Goal: Feedback & Contribution: Contribute content

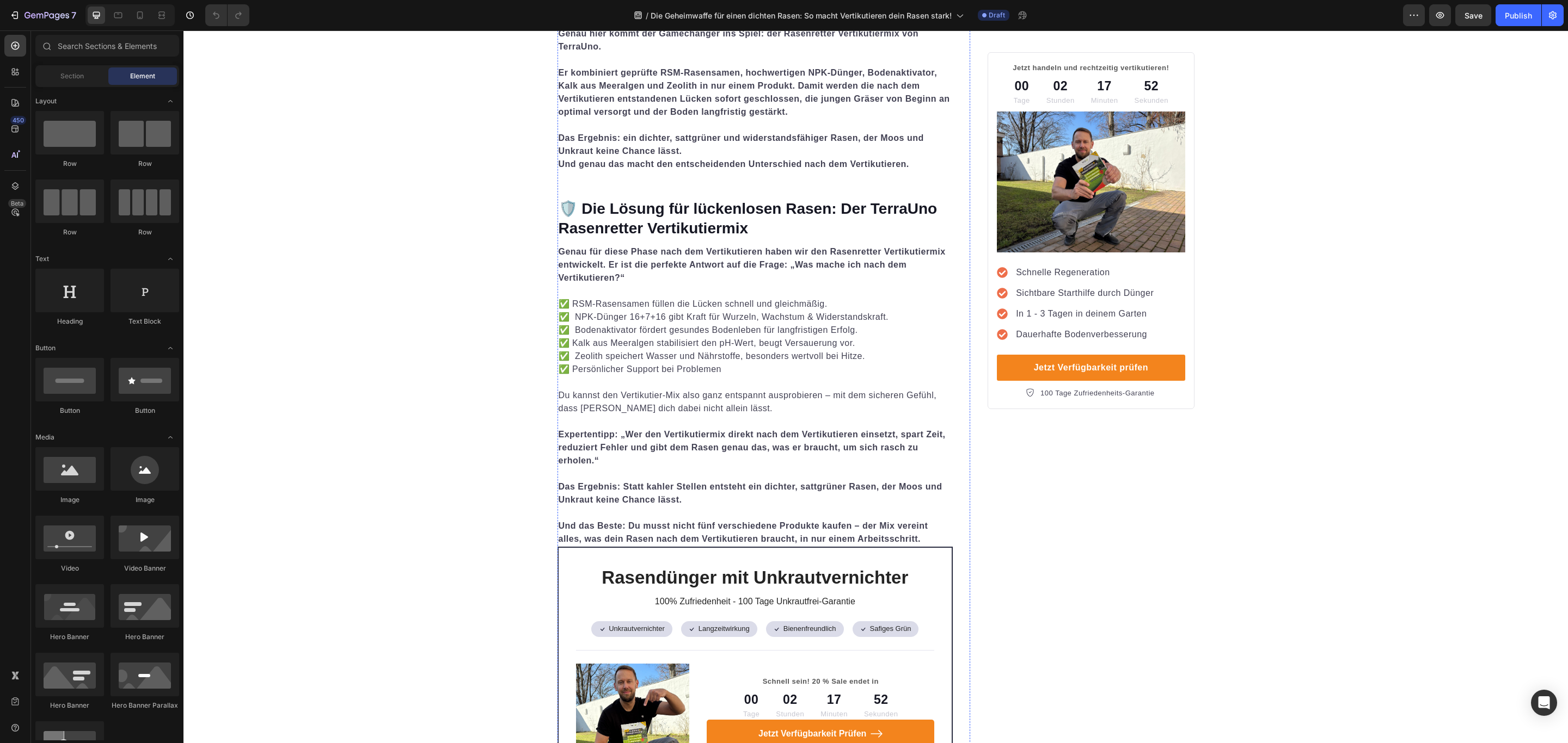
scroll to position [2938, 0]
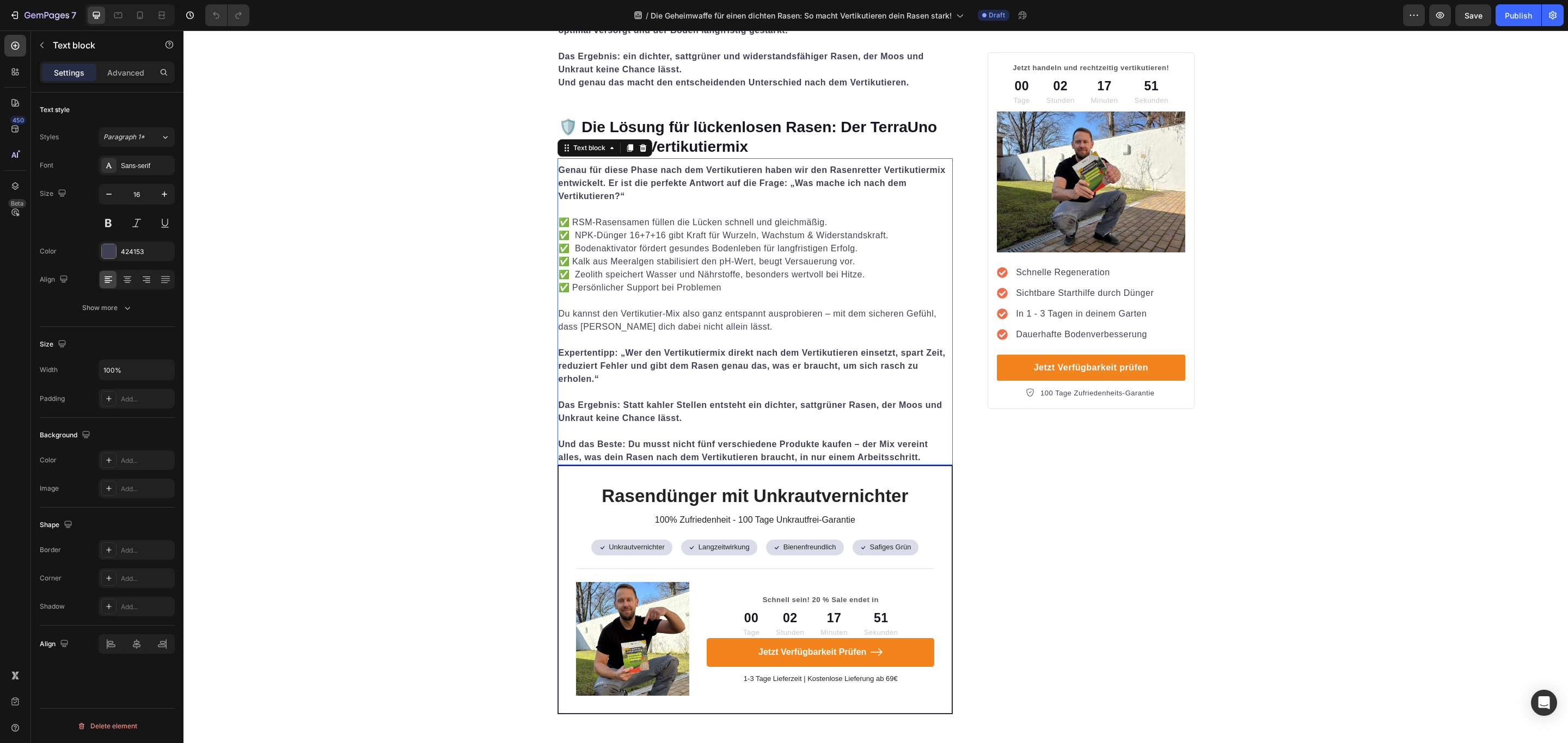
click at [593, 216] on p "✅ RSM-Rasensamen füllen die Lücken schnell und gleichmäßig. ✅ NPK-Dünger 16+7+1…" at bounding box center [755, 255] width 394 height 79
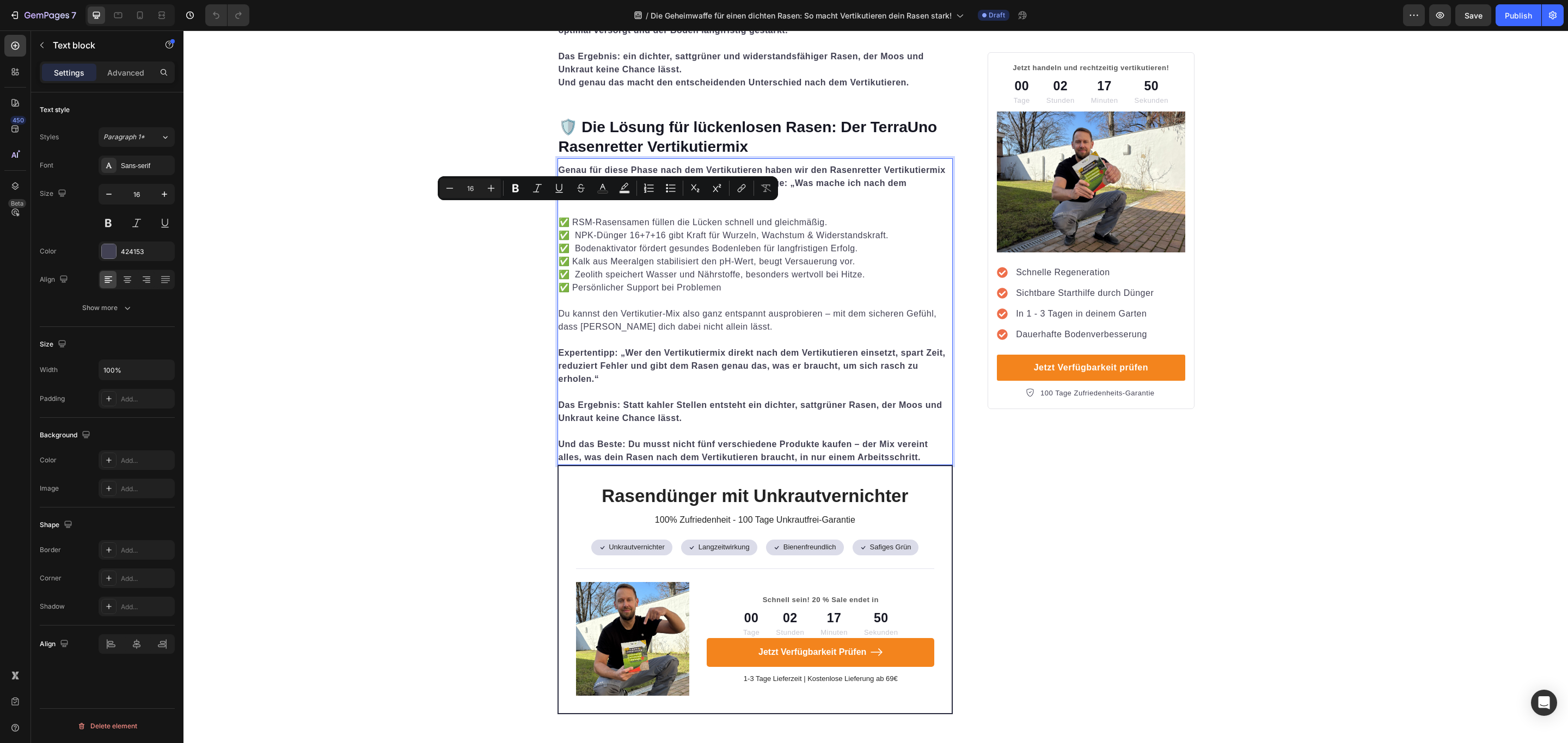
click at [569, 216] on p "✅ RSM-Rasensamen füllen die Lücken schnell und gleichmäßig. ✅ NPK-Dünger 16+7+1…" at bounding box center [755, 255] width 394 height 79
click at [570, 224] on p "✅ RSM-Rasensamen füllen die Lücken schnell und gleichmäßig. ✅ NPK-Dünger 16+7+1…" at bounding box center [755, 255] width 394 height 79
click at [569, 234] on p "✅ RSM-Rasensamen füllen die Lücken schnell und gleichmäßig. ✅ NPK-Dünger 16+7+1…" at bounding box center [755, 255] width 394 height 79
click at [571, 246] on p "✅ RSM-Rasensamen füllen die Lücken schnell und gleichmäßig. ✅ NPK-Dünger 16+7+1…" at bounding box center [755, 255] width 394 height 79
click at [652, 241] on p "✅ RSM-Rasensamen füllen die Lücken schnell und gleichmäßig. ✅ NPK-Dünger 16+7+1…" at bounding box center [755, 255] width 394 height 79
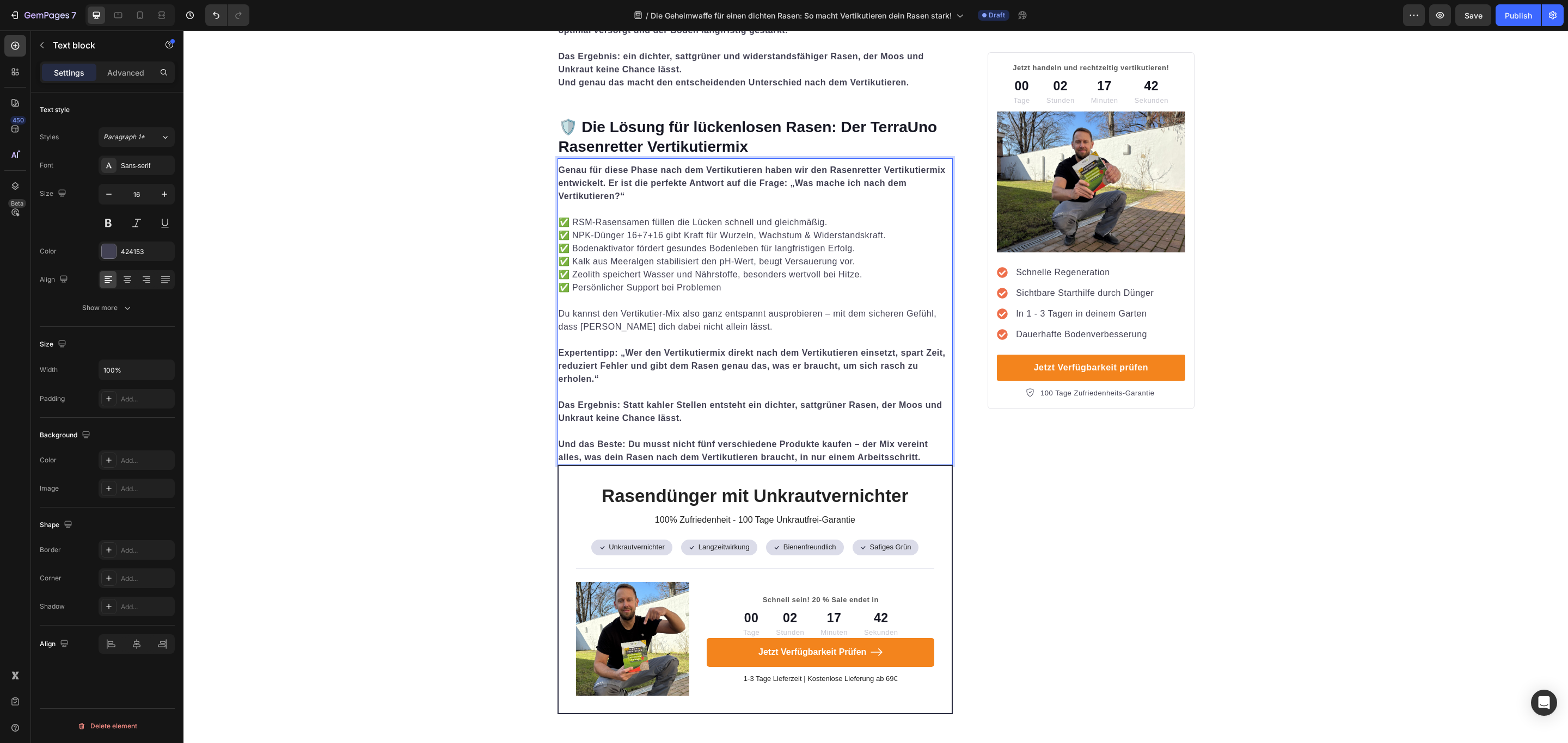
click at [784, 294] on p "Rich Text Editor. Editing area: main" at bounding box center [755, 301] width 394 height 13
click at [864, 390] on p "Das Ergebnis: Statt kahler Stellen entsteht ein dichter, sattgrüner Rasen, der …" at bounding box center [755, 406] width 394 height 39
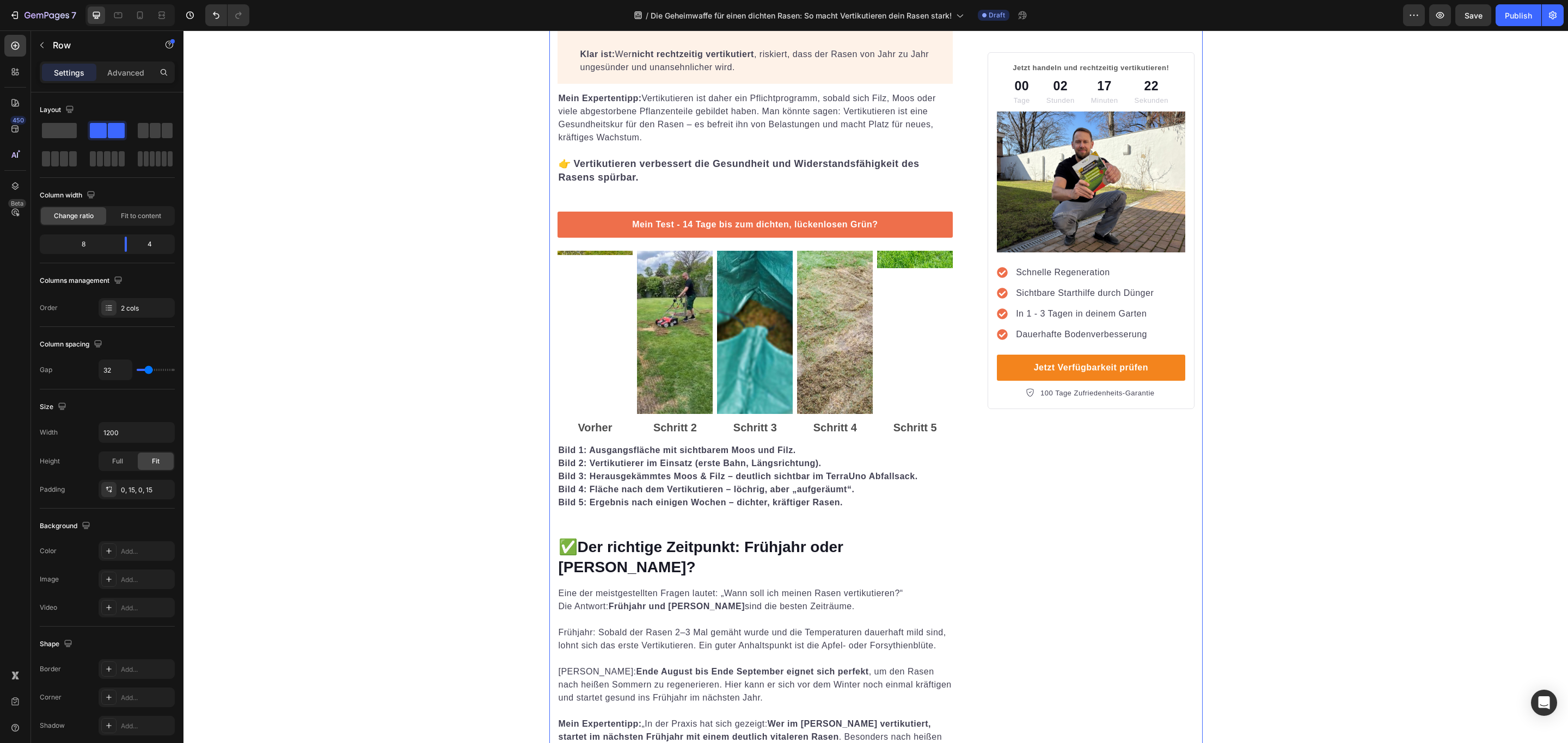
scroll to position [898, 0]
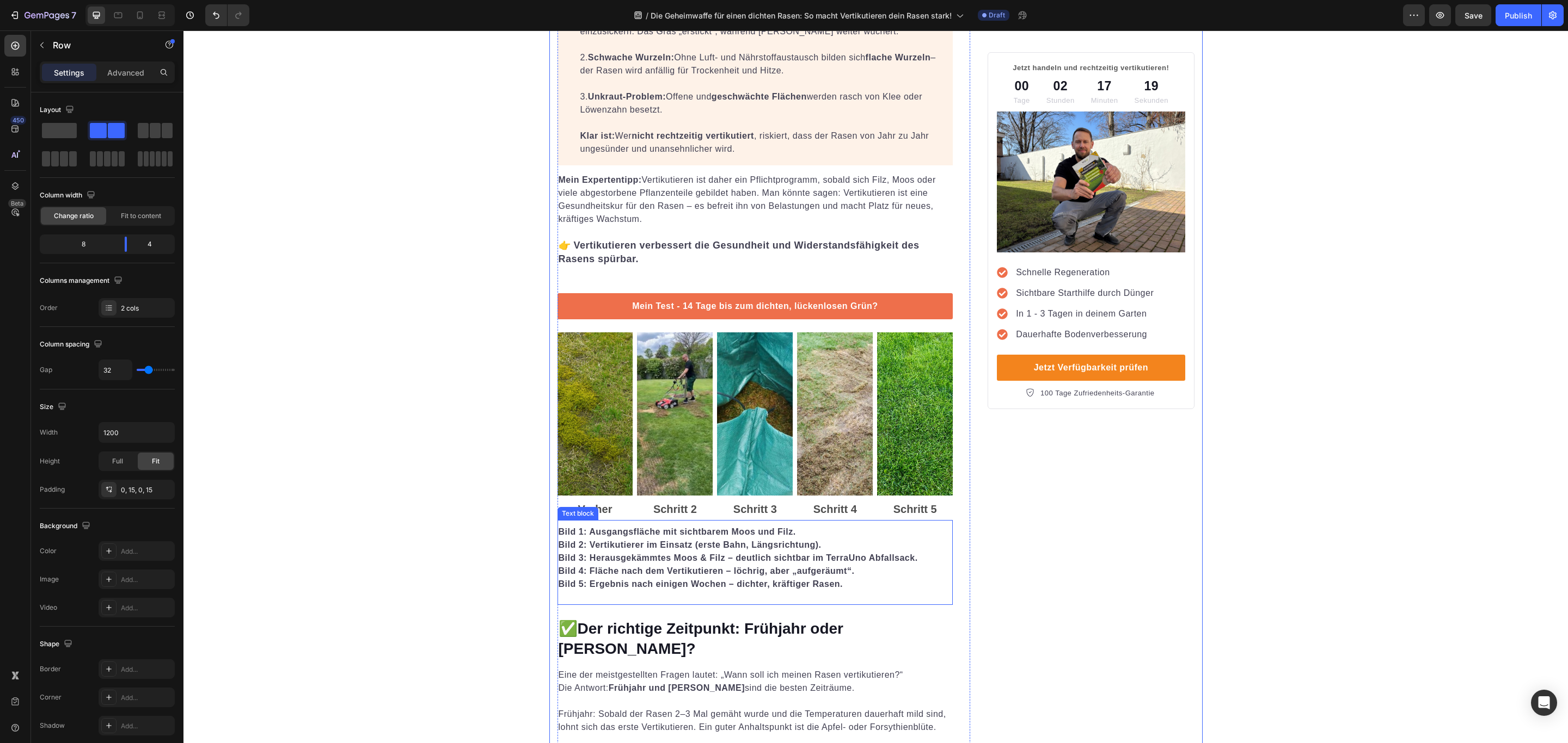
click at [571, 527] on strong "Bild 1: Ausgangsfläche mit sichtbarem Moos und Filz." at bounding box center [677, 531] width 237 height 9
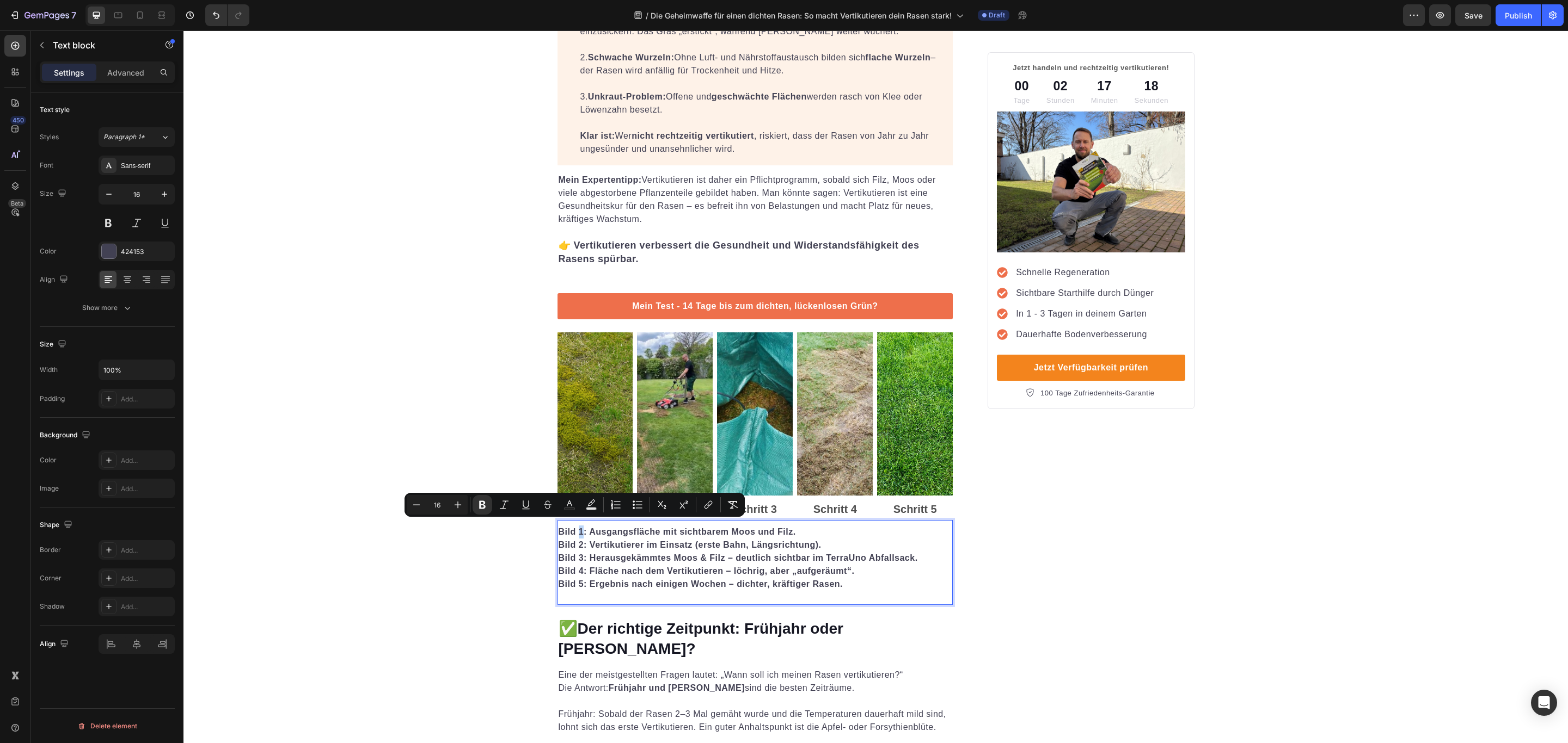
click at [575, 527] on strong "Bild 1: Ausgangsfläche mit sichtbarem Moos und Filz." at bounding box center [677, 531] width 237 height 9
drag, startPoint x: 575, startPoint y: 526, endPoint x: 551, endPoint y: 530, distance: 24.3
click at [558, 530] on strong "Bild 1: Ausgangsfläche mit sichtbarem Moos und Filz." at bounding box center [677, 531] width 237 height 9
click at [575, 527] on strong "Bild 1: Ausgangsfläche mit sichtbarem Moos und Filz." at bounding box center [677, 531] width 237 height 9
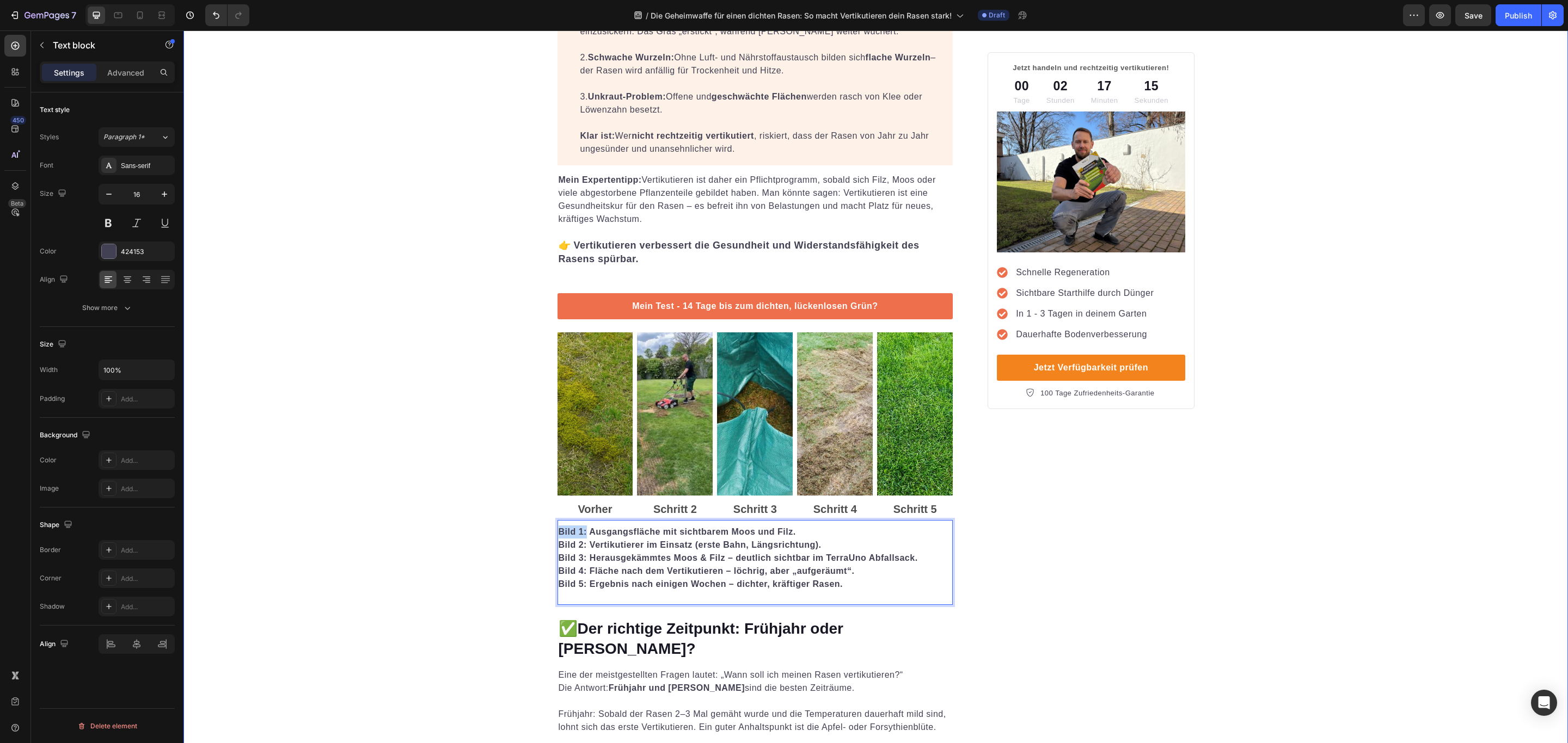
drag, startPoint x: 575, startPoint y: 527, endPoint x: 537, endPoint y: 528, distance: 38.0
click at [558, 540] on strong "Bild 2: Vertikutierer im Einsatz (erste Bahn, Längsrichtung)." at bounding box center [690, 544] width 263 height 9
click at [558, 553] on strong "Bild 3: Herausgekämmtes Moos & Filz – deutlich sichtbar im TerraUno Abfallsack." at bounding box center [738, 557] width 360 height 9
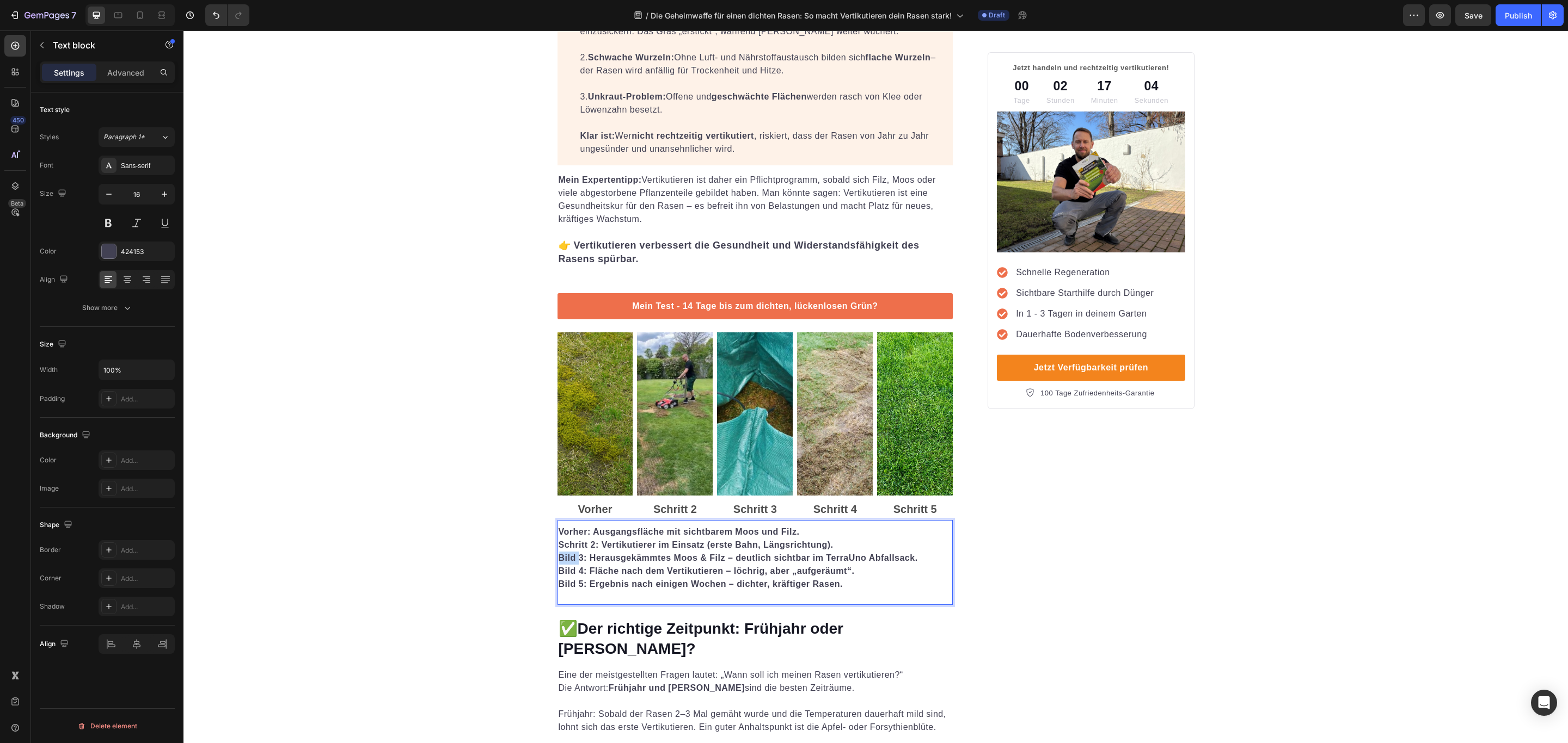
click at [558, 553] on strong "Bild 3: Herausgekämmtes Moos & Filz – deutlich sichtbar im TerraUno Abfallsack." at bounding box center [738, 557] width 360 height 9
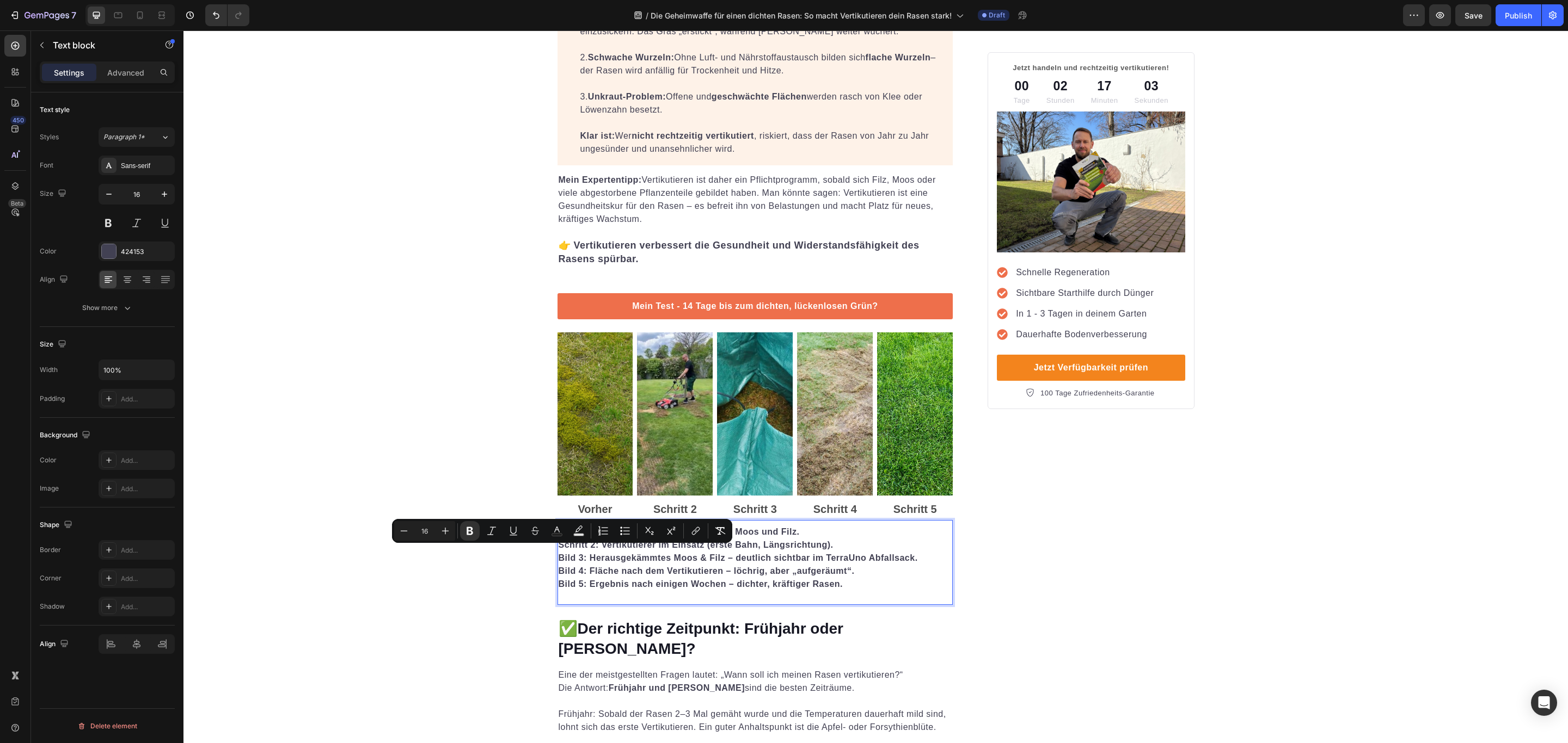
click at [713, 568] on strong "Bild 4: Fläche nach dem Vertikutieren – löchrig, aber „aufgeräumt“." at bounding box center [706, 570] width 296 height 9
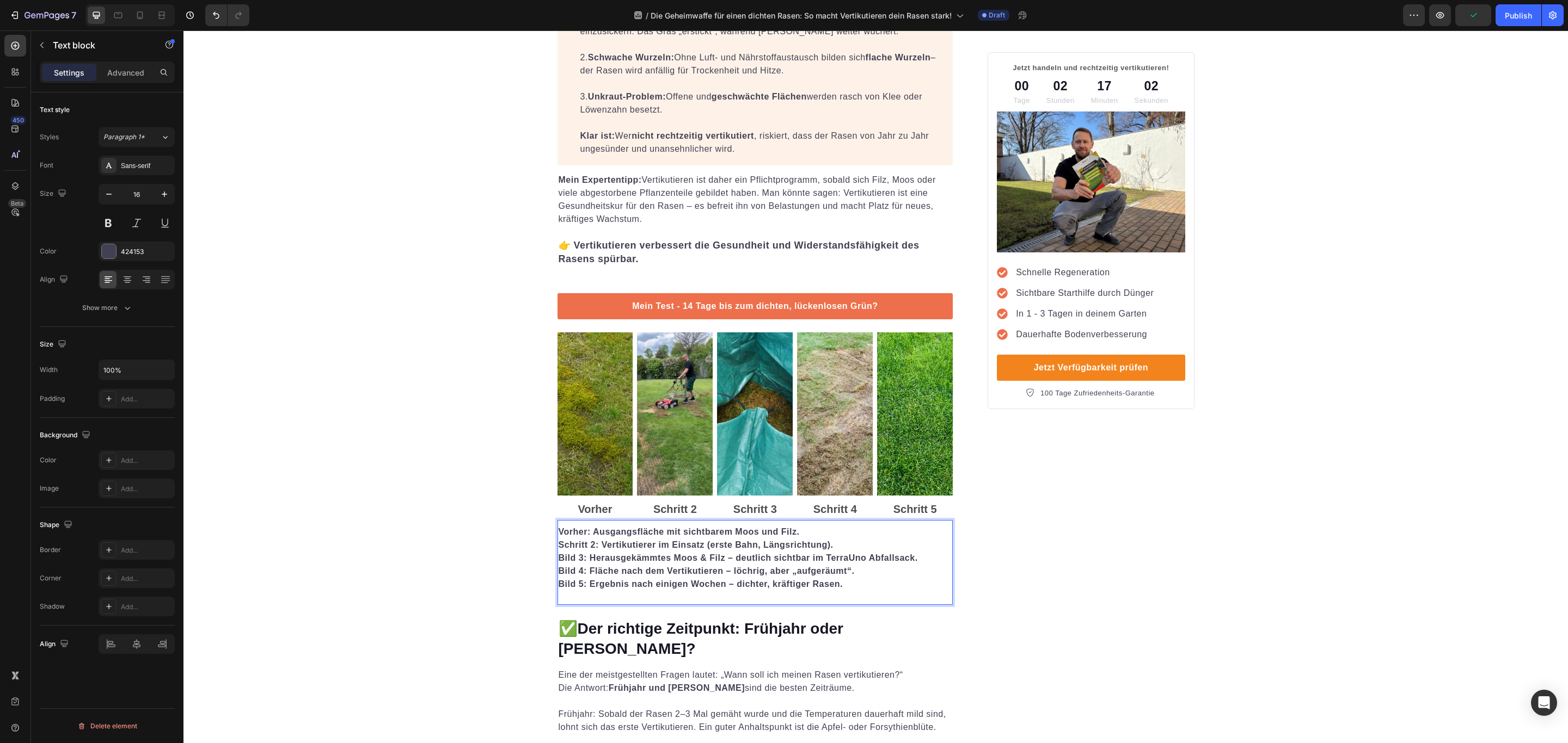
click at [559, 553] on strong "Bild 3: Herausgekämmtes Moos & Filz – deutlich sichtbar im TerraUno Abfallsack." at bounding box center [738, 557] width 360 height 9
click at [558, 566] on strong "Bild 4: Fläche nach dem Vertikutieren – löchrig, aber „aufgeräumt“." at bounding box center [706, 570] width 296 height 9
click at [571, 584] on p "Schritt 4: Fläche nach dem Vertikutieren – löchrig, aber „aufgeräumt“. Bild 5: …" at bounding box center [755, 578] width 394 height 26
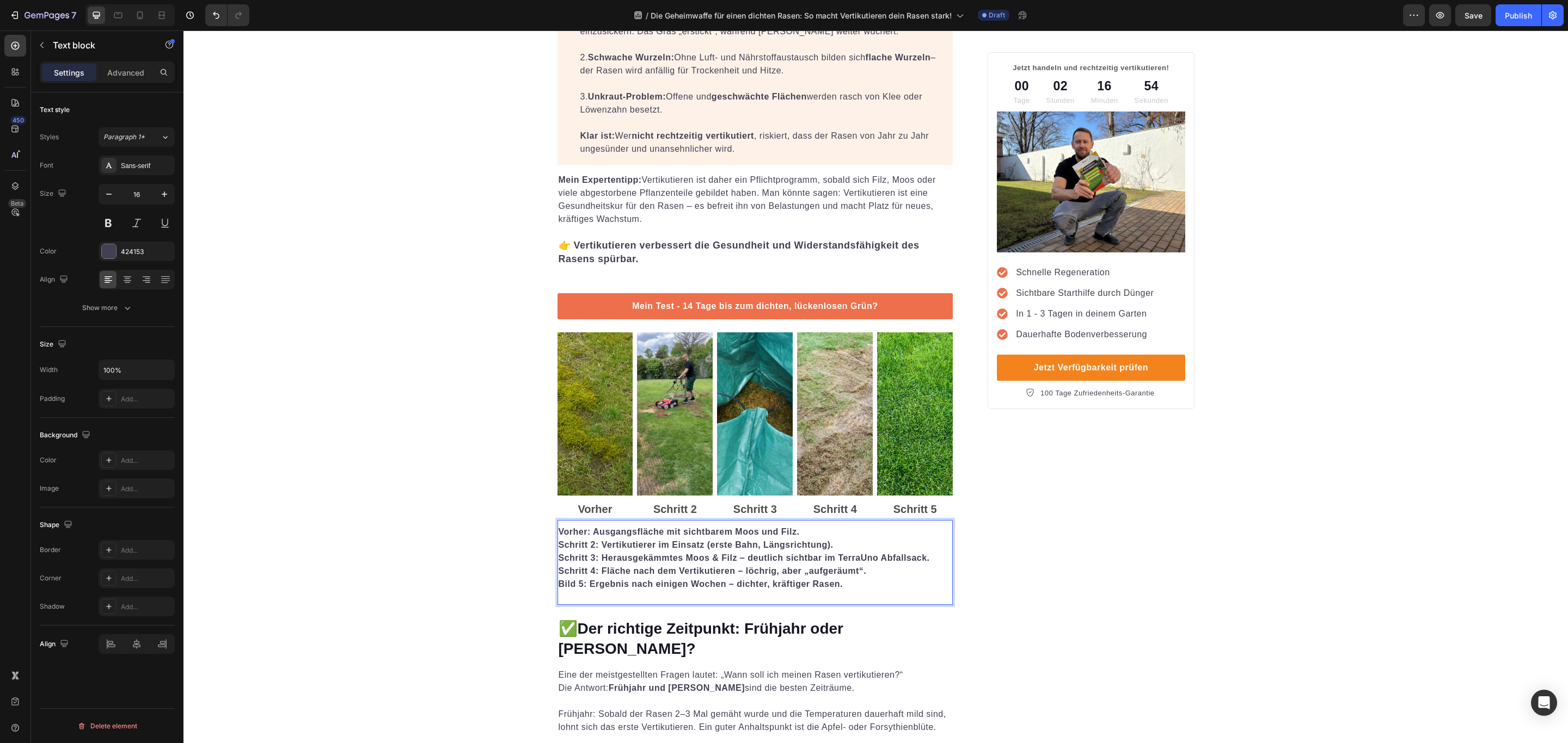
click at [558, 579] on strong "Bild 5: Ergebnis nach einigen Wochen – dichter, kräftiger Rasen." at bounding box center [700, 583] width 285 height 9
click at [825, 566] on strong "Schritt 4: Fläche nach dem Vertikutieren – löchrig, aber „aufgeräumt“." at bounding box center [713, 570] width 308 height 9
click at [726, 464] on img at bounding box center [754, 414] width 75 height 163
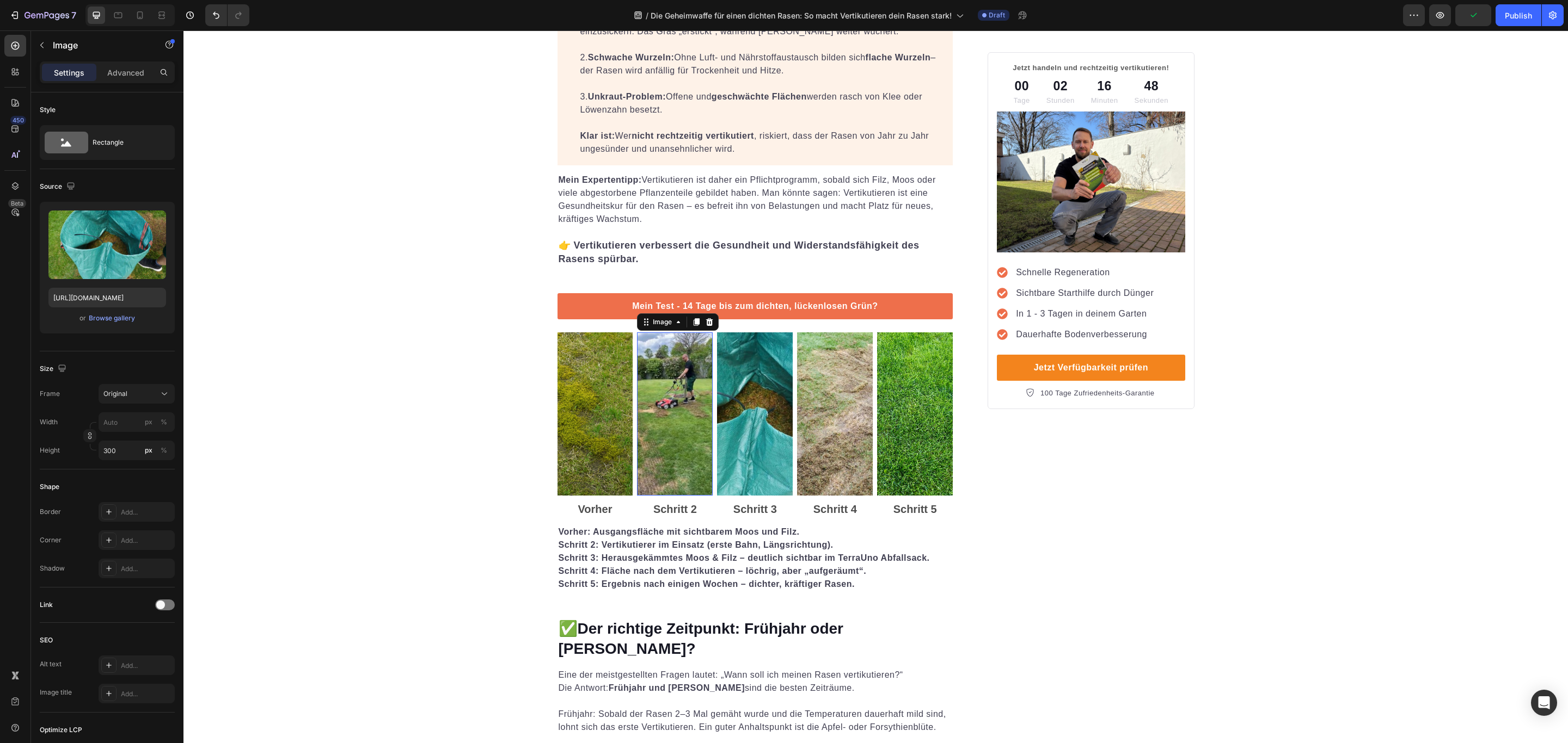
click at [680, 439] on img at bounding box center [674, 414] width 75 height 163
click at [755, 414] on img at bounding box center [754, 414] width 75 height 163
click at [855, 401] on img at bounding box center [834, 414] width 75 height 163
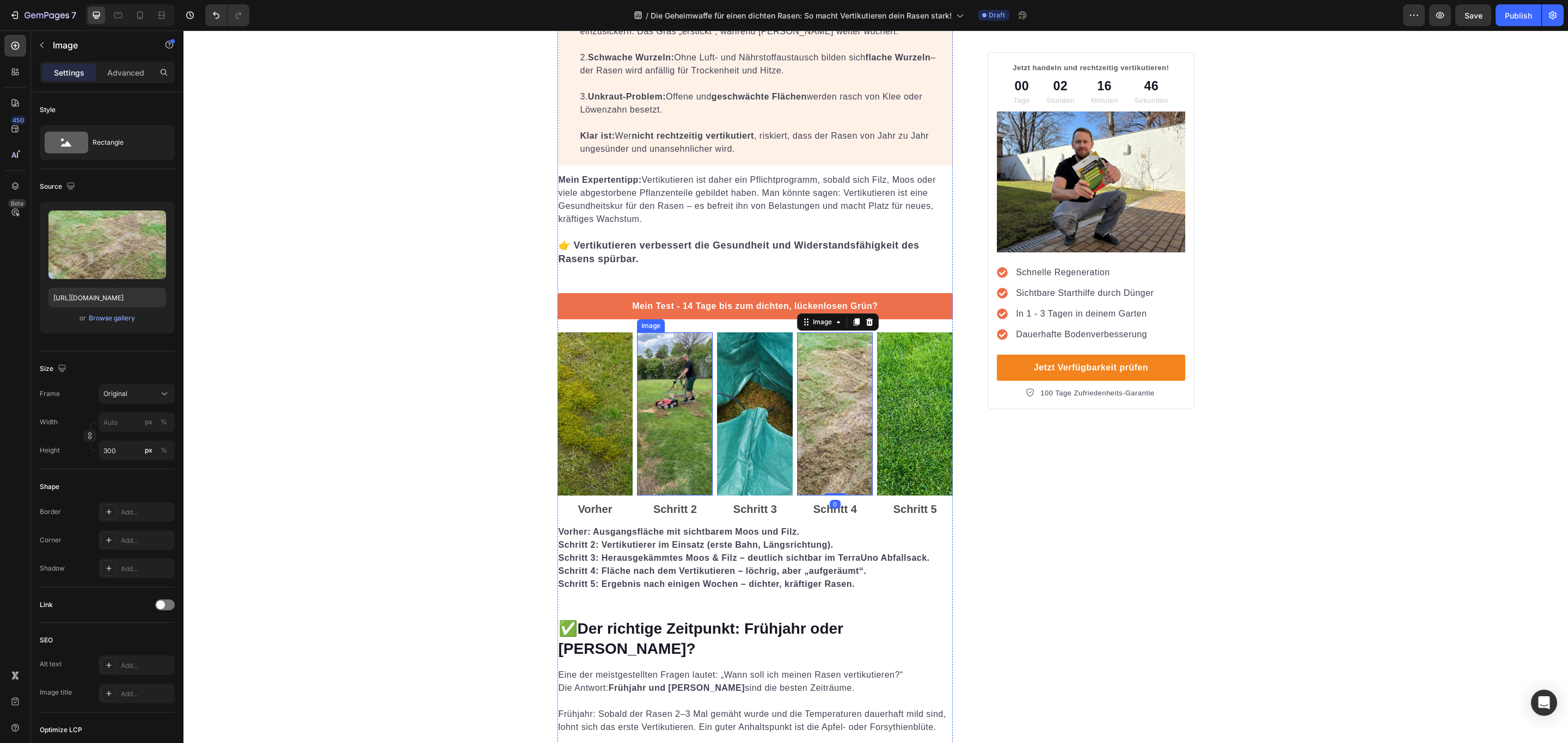
click at [674, 392] on img at bounding box center [674, 414] width 75 height 163
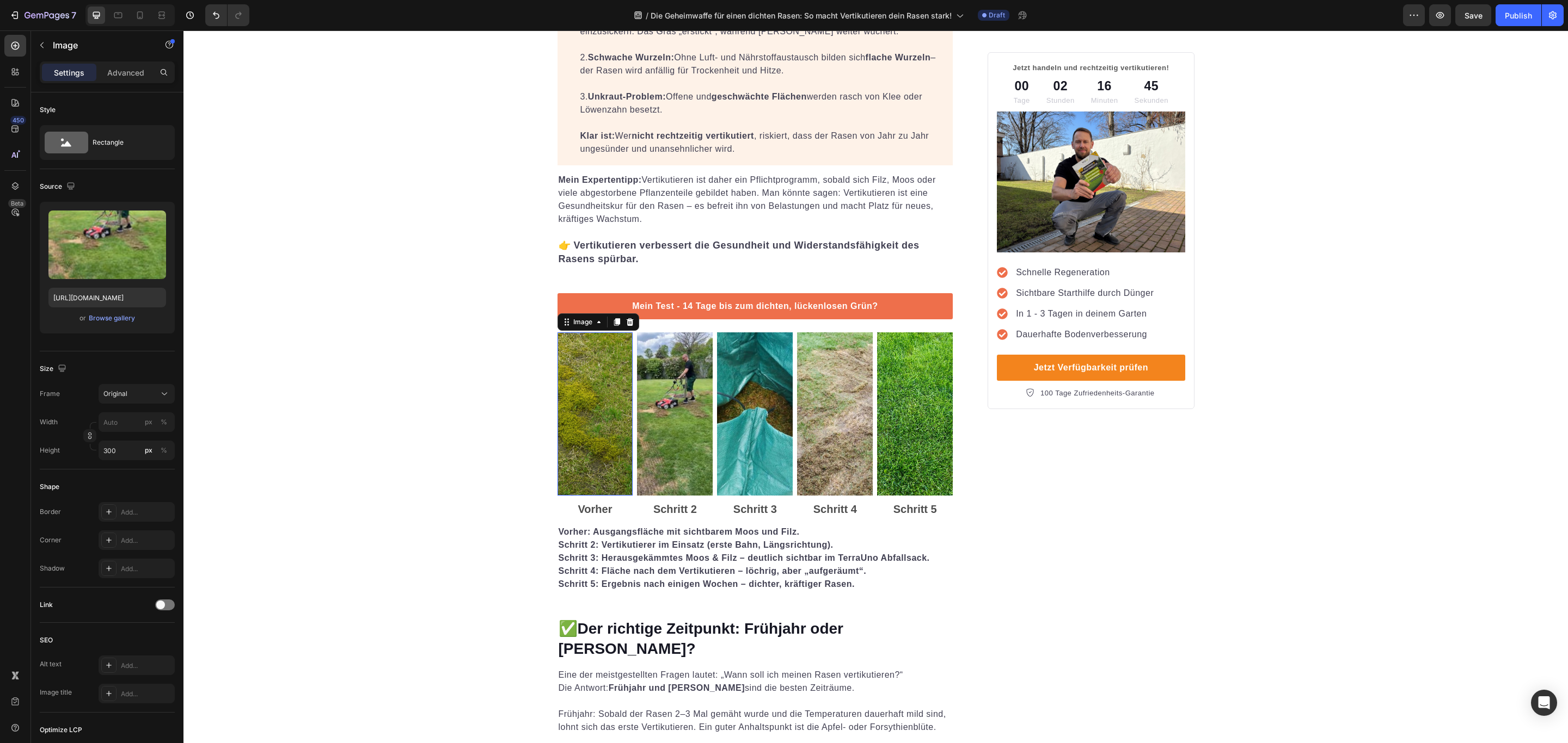
click at [592, 398] on img at bounding box center [595, 414] width 75 height 163
click at [689, 396] on img at bounding box center [674, 414] width 75 height 163
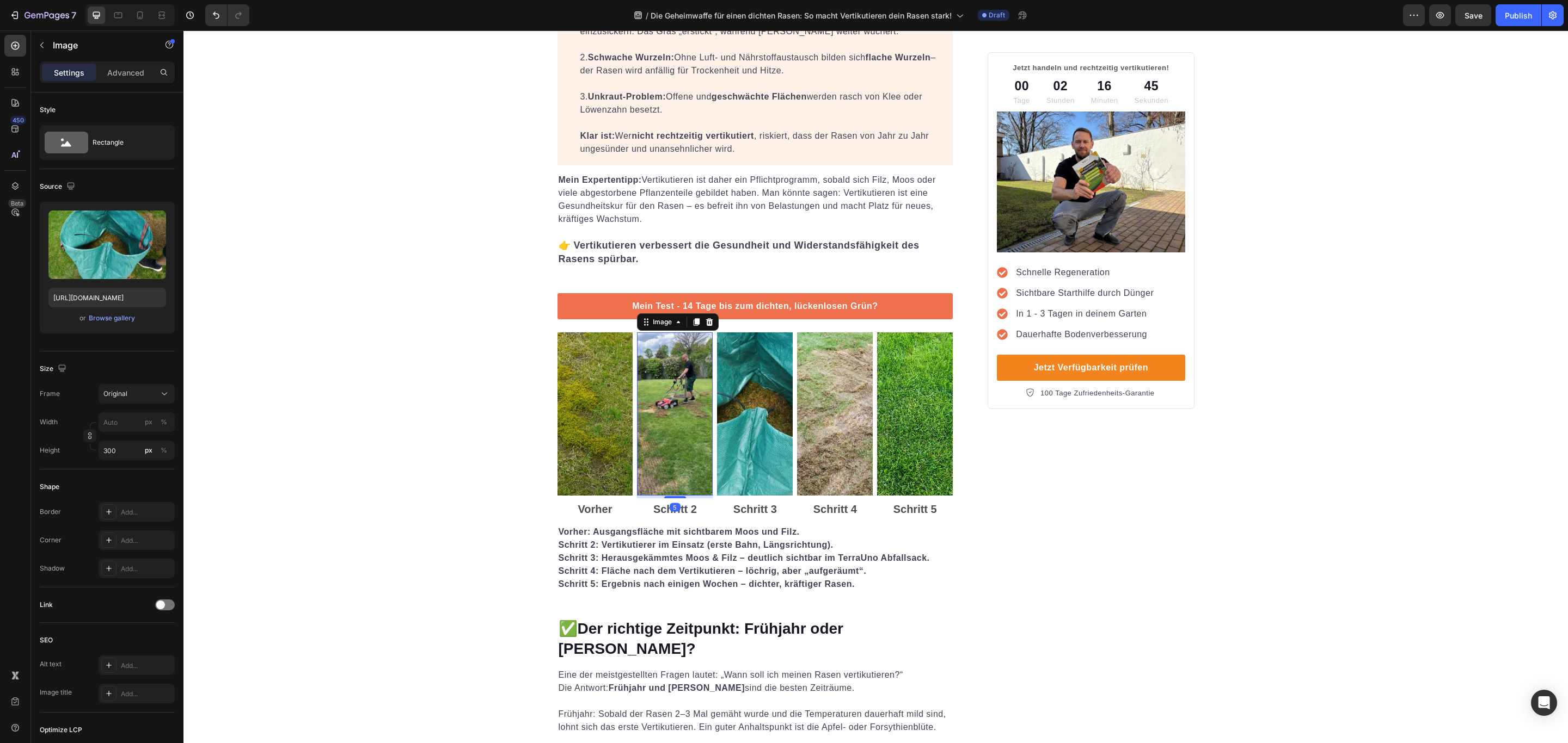
click at [758, 401] on img at bounding box center [754, 414] width 75 height 163
click at [895, 565] on p "Schritt 4: Fläche nach dem Vertikutieren – löchrig, aber „aufgeräumt“. Schritt …" at bounding box center [755, 578] width 394 height 26
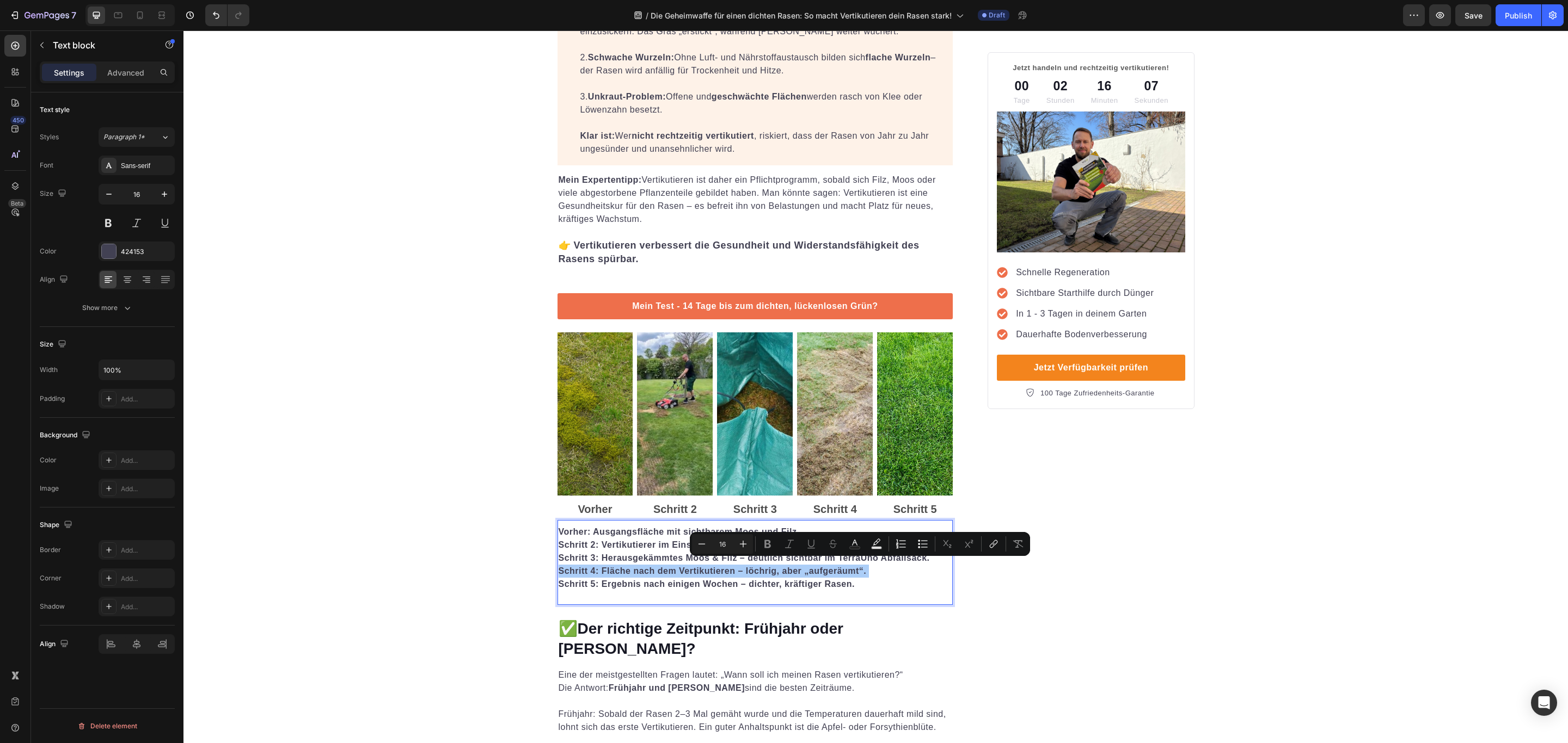
drag, startPoint x: 712, startPoint y: 535, endPoint x: 712, endPoint y: 523, distance: 12.0
click at [895, 553] on button "Numbered List" at bounding box center [901, 544] width 19 height 19
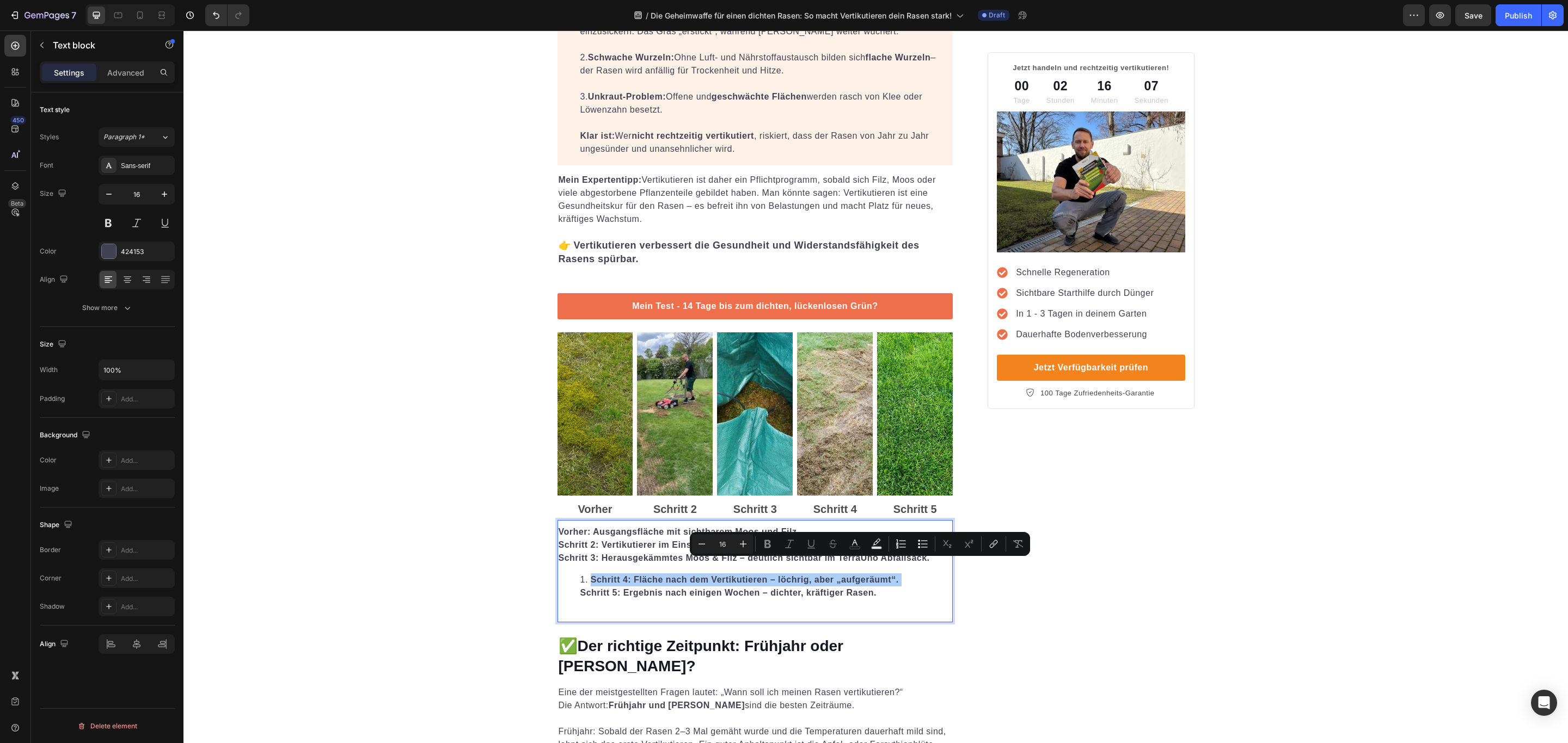
drag, startPoint x: 712, startPoint y: 523, endPoint x: 892, endPoint y: 553, distance: 182.5
click at [892, 553] on div "Minus 16 Plus Bold Italic Underline Strikethrough Text Color Text Background Co…" at bounding box center [860, 544] width 336 height 19
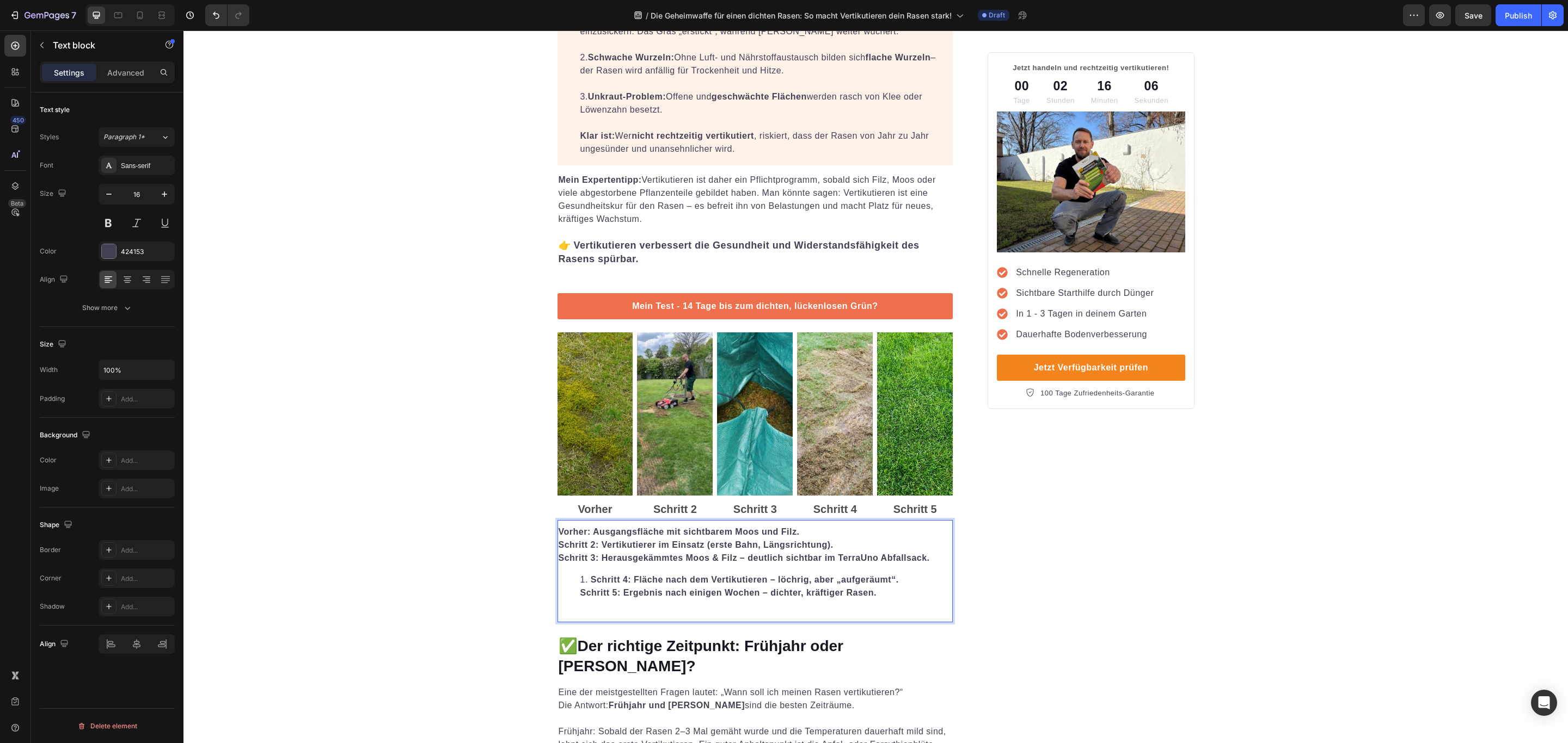
click at [906, 585] on li "Schritt 4: Fläche nach dem Vertikutieren – löchrig, aber „aufgeräumt“. Schritt …" at bounding box center [766, 586] width 372 height 26
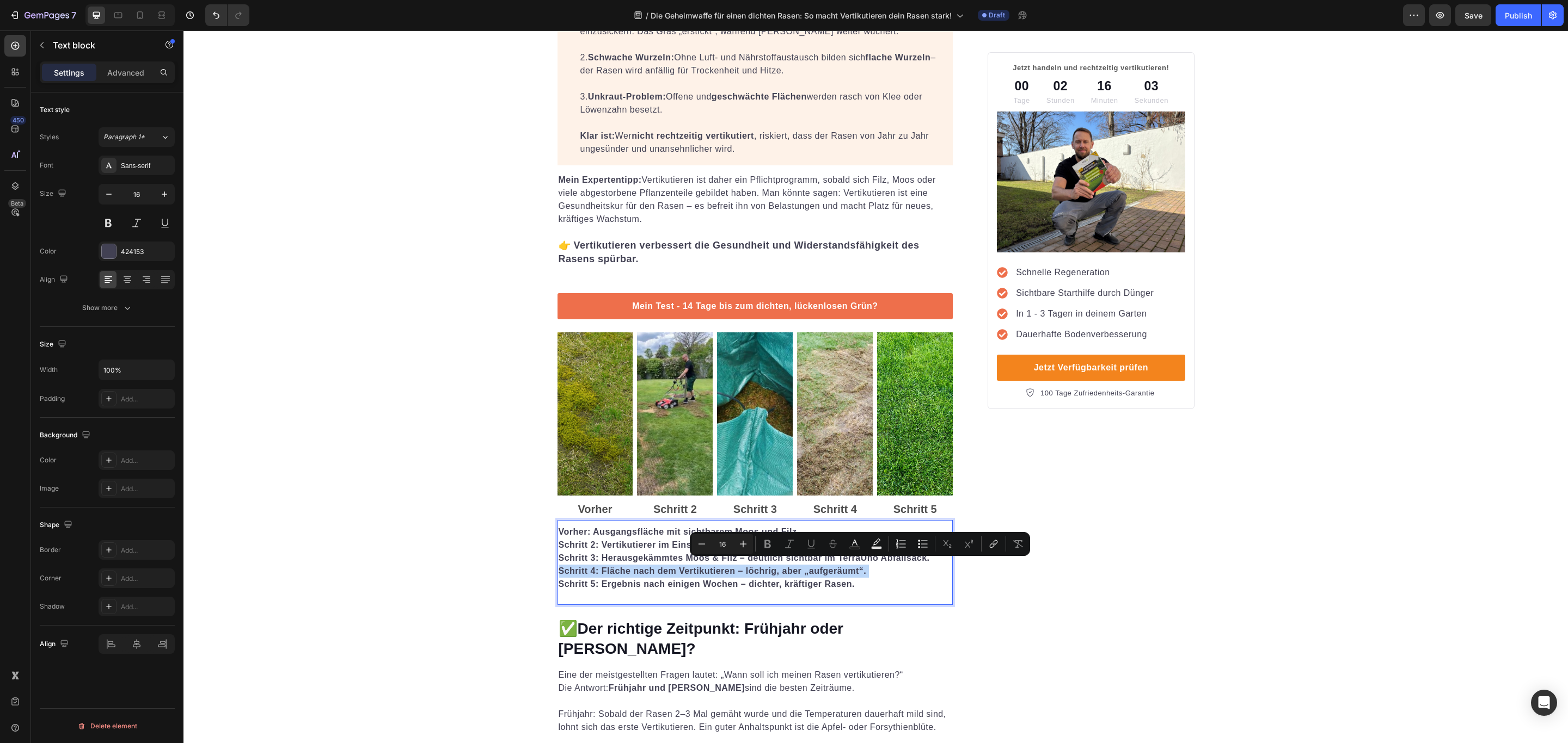
click at [866, 554] on div "Minus 16 Plus Bold Italic Underline Strikethrough Text Color Text Background Co…" at bounding box center [859, 544] width 340 height 24
click at [866, 568] on p "Schritt 4: Fläche nach dem Vertikutieren – löchrig, aber „aufgeräumt“. Schritt …" at bounding box center [755, 578] width 394 height 26
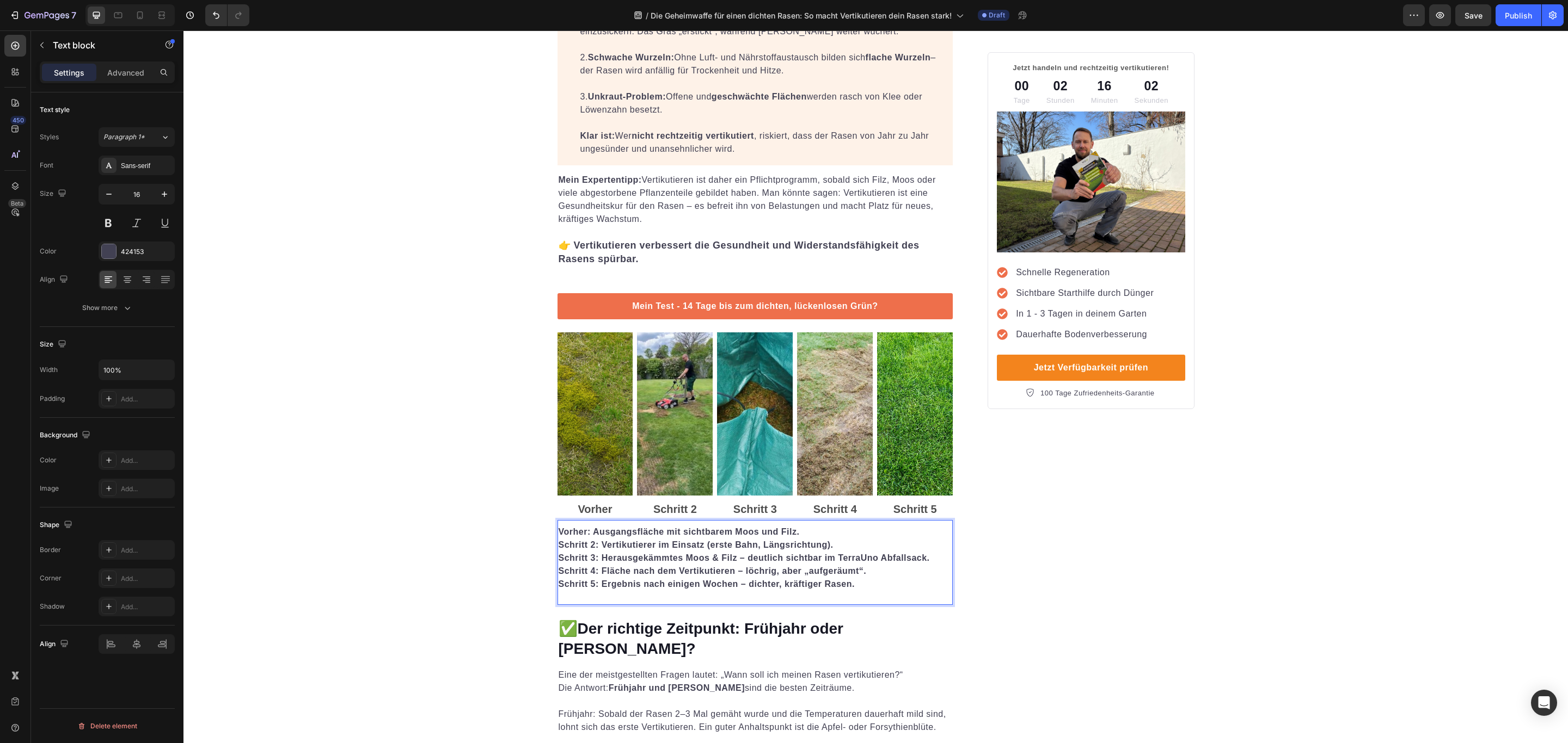
click at [885, 553] on strong "Schritt 3: Herausgekämmtes Moos & Filz – deutlich sichtbar im TerraUno Abfallsa…" at bounding box center [744, 557] width 372 height 9
click at [902, 553] on strong "Schritt 3: Herausgekämmtes Moos & Filz – deutlich sichtbar im TerraUno Abfallsa…" at bounding box center [744, 557] width 372 height 9
click at [885, 534] on p "Vorher: Ausgangsfläche mit sichtbarem Moos und Filz. Schritt 2: Vertikutierer i…" at bounding box center [755, 539] width 394 height 26
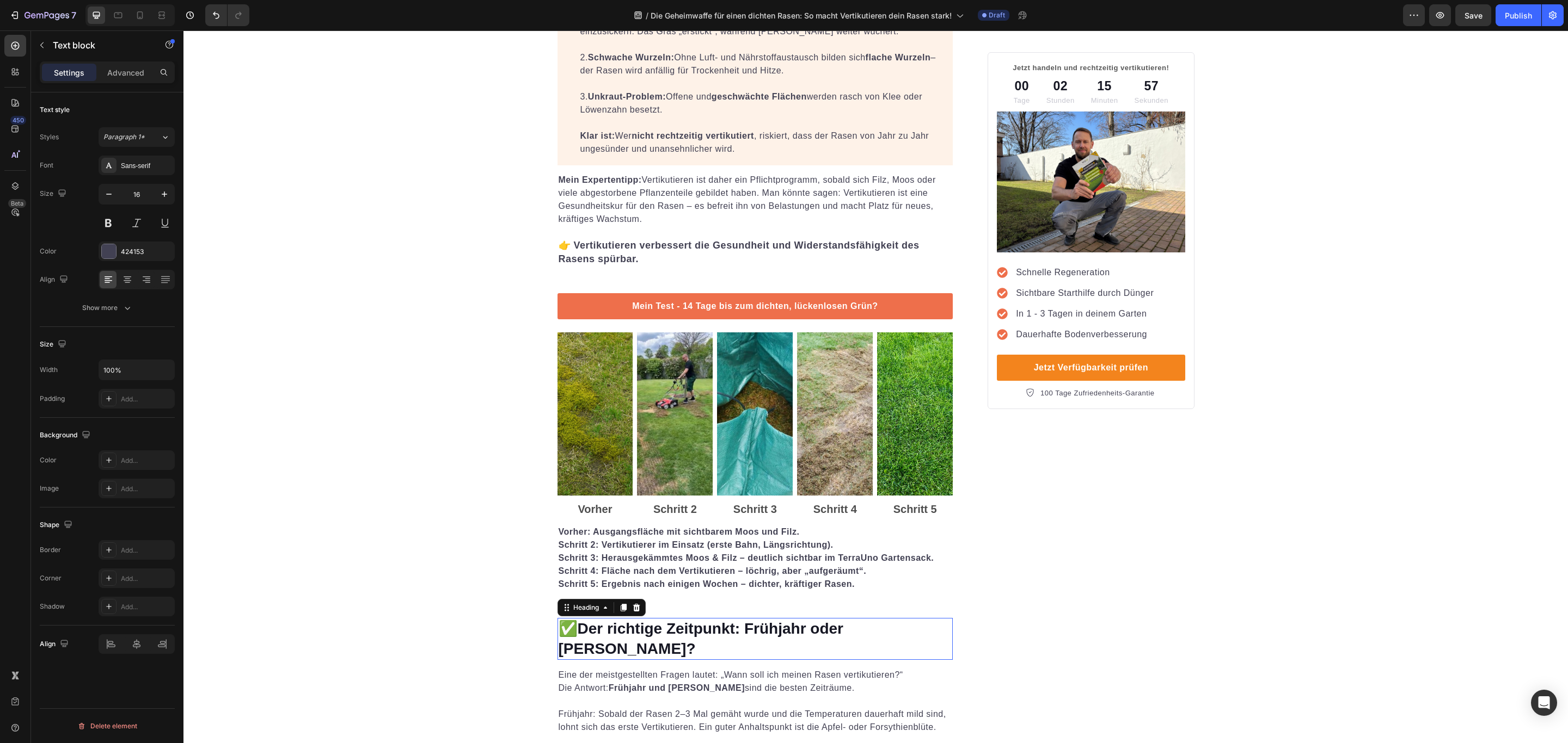
click at [858, 632] on h2 "✅ Der richtige Zeitpunkt: Frühjahr oder Herbst?" at bounding box center [756, 639] width 396 height 42
click at [581, 500] on p "Vorher" at bounding box center [595, 509] width 74 height 19
click at [777, 527] on strong "Vorher: Ausgangsfläche mit sichtbarem Moos und Filz." at bounding box center [678, 531] width 241 height 9
click at [858, 420] on img at bounding box center [834, 414] width 75 height 163
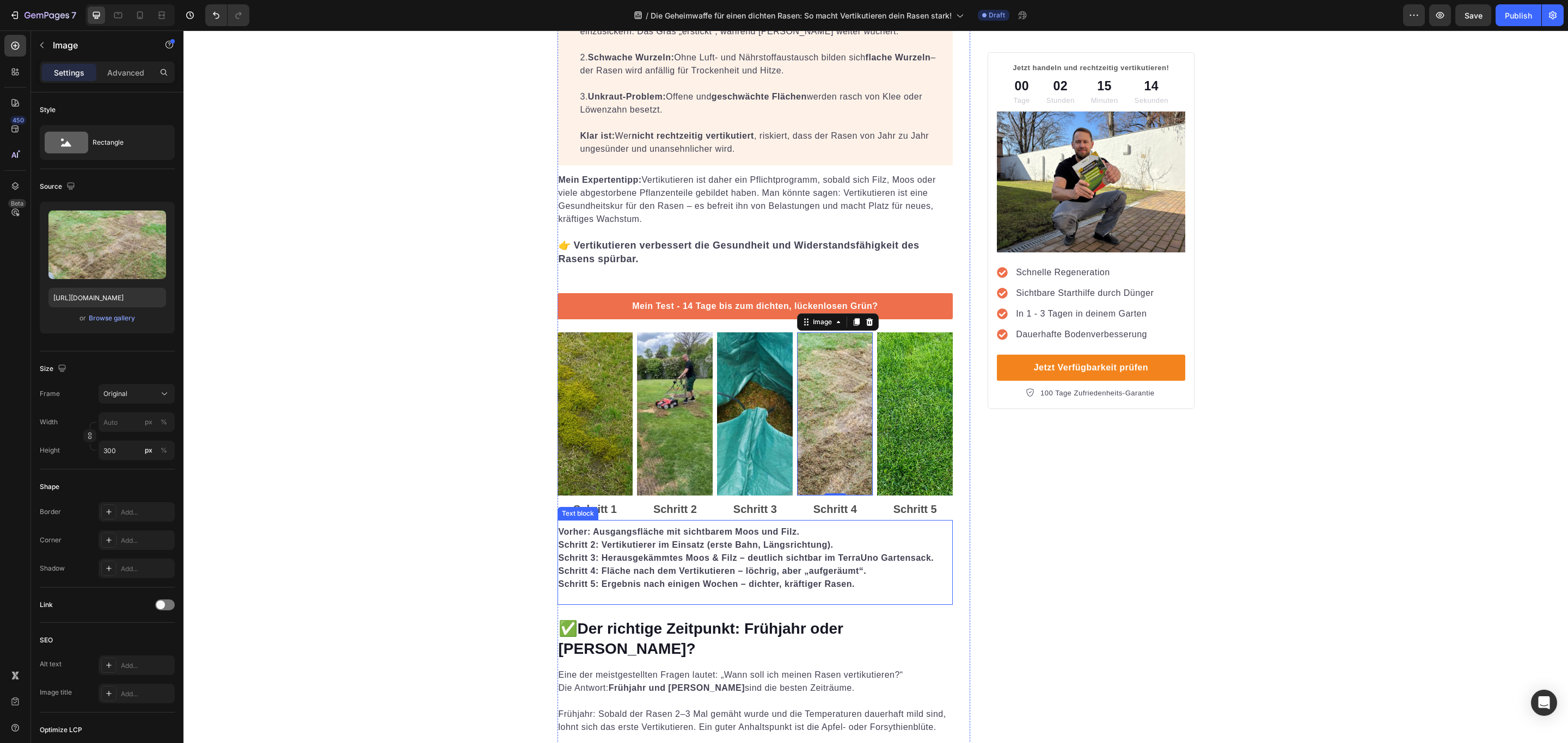
click at [750, 543] on strong "Schritt 2: Vertikutierer im Einsatz (erste Bahn, Längsrichtung)." at bounding box center [696, 544] width 275 height 9
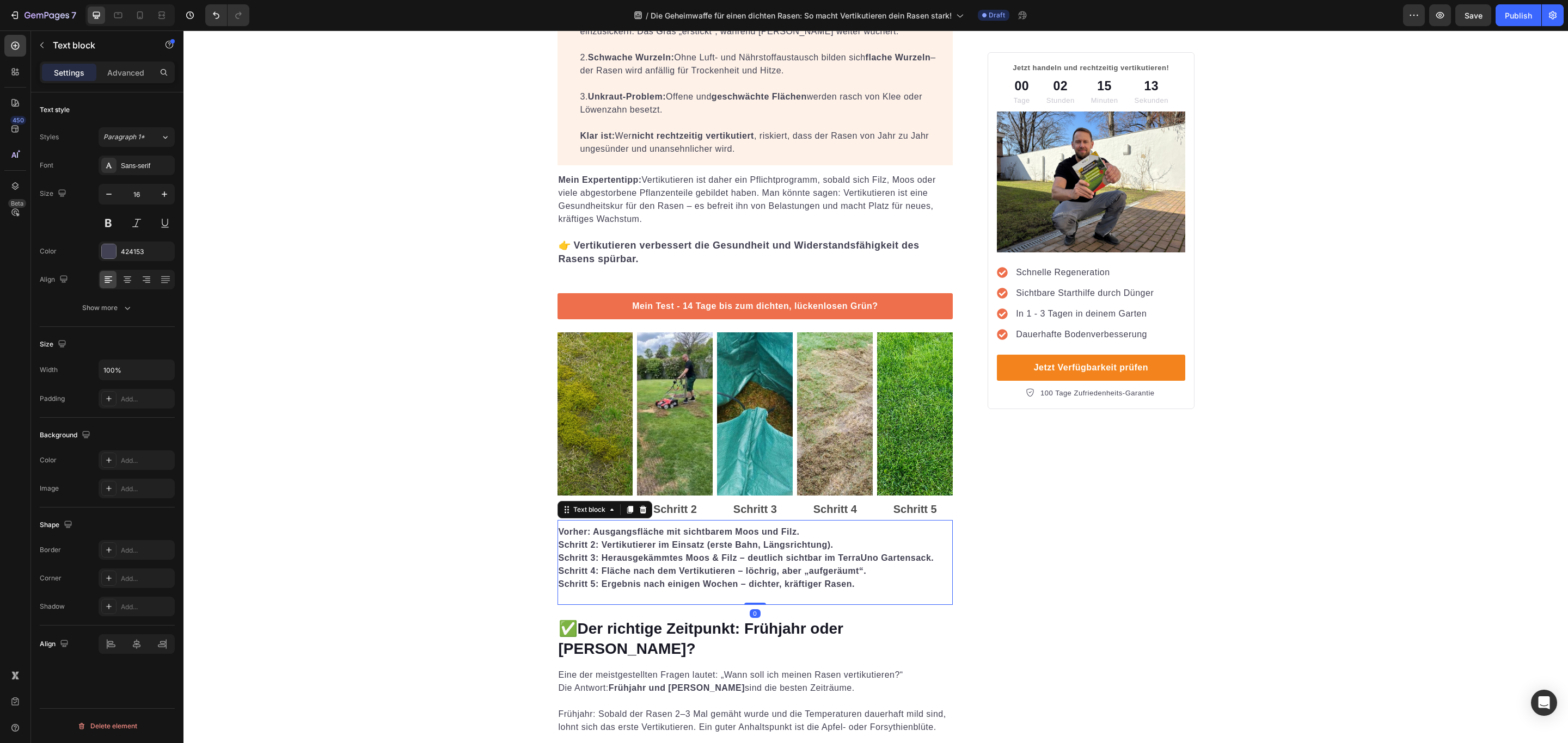
click at [690, 593] on div "Vorher: Ausgangsfläche mit sichtbarem Moos und Filz. Schritt 2: Vertikutierer i…" at bounding box center [756, 562] width 396 height 85
click at [782, 513] on p "Schritt 3" at bounding box center [755, 509] width 74 height 19
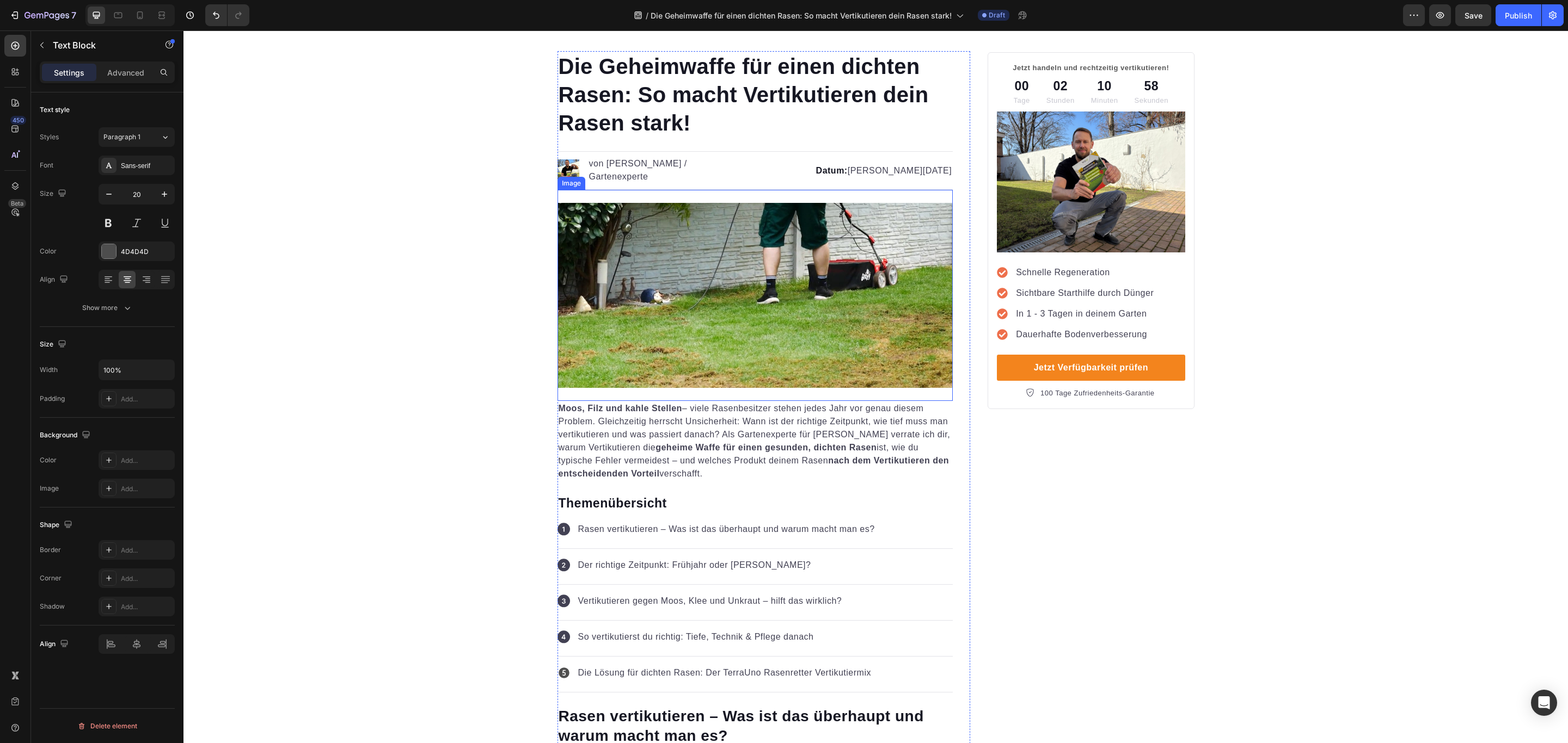
scroll to position [0, 0]
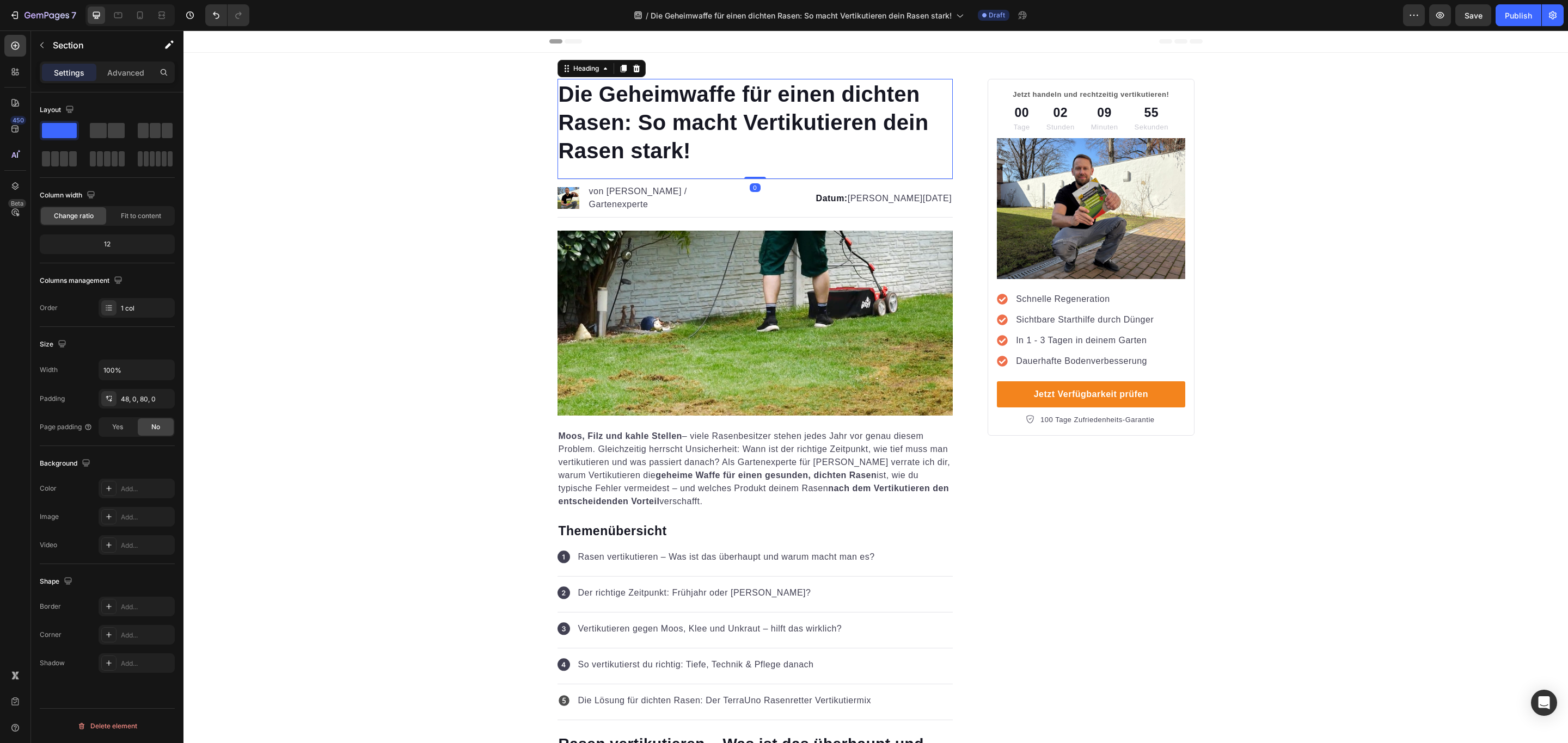
click at [593, 114] on h1 "Die Geheimwaffe für einen dichten Rasen: So macht Vertikutieren dein Rasen star…" at bounding box center [756, 122] width 396 height 87
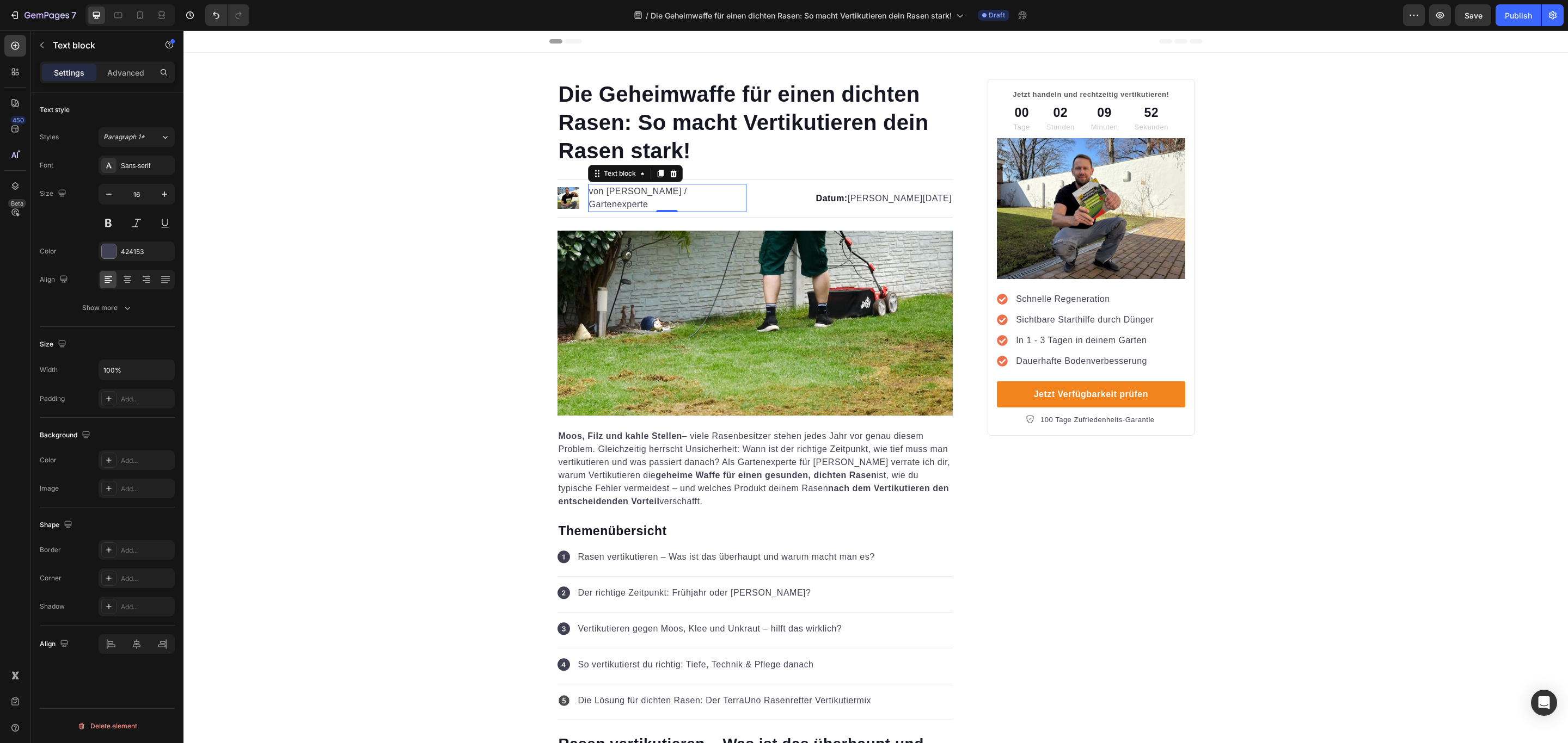
click at [629, 198] on p "von Markus / Gartenexperte" at bounding box center [667, 198] width 157 height 26
click at [605, 198] on p "von Markus / Gartenexperte" at bounding box center [667, 198] width 157 height 26
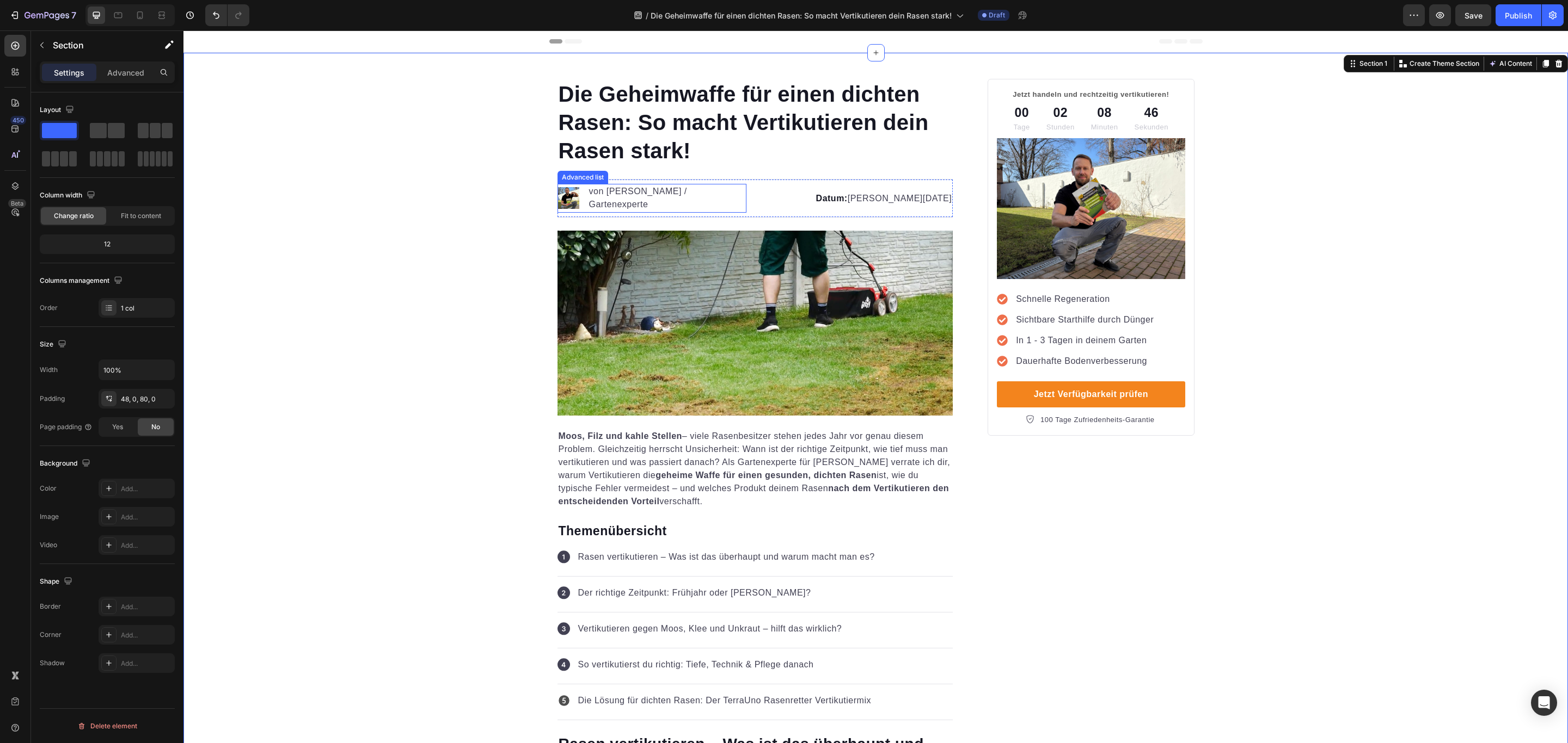
click at [598, 201] on p "von Markus / Gartenexperte" at bounding box center [667, 198] width 157 height 26
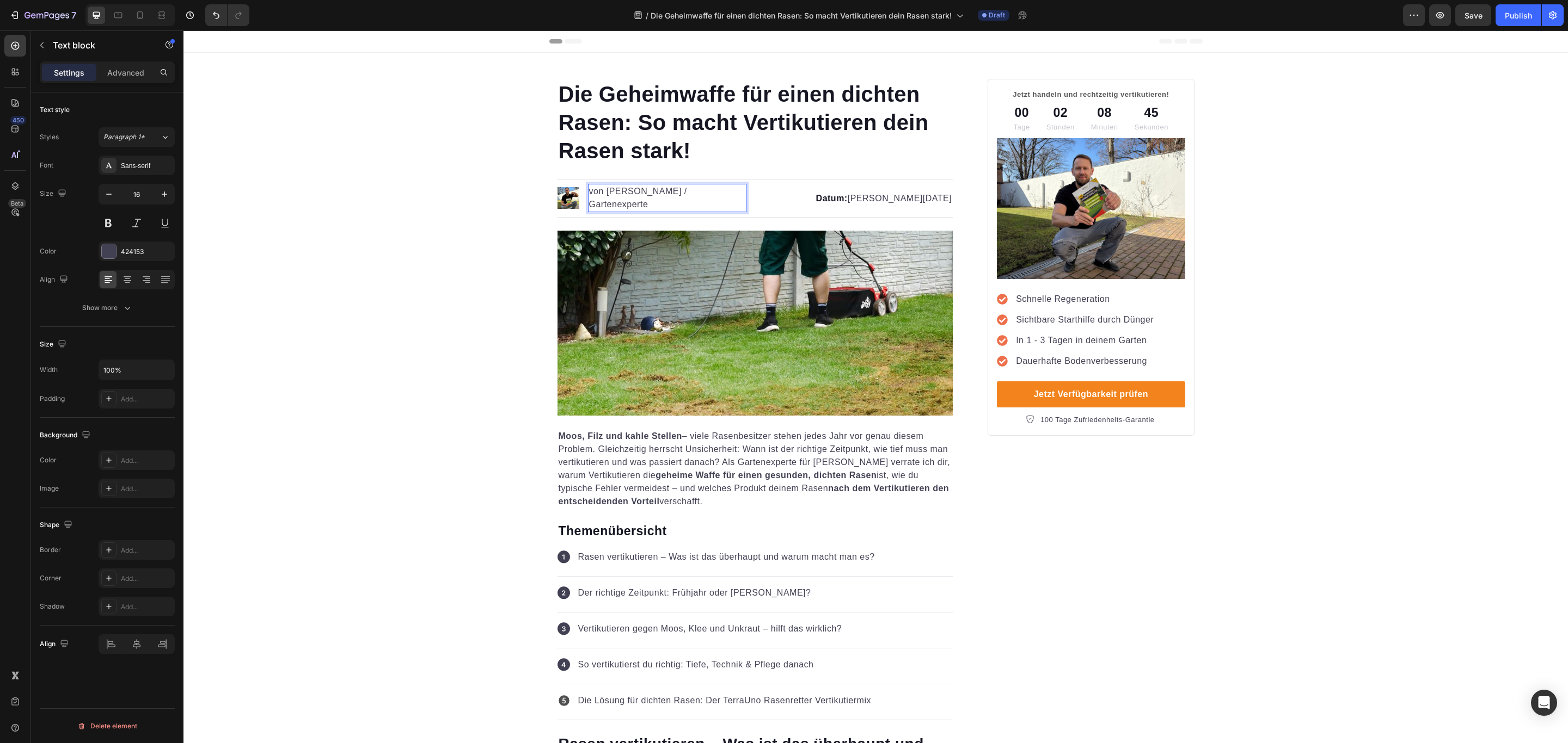
click at [618, 195] on p "von Markus / Gartenexperte" at bounding box center [667, 198] width 157 height 26
click at [747, 300] on img at bounding box center [756, 323] width 396 height 185
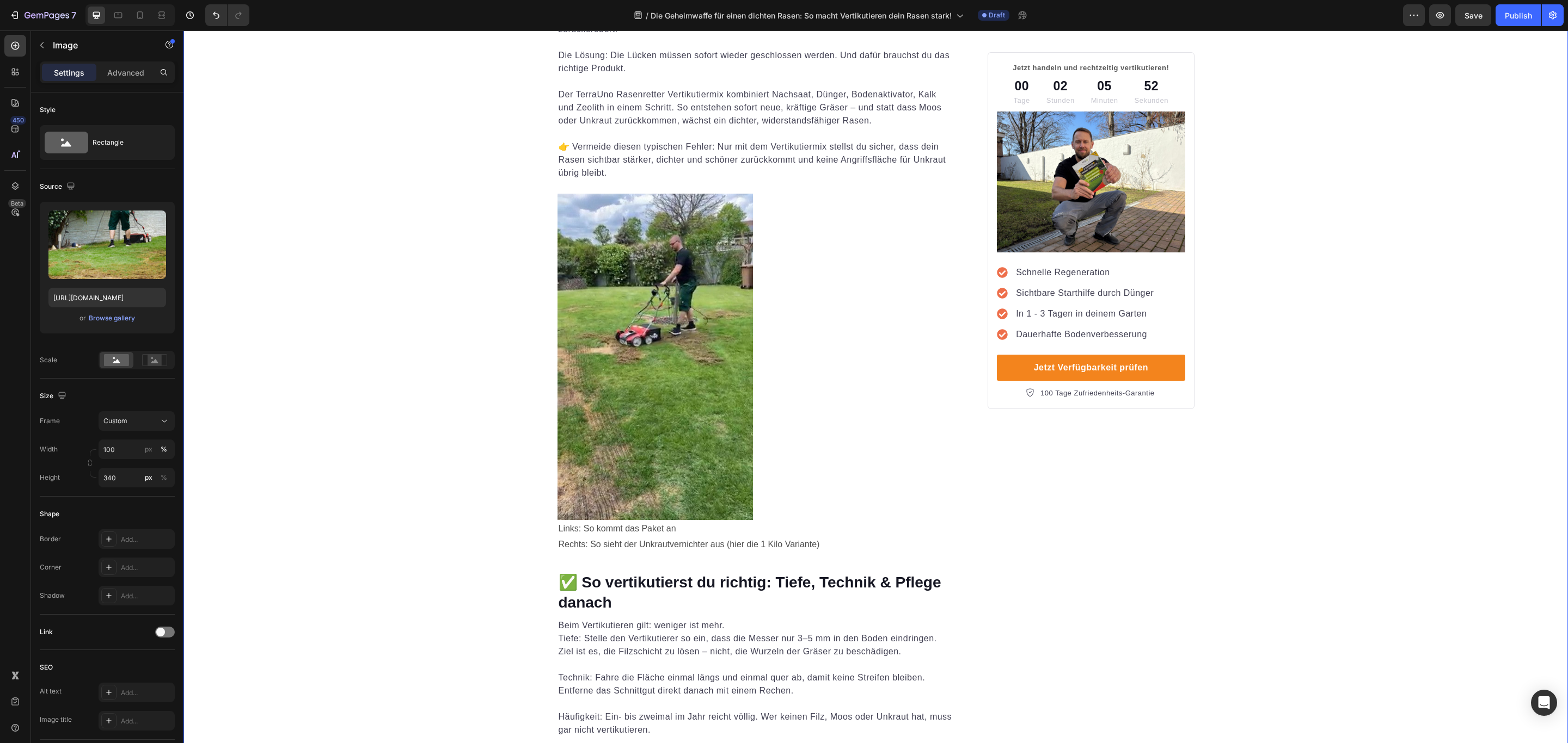
scroll to position [1877, 0]
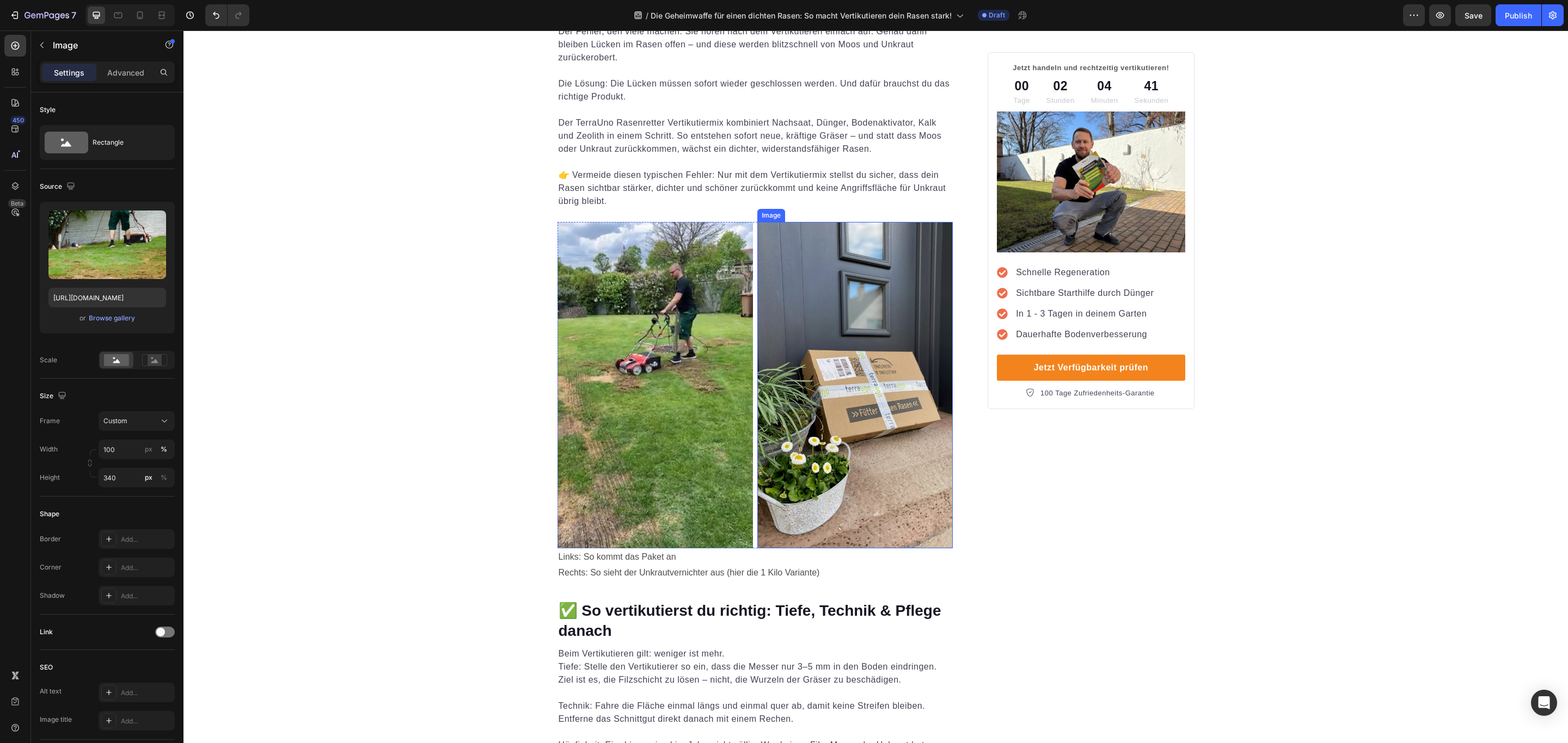
click at [874, 345] on img at bounding box center [855, 385] width 196 height 326
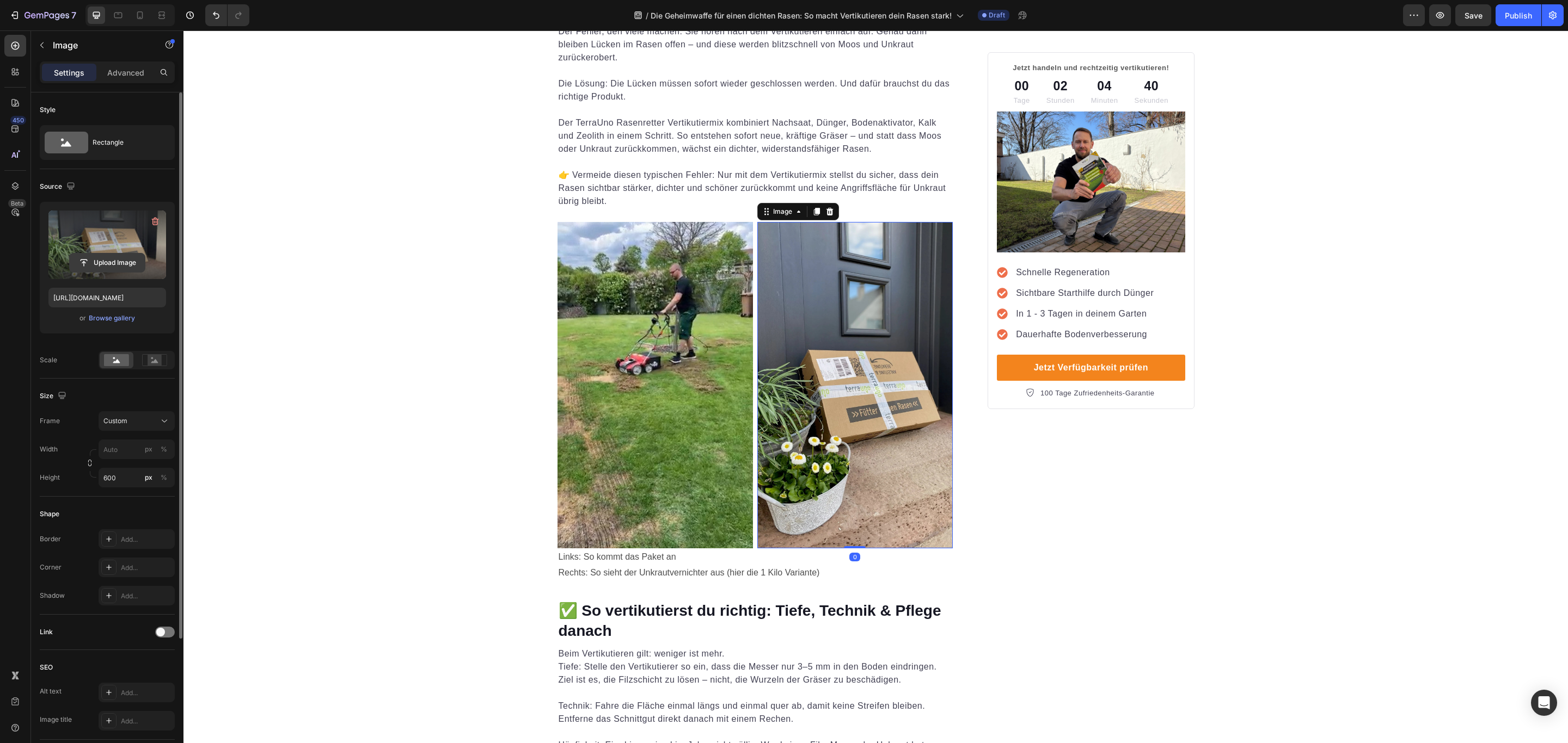
click at [105, 256] on input "file" at bounding box center [107, 263] width 75 height 19
type input "C:\fakepath\Produktfotos - 3in1 Rasenretter.heic"
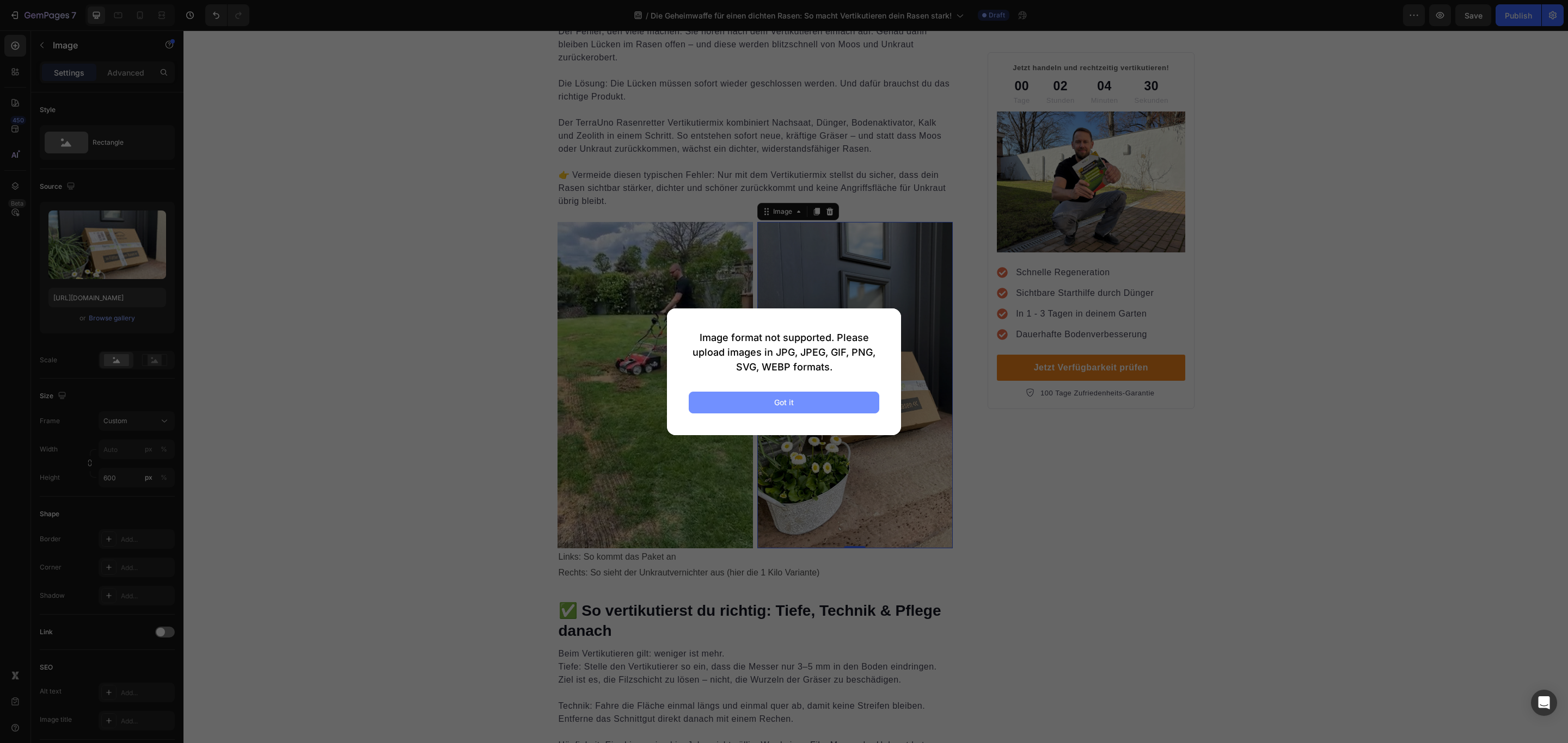
click at [732, 402] on button "Got it" at bounding box center [784, 402] width 191 height 22
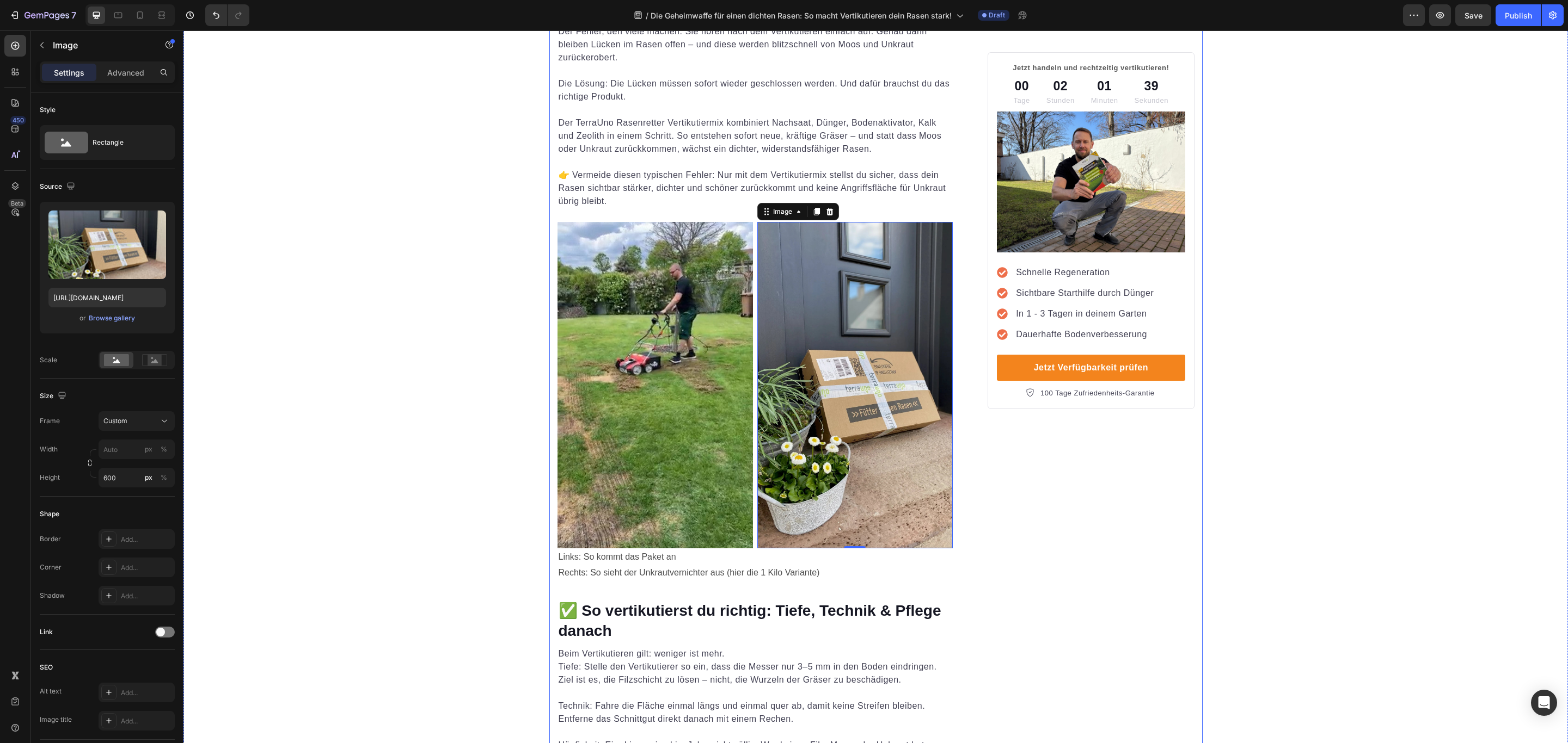
click at [1161, 622] on div "Jetzt handeln und rechtzeitig vertikutieren! Text block 00 Tage 02 Stunden 01 M…" at bounding box center [1091, 81] width 206 height 3760
click at [792, 367] on img at bounding box center [855, 385] width 196 height 326
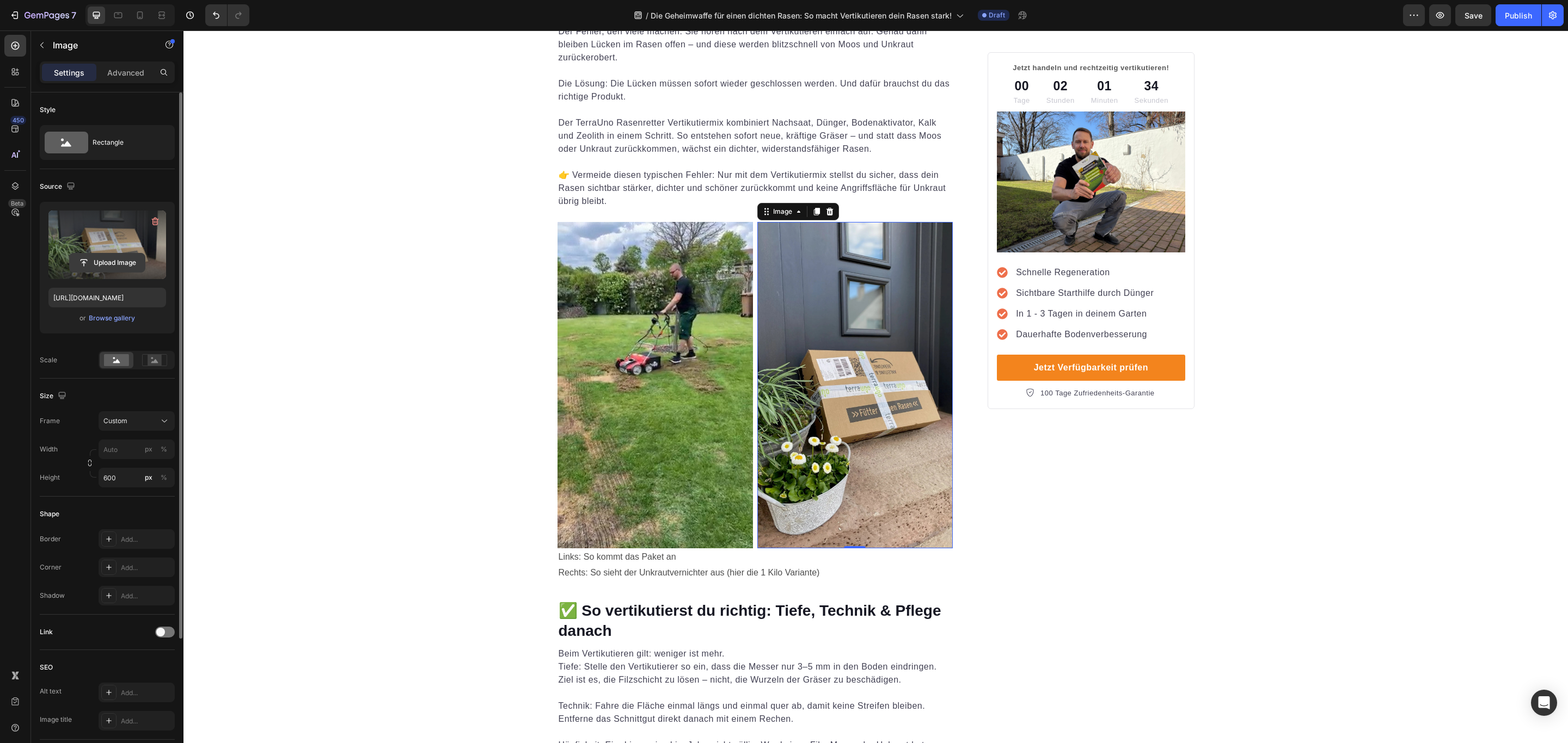
click at [98, 257] on input "file" at bounding box center [107, 263] width 75 height 19
type input "[URL][DOMAIN_NAME]"
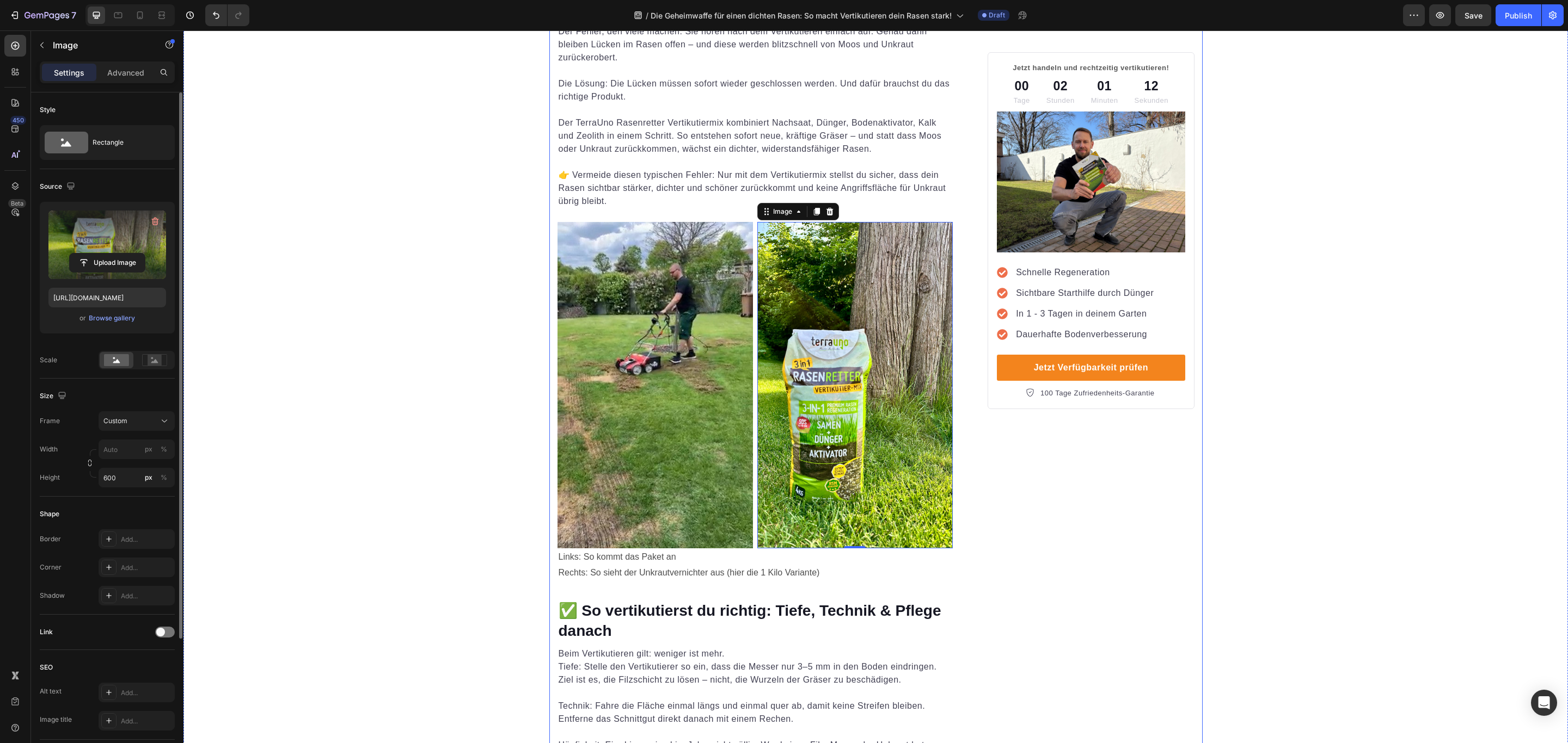
click at [1088, 518] on div "Jetzt handeln und rechtzeitig vertikutieren! Text block 00 Tage 02 Stunden 01 M…" at bounding box center [1091, 81] width 206 height 3760
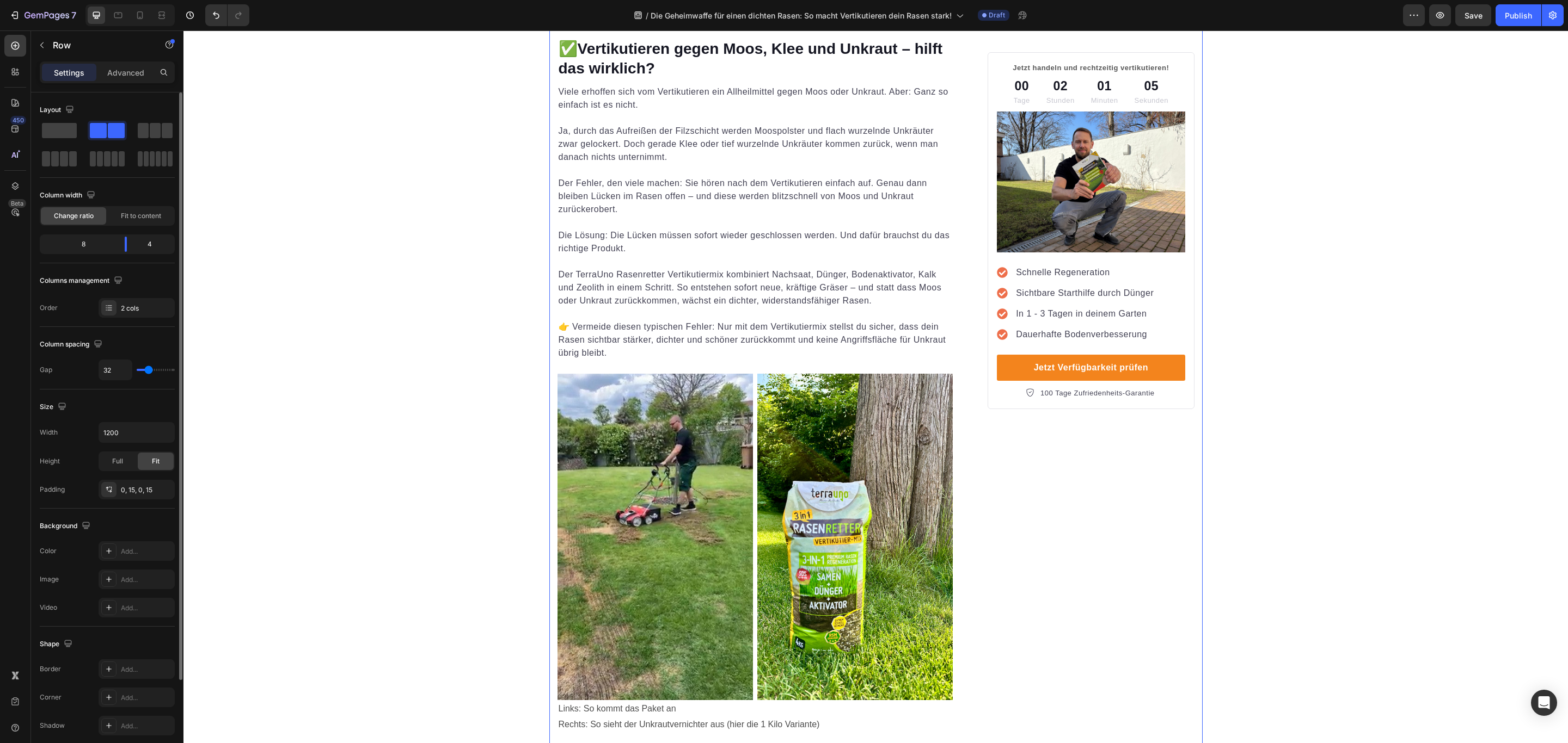
scroll to position [1796, 0]
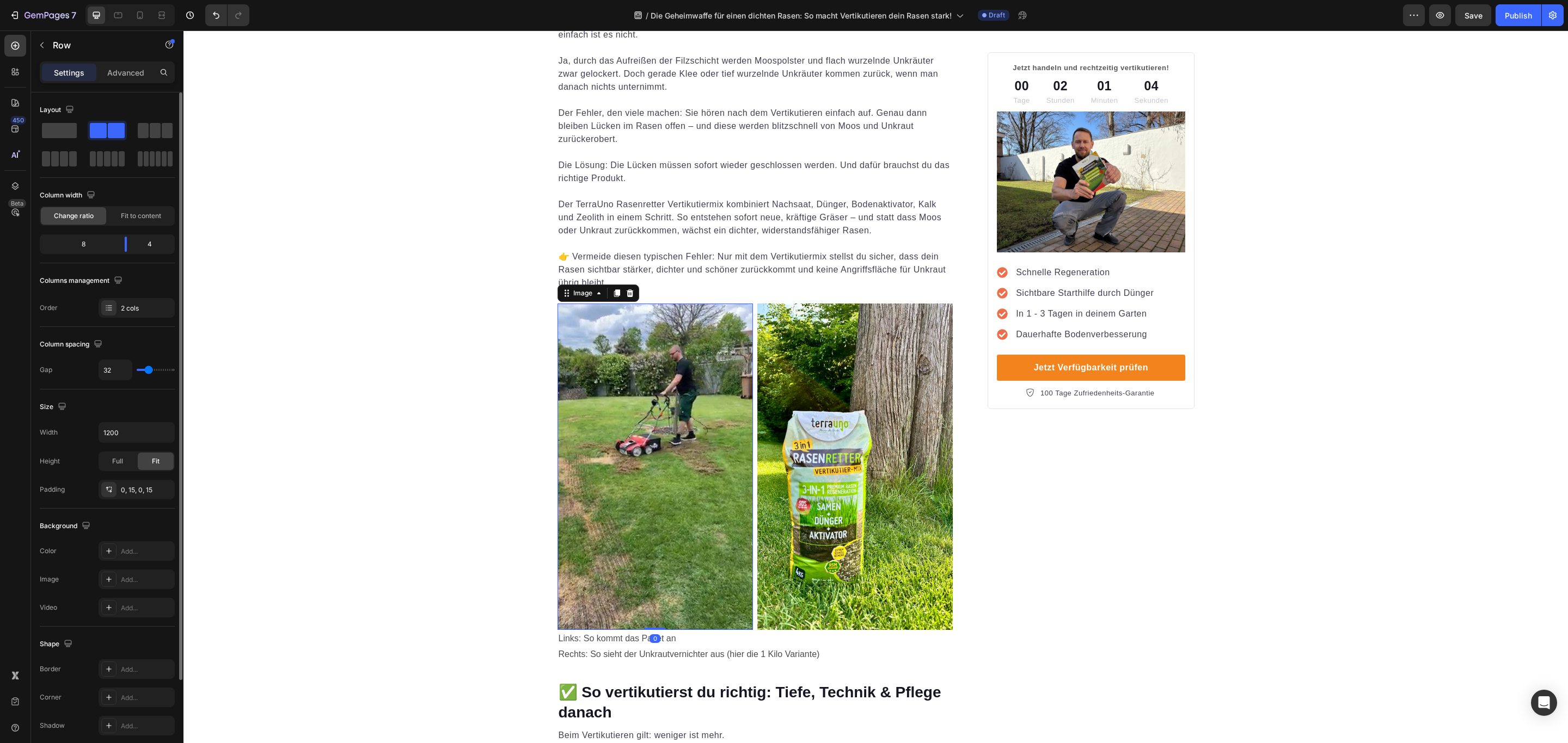
click at [690, 472] on img at bounding box center [655, 466] width 196 height 326
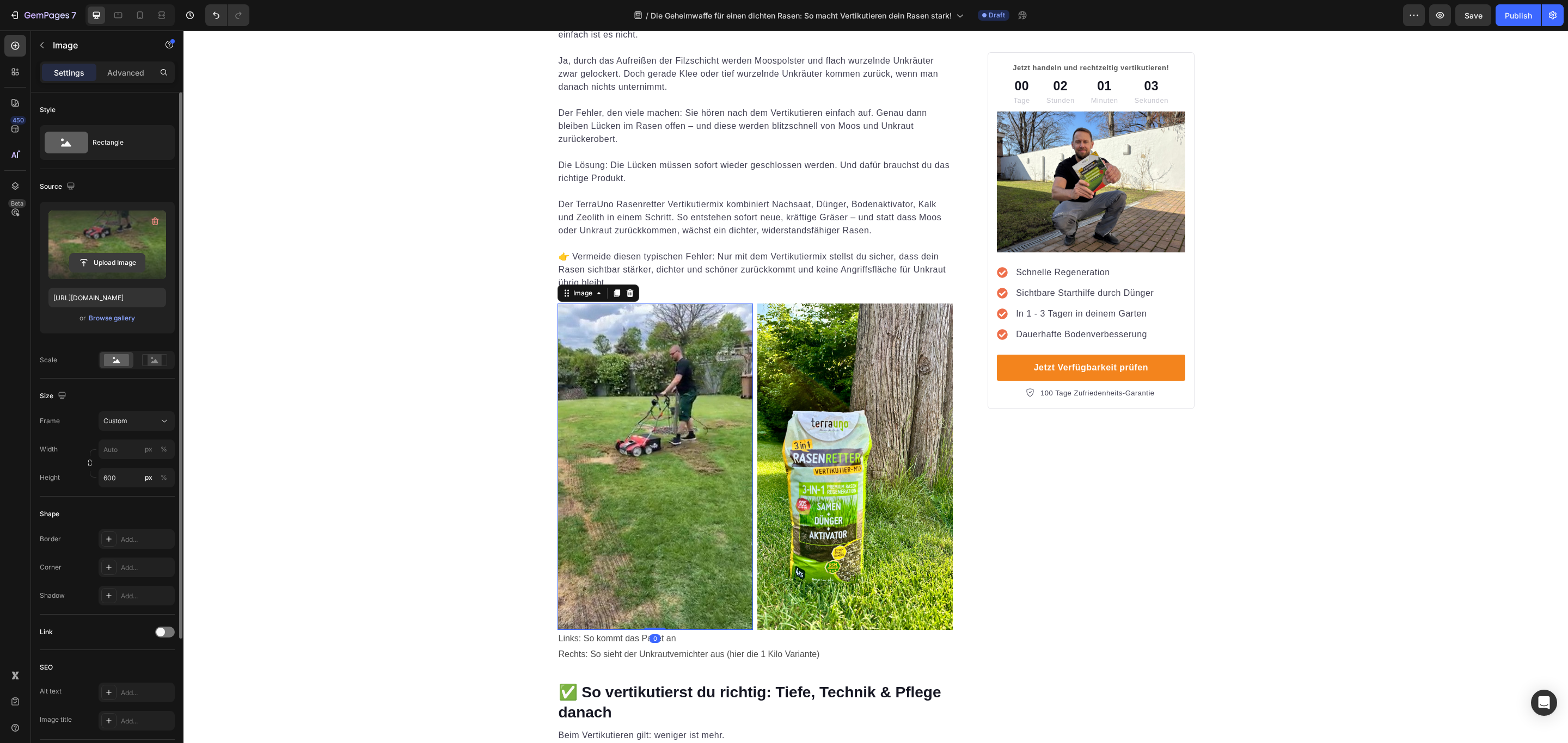
click at [108, 267] on input "file" at bounding box center [107, 263] width 75 height 19
type input "[URL][DOMAIN_NAME]"
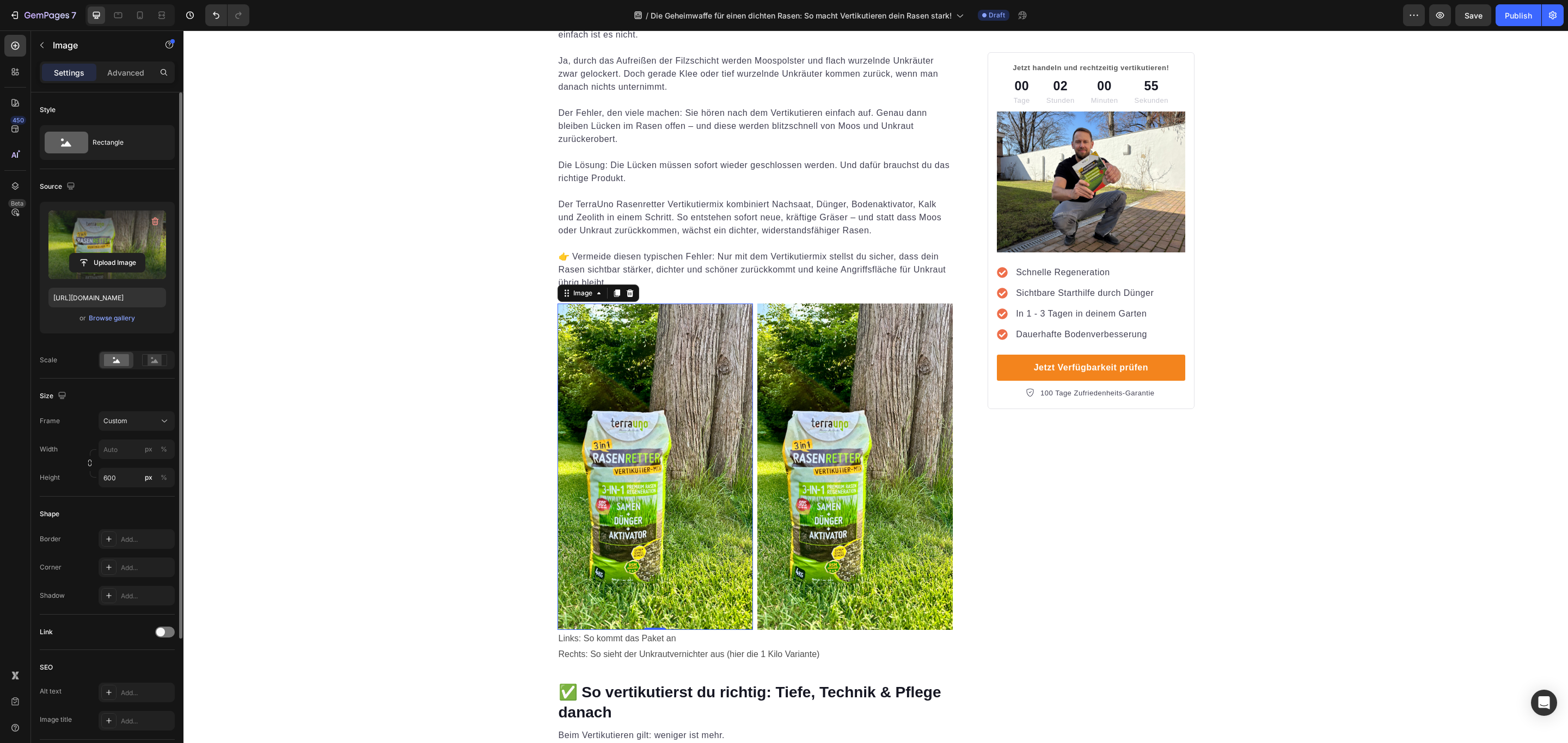
click at [838, 454] on img at bounding box center [855, 466] width 196 height 326
click at [95, 260] on input "file" at bounding box center [107, 263] width 75 height 19
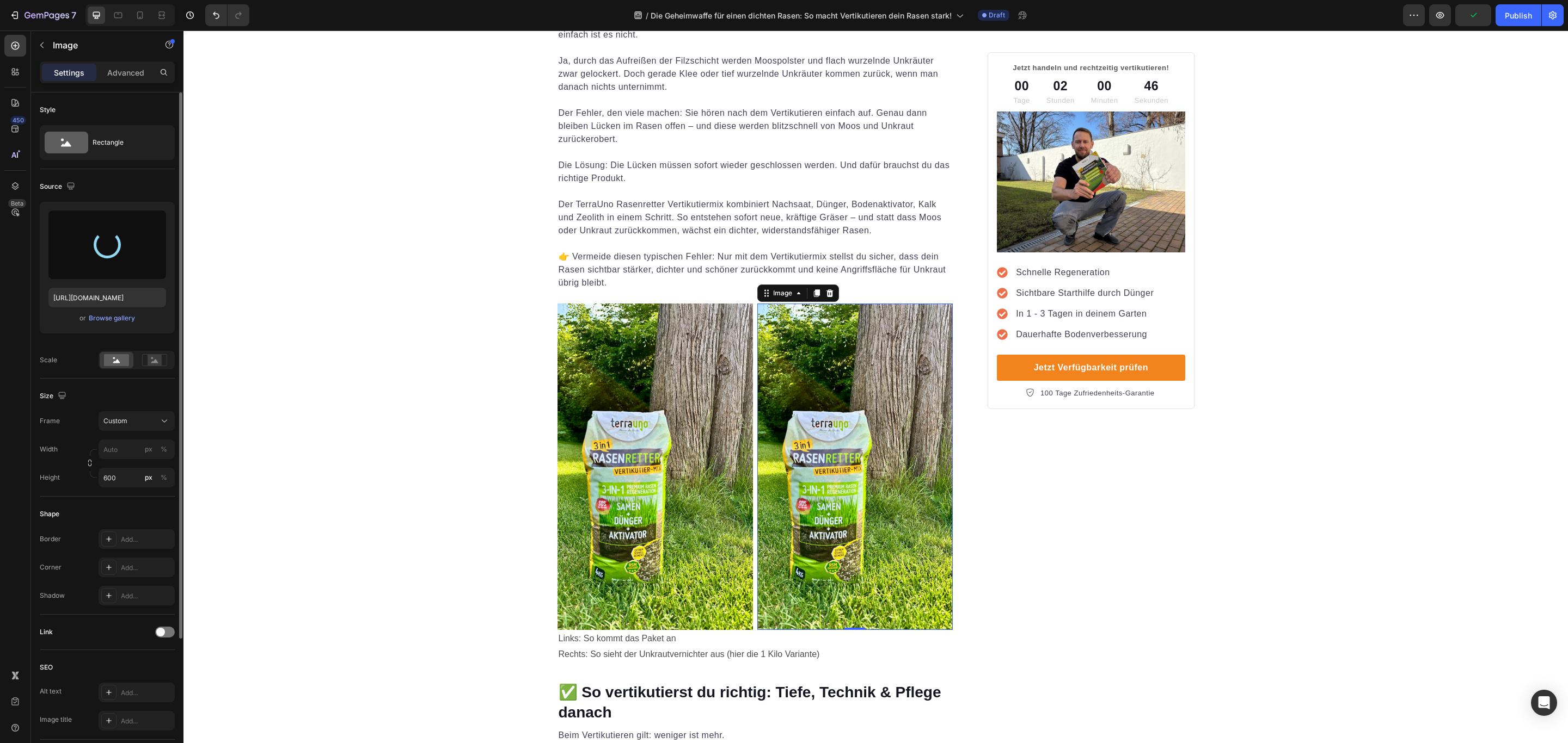
type input "https://cdn.shopify.com/s/files/1/0573/8433/7557/files/gempages_566148665027069…"
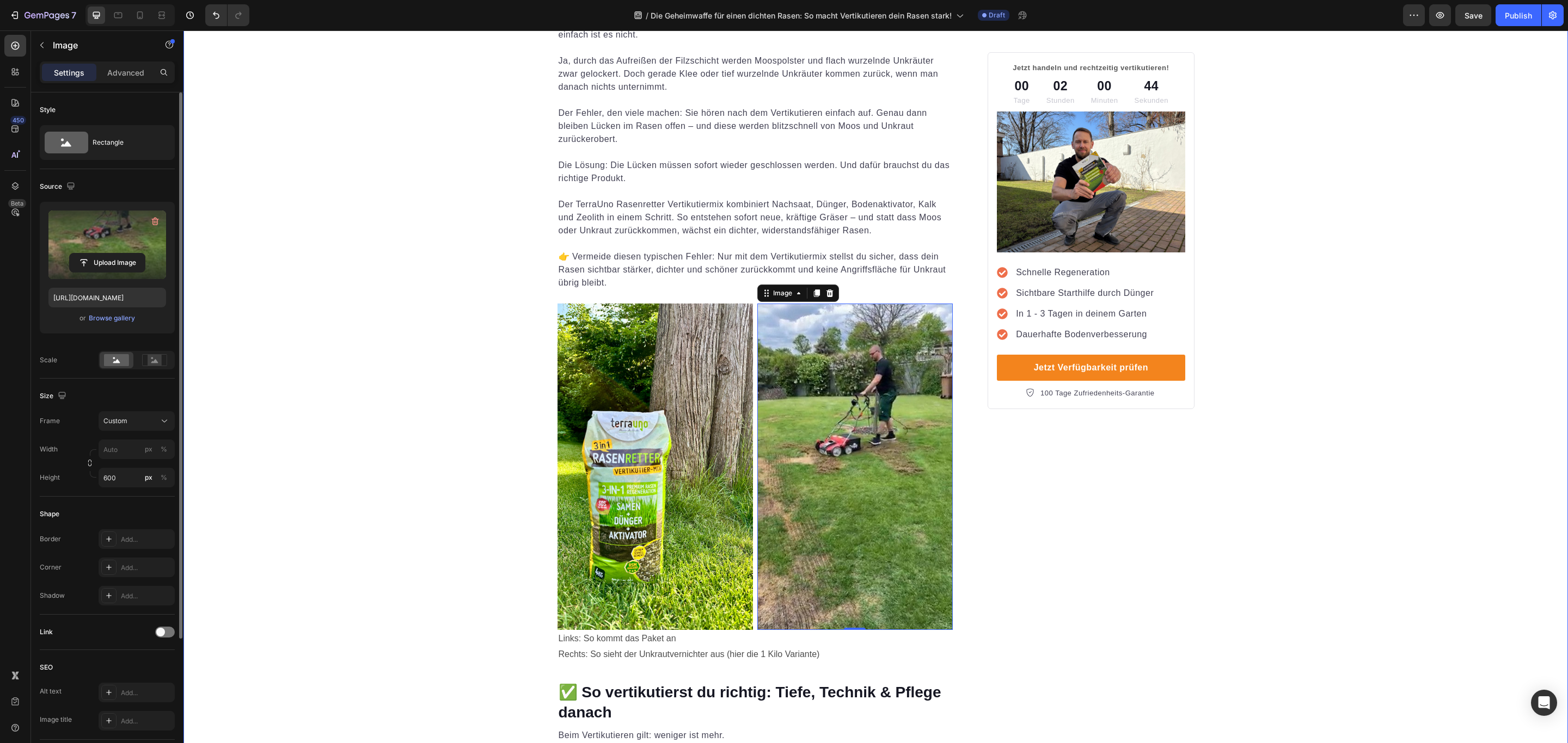
click at [1436, 429] on div "Die Geheimwaffe für einen dichten Rasen: So macht Vertikutieren dein Rasen star…" at bounding box center [876, 163] width 1385 height 3760
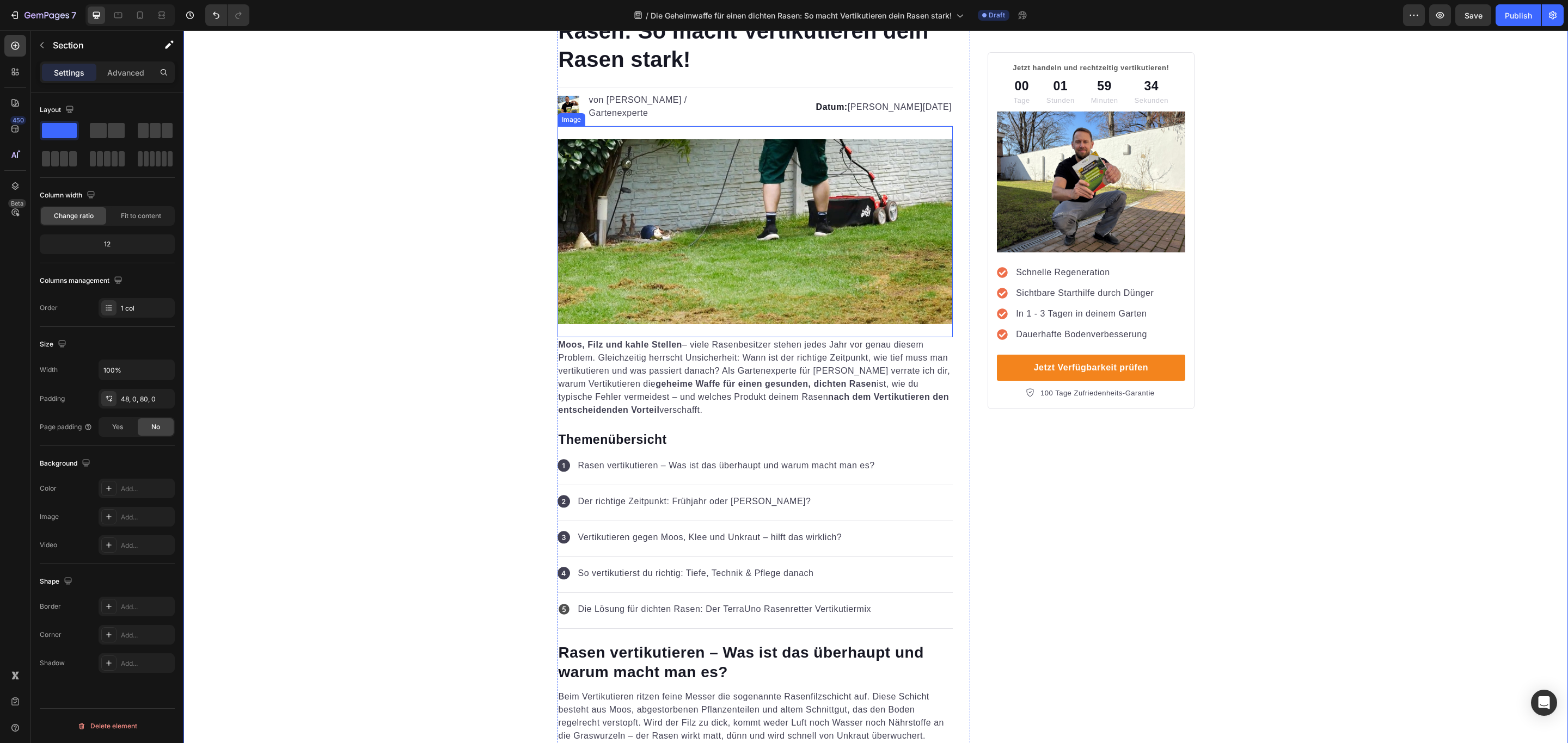
scroll to position [0, 0]
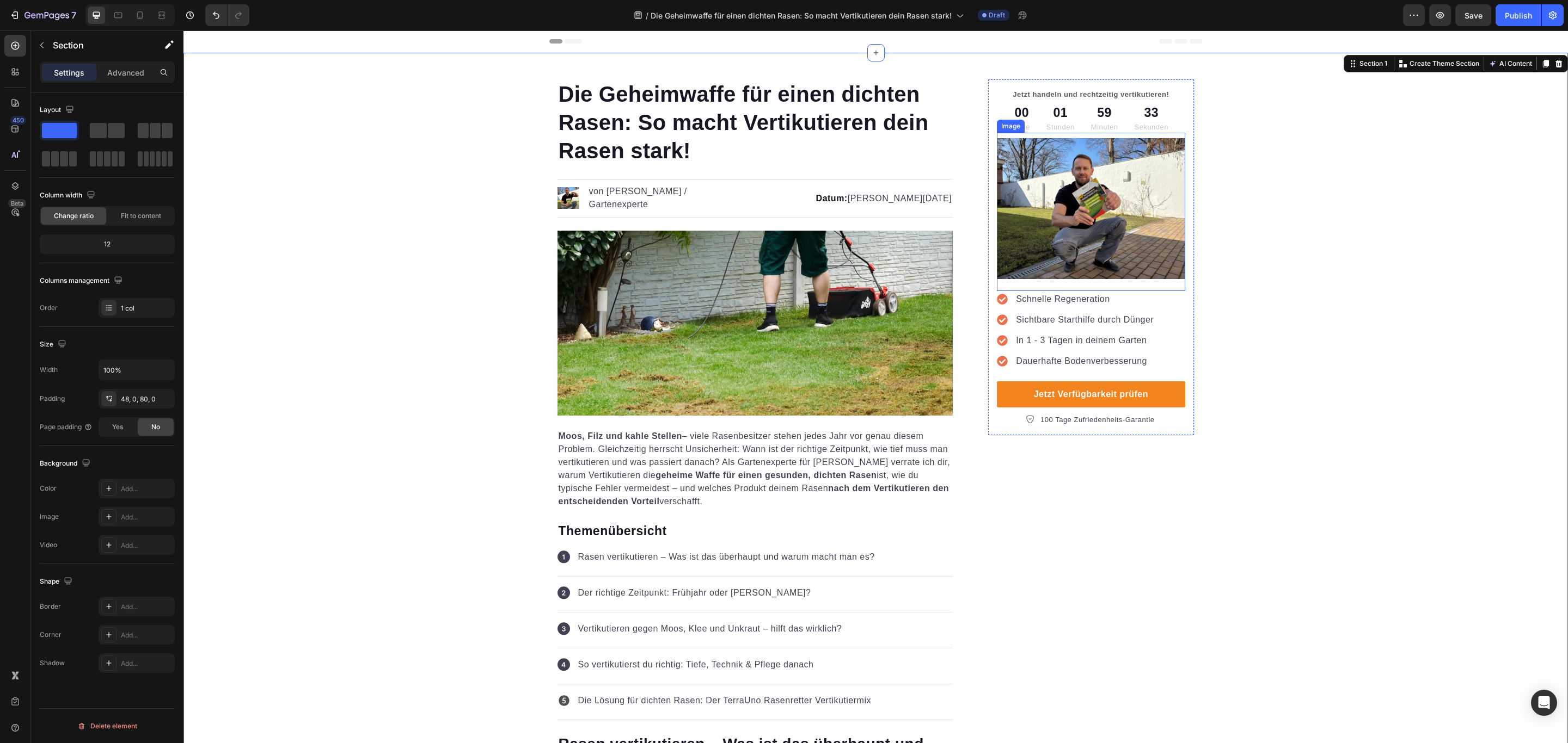
click at [1054, 186] on img at bounding box center [1090, 208] width 187 height 141
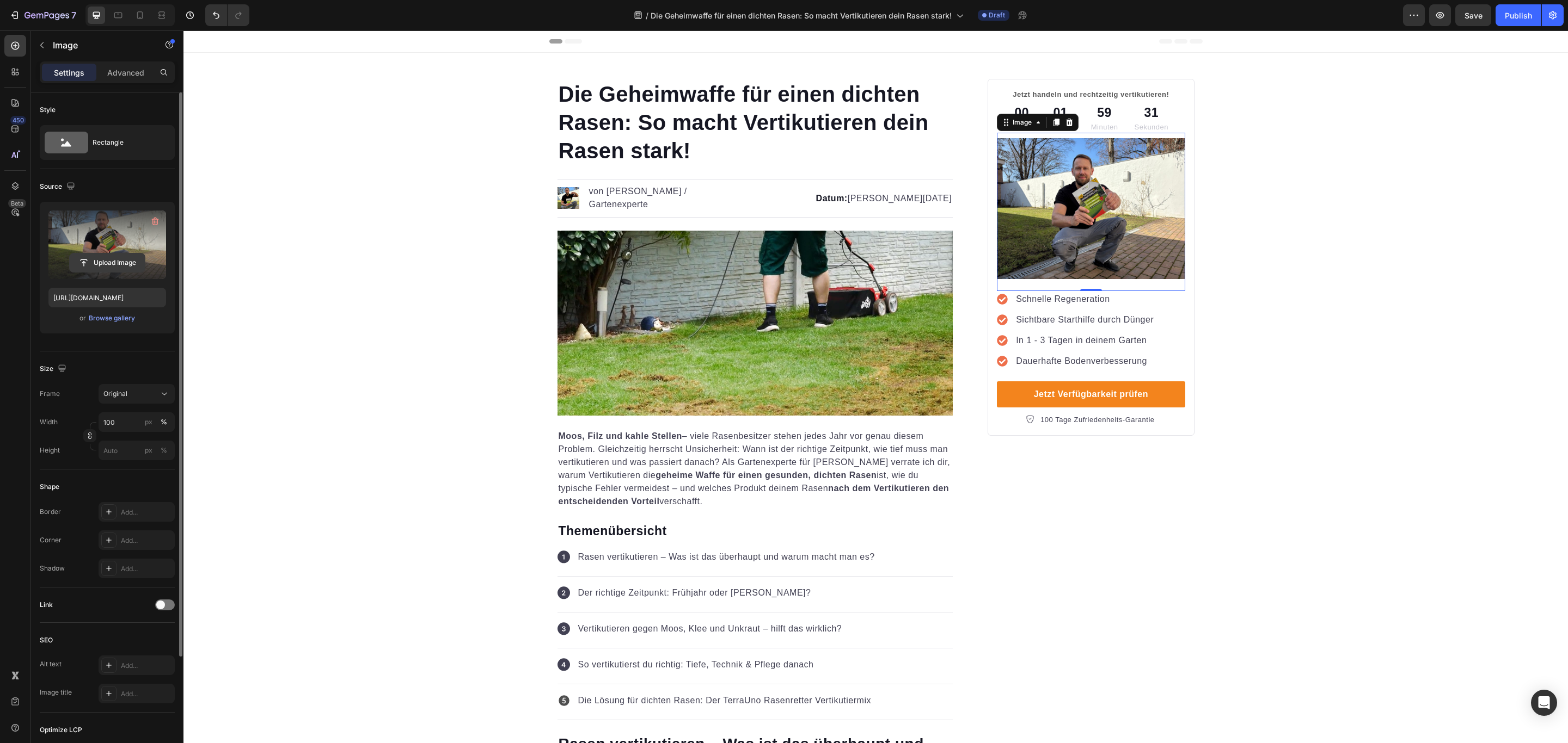
click at [118, 265] on input "file" at bounding box center [107, 263] width 75 height 19
click at [110, 269] on input "file" at bounding box center [107, 263] width 75 height 19
type input "https://cdn.shopify.com/s/files/1/0573/8433/7557/files/gempages_566148665027069…"
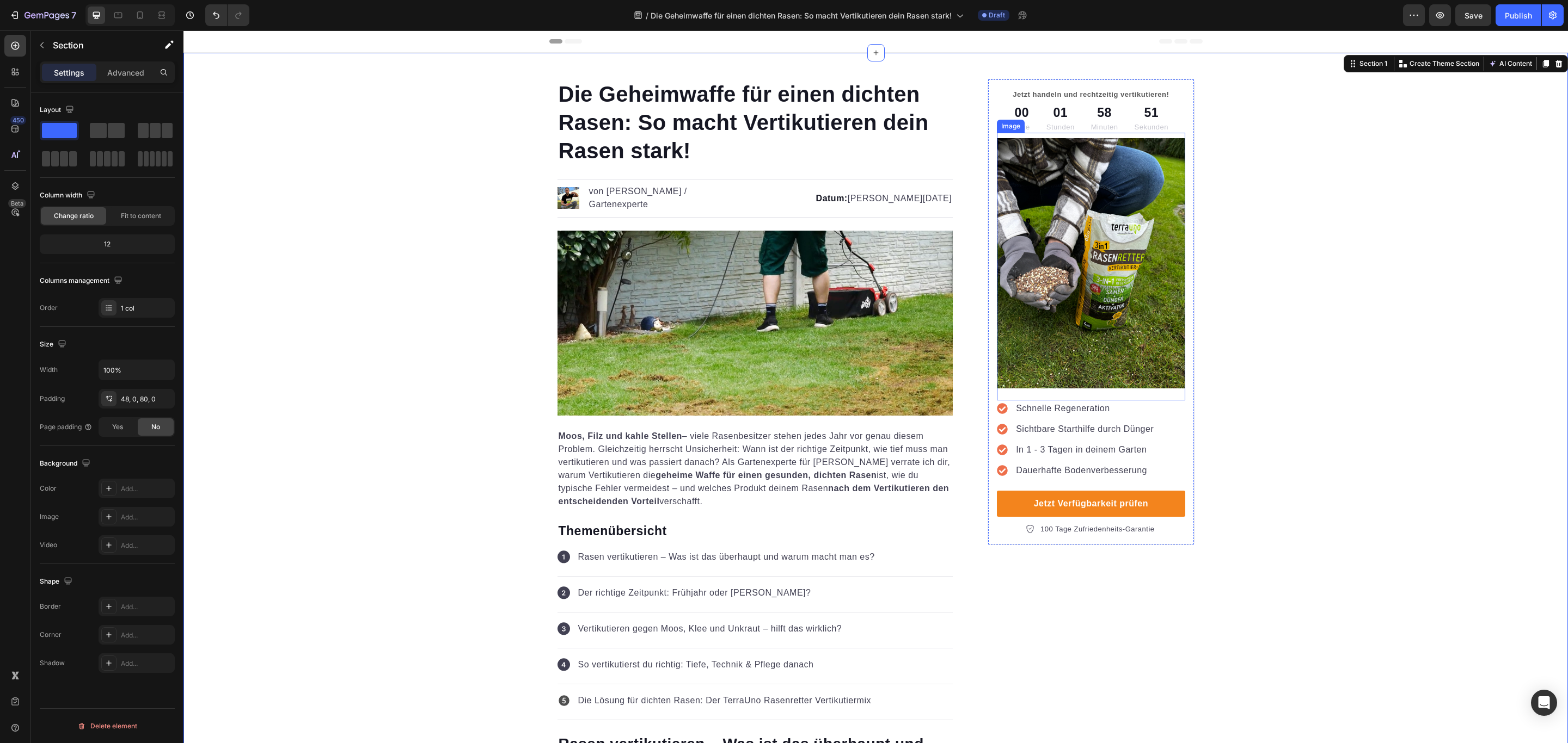
click at [1089, 310] on img at bounding box center [1090, 263] width 187 height 251
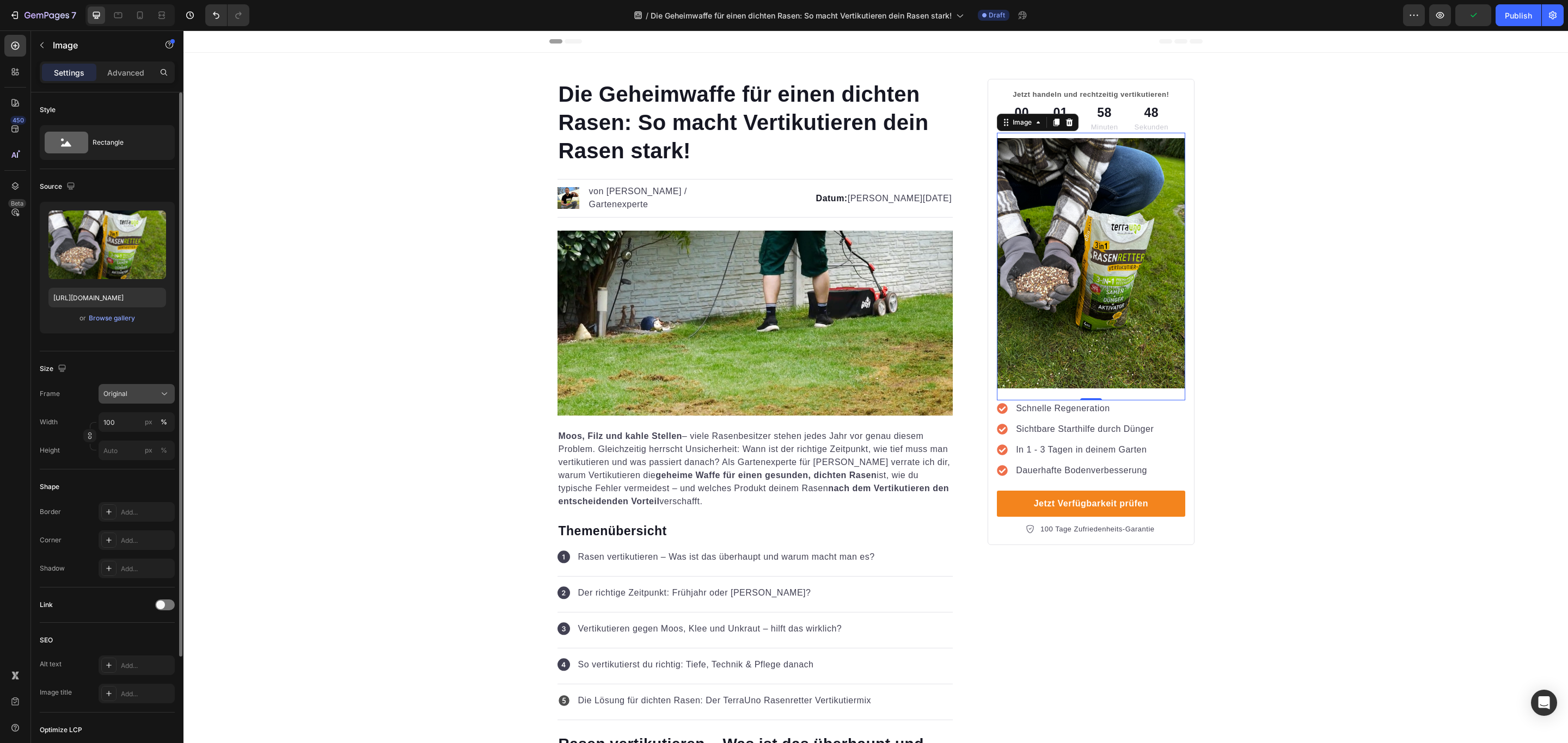
click at [157, 398] on div "Original" at bounding box center [136, 393] width 67 height 11
click at [138, 500] on div "Custom" at bounding box center [135, 501] width 63 height 10
click at [122, 480] on input "px %" at bounding box center [136, 478] width 76 height 19
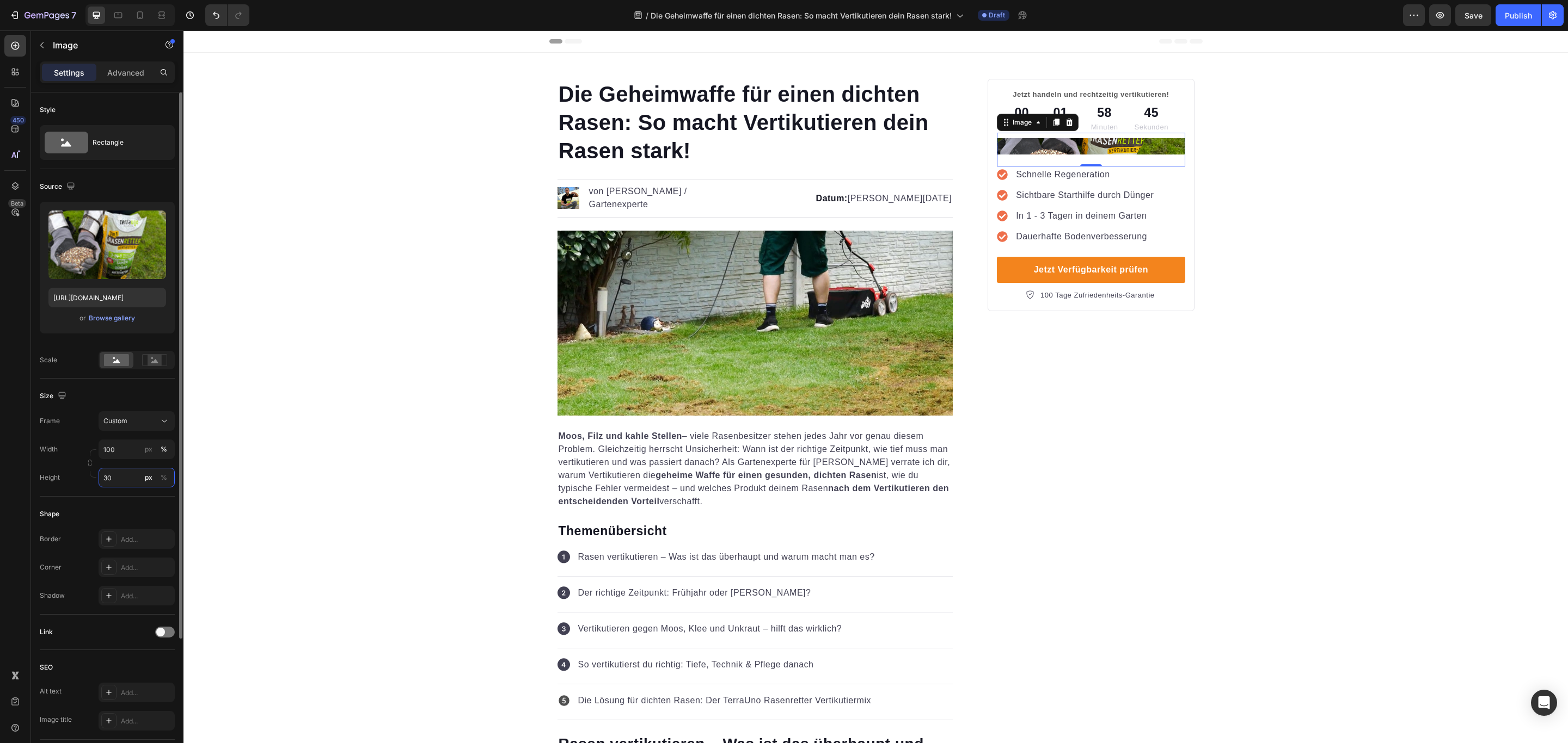
type input "300"
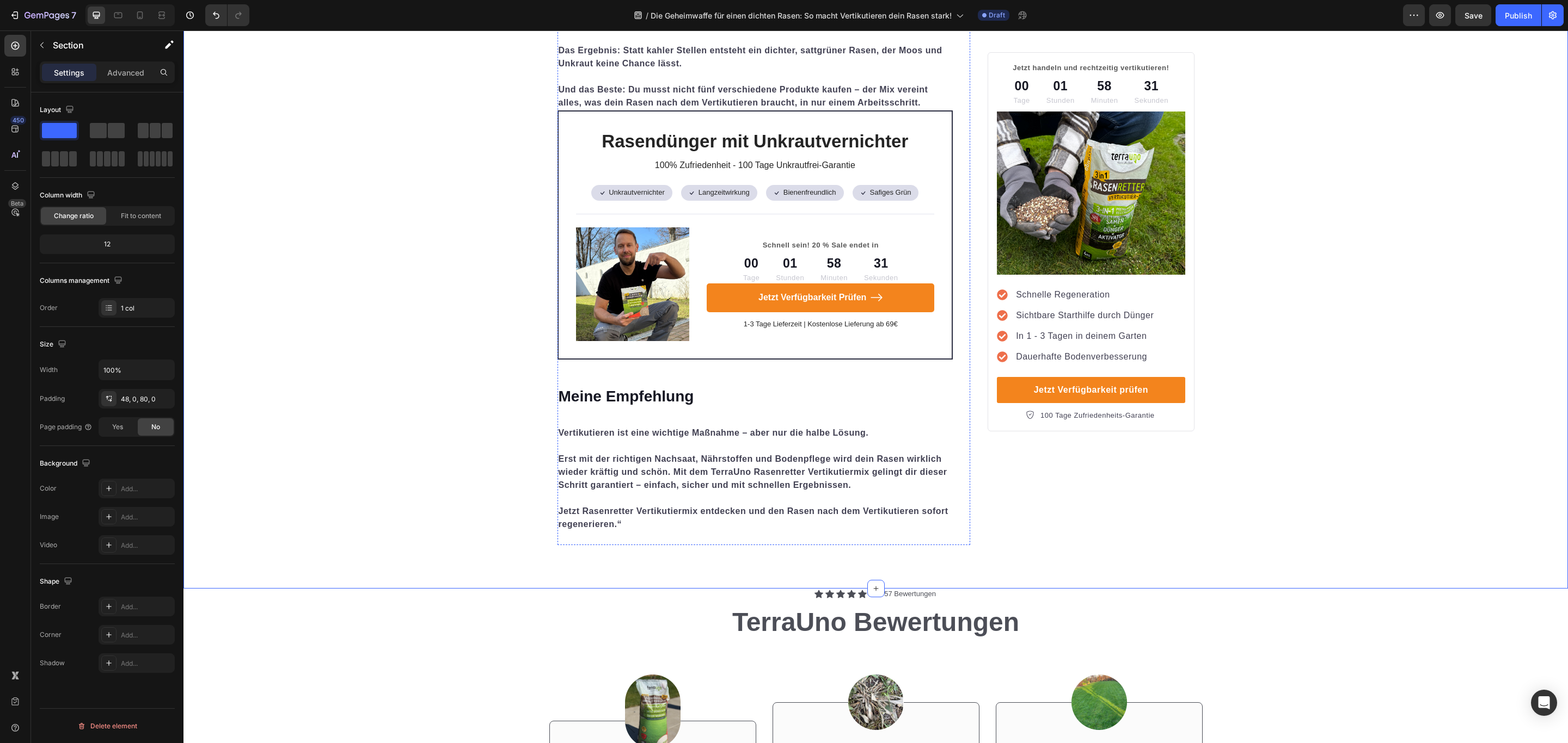
scroll to position [3265, 0]
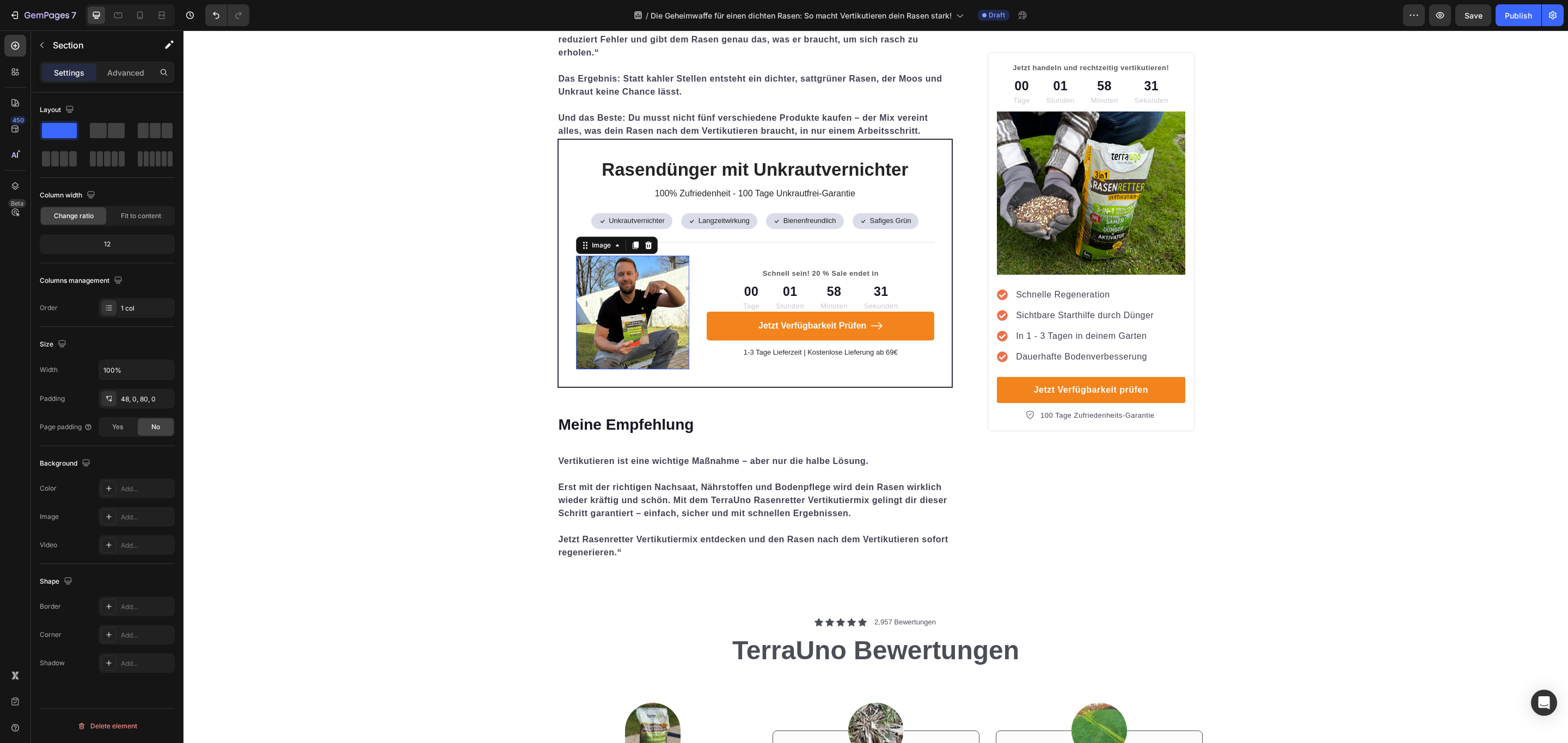
click at [629, 304] on img at bounding box center [633, 312] width 114 height 114
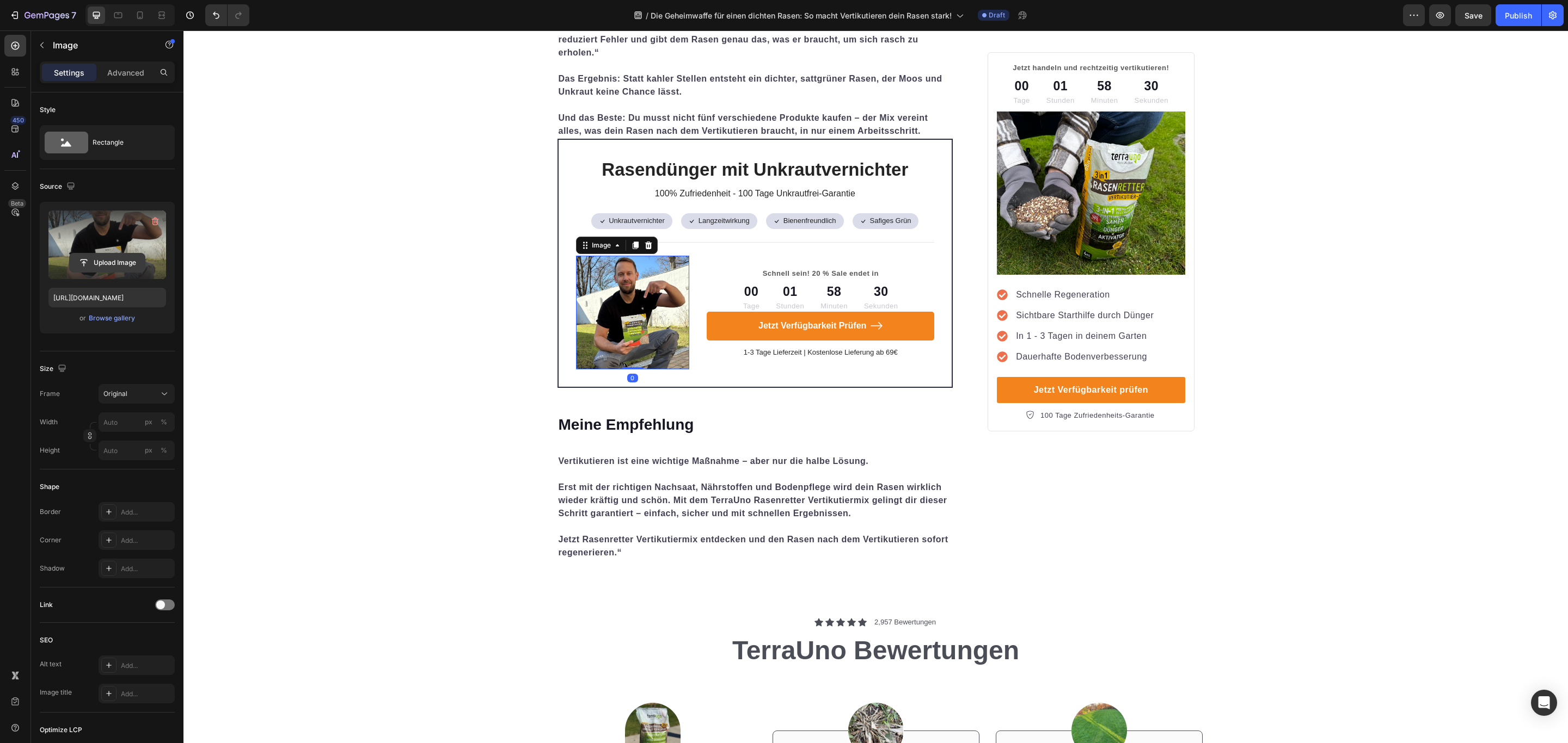
click at [93, 262] on input "file" at bounding box center [107, 263] width 75 height 19
type input "[URL][DOMAIN_NAME]"
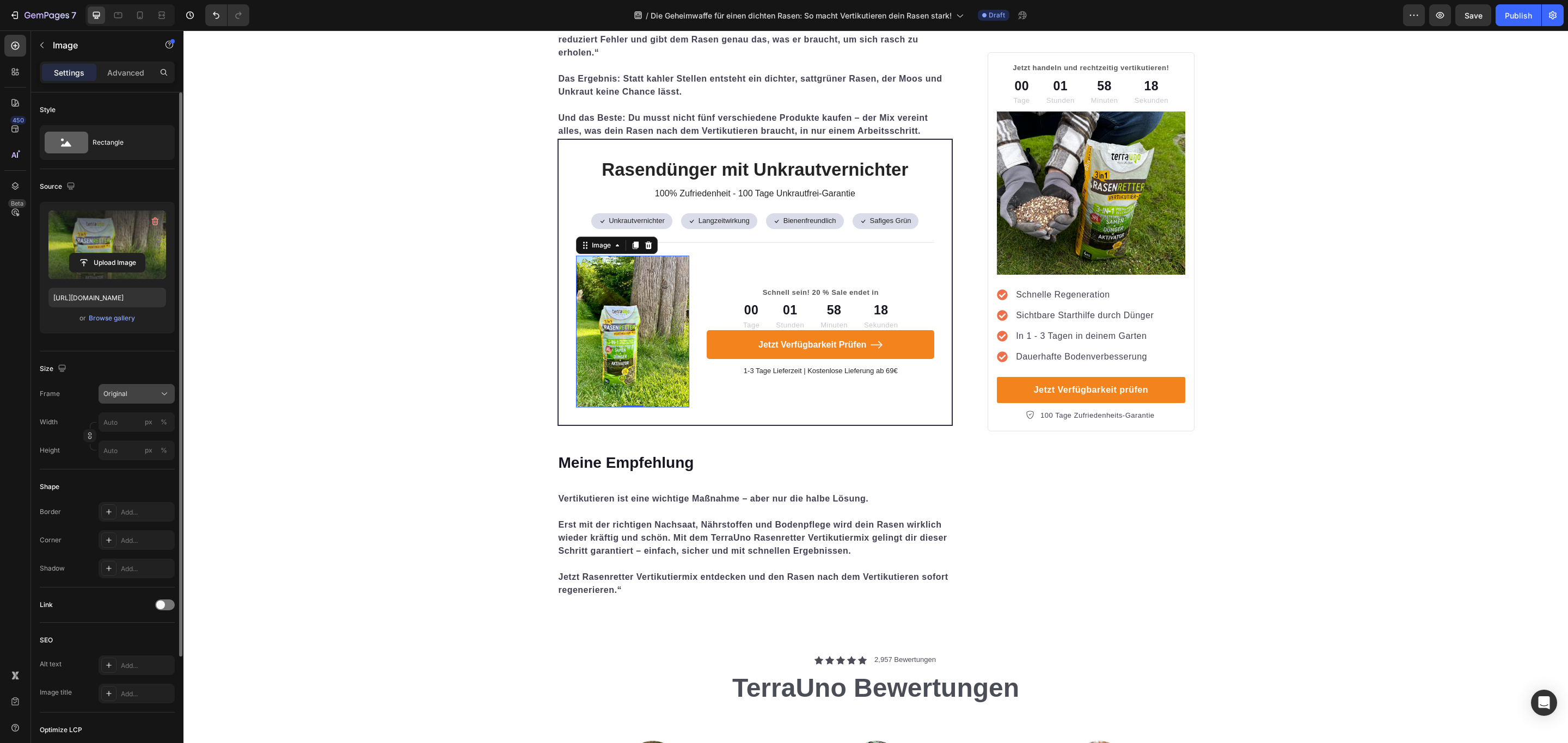
click at [165, 396] on icon at bounding box center [164, 393] width 11 height 11
click at [124, 507] on span "Custom" at bounding box center [115, 501] width 24 height 10
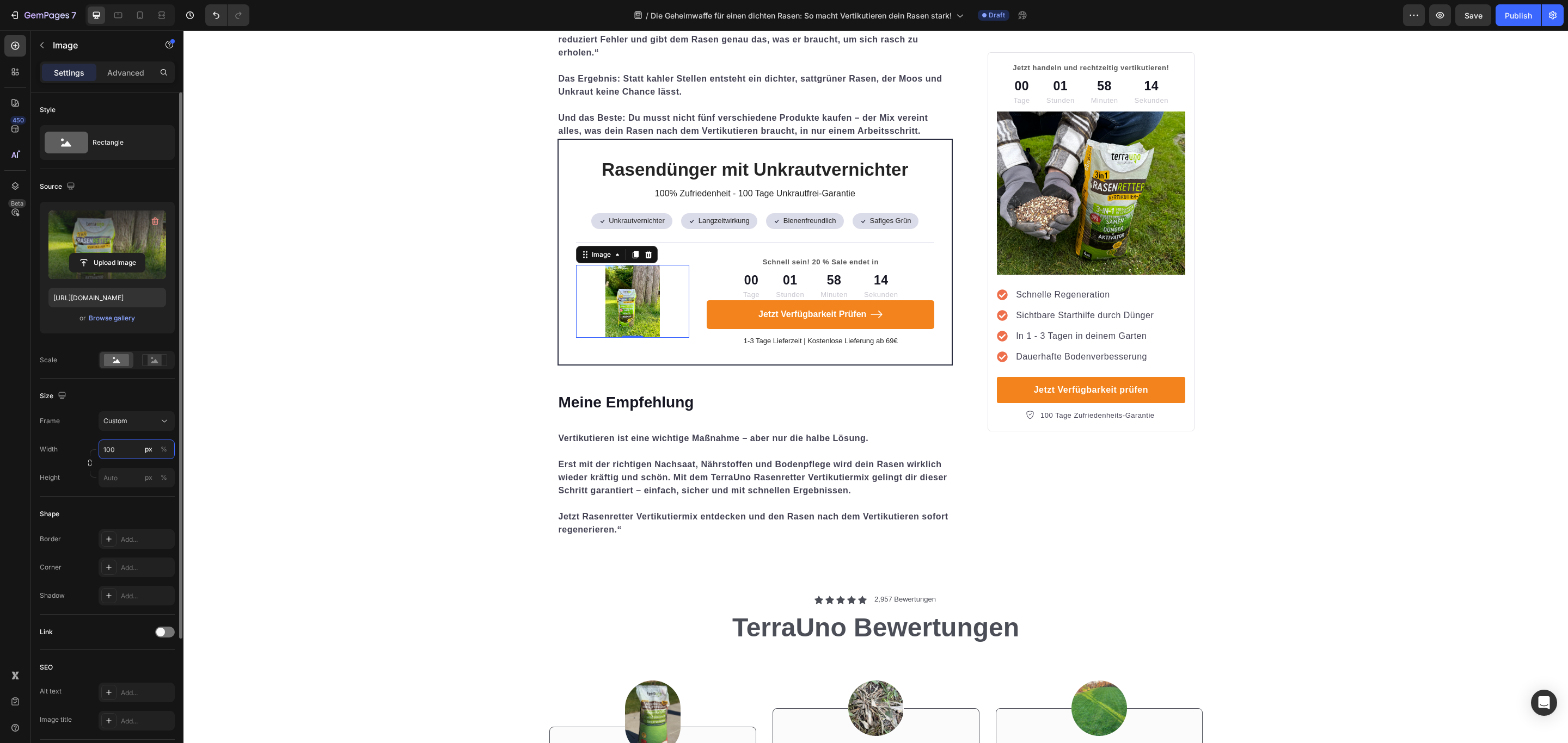
drag, startPoint x: 82, startPoint y: 451, endPoint x: 67, endPoint y: 453, distance: 15.1
click at [67, 453] on div "Width 100 px %" at bounding box center [107, 449] width 135 height 19
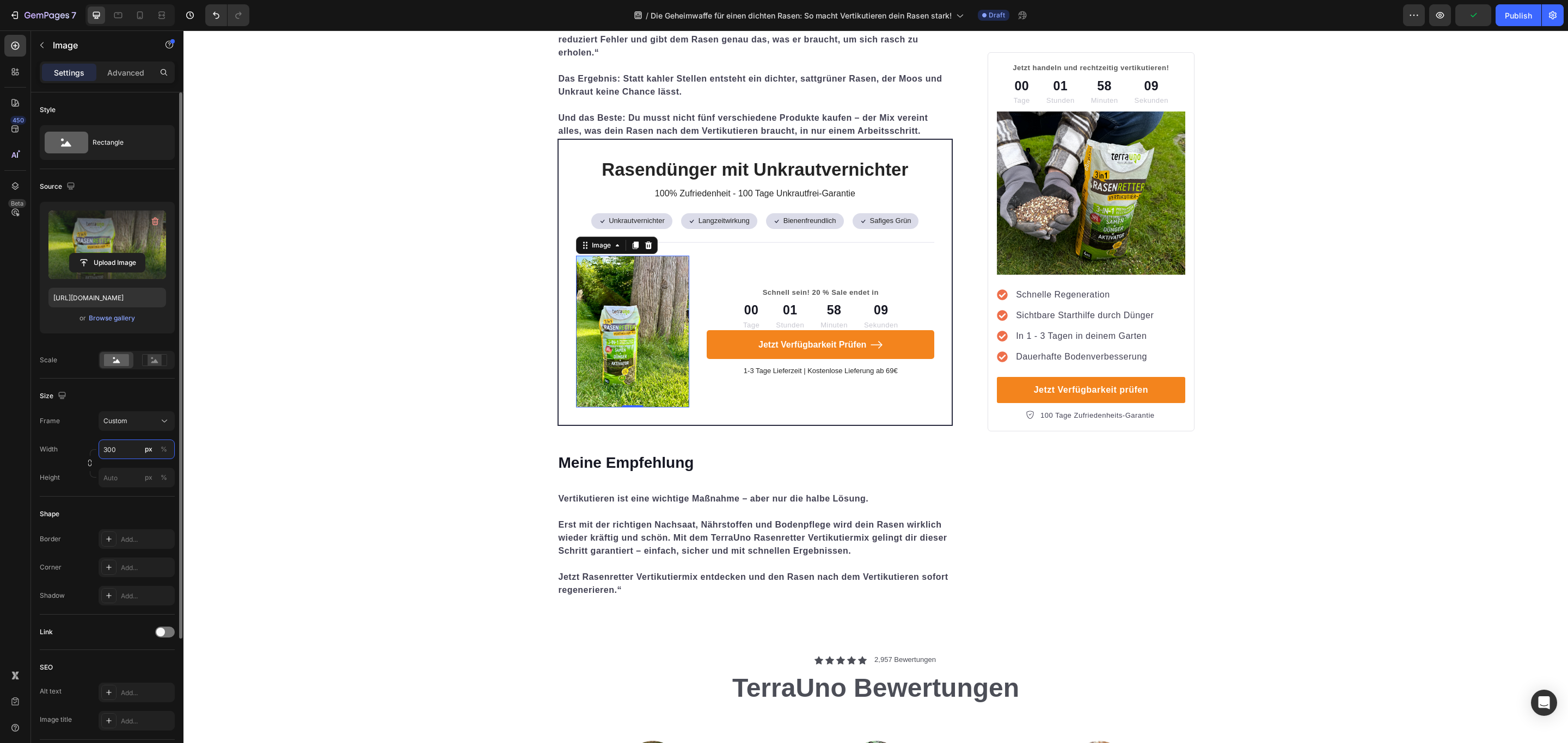
drag, startPoint x: 87, startPoint y: 453, endPoint x: 74, endPoint y: 455, distance: 13.2
click at [74, 455] on div "Width 300 px %" at bounding box center [107, 449] width 135 height 19
click at [110, 452] on input "400" at bounding box center [136, 449] width 76 height 19
type input "500"
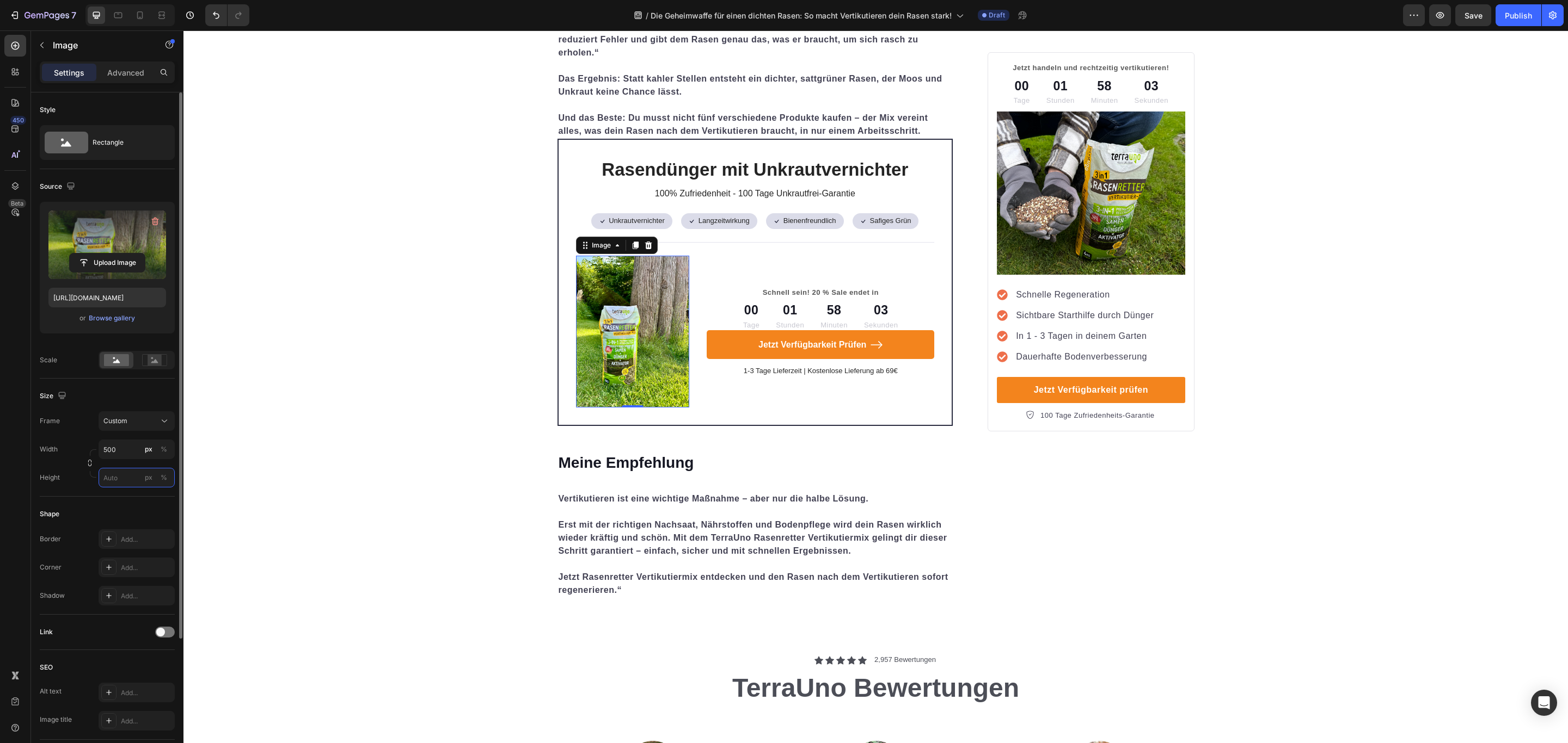
click at [127, 482] on input "px %" at bounding box center [136, 478] width 76 height 19
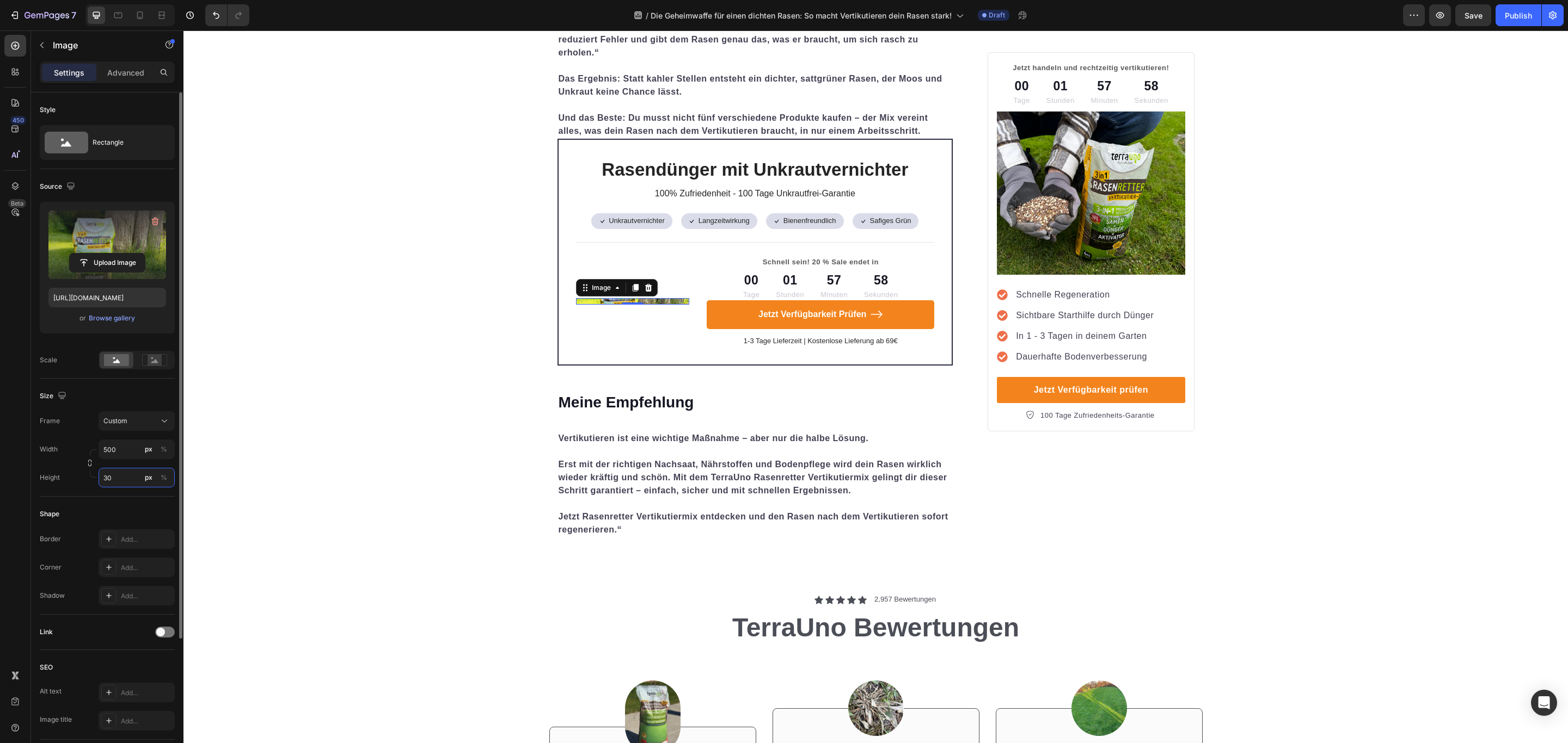
type input "3"
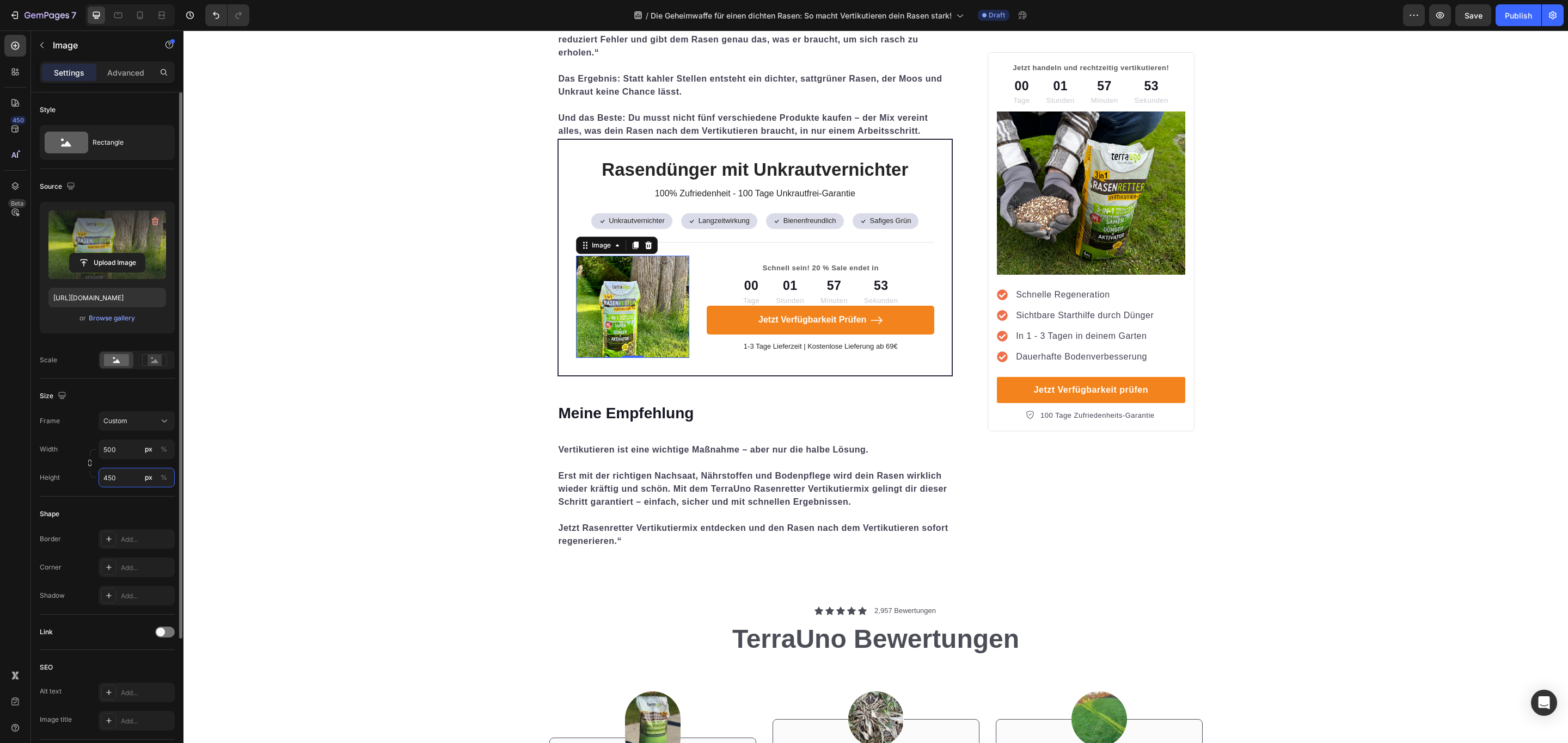
drag, startPoint x: 126, startPoint y: 482, endPoint x: 92, endPoint y: 482, distance: 34.0
click at [92, 482] on div "Height 450 px %" at bounding box center [107, 478] width 135 height 19
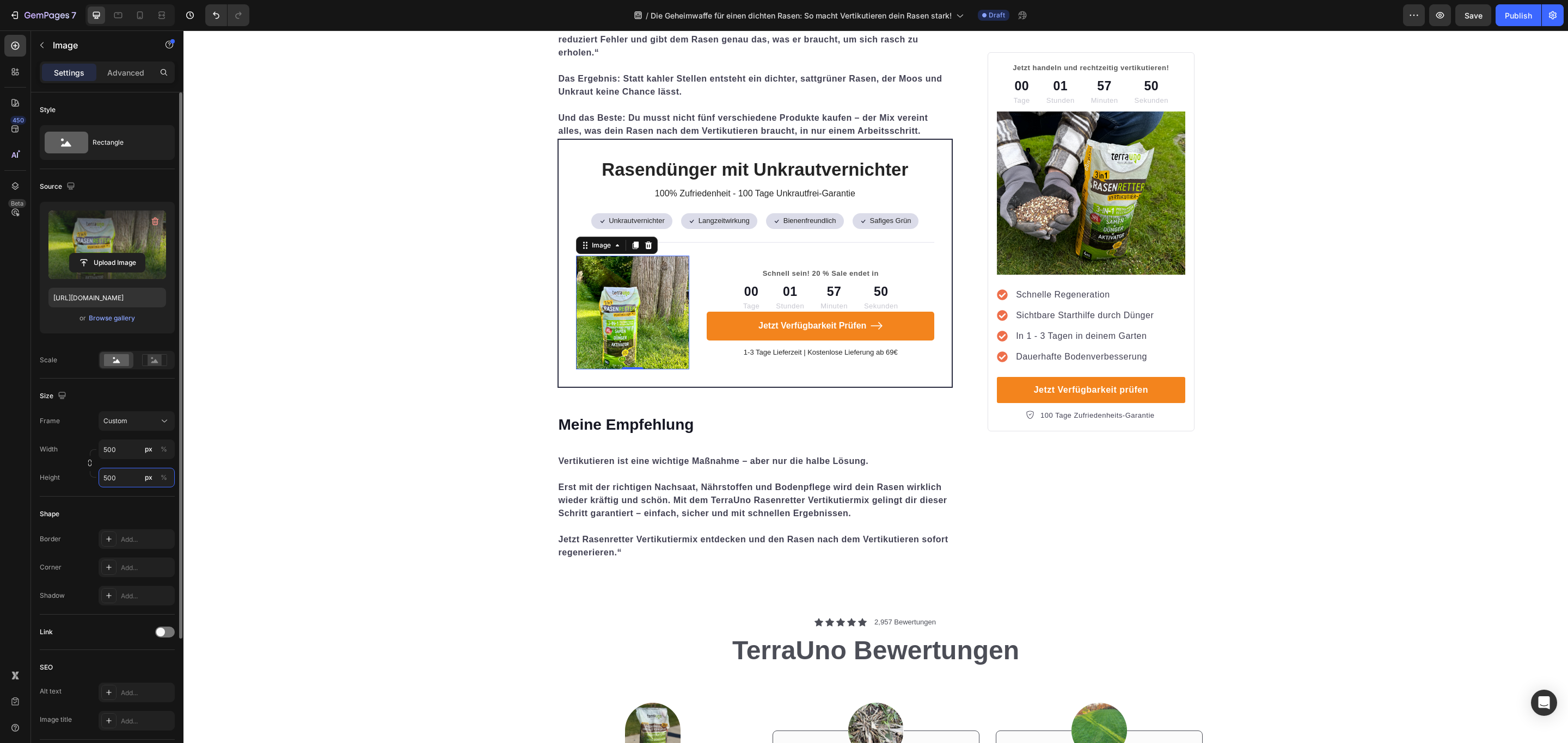
drag, startPoint x: 71, startPoint y: 479, endPoint x: 58, endPoint y: 480, distance: 13.0
click at [58, 480] on div "Height 500 px %" at bounding box center [107, 478] width 135 height 19
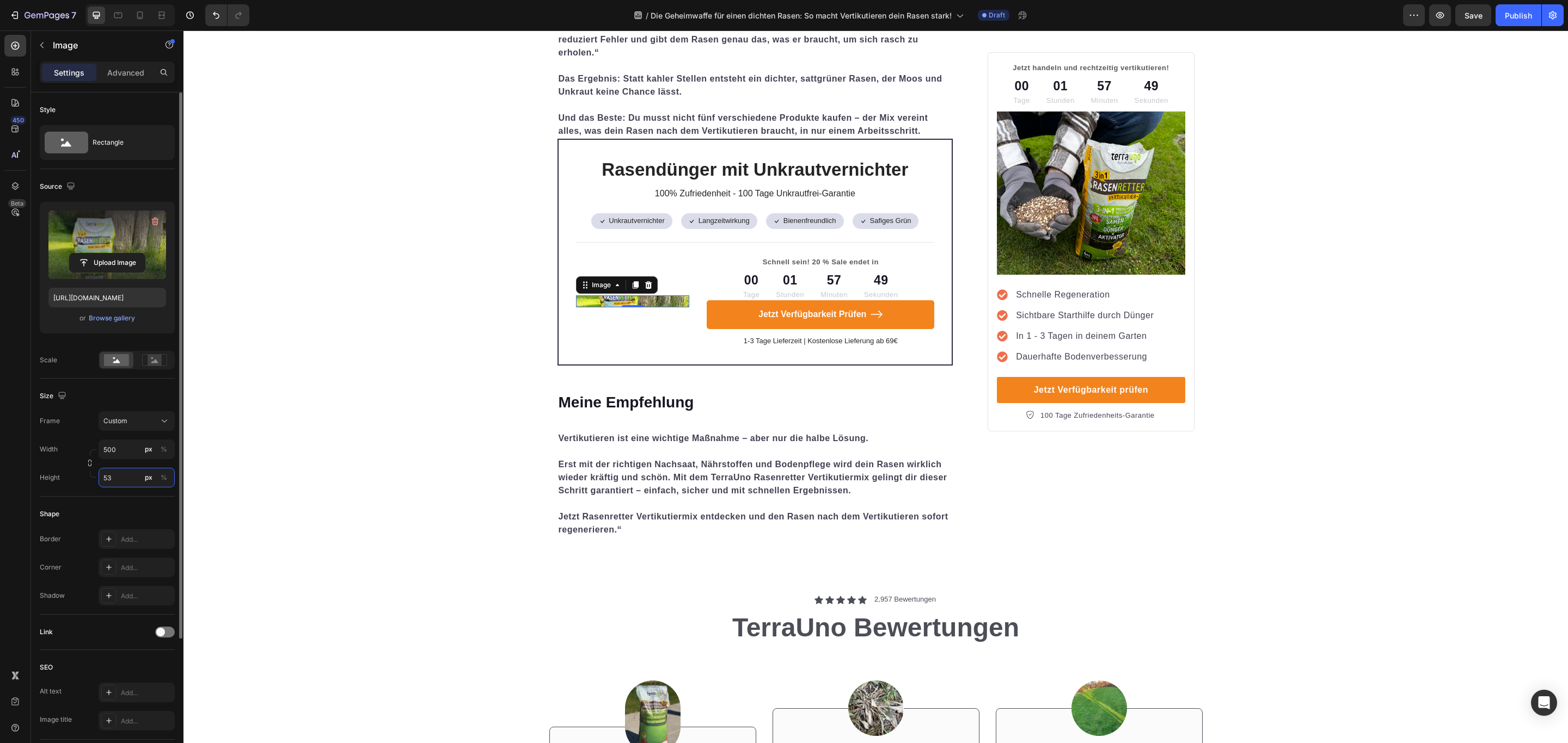
type input "530"
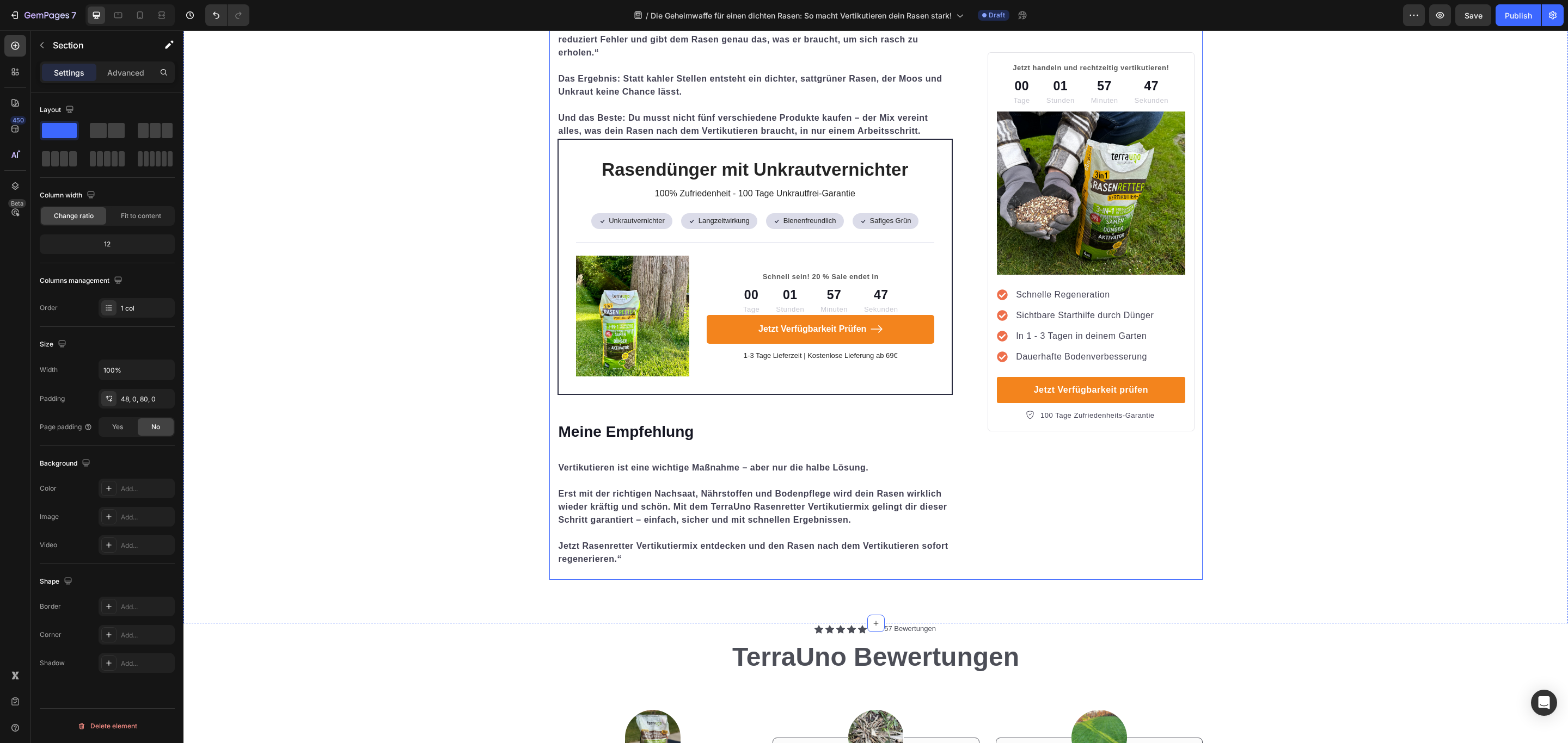
scroll to position [3102, 0]
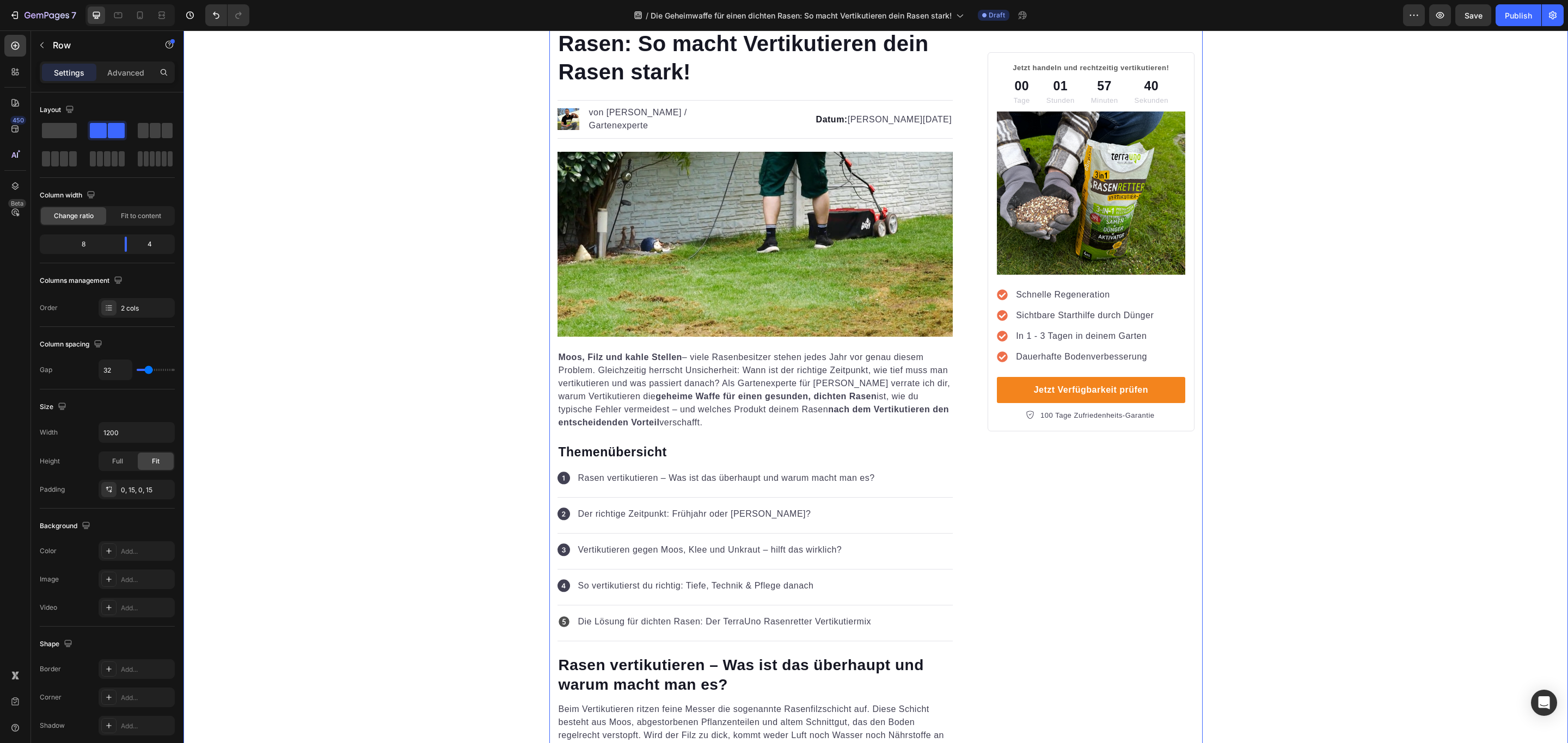
scroll to position [0, 0]
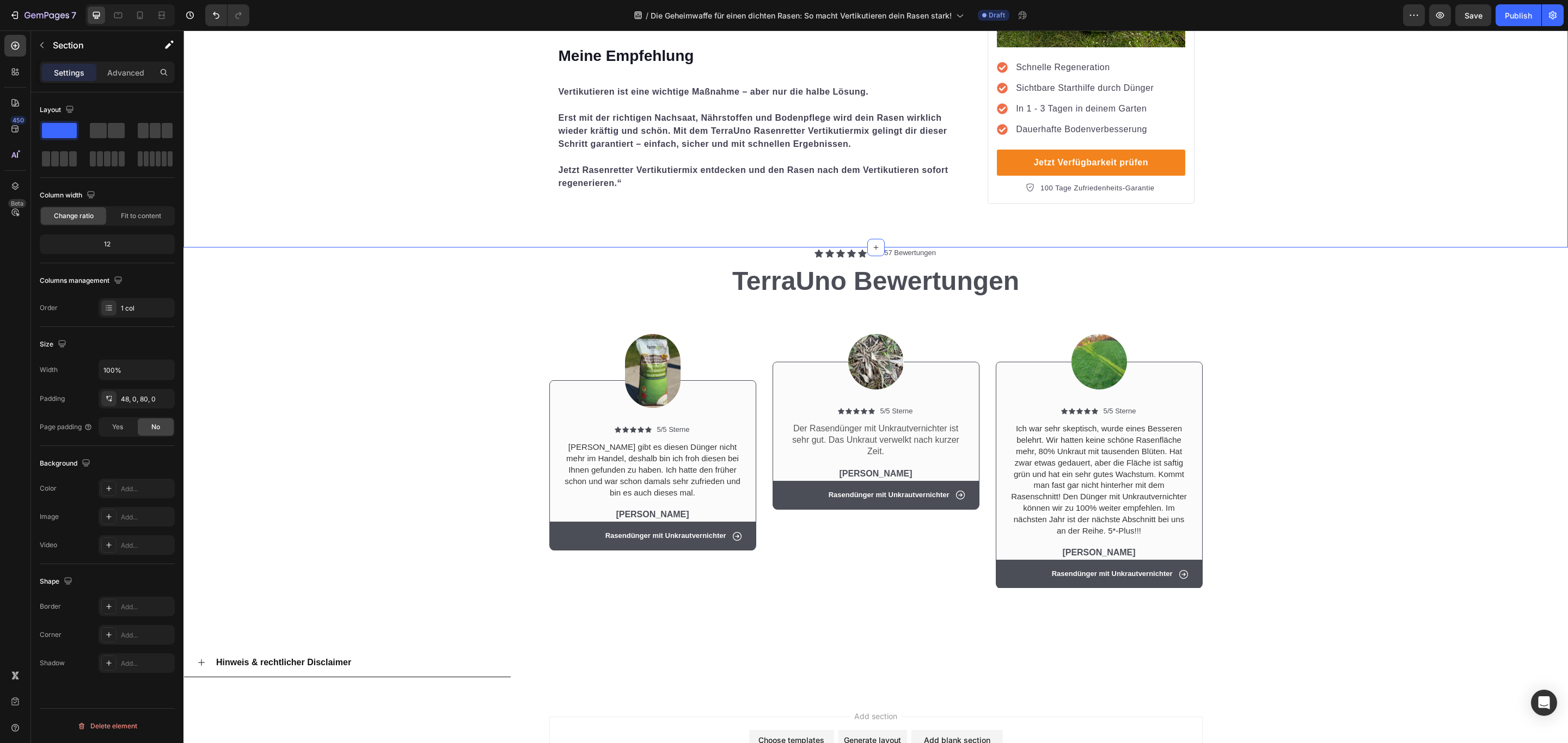
scroll to position [3670, 0]
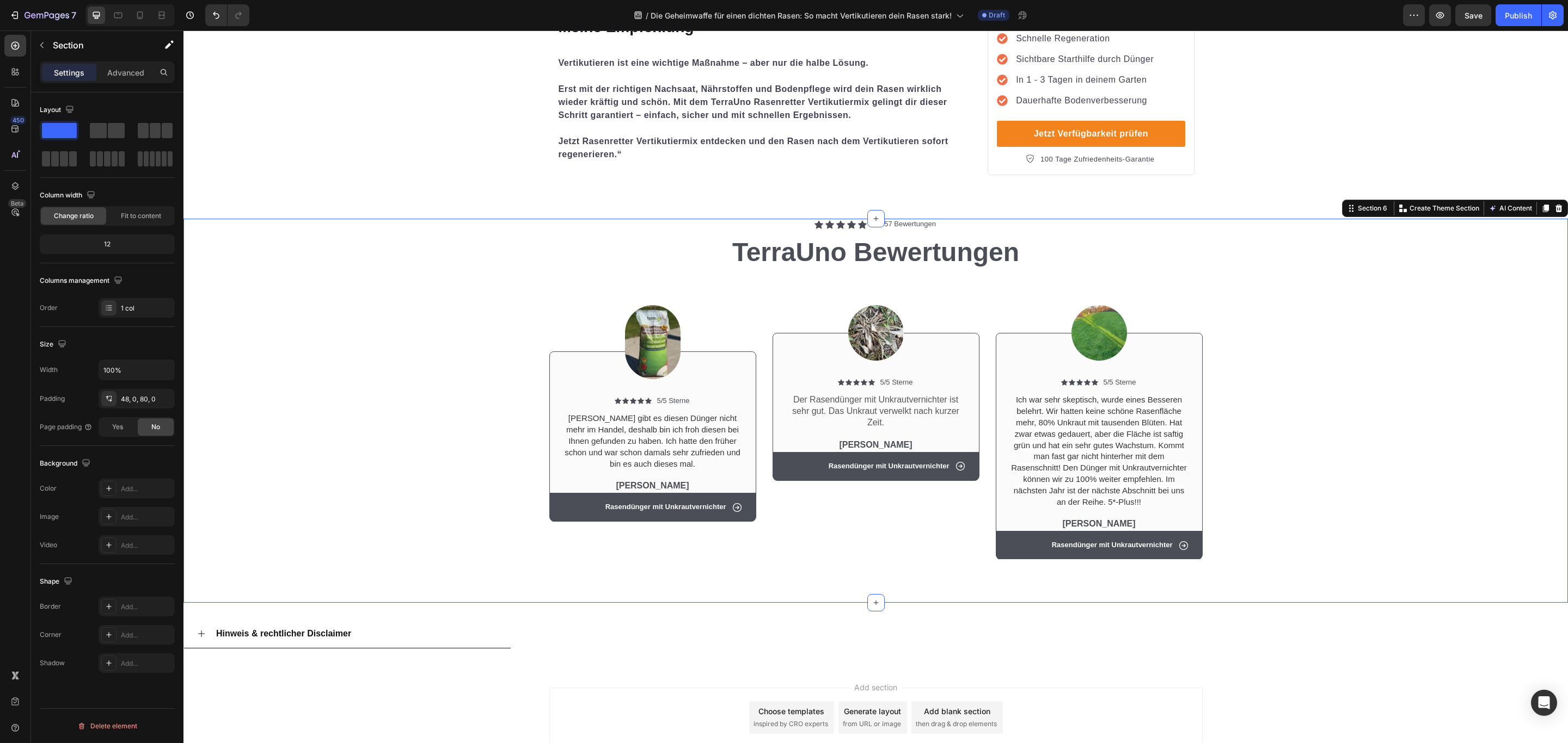
click at [1268, 316] on div "Image Icon Icon Icon Icon Icon Icon List 5/5 Sterne Text Block Row Leider gibt …" at bounding box center [876, 423] width 1368 height 291
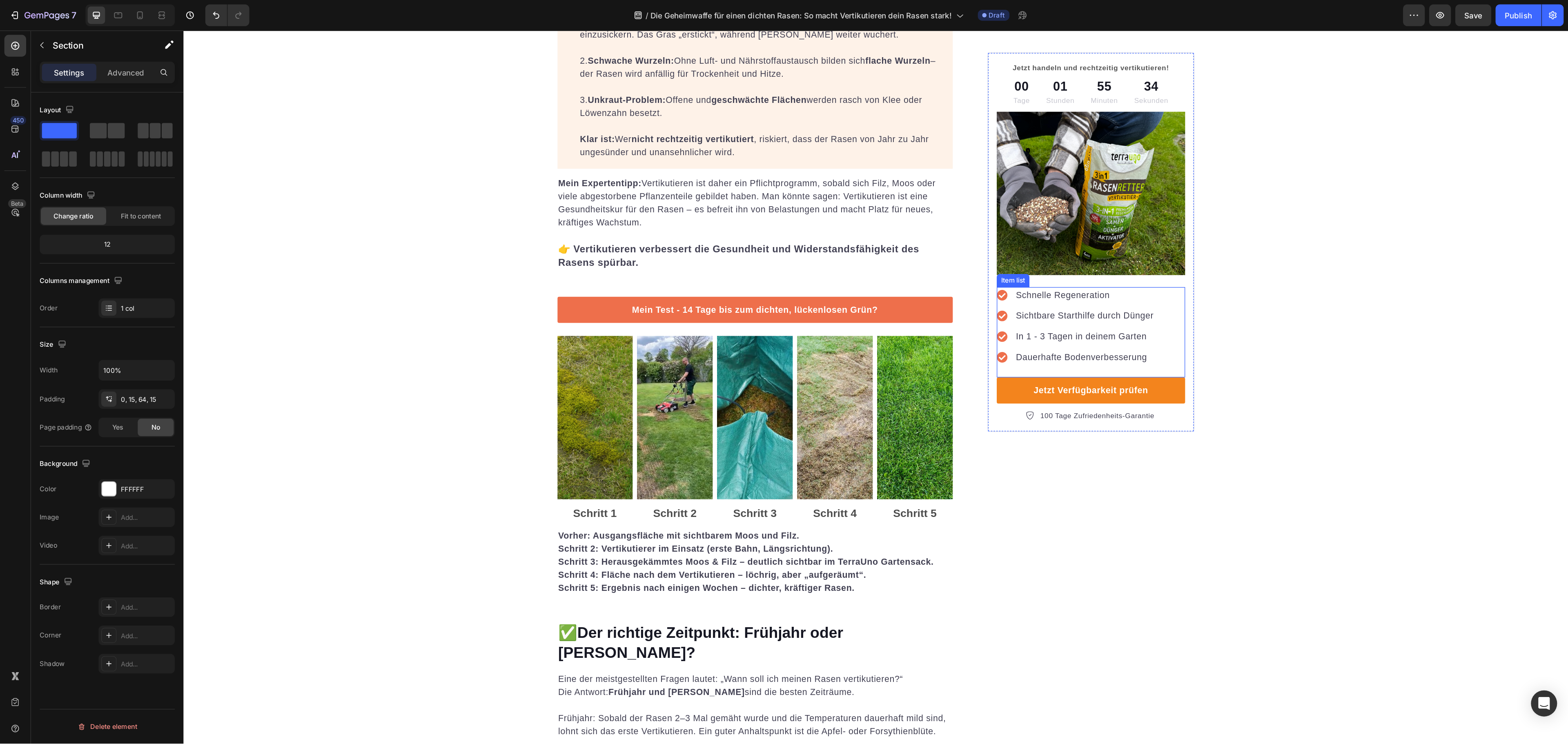
scroll to position [0, 0]
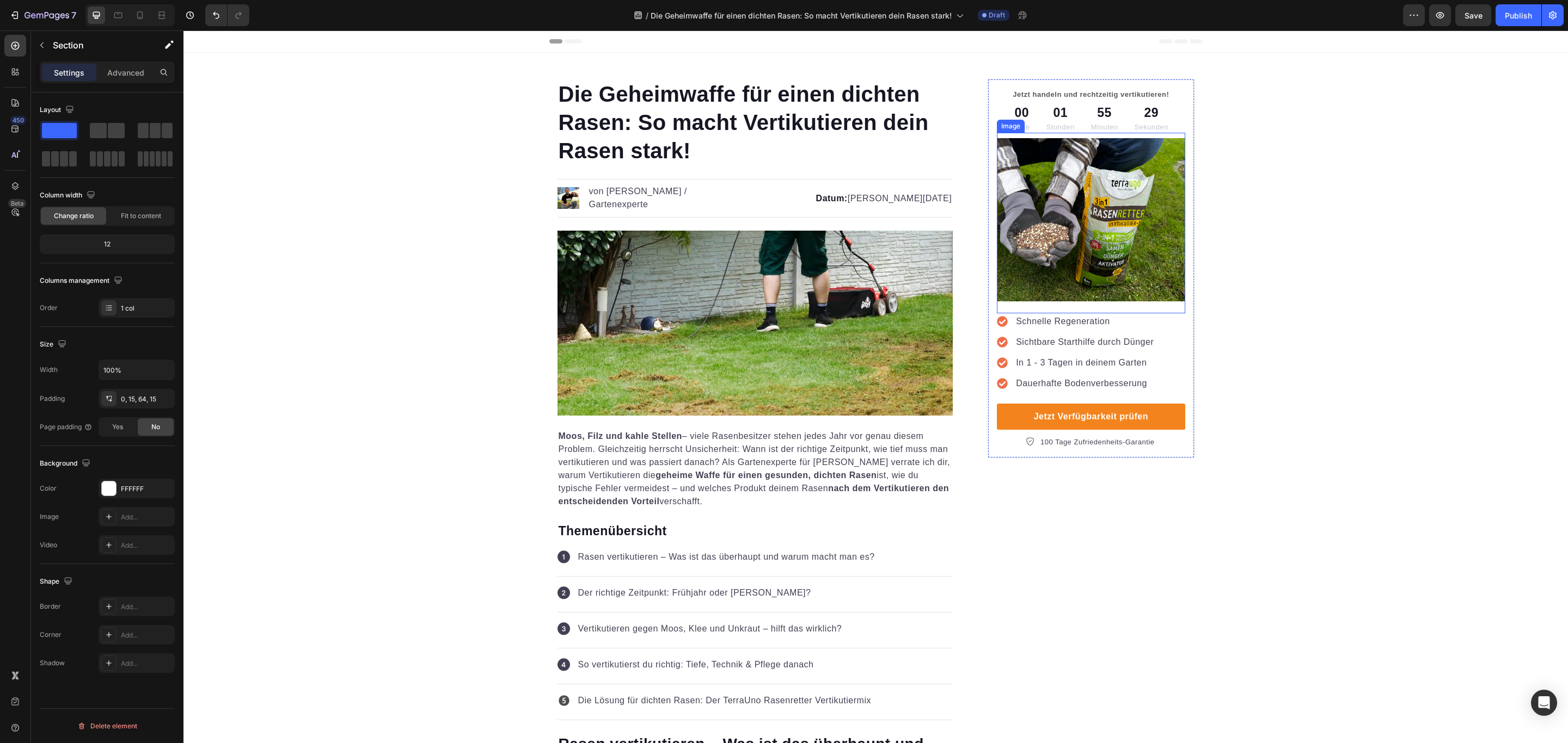
click at [1104, 254] on img at bounding box center [1090, 219] width 187 height 163
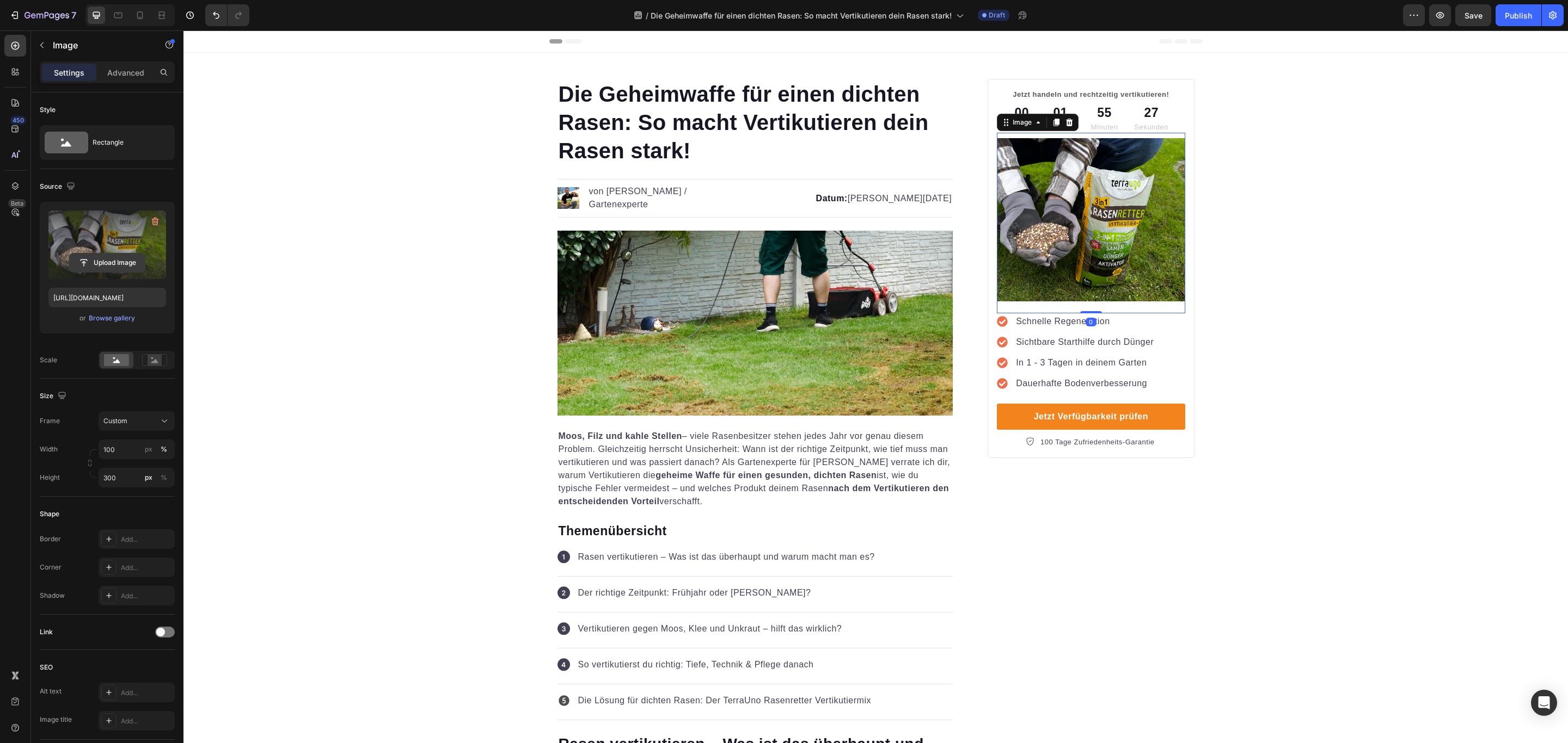
click at [108, 260] on input "file" at bounding box center [107, 263] width 75 height 19
type input "C:\fakepath\Vertikutiermix Martin Warm quer.HEIC"
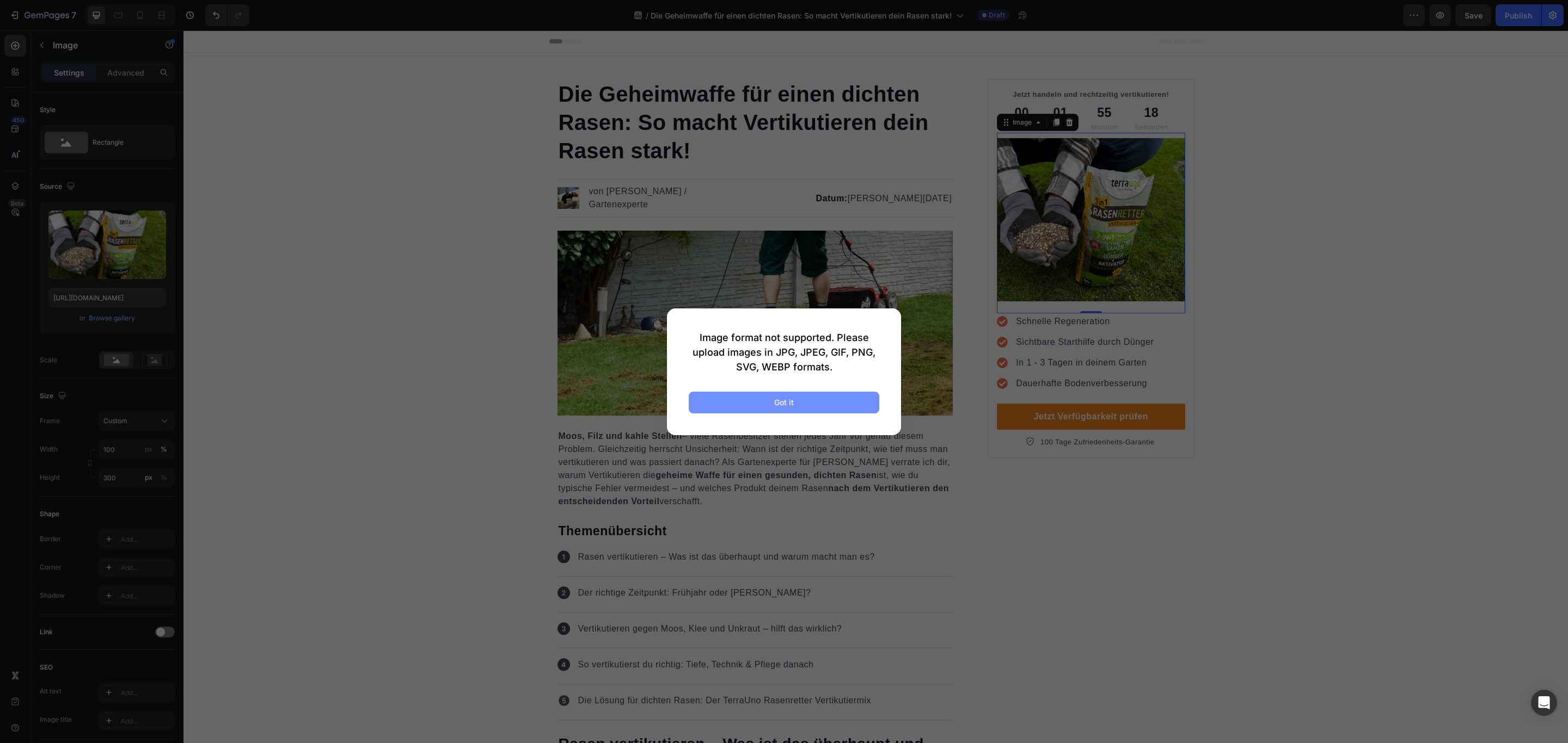
click at [768, 406] on button "Got it" at bounding box center [784, 402] width 191 height 22
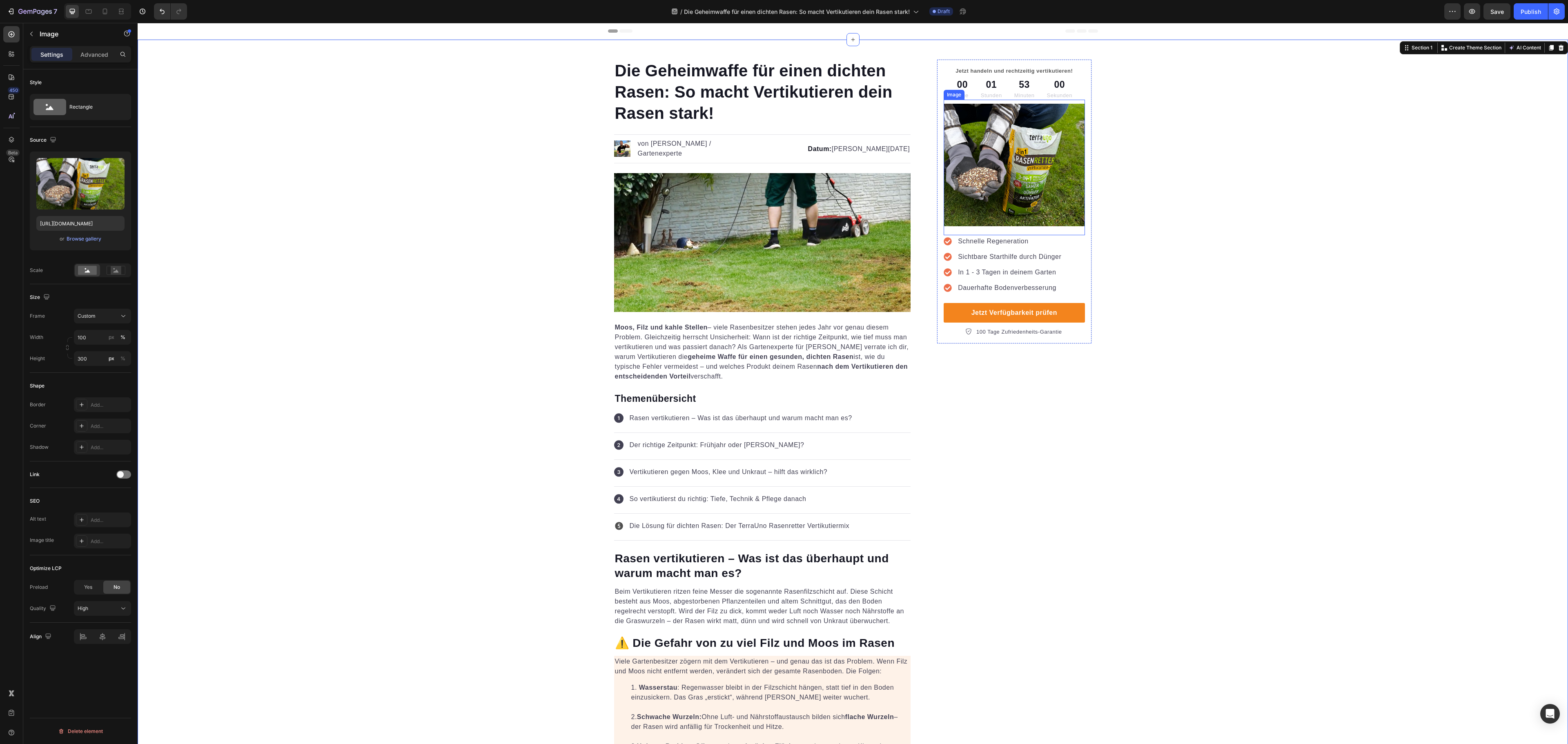
click at [979, 167] on img at bounding box center [1013, 164] width 141 height 122
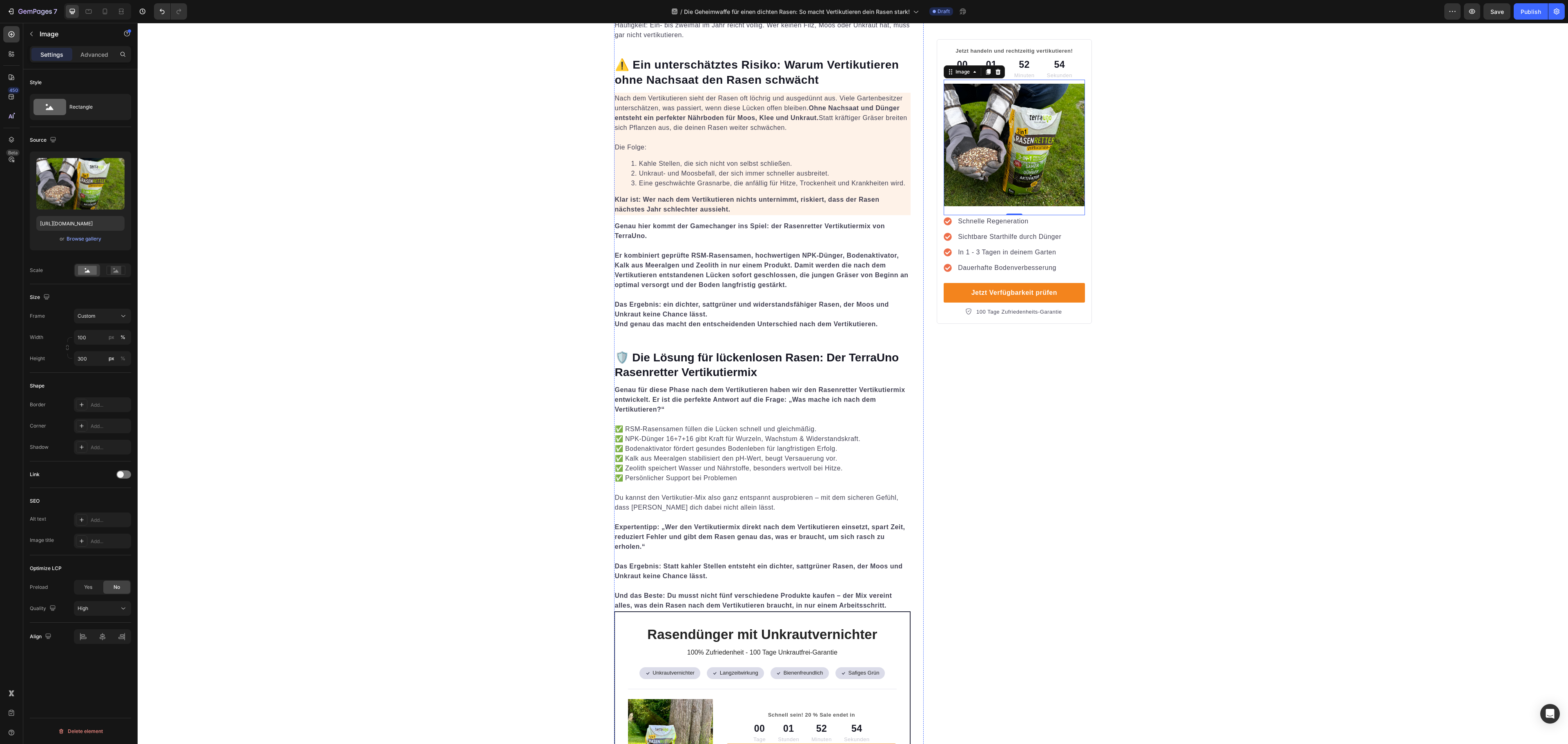
scroll to position [2451, 0]
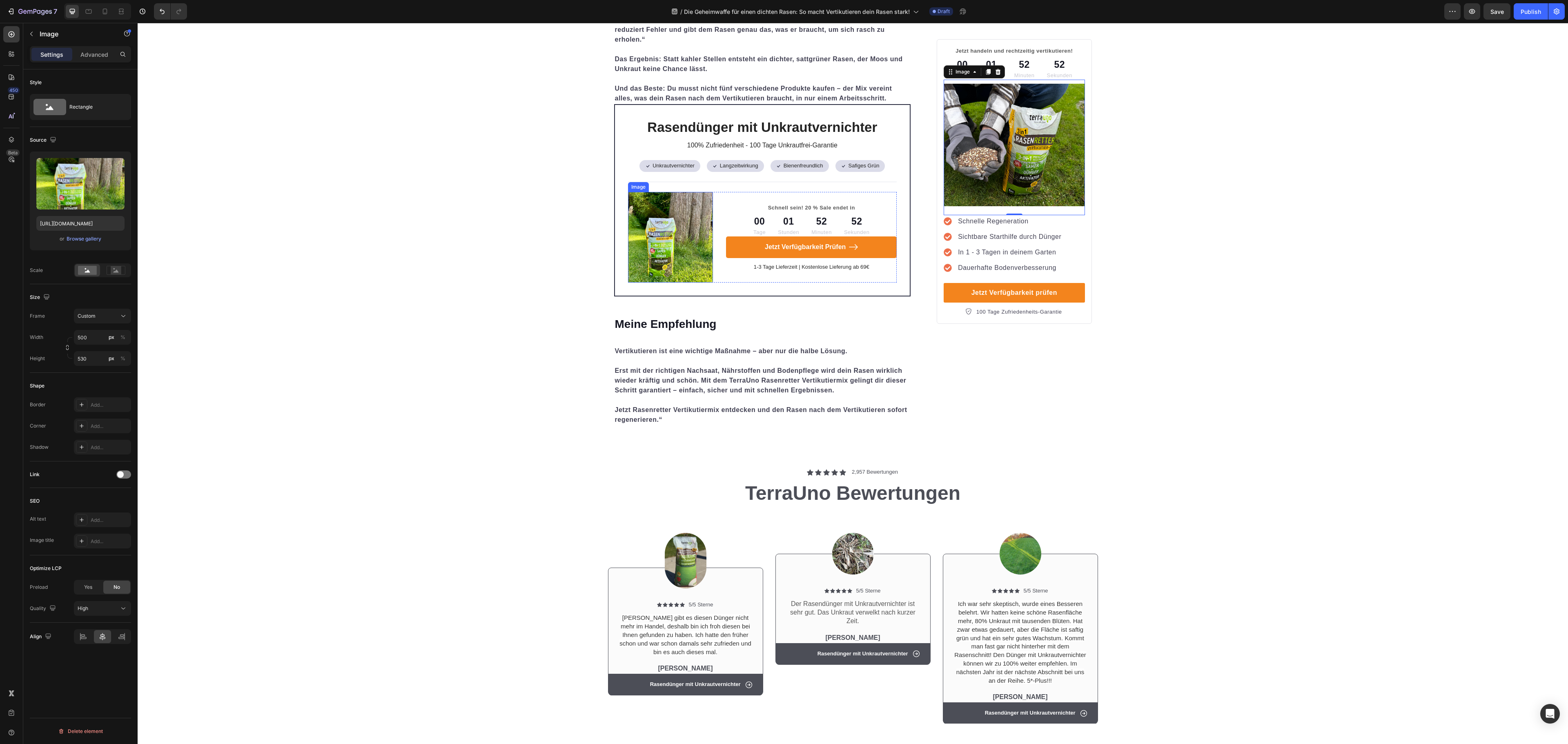
click at [643, 234] on img at bounding box center [671, 237] width 85 height 90
click at [60, 197] on input "file" at bounding box center [80, 197] width 57 height 14
type input "[URL][DOMAIN_NAME]"
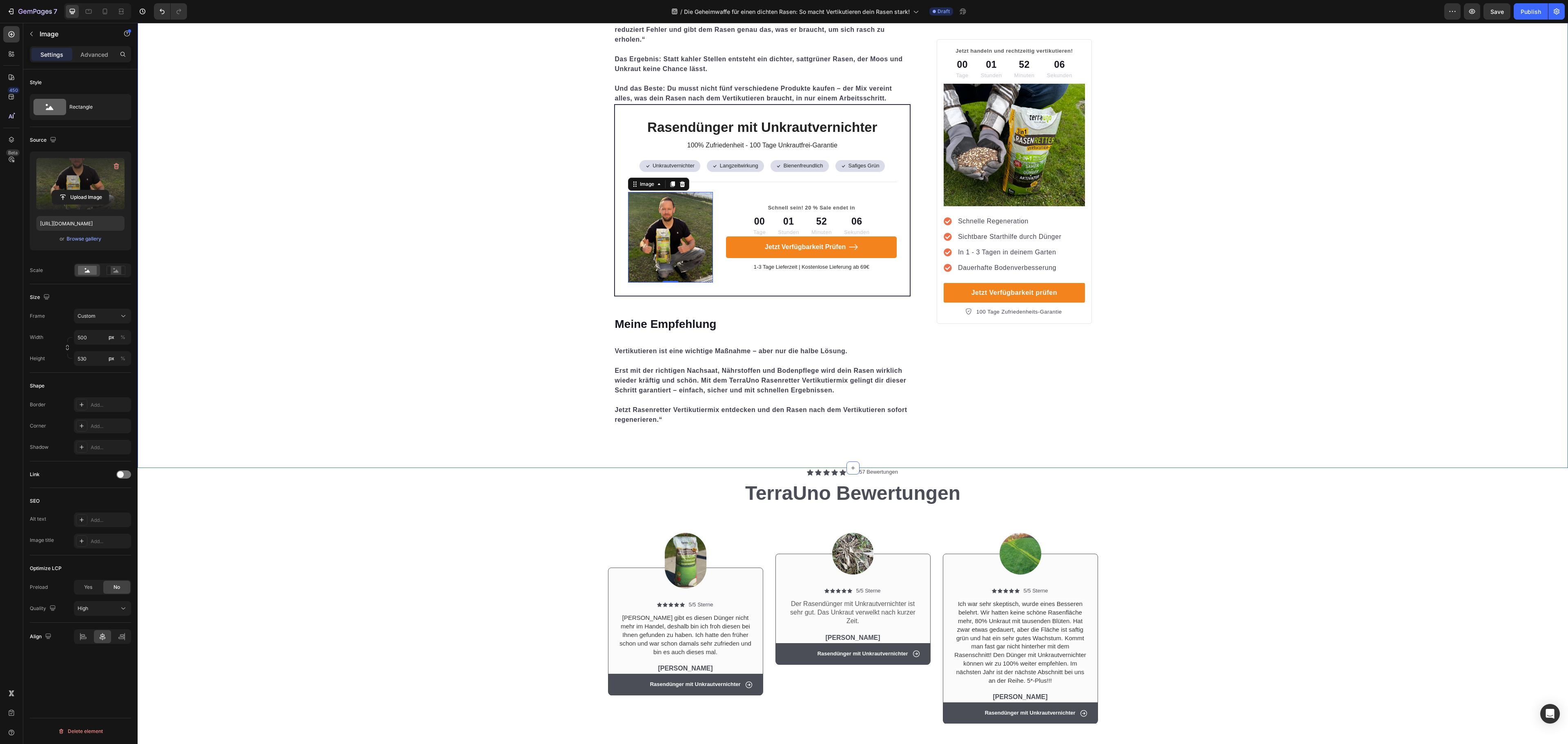
scroll to position [2369, 0]
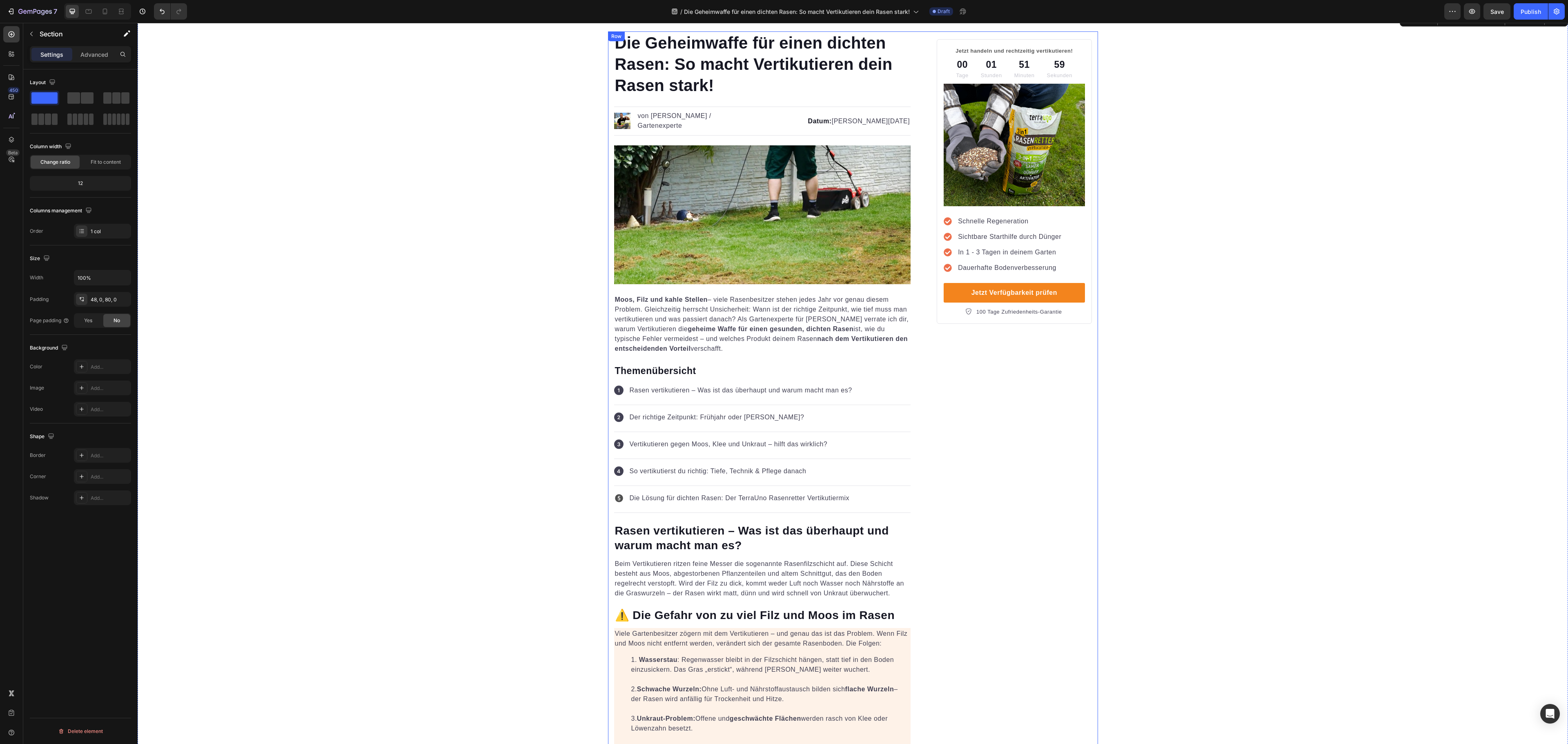
scroll to position [0, 0]
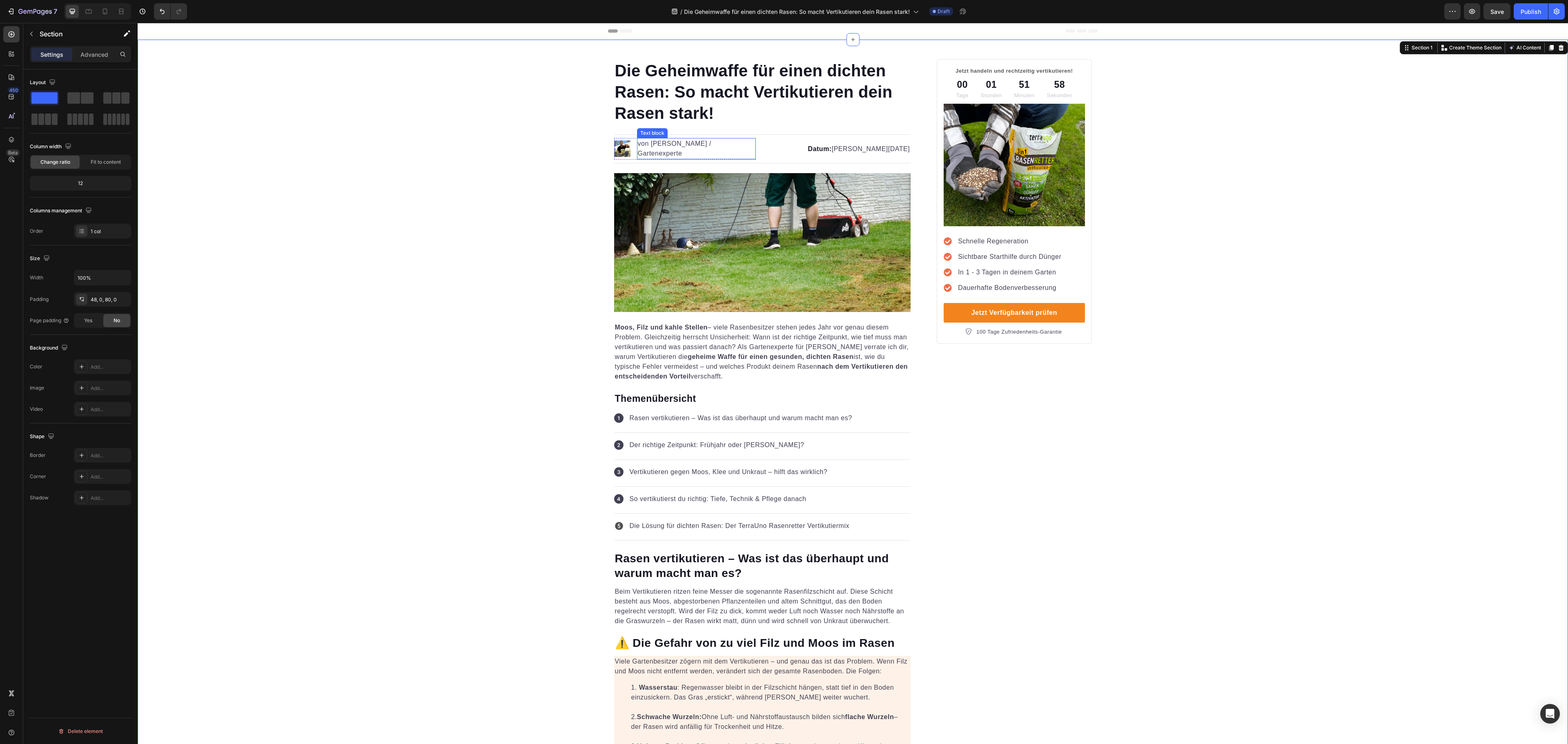
click at [657, 146] on p "von Uwe / Gartenexperte" at bounding box center [696, 149] width 117 height 19
click at [650, 146] on p "von Uwe / Gartenexperte" at bounding box center [696, 149] width 117 height 19
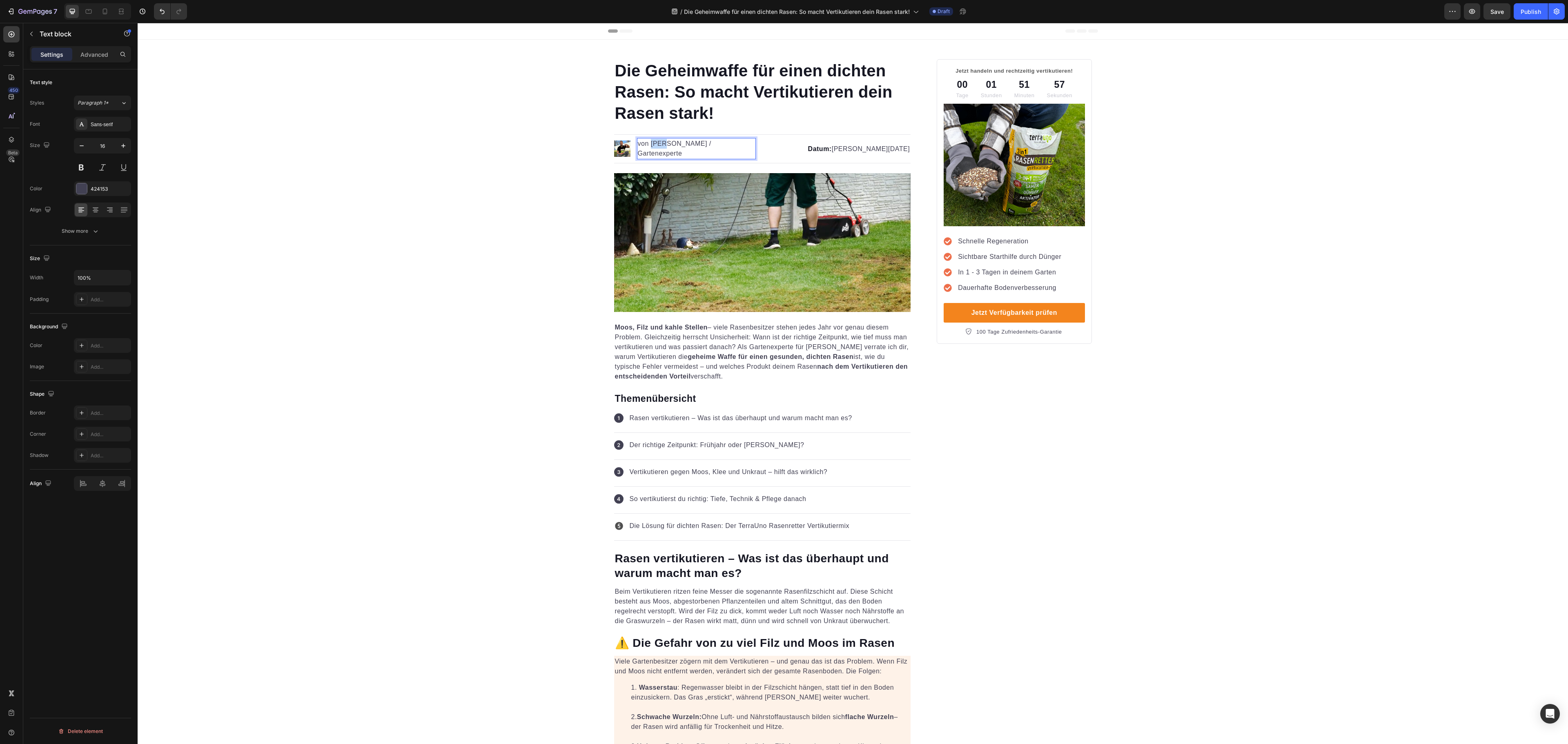
click at [650, 146] on p "von Uwe / Gartenexperte" at bounding box center [696, 149] width 117 height 19
click at [867, 122] on h1 "Die Geheimwaffe für einen dichten Rasen: So macht Vertikutieren dein Rasen star…" at bounding box center [763, 91] width 297 height 65
click at [620, 147] on img at bounding box center [622, 149] width 16 height 16
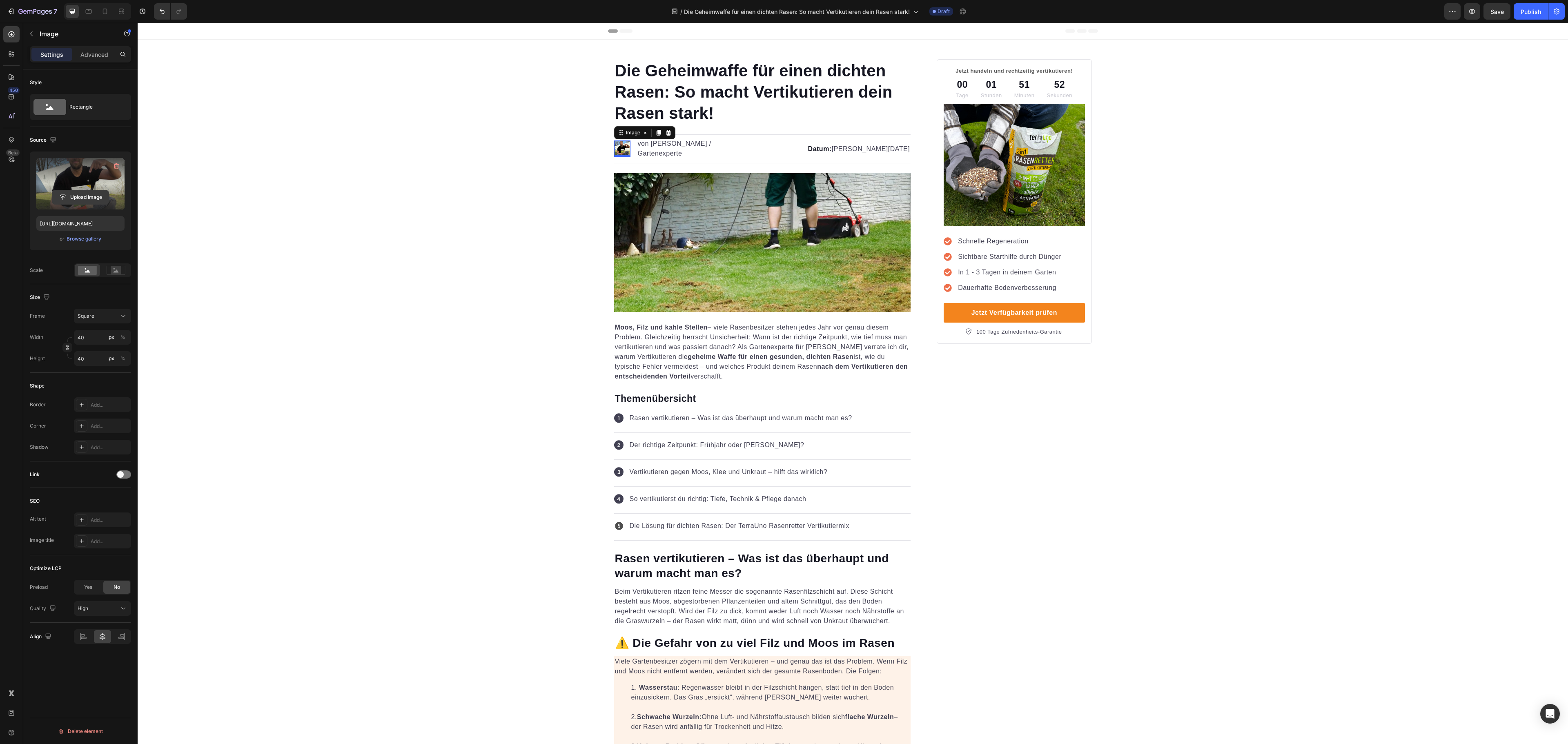
click at [82, 196] on input "file" at bounding box center [80, 197] width 57 height 14
type input "[URL][DOMAIN_NAME]"
click at [1010, 157] on img at bounding box center [1013, 164] width 141 height 122
click at [74, 200] on input "file" at bounding box center [80, 197] width 57 height 14
type input "[URL][DOMAIN_NAME]"
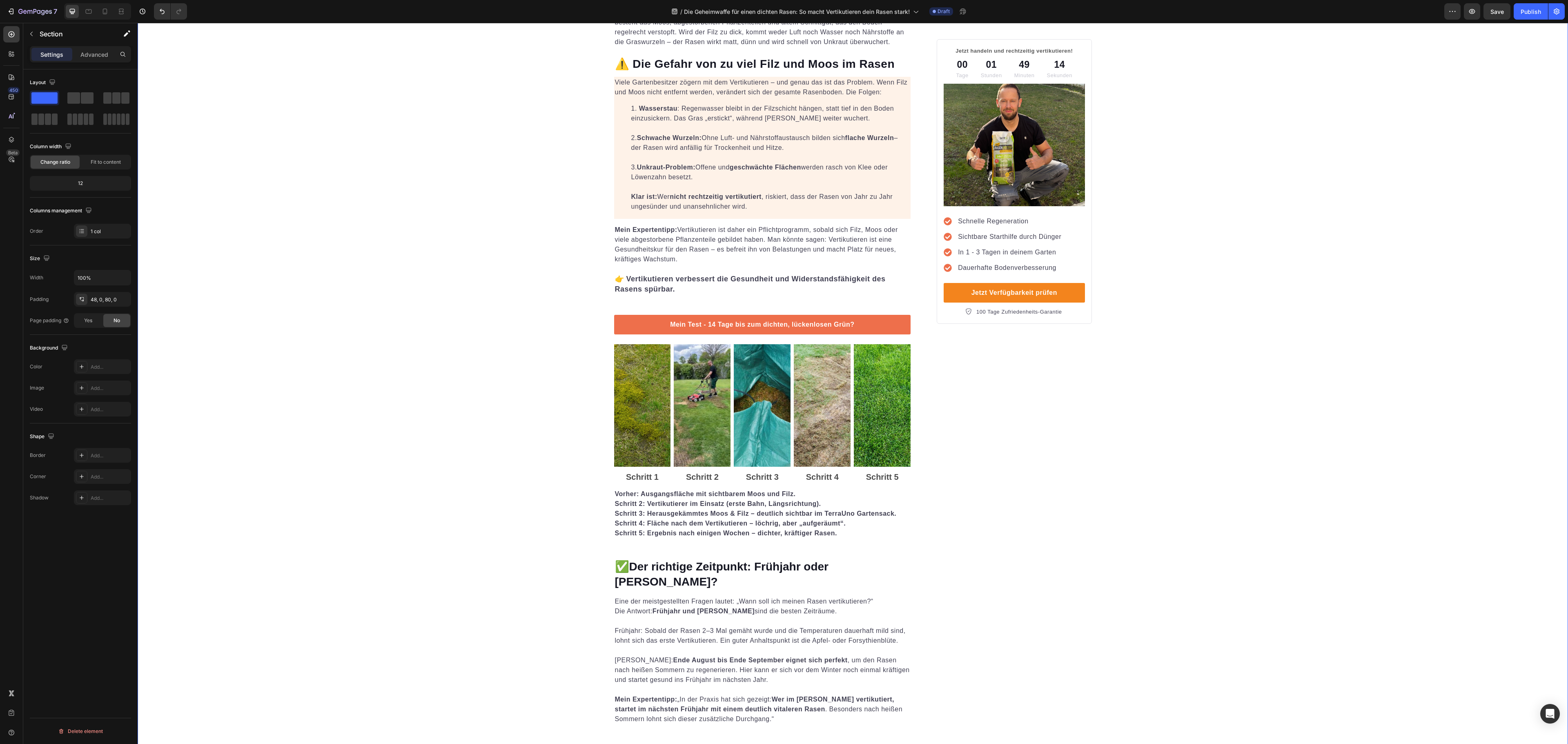
scroll to position [735, 0]
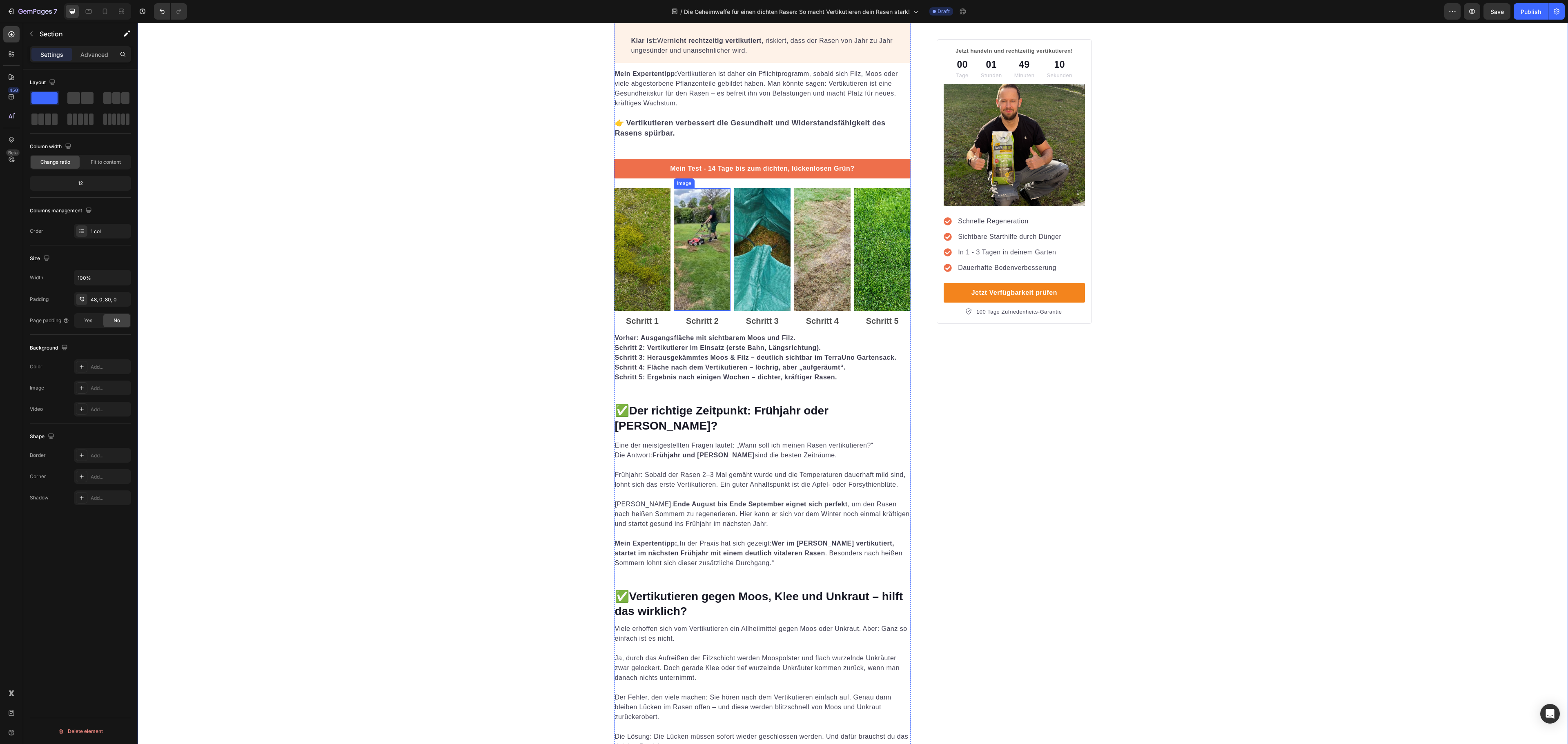
click at [691, 228] on img at bounding box center [702, 249] width 57 height 122
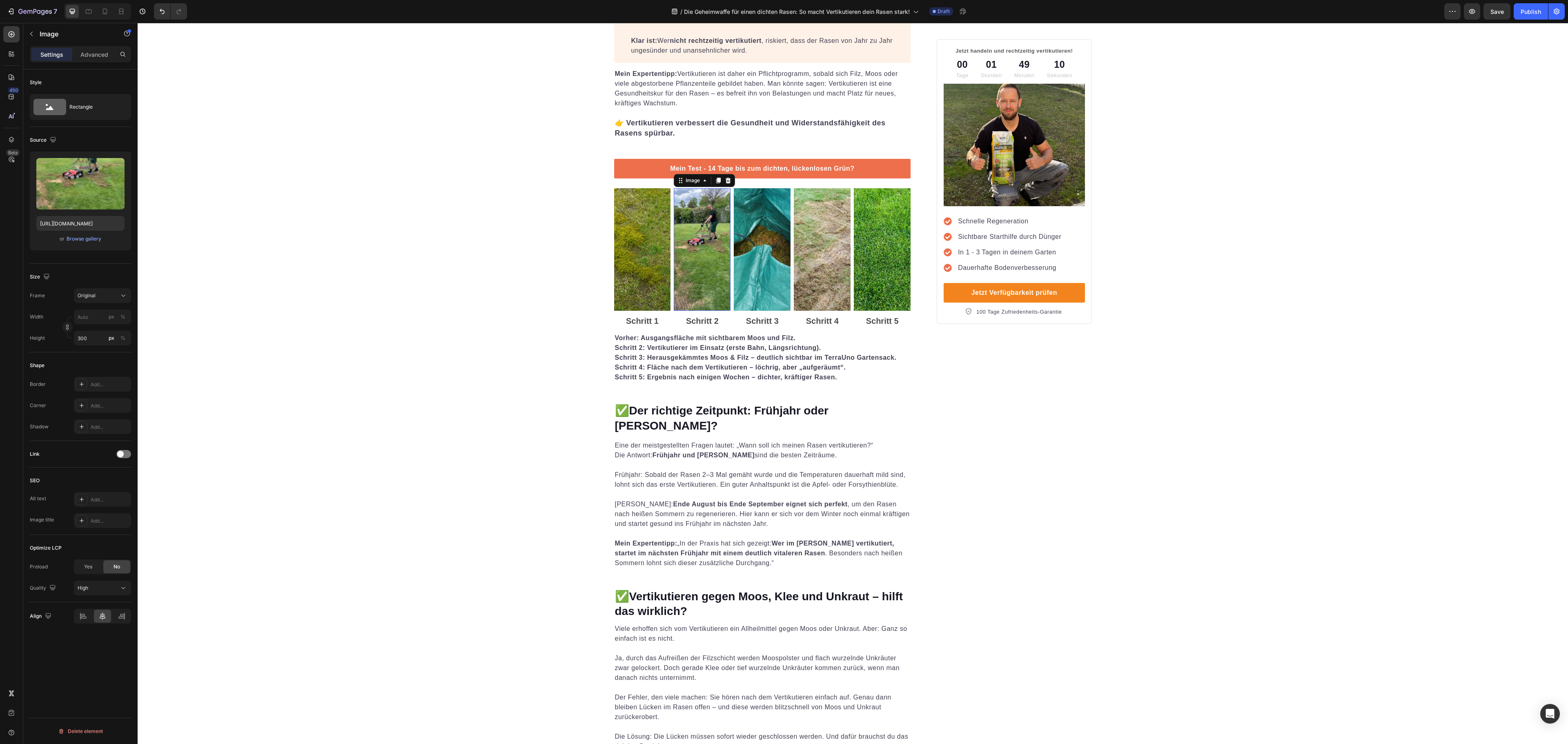
click at [691, 228] on img at bounding box center [702, 249] width 57 height 122
click at [1109, 296] on div "Die Geheimwaffe für einen dichten Rasen: So macht Vertikutieren dein Rasen star…" at bounding box center [853, 737] width 1430 height 2827
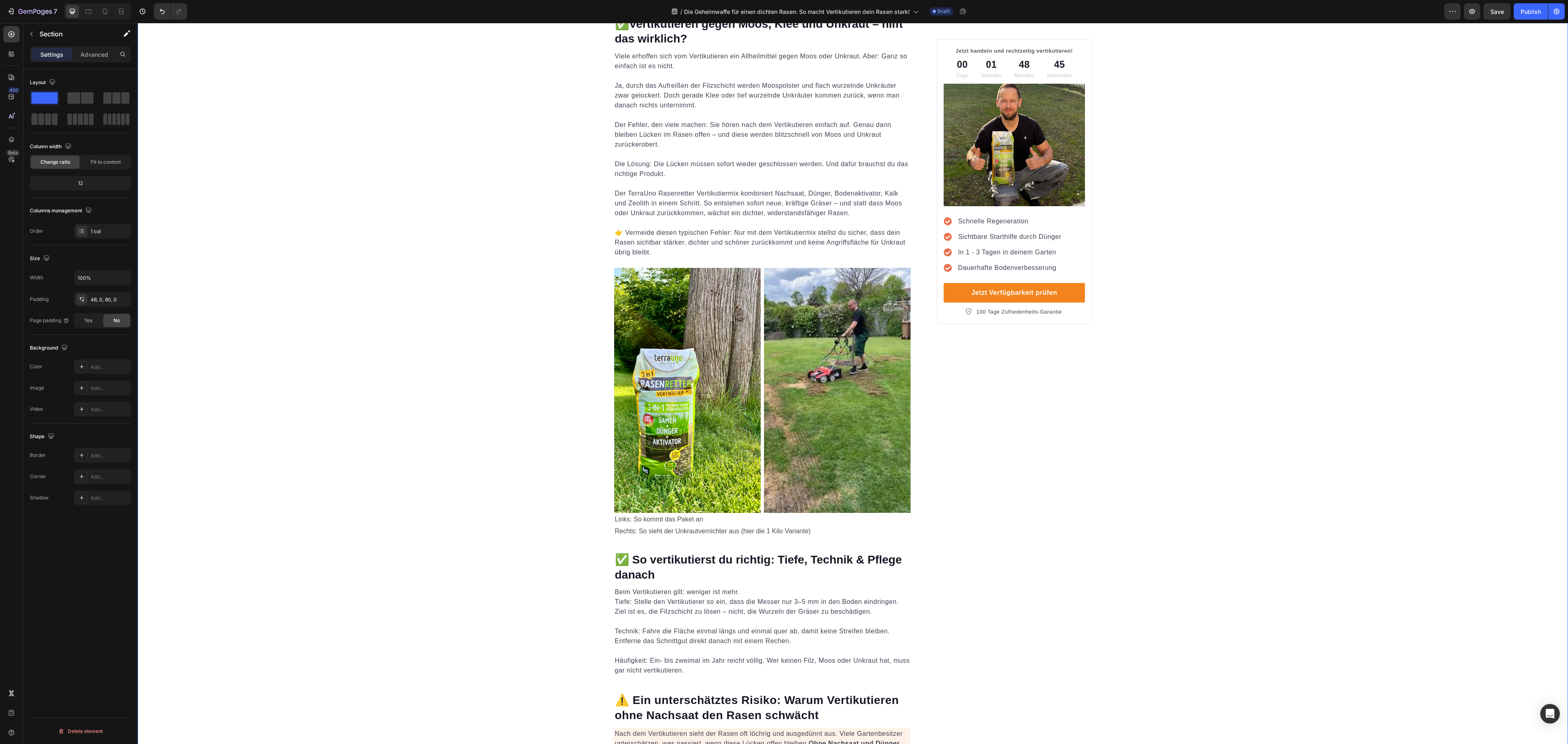
scroll to position [1307, 0]
click at [1017, 474] on div "Jetzt handeln und rechtzeitig vertikutieren! Text block 00 Tage 01 Stunden 48 M…" at bounding box center [1014, 166] width 155 height 2827
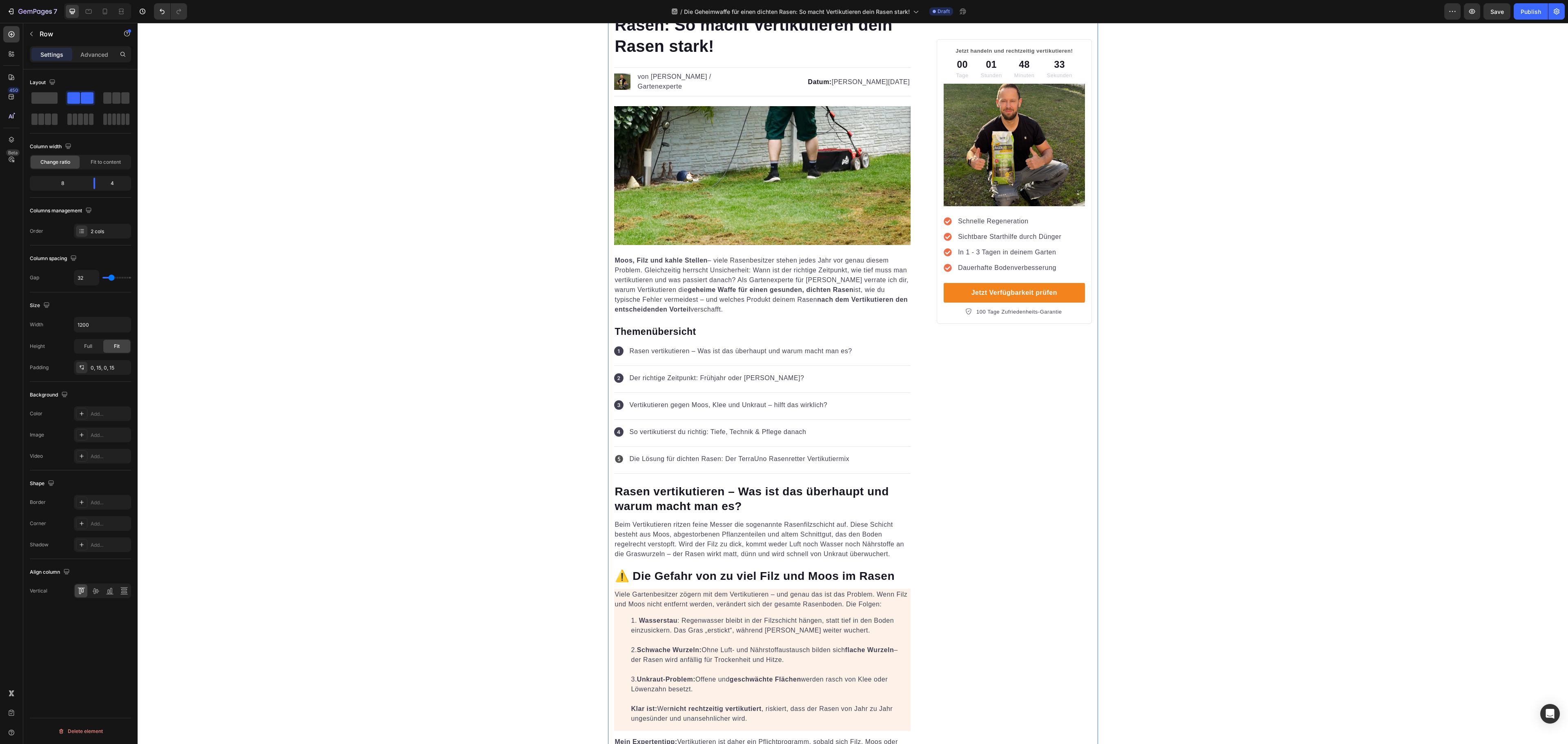
scroll to position [0, 0]
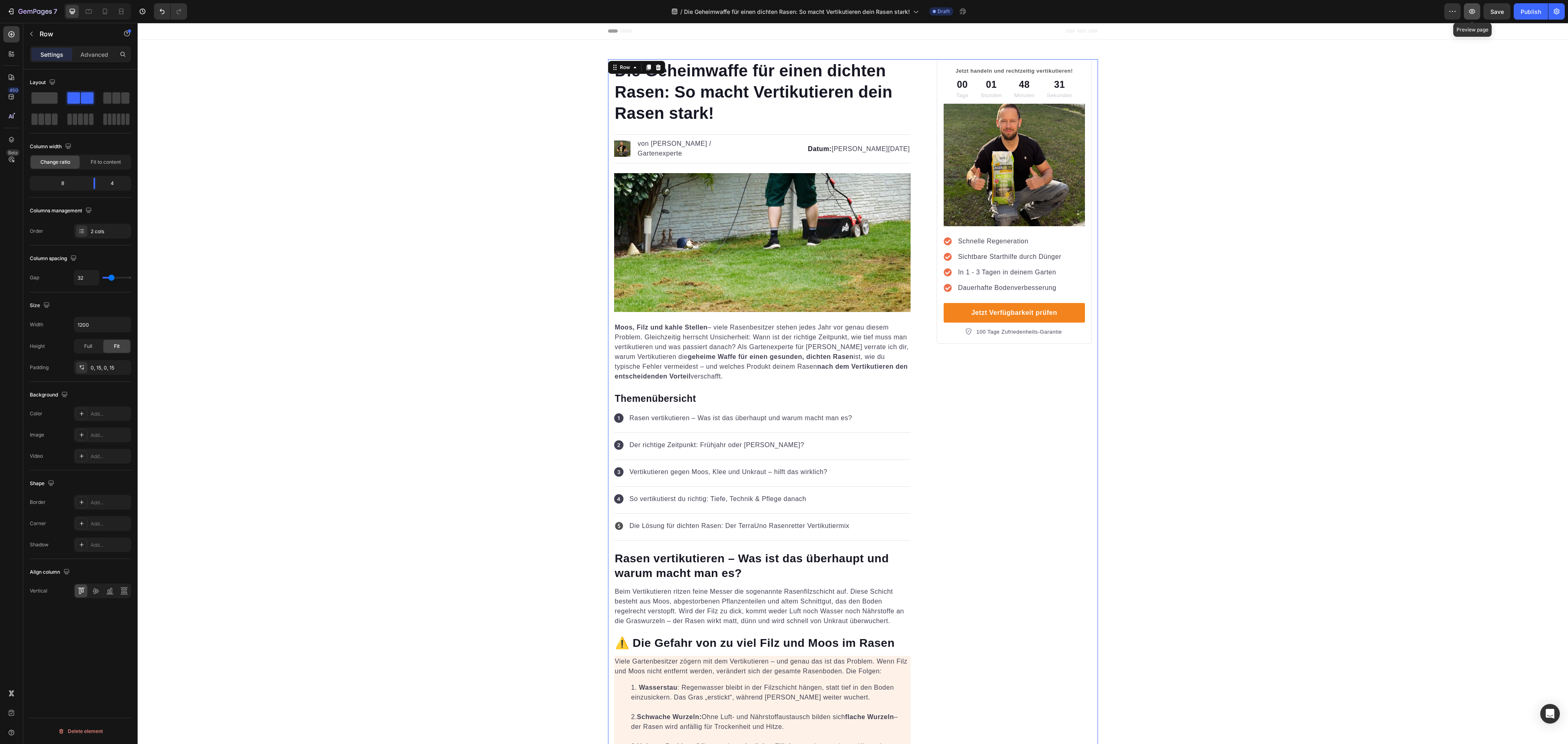
click at [1175, 10] on button "button" at bounding box center [1472, 11] width 16 height 16
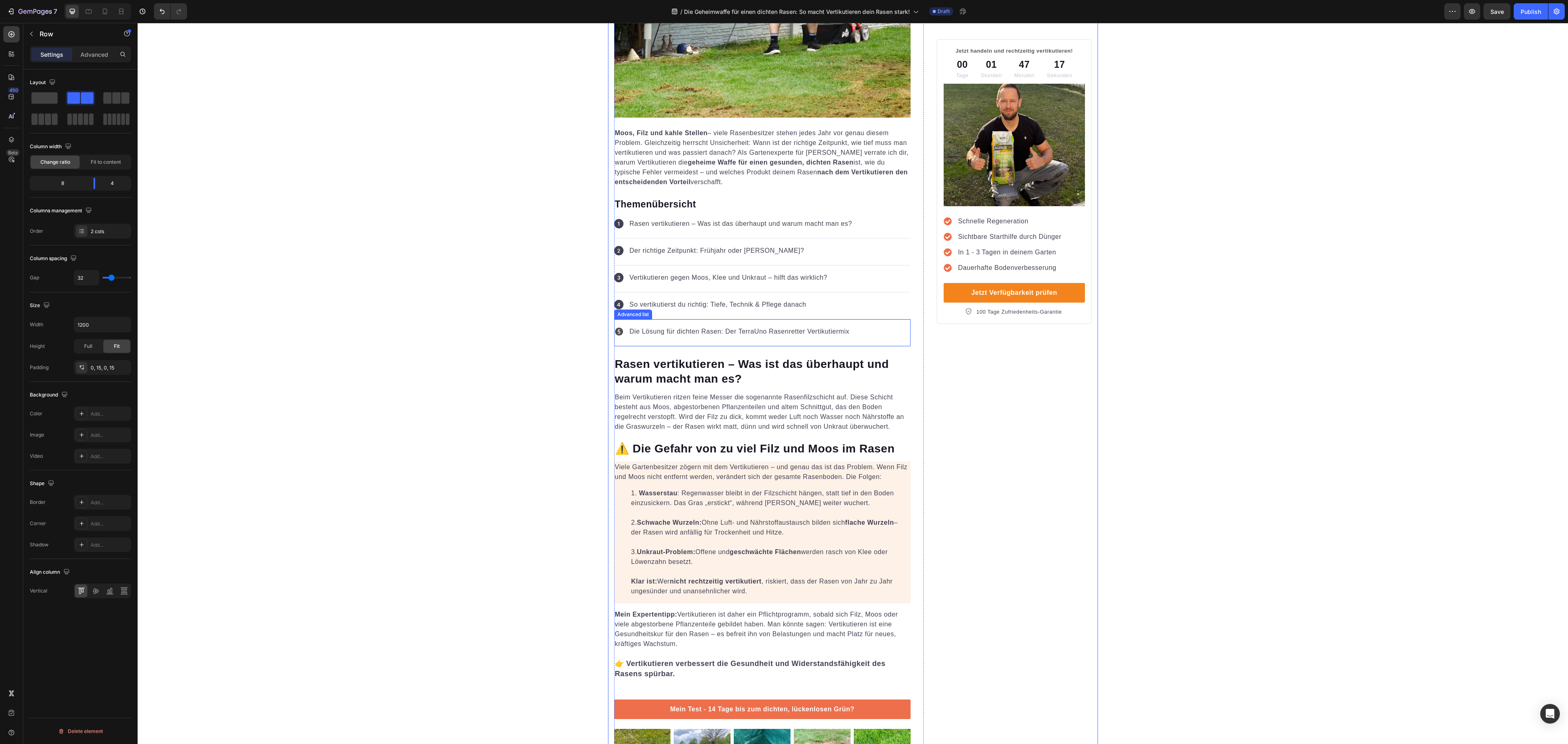
scroll to position [409, 0]
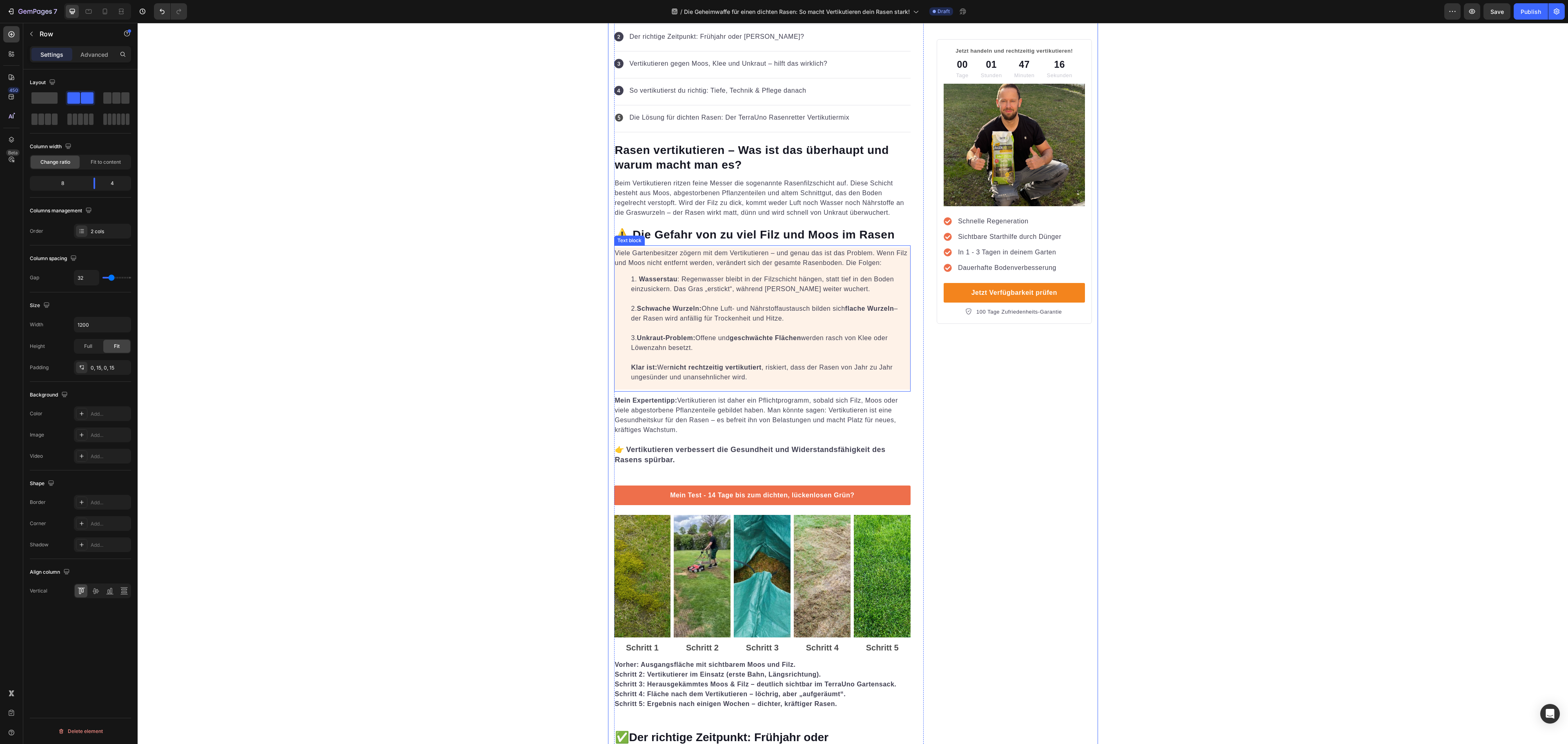
click at [713, 377] on li "Wasserstau : Regenwasser bleibt in der Filzschicht hängen, statt tief in den Bo…" at bounding box center [771, 328] width 279 height 108
click at [102, 342] on div "F3841D" at bounding box center [102, 345] width 57 height 15
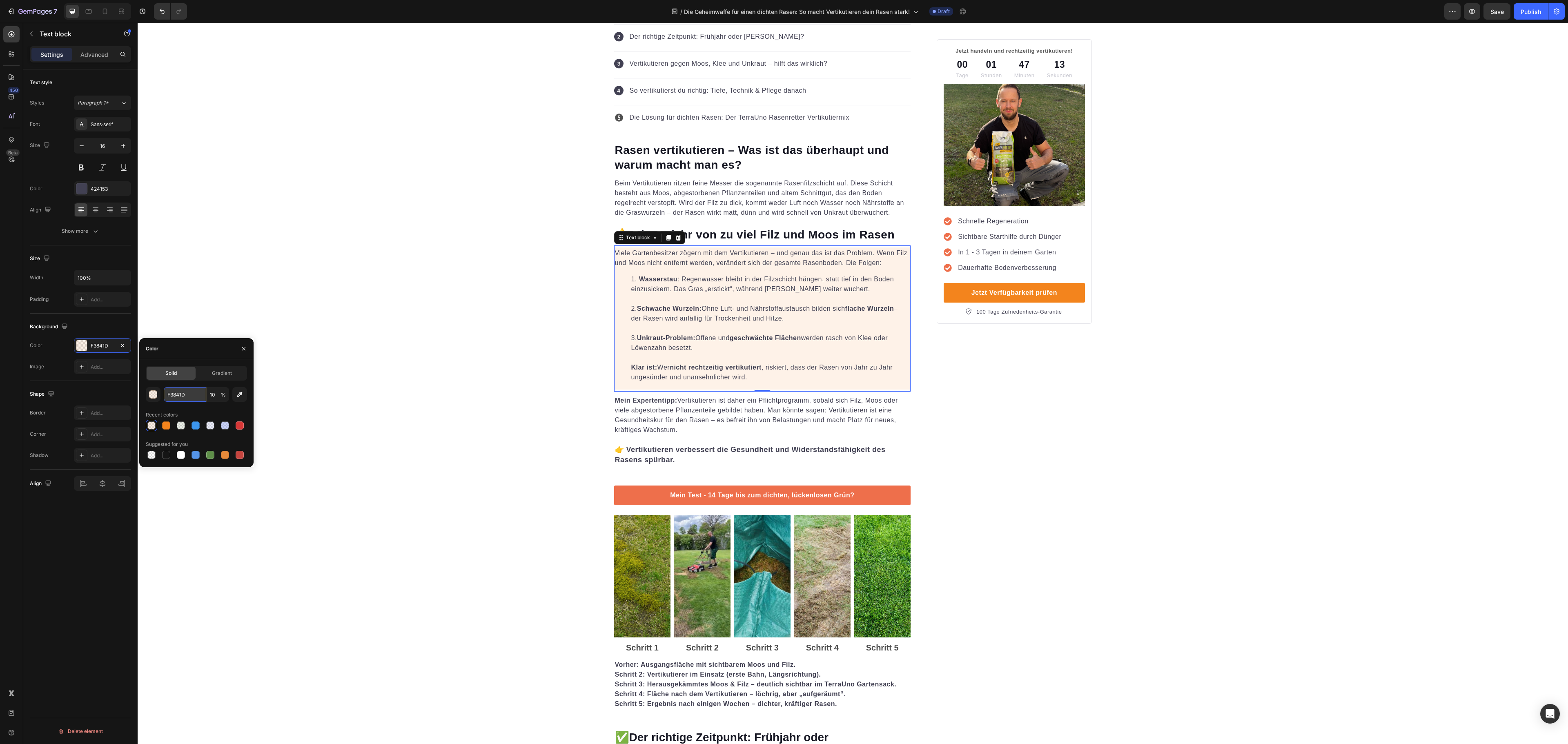
click at [187, 395] on input "F3841D" at bounding box center [185, 395] width 43 height 15
click at [716, 558] on img at bounding box center [702, 576] width 57 height 122
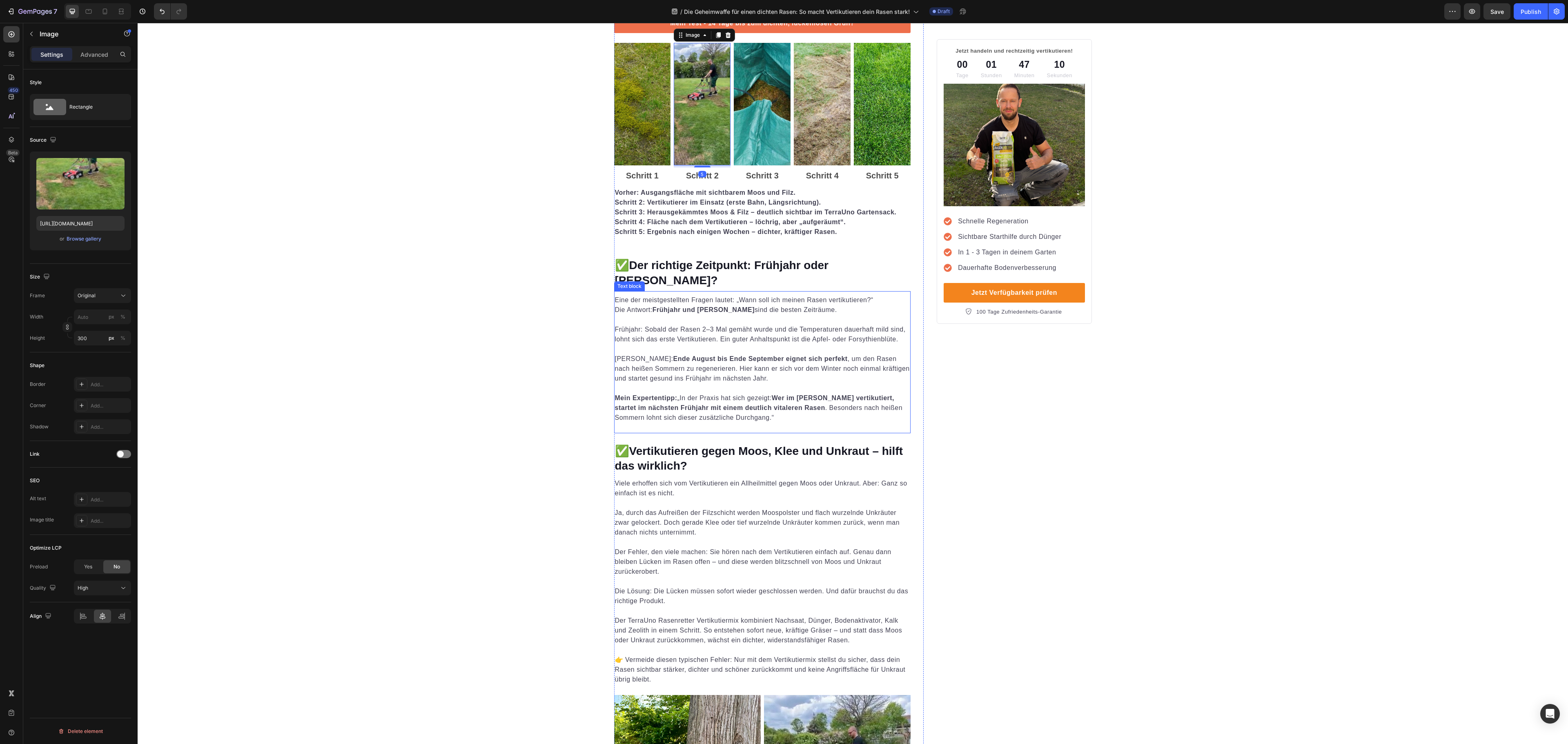
scroll to position [1062, 0]
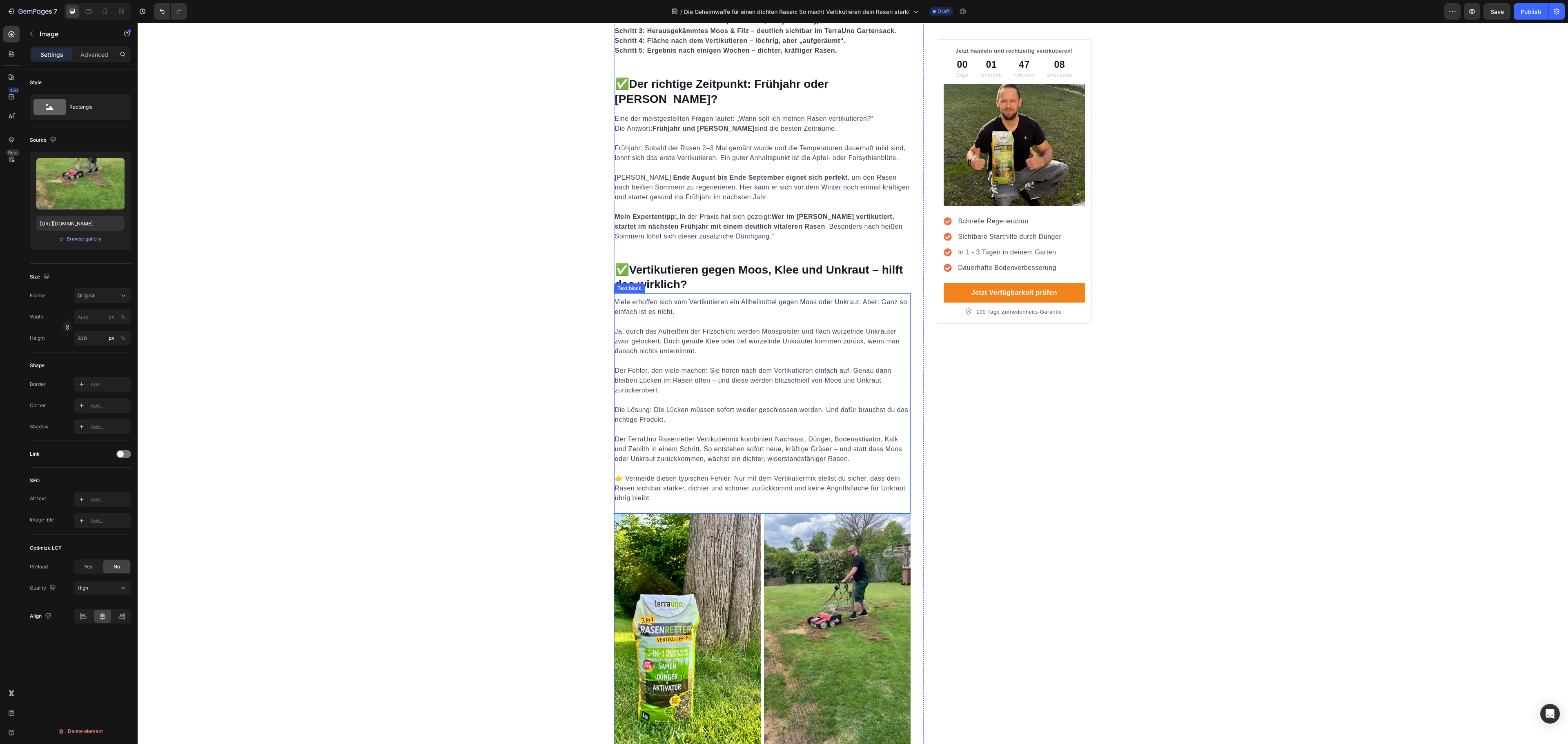
click at [743, 431] on p "Der TerraUno Rasenretter Vertikutiermix kombiniert Nachsaat, Dünger, Bodenaktiv…" at bounding box center [762, 444] width 295 height 39
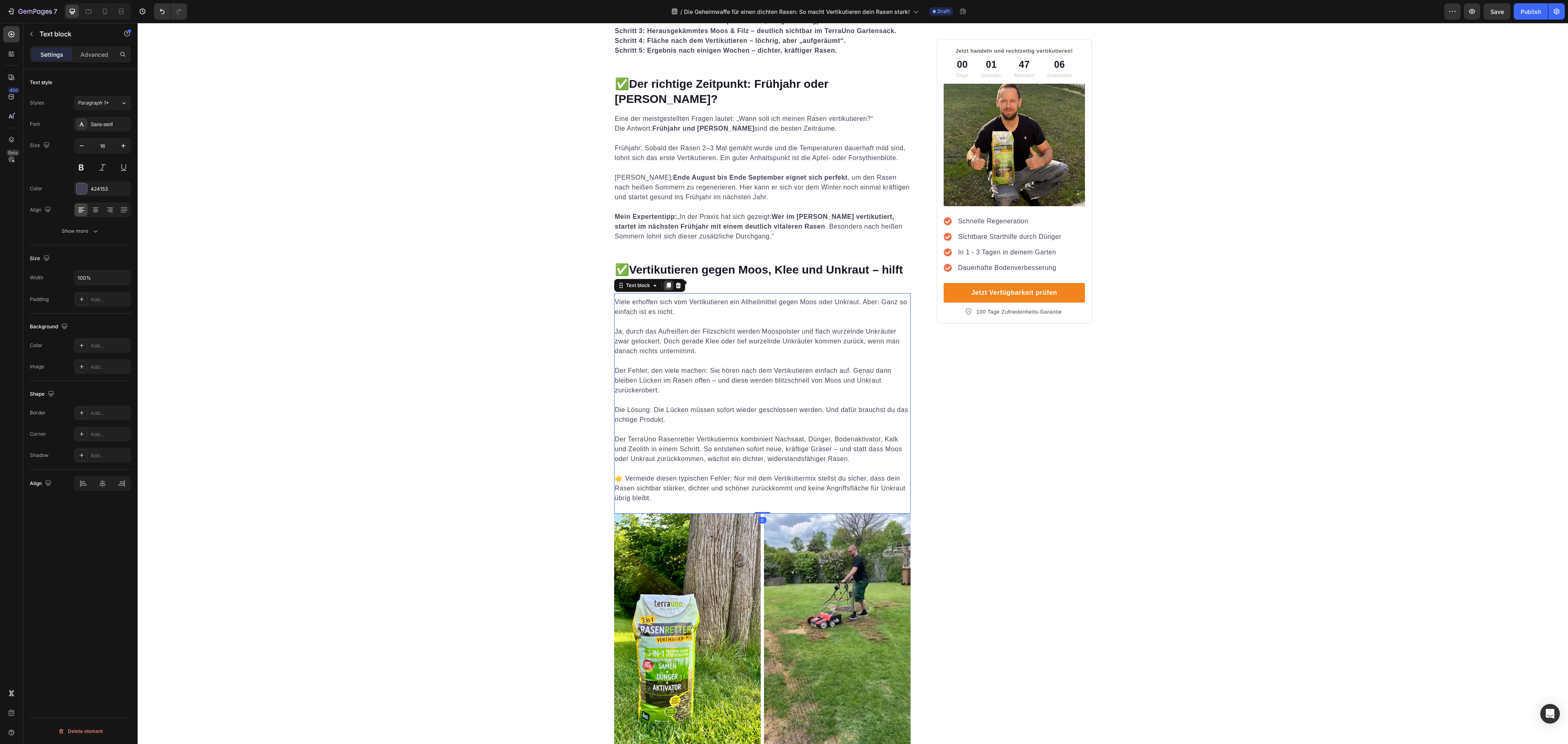
click at [666, 283] on icon at bounding box center [668, 285] width 4 height 5
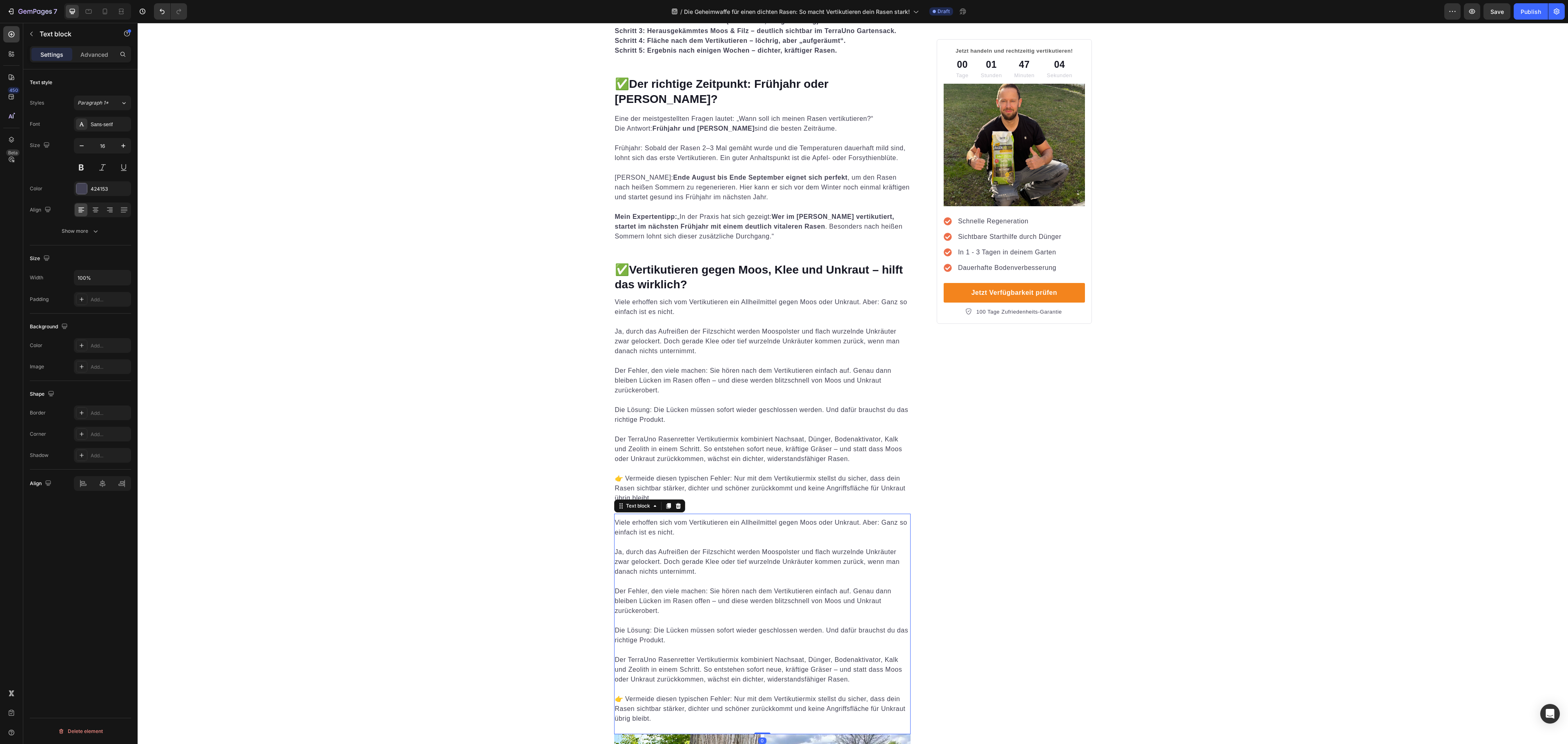
click at [720, 558] on p "Die Lösung: Die Lücken müssen sofort wieder geschlossen werden. Und dafür brauc…" at bounding box center [762, 631] width 295 height 29
click at [799, 558] on p "Der TerraUno Rasenretter Vertikutiermix kombiniert Nachsaat, Dünger, Bodenaktiv…" at bounding box center [762, 665] width 295 height 39
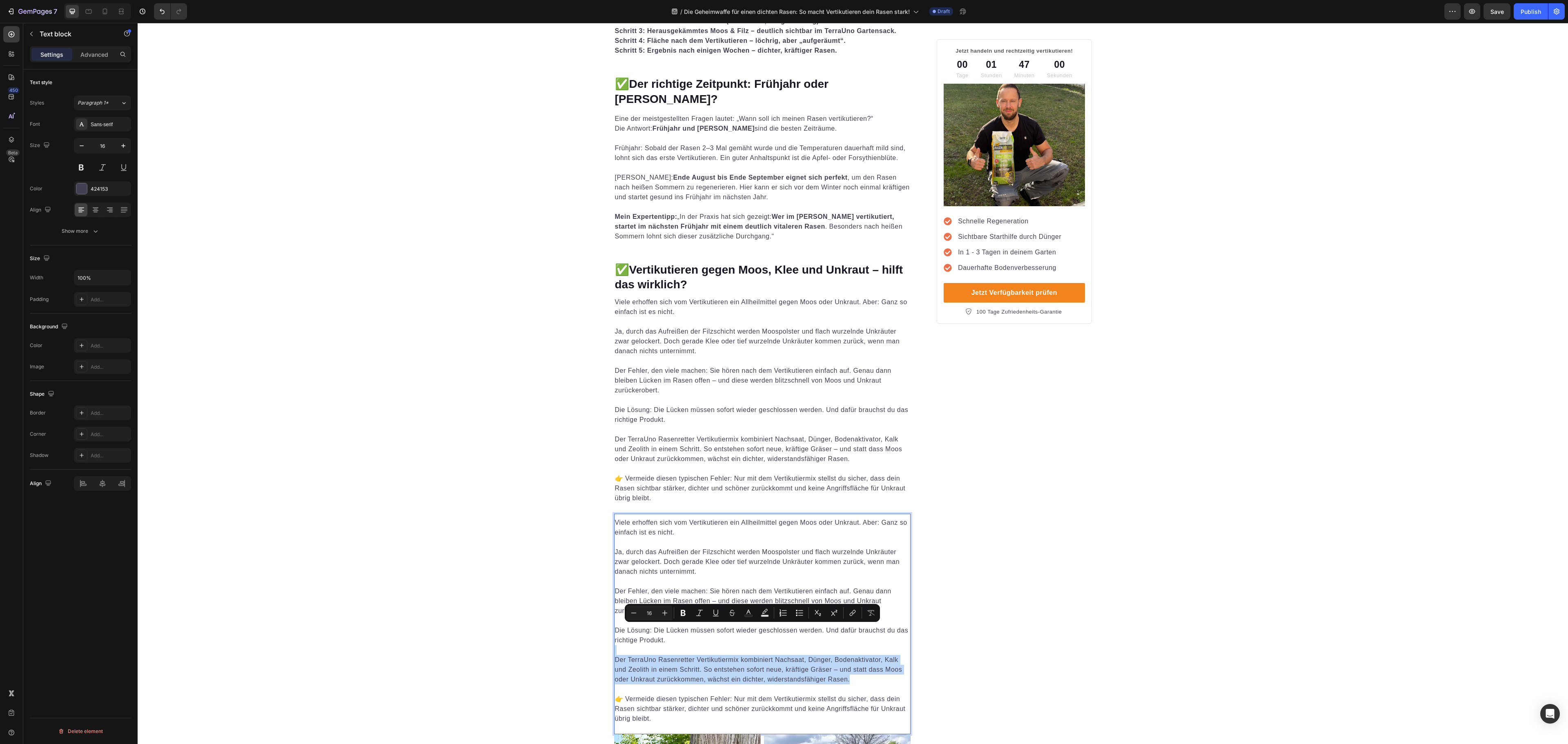
drag, startPoint x: 858, startPoint y: 672, endPoint x: 713, endPoint y: 631, distance: 150.7
click at [713, 558] on div "Viele erhoffen sich vom Vertikutieren ein Allheilmittel gegen Moos oder Unkraut…" at bounding box center [763, 625] width 297 height 217
click at [812, 435] on p "Der TerraUno Rasenretter Vertikutiermix kombiniert Nachsaat, Dünger, Bodenaktiv…" at bounding box center [762, 444] width 295 height 39
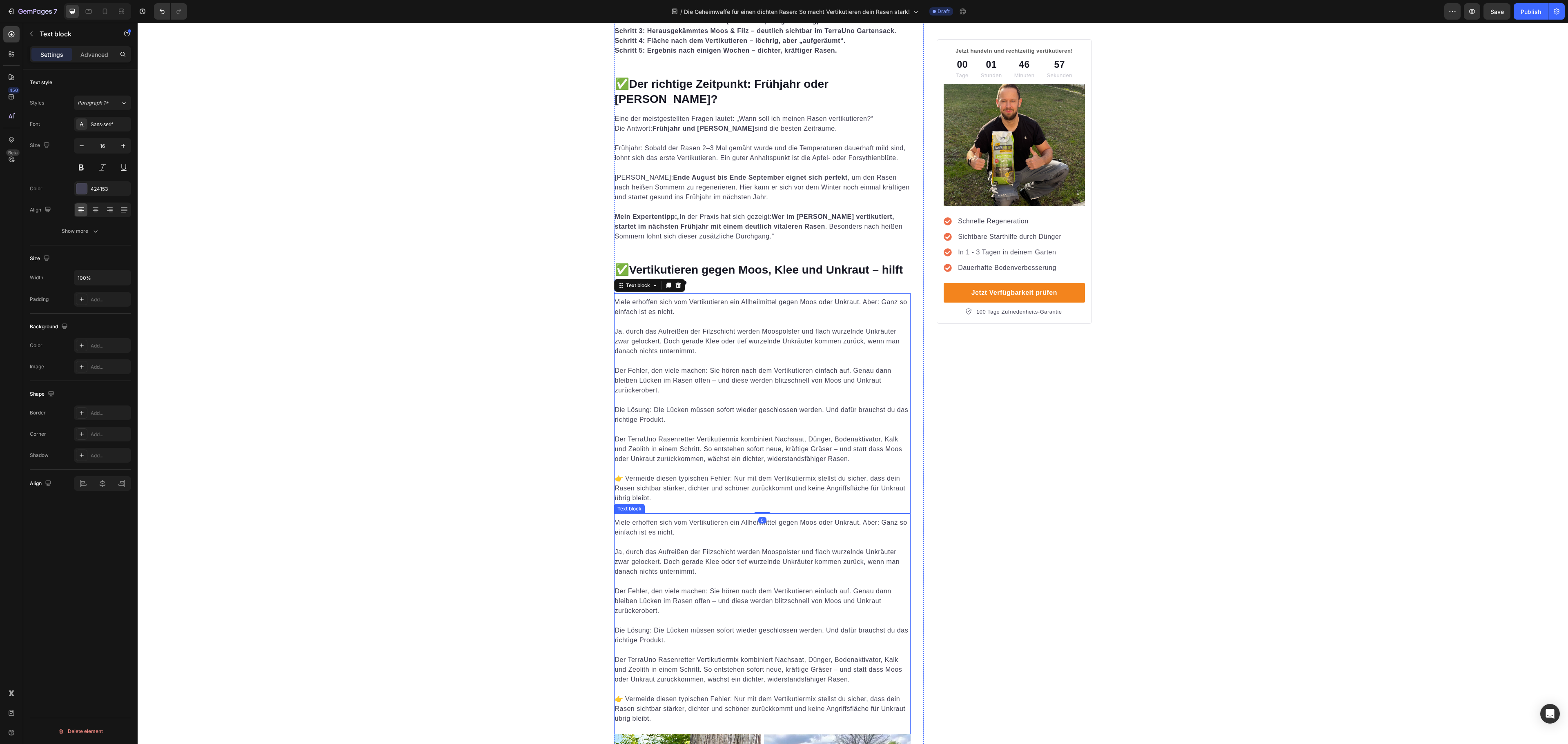
click at [849, 558] on p "Der Fehler, den viele machen: Sie hören nach dem Vertikutieren einfach auf. Gen…" at bounding box center [762, 596] width 295 height 39
click at [673, 501] on div at bounding box center [678, 506] width 10 height 10
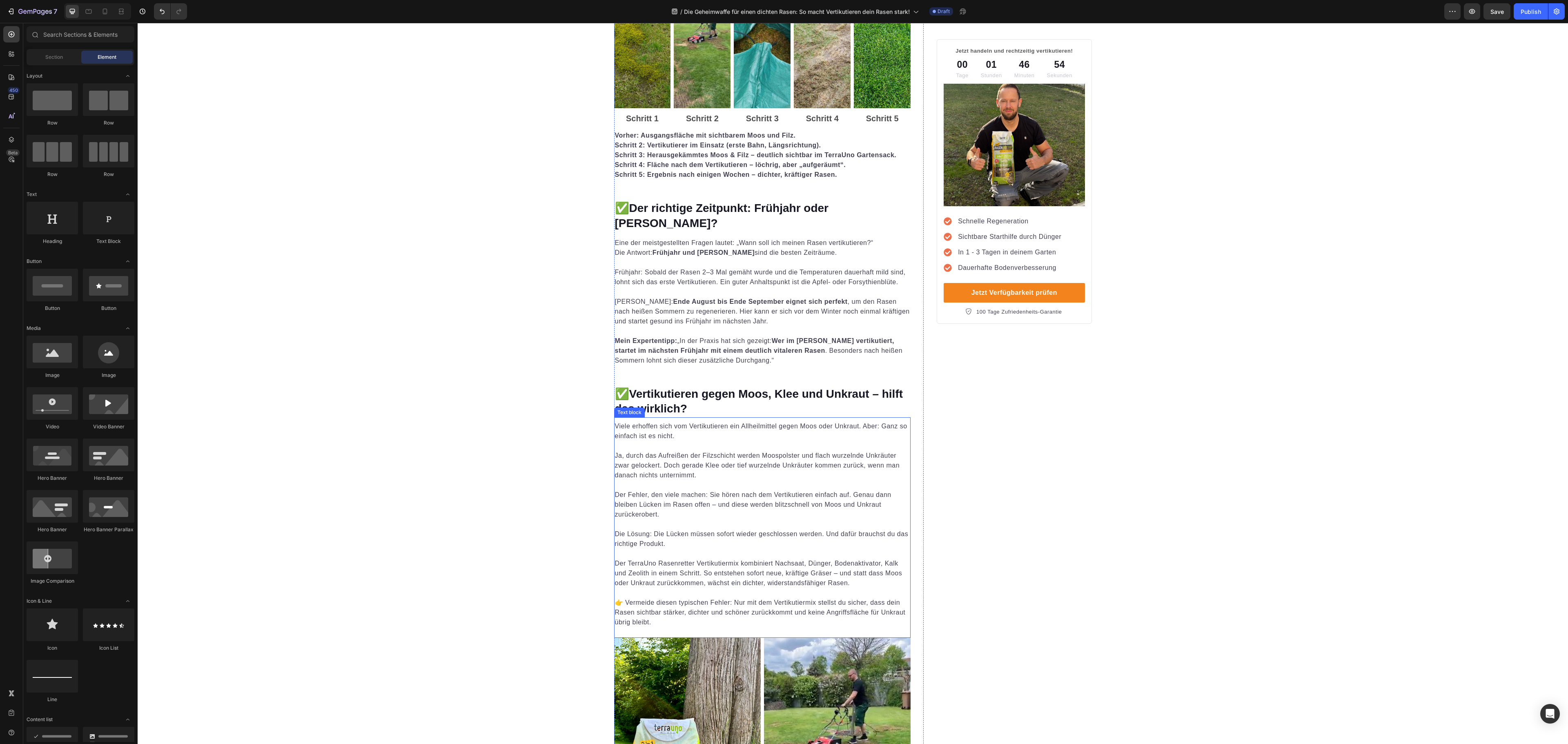
scroll to position [899, 0]
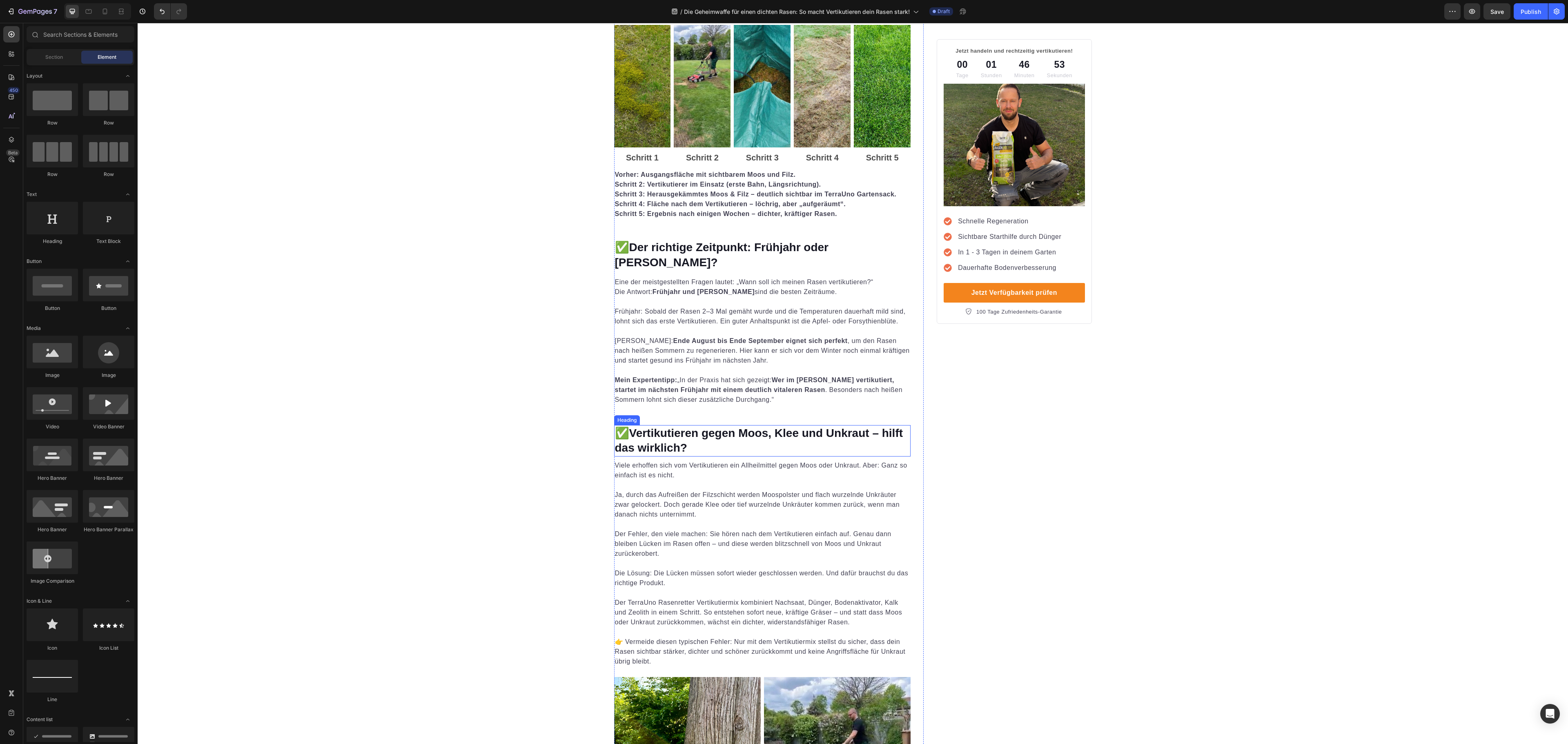
click at [796, 380] on p "Frühherbst: Ende August bis Ende September eignet sich perfekt , um den Rasen n…" at bounding box center [762, 365] width 295 height 79
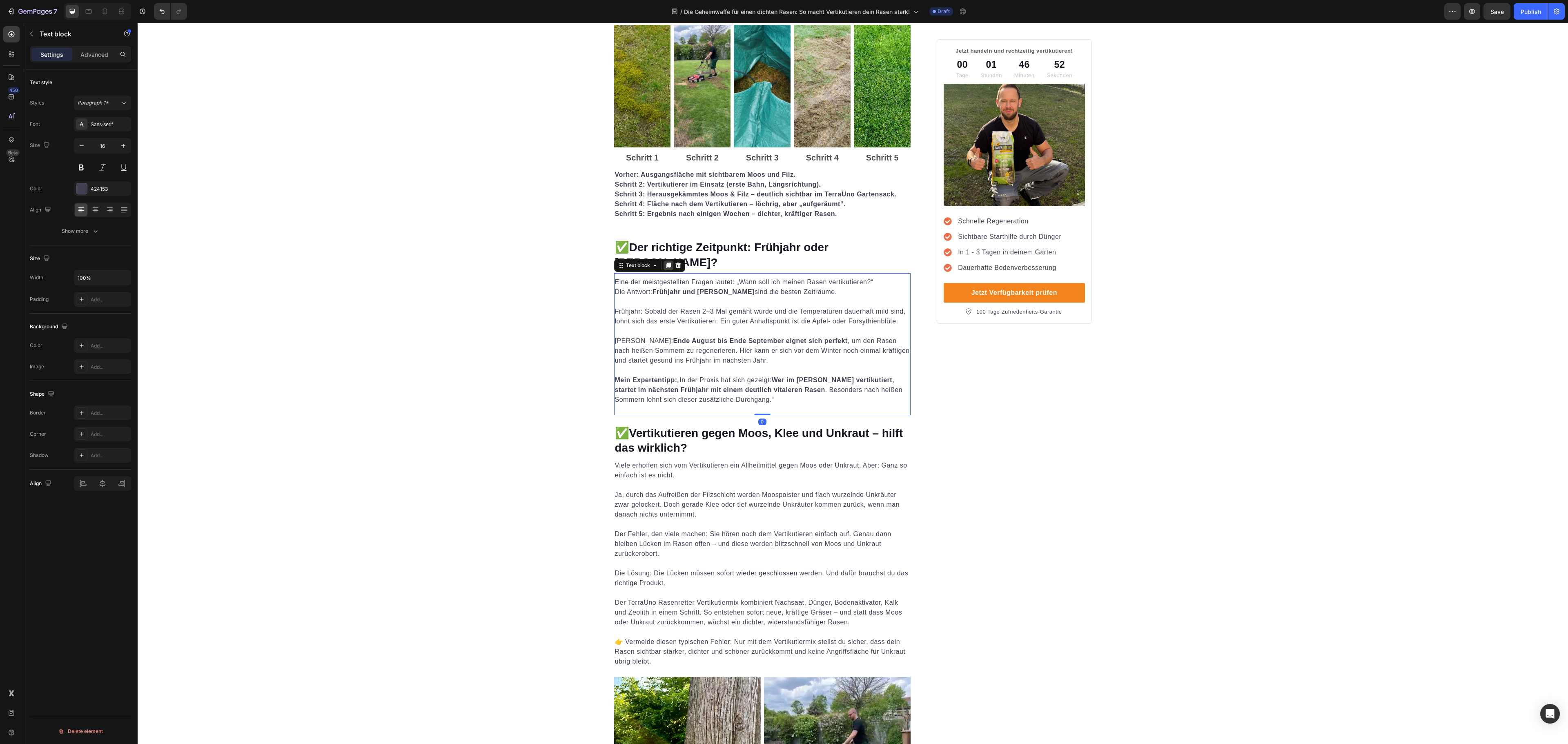
click at [666, 262] on icon at bounding box center [668, 265] width 4 height 5
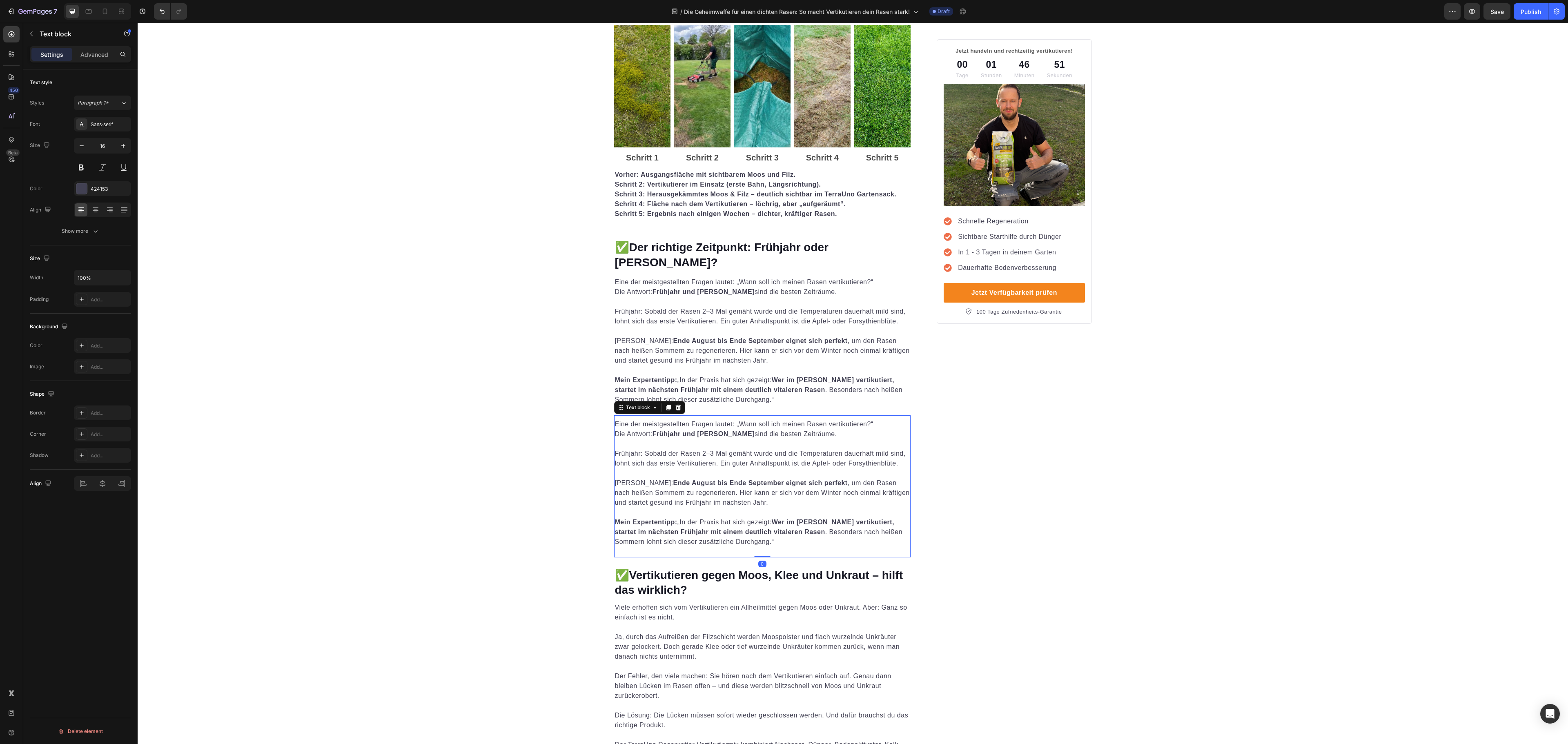
click at [768, 382] on strong "Wer im [PERSON_NAME] vertikutiert, startet im nächsten Frühjahr mit einem deutl…" at bounding box center [755, 385] width 280 height 17
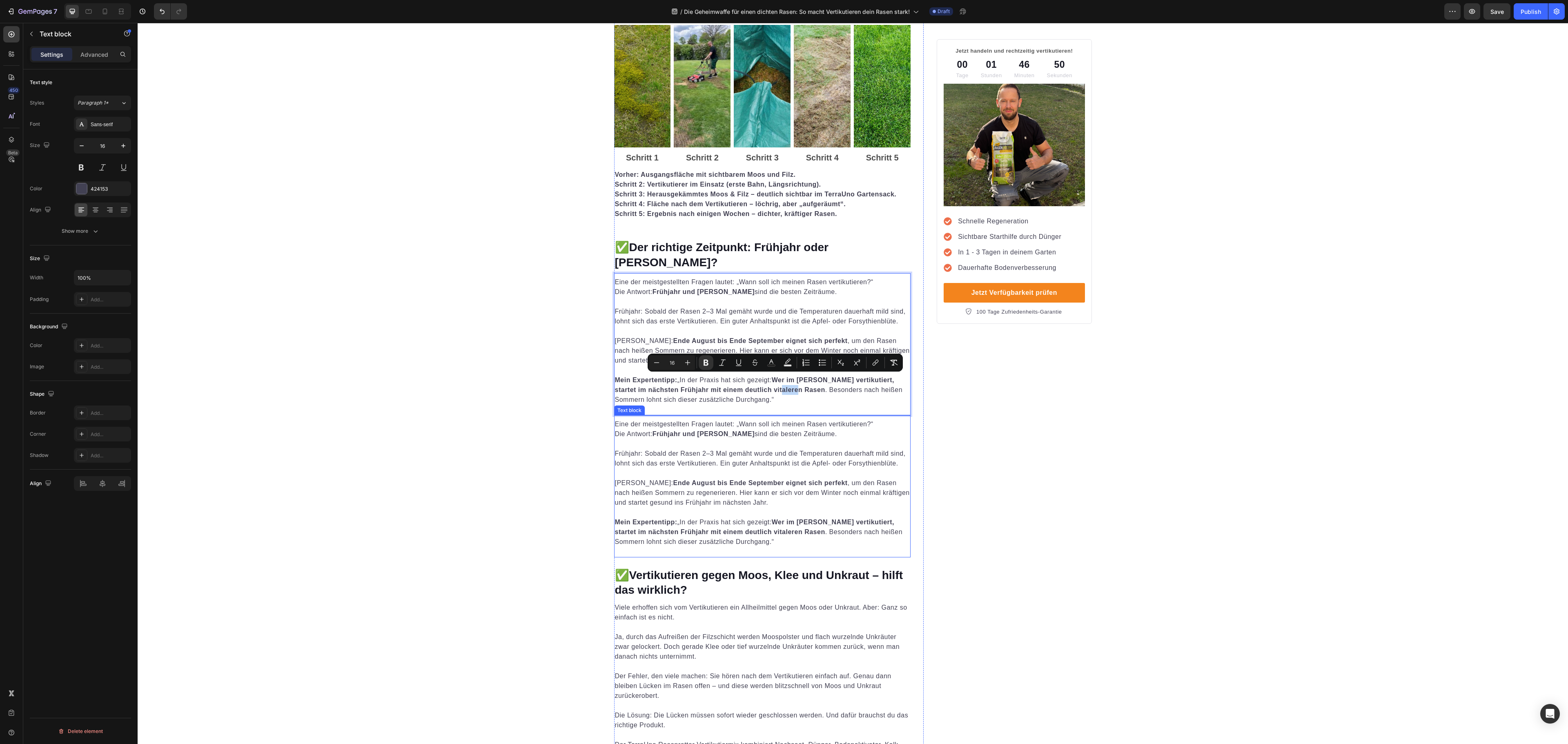
click at [709, 468] on p "Frühherbst: Ende August bis Ende September eignet sich perfekt , um den Rasen n…" at bounding box center [762, 507] width 295 height 79
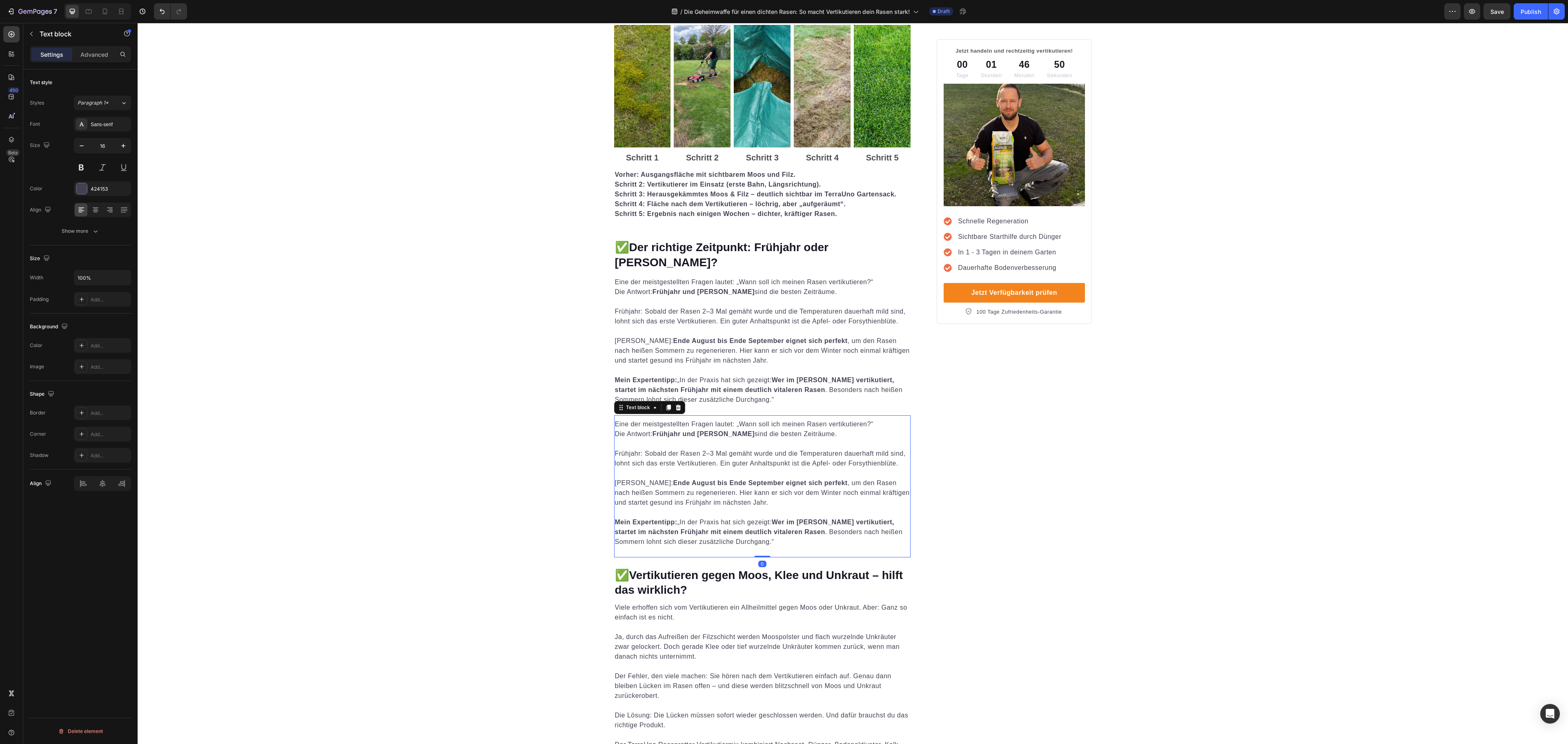
click at [709, 468] on p "Frühherbst: Ende August bis Ende September eignet sich perfekt , um den Rasen n…" at bounding box center [762, 507] width 295 height 79
click at [797, 498] on p "Frühherbst: Ende August bis Ende September eignet sich perfekt , um den Rasen n…" at bounding box center [762, 507] width 295 height 79
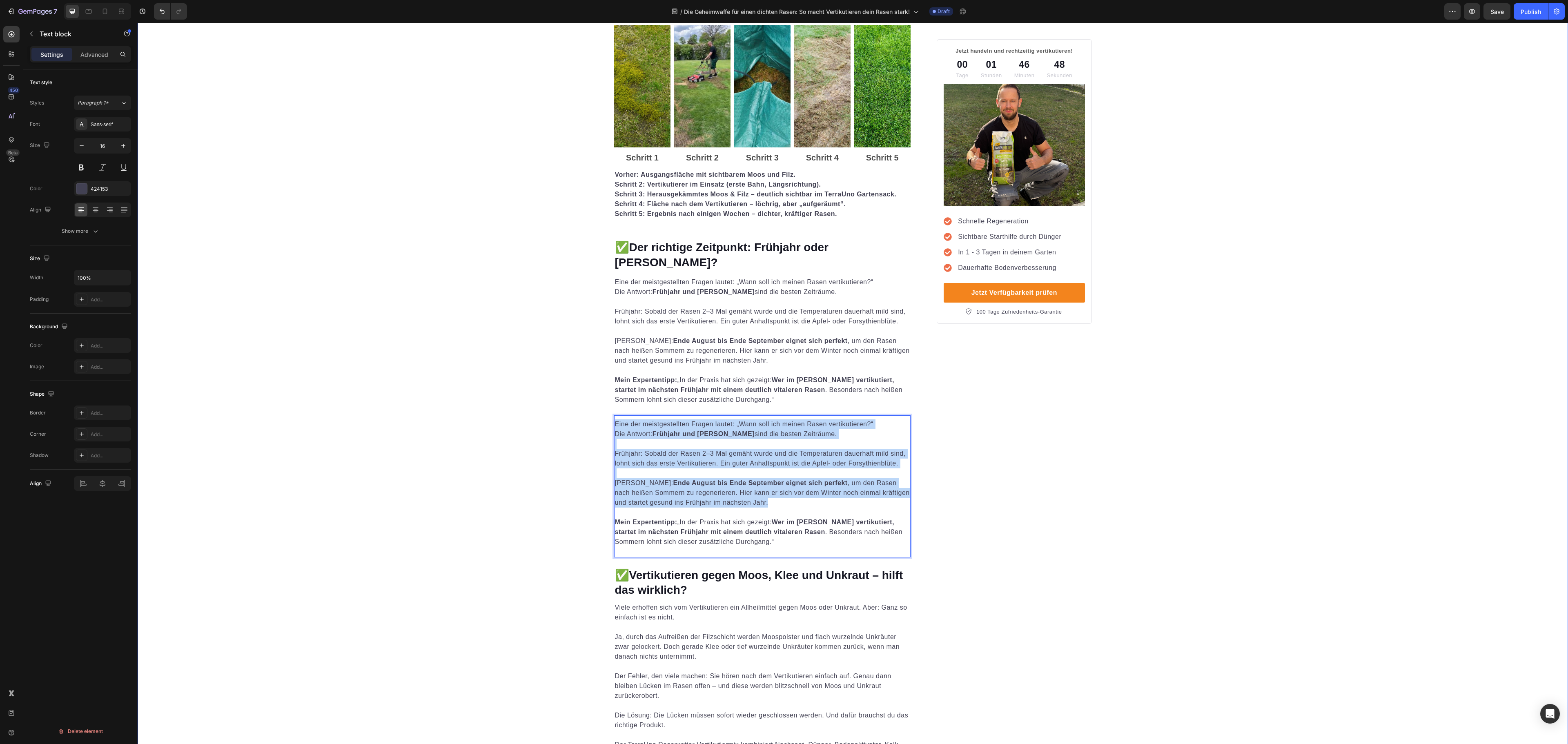
drag, startPoint x: 767, startPoint y: 493, endPoint x: 587, endPoint y: 412, distance: 197.4
click at [587, 412] on div "Die Geheimwaffe für einen dichten Rasen: So macht Vertikutieren dein Rasen star…" at bounding box center [853, 645] width 1430 height 2969
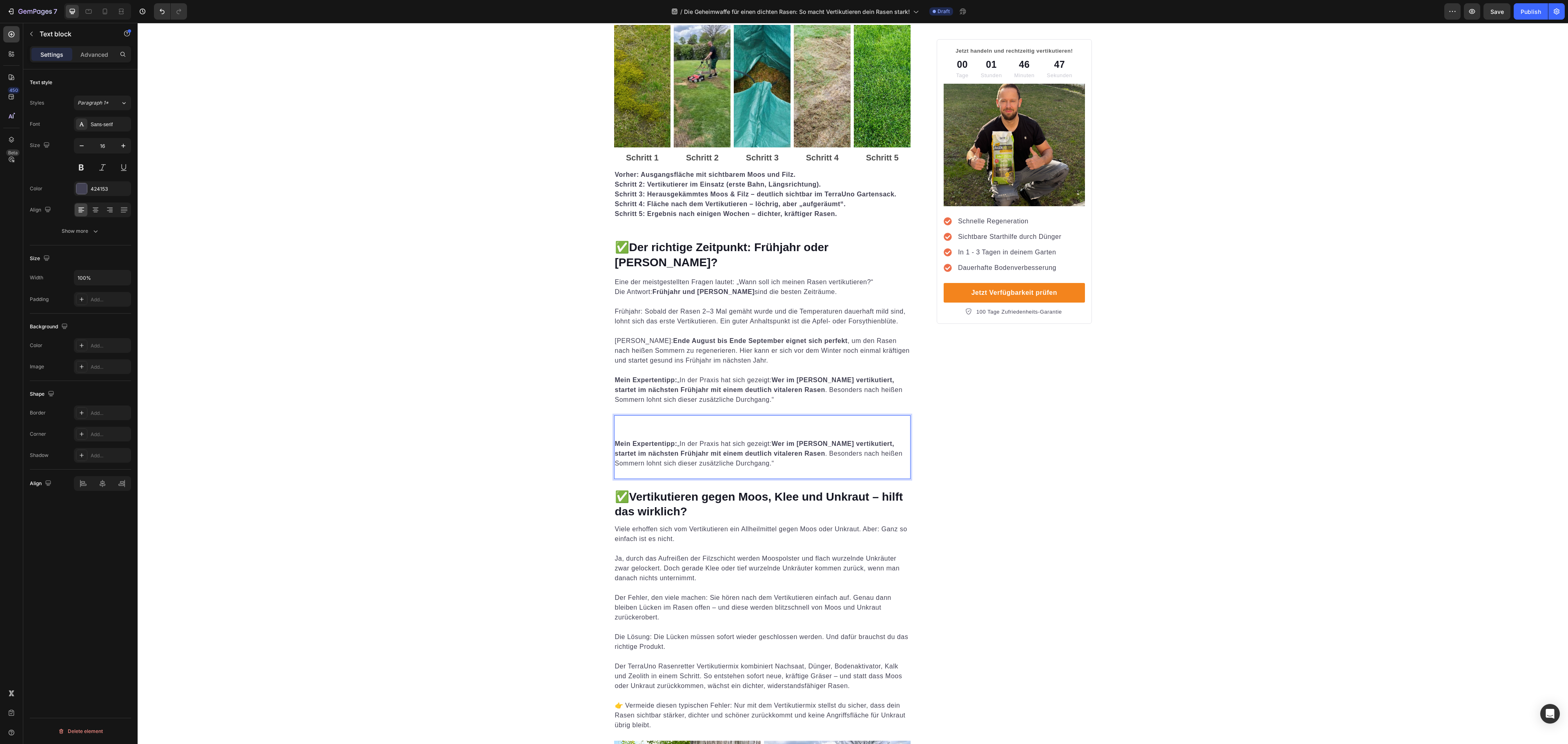
click at [625, 421] on p "⁠⁠⁠⁠⁠⁠⁠ Mein Expertentipp: „In der Praxis hat sich gezeigt: Wer im Herbst verti…" at bounding box center [762, 444] width 295 height 49
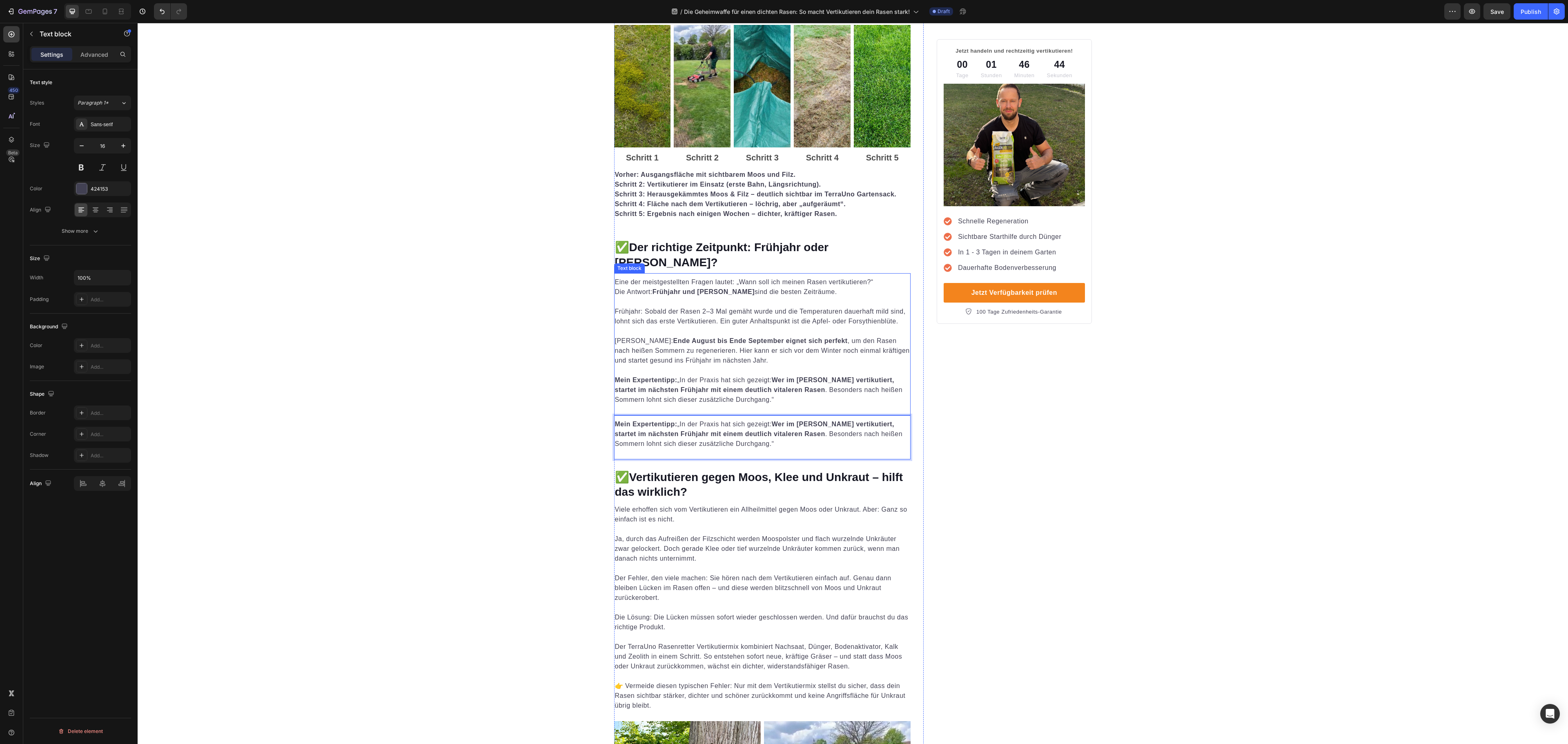
click at [755, 374] on p "Frühherbst: Ende August bis Ende September eignet sich perfekt , um den Rasen n…" at bounding box center [762, 365] width 295 height 79
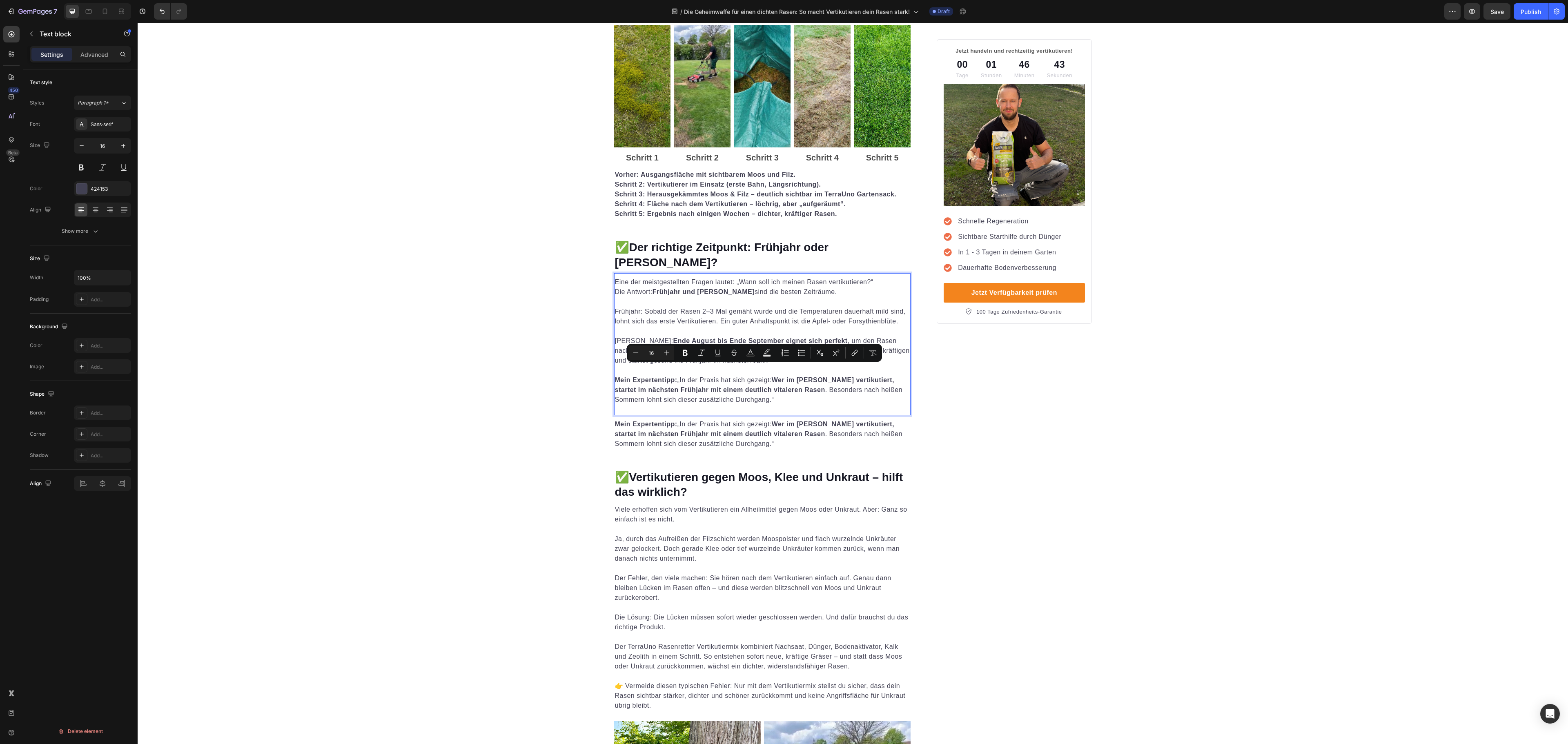
click at [770, 384] on p "Frühherbst: Ende August bis Ende September eignet sich perfekt , um den Rasen n…" at bounding box center [762, 365] width 295 height 79
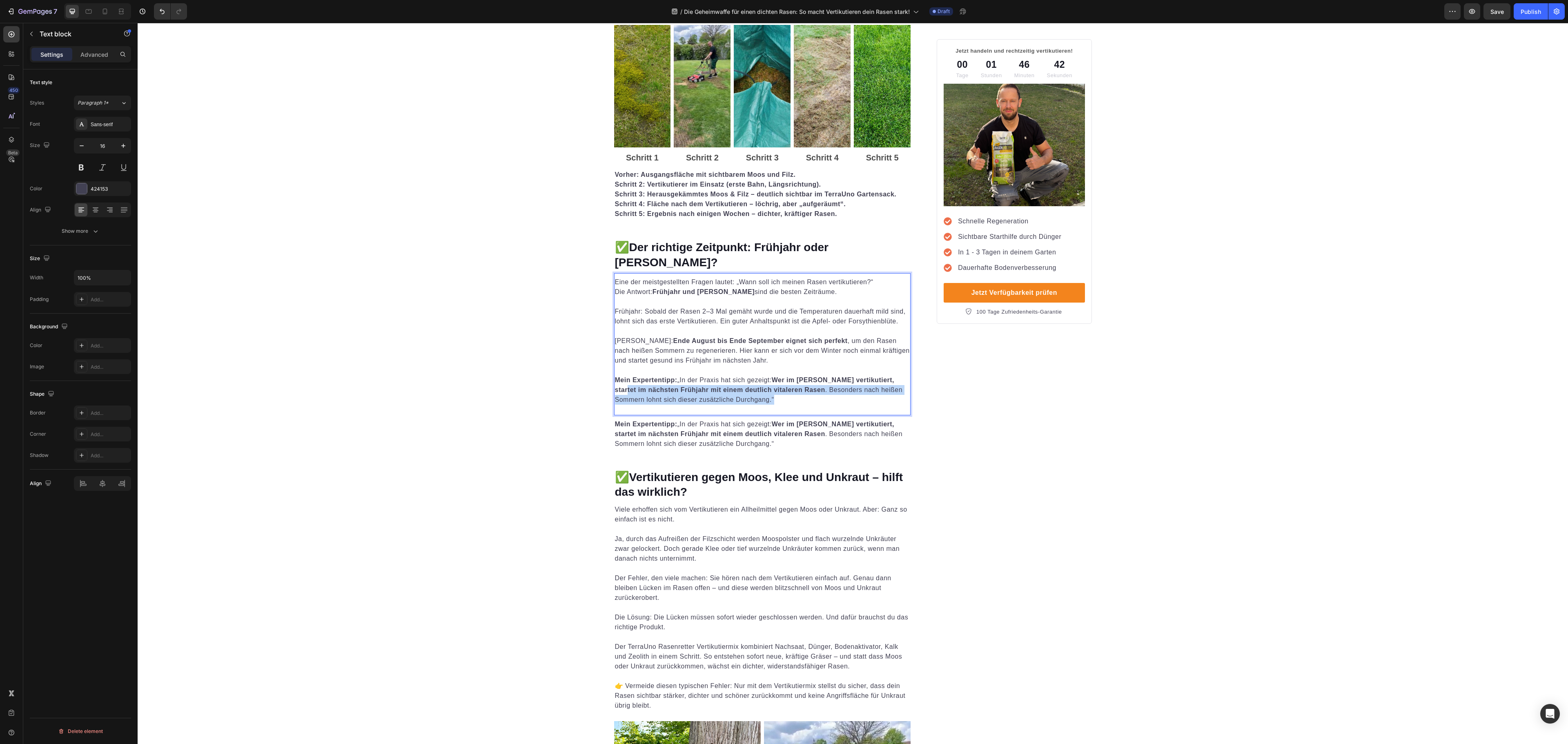
drag, startPoint x: 743, startPoint y: 390, endPoint x: 607, endPoint y: 375, distance: 136.8
click at [614, 375] on div "Eine der meistgestellten Fragen lautet: „Wann soll ich meinen Rasen vertikutier…" at bounding box center [763, 341] width 297 height 129
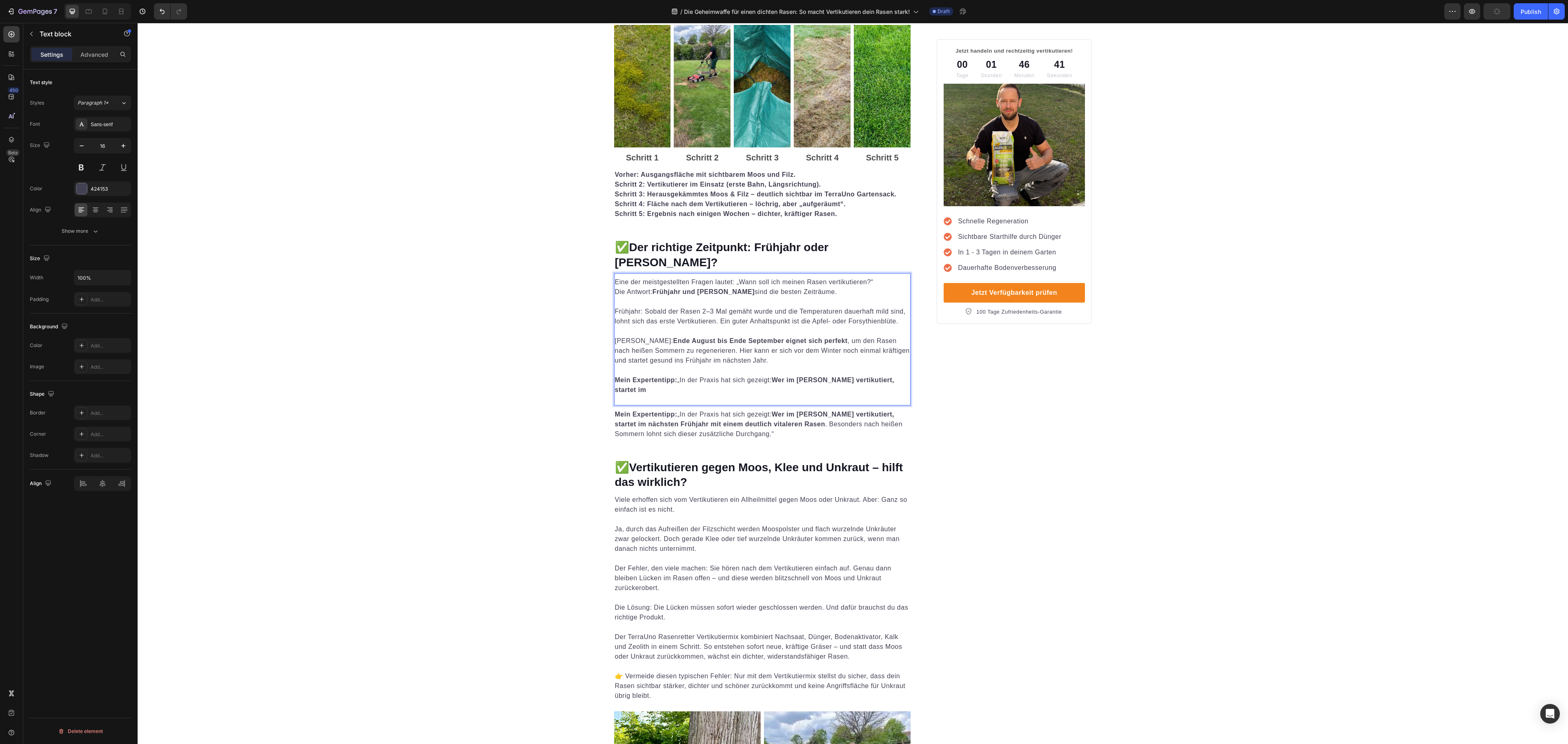
click at [710, 368] on p "Frühherbst: Ende August bis Ende September eignet sich perfekt , um den Rasen n…" at bounding box center [762, 360] width 295 height 69
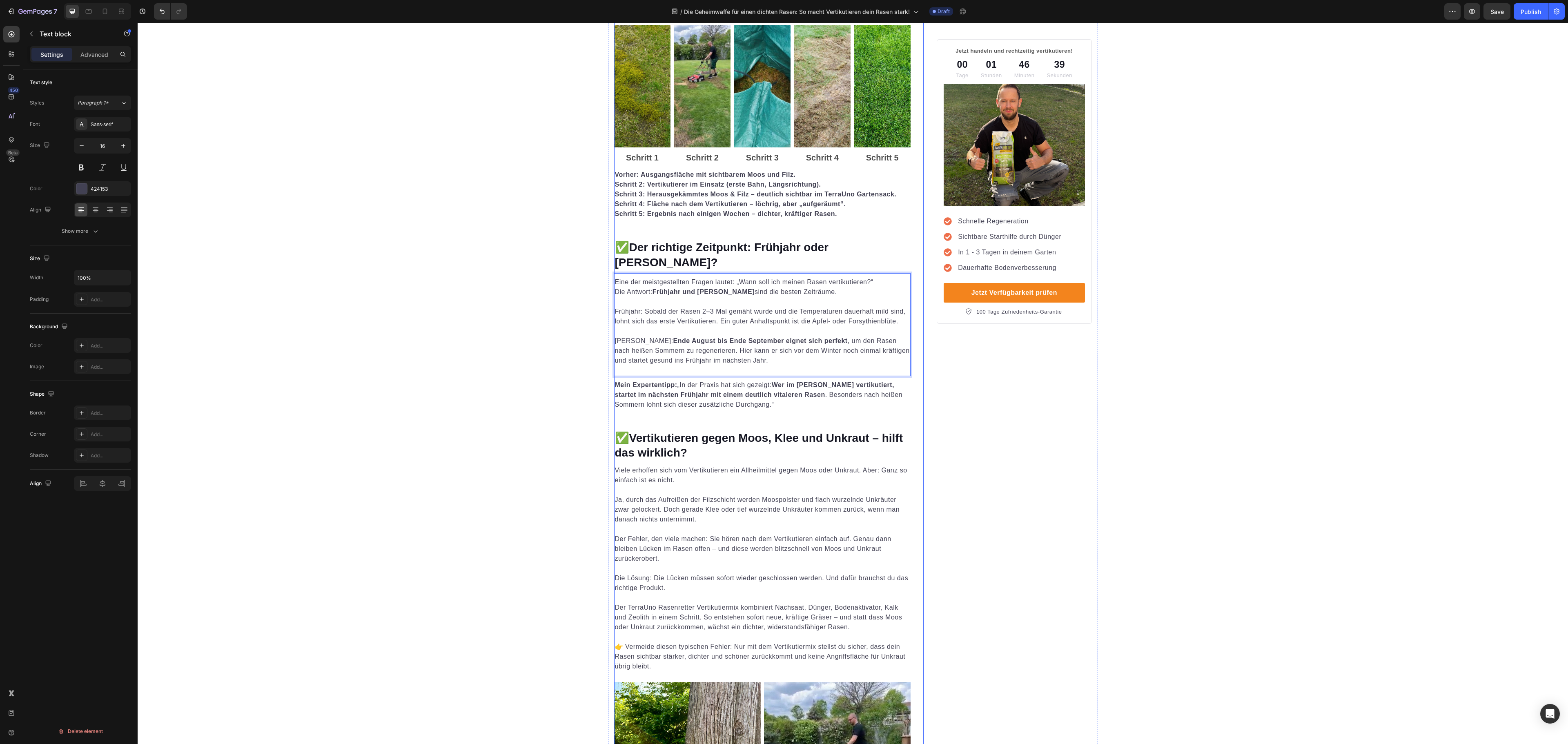
click at [801, 416] on div "Die Geheimwaffe für einen dichten Rasen: So macht Vertikutieren dein Rasen star…" at bounding box center [763, 576] width 297 height 2832
click at [734, 383] on strong "Wer im [PERSON_NAME] vertikutiert, startet im nächsten Frühjahr mit einem deutl…" at bounding box center [755, 390] width 280 height 17
click at [91, 347] on div "Add..." at bounding box center [110, 346] width 38 height 7
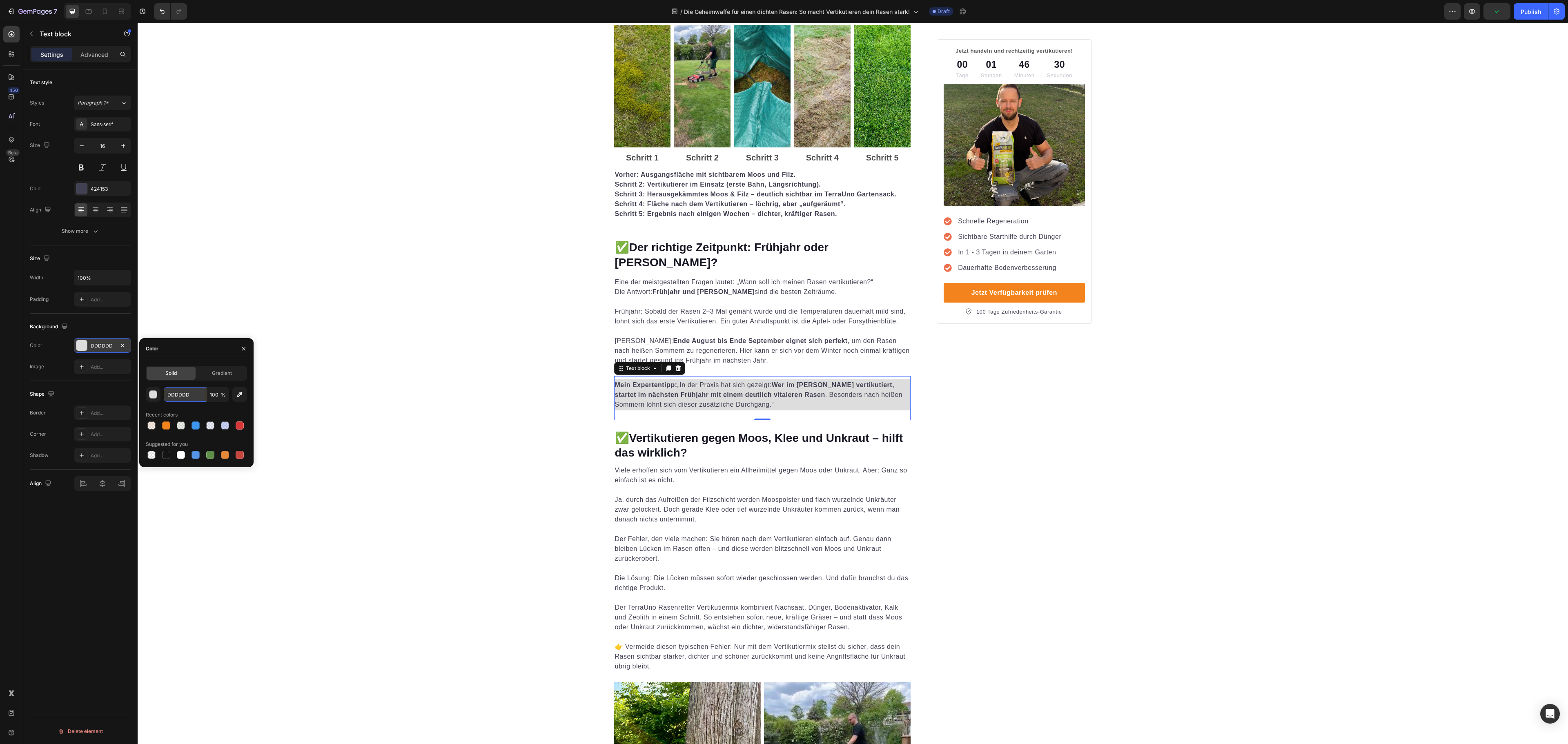
click at [178, 397] on input "DDDDDD" at bounding box center [185, 395] width 43 height 15
paste input "F3841"
type input "F3841D"
click at [214, 395] on input "100" at bounding box center [217, 395] width 23 height 15
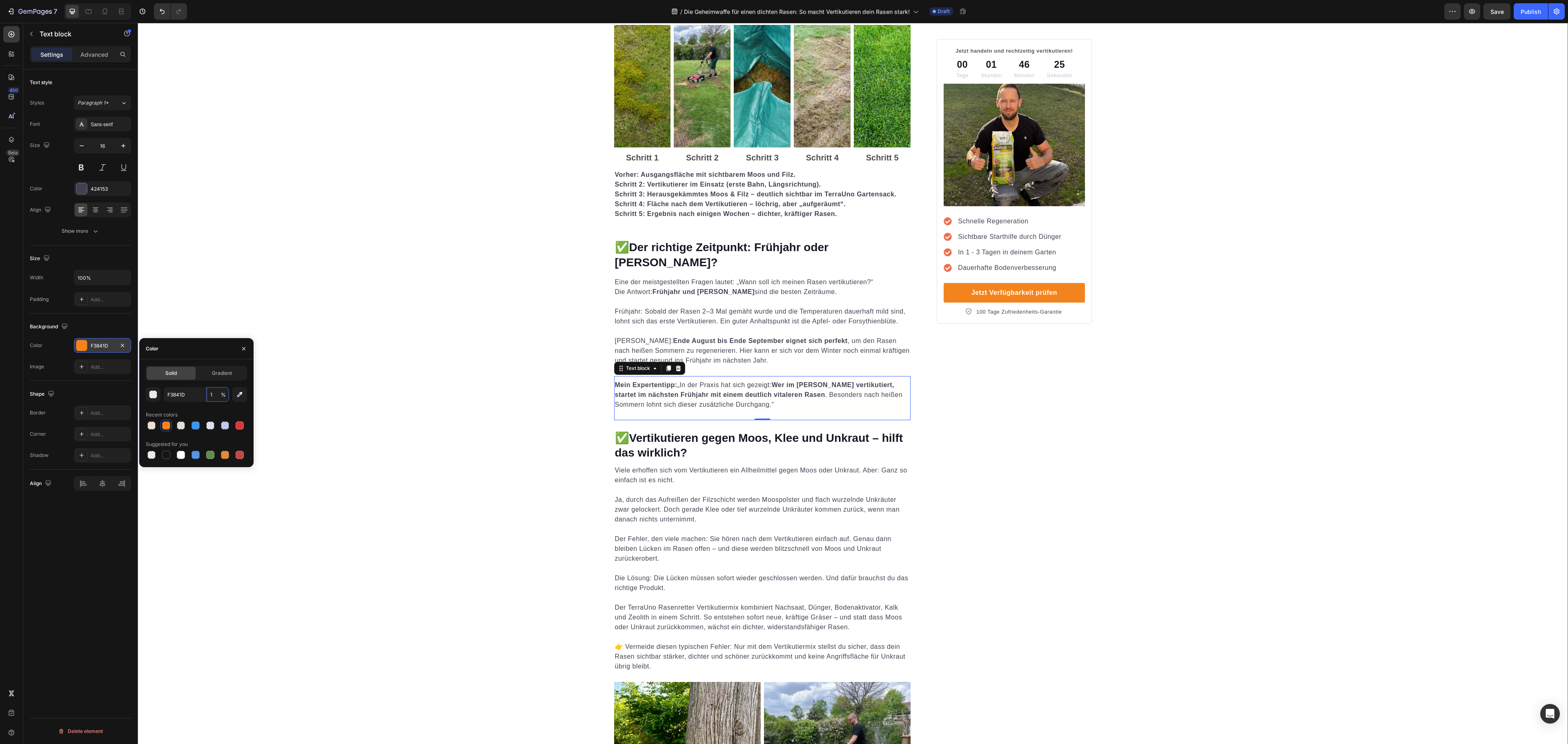
type input "10"
click at [856, 534] on p "Der Fehler, den viele machen: Sie hören nach dem Vertikutieren einfach auf. Gen…" at bounding box center [762, 544] width 295 height 39
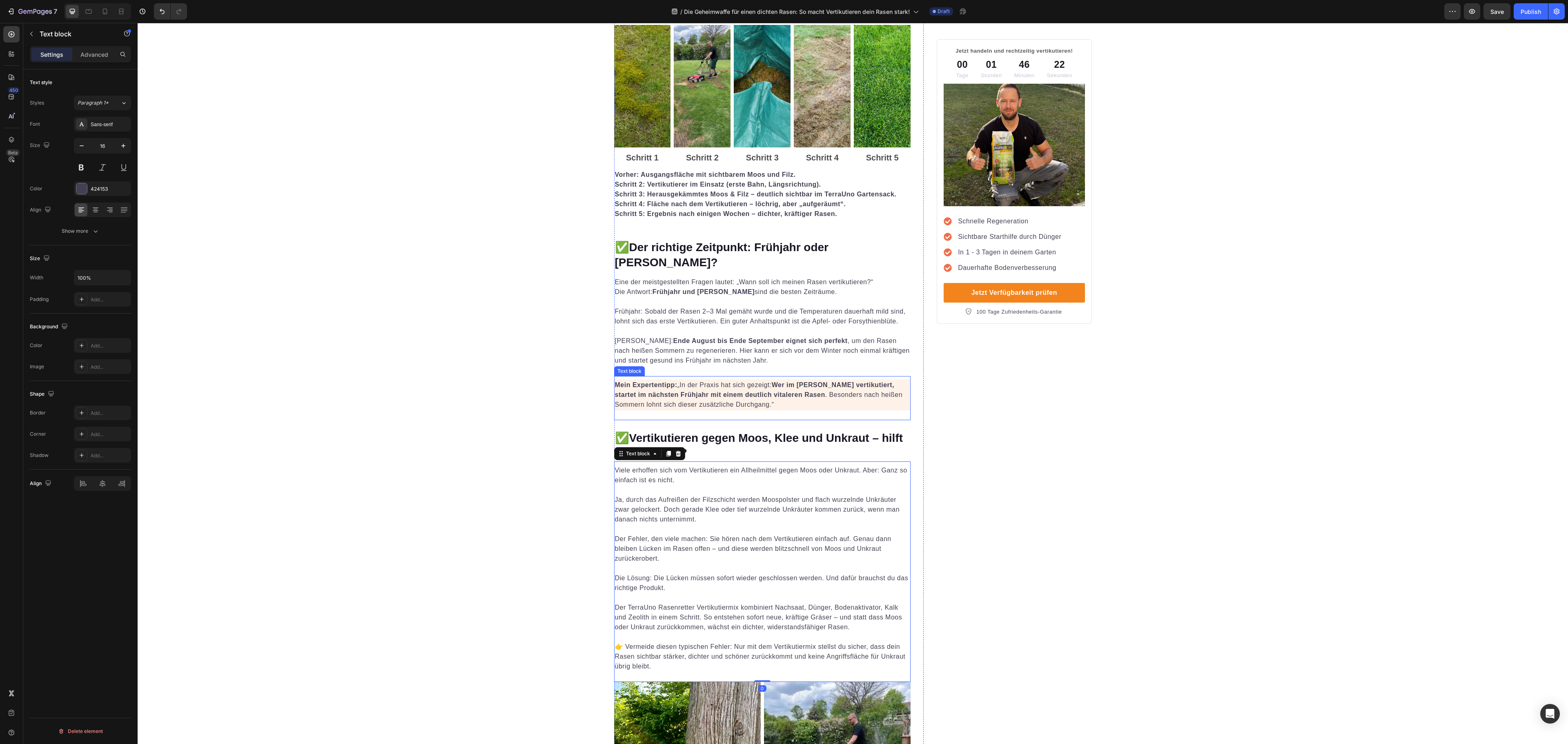
click at [805, 383] on p "Mein Expertentipp: „In der Praxis hat sich gezeigt: Wer im Herbst vertikutiert,…" at bounding box center [762, 395] width 295 height 29
click at [805, 344] on p "Frühherbst: Ende August bis Ende September eignet sich perfekt , um den Rasen n…" at bounding box center [762, 346] width 295 height 39
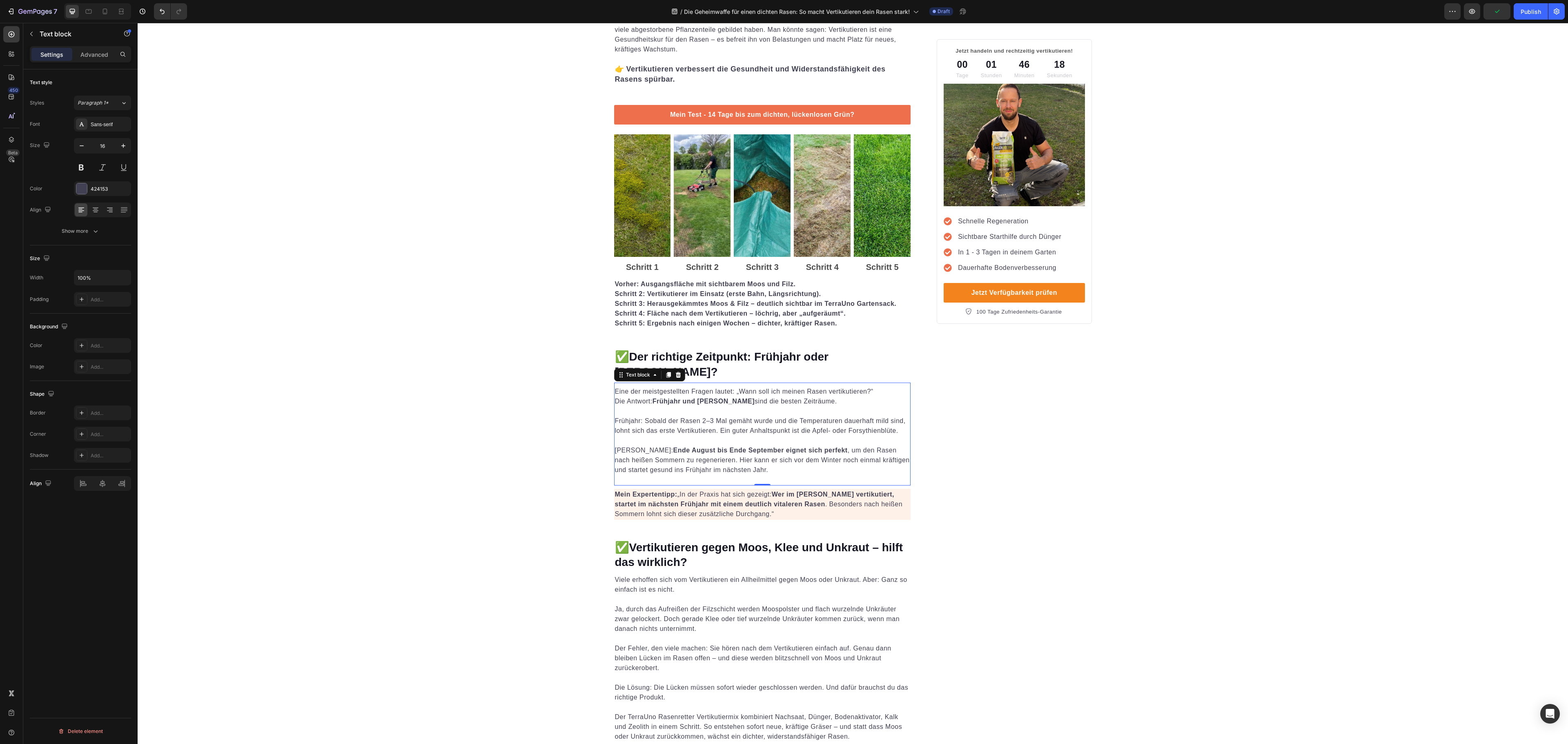
scroll to position [980, 0]
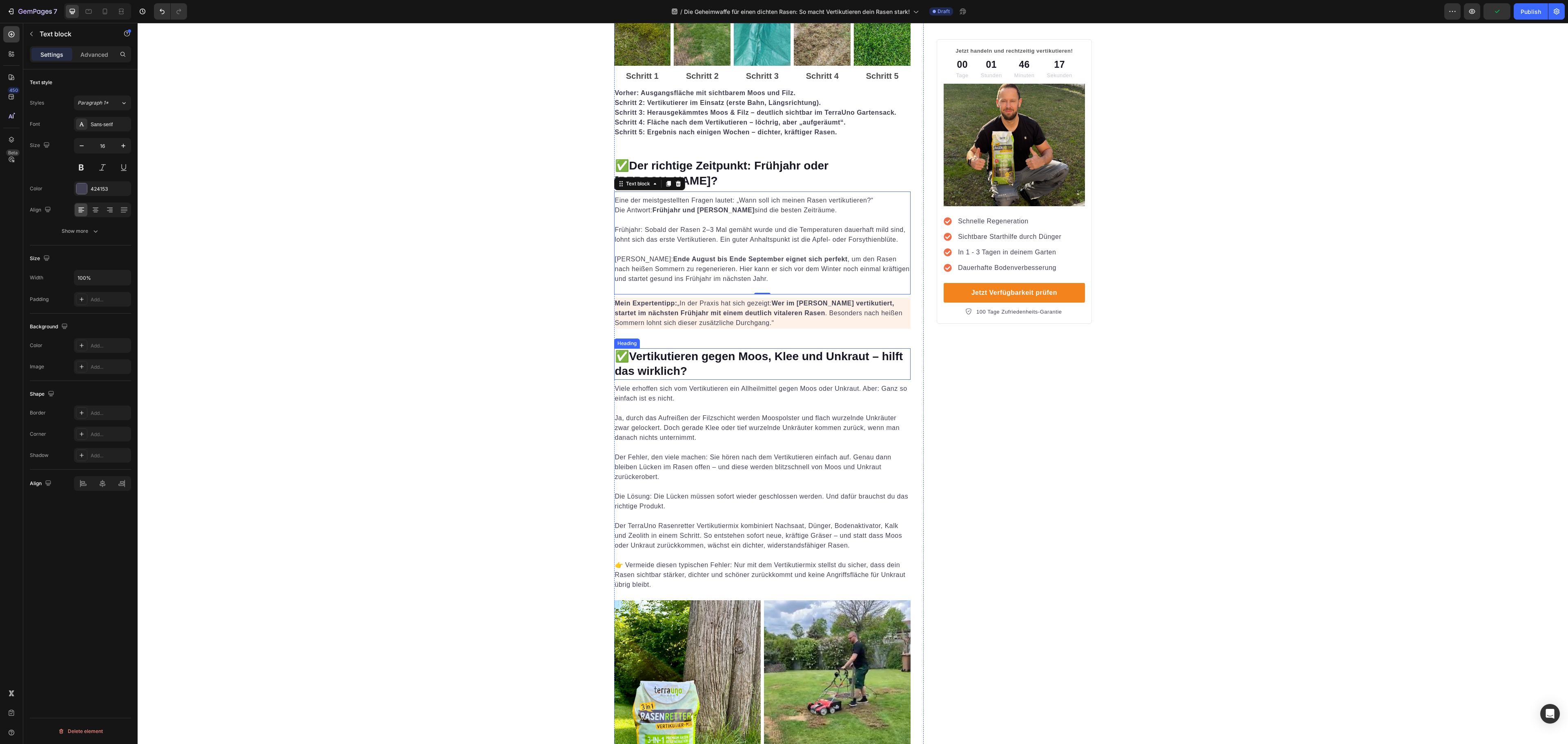
click at [808, 404] on p "Ja, durch das Aufreißen der Filzschicht werden Moospolster und flach wurzelnde …" at bounding box center [762, 423] width 295 height 39
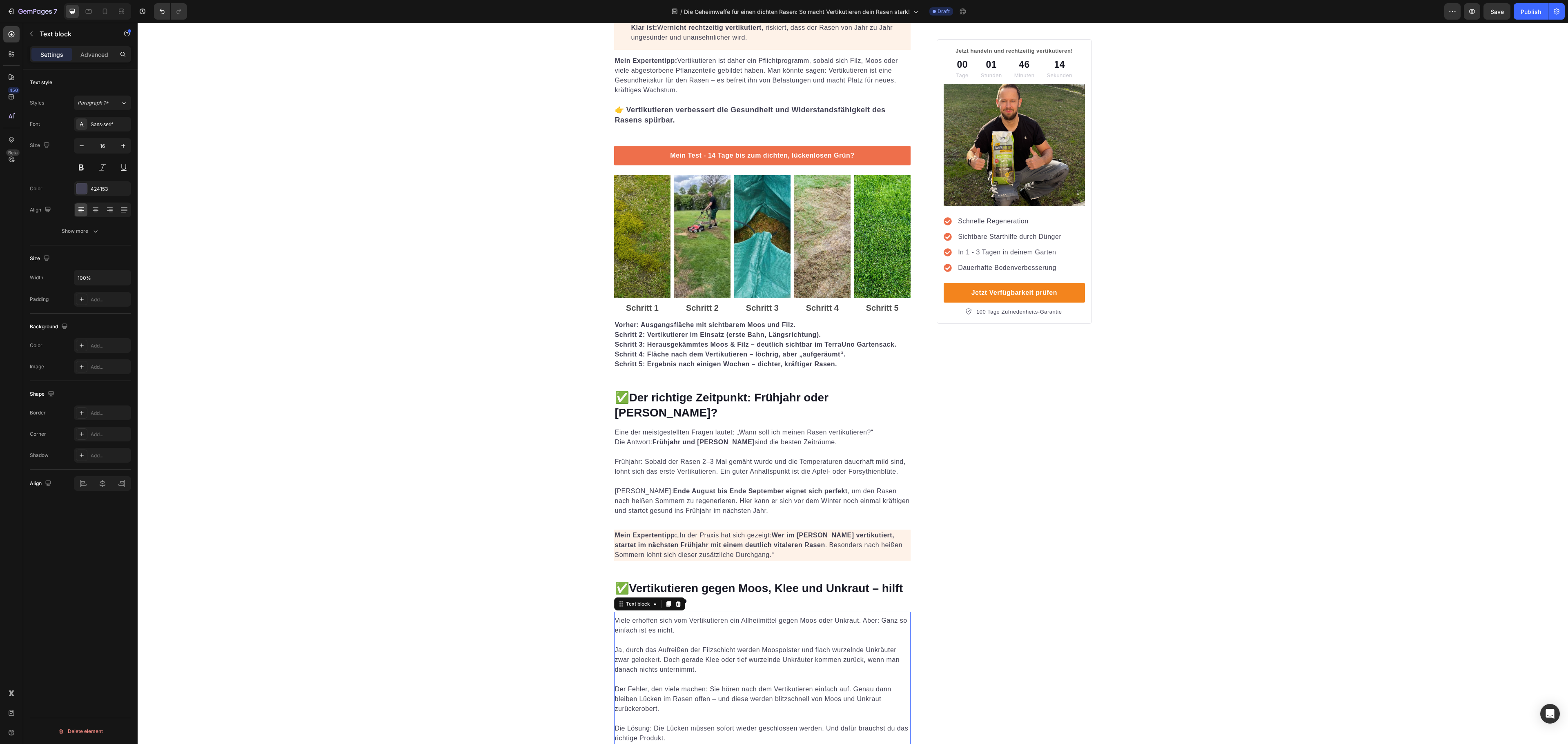
scroll to position [735, 0]
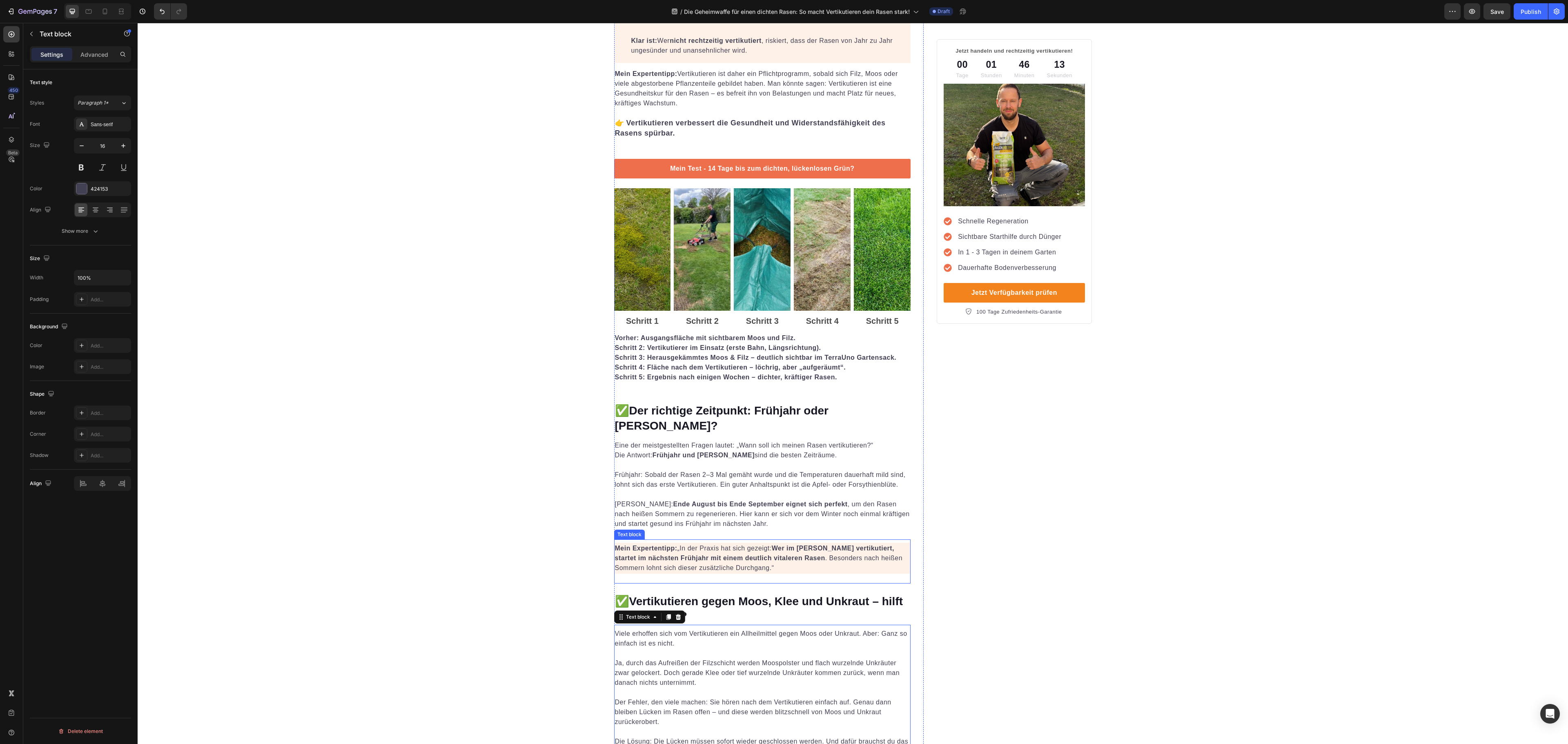
click at [703, 549] on strong "Wer im [PERSON_NAME] vertikutiert, startet im nächsten Frühjahr mit einem deutl…" at bounding box center [755, 553] width 280 height 17
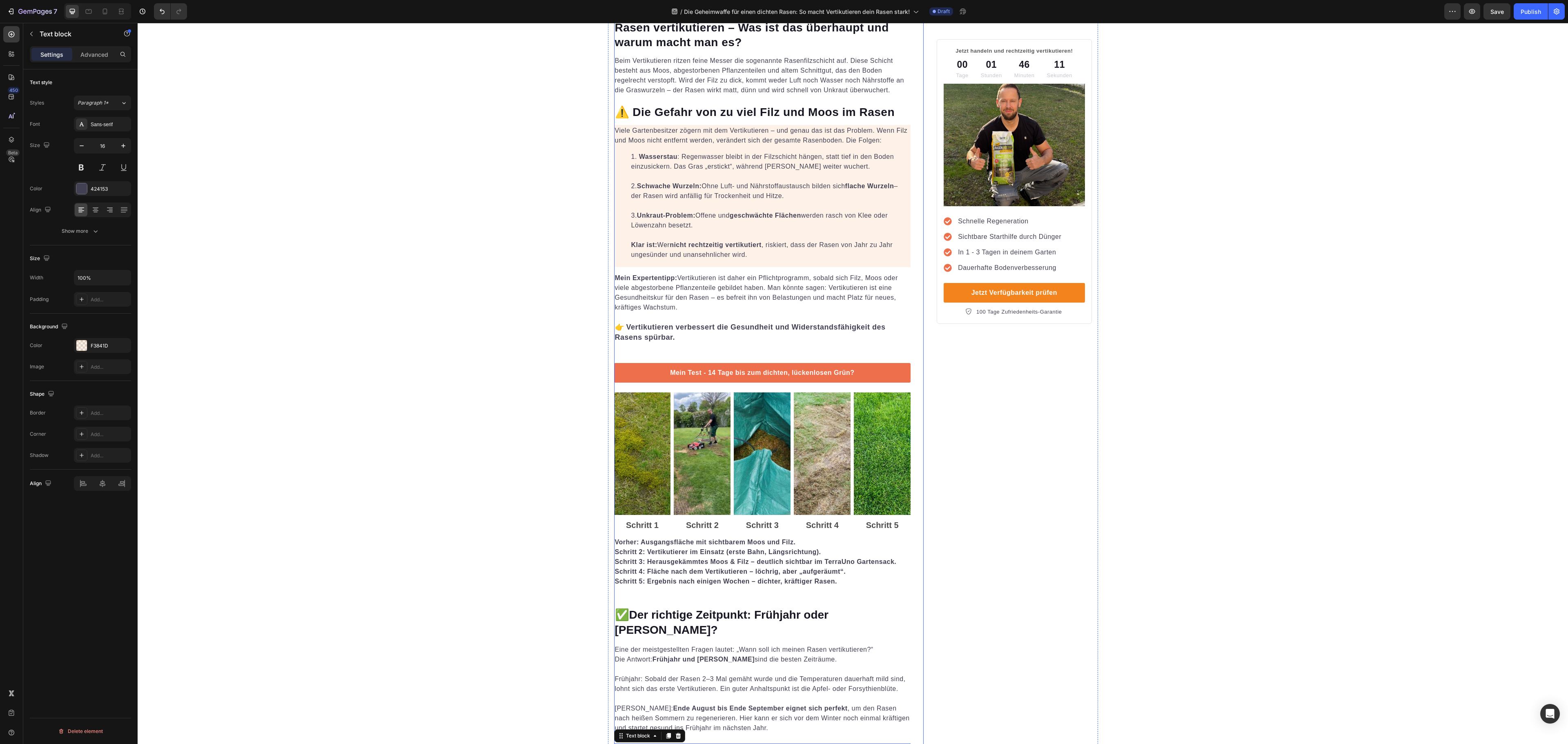
scroll to position [409, 0]
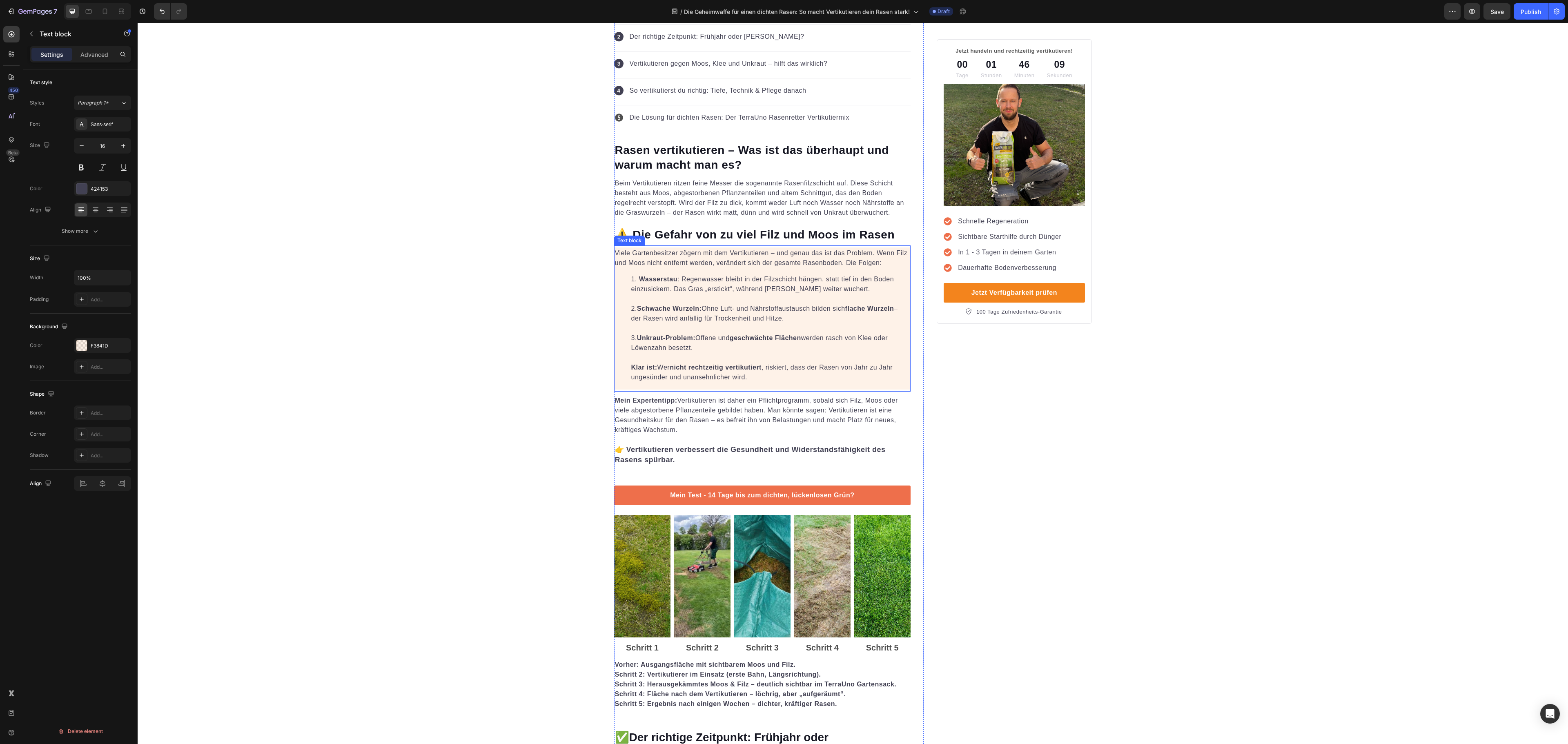
click at [806, 377] on li "Wasserstau : Regenwasser bleibt in der Filzschicht hängen, statt tief in den Bo…" at bounding box center [771, 328] width 279 height 108
click at [105, 193] on div "424153" at bounding box center [102, 189] width 24 height 7
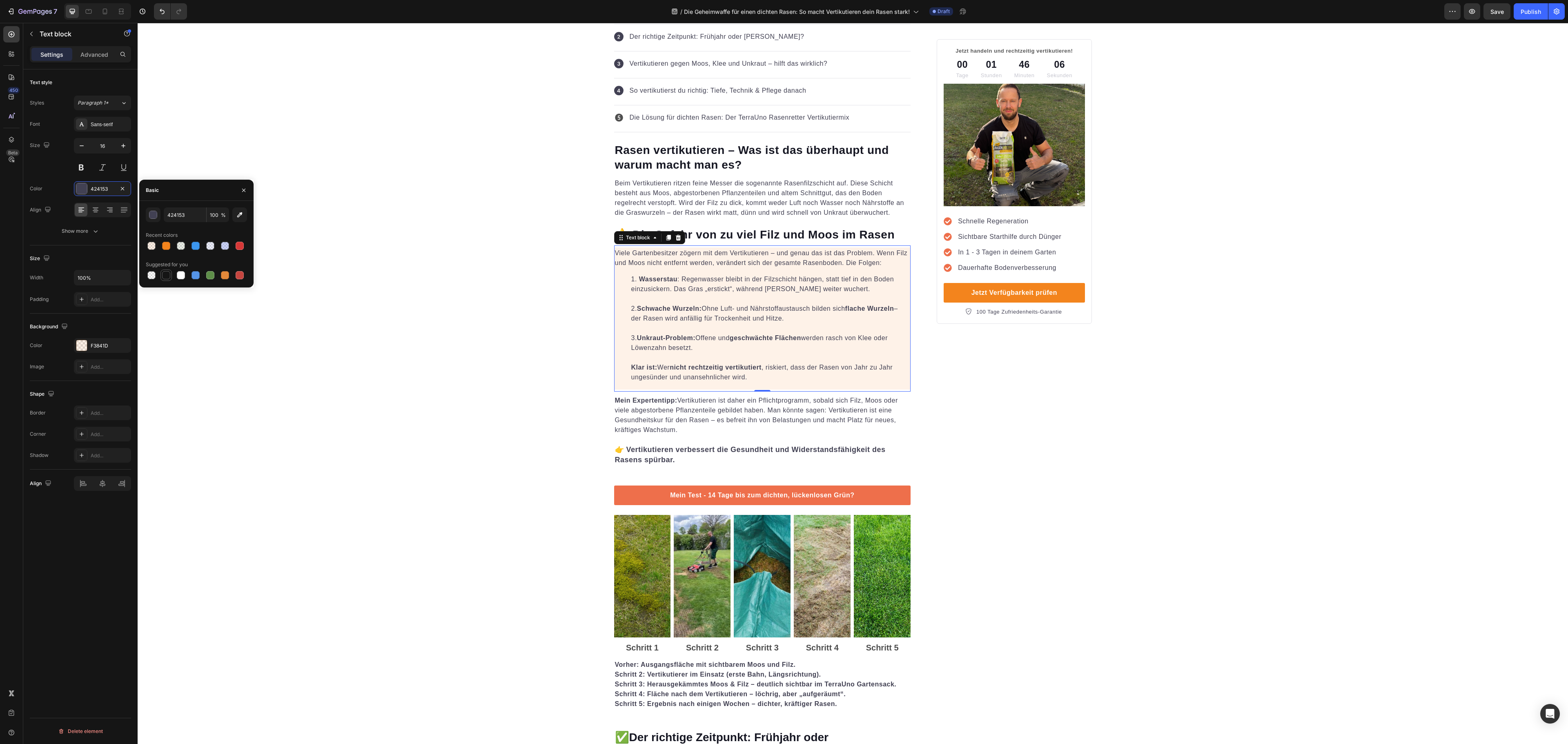
click at [166, 275] on div at bounding box center [166, 275] width 8 height 8
type input "151515"
click at [100, 188] on div "151515" at bounding box center [102, 189] width 24 height 7
click at [810, 259] on p "Viele Gartenbesitzer zögern mit dem Vertikutieren – und genau das ist das Probl…" at bounding box center [762, 258] width 295 height 19
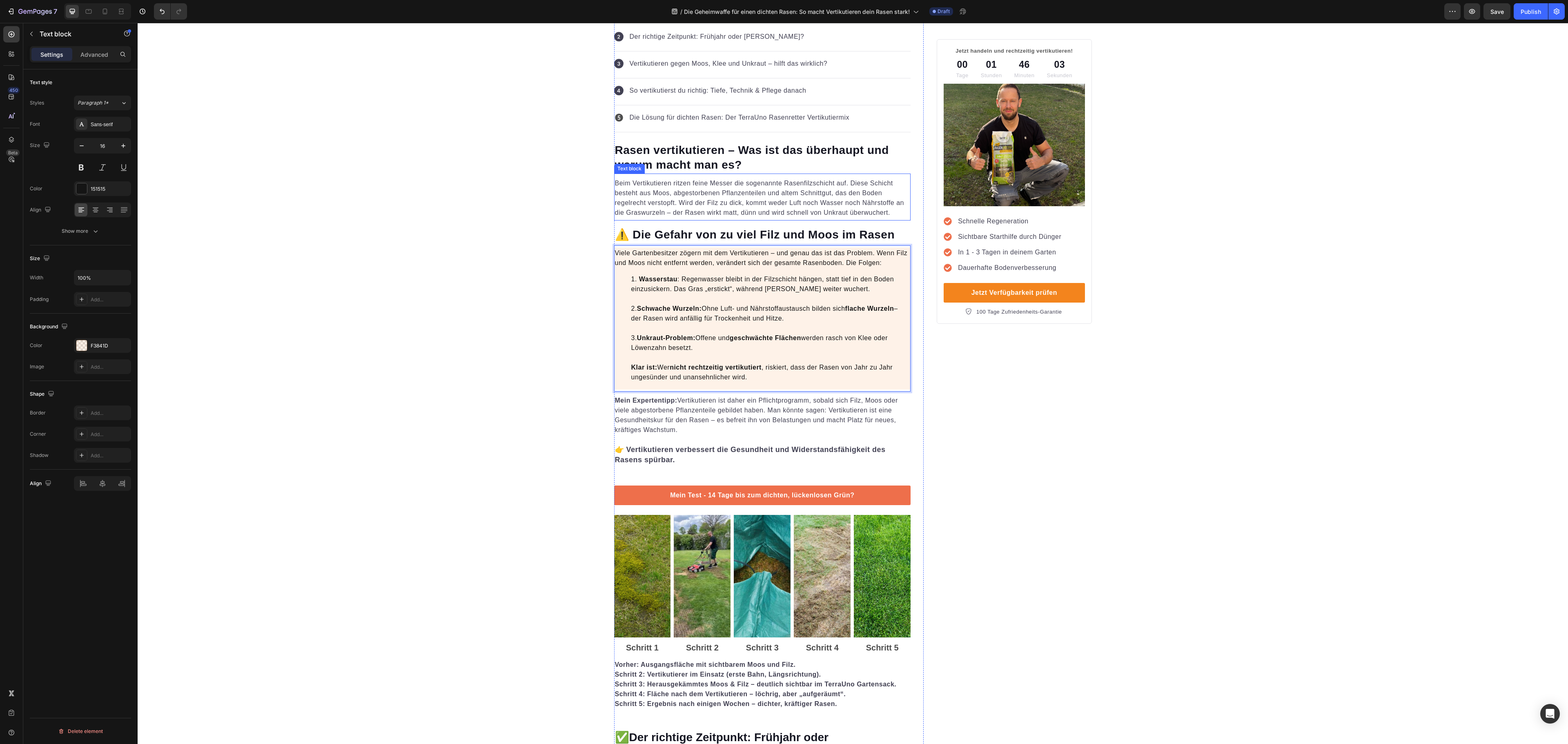
click at [849, 204] on p "Beim Vertikutieren ritzen feine Messer die sogenannte Rasenfilzschicht auf. Die…" at bounding box center [762, 198] width 295 height 39
click at [96, 188] on div "424153" at bounding box center [102, 189] width 24 height 7
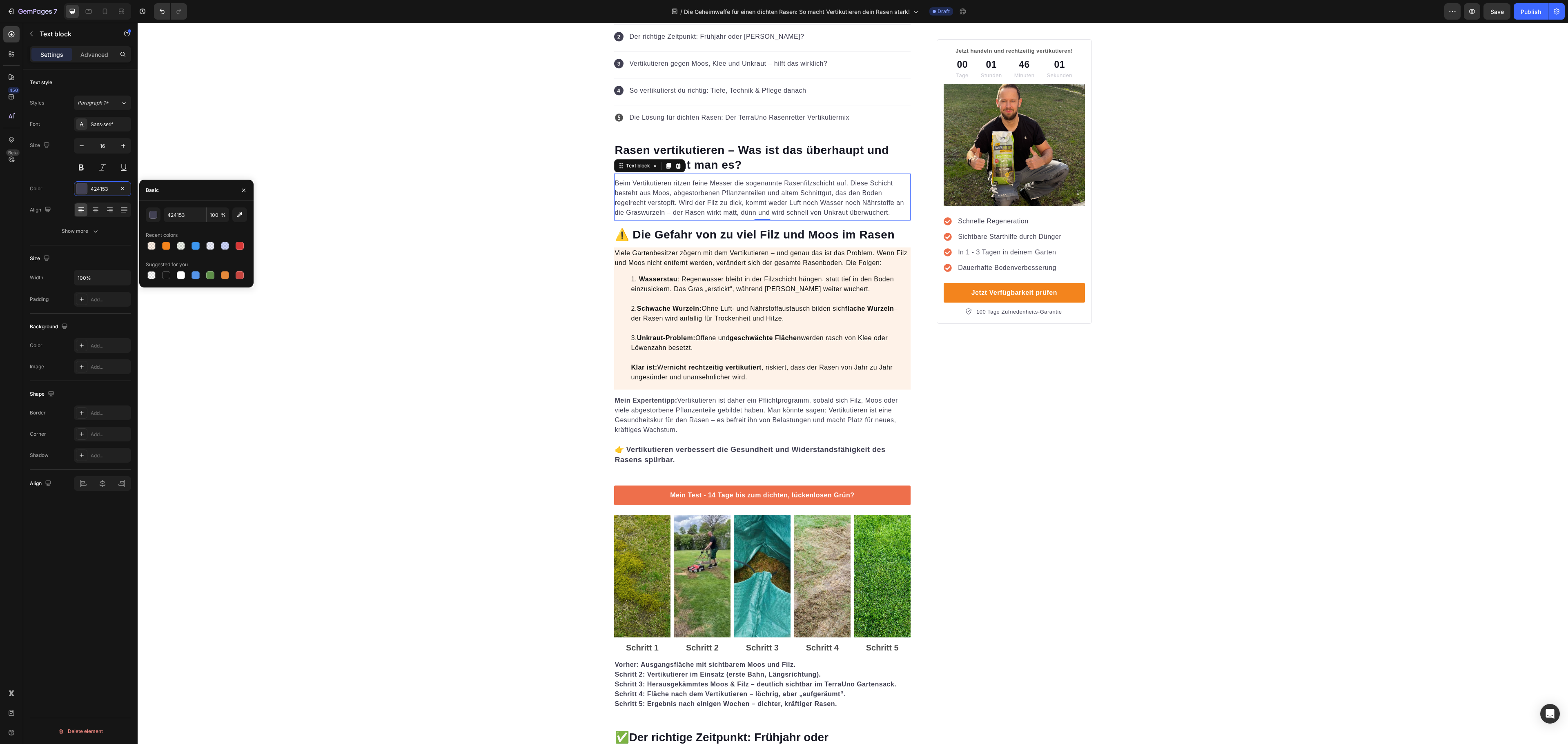
click at [158, 273] on div at bounding box center [196, 275] width 101 height 12
click at [163, 275] on div at bounding box center [166, 275] width 8 height 8
type input "151515"
click at [837, 239] on strong "⚠️ Die Gefahr von zu viel Filz und Moos im Rasen" at bounding box center [755, 234] width 280 height 13
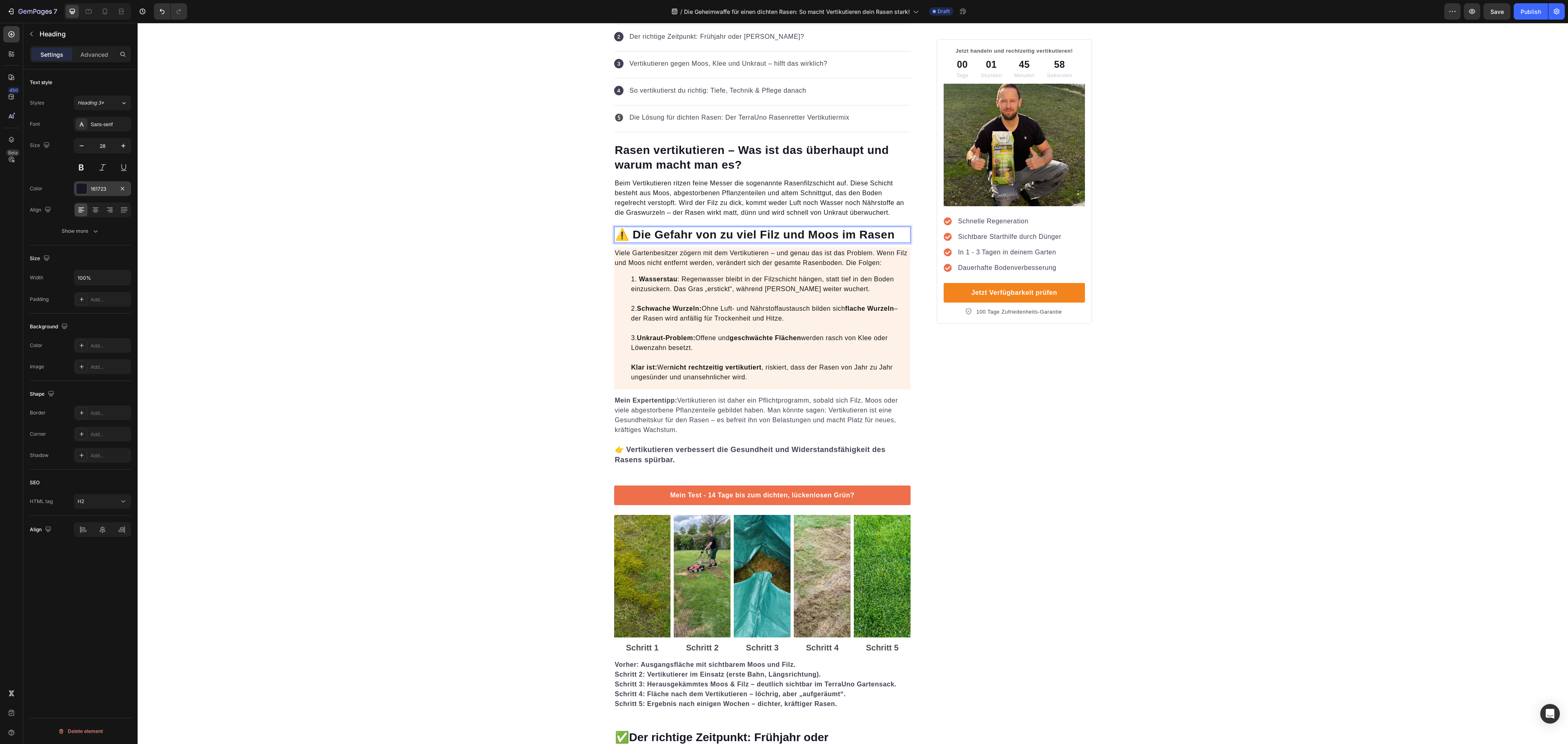
click at [105, 189] on div "161723" at bounding box center [102, 189] width 24 height 7
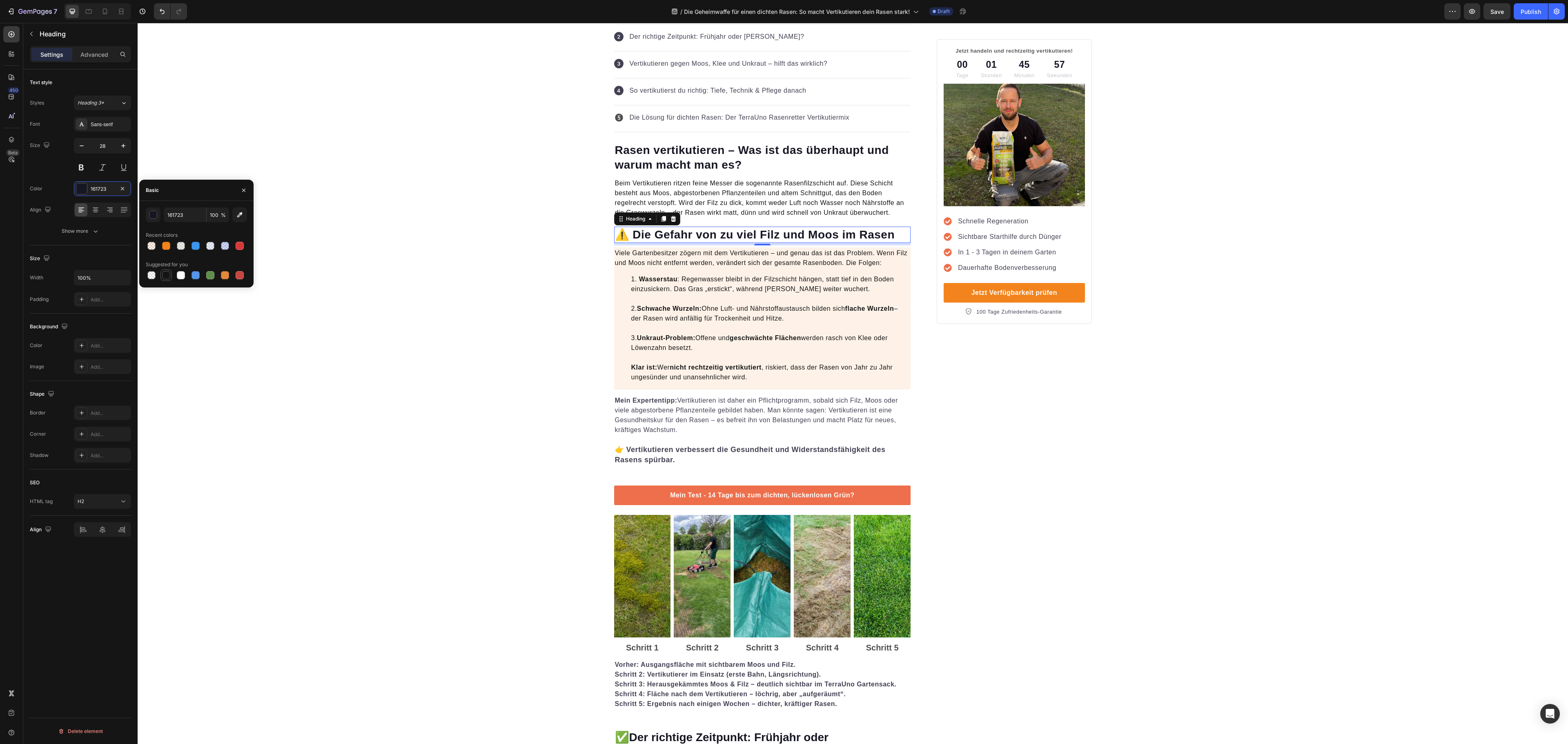
click at [167, 276] on div at bounding box center [166, 275] width 8 height 8
type input "151515"
click at [813, 265] on p "Viele Gartenbesitzer zögern mit dem Vertikutieren – und genau das ist das Probl…" at bounding box center [762, 258] width 295 height 19
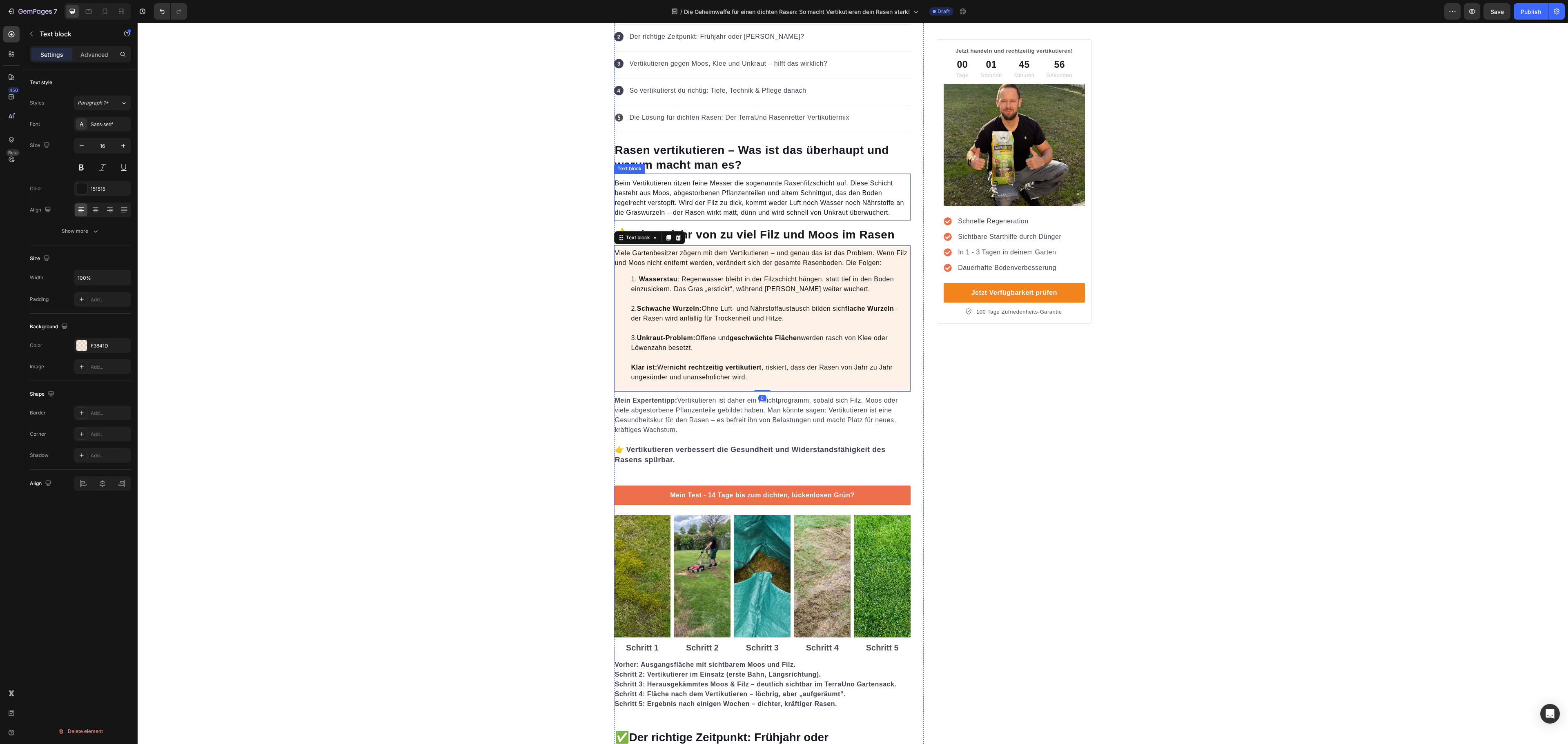
click at [791, 204] on p "Beim Vertikutieren ritzen feine Messer die sogenannte Rasenfilzschicht auf. Die…" at bounding box center [762, 198] width 295 height 39
click at [783, 163] on h2 "Rasen vertikutieren – Was ist das überhaupt und warum macht man es?" at bounding box center [763, 158] width 297 height 32
click at [99, 191] on div "161723" at bounding box center [102, 189] width 24 height 7
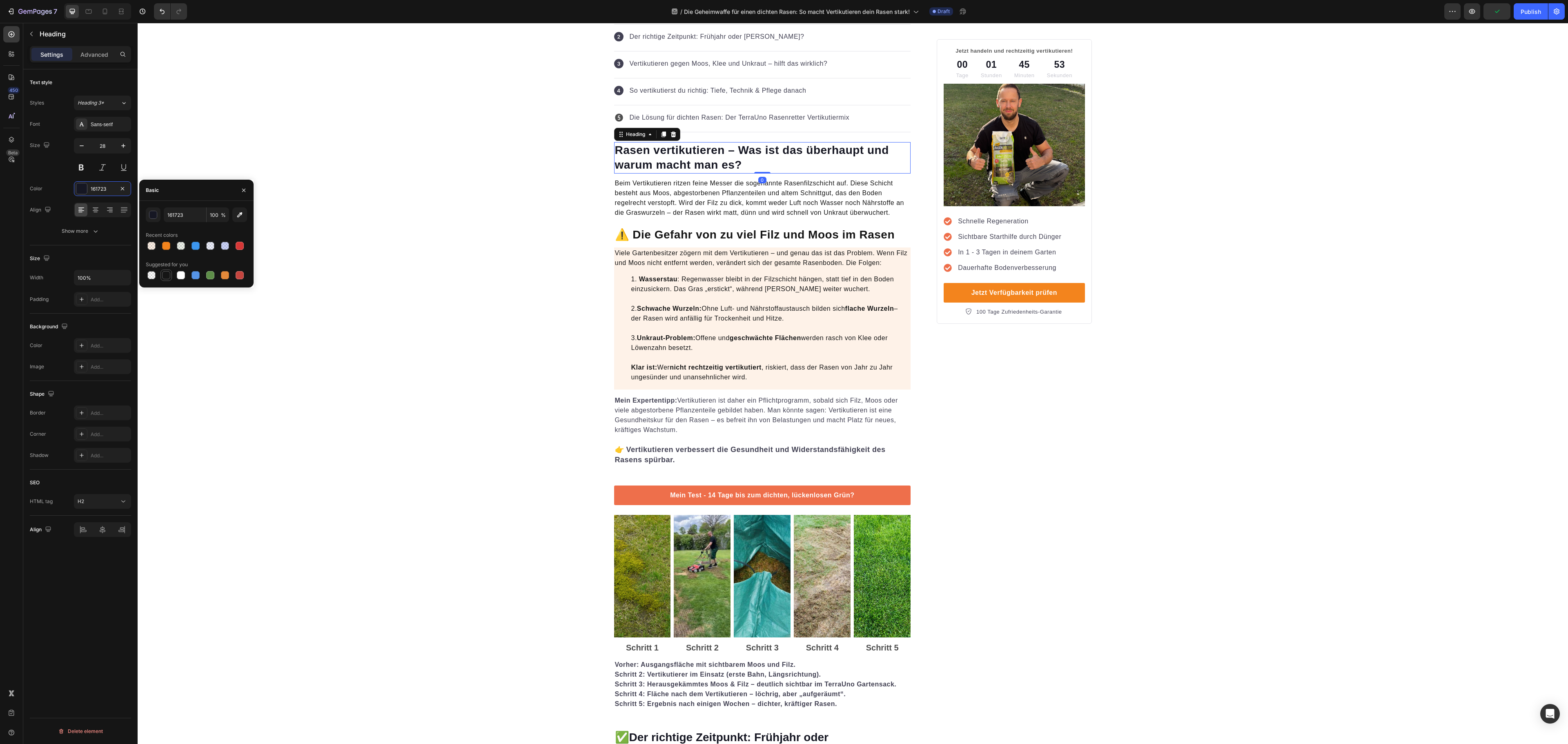
drag, startPoint x: 160, startPoint y: 271, endPoint x: 186, endPoint y: 244, distance: 37.5
click at [161, 271] on div at bounding box center [166, 275] width 12 height 12
type input "151515"
click at [803, 289] on li "Wasserstau : Regenwasser bleibt in der Filzschicht hängen, statt tief in den Bo…" at bounding box center [771, 328] width 279 height 108
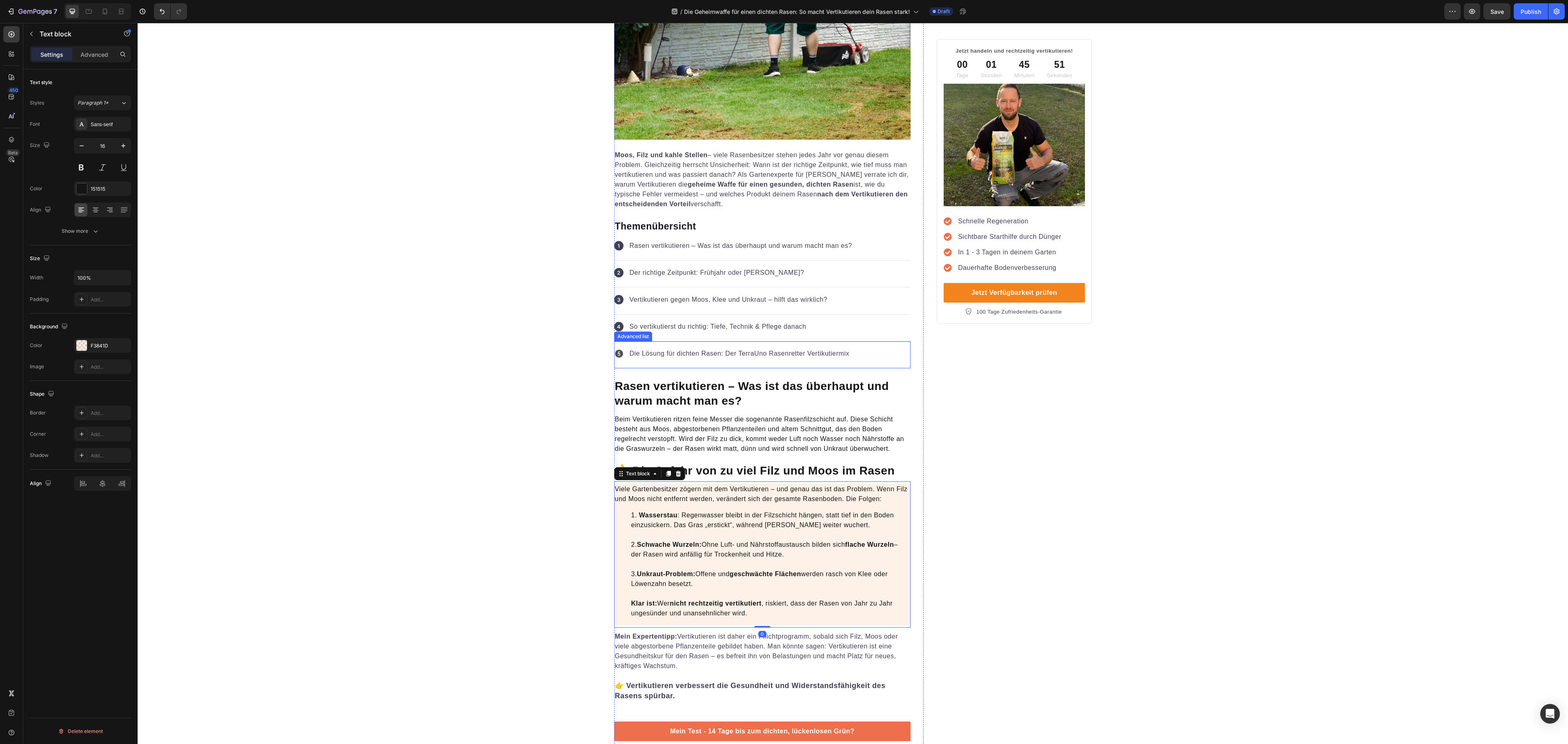
scroll to position [82, 0]
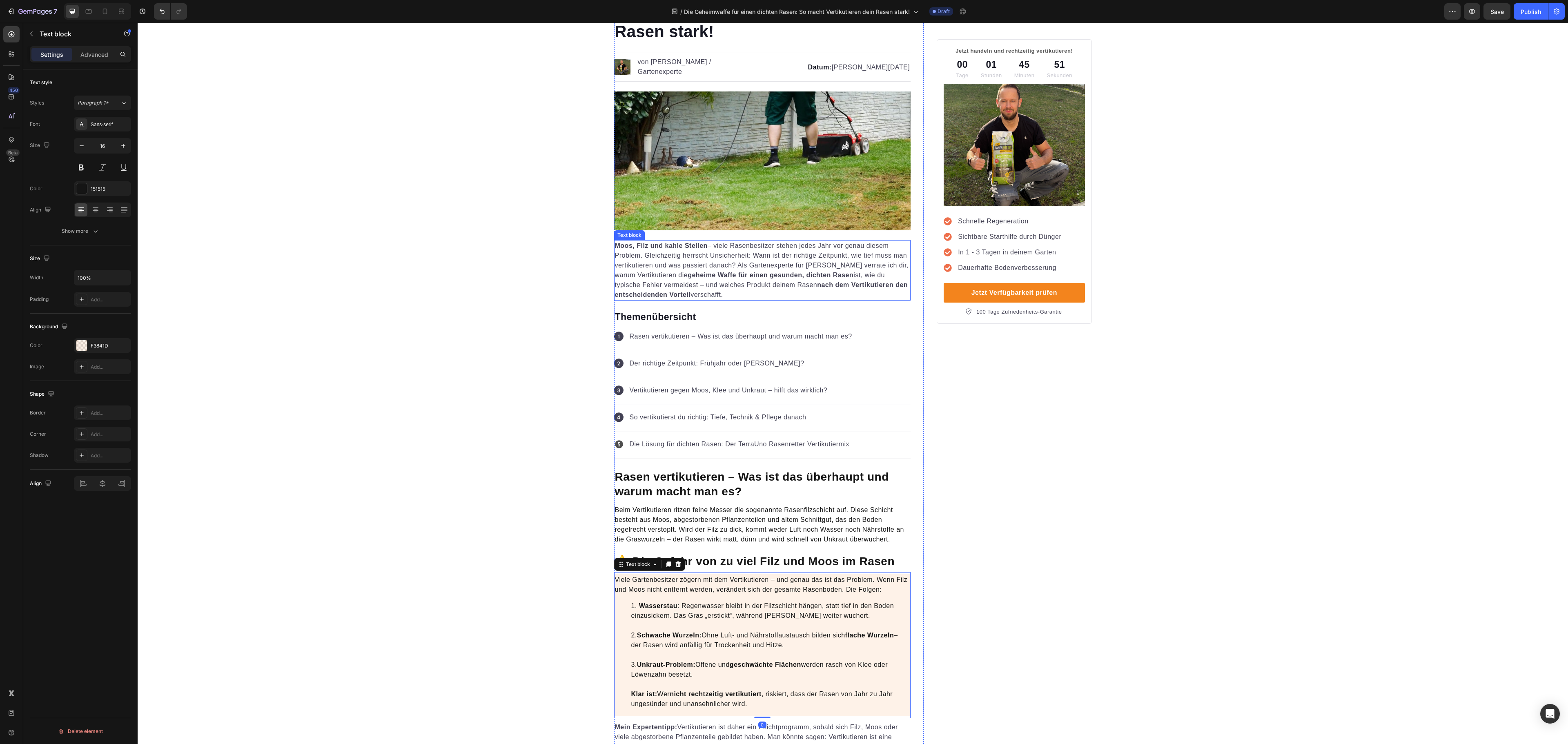
click at [748, 273] on strong "geheime Waffe für einen gesunden, dichten Rasen" at bounding box center [771, 275] width 166 height 7
click at [98, 193] on div "424153" at bounding box center [102, 189] width 24 height 7
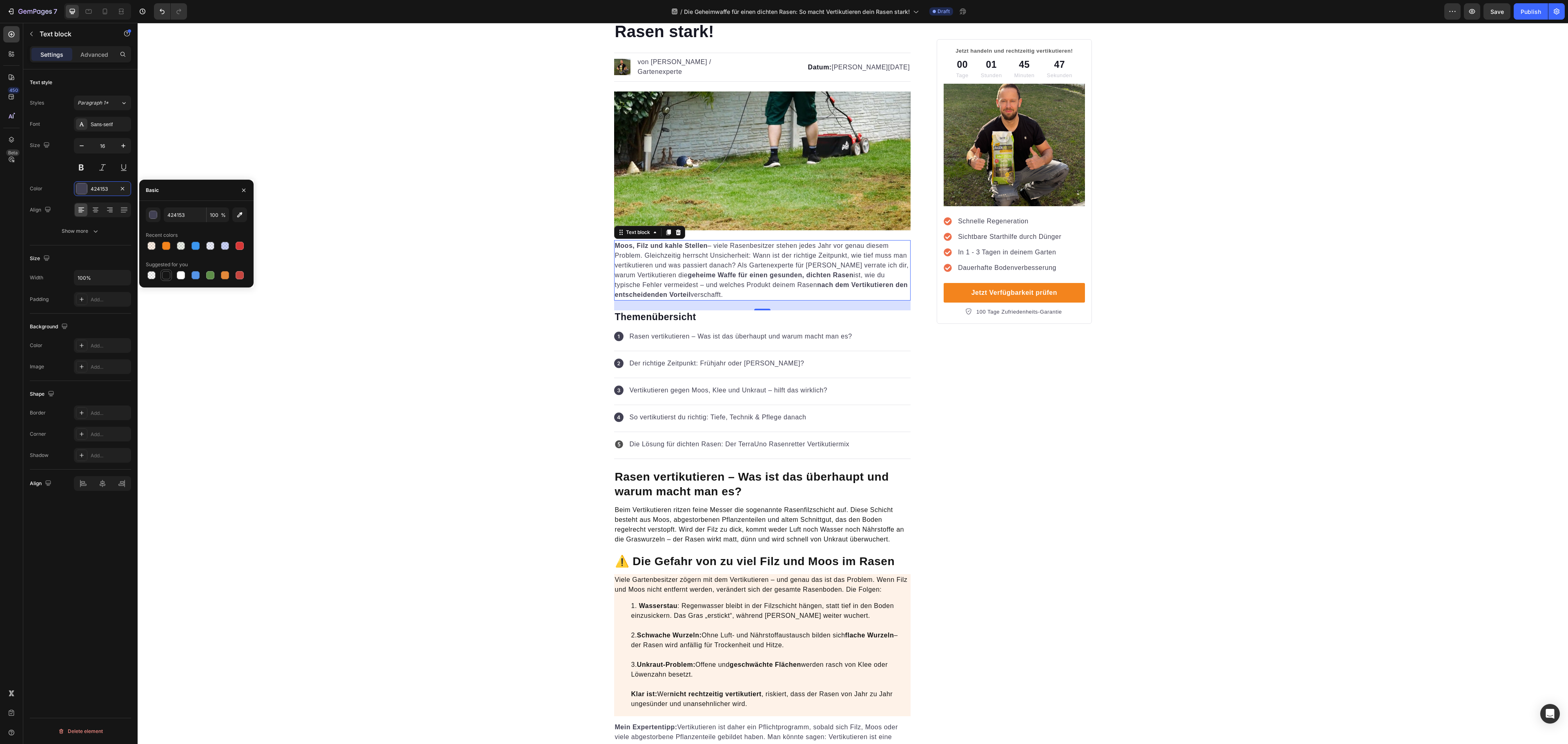
click at [170, 279] on div at bounding box center [166, 275] width 10 height 10
type input "151515"
click at [856, 340] on div "Icon Rasen vertikutieren – Was ist das überhaupt und warum macht man es? Text b…" at bounding box center [763, 338] width 297 height 27
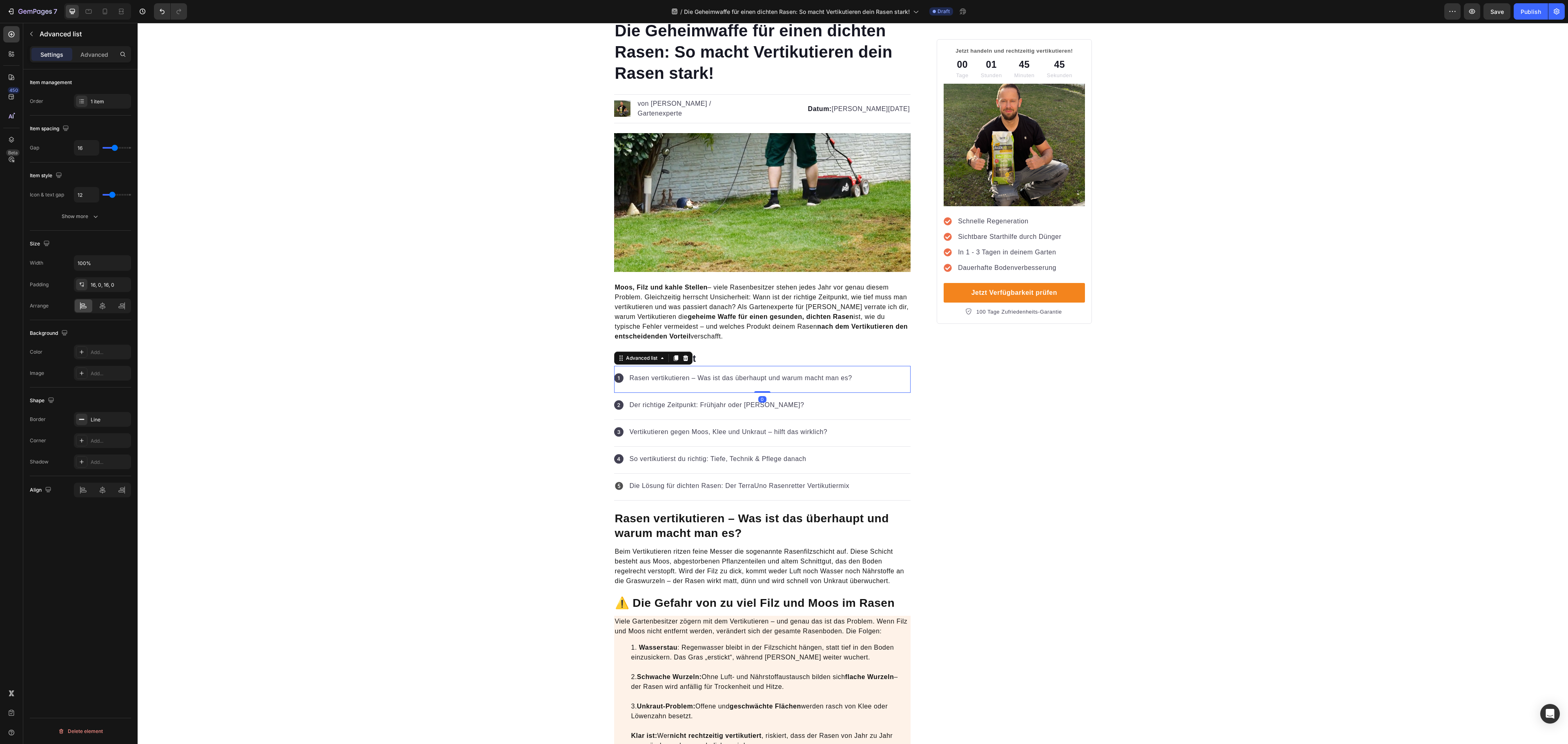
scroll to position [0, 0]
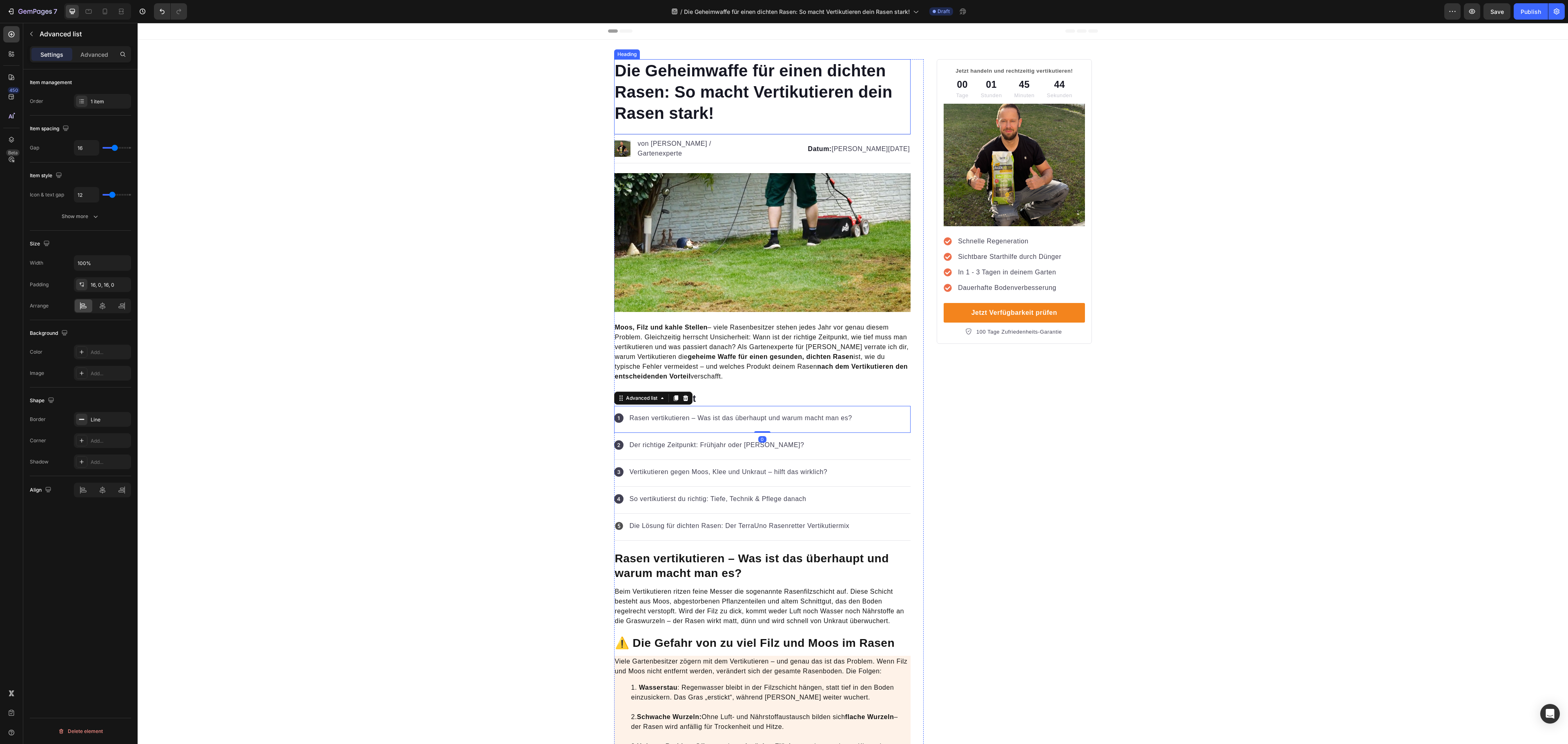
click at [756, 86] on h1 "Die Geheimwaffe für einen dichten Rasen: So macht Vertikutieren dein Rasen star…" at bounding box center [763, 91] width 297 height 65
click at [91, 194] on div "161723" at bounding box center [102, 189] width 57 height 15
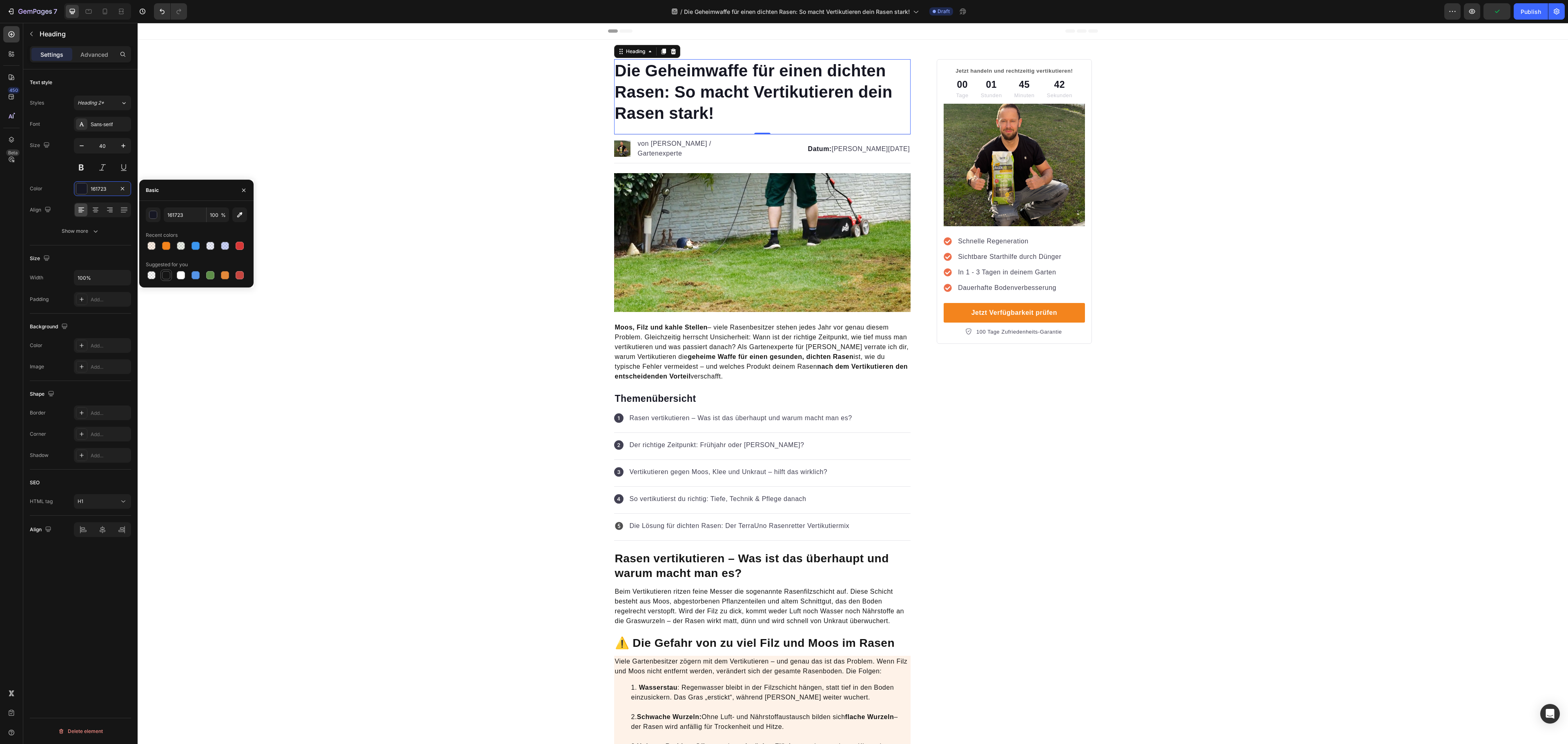
click at [170, 272] on div at bounding box center [166, 275] width 8 height 8
type input "151515"
click at [815, 456] on div "Icon Der richtige Zeitpunkt: Frühjahr oder Herbst? Text block" at bounding box center [763, 446] width 297 height 27
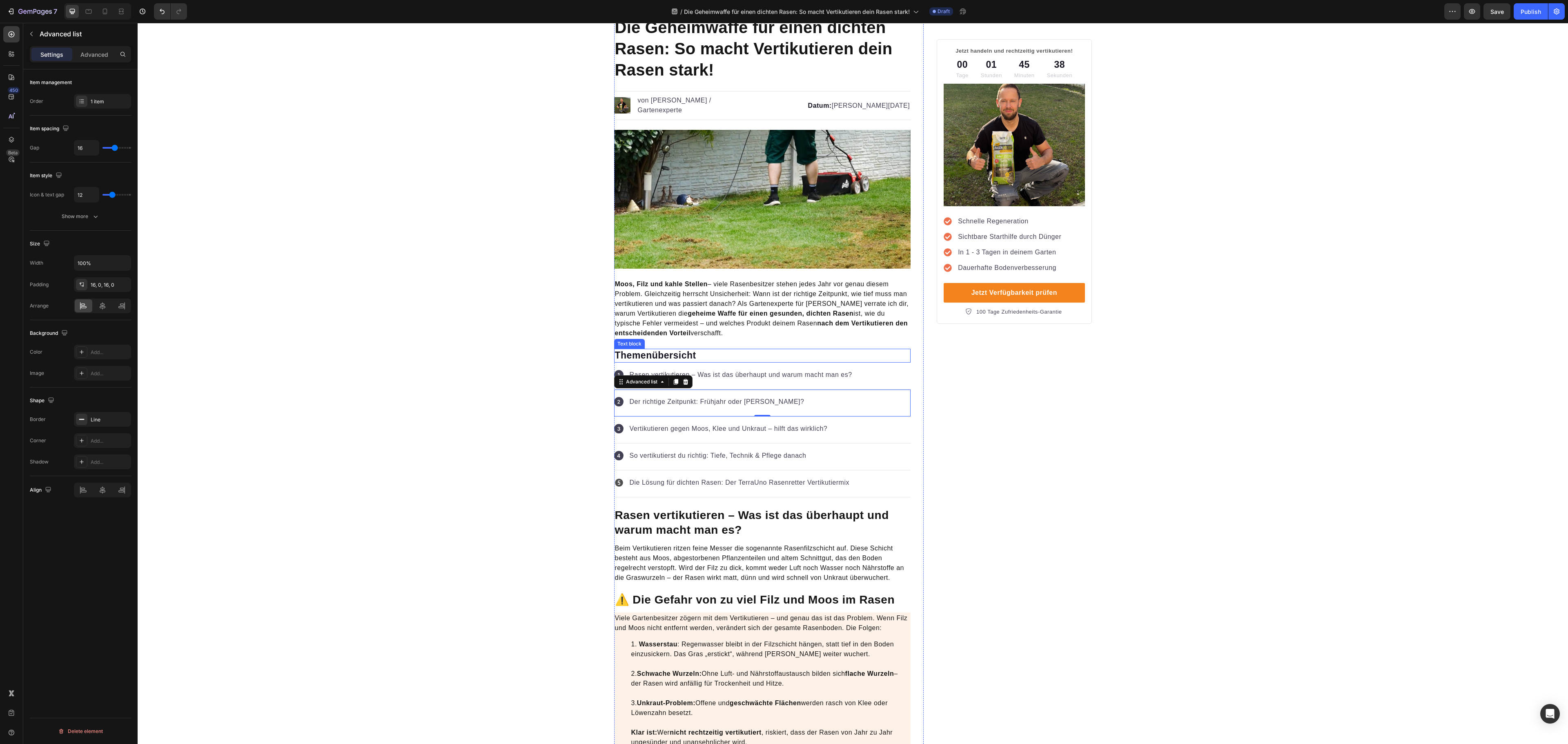
scroll to position [82, 0]
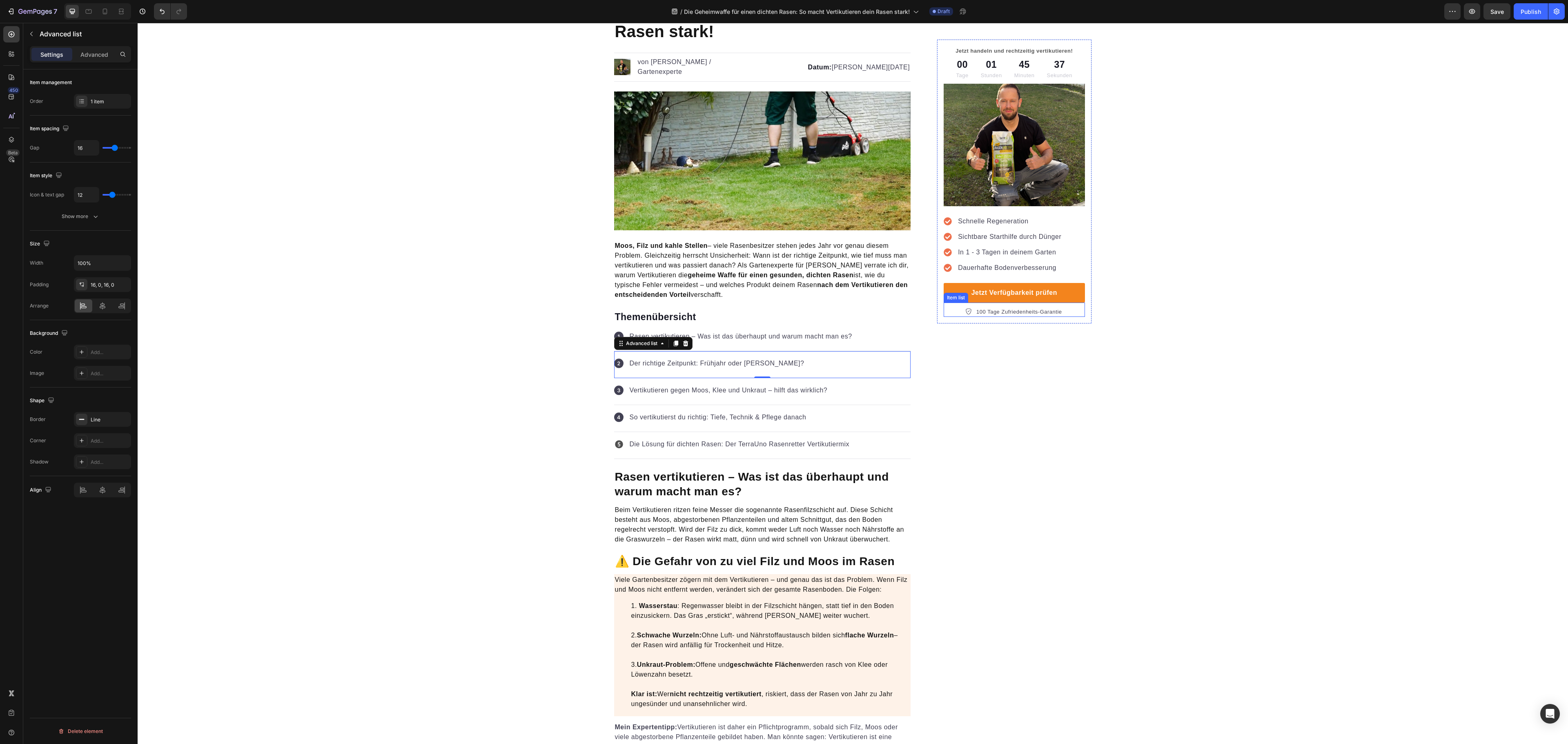
click at [1011, 311] on p "100 Tage Zufriedenheits-Garantie" at bounding box center [1019, 312] width 85 height 8
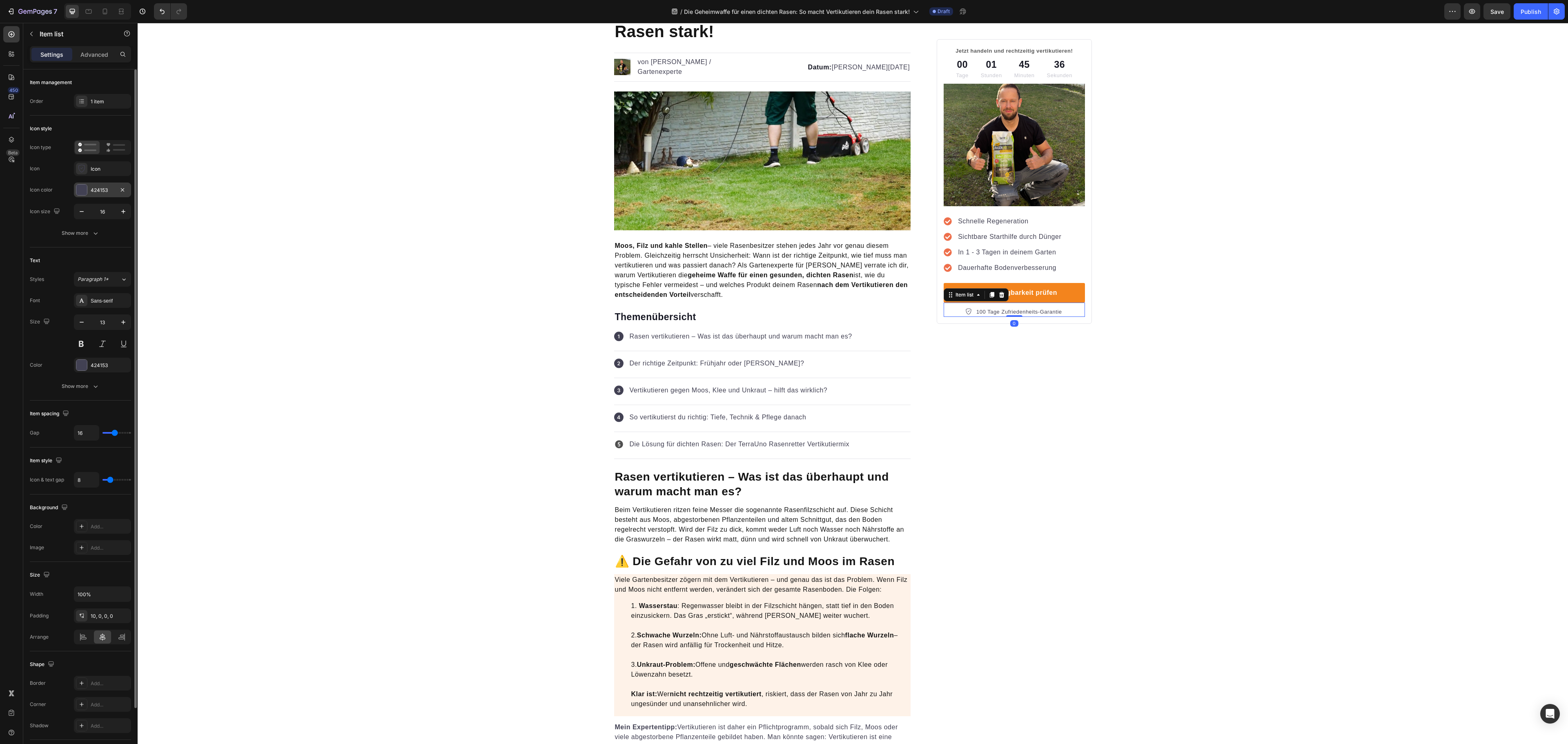
click at [91, 196] on div "424153" at bounding box center [102, 190] width 57 height 15
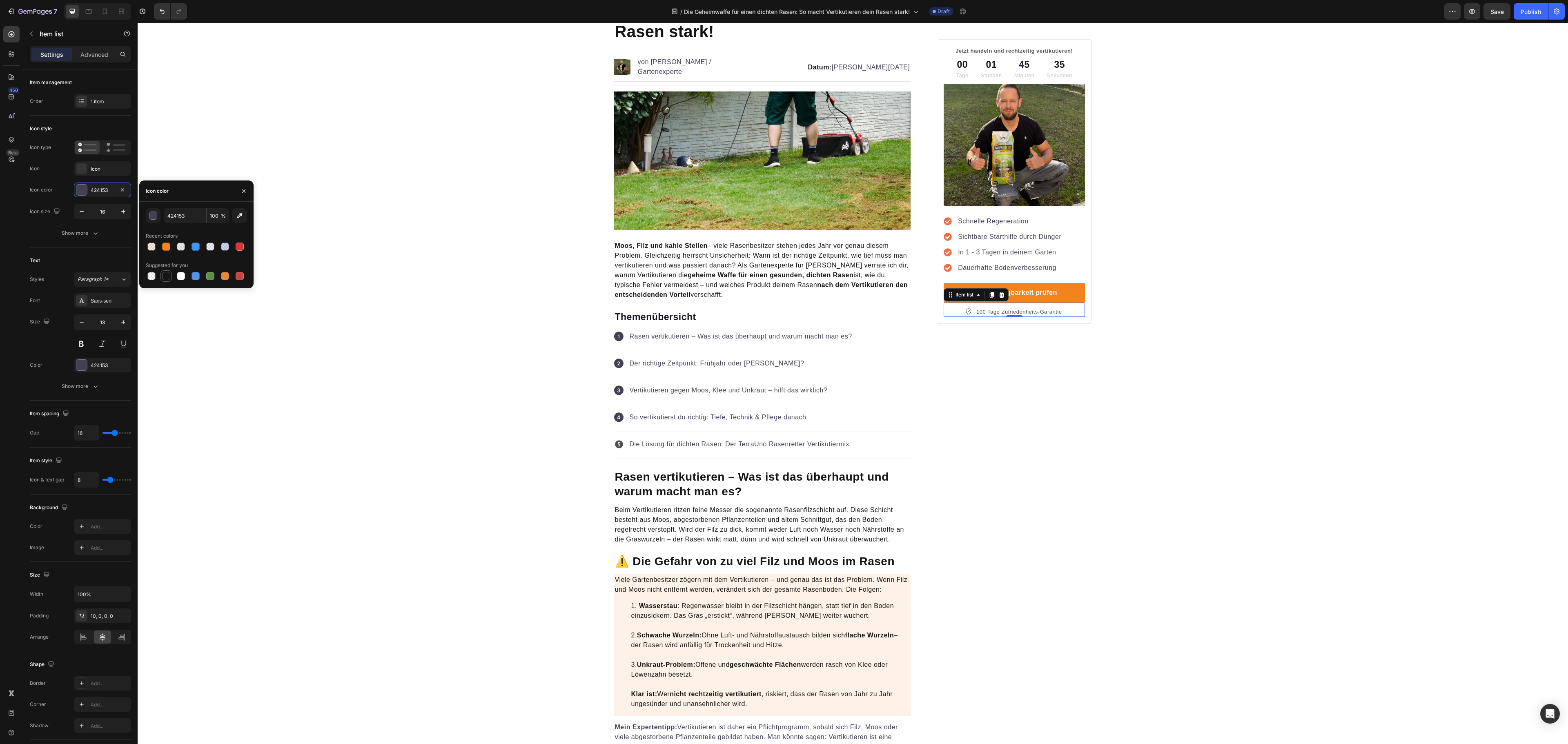
click at [169, 279] on div at bounding box center [166, 276] width 8 height 8
type input "151515"
click at [787, 358] on div "Icon Der richtige Zeitpunkt: Frühjahr oder Herbst? Text block" at bounding box center [763, 365] width 297 height 27
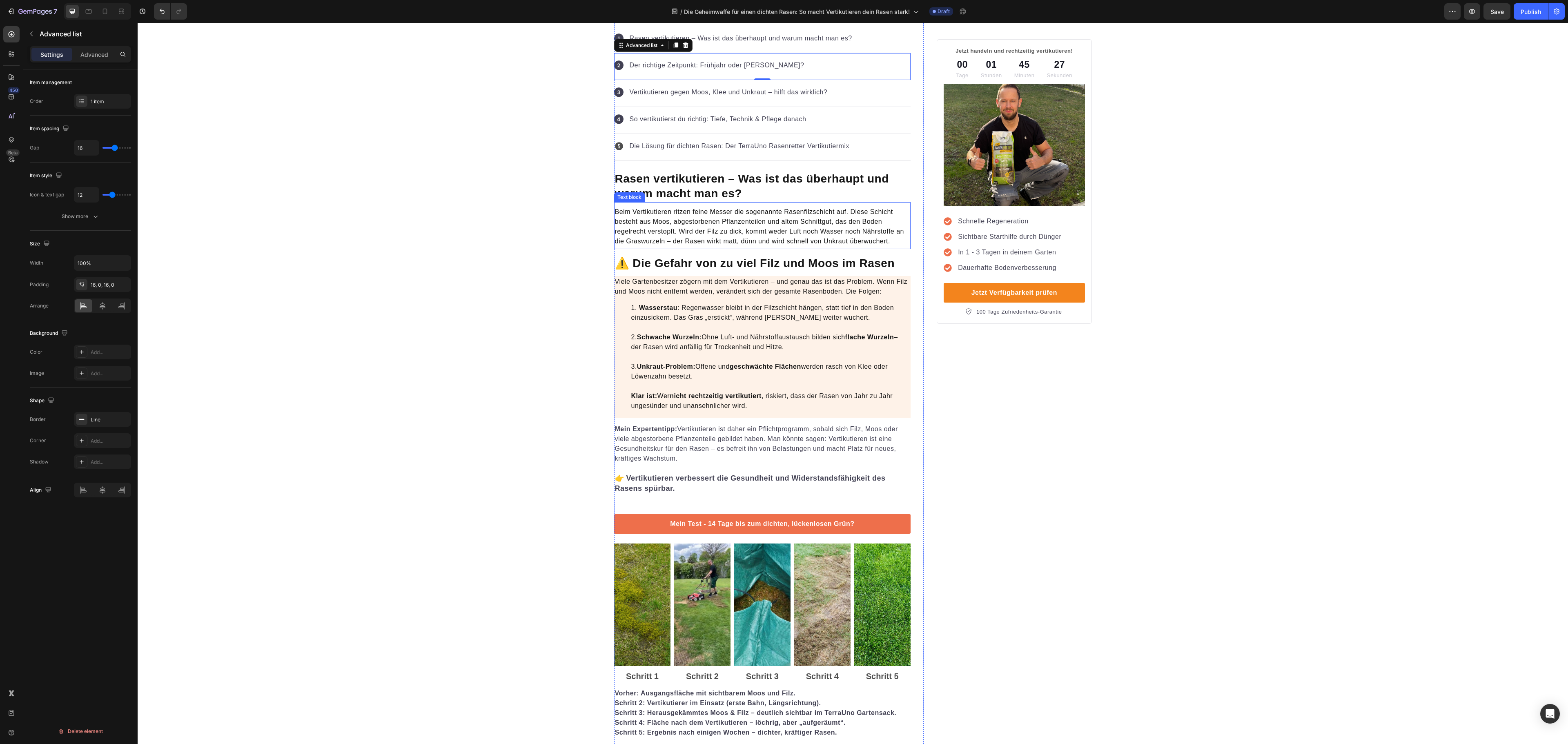
scroll to position [409, 0]
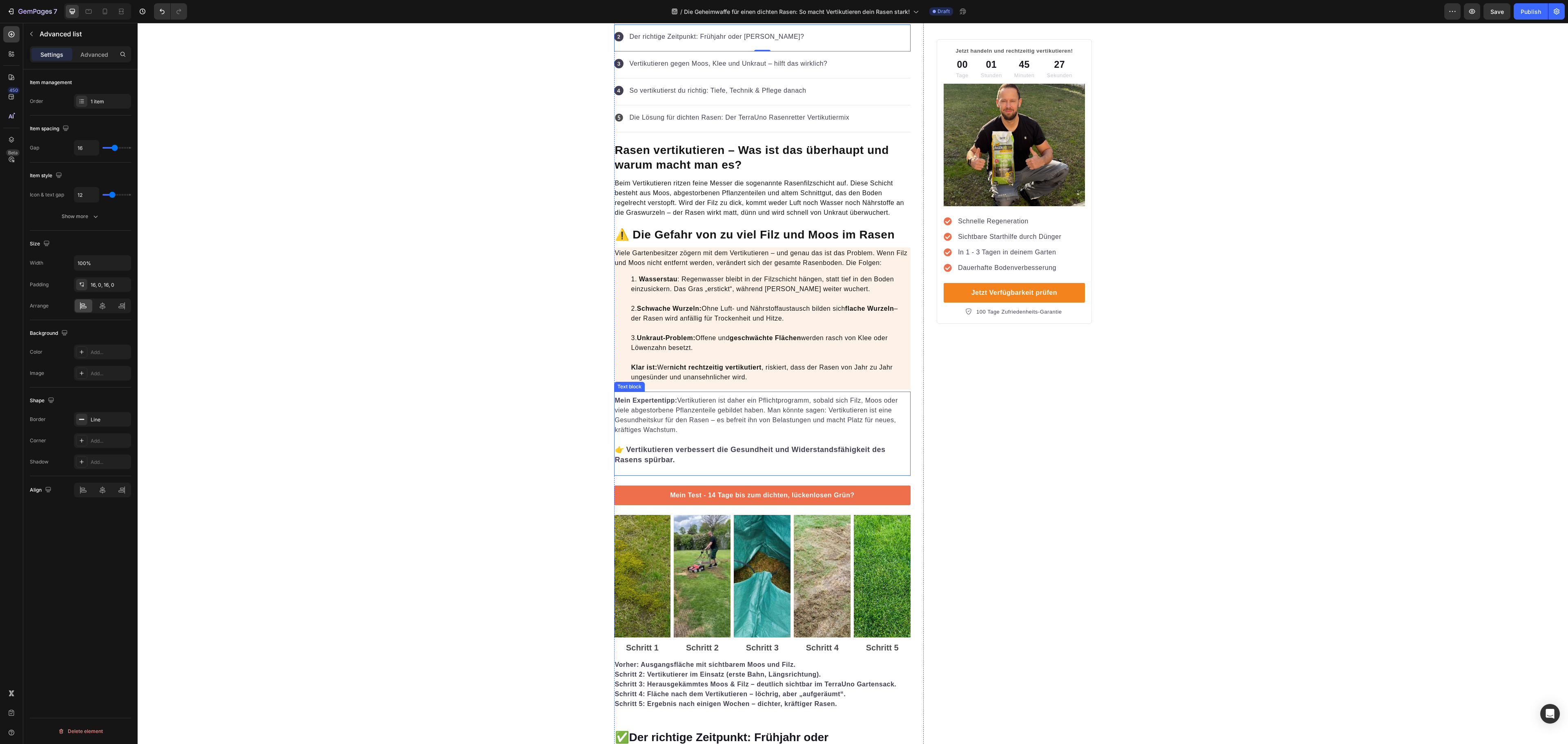
click at [758, 421] on p "Mein Expertentipp: Vertikutieren ist daher ein Pflichtprogramm, sobald sich Fil…" at bounding box center [762, 430] width 295 height 69
click at [91, 192] on div "424153" at bounding box center [102, 189] width 24 height 7
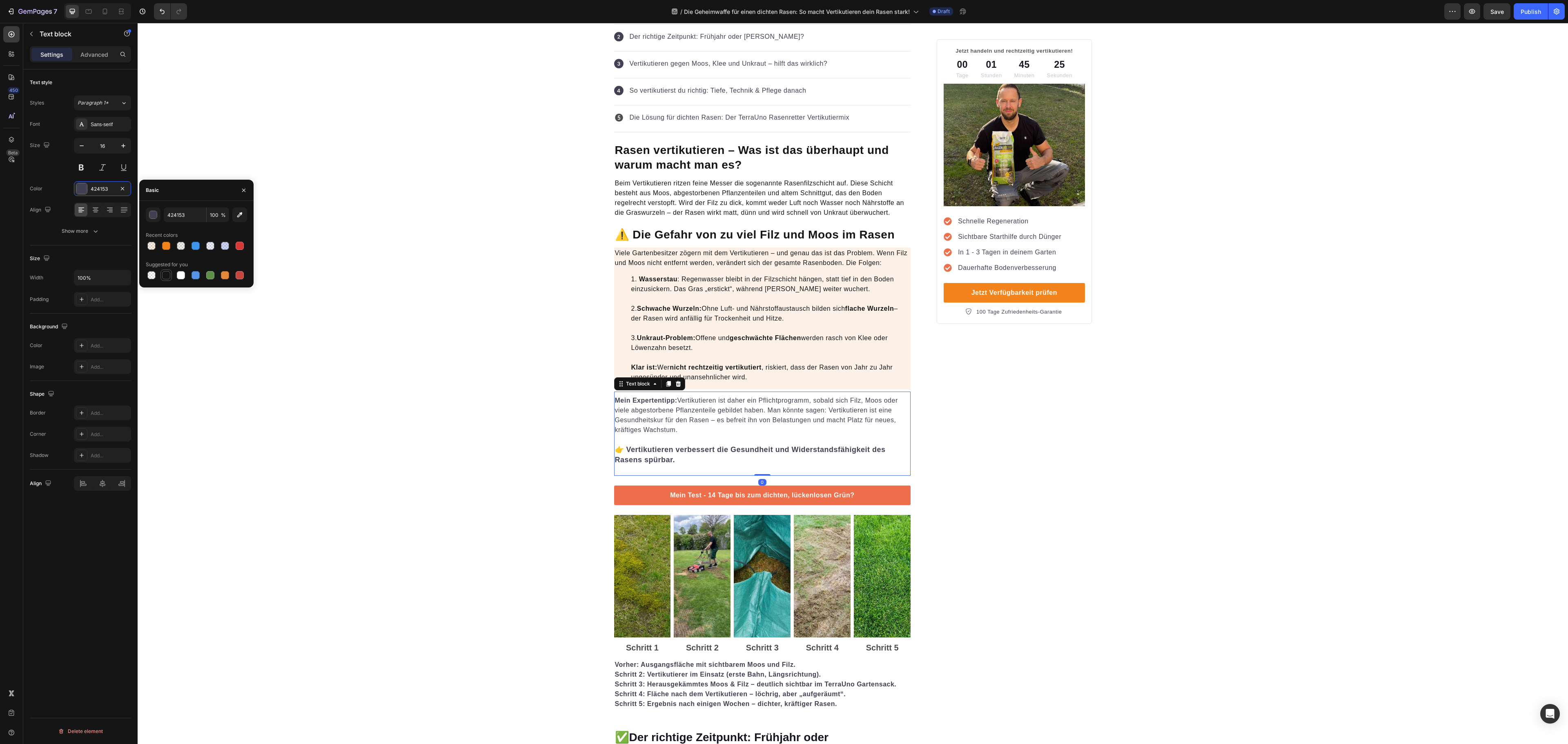
click at [165, 275] on div at bounding box center [166, 275] width 8 height 8
type input "151515"
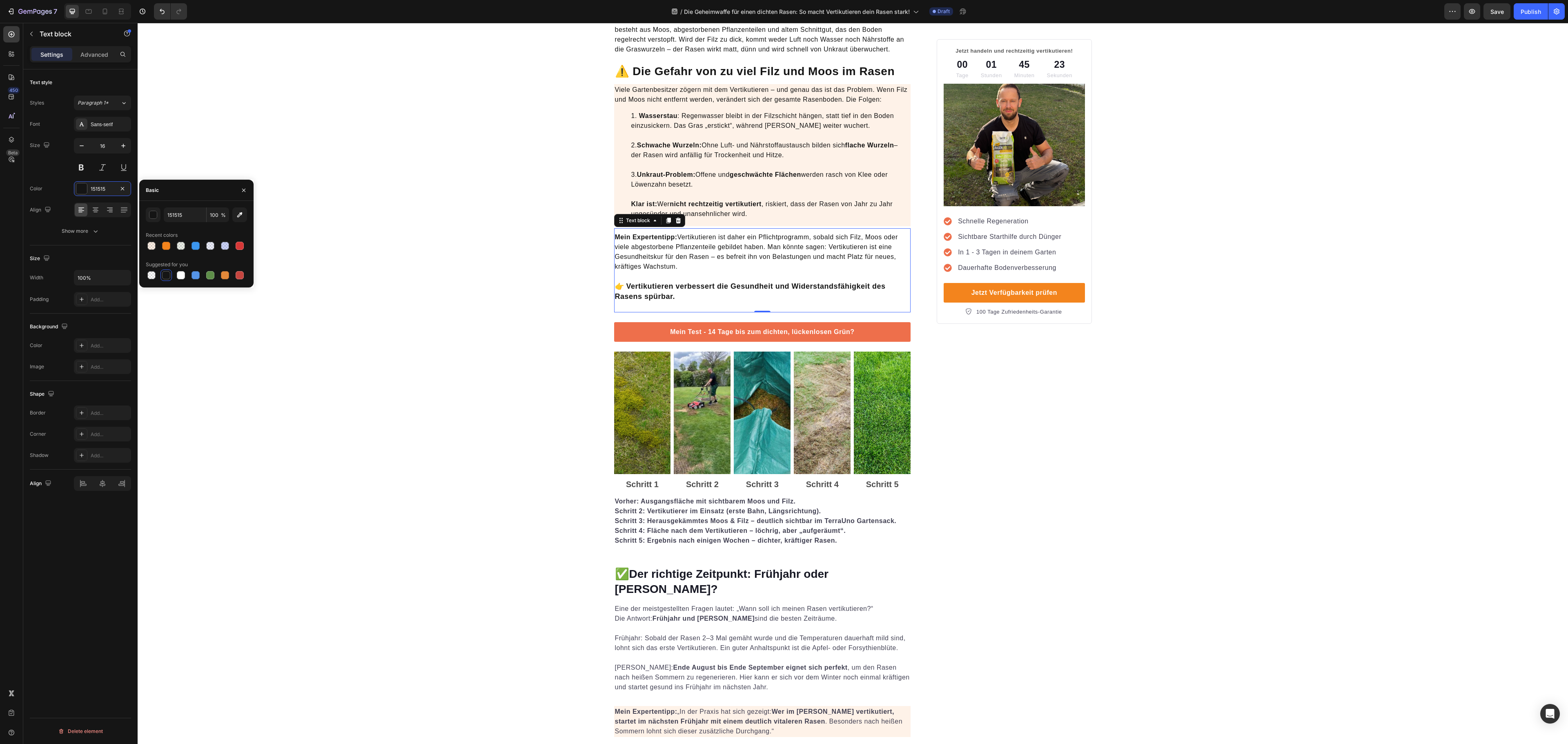
scroll to position [653, 0]
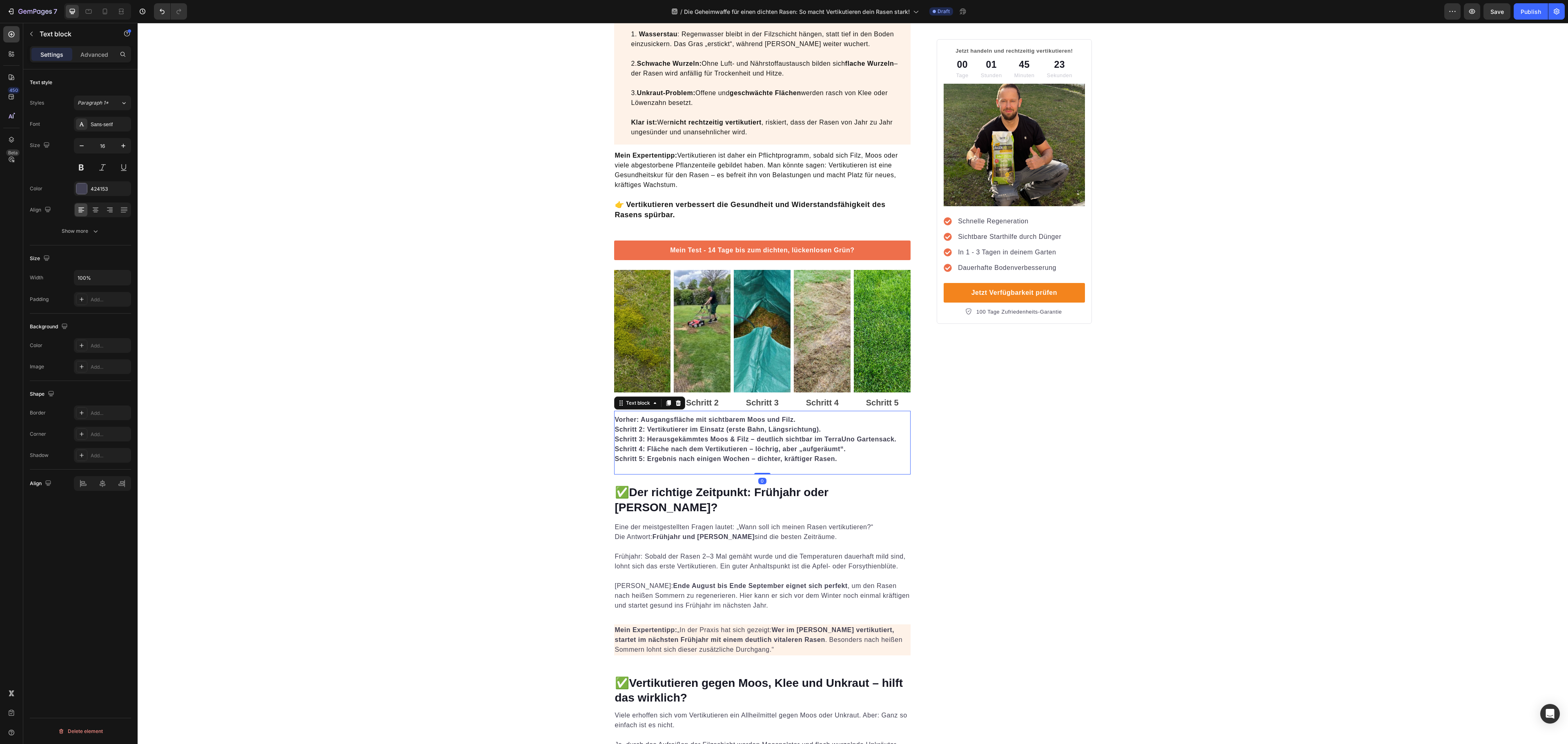
click at [758, 438] on p "Schritt 3: Herausgekämmtes Moos & Filz – deutlich sichtbar im TerraUno Gartensa…" at bounding box center [762, 440] width 295 height 10
click at [758, 550] on p "Eine der meistgestellten Fragen lautet: „Wann soll ich meinen Rasen vertikutier…" at bounding box center [762, 547] width 295 height 49
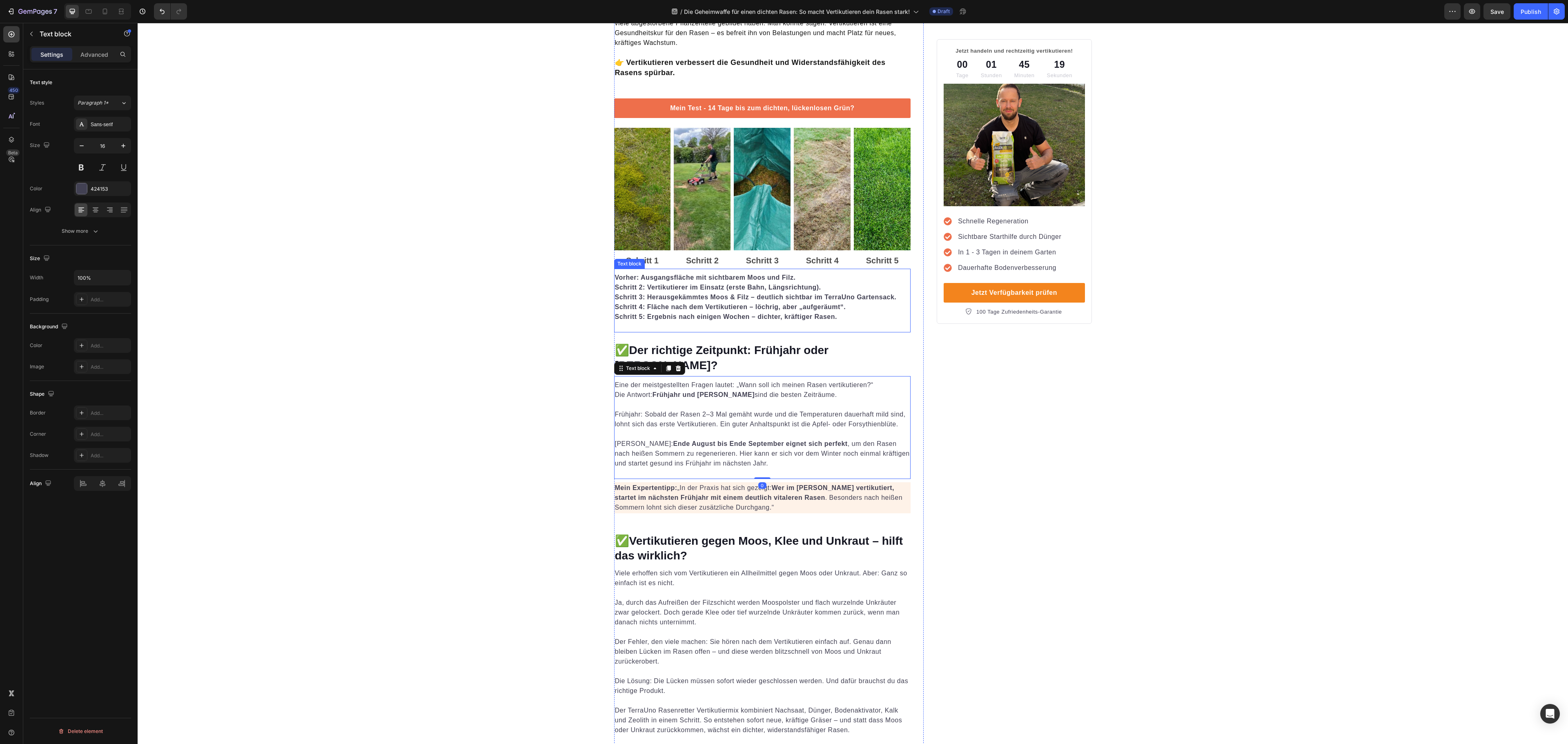
scroll to position [899, 0]
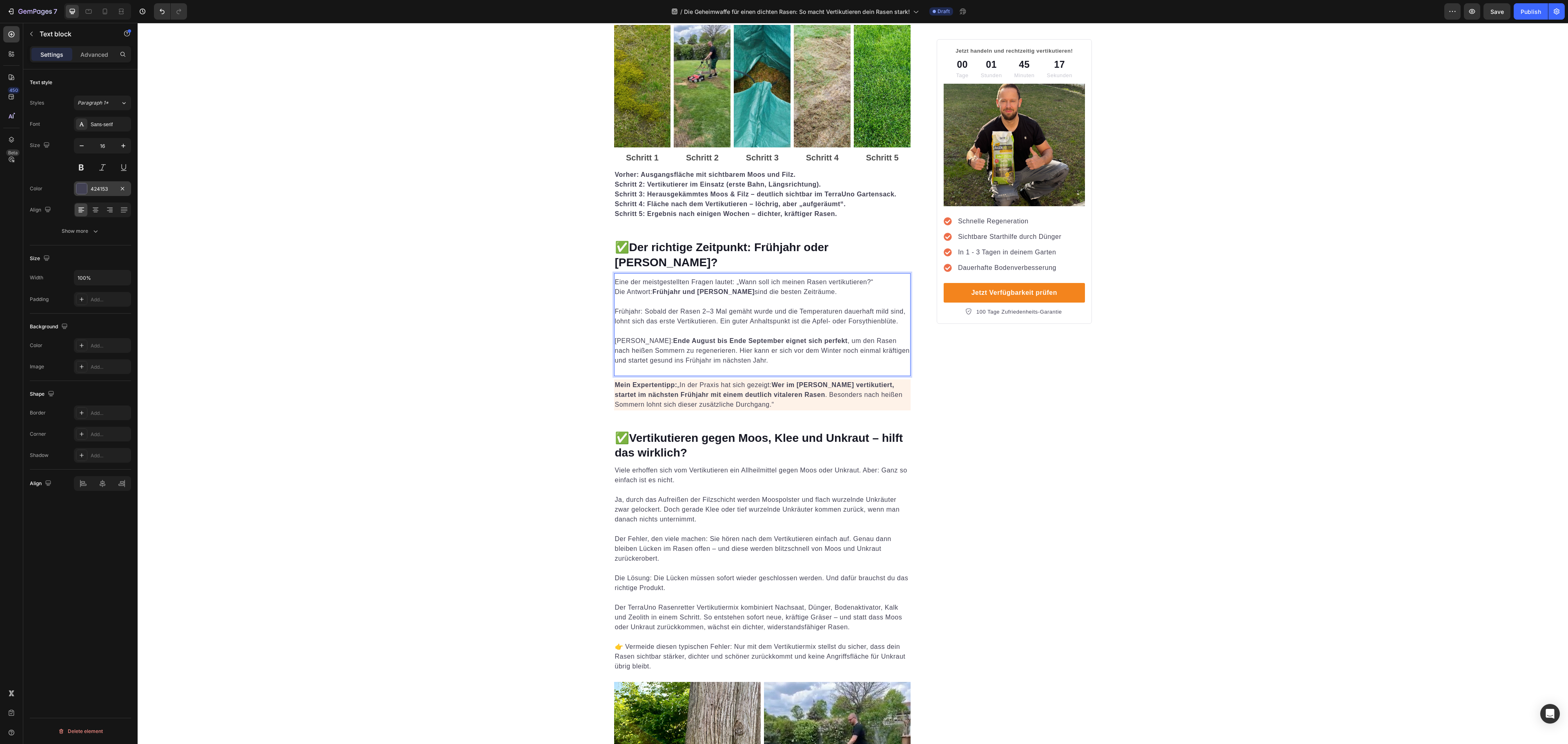
click at [95, 193] on div "424153" at bounding box center [102, 189] width 24 height 7
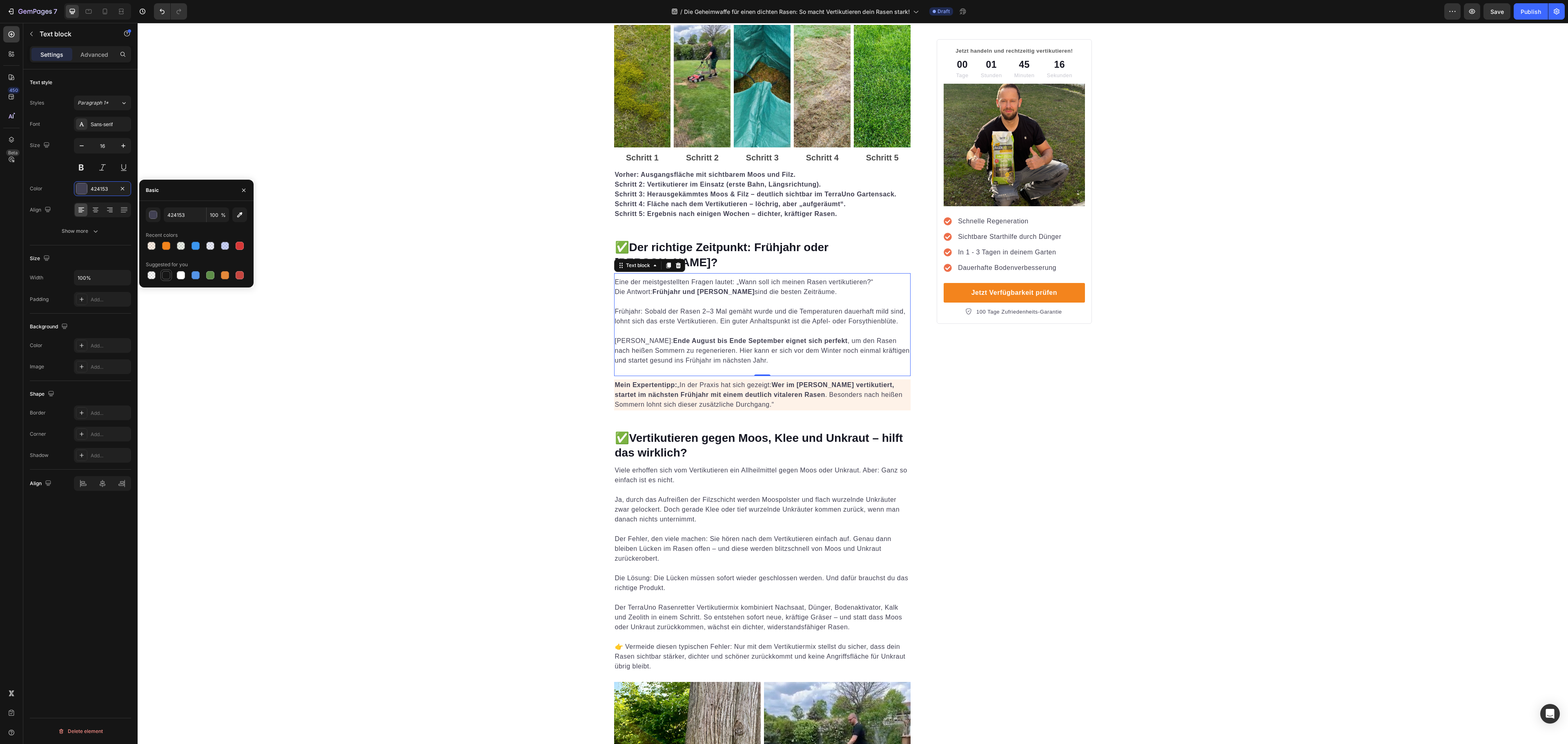
click at [164, 277] on div at bounding box center [166, 275] width 8 height 8
type input "151515"
click at [636, 385] on strong "Wer im [PERSON_NAME] vertikutiert, startet im nächsten Frühjahr mit einem deutl…" at bounding box center [755, 390] width 280 height 17
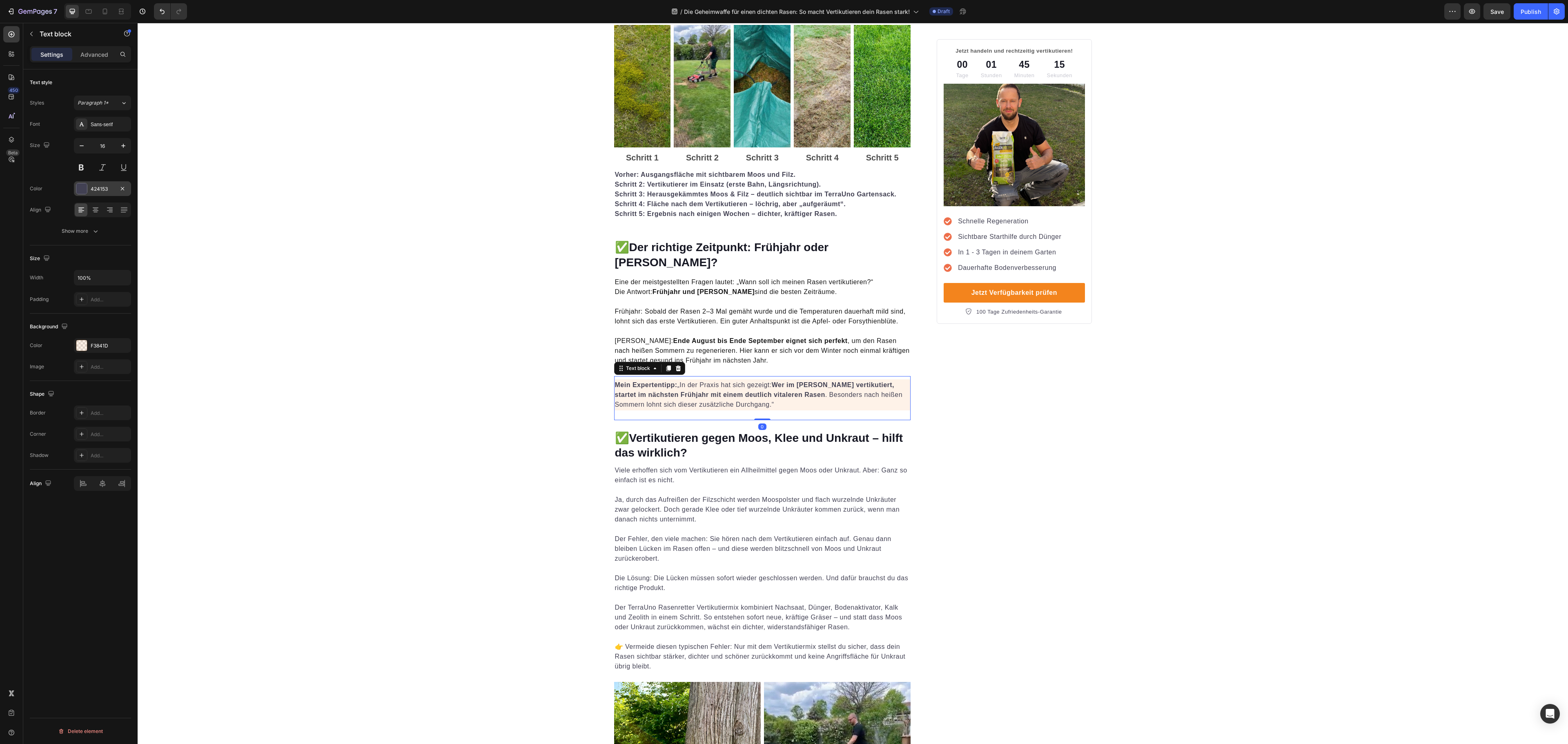
click at [101, 191] on div "424153" at bounding box center [102, 189] width 24 height 7
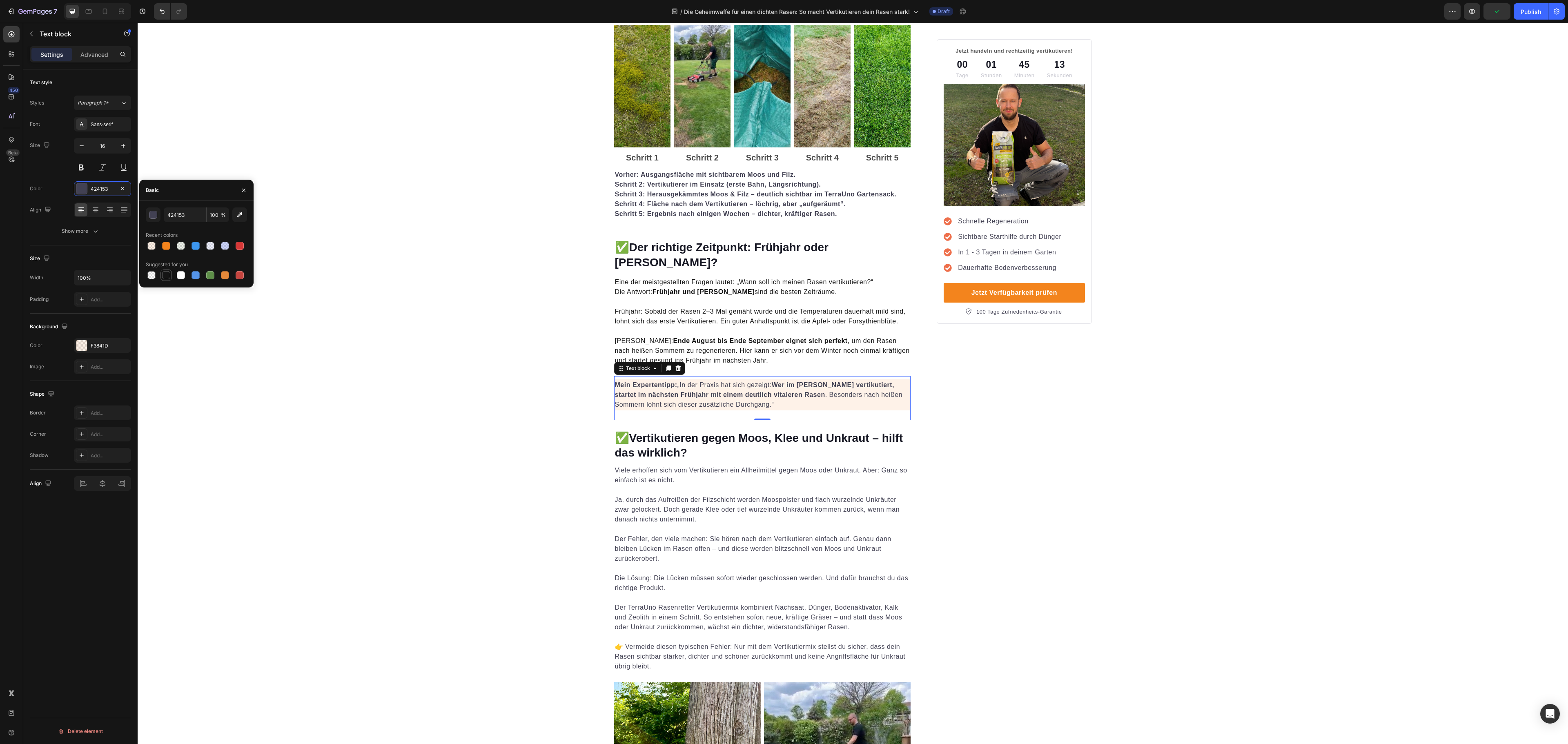
click at [161, 276] on div at bounding box center [166, 275] width 10 height 10
type input "151515"
click at [827, 527] on p "Der Fehler, den viele machen: Sie hören nach dem Vertikutieren einfach auf. Gen…" at bounding box center [762, 544] width 295 height 39
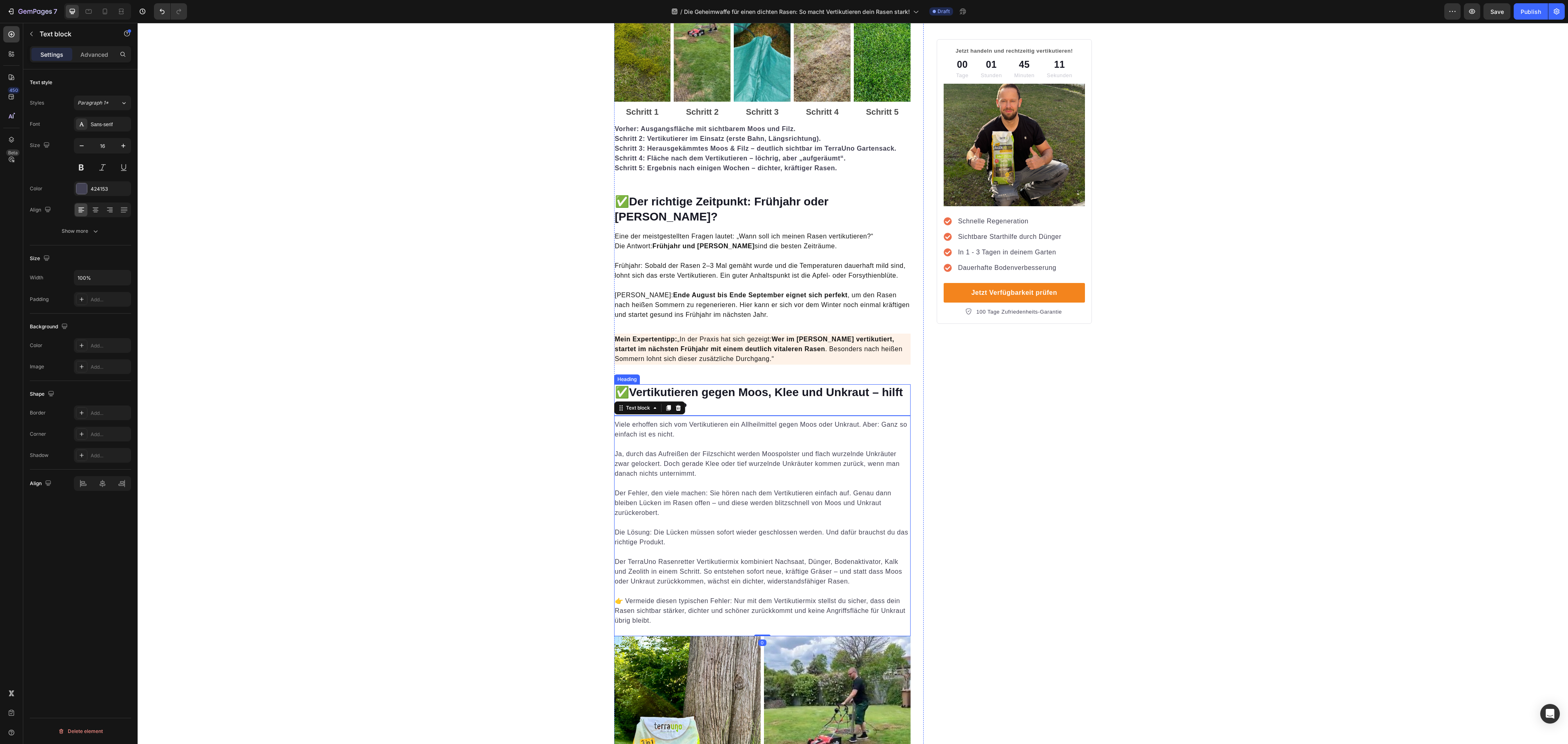
scroll to position [980, 0]
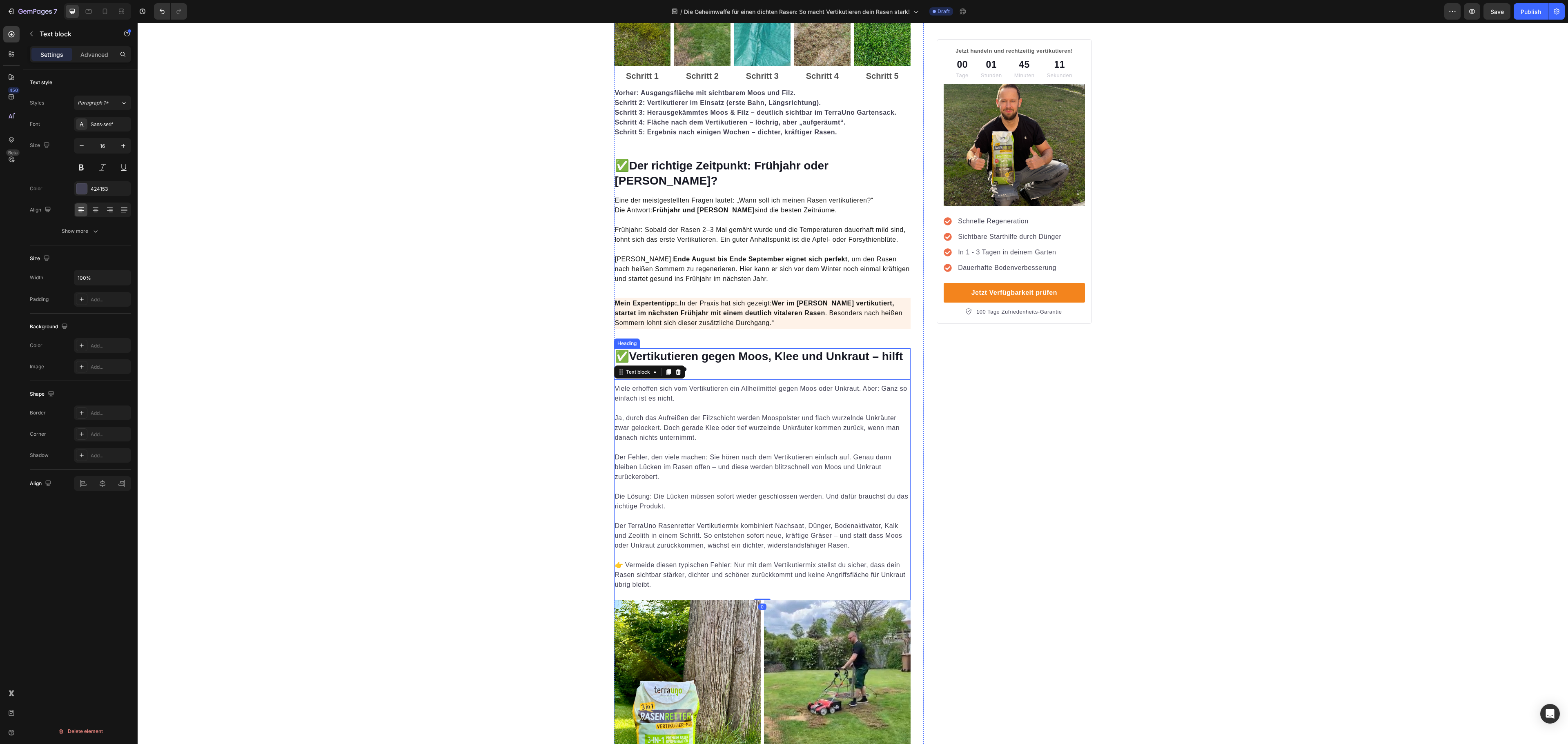
click at [785, 350] on strong "Vertikutieren gegen Moos, Klee und Unkraut – hilft das wirklich?" at bounding box center [759, 363] width 289 height 27
click at [103, 193] on div "161723" at bounding box center [102, 189] width 24 height 7
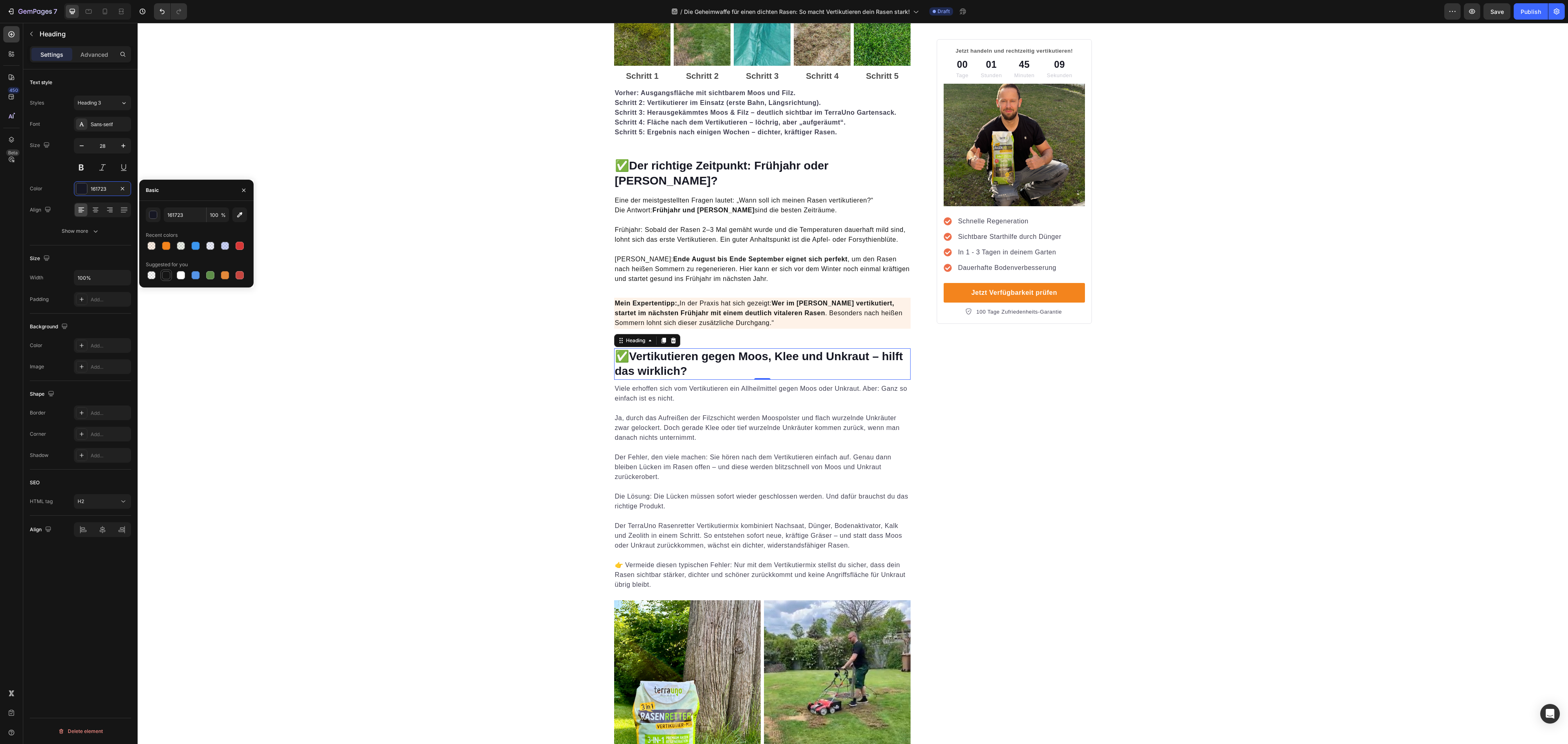
click at [164, 275] on div at bounding box center [166, 275] width 8 height 8
type input "151515"
click at [751, 407] on p "Ja, durch das Aufreißen der Filzschicht werden Moospolster und flach wurzelnde …" at bounding box center [762, 423] width 295 height 39
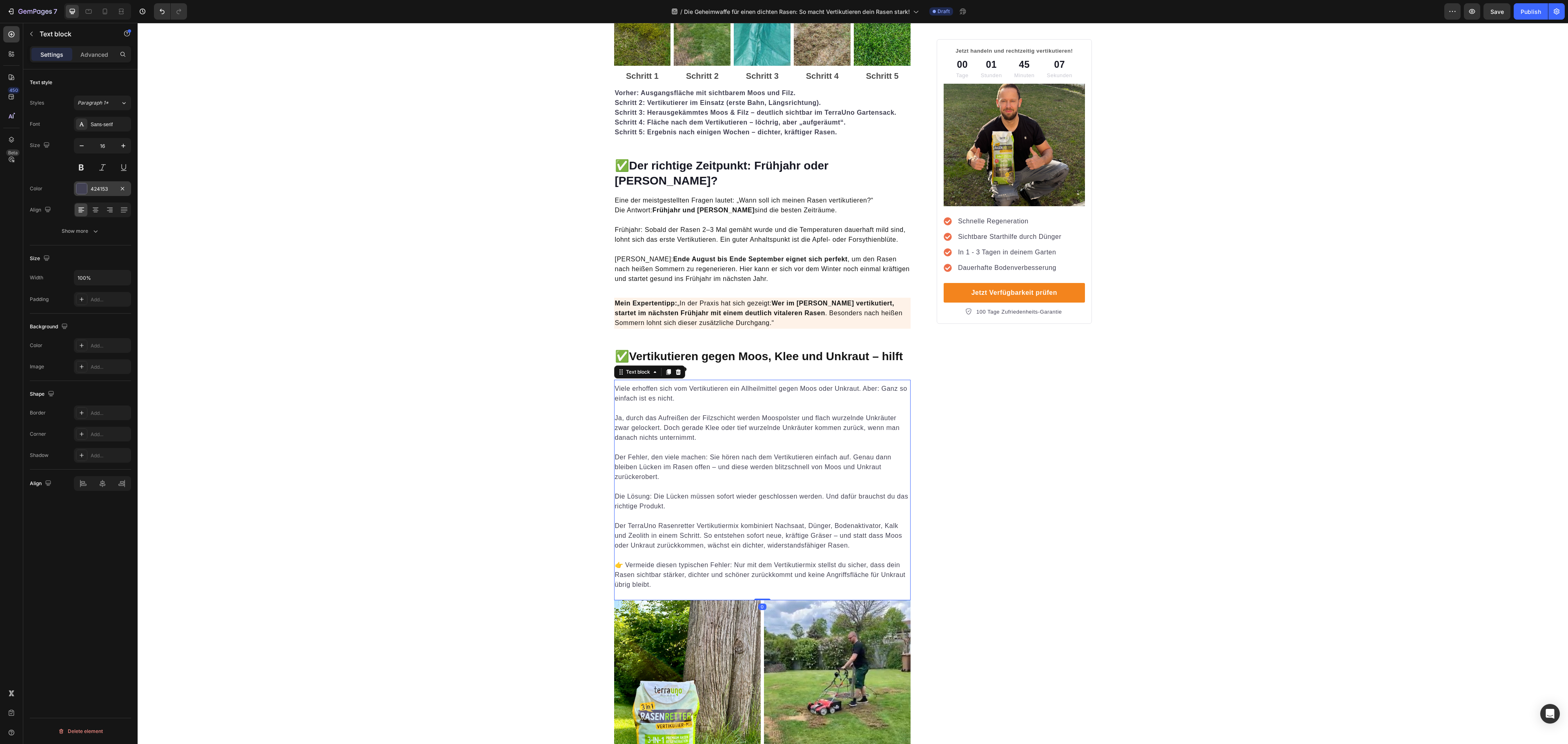
click at [91, 191] on div "424153" at bounding box center [102, 189] width 24 height 7
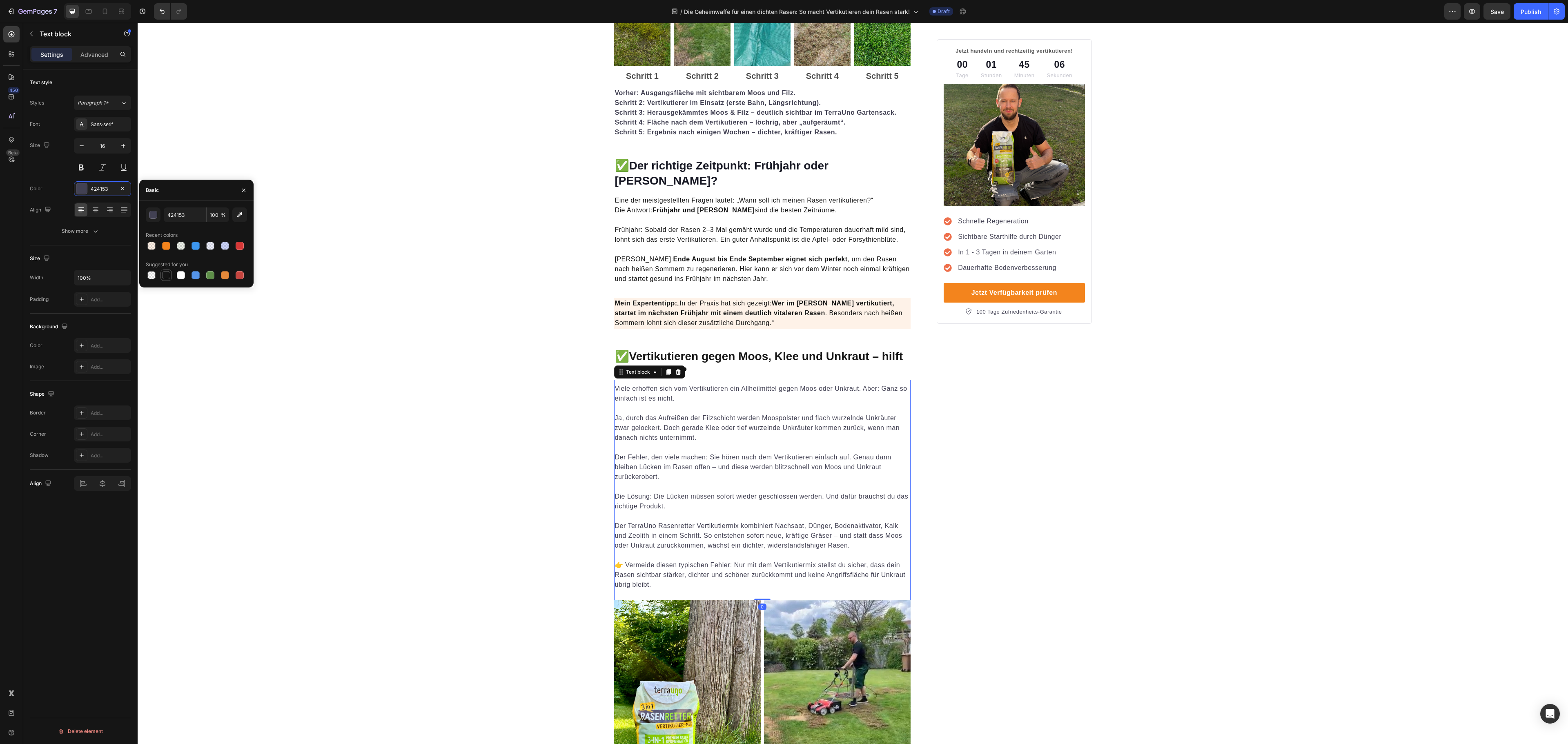
click at [163, 279] on div at bounding box center [166, 275] width 8 height 8
type input "151515"
click at [753, 466] on p "Der Fehler, den viele machen: Sie hören nach dem Vertikutieren einfach auf. Gen…" at bounding box center [762, 462] width 295 height 39
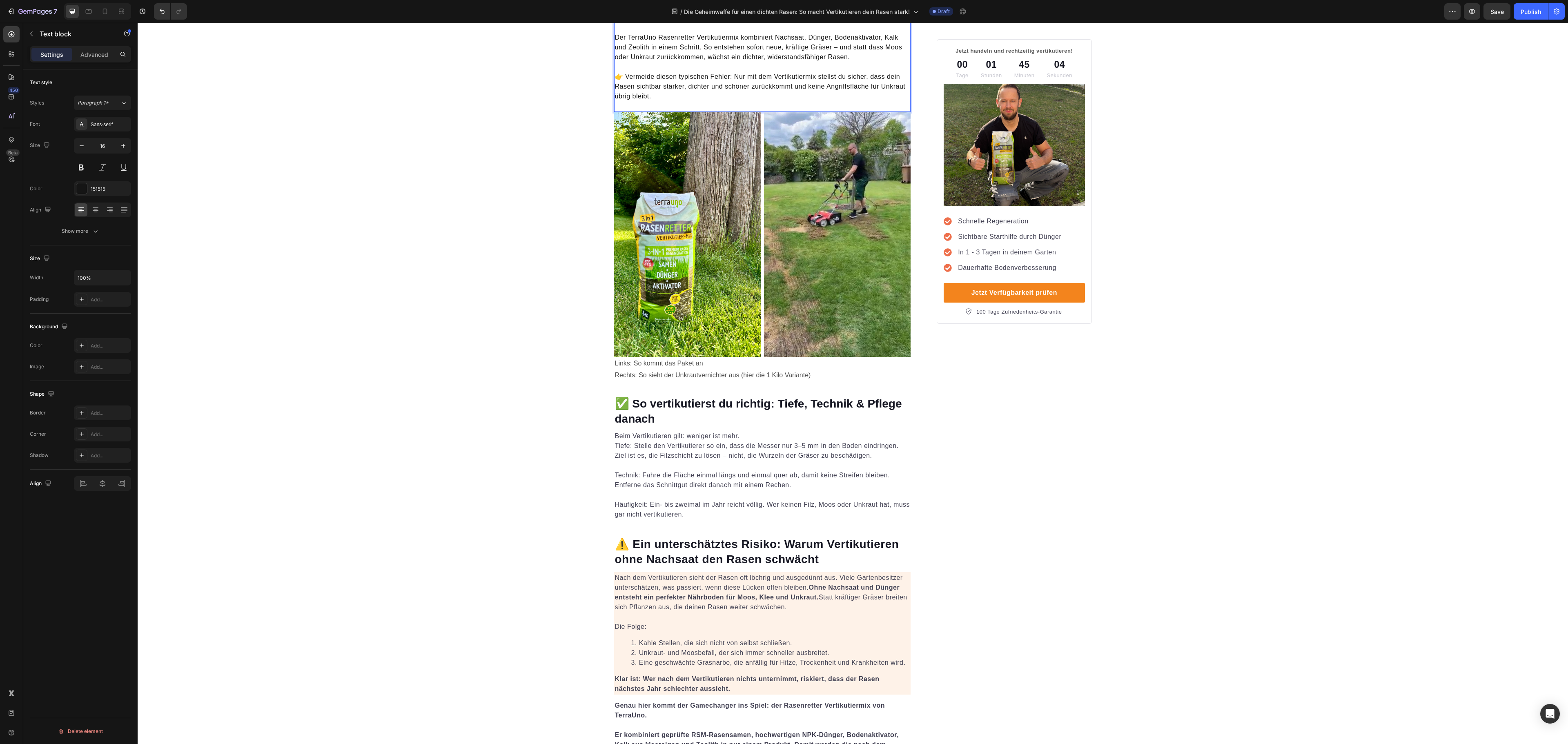
scroll to position [1470, 0]
click at [758, 368] on p "Links: So kommt das Paket an Rechts: So sieht der Unkrautvernichter aus (hier d…" at bounding box center [762, 368] width 295 height 24
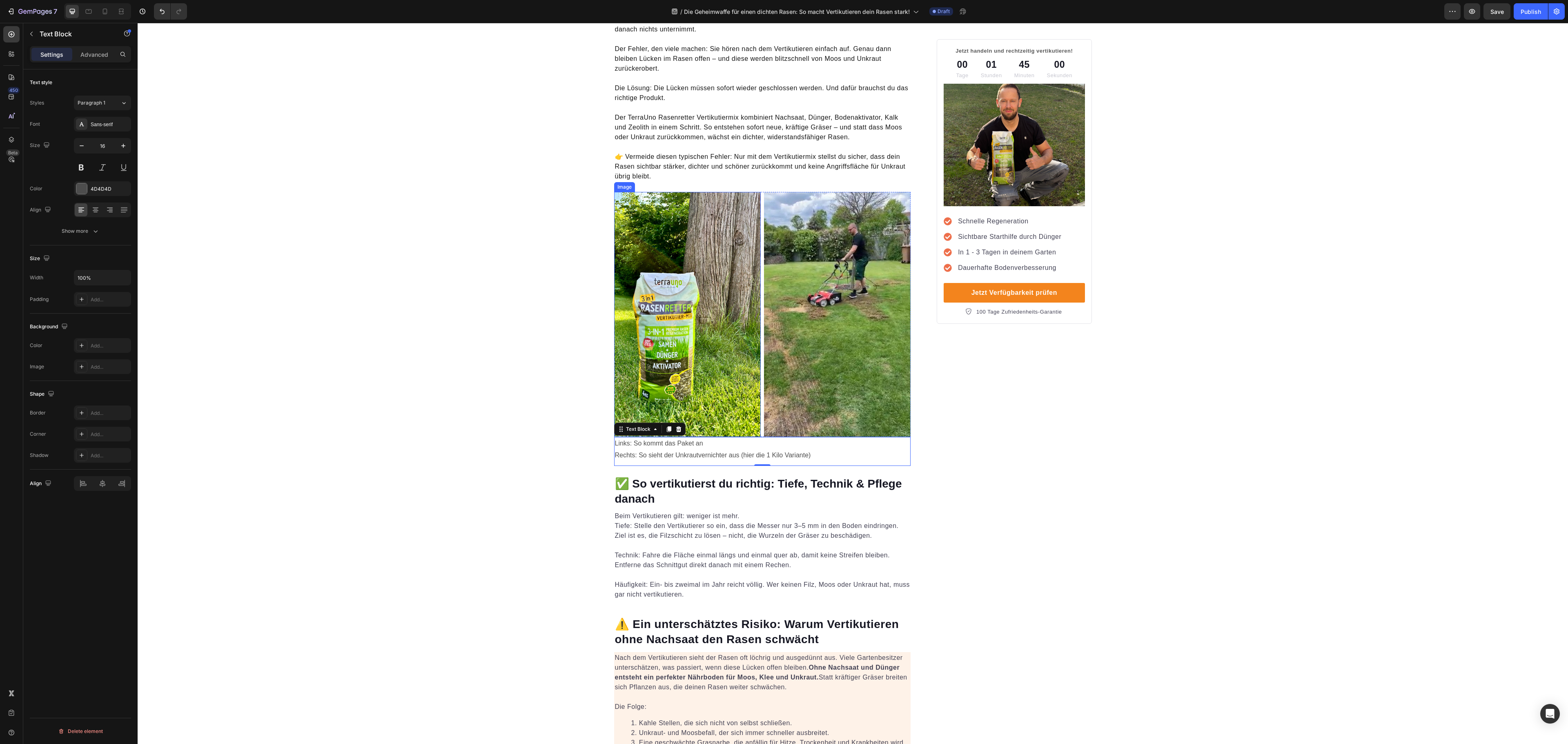
scroll to position [1634, 0]
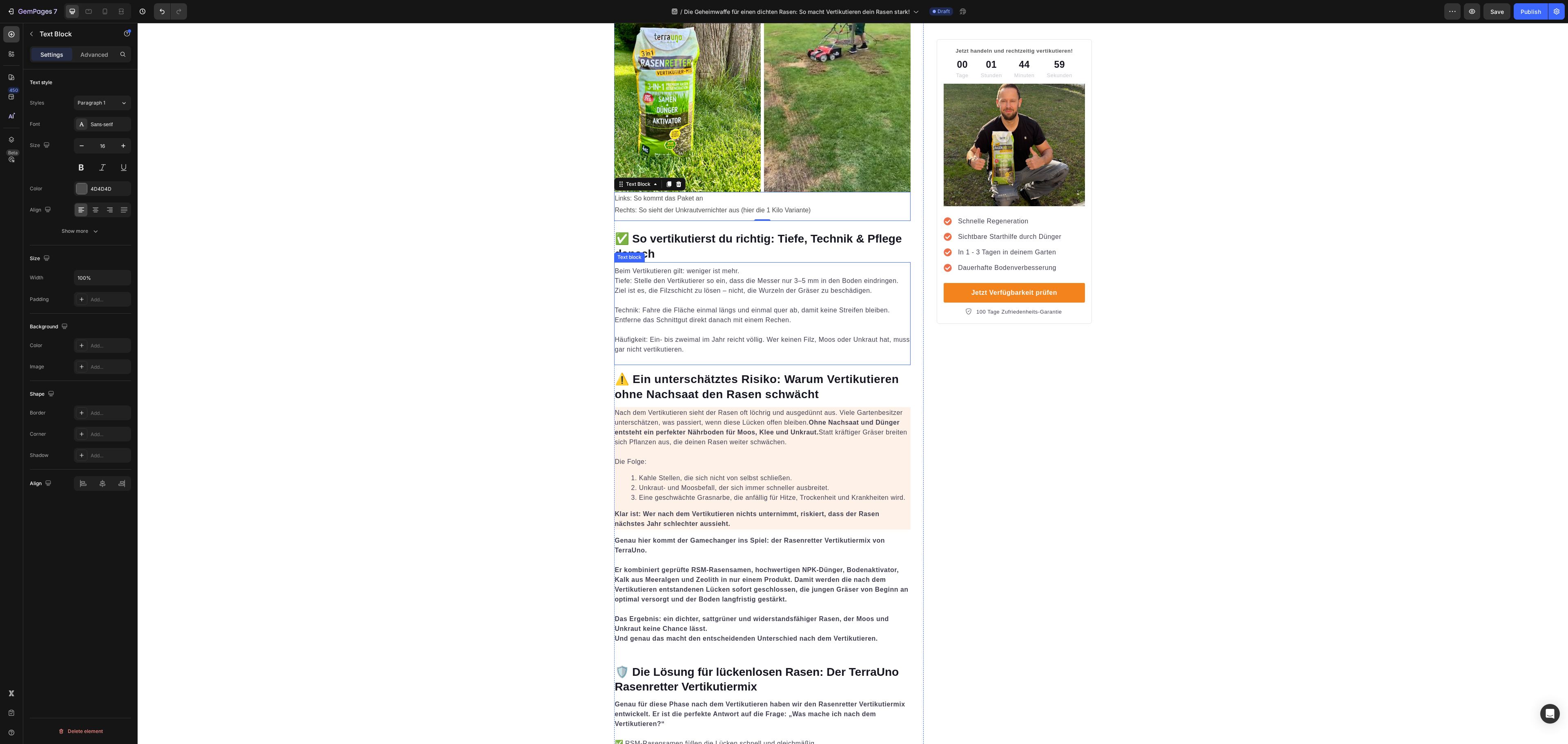
click at [709, 273] on p "Beim Vertikutieren gilt: weniger ist mehr. Tiefe: Stelle den Vertikutierer so e…" at bounding box center [762, 281] width 295 height 29
click at [113, 191] on div "424153" at bounding box center [102, 189] width 24 height 7
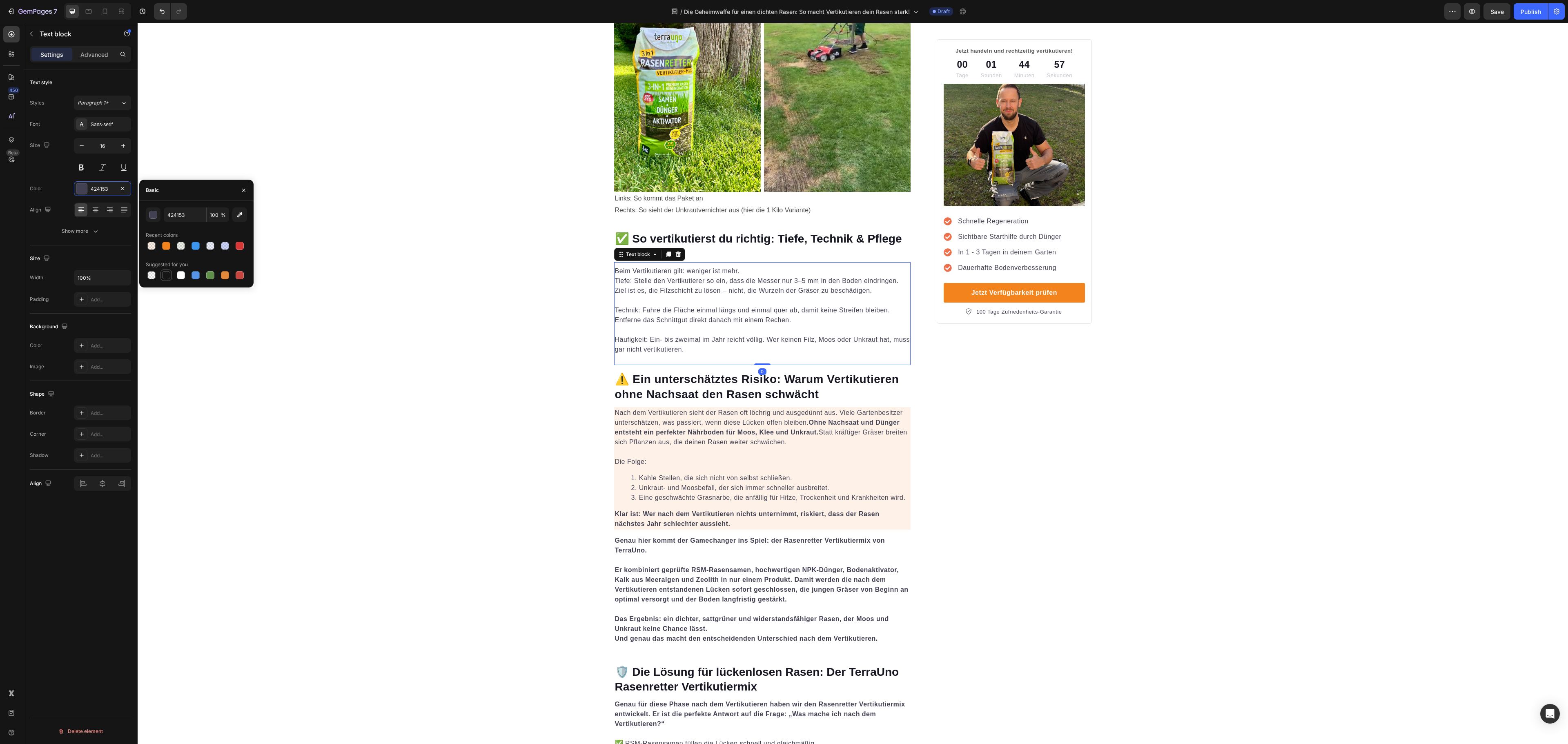
drag, startPoint x: 167, startPoint y: 271, endPoint x: 157, endPoint y: 270, distance: 10.0
click at [167, 271] on div at bounding box center [166, 275] width 8 height 8
type input "151515"
click at [707, 373] on strong "⚠️ Ein unterschätztes Risiko: Warum Vertikutieren ohne Nachsaat den Rasen schwä…" at bounding box center [757, 386] width 284 height 27
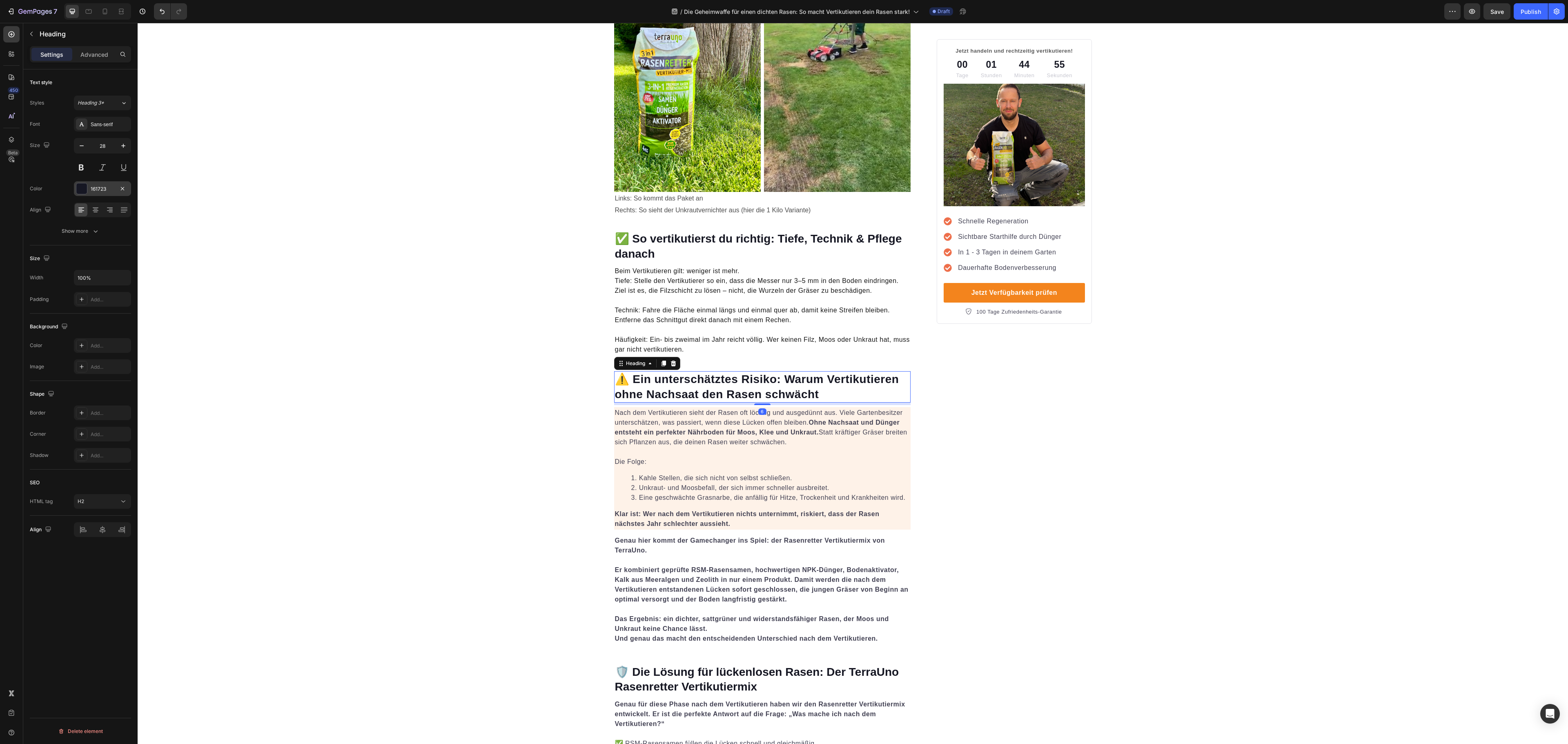
click at [93, 191] on div "161723" at bounding box center [102, 189] width 24 height 7
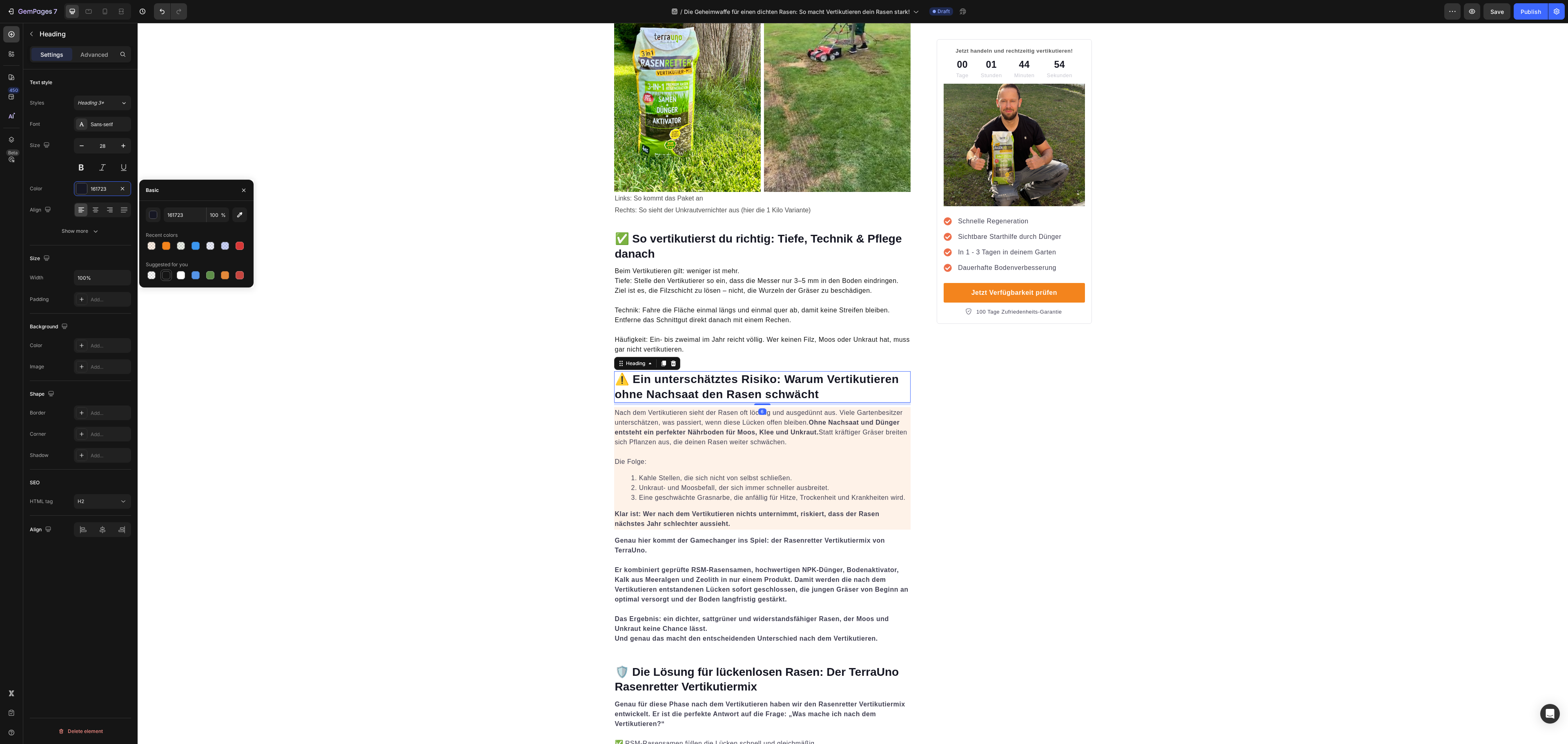
click at [167, 271] on div at bounding box center [166, 275] width 8 height 8
type input "151515"
click at [712, 426] on p "Nach dem Vertikutieren sieht der Rasen oft löchrig und ausgedünnt aus. Viele Ga…" at bounding box center [762, 437] width 295 height 59
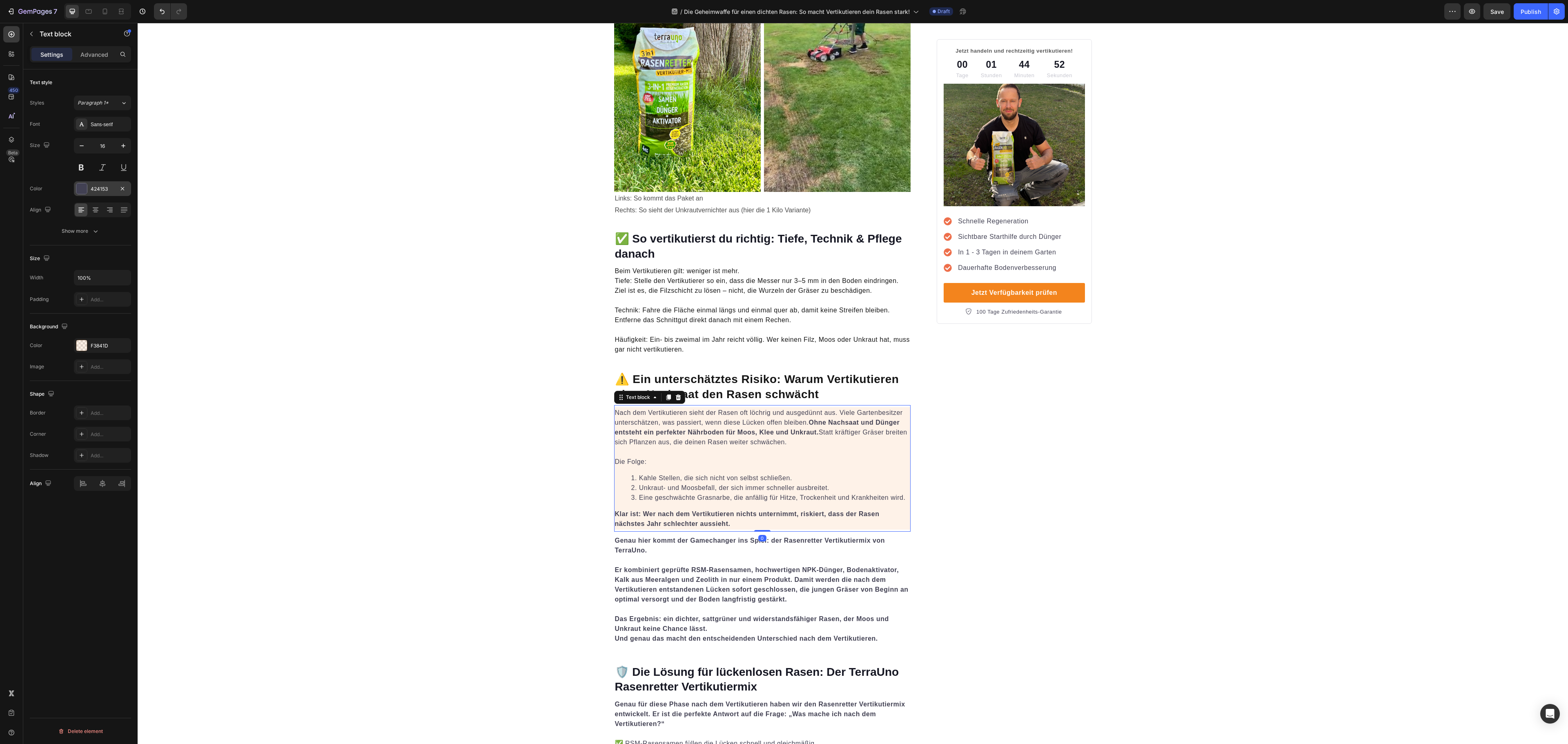
click at [94, 193] on div "424153" at bounding box center [102, 189] width 24 height 7
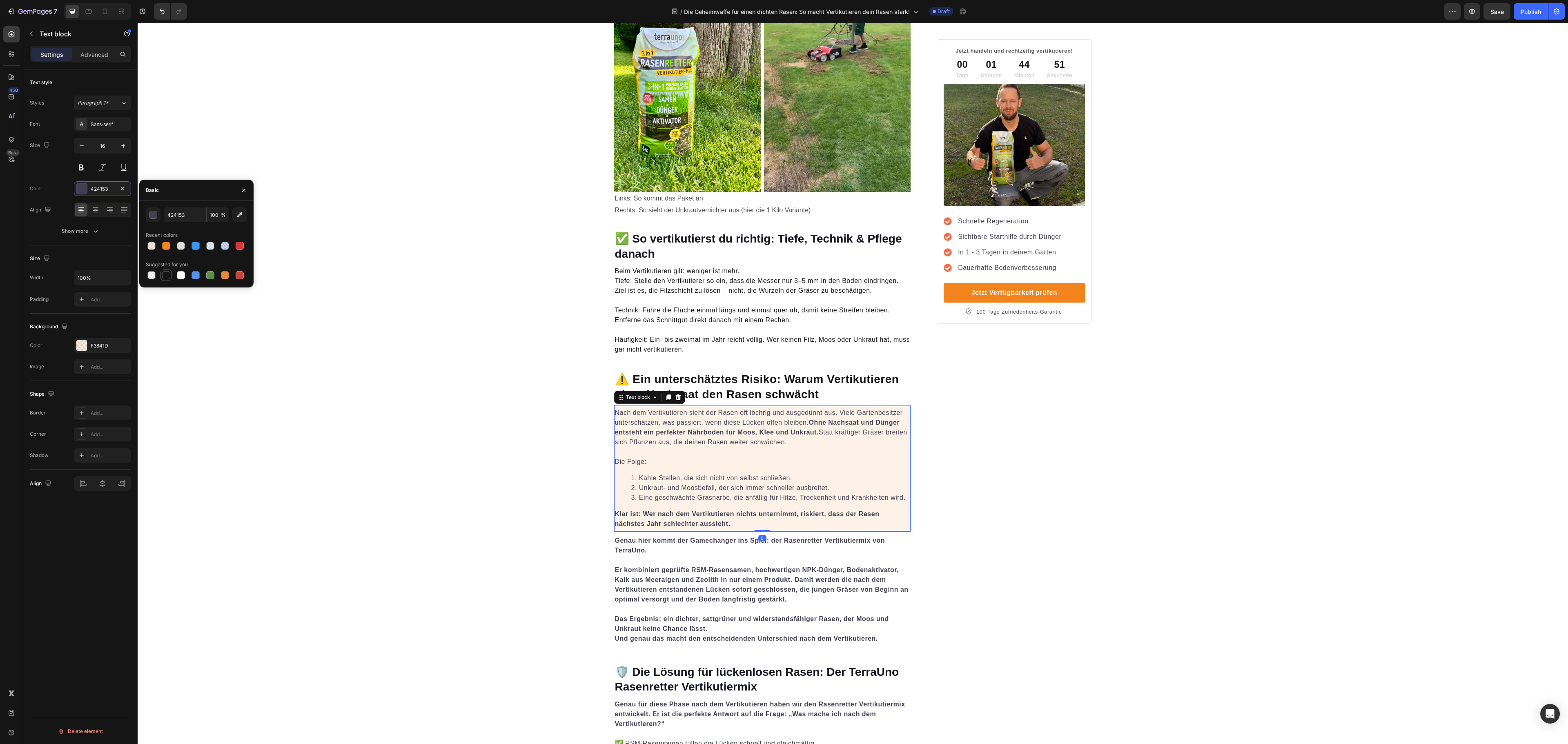
click at [168, 275] on div at bounding box center [166, 275] width 8 height 8
type input "151515"
click at [751, 558] on strong "Er kombiniert geprüfte RSM-Rasensamen, hochwertigen NPK-Dünger, Bodenaktivator,…" at bounding box center [761, 584] width 293 height 37
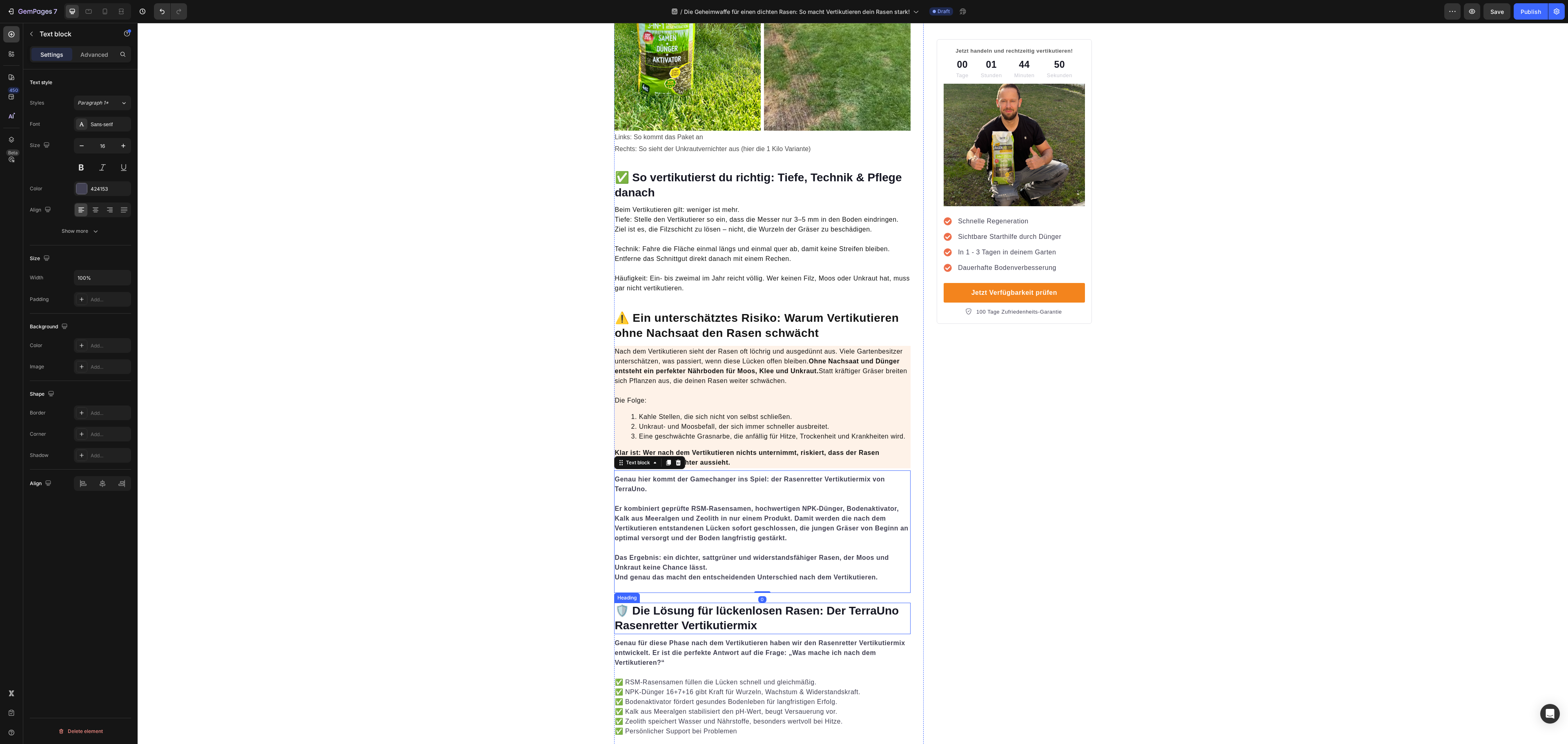
scroll to position [1797, 0]
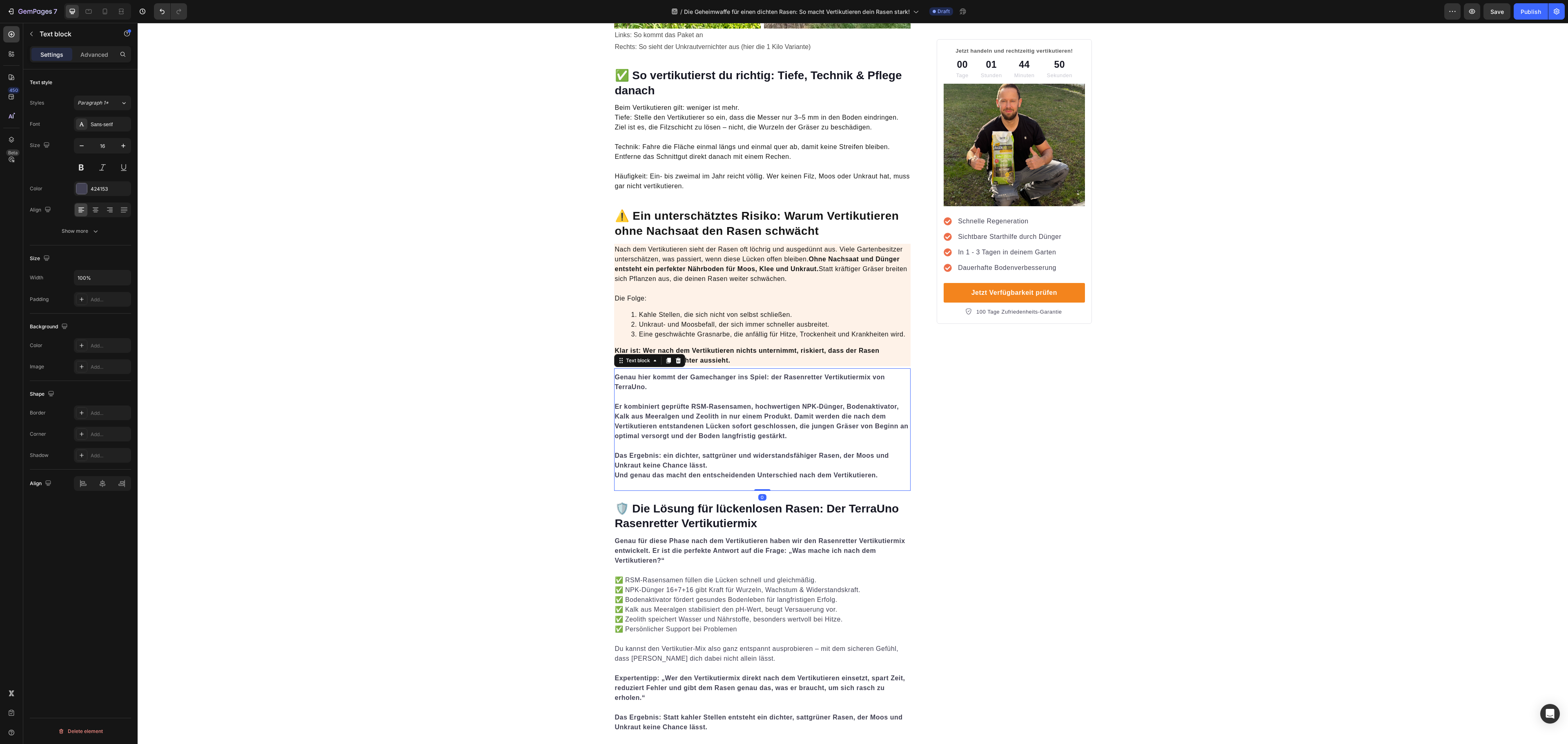
click at [741, 452] on strong "Das Ergebnis: ein dichter, sattgrüner und widerstandsfähiger Rasen, der Moos un…" at bounding box center [752, 461] width 274 height 17
click at [97, 194] on div "424153" at bounding box center [102, 189] width 57 height 15
click at [163, 277] on div at bounding box center [166, 275] width 8 height 8
type input "151515"
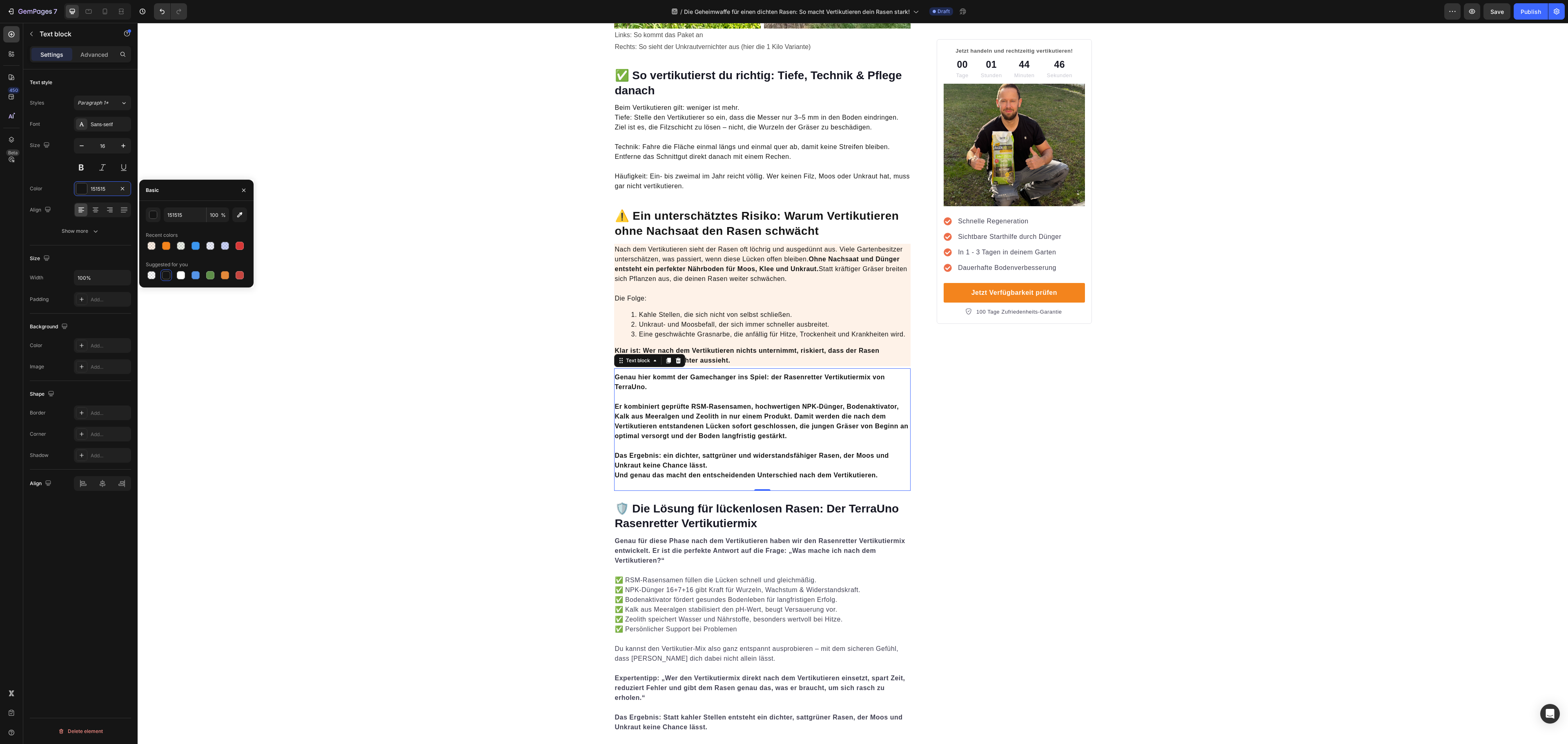
scroll to position [1960, 0]
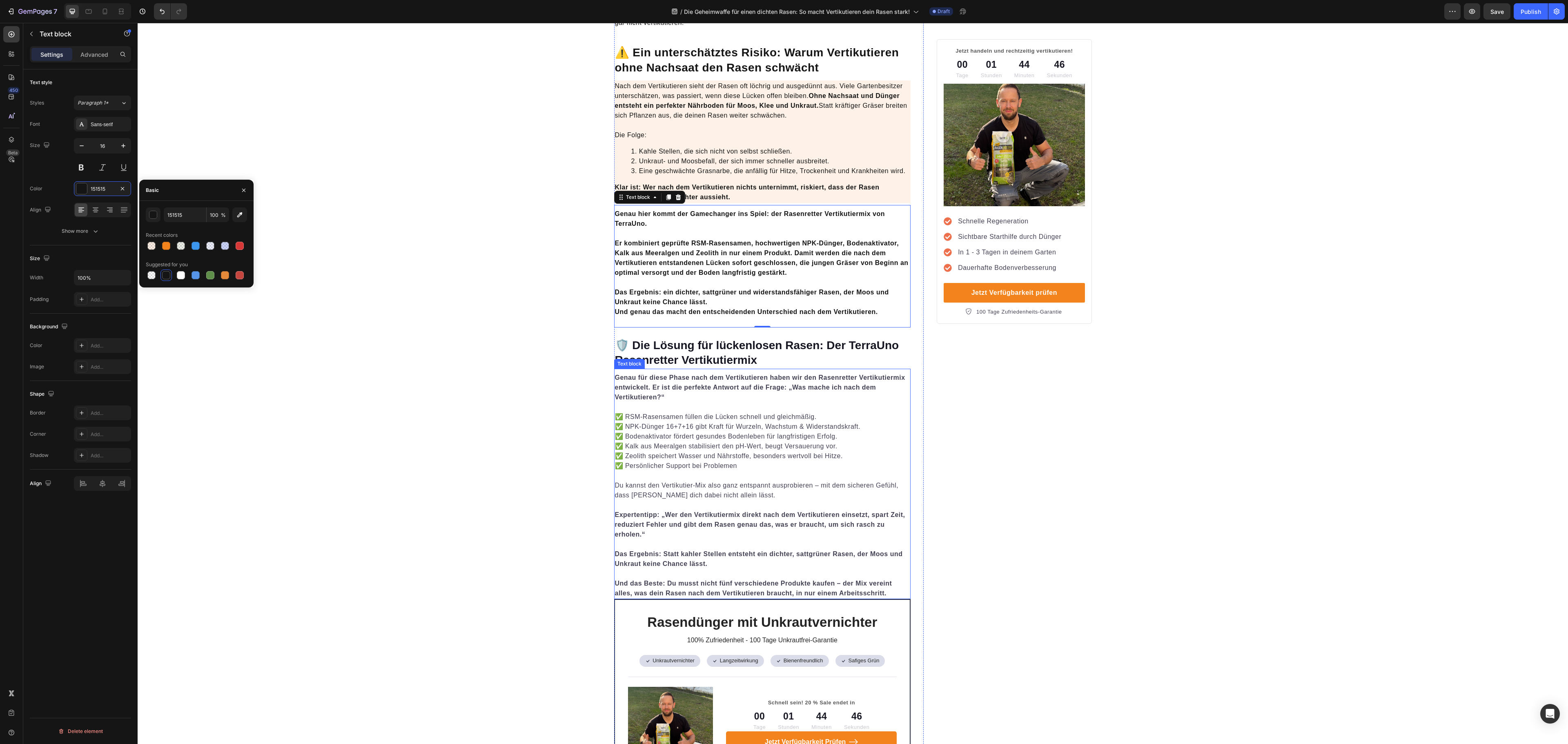
click at [760, 377] on strong "Genau für diese Phase nach dem Vertikutieren haben wir den Rasenretter Vertikut…" at bounding box center [760, 387] width 290 height 27
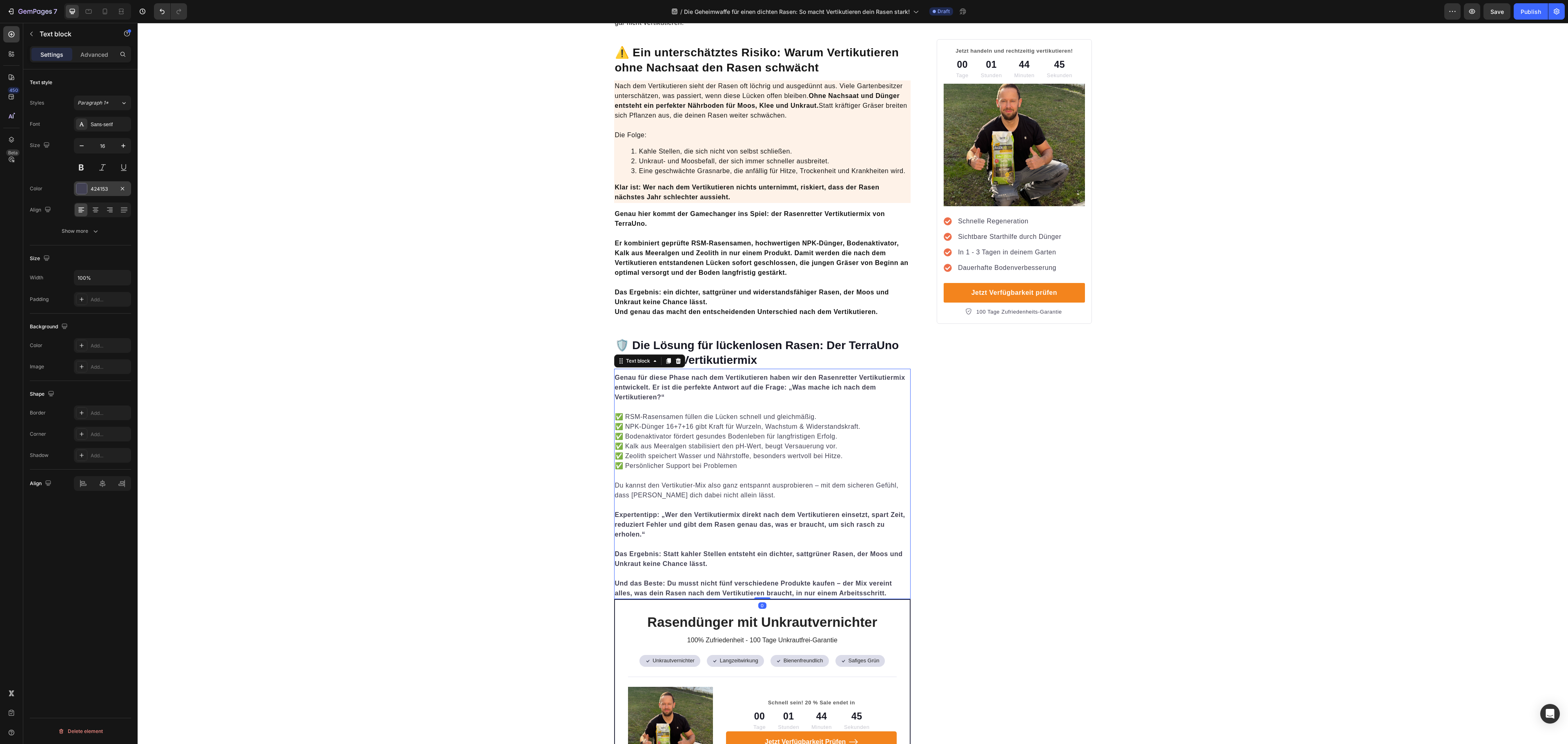
click at [103, 191] on div "424153" at bounding box center [102, 189] width 24 height 7
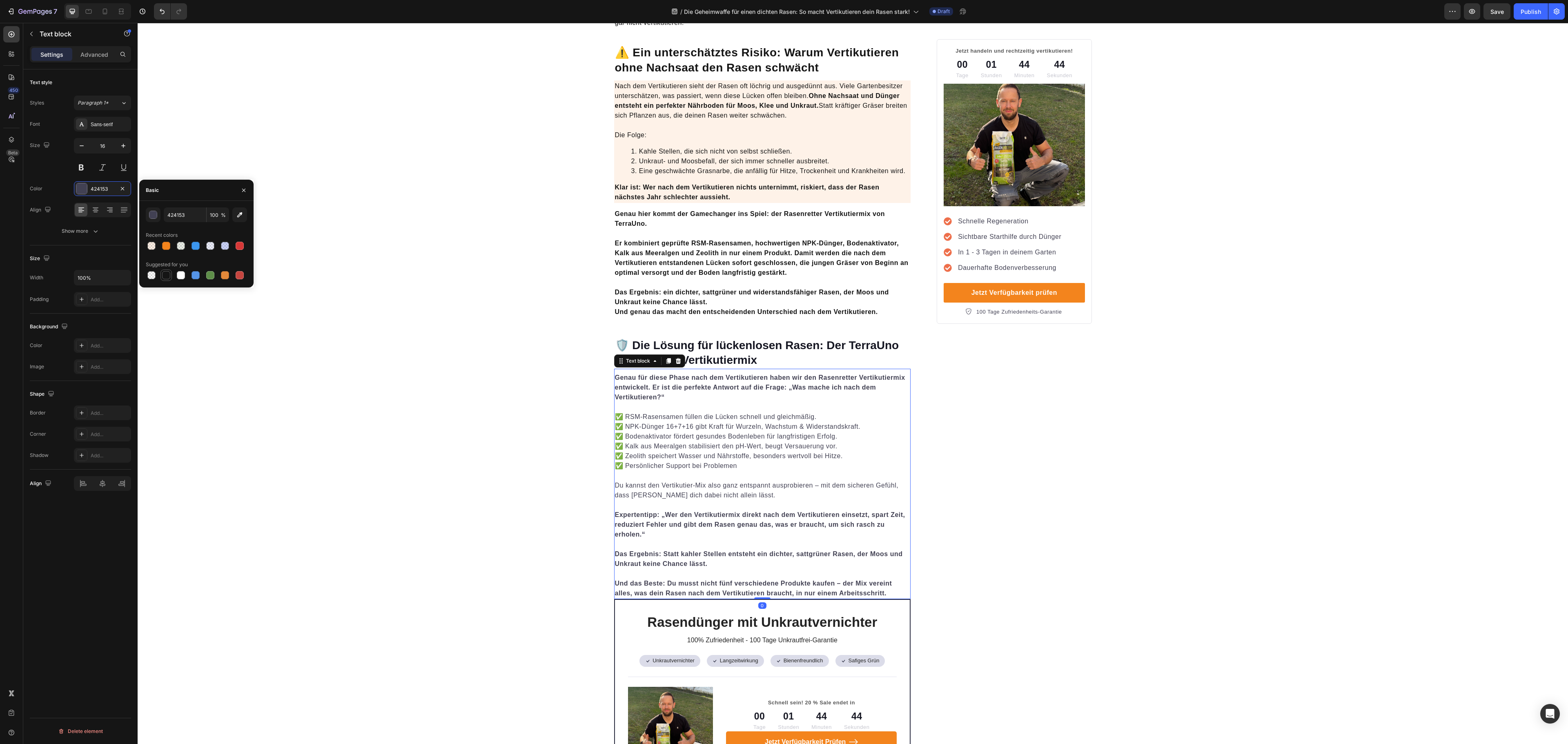
click at [165, 276] on div at bounding box center [166, 275] width 8 height 8
type input "151515"
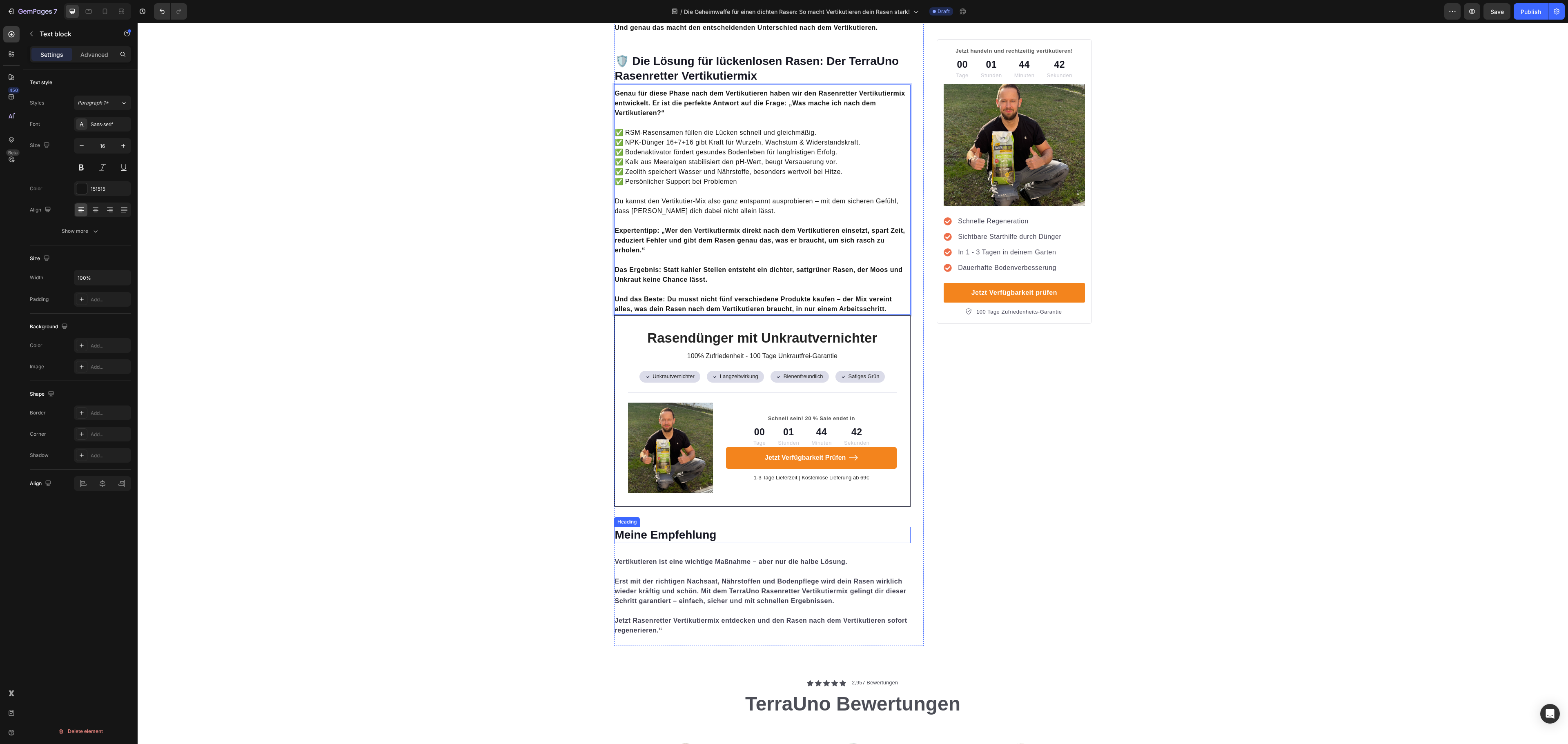
scroll to position [2287, 0]
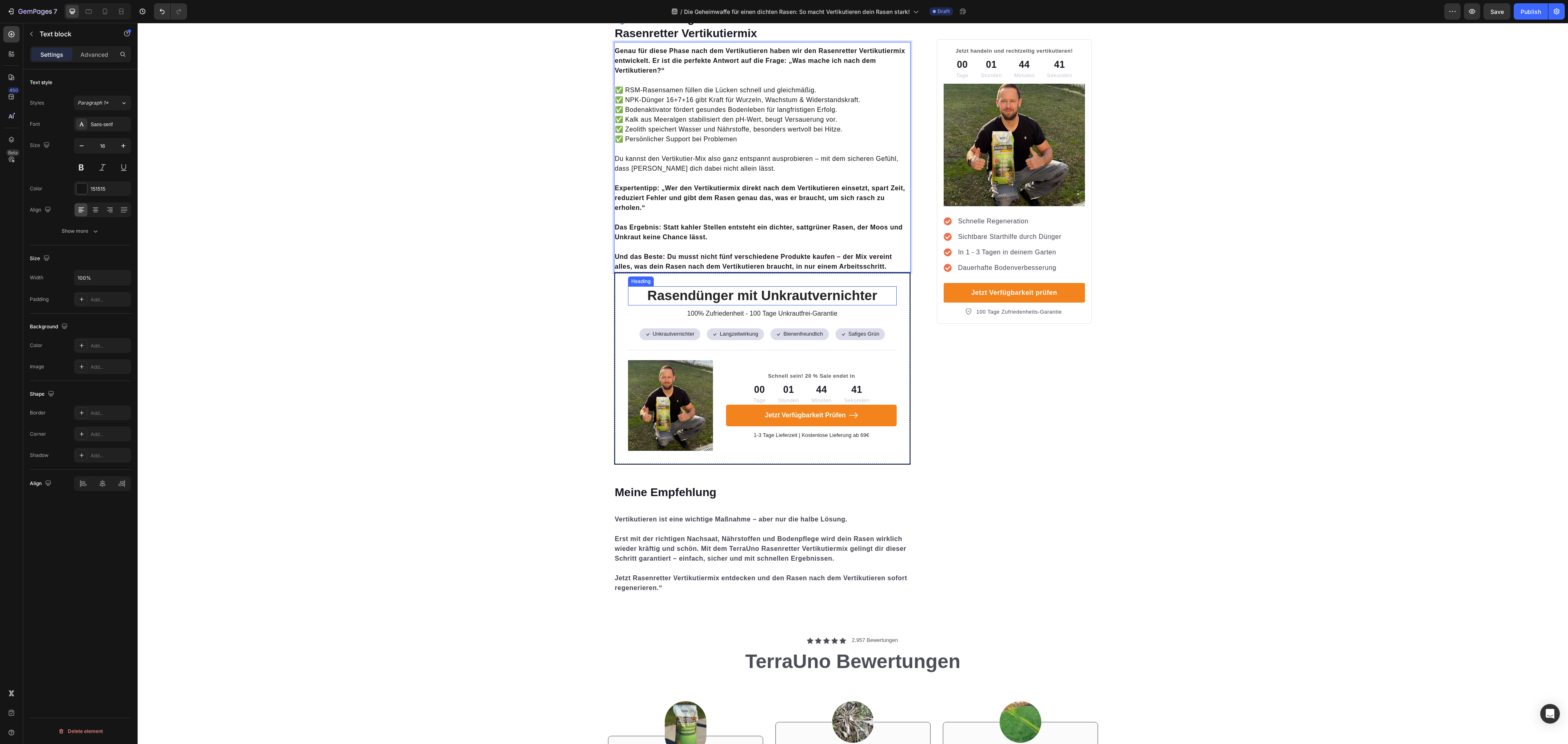
click at [800, 294] on h2 "Rasendünger mit Unkrautvernichter" at bounding box center [763, 296] width 269 height 19
click at [113, 193] on div "242424" at bounding box center [102, 189] width 24 height 7
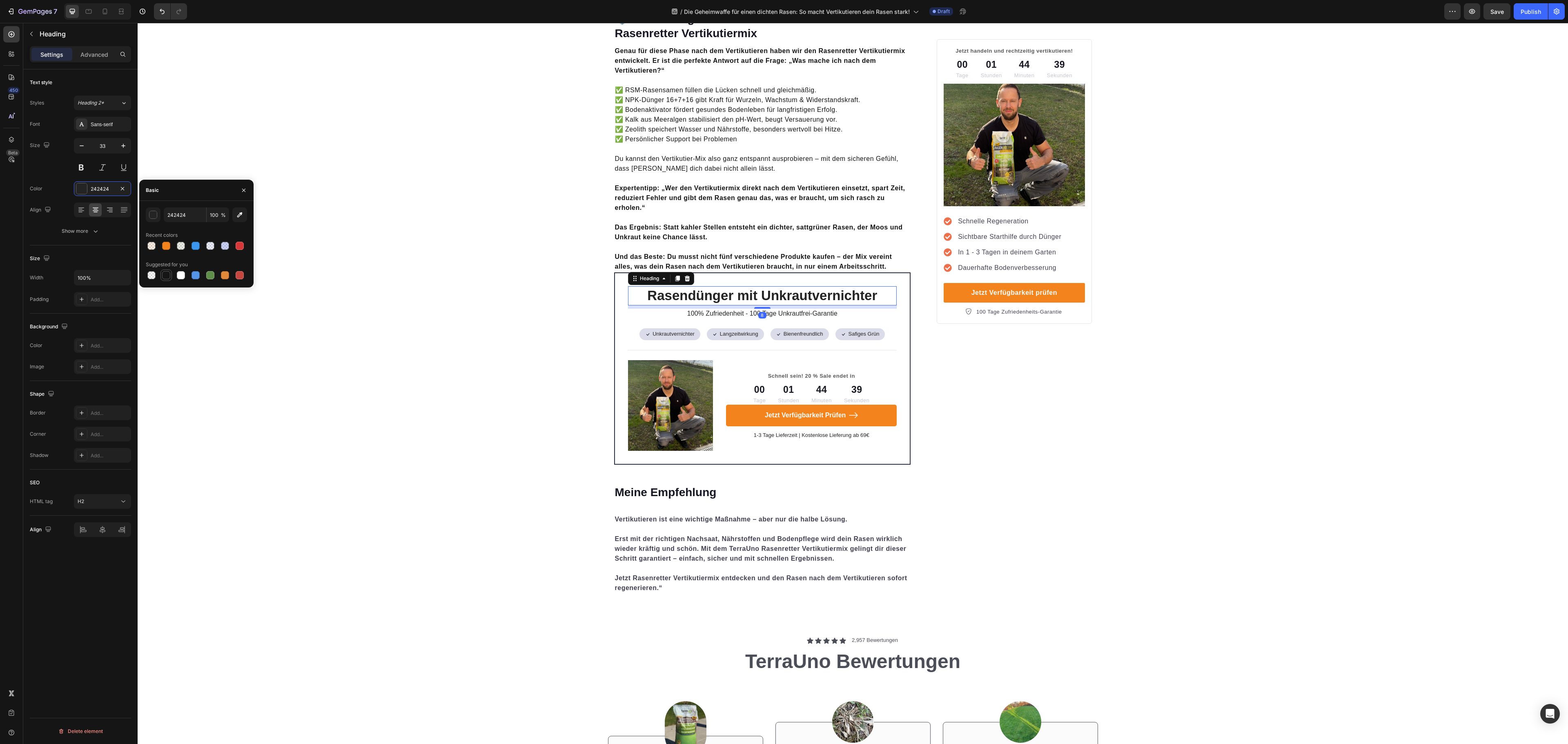
click at [163, 275] on div at bounding box center [166, 275] width 8 height 8
type input "151515"
click at [763, 306] on div at bounding box center [762, 307] width 16 height 2
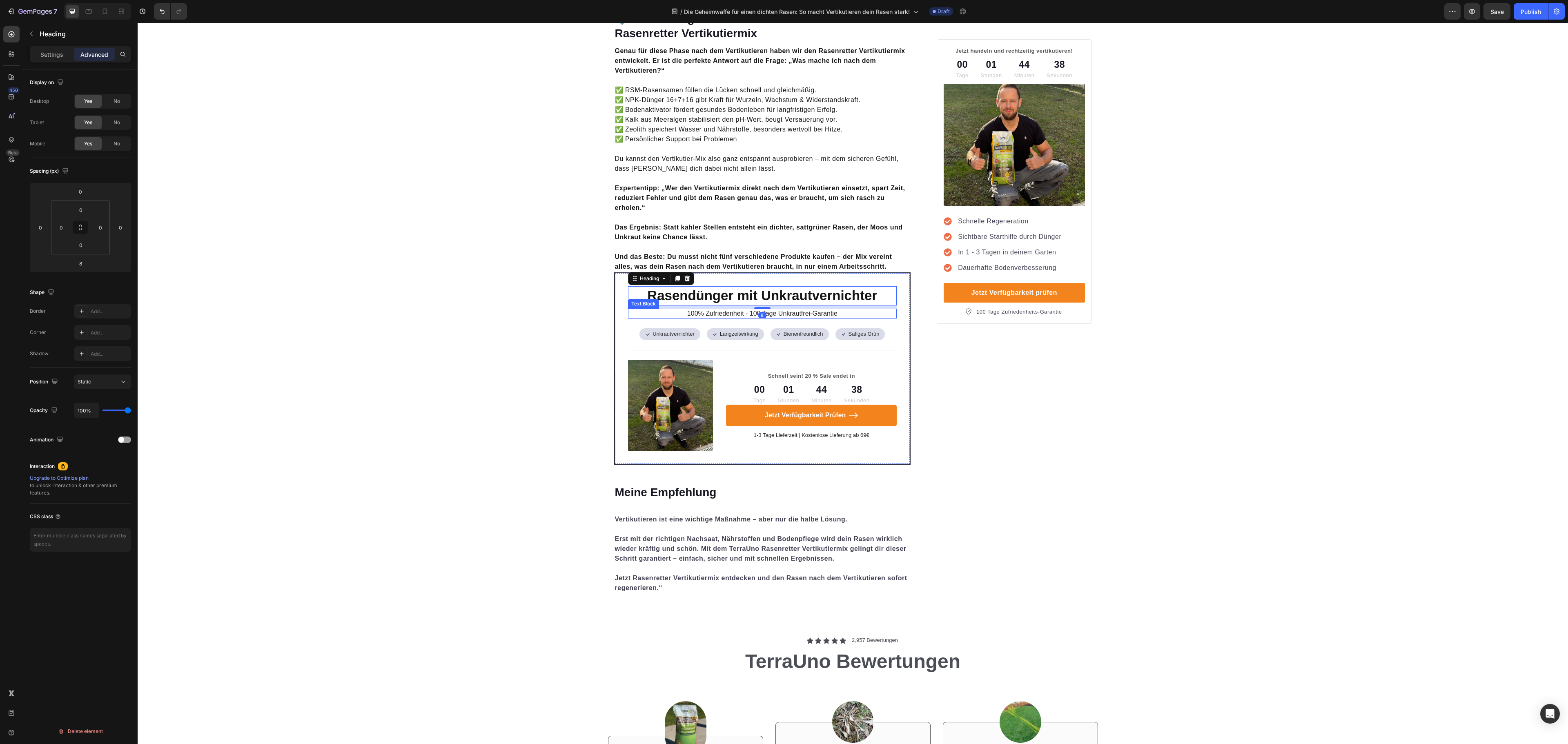
click at [763, 309] on p "100% Zufriedenheit - 100 Tage Unkrautfrei-Garantie" at bounding box center [762, 314] width 267 height 9
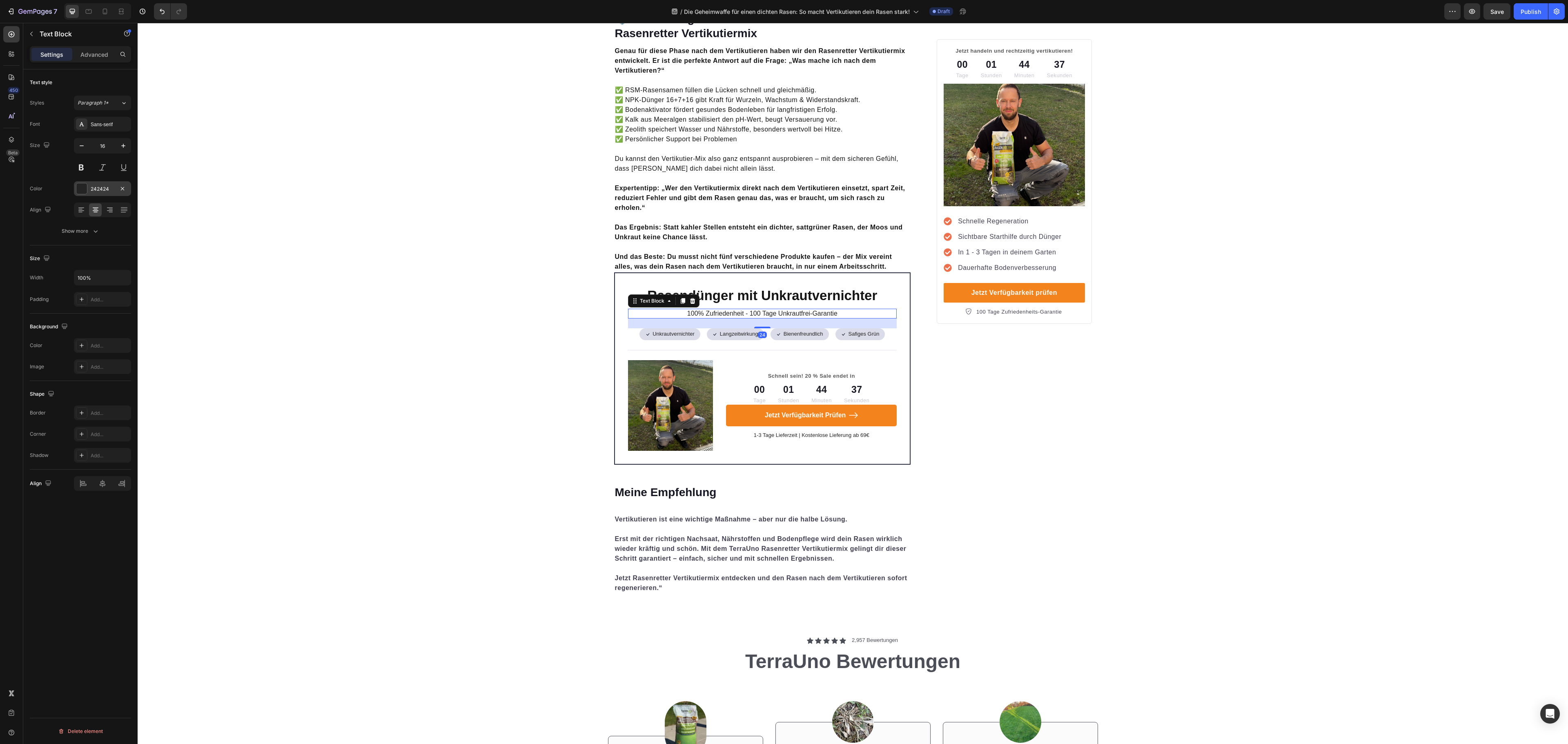
click at [100, 192] on div "242424" at bounding box center [102, 189] width 24 height 7
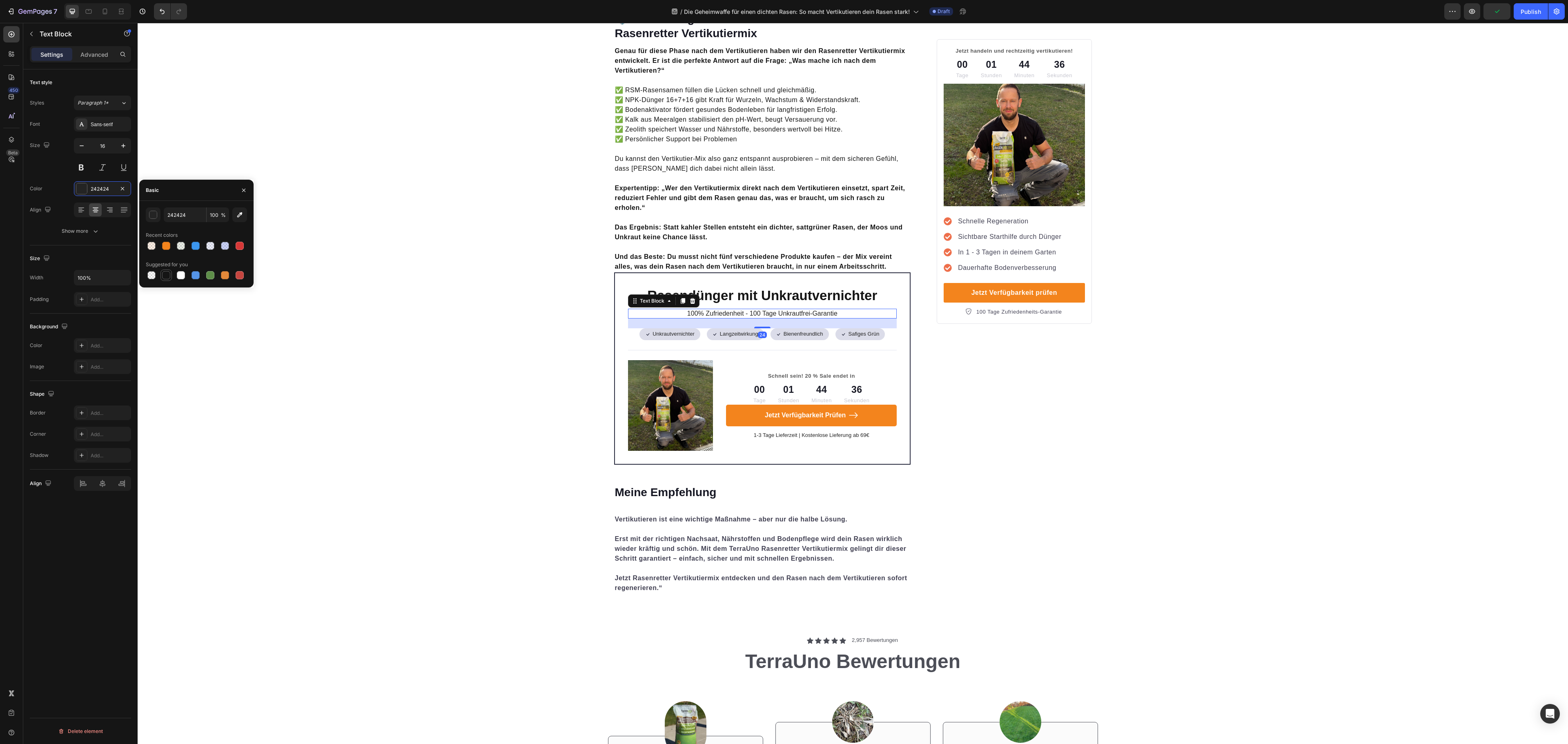
click at [165, 278] on div at bounding box center [166, 275] width 8 height 8
type input "151515"
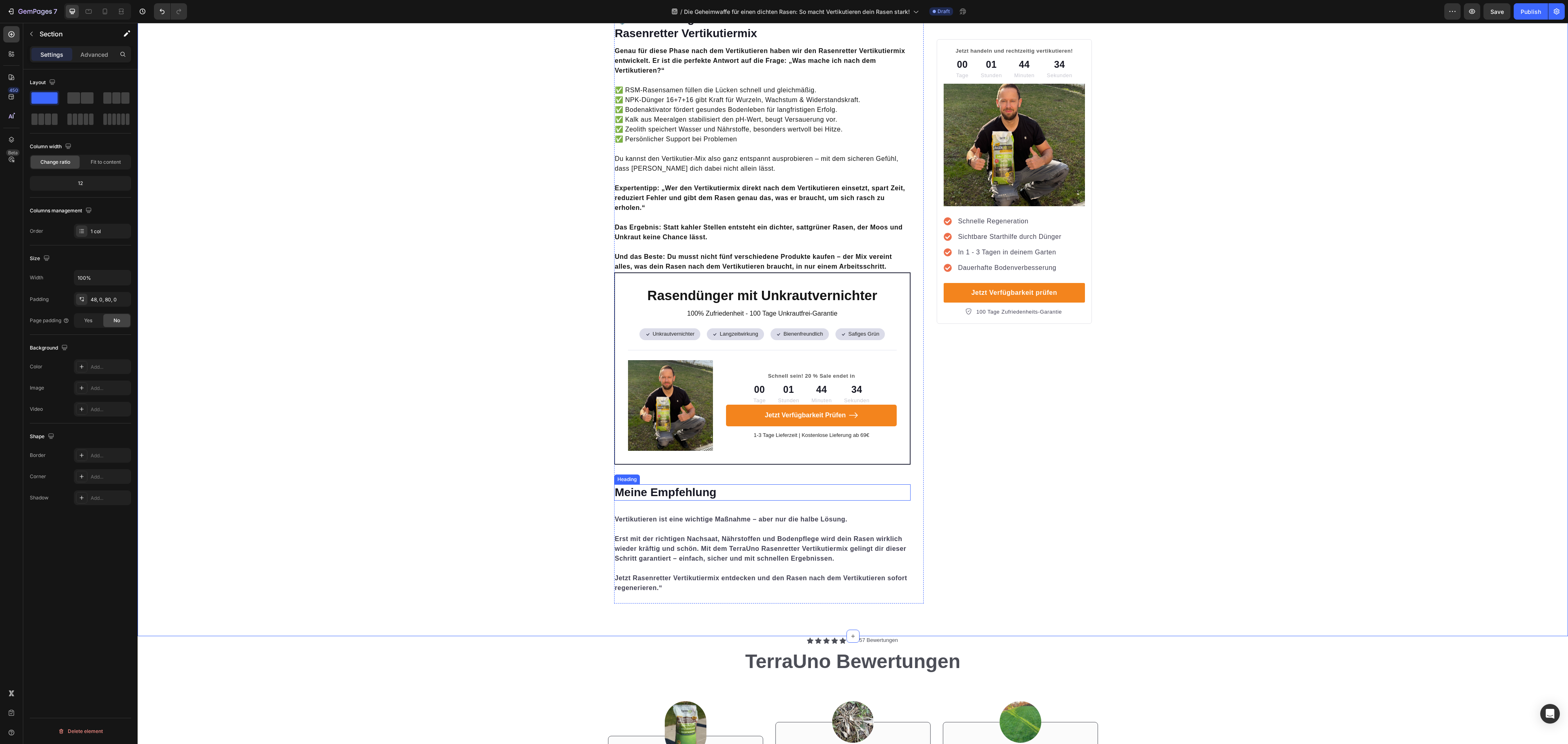
click at [715, 485] on h2 "Meine Empfehlung" at bounding box center [763, 493] width 297 height 16
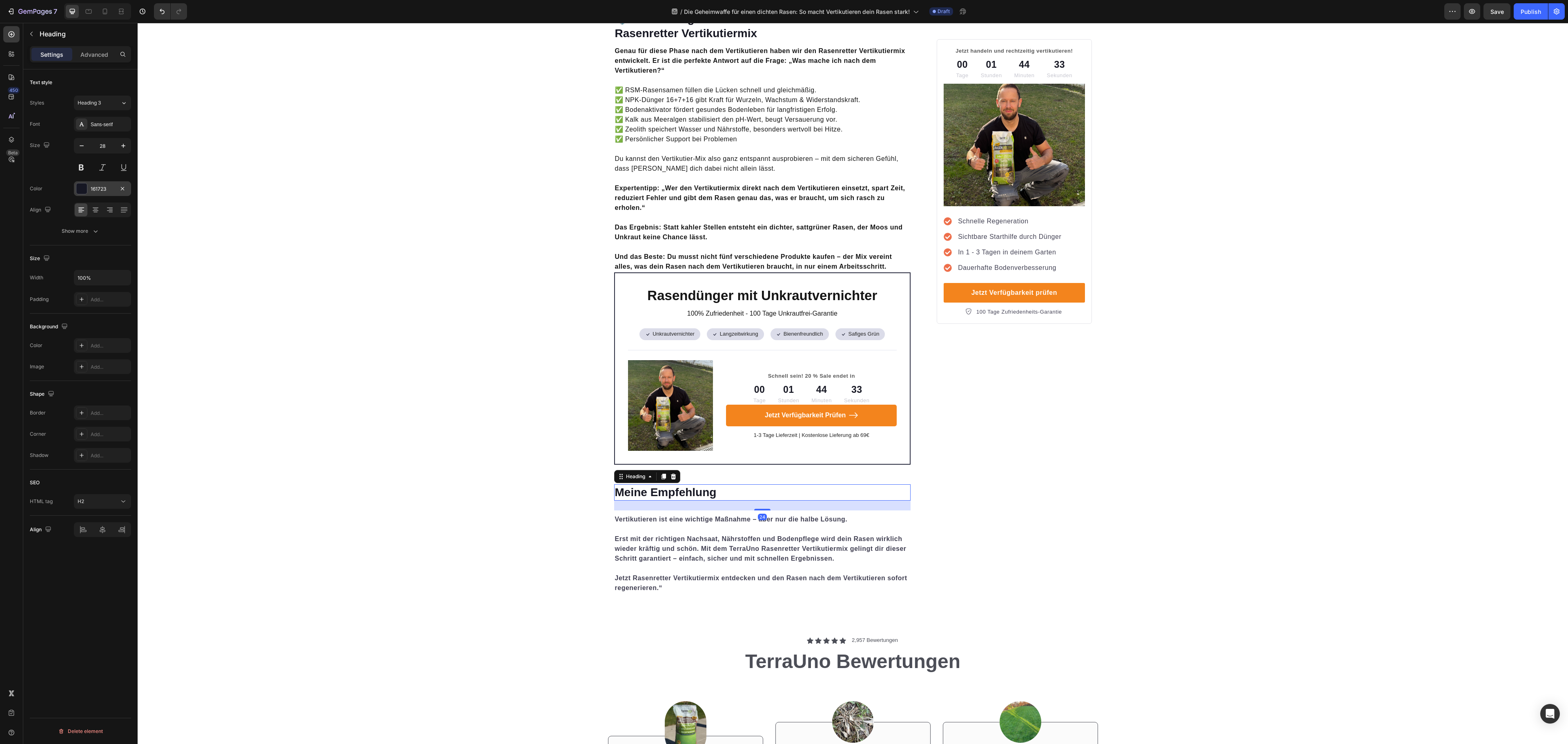
click at [96, 187] on div "161723" at bounding box center [102, 189] width 24 height 7
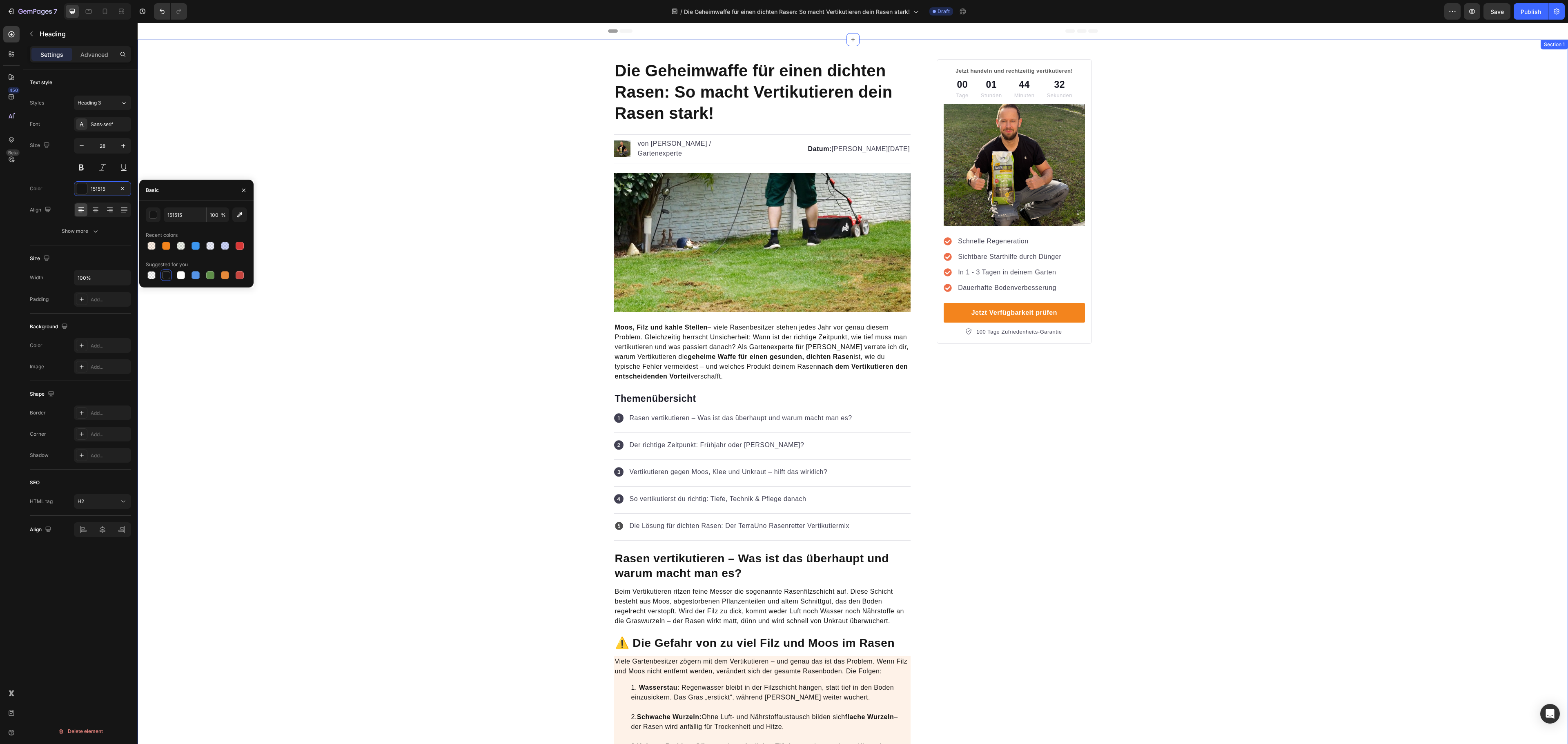
scroll to position [2287, 0]
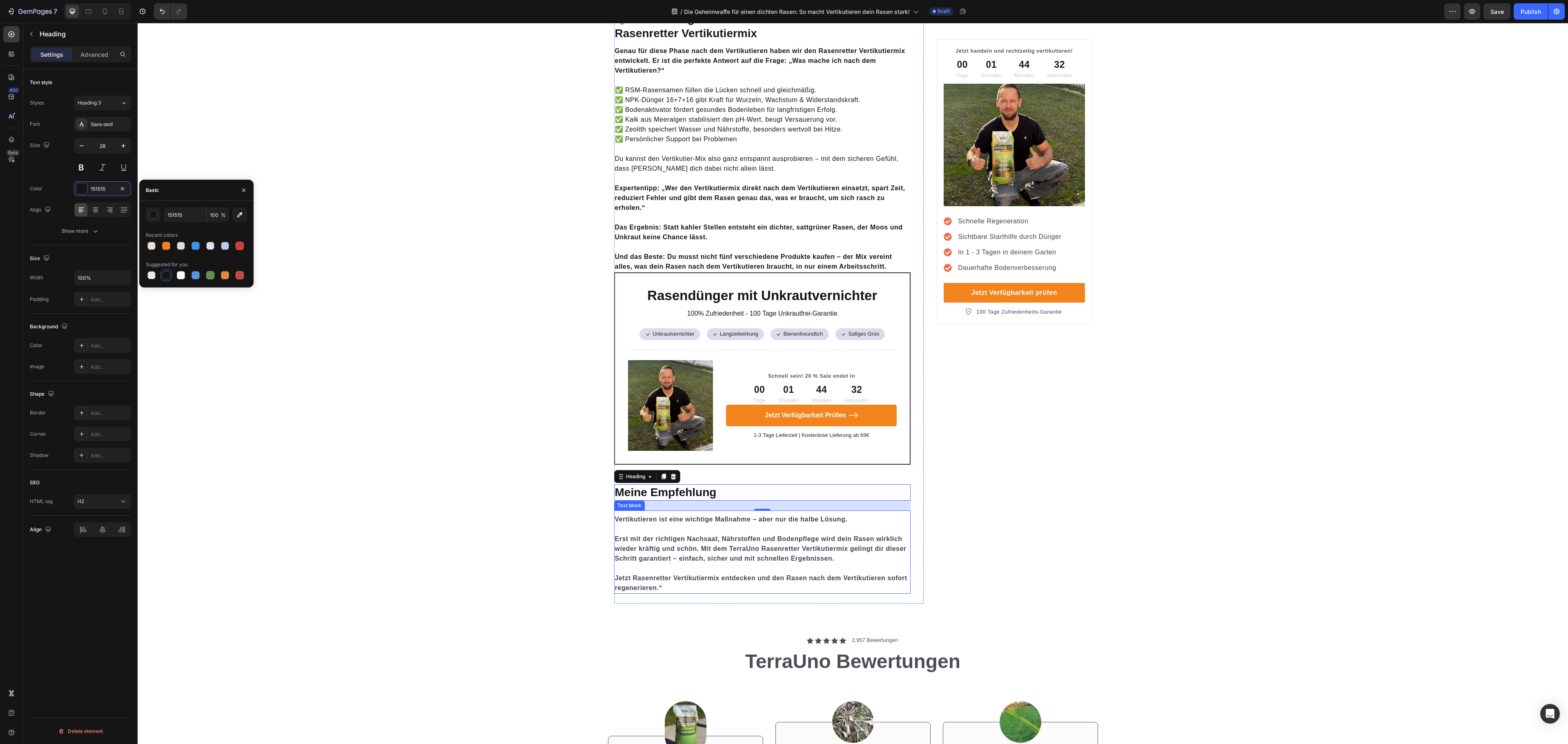
click at [752, 535] on strong "Erst mit der richtigen Nachsaat, Nährstoffen und Bodenpflege wird dein Rasen wi…" at bounding box center [760, 549] width 292 height 27
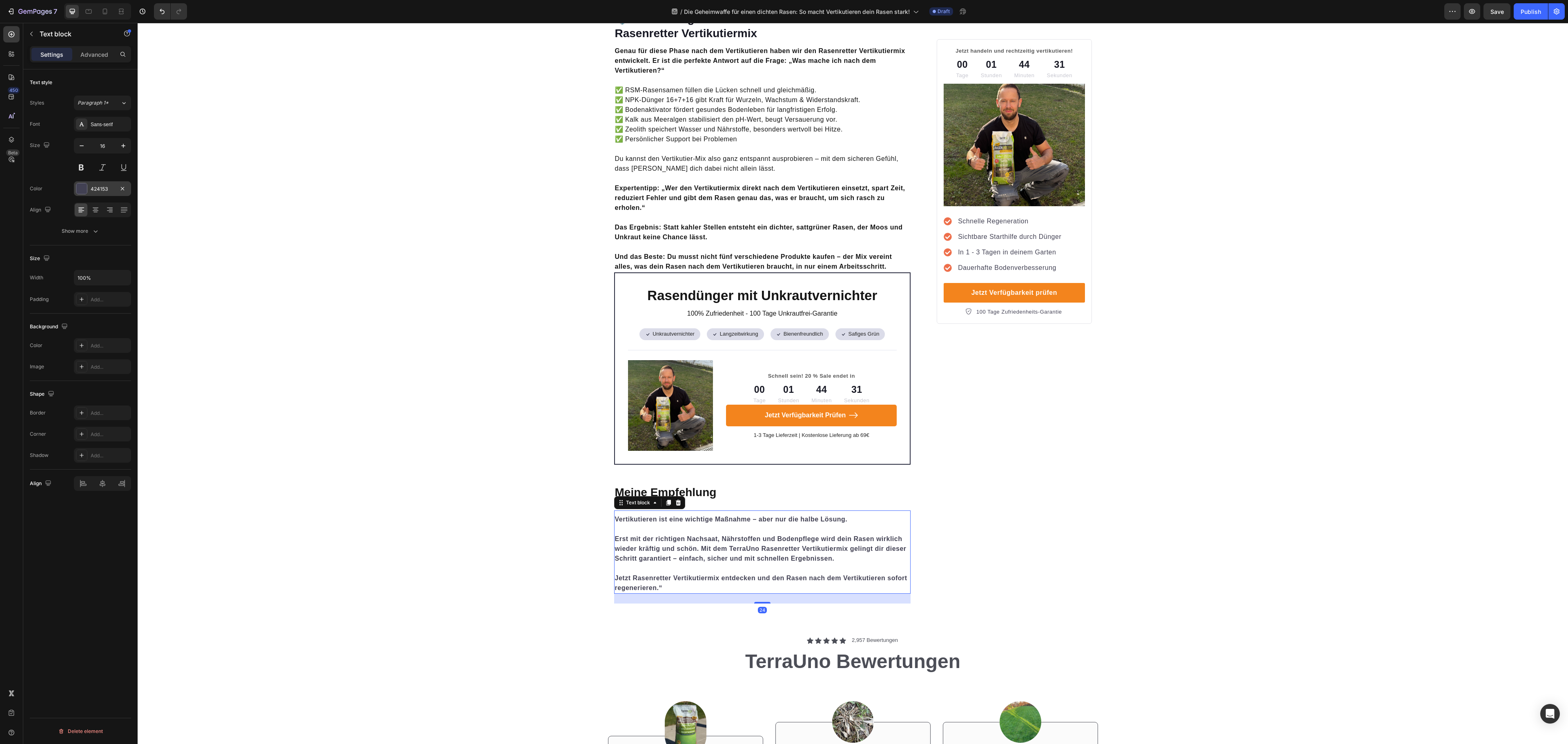
click at [88, 189] on div "424153" at bounding box center [102, 189] width 57 height 15
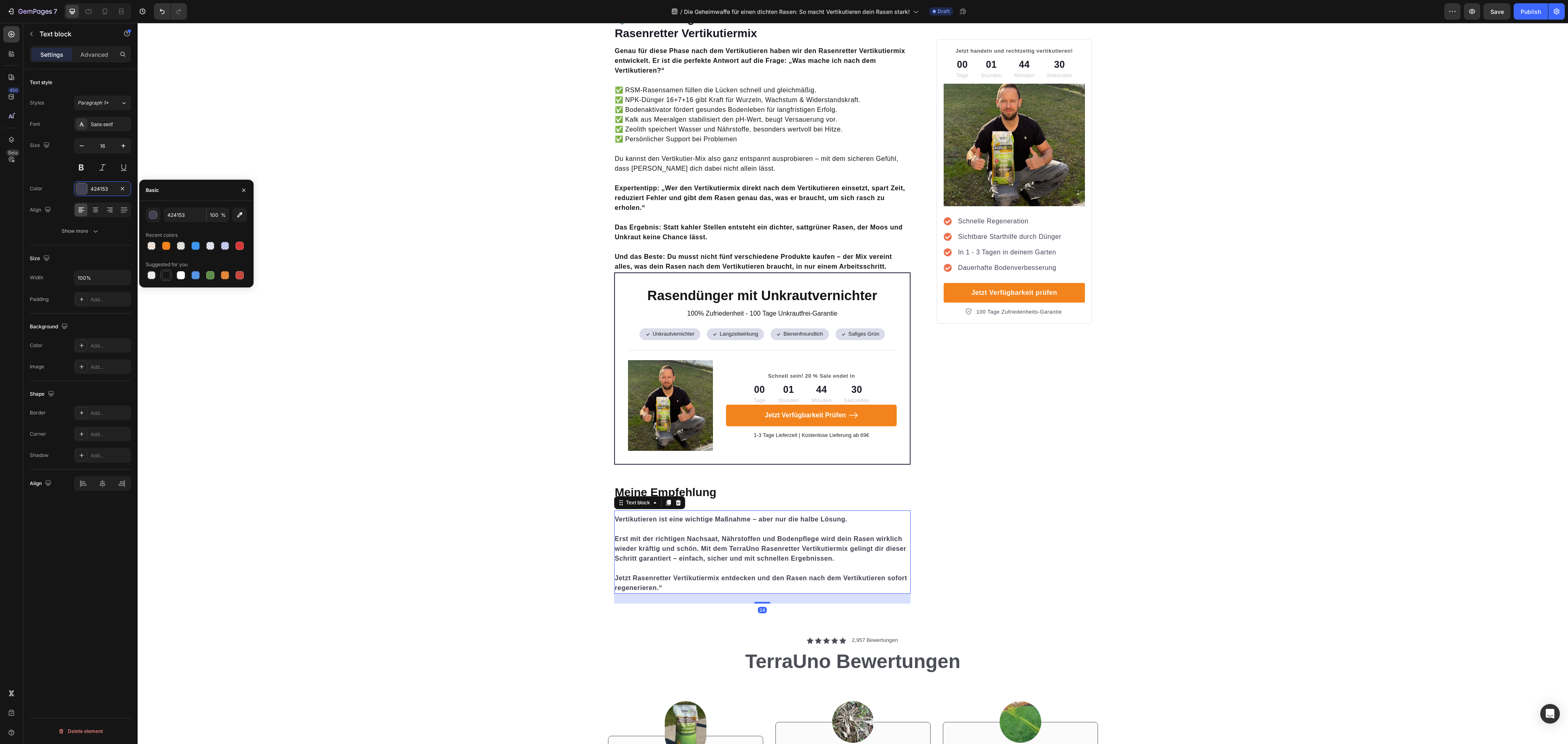
click at [166, 273] on div at bounding box center [166, 275] width 8 height 8
type input "151515"
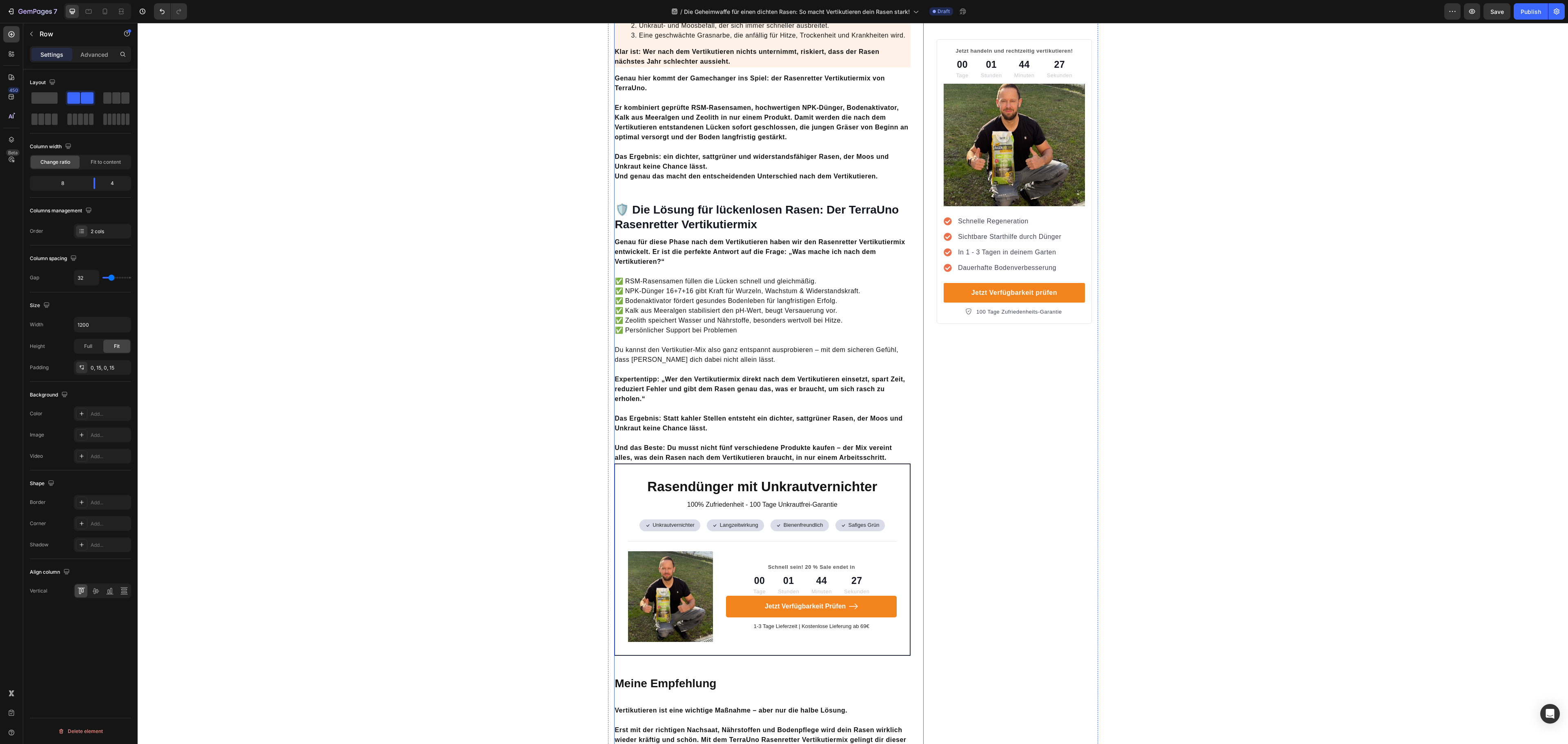
click at [696, 707] on strong "Vertikutieren ist eine wichtige Maßnahme – aber nur die halbe Lösung." at bounding box center [731, 710] width 233 height 7
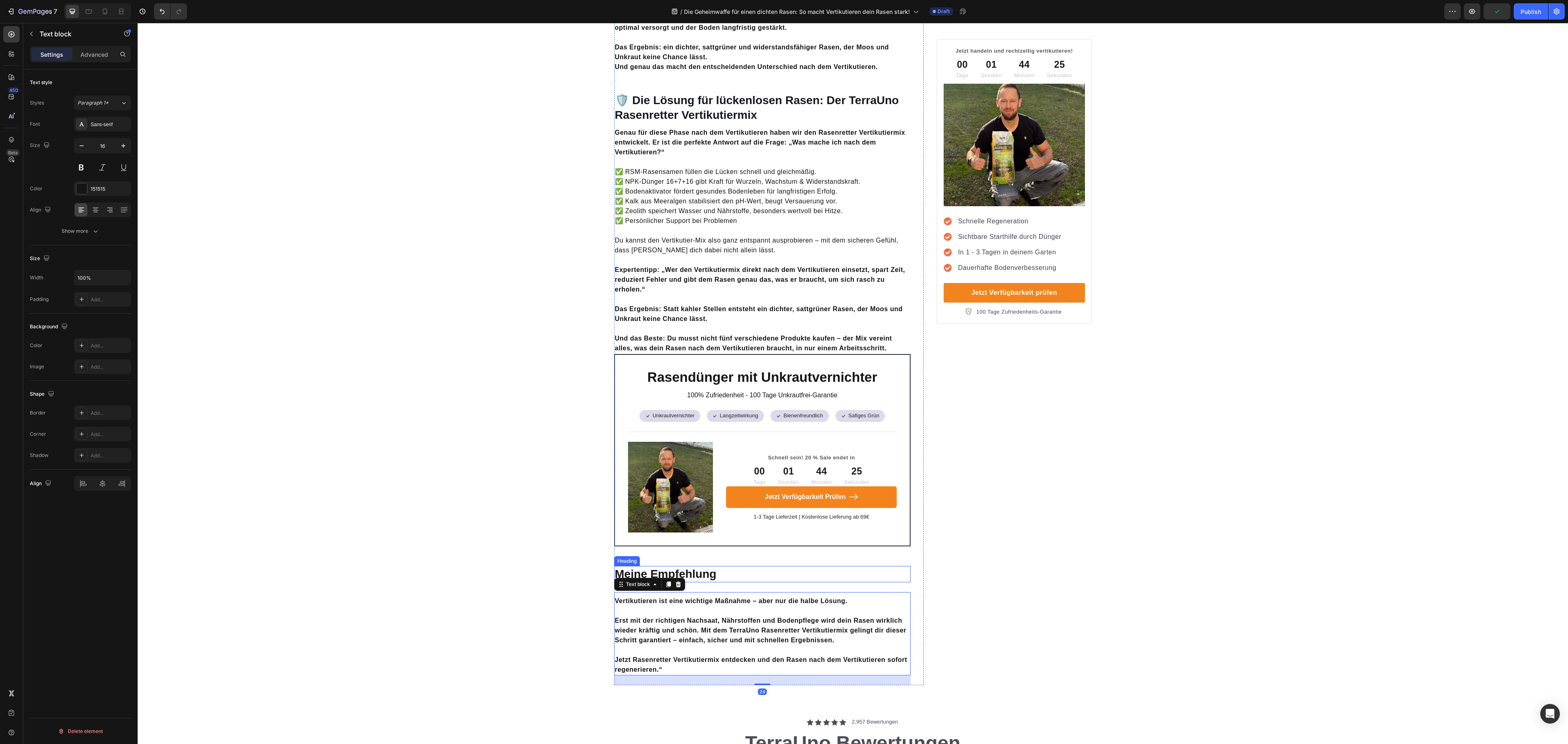
click at [685, 567] on strong "Meine Empfehlung" at bounding box center [665, 574] width 102 height 13
click at [641, 567] on strong "Meine Empfehlung" at bounding box center [665, 574] width 102 height 13
click at [720, 617] on strong "Erst mit der richtigen Nachsaat, Nährstoffen und Bodenpflege wird dein Rasen wi…" at bounding box center [760, 631] width 292 height 27
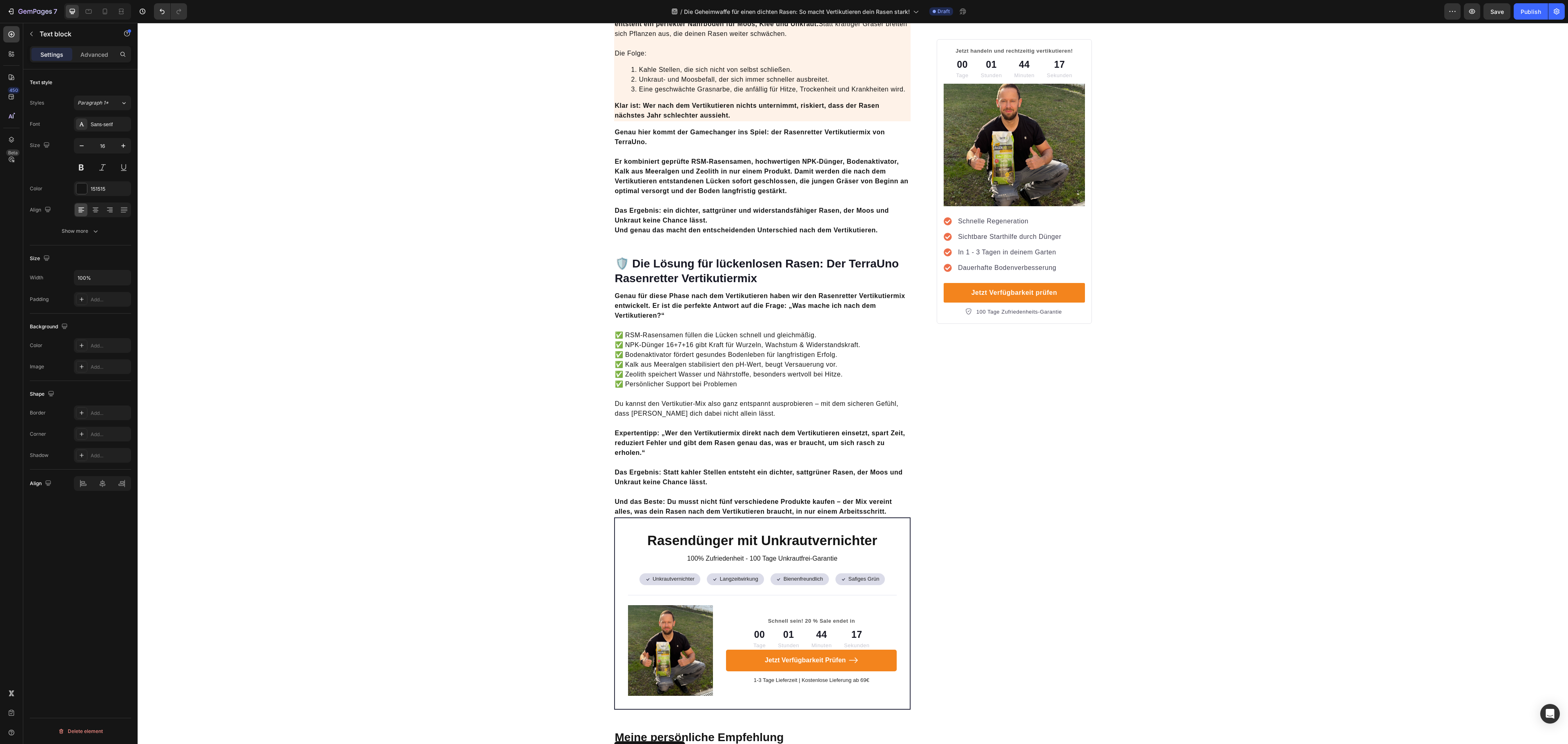
scroll to position [1960, 0]
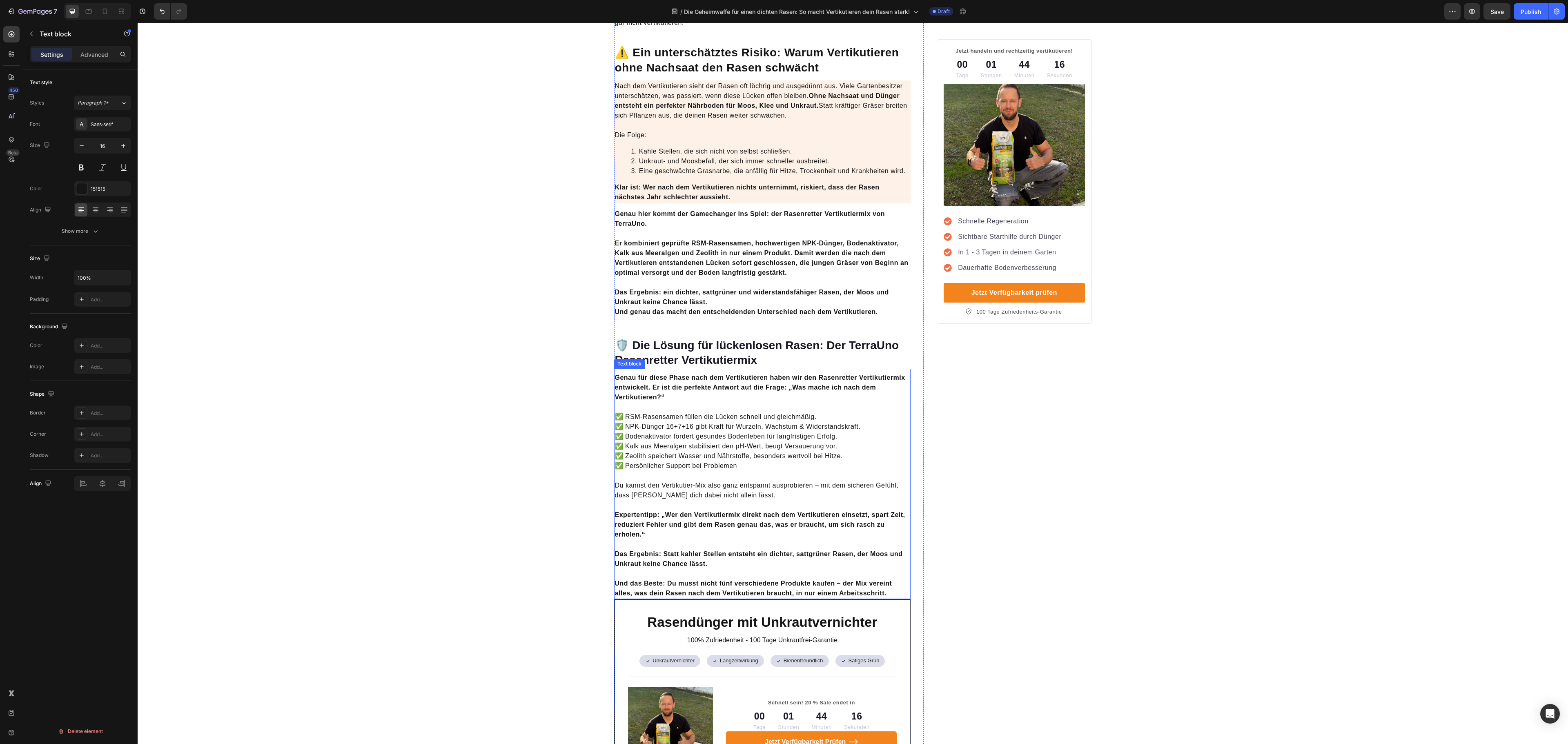
click at [763, 539] on p "Das Ergebnis: Statt kahler Stellen entsteht ein dichter, sattgrüner Rasen, der …" at bounding box center [762, 554] width 295 height 29
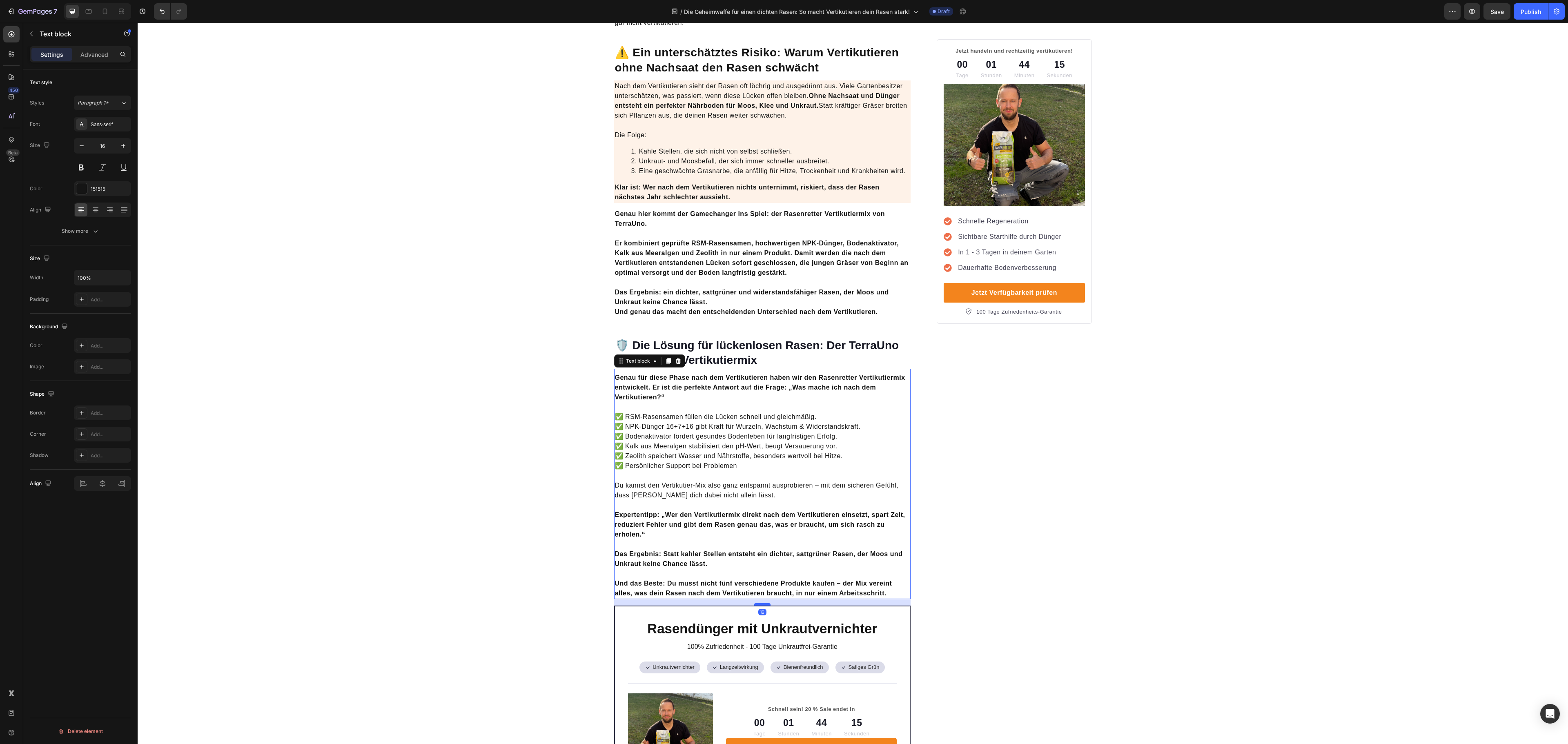
drag, startPoint x: 755, startPoint y: 586, endPoint x: 756, endPoint y: 592, distance: 6.1
click at [756, 603] on div at bounding box center [762, 605] width 16 height 2
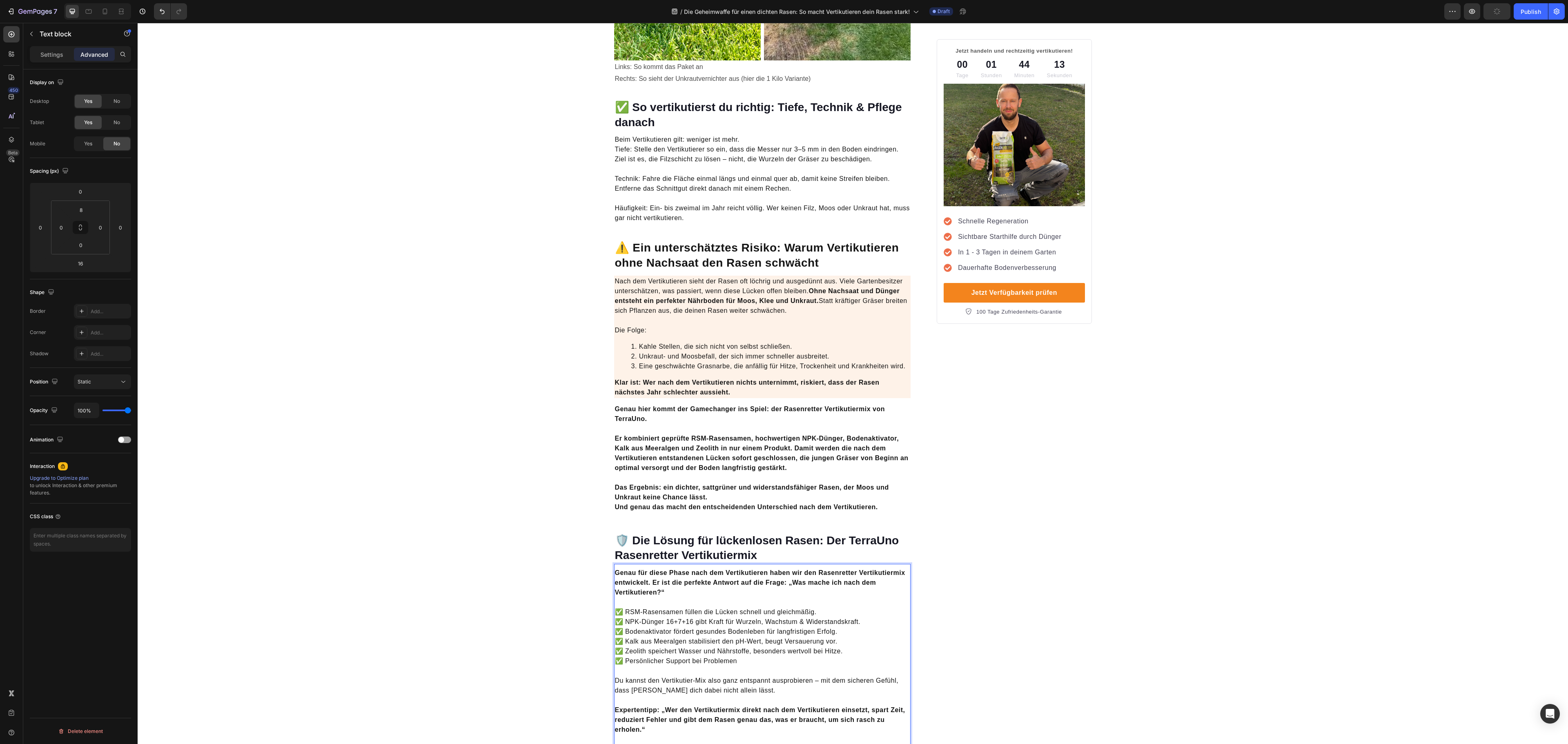
scroll to position [1716, 0]
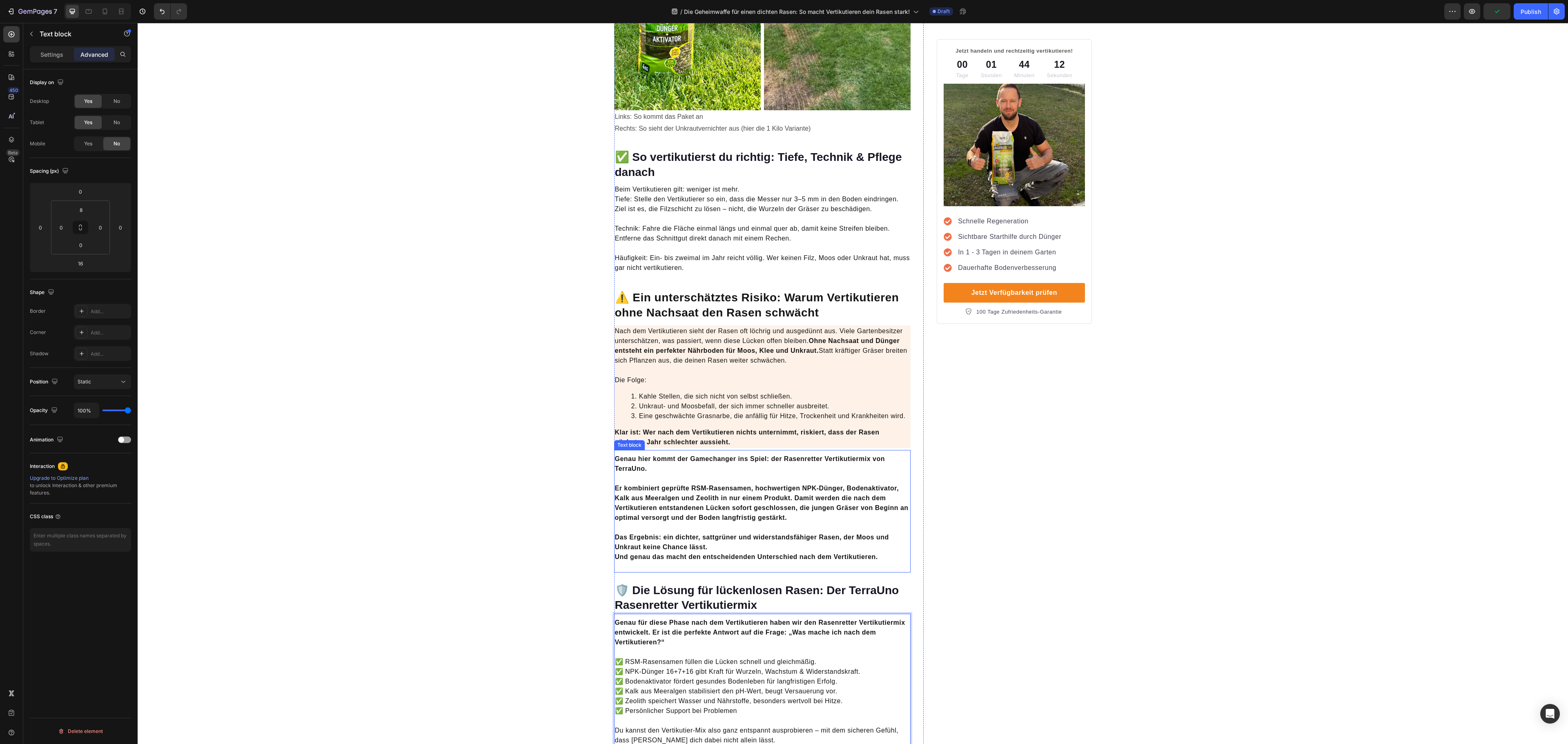
click at [794, 557] on p "Das Ergebnis: ein dichter, sattgrüner und widerstandsfähiger Rasen, der Moos un…" at bounding box center [762, 547] width 295 height 49
drag, startPoint x: 751, startPoint y: 560, endPoint x: 751, endPoint y: 552, distance: 8.0
click at [751, 552] on div "Genau hier kommt der Gamechanger ins Spiel: der Rasenretter Vertikutiermix von …" at bounding box center [763, 511] width 297 height 122
click at [734, 552] on p "Das Ergebnis: ein dichter, sattgrüner und widerstandsfähiger Rasen, der Moos un…" at bounding box center [762, 547] width 295 height 49
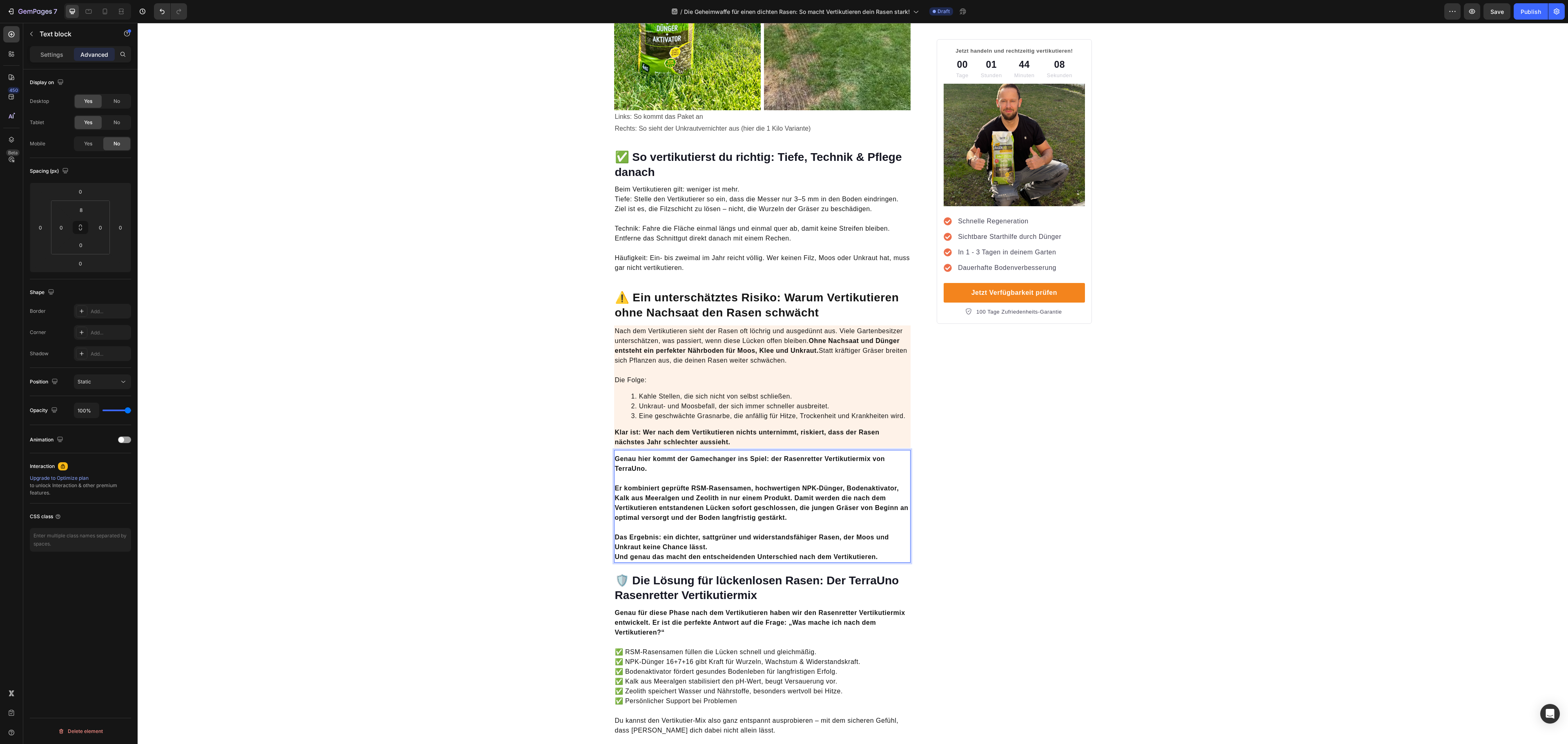
click at [758, 457] on p "Genau hier kommt der Gamechanger ins Spiel: der Rasenretter Vertikutiermix von …" at bounding box center [762, 464] width 295 height 19
click at [755, 412] on li "Eine geschwächte Grasnarbe, die anfällig für Hitze, Trockenheit und Krankheiten…" at bounding box center [771, 416] width 279 height 10
click at [769, 553] on strong "Und genau das macht den entscheidenden Unterschied nach dem Vertikutieren." at bounding box center [746, 556] width 263 height 7
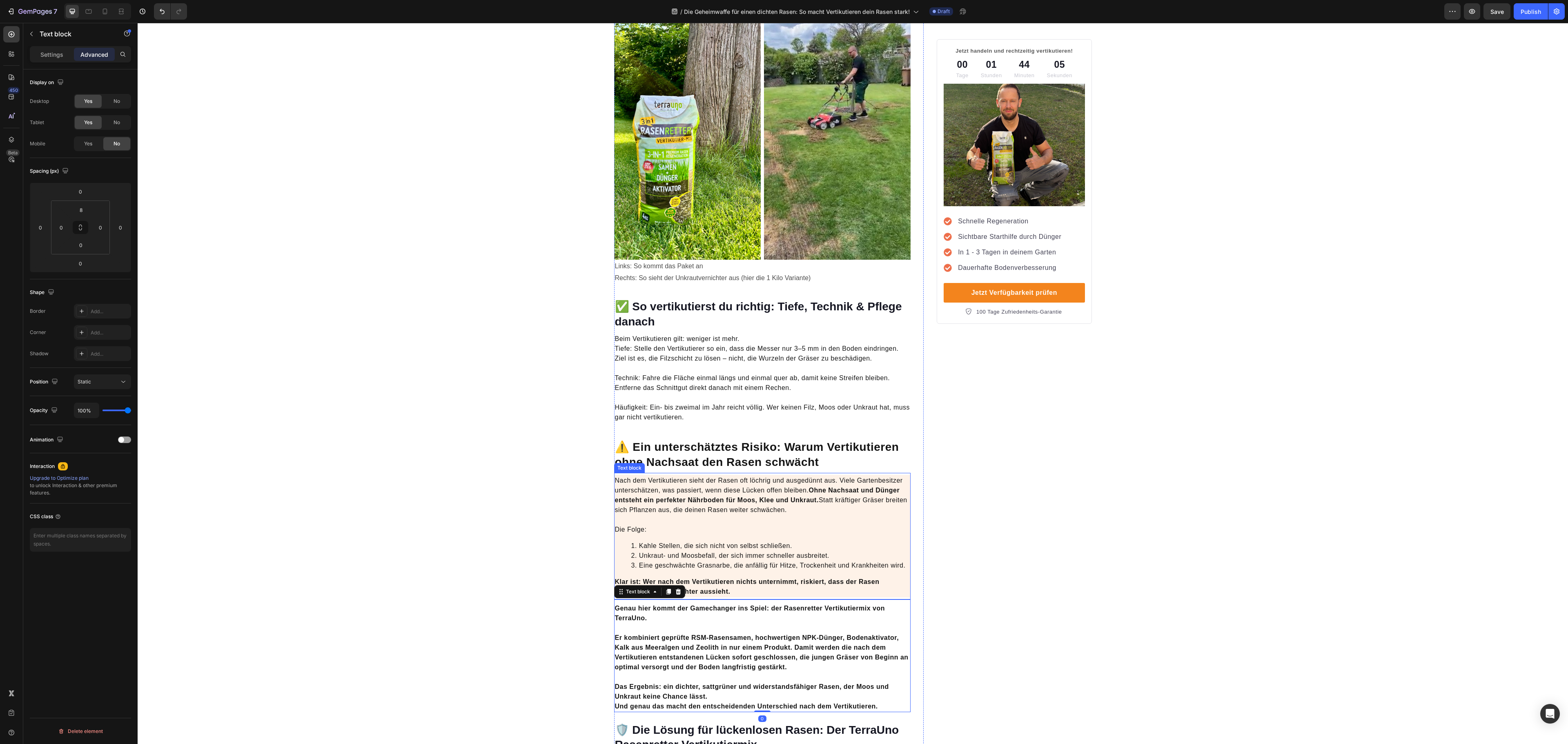
scroll to position [1552, 0]
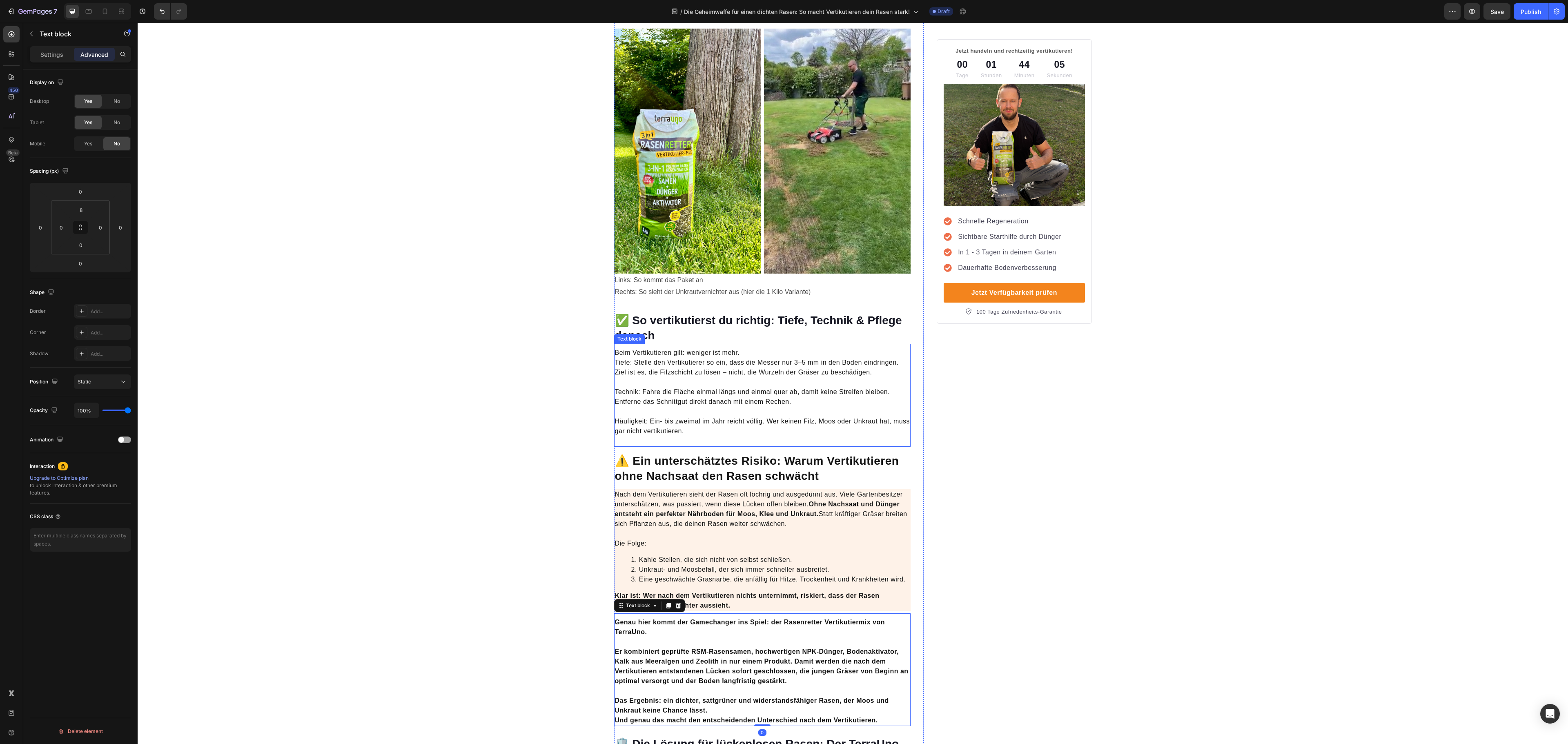
click at [799, 421] on p "Häufigkeit: Ein- bis zweimal im Jahr reicht völlig. Wer keinen Filz, Moos oder …" at bounding box center [762, 421] width 295 height 29
click at [61, 52] on p "Settings" at bounding box center [52, 55] width 23 height 9
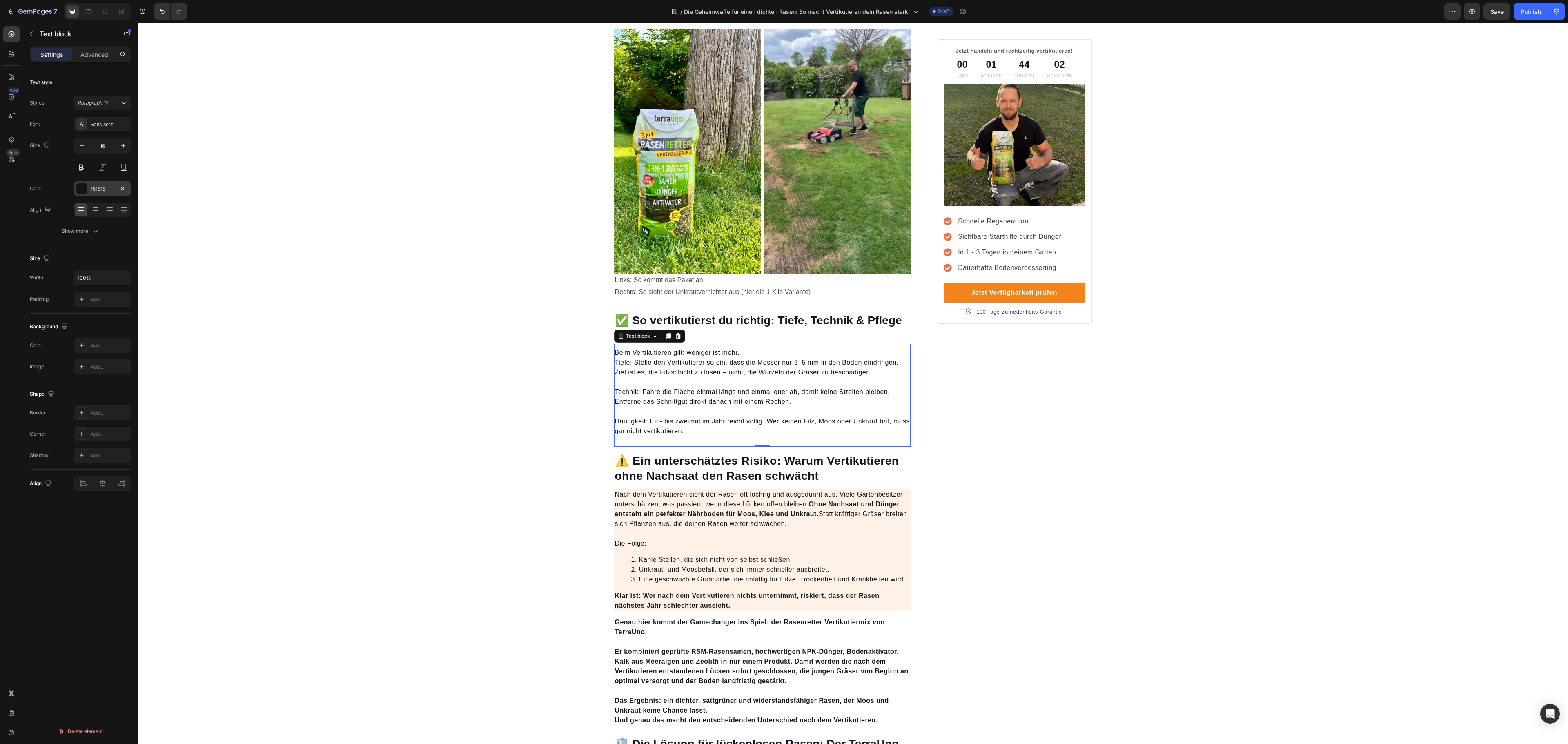
click at [107, 196] on div "151515" at bounding box center [102, 189] width 57 height 15
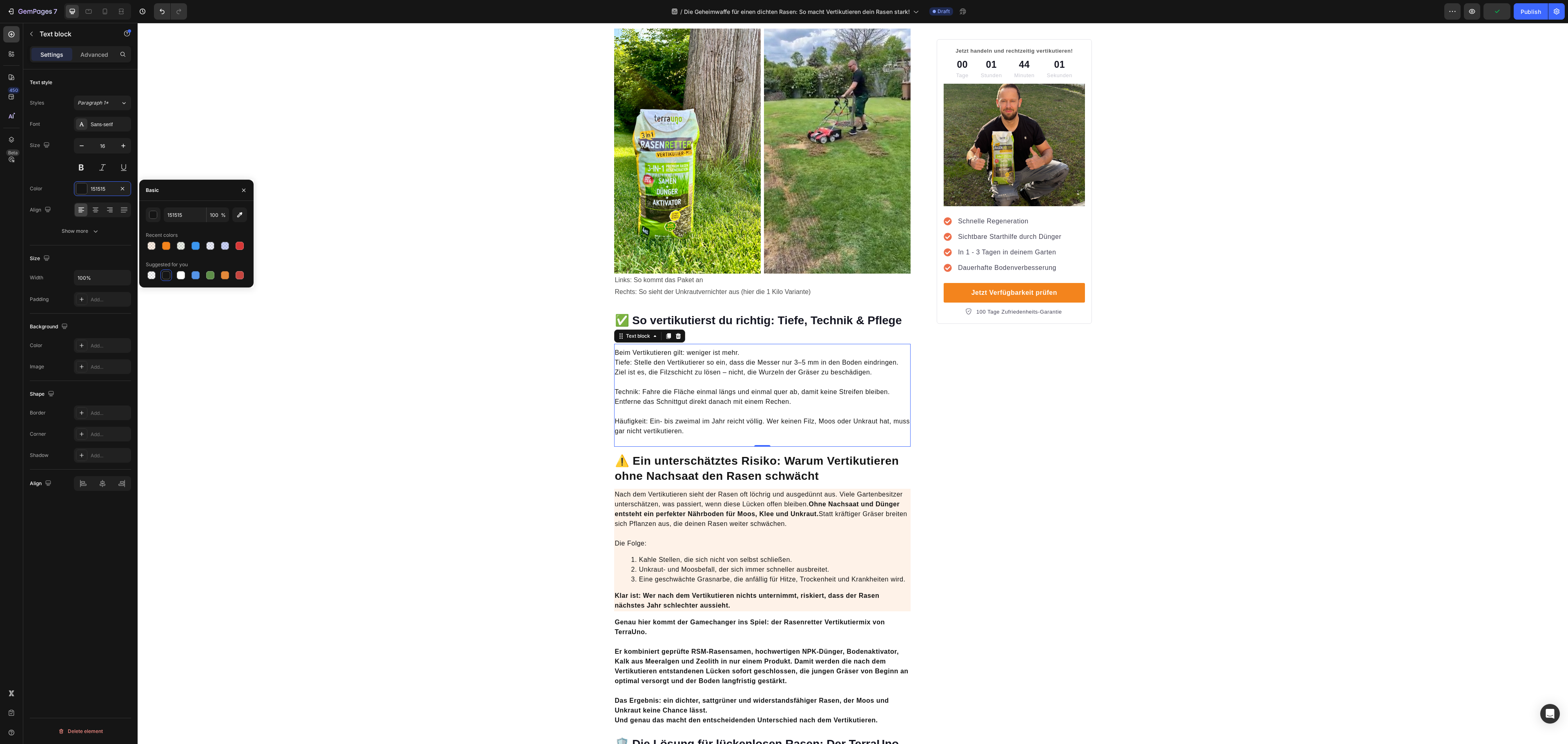
click at [720, 433] on div "Beim Vertikutieren gilt: weniger ist mehr. Tiefe: Stelle den Vertikutierer so e…" at bounding box center [763, 395] width 297 height 103
click at [833, 565] on li "Unkraut- und Moosbefall, der sich immer schneller ausbreitet." at bounding box center [771, 570] width 279 height 10
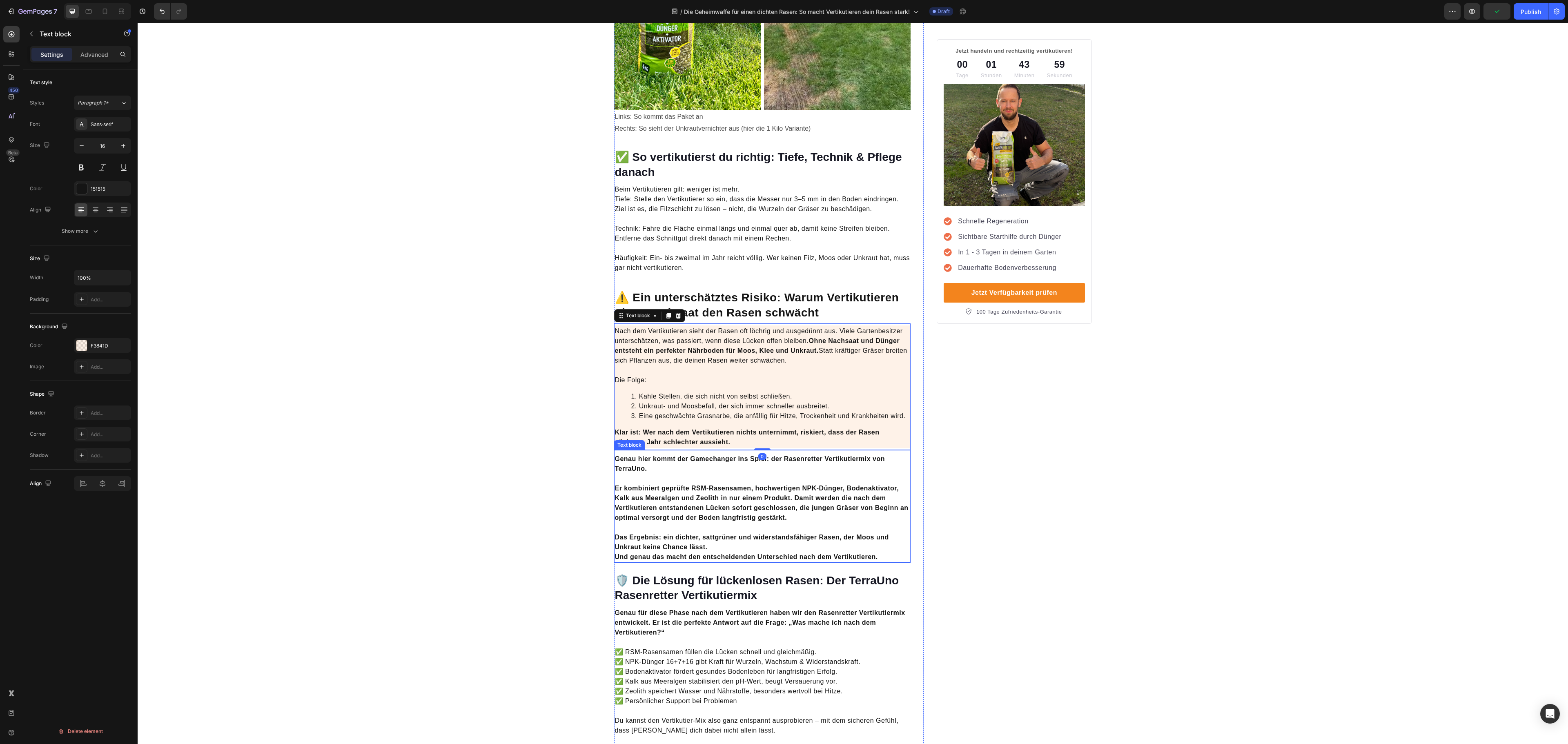
click at [827, 534] on strong "Das Ergebnis: ein dichter, sattgrüner und widerstandsfähiger Rasen, der Moos un…" at bounding box center [752, 542] width 274 height 17
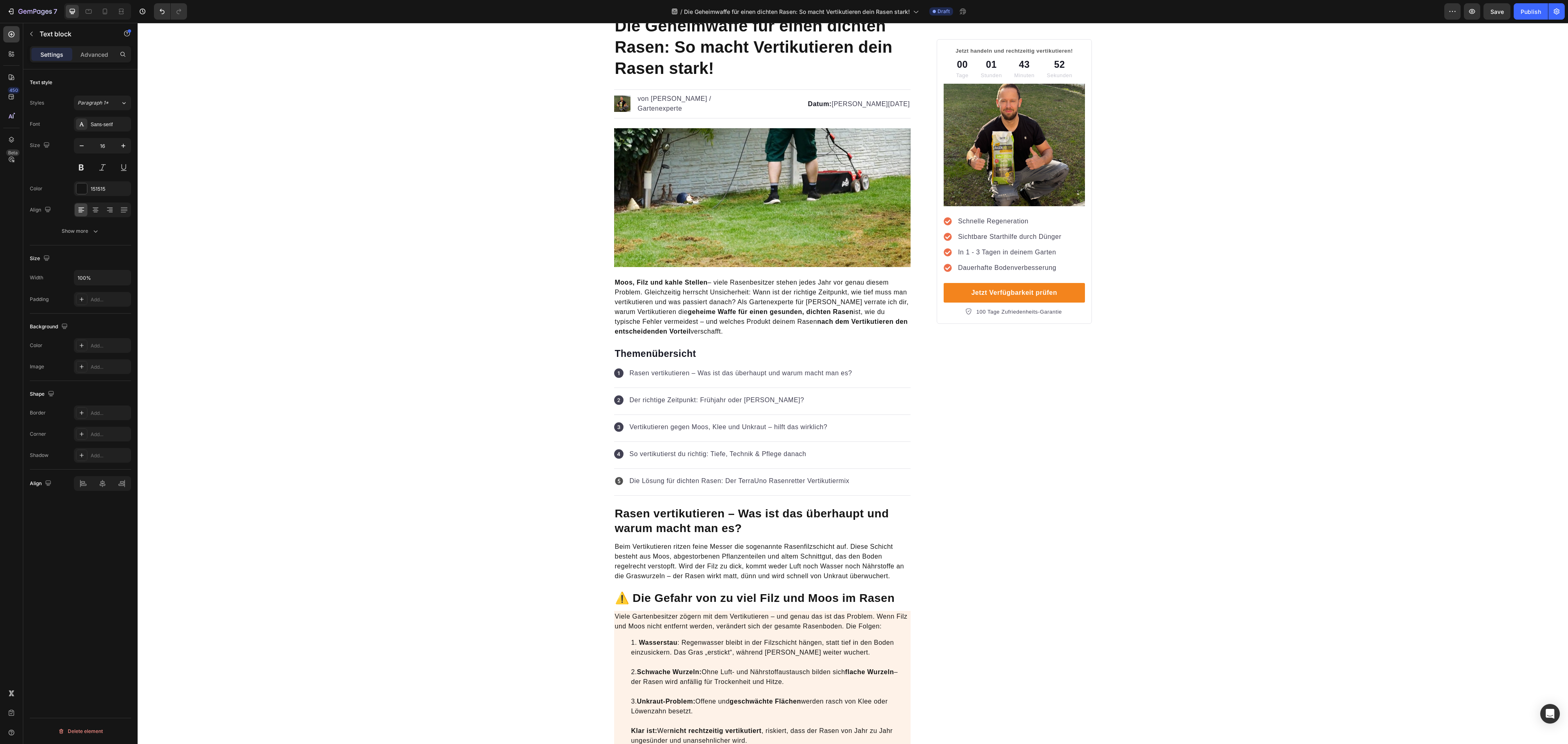
scroll to position [0, 0]
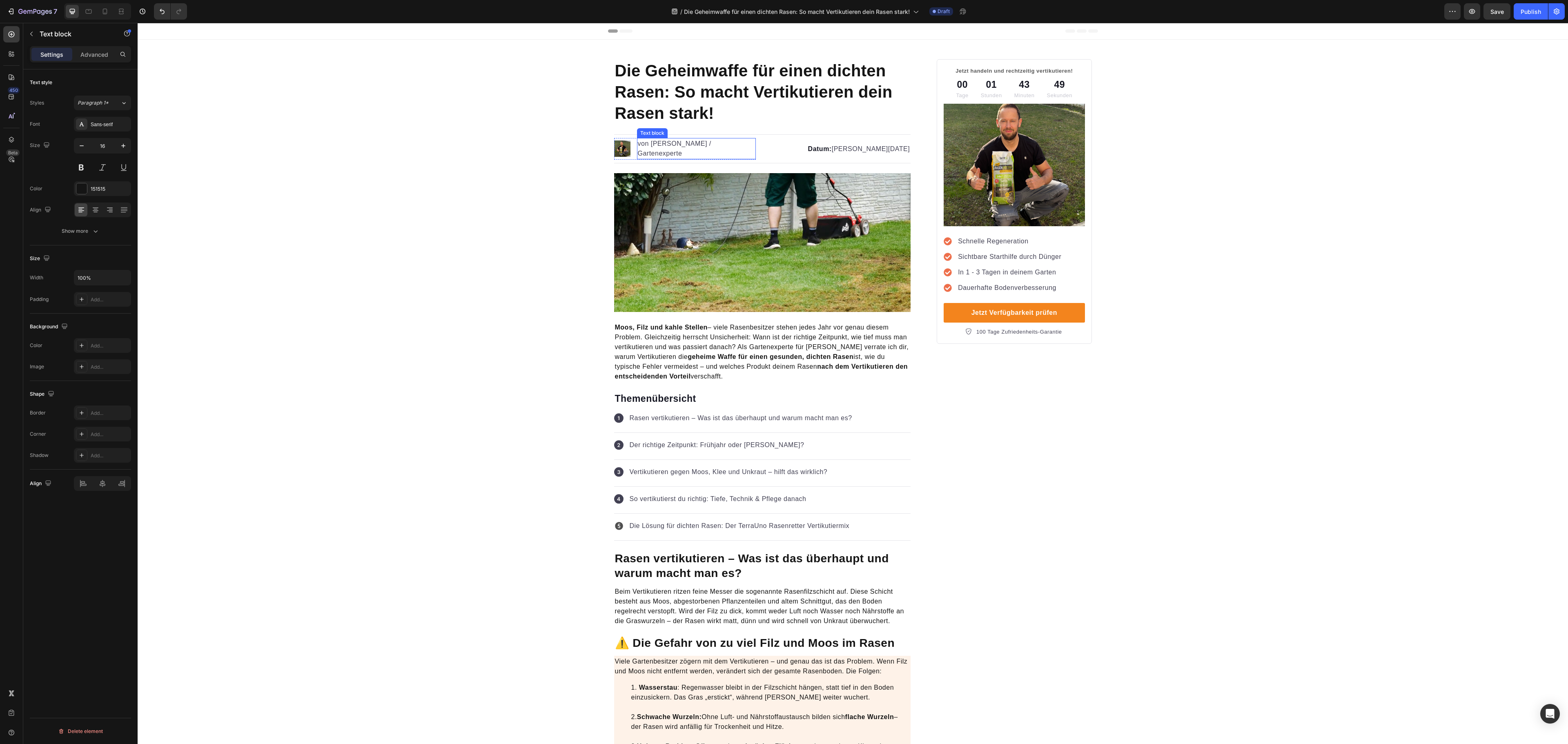
click at [686, 146] on p "von [PERSON_NAME] / Gartenexperte" at bounding box center [696, 149] width 117 height 19
click at [91, 189] on div "424153" at bounding box center [102, 189] width 24 height 7
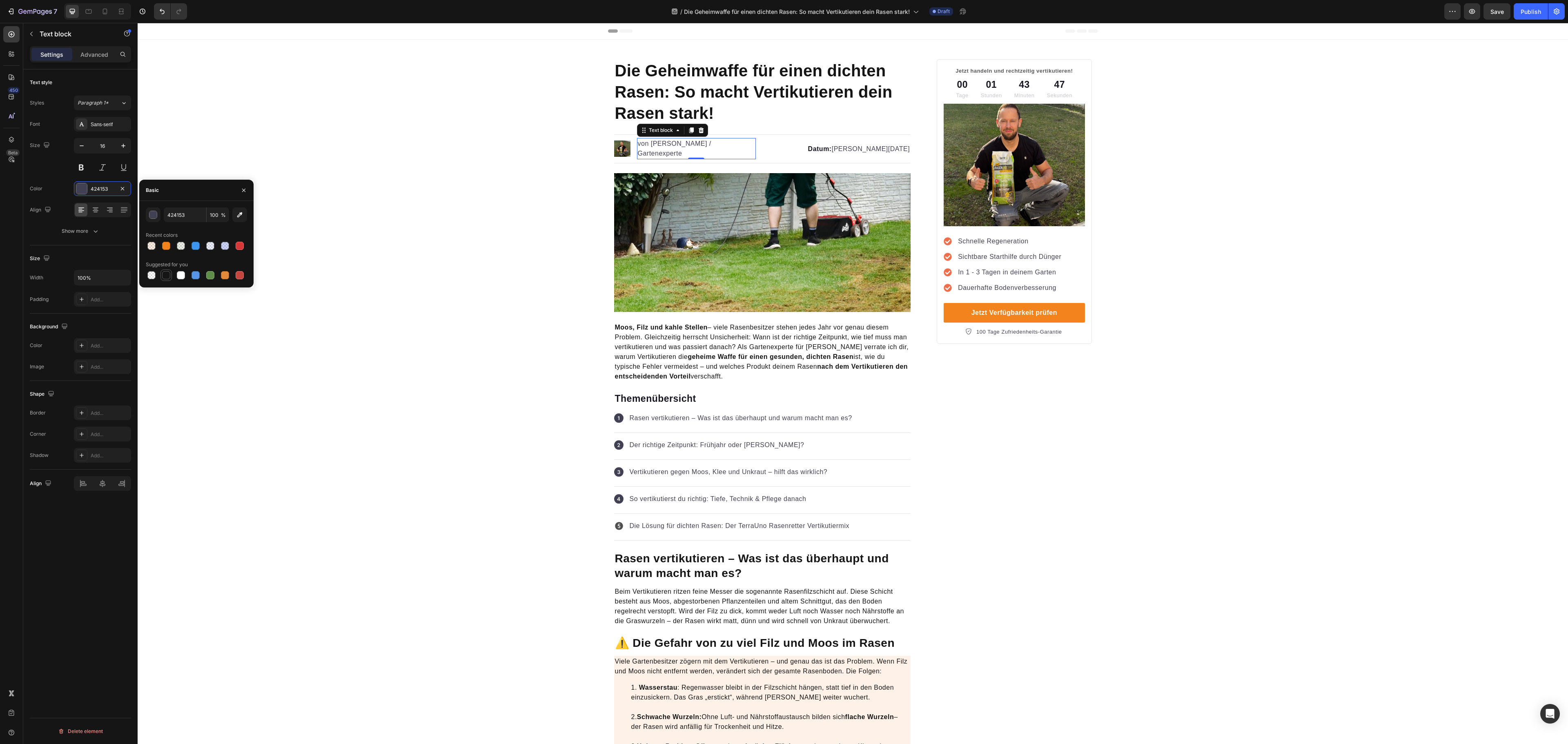
click at [163, 276] on div at bounding box center [166, 275] width 8 height 8
type input "151515"
click at [808, 149] on strong "Datum:" at bounding box center [820, 149] width 24 height 7
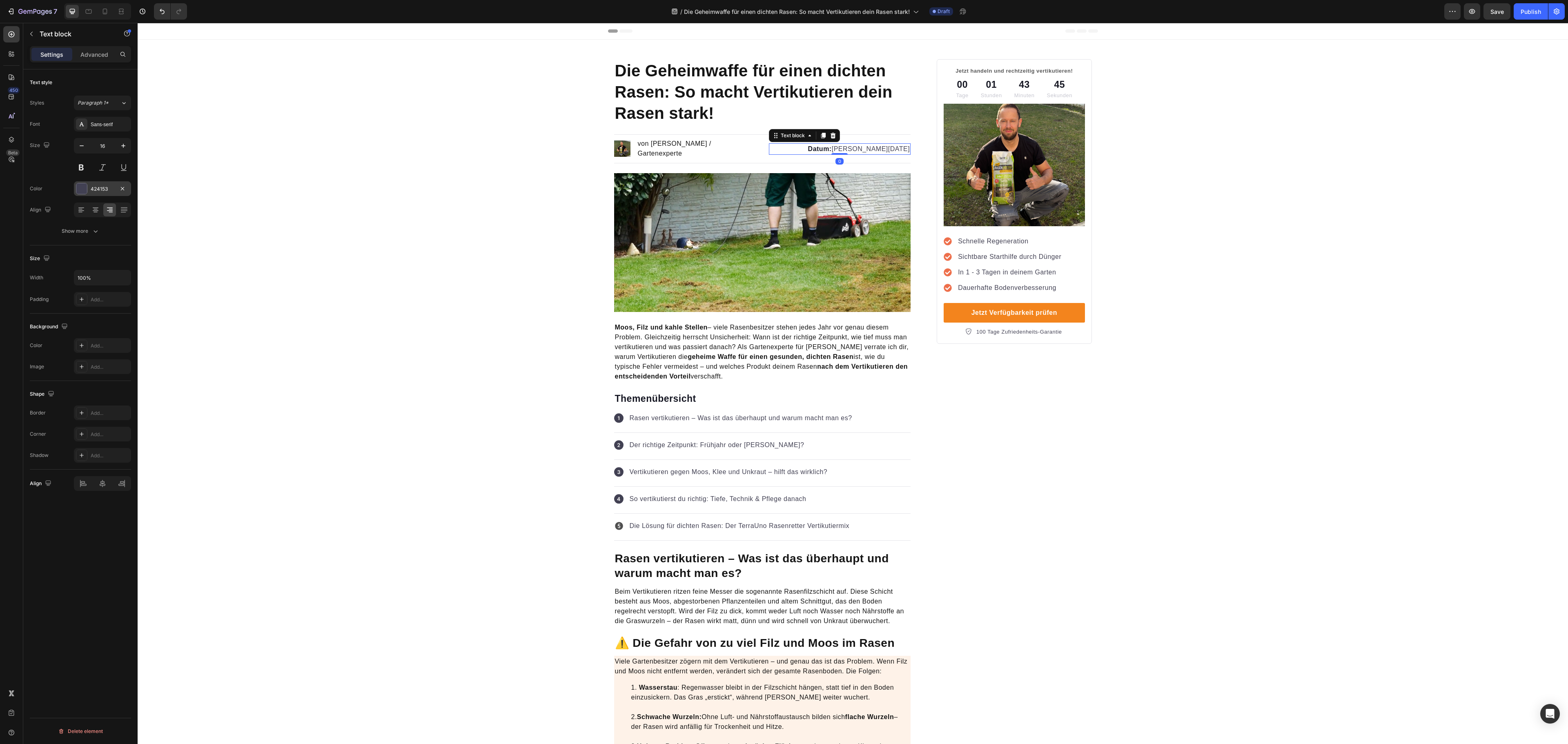
click at [103, 187] on div "424153" at bounding box center [102, 189] width 24 height 7
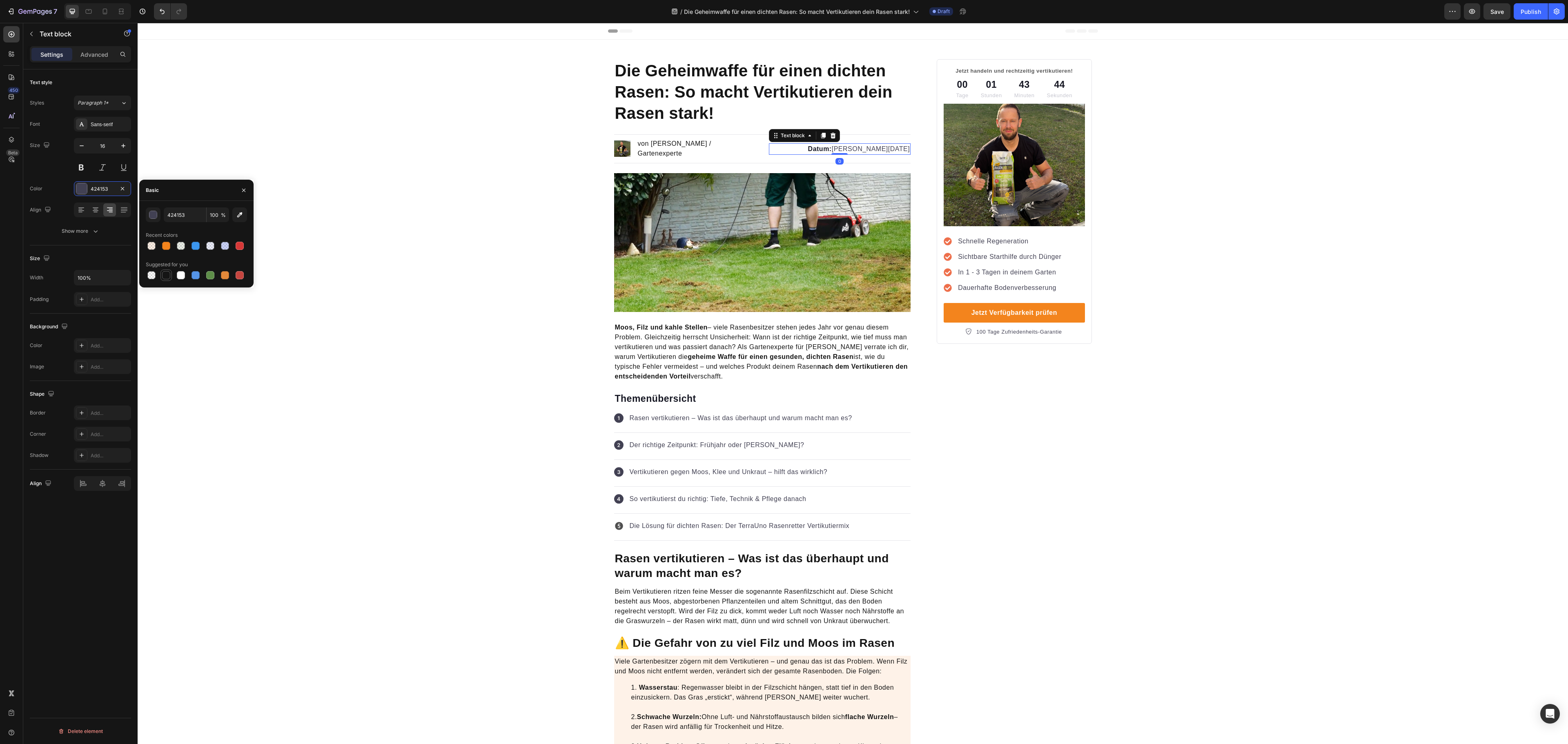
click at [165, 279] on div at bounding box center [166, 275] width 10 height 10
type input "151515"
click at [687, 451] on div "Icon Der richtige Zeitpunkt: Frühjahr oder Herbst? Text block" at bounding box center [763, 446] width 297 height 27
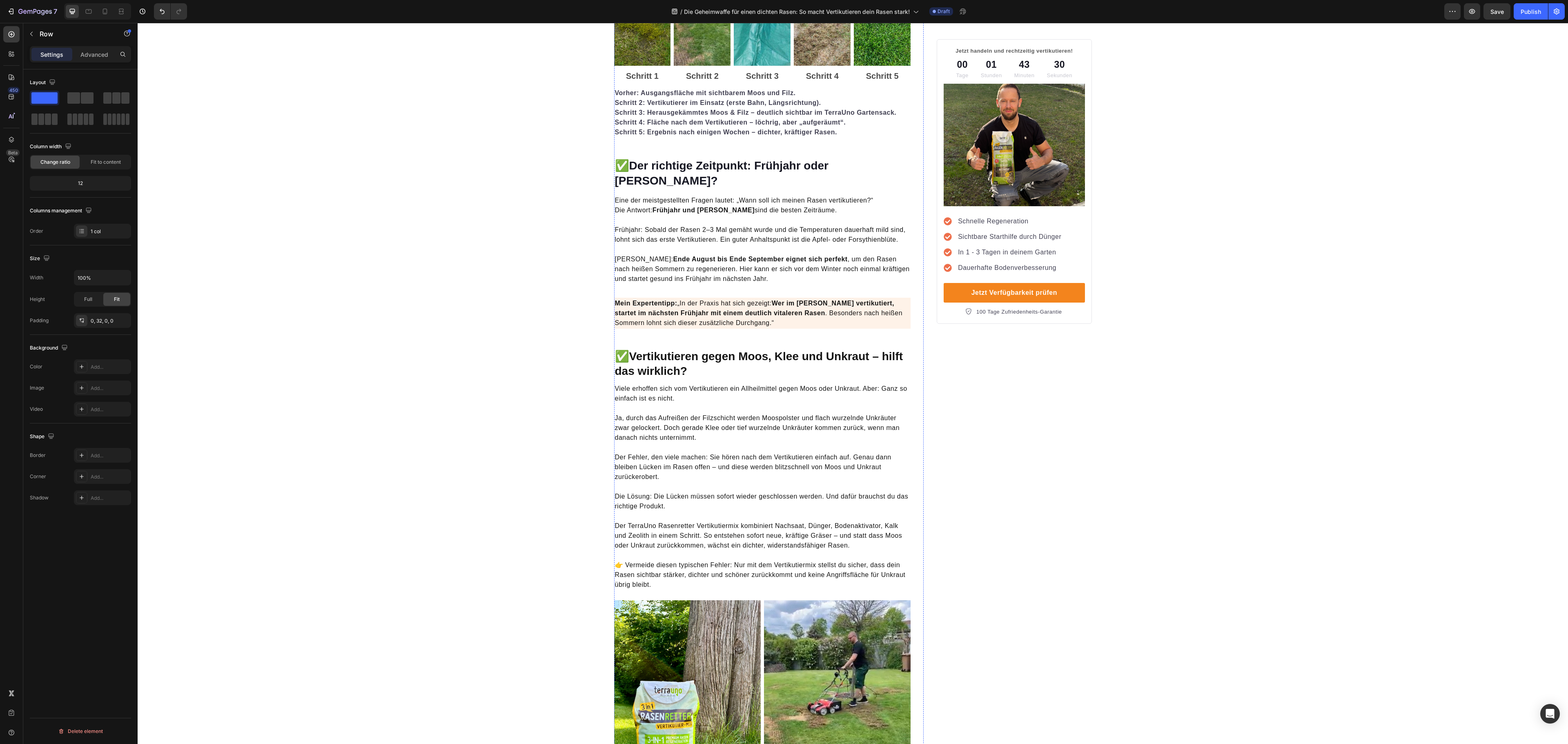
scroll to position [1062, 0]
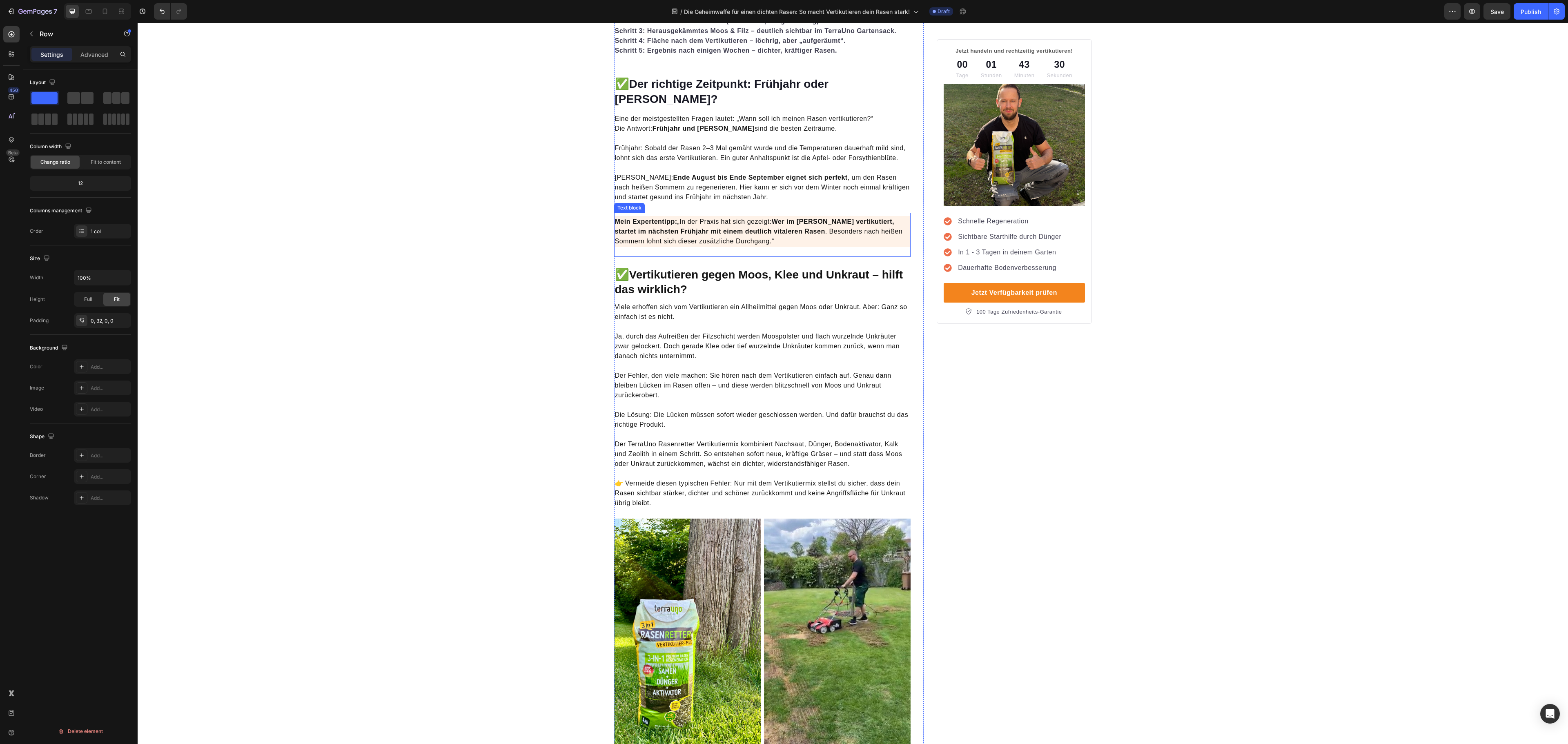
click at [749, 229] on p "Mein Expertentipp: „In der Praxis hat sich gezeigt: Wer im Herbst vertikutiert,…" at bounding box center [762, 231] width 295 height 29
click at [678, 217] on p "Mein Expertentipp: „In der Praxis hat sich gezeigt: Wer im Herbst vertikutiert,…" at bounding box center [762, 231] width 295 height 29
click at [743, 222] on strong "Wer im [PERSON_NAME] vertikutiert, startet im nächsten Frühjahr mit einem deutl…" at bounding box center [753, 226] width 277 height 17
click at [767, 322] on p "Ja, durch das Aufreißen der Filzschicht werden Moospolster und flach wurzelnde …" at bounding box center [762, 342] width 295 height 39
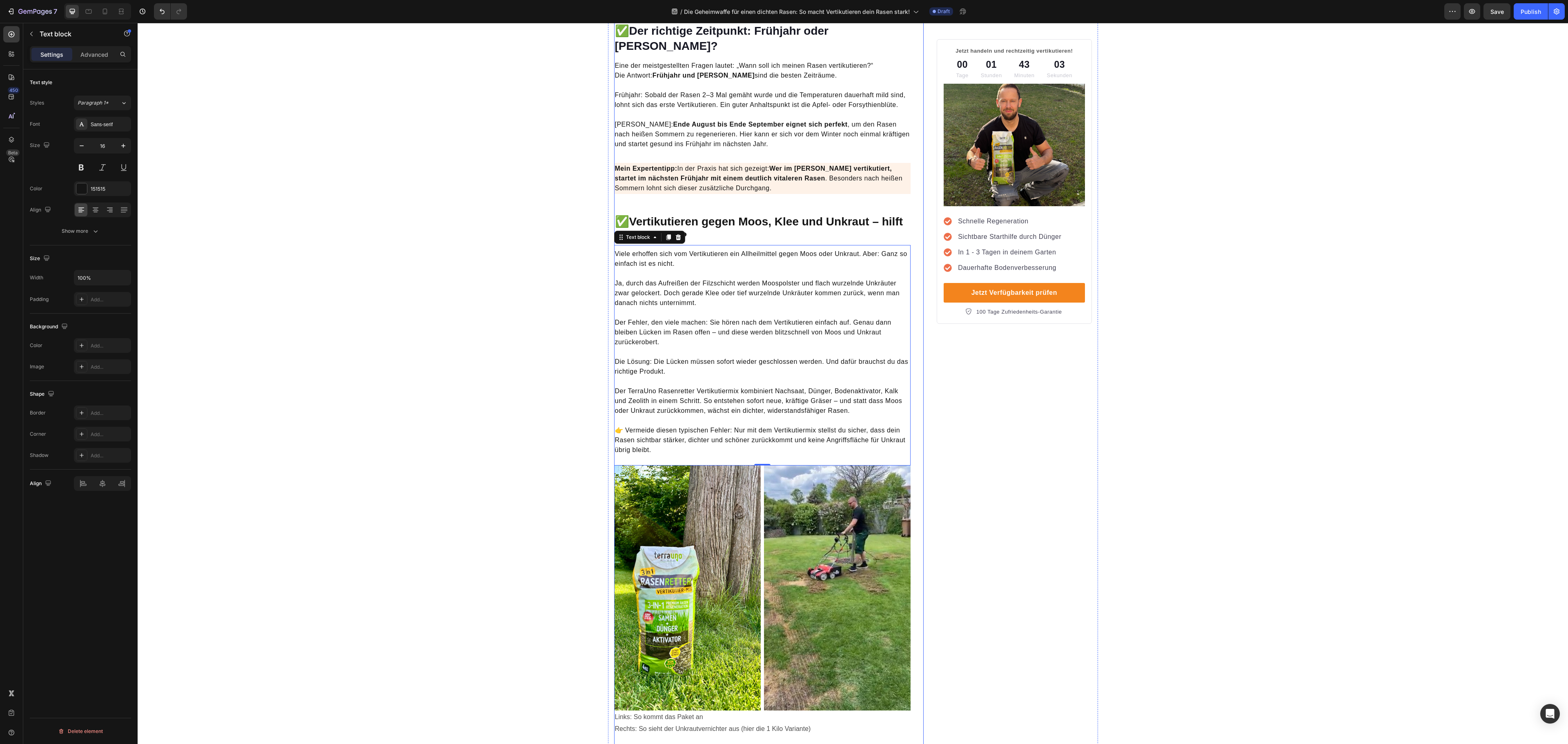
scroll to position [1143, 0]
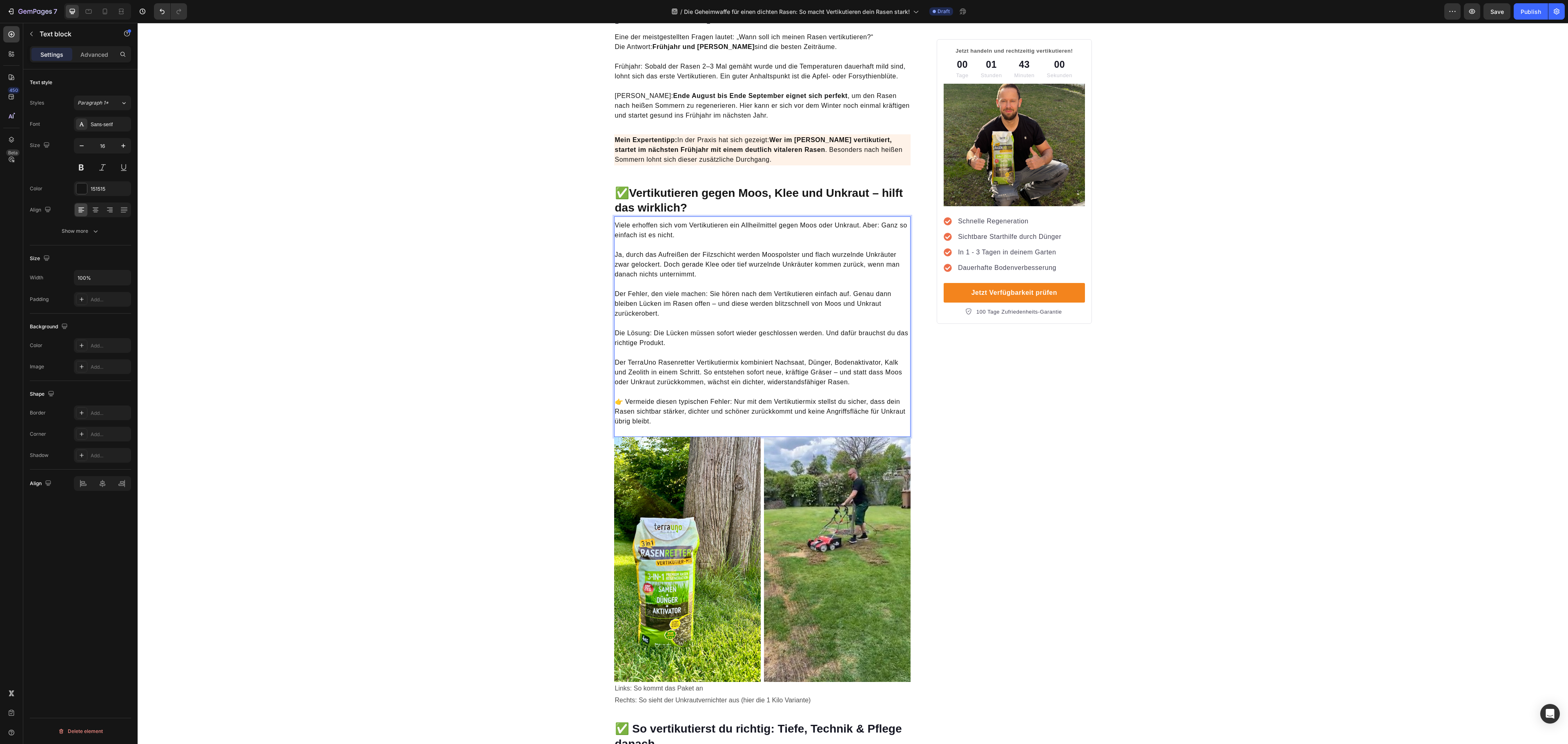
click at [701, 387] on p "👉 Vermeide diesen typischen Fehler: Nur mit dem Vertikutiermix stellst du siche…" at bounding box center [762, 412] width 295 height 49
click at [719, 393] on p "⁠⁠⁠⁠⁠⁠⁠ 👉 Vermeide diesen typischen Fehler: Nur mit dem Vertikutiermix stellst …" at bounding box center [762, 412] width 295 height 49
drag, startPoint x: 729, startPoint y: 392, endPoint x: 747, endPoint y: 402, distance: 20.6
click at [618, 390] on p "👉 Vermeide diesen typischen Fehler: Nur mit dem Vertikutiermix stellst du siche…" at bounding box center [762, 412] width 295 height 49
click at [604, 373] on icon "Editor contextual toolbar" at bounding box center [604, 374] width 5 height 6
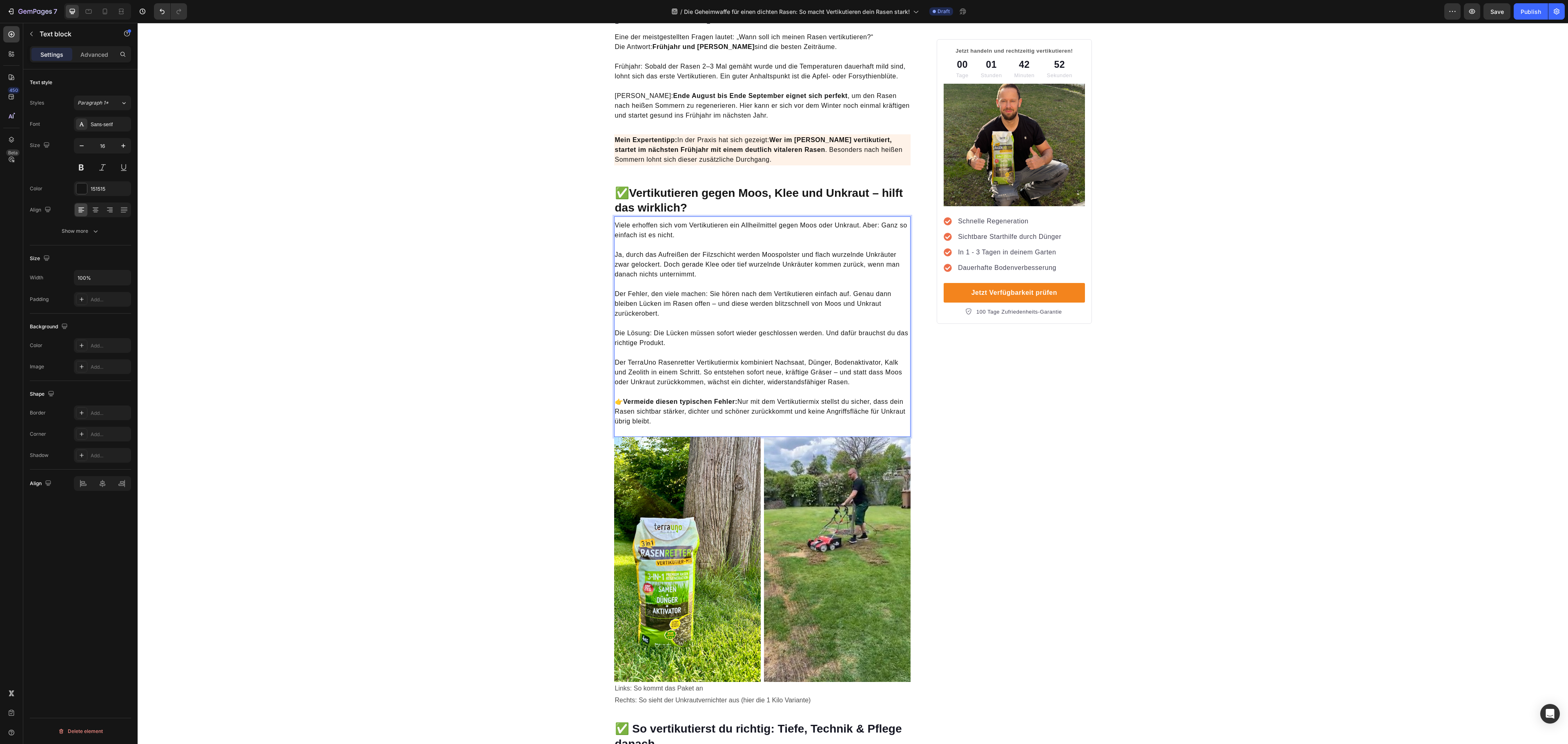
click at [870, 392] on p "👉 Vermeide diesen typischen Fehler: Nur mit dem Vertikutiermix stellst du siche…" at bounding box center [762, 412] width 295 height 49
click at [777, 387] on p "👉 Vermeide diesen typischen Fehler: Nur mit dem Vertikutiermix stellst du siche…" at bounding box center [762, 412] width 295 height 49
click at [792, 387] on p "👉 Vermeide diesen typischen Fehler: aNur mit dem RVertikutiermix stellst du sic…" at bounding box center [762, 412] width 295 height 49
click at [762, 387] on p "👉 Vermeide diesen typischen Fehler: aNur mit dem RVertikutiermix stellst du sic…" at bounding box center [762, 412] width 295 height 49
click at [762, 387] on p "⁠⁠⁠⁠⁠⁠⁠ 👉 Vermeide diesen typischen Fehler: aNur mit dem RVertikutiermix stells…" at bounding box center [762, 412] width 295 height 49
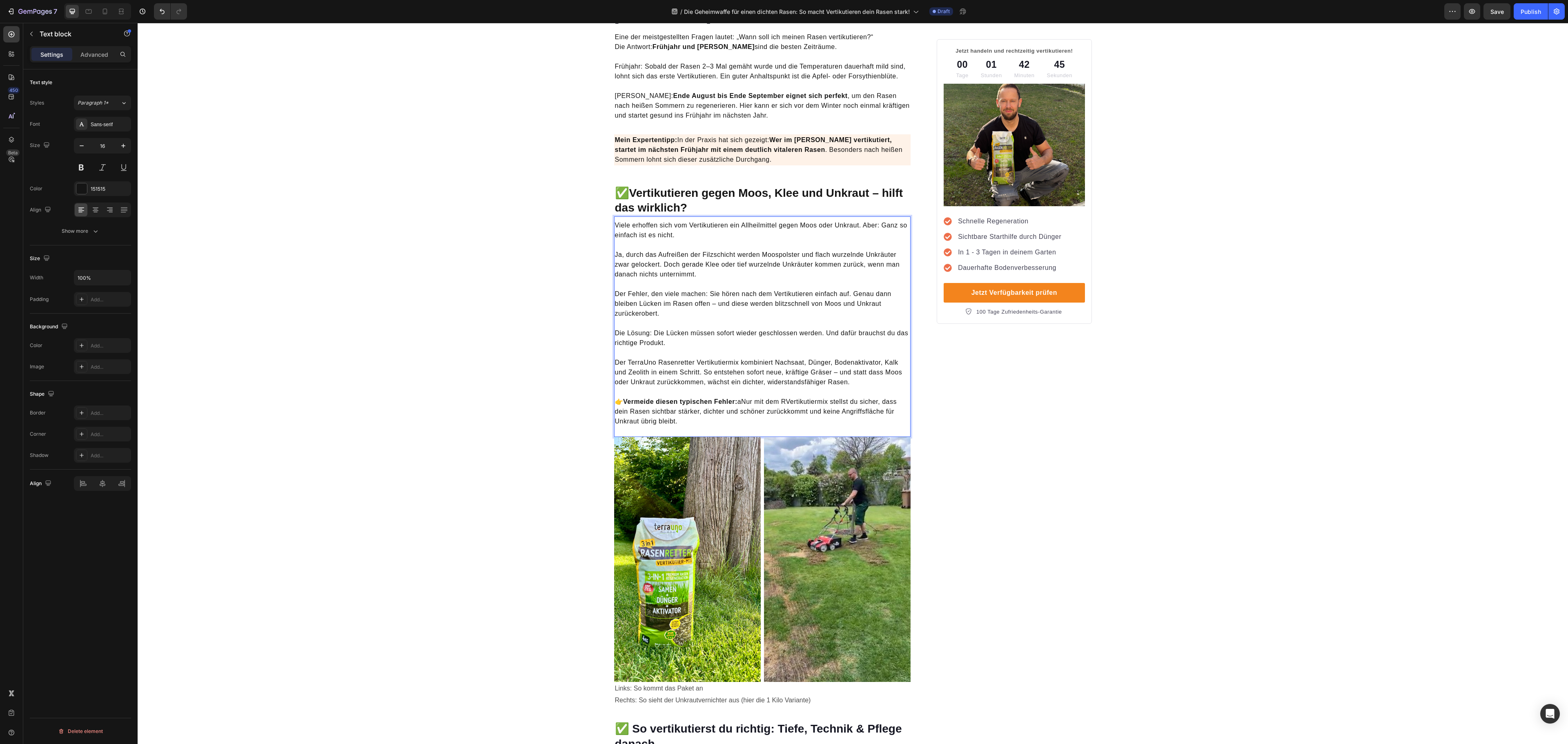
click at [718, 398] on strong "Vermeide diesen typischen Fehler:" at bounding box center [681, 401] width 114 height 7
click at [738, 387] on p "👉 Vermeide diesen typischen Fehler: aNur mit dem RVertikutiermix stellst du sic…" at bounding box center [762, 412] width 295 height 49
click at [740, 390] on p "⁠⁠⁠⁠⁠⁠⁠ 👉 Vermeide diesen typischen Fehler: aNur mit dem RVertikutiermix stells…" at bounding box center [762, 412] width 295 height 49
click at [792, 390] on p "👉 Vermeide diesen typischen Fehler: Nur mit dem RVertikutiermix stellst du sich…" at bounding box center [762, 412] width 295 height 49
click at [780, 390] on p "👉 Vermeide diesen typischen Fehler: Nur mit dem RVertikutiermix stellst du sich…" at bounding box center [762, 412] width 295 height 49
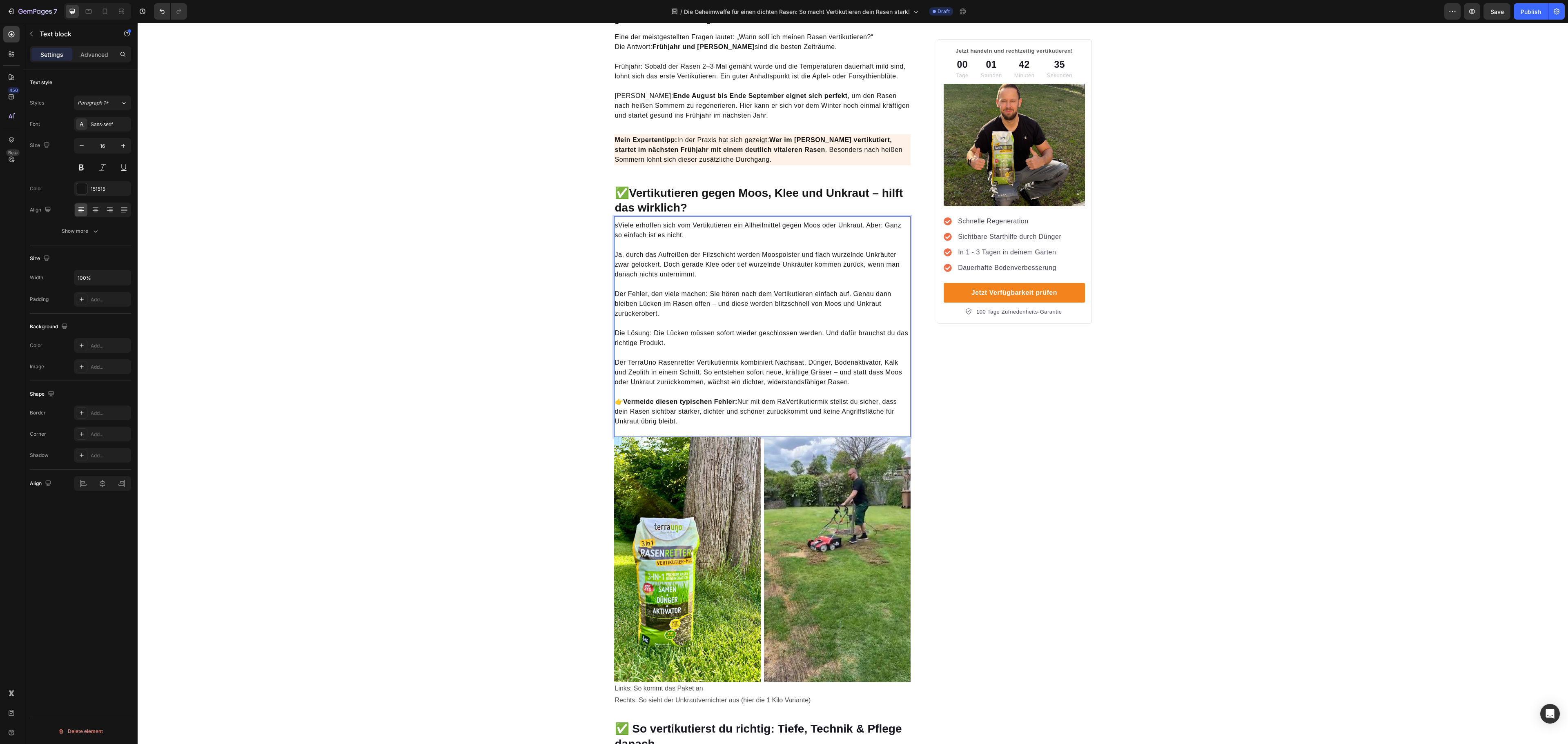
click at [615, 220] on p "sViele erhoffen sich vom Vertikutieren ein Allheilmittel gegen Moos oder Unkrau…" at bounding box center [762, 230] width 295 height 19
click at [855, 352] on p "Der TerraUno Rasenretter Vertikutiermix kombiniert Nachsaat, Dünger, Bodenaktiv…" at bounding box center [762, 368] width 295 height 39
click at [856, 364] on p "Der TerraUno Rasenretter Vertikutiermix kombiniert Nachsaat, Dünger, Bodenaktiv…" at bounding box center [762, 368] width 295 height 39
click at [799, 389] on p "👉 Vermeide diesen typischen Fehler: Nur mit dem RaVertikutiermix stellst du sic…" at bounding box center [762, 412] width 295 height 49
click at [792, 390] on p "👉 Vermeide diesen typischen Fehler: Nur mit dem RaVertikutiermix stellst du sic…" at bounding box center [762, 412] width 295 height 49
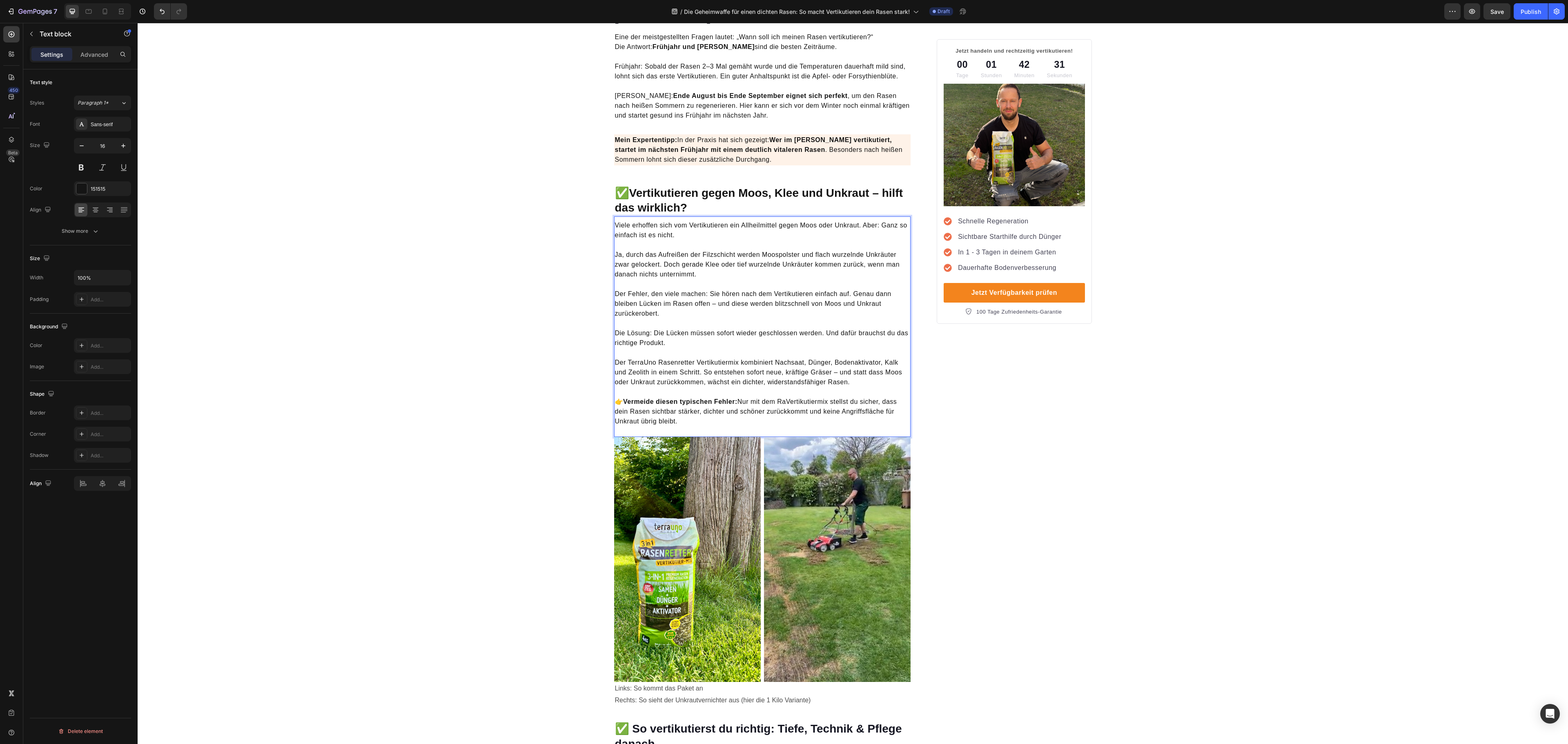
click at [786, 390] on p "👉 Vermeide diesen typischen Fehler: Nur mit dem RaVertikutiermix stellst du sic…" at bounding box center [762, 412] width 295 height 49
click at [619, 220] on p "neViele erhoffen sich vom Vertikutieren ein Allheilmittel gegen Moos oder Unkra…" at bounding box center [762, 230] width 295 height 19
click at [617, 220] on p "neViele erhoffen sich vom Vertikutieren ein Allheilmittel gegen Moos oder Unkra…" at bounding box center [762, 230] width 295 height 19
click at [779, 348] on p "Der TerraUno Rasenretter Vertikutiermix kombiniert Nachsaat, Dünger, Bodenaktiv…" at bounding box center [762, 368] width 295 height 39
click at [844, 419] on p "👉 Vermeide diesen typischen Fehler: Nur mit dem RasVertikutiermix stellst du si…" at bounding box center [762, 412] width 295 height 49
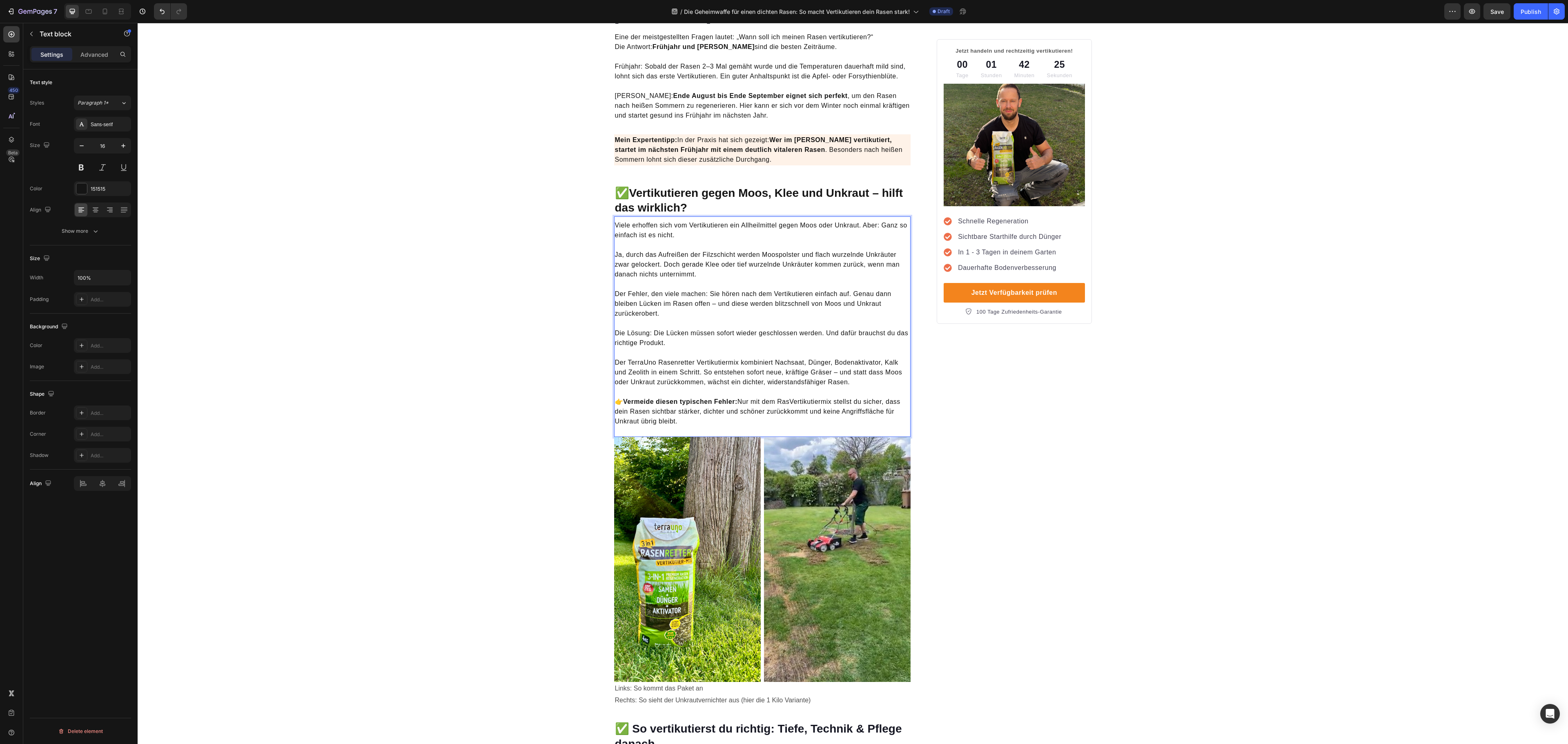
click at [843, 395] on p "👉 Vermeide diesen typischen Fehler: Nur mit dem RasVertikutiermix stellst du si…" at bounding box center [762, 412] width 295 height 49
click at [796, 395] on p "👉 Vermeide diesen typischen Fehler: Nur mit dem RasVertikutiermix stellst du si…" at bounding box center [762, 412] width 295 height 49
click at [789, 395] on p "👉 Vermeide diesen typischen Fehler: Nur mit dem RasVertikutiermix stellst du si…" at bounding box center [762, 412] width 295 height 49
click at [786, 395] on p "👉 Vermeide diesen typischen Fehler: Nur mit dem Ras Vertikutiermix stellst du s…" at bounding box center [762, 412] width 295 height 49
click at [791, 390] on p "👉 Vermeide diesen typischen Fehler: Nur mit dem Ras Vertikutiermix stellst du s…" at bounding box center [762, 412] width 295 height 49
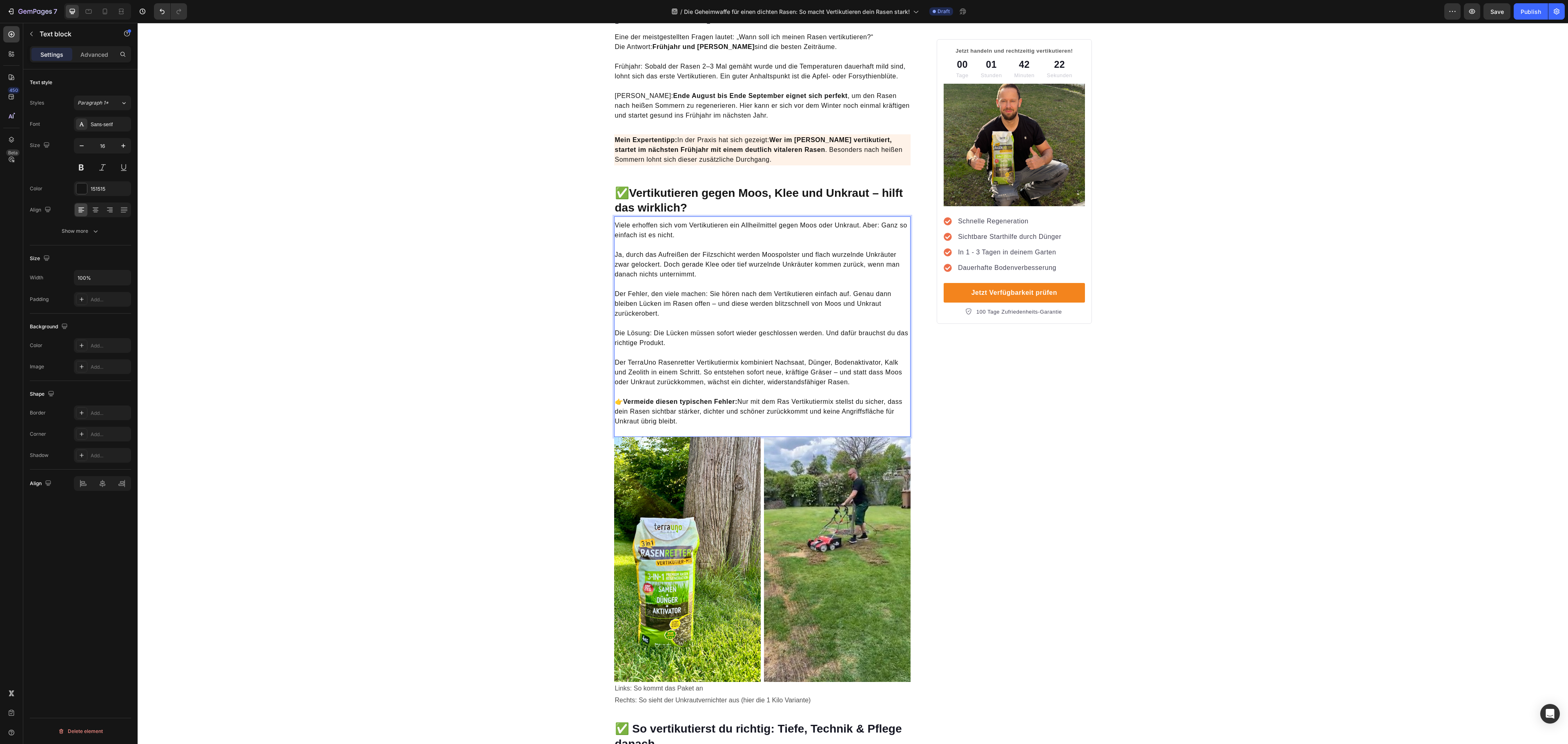
click at [787, 392] on p "👉 Vermeide diesen typischen Fehler: Nur mit dem Ras Vertikutiermix stellst du s…" at bounding box center [762, 412] width 295 height 49
click at [615, 220] on p "nViele erhoffen sich vom Vertikutieren ein Allheilmittel gegen Moos oder Unkrau…" at bounding box center [762, 230] width 295 height 19
click at [792, 387] on p "👉 Vermeide diesen typischen Fehler: Nur mit dem Rase Vertikutiermix stellst du …" at bounding box center [762, 412] width 295 height 49
click at [796, 388] on p "⁠⁠⁠⁠⁠⁠⁠ 👉 Vermeide diesen typischen Fehler: Nur mit dem Rase Vertikutiermix ste…" at bounding box center [762, 412] width 295 height 49
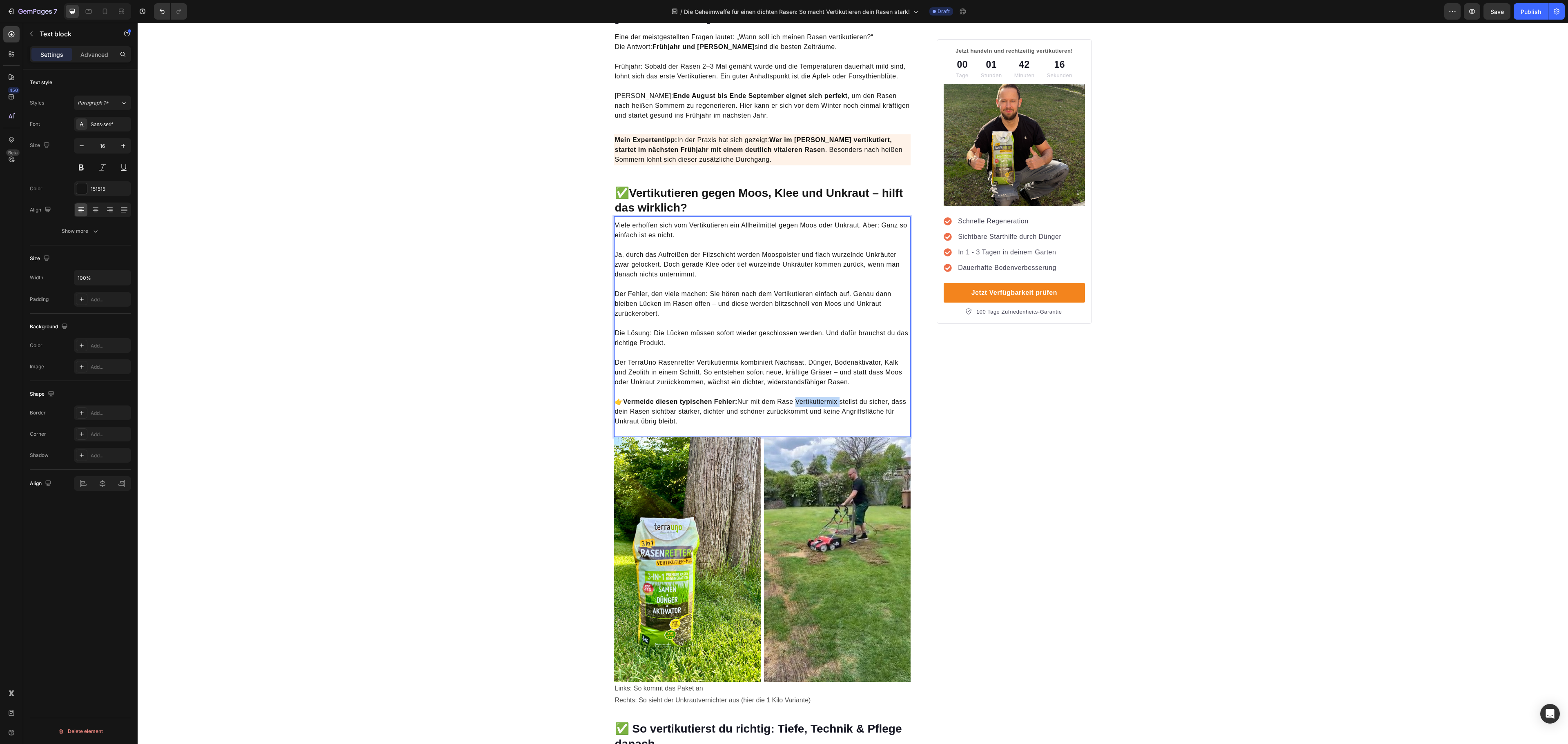
click at [796, 388] on p "👉 Vermeide diesen typischen Fehler: Nur mit dem Rase Vertikutiermix stellst du …" at bounding box center [762, 412] width 295 height 49
click at [791, 393] on p "👉 Vermeide diesen typischen Fehler: Nur mit dem Rase Vertikutiermix stellst du …" at bounding box center [762, 412] width 295 height 49
click at [805, 387] on p "👉 Vermeide diesen typischen Fehler: Nur mit dem Rasen Vertikutiermix stellst du…" at bounding box center [762, 412] width 295 height 49
click at [796, 392] on p "👉 Vermeide diesen typischen Fehler: Nur mit dem Rasen Vertikutiermix stellst du…" at bounding box center [762, 412] width 295 height 49
click at [805, 389] on p "👉 Vermeide diesen typischen Fehler: Nur mit dem Rasenr Vertikutiermix stellst d…" at bounding box center [762, 412] width 295 height 49
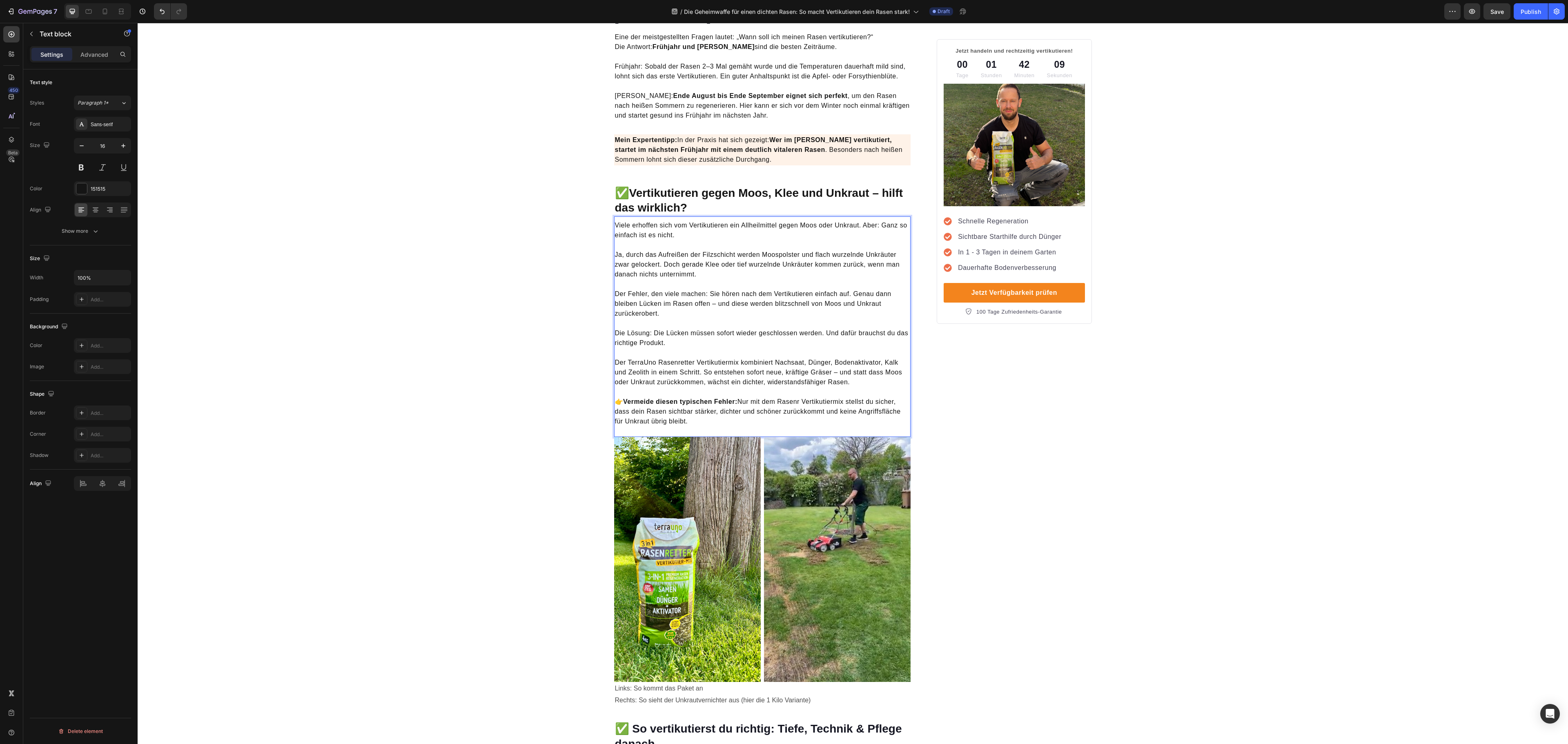
click at [799, 394] on p "👉 Vermeide diesen typischen Fehler: Nur mit dem Rasenr Vertikutiermix stellst d…" at bounding box center [762, 412] width 295 height 49
click at [807, 391] on p "👉 Vermeide diesen typischen Fehler: Nur mit dem Rasenre Vertikutiermix stellst …" at bounding box center [762, 412] width 295 height 49
click at [802, 393] on p "👉 Vermeide diesen typischen Fehler: Nur mit dem Rasenre Vertikutiermix stellst …" at bounding box center [762, 412] width 295 height 49
click at [806, 392] on p "👉 Vermeide diesen typischen Fehler: Nur mit dem Rasenret Vertikutiermix stellst…" at bounding box center [762, 412] width 295 height 49
click at [810, 389] on p "👉 Vermeide diesen typischen Fehler: tNur mit dem Rasenret tVertikutiermix stell…" at bounding box center [762, 412] width 295 height 49
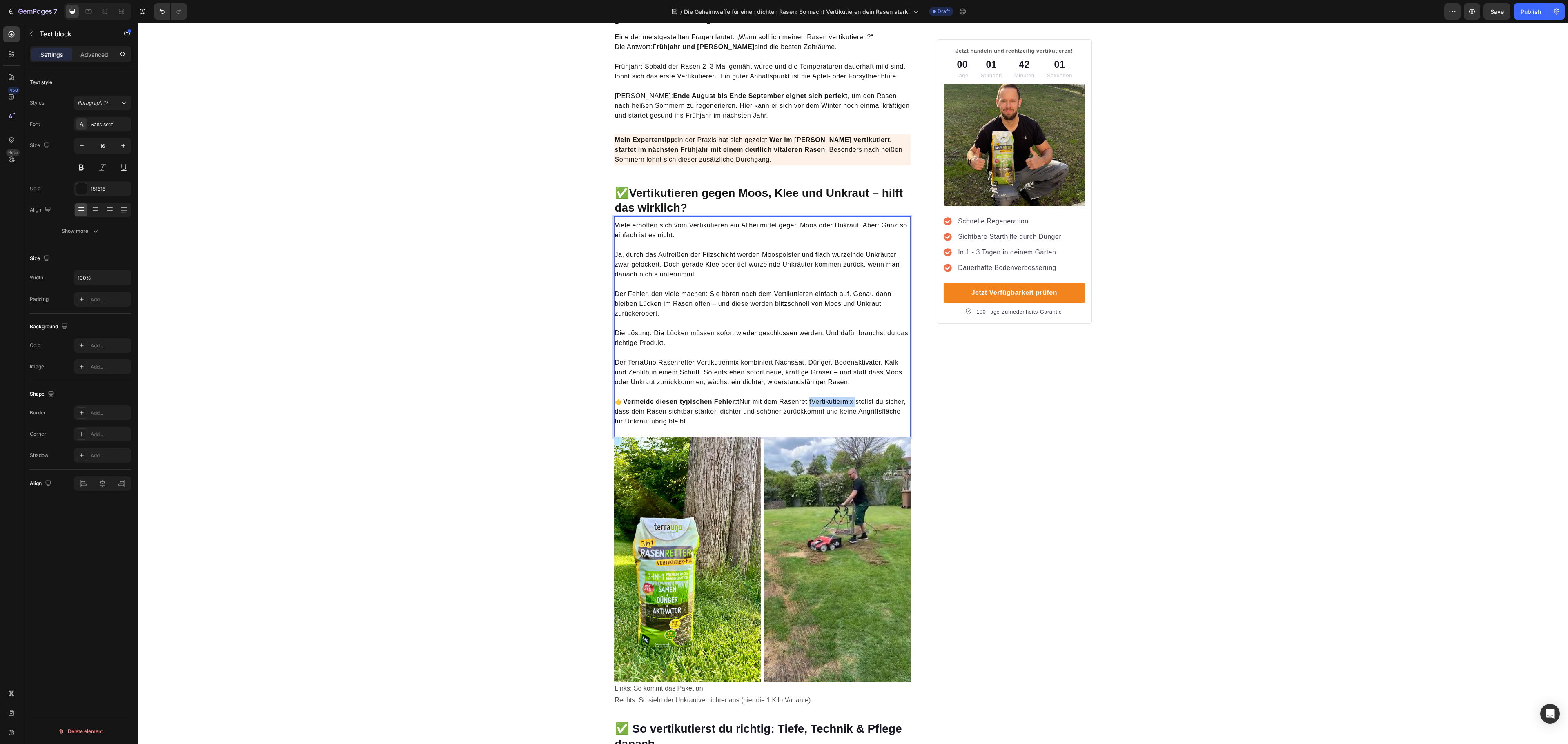
click at [810, 389] on p "👉 Vermeide diesen typischen Fehler: tNur mit dem Rasenret tVertikutiermix stell…" at bounding box center [762, 412] width 295 height 49
click at [798, 390] on p "👉 Vermeide diesen typischen Fehler: tNur mit dem Rasenret tVertikutiermix stell…" at bounding box center [762, 412] width 295 height 49
drag, startPoint x: 626, startPoint y: 212, endPoint x: 610, endPoint y: 215, distance: 16.3
click at [615, 220] on p "nesaRViele erhoffen sich vom Vertikutieren ein Allheilmittel gegen Moos oder Un…" at bounding box center [762, 230] width 295 height 19
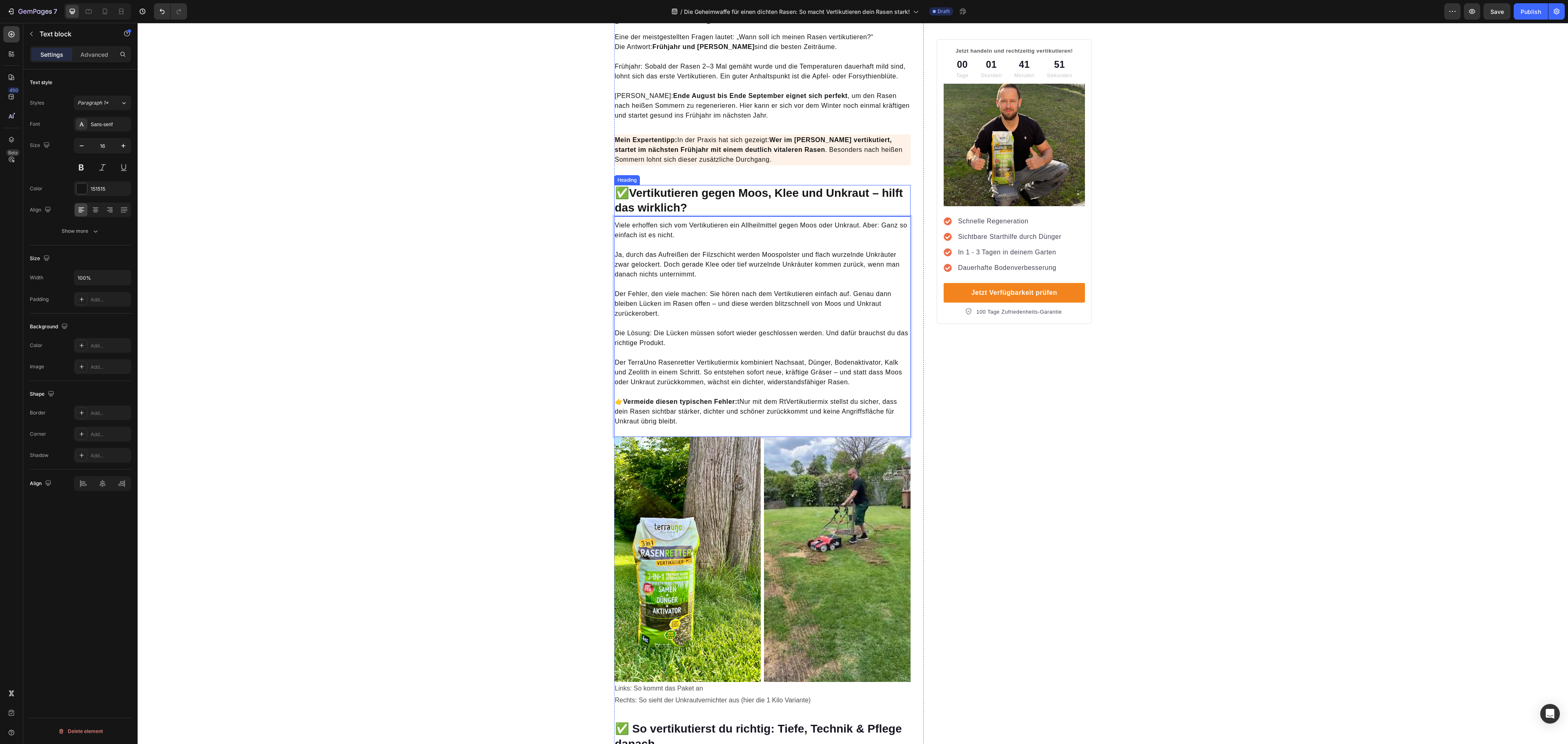
click at [837, 187] on strong "Vertikutieren gegen Moos, Klee und Unkraut – hilft das wirklich?" at bounding box center [759, 200] width 289 height 27
click at [837, 388] on p "👉 Vermeide diesen typischen Fehler: tNur mit dem RtVertikutiermix stellst du si…" at bounding box center [762, 412] width 295 height 49
click at [753, 401] on p "👉 Vermeide diesen typischen Fehler: tNur mit dem RtVertikutiermix stellst du si…" at bounding box center [762, 412] width 295 height 49
click at [740, 395] on p "👉 Vermeide diesen typischen Fehler: tNur mit dem RtVertikutiermix stellst du si…" at bounding box center [762, 412] width 295 height 49
click at [824, 395] on p "👉 Vermeide diesen typischen Fehler: Nur mit dem RtVertikutiermix stellst du sic…" at bounding box center [762, 412] width 295 height 49
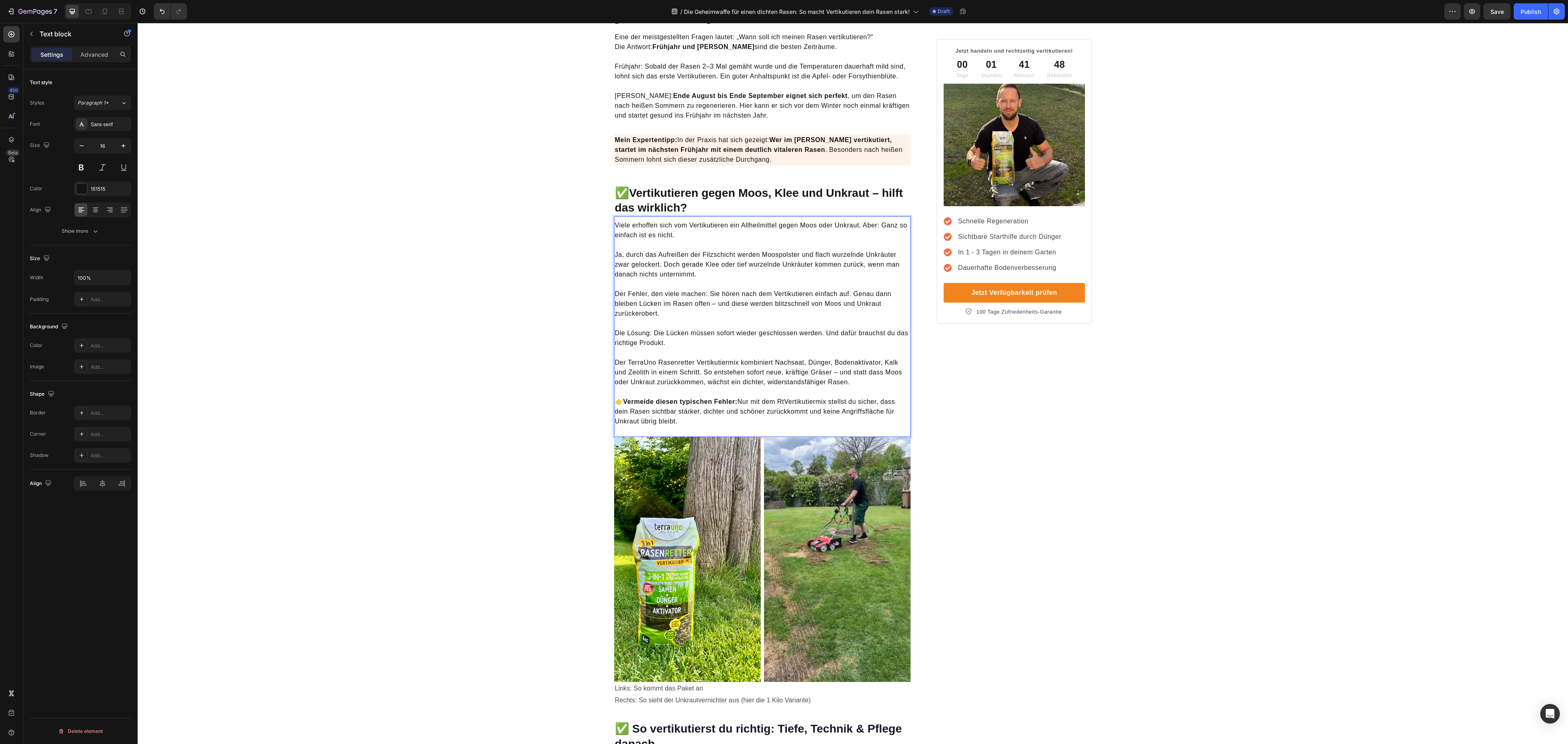
click at [785, 389] on p "👉 Vermeide diesen typischen Fehler: Nur mit dem RtVertikutiermix stellst du sic…" at bounding box center [762, 412] width 295 height 49
click at [821, 387] on p "👉 Vermeide diesen typischen Fehler: Nur mit dem Rasebretter-Vertikutiermix stel…" at bounding box center [762, 412] width 295 height 49
click at [794, 392] on p "⁠⁠⁠⁠⁠⁠⁠ 👉 Vermeide diesen typischen Fehler: Nur mit dem Rasebretter-Vertikutier…" at bounding box center [762, 412] width 295 height 49
click at [792, 392] on p "👉 Vermeide diesen typischen Fehler: Nur mit dem Rasebretter-Vertikutiermix stel…" at bounding box center [762, 412] width 295 height 49
click at [799, 390] on p "👉 Vermeide diesen typischen Fehler: Nur mit dem Rasenbretter-Vertikutiermix ste…" at bounding box center [762, 412] width 295 height 49
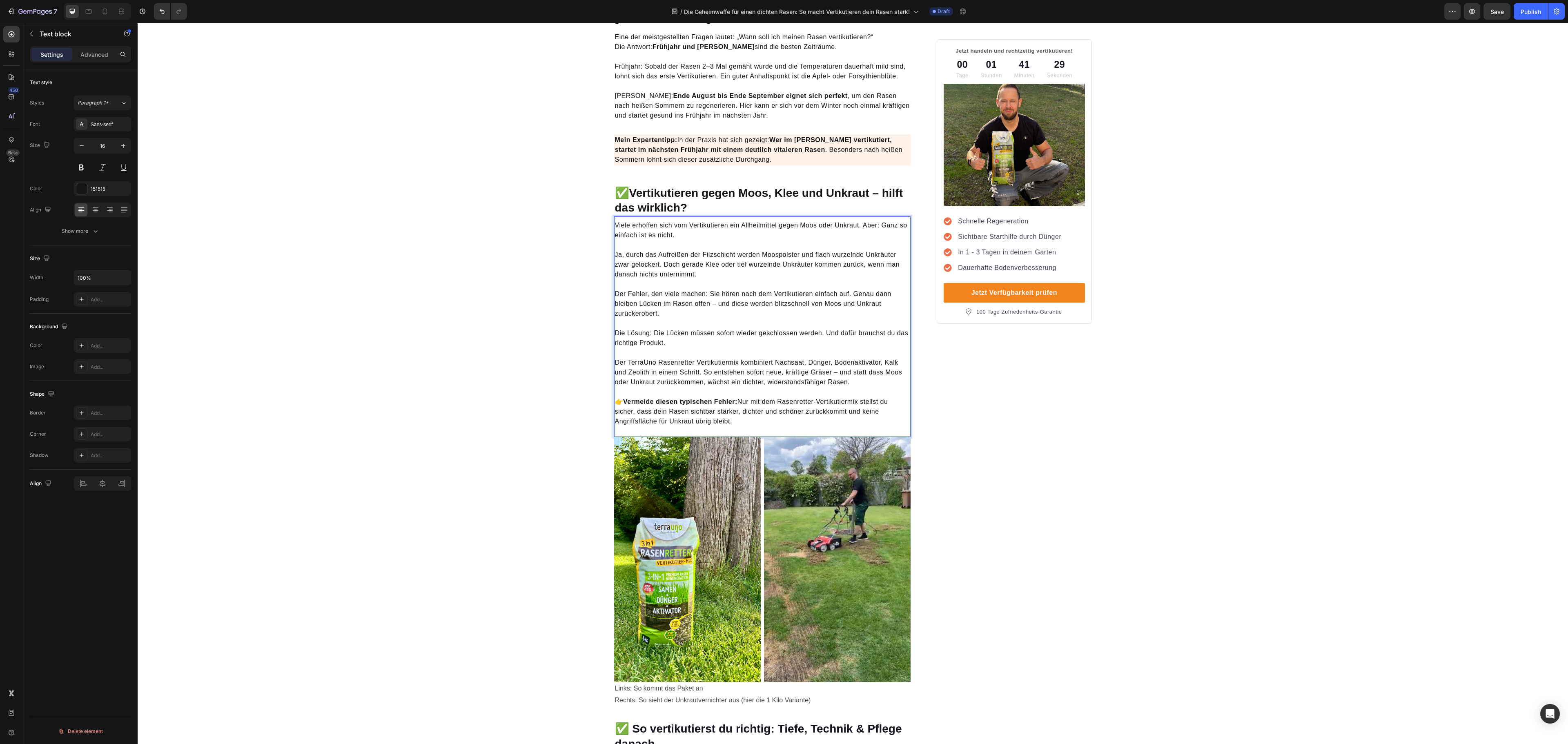
click at [845, 392] on p "👉 Vermeide diesen typischen Fehler: Nur mit dem Rasenretter-Vertikutiermix stel…" at bounding box center [762, 412] width 295 height 49
click at [841, 366] on p "Der TerraUno Rasenretter Vertikutiermix kombiniert Nachsaat, Dünger, Bodenaktiv…" at bounding box center [762, 368] width 295 height 39
click at [846, 394] on p "👉 Vermeide diesen typischen Fehler: Nur mit dem Rasenretter-Vertikutier-Mix ste…" at bounding box center [762, 412] width 295 height 49
click at [777, 392] on p "👉 Vermeide diesen typischen Fehler: Nur mit dem Rasenretter-Vertikutier-Mix ste…" at bounding box center [762, 412] width 295 height 49
click at [861, 356] on p "Der TerraUno Rasenretter Vertikutiermix kombiniert Nachsaat, Dünger, Bodenaktiv…" at bounding box center [762, 368] width 295 height 39
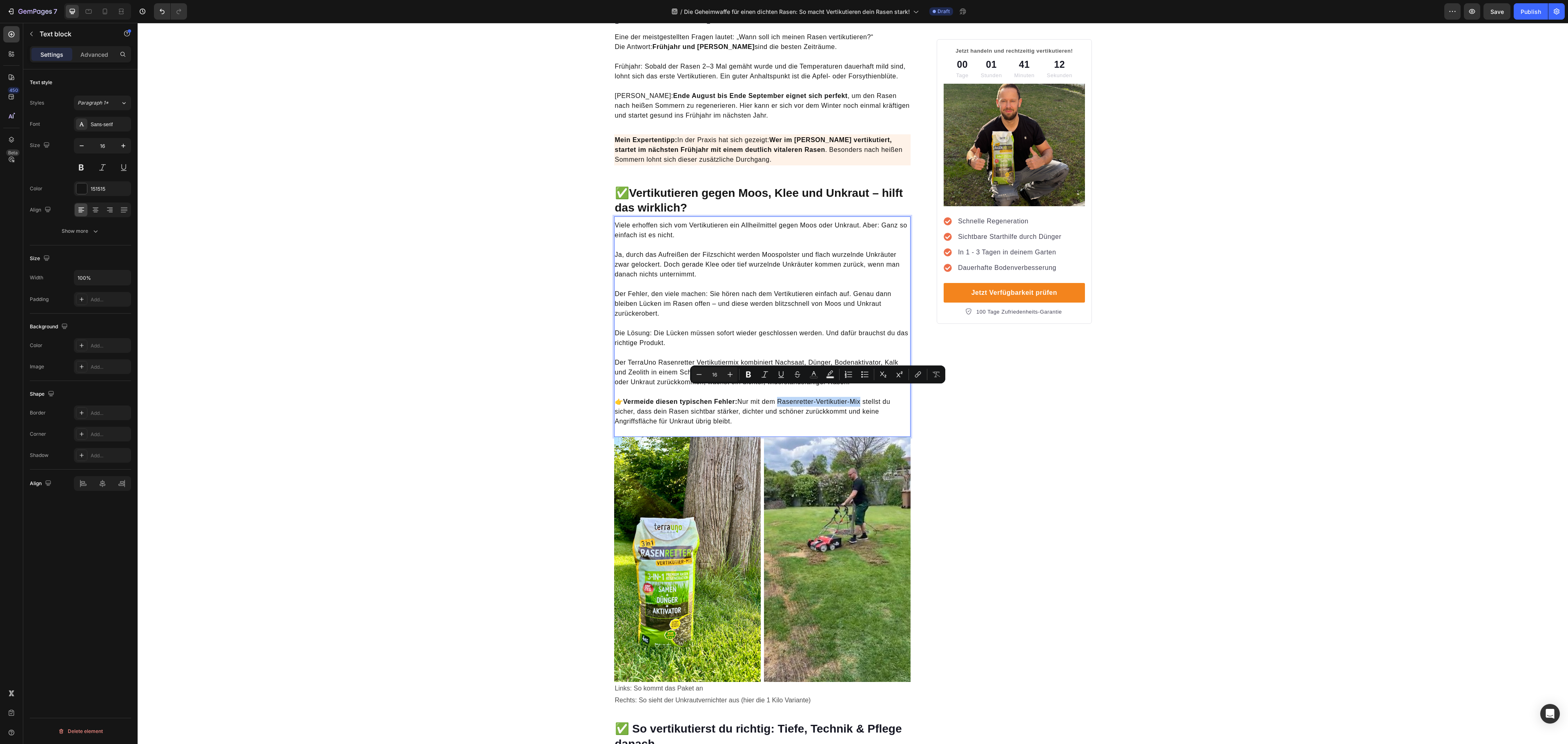
drag, startPoint x: 776, startPoint y: 390, endPoint x: 858, endPoint y: 390, distance: 82.0
click at [858, 390] on p "👉 Vermeide diesen typischen Fehler: Nur mit dem Rasenretter-Vertikutier-Mix ste…" at bounding box center [762, 412] width 295 height 49
copy p "Rasenretter-Vertikutier-Mix"
click at [696, 349] on p "Der TerraUno Rasenretter Vertikutiermix kombiniert Nachsaat, Dünger, Bodenaktiv…" at bounding box center [762, 368] width 295 height 39
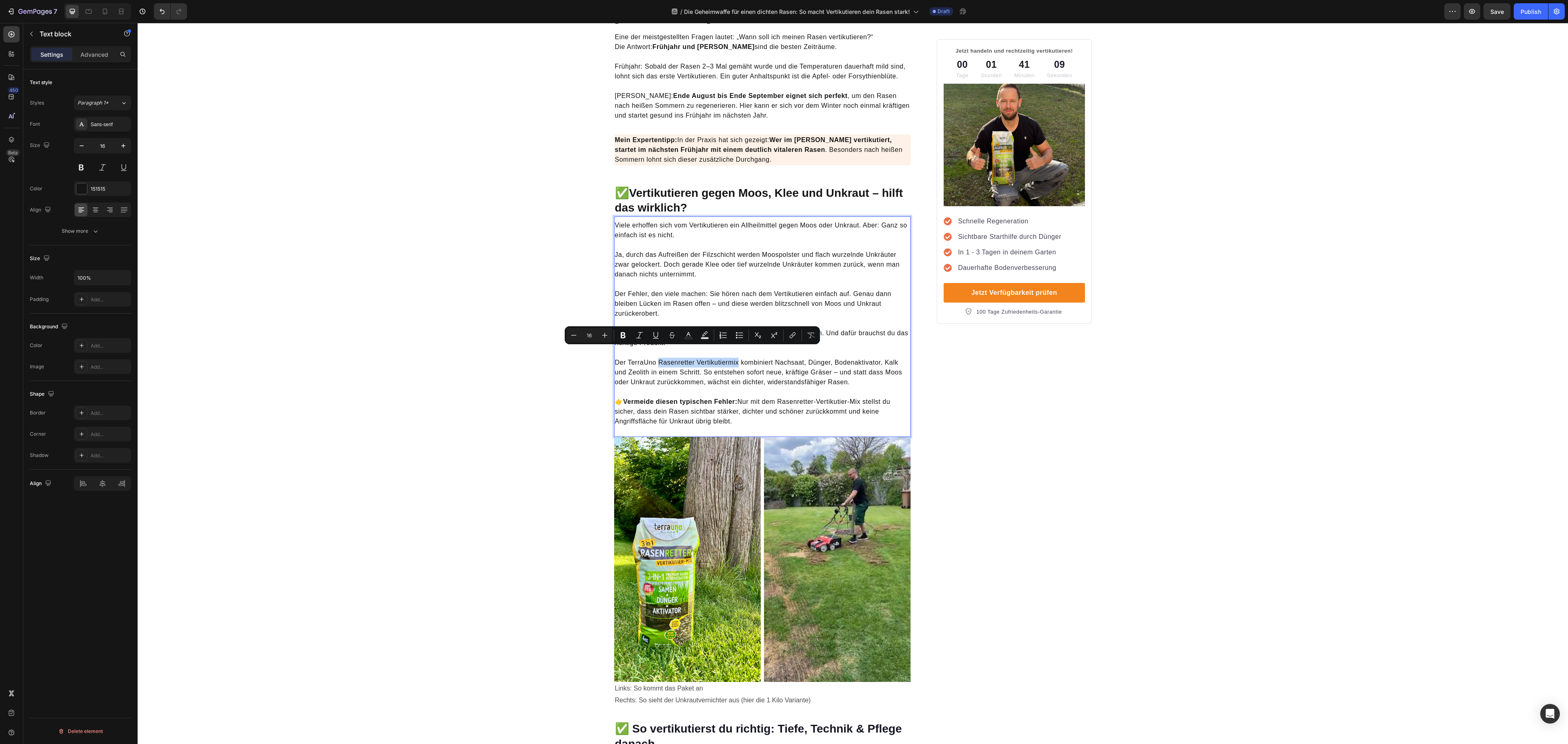
drag, startPoint x: 652, startPoint y: 351, endPoint x: 733, endPoint y: 356, distance: 81.2
click at [733, 356] on p "Der TerraUno Rasenretter Vertikutiermix kombiniert Nachsaat, Dünger, Bodenaktiv…" at bounding box center [762, 368] width 295 height 39
click at [818, 370] on p "Der TerraUno Rasenretter-Vertikutier-Mix kombiniert Nachsaat, Dünger, Bodenakti…" at bounding box center [762, 368] width 295 height 39
drag, startPoint x: 621, startPoint y: 351, endPoint x: 738, endPoint y: 351, distance: 117.0
click at [738, 351] on p "Der TerraUno Rasenretter-Vertikutier-Mix kombiniert Nachsaat, Dünger, Bodenakti…" at bounding box center [762, 368] width 295 height 39
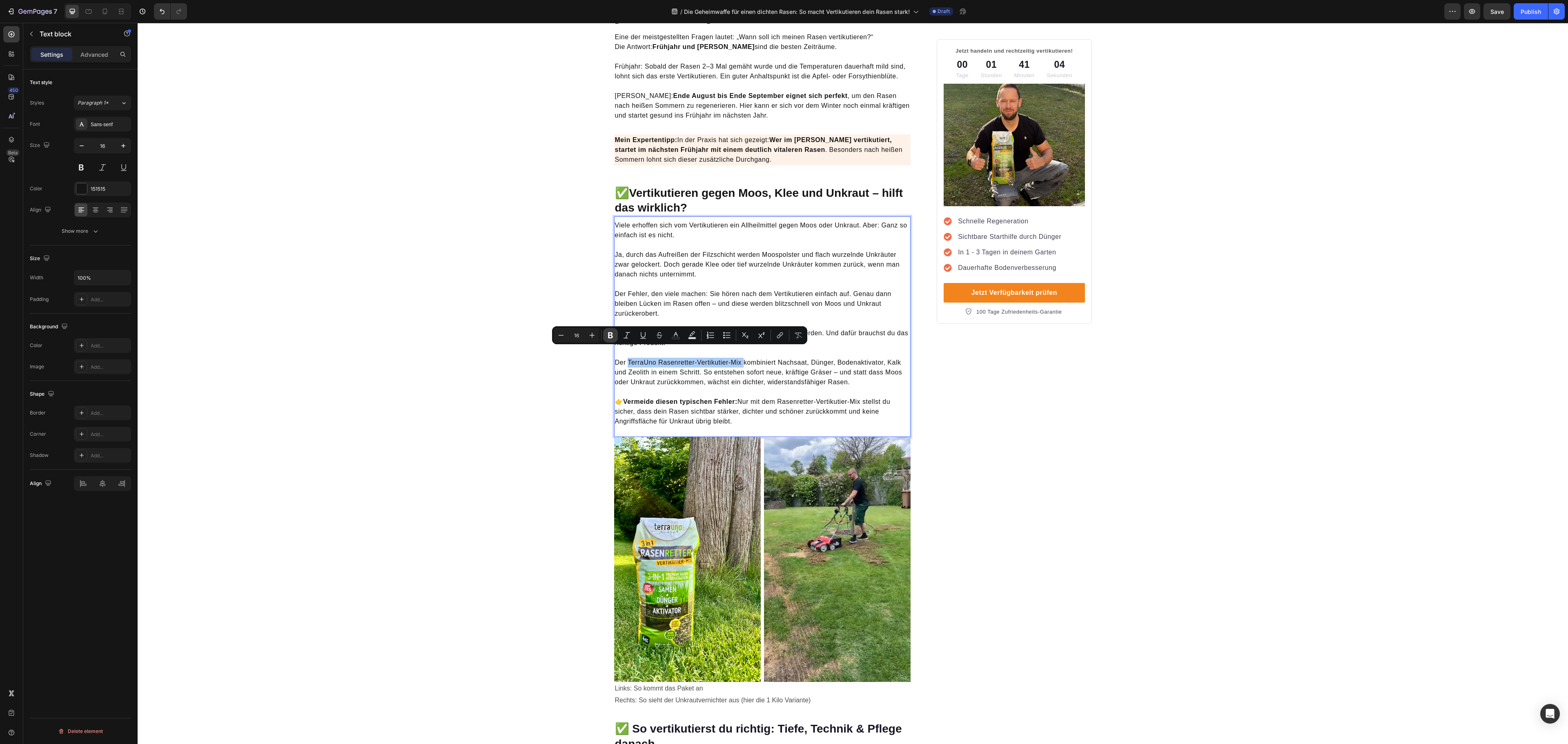
click at [614, 334] on button "Bold" at bounding box center [611, 335] width 15 height 15
click at [861, 387] on p "👉 Vermeide diesen typischen Fehler: Nur mit dem Rasenretter-Vertikutier-Mix ste…" at bounding box center [762, 412] width 295 height 49
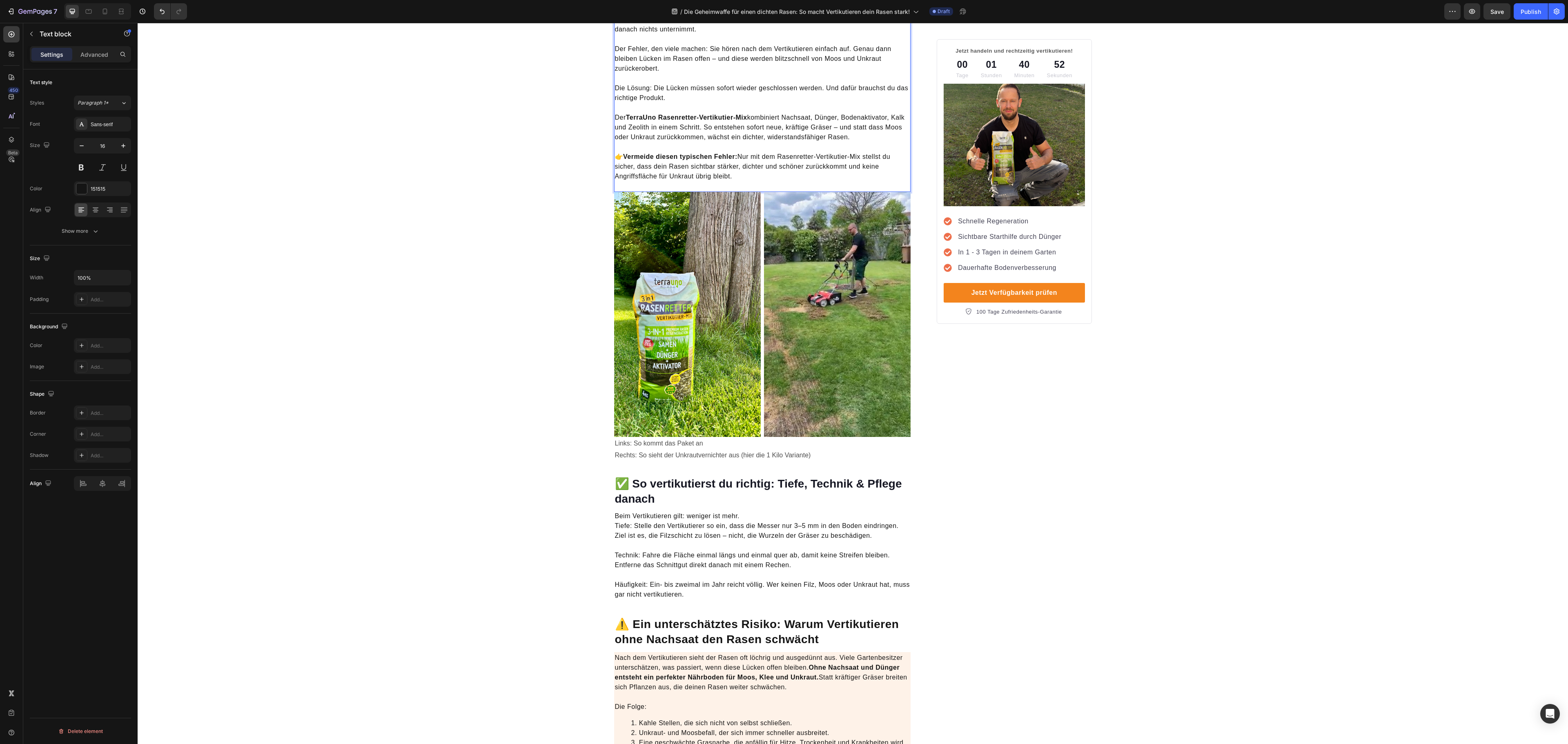
scroll to position [1470, 0]
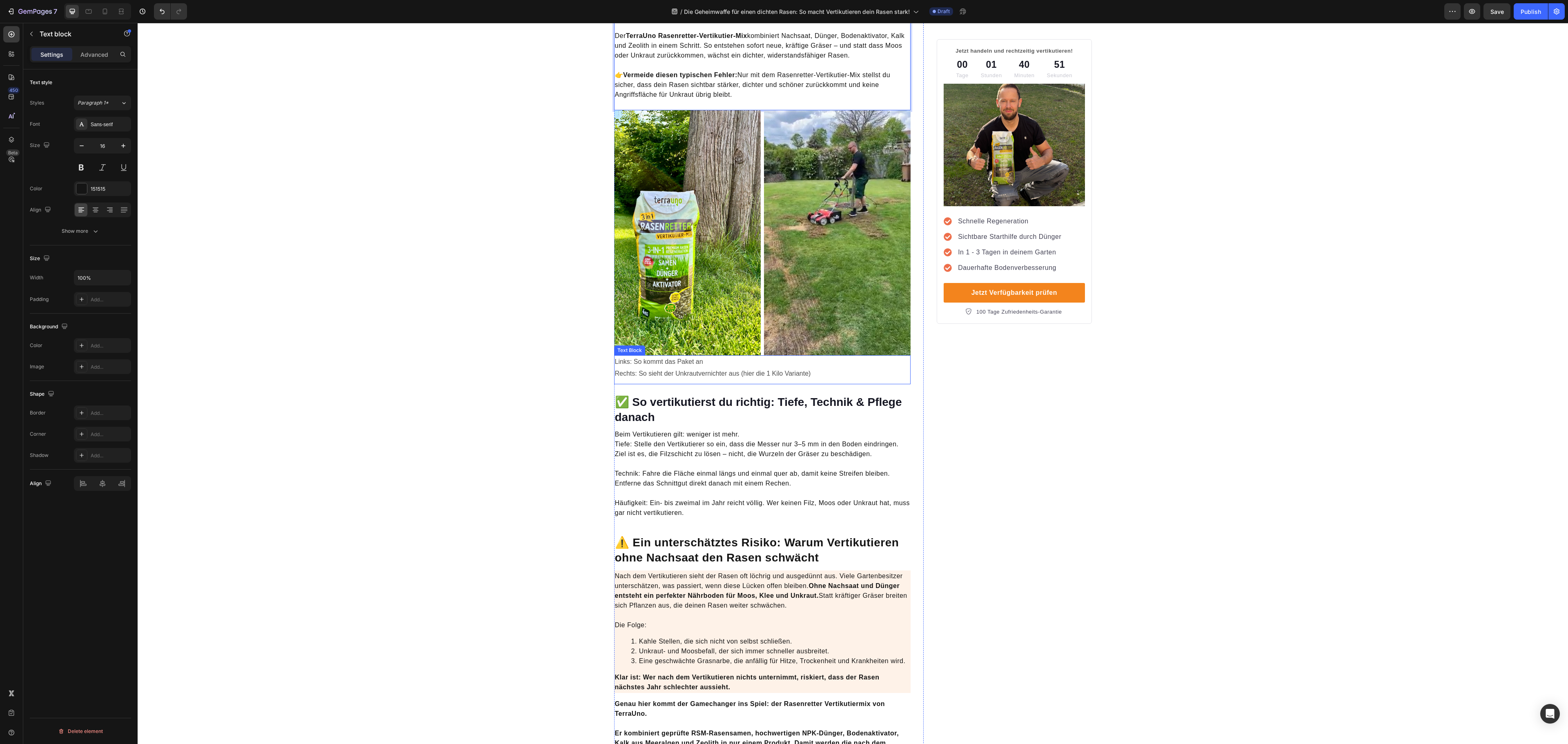
click at [797, 361] on p "Links: So kommt das Paket an Rechts: So sieht der Unkrautvernichter aus (hier d…" at bounding box center [762, 368] width 295 height 24
click at [796, 459] on p "Technik: Fahre die Fläche einmal längs und einmal quer ab, damit keine Streifen…" at bounding box center [762, 474] width 295 height 29
click at [682, 488] on p "Häufigkeit: Ein- bis zweimal im Jahr reicht völlig. Wer keinen Filz, Moos oder …" at bounding box center [762, 503] width 295 height 29
click at [615, 459] on p "Technik: Fahre die Fläche einmal längs und einmal quer ab, damit keine Streifen…" at bounding box center [762, 474] width 295 height 29
drag, startPoint x: 636, startPoint y: 462, endPoint x: 607, endPoint y: 462, distance: 29.0
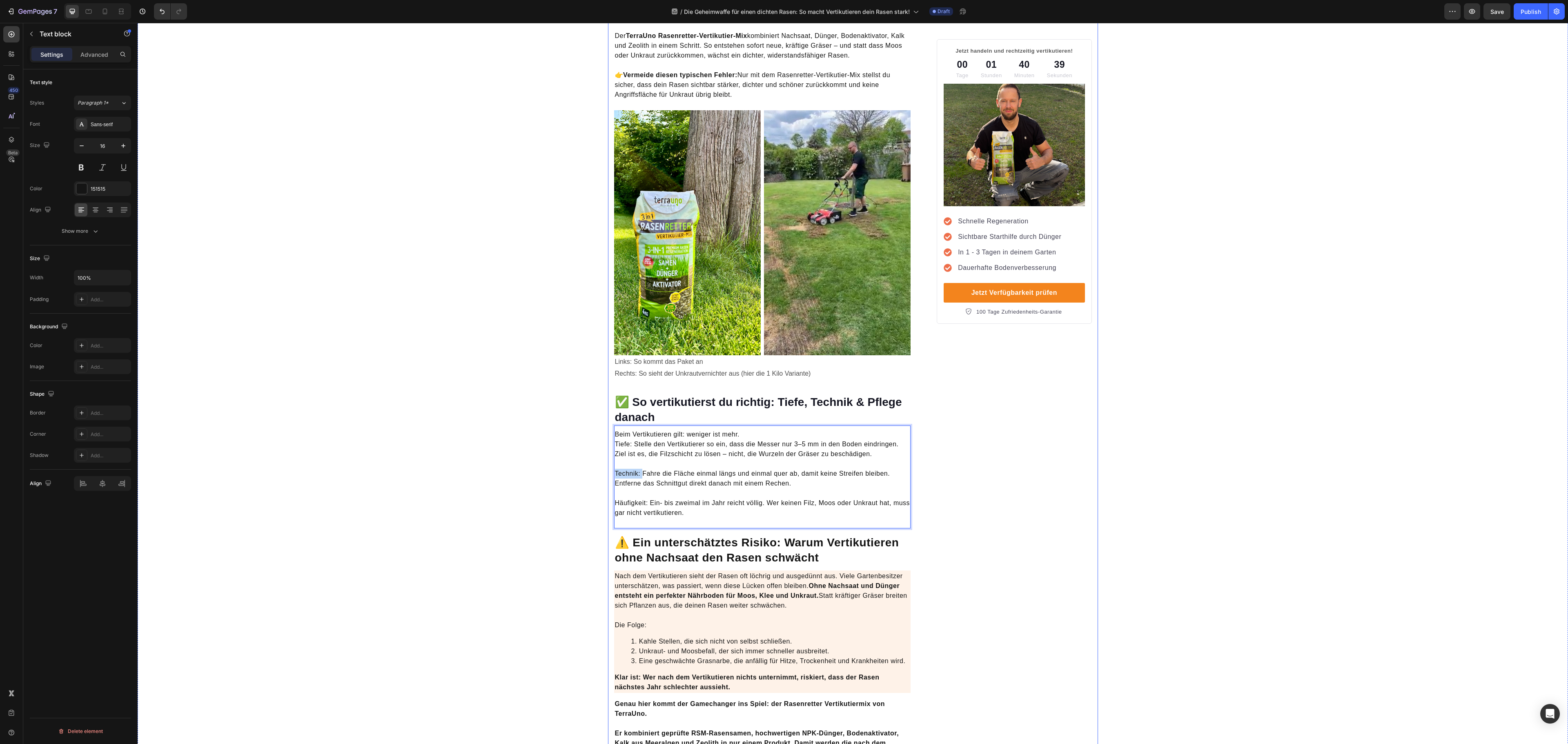
click at [608, 462] on div "Die Geheimwaffe für einen dichten Rasen: So macht Vertikutieren dein Rasen star…" at bounding box center [853, 3] width 490 height 2829
click at [555, 449] on icon "Editor contextual toolbar" at bounding box center [553, 447] width 5 height 6
drag, startPoint x: 643, startPoint y: 492, endPoint x: 597, endPoint y: 492, distance: 46.0
click at [597, 492] on div "Die Geheimwaffe für einen dichten Rasen: So macht Vertikutieren dein Rasen star…" at bounding box center [853, 3] width 1430 height 2829
click at [628, 492] on p "Häufigkeit: Ein- bis zweimal im Jahr reicht völlig. Wer keinen Filz, Moos oder …" at bounding box center [762, 503] width 295 height 29
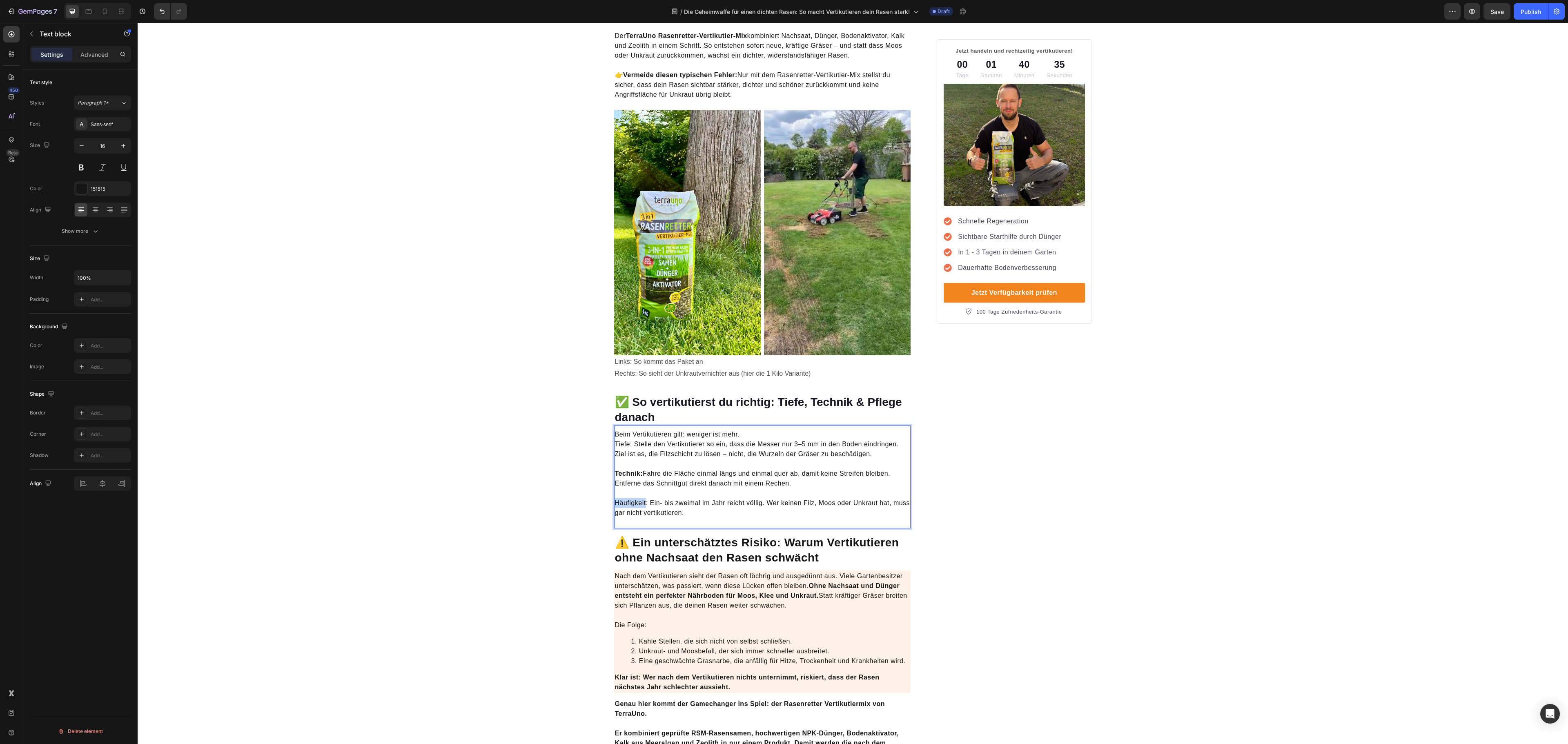
click at [628, 492] on p "Häufigkeit: Ein- bis zweimal im Jahr reicht völlig. Wer keinen Filz, Moos oder …" at bounding box center [762, 503] width 295 height 29
click at [76, 169] on button at bounding box center [81, 167] width 15 height 15
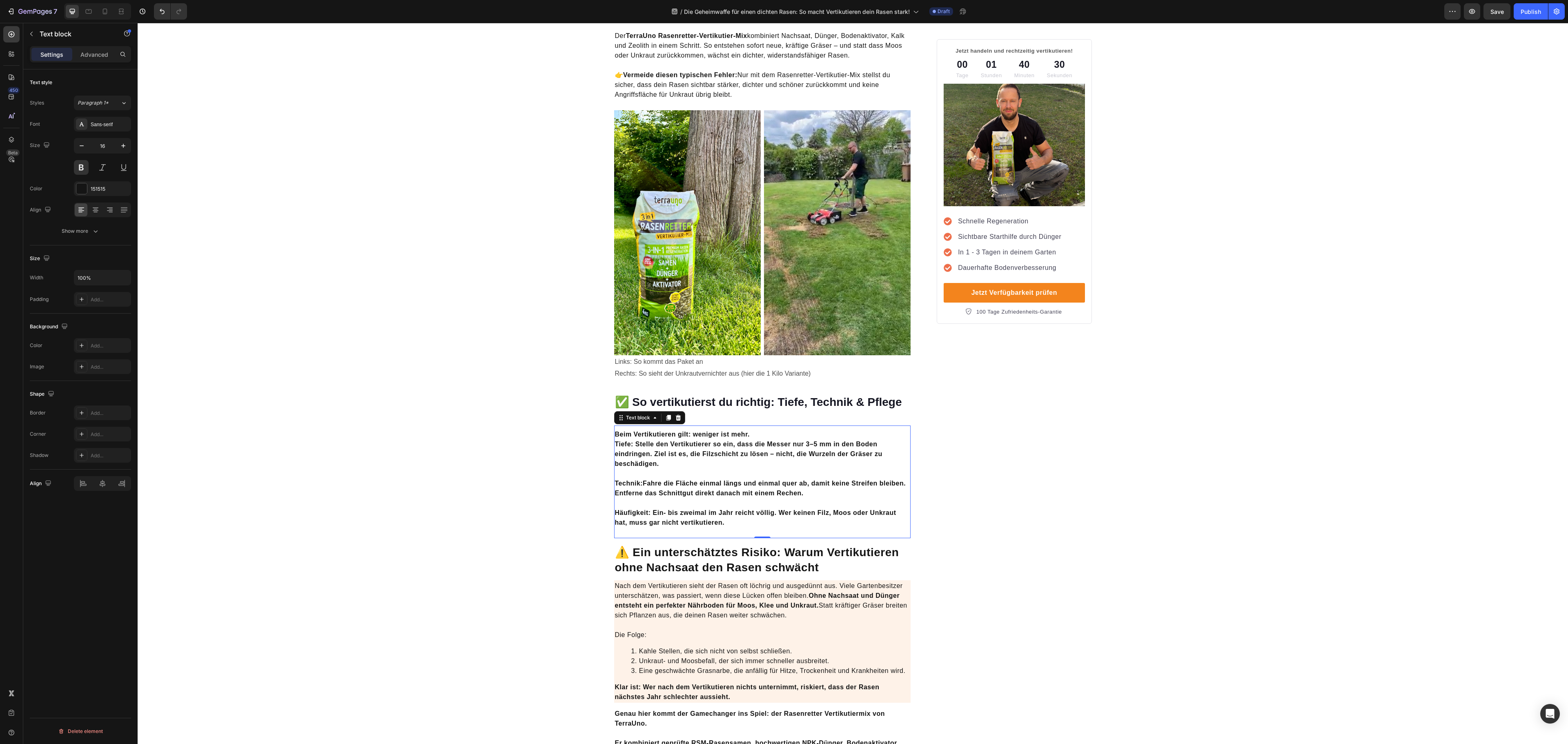
click at [794, 581] on p "Nach dem Vertikutieren sieht der Rasen oft löchrig und ausgedünnt aus. Viele Ga…" at bounding box center [762, 611] width 295 height 59
click at [724, 443] on p "Beim Vertikutieren gilt: weniger ist mehr. Tiefe: Stelle den Vertikutierer so e…" at bounding box center [762, 449] width 295 height 39
click at [82, 172] on button at bounding box center [81, 167] width 15 height 15
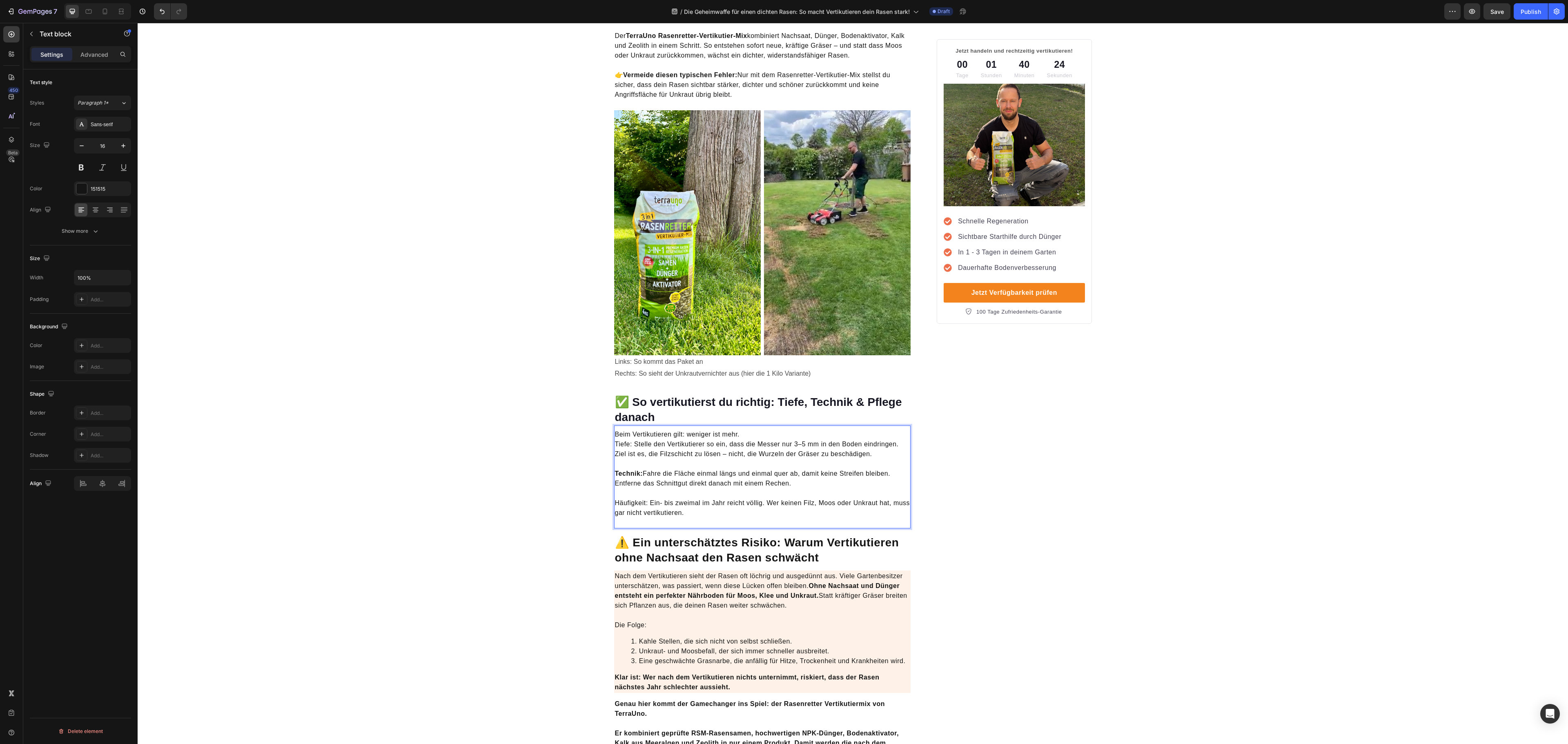
click at [657, 498] on p "Häufigkeit: Ein- bis zweimal im Jahr reicht völlig. Wer keinen Filz, Moos oder …" at bounding box center [762, 503] width 295 height 29
click at [625, 498] on p "Häufigkeit: Ein- bis zweimal im Jahr reicht völlig. Wer keinen Filz, Moos oder …" at bounding box center [762, 503] width 295 height 29
drag, startPoint x: 641, startPoint y: 492, endPoint x: 603, endPoint y: 494, distance: 38.1
click at [608, 494] on div "Die Geheimwaffe für einen dichten Rasen: So macht Vertikutieren dein Rasen star…" at bounding box center [853, 3] width 490 height 2829
click at [556, 469] on button "Bold" at bounding box center [556, 476] width 15 height 15
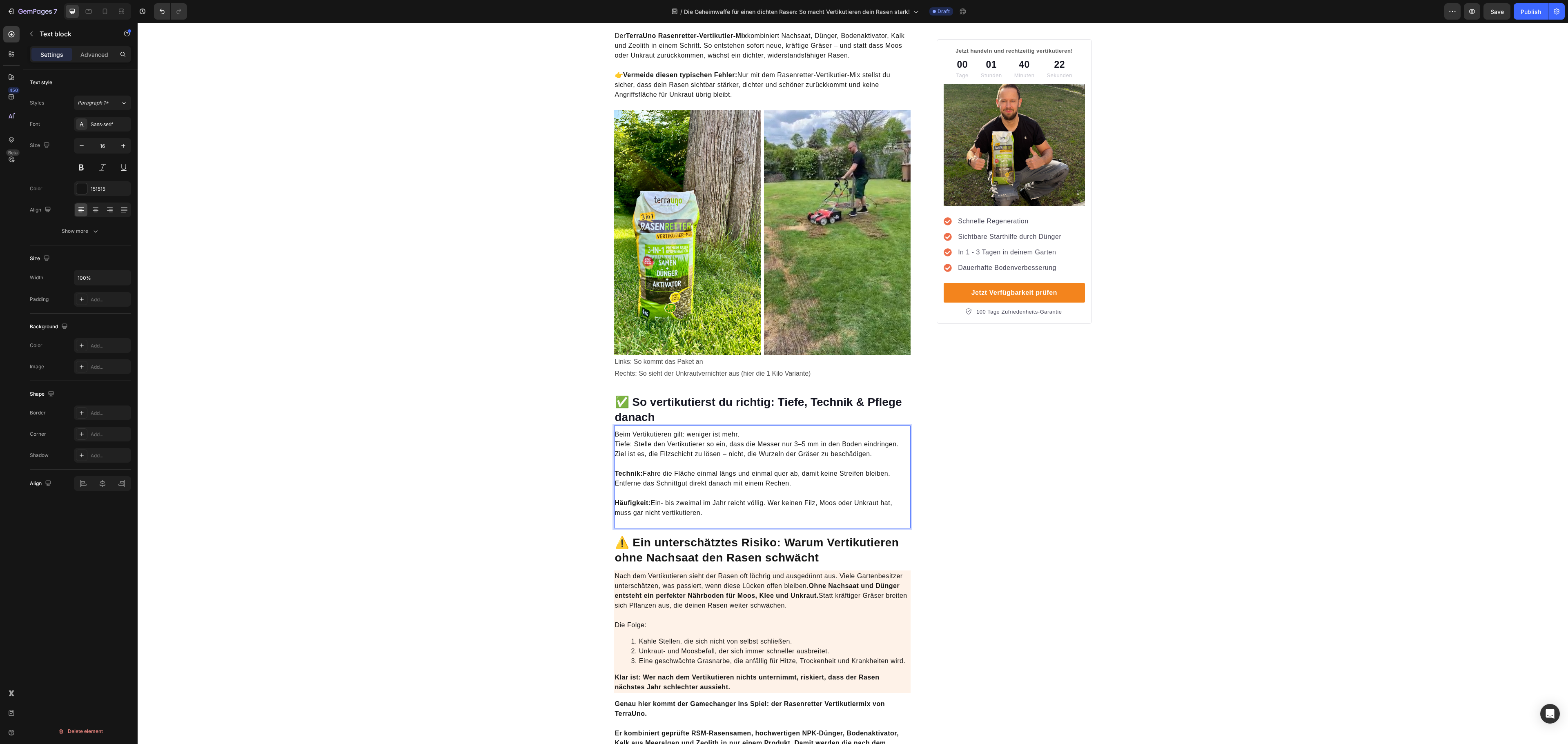
click at [782, 459] on p "Technik: Fahre die Fläche einmal längs und einmal quer ab, damit keine Streifen…" at bounding box center [762, 474] width 295 height 29
click at [816, 402] on h2 "✅ So vertikutierst du richtig: Tiefe, Technik & Pflege danach" at bounding box center [763, 410] width 297 height 32
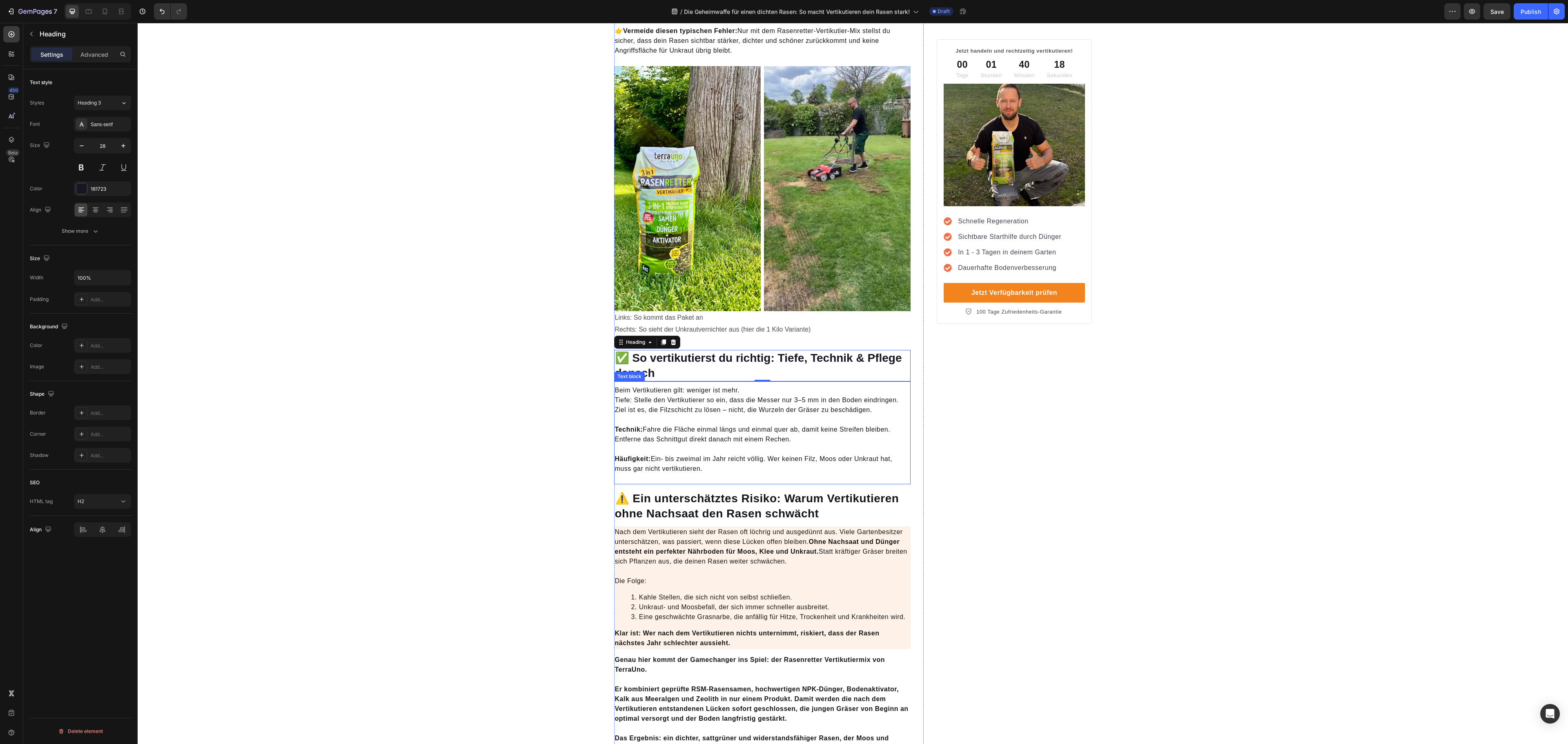
scroll to position [1552, 0]
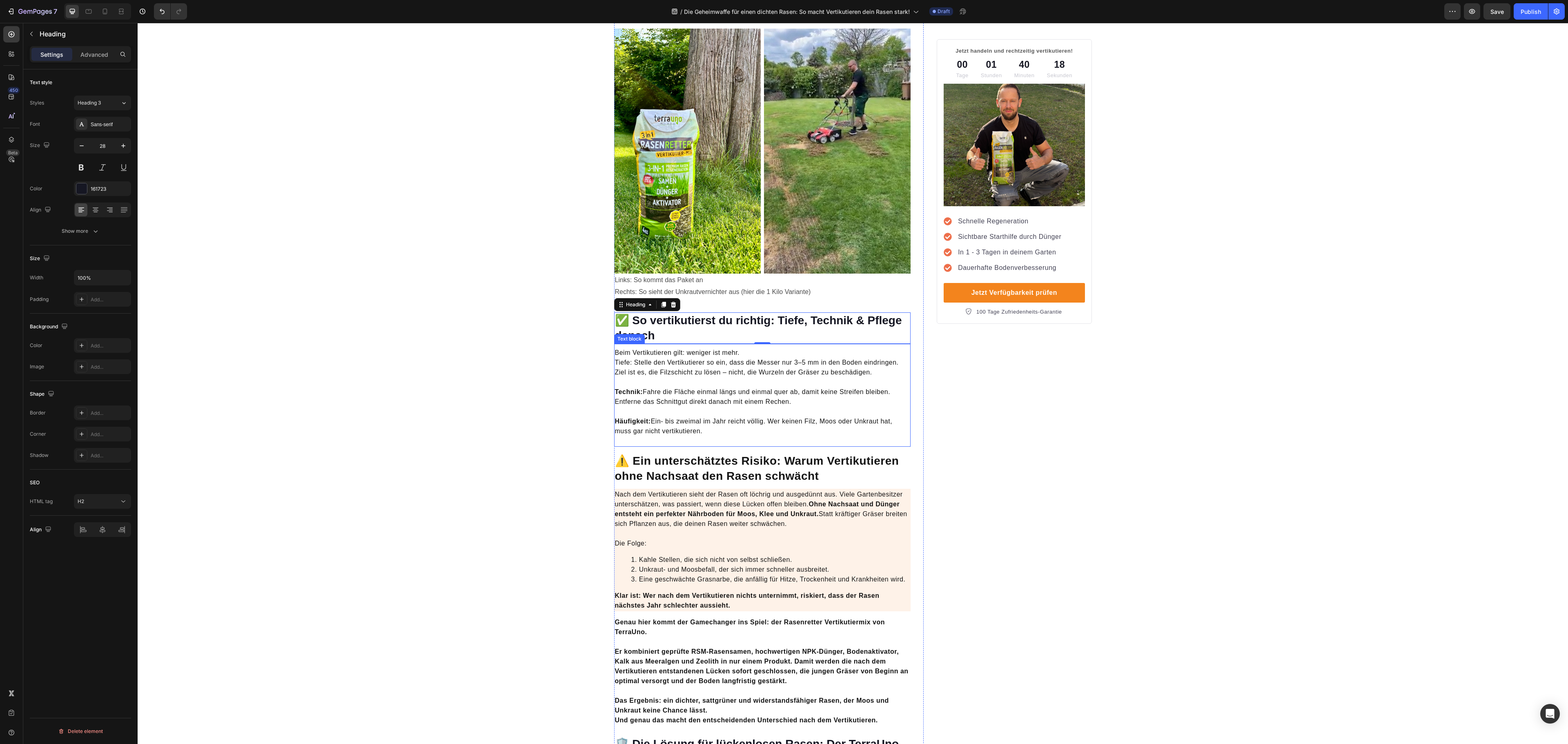
click at [660, 366] on p "Beim Vertikutieren gilt: weniger ist mehr. Tiefe: Stelle den Vertikutierer so e…" at bounding box center [762, 363] width 295 height 29
click at [619, 353] on div "Minus 16 Plus Bold Italic Underline Strikethrough Text Color Text Background Co…" at bounding box center [671, 345] width 255 height 18
click at [637, 377] on p "Technik: Fahre die Fläche einmal längs und einmal quer ab, damit keine Streifen…" at bounding box center [762, 392] width 295 height 29
click at [625, 352] on p "Beim Vertikutieren gilt: weniger ist mehr. Tiefe: Stelle den Vertikutierer so e…" at bounding box center [762, 363] width 295 height 29
drag, startPoint x: 627, startPoint y: 352, endPoint x: 611, endPoint y: 352, distance: 16.0
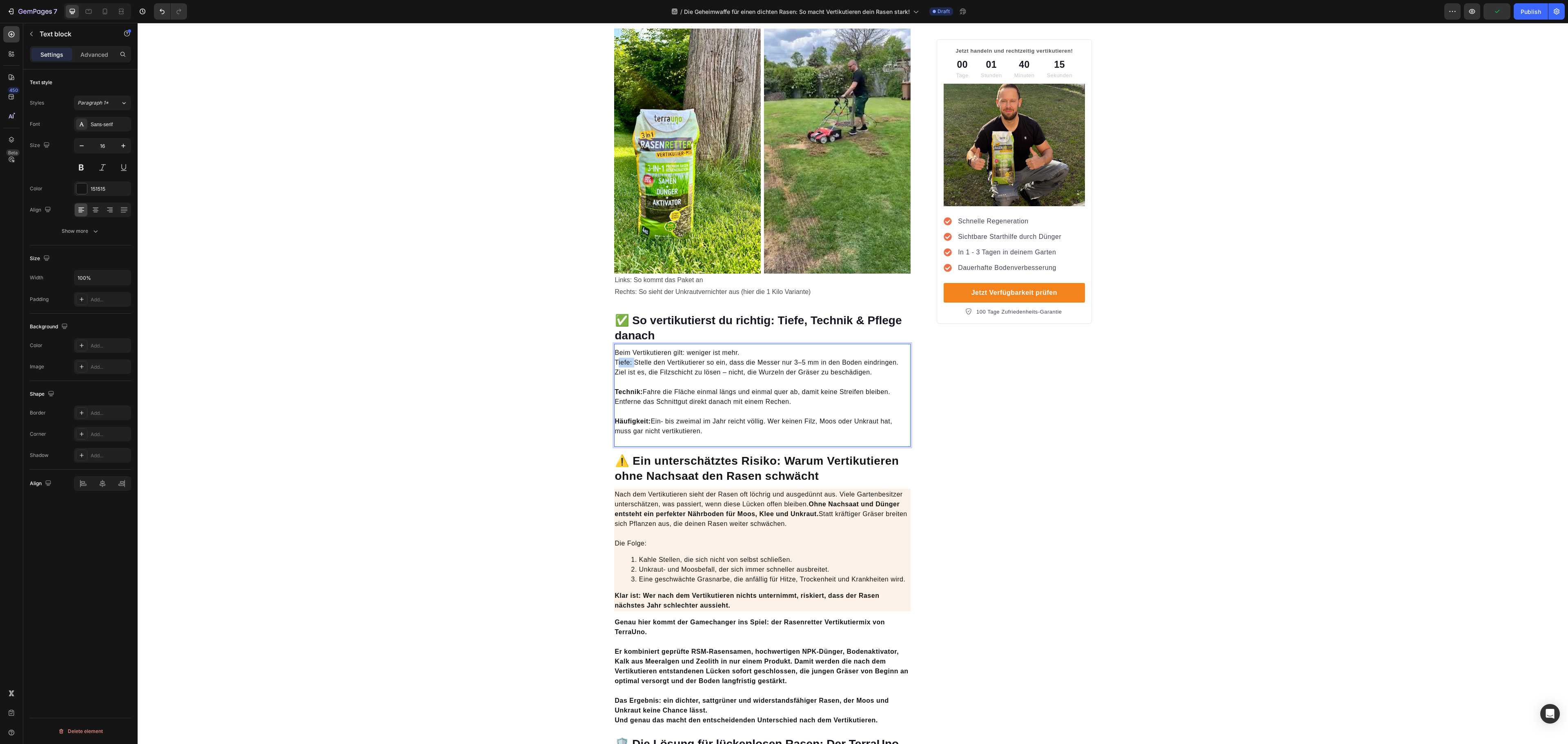
click at [615, 352] on p "Beim Vertikutieren gilt: weniger ist mehr. Tiefe: Stelle den Vertikutierer so e…" at bounding box center [762, 363] width 295 height 29
click at [628, 352] on p "Beim Vertikutieren gilt: weniger ist mehr. Tiefe: Stelle den Vertikutierer so e…" at bounding box center [762, 363] width 295 height 29
drag, startPoint x: 627, startPoint y: 353, endPoint x: 609, endPoint y: 354, distance: 18.0
click at [615, 354] on p "Beim Vertikutieren gilt: weniger ist mehr. Tiefe: Stelle den Vertikutierer so e…" at bounding box center [762, 363] width 295 height 29
click at [551, 337] on icon "Editor contextual toolbar" at bounding box center [549, 335] width 8 height 8
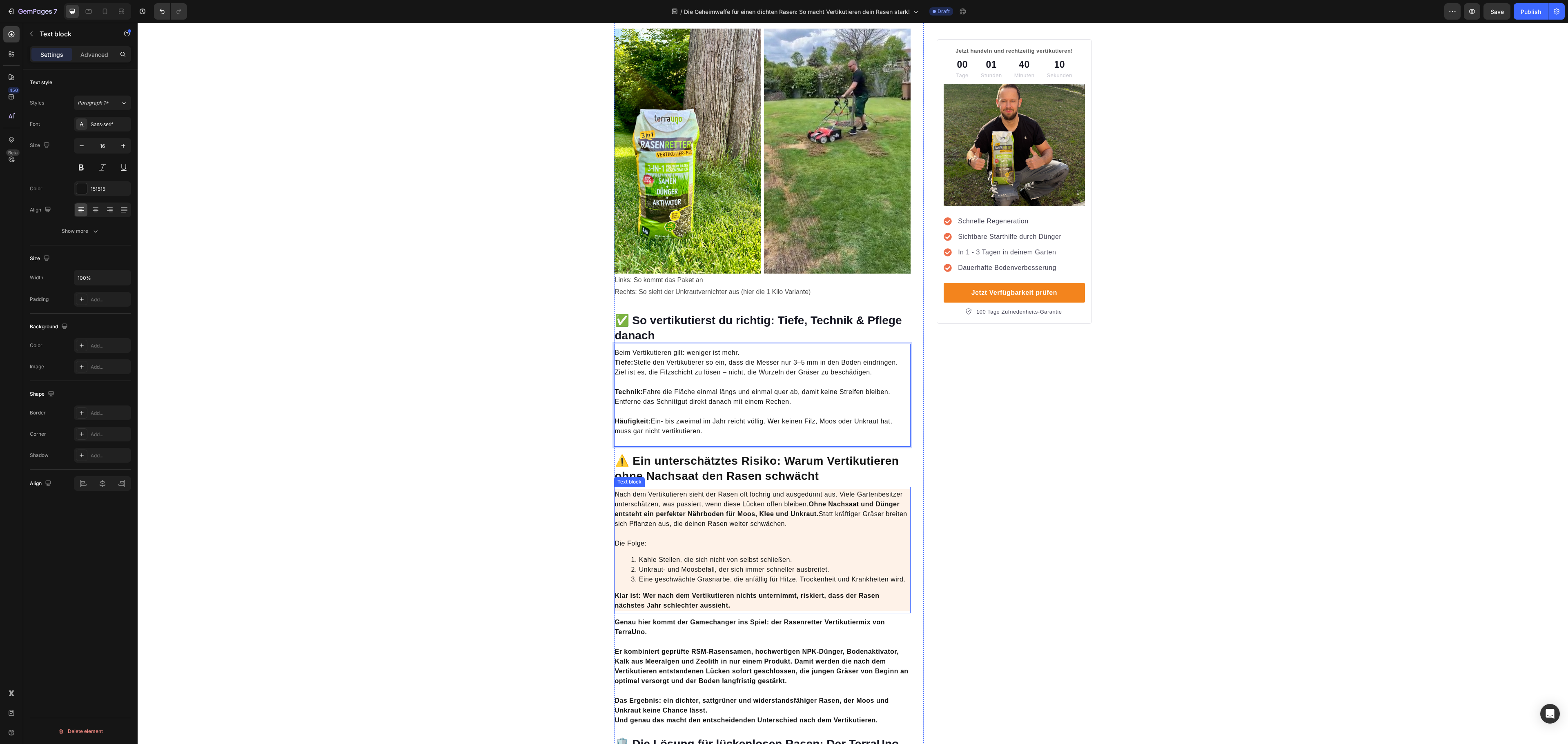
click at [833, 505] on p "Nach dem Vertikutieren sieht der Rasen oft löchrig und ausgedünnt aus. Viele Ga…" at bounding box center [762, 519] width 295 height 59
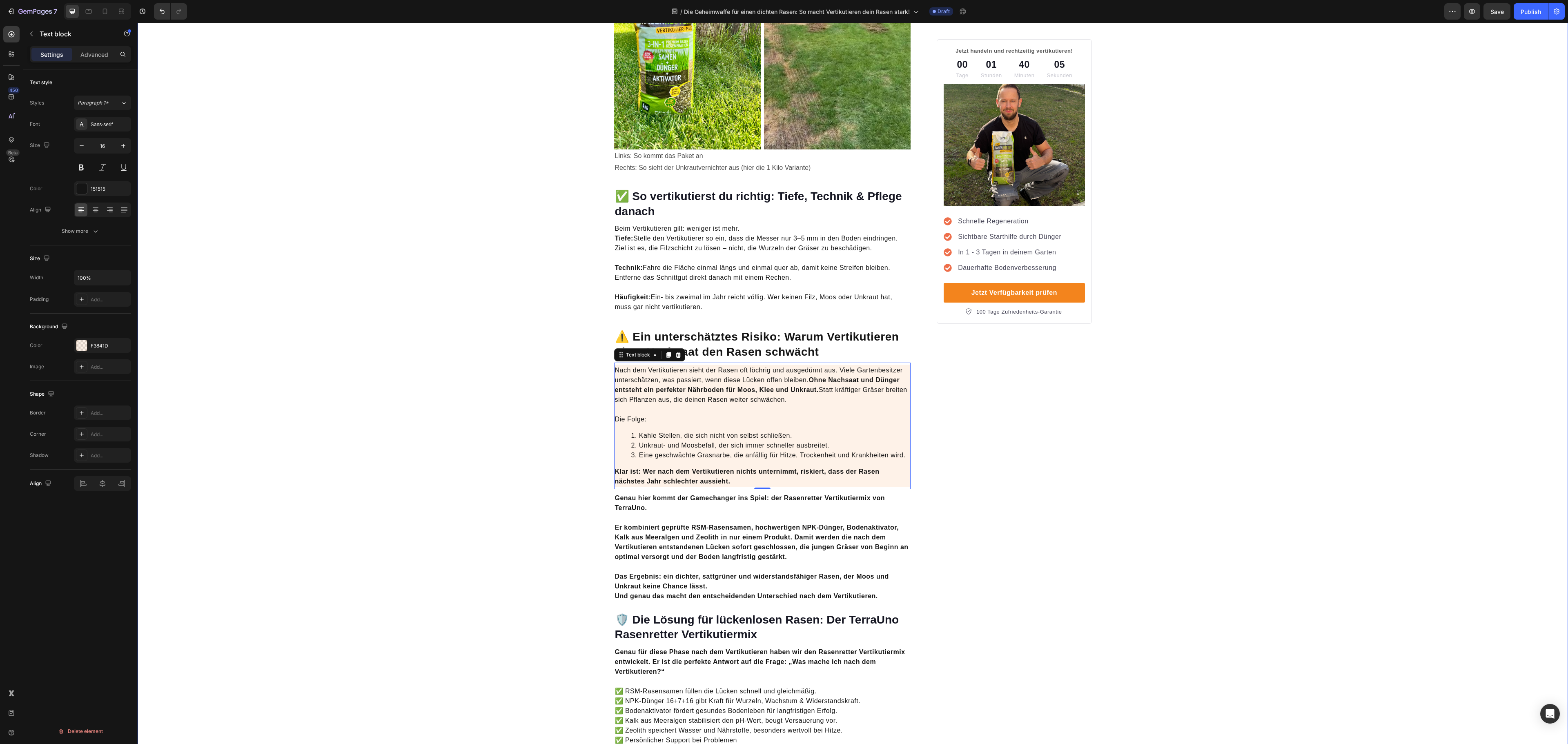
scroll to position [1716, 0]
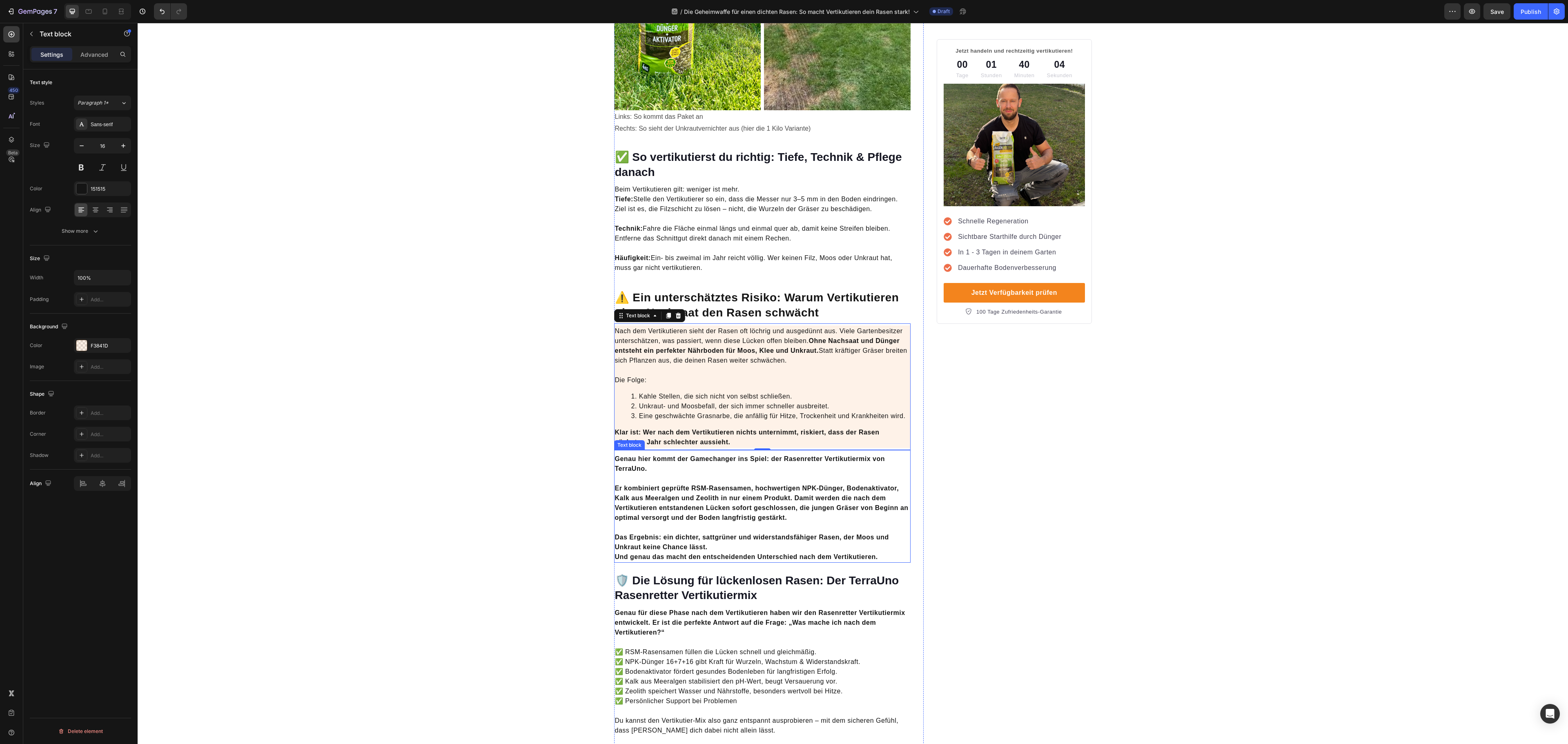
click at [730, 505] on strong "Er kombiniert geprüfte RSM-Rasensamen, hochwertigen NPK-Dünger, Bodenaktivator,…" at bounding box center [761, 503] width 293 height 37
click at [738, 534] on strong "Das Ergebnis: ein dichter, sattgrüner und widerstandsfähiger Rasen, der Moos un…" at bounding box center [752, 542] width 274 height 17
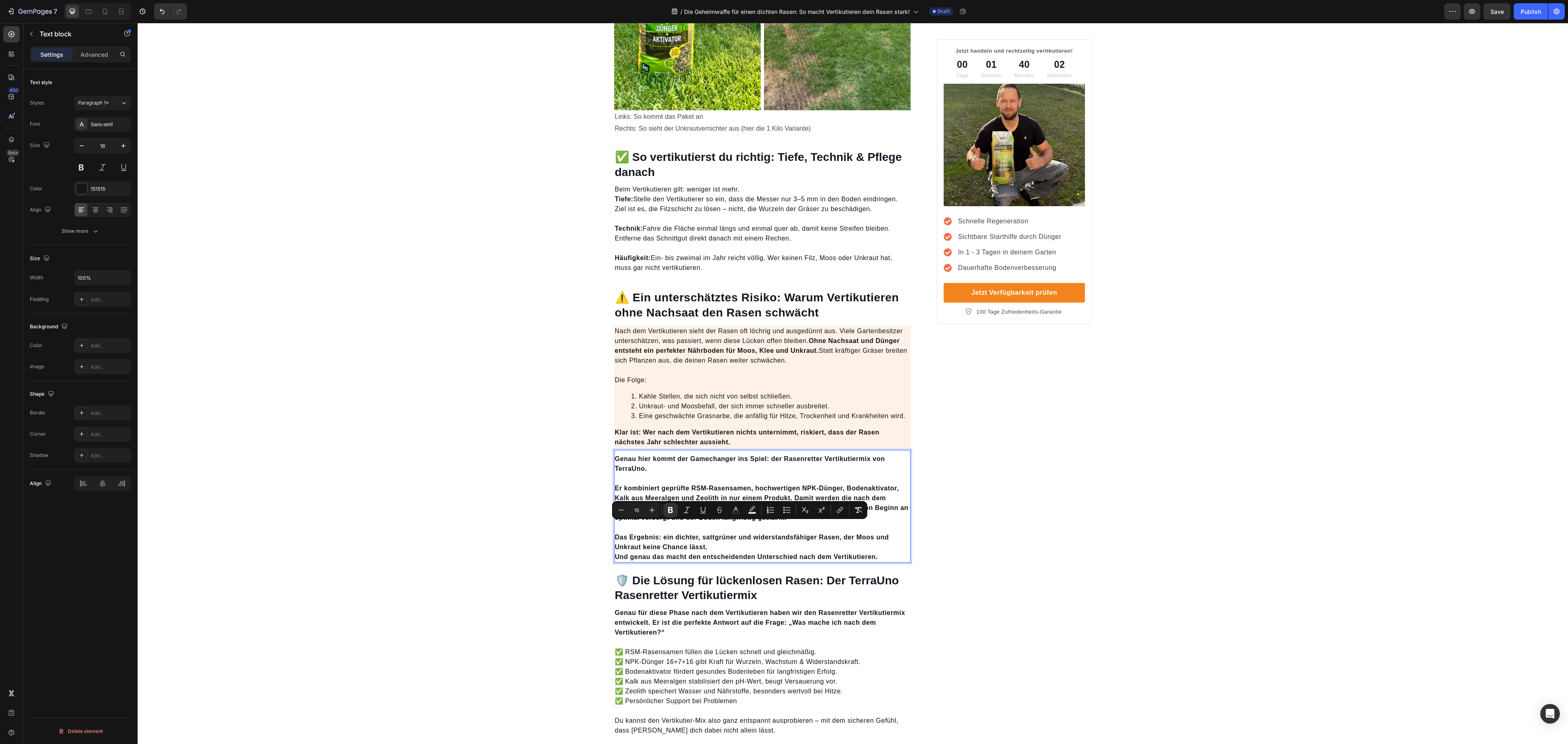
click at [825, 540] on p "Das Ergebnis: ein dichter, sattgrüner und widerstandsfähiger Rasen, der Moos un…" at bounding box center [762, 542] width 295 height 39
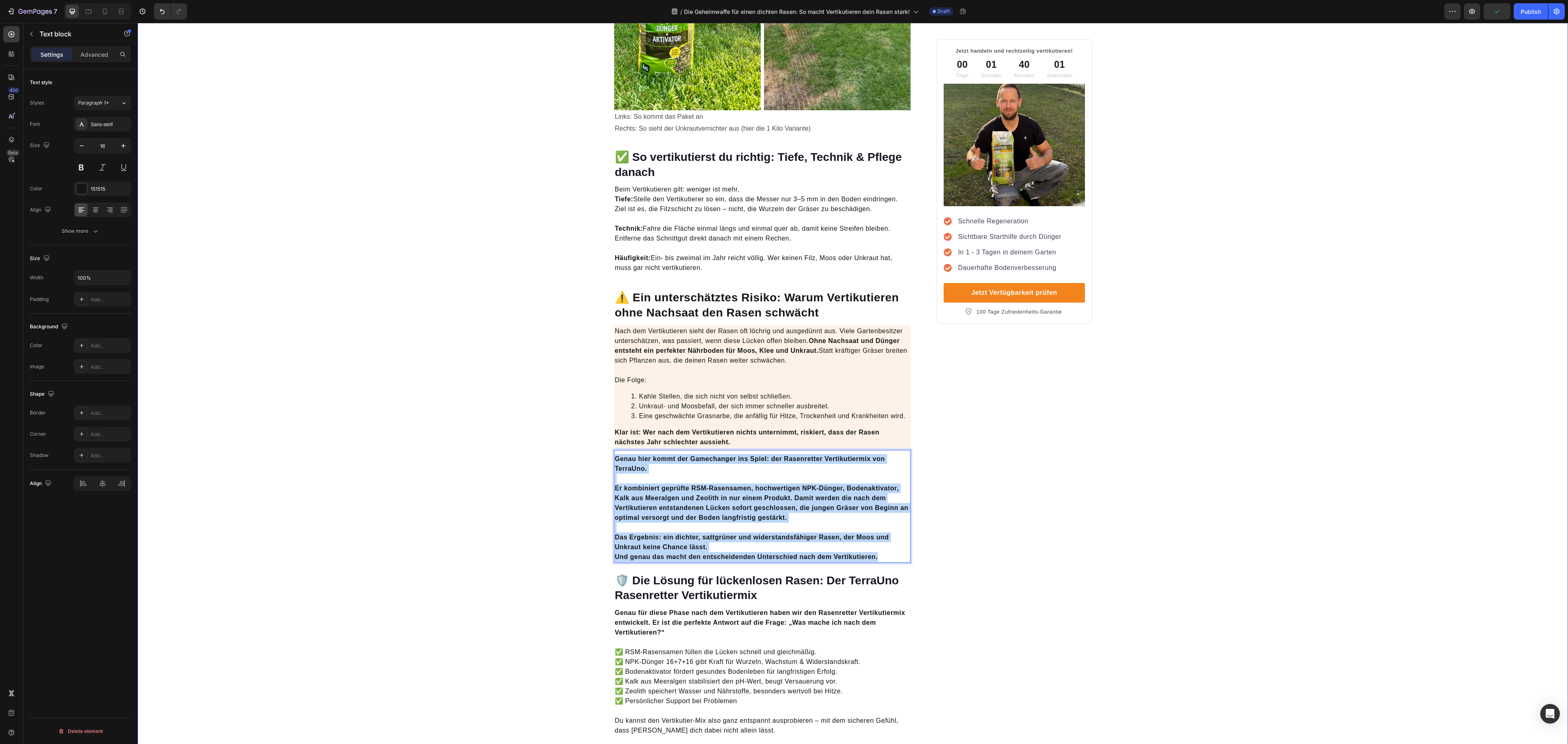
drag, startPoint x: 884, startPoint y: 545, endPoint x: 576, endPoint y: 447, distance: 323.2
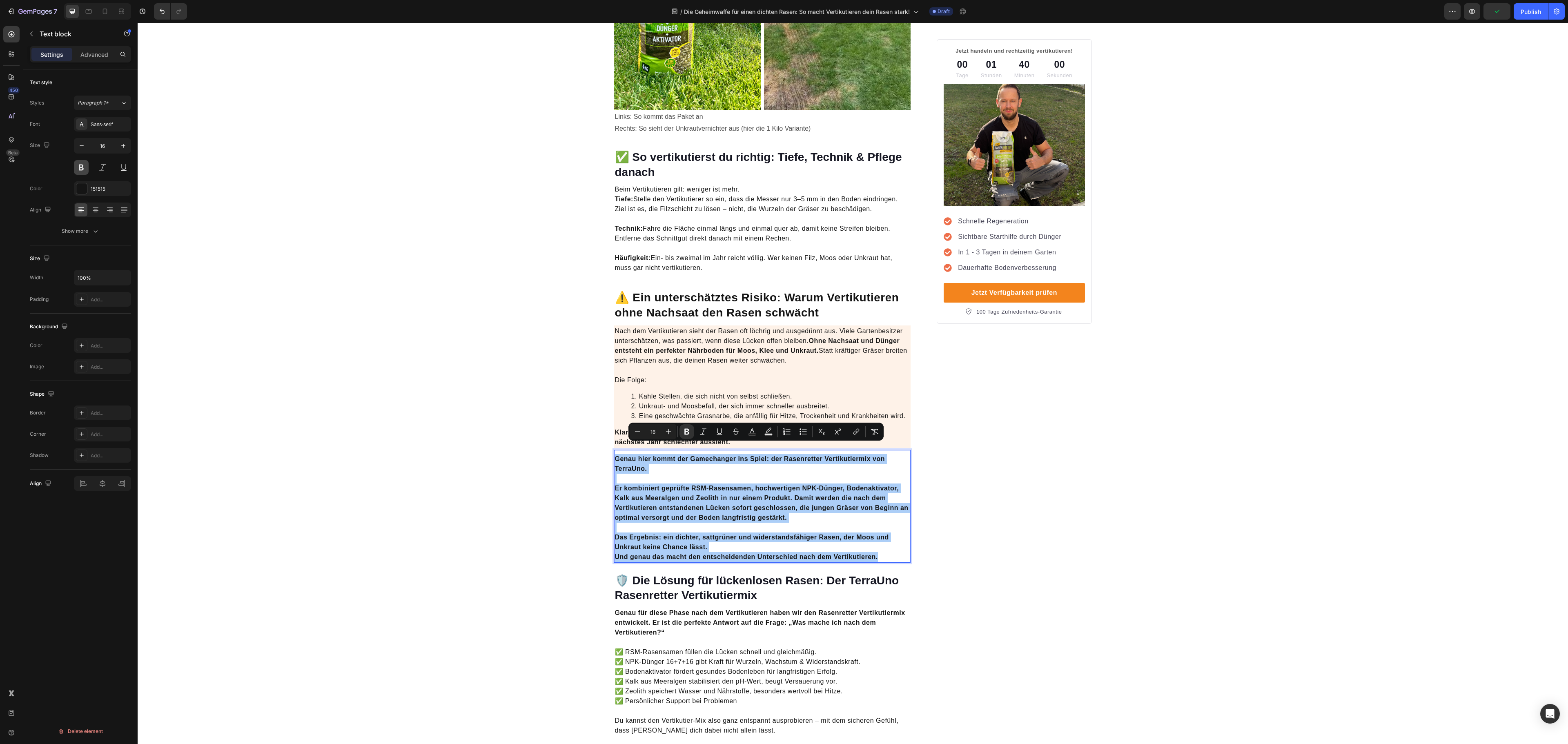
click at [77, 165] on button at bounding box center [81, 167] width 15 height 15
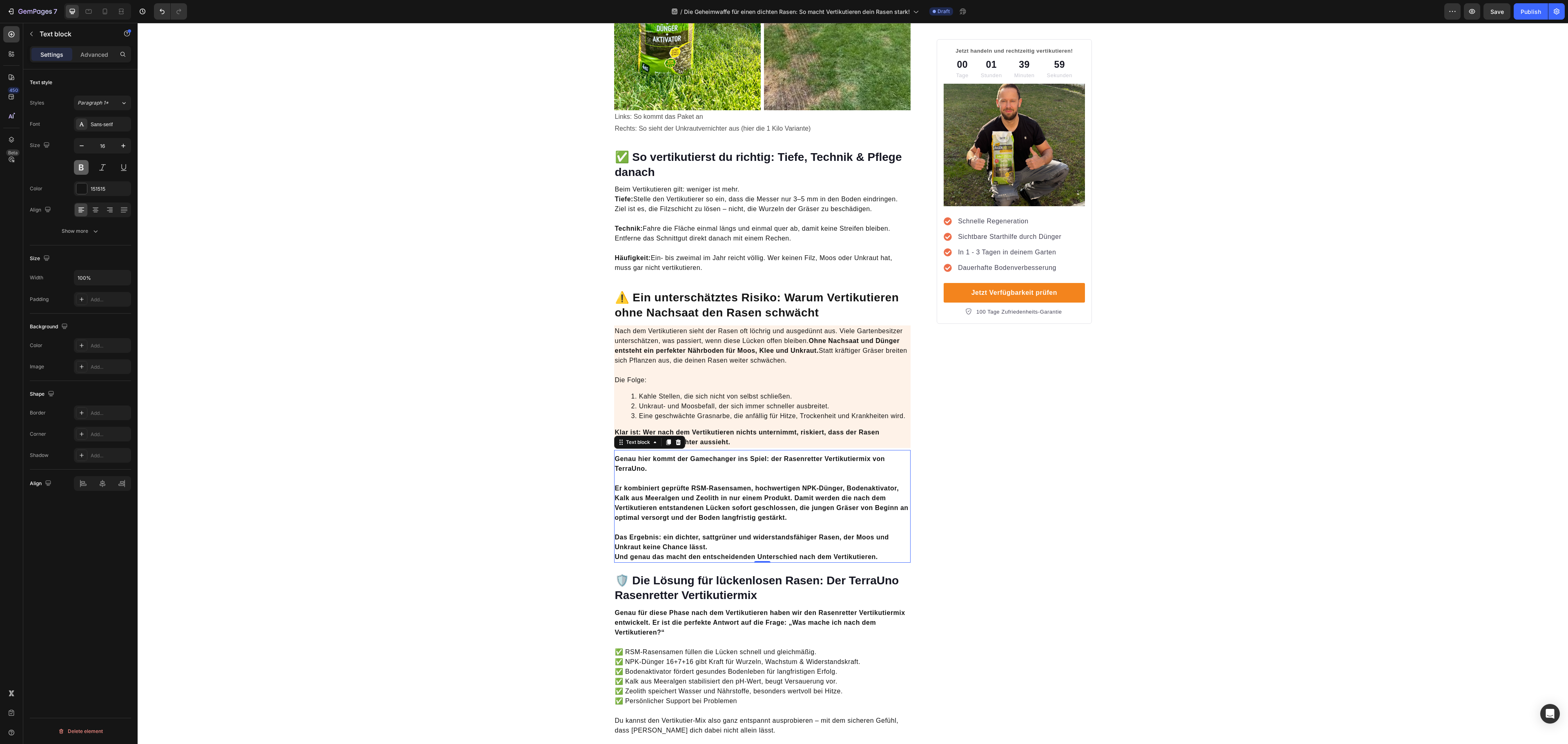
click at [77, 165] on button at bounding box center [81, 167] width 15 height 15
click at [83, 172] on button at bounding box center [81, 167] width 15 height 15
click at [805, 533] on p "Das Ergebnis: ein dichter, sattgrüner und widerstandsfähiger Rasen, der Moos un…" at bounding box center [762, 542] width 295 height 39
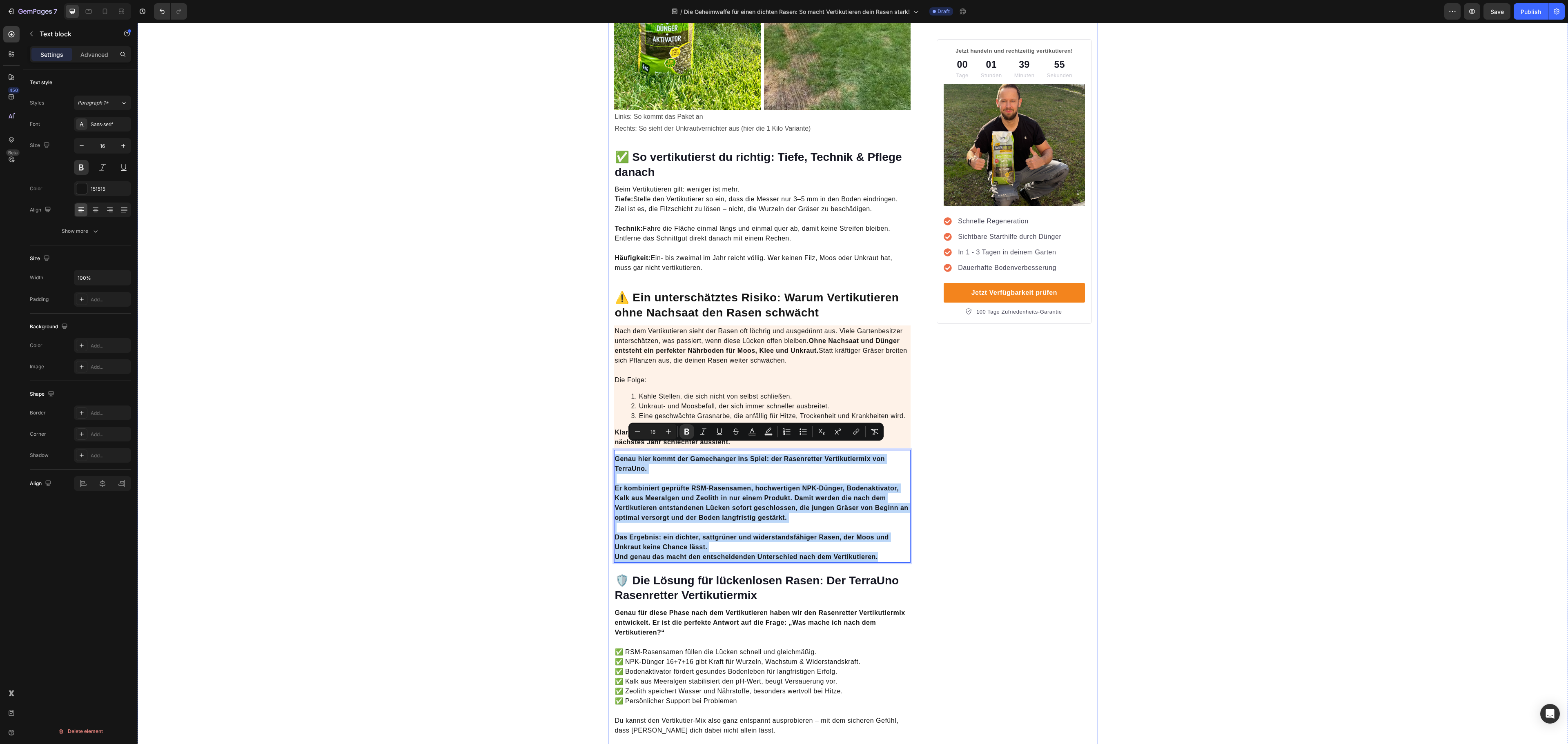
drag, startPoint x: 873, startPoint y: 547, endPoint x: 605, endPoint y: 447, distance: 286.0
click at [684, 435] on icon "Editor contextual toolbar" at bounding box center [687, 431] width 8 height 8
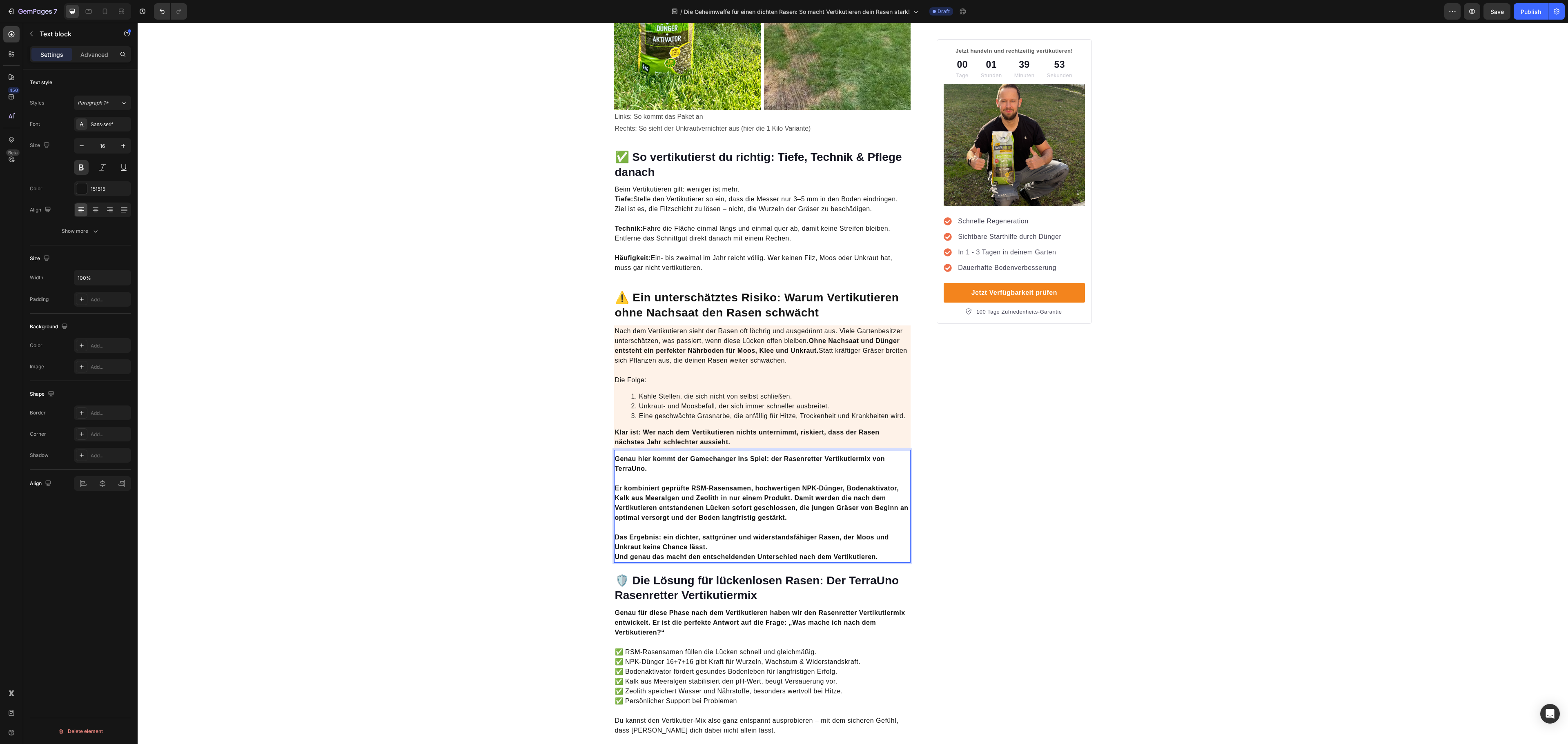
click at [672, 454] on p "Genau hier kommt der Gamechanger ins Spiel: der Rasenretter Vertikutiermix von …" at bounding box center [762, 464] width 295 height 19
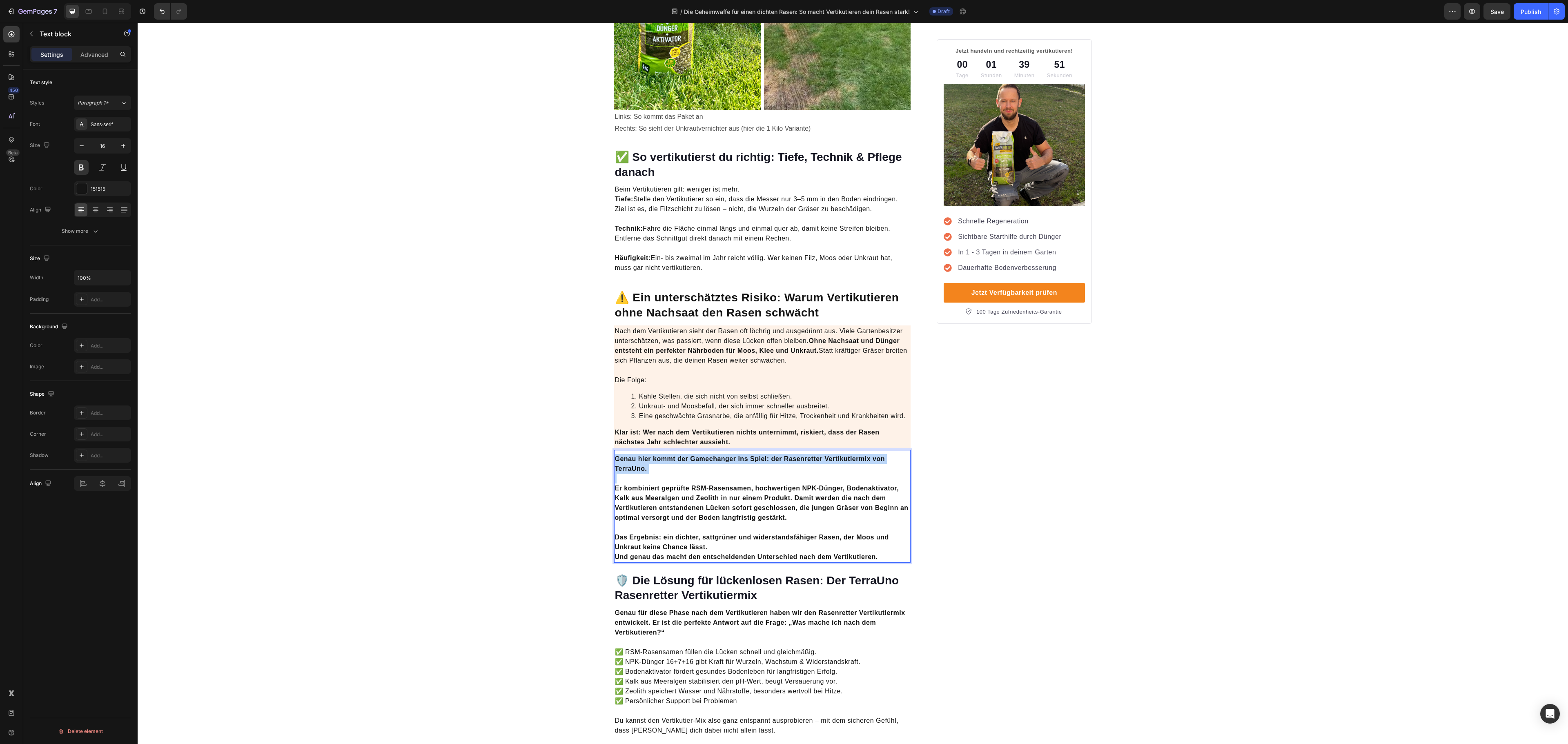
click at [696, 454] on p "Genau hier kommt der Gamechanger ins Spiel: der Rasenretter Vertikutiermix von …" at bounding box center [762, 464] width 295 height 19
click at [747, 412] on li "Eine geschwächte Grasnarbe, die anfällig für Hitze, Trockenheit und Krankheiten…" at bounding box center [771, 416] width 279 height 10
click at [722, 480] on p "Er kombiniert geprüfte RSM-Rasensamen, hochwertigen NPK-Dünger, Bodenaktivator,…" at bounding box center [762, 498] width 295 height 49
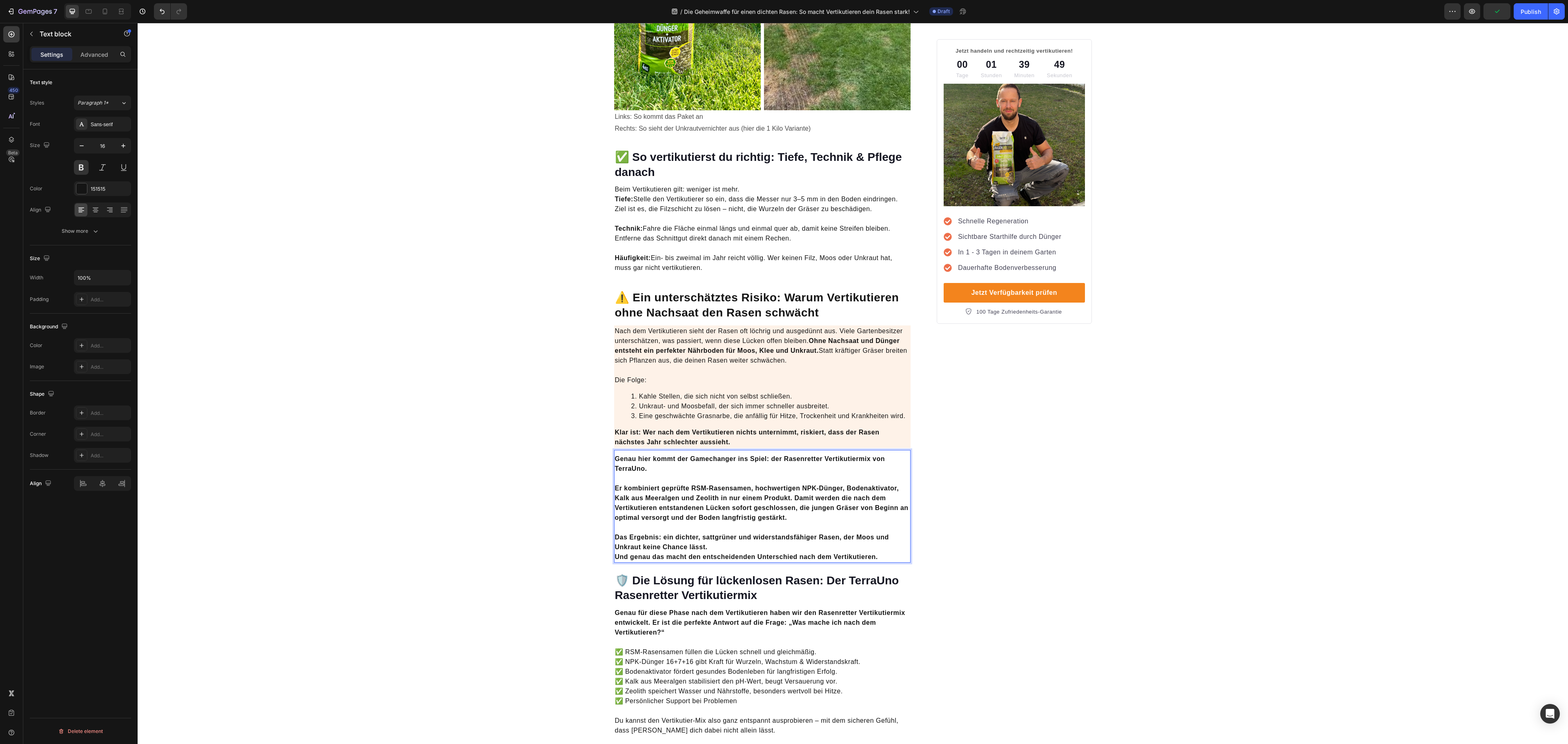
click at [727, 457] on p "Genau hier kommt der Gamechanger ins Spiel: der Rasenretter Vertikutiermix von …" at bounding box center [762, 464] width 295 height 19
click at [780, 523] on p "Das Ergebnis: ein dichter, sattgrüner und widerstandsfähiger Rasen, der Moos un…" at bounding box center [762, 542] width 295 height 39
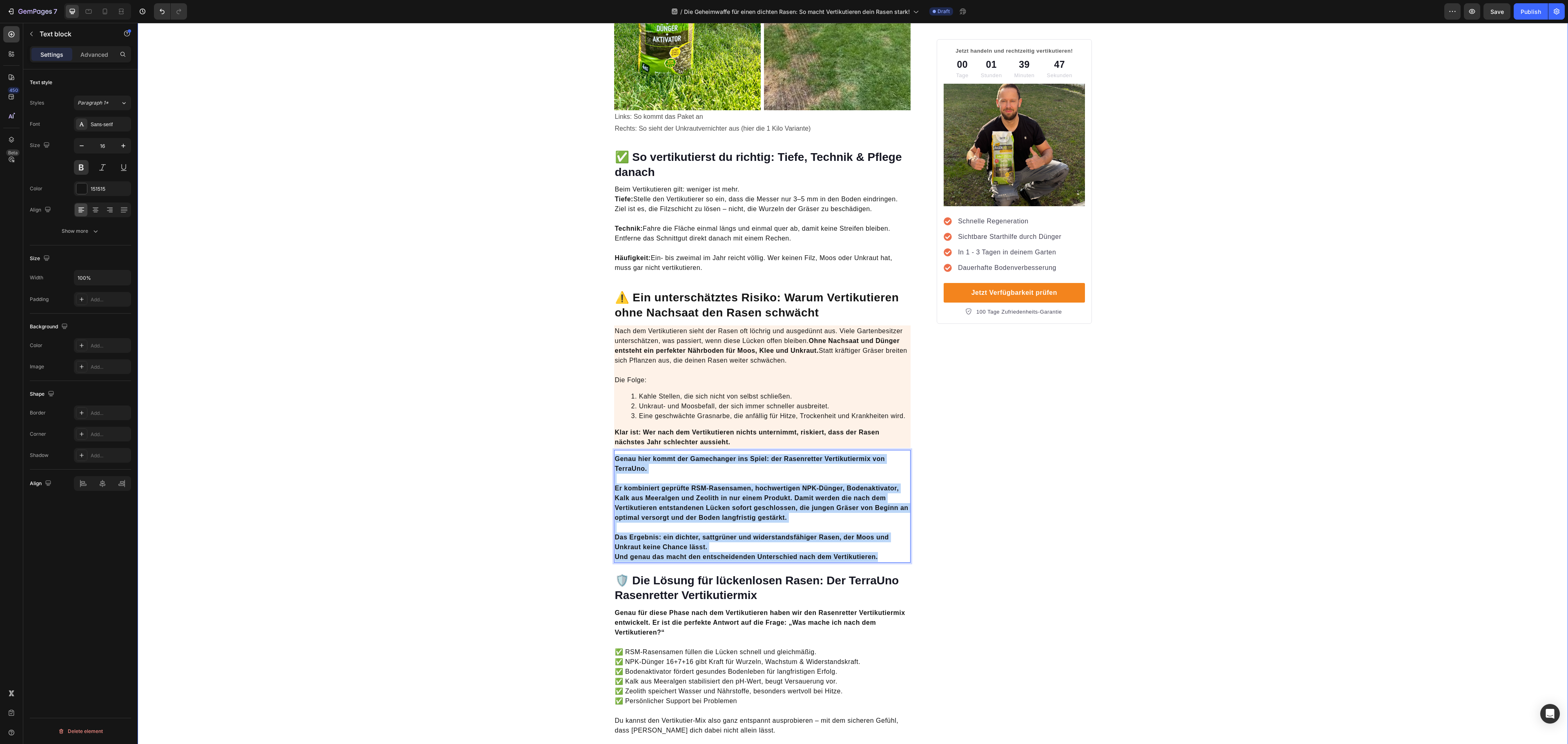
drag, startPoint x: 884, startPoint y: 543, endPoint x: 589, endPoint y: 449, distance: 309.6
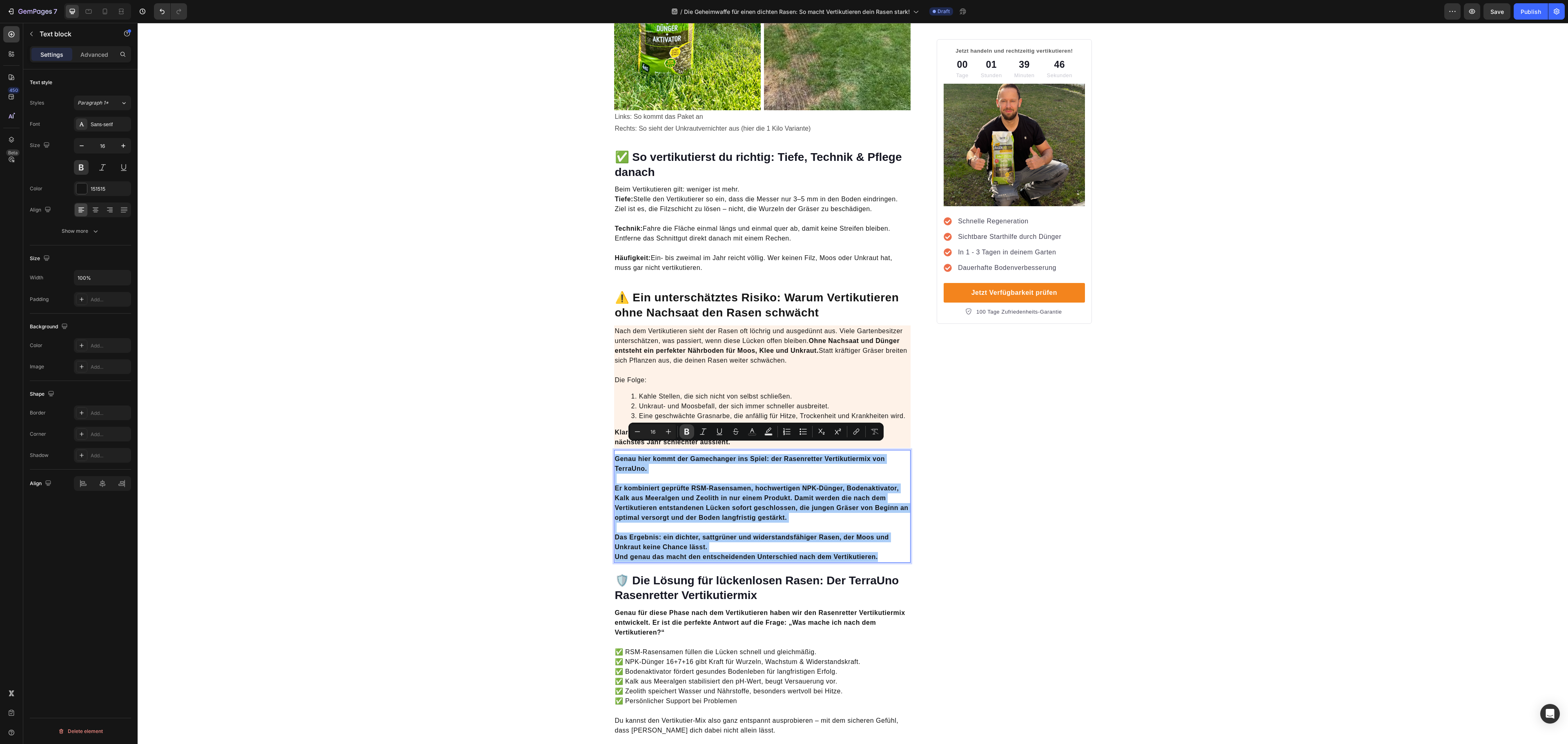
click at [687, 431] on icon "Editor contextual toolbar" at bounding box center [687, 431] width 8 height 8
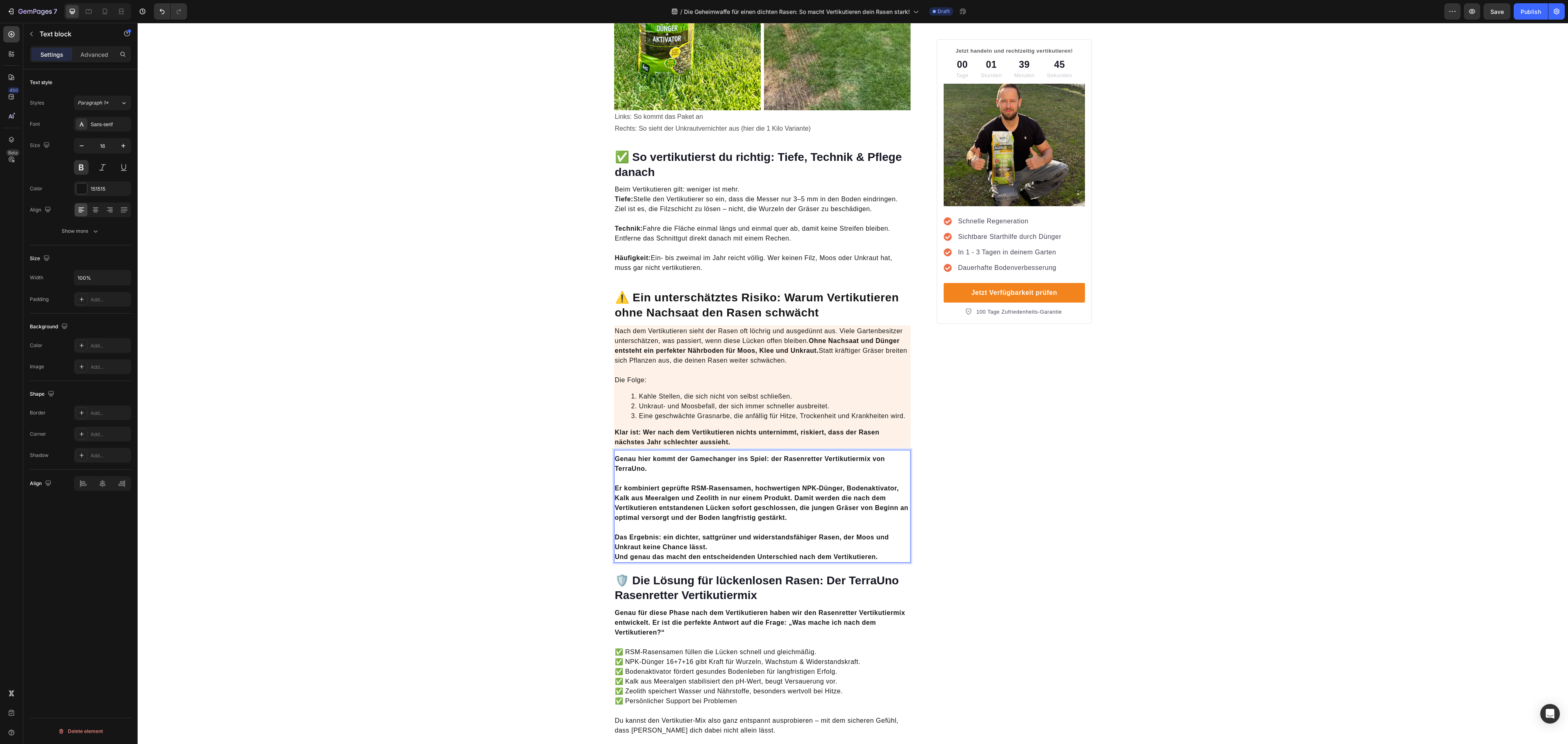
click at [687, 431] on strong "Klar ist: Wer nach dem Vertikutieren nichts unternimmt, riskiert, dass der Rase…" at bounding box center [747, 437] width 265 height 17
click at [669, 474] on p "Er kombiniert geprüfte RSM-Rasensamen, hochwertigen NPK-Dünger, Bodenaktivator,…" at bounding box center [762, 498] width 295 height 49
click at [736, 244] on p "Häufigkeit: Ein- bis zweimal im Jahr reicht völlig. Wer keinen Filz, Moos oder …" at bounding box center [762, 258] width 295 height 29
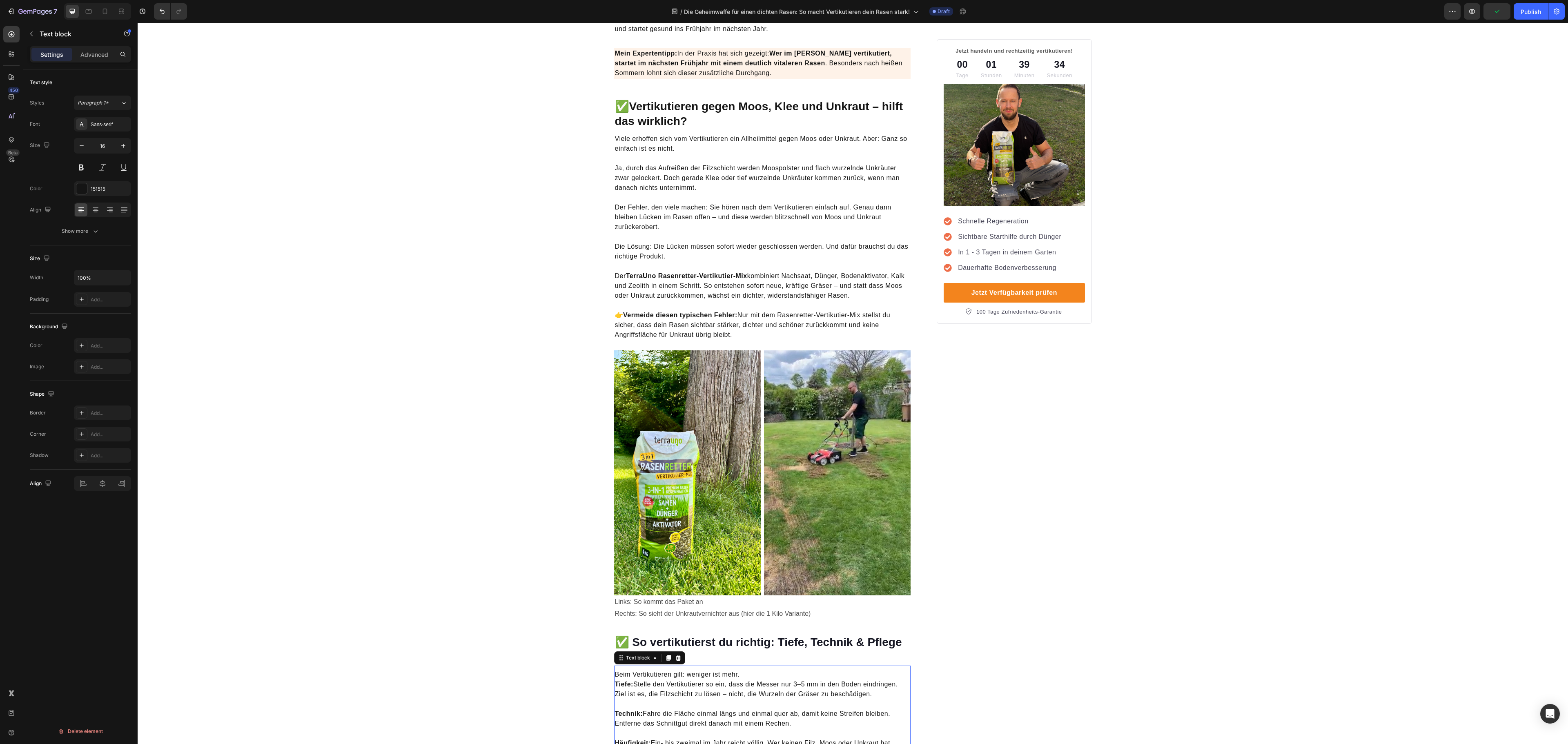
scroll to position [1225, 0]
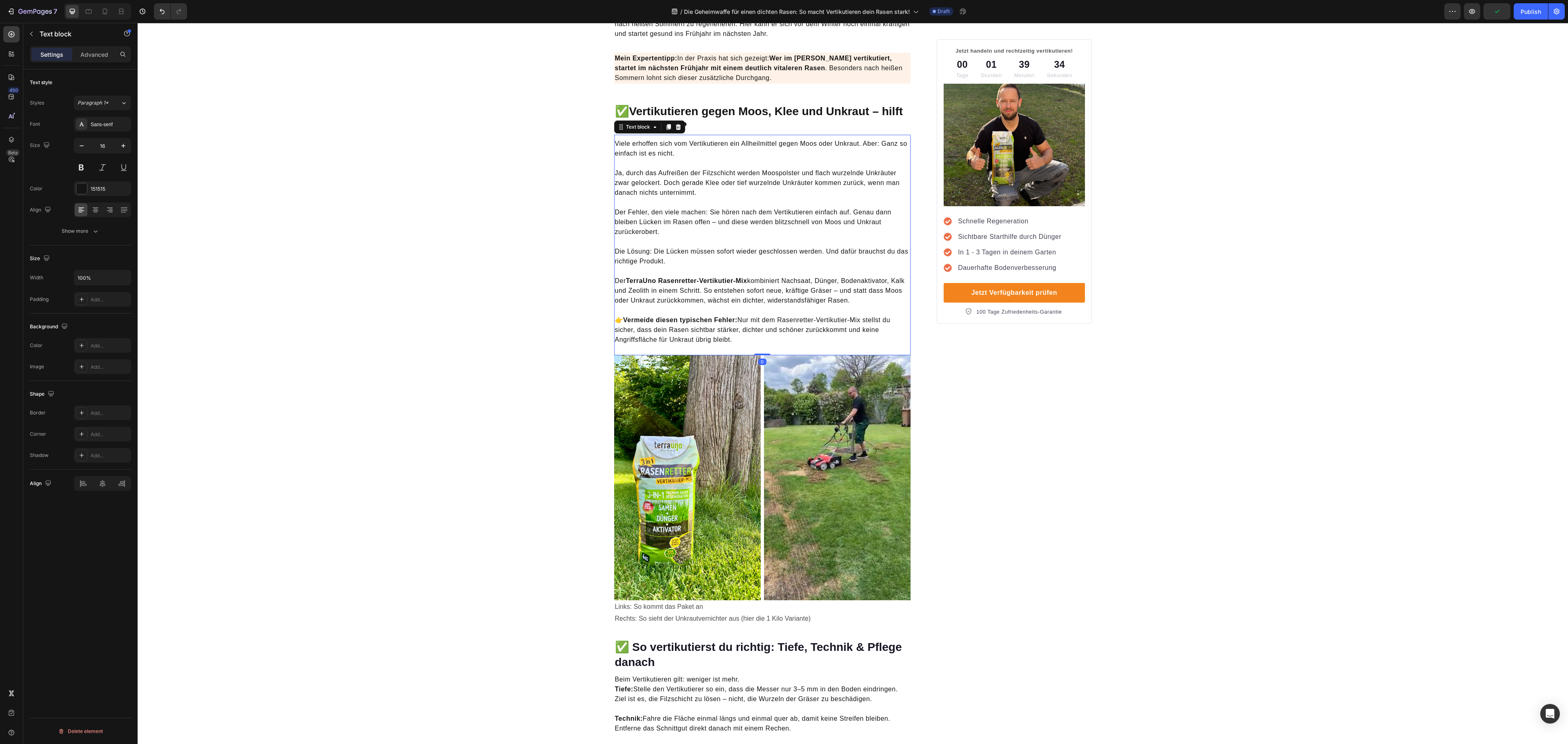
click at [746, 213] on p "Der Fehler, den viele machen: Sie hören nach dem Vertikutieren einfach auf. Gen…" at bounding box center [762, 217] width 295 height 39
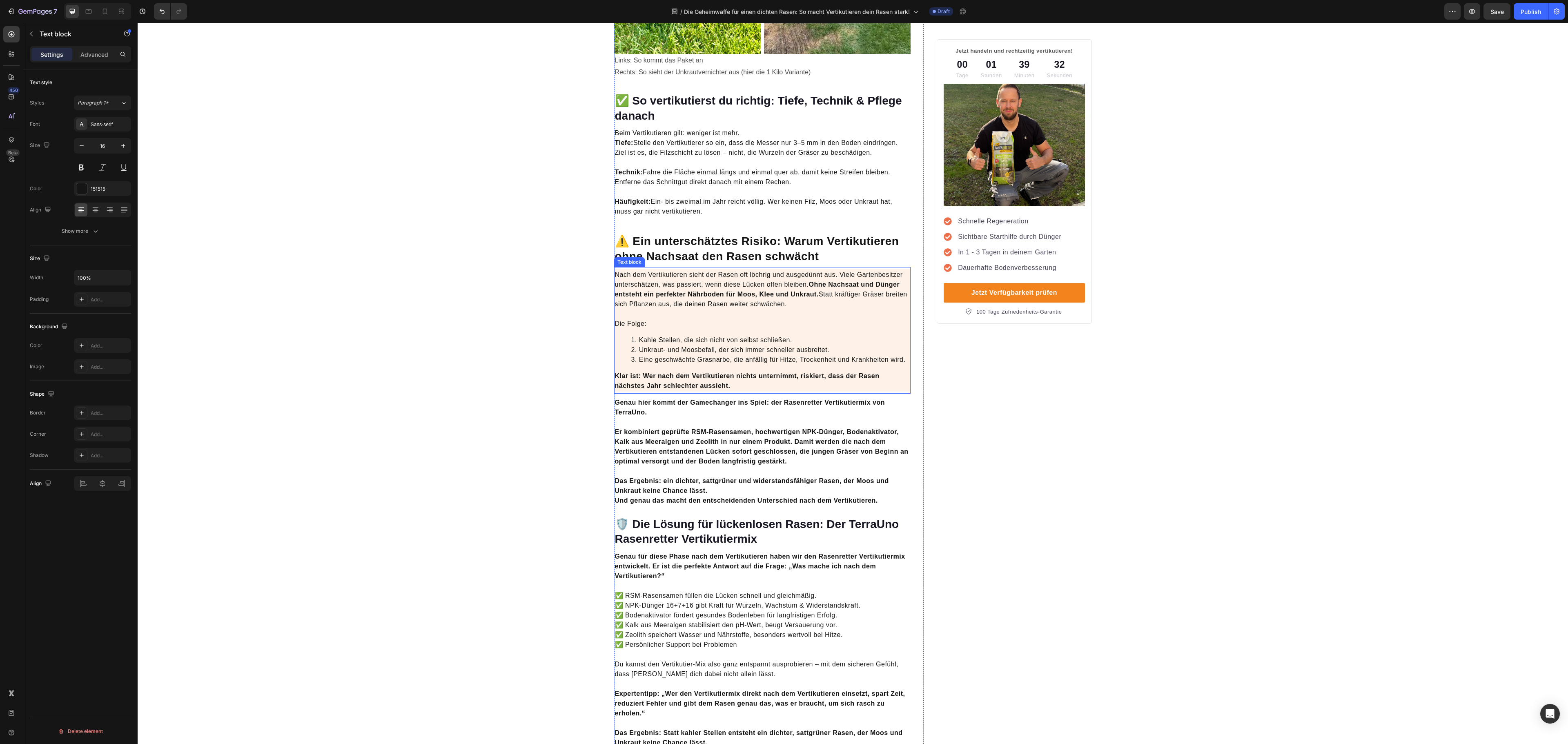
scroll to position [1797, 0]
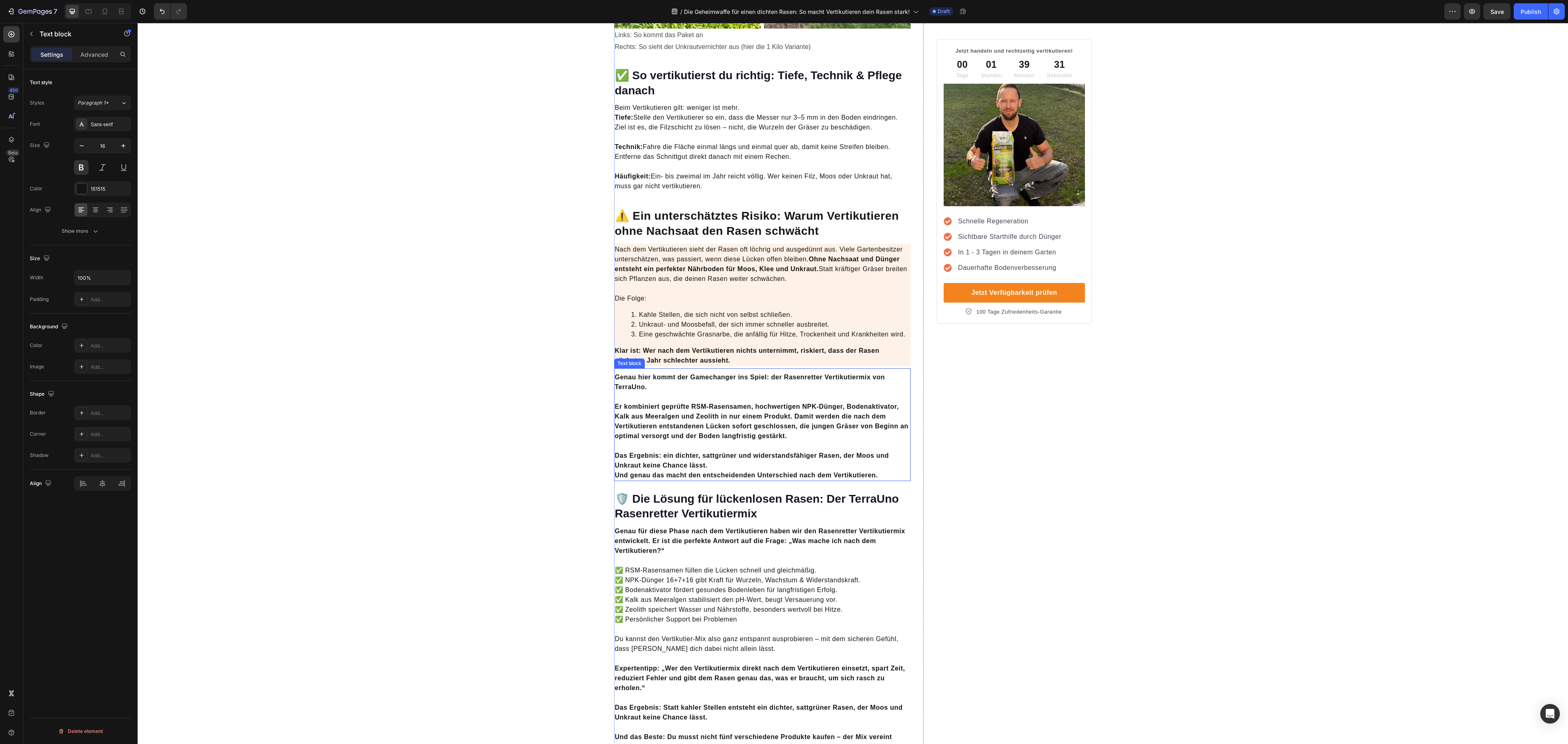
click at [698, 404] on strong "Er kombiniert geprüfte RSM-Rasensamen, hochwertigen NPK-Dünger, Bodenaktivator,…" at bounding box center [761, 421] width 293 height 37
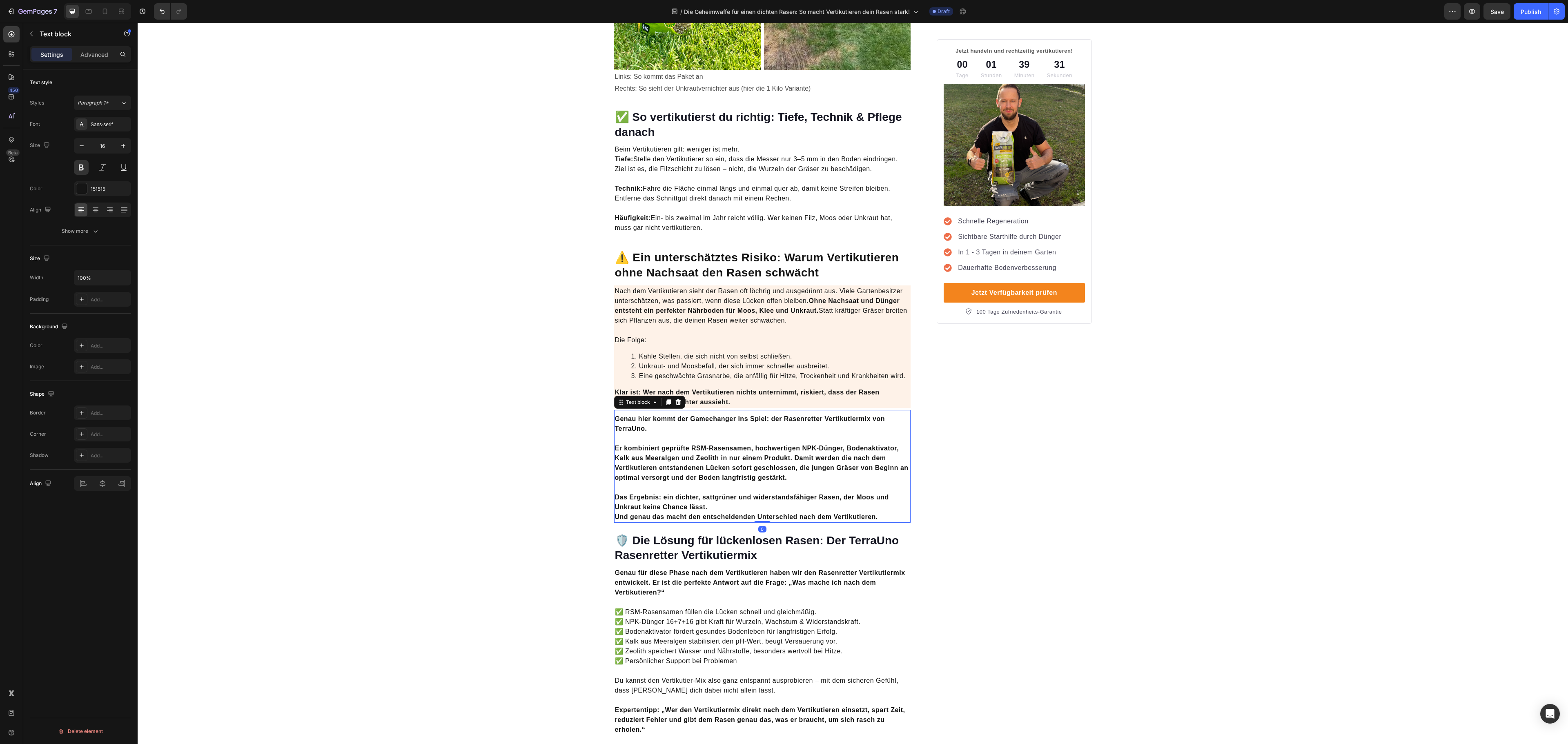
scroll to position [1716, 0]
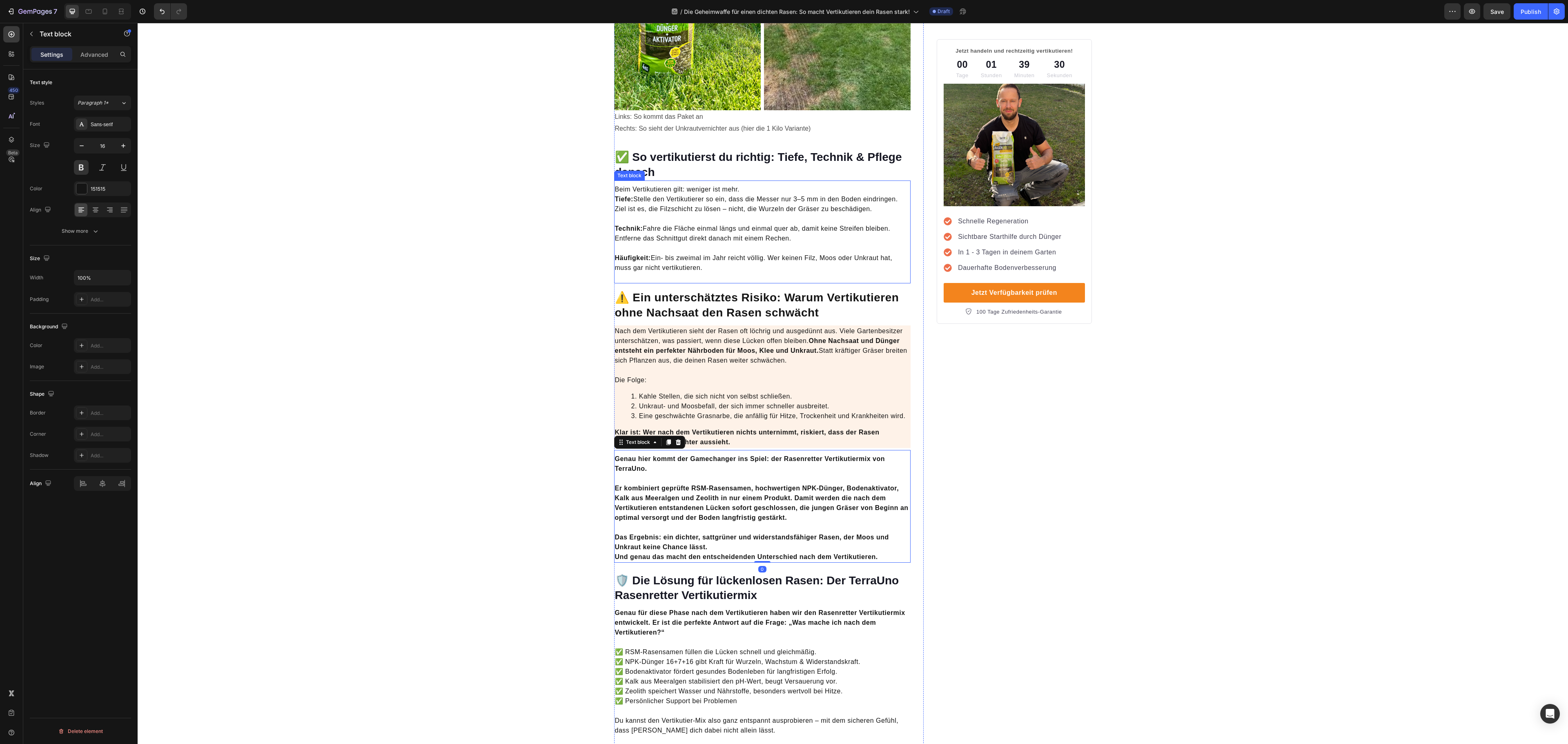
click at [723, 232] on p "Technik: Fahre die Fläche einmal längs und einmal quer ab, damit keine Streifen…" at bounding box center [762, 229] width 295 height 29
click at [665, 169] on icon at bounding box center [668, 172] width 7 height 7
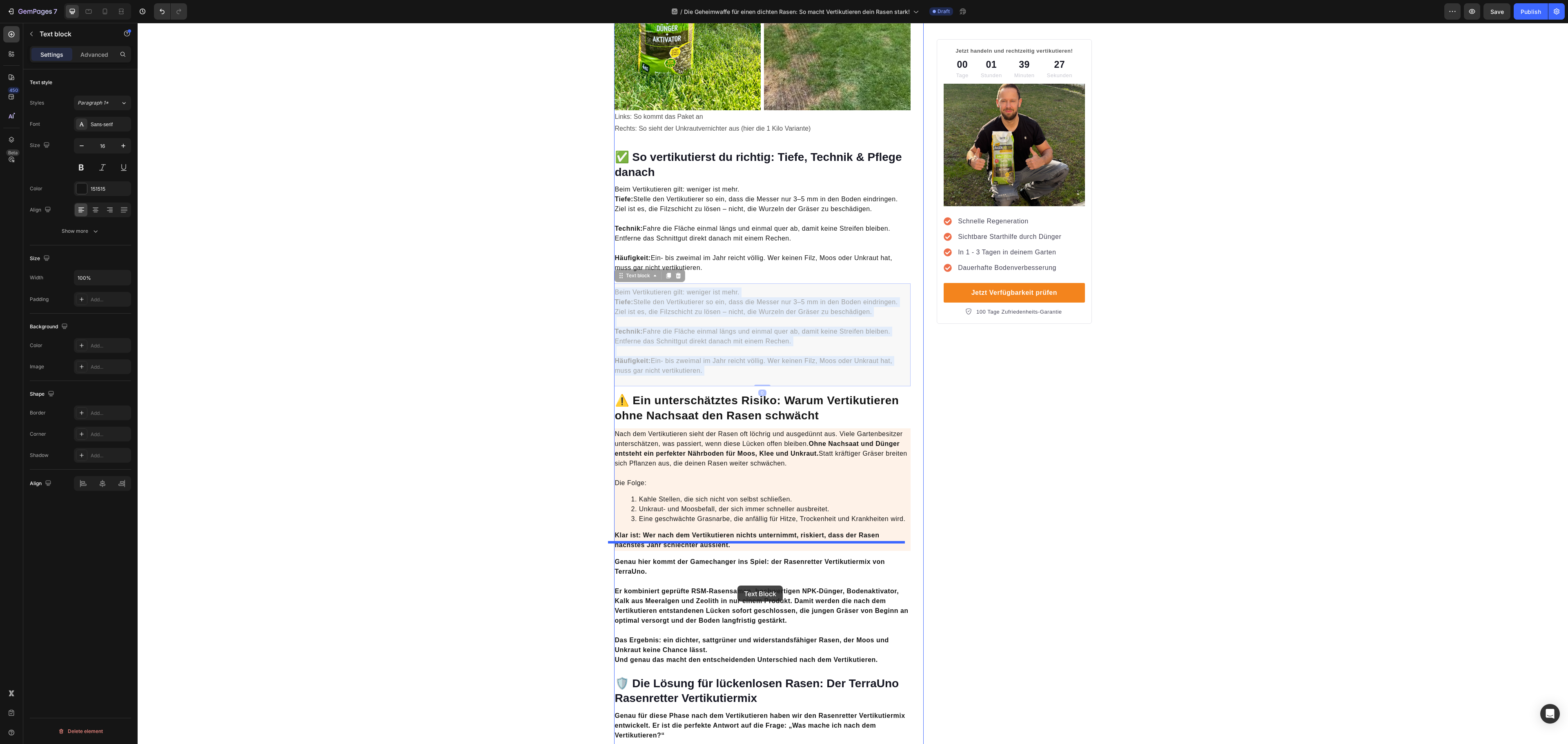
drag, startPoint x: 729, startPoint y: 315, endPoint x: 738, endPoint y: 586, distance: 271.1
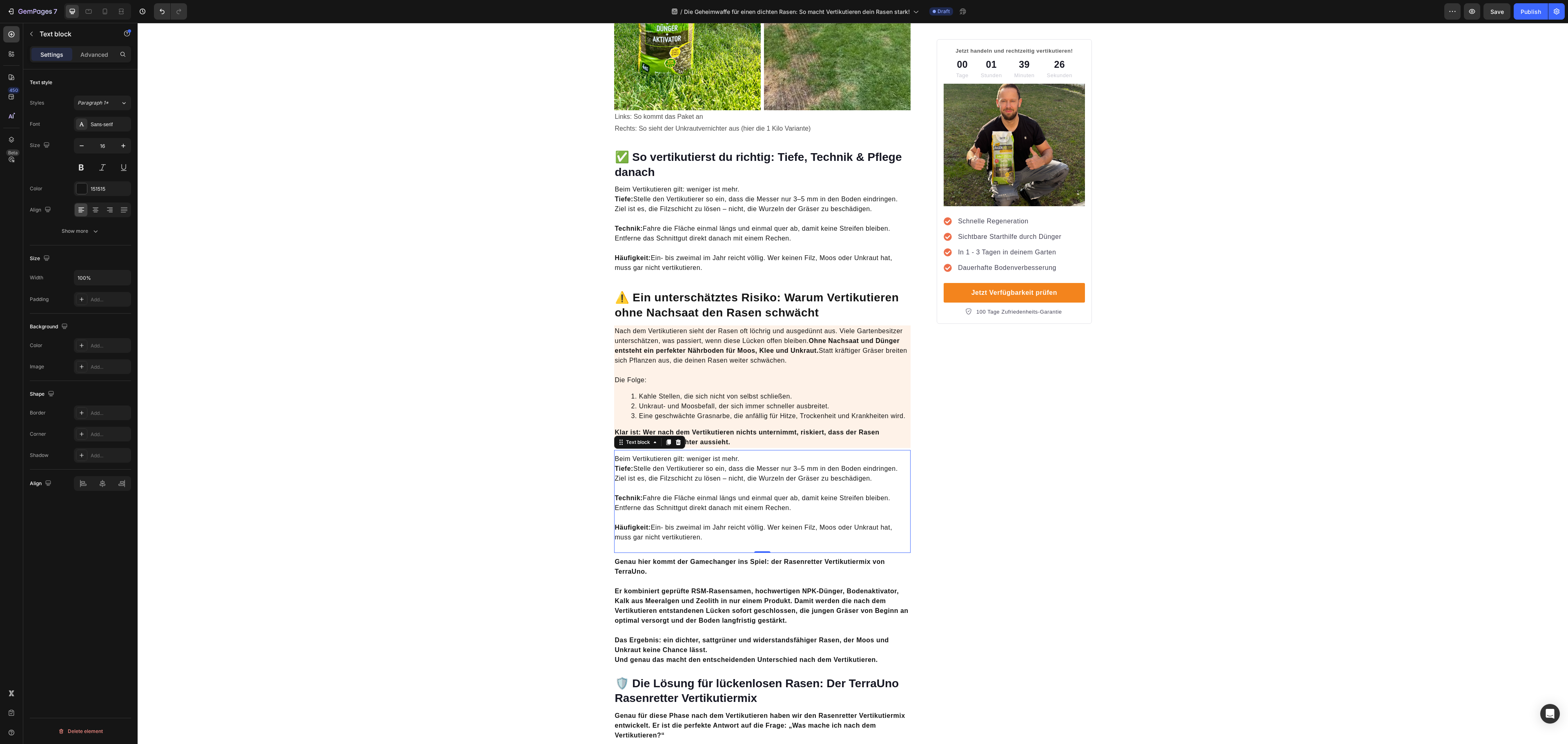
scroll to position [1797, 0]
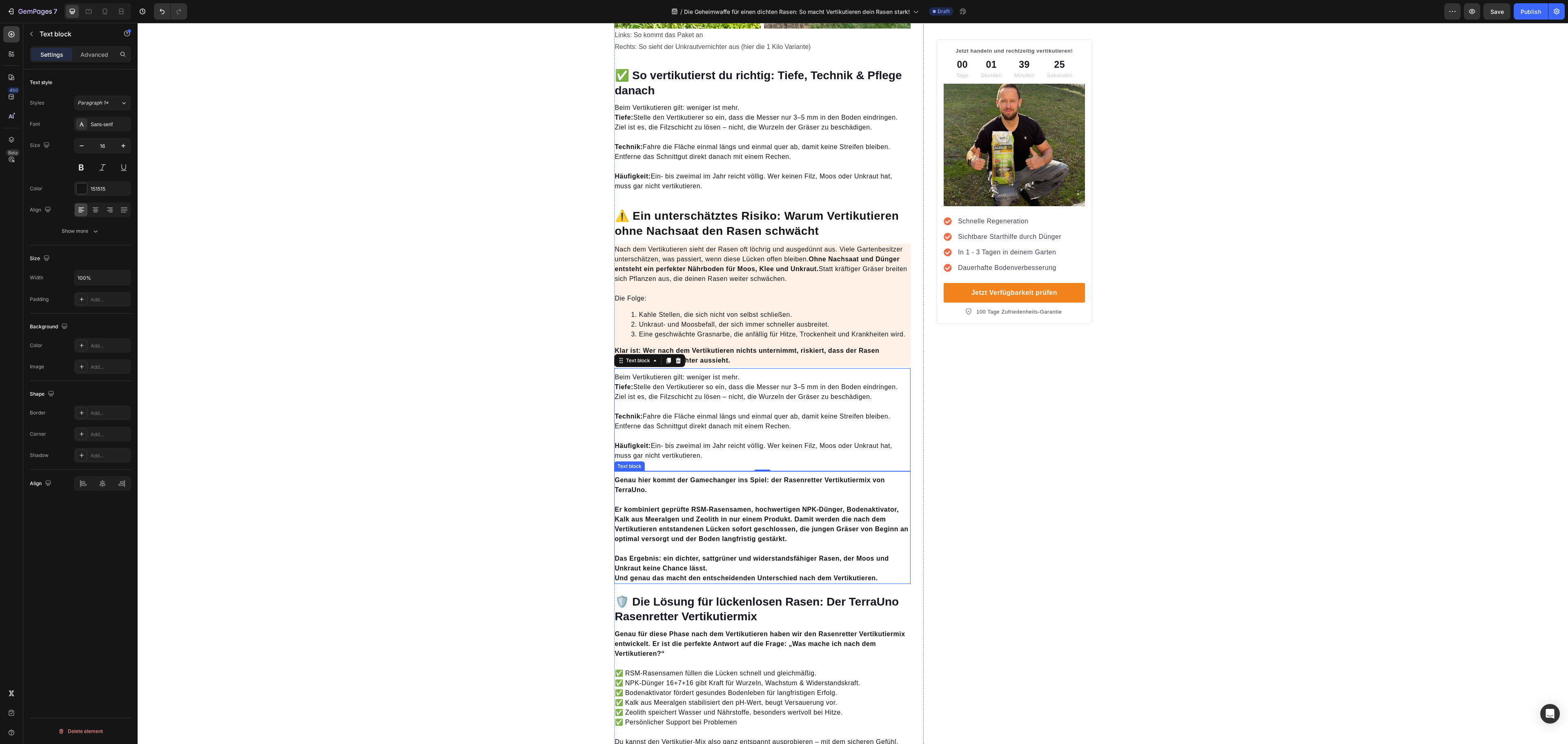
click at [732, 519] on strong "Er kombiniert geprüfte RSM-Rasensamen, hochwertigen NPK-Dünger, Bodenaktivator,…" at bounding box center [761, 524] width 293 height 37
click at [765, 544] on p "Das Ergebnis: ein dichter, sattgrüner und widerstandsfähiger Rasen, der Moos un…" at bounding box center [762, 564] width 295 height 39
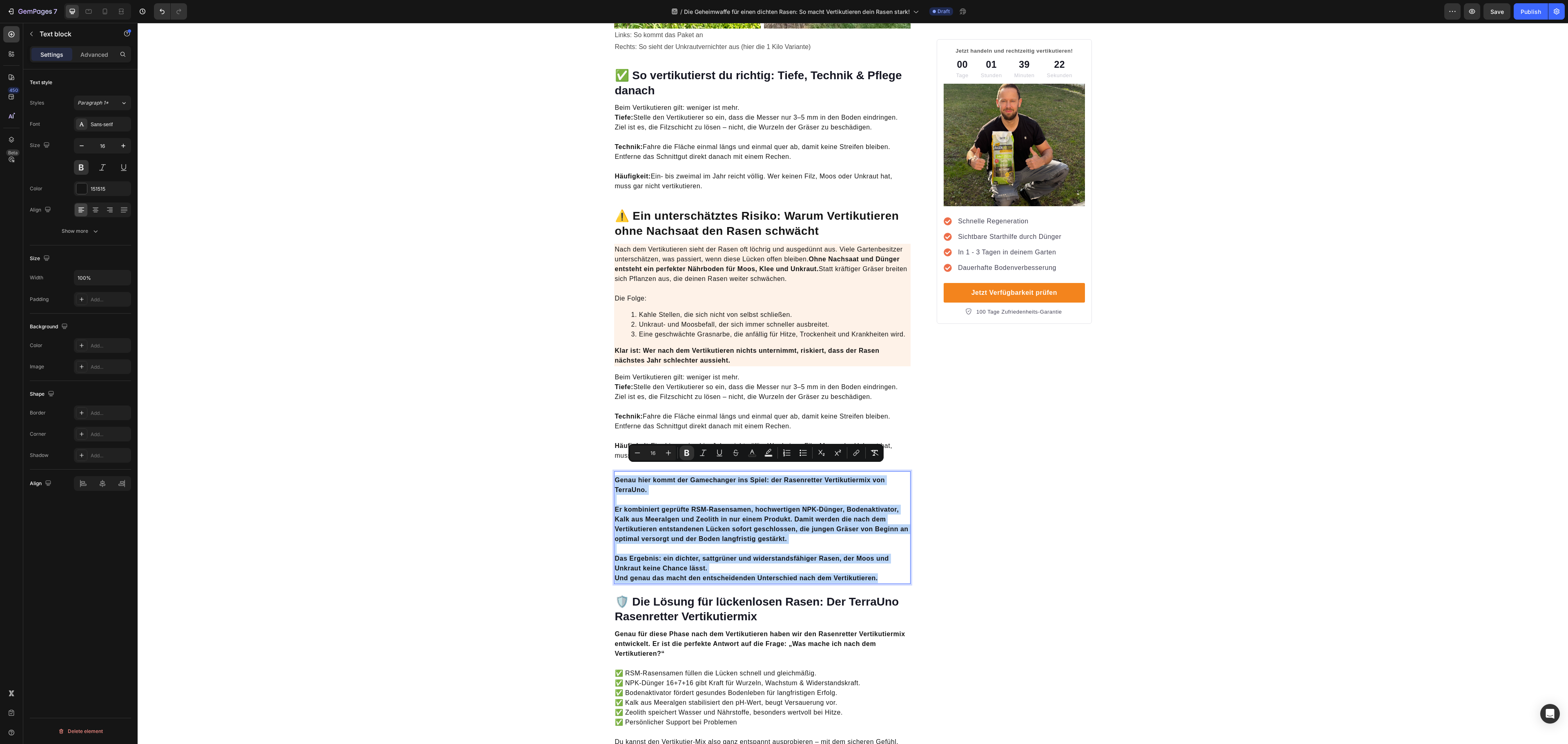
drag, startPoint x: 874, startPoint y: 565, endPoint x: 611, endPoint y: 471, distance: 279.3
click at [614, 475] on div "Genau hier kommt der Gamechanger ins Spiel: der Rasenretter Vertikutiermix von …" at bounding box center [763, 530] width 297 height 110
copy div "Genau hier kommt der Gamechanger ins Spiel: der Rasenretter Vertikutiermix von …"
click at [708, 383] on p "Beim Vertikutieren gilt: weniger ist mehr. Tiefe: Stelle den Vertikutierer so e…" at bounding box center [762, 387] width 295 height 29
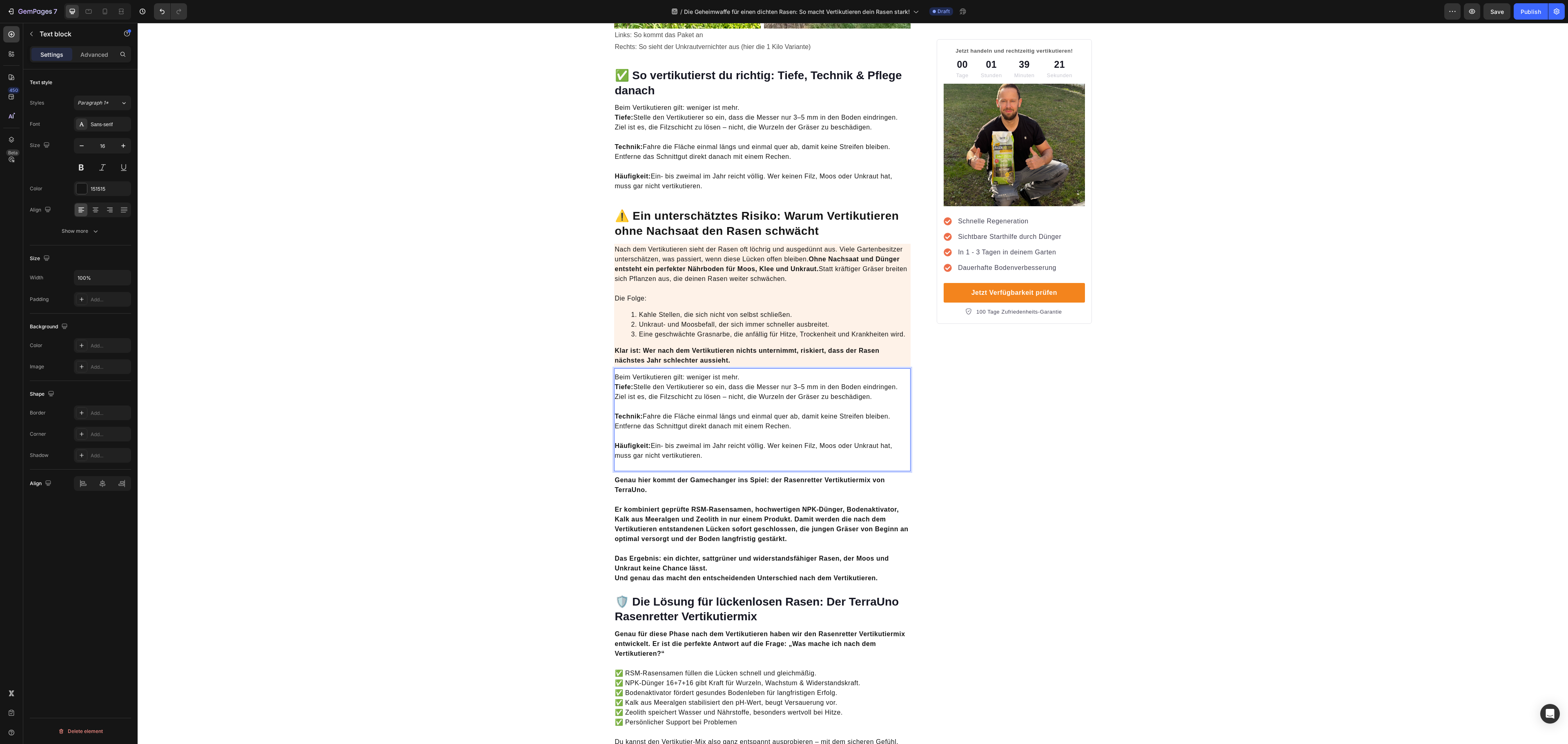
click at [714, 373] on p "Beim Vertikutieren gilt: weniger ist mehr. Tiefe: Stelle den Vertikutierer so e…" at bounding box center [762, 387] width 295 height 29
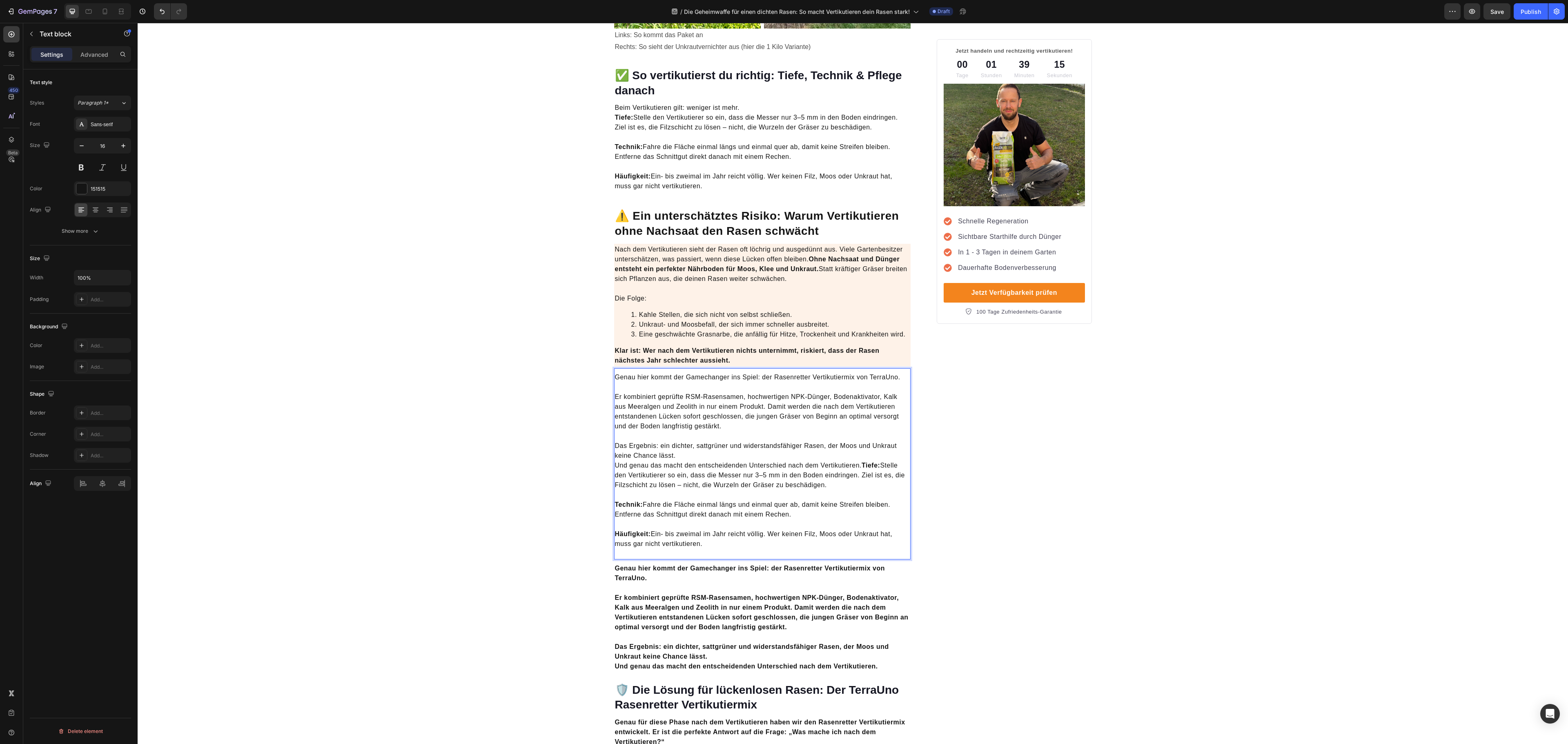
click at [865, 462] on strong "Tiefe:" at bounding box center [870, 465] width 18 height 7
drag, startPoint x: 854, startPoint y: 457, endPoint x: 860, endPoint y: 459, distance: 6.3
click at [860, 459] on p "Das Ergebnis: ein dichter, sattgrüner und widerstandsfähiger Rasen, der Moos un…" at bounding box center [762, 460] width 295 height 59
click at [861, 462] on strong "Tiefe:" at bounding box center [870, 465] width 18 height 7
drag, startPoint x: 856, startPoint y: 454, endPoint x: 872, endPoint y: 533, distance: 80.6
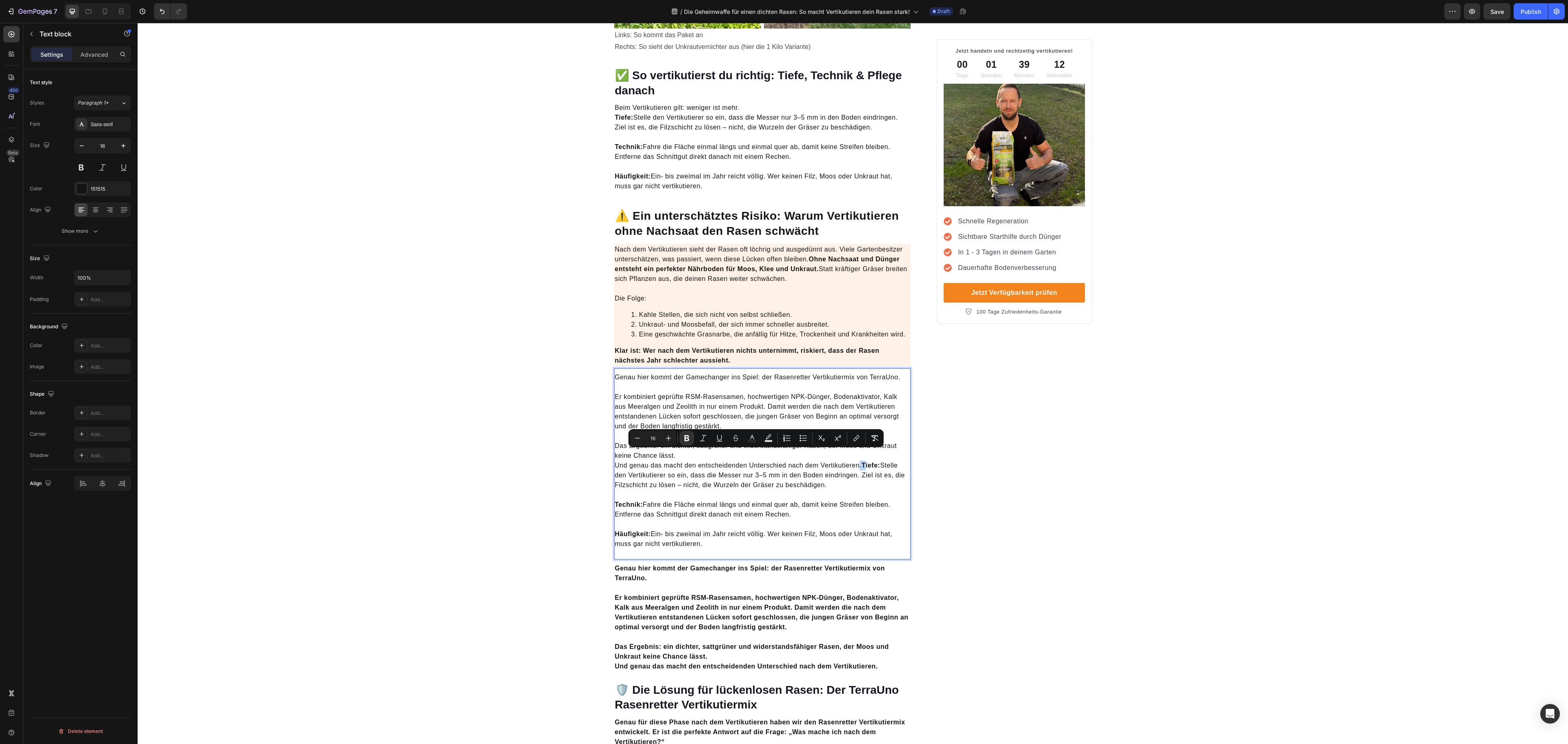
click at [872, 533] on div "Genau hier kommt der Gamechanger ins Spiel: der Rasenretter Vertikutiermix von …" at bounding box center [763, 460] width 297 height 178
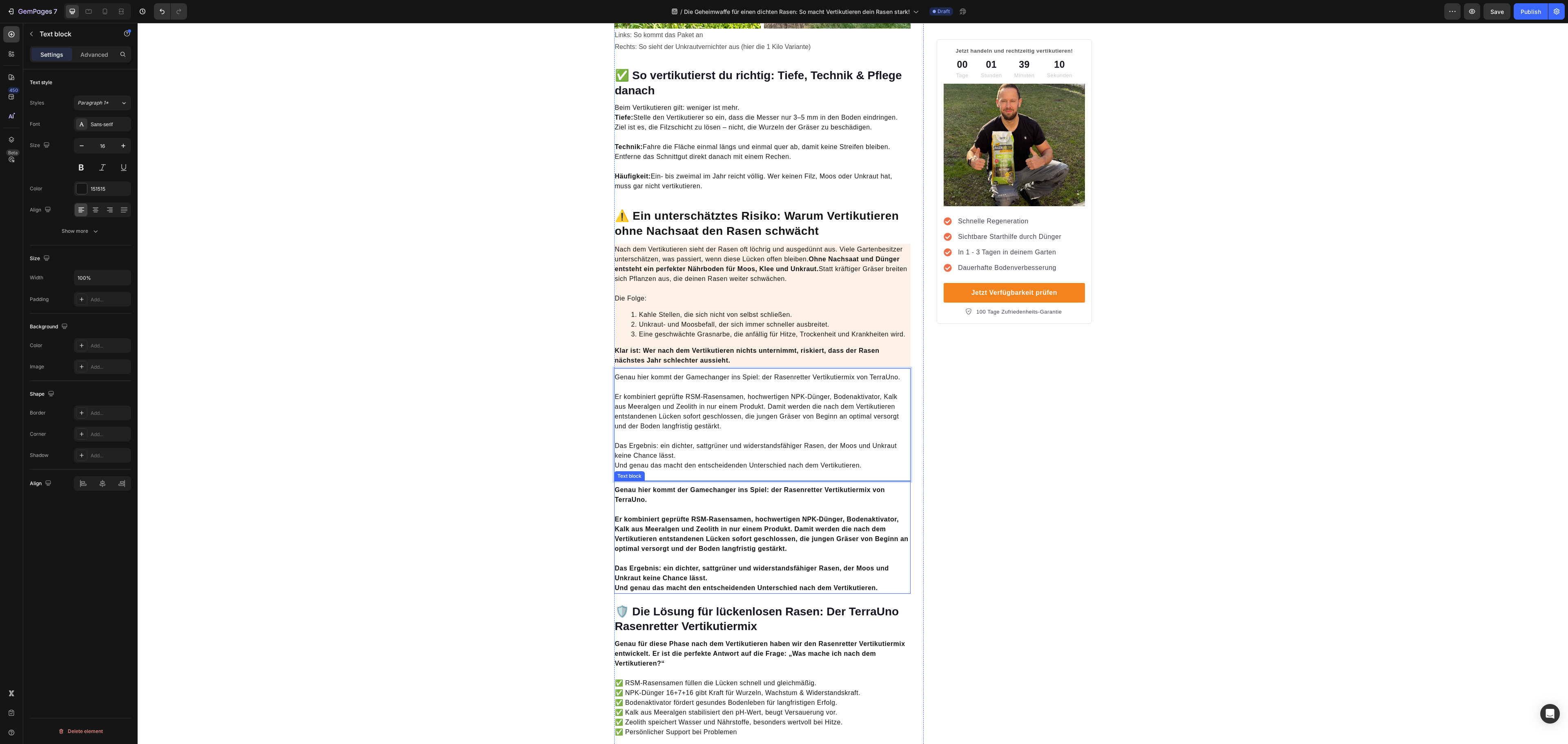
click at [794, 523] on p "Er kombiniert geprüfte RSM-Rasensamen, hochwertigen NPK-Dünger, Bodenaktivator,…" at bounding box center [762, 529] width 295 height 49
click at [841, 463] on div "Genau hier kommt der Gamechanger ins Spiel: der Rasenretter Vertikutiermix von …" at bounding box center [763, 424] width 297 height 113
click at [830, 524] on strong "Er kombiniert geprüfte RSM-Rasensamen, hochwertigen NPK-Dünger, Bodenaktivator,…" at bounding box center [761, 534] width 293 height 37
click at [676, 471] on icon at bounding box center [678, 473] width 5 height 5
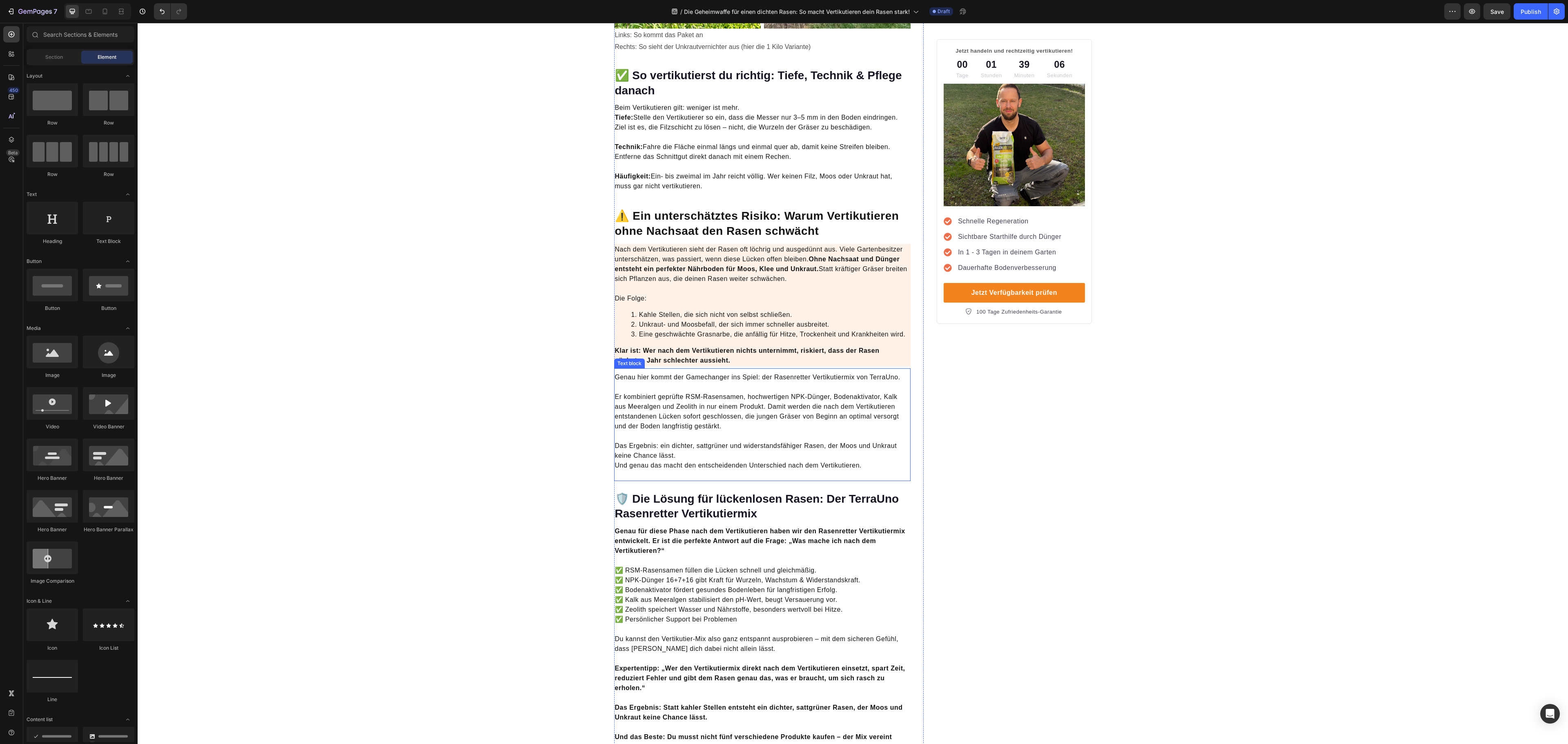
click at [747, 435] on p "Das Ergebnis: ein dichter, sattgrüner und widerstandsfähiger Rasen, der Moos un…" at bounding box center [762, 451] width 295 height 39
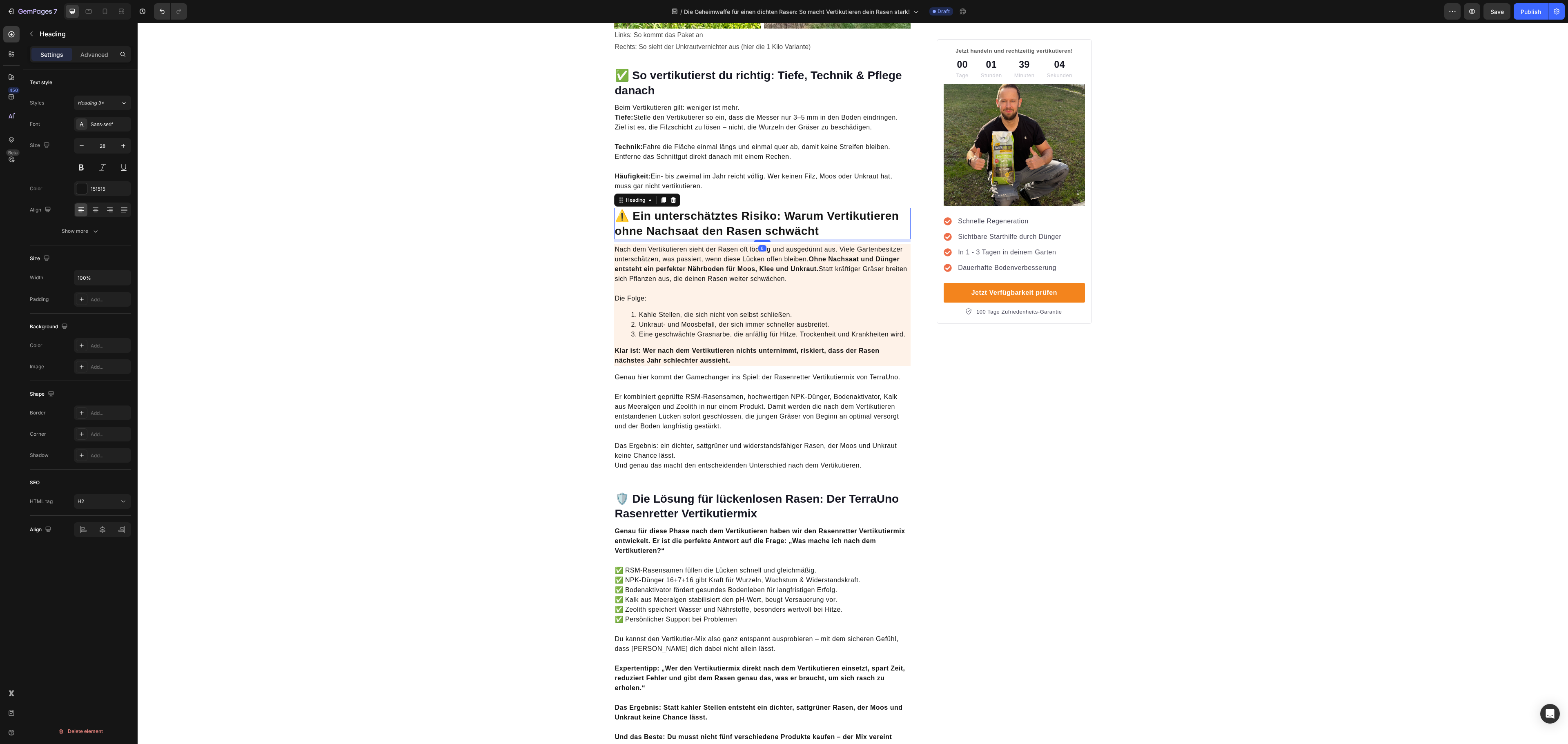
click at [732, 222] on strong "⚠️ Ein unterschätztes Risiko: Warum Vertikutieren ohne Nachsaat den Rasen schwä…" at bounding box center [757, 223] width 284 height 27
click at [800, 310] on li "Kahle Stellen, die sich nicht von selbst schließen." at bounding box center [771, 315] width 279 height 10
click at [754, 404] on p "Er kombiniert geprüfte RSM-Rasensamen, hochwertigen NPK-Dünger, Bodenaktivator,…" at bounding box center [762, 407] width 295 height 49
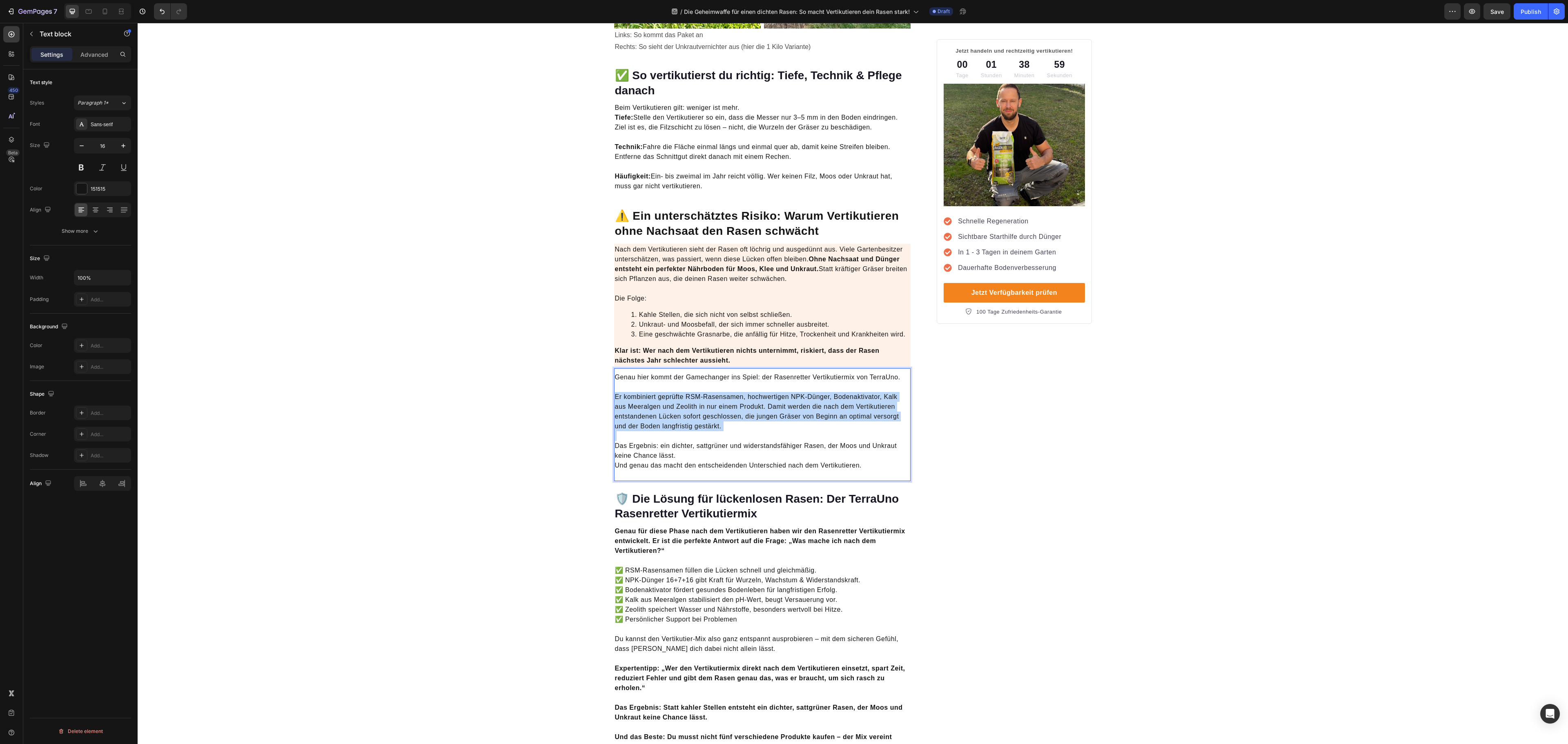
click at [754, 404] on p "Er kombiniert geprüfte RSM-Rasensamen, hochwertigen NPK-Dünger, Bodenaktivator,…" at bounding box center [762, 407] width 295 height 49
click at [743, 433] on p "Das Ergebnis: ein dichter, sattgrüner und widerstandsfähiger Rasen, der Moos un…" at bounding box center [762, 451] width 295 height 39
click at [775, 329] on div "Nach dem Vertikutieren sieht der Rasen oft löchrig und ausgedünnt aus. Viele Ga…" at bounding box center [763, 304] width 297 height 122
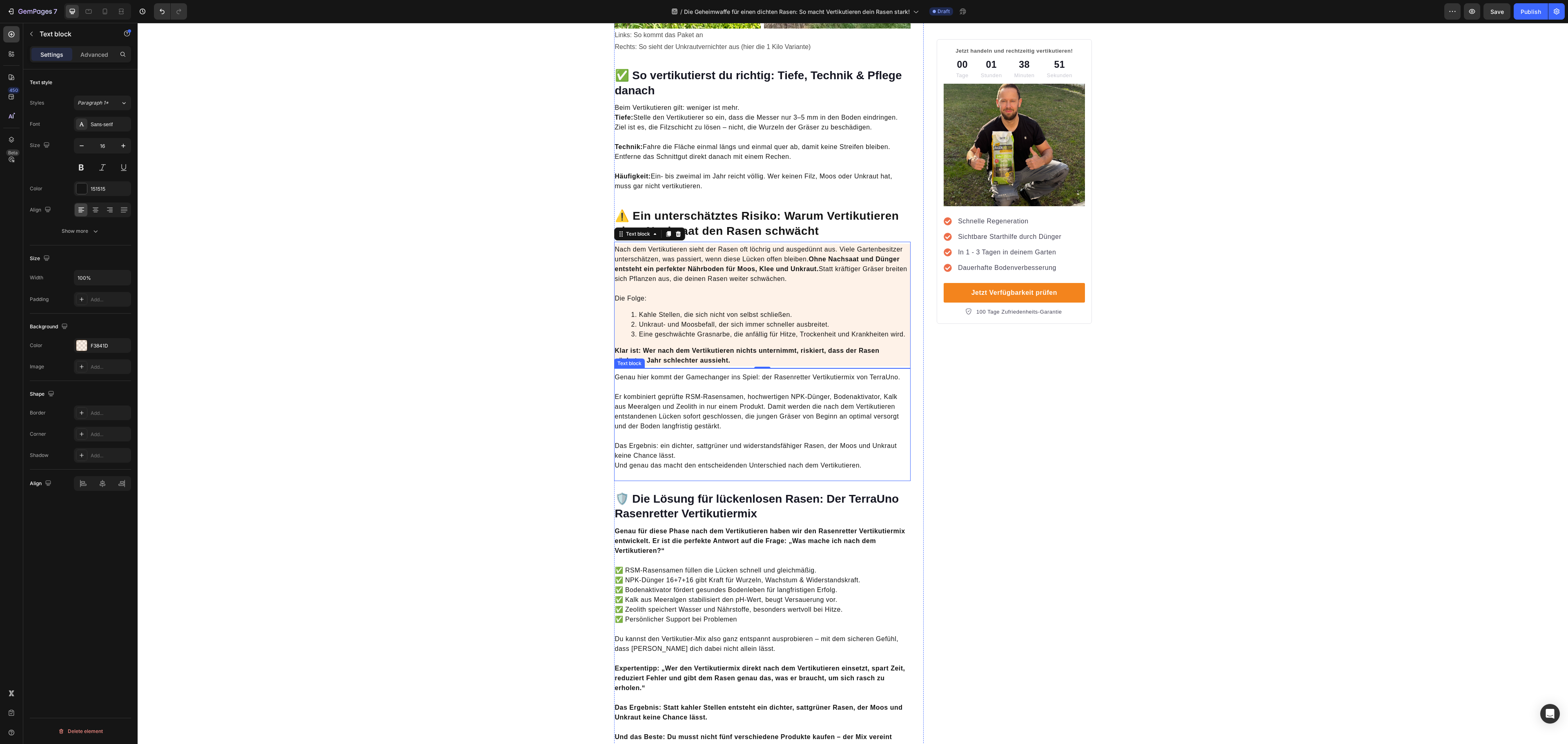
click at [704, 400] on p "Er kombiniert geprüfte RSM-Rasensamen, hochwertigen NPK-Dünger, Bodenaktivator,…" at bounding box center [762, 407] width 295 height 49
click at [80, 237] on button "Show more" at bounding box center [80, 231] width 101 height 15
click at [120, 148] on icon "button" at bounding box center [123, 146] width 8 height 8
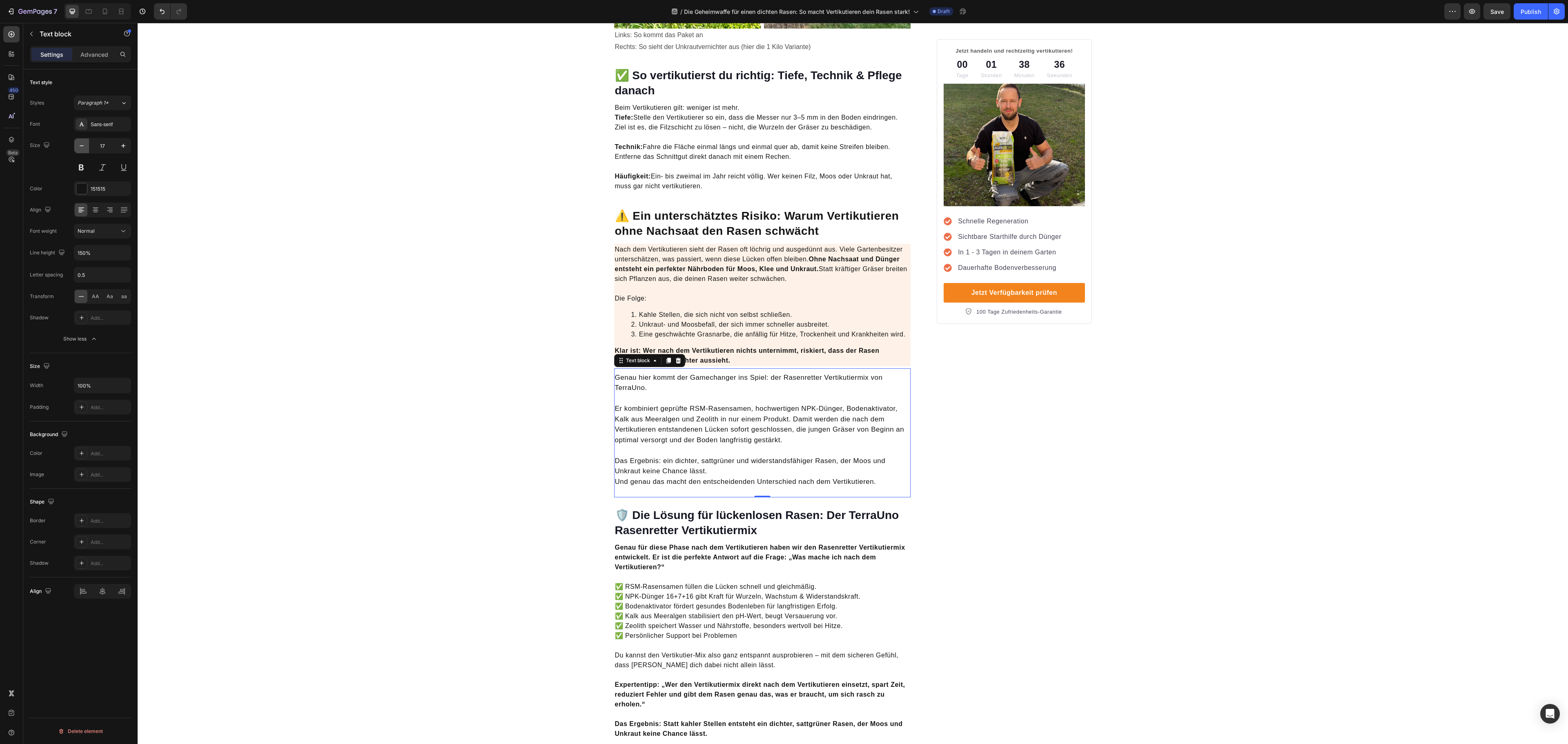
click at [85, 144] on icon "button" at bounding box center [81, 146] width 8 height 8
type input "16"
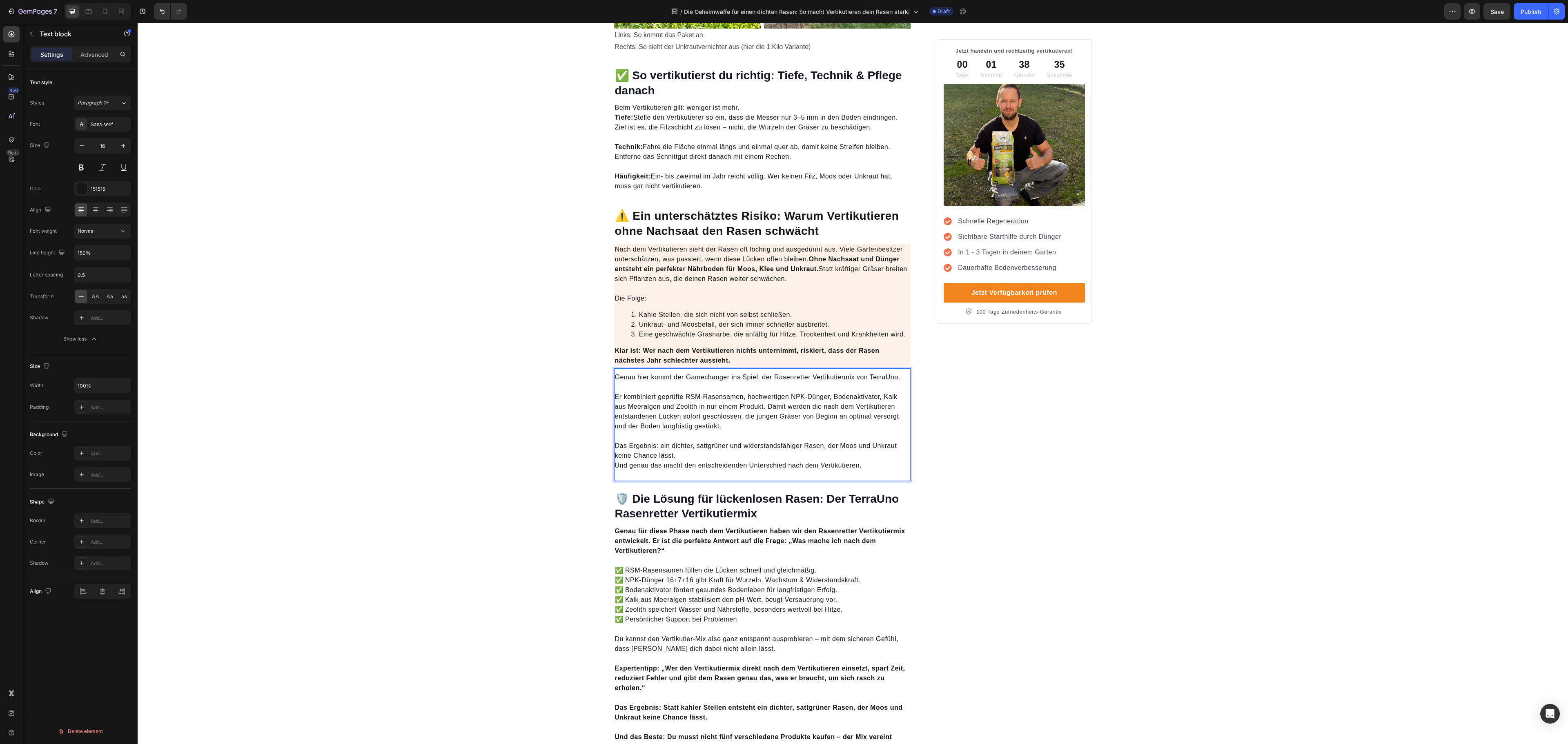
click at [863, 351] on p "Klar ist: Wer nach dem Vertikutieren nichts unternimmt, riskiert, dass der Rase…" at bounding box center [762, 356] width 295 height 19
click at [849, 402] on p "Er kombiniert geprüfte RSM-Rasensamen, hochwertigen NPK-Dünger, Bodenaktivator,…" at bounding box center [762, 407] width 295 height 49
click at [666, 358] on icon at bounding box center [668, 360] width 4 height 5
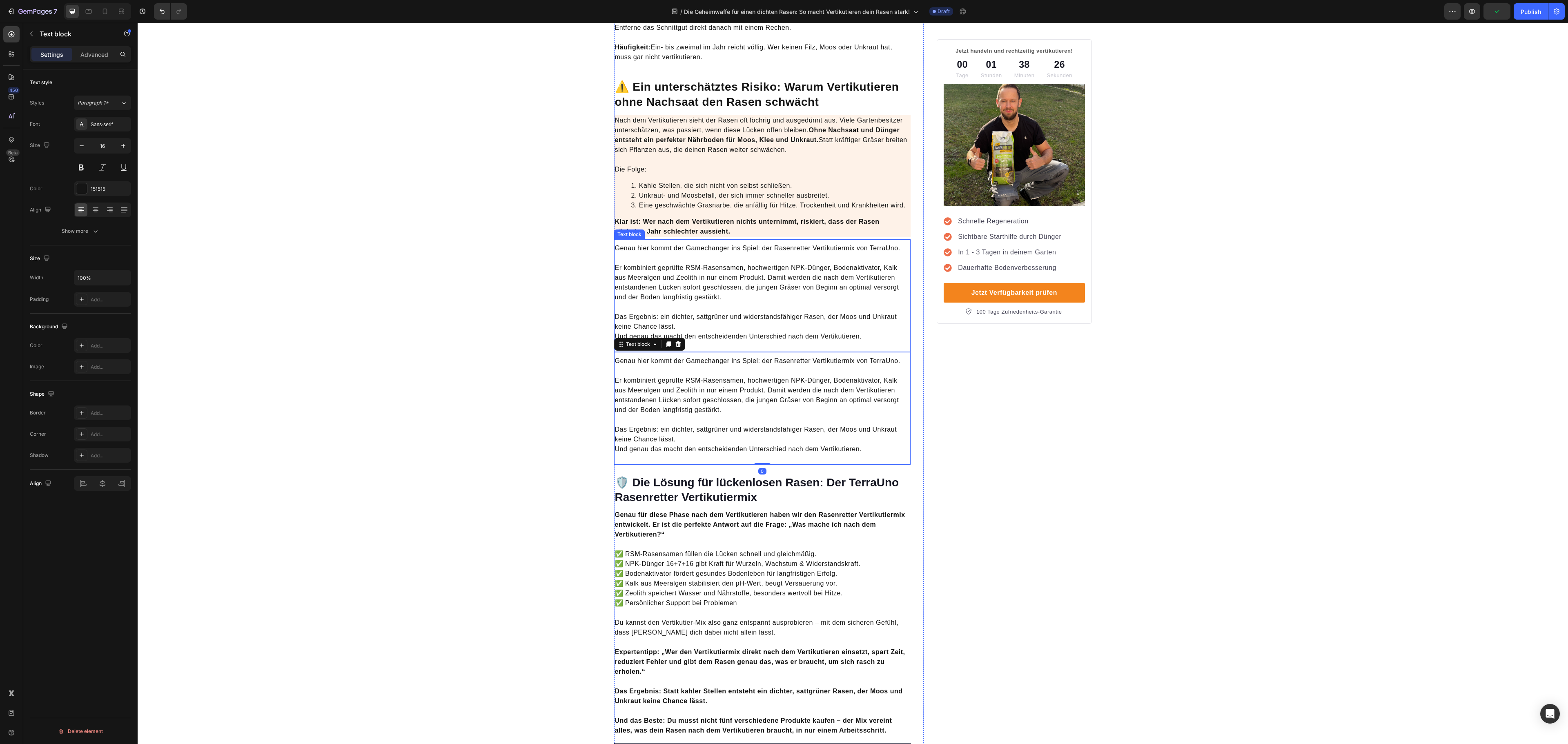
scroll to position [2042, 0]
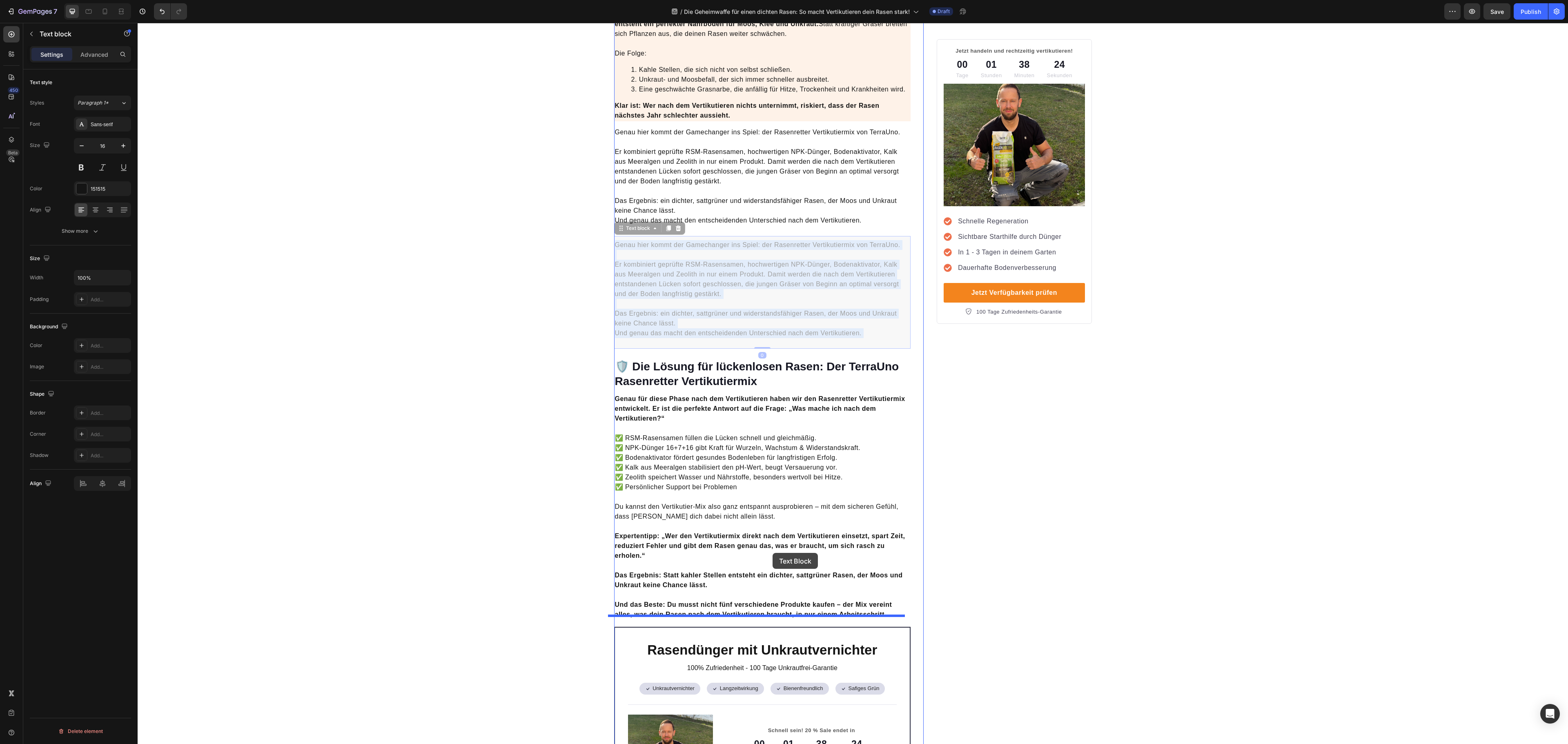
drag, startPoint x: 799, startPoint y: 292, endPoint x: 772, endPoint y: 558, distance: 267.4
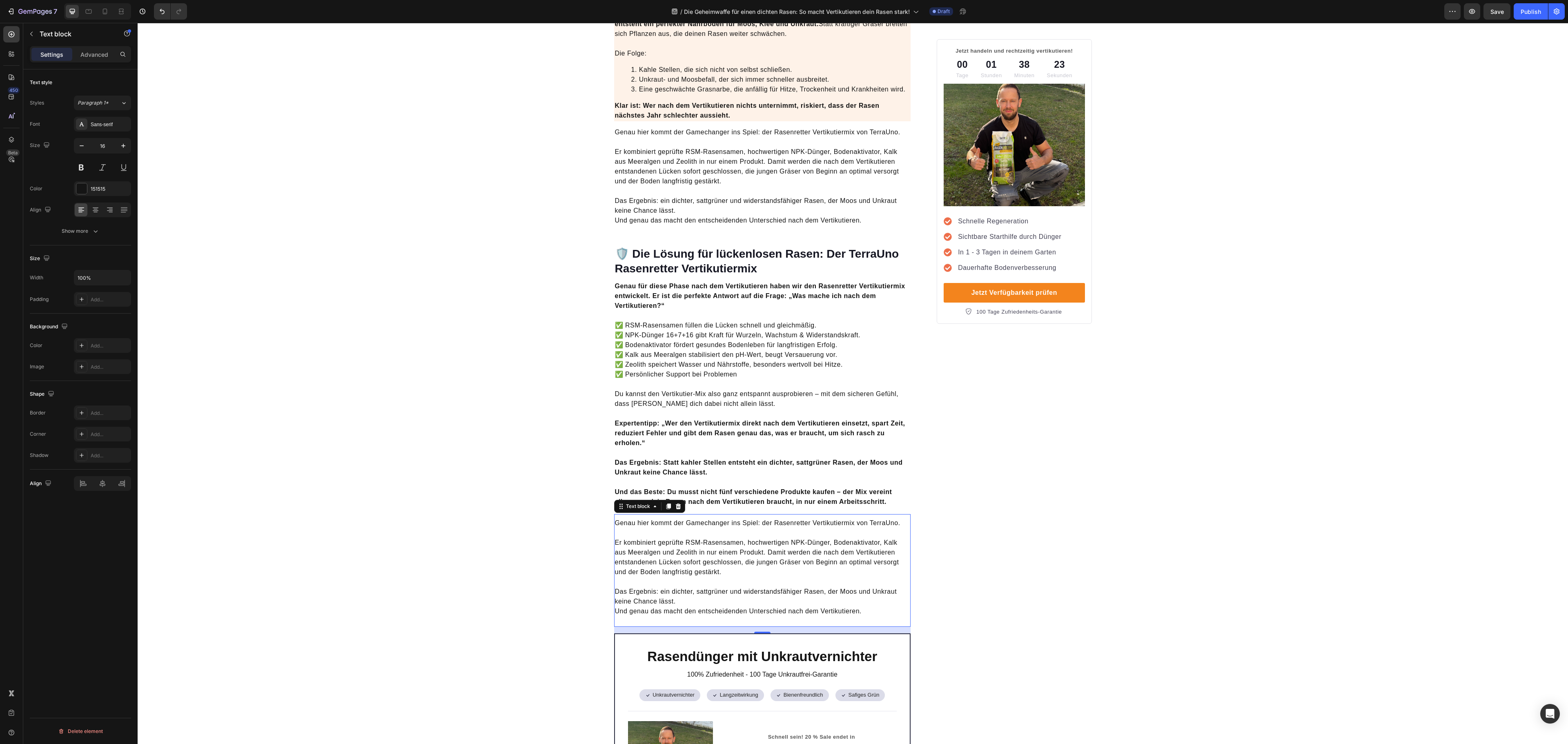
scroll to position [2124, 0]
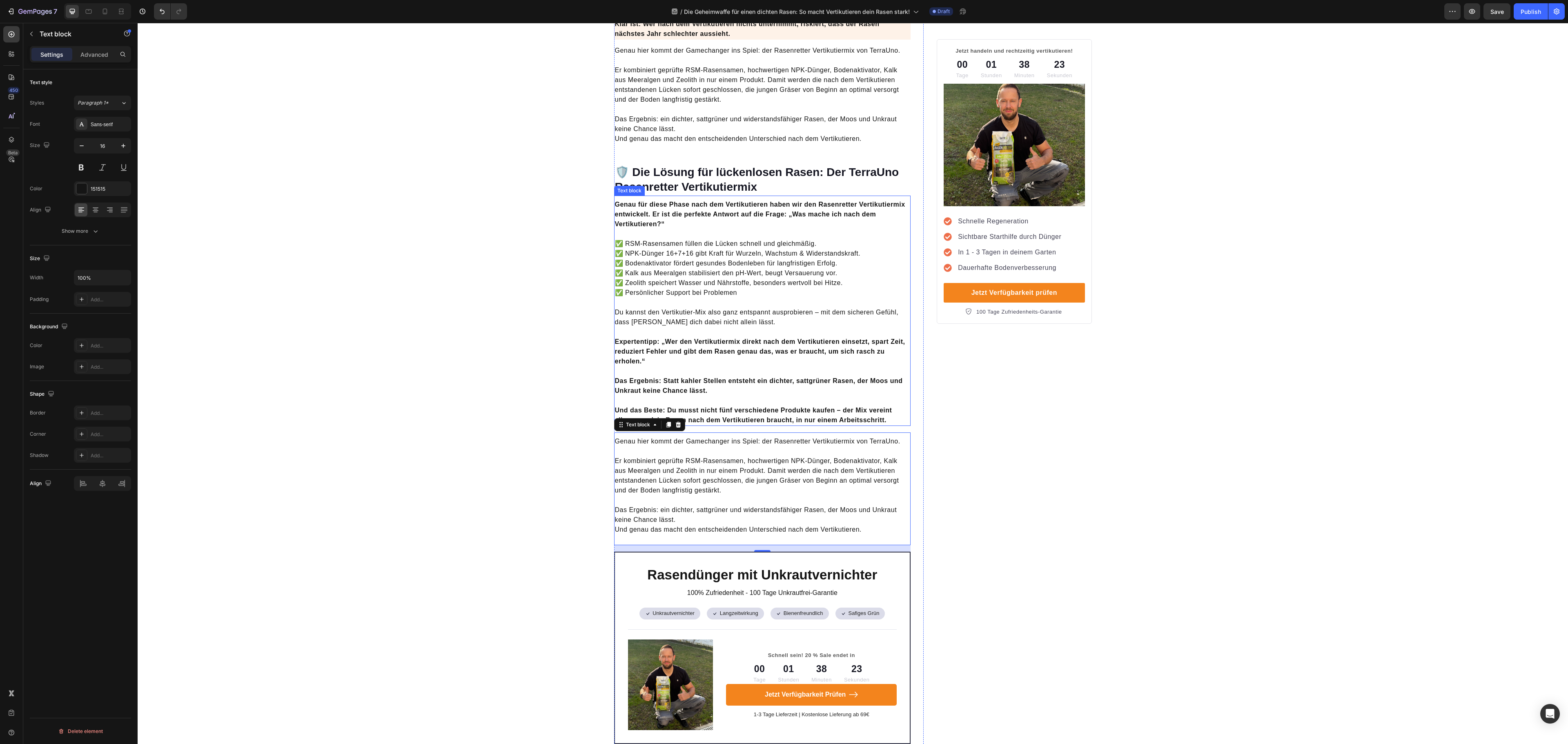
click at [807, 383] on p "Das Ergebnis: Statt kahler Stellen entsteht ein dichter, sattgrüner Rasen, der …" at bounding box center [762, 381] width 295 height 29
click at [867, 407] on strong "Und das Beste: Du musst nicht fünf verschiedene Produkte kaufen – der Mix verei…" at bounding box center [753, 415] width 277 height 17
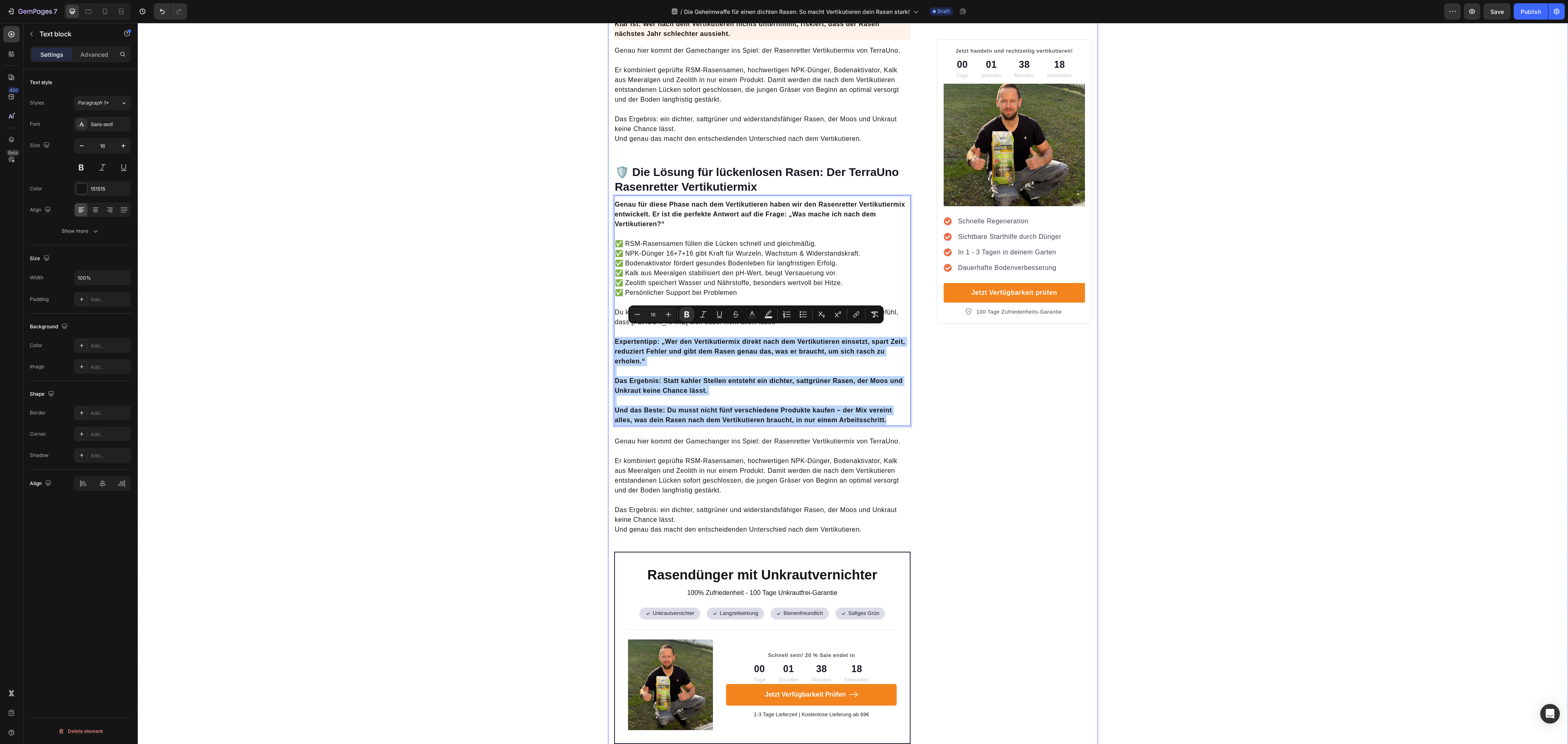
drag, startPoint x: 881, startPoint y: 407, endPoint x: 603, endPoint y: 335, distance: 287.2
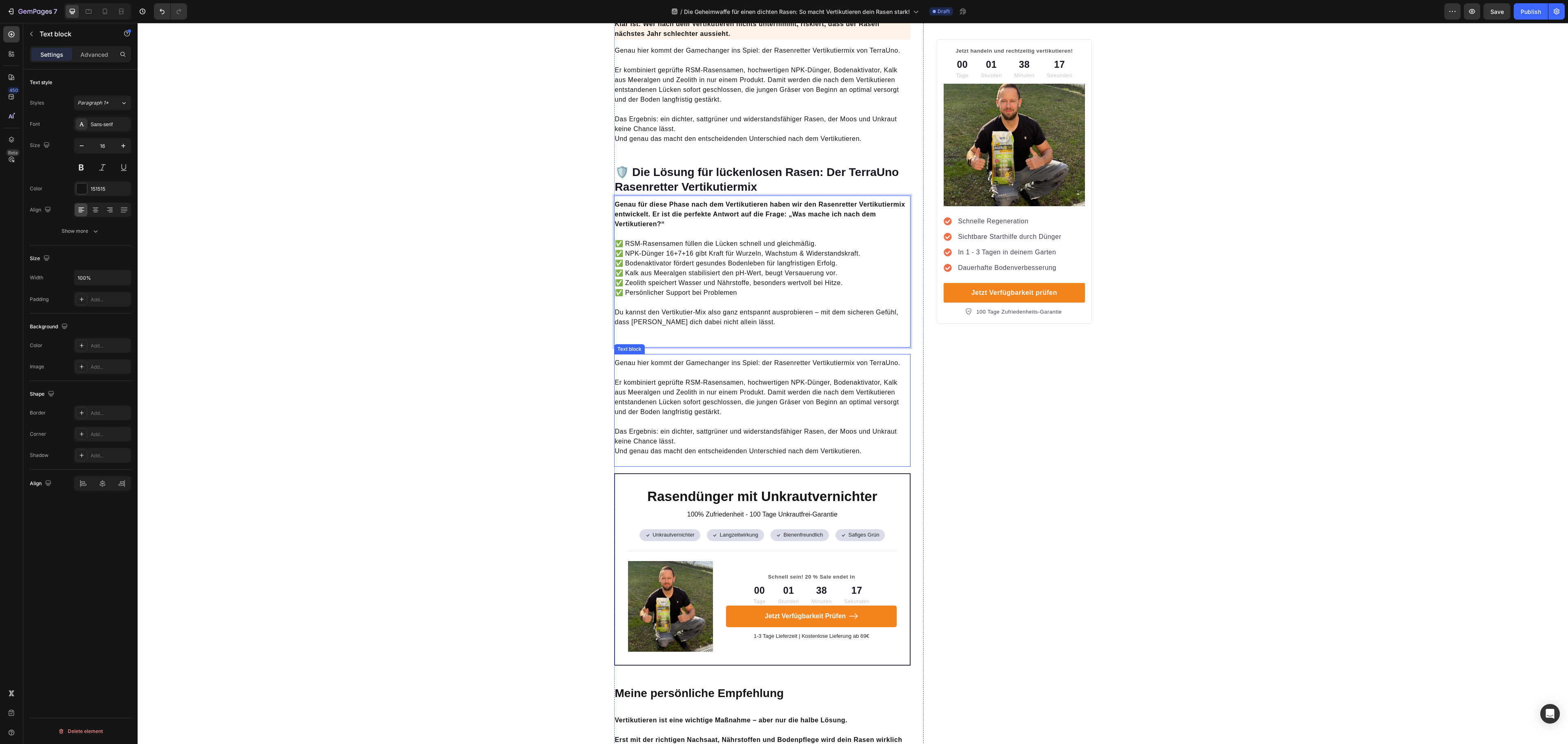
click at [729, 391] on p "Er kombiniert geprüfte RSM-Rasensamen, hochwertigen NPK-Dünger, Bodenaktivator,…" at bounding box center [762, 392] width 295 height 49
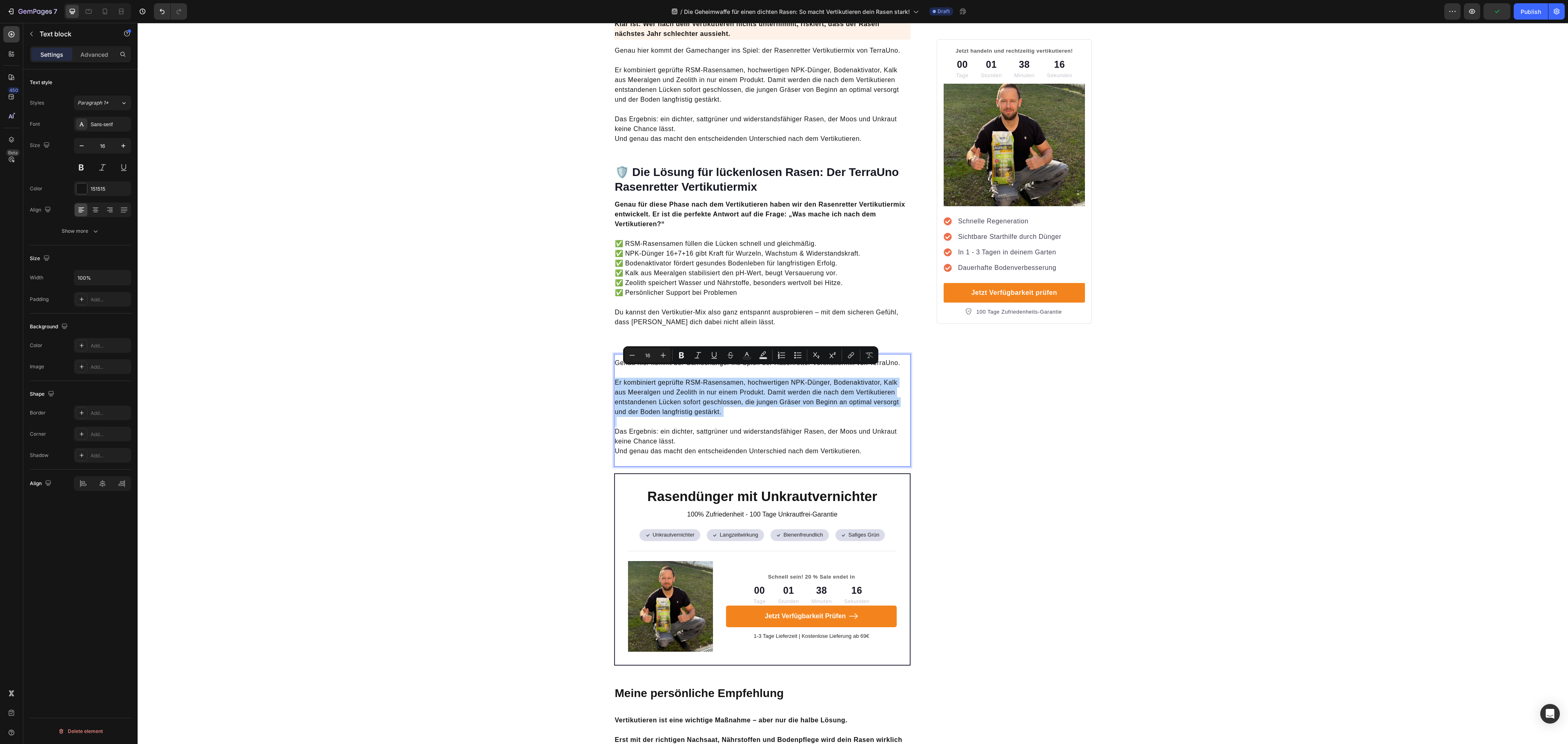
click at [699, 417] on p "Das Ergebnis: ein dichter, sattgrüner und widerstandsfähiger Rasen, der Moos un…" at bounding box center [762, 437] width 295 height 39
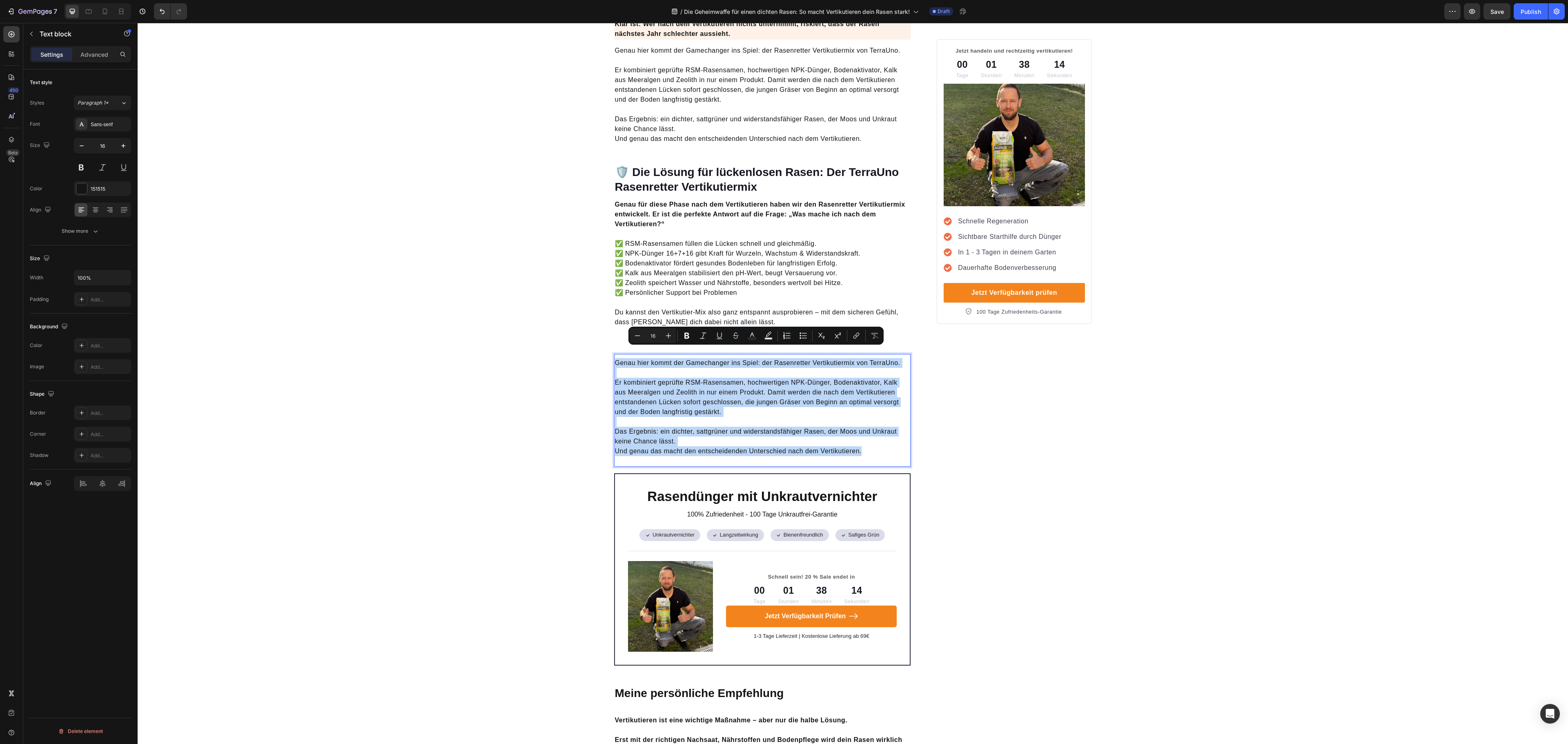
drag, startPoint x: 863, startPoint y: 442, endPoint x: 607, endPoint y: 348, distance: 272.7
click at [614, 357] on div "Genau hier kommt der Gamechanger ins Spiel: der Rasenretter Vertikutiermix von …" at bounding box center [763, 407] width 297 height 100
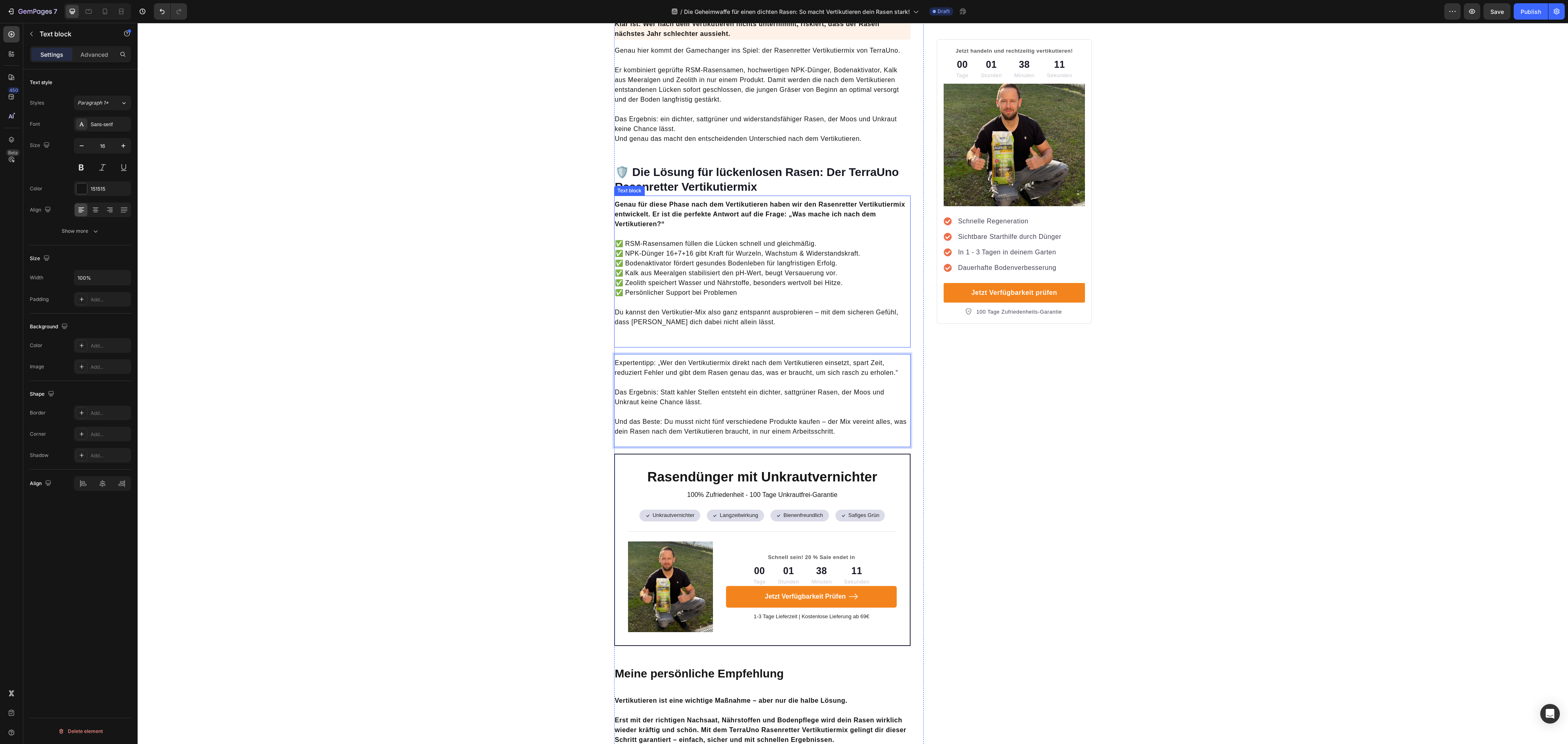
click at [727, 316] on p "Du kannst den Vertikutier-Mix also ganz entspannt ausprobieren – mit dem sicher…" at bounding box center [762, 317] width 295 height 19
click at [726, 327] on p "Rich Text Editor. Editing area: main" at bounding box center [762, 332] width 295 height 10
click at [716, 337] on p "Rich Text Editor. Editing area: main" at bounding box center [762, 342] width 295 height 10
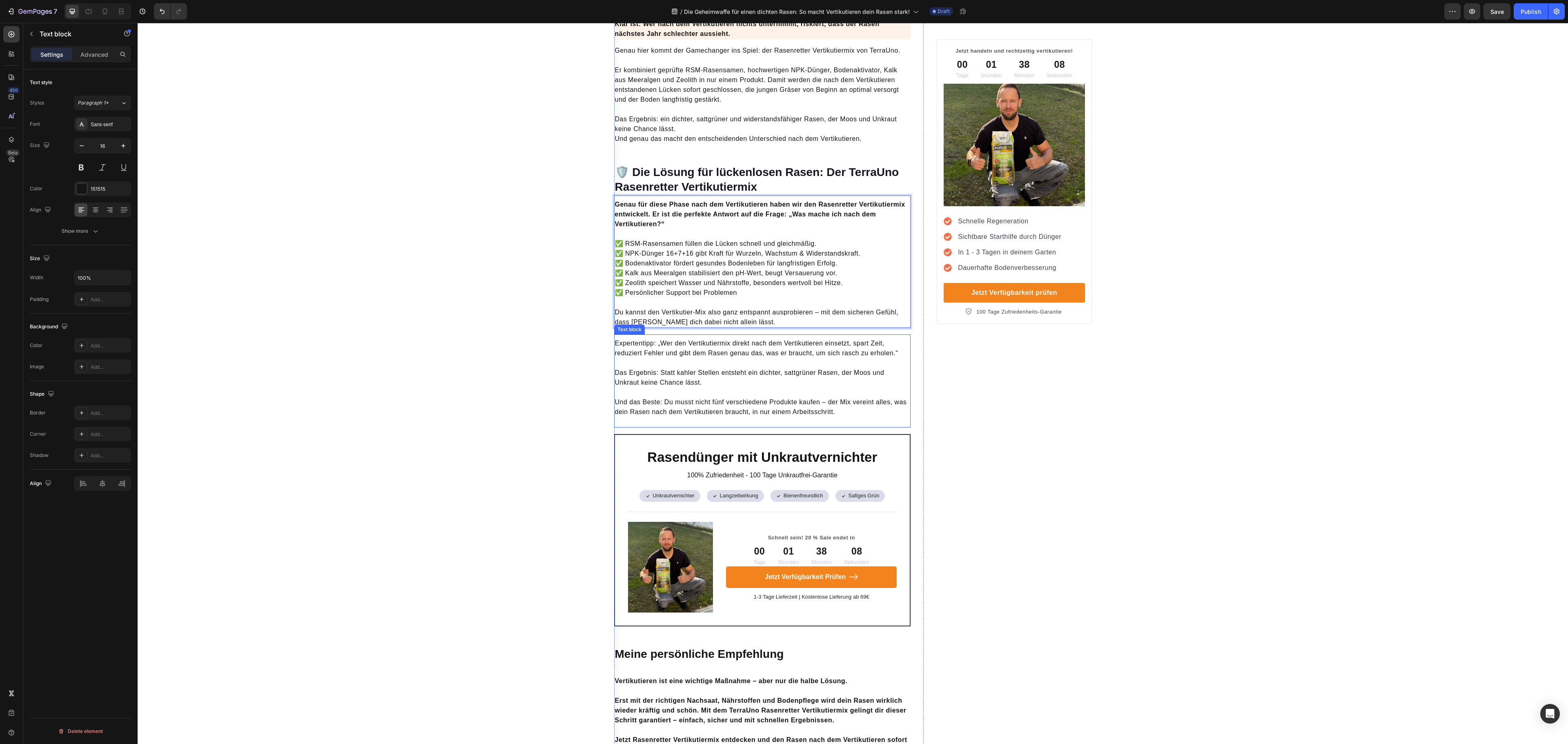
click at [765, 358] on p "Das Ergebnis: Statt kahler Stellen entsteht ein dichter, sattgrüner Rasen, der …" at bounding box center [762, 373] width 295 height 29
click at [817, 309] on p "Du kannst den Vertikutier-Mix also ganz entspannt ausprobieren – mit dem sicher…" at bounding box center [762, 317] width 295 height 19
click at [824, 360] on p "Das Ergebnis: Statt kahler Stellen entsteht ein dichter, sattgrüner Rasen, der …" at bounding box center [762, 373] width 295 height 29
click at [825, 307] on p "Du kannst den Vertikutier-Mix also ganz entspannt ausprobieren – mit dem sicher…" at bounding box center [762, 317] width 295 height 19
click at [788, 364] on p "Das Ergebnis: Statt kahler Stellen entsteht ein dichter, sattgrüner Rasen, der …" at bounding box center [762, 373] width 295 height 29
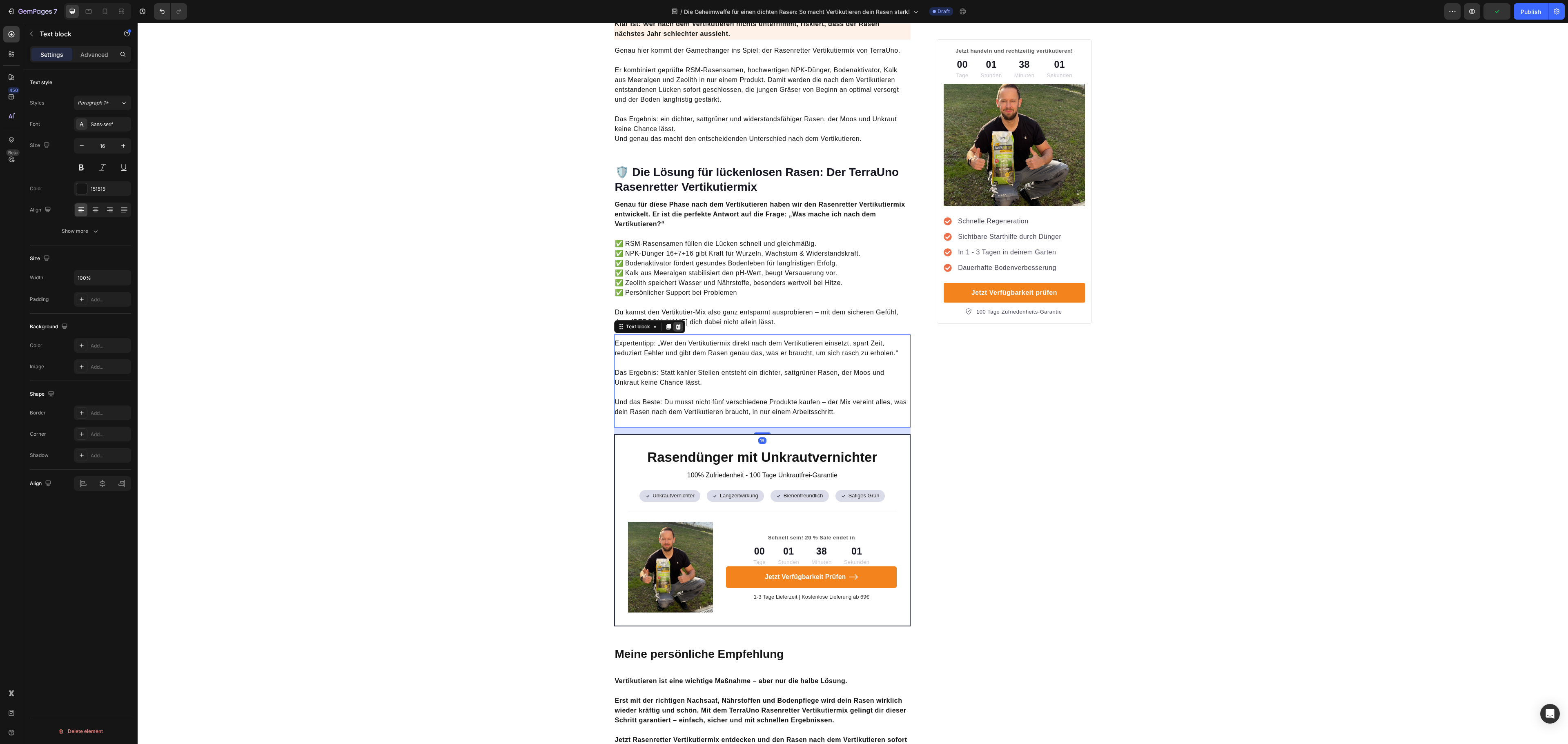
click at [673, 322] on div at bounding box center [678, 327] width 10 height 10
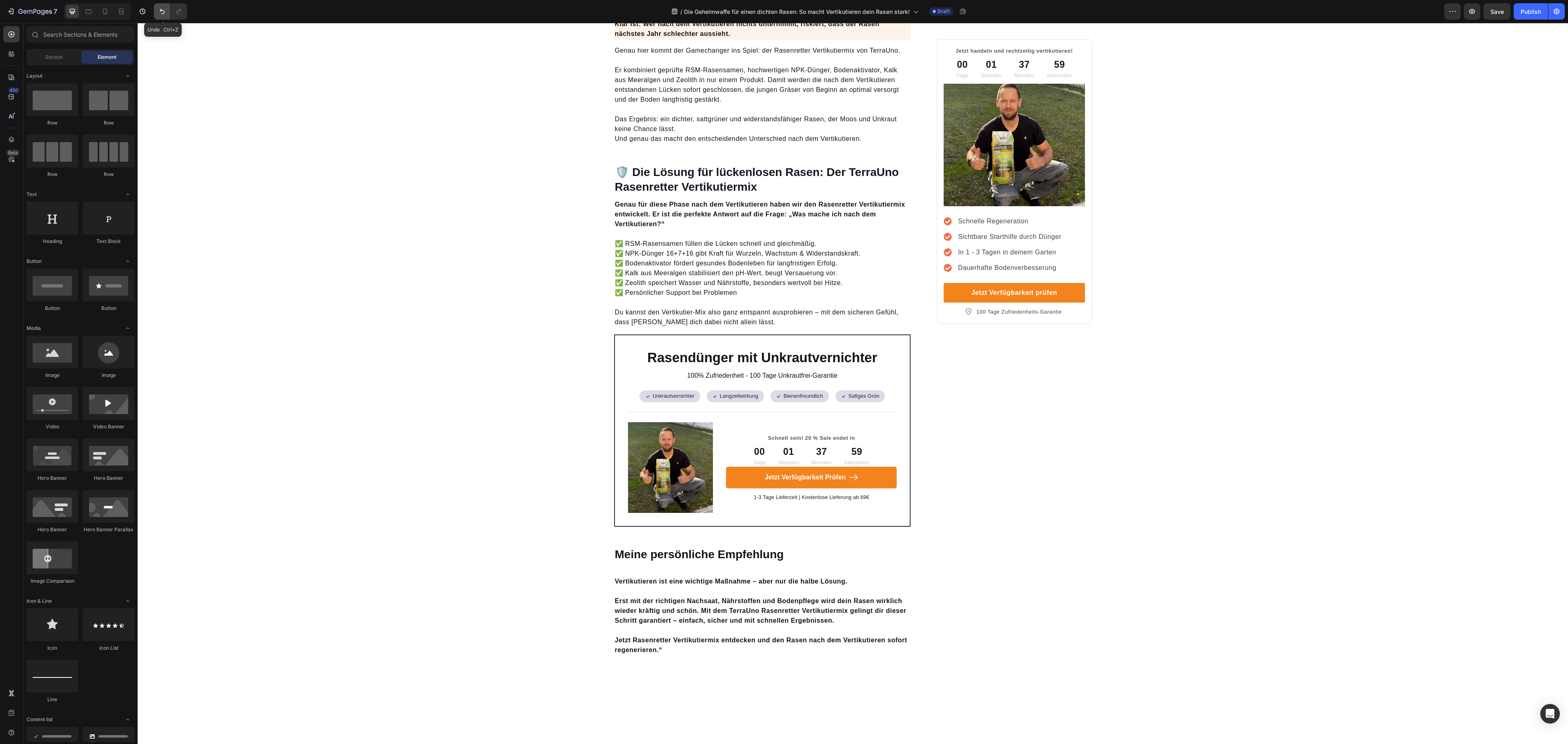
click at [155, 9] on button "Undo/Redo" at bounding box center [162, 11] width 16 height 16
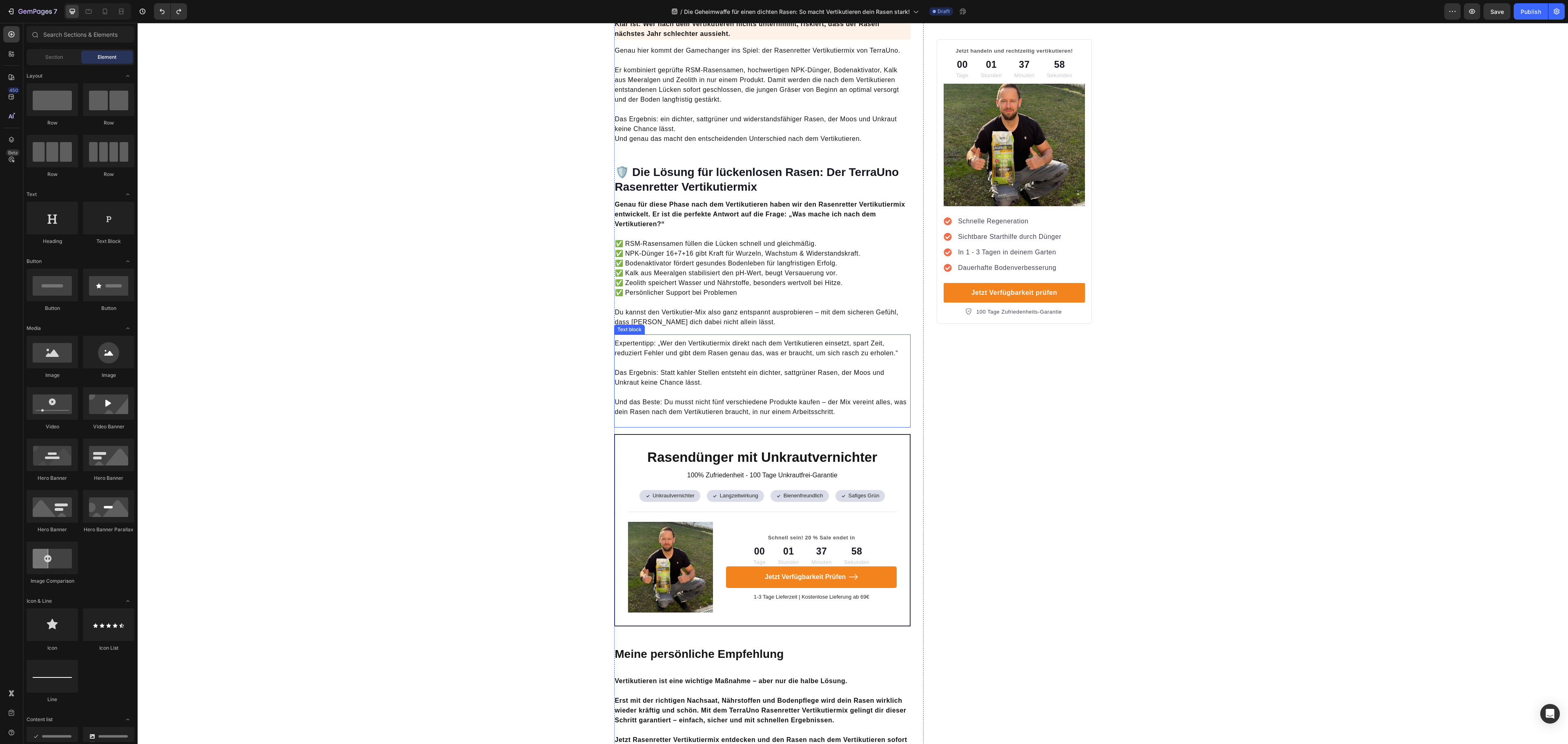
click at [736, 388] on p "Und das Beste: Du musst nicht fünf verschiedene Produkte kaufen – der Mix verei…" at bounding box center [762, 402] width 295 height 29
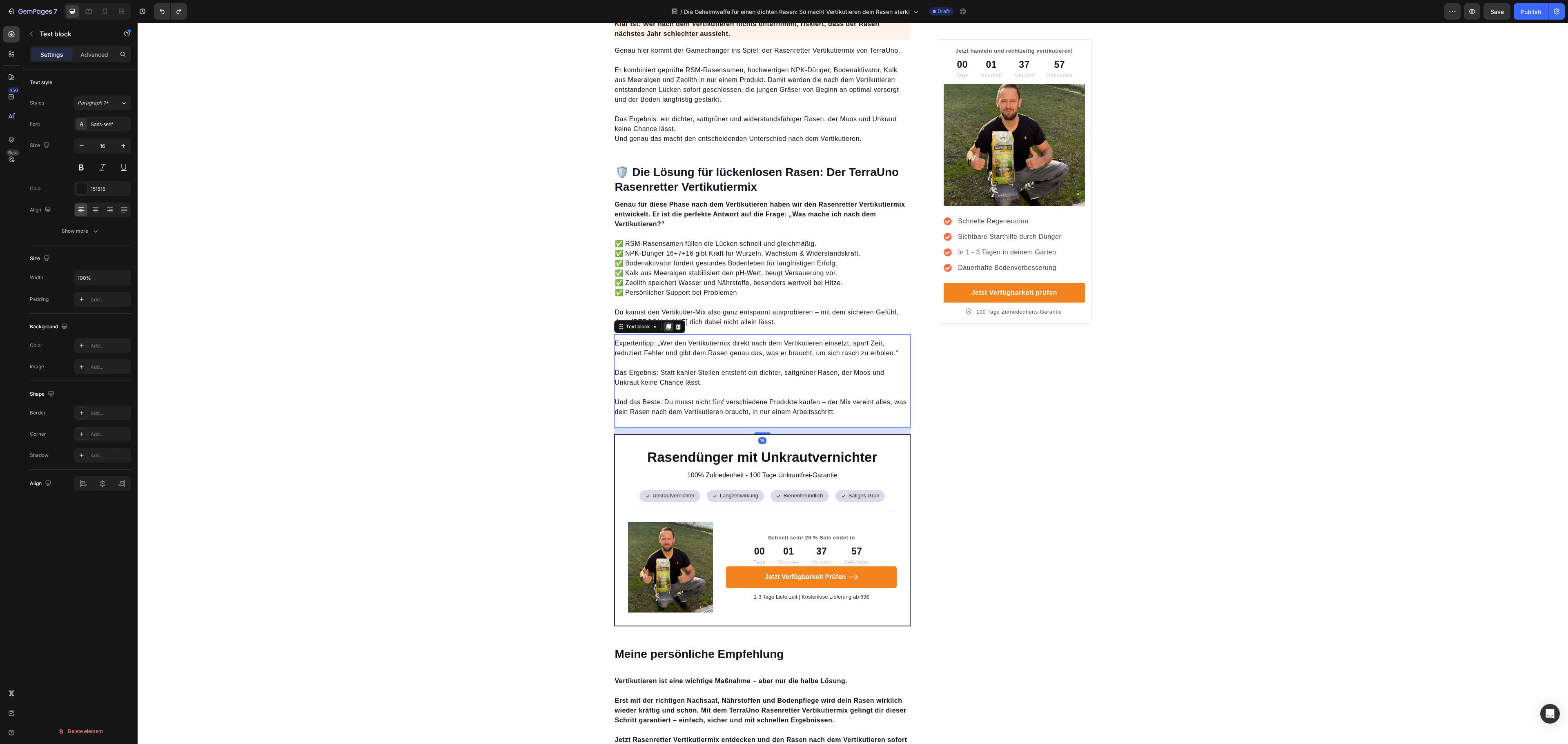
click at [666, 324] on icon at bounding box center [668, 326] width 4 height 5
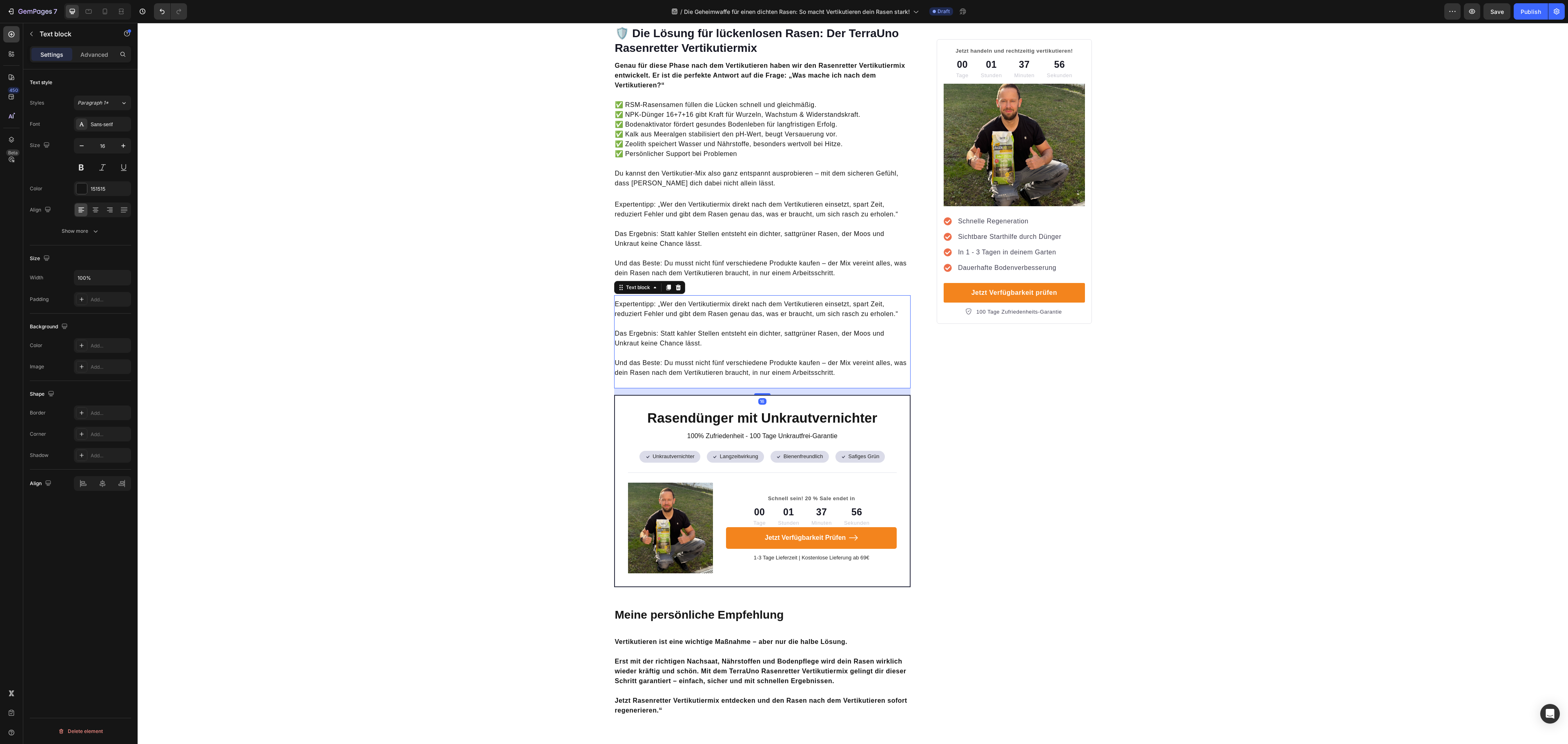
scroll to position [2369, 0]
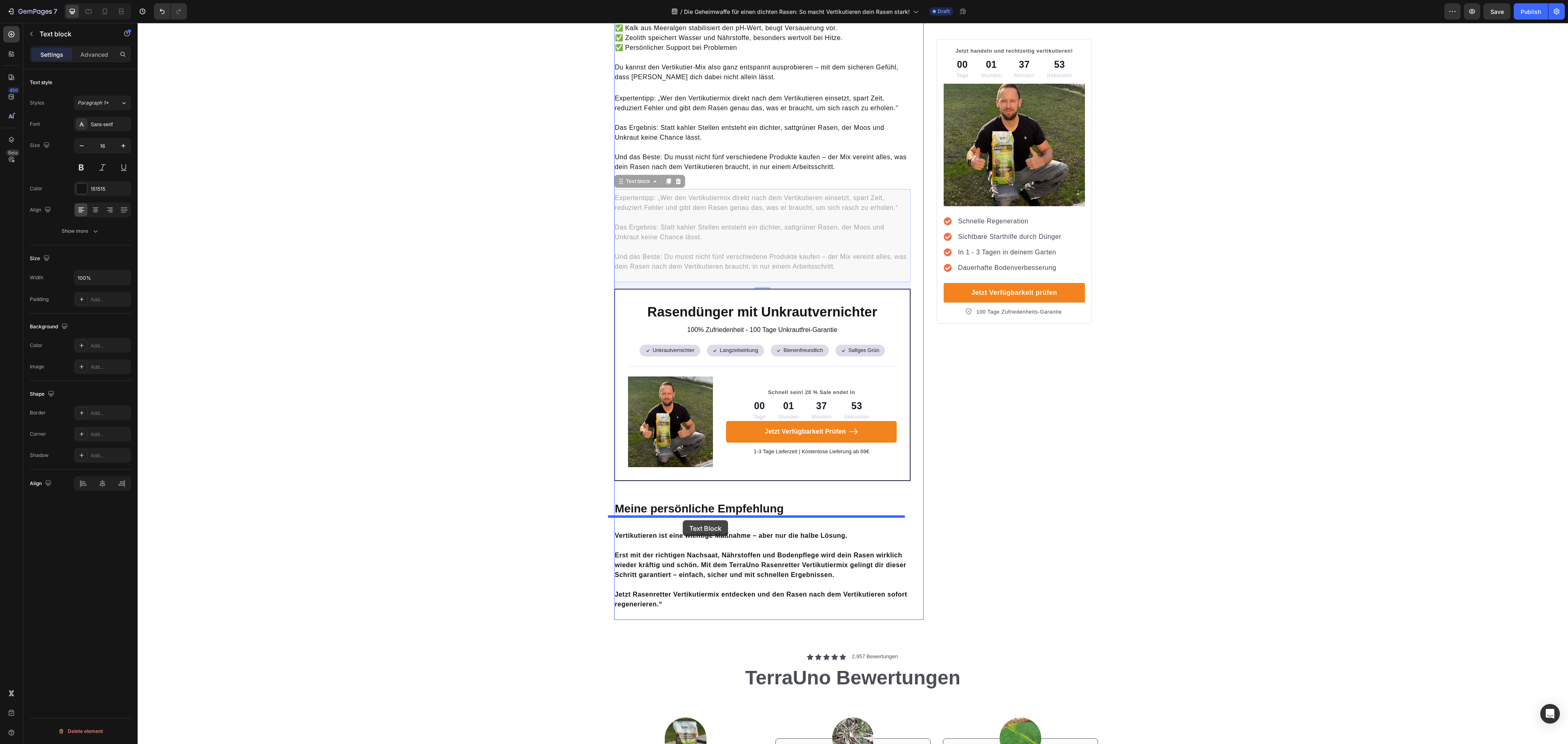
drag, startPoint x: 626, startPoint y: 170, endPoint x: 683, endPoint y: 521, distance: 355.6
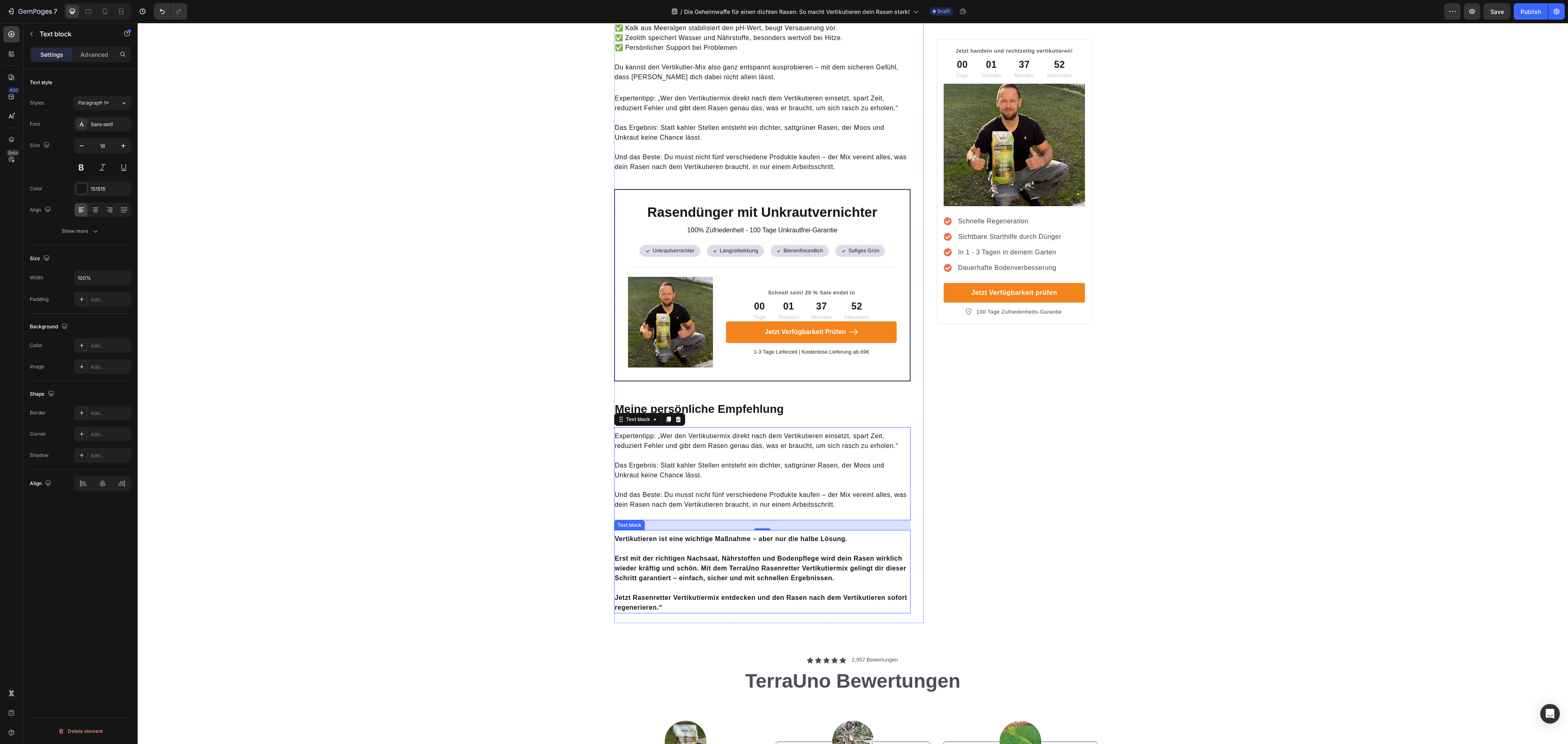
click at [717, 569] on strong "Erst mit der richtigen Nachsaat, Nährstoffen und Bodenpflege wird dein Rasen wi…" at bounding box center [760, 569] width 292 height 27
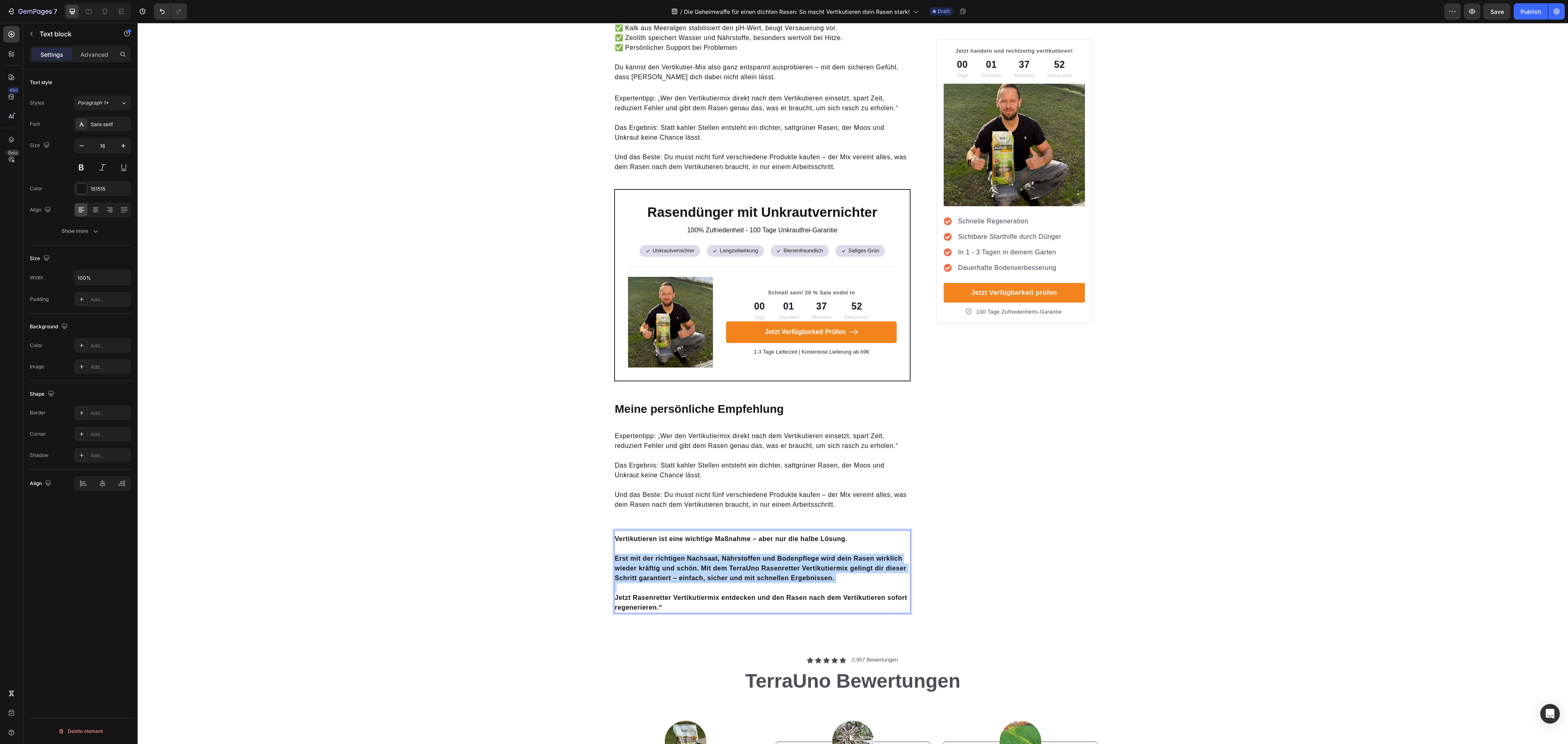
click at [717, 569] on strong "Erst mit der richtigen Nachsaat, Nährstoffen und Bodenpflege wird dein Rasen wi…" at bounding box center [760, 569] width 292 height 27
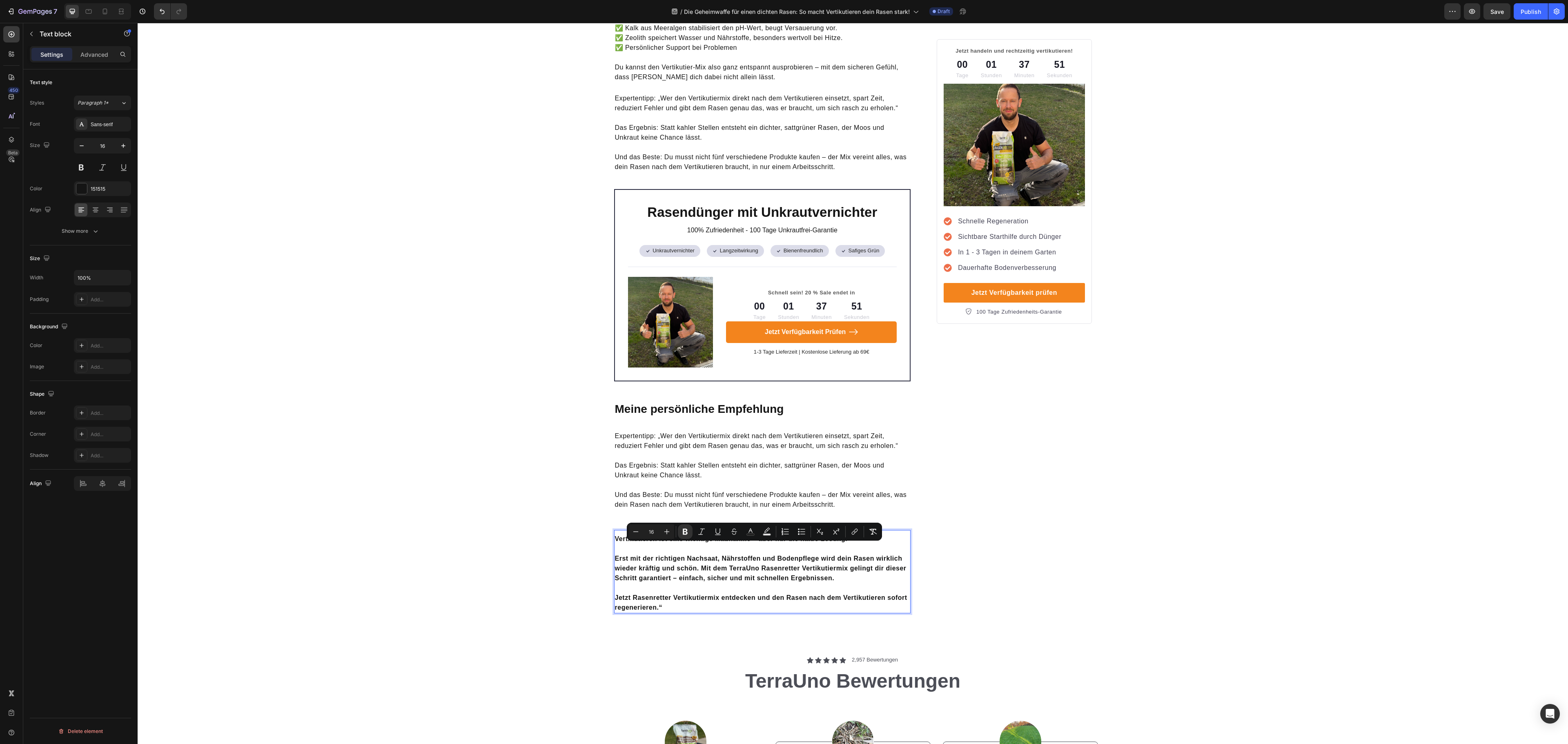
click at [656, 594] on strong "Jetzt Rasenretter Vertikutiermix entdecken und den Rasen nach dem Vertikutieren…" at bounding box center [761, 603] width 292 height 17
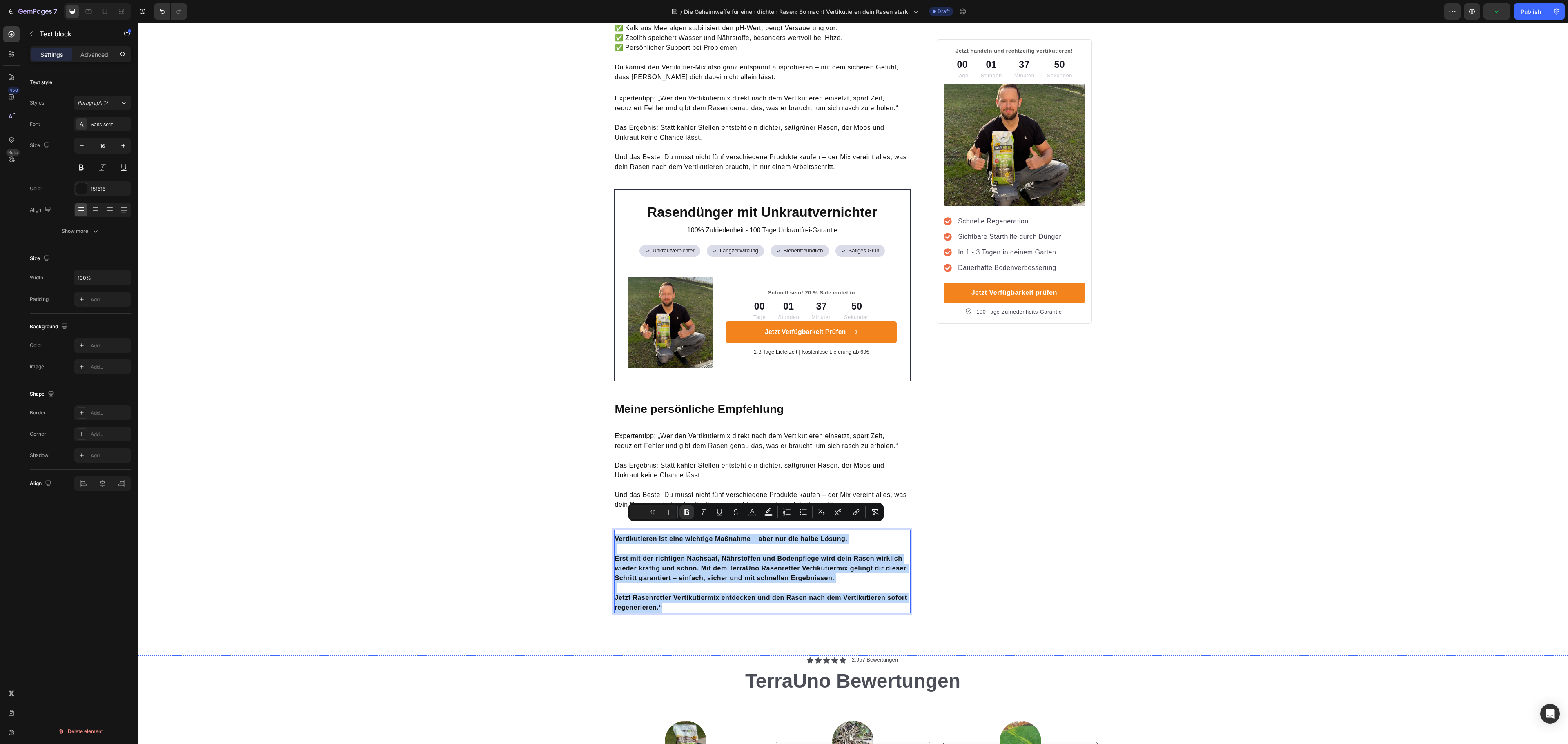
drag, startPoint x: 669, startPoint y: 595, endPoint x: 607, endPoint y: 521, distance: 96.5
copy div "Vertikutieren ist eine wichtige Maßnahme – aber nur die halbe Lösung. Erst mit …"
click at [732, 480] on p "Und das Beste: Du musst nicht fünf verschiedene Produkte kaufen – der Mix verei…" at bounding box center [762, 495] width 295 height 29
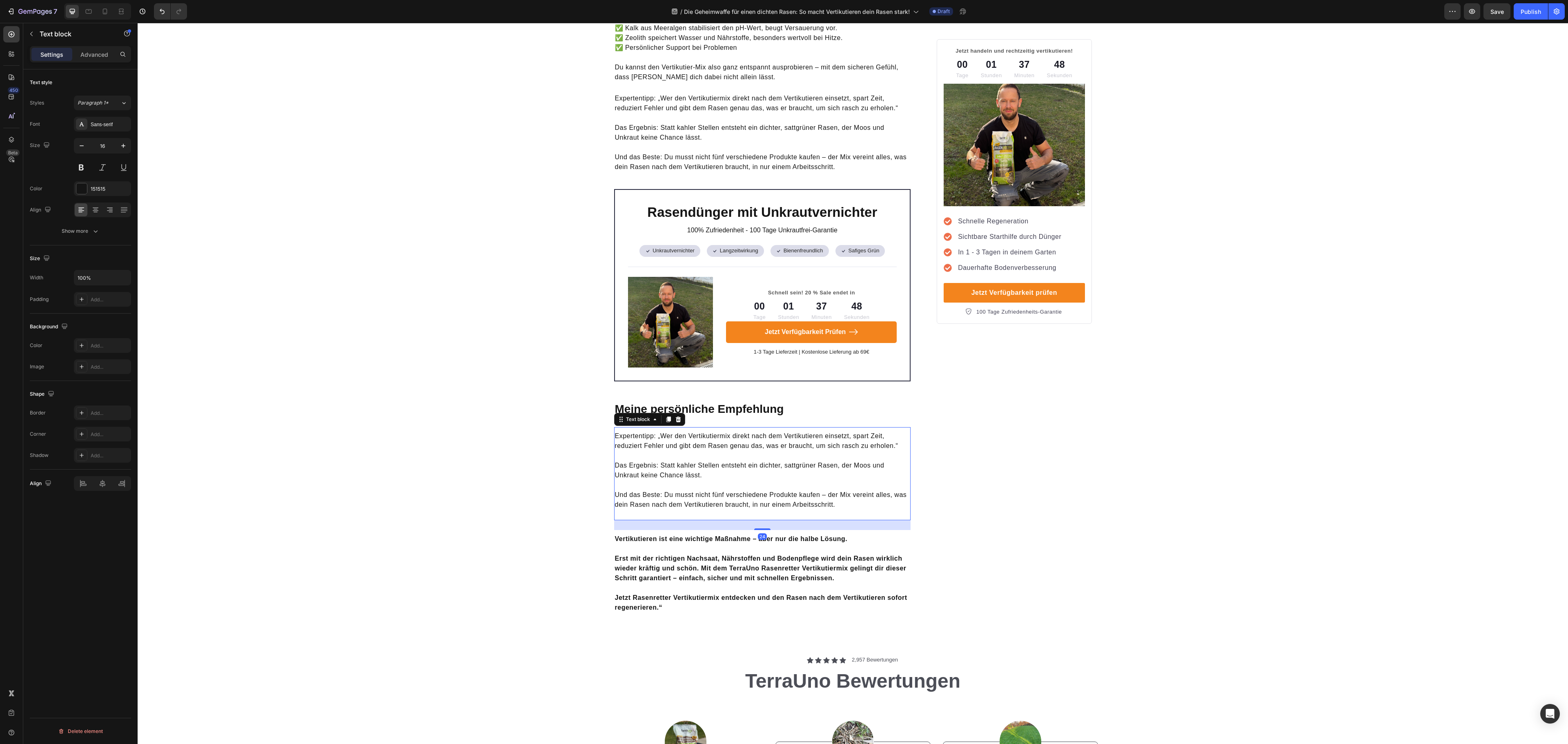
click at [732, 480] on p "Und das Beste: Du musst nicht fünf verschiedene Produkte kaufen – der Mix verei…" at bounding box center [762, 495] width 295 height 29
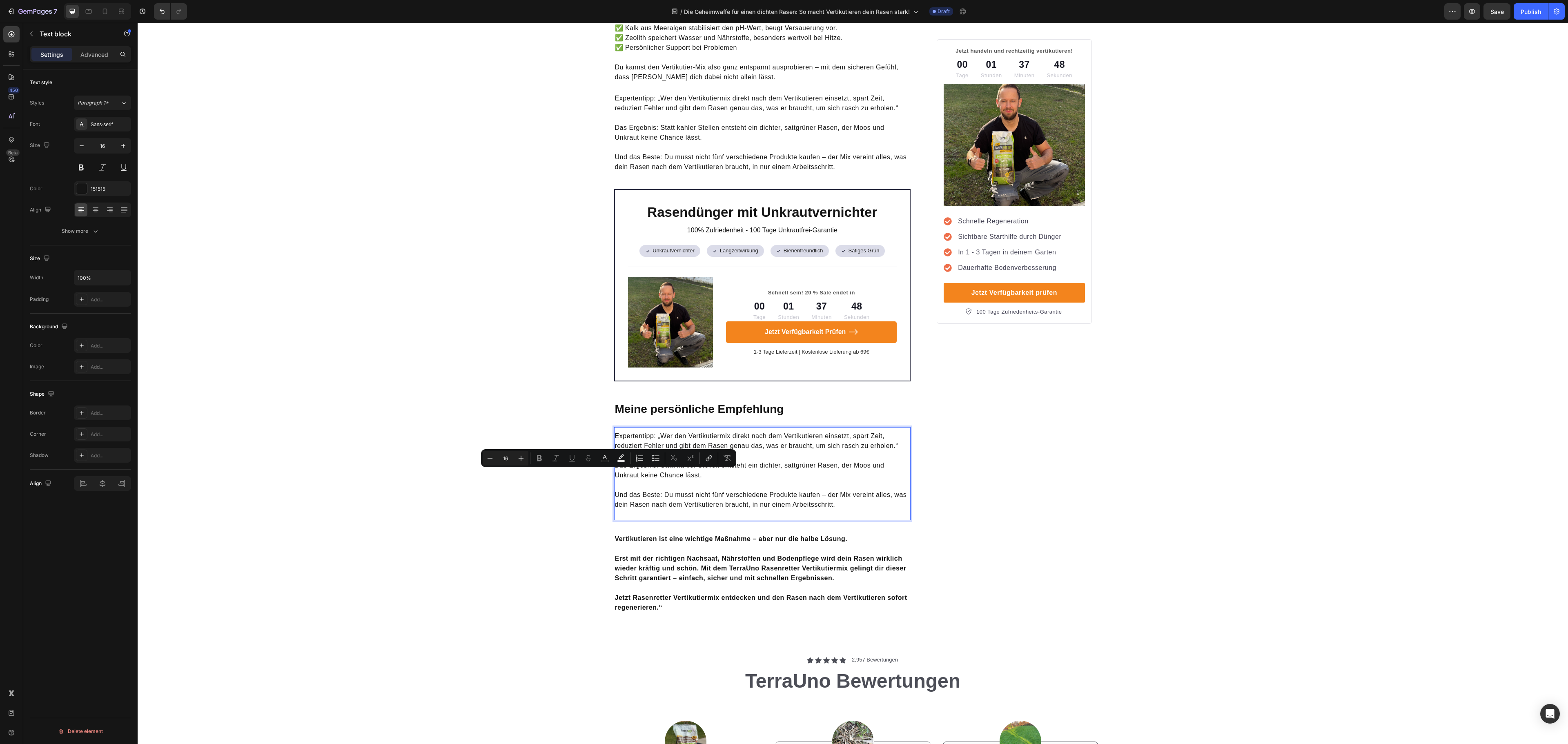
click at [849, 491] on p "Und das Beste: Du musst nicht fünf verschiedene Produkte kaufen – der Mix verei…" at bounding box center [762, 495] width 295 height 29
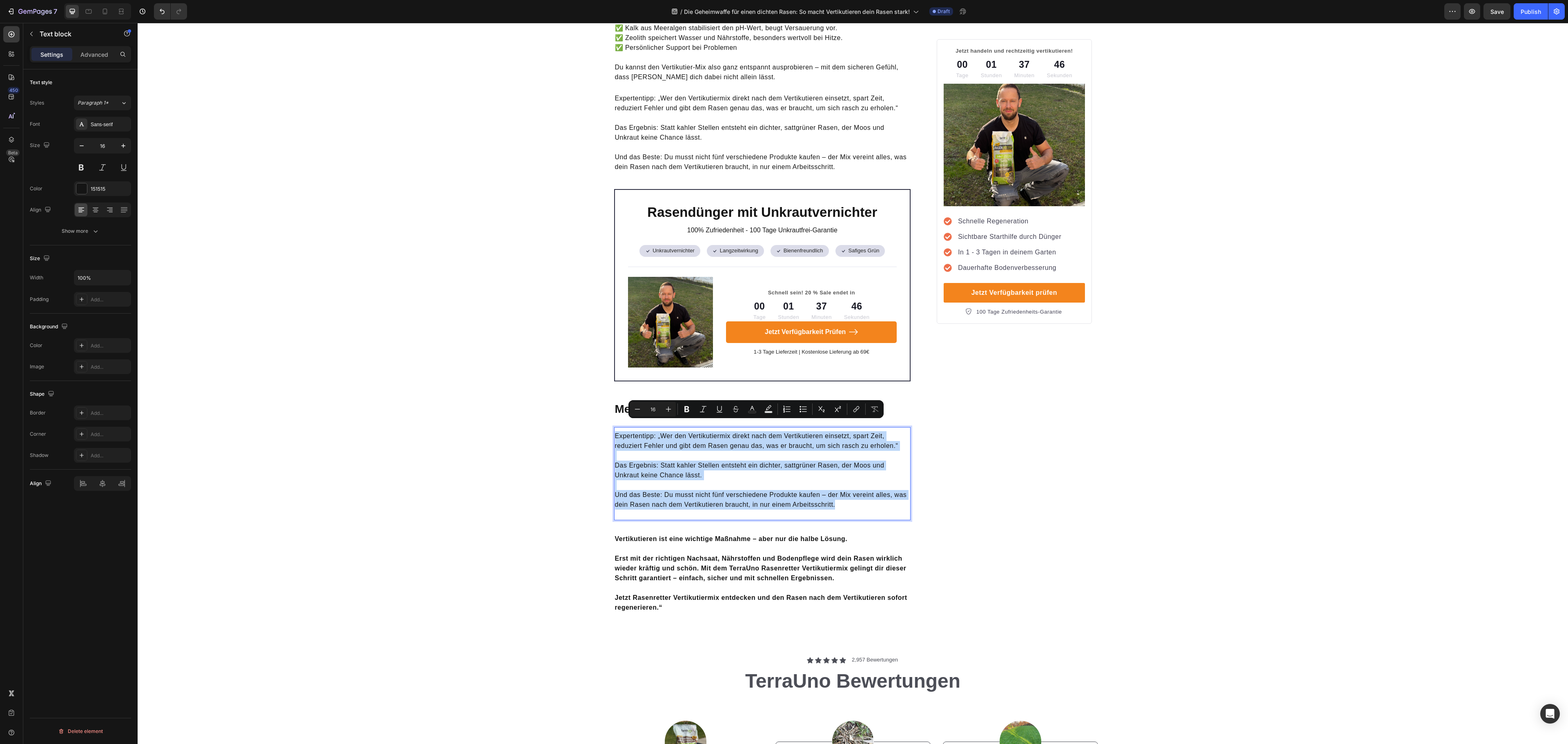
drag, startPoint x: 848, startPoint y: 493, endPoint x: 609, endPoint y: 426, distance: 248.2
click at [614, 430] on div "Expertentipp: „Wer den Vertikutiermix direkt nach dem Vertikutieren einsetzt, s…" at bounding box center [763, 470] width 297 height 80
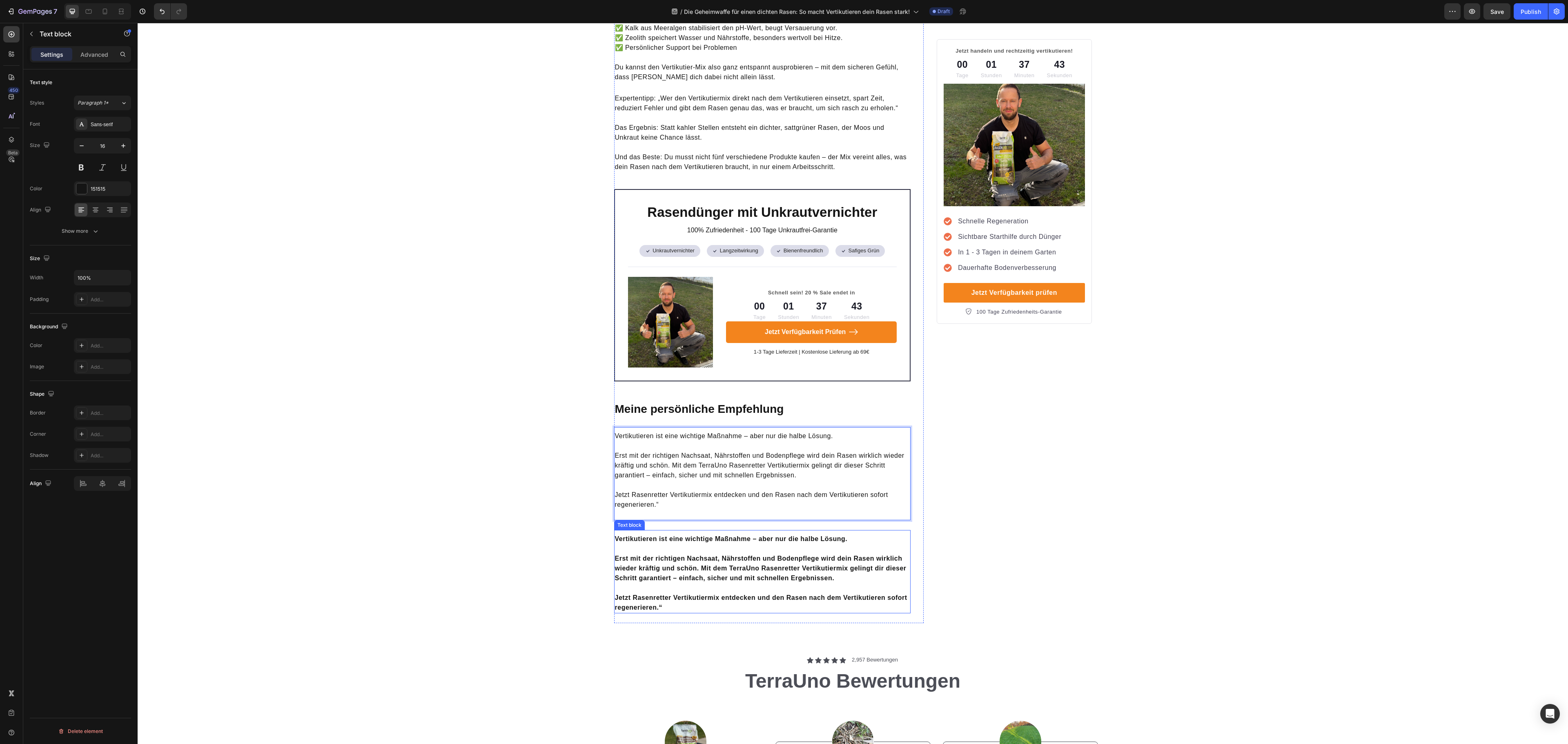
click at [739, 544] on p "Erst mit der richtigen Nachsaat, Nährstoffen und Bodenpflege wird dein Rasen wi…" at bounding box center [762, 564] width 295 height 39
click at [675, 519] on icon at bounding box center [678, 522] width 7 height 7
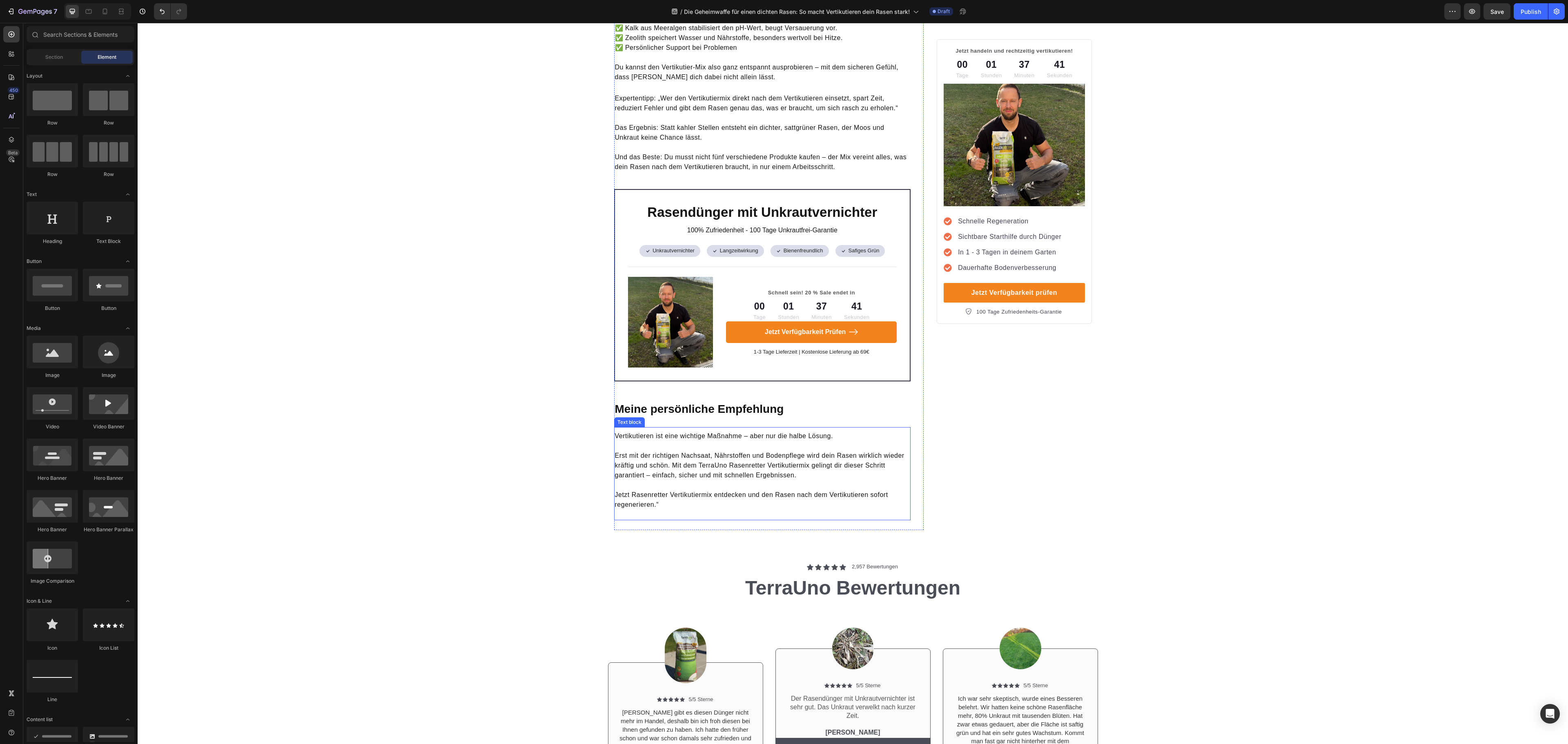
click at [760, 441] on p "Erst mit der richtigen Nachsaat, Nährstoffen und Bodenpflege wird dein Rasen wi…" at bounding box center [762, 460] width 295 height 39
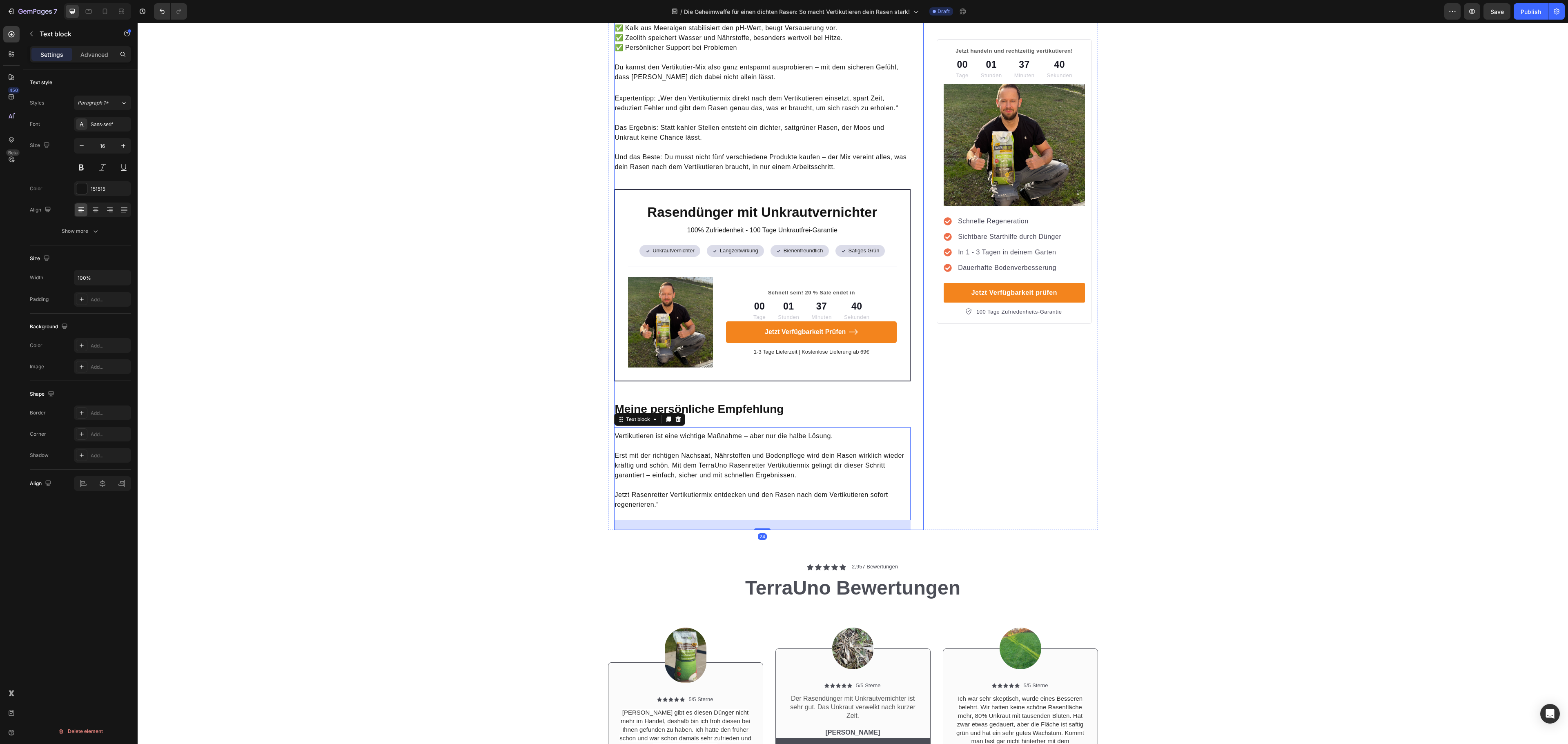
click at [827, 404] on p "⁠⁠⁠⁠⁠⁠⁠ Meine persönliche Empfehlung" at bounding box center [762, 409] width 295 height 15
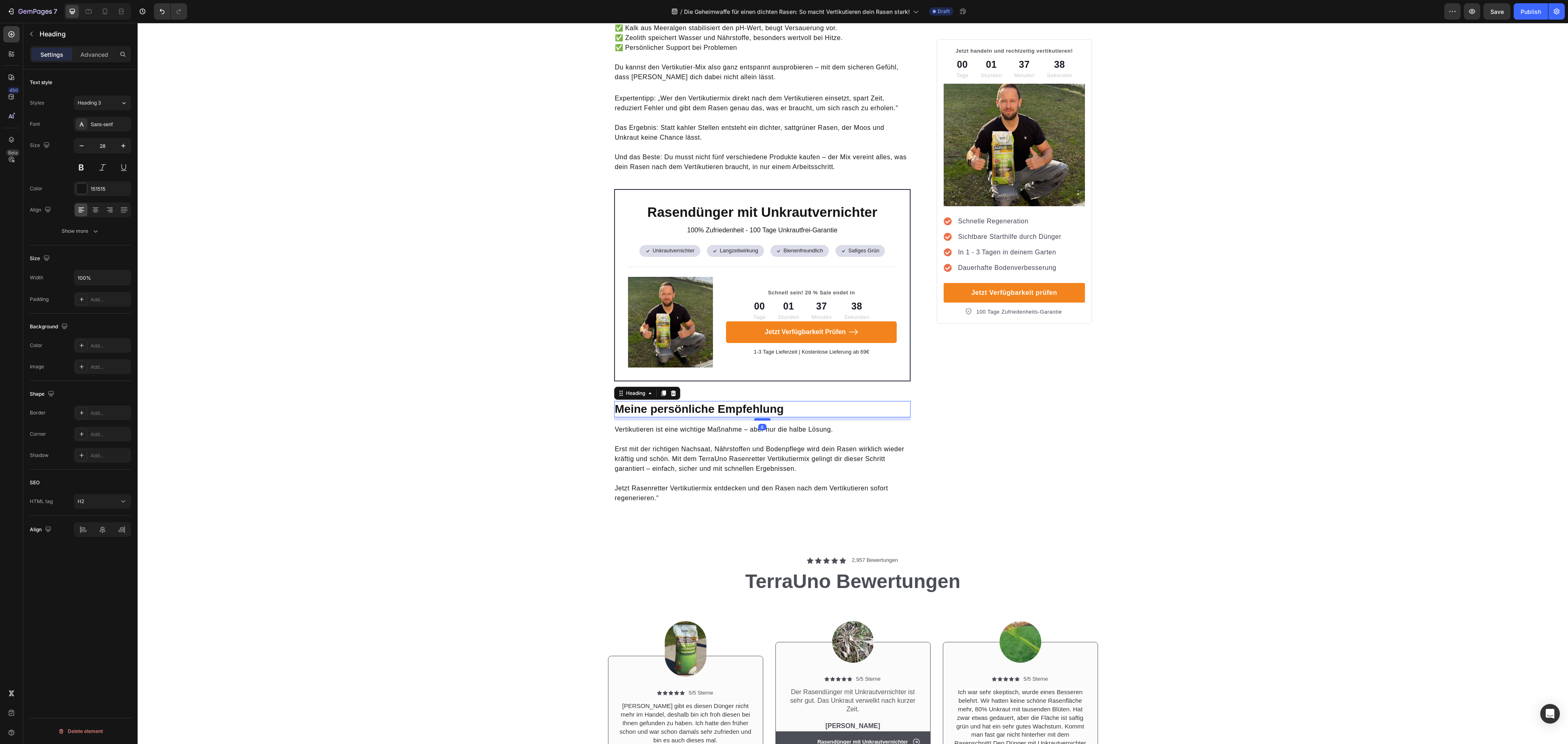
drag, startPoint x: 755, startPoint y: 416, endPoint x: 760, endPoint y: 409, distance: 8.6
click at [760, 418] on div at bounding box center [762, 419] width 16 height 2
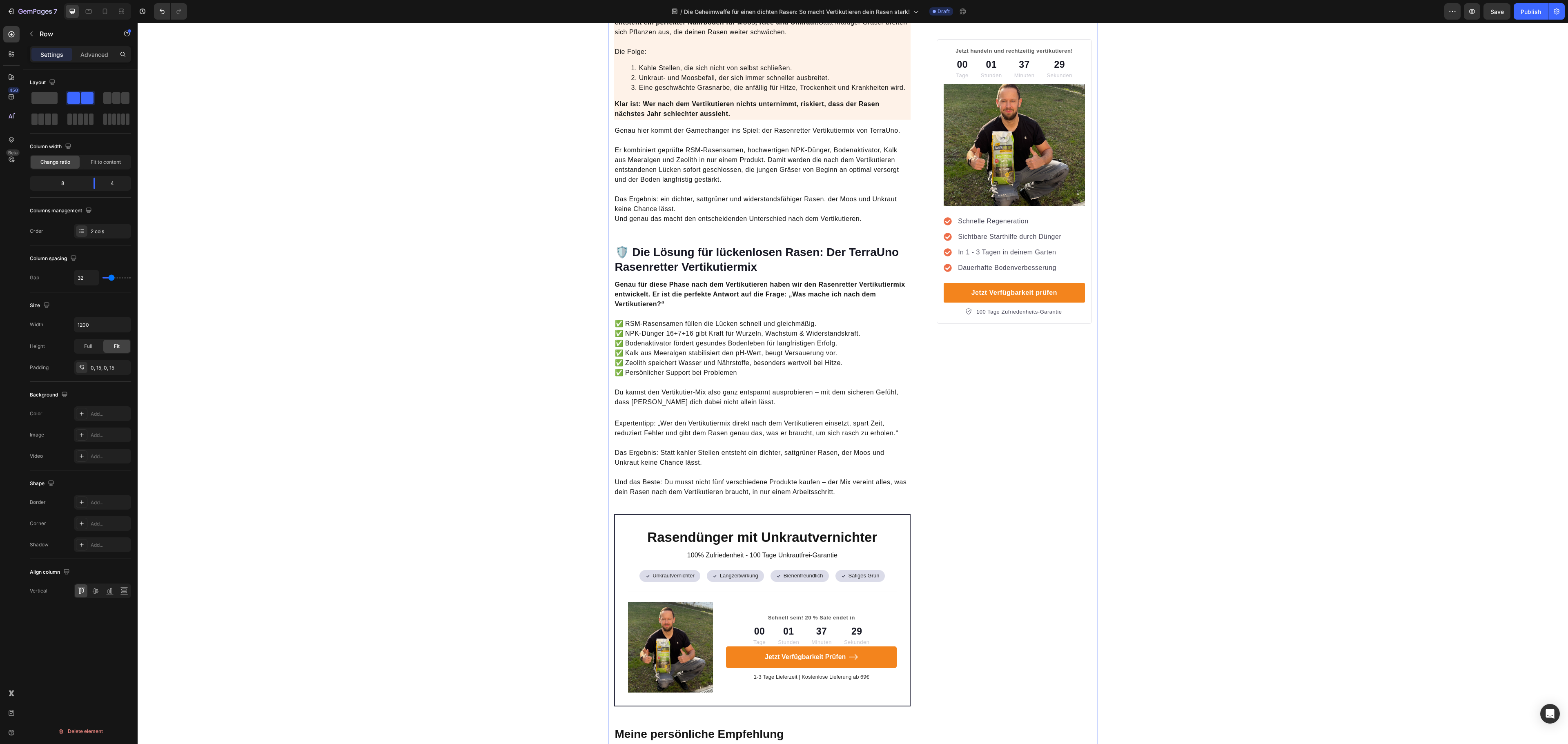
scroll to position [2138, 0]
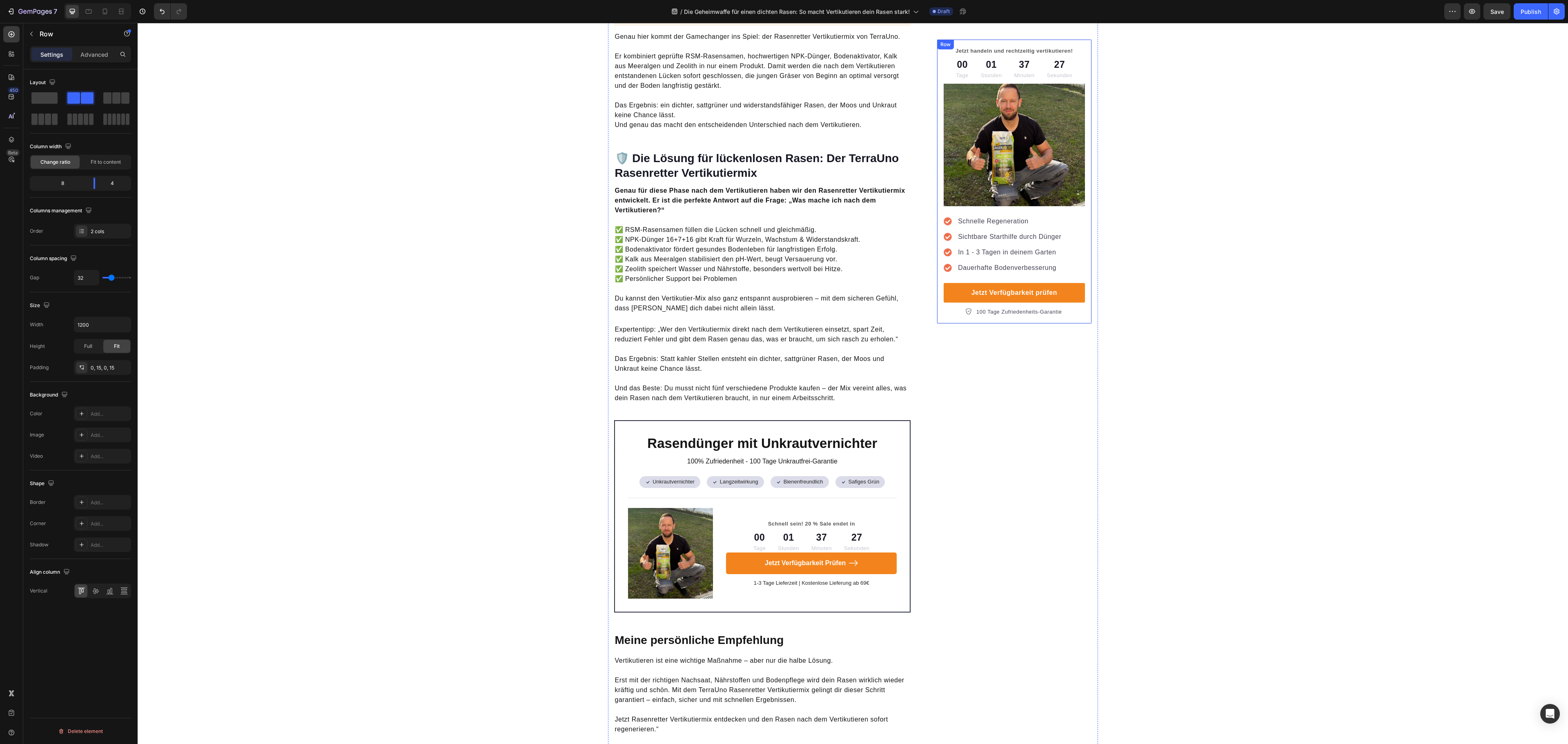
click at [937, 323] on div "Jetzt handeln und rechtzeitig vertikutieren! Text block 00 Tage 01 Stunden 37 M…" at bounding box center [1014, 181] width 155 height 285
click at [91, 57] on p "Advanced" at bounding box center [94, 55] width 28 height 9
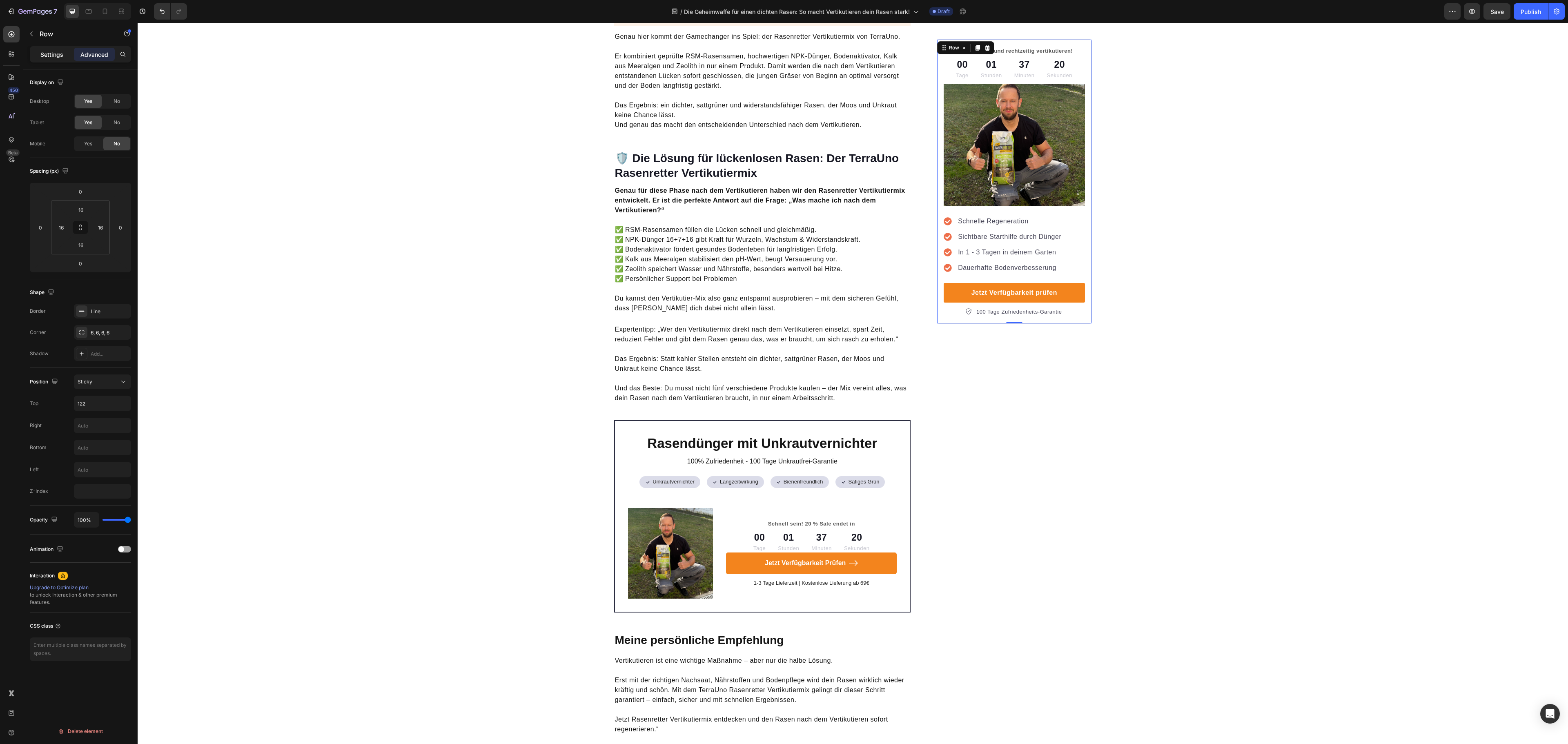
click at [52, 55] on p "Settings" at bounding box center [52, 55] width 23 height 9
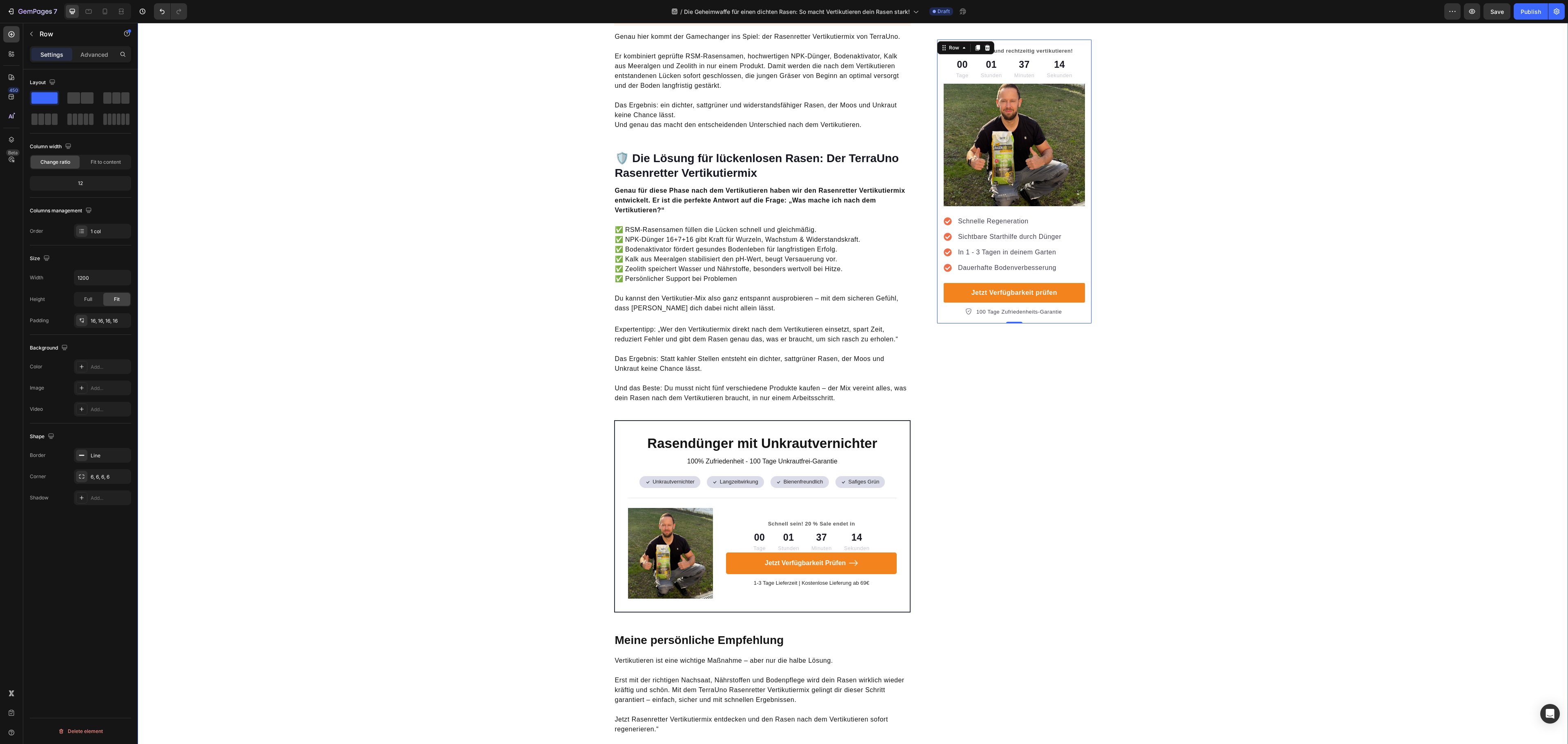
click at [937, 313] on div "Jetzt handeln und rechtzeitig vertikutieren! Text block 00 Tage 01 Stunden 37 M…" at bounding box center [1014, 181] width 155 height 285
click at [105, 370] on div "Add..." at bounding box center [110, 367] width 38 height 7
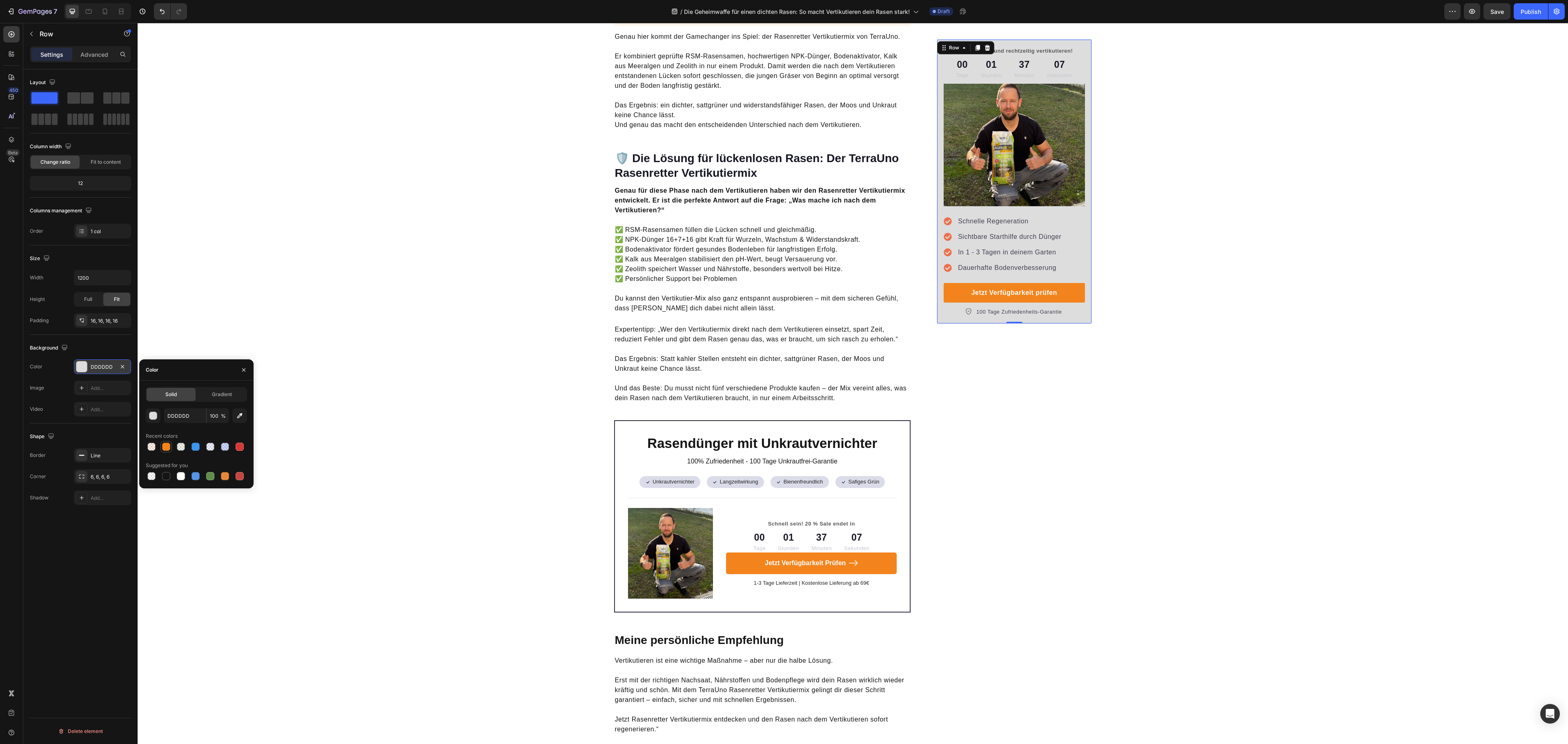
click at [167, 449] on div at bounding box center [166, 446] width 8 height 8
type input "F3841D"
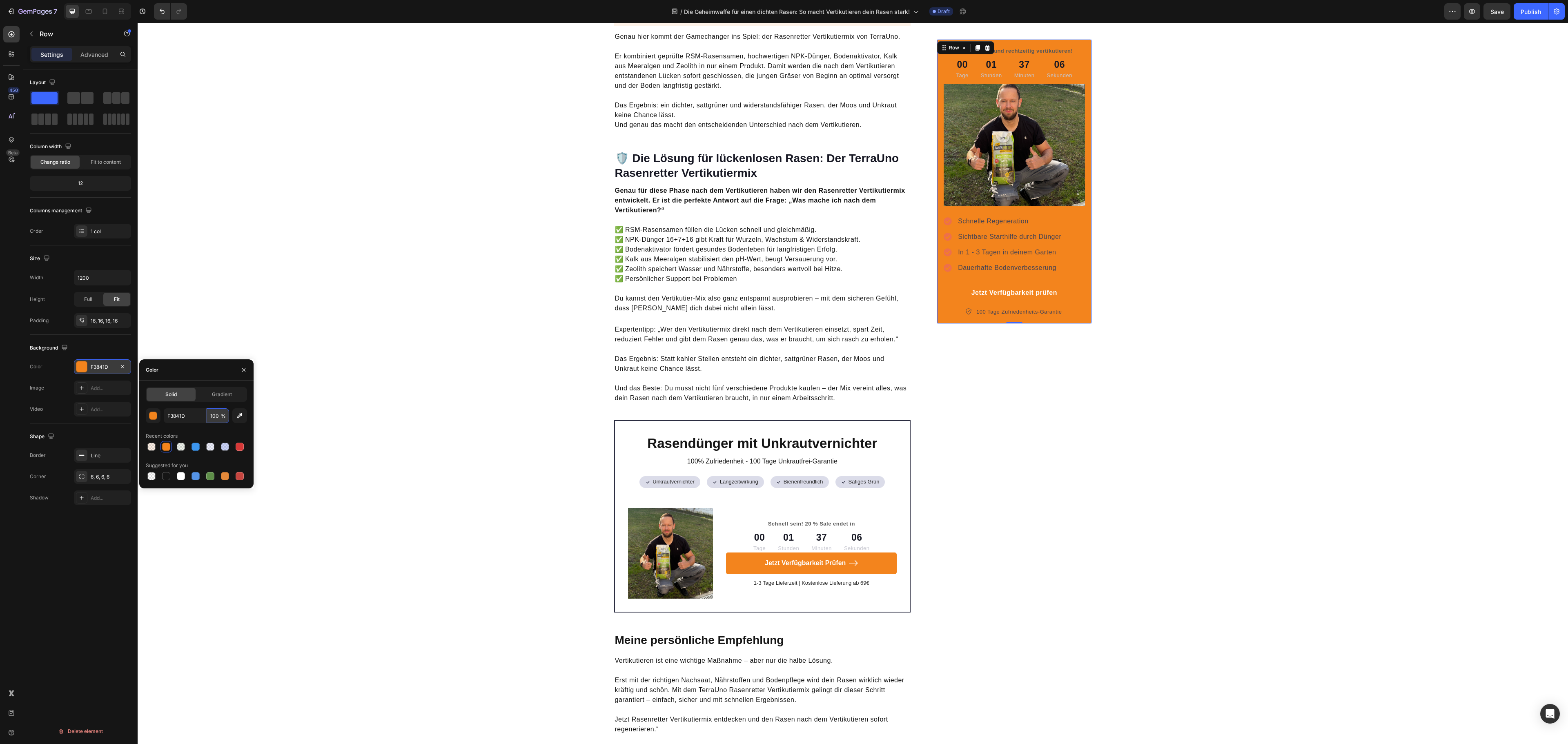
click at [214, 416] on input "100" at bounding box center [217, 416] width 23 height 15
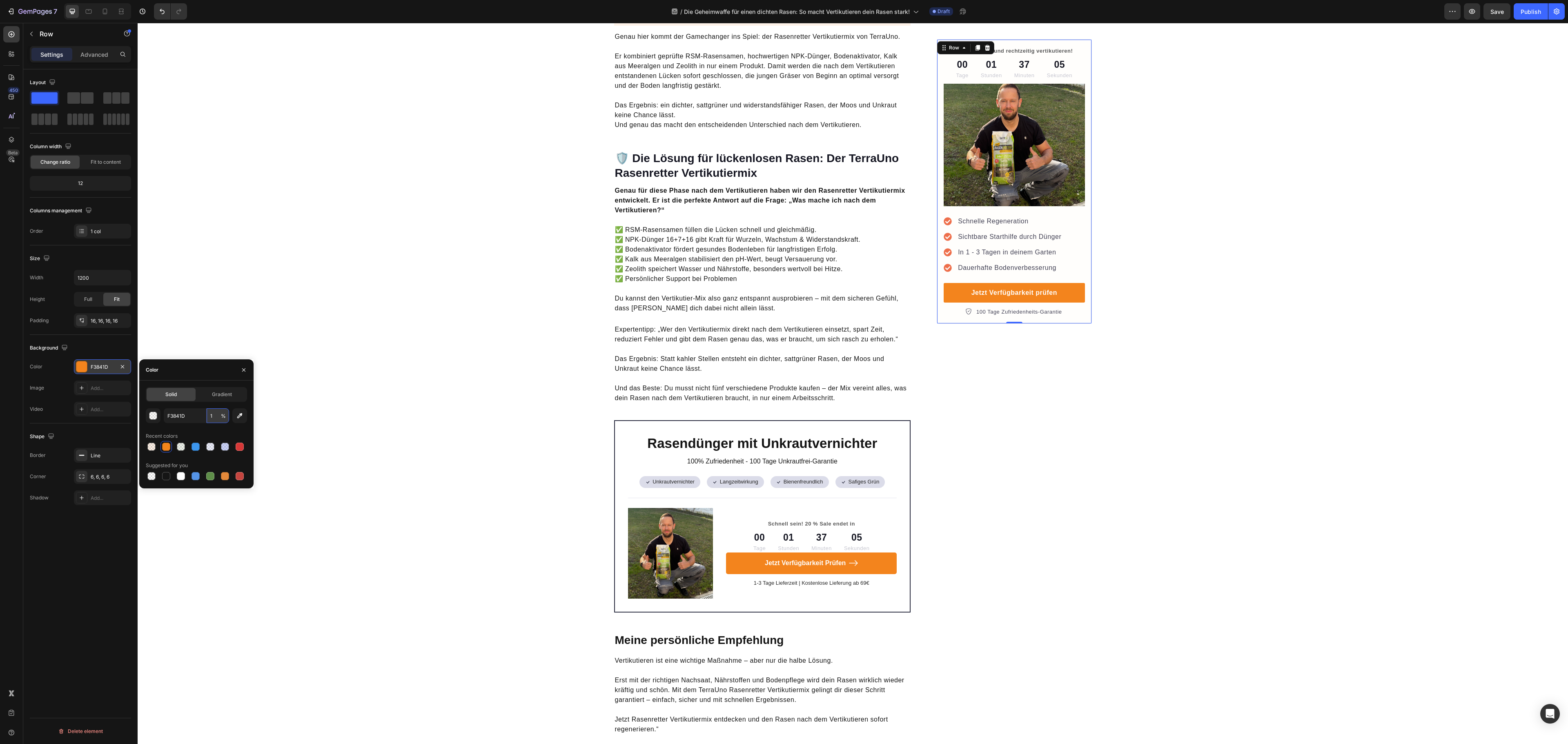
type input "10"
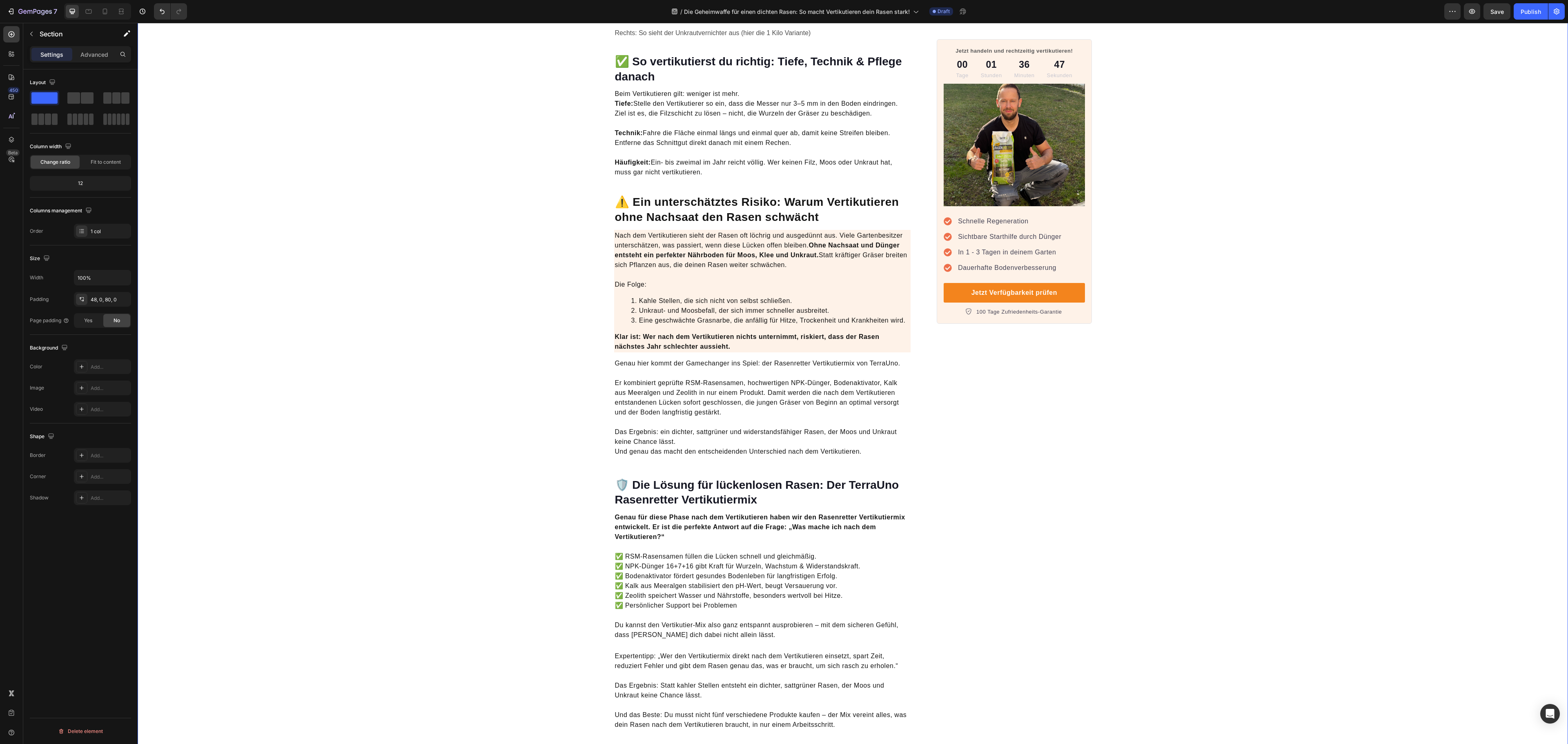
scroll to position [1566, 0]
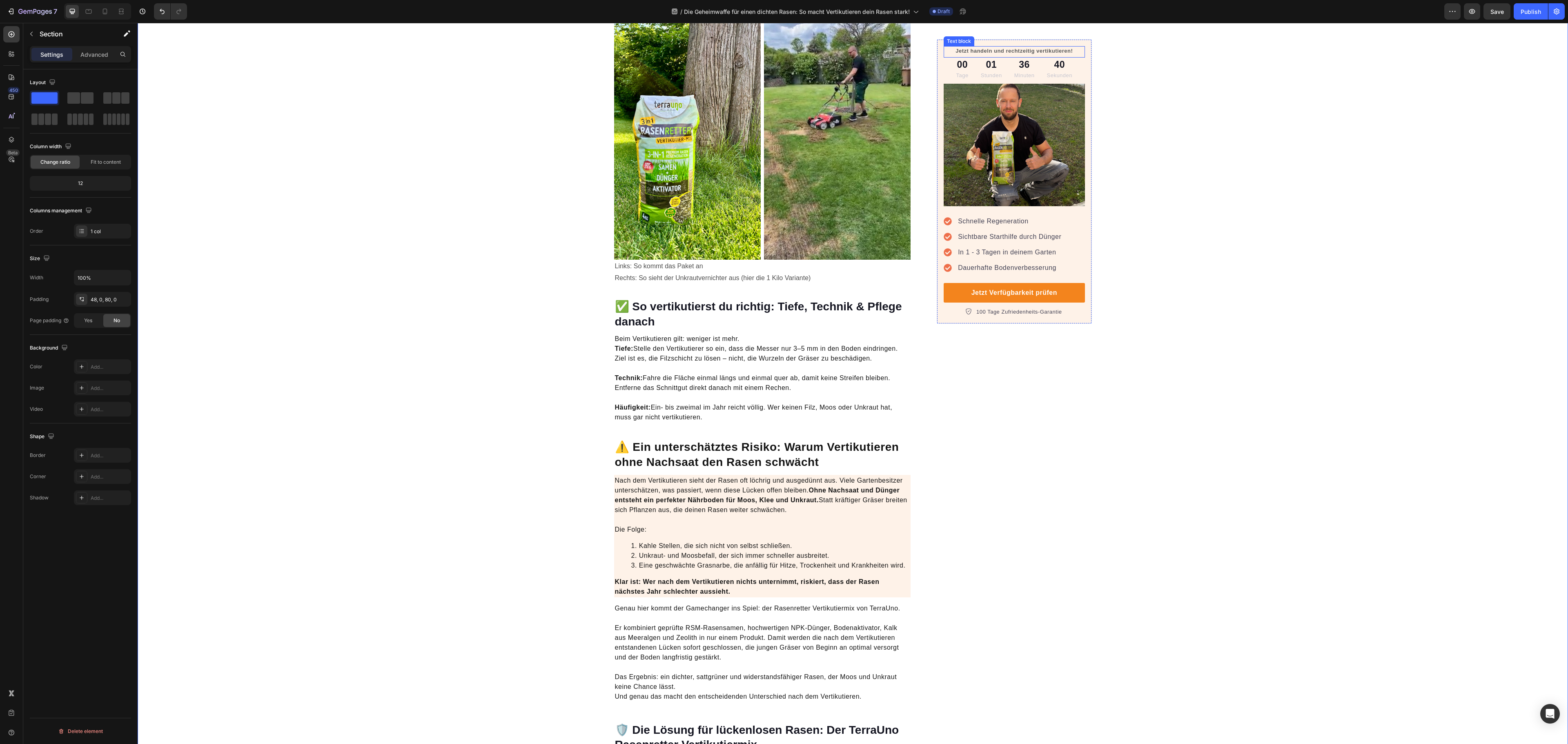
click at [1002, 52] on p "Jetzt handeln und rechtzeitig vertikutieren!" at bounding box center [1014, 51] width 139 height 8
click at [1008, 51] on p "Jetzt handeln und rechtzeitig vertikutieren!" at bounding box center [1014, 51] width 139 height 8
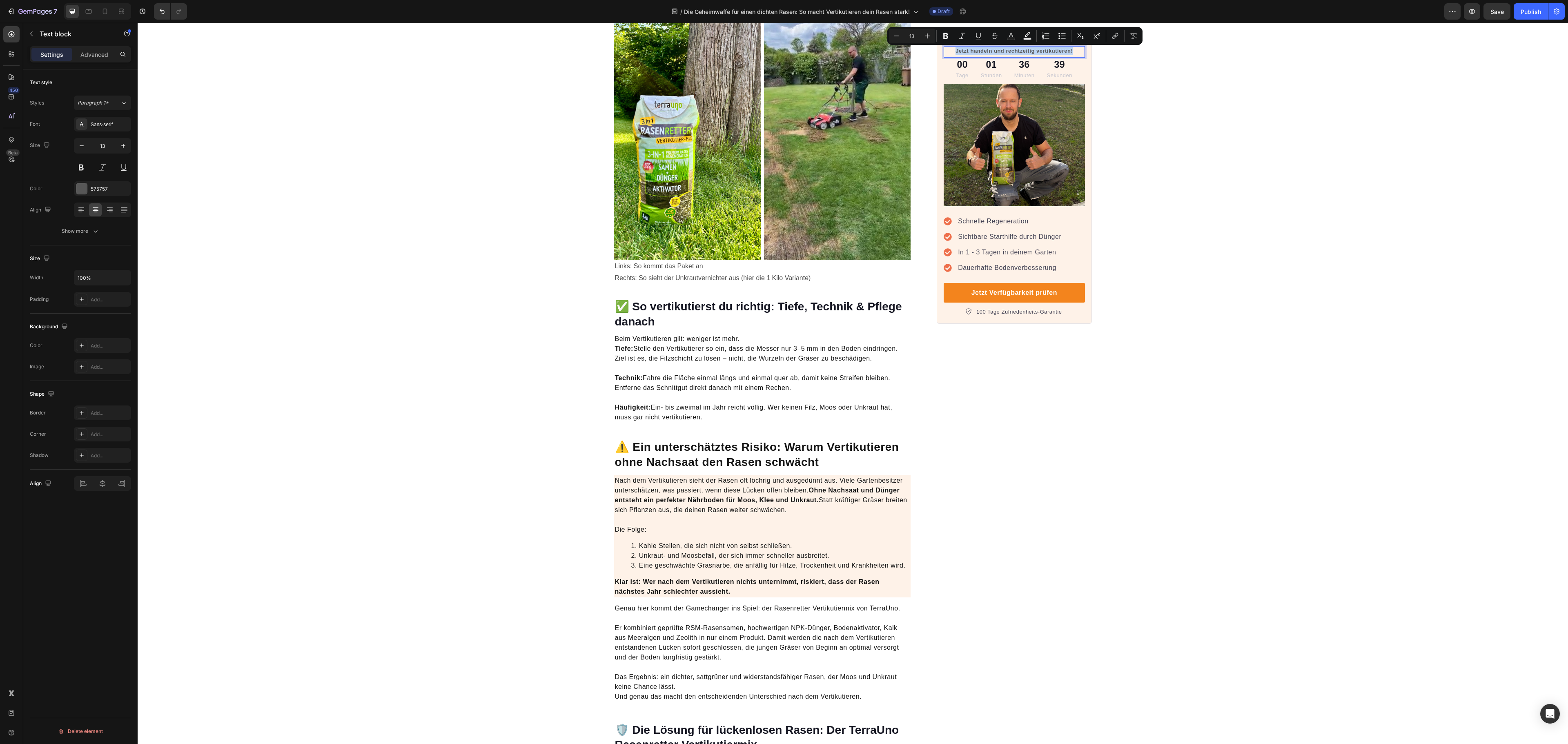
click at [1008, 51] on p "Jetzt handeln und rechtzeitig vertikutieren!" at bounding box center [1014, 51] width 139 height 8
drag, startPoint x: 1054, startPoint y: 52, endPoint x: 1068, endPoint y: 53, distance: 14.0
click at [1054, 52] on p "Jetzt handeln und rechtzeitig vertikutieren!" at bounding box center [1014, 51] width 139 height 8
click at [1071, 54] on p "Jetzt handeln und rechtzeitig vertikutieren!" at bounding box center [1014, 51] width 139 height 8
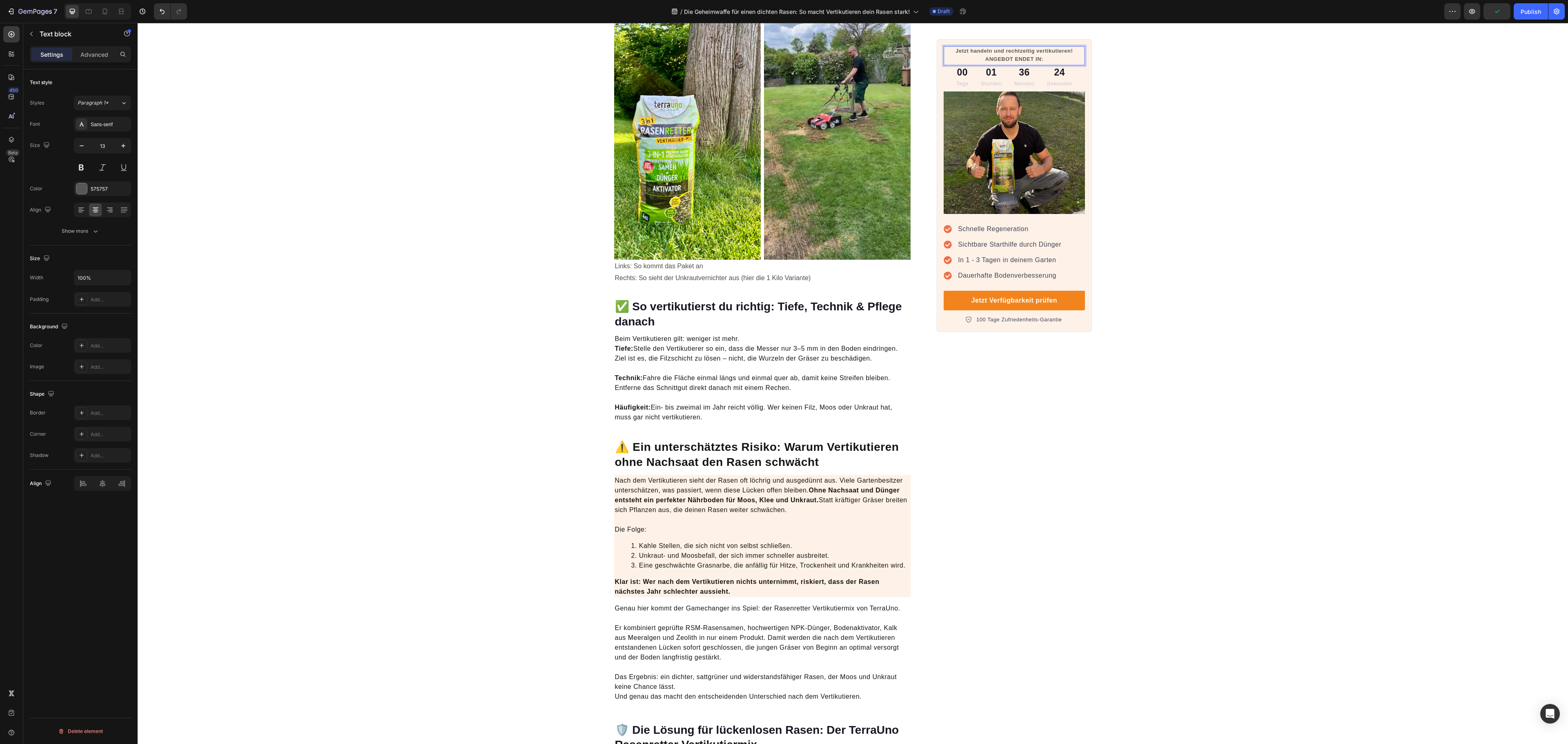
click at [1073, 50] on p "Jetzt handeln und rechtzeitig vertikutieren! ANGEBOT ENDET IN:" at bounding box center [1014, 55] width 139 height 16
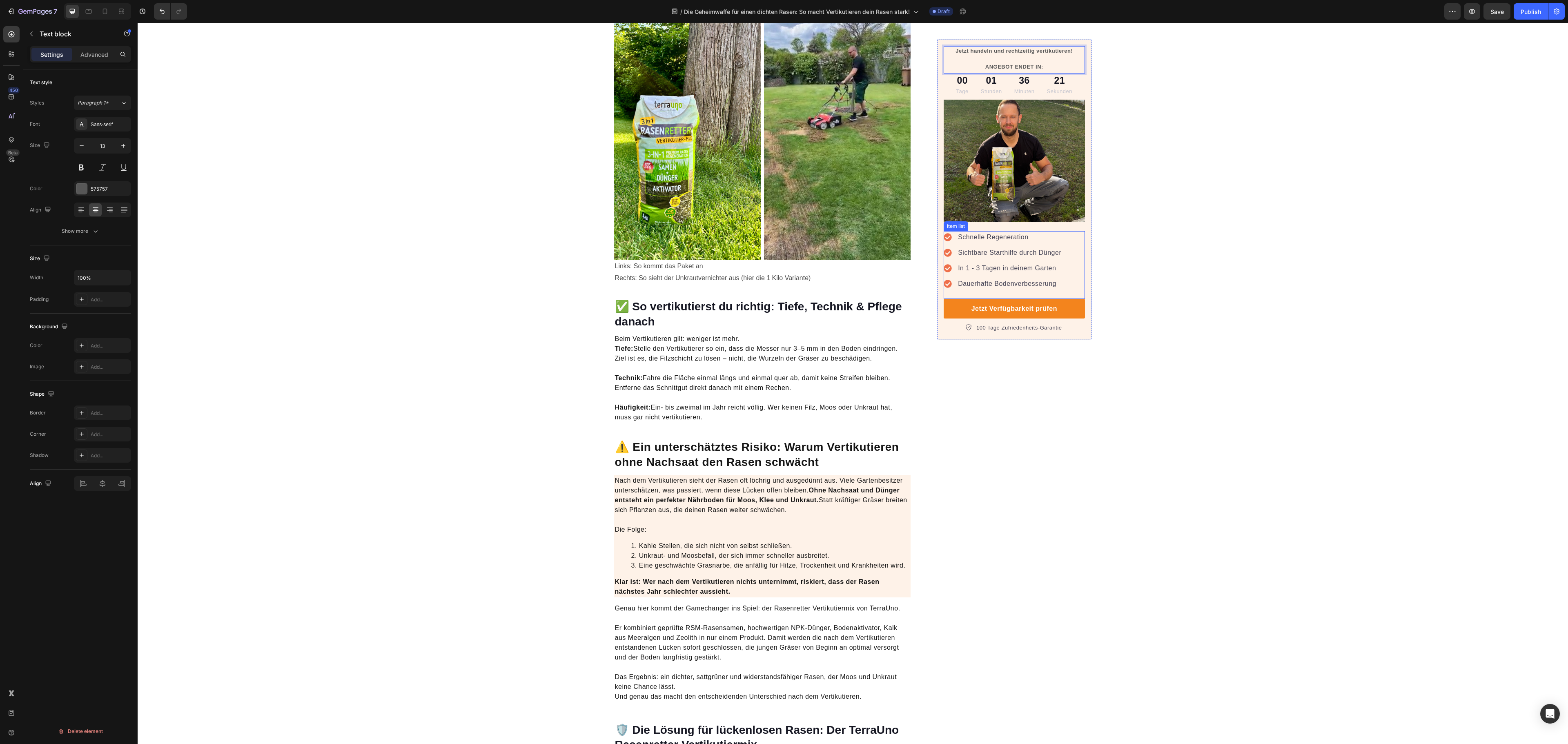
click at [1034, 245] on div "Schnelle Regeneration Sichtbare Starthilfe durch Dünger In 1 - 3 Tagen in deine…" at bounding box center [1003, 261] width 119 height 59
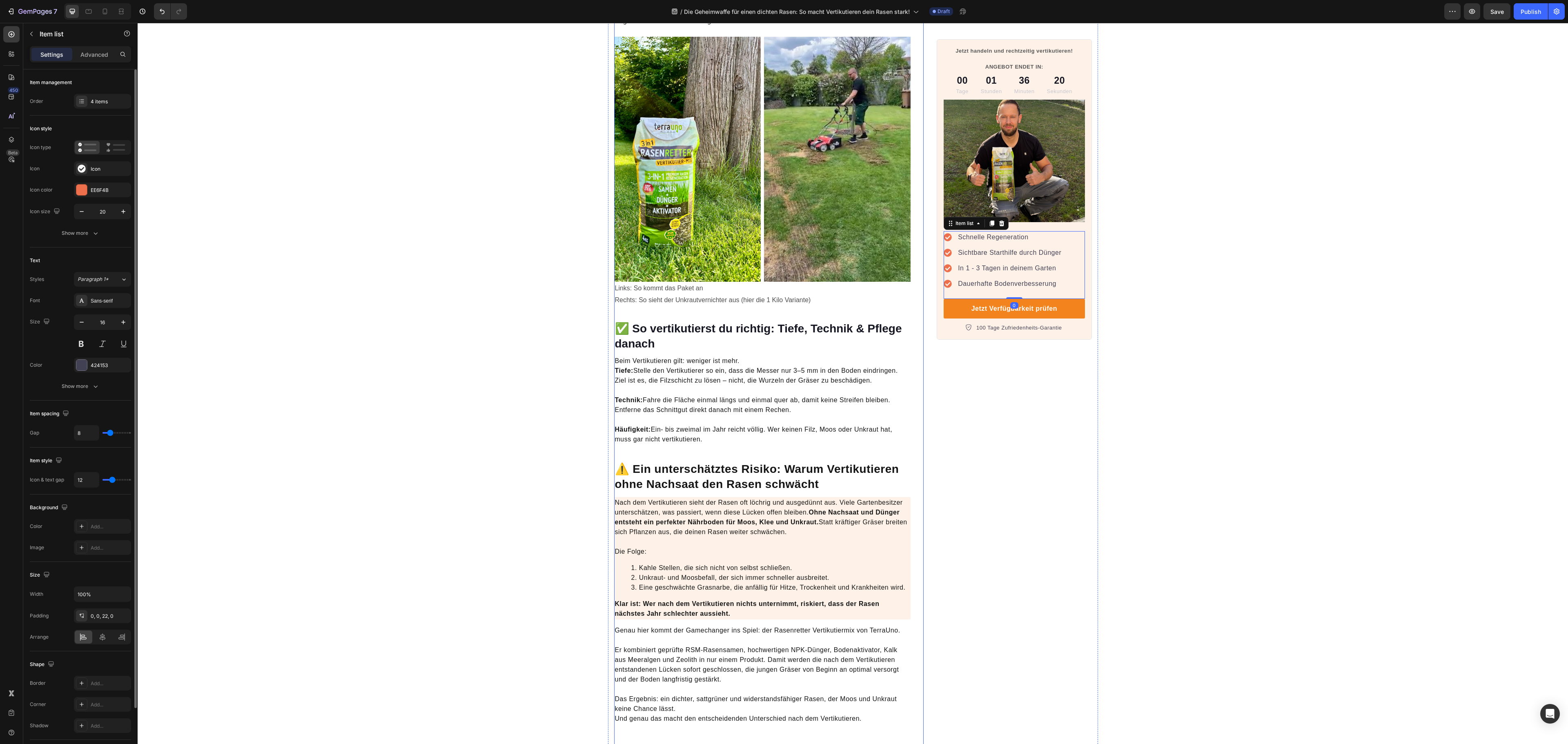
scroll to position [1484, 0]
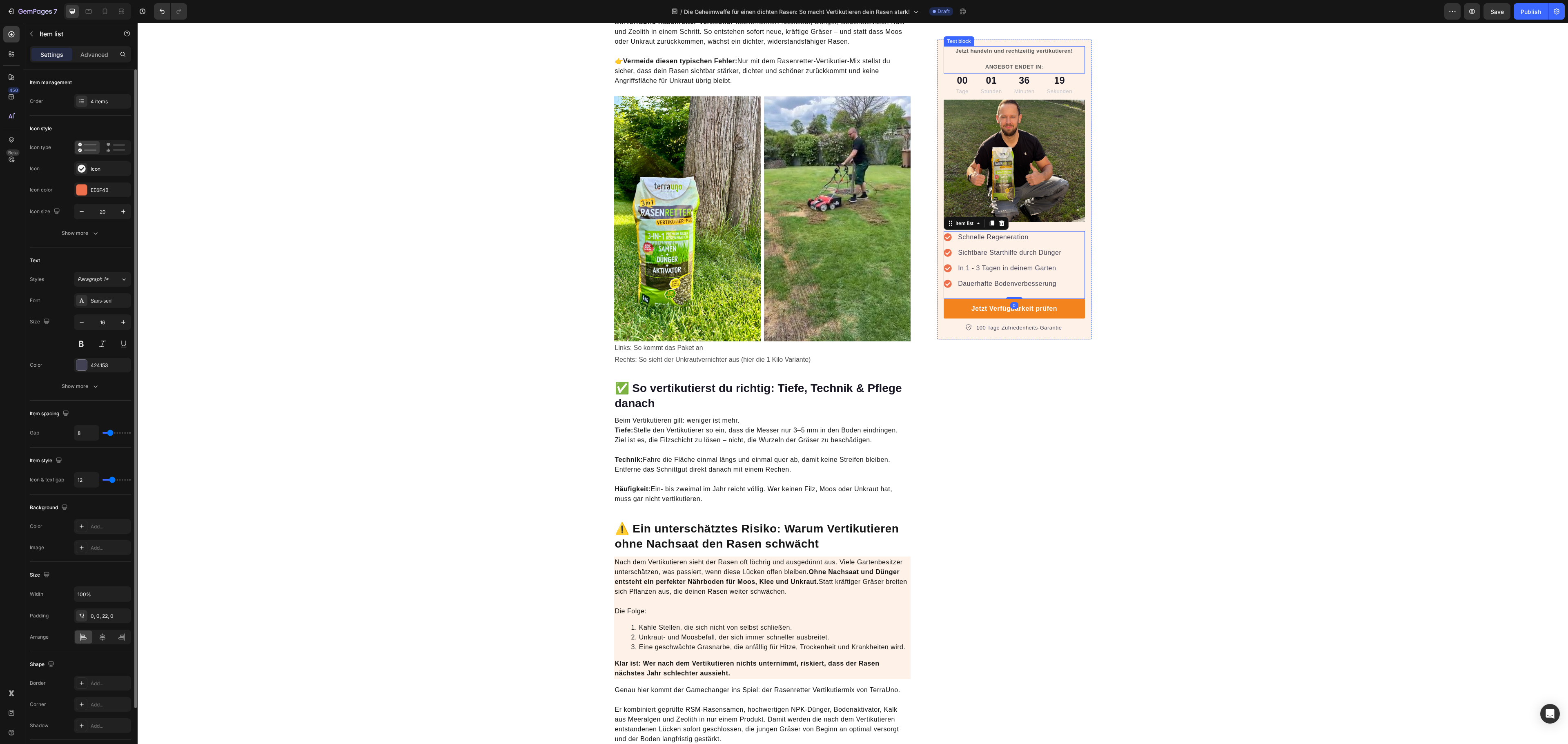
click at [1026, 47] on p "Jetzt handeln und rechtzeitig vertikutieren! ⁠⁠⁠⁠⁠⁠⁠ ANGEBOT ENDET IN:" at bounding box center [1014, 59] width 139 height 24
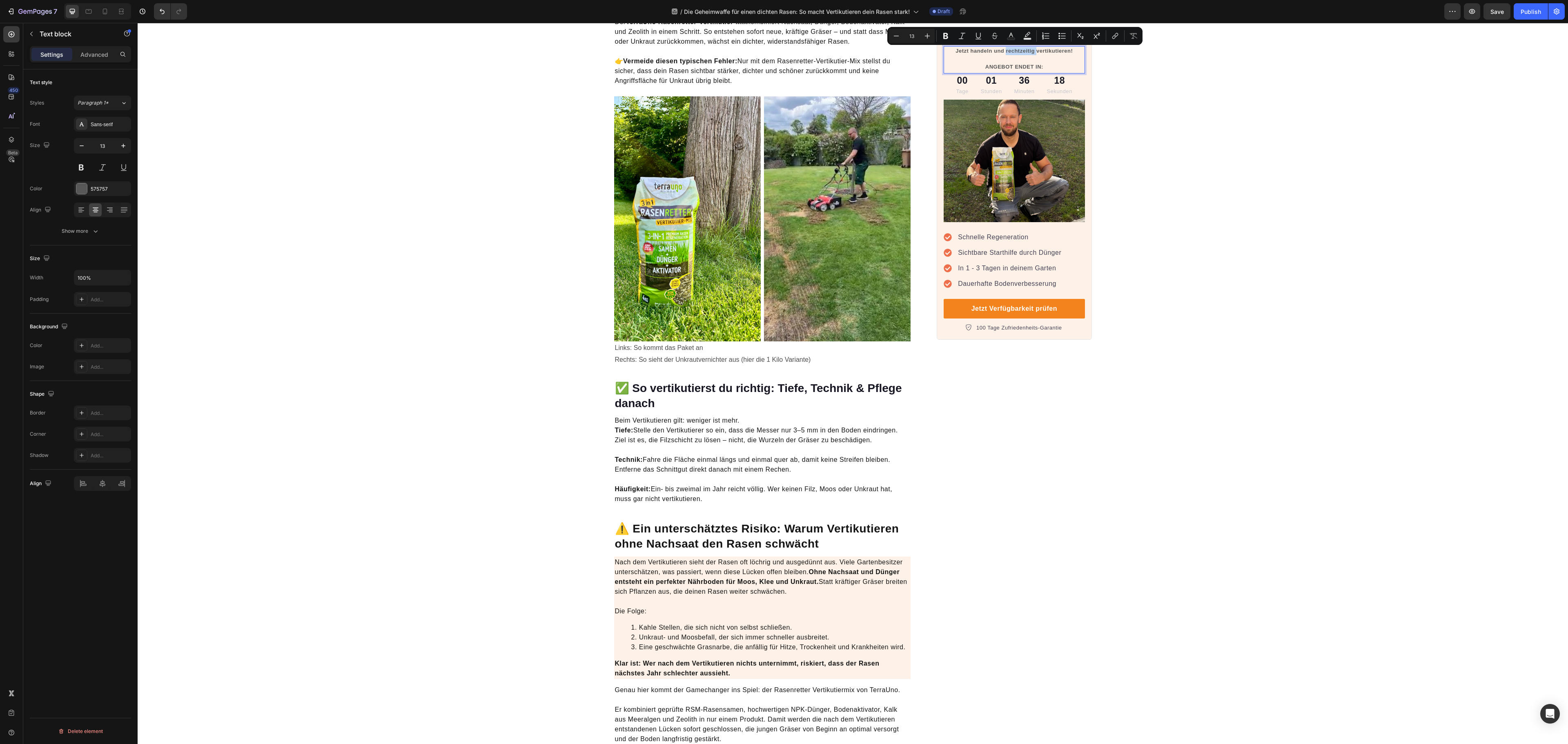
click at [1017, 52] on p "Jetzt handeln und rechtzeitig vertikutieren! ANGEBOT ENDET IN:" at bounding box center [1014, 59] width 139 height 24
click at [124, 144] on icon "button" at bounding box center [123, 146] width 8 height 8
type input "14"
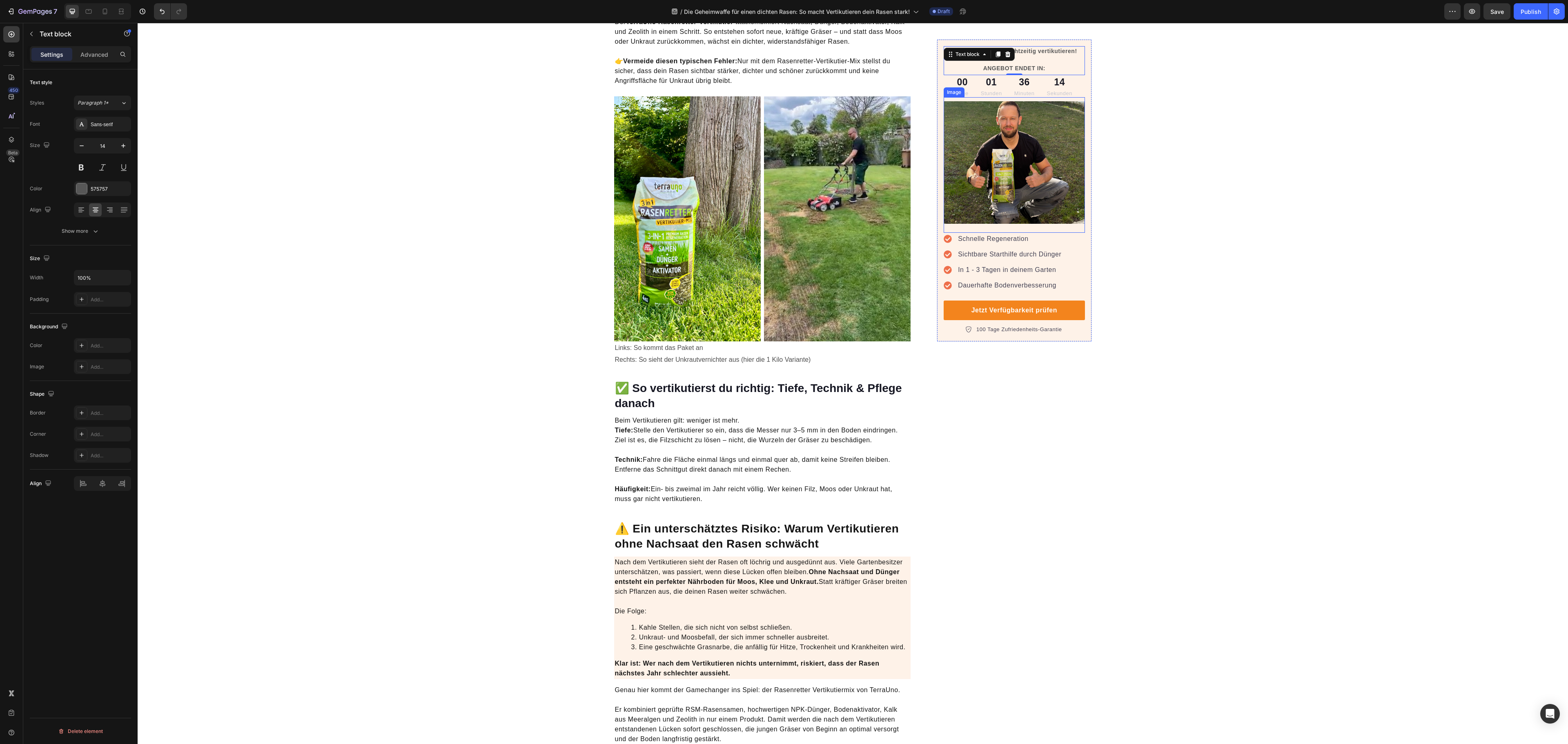
click at [1044, 51] on p "Jetzt handeln und rechtzeitig vertikutieren! ANGEBOT ENDET IN:" at bounding box center [1014, 60] width 139 height 26
click at [1045, 51] on p "Jetzt handeln und rechtzeitig vertikutieren! ANGEBOT ENDET IN:" at bounding box center [1014, 60] width 139 height 26
click at [1077, 51] on p "Jetzt handeln und rechtzeitig vertikutieren! ANGEBOT ENDET IN:" at bounding box center [1014, 60] width 139 height 26
click at [1032, 67] on p "Jetzt handeln und rechtzeitig vertikutieren. ANGEBOT ENDET IN:" at bounding box center [1014, 60] width 139 height 26
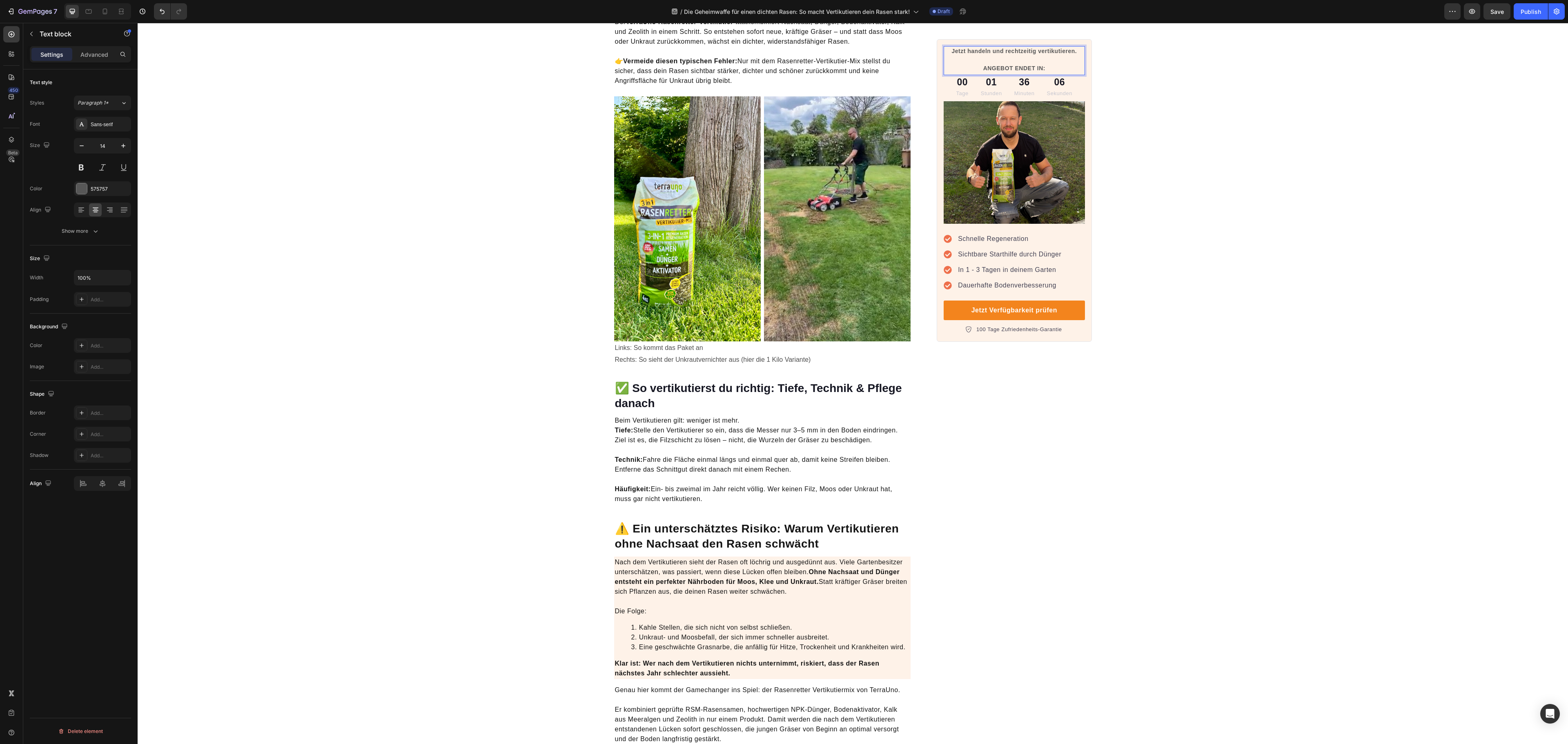
click at [1035, 67] on p "Jetzt handeln und rechtzeitig vertikutieren. ANGEBOT ENDET IN:" at bounding box center [1014, 60] width 139 height 26
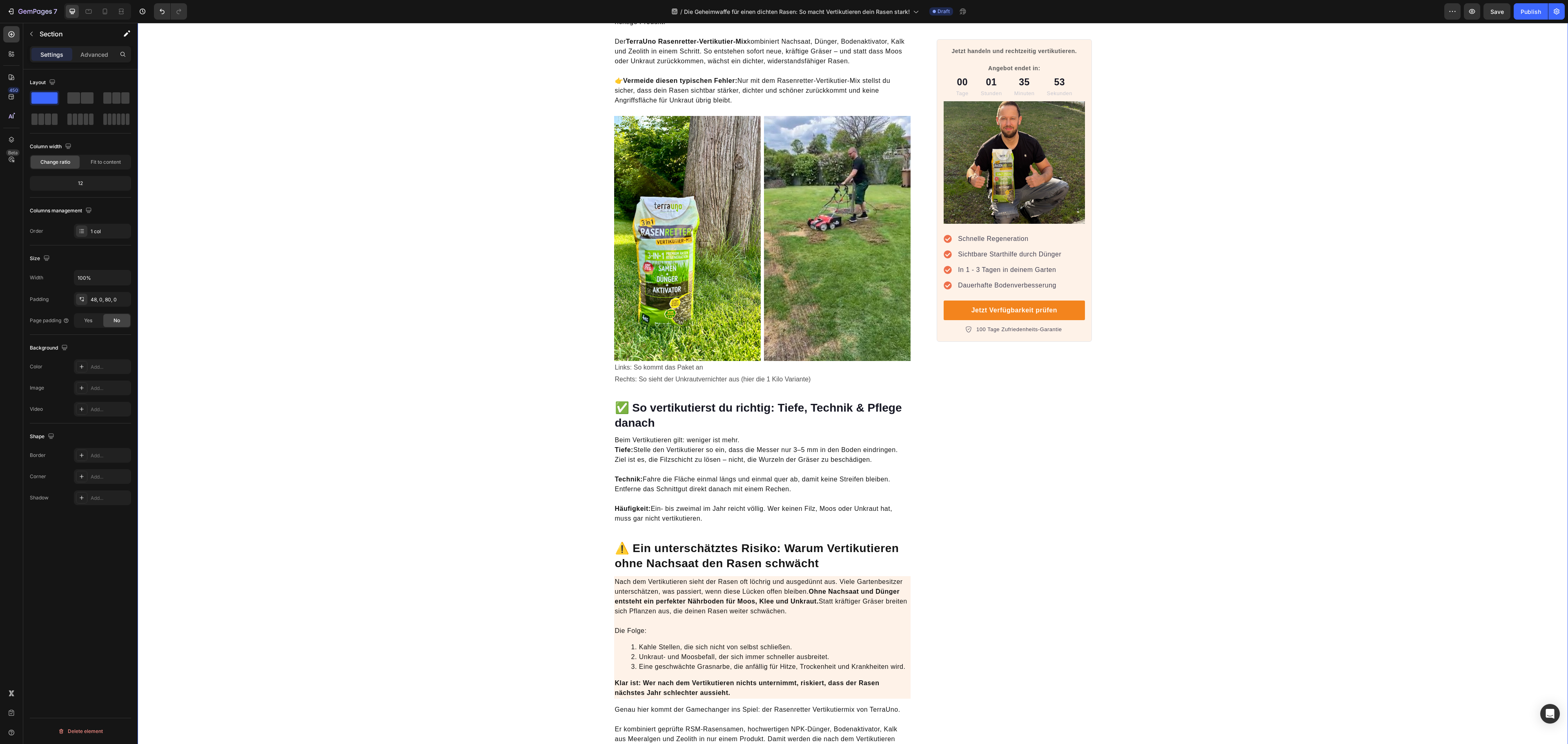
scroll to position [1470, 0]
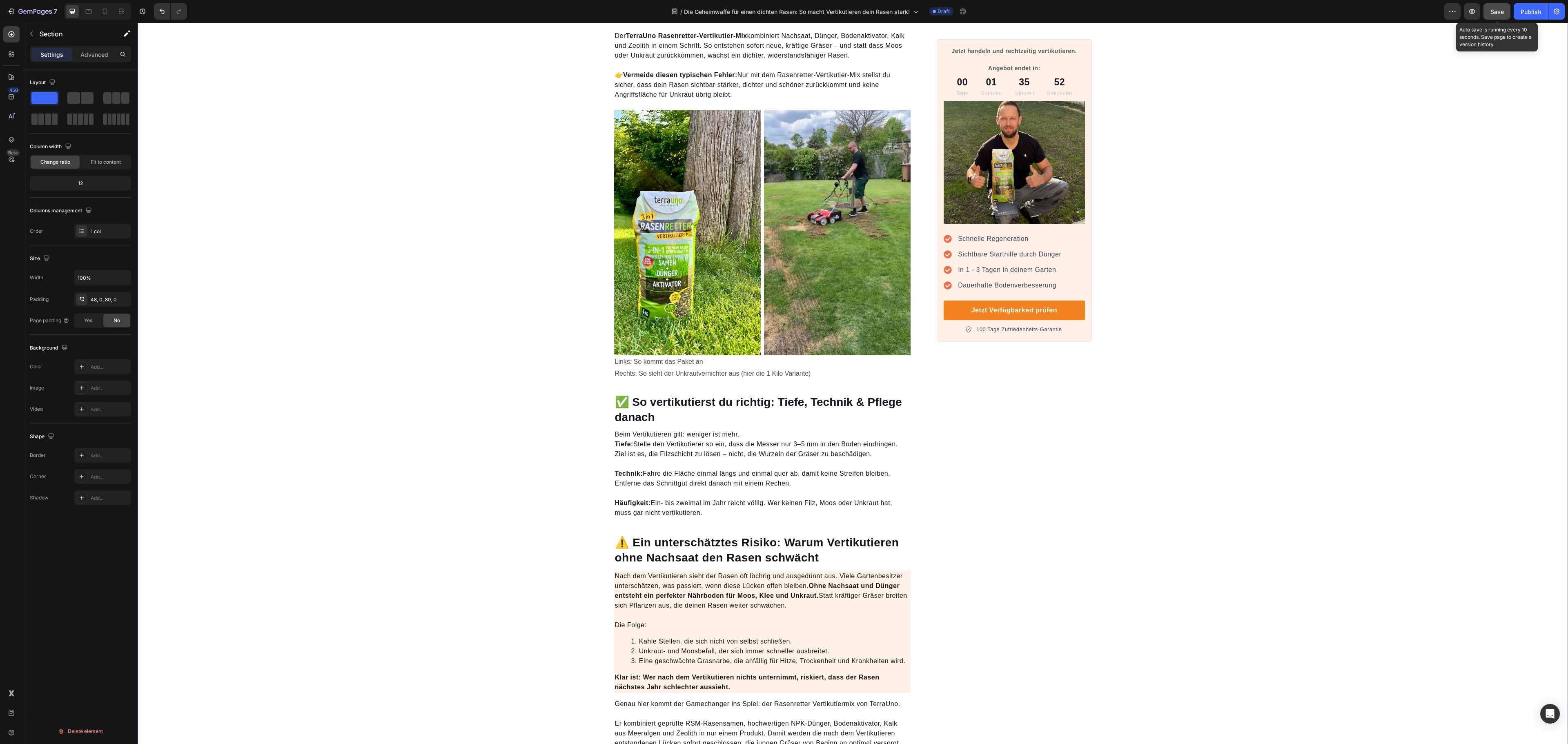
click at [1491, 12] on span "Save" at bounding box center [1497, 11] width 13 height 7
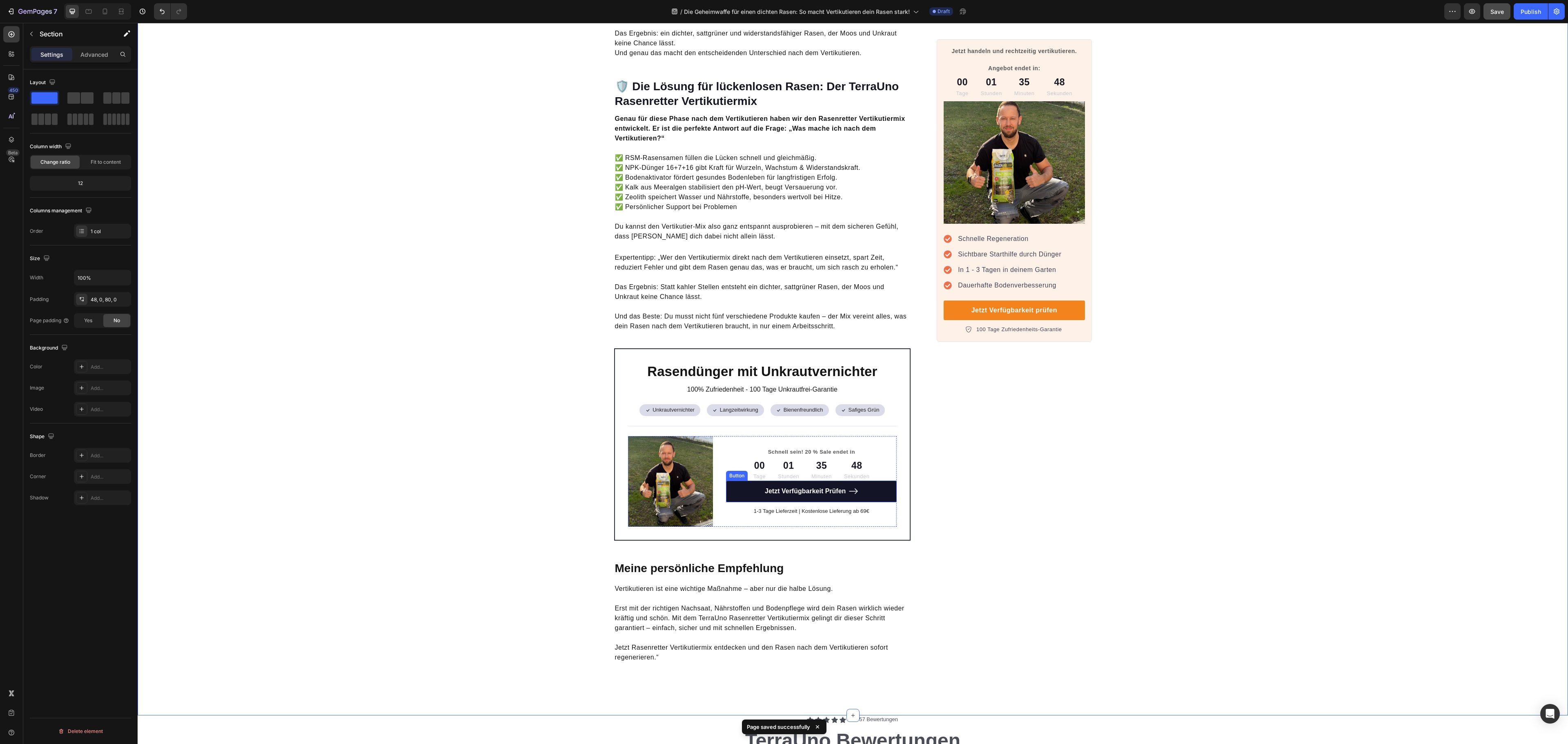
scroll to position [2205, 0]
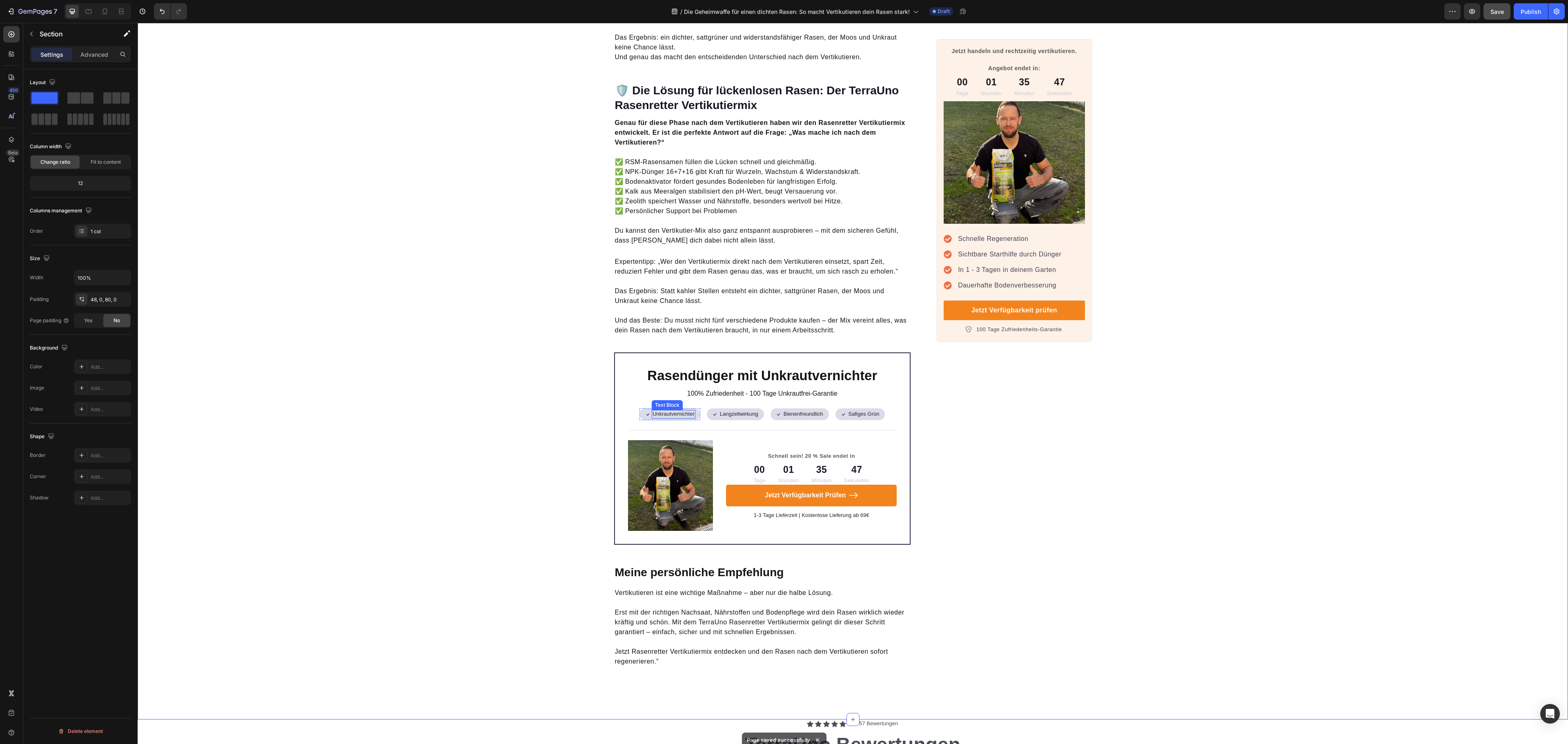
click at [676, 411] on p "Unkrautvernichter" at bounding box center [673, 414] width 42 height 7
click at [645, 412] on div "Icon" at bounding box center [648, 415] width 7 height 7
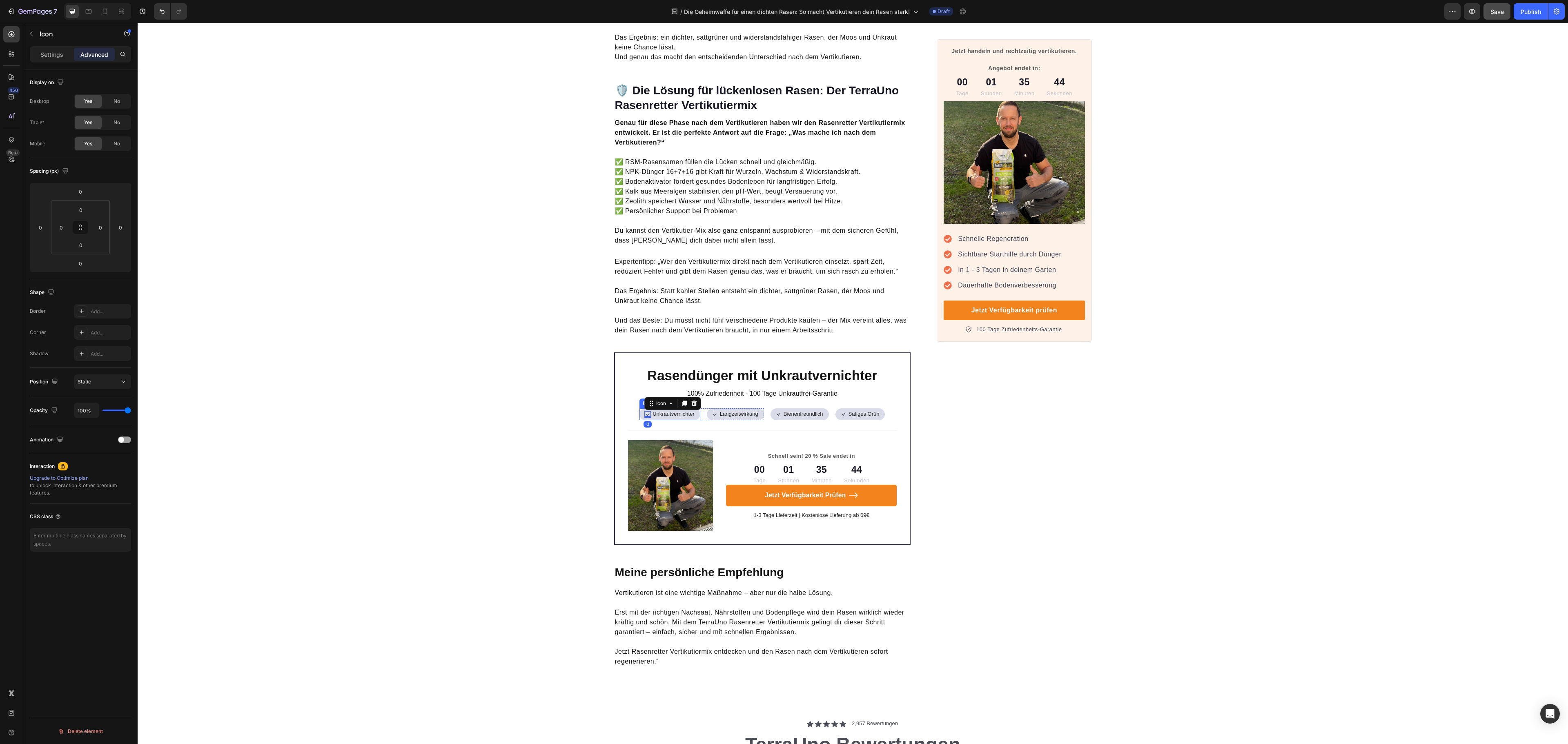
click at [640, 409] on div "Icon 0 Unkrautvernichter Text Block Row" at bounding box center [670, 414] width 61 height 12
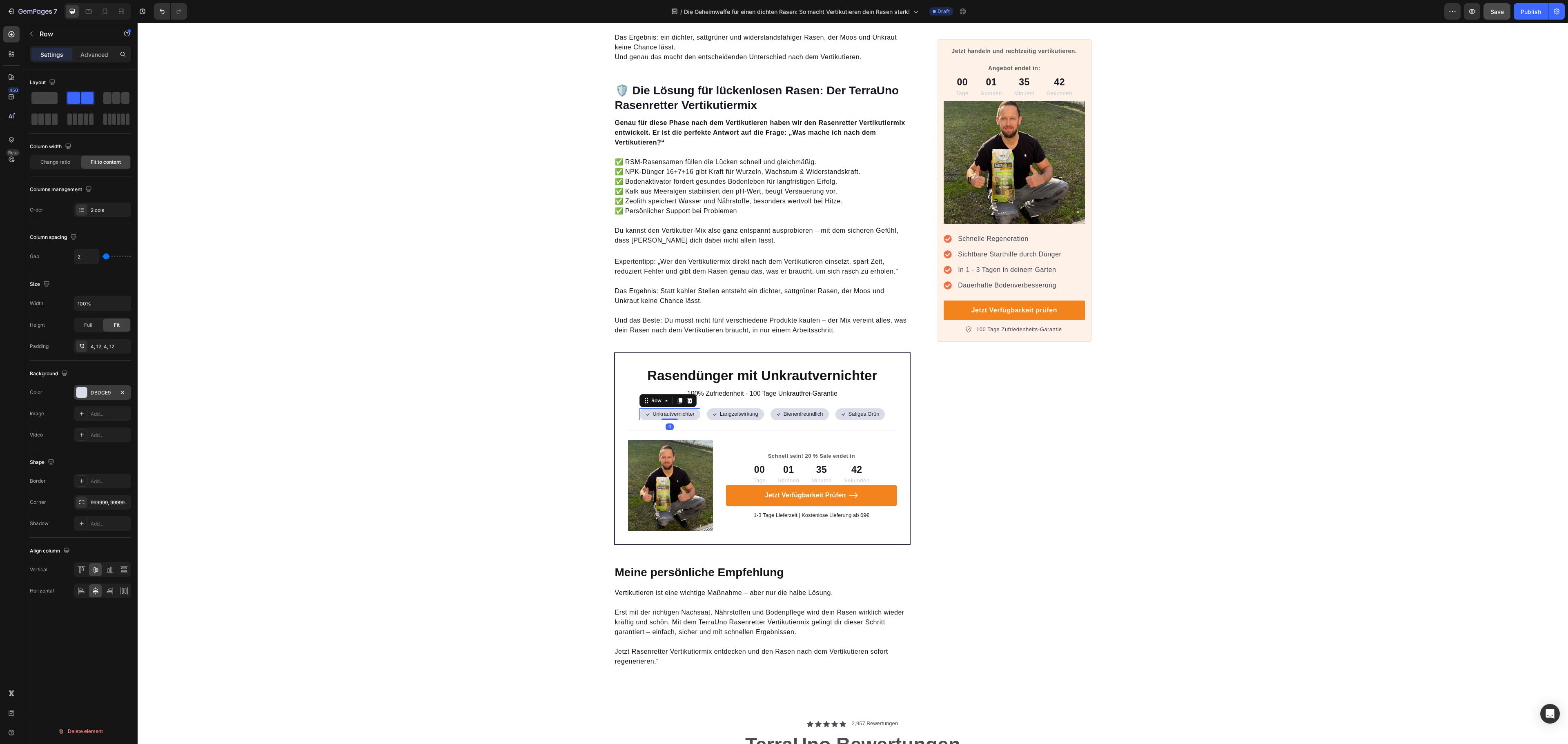
click at [110, 400] on div "DBDCE9" at bounding box center [102, 393] width 57 height 15
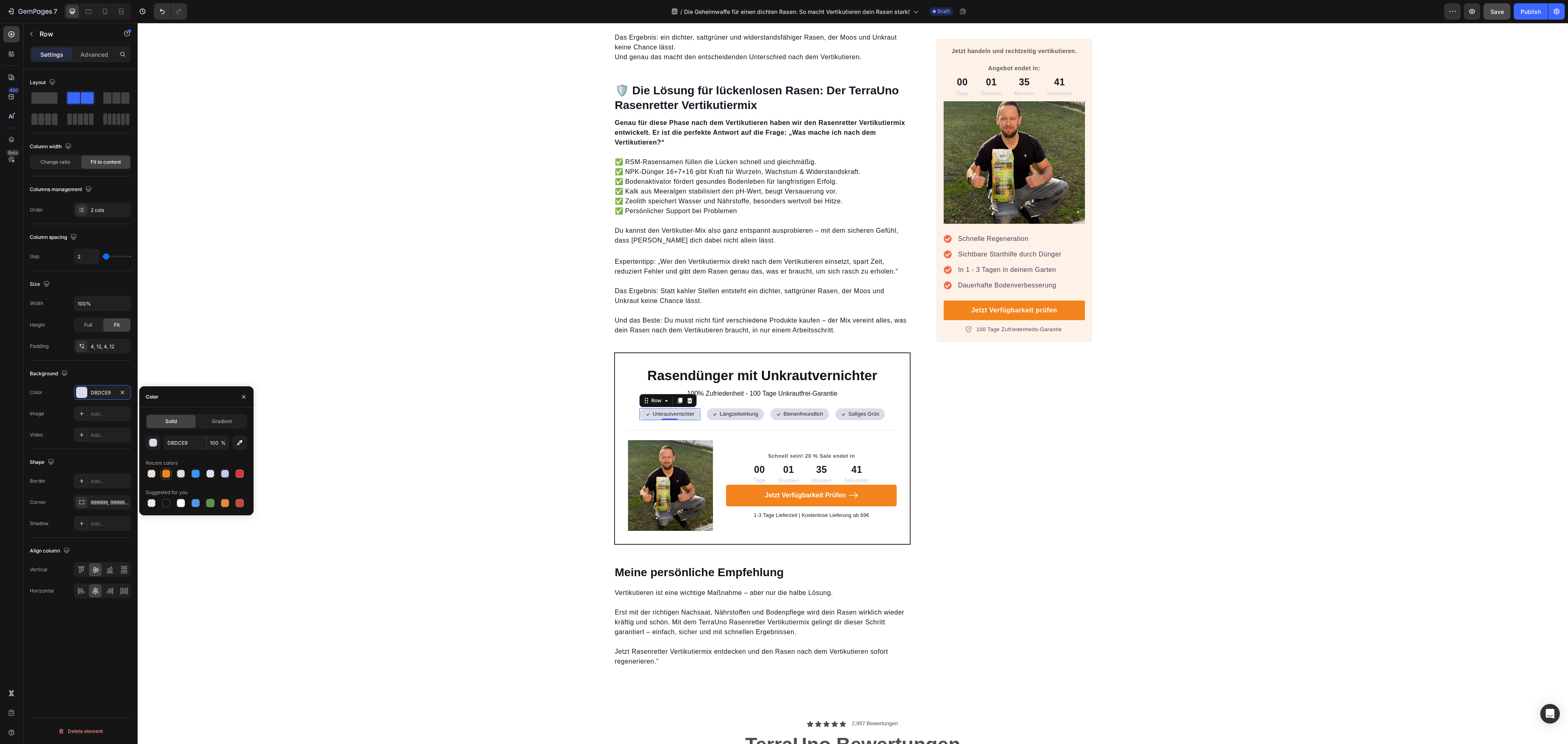
click at [166, 477] on div at bounding box center [166, 473] width 8 height 8
type input "F3841D"
click at [212, 444] on input "100" at bounding box center [217, 443] width 23 height 15
type input "30"
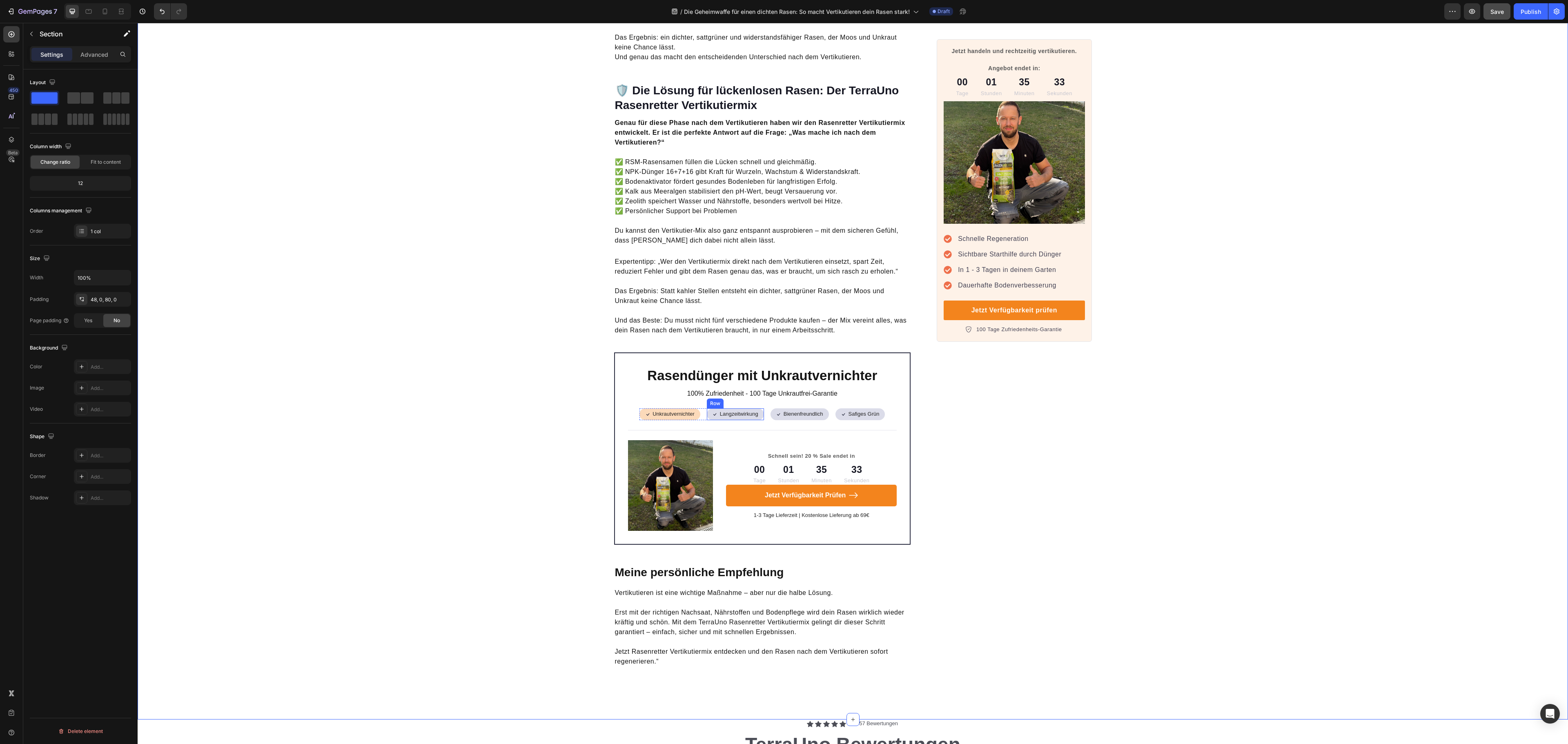
click at [707, 409] on div "Icon Langzeitwirkung Text Block Row" at bounding box center [735, 414] width 57 height 12
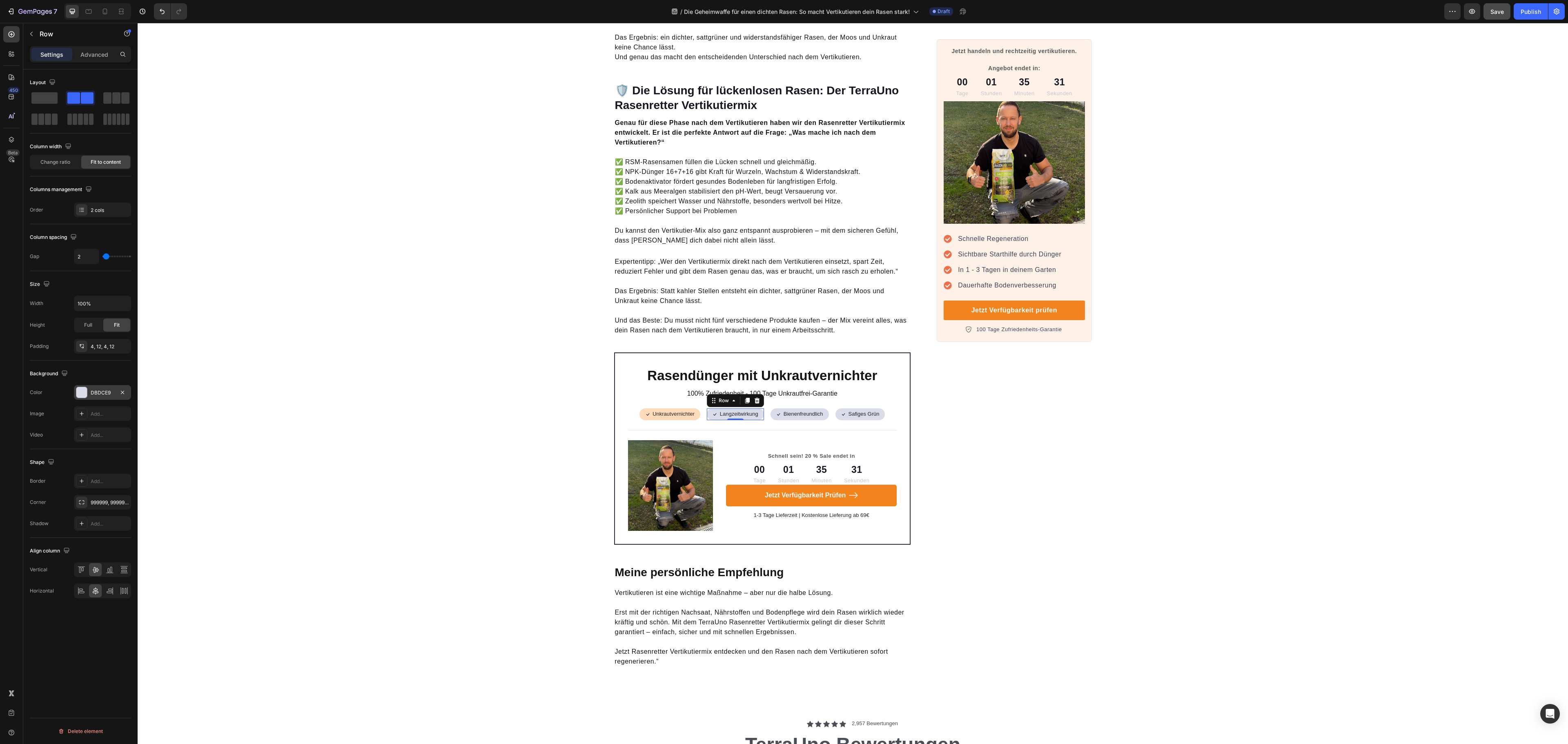
click at [101, 396] on div "DBDCE9" at bounding box center [102, 393] width 24 height 7
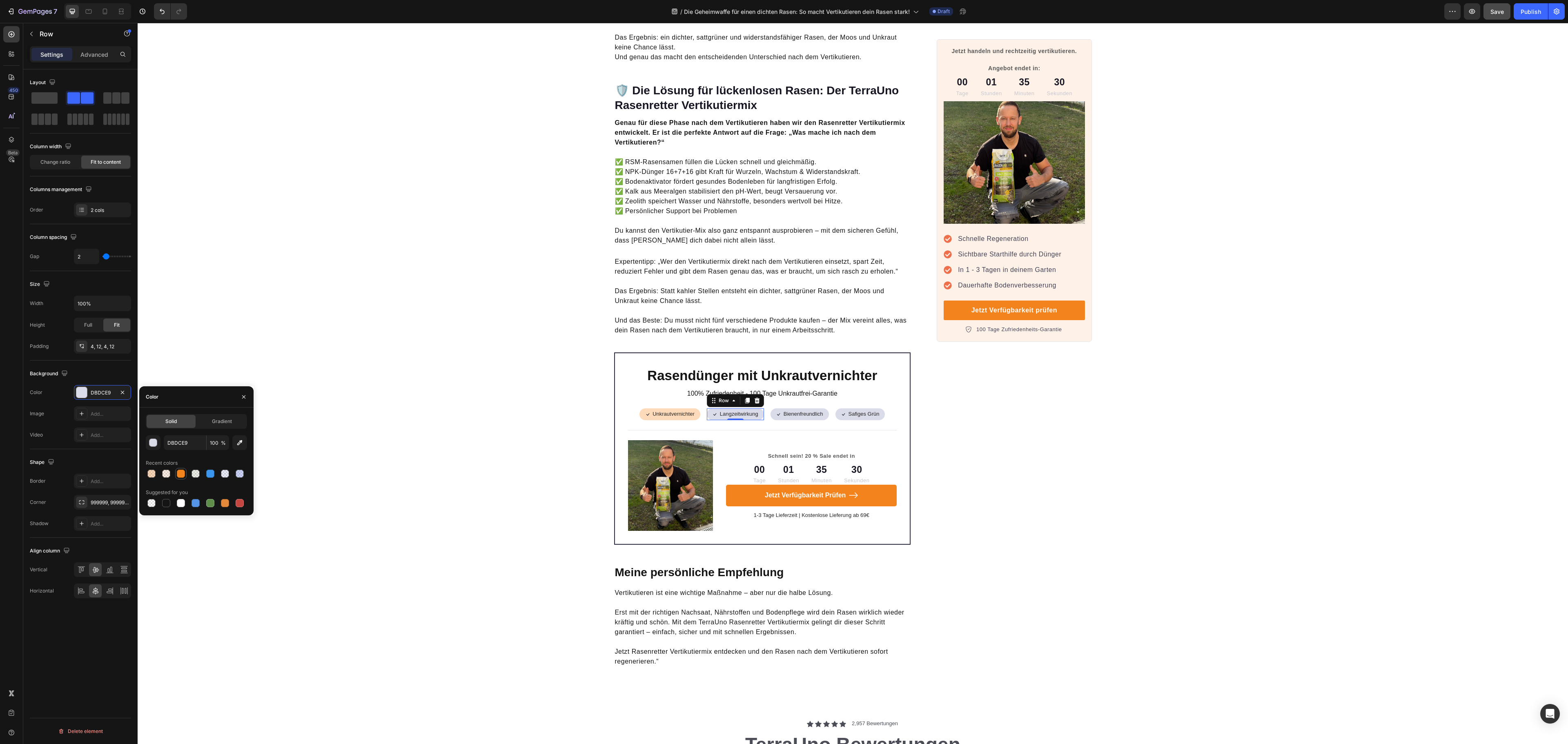
click at [181, 473] on div at bounding box center [180, 473] width 8 height 8
type input "F3841D"
click at [220, 441] on input "100" at bounding box center [217, 443] width 23 height 15
type input "30"
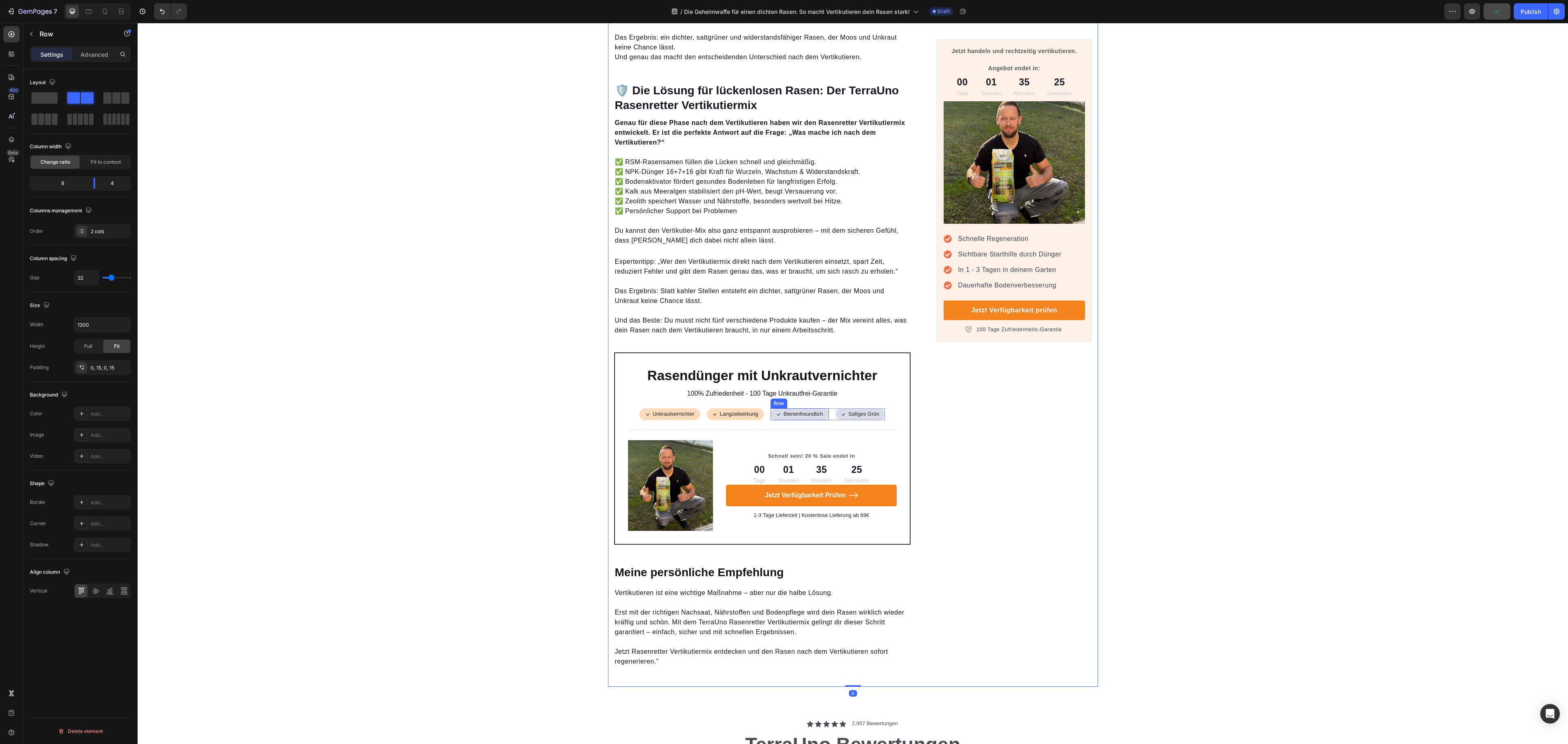
click at [775, 410] on div "Icon" at bounding box center [779, 415] width 7 height 9
click at [106, 396] on div "DBDCE9" at bounding box center [102, 393] width 24 height 7
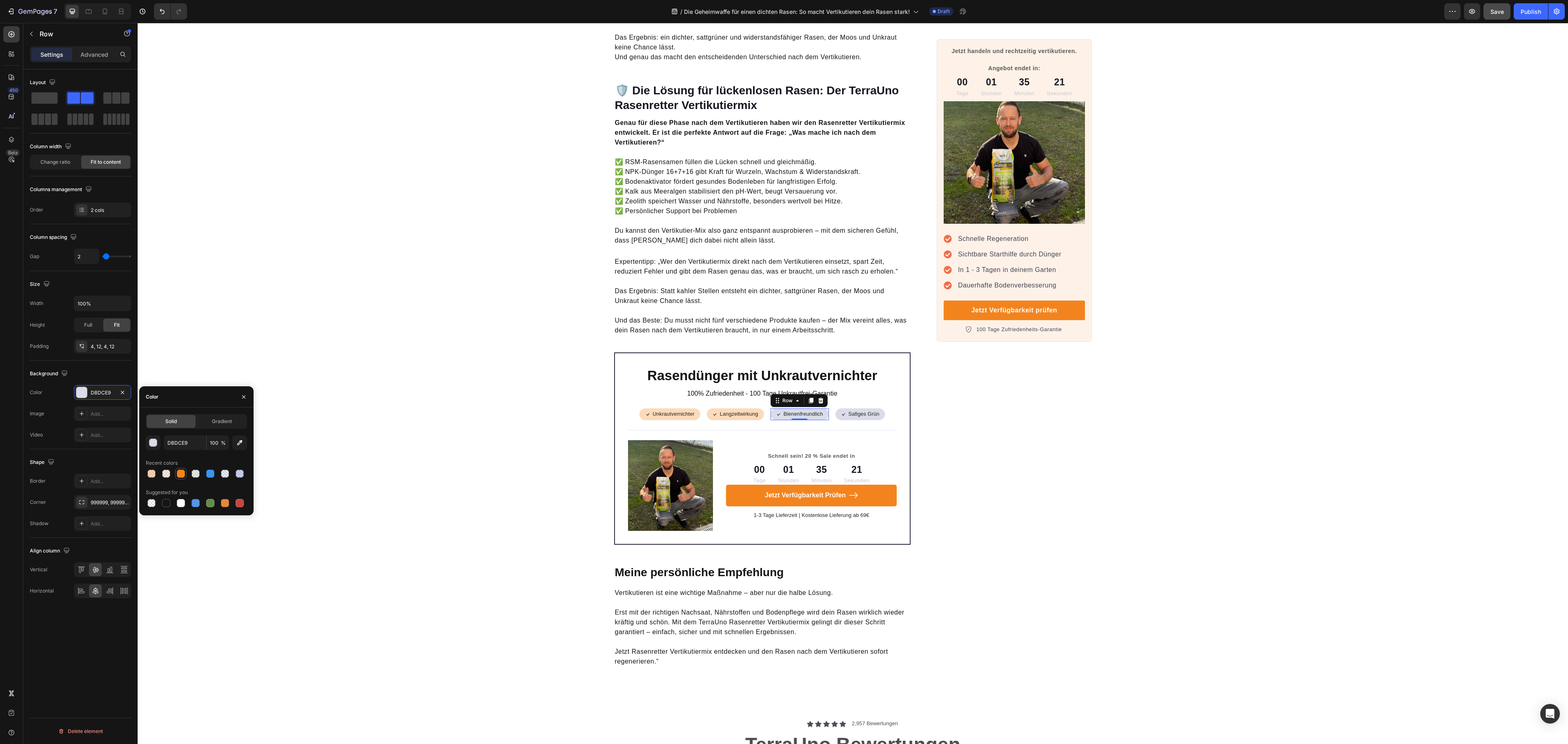
click at [183, 474] on div at bounding box center [180, 473] width 8 height 8
type input "F3841D"
click at [222, 438] on input "100" at bounding box center [217, 443] width 23 height 15
click at [214, 440] on input "100" at bounding box center [217, 443] width 23 height 15
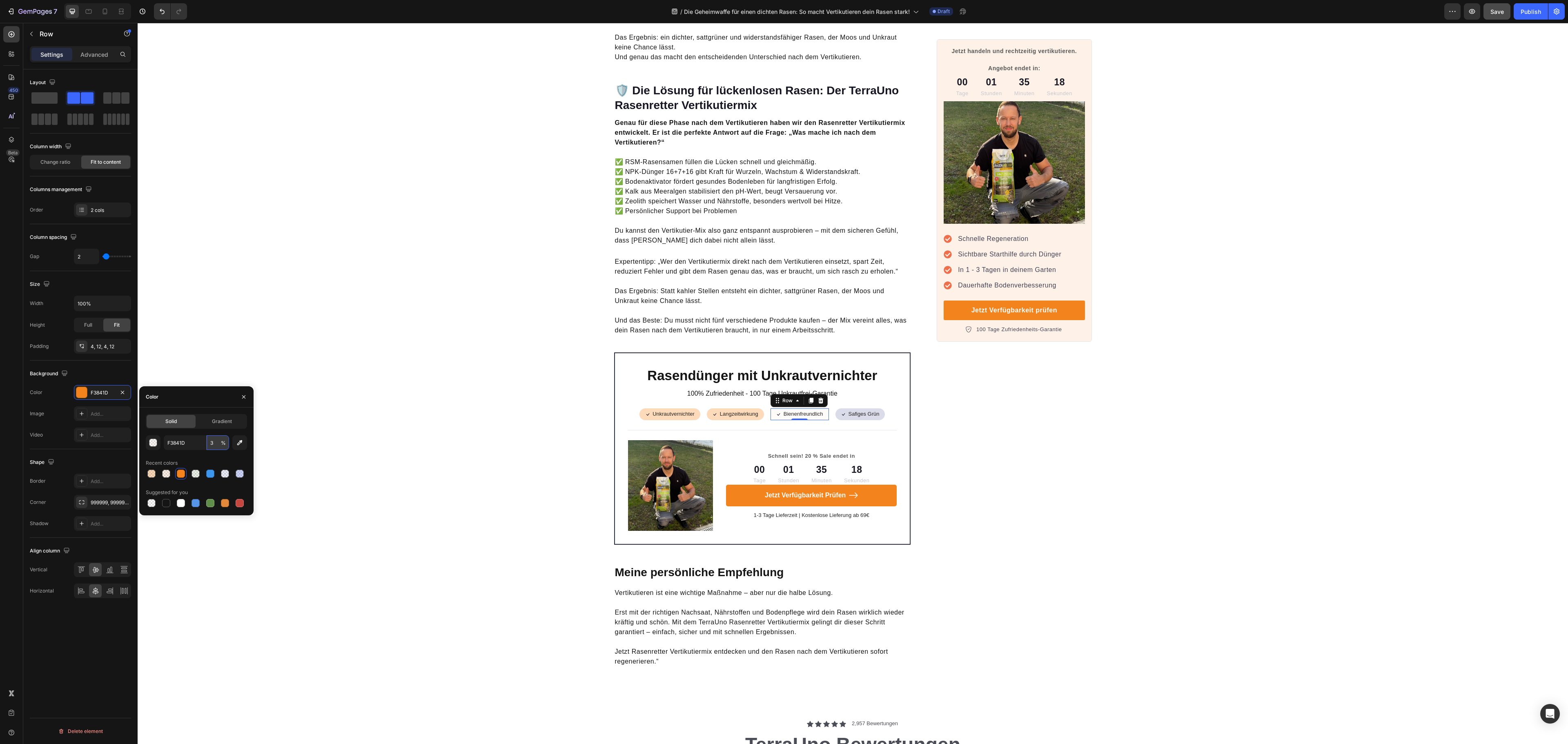
type input "30"
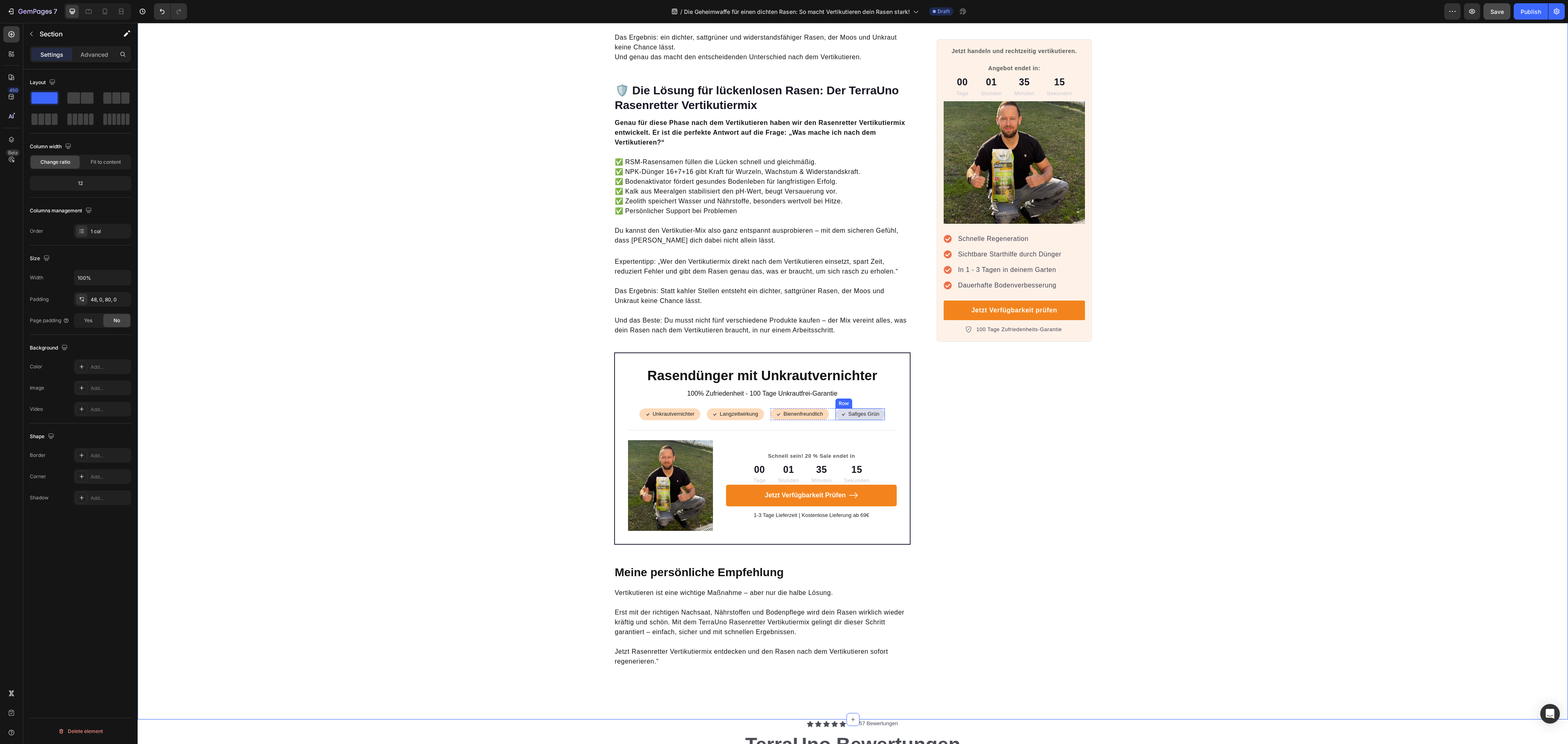
click at [836, 409] on div "Icon Safiges Grün Text Block Row" at bounding box center [861, 414] width 50 height 12
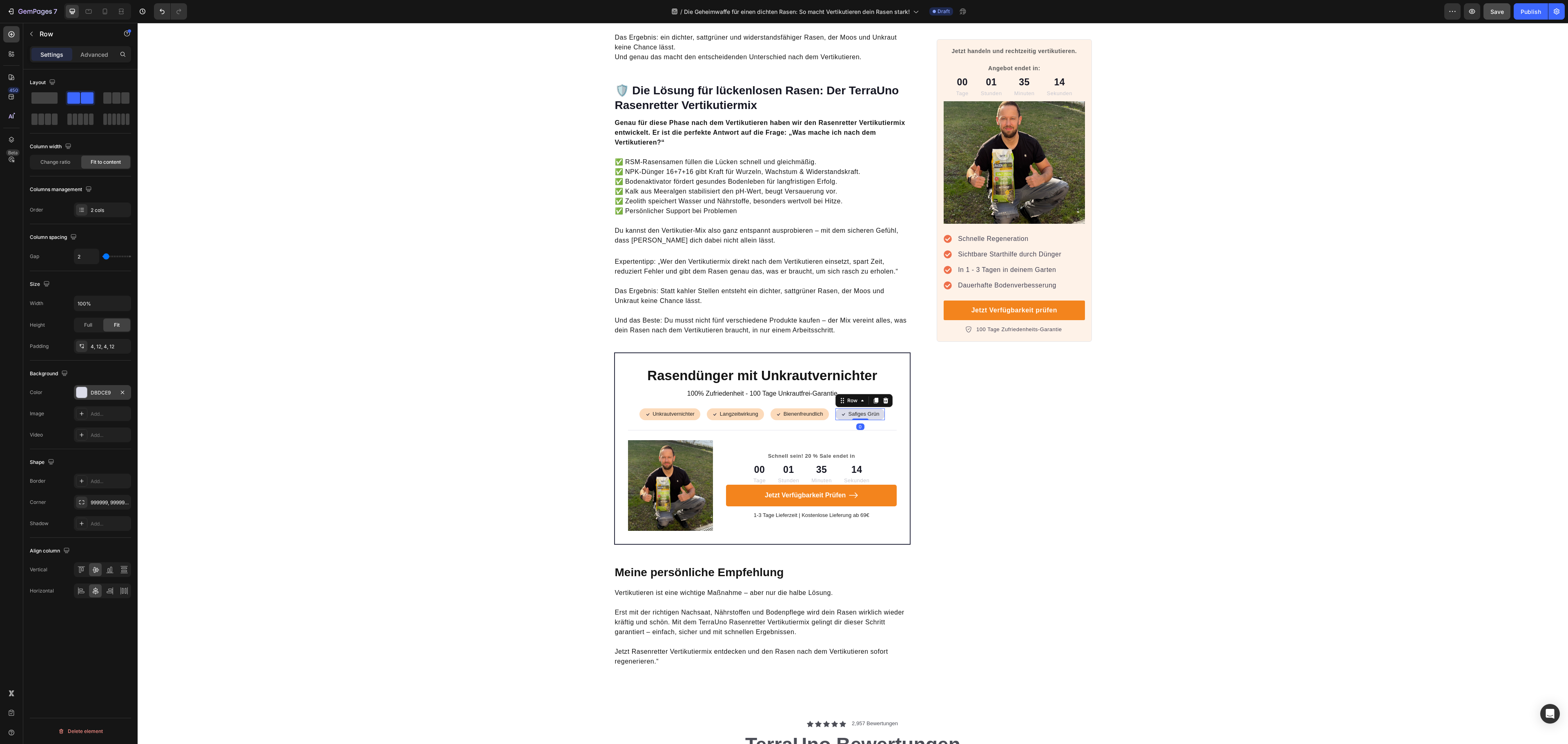
click at [94, 392] on div "DBDCE9" at bounding box center [102, 393] width 57 height 15
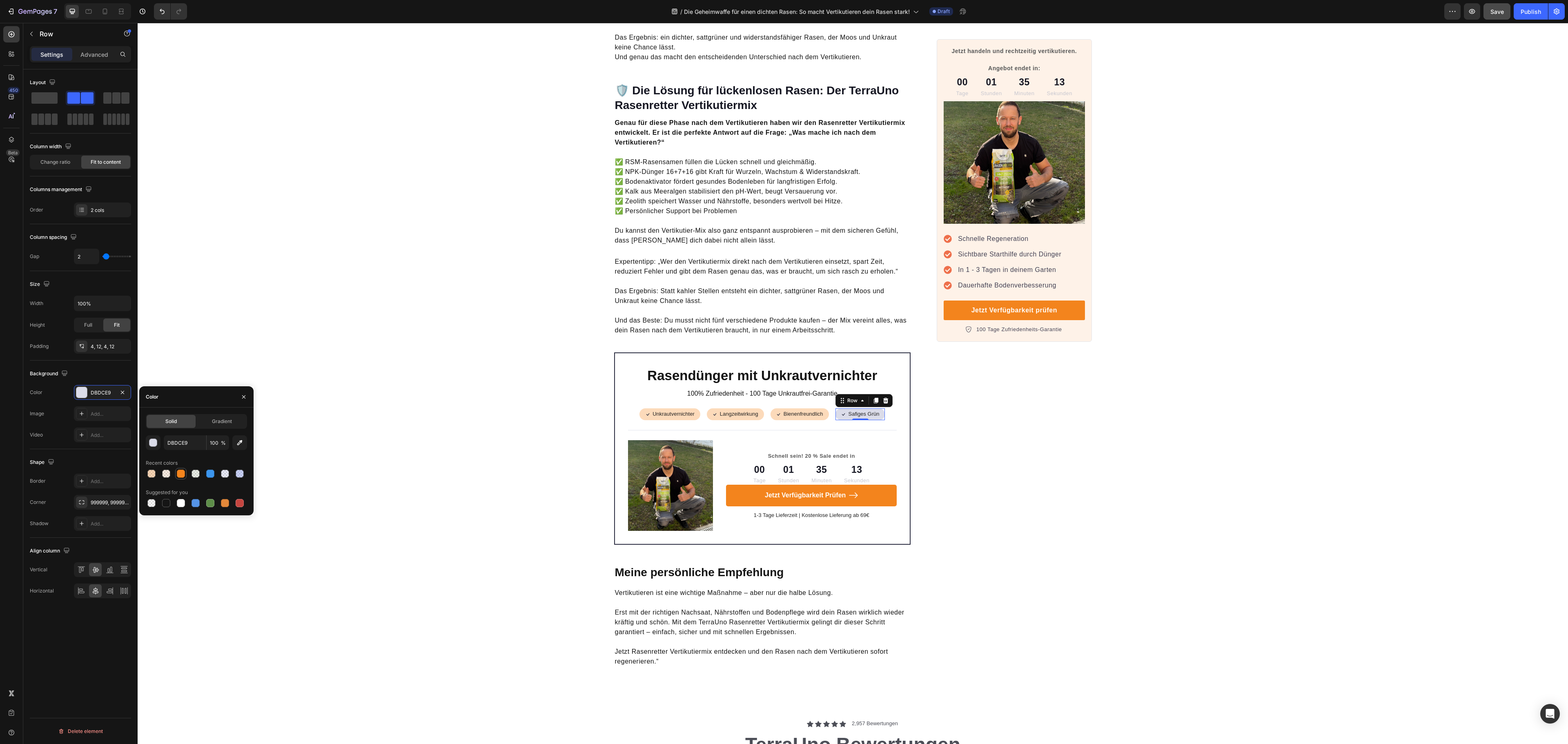
click at [177, 474] on div at bounding box center [180, 473] width 8 height 8
type input "F3841D"
click at [215, 441] on input "100" at bounding box center [217, 443] width 23 height 15
type input "30"
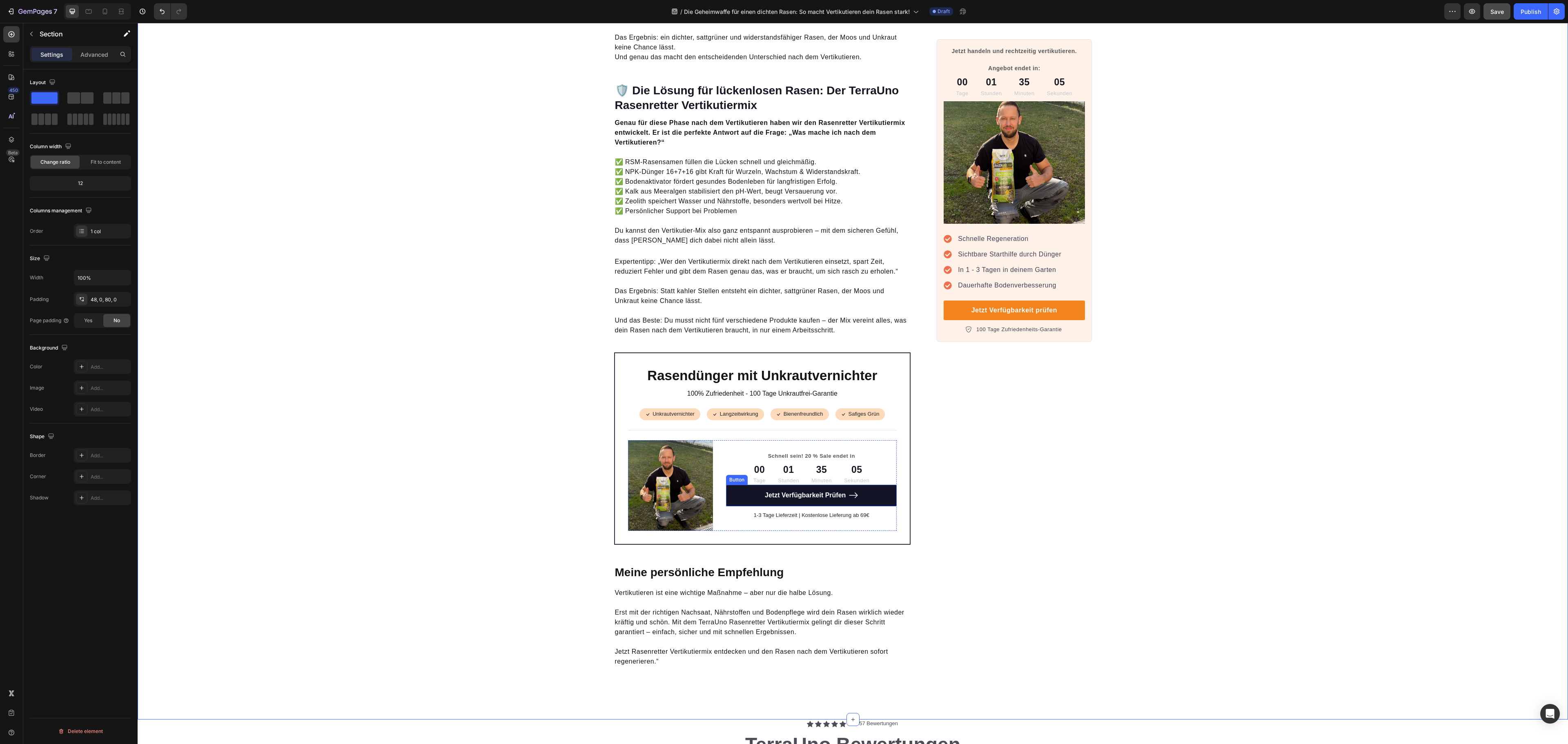
click at [819, 485] on link "Jetzt Verfügbarkeit Prüfen" at bounding box center [811, 496] width 170 height 22
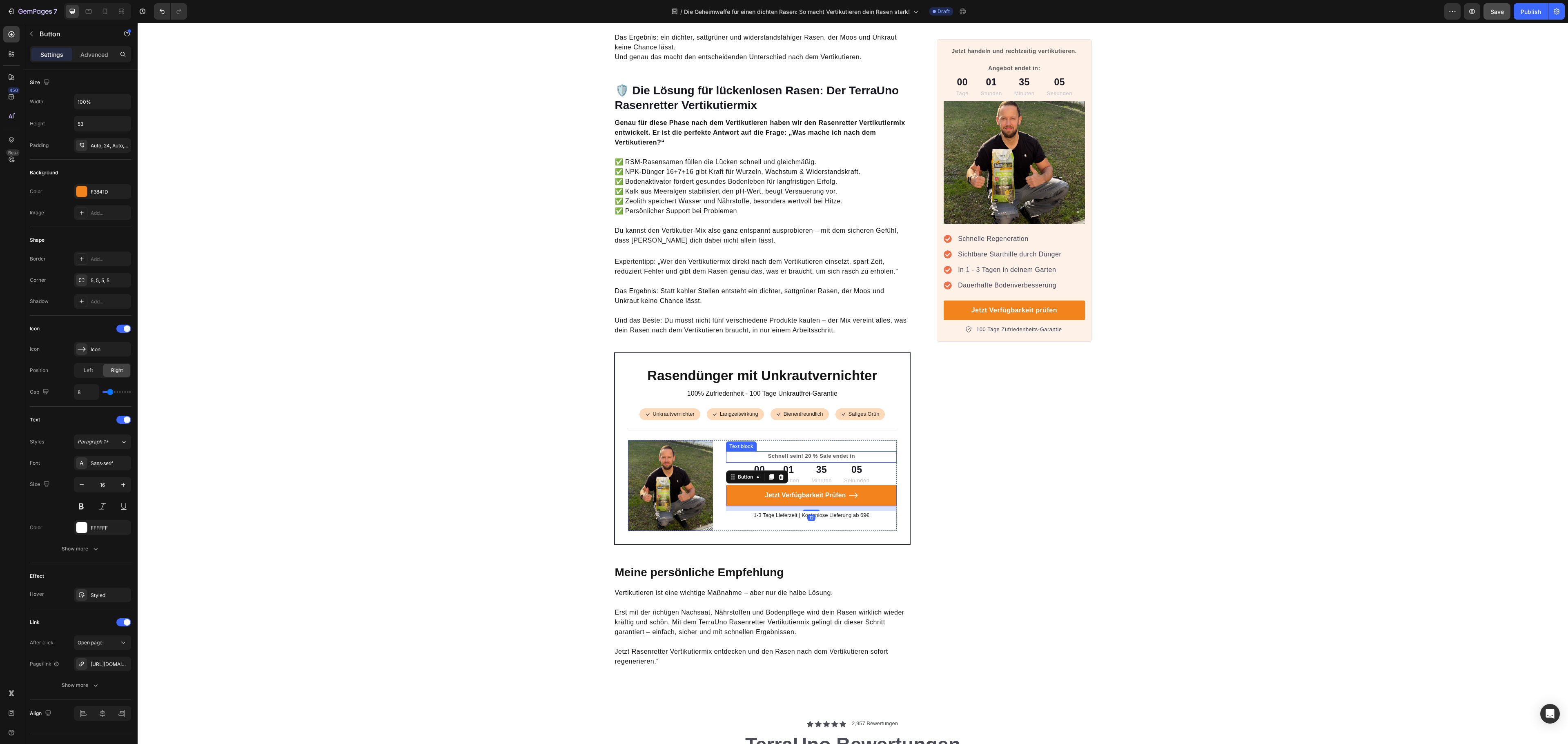
click at [835, 452] on p "Schnell sein! 20 % Sale endet in" at bounding box center [811, 456] width 169 height 8
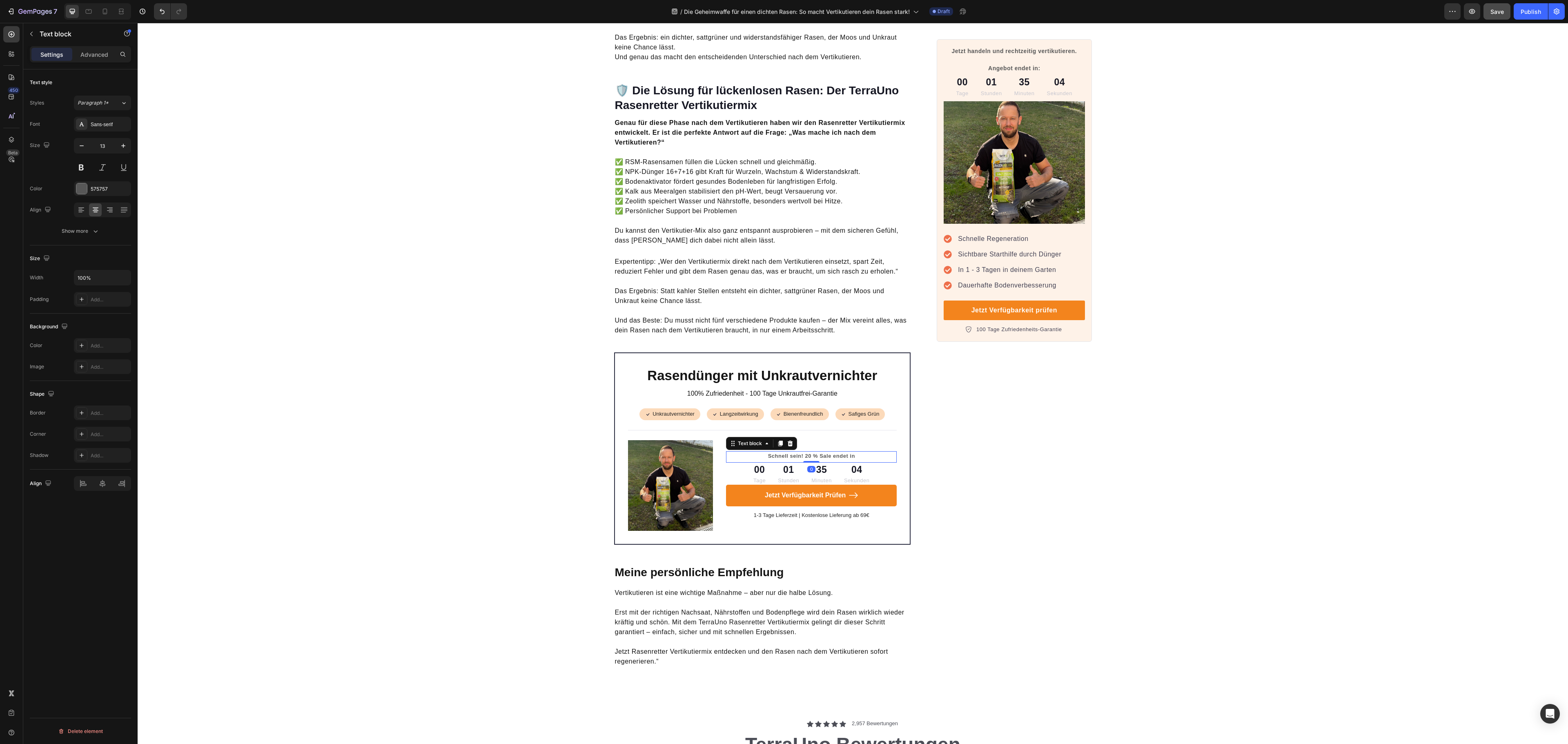
click at [819, 452] on p "Schnell sein! 20 % Sale endet in" at bounding box center [811, 456] width 169 height 8
click at [799, 452] on p "Schnell sein! 20 % Sale endet in" at bounding box center [811, 456] width 169 height 8
drag, startPoint x: 801, startPoint y: 444, endPoint x: 892, endPoint y: 442, distance: 91.0
click at [892, 442] on div "Rasendünger mit Unkrautvernichter Heading 100% Zufriedenheit - 100 Tage Unkraut…" at bounding box center [763, 449] width 297 height 192
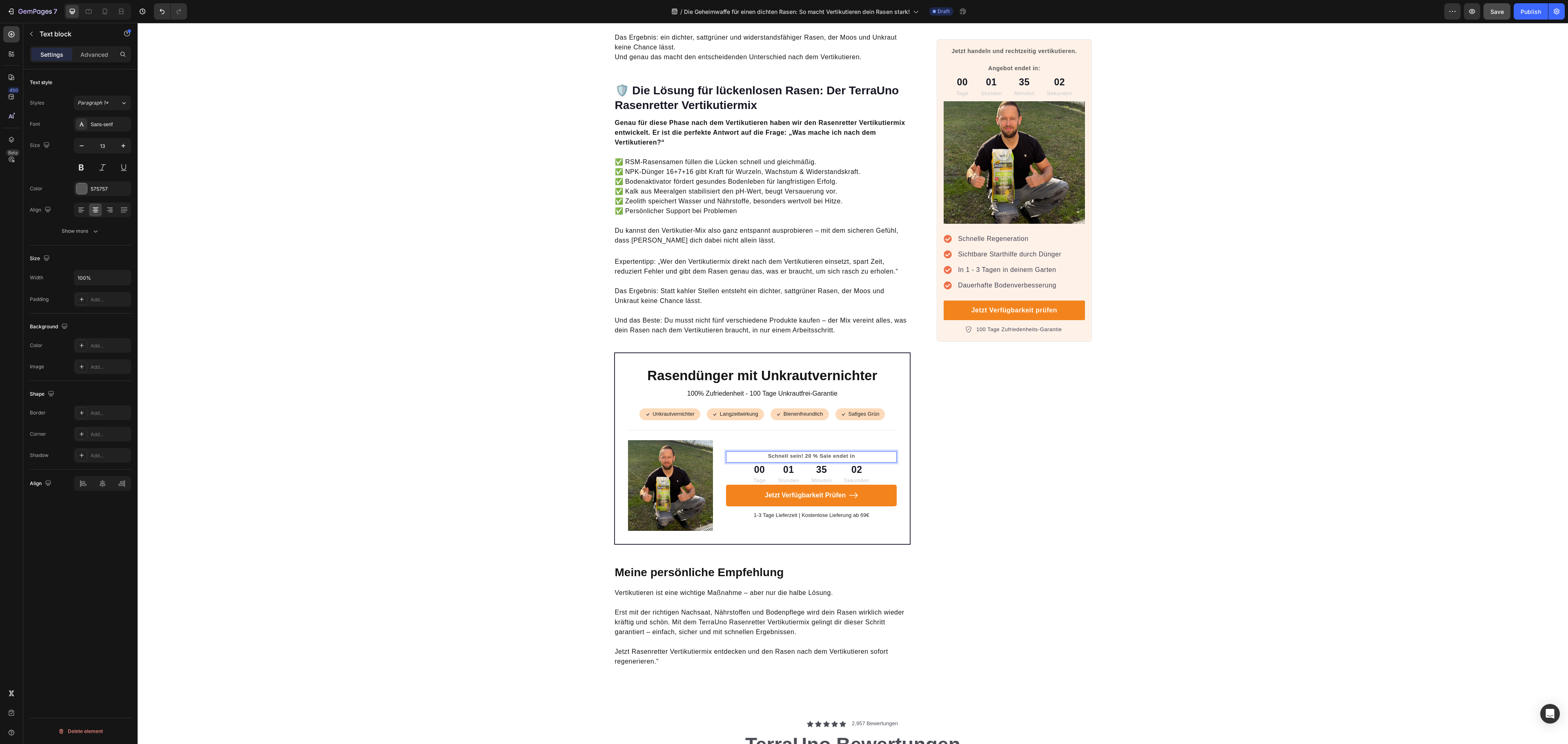
click at [860, 452] on p "Schnell sein! 20 % Sale endet in" at bounding box center [811, 456] width 169 height 8
drag, startPoint x: 855, startPoint y: 446, endPoint x: 801, endPoint y: 446, distance: 54.0
click at [801, 452] on p "Schnell sein! 20 % Sale endet in" at bounding box center [811, 456] width 169 height 8
click at [1023, 66] on p "Jetzt handeln und rechtzeitig vertikutieren. Angebot endet in:" at bounding box center [1014, 60] width 139 height 26
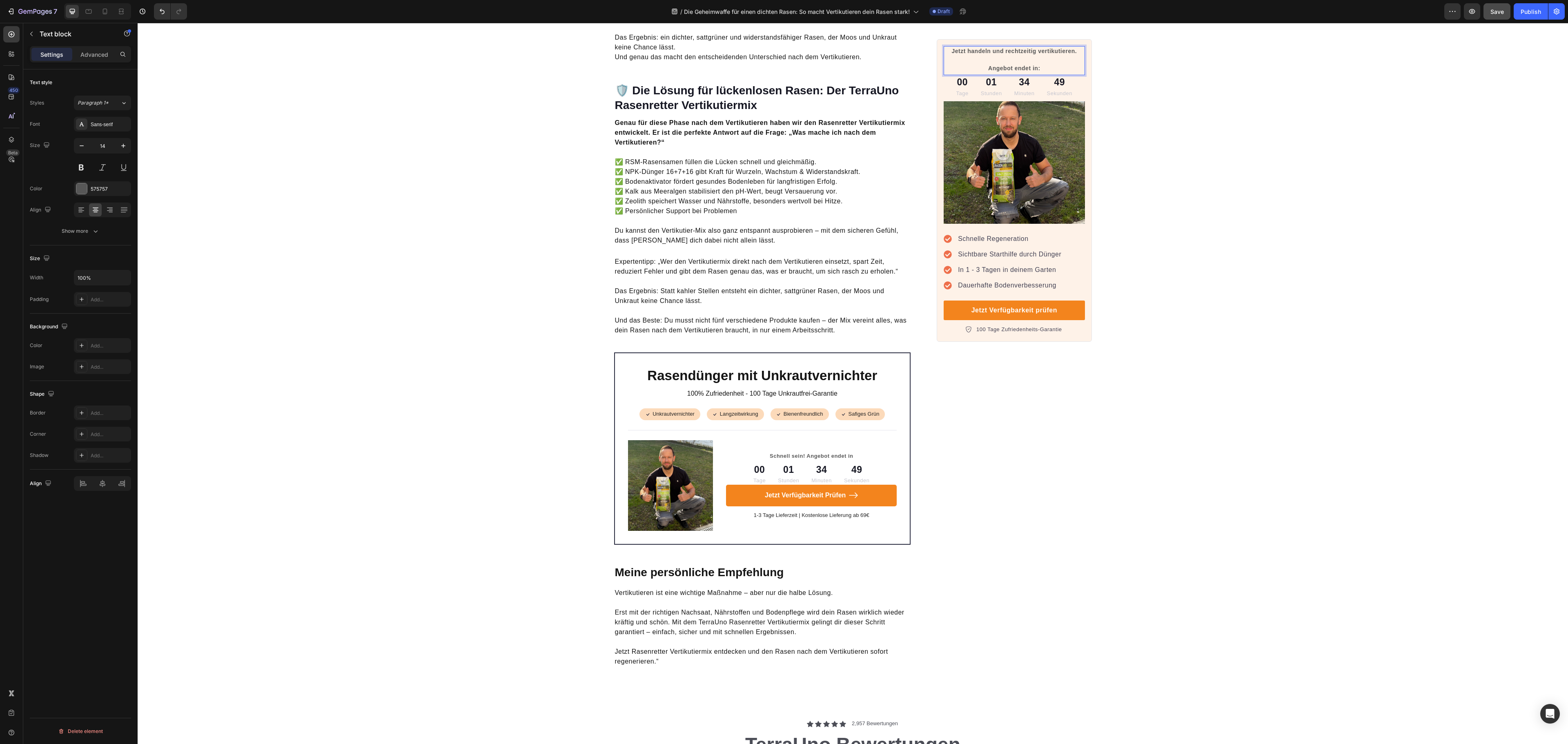
click at [1037, 66] on p "Jetzt handeln und rechtzeitig vertikutieren. Angebot endet in:" at bounding box center [1014, 60] width 139 height 26
click at [1007, 52] on div "Jetzt handeln und rechtzeitig vertikutieren. Angebot endet in Text block" at bounding box center [1013, 61] width 141 height 29
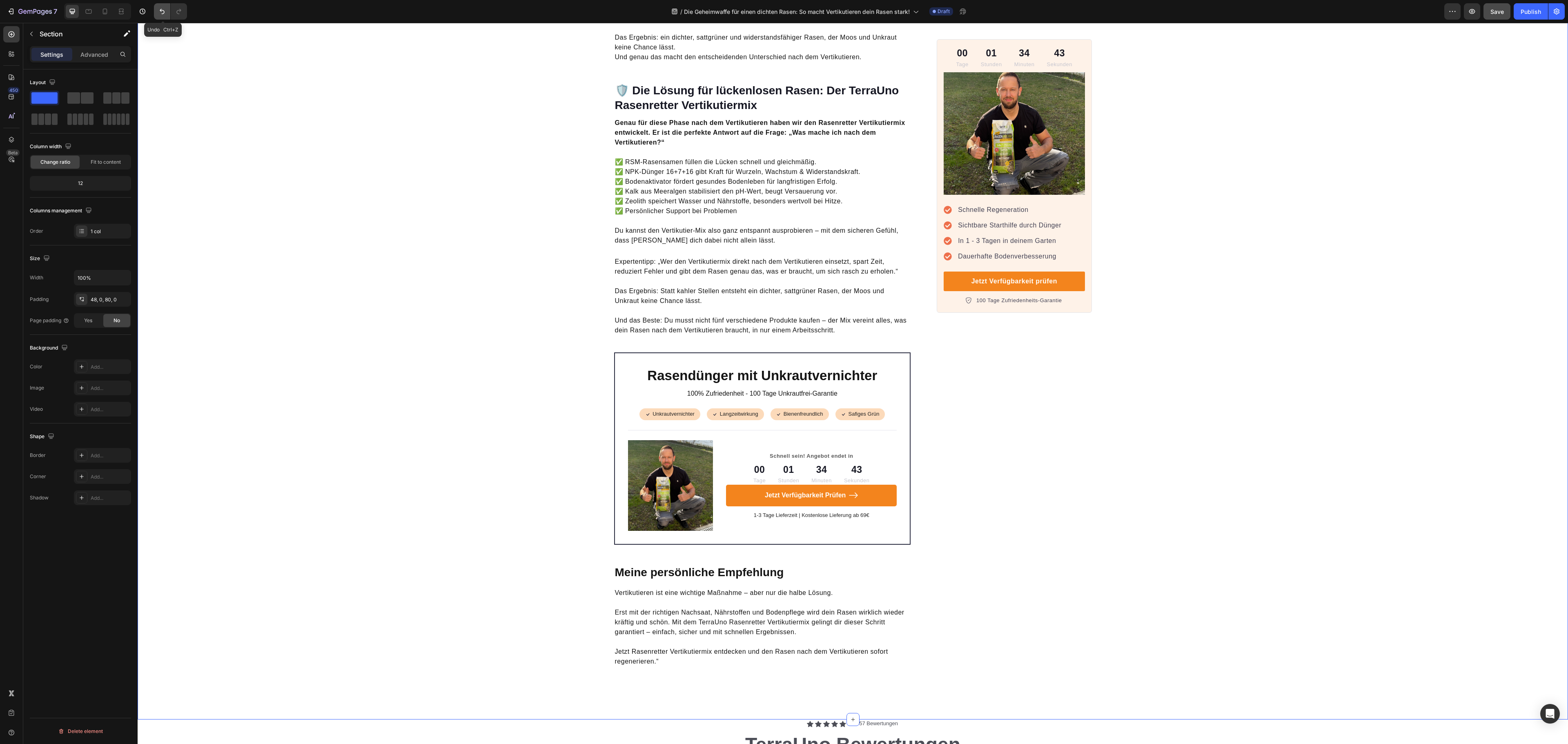
click at [160, 10] on icon "Undo/Redo" at bounding box center [162, 11] width 8 height 8
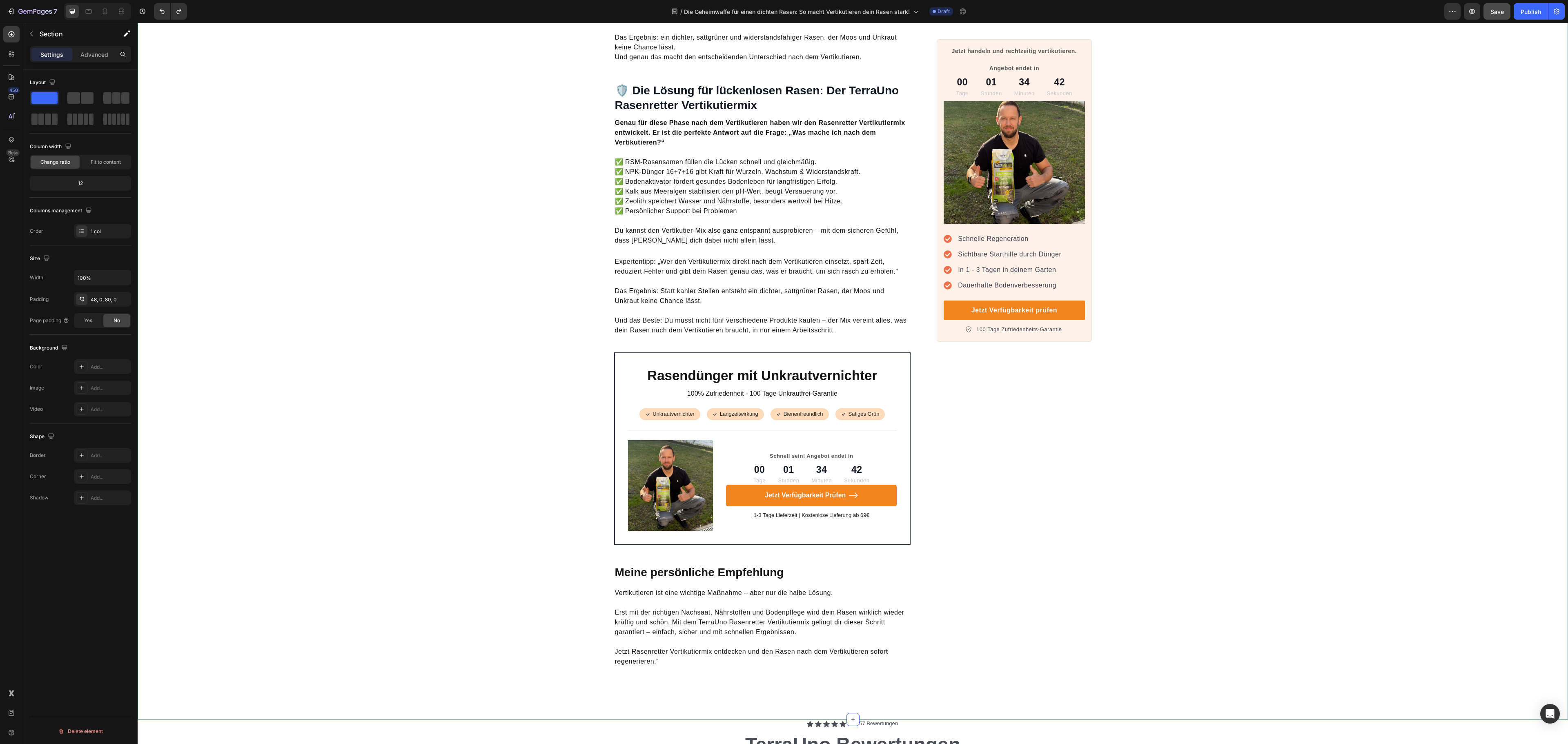
click at [1028, 57] on p "Jetzt handeln und rechtzeitig vertikutieren. Angebot endet in" at bounding box center [1014, 60] width 139 height 26
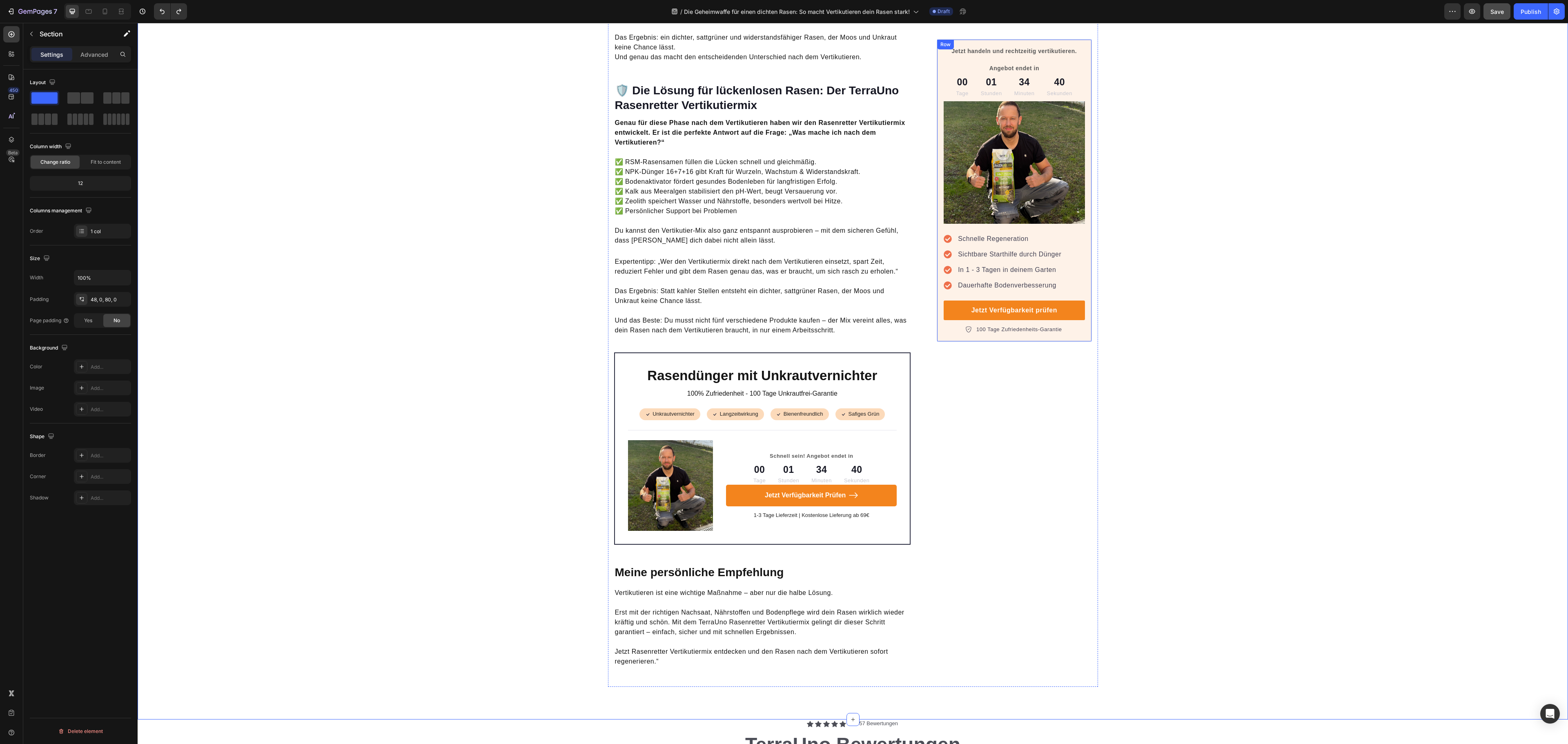
click at [1040, 50] on p "Jetzt handeln und rechtzeitig vertikutieren. Angebot endet in" at bounding box center [1014, 60] width 139 height 26
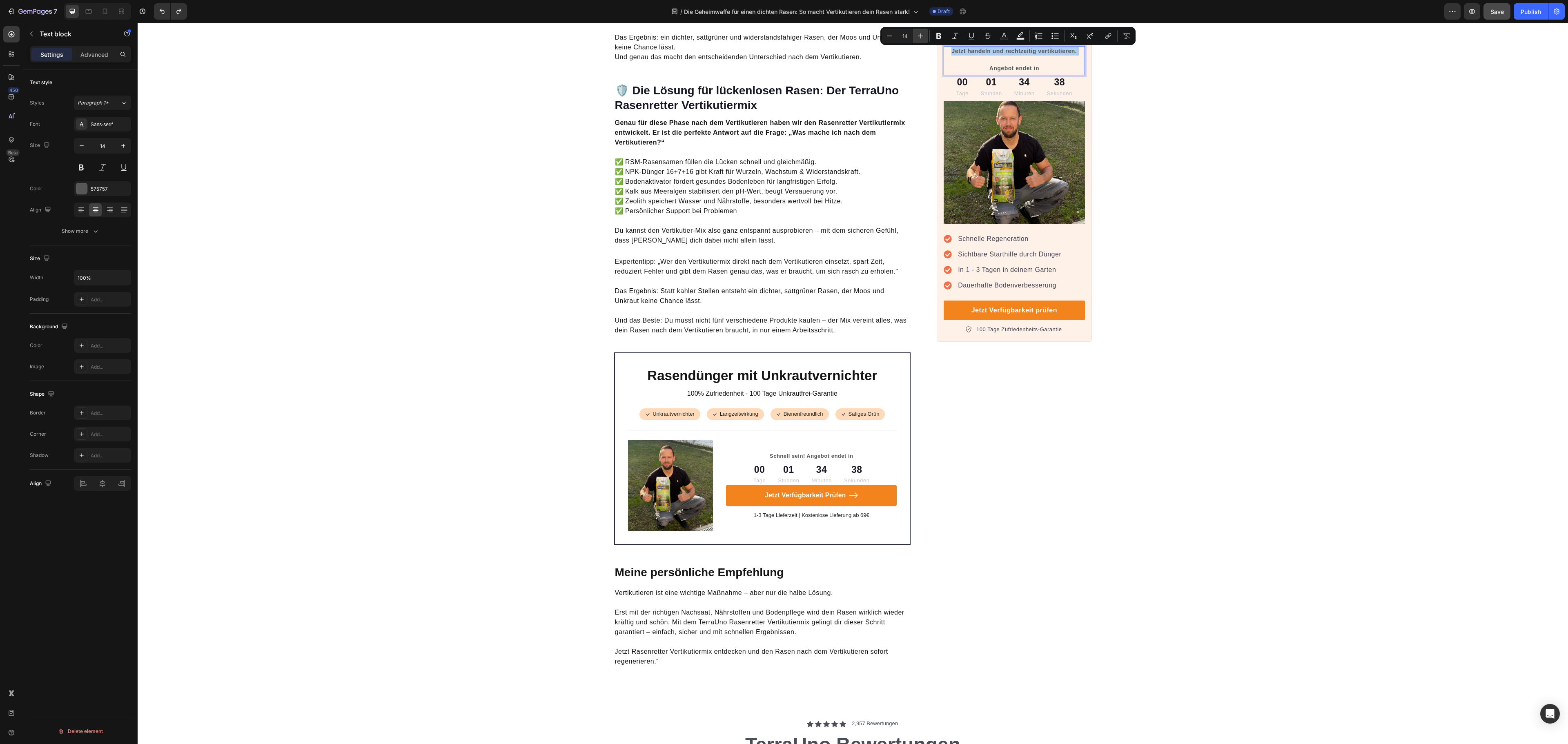
click at [921, 37] on icon "Editor contextual toolbar" at bounding box center [920, 35] width 8 height 8
type input "16"
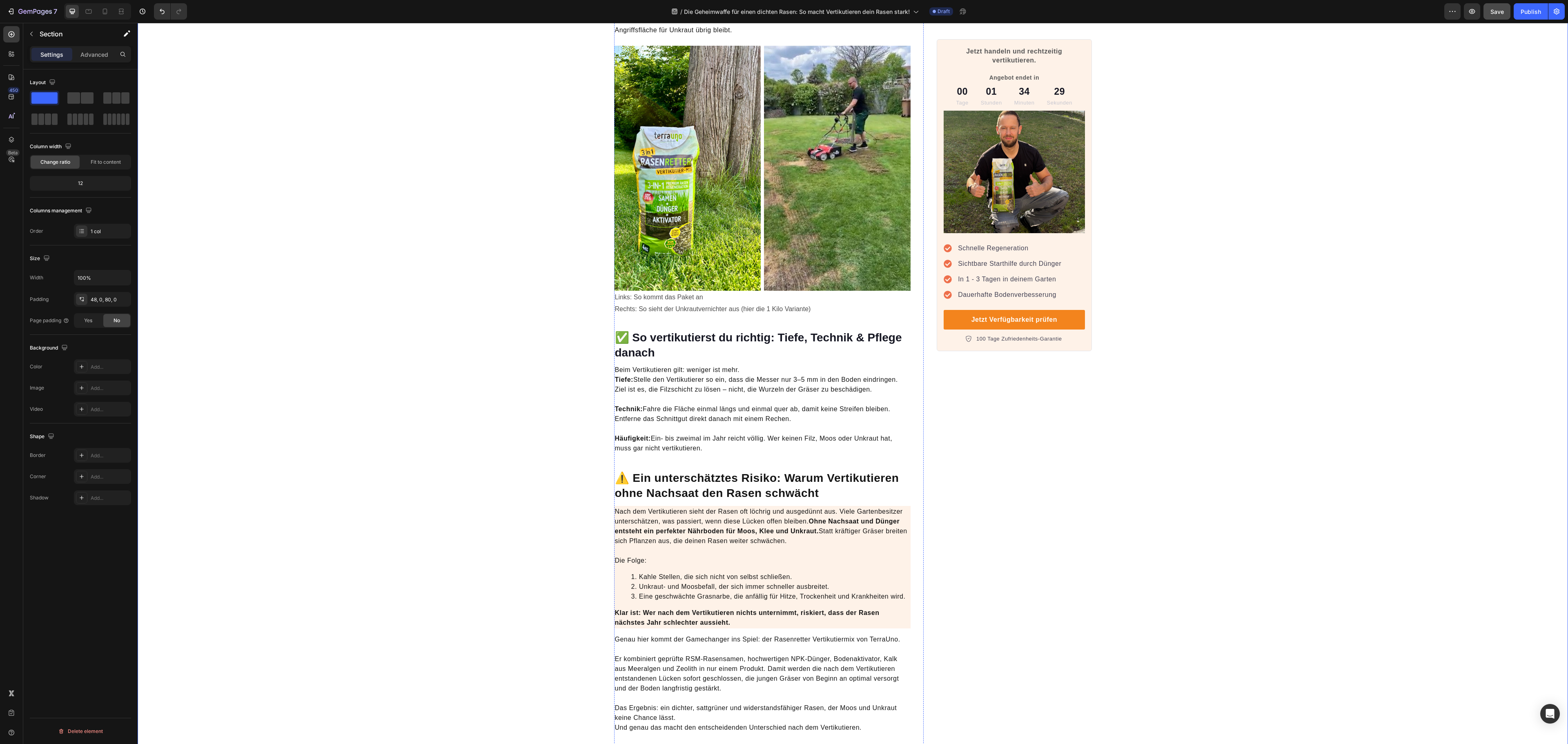
scroll to position [1634, 0]
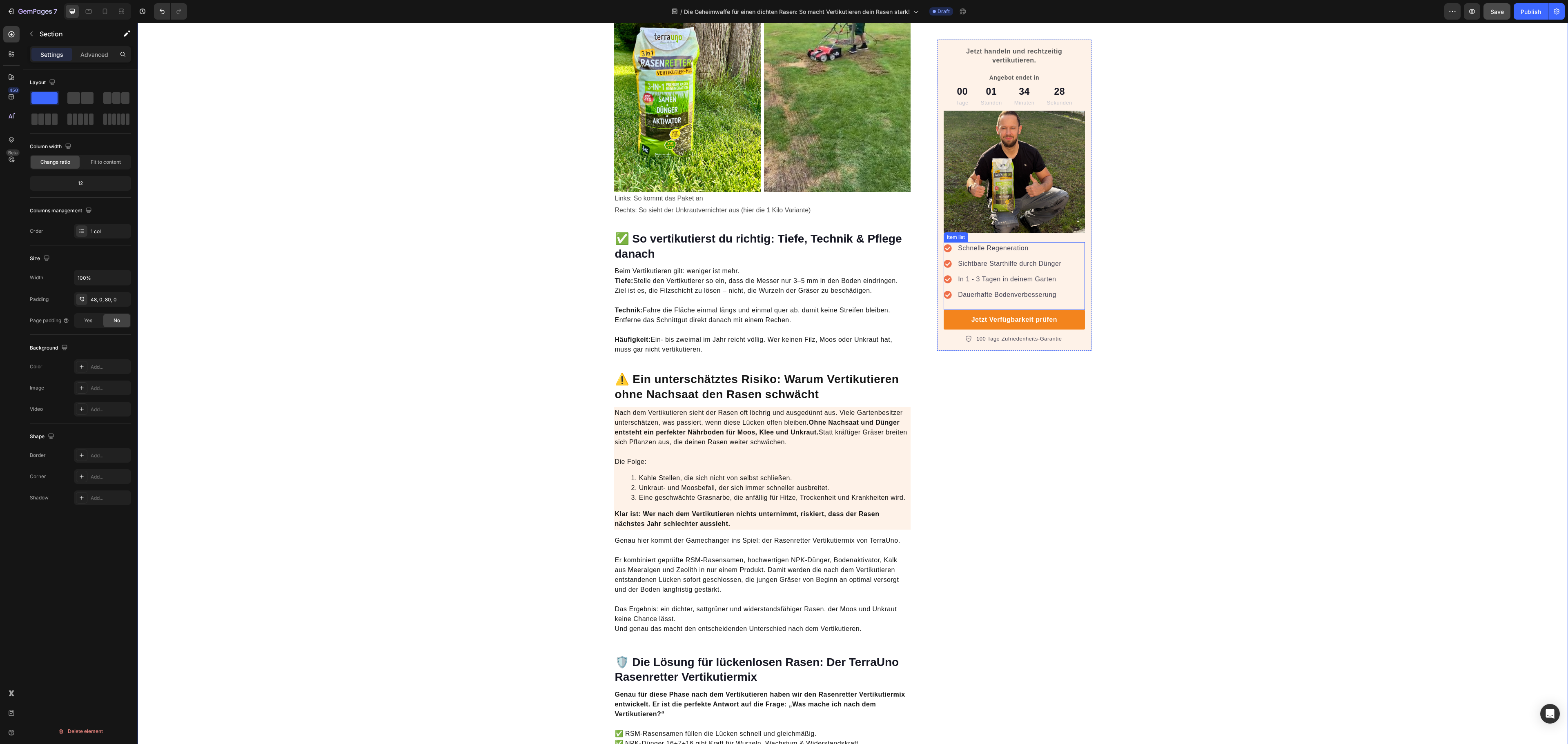
click at [985, 248] on p "Schnelle Regeneration" at bounding box center [1010, 248] width 103 height 10
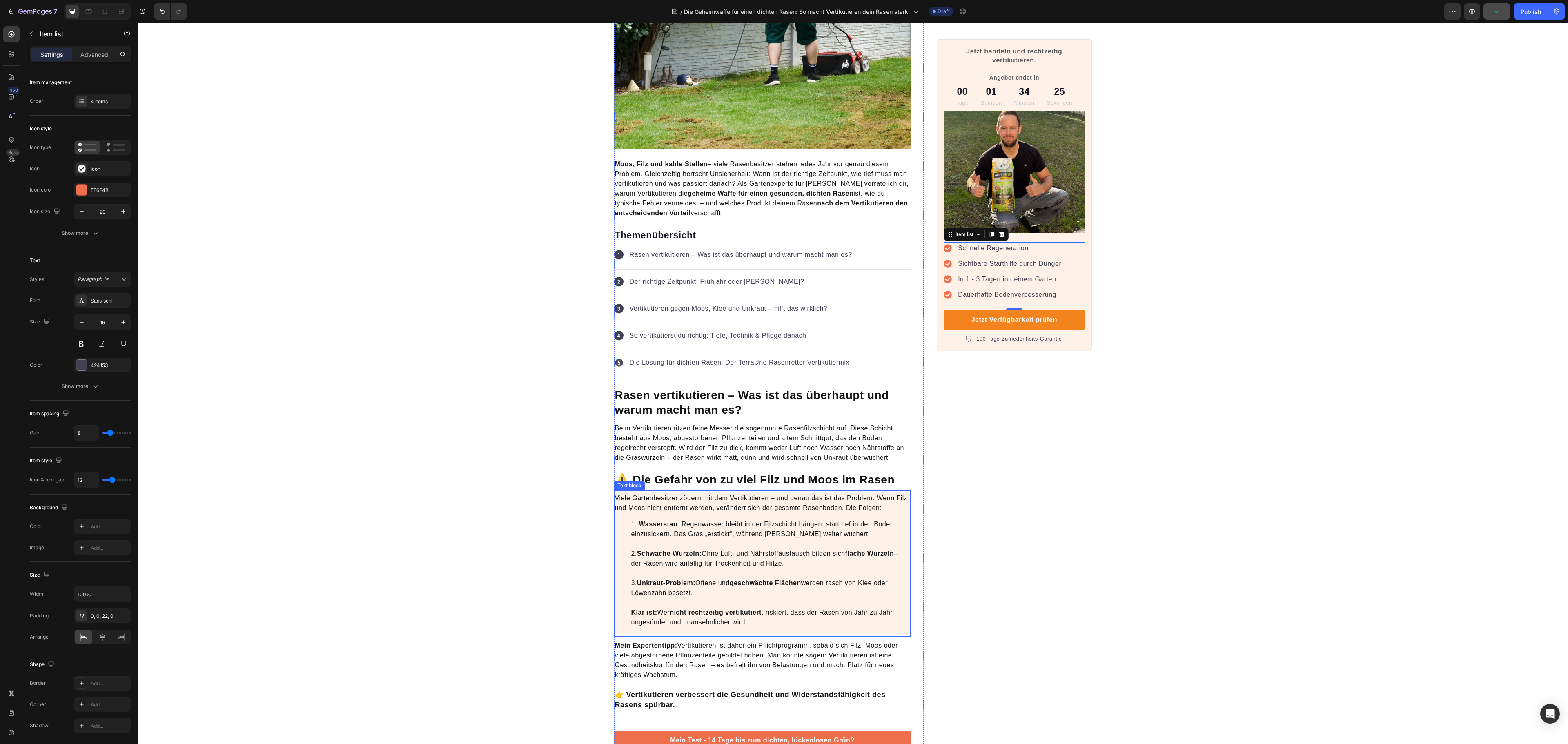
scroll to position [0, 0]
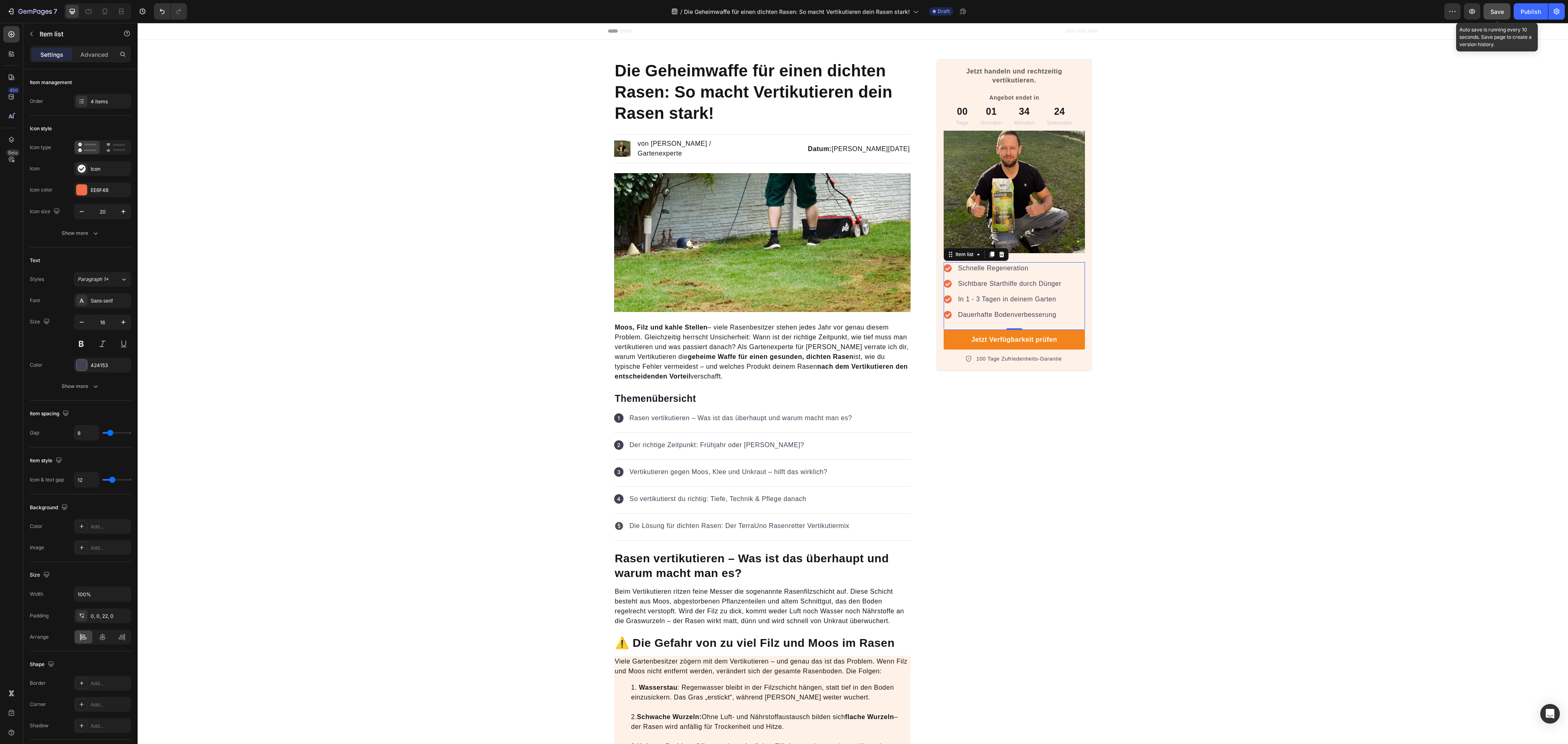
click at [1499, 18] on button "Save" at bounding box center [1497, 11] width 27 height 16
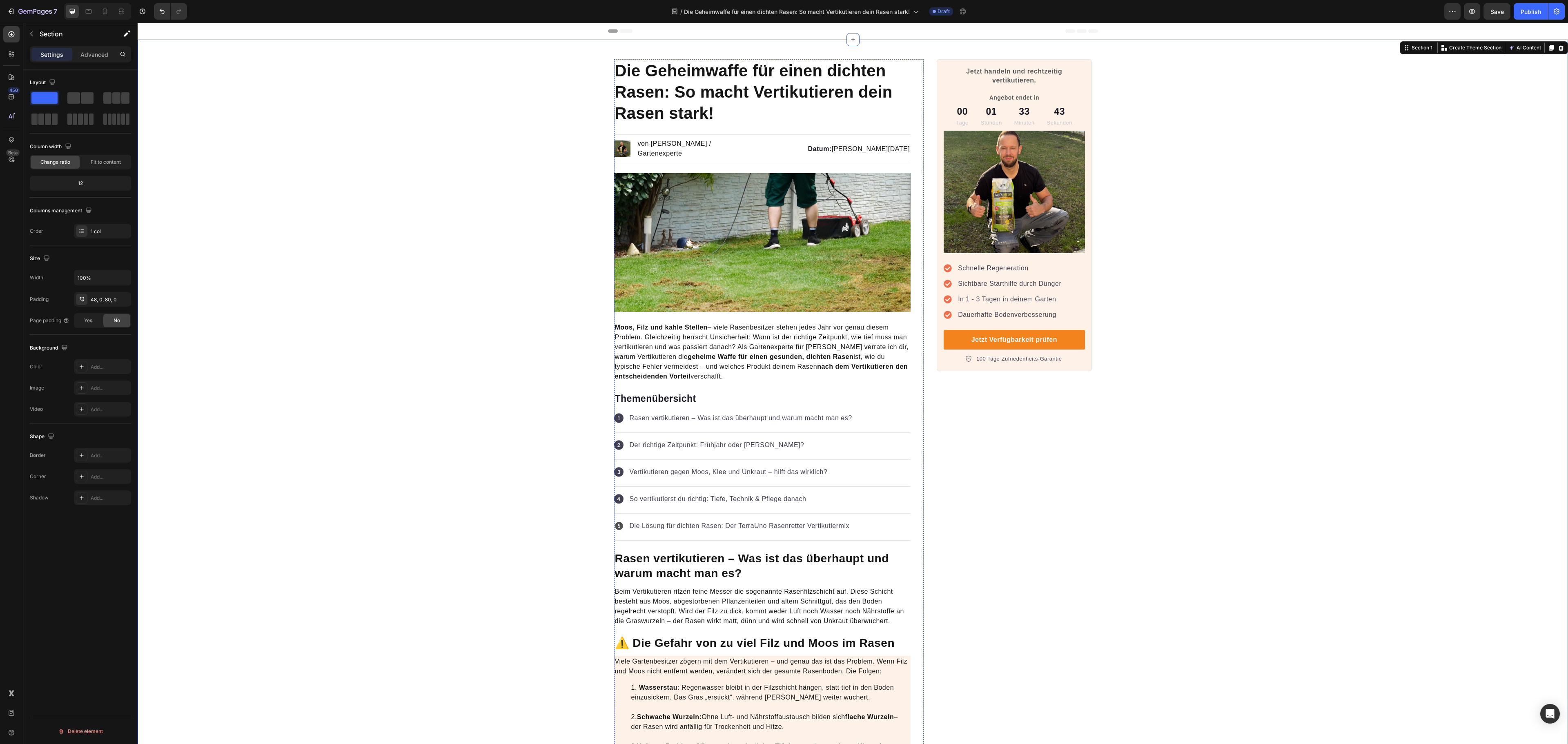
click at [885, 472] on div "Icon Vertikutieren gegen Moos, Klee und Unkraut – hilft das wirklich? Text block" at bounding box center [763, 473] width 297 height 27
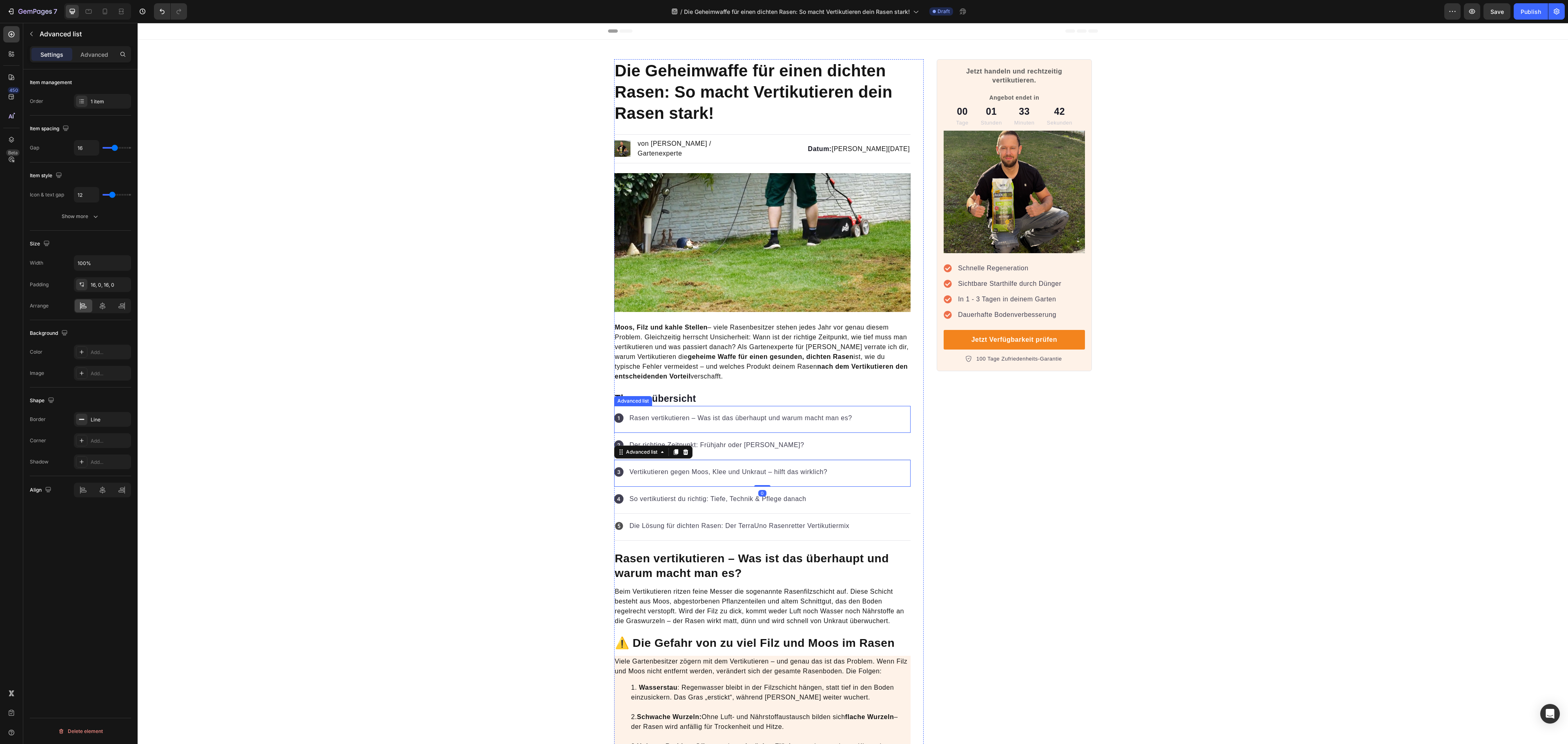
click at [896, 406] on div "Icon Rasen vertikutieren – Was ist das überhaupt und warum macht man es? Text b…" at bounding box center [763, 419] width 297 height 27
click at [886, 364] on p "Moos, Filz und kahle Stellen – viele Rasenbesitzer stehen jedes Jahr vor genau …" at bounding box center [762, 352] width 295 height 59
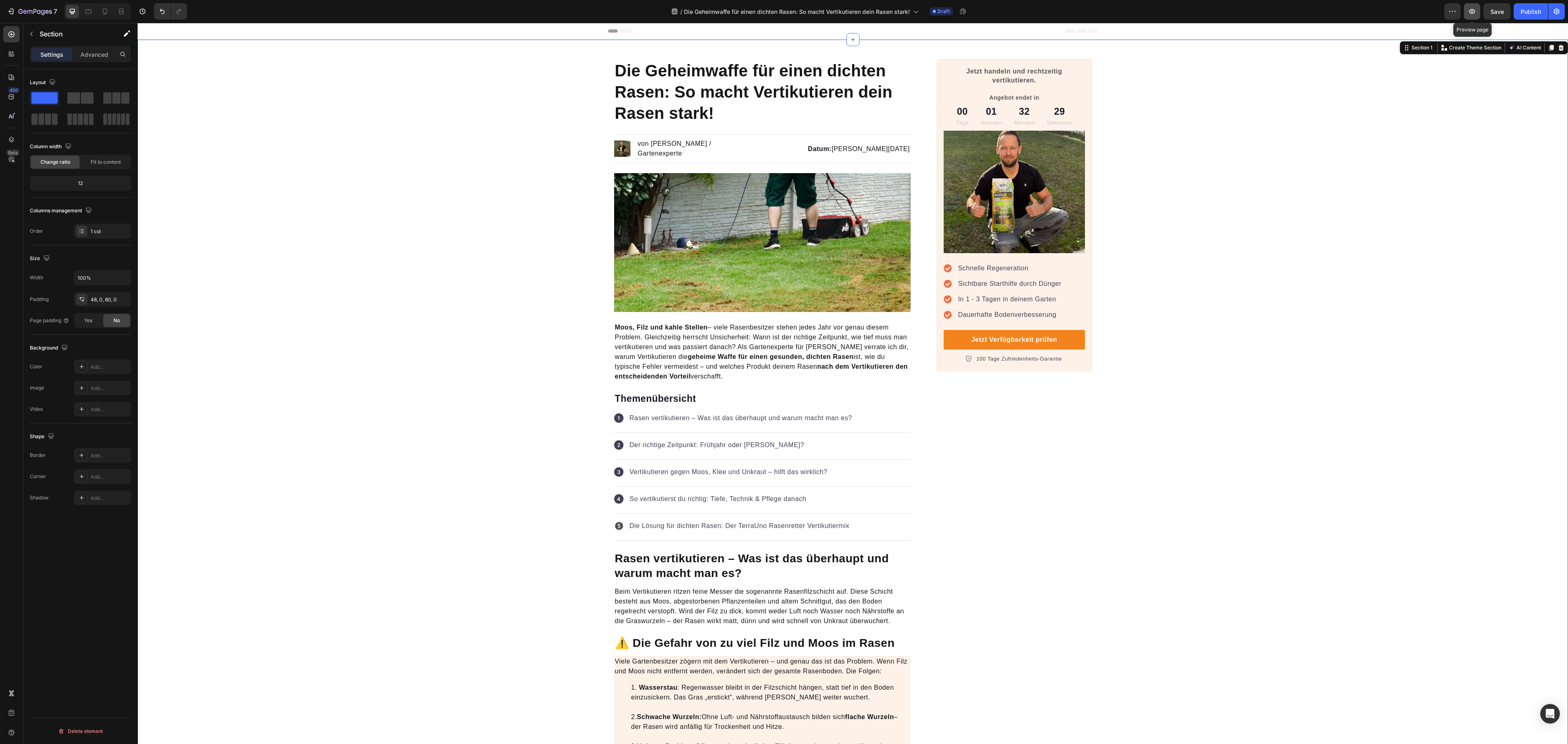
click at [1472, 13] on icon "button" at bounding box center [1472, 12] width 6 height 5
click at [707, 279] on img at bounding box center [763, 242] width 297 height 139
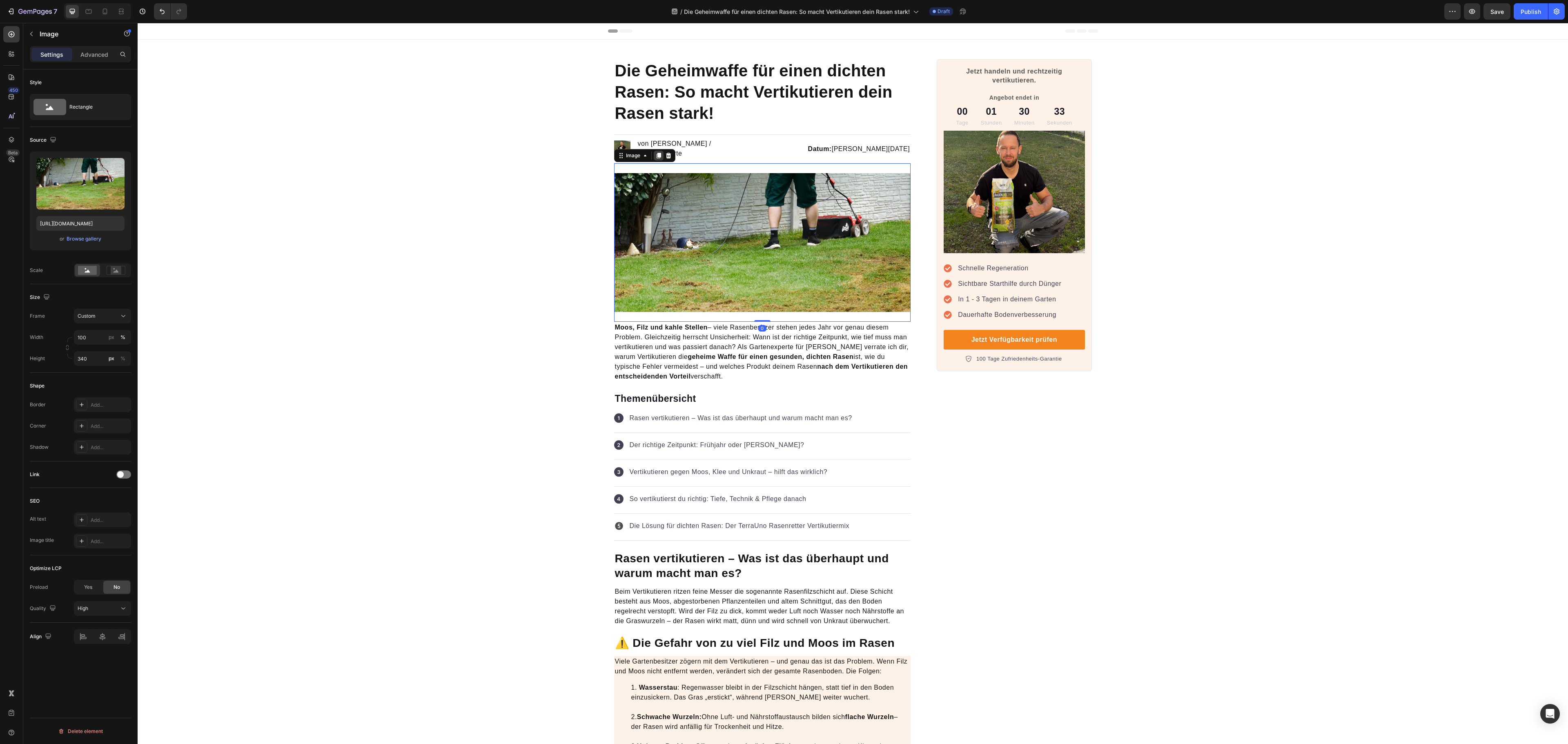
click at [656, 155] on icon at bounding box center [658, 155] width 4 height 5
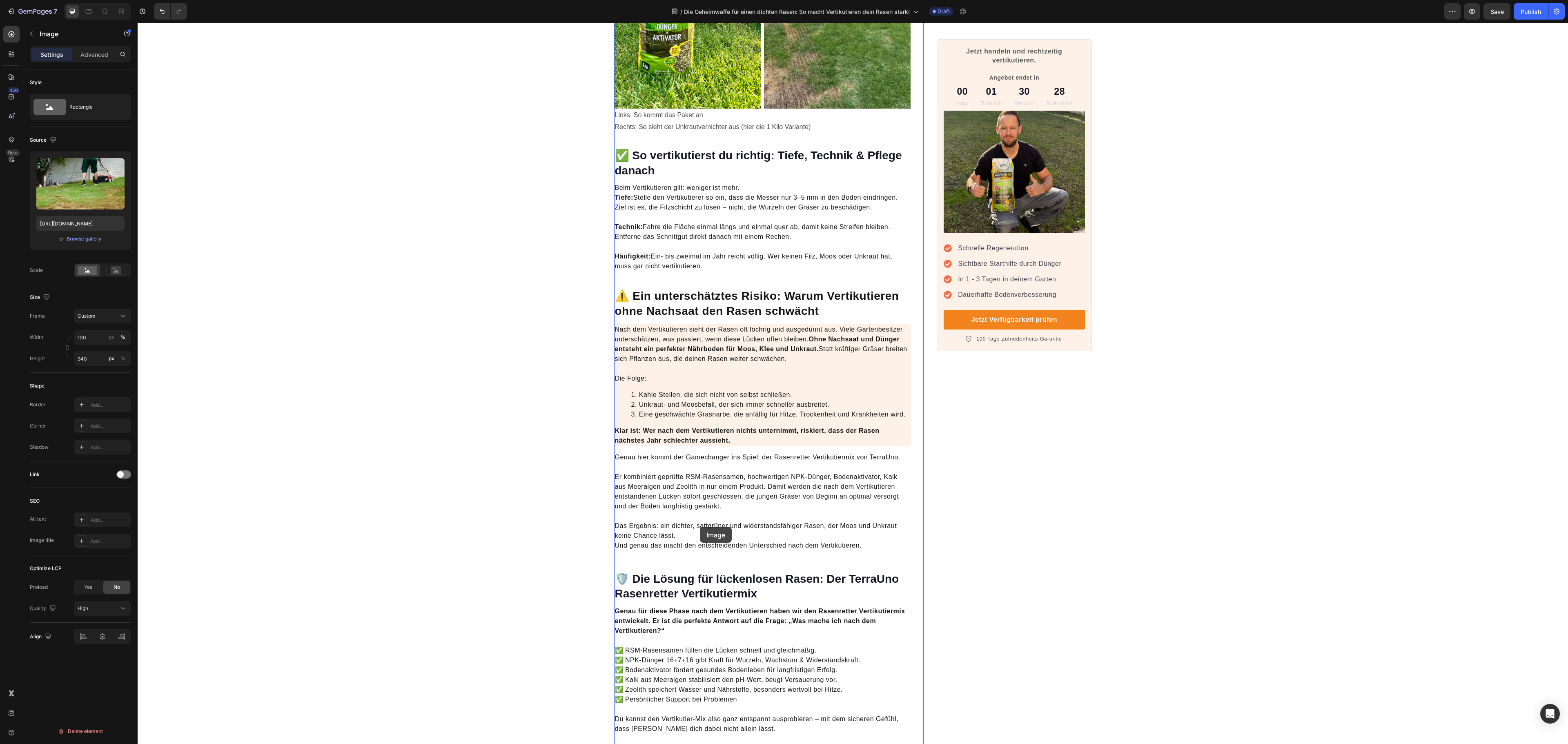
scroll to position [2042, 0]
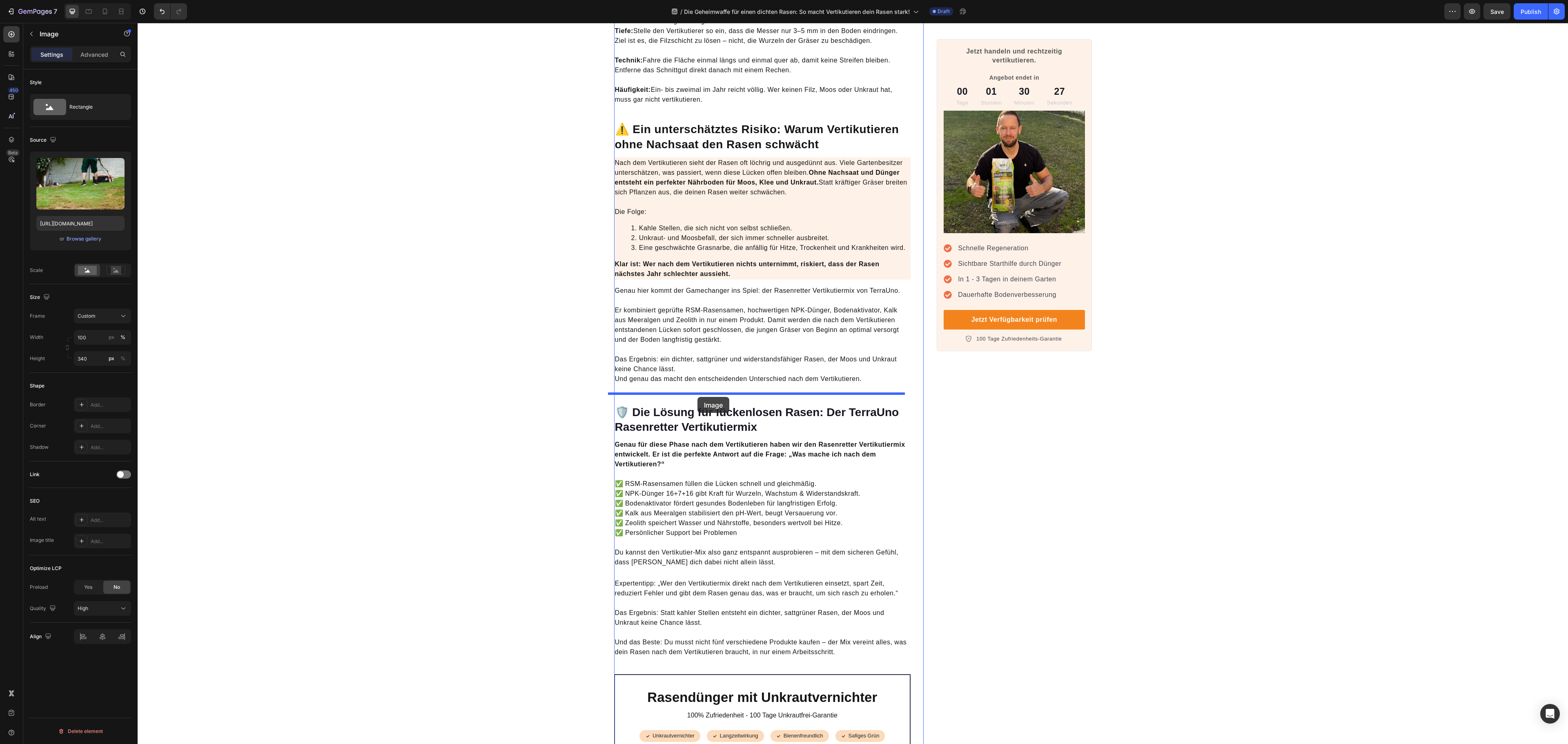
drag, startPoint x: 625, startPoint y: 314, endPoint x: 698, endPoint y: 397, distance: 110.5
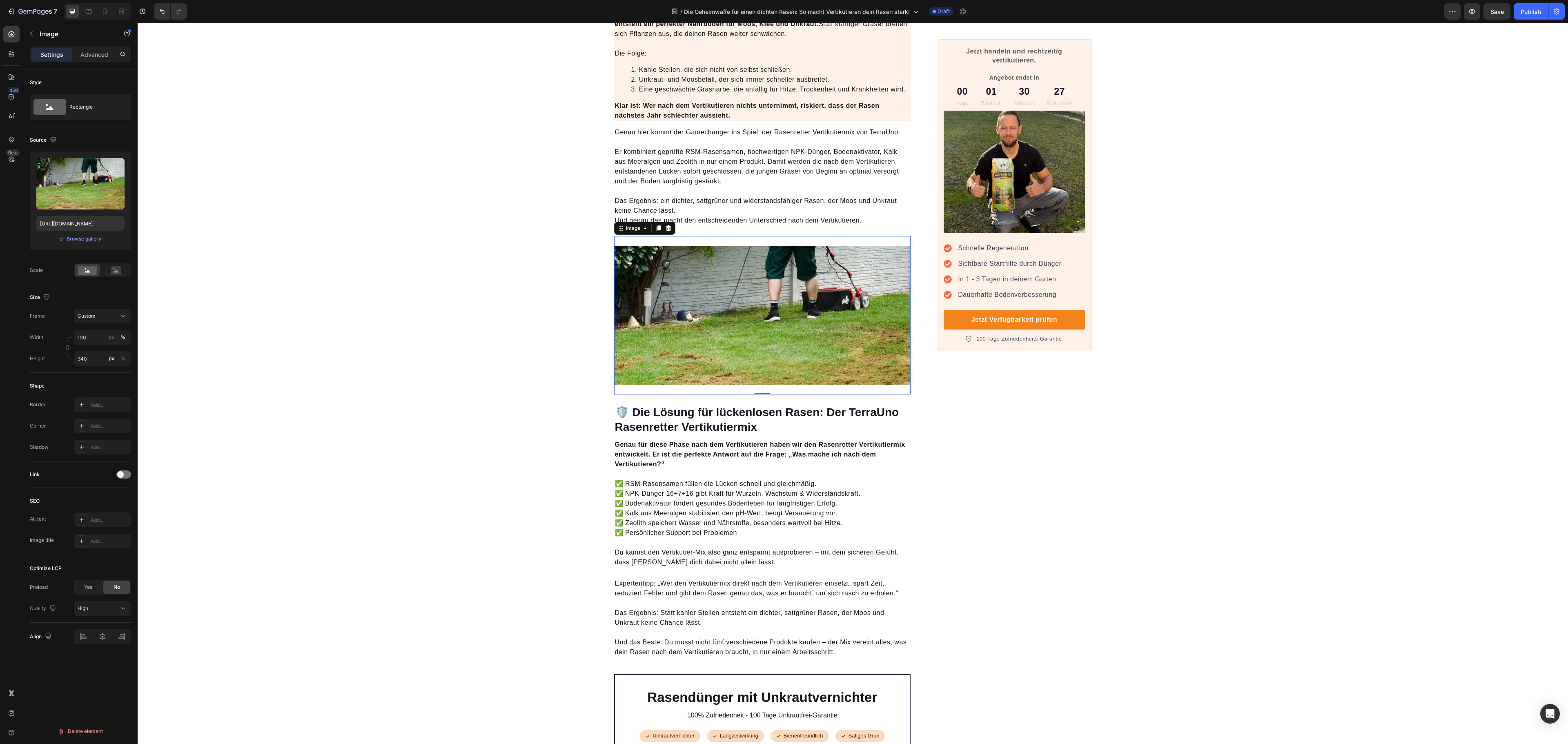
scroll to position [1884, 0]
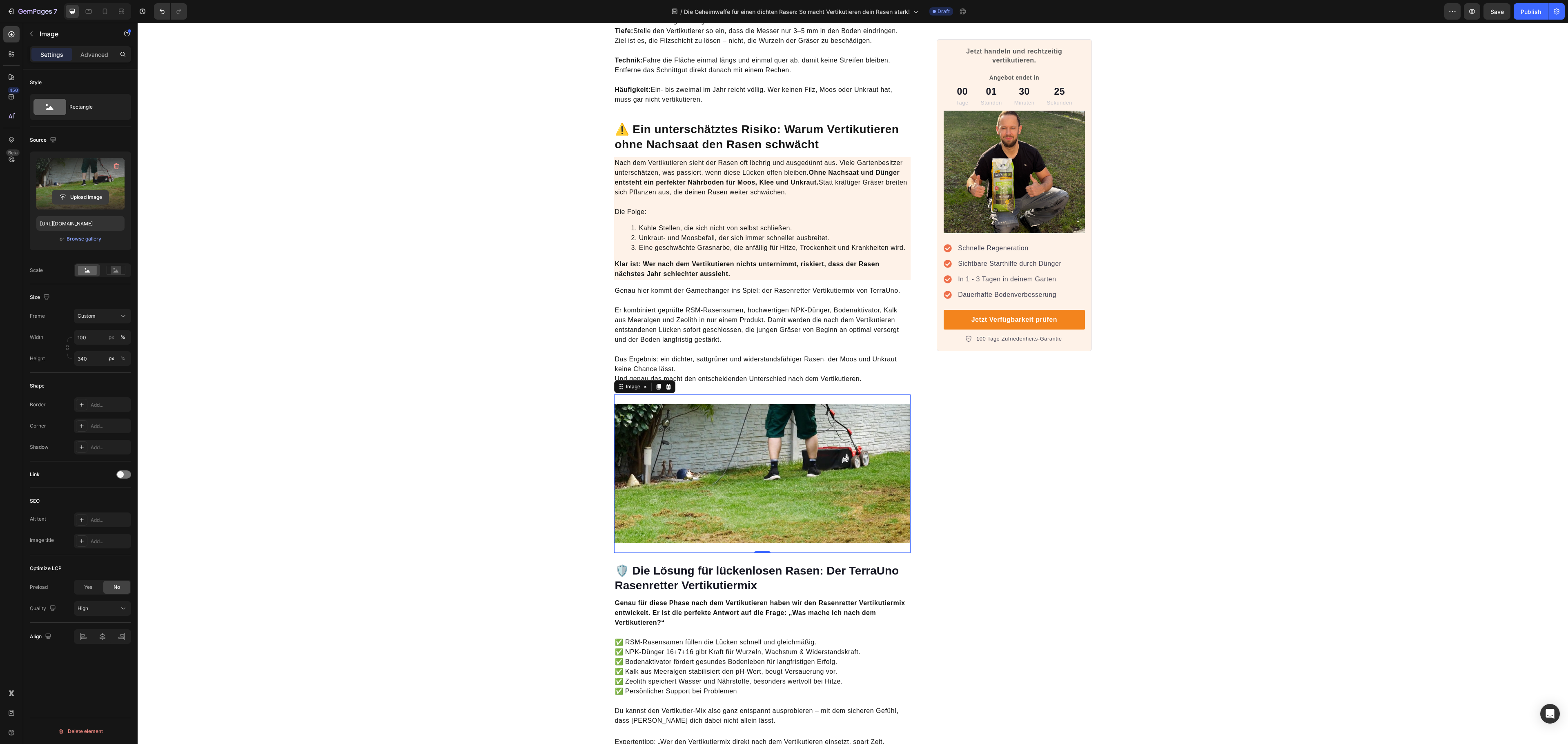
click at [83, 192] on input "file" at bounding box center [80, 197] width 57 height 14
type input "https://cdn.shopify.com/s/files/1/0573/8433/7557/files/gempages_566148665027069…"
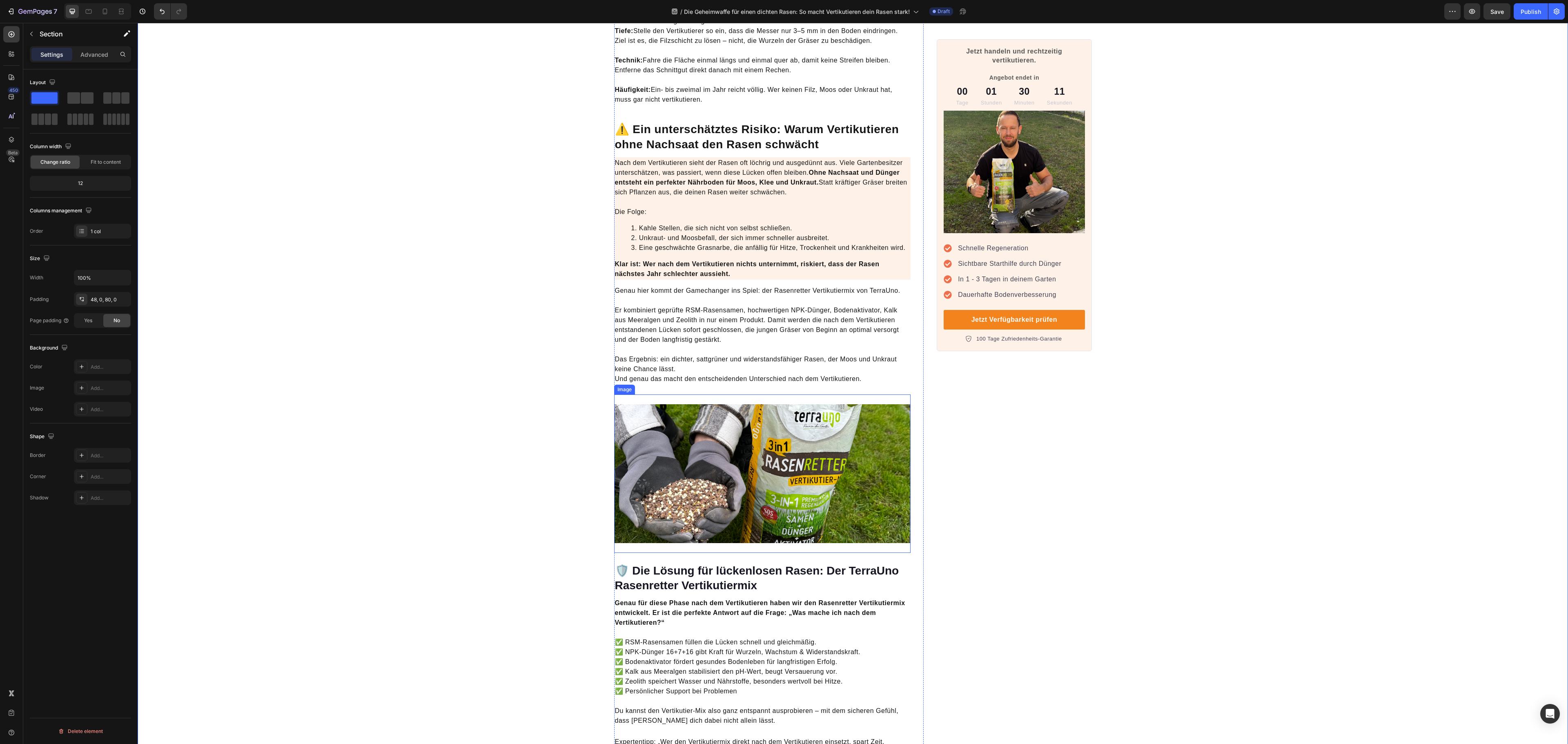
click at [861, 466] on img at bounding box center [763, 474] width 297 height 139
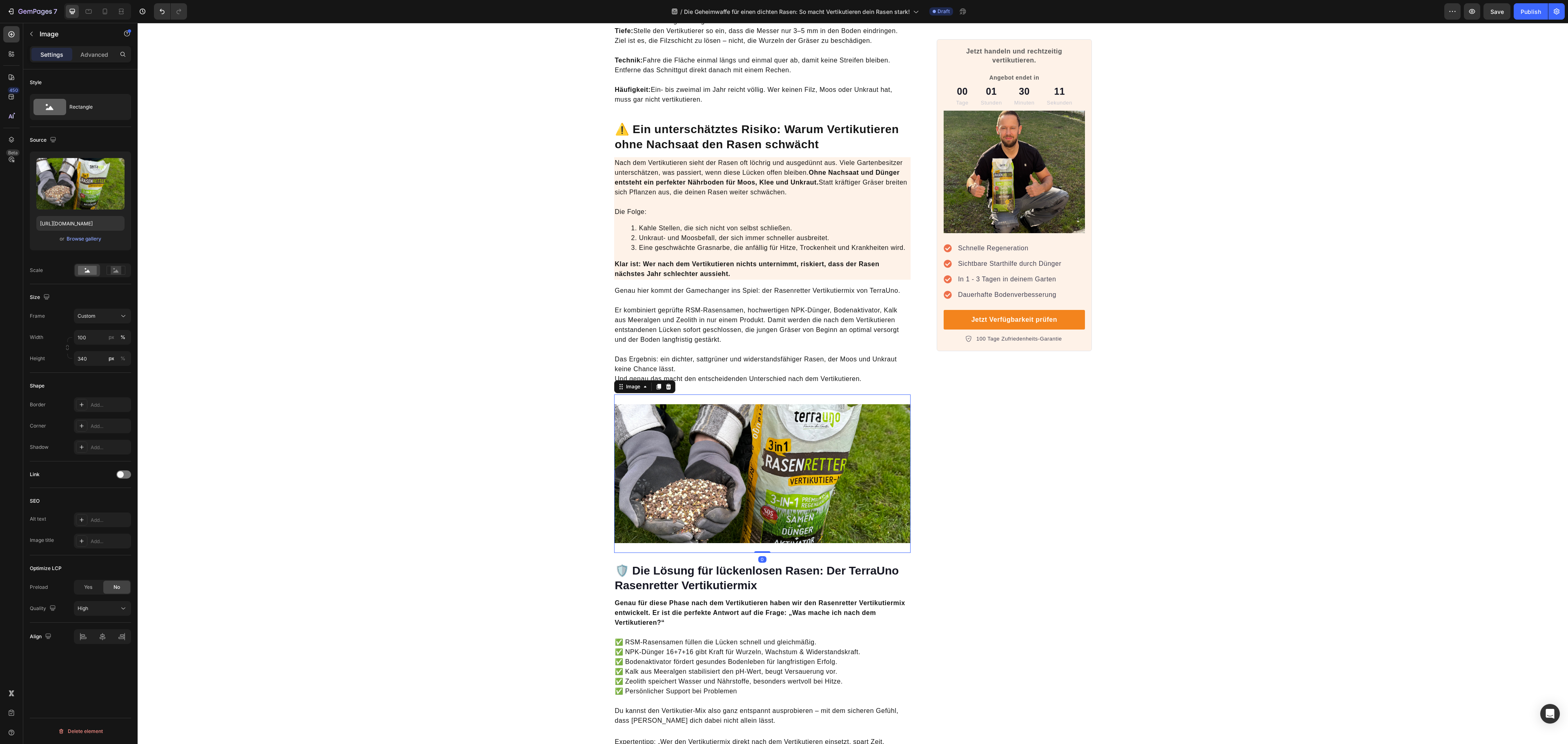
click at [861, 466] on img at bounding box center [763, 474] width 297 height 139
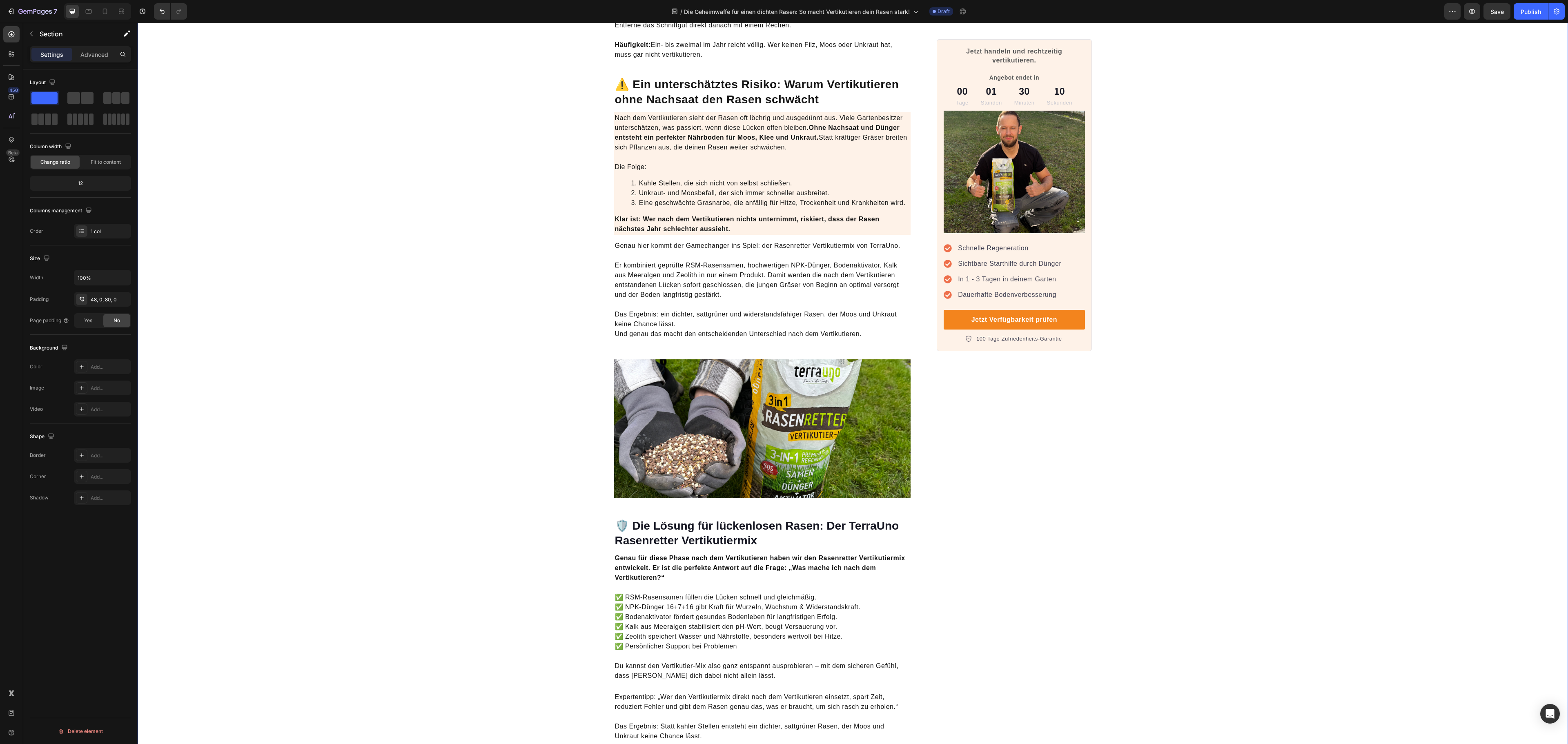
scroll to position [1965, 0]
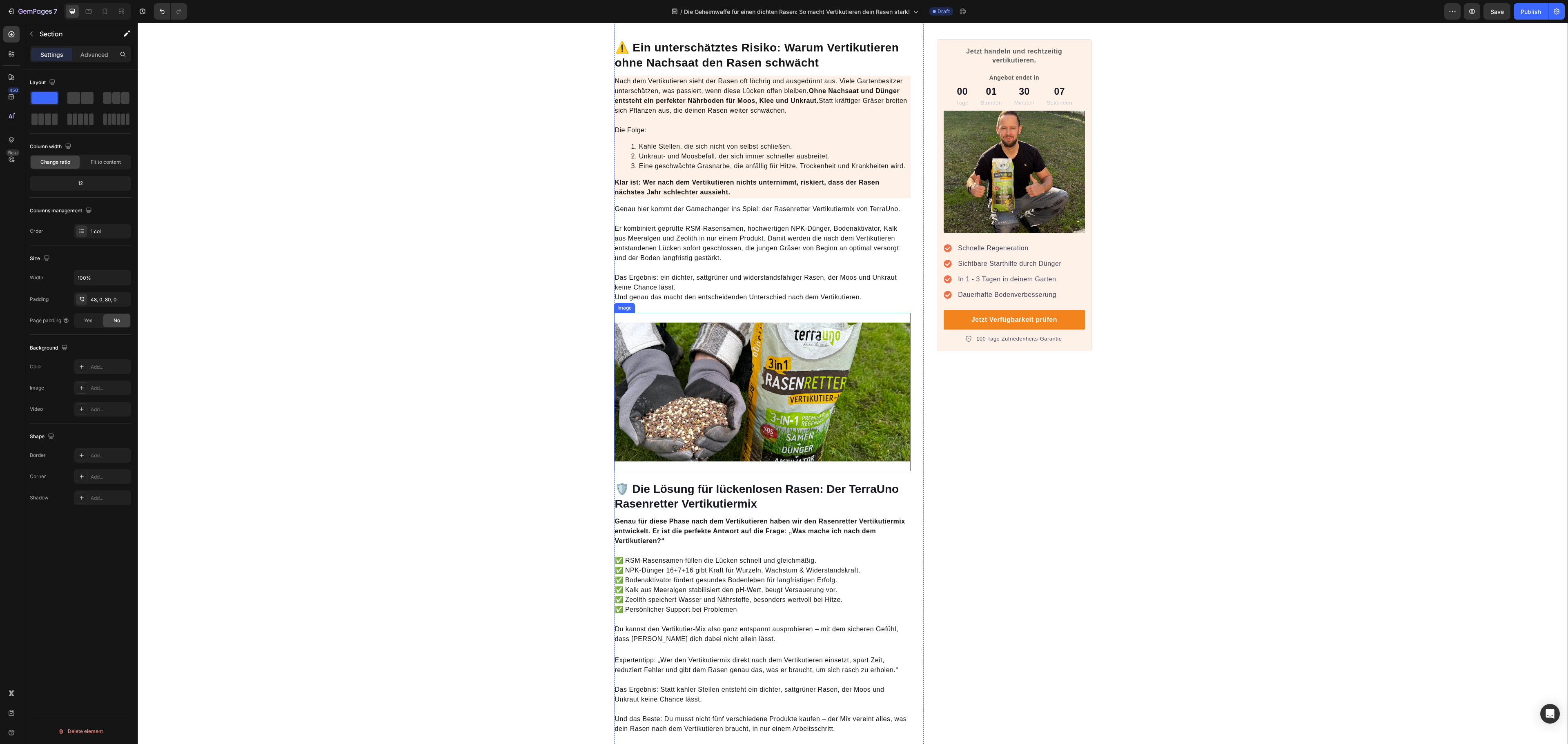
click at [808, 459] on div "Image" at bounding box center [763, 392] width 297 height 158
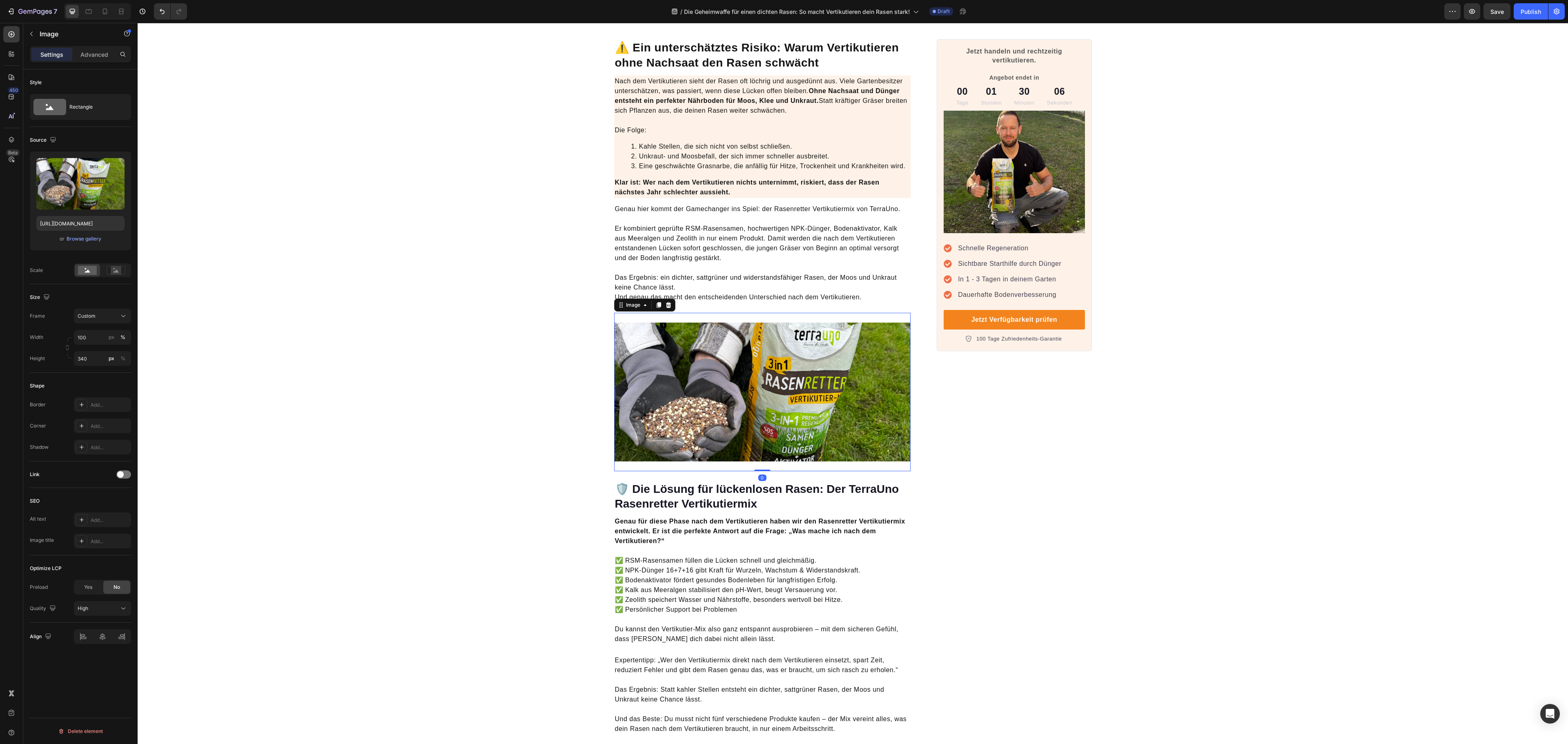
drag, startPoint x: 751, startPoint y: 460, endPoint x: 754, endPoint y: 450, distance: 10.4
click at [754, 450] on div "Image 0" at bounding box center [763, 392] width 297 height 158
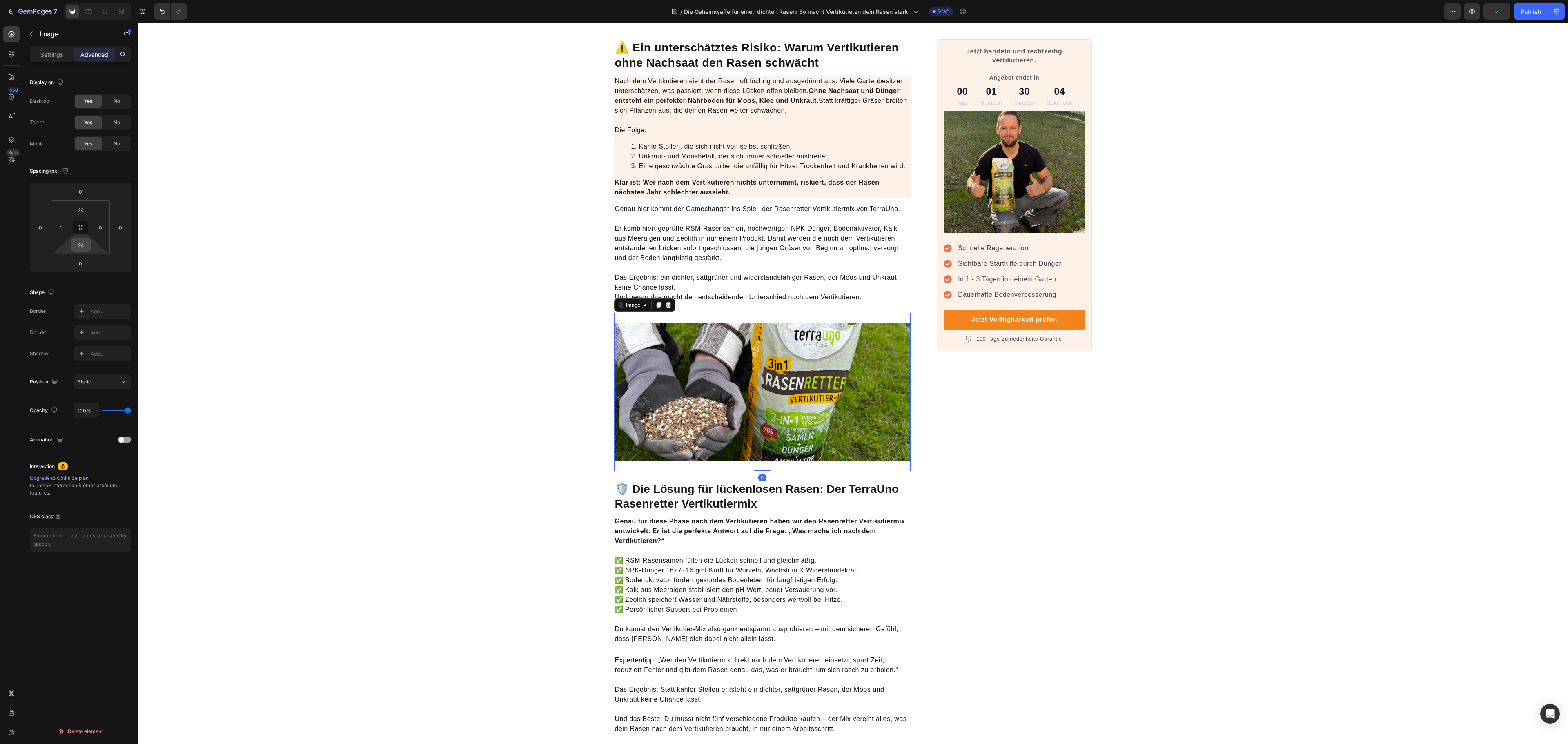
click at [83, 242] on input "24" at bounding box center [80, 245] width 16 height 12
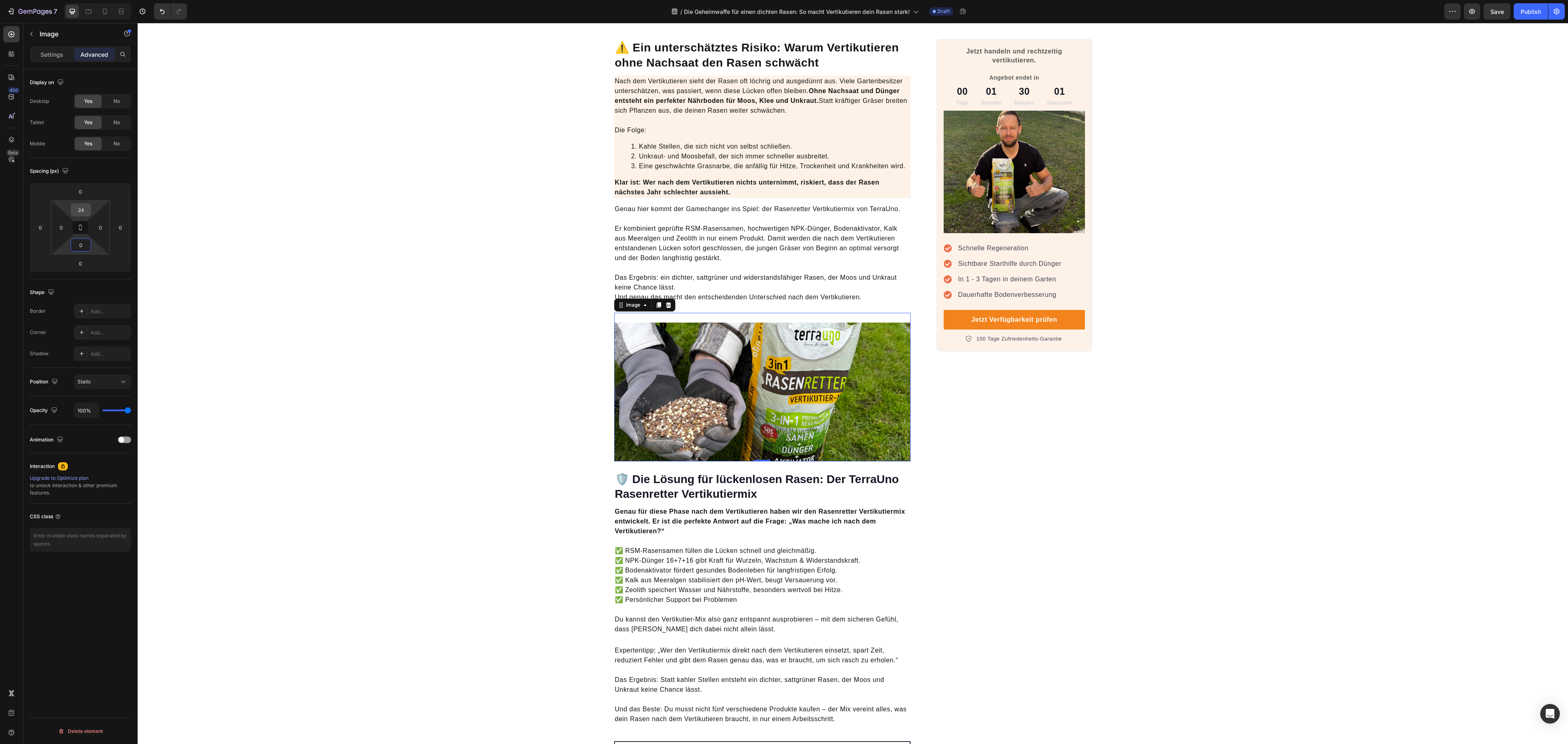
type input "0"
click at [86, 211] on input "24" at bounding box center [80, 210] width 16 height 12
click at [77, 0] on html "7 Version history / Die Geheimwaffe für einen dichten Rasen: So macht Vertikuti…" at bounding box center [784, 0] width 1568 height 0
click at [79, 0] on html "7 Version history / Die Geheimwaffe für einen dichten Rasen: So macht Vertikuti…" at bounding box center [784, 0] width 1568 height 0
click at [81, 215] on input "24" at bounding box center [80, 210] width 16 height 12
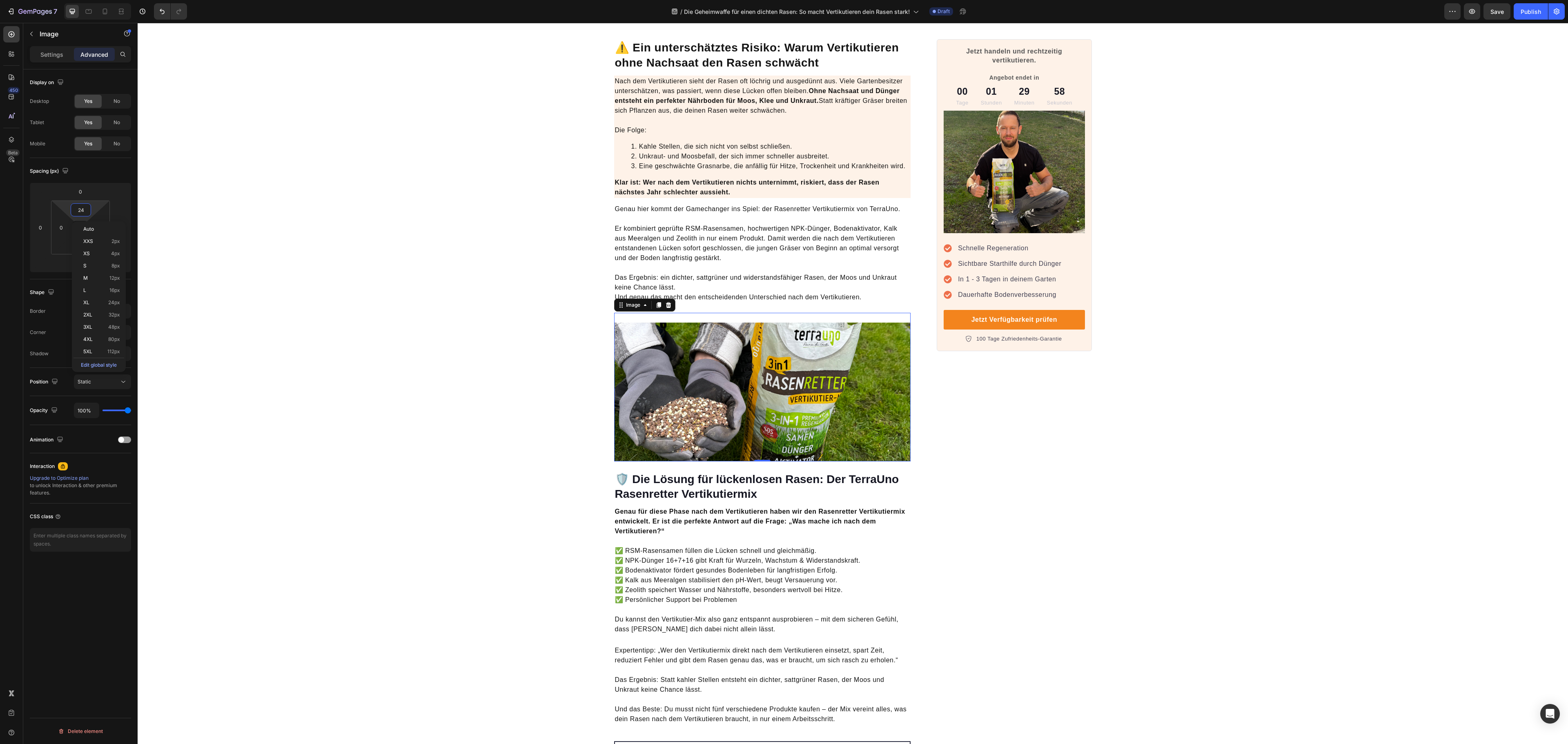
click at [84, 212] on input "24" at bounding box center [80, 210] width 16 height 12
type input "0"
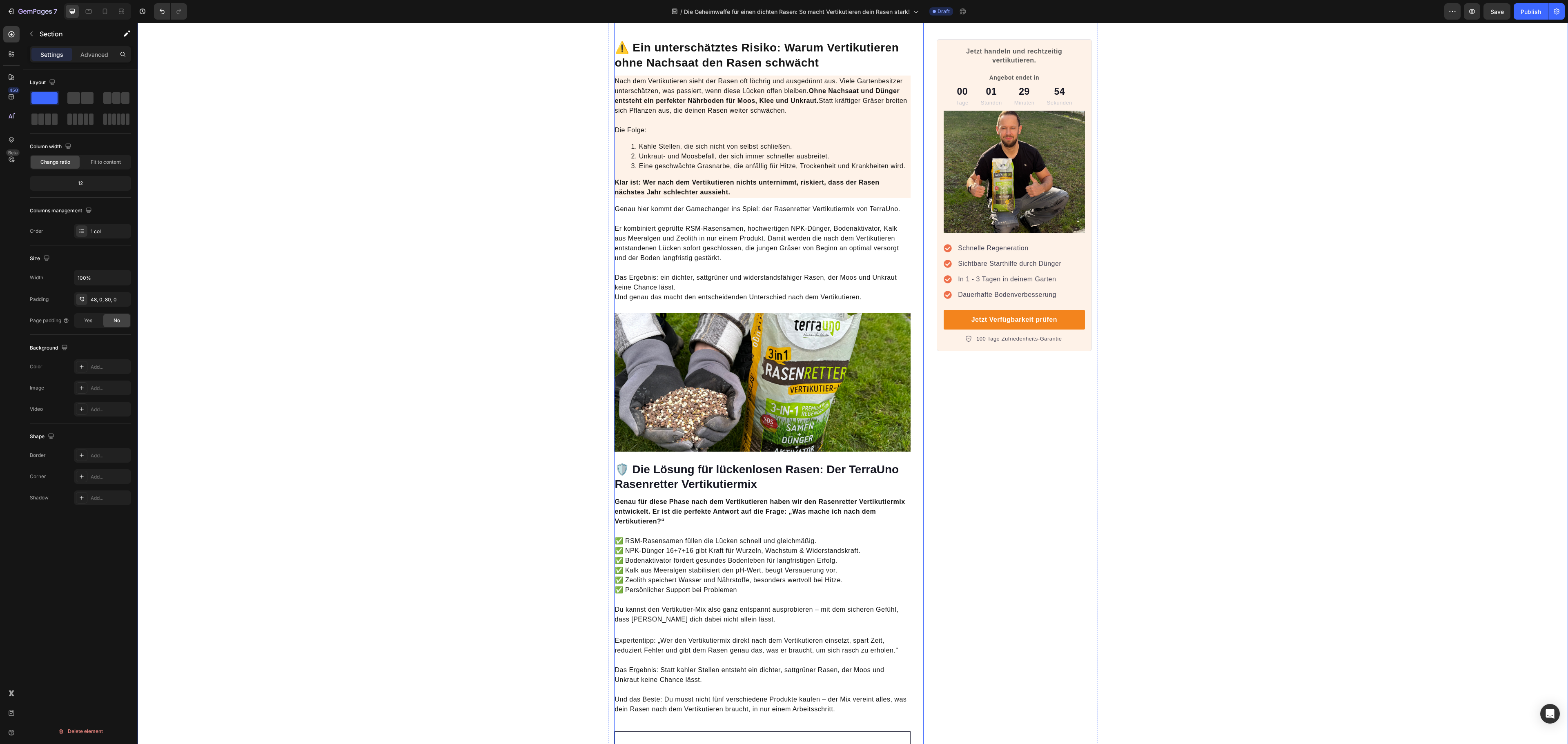
click at [678, 463] on strong "🛡️ Die Lösung für lückenlosen Rasen: Der TerraUno Rasenretter Vertikutiermix" at bounding box center [757, 477] width 284 height 27
click at [100, 55] on p "Advanced" at bounding box center [94, 55] width 28 height 9
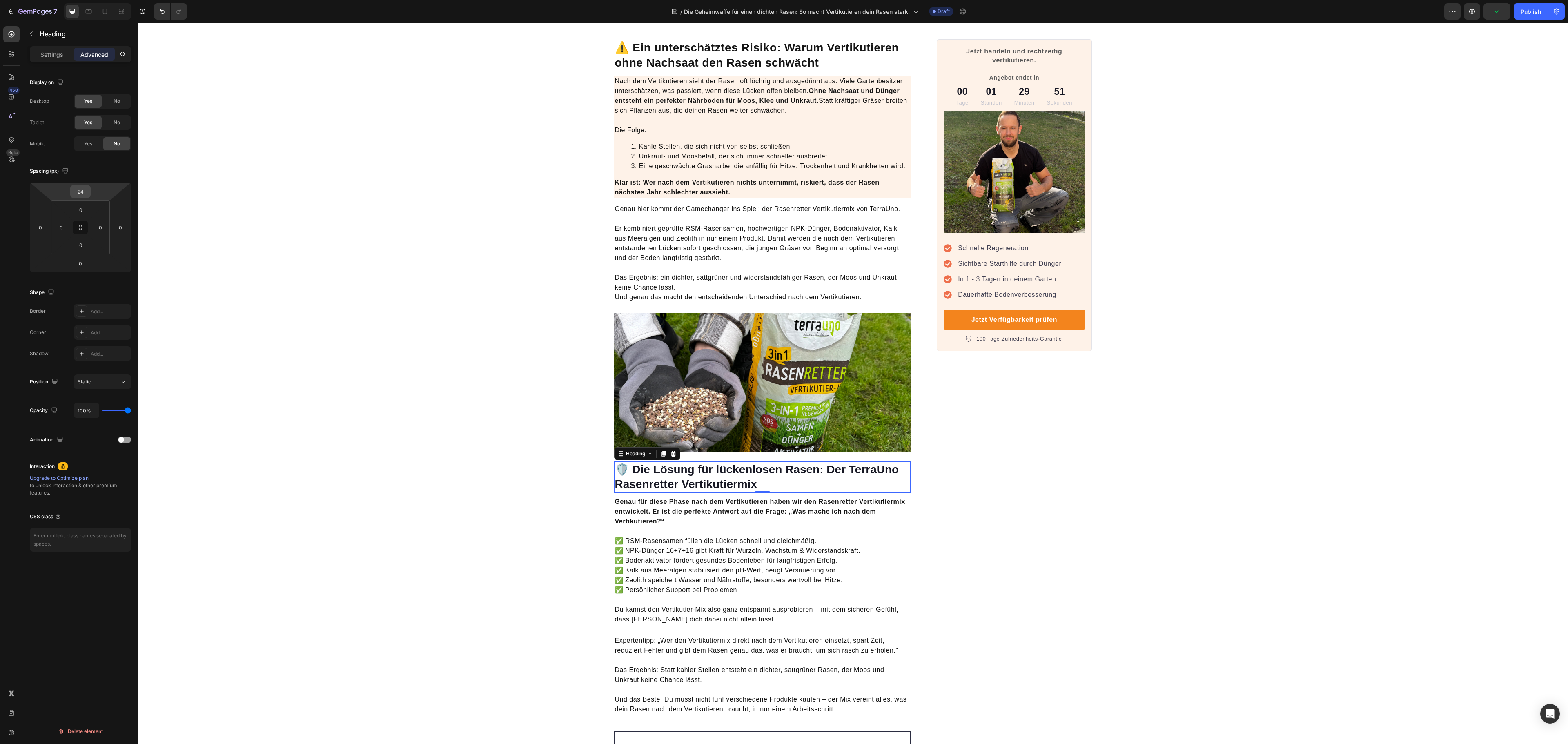
click at [81, 192] on input "24" at bounding box center [80, 192] width 16 height 12
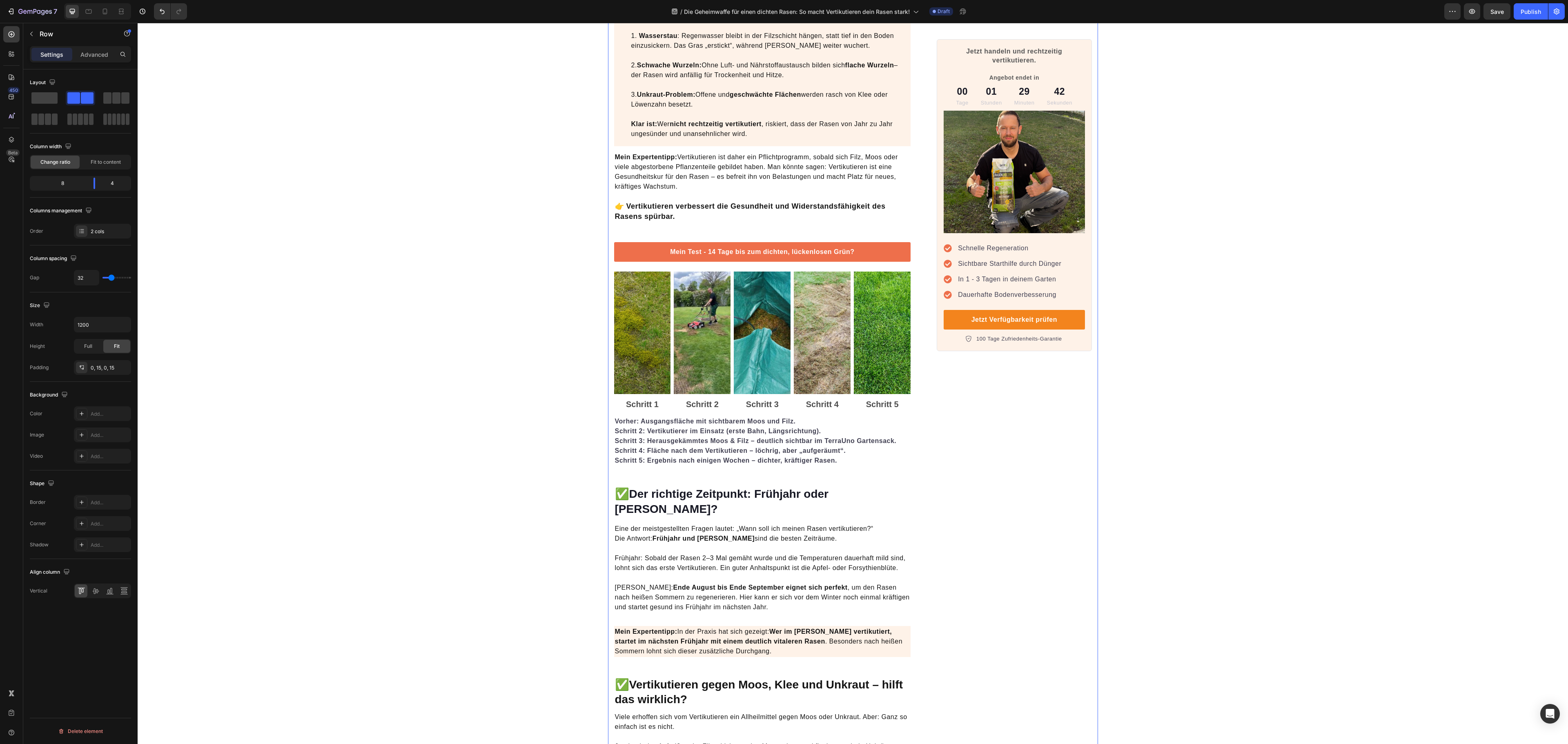
scroll to position [817, 0]
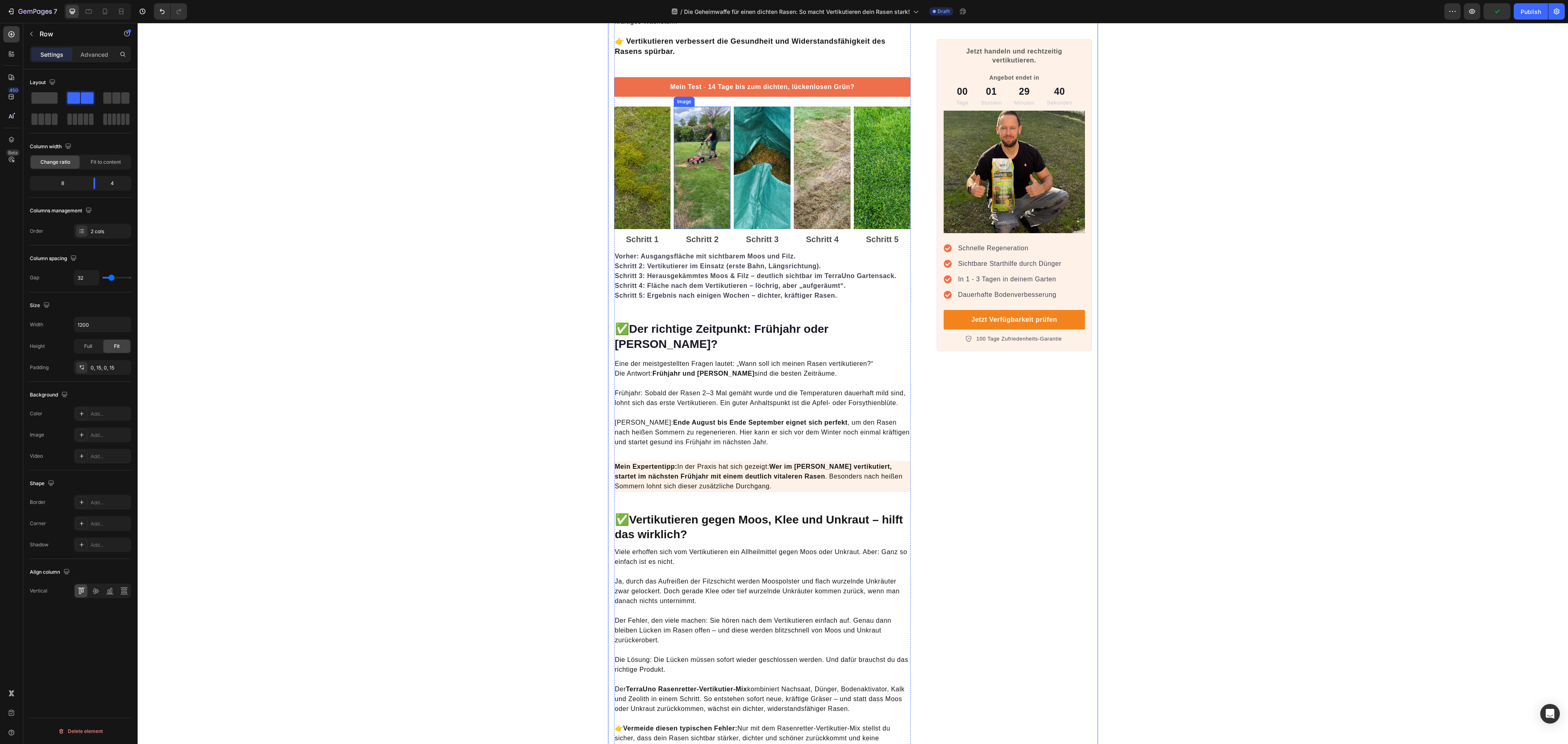
click at [686, 187] on img at bounding box center [702, 167] width 57 height 122
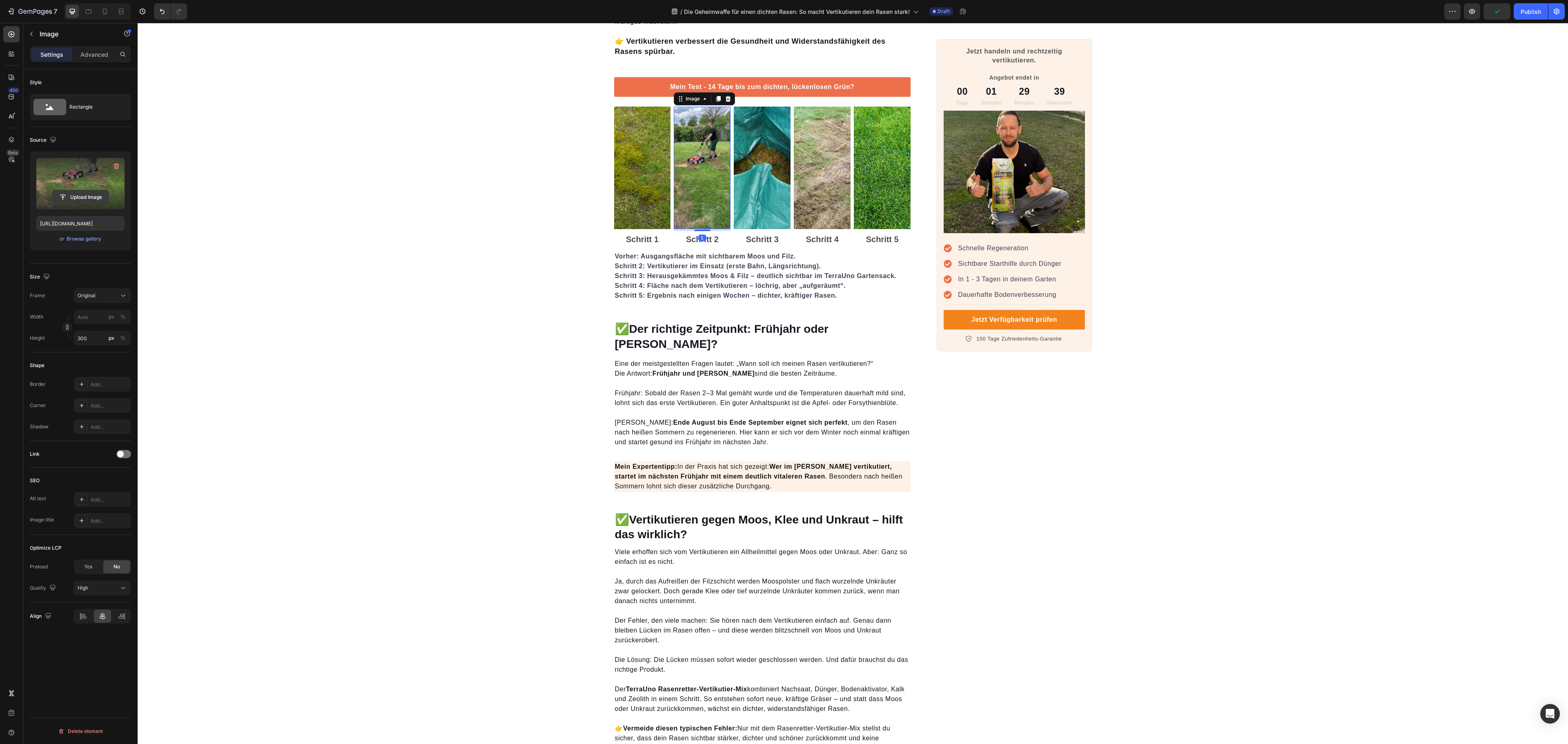
click at [96, 195] on input "file" at bounding box center [80, 197] width 57 height 14
click at [701, 196] on img at bounding box center [702, 167] width 57 height 122
click at [74, 201] on input "file" at bounding box center [80, 197] width 57 height 14
type input "https://cdn.shopify.com/s/files/1/0573/8433/7557/files/gempages_566148665027069…"
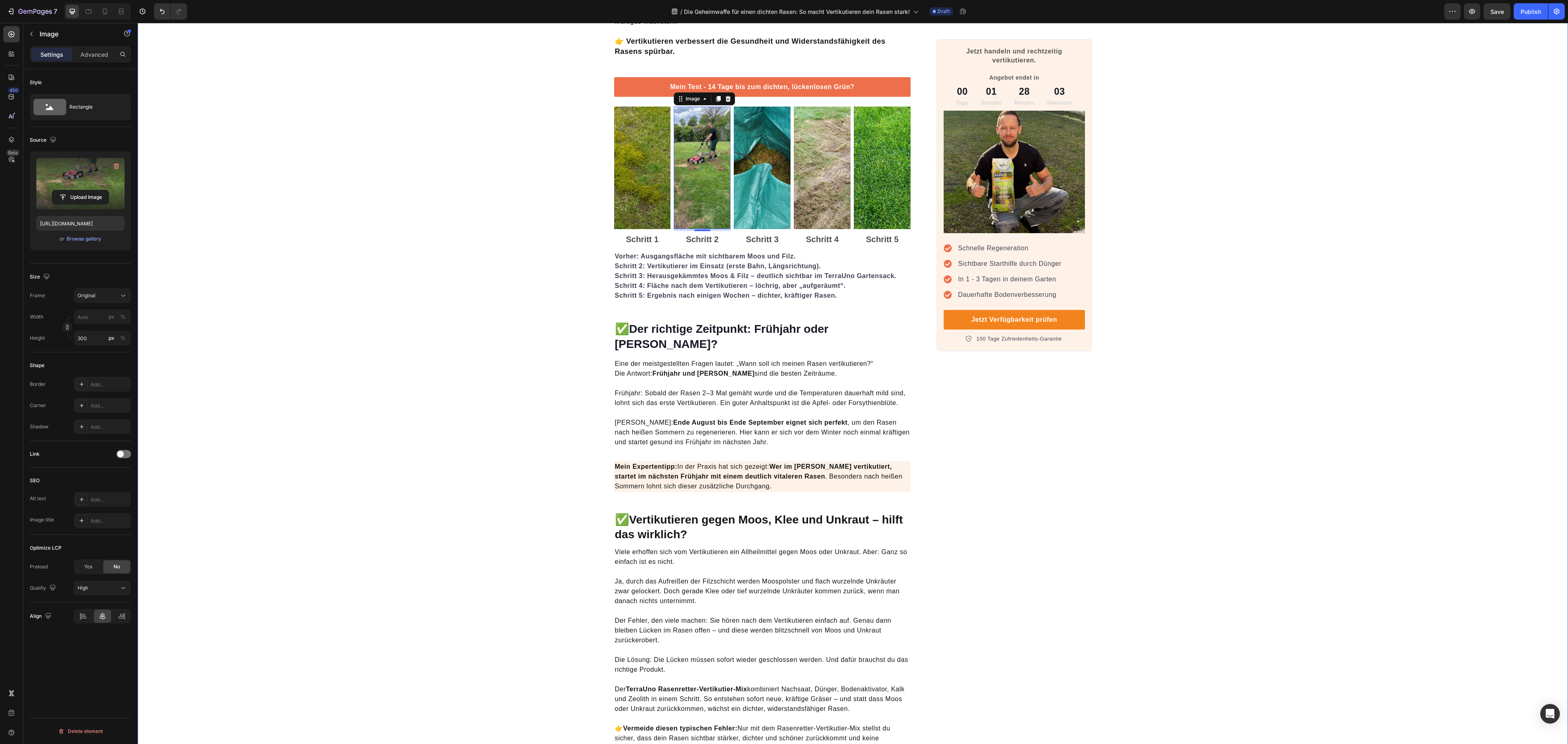
click at [1192, 387] on div "Die Geheimwaffe für einen dichten Rasen: So macht Vertikutieren dein Rasen star…" at bounding box center [853, 729] width 1430 height 2972
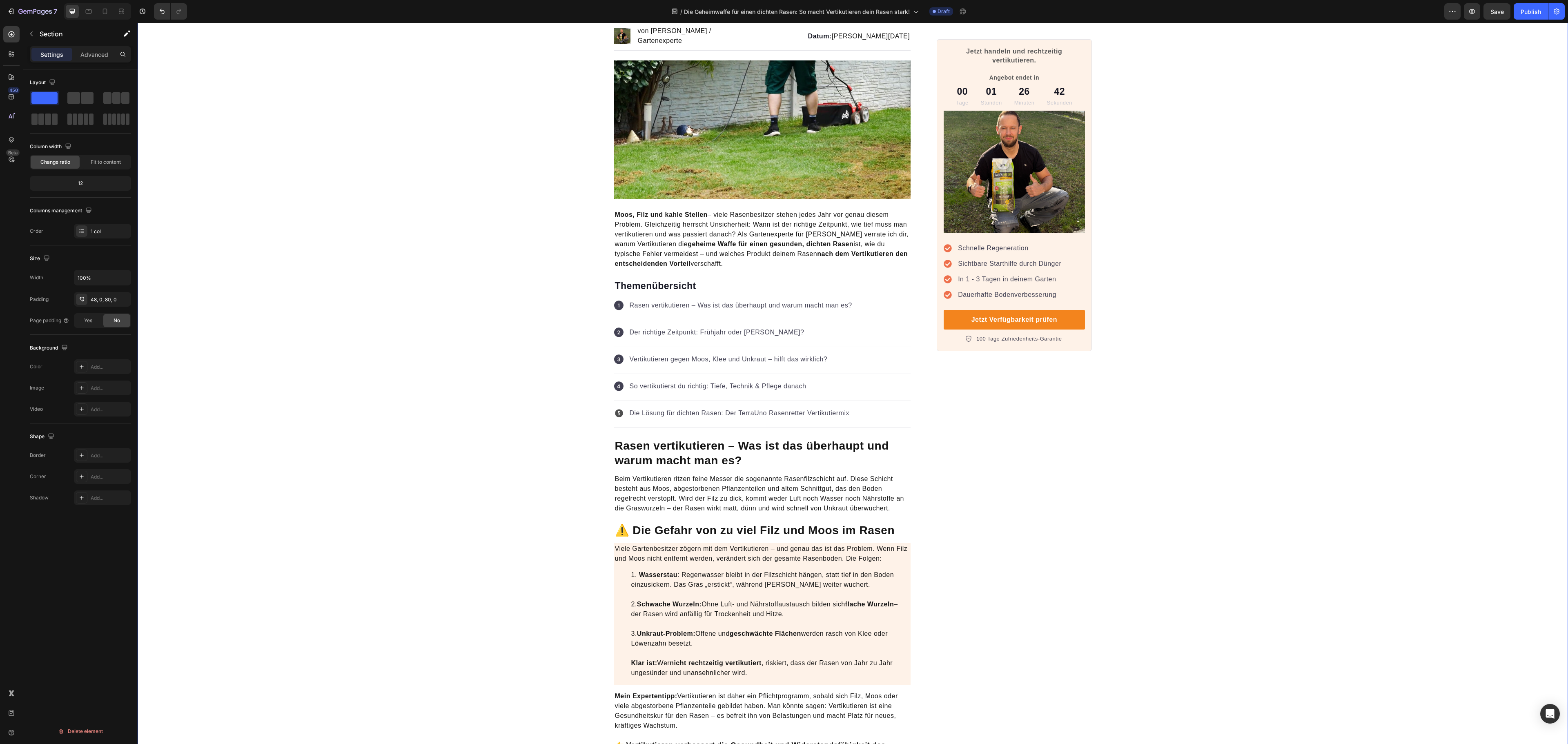
scroll to position [0, 0]
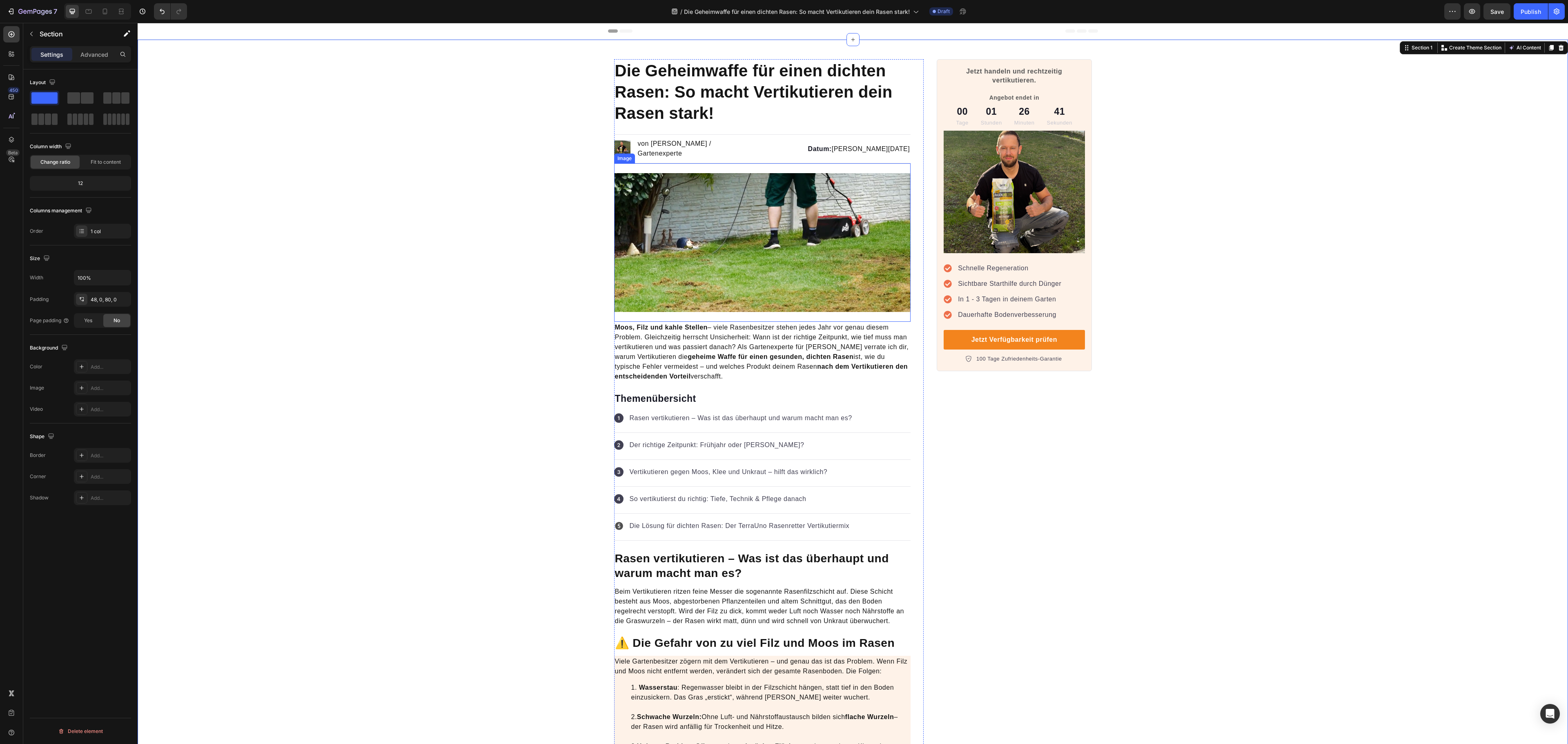
click at [768, 270] on img at bounding box center [763, 242] width 297 height 139
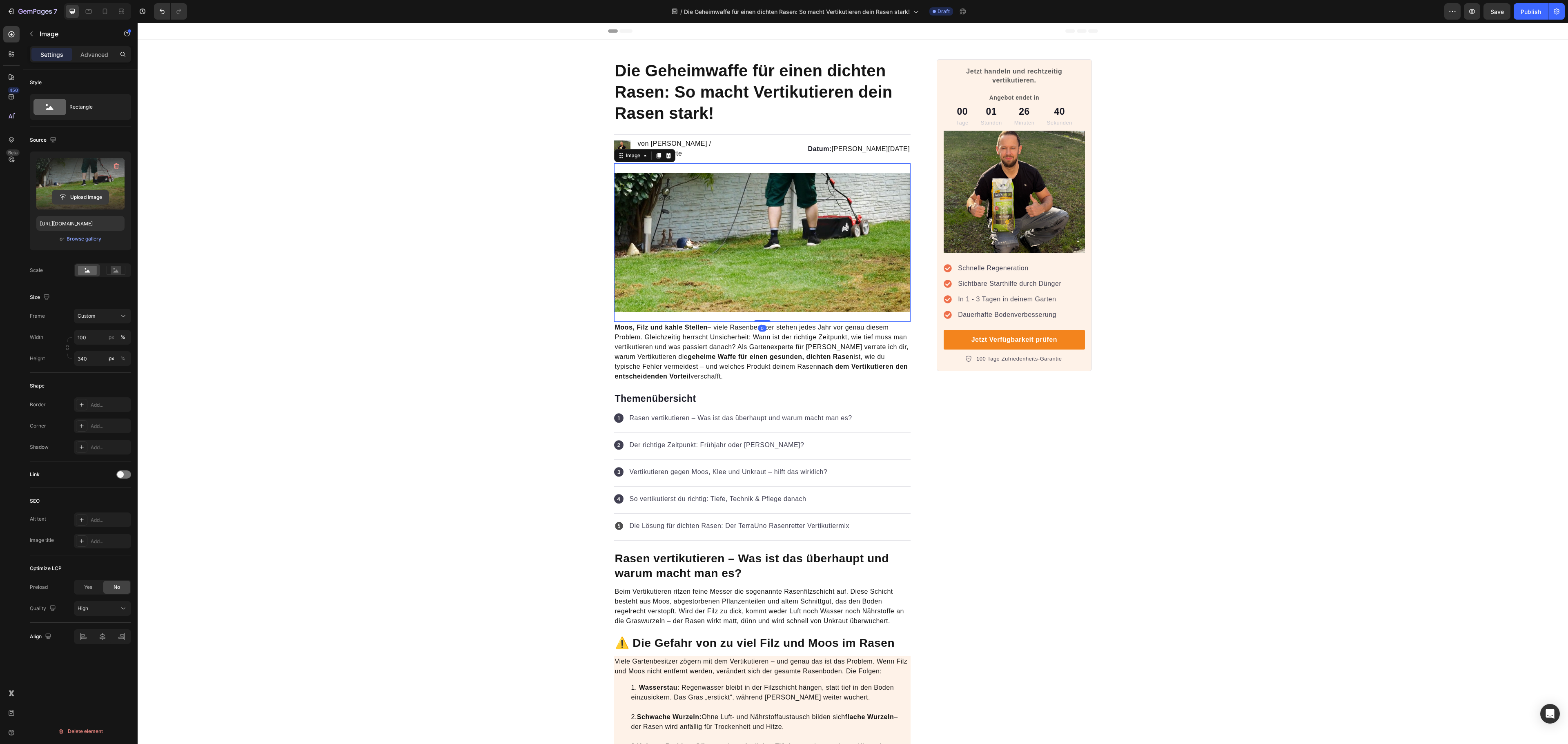
click at [86, 198] on input "file" at bounding box center [80, 197] width 57 height 14
type input "https://cdn.shopify.com/s/files/1/0573/8433/7557/files/gempages_566148665027069…"
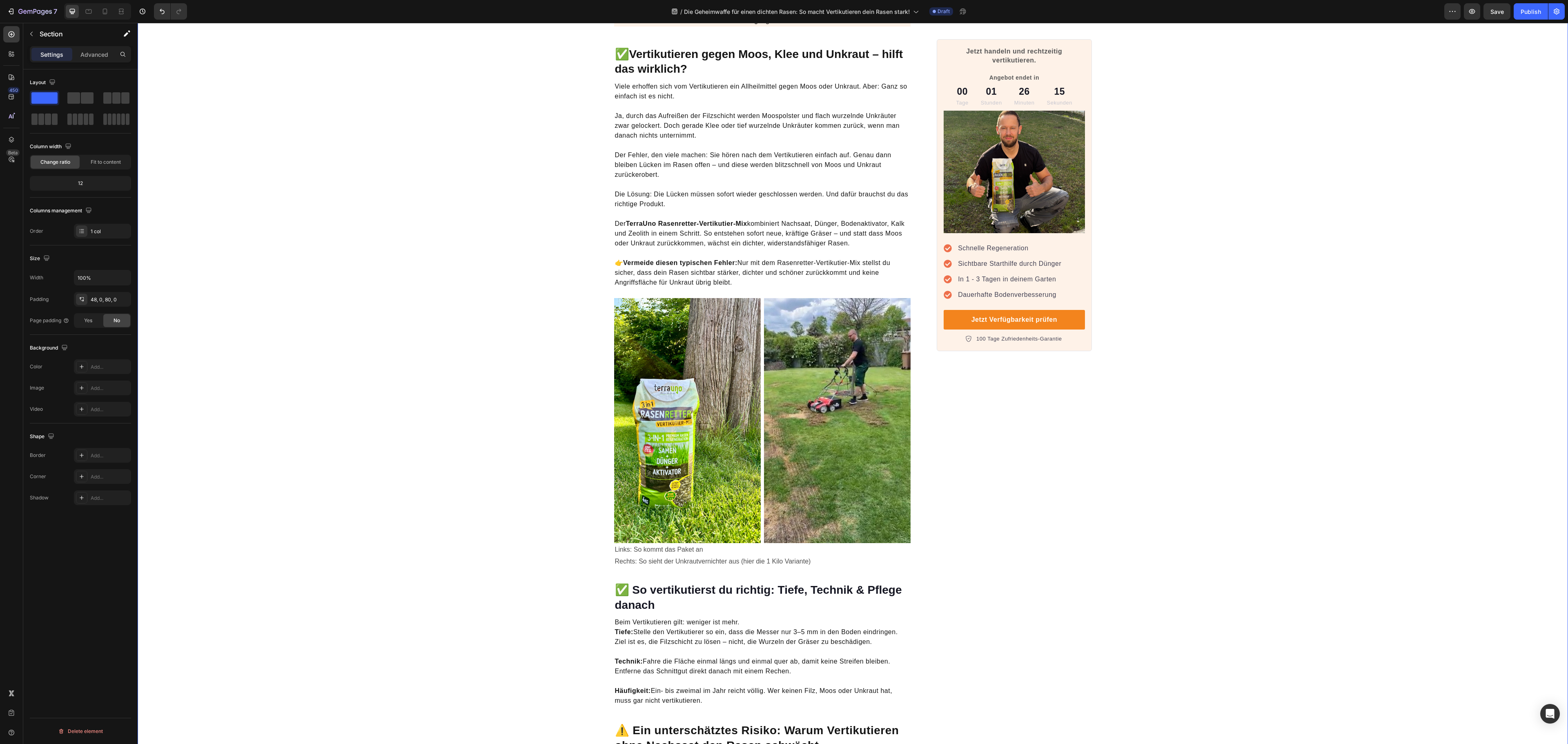
scroll to position [1307, 0]
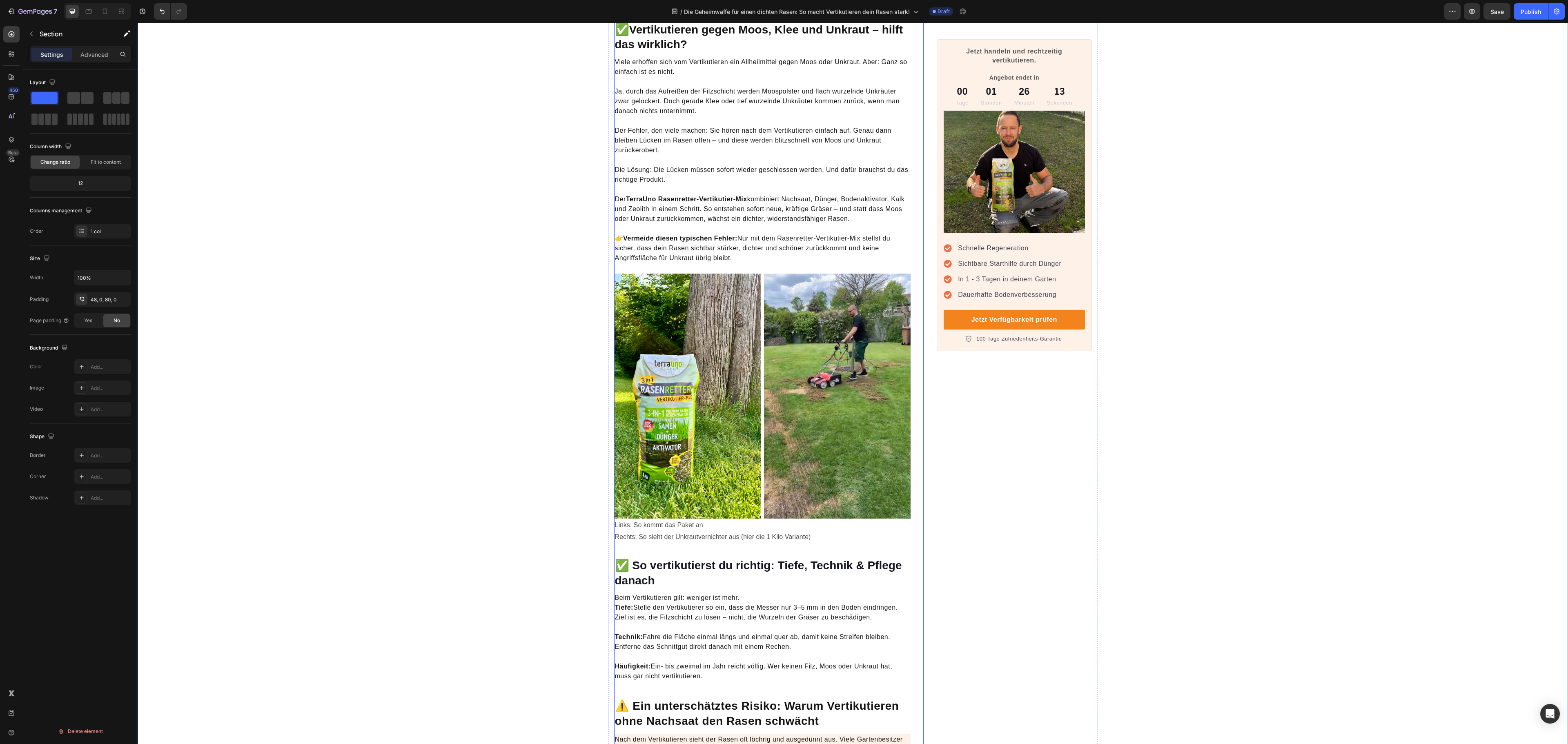
click at [853, 410] on img at bounding box center [837, 396] width 147 height 245
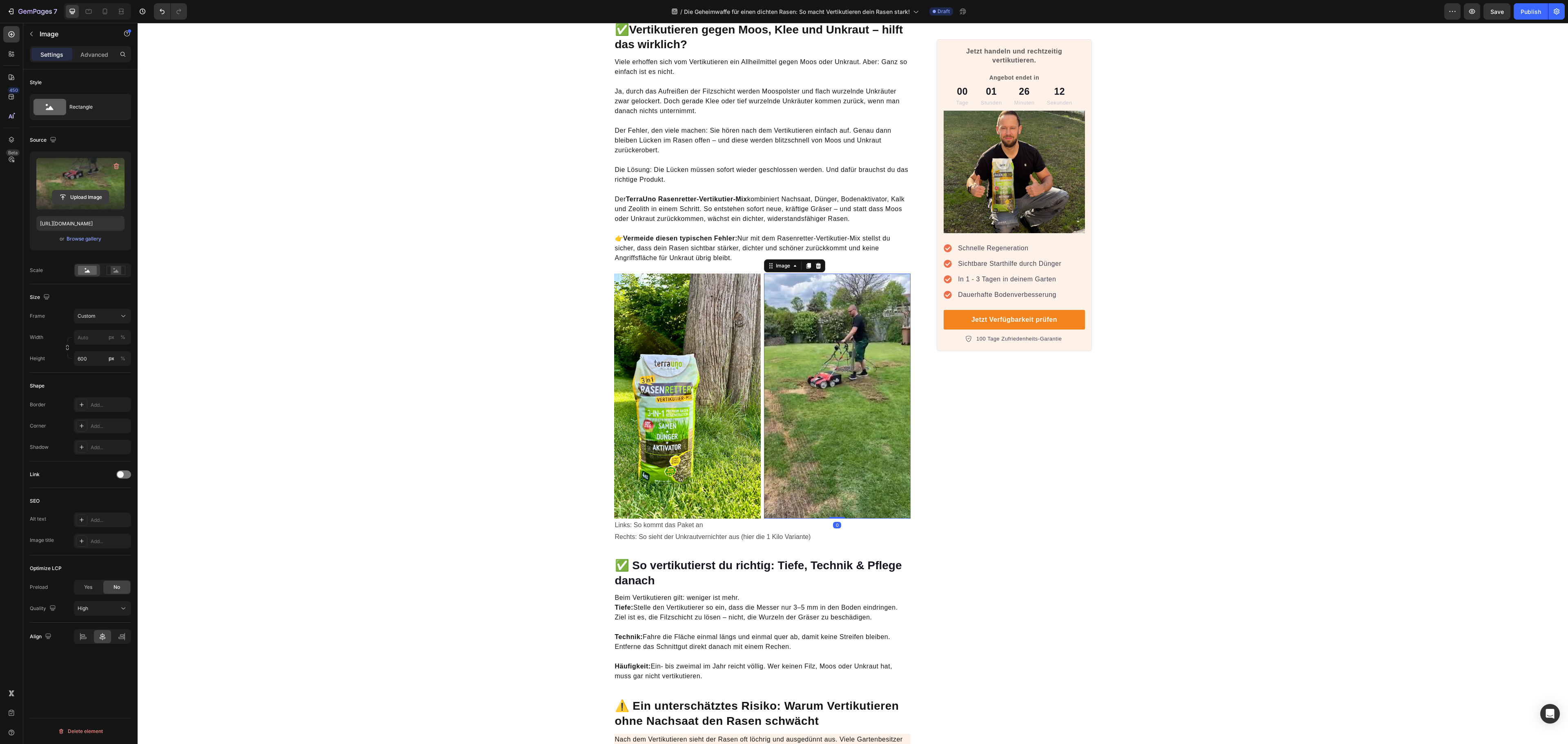
click at [72, 199] on input "file" at bounding box center [80, 197] width 57 height 14
type input "https://cdn.shopify.com/s/files/1/0573/8433/7557/files/gempages_566148665027069…"
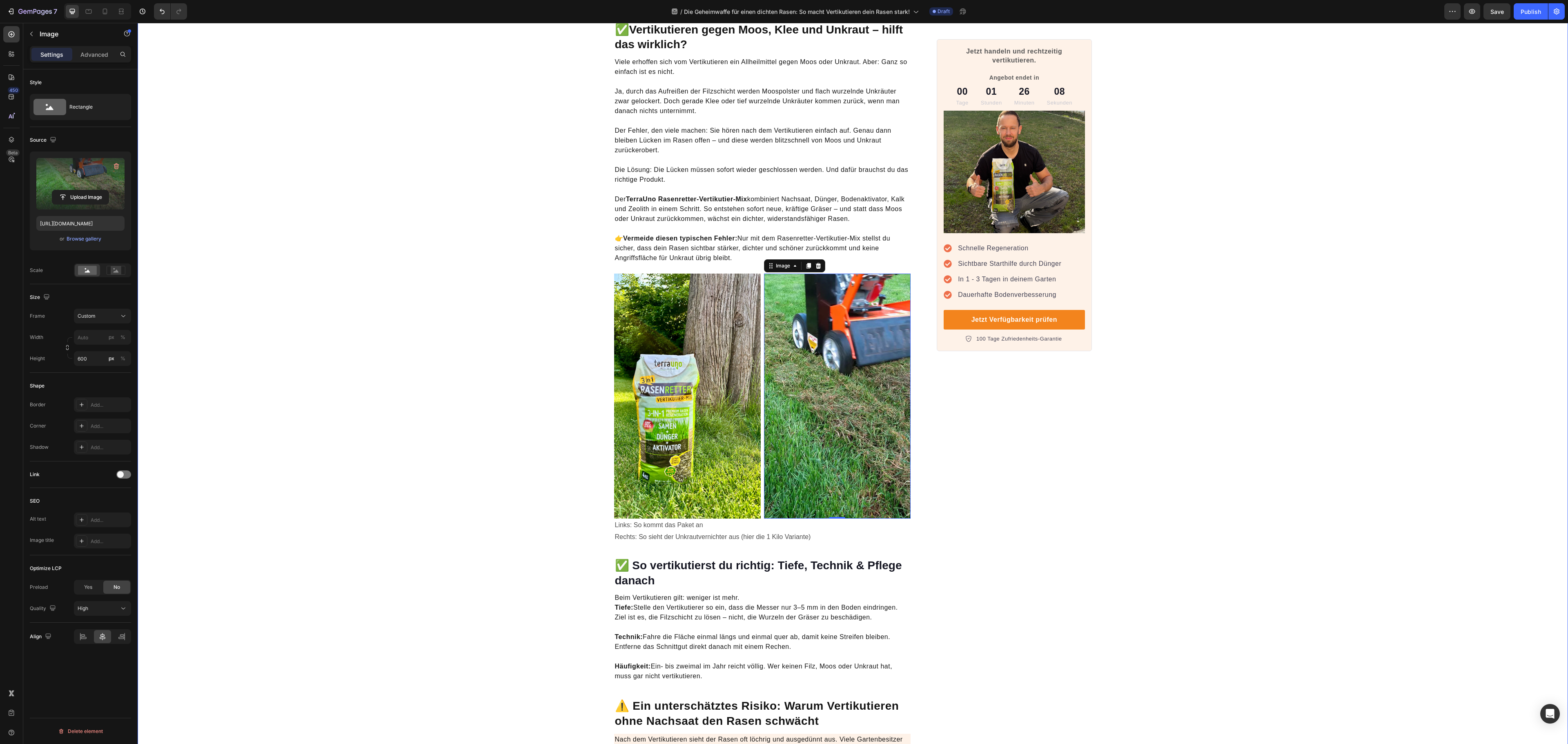
click at [1284, 538] on div "Die Geheimwaffe für einen dichten Rasen: So macht Vertikutieren dein Rasen star…" at bounding box center [853, 239] width 1430 height 2972
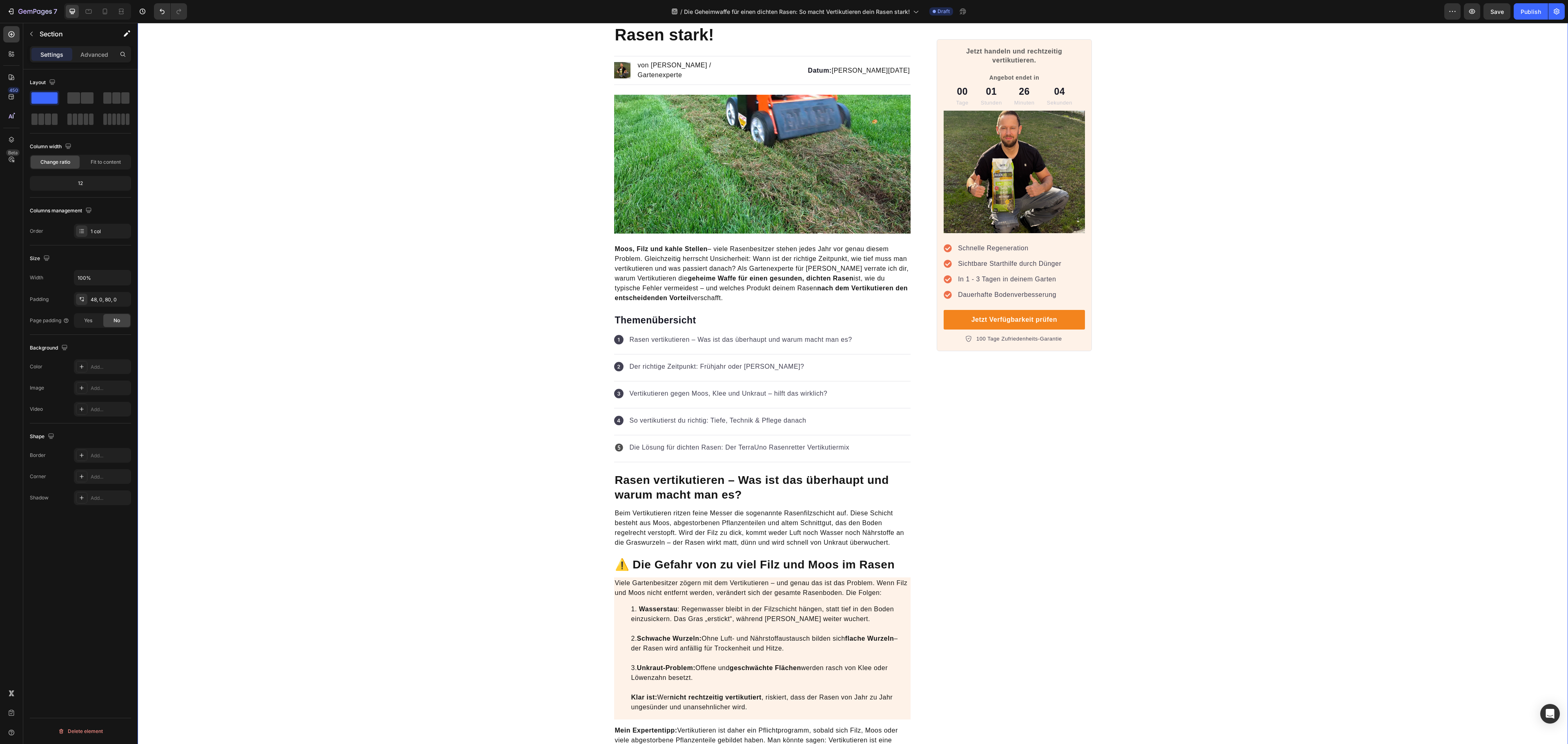
scroll to position [0, 0]
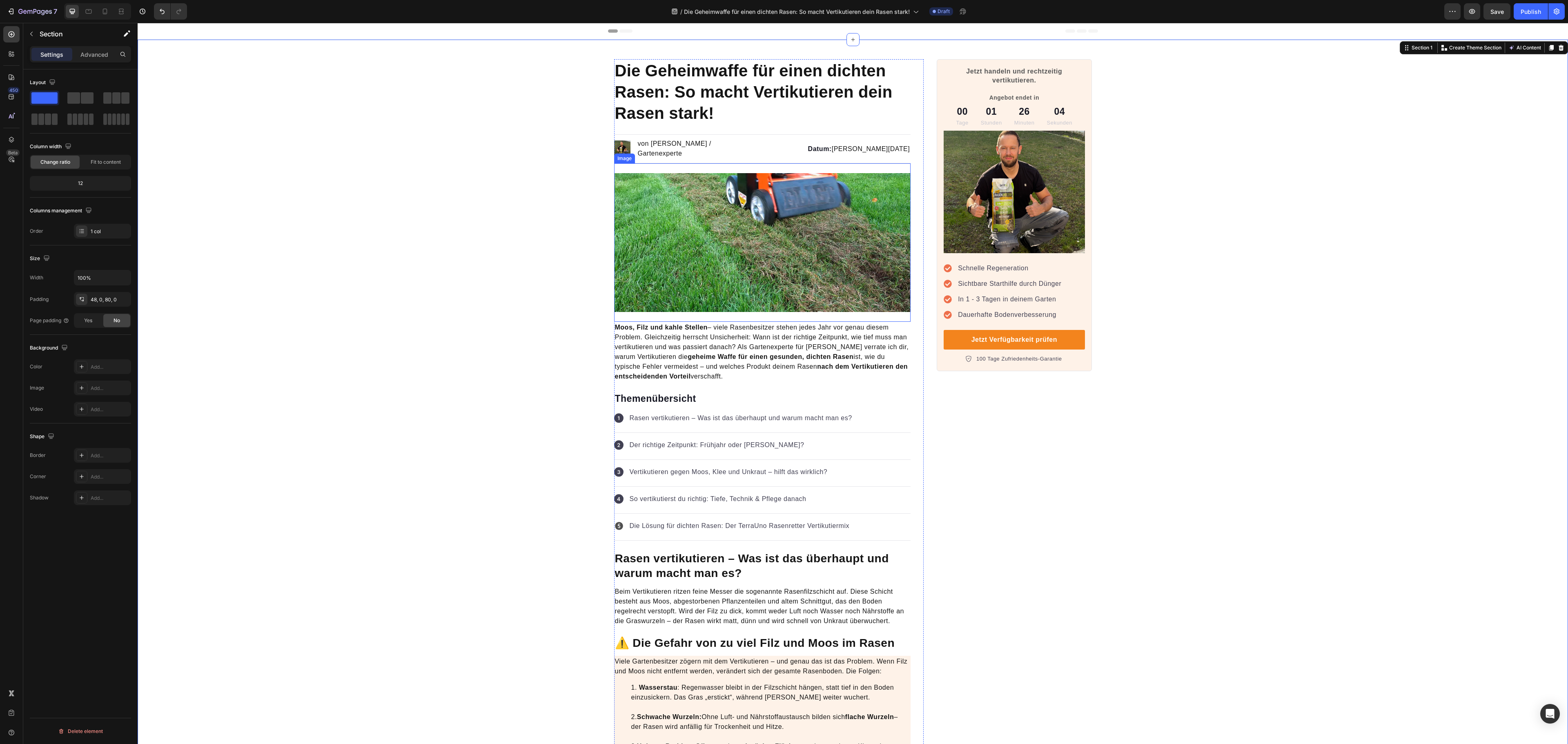
click at [755, 251] on img at bounding box center [763, 242] width 297 height 139
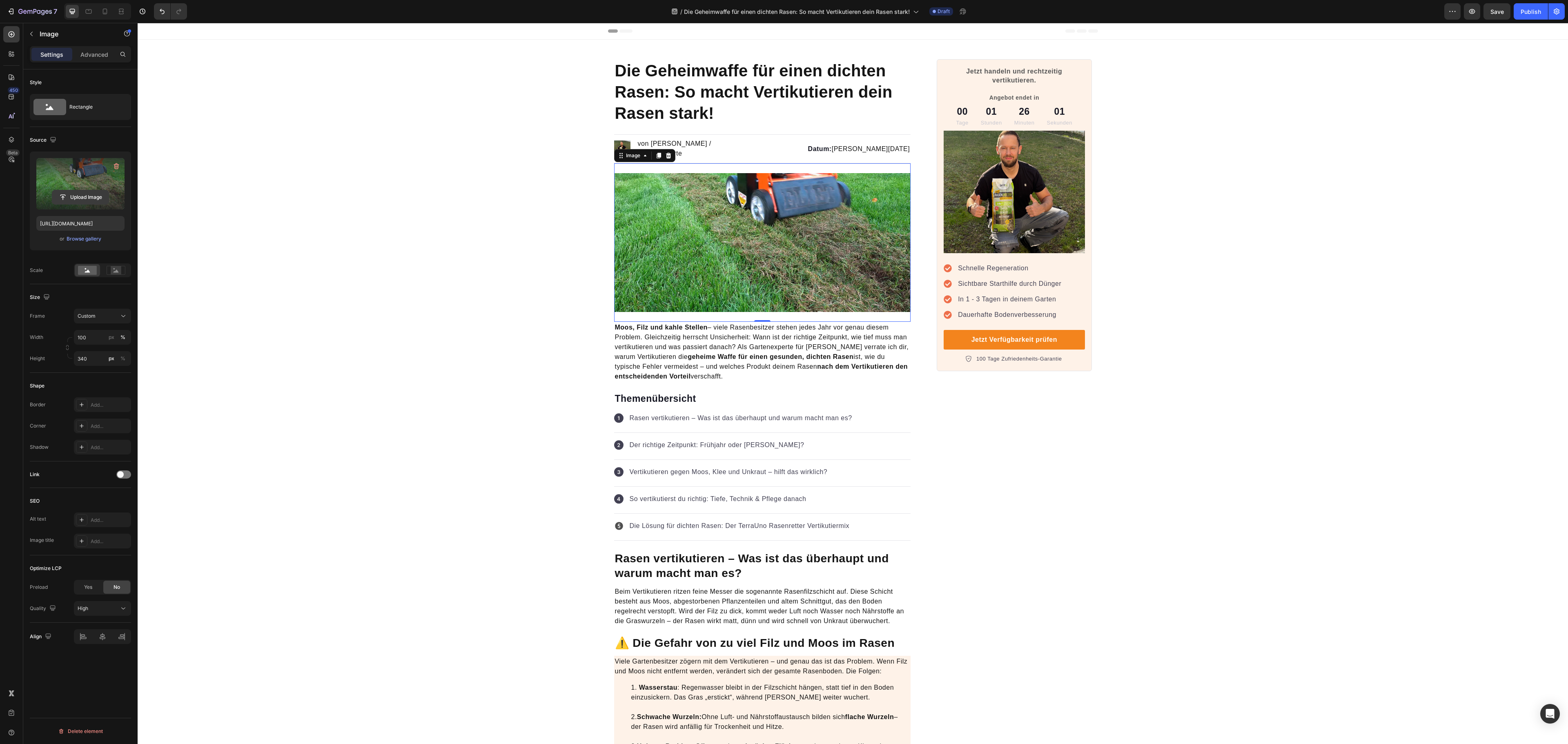
click at [79, 197] on input "file" at bounding box center [80, 197] width 57 height 14
type input "https://cdn.shopify.com/s/files/1/0573/8433/7557/files/gempages_566148665027069…"
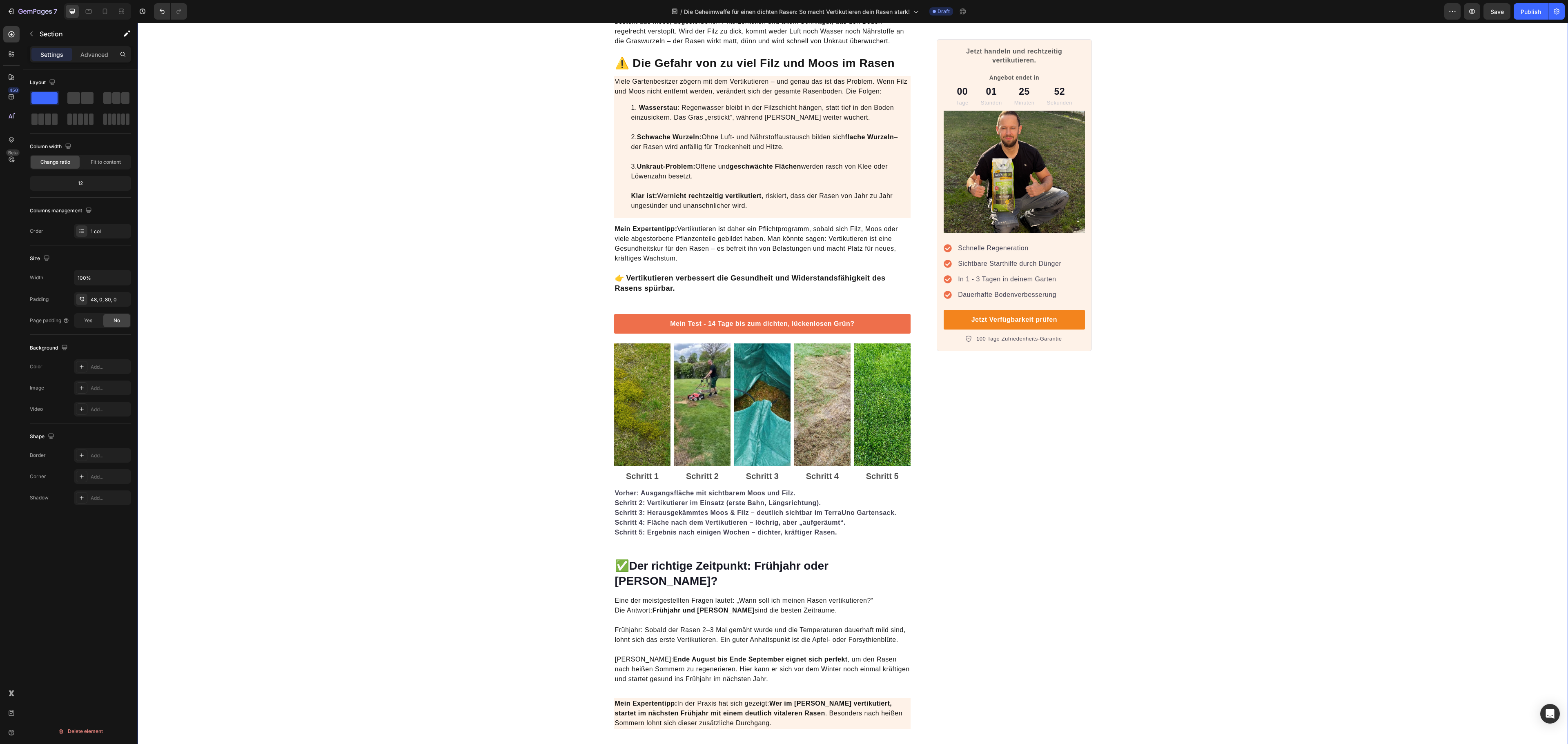
scroll to position [572, 0]
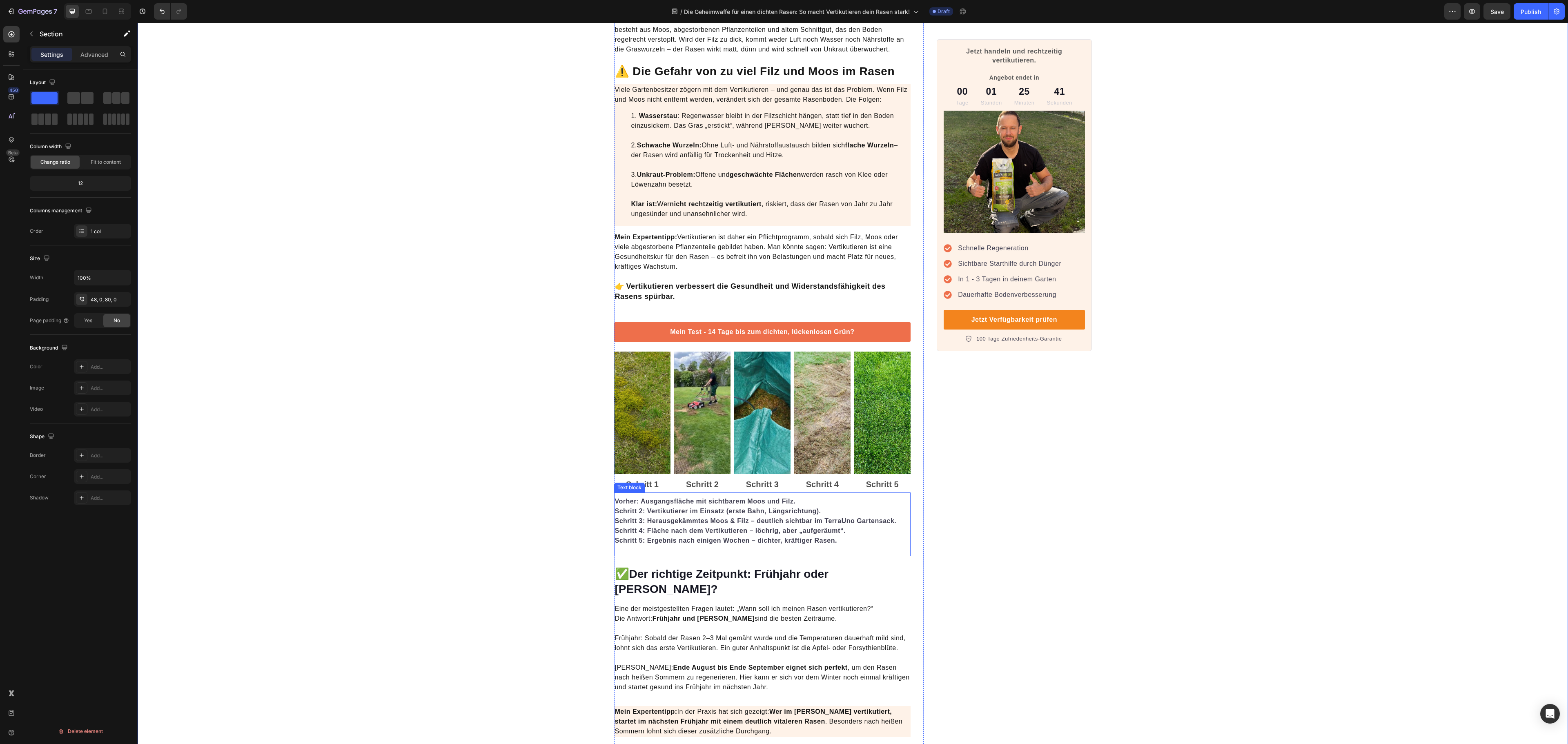
click at [660, 503] on strong "Vorher: Ausgangsfläche mit sichtbarem Moos und Filz." at bounding box center [705, 501] width 181 height 7
click at [631, 503] on strong "Vorher: Ausgangsfläche mit sichtbarem Moos und Filz." at bounding box center [705, 501] width 181 height 7
click at [626, 505] on strong "Vorher: Ausgangsfläche mit sichtbarem Moos und Filz." at bounding box center [705, 501] width 181 height 7
click at [724, 512] on strong "Schritt 2: Vertikutierer im Einsatz (erste Bahn, Längsrichtung)." at bounding box center [718, 511] width 206 height 7
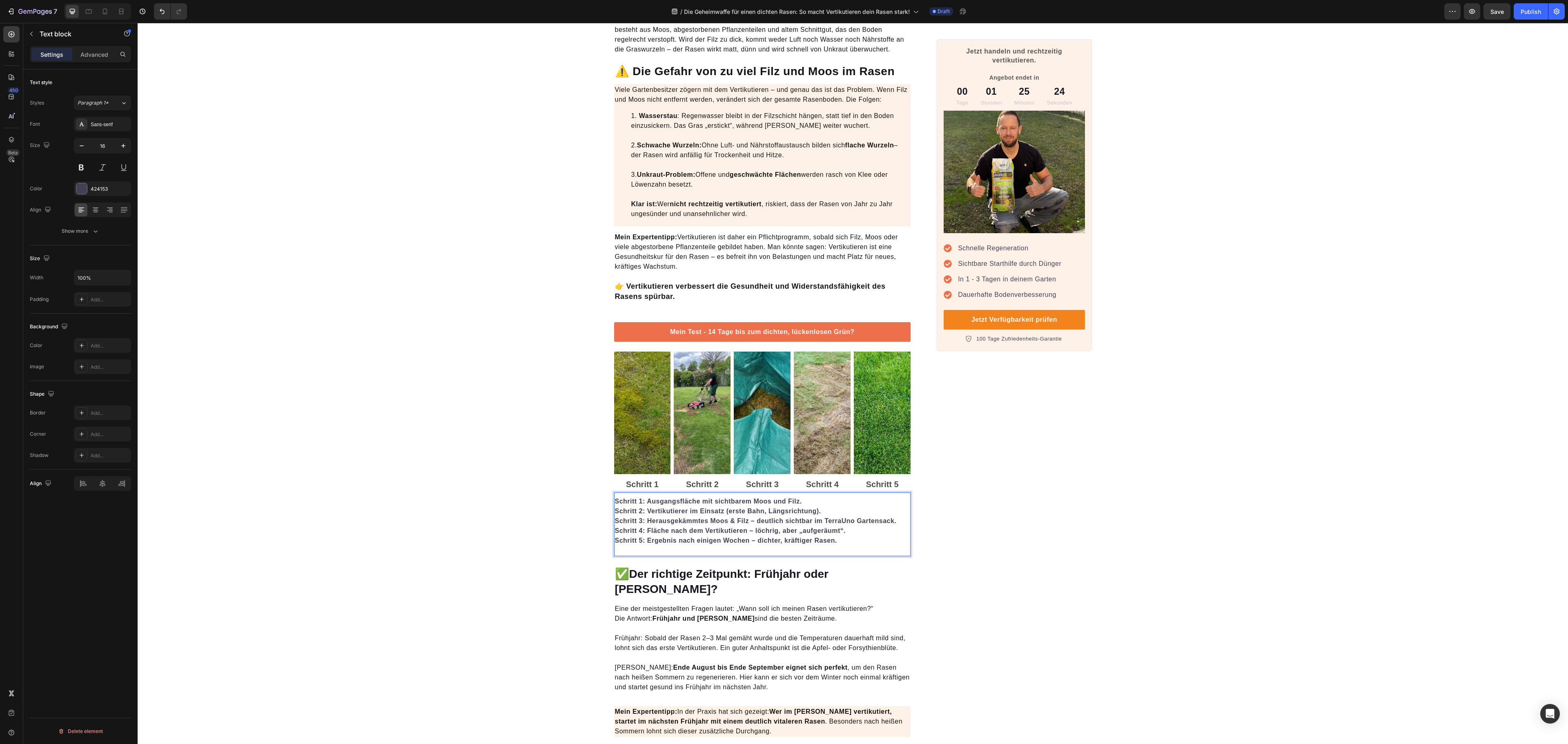
click at [731, 512] on strong "Schritt 2: Vertikutierer im Einsatz (erste Bahn, Längsrichtung)." at bounding box center [718, 511] width 206 height 7
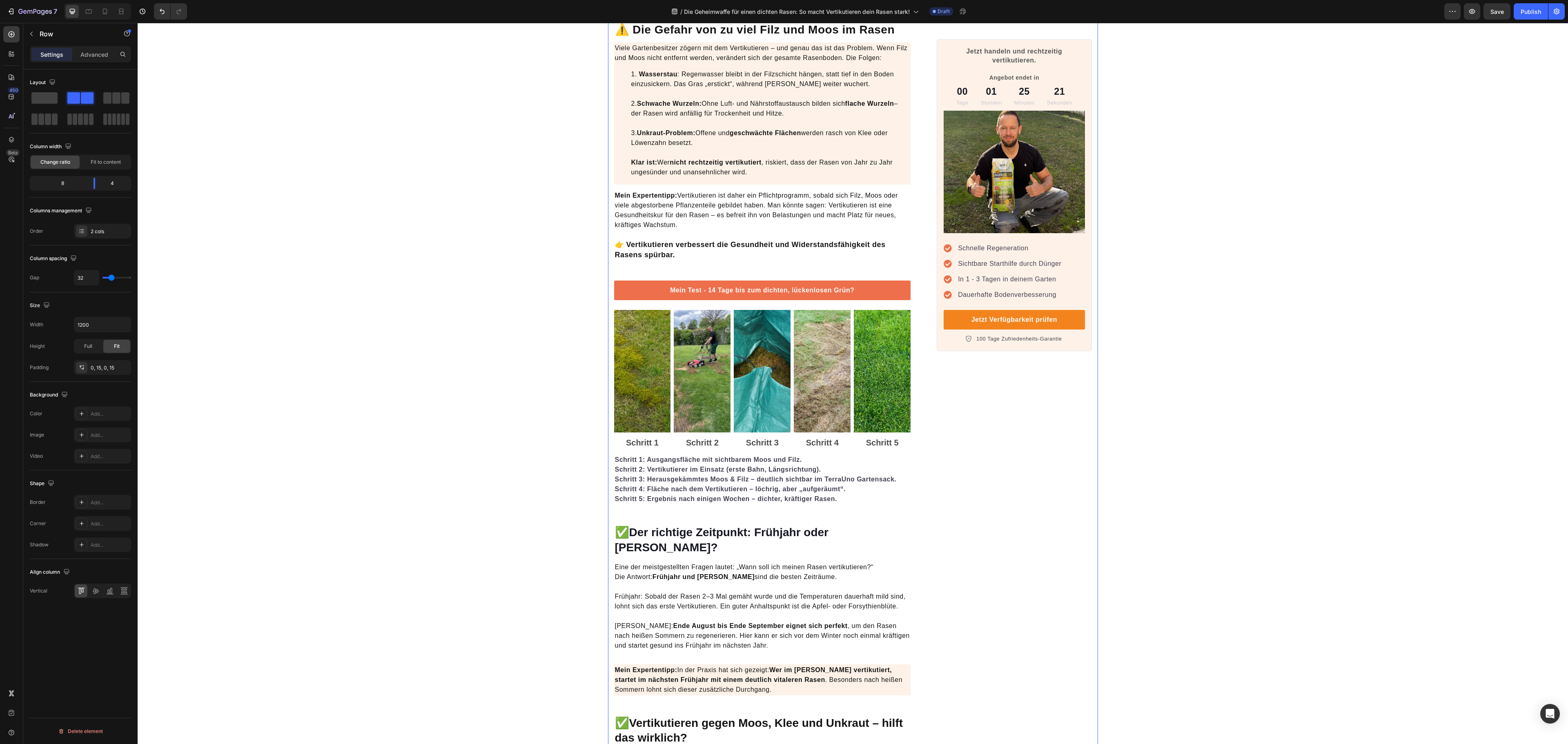
scroll to position [653, 0]
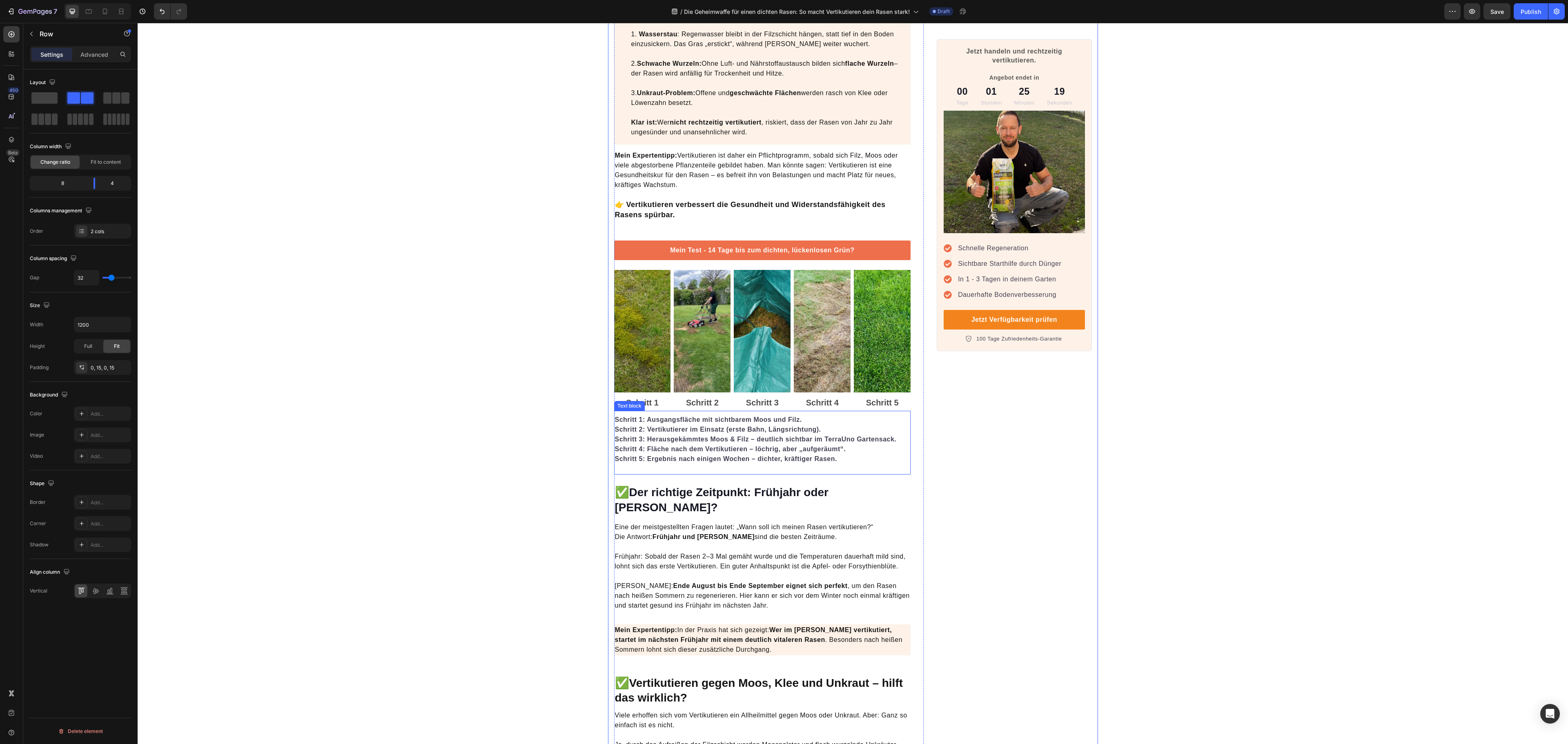
click at [685, 473] on div "Schritt 1: Ausgangsfläche mit sichtbarem Moos und Filz. Schritt 2: Vertikutiere…" at bounding box center [763, 443] width 297 height 64
click at [745, 473] on div "Schritt 1: Ausgangsfläche mit sichtbarem Moos und Filz. Schritt 2: Vertikutiere…" at bounding box center [763, 443] width 297 height 64
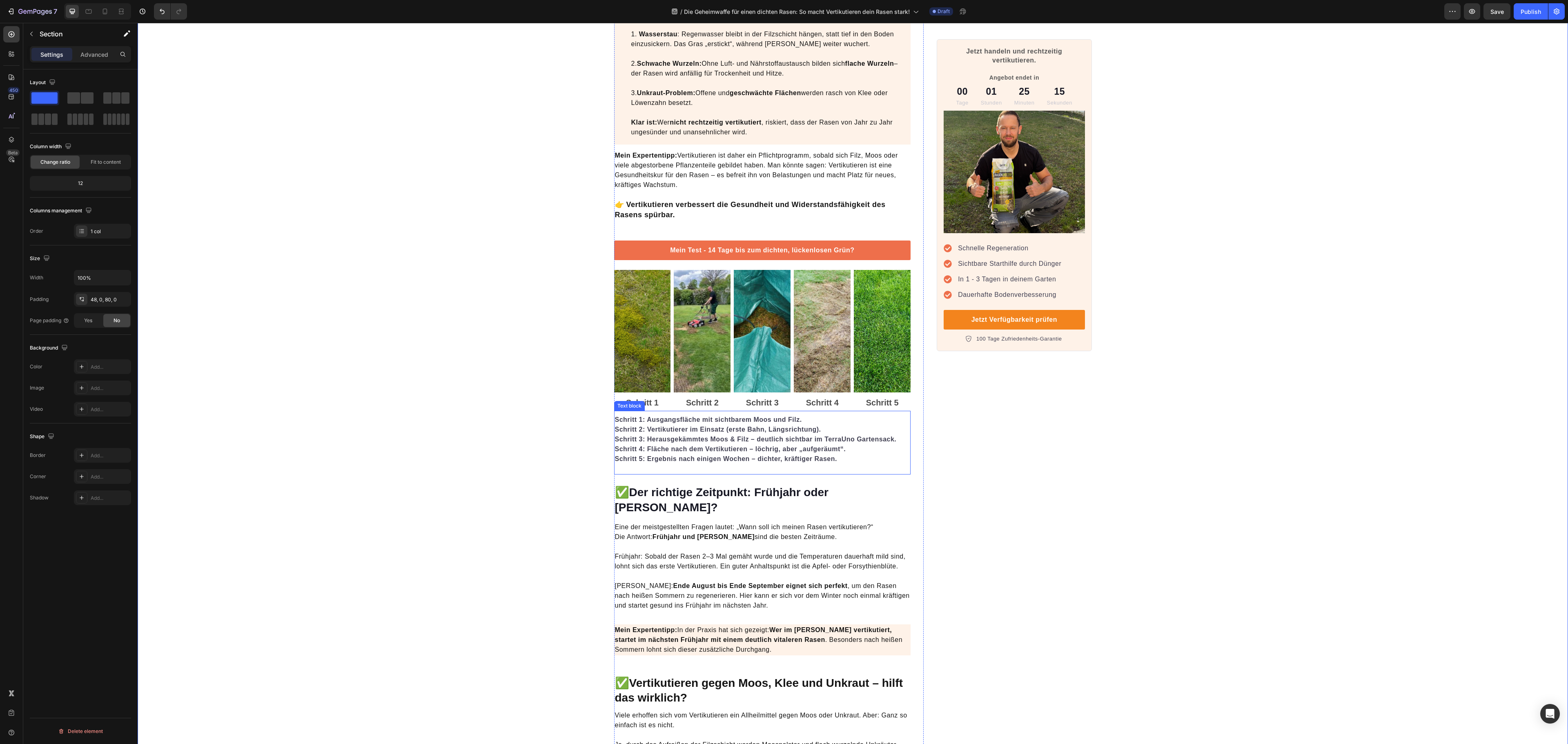
click at [859, 464] on p "Schritt 4: Fläche nach dem Vertikutieren – löchrig, aber „aufgeräumt“. Schritt …" at bounding box center [762, 454] width 295 height 19
click at [94, 55] on p "Advanced" at bounding box center [94, 55] width 28 height 9
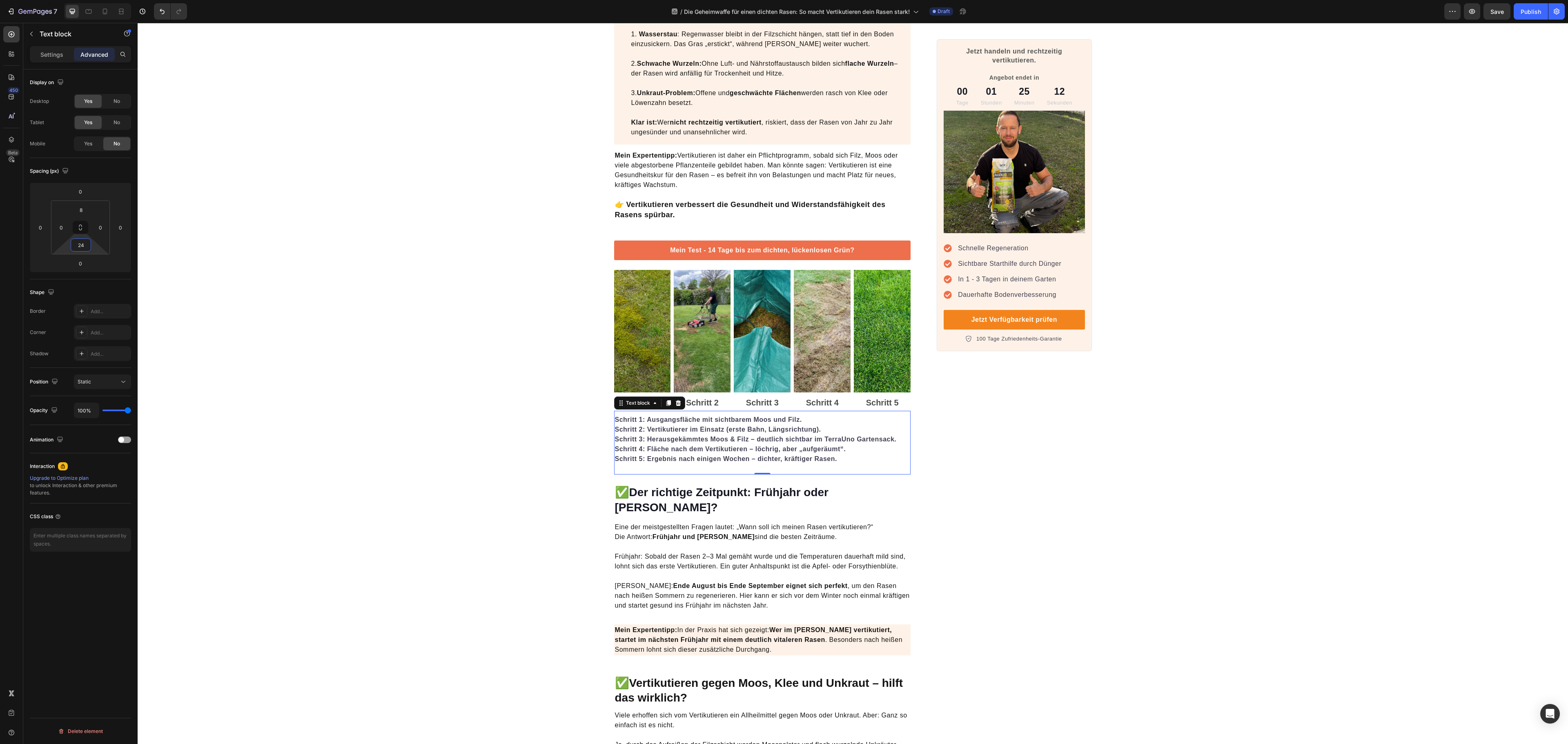
click at [83, 248] on input "24" at bounding box center [80, 245] width 16 height 12
type input "0"
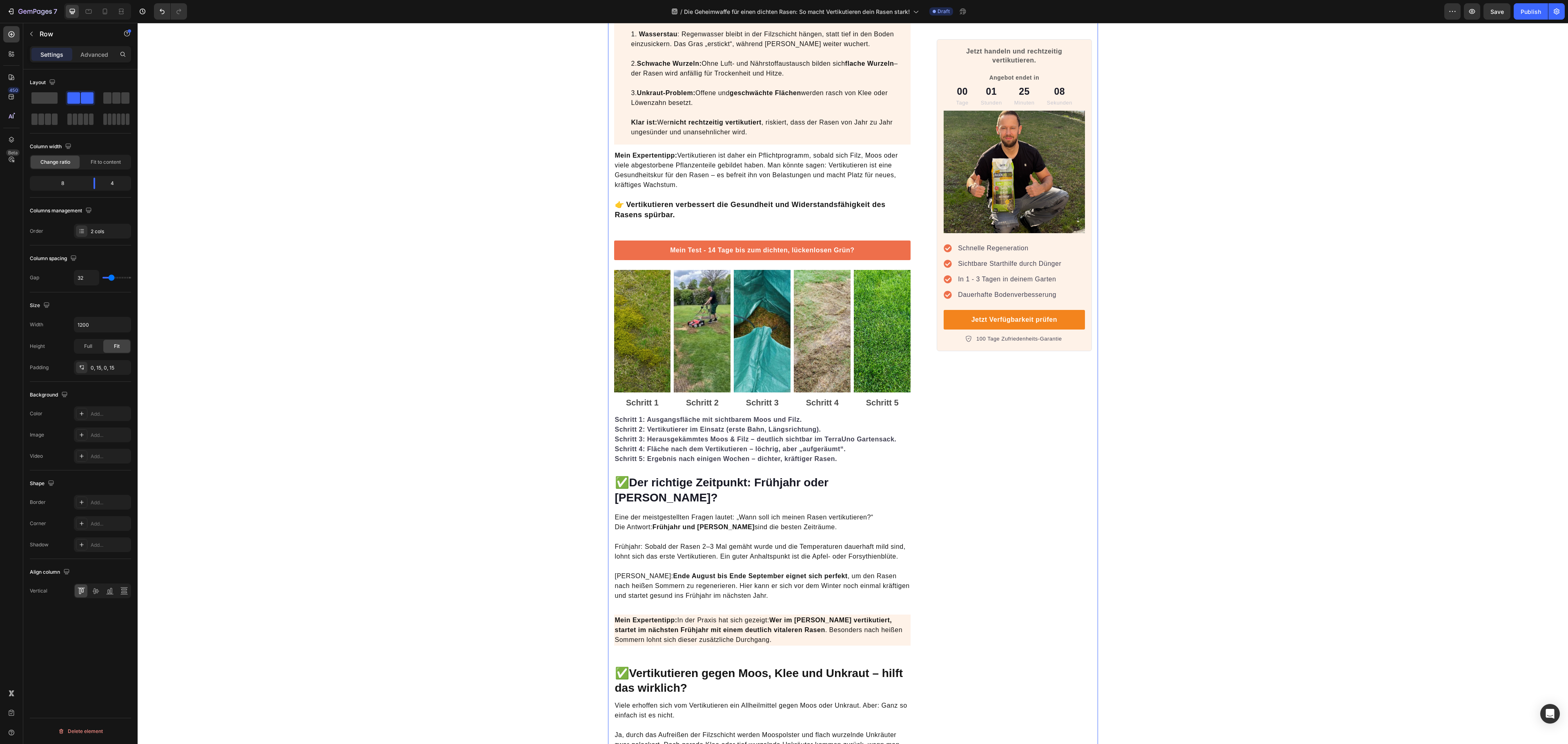
scroll to position [572, 0]
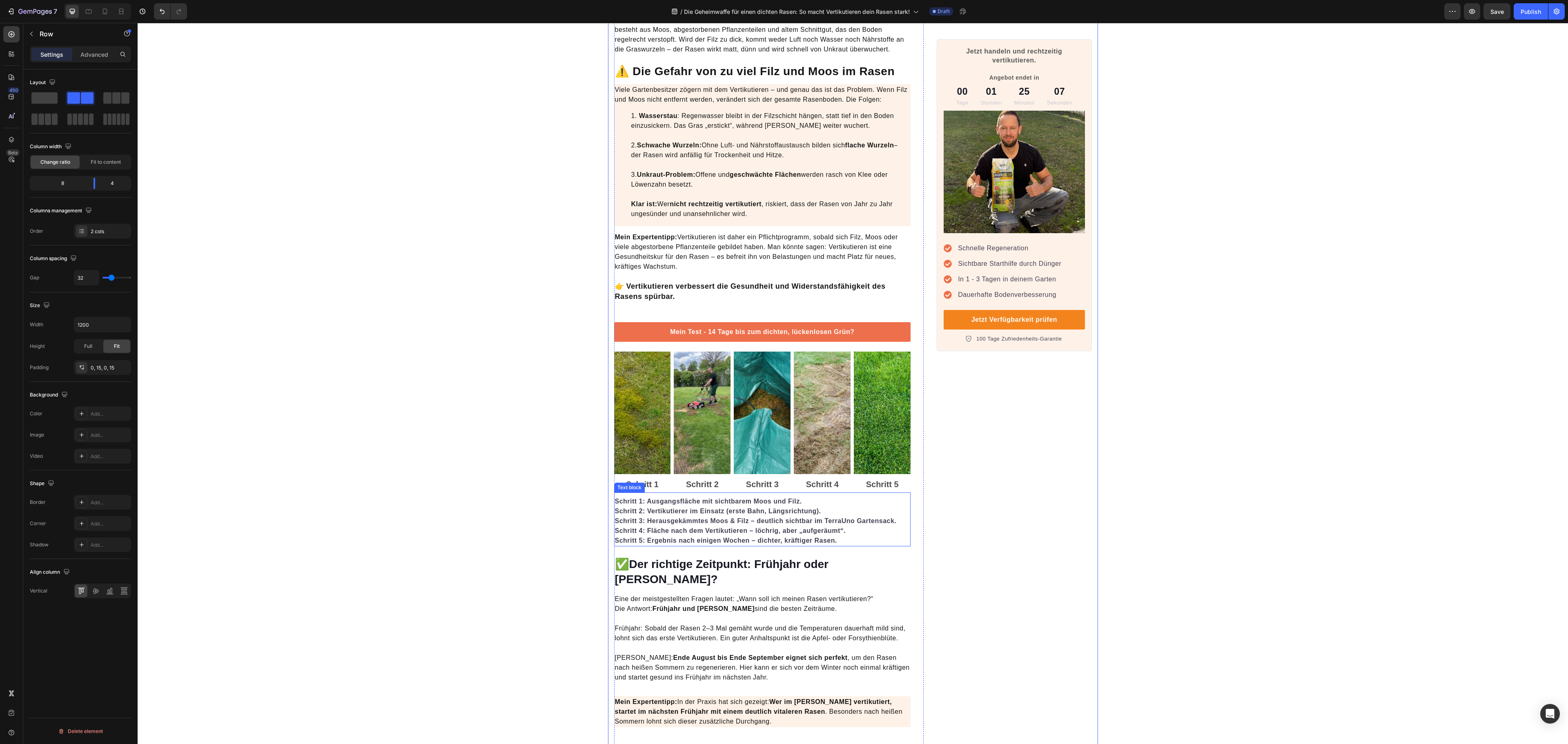
click at [746, 512] on strong "Schritt 2: Vertikutierer im Einsatz (erste Bahn, Längsrichtung)." at bounding box center [718, 511] width 206 height 7
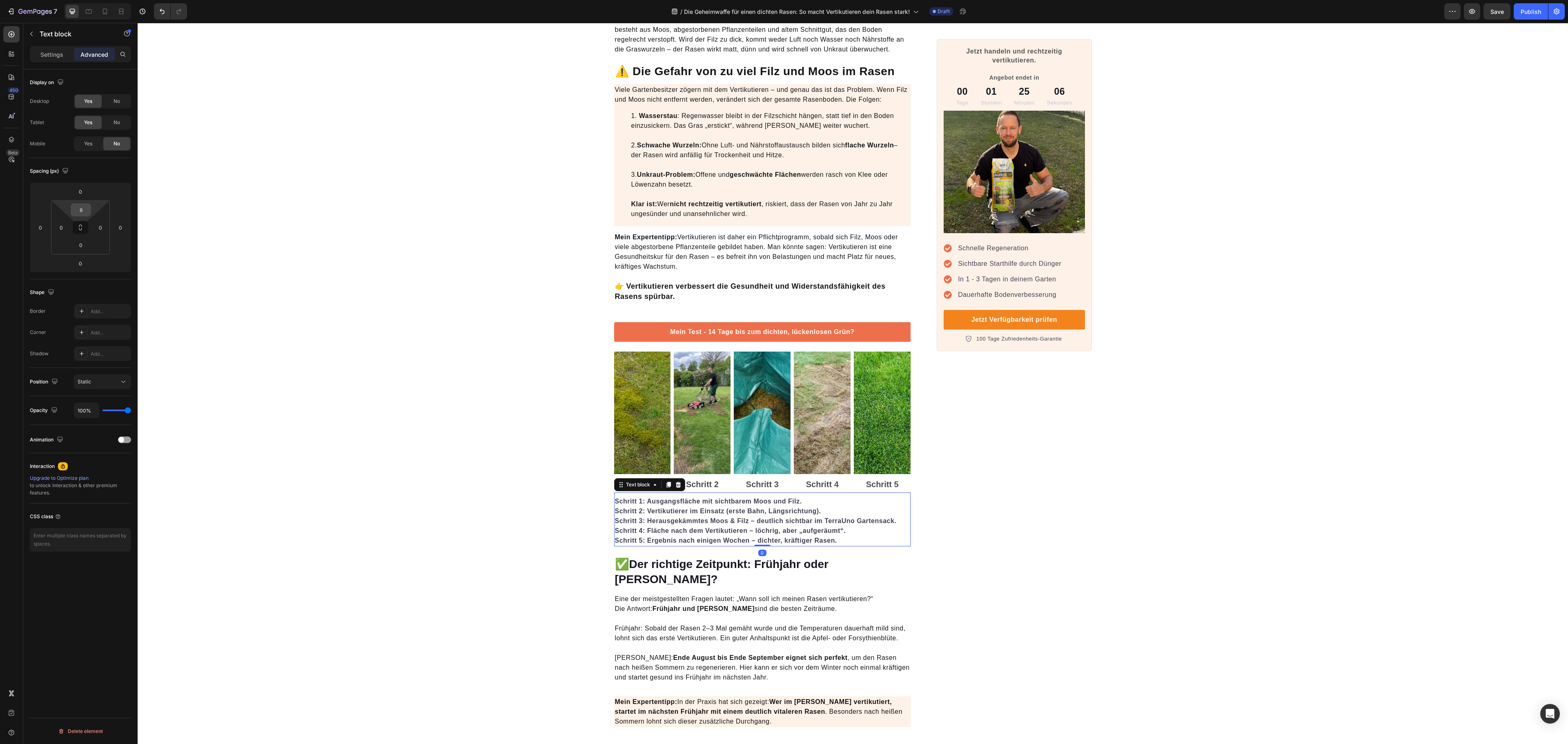
click at [80, 212] on input "8" at bounding box center [80, 210] width 16 height 12
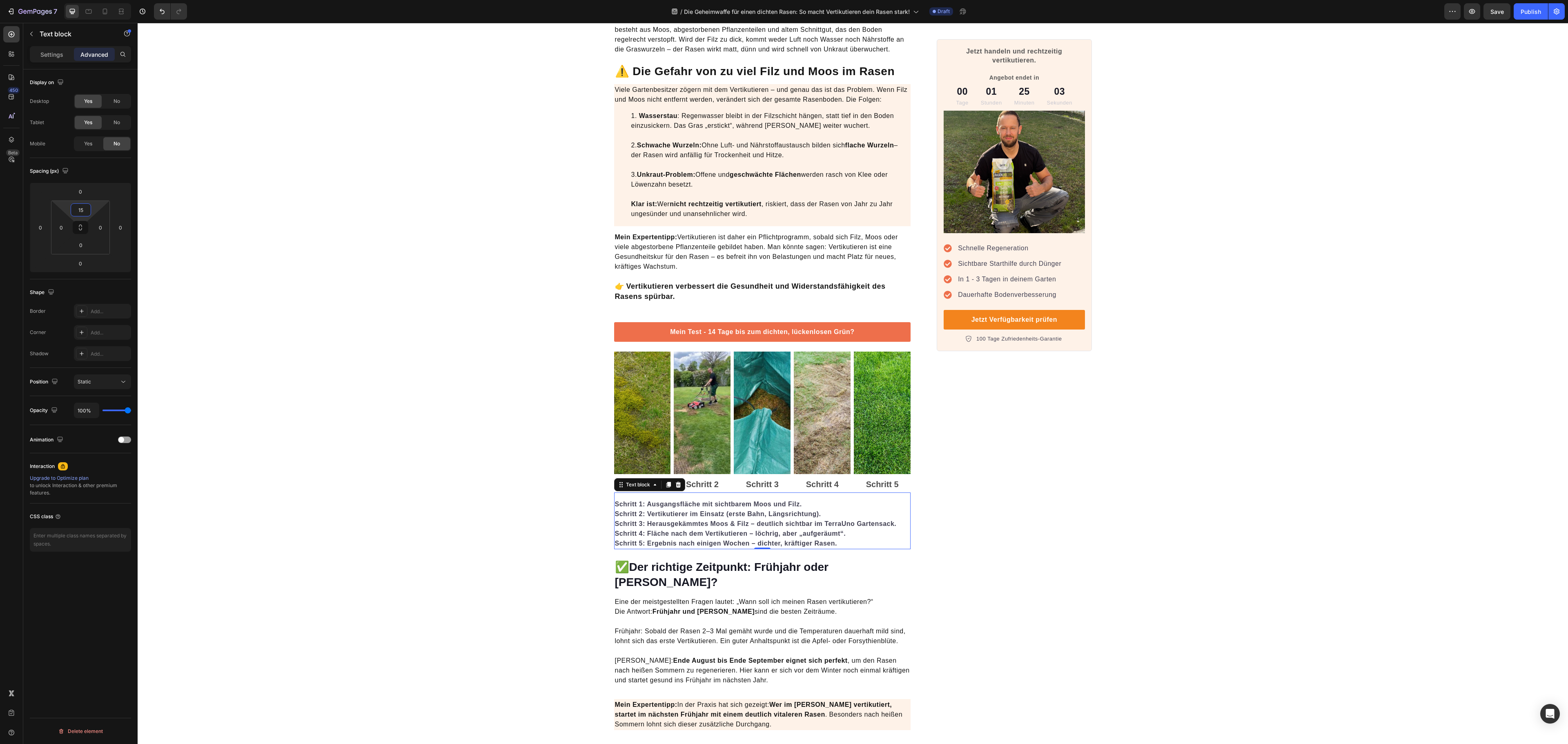
click at [79, 214] on input "15" at bounding box center [80, 210] width 16 height 12
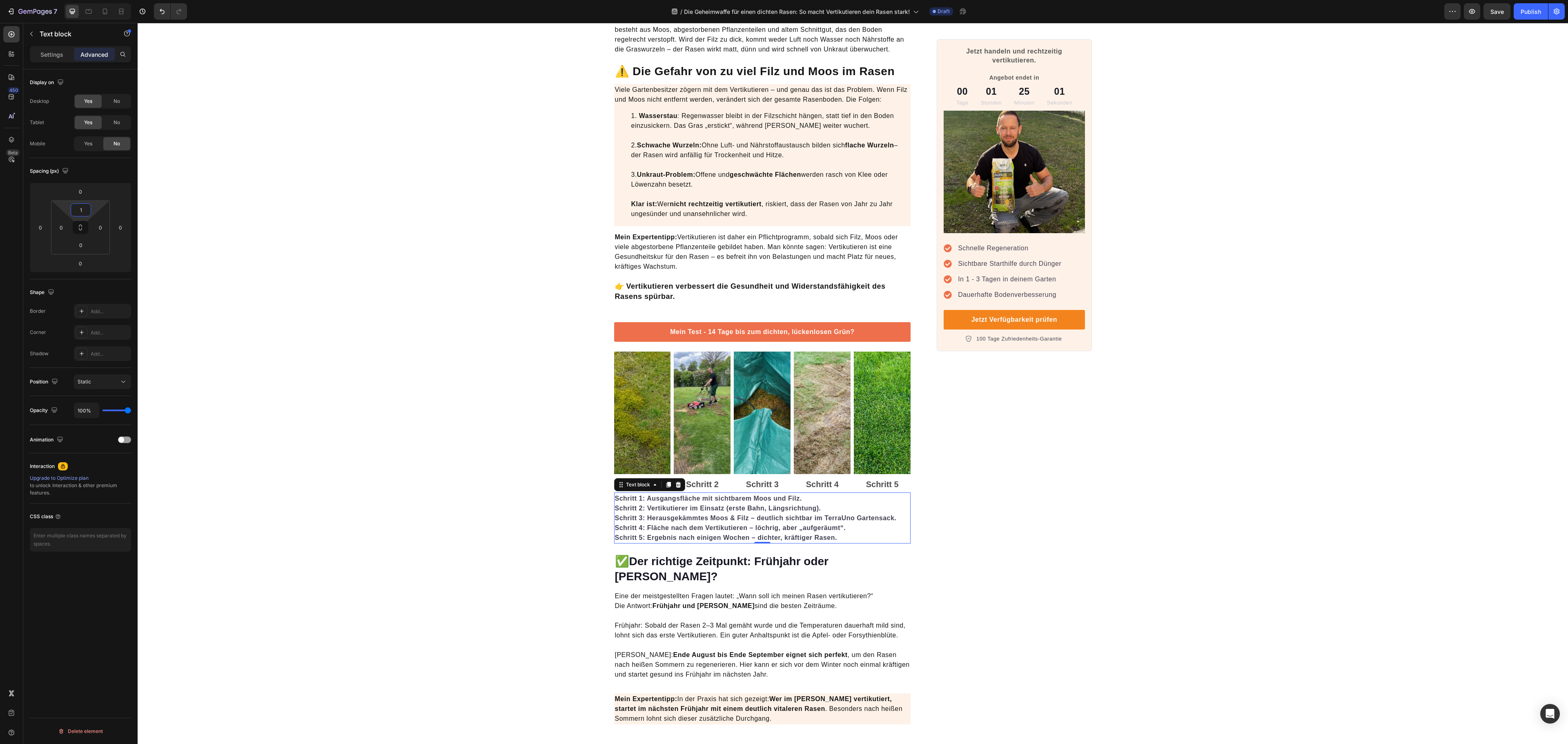
type input "10"
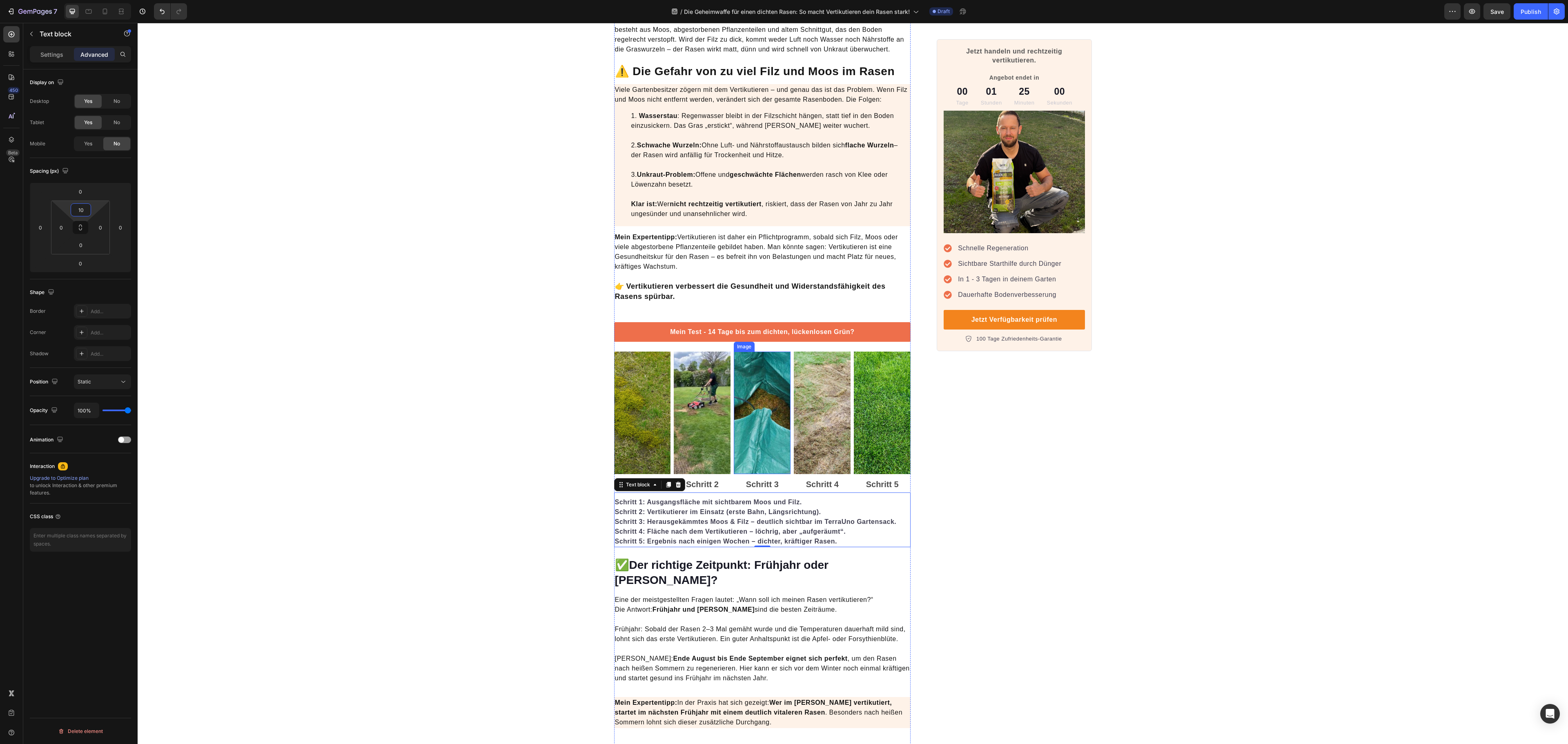
click at [772, 398] on img at bounding box center [761, 413] width 57 height 122
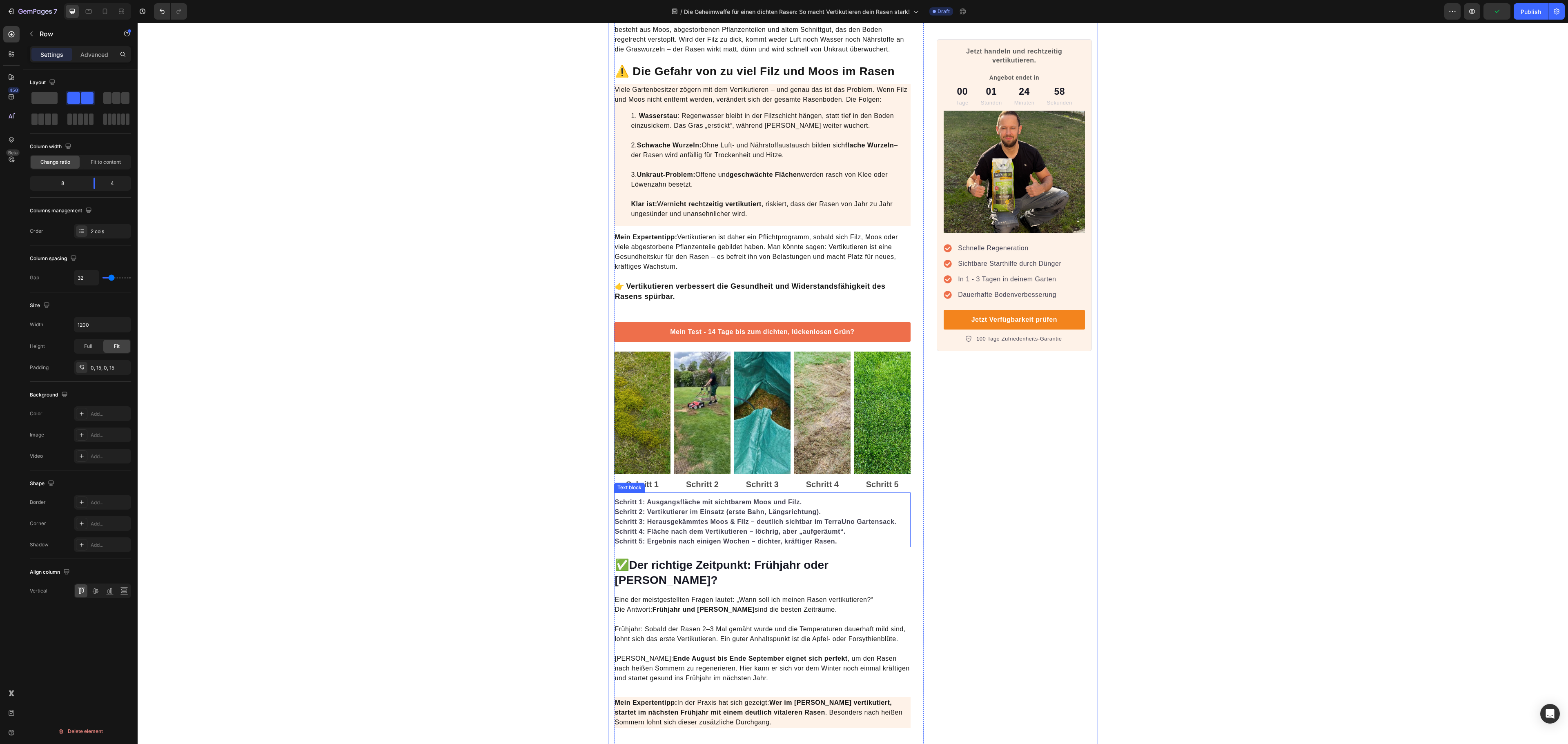
click at [743, 545] on strong "Schritt 5: Ergebnis nach einigen Wochen – dichter, kräftiger Rasen." at bounding box center [726, 541] width 222 height 7
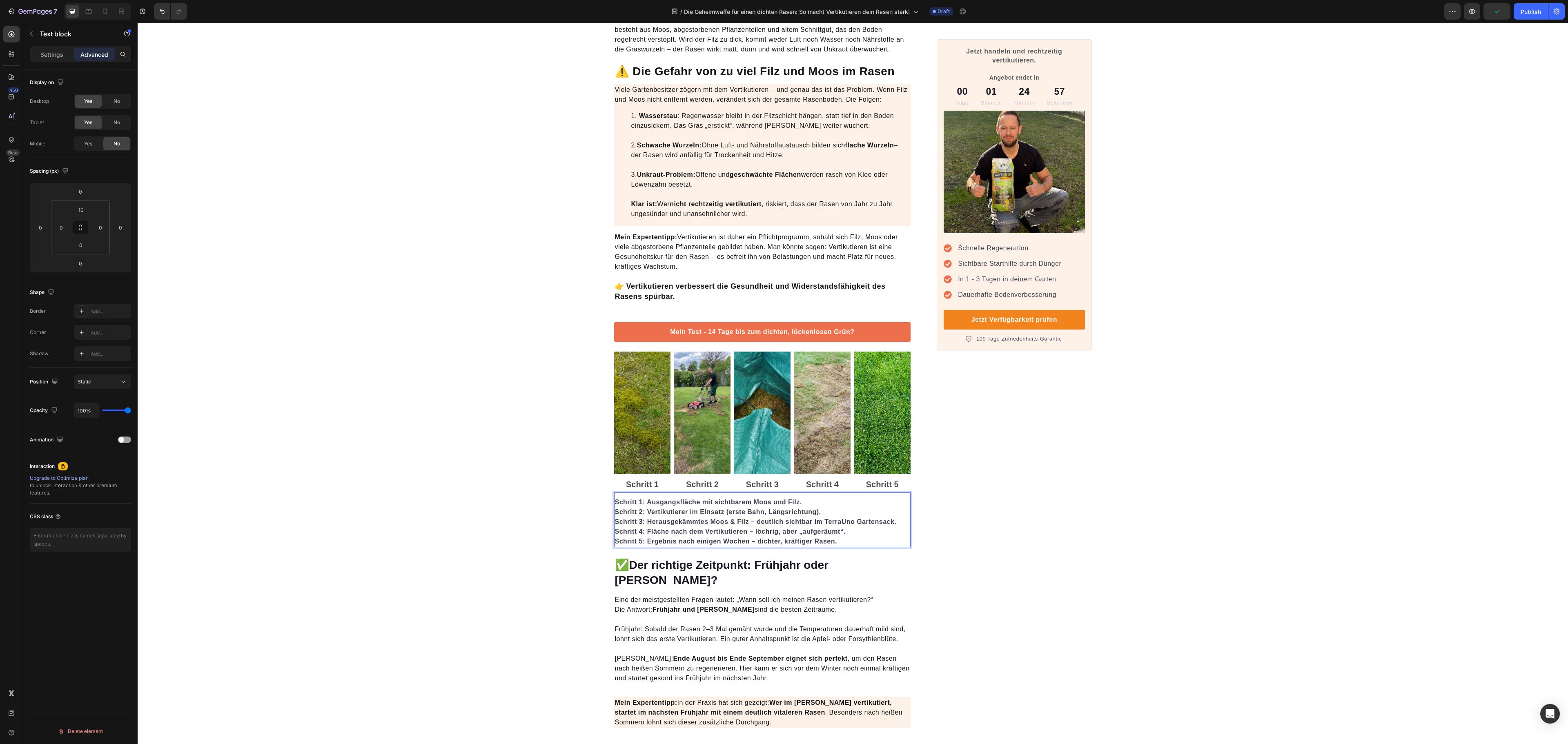
click at [702, 545] on strong "Schritt 5: Ergebnis nach einigen Wochen – dichter, kräftiger Rasen." at bounding box center [726, 541] width 222 height 7
click at [758, 545] on strong "Schritt 5: Ergebnis nach etwa 14 Tagen Wochen – dichter, kräftiger Rasen." at bounding box center [737, 541] width 245 height 7
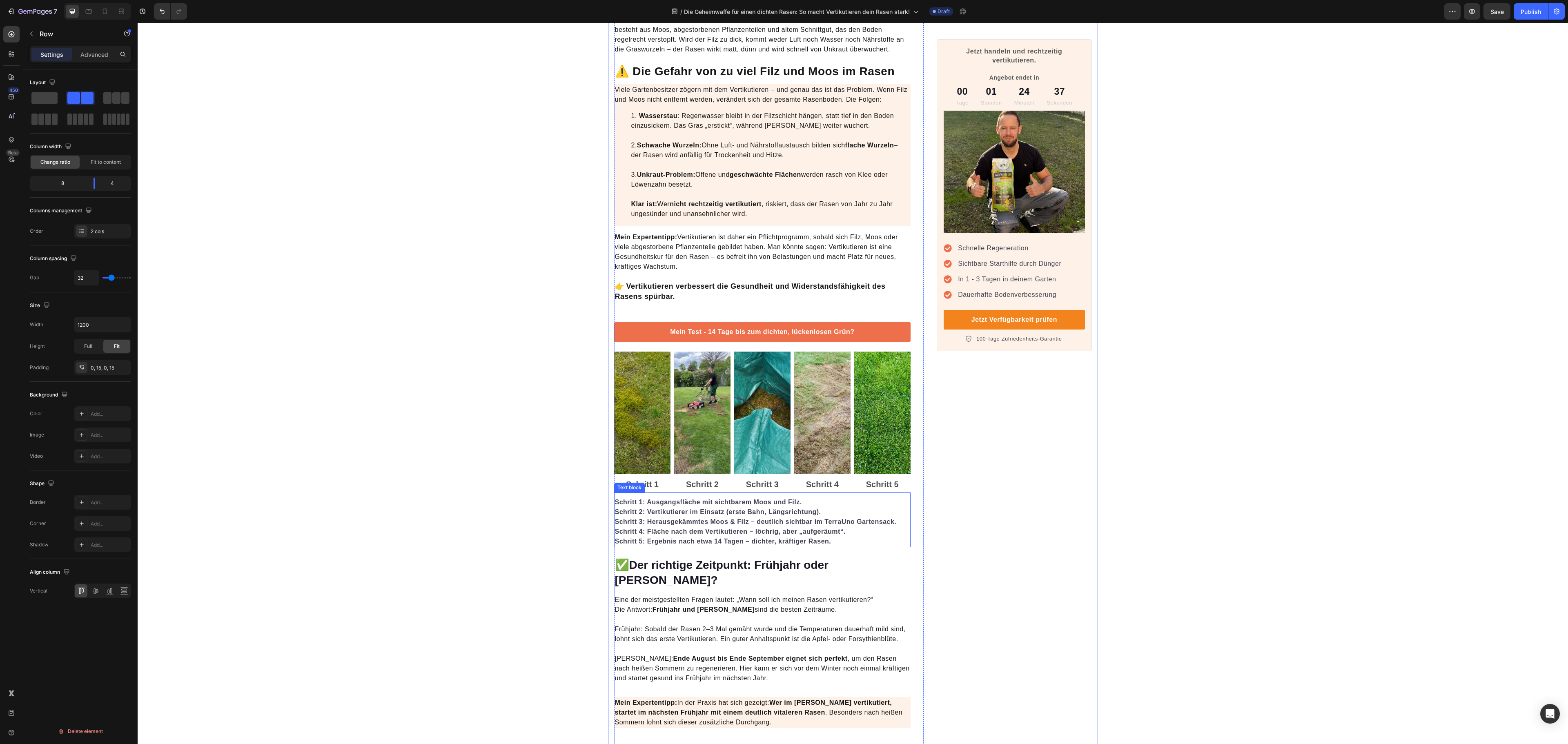
click at [710, 522] on strong "Schritt 3: Herausgekämmtes Moos & Filz – deutlich sichtbar im TerraUno Gartensa…" at bounding box center [755, 521] width 282 height 7
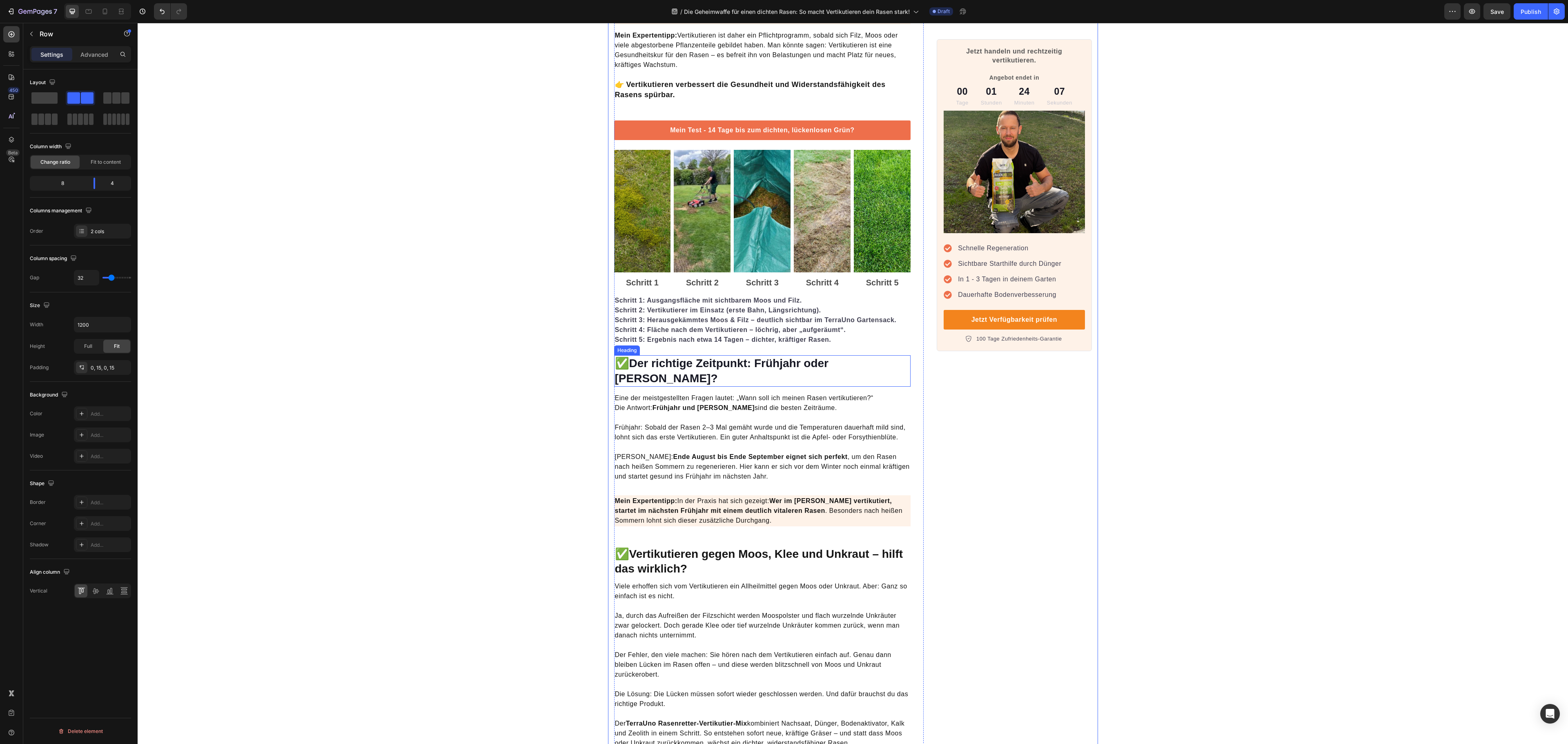
scroll to position [735, 0]
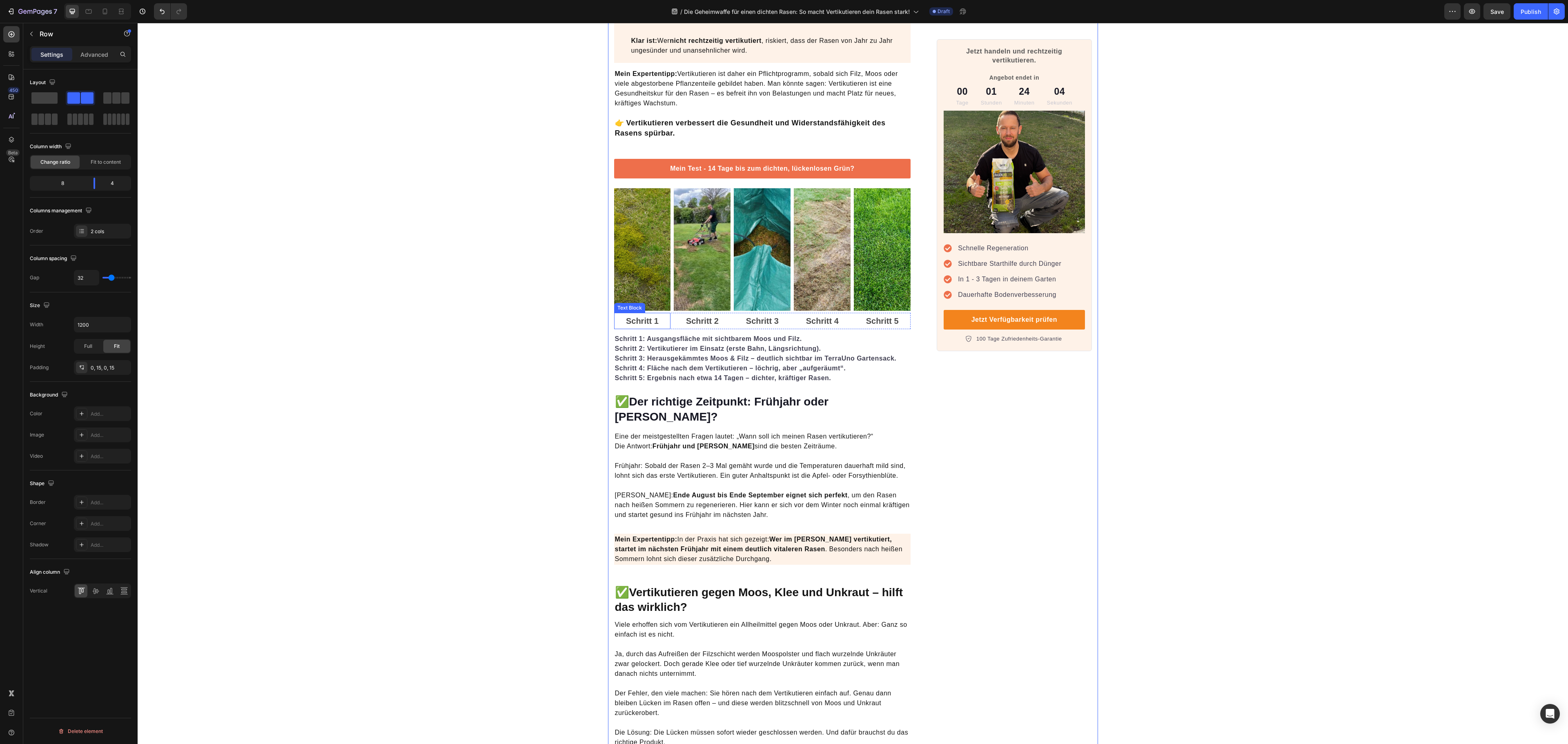
click at [631, 318] on p "Schritt 1" at bounding box center [642, 321] width 55 height 15
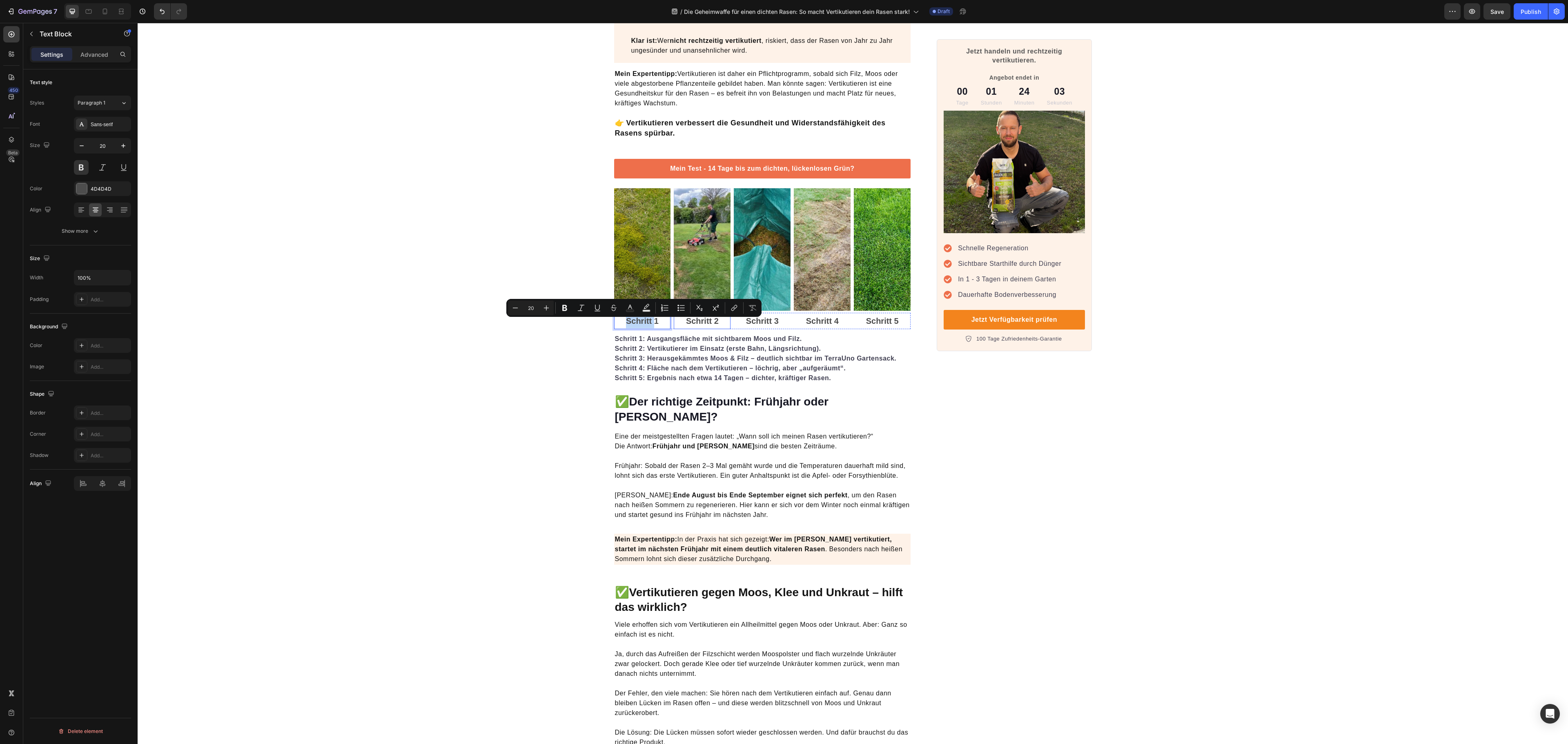
click at [700, 325] on p "Schritt 2" at bounding box center [702, 321] width 55 height 15
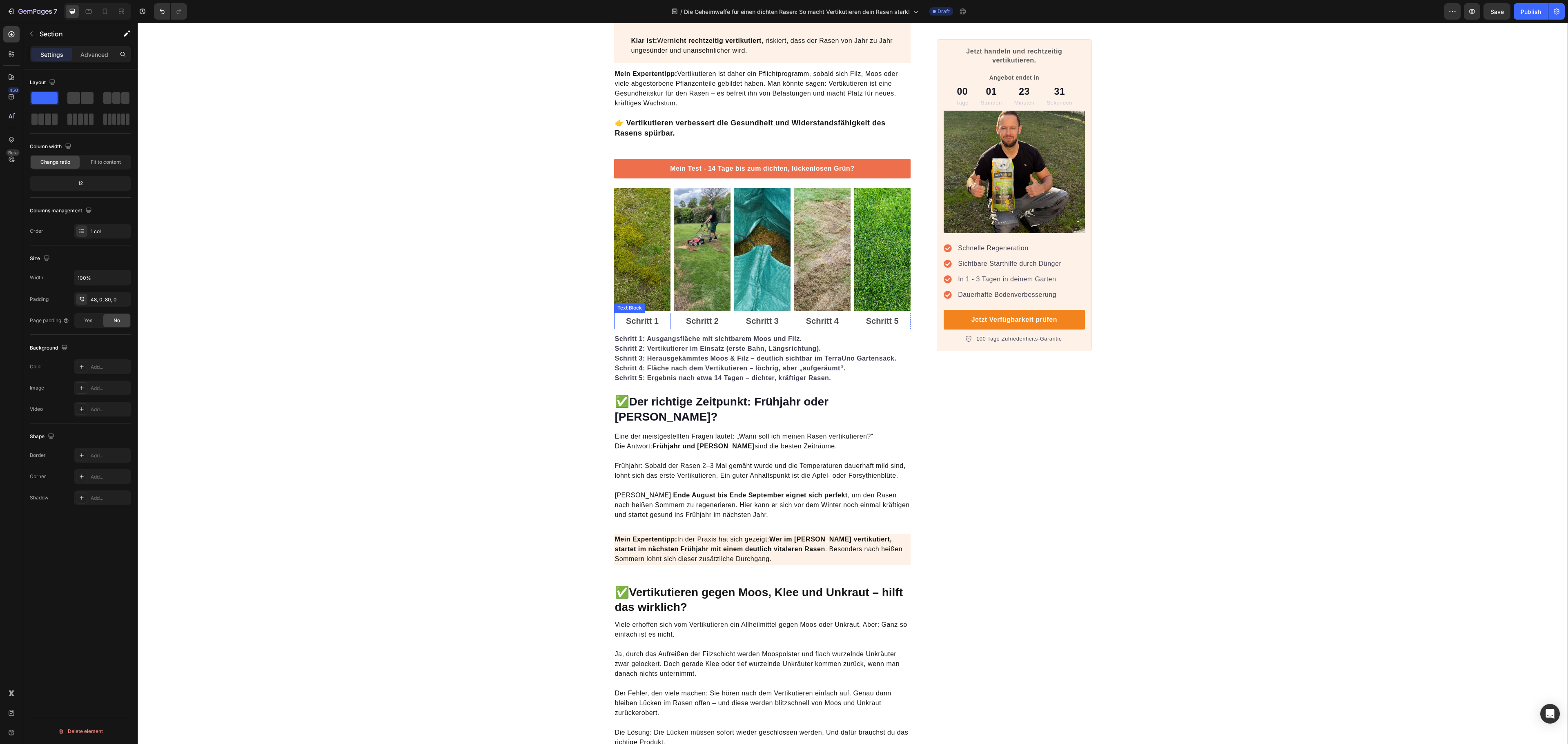
click at [638, 323] on p "Schritt 1" at bounding box center [642, 321] width 55 height 15
click at [687, 325] on p "Schritt 2" at bounding box center [702, 321] width 55 height 15
click at [758, 326] on strong "Schritt 3" at bounding box center [763, 321] width 33 height 9
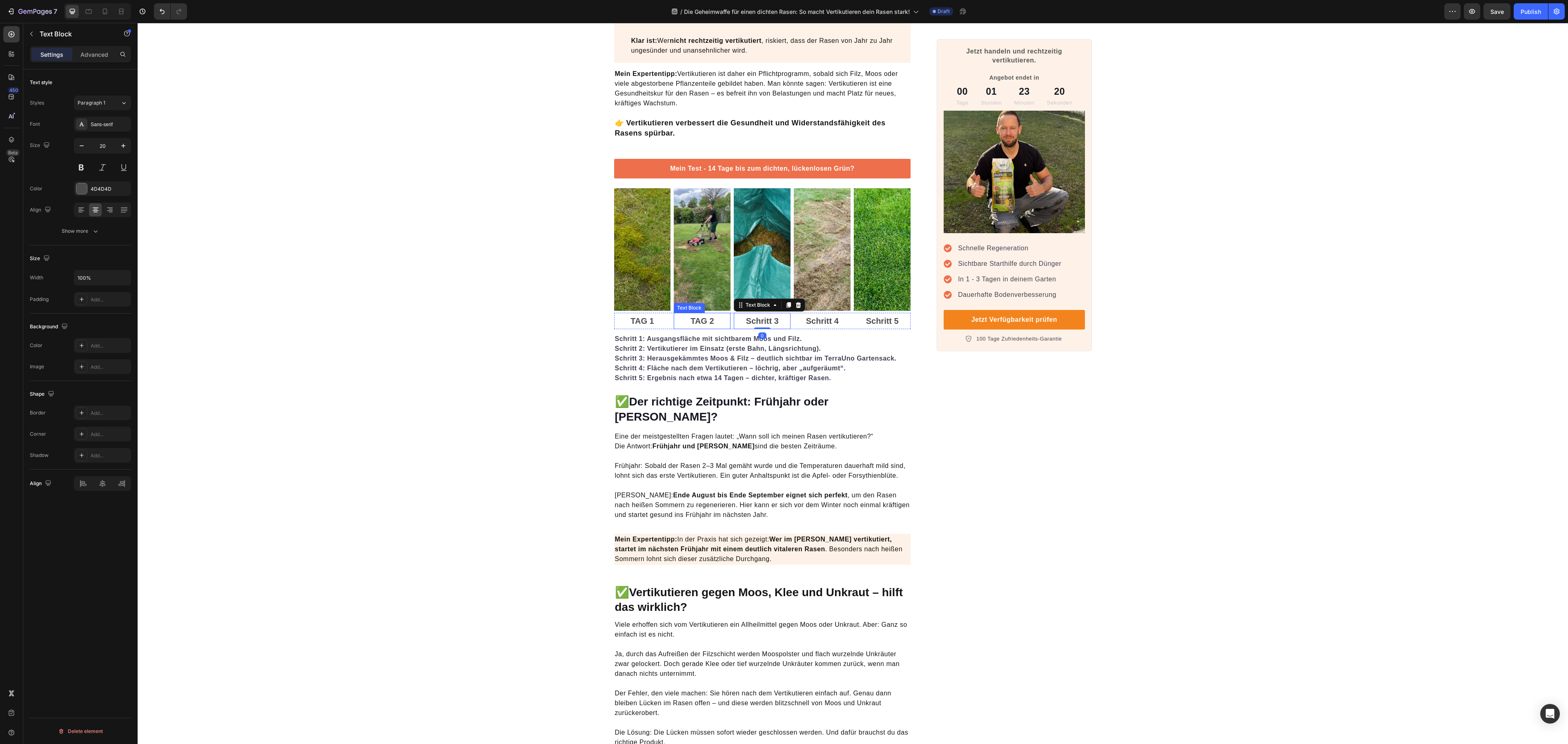
click at [679, 328] on p "TAG 2" at bounding box center [702, 321] width 55 height 15
click at [696, 328] on p "TAG 2" at bounding box center [702, 321] width 55 height 15
click at [880, 326] on p "Schritt 5" at bounding box center [882, 321] width 55 height 15
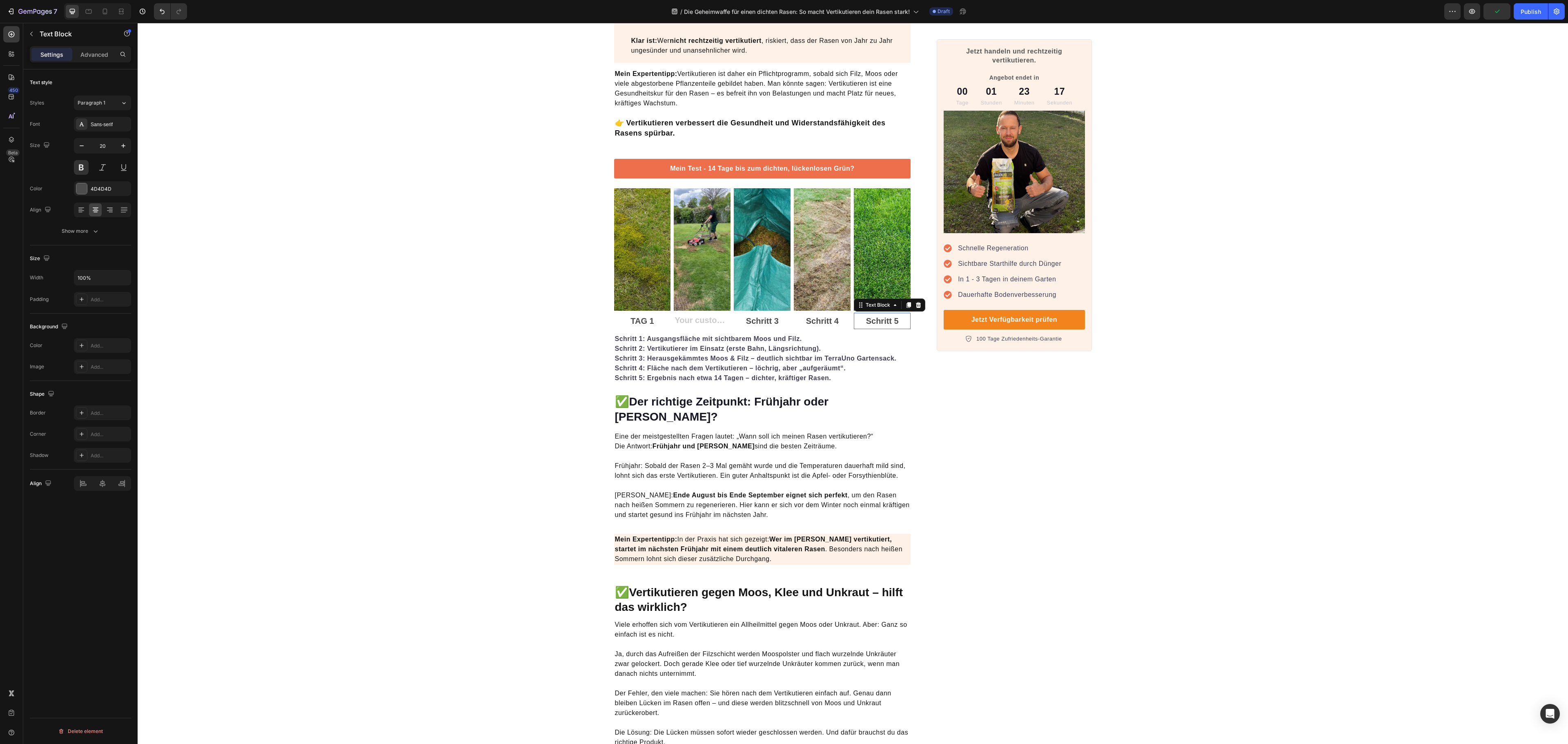
click at [880, 326] on p "Schritt 5" at bounding box center [882, 321] width 55 height 15
click at [776, 327] on p "Schritt 3" at bounding box center [762, 321] width 55 height 15
click at [695, 321] on div "Rich Text Editor. Editing area: main" at bounding box center [702, 321] width 57 height 16
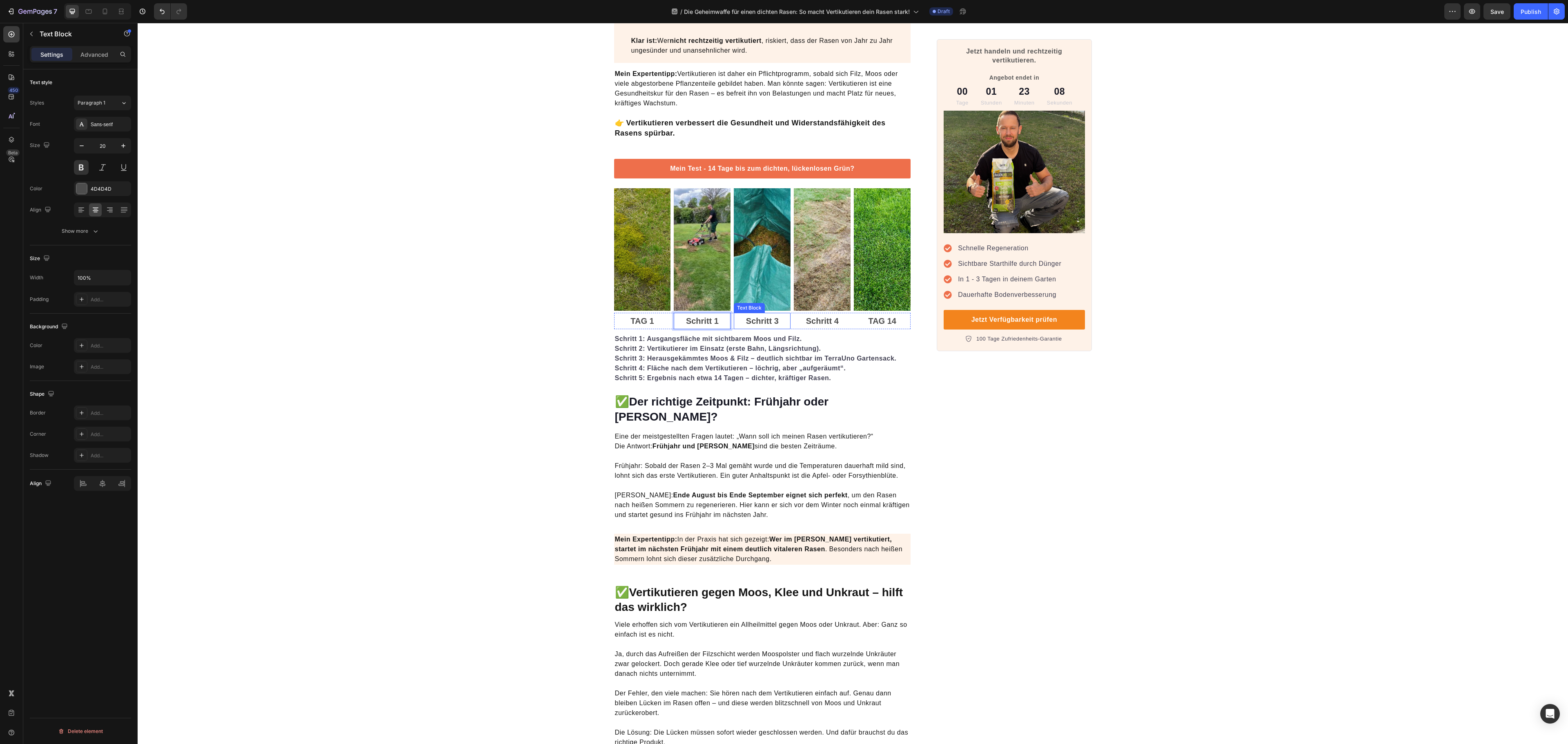
click at [748, 323] on strong "Schritt 3" at bounding box center [763, 321] width 33 height 9
click at [836, 328] on p "Schritt 4" at bounding box center [822, 321] width 55 height 15
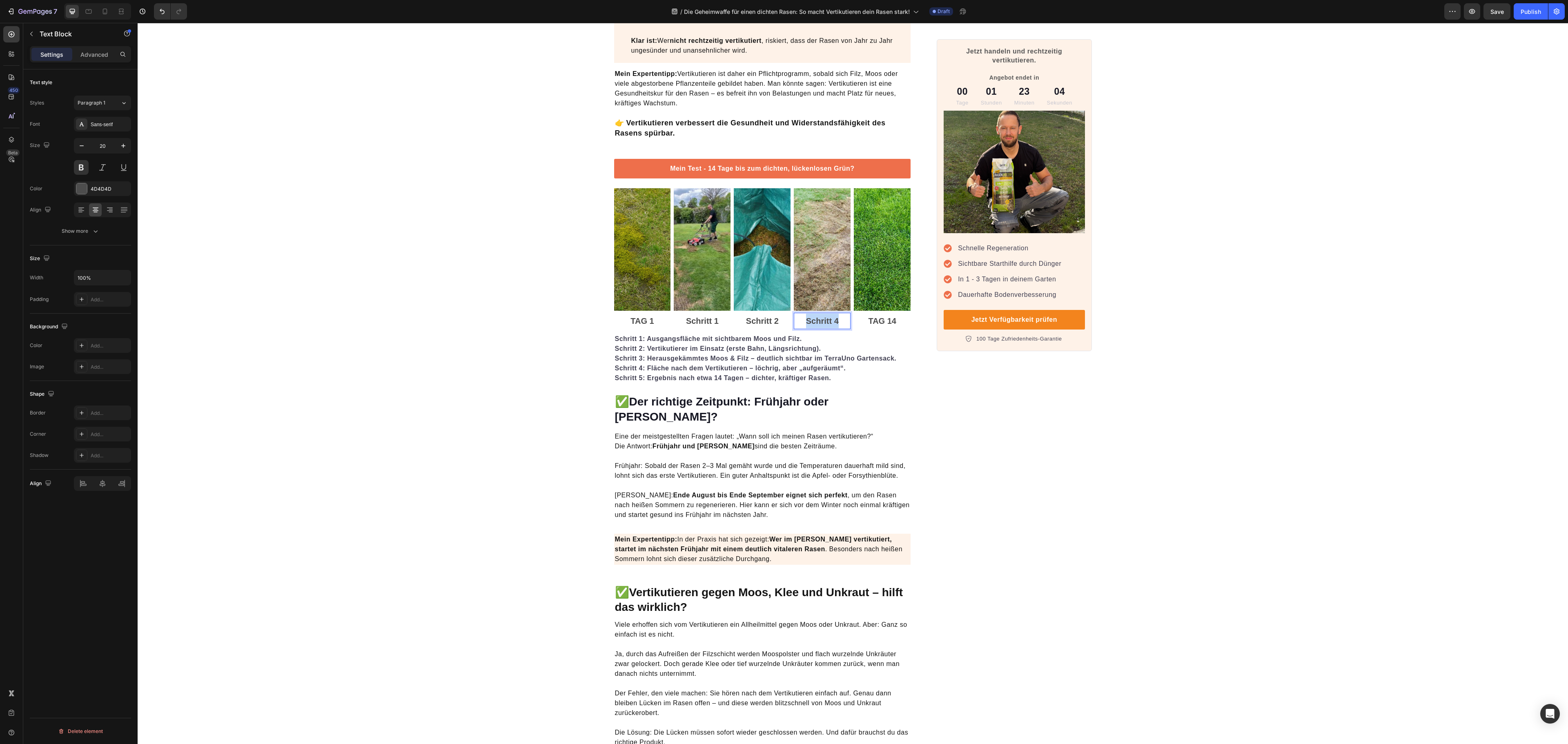
click at [836, 328] on p "Schritt 4" at bounding box center [822, 321] width 55 height 15
click at [835, 369] on strong "Schritt 4: Fläche nach dem Vertikutieren – löchrig, aber „aufgeräumt“." at bounding box center [730, 368] width 231 height 7
click at [615, 342] on strong "Schritt 1: Ausgangsfläche mit sichtbarem Moos und Filz." at bounding box center [708, 339] width 187 height 7
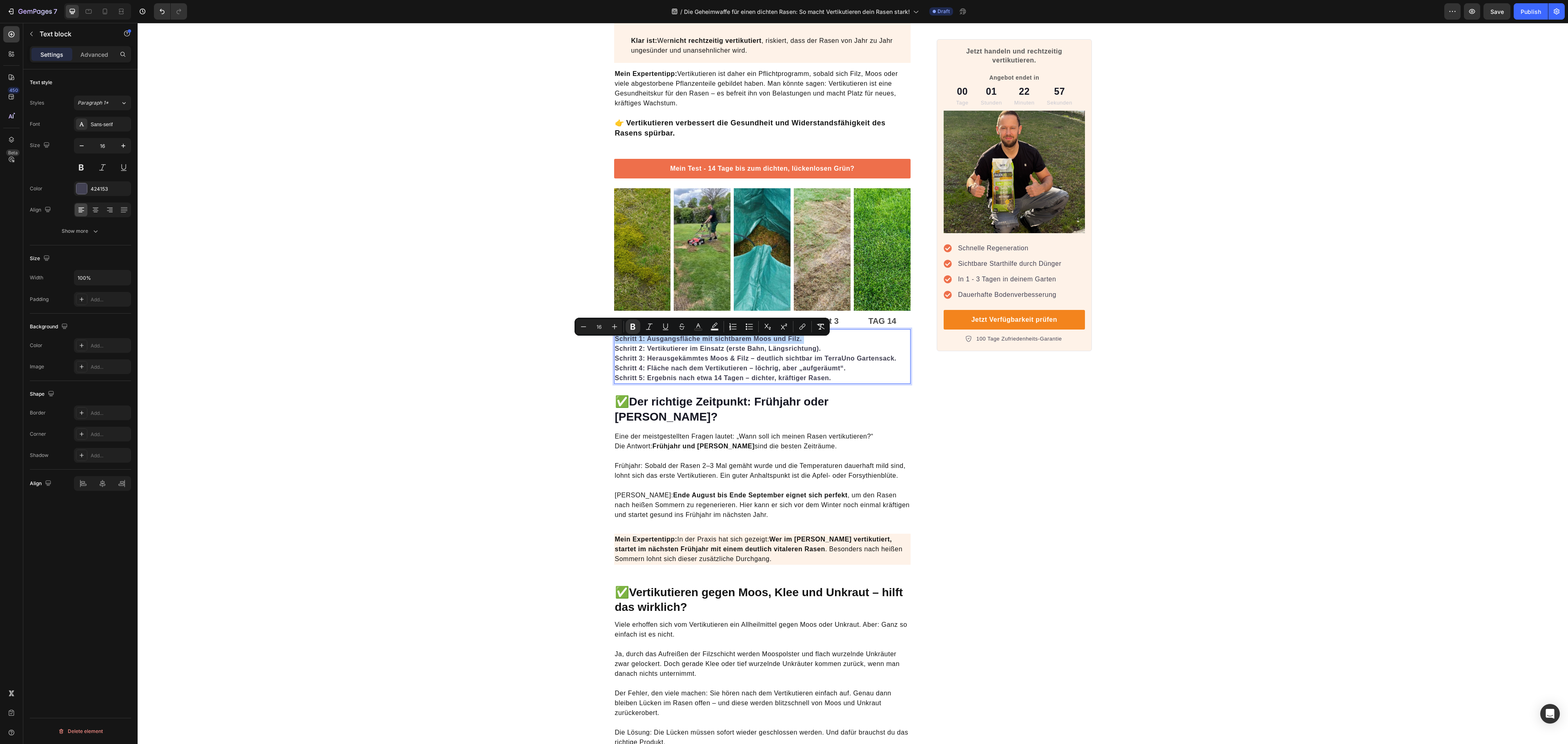
click at [645, 342] on strong "Schritt 1: Ausgangsfläche mit sichtbarem Moos und Filz." at bounding box center [708, 339] width 187 height 7
drag, startPoint x: 636, startPoint y: 342, endPoint x: 607, endPoint y: 344, distance: 29.1
click at [670, 348] on p "TAG 1: Ausgangsfläche mit sichtbarem Moos und Filz. Schritt 2: Vertikutierer im…" at bounding box center [762, 344] width 295 height 19
click at [634, 352] on strong "Schritt 2: Vertikutierer im Einsatz (erste Bahn, Längsrichtung)." at bounding box center [718, 348] width 206 height 7
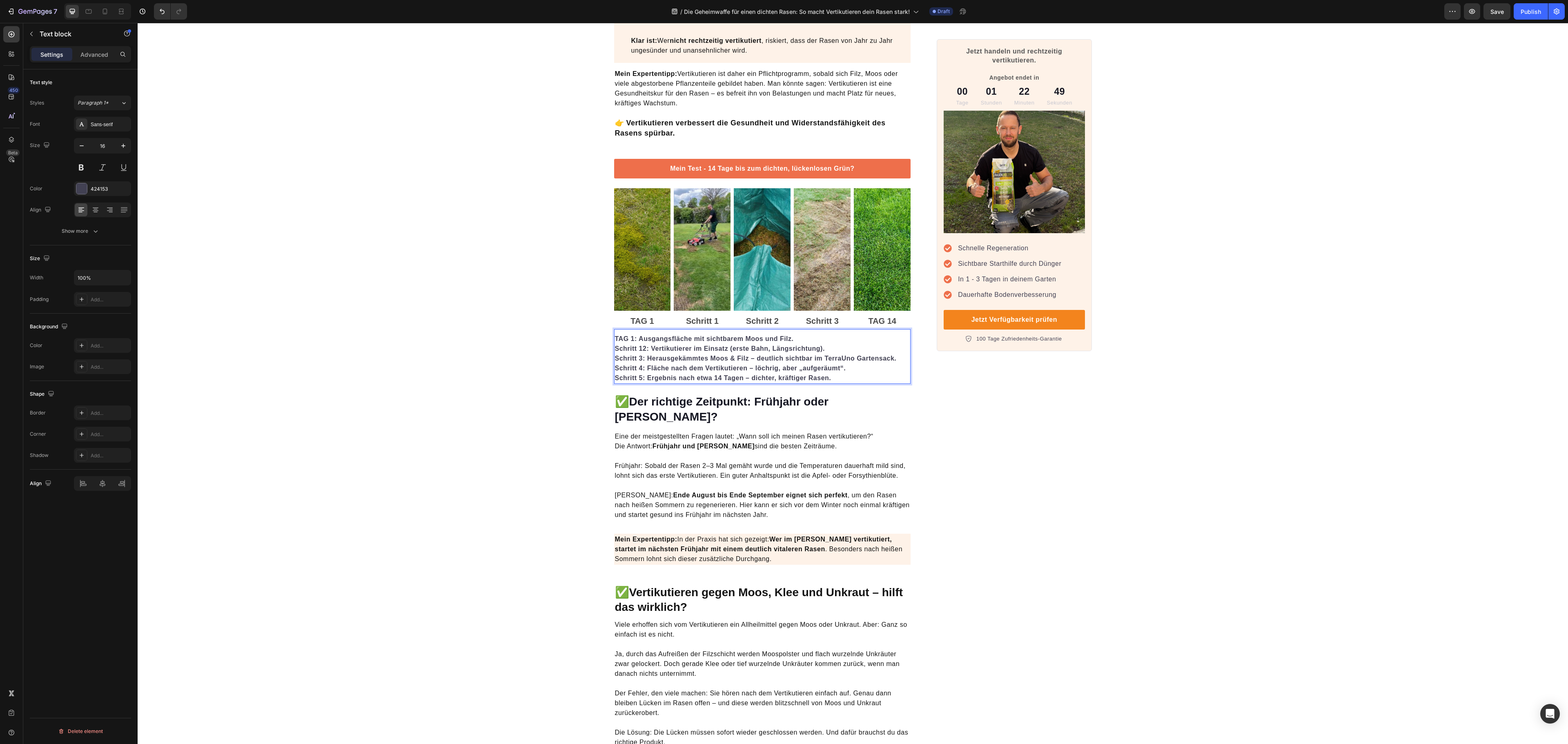
click at [758, 362] on strong "Schritt 3: Herausgekämmtes Moos & Filz – deutlich sichtbar im TerraUno Gartensa…" at bounding box center [755, 358] width 282 height 7
click at [639, 352] on strong "Schritt 12: Vertikutierer im Einsatz (erste Bahn, Längsrichtung)." at bounding box center [719, 348] width 210 height 7
click at [641, 351] on strong "Schritt 12: Vertikutierer im Einsatz (erste Bahn, Längsrichtung)." at bounding box center [719, 348] width 210 height 7
click at [652, 362] on strong "Schritt 3: Herausgekämmtes Moos & Filz – deutlich sichtbar im TerraUno Gartensa…" at bounding box center [755, 358] width 282 height 7
click at [634, 361] on strong "Schritt 3: Herausgekämmtes Moos & Filz – deutlich sichtbar im TerraUno Gartensa…" at bounding box center [755, 358] width 282 height 7
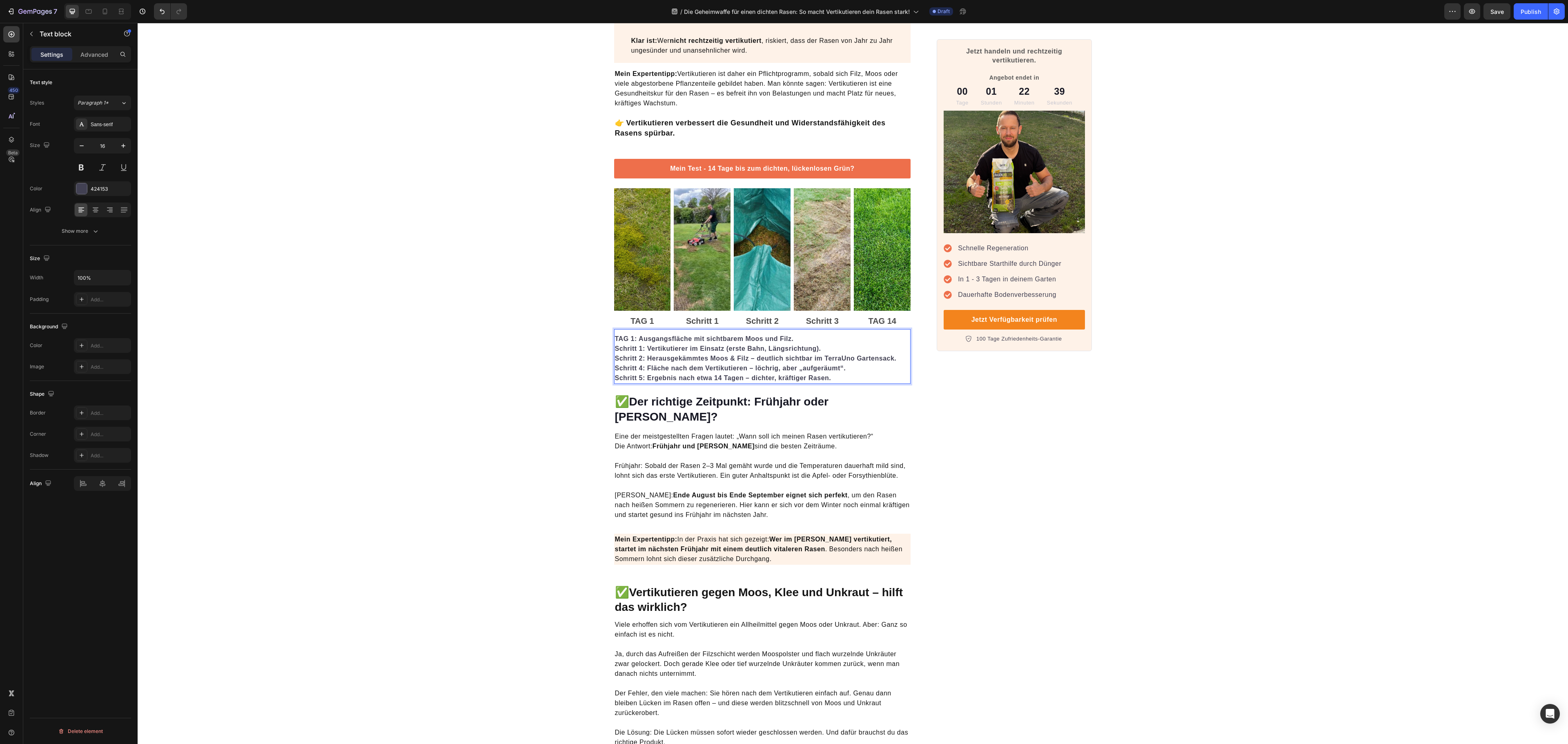
click at [633, 371] on strong "Schritt 4: Fläche nach dem Vertikutieren – löchrig, aber „aufgeräumt“." at bounding box center [730, 368] width 231 height 7
click at [855, 377] on p "Schritt 3: Fläche nach dem Vertikutieren – löchrig, aber „aufgeräumt“. Schritt …" at bounding box center [762, 373] width 295 height 19
click at [726, 382] on strong "Schritt 5: Ergebnis nach etwa 14 Tagen – dichter, kräftiger Rasen." at bounding box center [723, 377] width 217 height 7
click at [769, 380] on strong "Schritt 5: Ergebnis nach etwa 14 Tagen – dichter, kräftiger Rasen." at bounding box center [723, 377] width 217 height 7
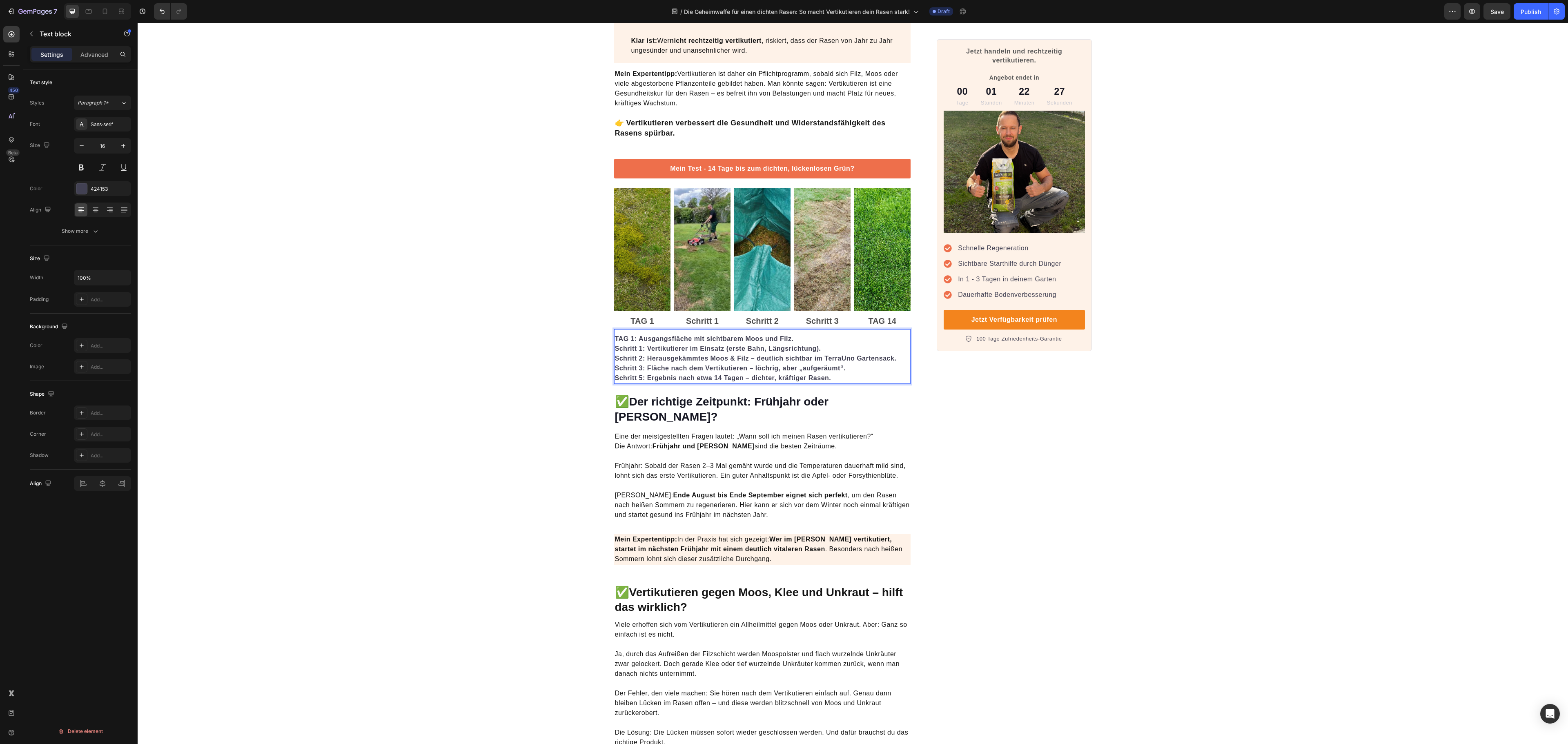
click at [738, 382] on strong "Schritt 5: Ergebnis nach etwa 14 Tagen – dichter, kräftiger Rasen." at bounding box center [723, 377] width 217 height 7
click at [636, 382] on strong "Schritt 5: Ergebnis nach etwa 14 Tagen – dichter, kräftiger Rasen." at bounding box center [723, 377] width 217 height 7
drag, startPoint x: 610, startPoint y: 382, endPoint x: 629, endPoint y: 384, distance: 19.1
drag, startPoint x: 629, startPoint y: 384, endPoint x: 636, endPoint y: 382, distance: 7.3
click at [636, 382] on strong "Schritt 5: Ergebnis nach etwa 14 Tagen – dichter, kräftiger Rasen." at bounding box center [723, 377] width 217 height 7
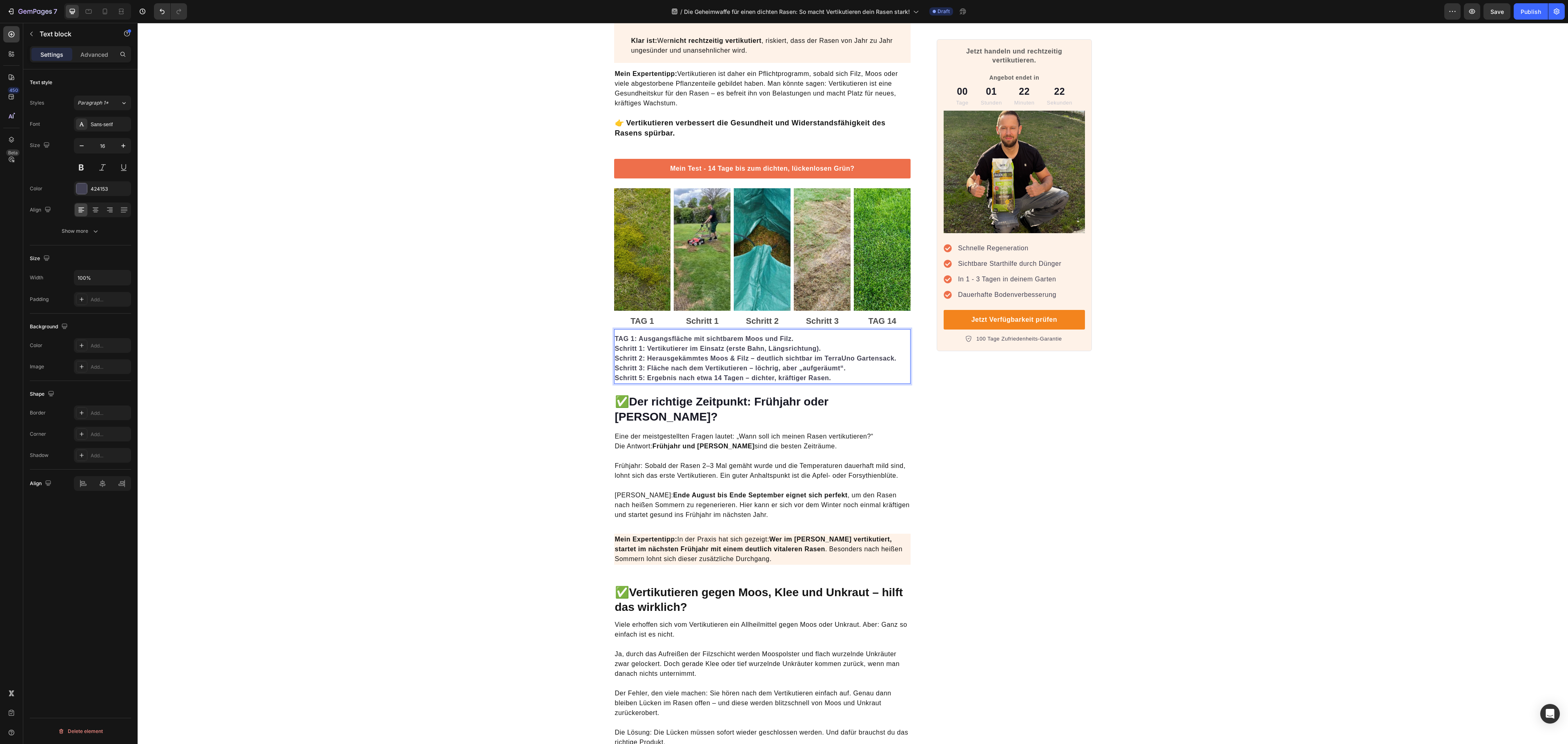
click at [636, 382] on strong "Schritt 5: Ergebnis nach etwa 14 Tagen – dichter, kräftiger Rasen." at bounding box center [723, 377] width 217 height 7
drag, startPoint x: 636, startPoint y: 382, endPoint x: 617, endPoint y: 384, distance: 19.1
click at [617, 382] on strong "Schritt 5: Ergebnis nach etwa 14 Tagen – dichter, kräftiger Rasen." at bounding box center [723, 377] width 217 height 7
click at [827, 335] on div "TAG 1: Ausgangsfläche mit sichtbarem Moos und Filz. Schritt 1: Vertikutierer im…" at bounding box center [763, 357] width 297 height 55
click at [681, 301] on img at bounding box center [702, 249] width 57 height 122
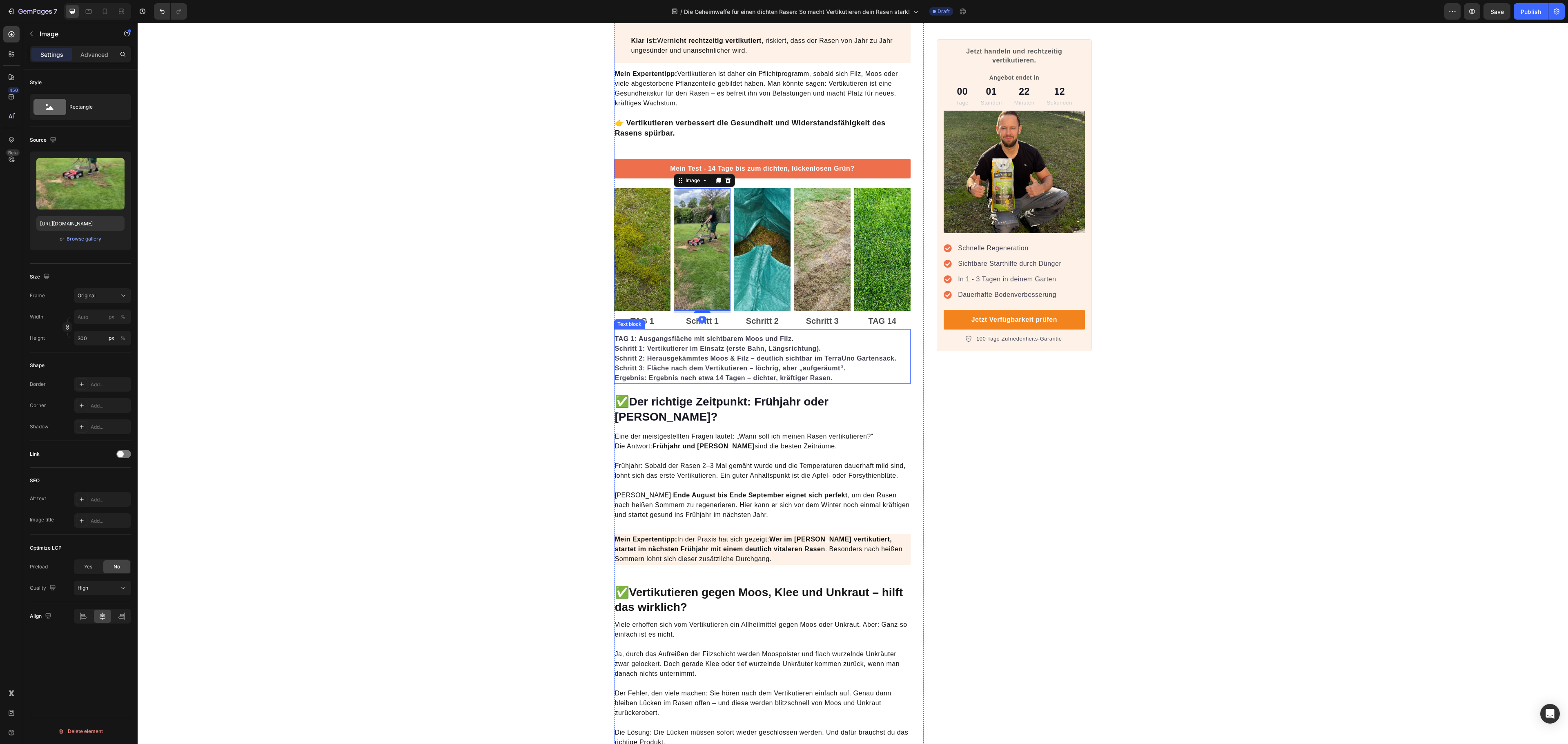
click at [620, 342] on strong "TAG 1: Ausgangsfläche mit sichtbarem Moos und Filz." at bounding box center [704, 339] width 179 height 7
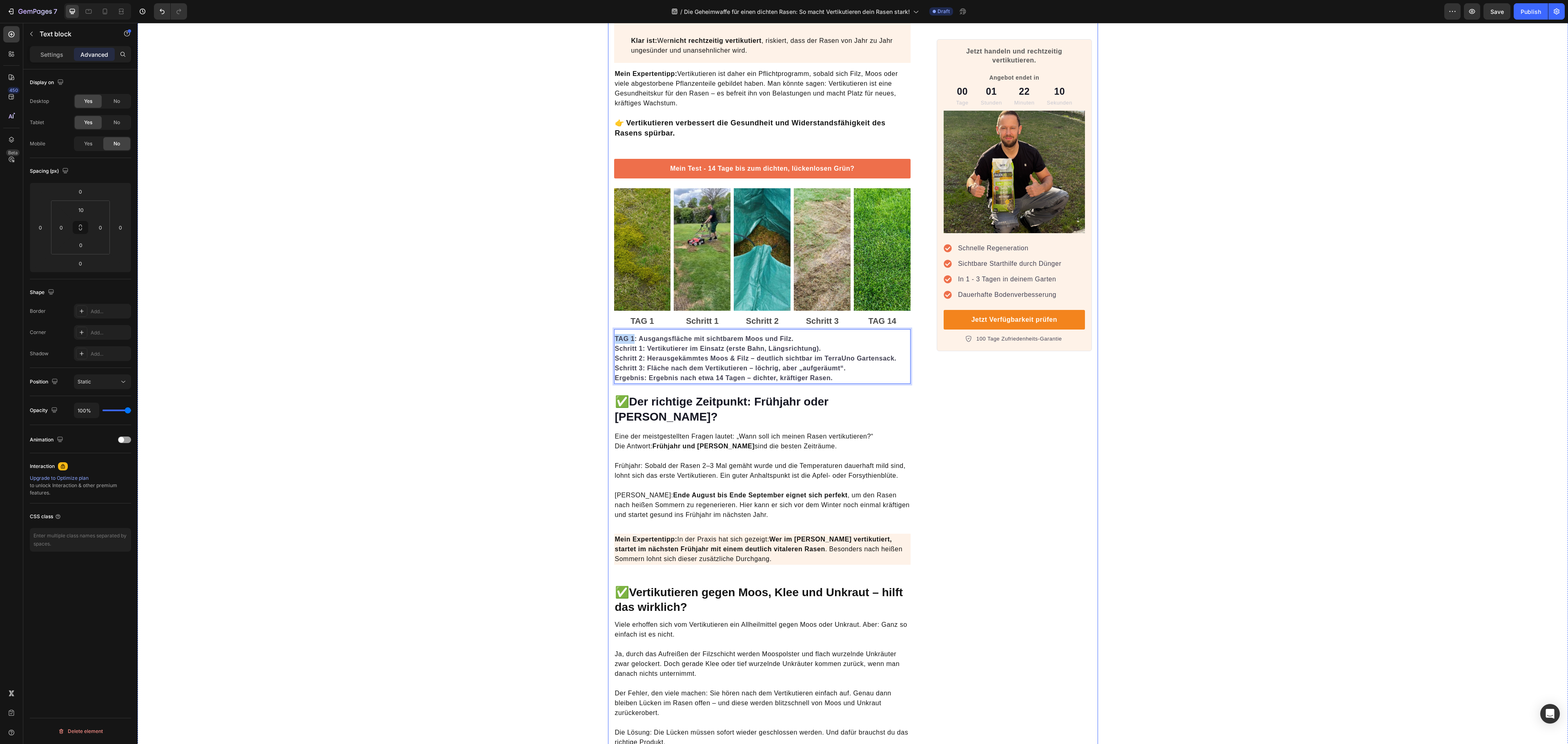
drag, startPoint x: 629, startPoint y: 340, endPoint x: 603, endPoint y: 342, distance: 26.1
click at [638, 323] on p "TAG 1" at bounding box center [642, 321] width 55 height 15
click at [882, 320] on p "TAG 14" at bounding box center [882, 321] width 55 height 15
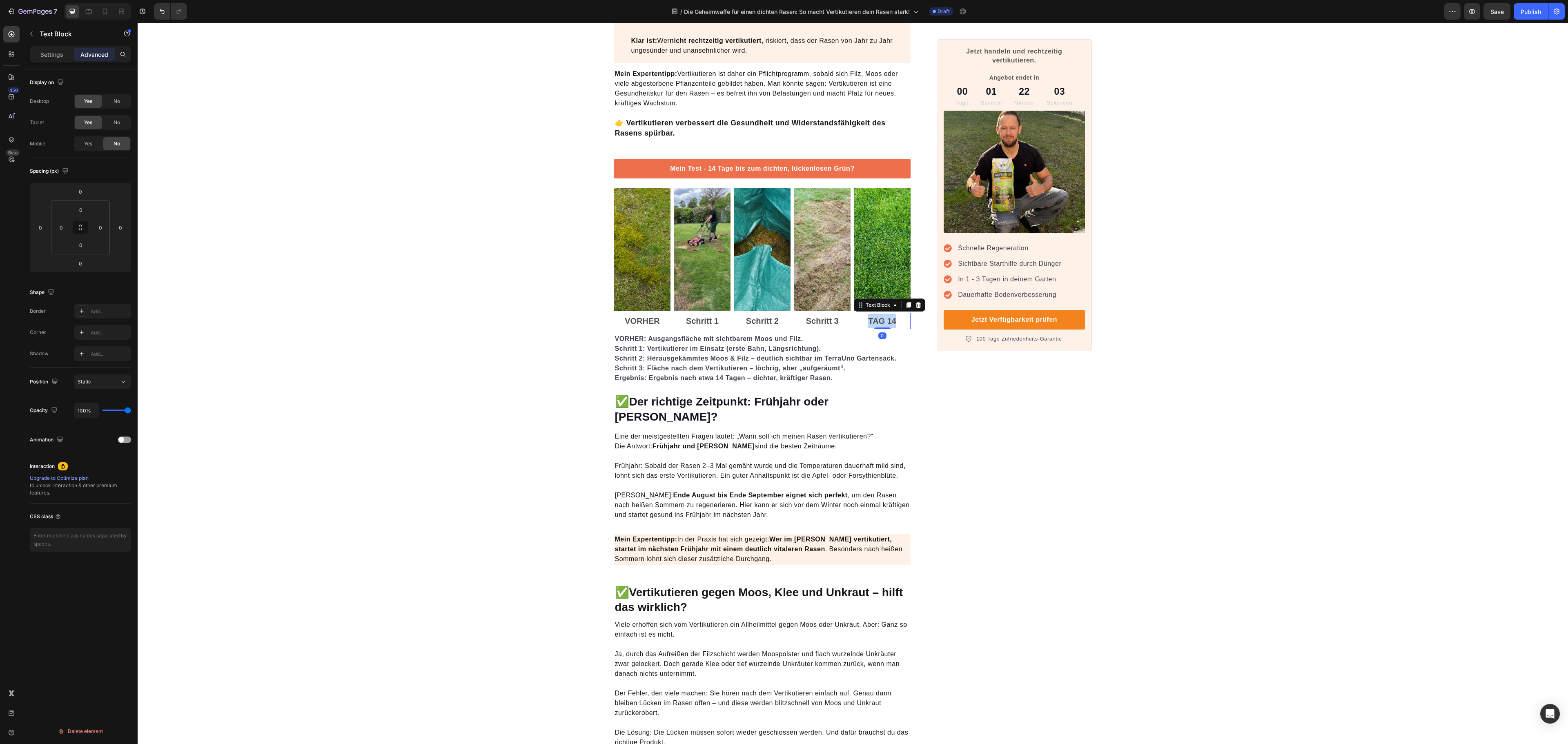
click at [882, 320] on p "TAG 14" at bounding box center [882, 321] width 55 height 15
click at [872, 383] on p "Schritt 3: Fläche nach dem Vertikutieren – löchrig, aber „aufgeräumt“. Ergebnis…" at bounding box center [762, 373] width 295 height 19
click at [823, 282] on img at bounding box center [822, 249] width 57 height 122
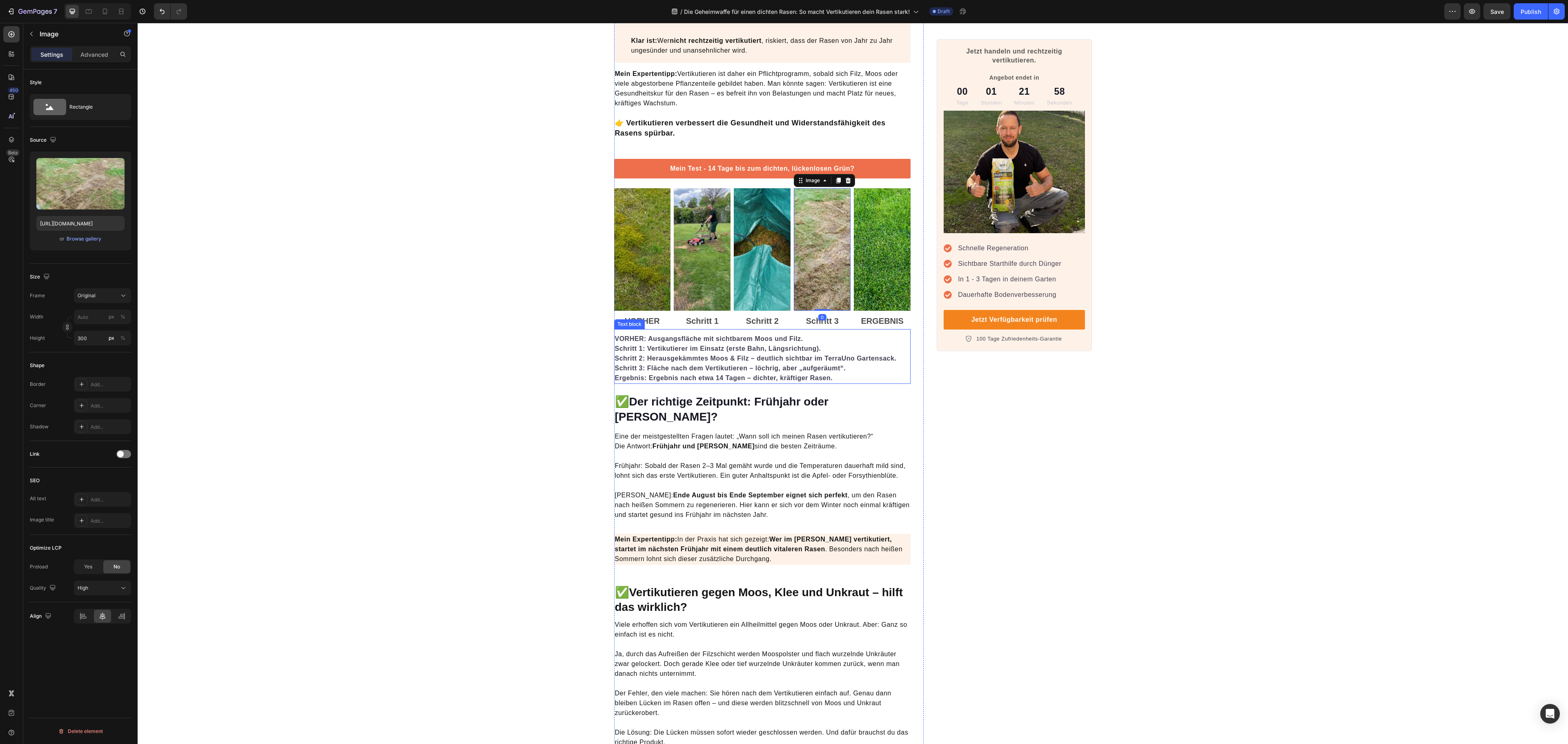
click at [696, 363] on p "Schritt 2: Herausgekämmtes Moos & Filz – deutlich sichtbar im TerraUno Gartensa…" at bounding box center [762, 359] width 295 height 10
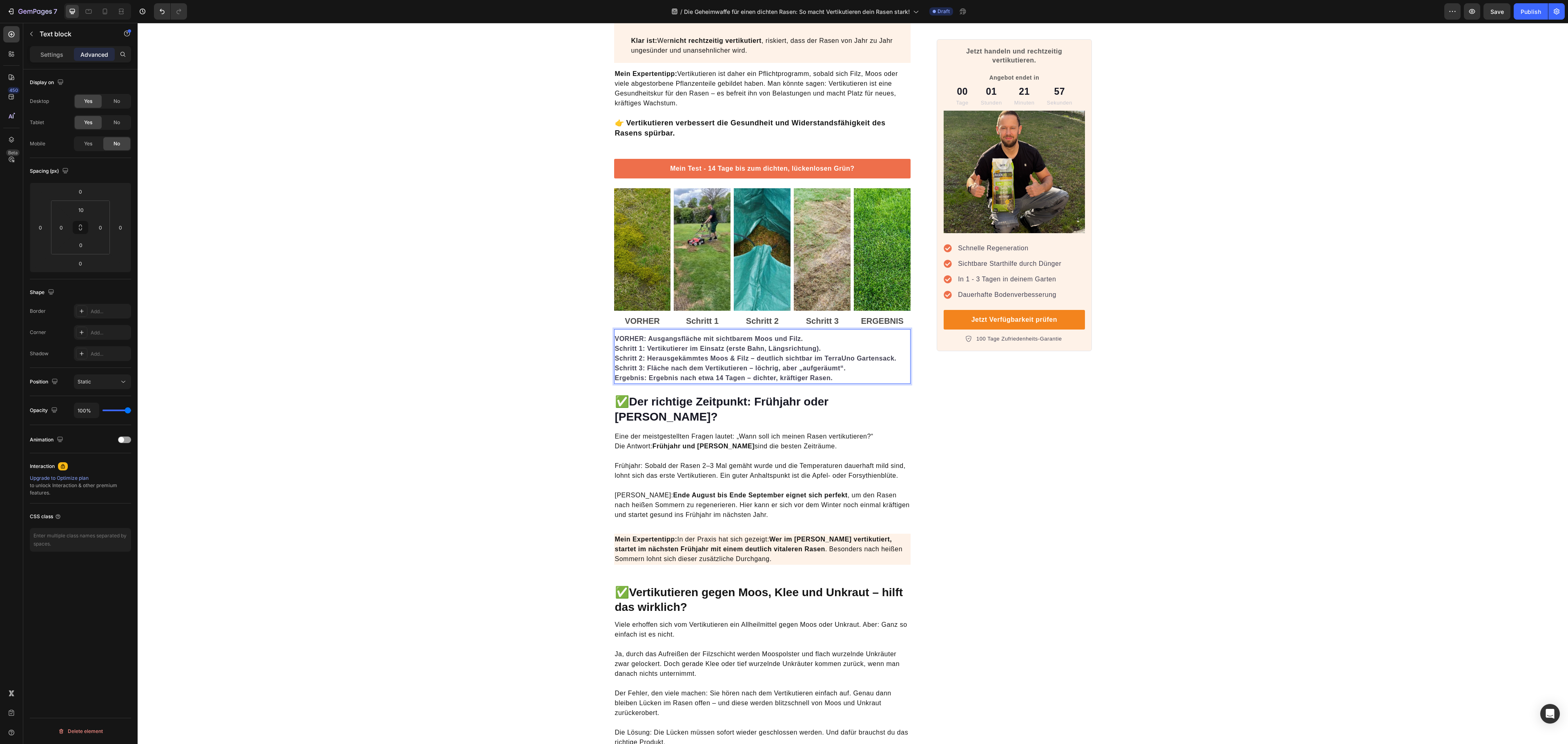
click at [617, 380] on strong "Ergebnis: Ergebnis nach etwa 14 Tagen – dichter, kräftiger Rasen." at bounding box center [724, 377] width 218 height 7
click at [745, 432] on p "Eine der meistgestellten Fragen lautet: „Wann soll ich meinen Rasen vertikutier…" at bounding box center [762, 456] width 295 height 49
click at [718, 377] on p "Schritt 3: Fläche nach dem Vertikutieren – löchrig, aber „aufgeräumt“. ERGEBNIS…" at bounding box center [762, 373] width 295 height 19
click at [681, 382] on strong "ERGEBNIS: Ergebnis nach etwa 14 Tagen – dichter, kräftiger Rasen." at bounding box center [727, 377] width 224 height 7
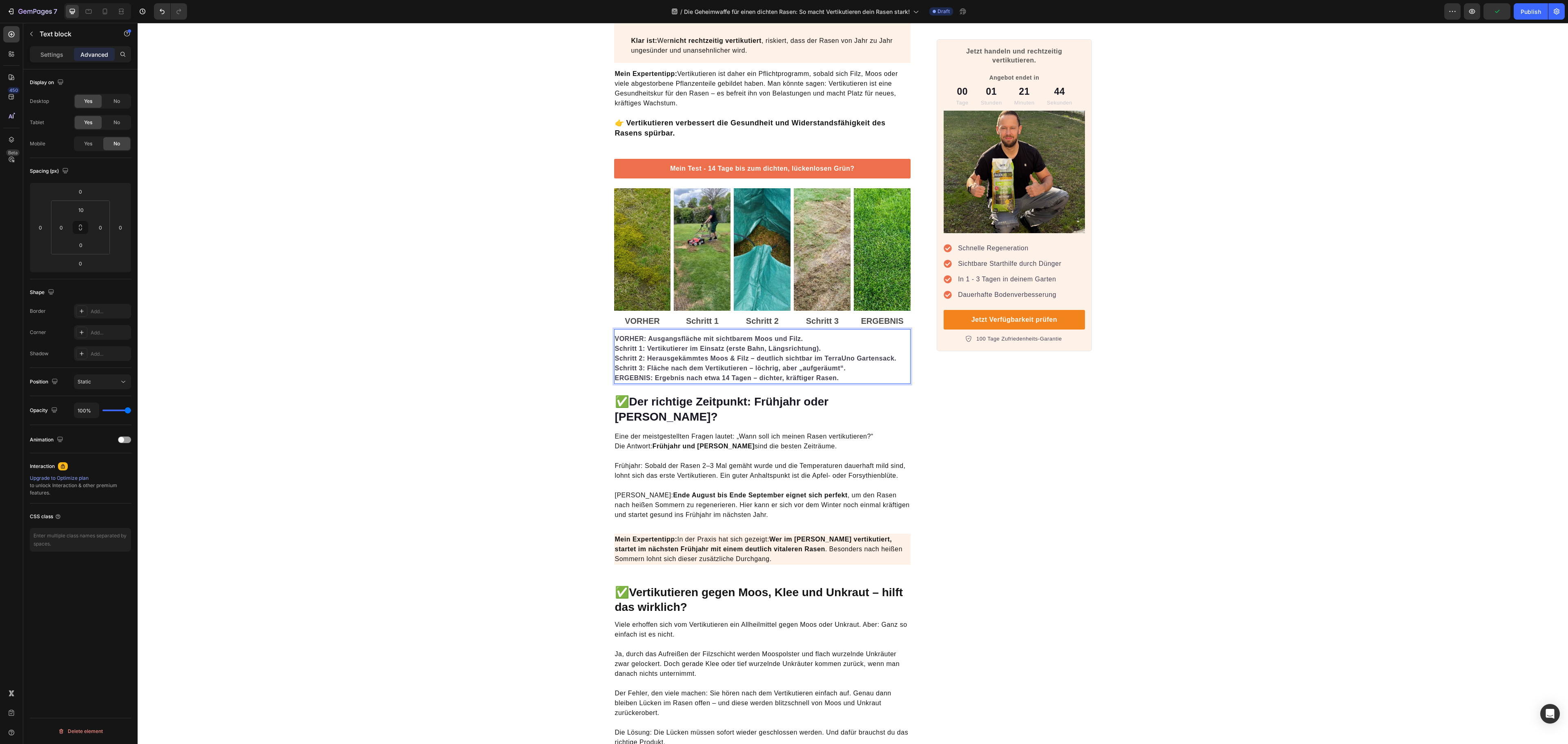
click at [654, 382] on strong "ERGEBNIS: Ergebnis nach etwa 14 Tagen – dichter, kräftiger Rasen." at bounding box center [727, 377] width 224 height 7
click at [654, 377] on p "Schritt 3: Fläche nach dem Vertikutieren – löchrig, aber „aufgeräumt“. ERGEBNIS…" at bounding box center [762, 373] width 295 height 19
click at [779, 433] on p "Eine der meistgestellten Fragen lautet: „Wann soll ich meinen Rasen vertikutier…" at bounding box center [762, 456] width 295 height 49
click at [813, 383] on p "Schritt 3: Fläche nach dem Vertikutieren – löchrig, aber „aufgeräumt“. ERGEBNIS…" at bounding box center [762, 373] width 295 height 19
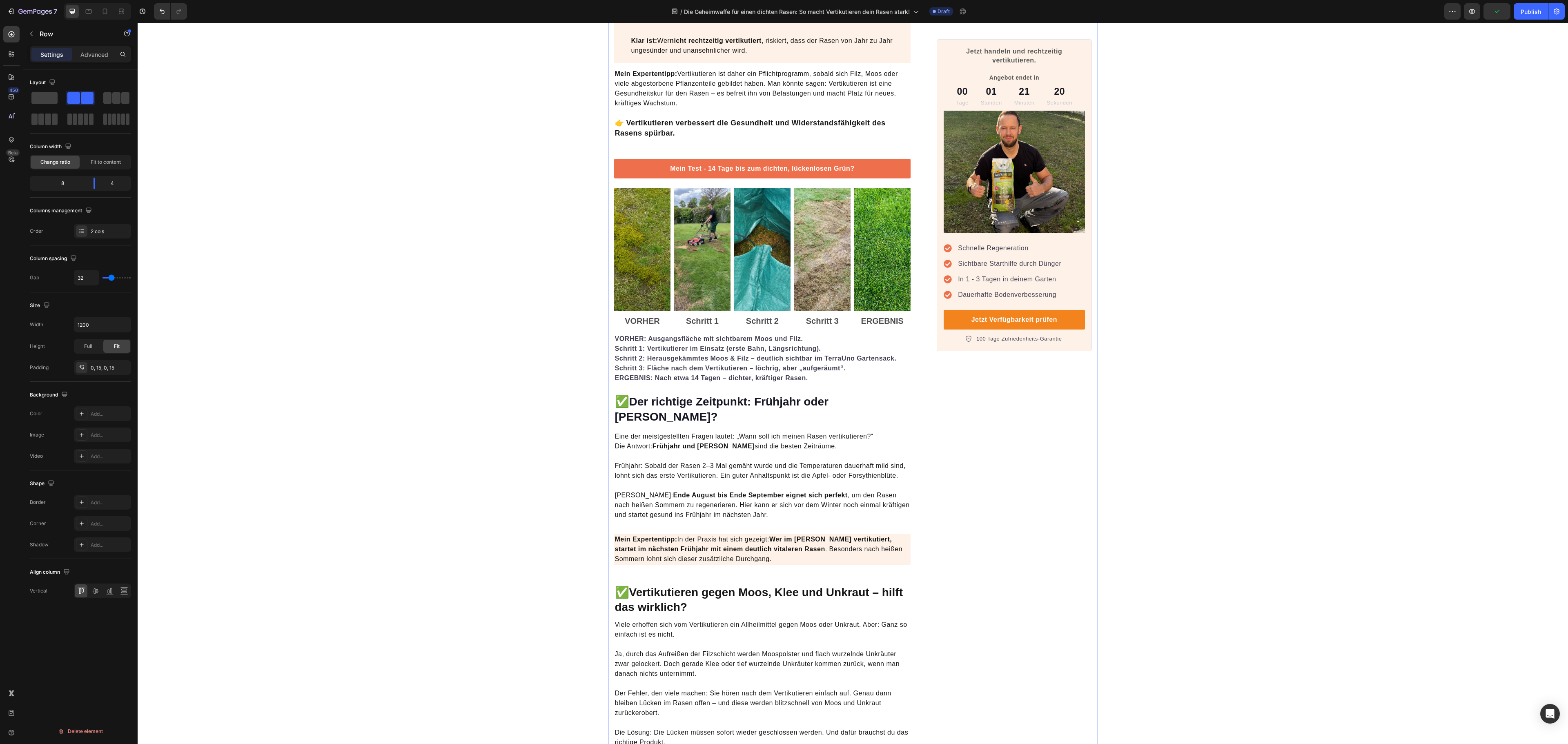
scroll to position [653, 0]
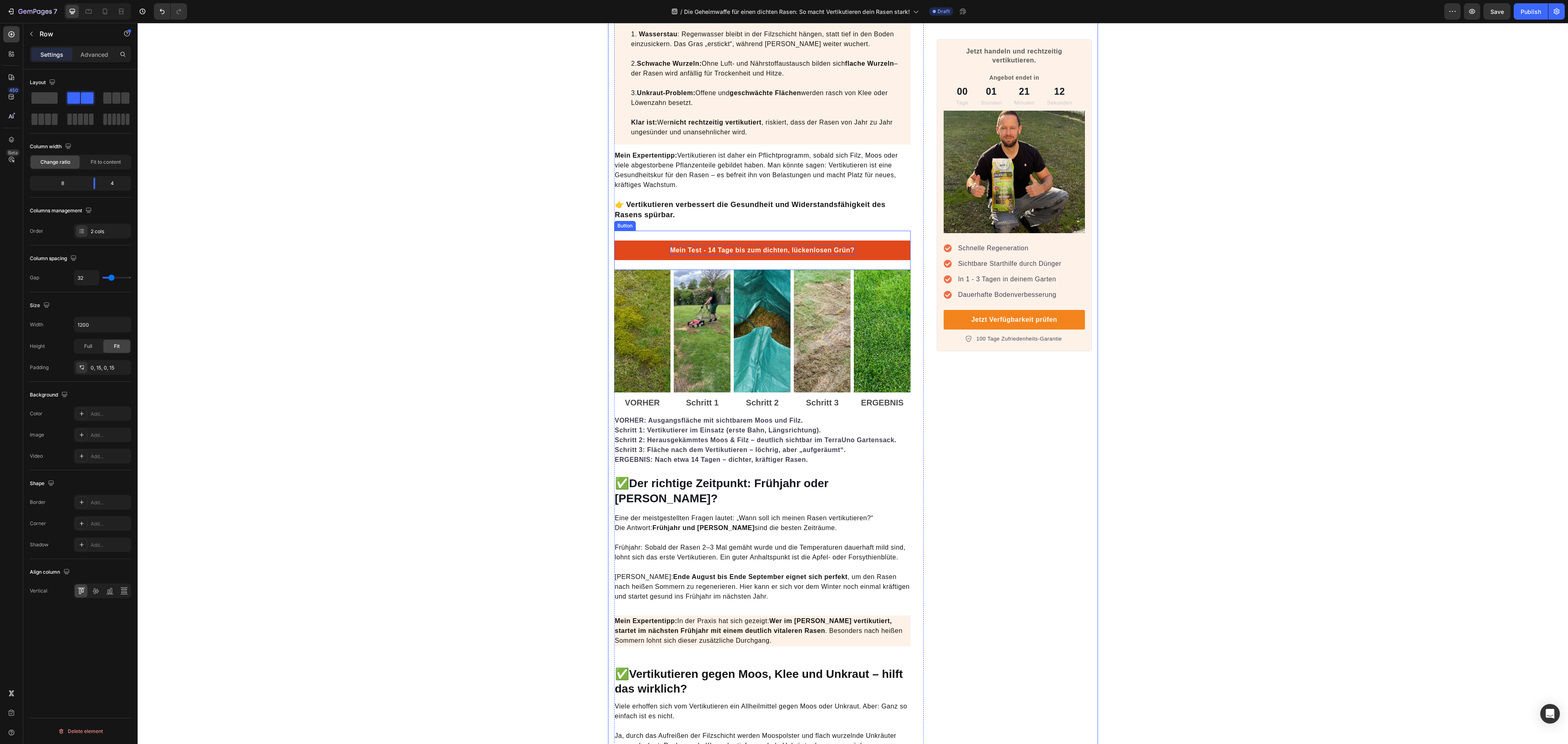
click at [768, 254] on p "Mein Test - 14 Tage bis zum dichten, lückenlosen Grün?" at bounding box center [762, 250] width 184 height 10
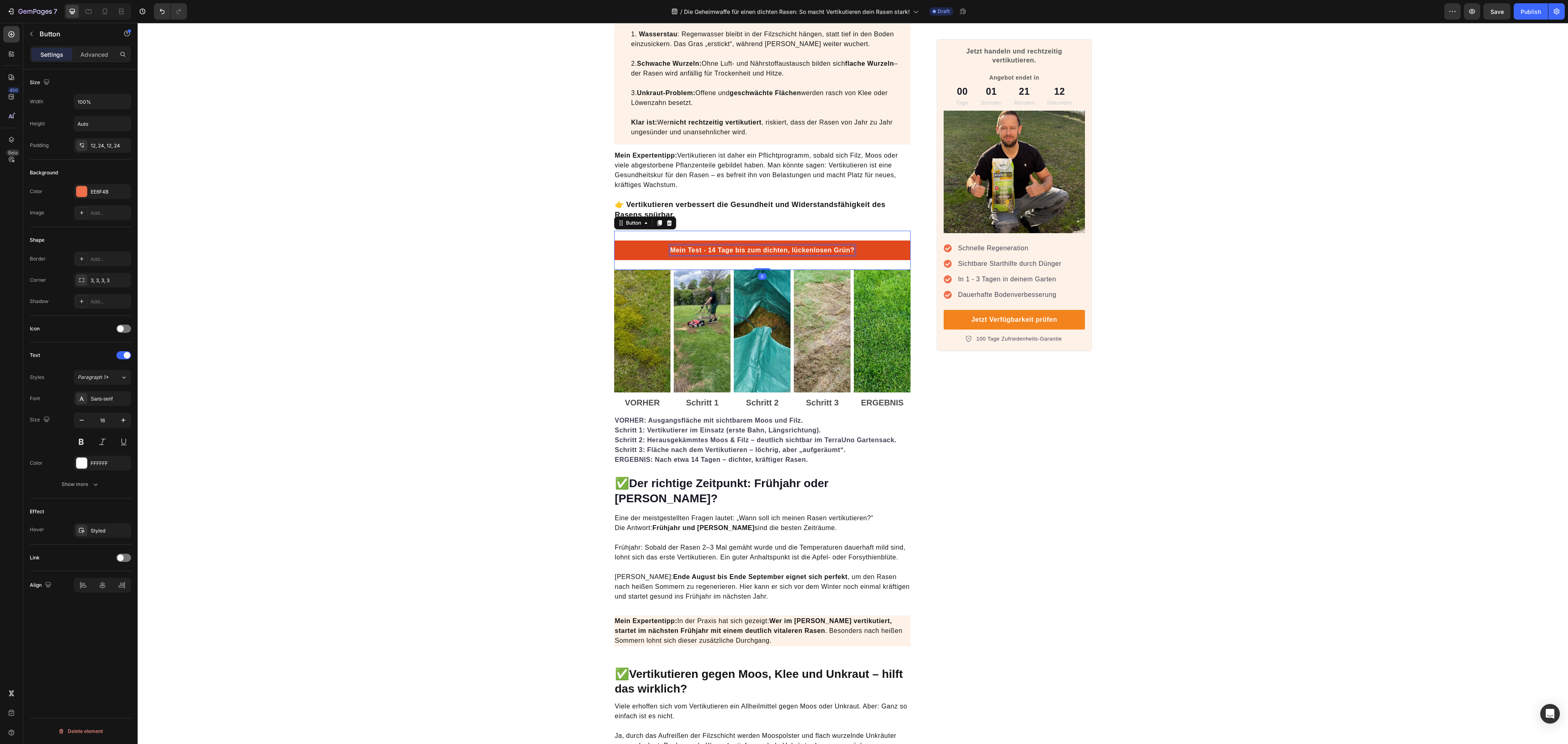
click at [768, 254] on p "Mein Test - 14 Tage bis zum dichten, lückenlosen Grün?" at bounding box center [762, 250] width 184 height 10
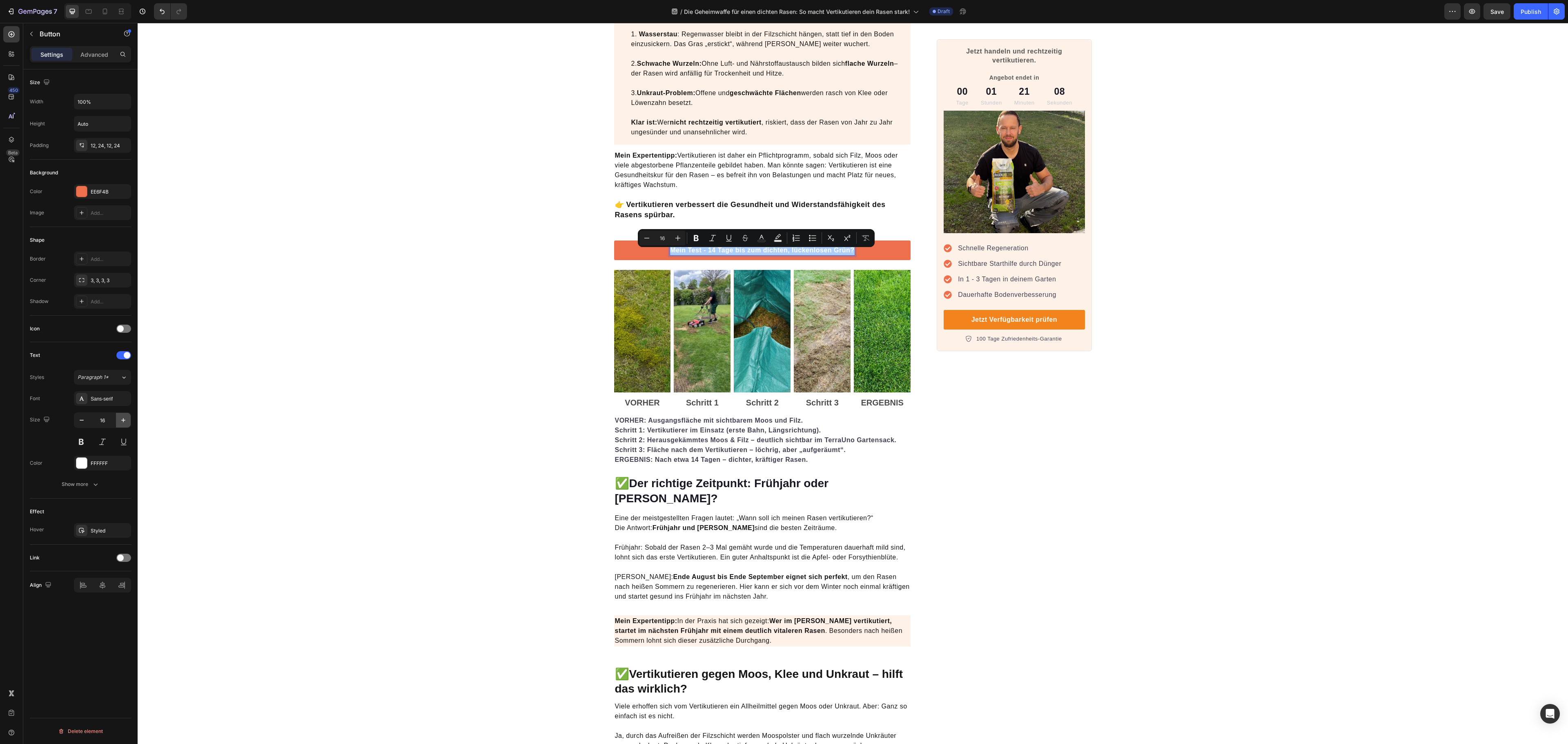
click at [124, 423] on icon "button" at bounding box center [123, 420] width 8 height 8
type input "17"
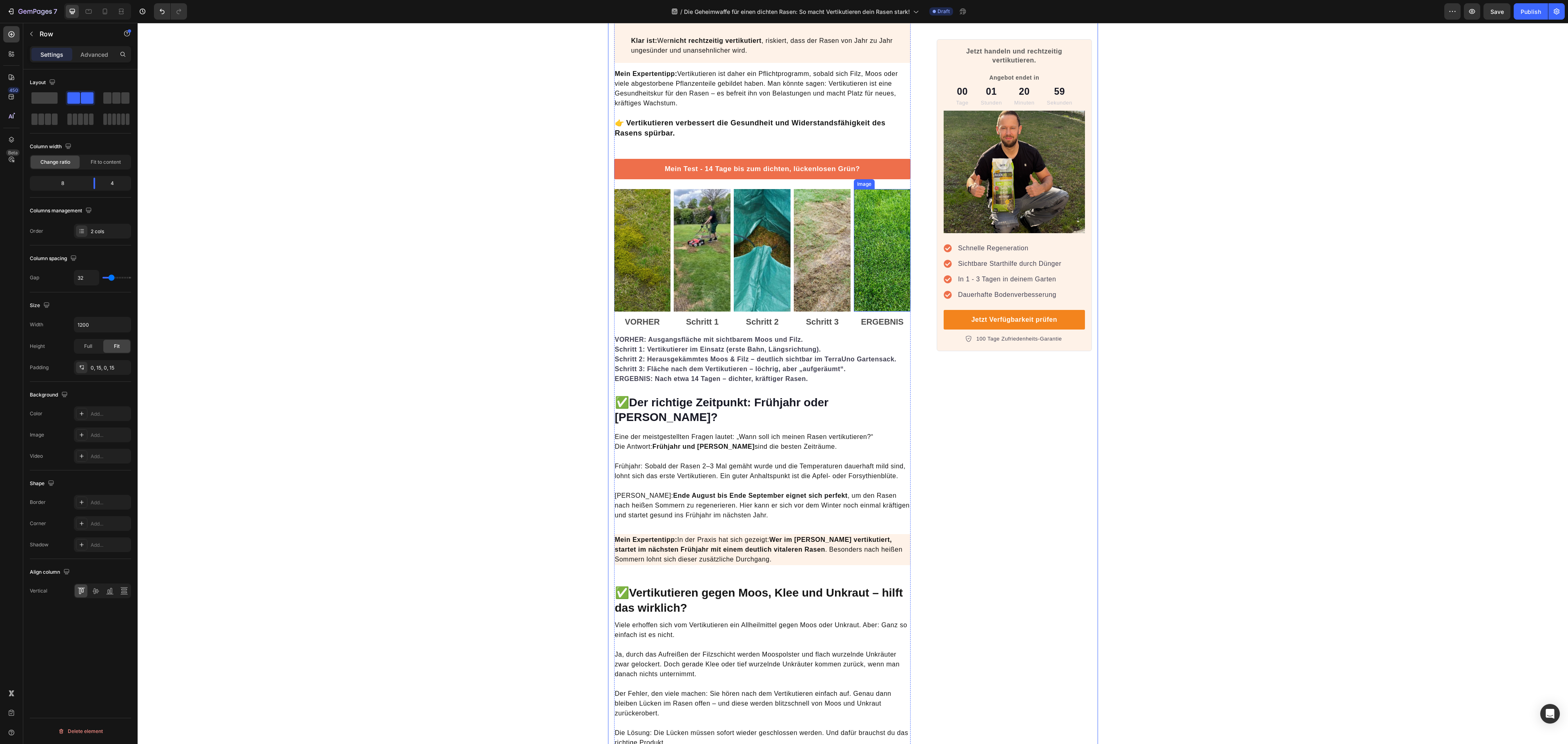
scroll to position [817, 0]
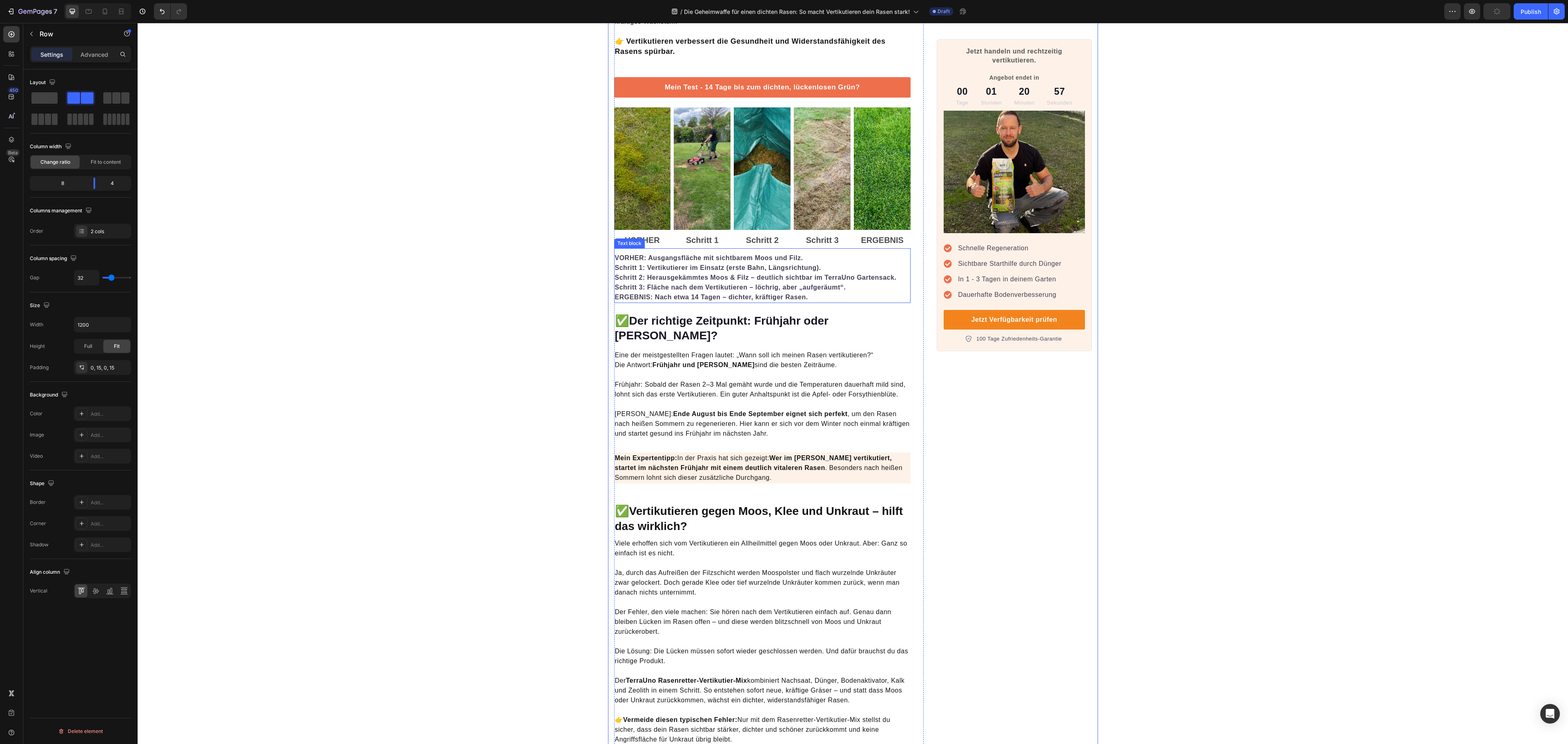
click at [828, 299] on p "Schritt 3: Fläche nach dem Vertikutieren – löchrig, aber „aufgeräumt“. ERGEBNIS…" at bounding box center [762, 292] width 295 height 19
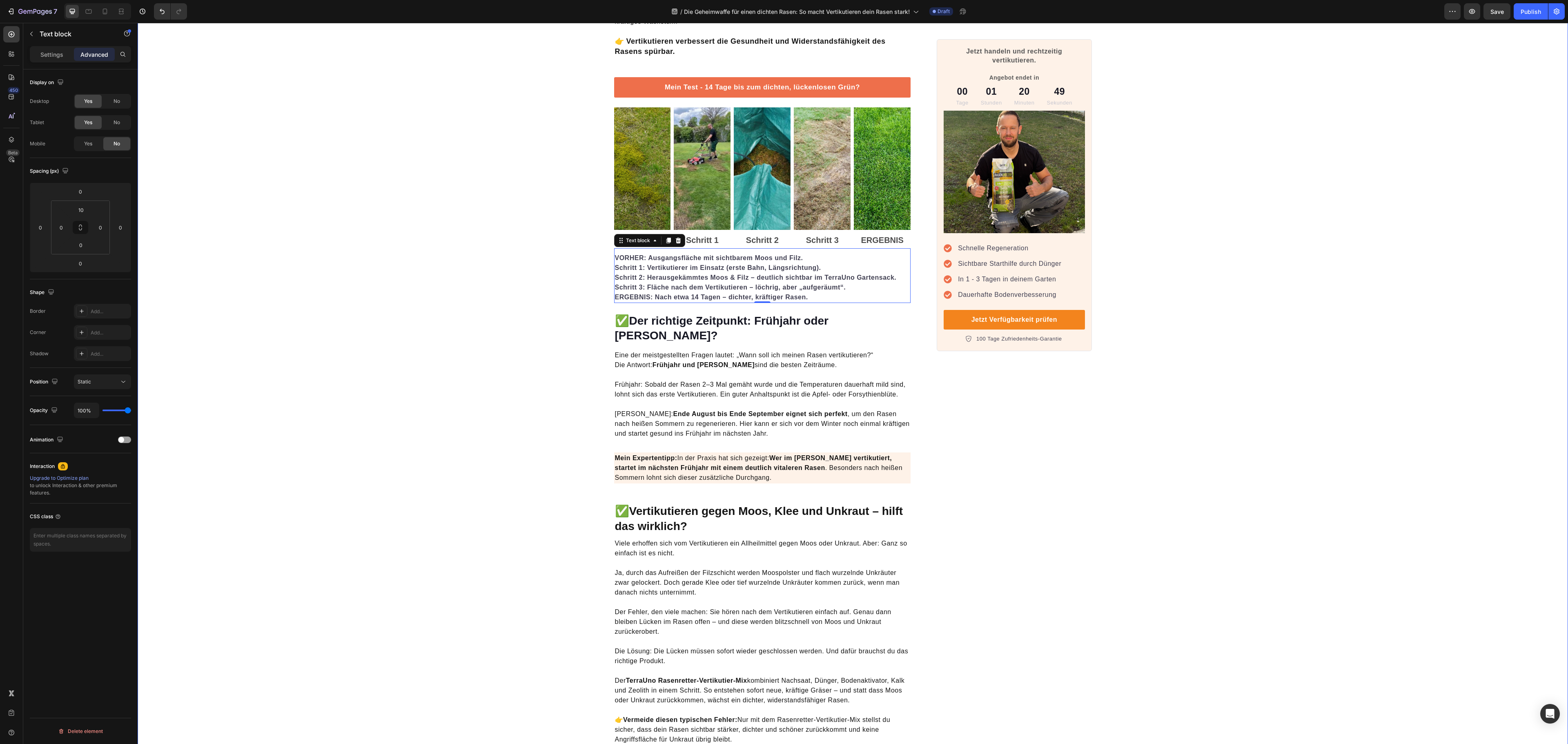
click at [1286, 502] on div "Die Geheimwaffe für einen dichten Rasen: So macht Vertikutieren dein Rasen star…" at bounding box center [853, 725] width 1430 height 2964
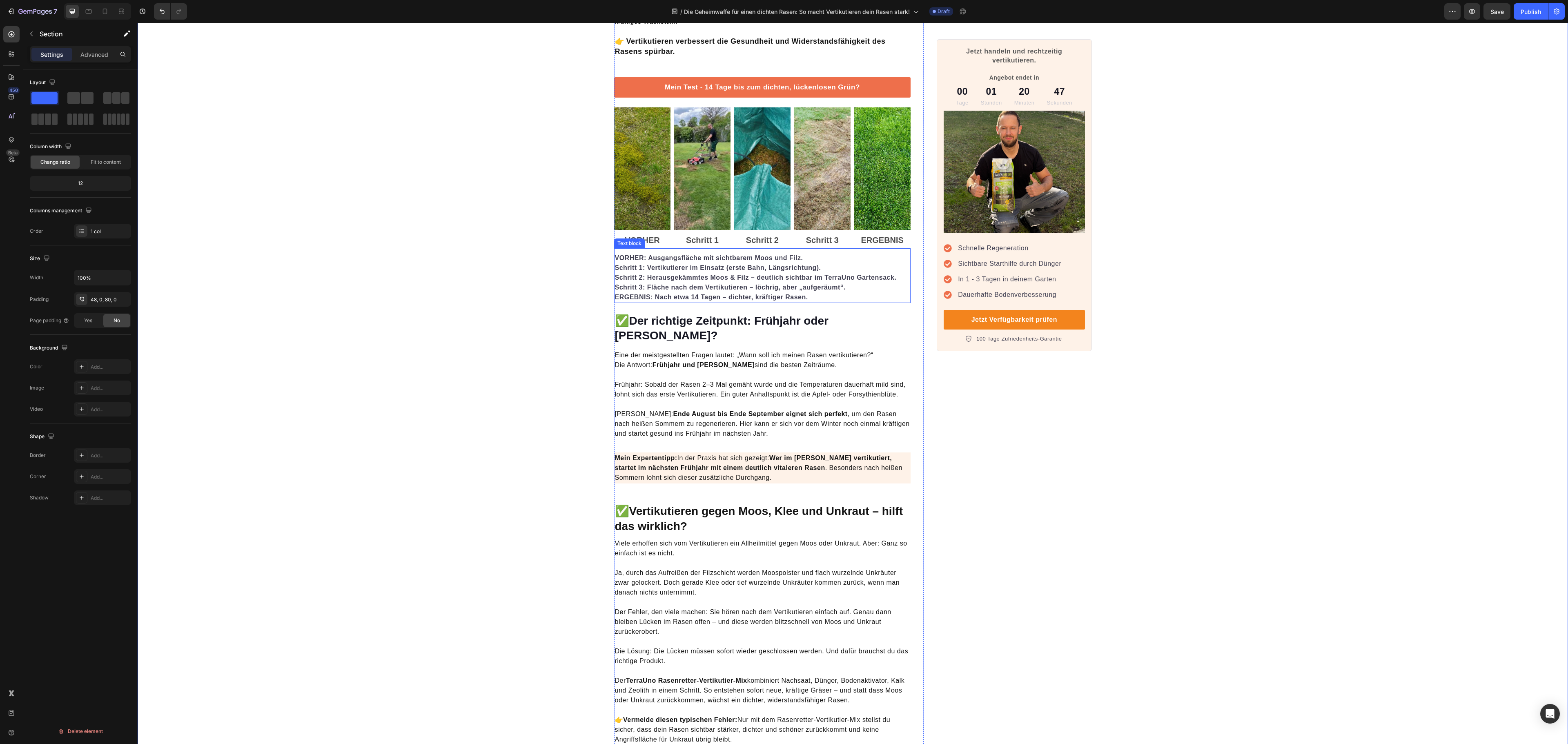
click at [817, 289] on strong "Schritt 3: Fläche nach dem Vertikutieren – löchrig, aber „aufgeräumt“." at bounding box center [730, 287] width 231 height 7
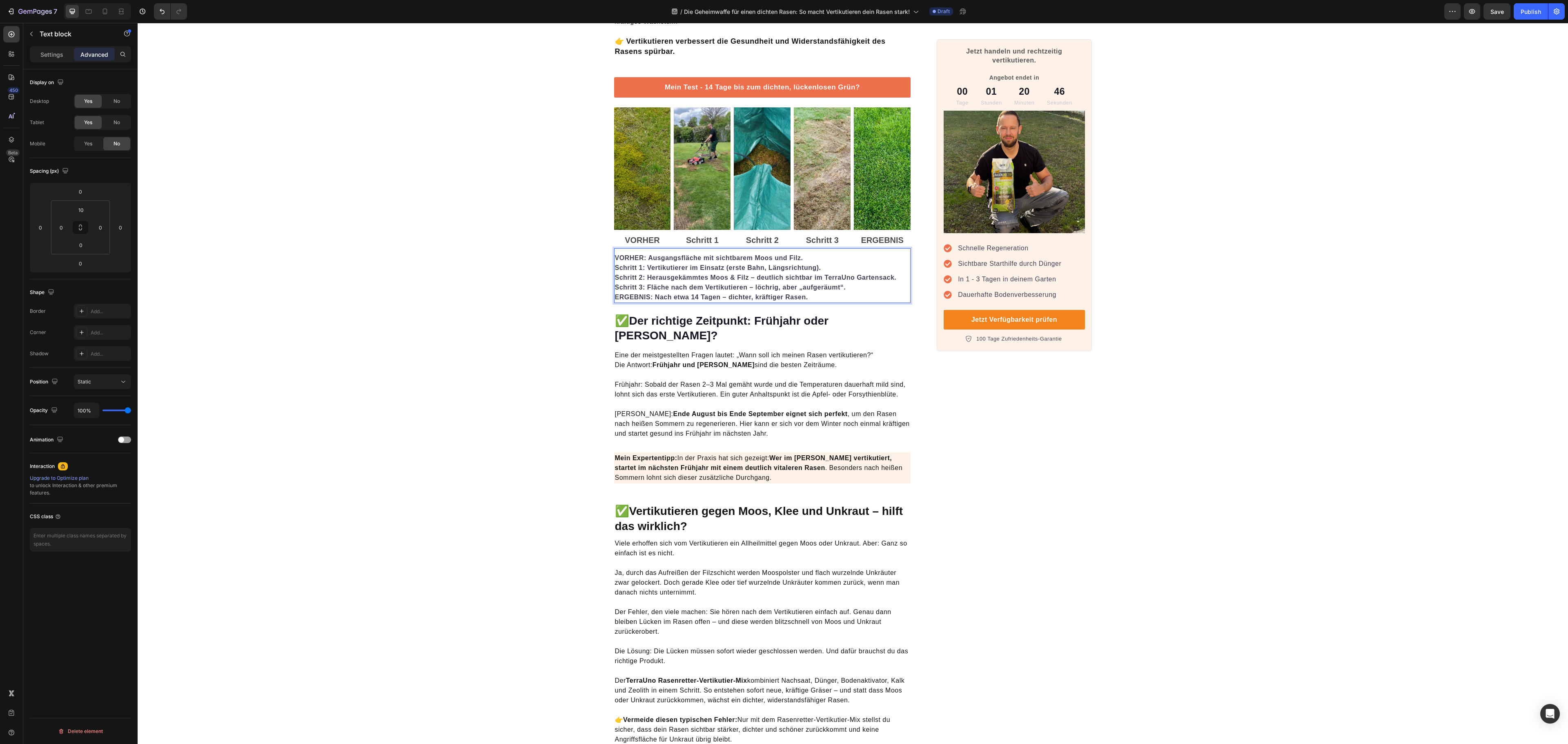
click at [810, 300] on p "Schritt 3: Fläche nach dem Vertikutieren – löchrig, aber „aufgeräumt“. ERGEBNIS…" at bounding box center [762, 292] width 295 height 19
drag, startPoint x: 814, startPoint y: 300, endPoint x: 602, endPoint y: 265, distance: 214.9
click at [608, 265] on div "Die Geheimwaffe für einen dichten Rasen: So macht Vertikutieren dein Rasen star…" at bounding box center [853, 725] width 490 height 2964
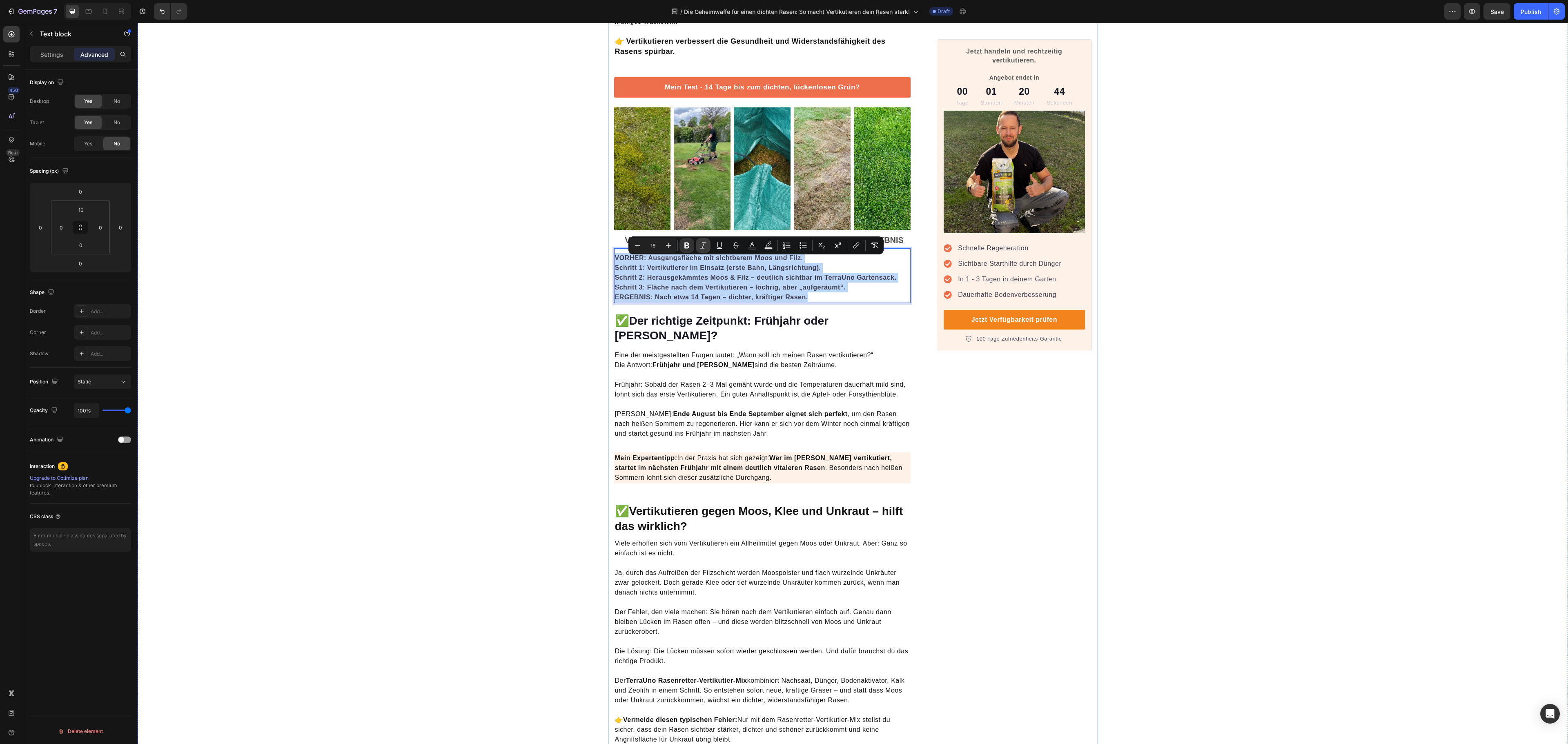
copy div "VORHER: Ausgangsfläche mit sichtbarem Moos und Filz. Schritt 1: Vertikutierer i…"
click at [841, 281] on strong "Schritt 2: Herausgekämmtes Moos & Filz – deutlich sichtbar im TerraUno Gartensa…" at bounding box center [755, 277] width 282 height 7
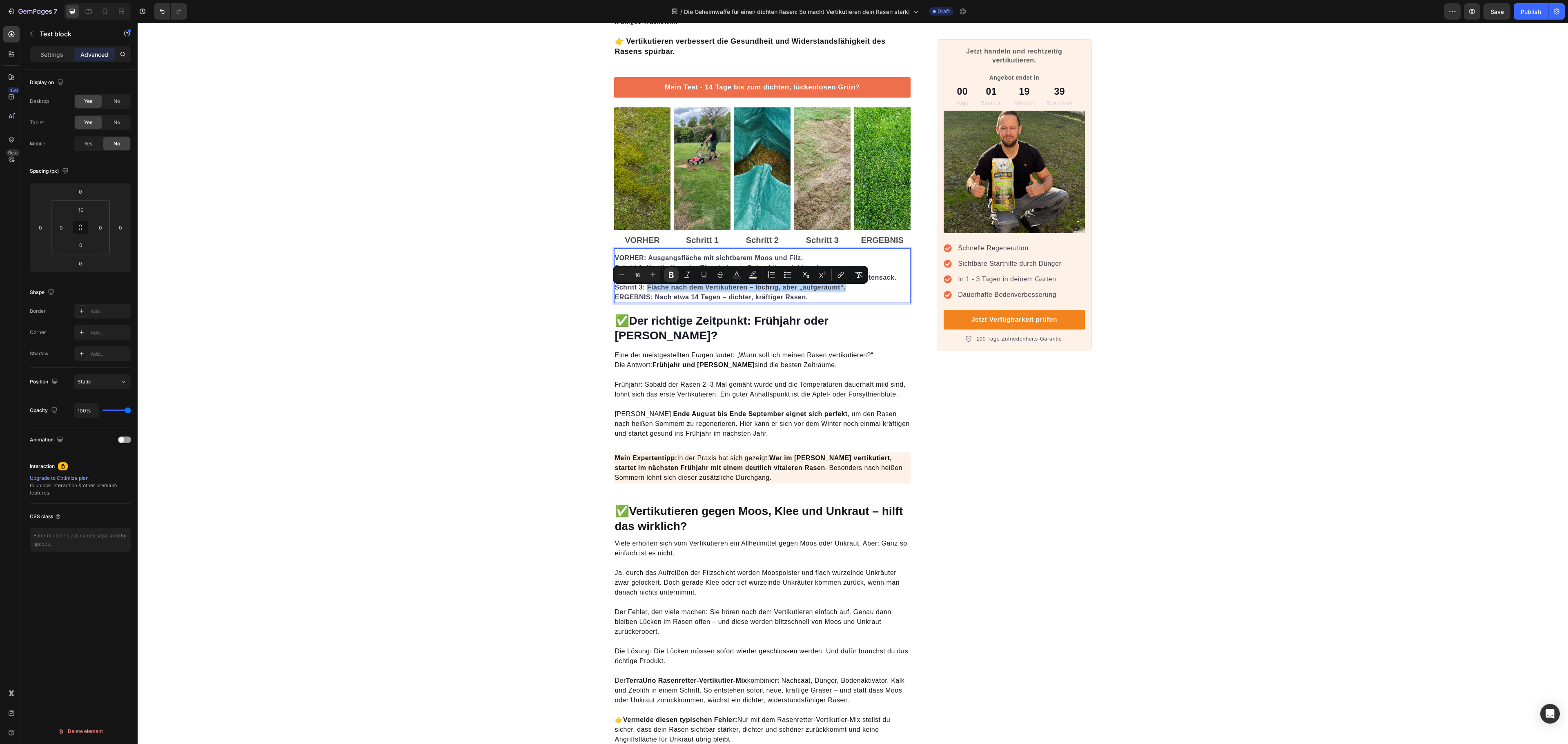
drag, startPoint x: 846, startPoint y: 292, endPoint x: 640, endPoint y: 292, distance: 206.0
click at [640, 292] on p "Schritt 3: Fläche nach dem Vertikutieren – löchrig, aber „aufgeräumt“. ERGEBNIS…" at bounding box center [762, 292] width 295 height 19
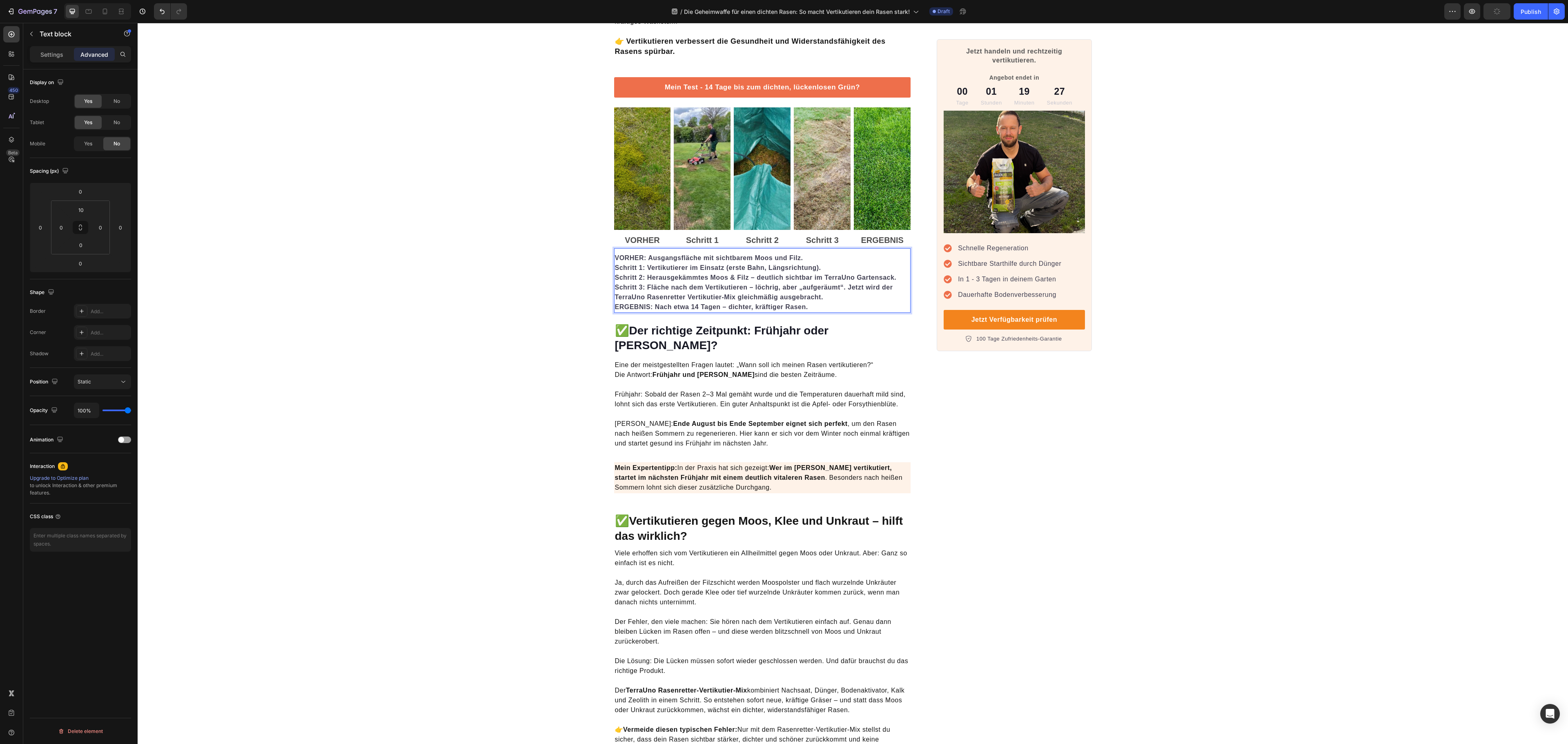
click at [673, 307] on strong "ERGEBNIS: Nach etwa 14 Tagen – dichter, kräftiger Rasen." at bounding box center [711, 306] width 193 height 7
click at [647, 307] on strong "ERGEBNIS: Nach etwa 14 Tagen – dichter, kräftiger Rasen." at bounding box center [711, 306] width 193 height 7
click at [643, 279] on strong "Schritt 2: Herausgekämmtes Moos & Filz – deutlich sichtbar im TerraUno Gartensa…" at bounding box center [755, 277] width 282 height 7
drag, startPoint x: 645, startPoint y: 263, endPoint x: 807, endPoint y: 264, distance: 162.0
click at [807, 264] on p "VORHER: Ausgangsfläche mit sichtbarem Moos und Filz. Schritt 1: Vertikutierer i…" at bounding box center [762, 263] width 295 height 19
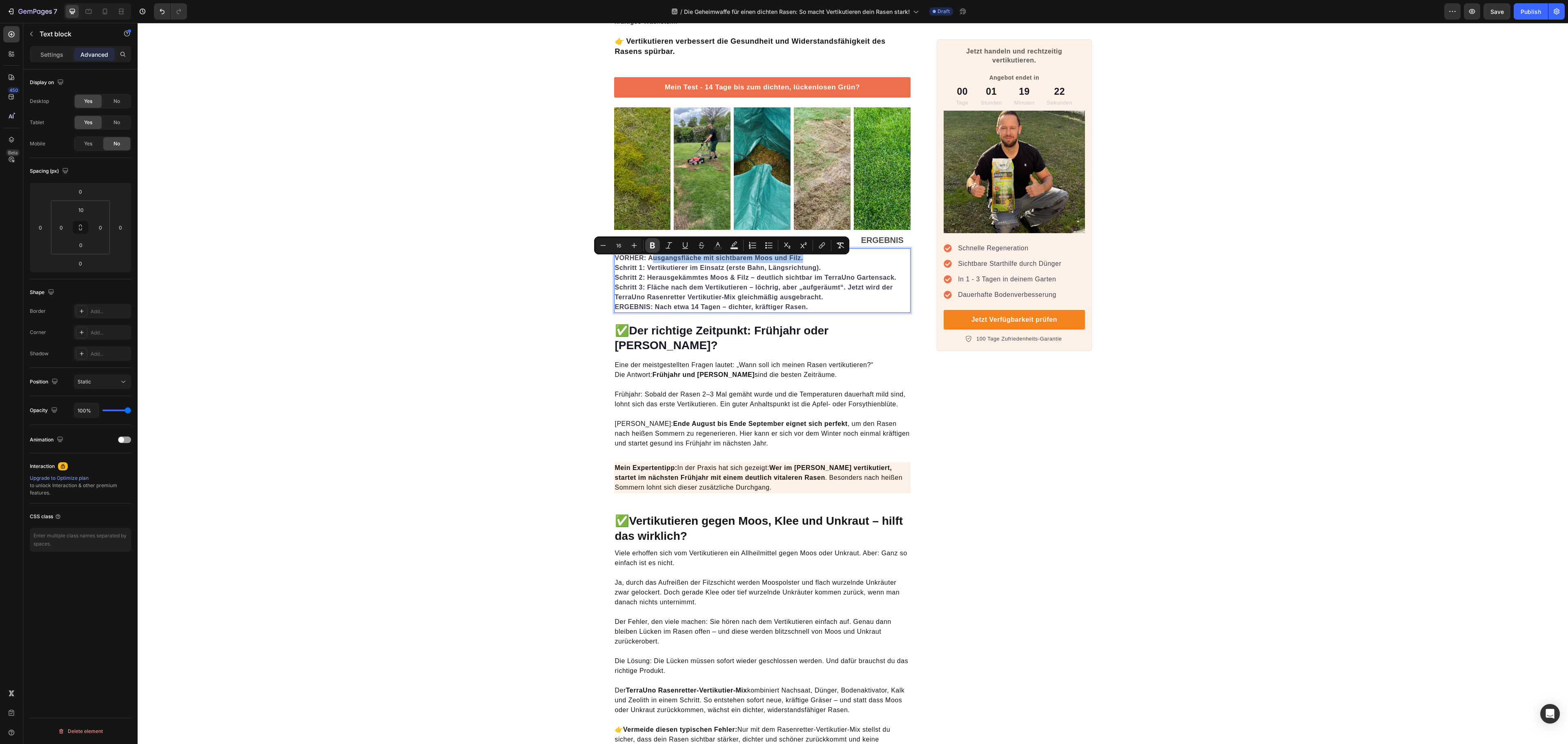
click at [653, 244] on icon "Editor contextual toolbar" at bounding box center [653, 245] width 5 height 6
click at [712, 283] on p "Schritt 2: Herausgekämmtes Moos & Filz – deutlich sichtbar im TerraUno Gartensa…" at bounding box center [762, 278] width 295 height 10
drag, startPoint x: 641, startPoint y: 268, endPoint x: 838, endPoint y: 266, distance: 197.0
click at [838, 266] on p "VORHER: A usgangsfläche mit sichtbarem Moos und Filz. Schritt 1: Vertikutierer …" at bounding box center [762, 263] width 295 height 19
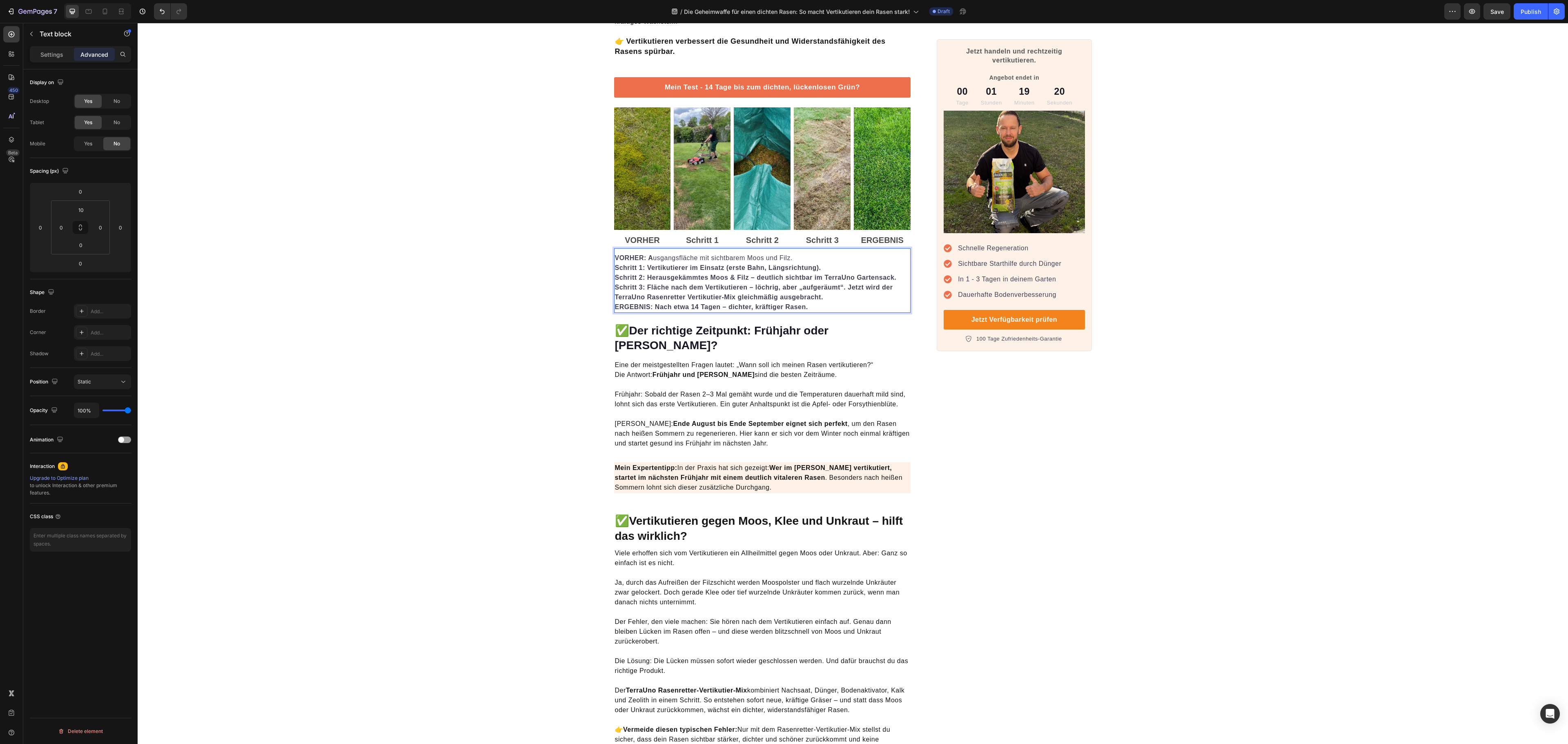
click at [825, 270] on p "VORHER: A usgangsfläche mit sichtbarem Moos und Filz. Schritt 1: Vertikutierer …" at bounding box center [762, 263] width 295 height 19
drag, startPoint x: 818, startPoint y: 273, endPoint x: 643, endPoint y: 270, distance: 175.0
click at [643, 270] on p "VORHER: A usgangsfläche mit sichtbarem Moos und Filz. Schritt 1: Vertikutierer …" at bounding box center [762, 263] width 295 height 19
click at [657, 260] on button "Bold" at bounding box center [660, 255] width 15 height 15
click at [656, 272] on p "VORHER: A usgangsfläche mit sichtbarem Moos und Filz. Schritt 1: V ertikutierer…" at bounding box center [762, 263] width 295 height 19
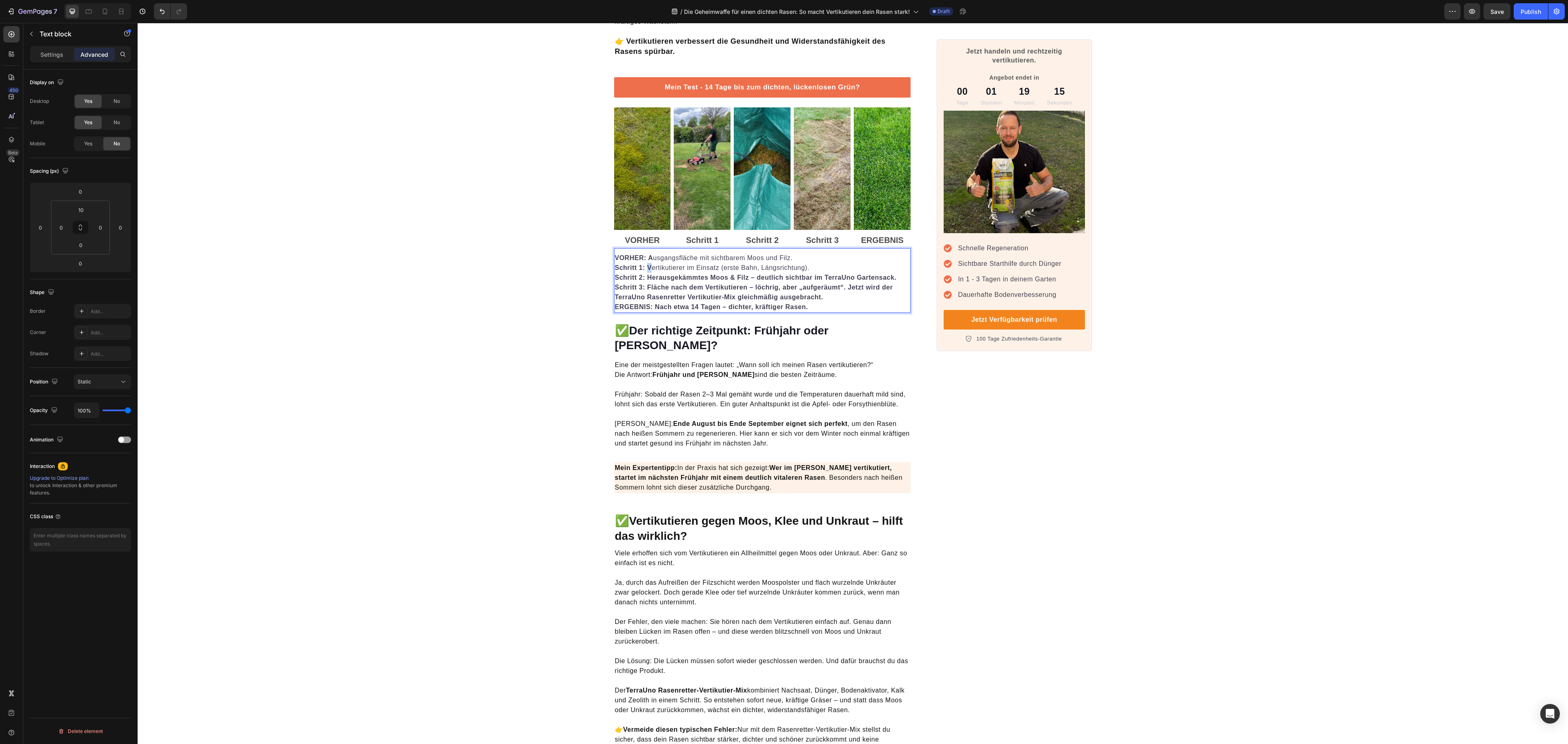
click at [642, 270] on p "VORHER: A usgangsfläche mit sichtbarem Moos und Filz. Schritt 1: V ertikutierer…" at bounding box center [762, 263] width 295 height 19
click at [578, 256] on icon "Editor contextual toolbar" at bounding box center [573, 255] width 8 height 8
click at [756, 280] on strong "Schritt 2: Herausgekämmtes Moos & Filz – deutlich sichtbar im TerraUno Gartensa…" at bounding box center [755, 277] width 282 height 7
drag, startPoint x: 640, startPoint y: 280, endPoint x: 988, endPoint y: 286, distance: 348.1
click at [895, 279] on p "Schritt 2: Herausgekämmtes Moos & Filz – deutlich sichtbar im TerraUno Gartensa…" at bounding box center [762, 278] width 295 height 10
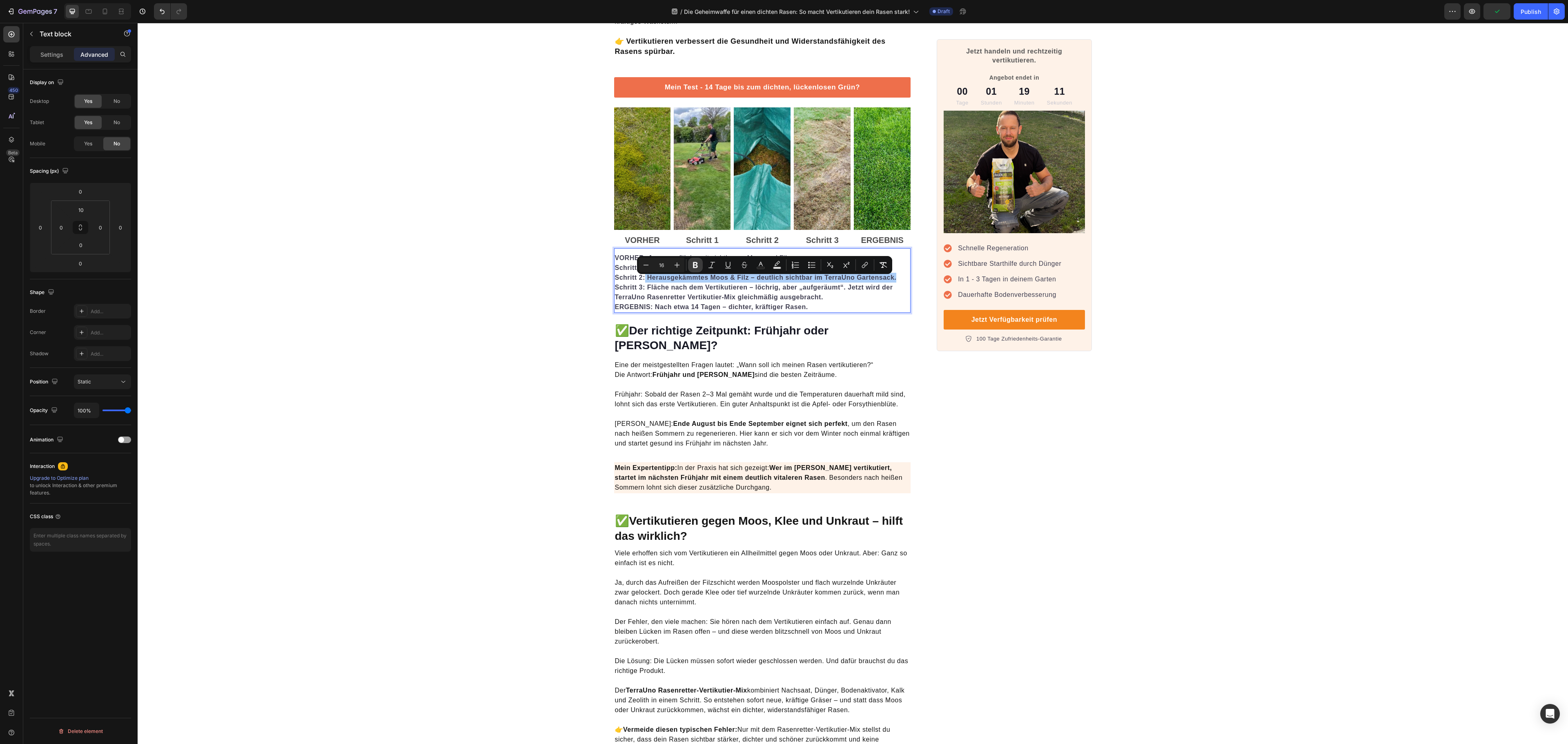
click at [698, 267] on icon "Editor contextual toolbar" at bounding box center [695, 265] width 5 height 6
click at [693, 306] on strong "ERGEBNIS: Nach etwa 14 Tagen – dichter, kräftiger Rasen." at bounding box center [711, 306] width 193 height 7
drag, startPoint x: 642, startPoint y: 290, endPoint x: 891, endPoint y: 290, distance: 249.0
click at [891, 290] on p "Schritt 3: Fläche nach dem Vertikutieren – löchrig, aber „aufgeräumt“. Jetzt wi…" at bounding box center [762, 297] width 295 height 29
click at [691, 275] on icon "Editor contextual toolbar" at bounding box center [694, 275] width 8 height 8
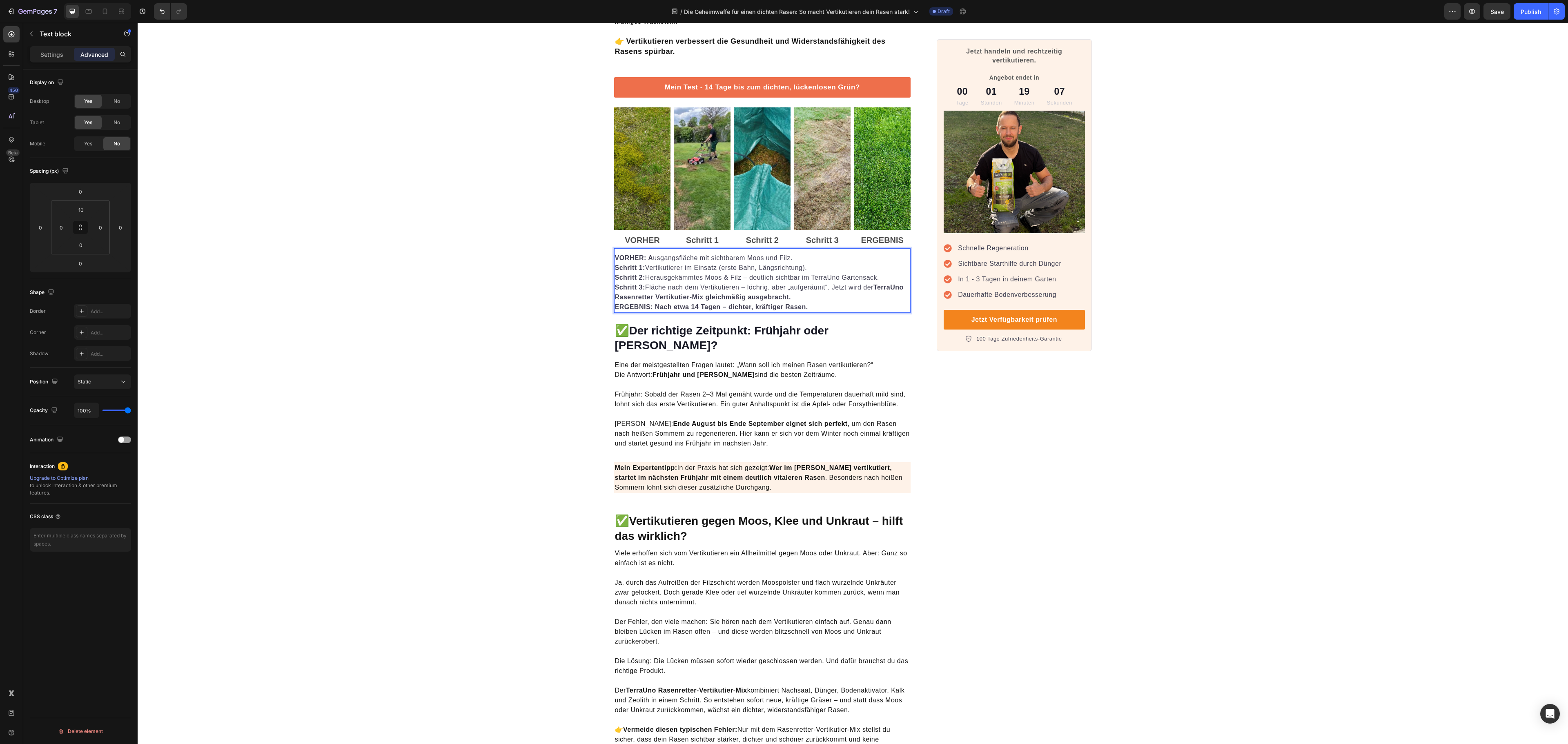
click at [681, 297] on strong "TerraUno Rasenretter Vertikutier-Mix gleichmäßig ausgebracht." at bounding box center [759, 292] width 289 height 17
drag, startPoint x: 792, startPoint y: 300, endPoint x: 780, endPoint y: 292, distance: 14.4
click at [780, 292] on p "Schritt 3: Fläche nach dem Vertikutieren – löchrig, aber „aufgeräumt“. Jetzt wi…" at bounding box center [762, 297] width 295 height 29
click at [685, 277] on icon "Editor contextual toolbar" at bounding box center [685, 275] width 8 height 8
click at [815, 300] on strong "r „aufgeräumt“. Jetzt wird der TerraUno Rasenretter Vertikutier-Mix gleichmäßig…" at bounding box center [748, 292] width 267 height 17
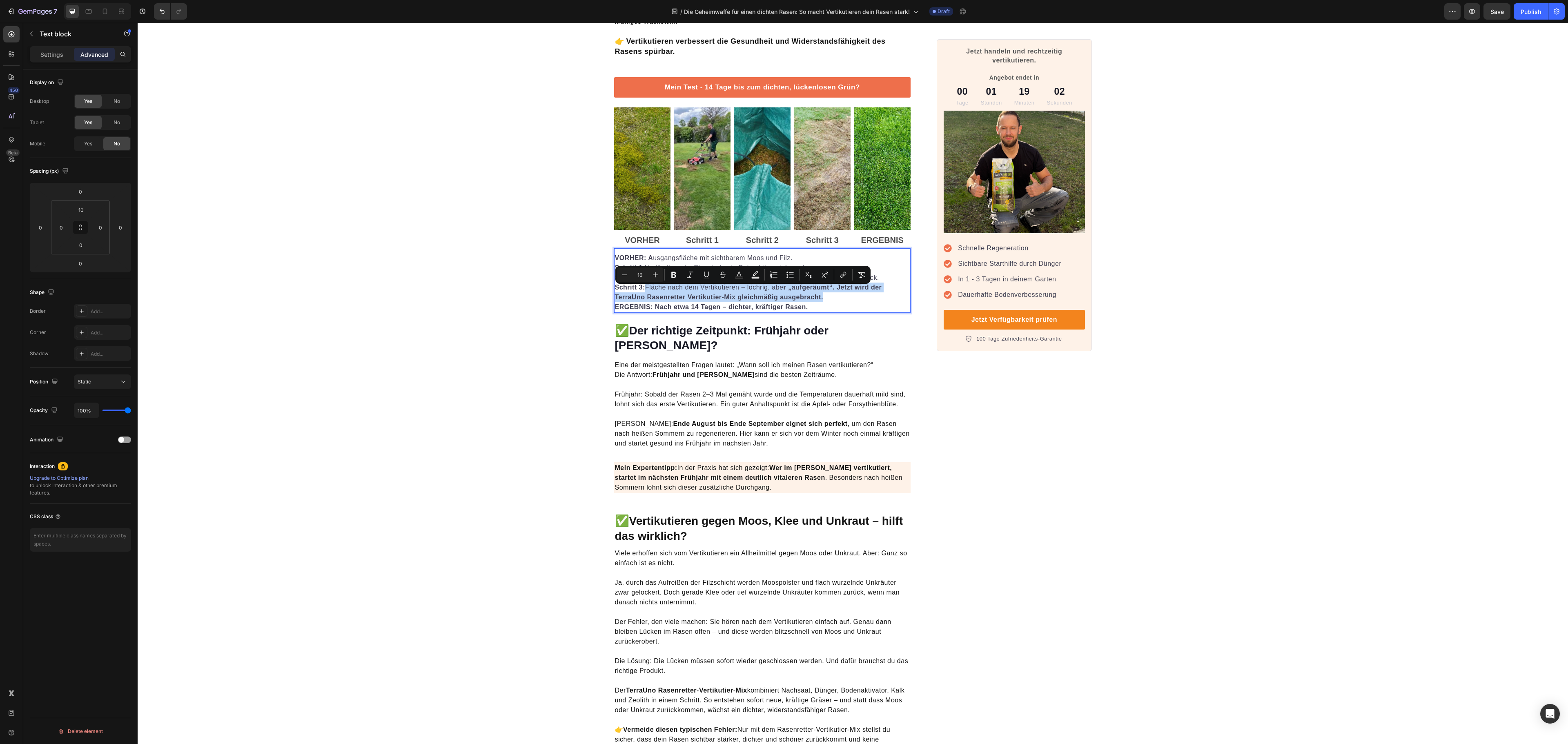
drag, startPoint x: 821, startPoint y: 301, endPoint x: 643, endPoint y: 292, distance: 178.2
click at [643, 292] on p "Schritt 3: Fläche nach dem Vertikutieren – löchrig, abe r „aufgeräumt“. Jetzt w…" at bounding box center [762, 297] width 295 height 29
click at [671, 270] on button "Bold" at bounding box center [674, 275] width 15 height 15
click at [765, 293] on p "Schritt 3: Fläche nach dem Vertikutieren – löchrig, aber „aufgeräumt“. Jetzt wi…" at bounding box center [762, 297] width 295 height 29
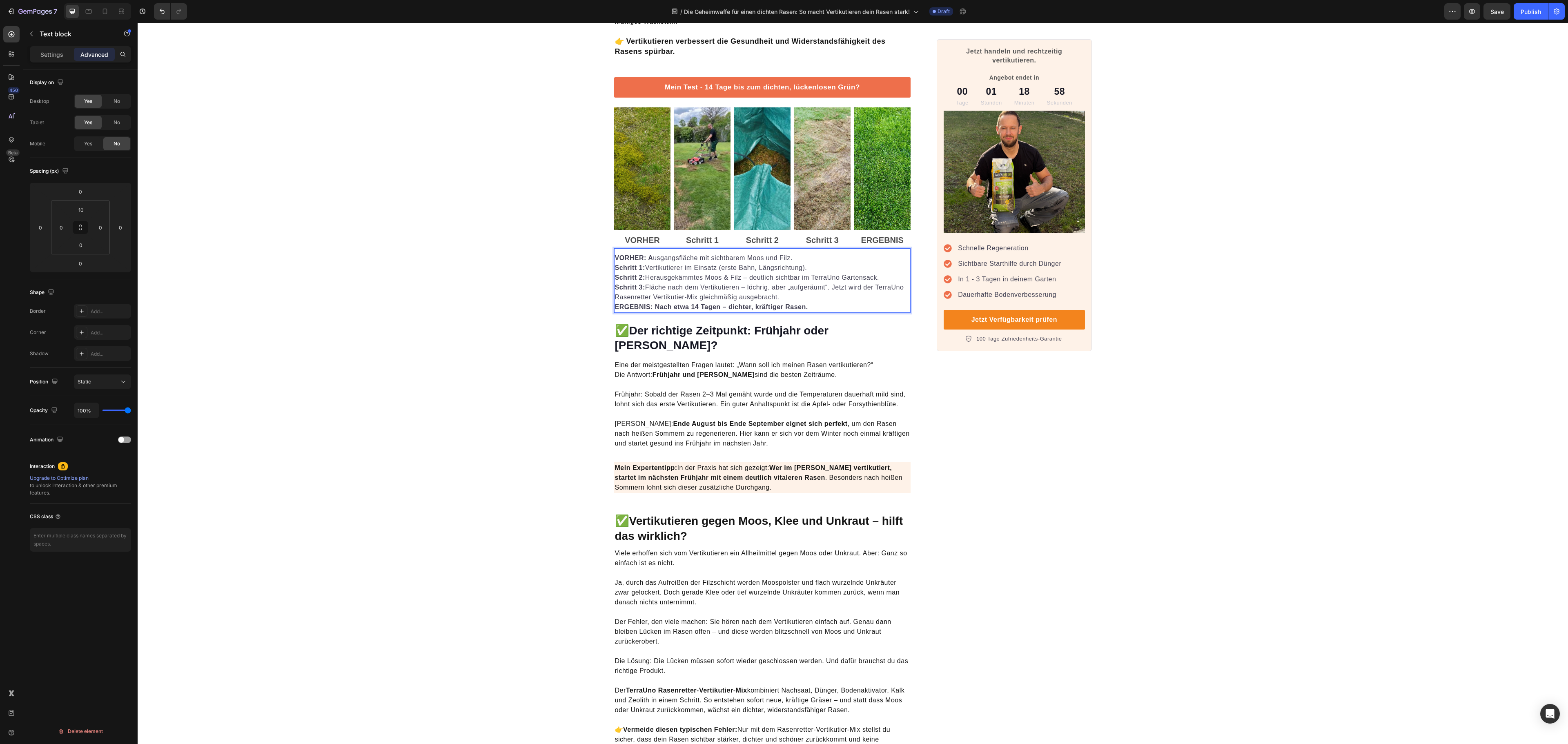
click at [801, 302] on p "Schritt 3: Fläche nach dem Vertikutieren – löchrig, aber „aufgeräumt“. Jetzt wi…" at bounding box center [762, 297] width 295 height 29
click at [799, 308] on strong "ERGEBNIS: Nach etwa 14 Tagen – dichter, kräftiger Rasen." at bounding box center [711, 306] width 193 height 7
drag, startPoint x: 817, startPoint y: 309, endPoint x: 650, endPoint y: 309, distance: 167.0
click at [650, 309] on p "Schritt 3: Fläche nach dem Vertikutieren – löchrig, aber „aufgeräumt“. Jetzt wi…" at bounding box center [762, 297] width 295 height 29
click at [691, 301] on p "Schritt 3: Fläche nach dem Vertikutieren – löchrig, aber „aufgeräumt“. Jetzt wi…" at bounding box center [762, 297] width 295 height 29
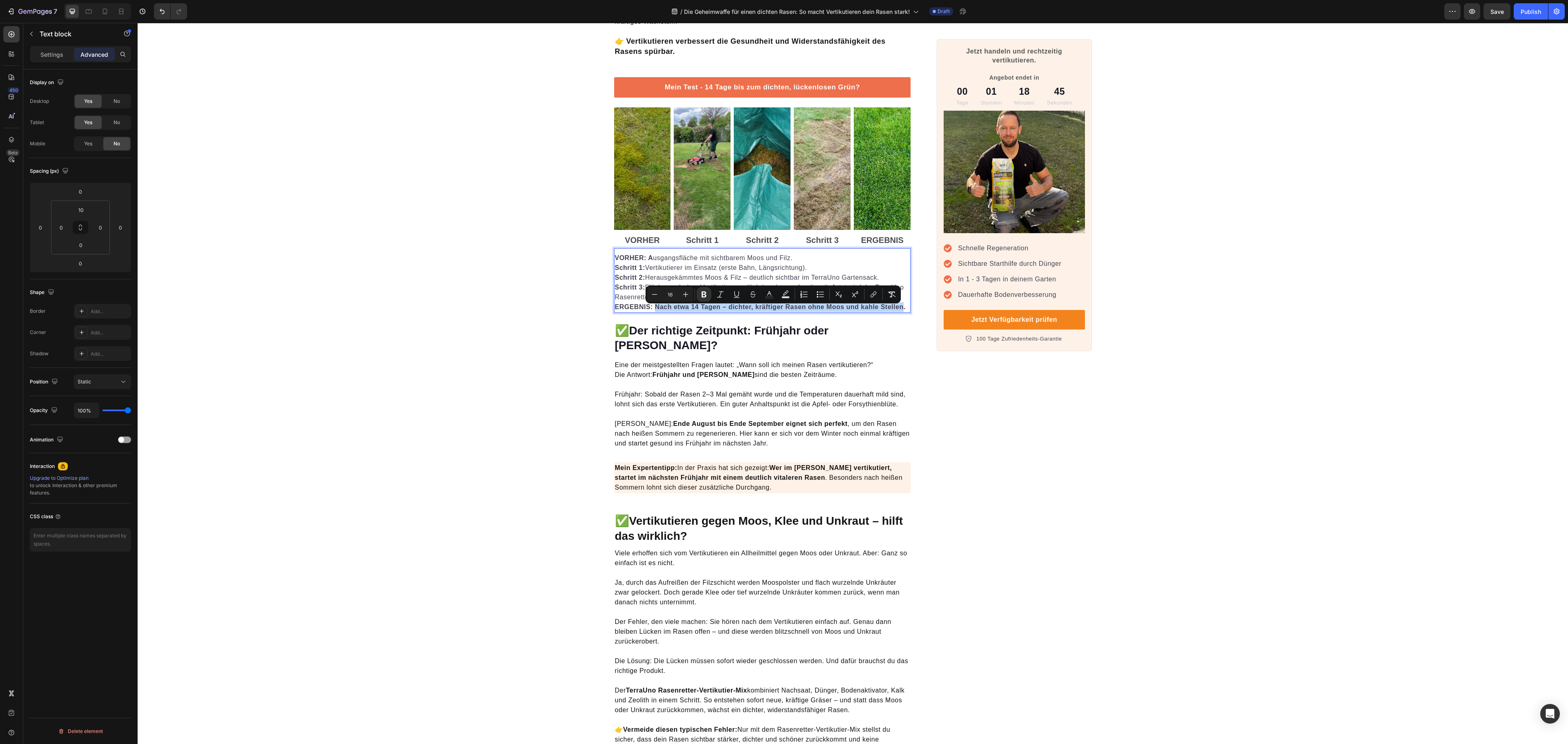
drag, startPoint x: 648, startPoint y: 309, endPoint x: 897, endPoint y: 311, distance: 249.0
click at [897, 311] on strong "ERGEBNIS: Nach etwa 14 Tagen – dichter, kräftiger Rasen ohne Moos und kahle Ste…" at bounding box center [760, 306] width 291 height 7
click at [705, 294] on icon "Editor contextual toolbar" at bounding box center [704, 295] width 5 height 6
click at [808, 362] on p "Eine der meistgestellten Fragen lautet: „Wann soll ich meinen Rasen vertikutier…" at bounding box center [762, 385] width 295 height 49
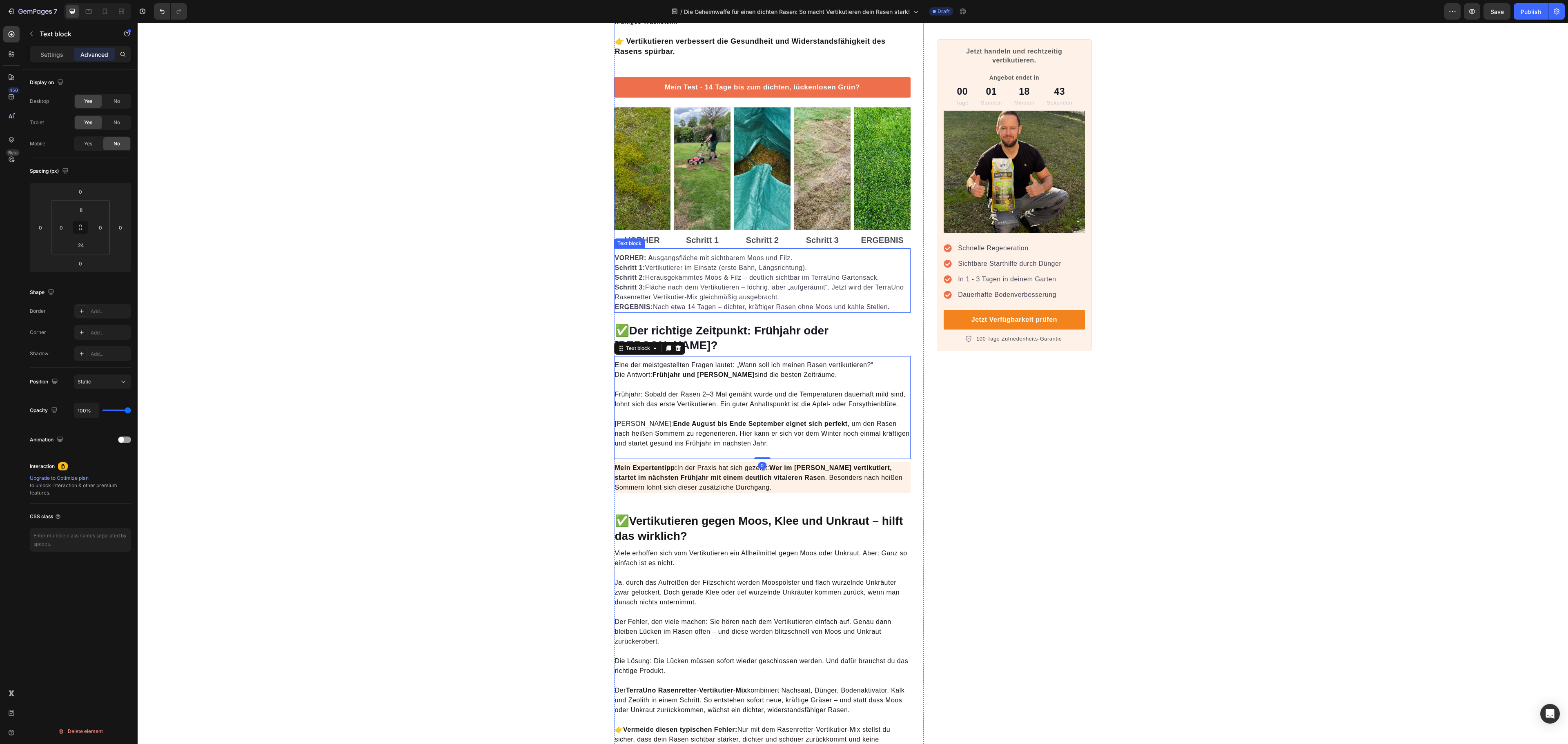
click at [839, 283] on p "Schritt 2: Herausgekämmtes Moos & Filz – deutlich sichtbar im TerraUno Gartensa…" at bounding box center [762, 278] width 295 height 10
click at [843, 220] on img at bounding box center [822, 168] width 57 height 122
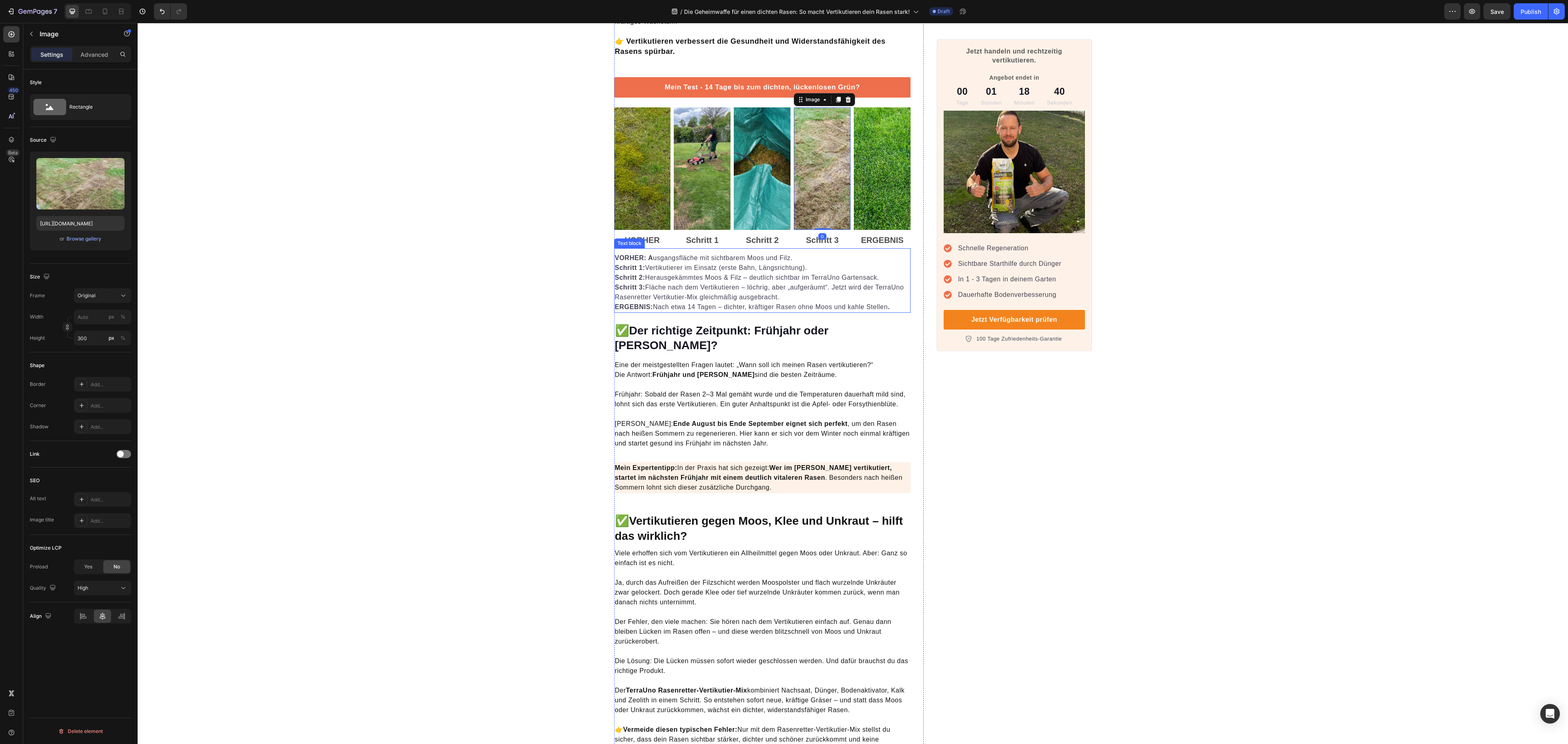
click at [835, 299] on p "Schritt 3: Fläche nach dem Vertikutieren – löchrig, aber „aufgeräumt“. Jetzt wi…" at bounding box center [762, 297] width 295 height 29
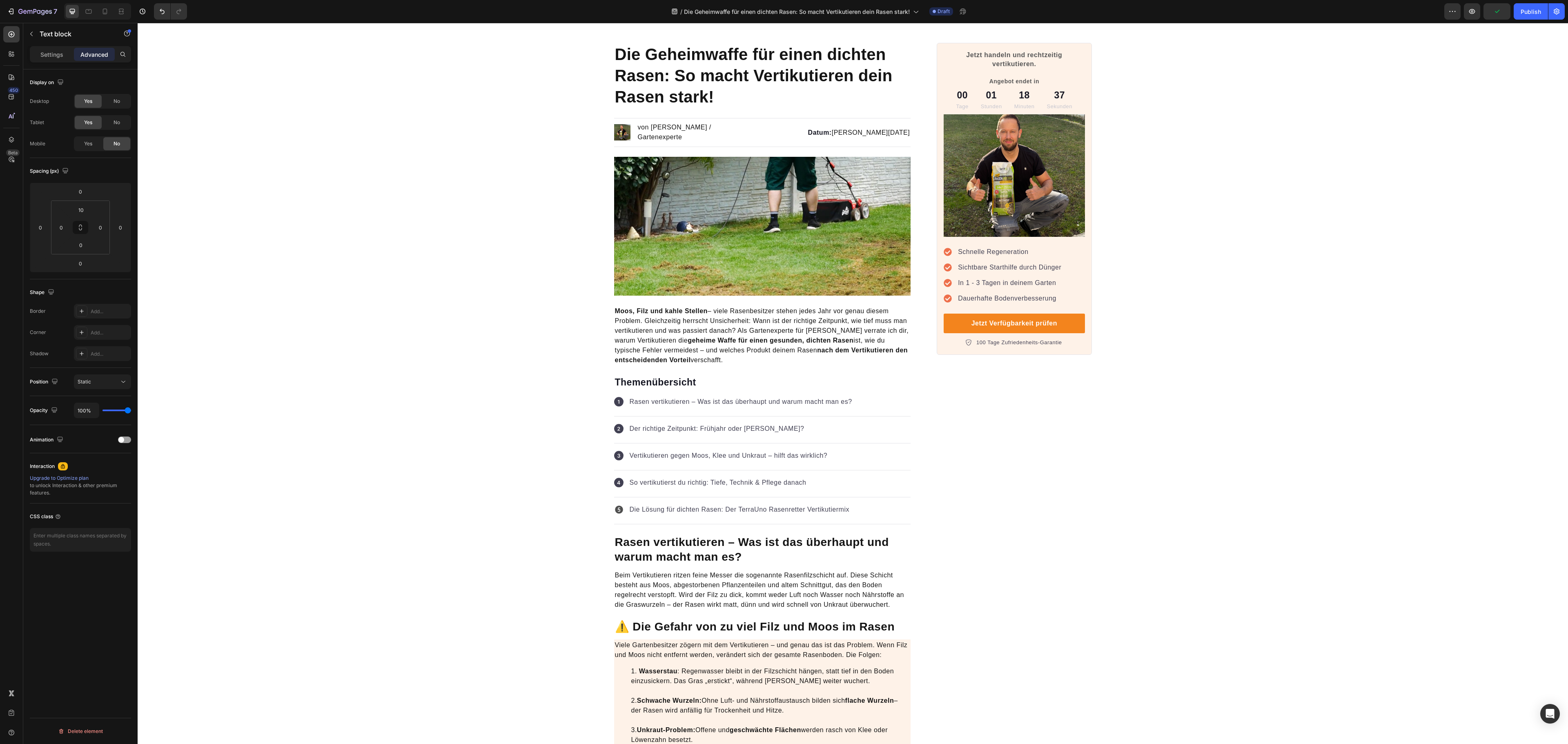
scroll to position [0, 0]
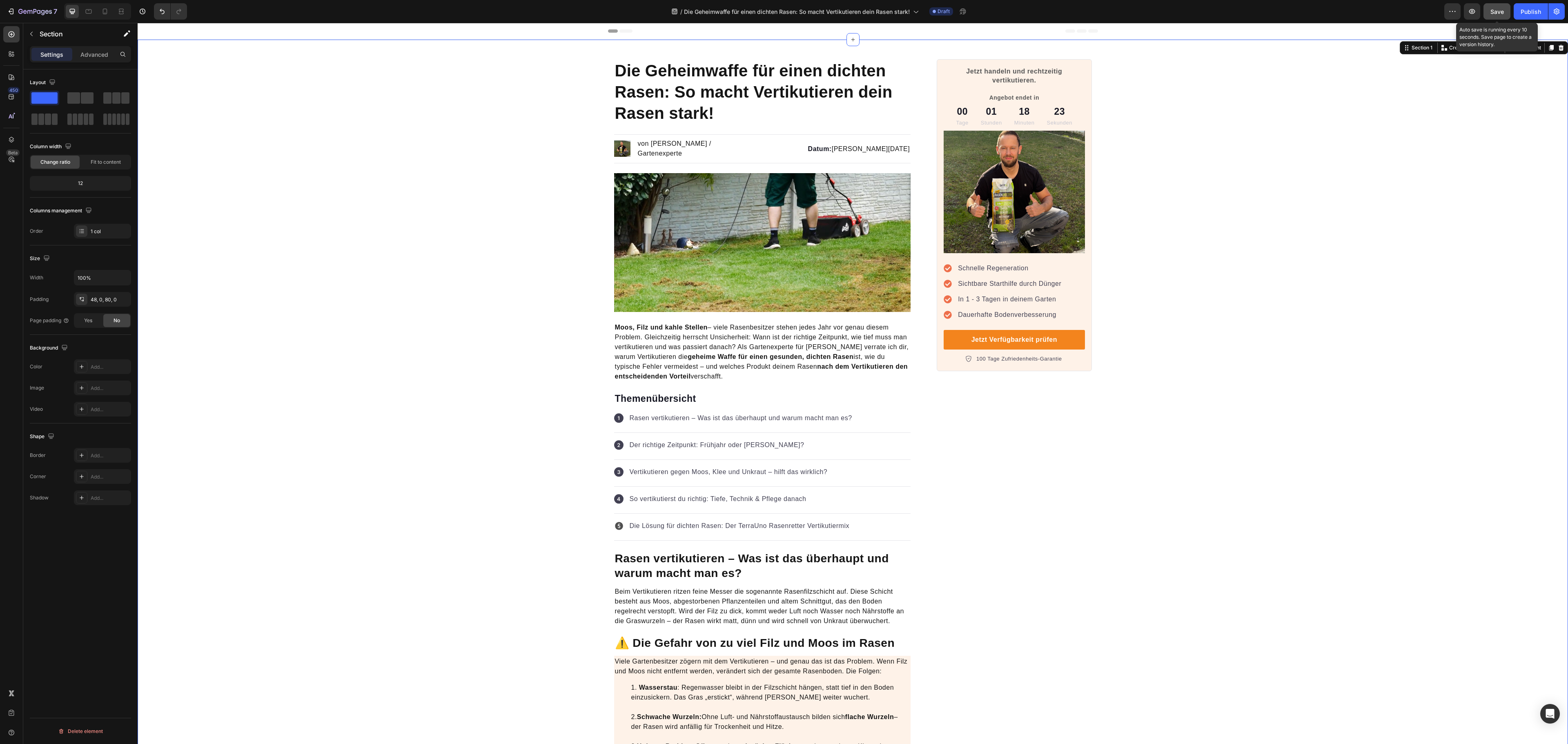
click at [1503, 10] on button "Save" at bounding box center [1497, 11] width 27 height 16
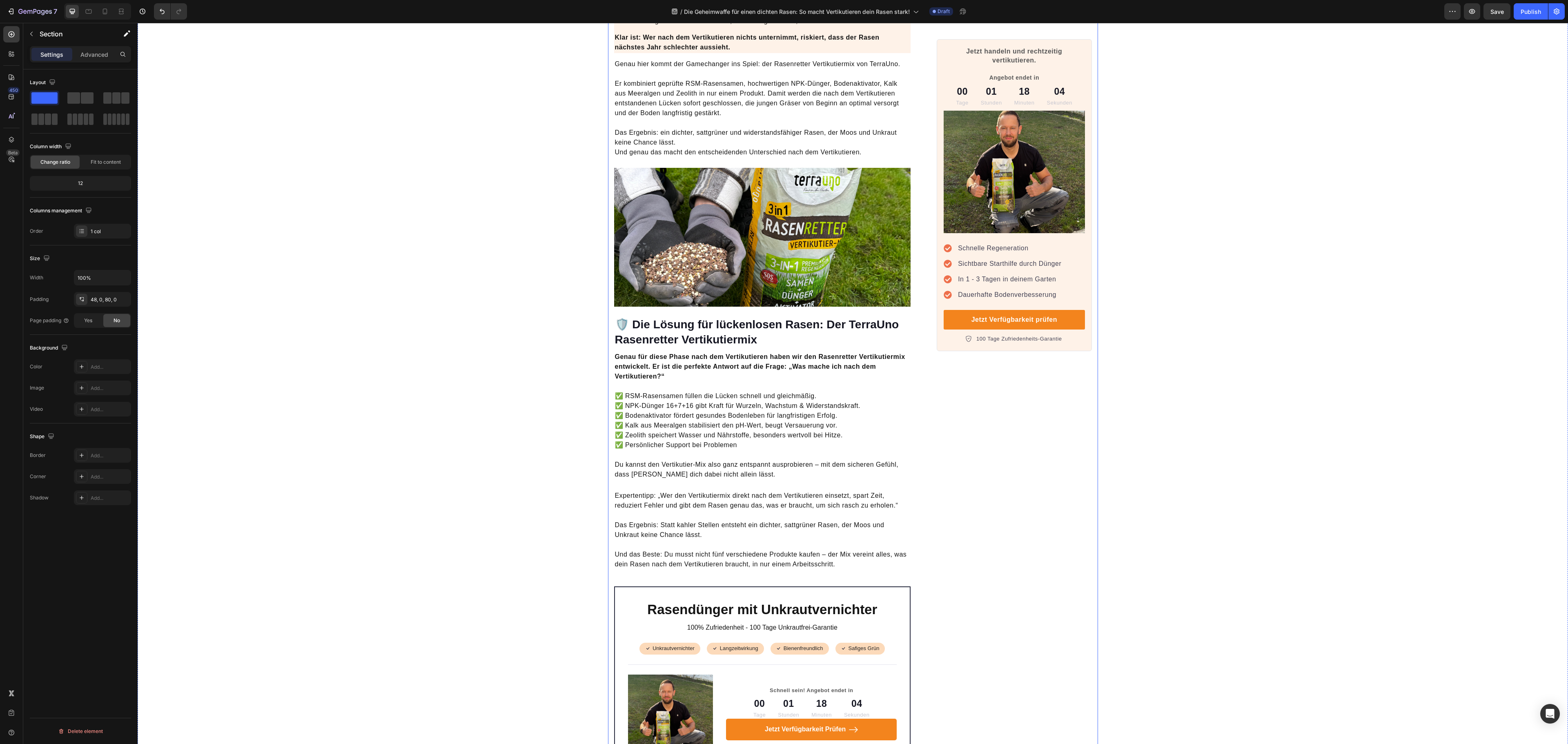
scroll to position [2124, 0]
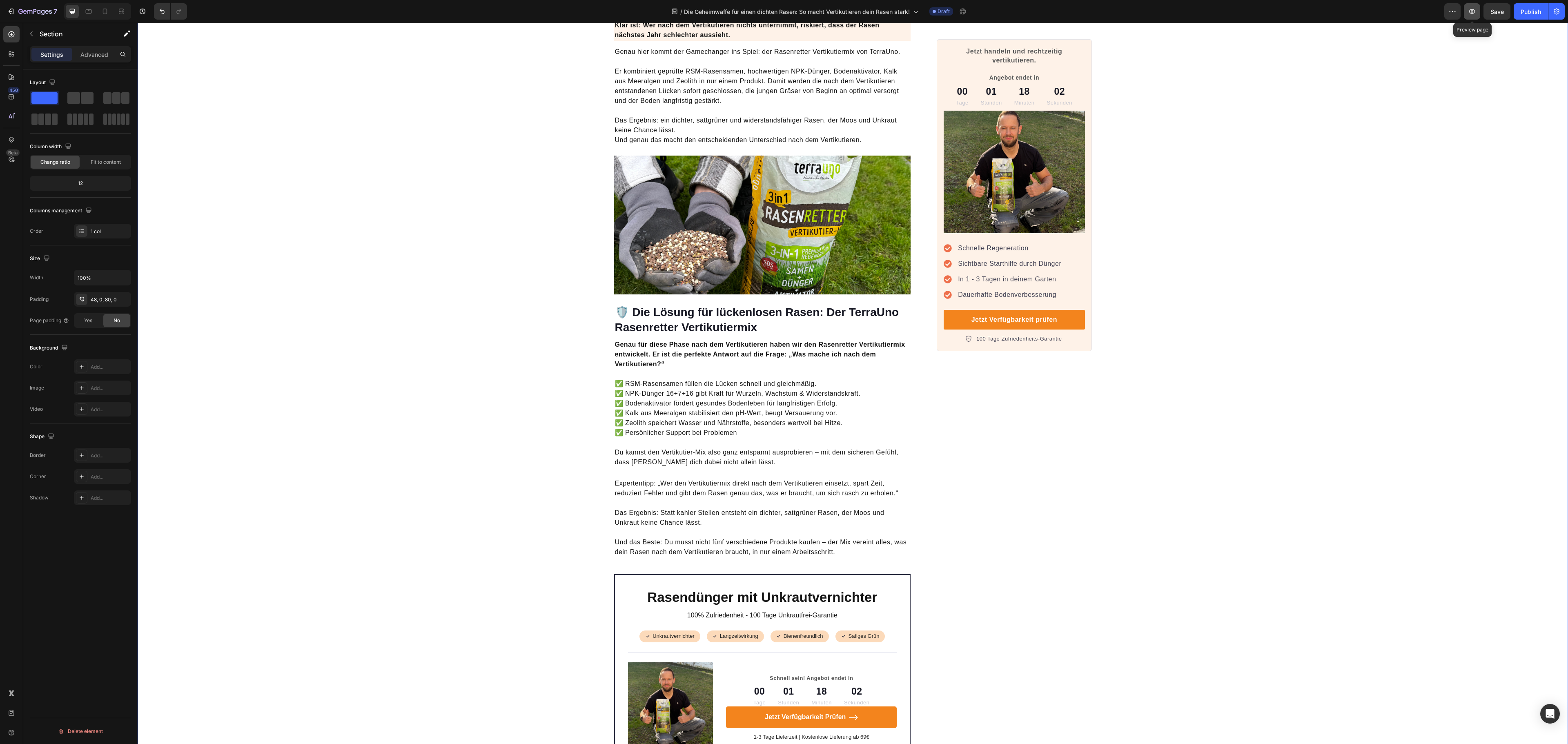
click at [1471, 14] on icon "button" at bounding box center [1472, 11] width 8 height 8
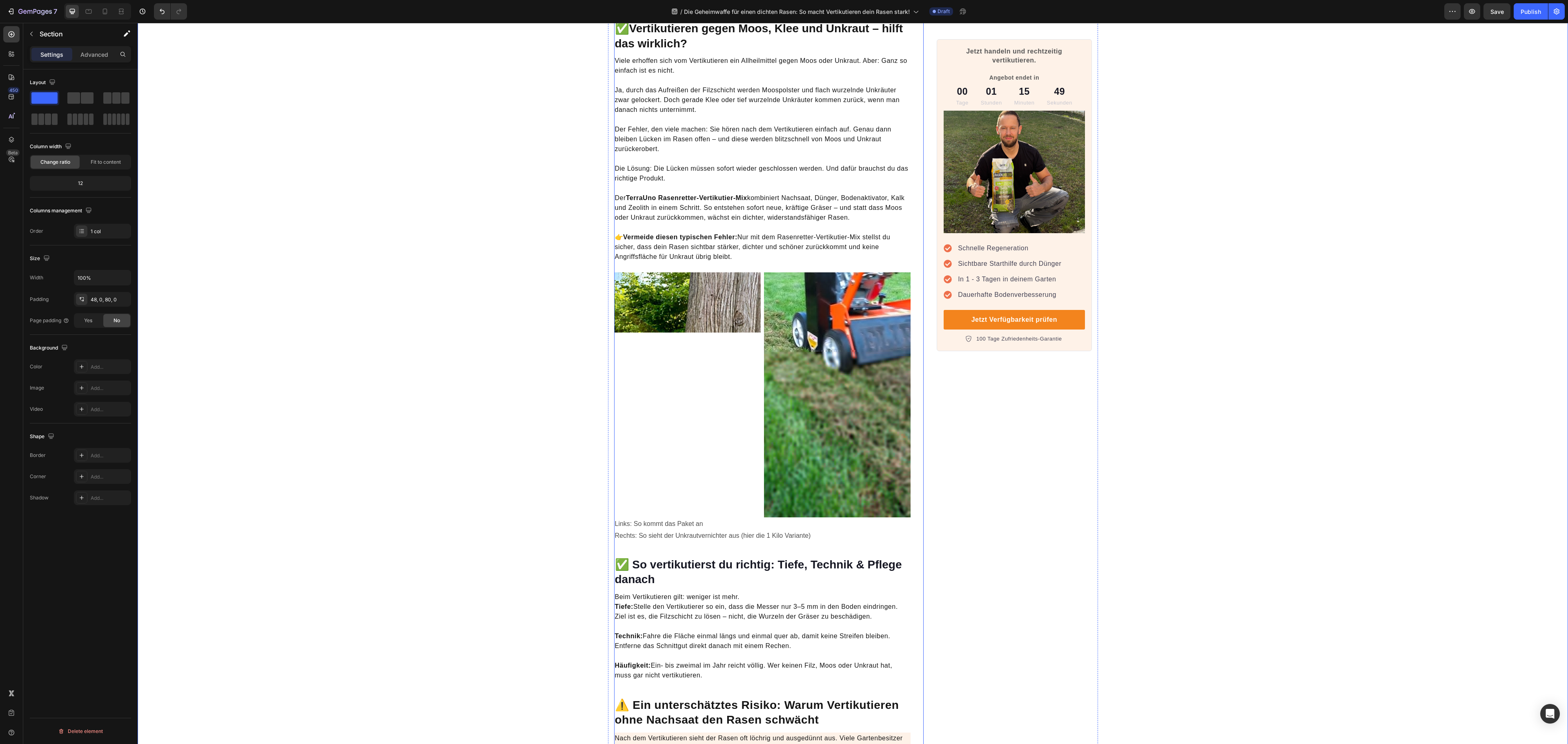
scroll to position [1307, 0]
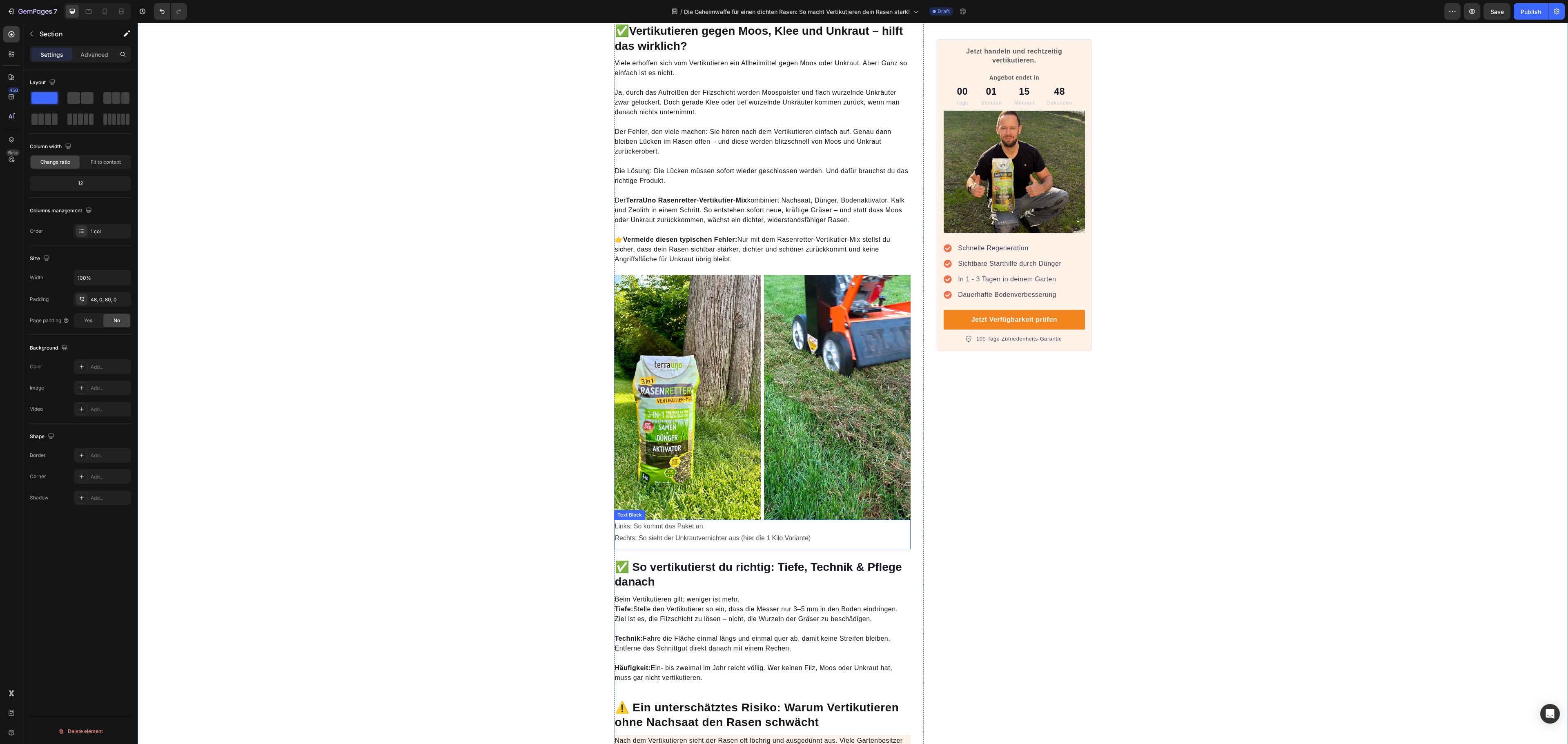
click at [676, 524] on p "Links: So kommt das Paket an Rechts: So sieht der Unkrautvernichter aus (hier d…" at bounding box center [762, 532] width 295 height 24
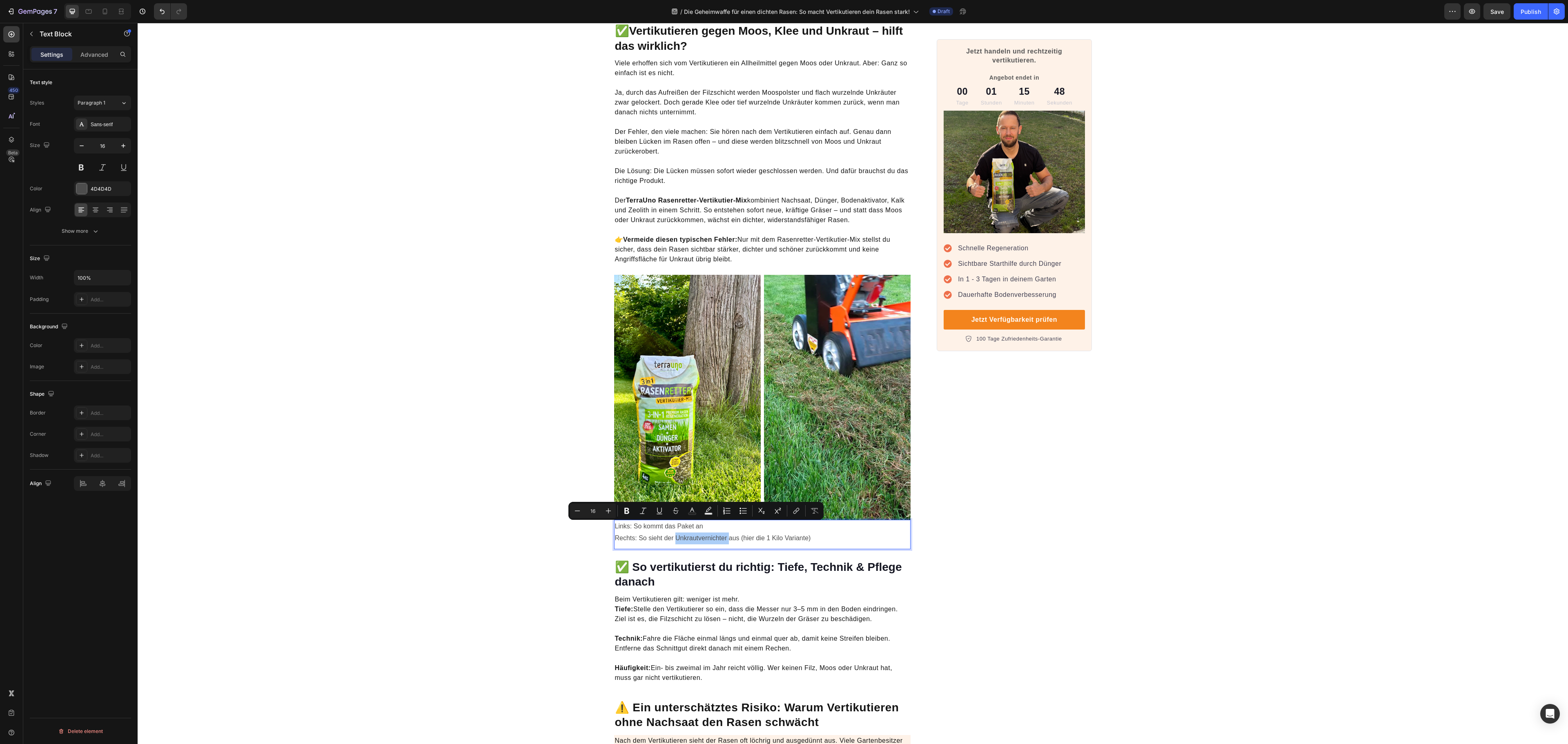
click at [688, 517] on button "Text Color" at bounding box center [692, 511] width 15 height 15
type input "4D4D4D"
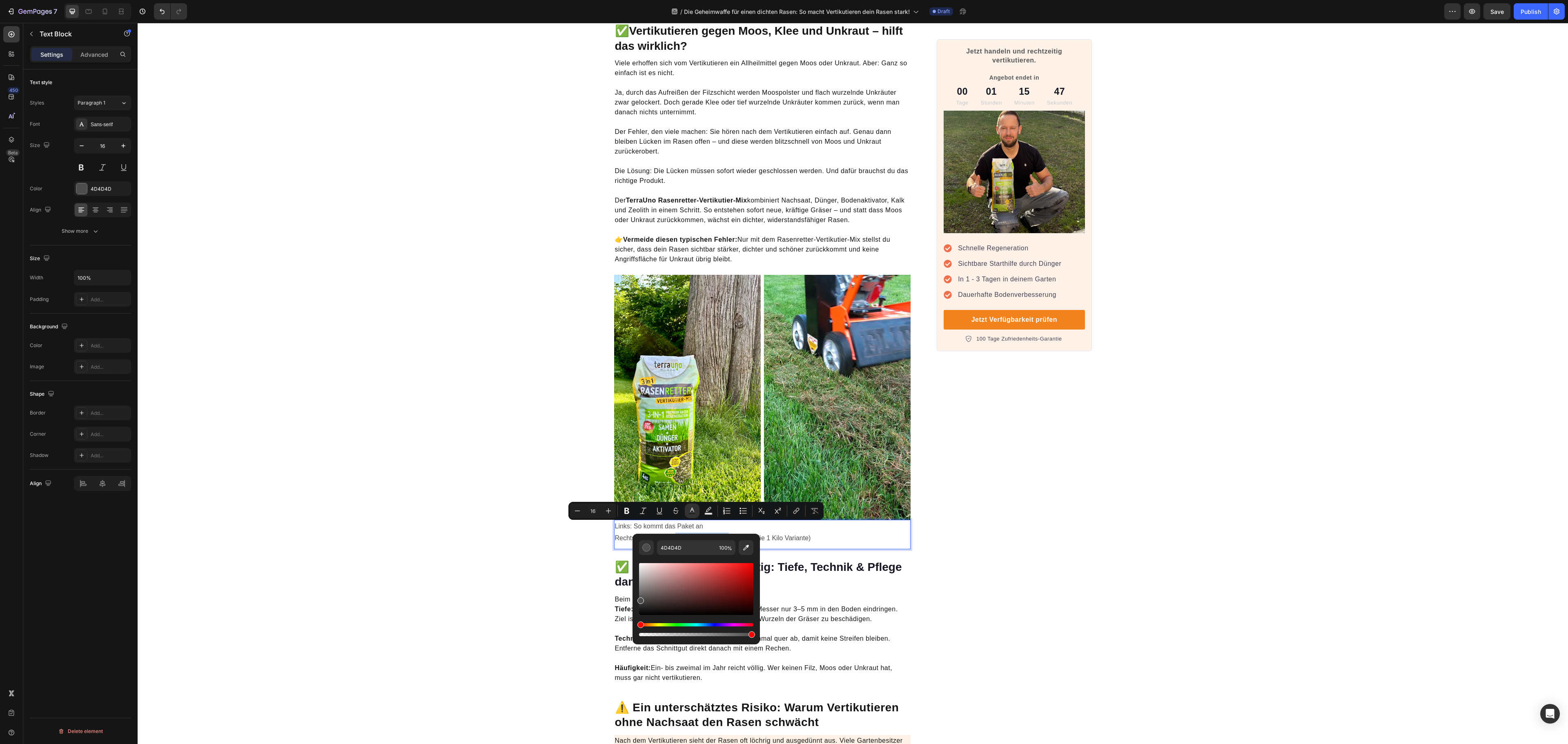
click at [829, 521] on p "Links: So kommt das Paket an Rechts: So sieht der Unkrautvernichter aus (hier d…" at bounding box center [762, 532] width 295 height 24
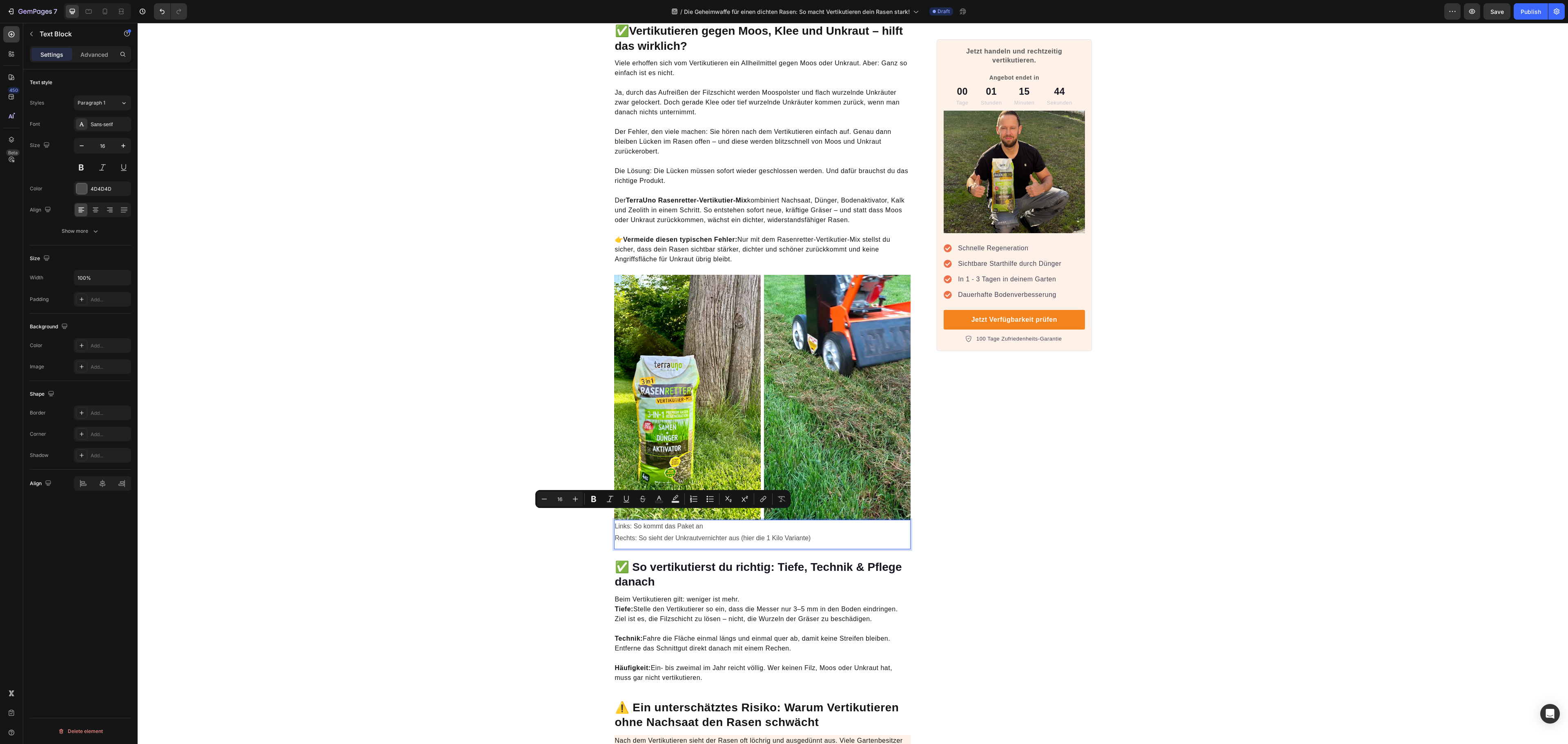
drag, startPoint x: 707, startPoint y: 516, endPoint x: 629, endPoint y: 516, distance: 78.0
click at [629, 521] on p "Links: So kommt das Paket an Rechts: So sieht der Unkrautvernichter aus (hier d…" at bounding box center [762, 532] width 295 height 24
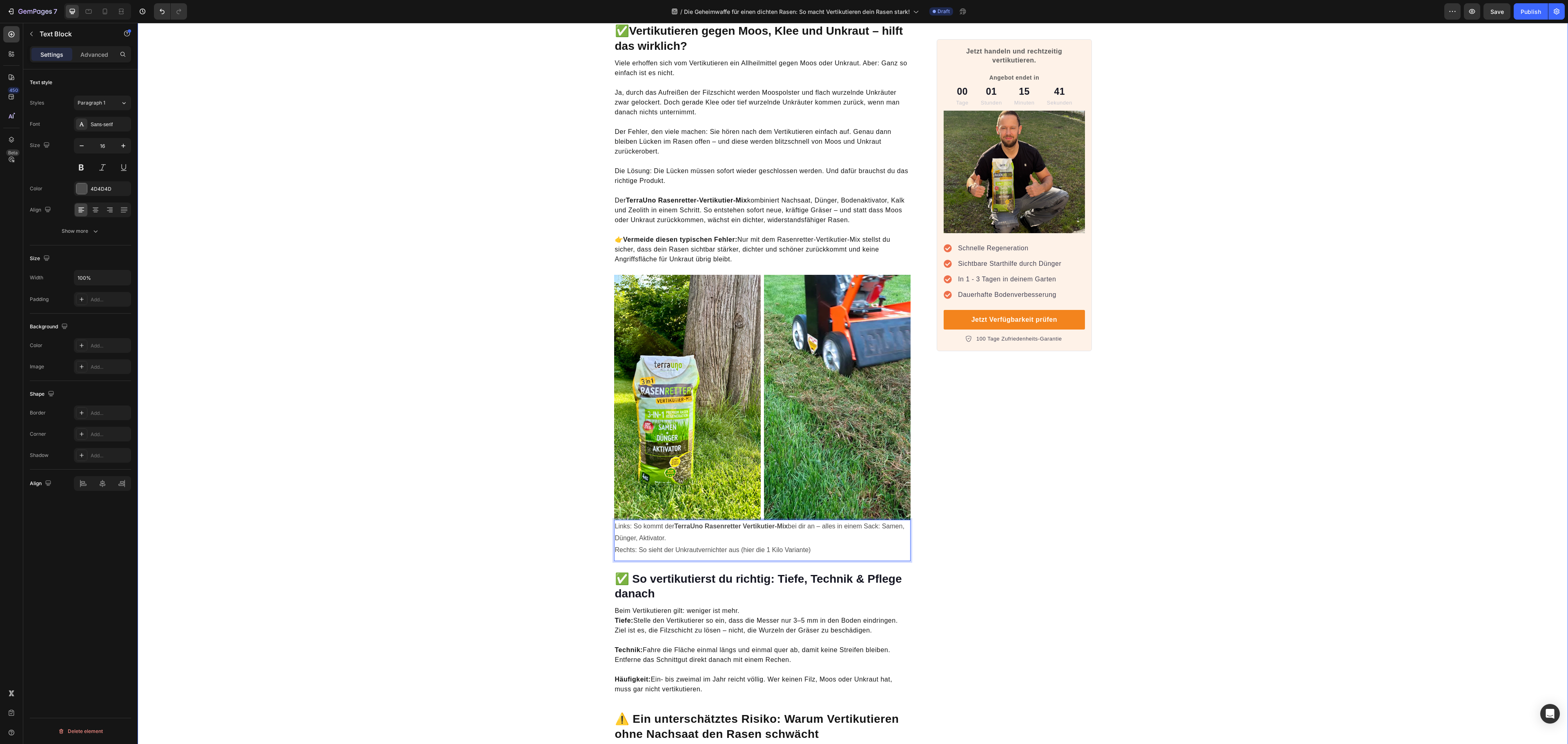
click at [1179, 513] on div "Die Geheimwaffe für einen dichten Rasen: So macht Vertikutieren dein Rasen star…" at bounding box center [853, 245] width 1430 height 2986
click at [813, 234] on p "⁠⁠⁠⁠⁠⁠⁠ 👉 Vermeide diesen typischen Fehler: Nur mit dem Rasenretter-Vertikutier…" at bounding box center [762, 250] width 295 height 49
click at [816, 230] on p "👉 Vermeide diesen typischen Fehler: Nur mit dem Rasenretter-Vertikutier-Mix ste…" at bounding box center [762, 250] width 295 height 49
click at [726, 214] on p "Der TerraUno Rasenretter-Vertikutier-Mix kombiniert Nachsaat, Dünger, Bodenakti…" at bounding box center [762, 205] width 295 height 39
click at [696, 197] on strong "TerraUno Rasenretter-Vertikutier-Mix" at bounding box center [686, 200] width 121 height 7
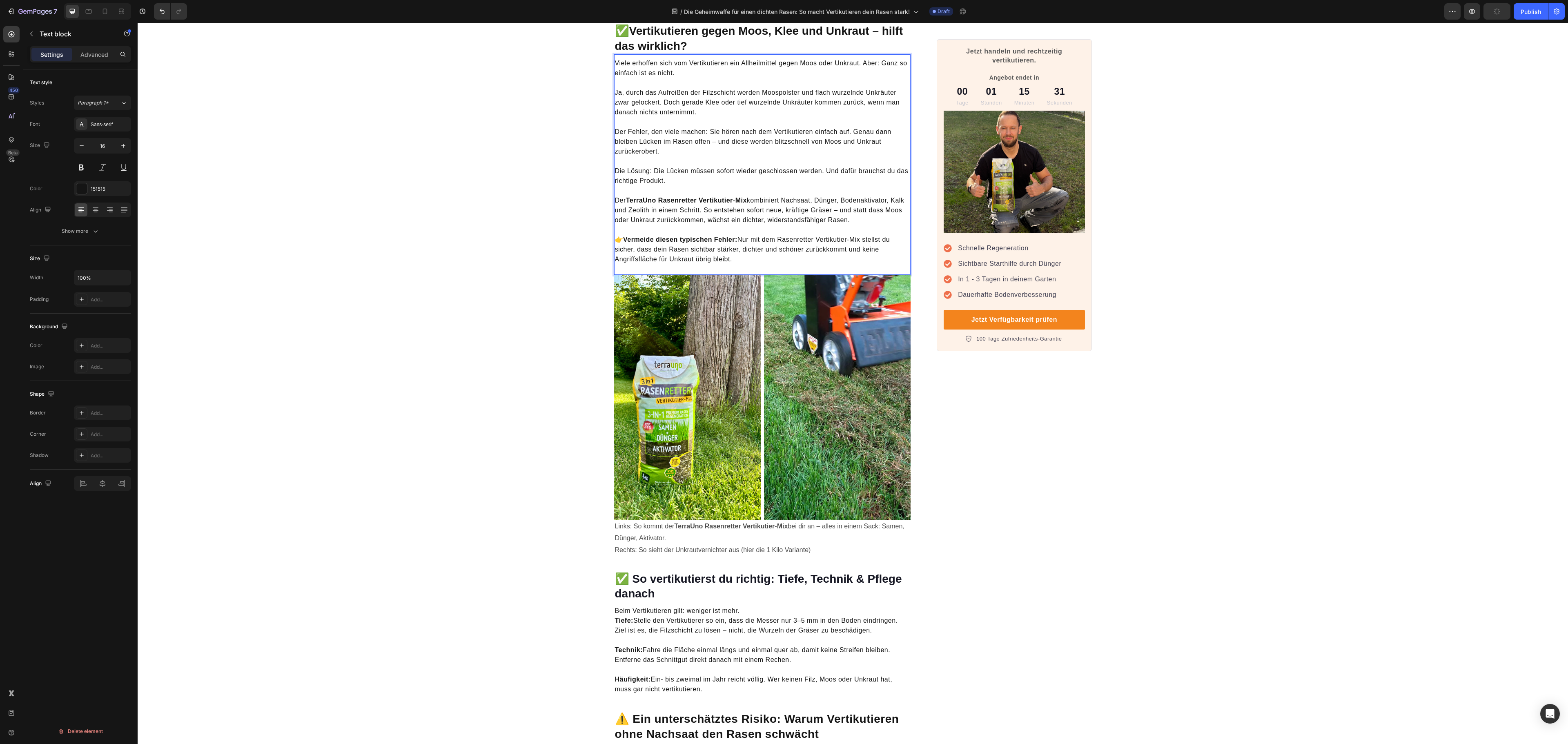
click at [788, 203] on p "Der TerraUno Rasenretter Vertikutier-Mix kombiniert Nachsaat, Dünger, Bodenakti…" at bounding box center [762, 205] width 295 height 39
click at [1068, 523] on div "Jetzt handeln und rechtzeitig vertikutieren. Angebot endet in Text block 00 Tag…" at bounding box center [1014, 245] width 155 height 2986
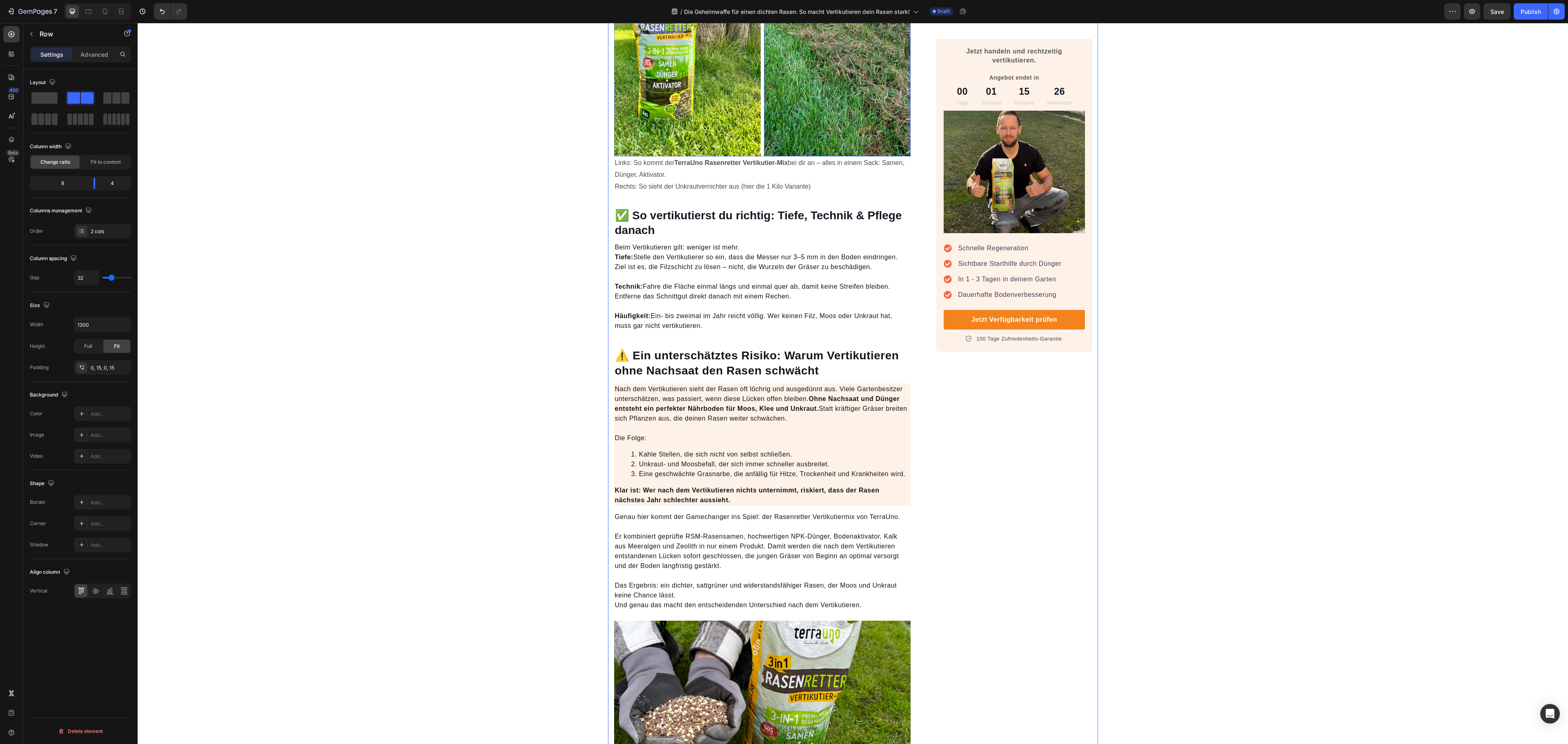
scroll to position [1634, 0]
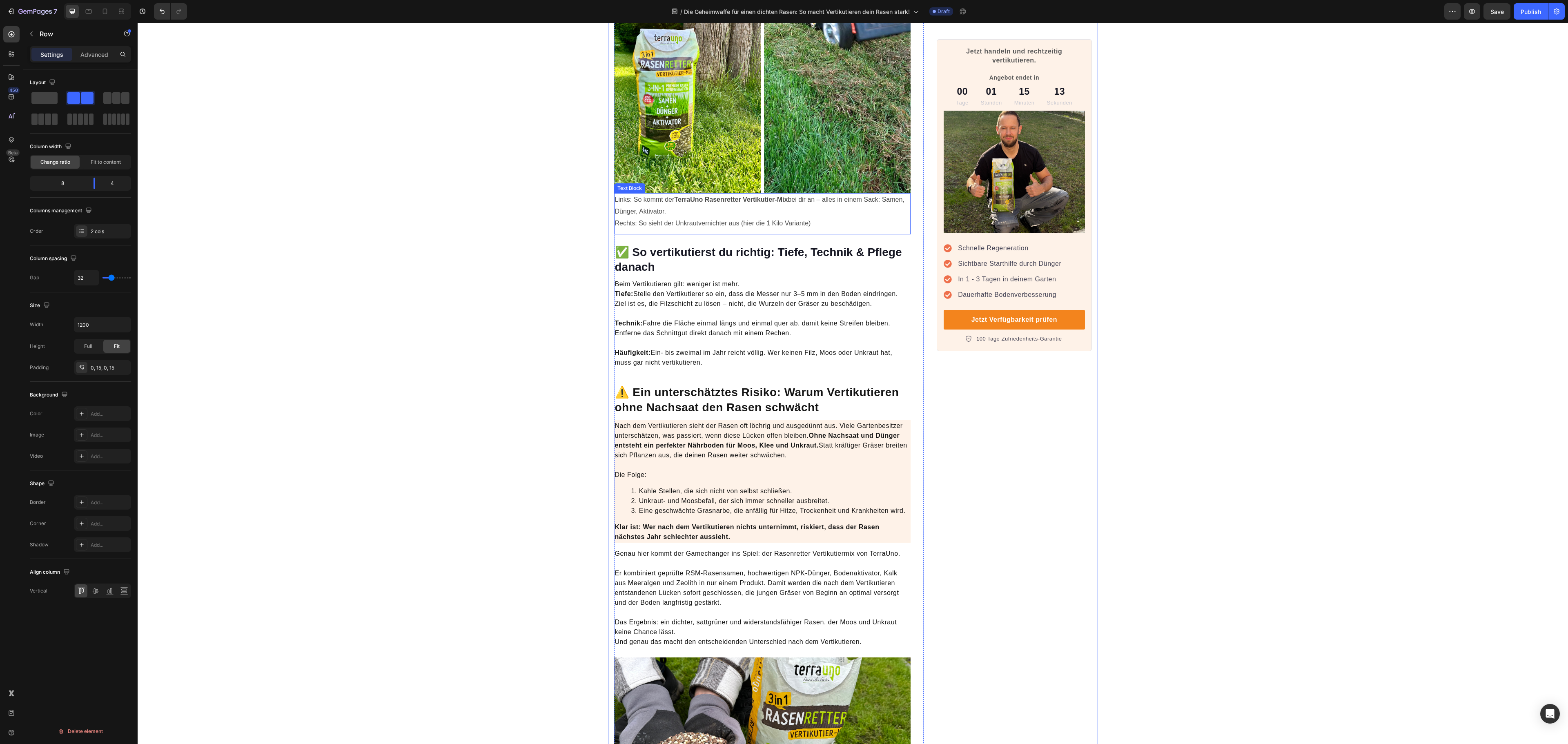
click at [689, 212] on p "Links: So kommt der TerraUno Rasenretter Vertikutier-Mix bei dir an – alles in …" at bounding box center [762, 212] width 295 height 35
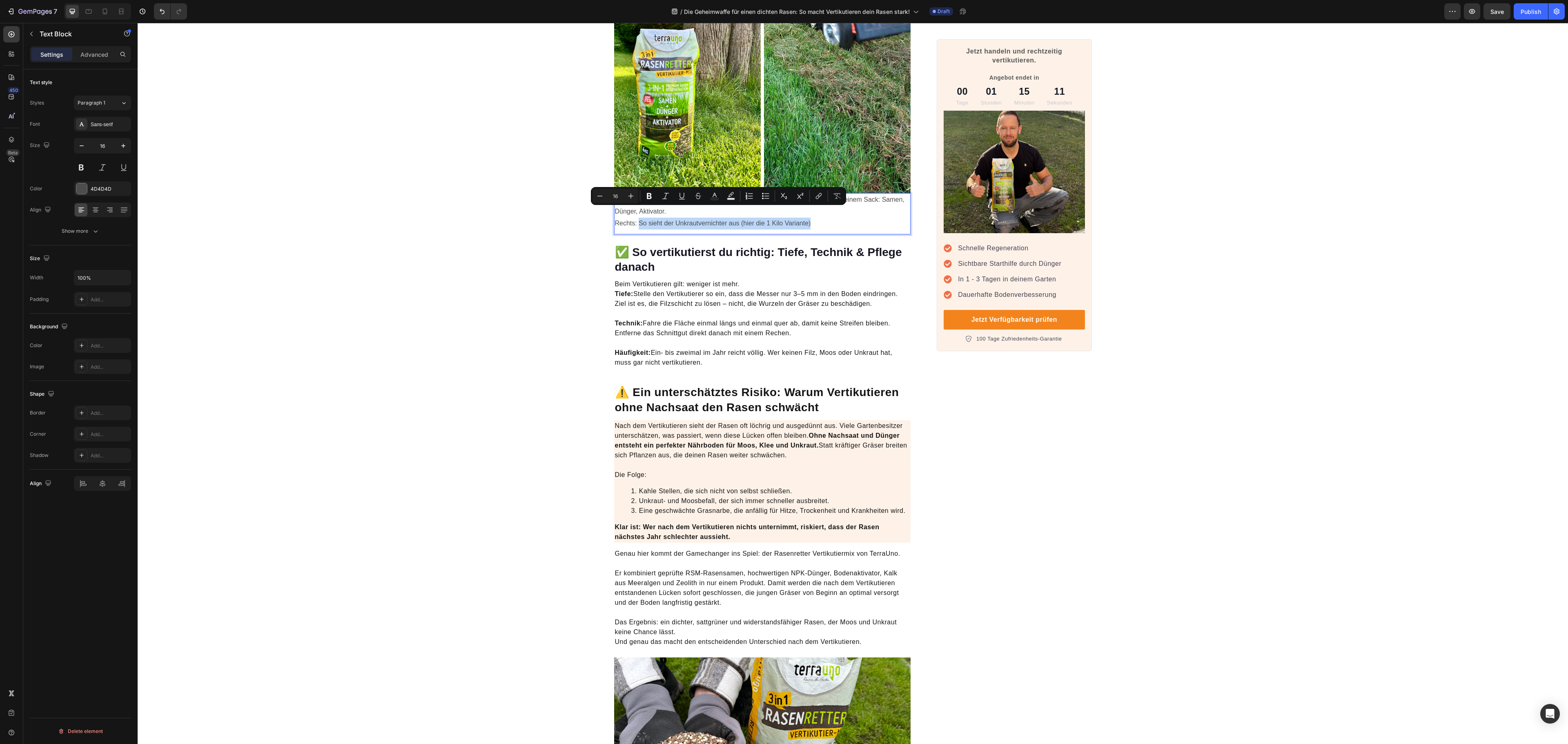
drag, startPoint x: 634, startPoint y: 211, endPoint x: 808, endPoint y: 211, distance: 174.0
click at [808, 211] on p "Links: So kommt der TerraUno Rasenretter Vertikutier-Mix bei dir an – alles in …" at bounding box center [762, 212] width 295 height 35
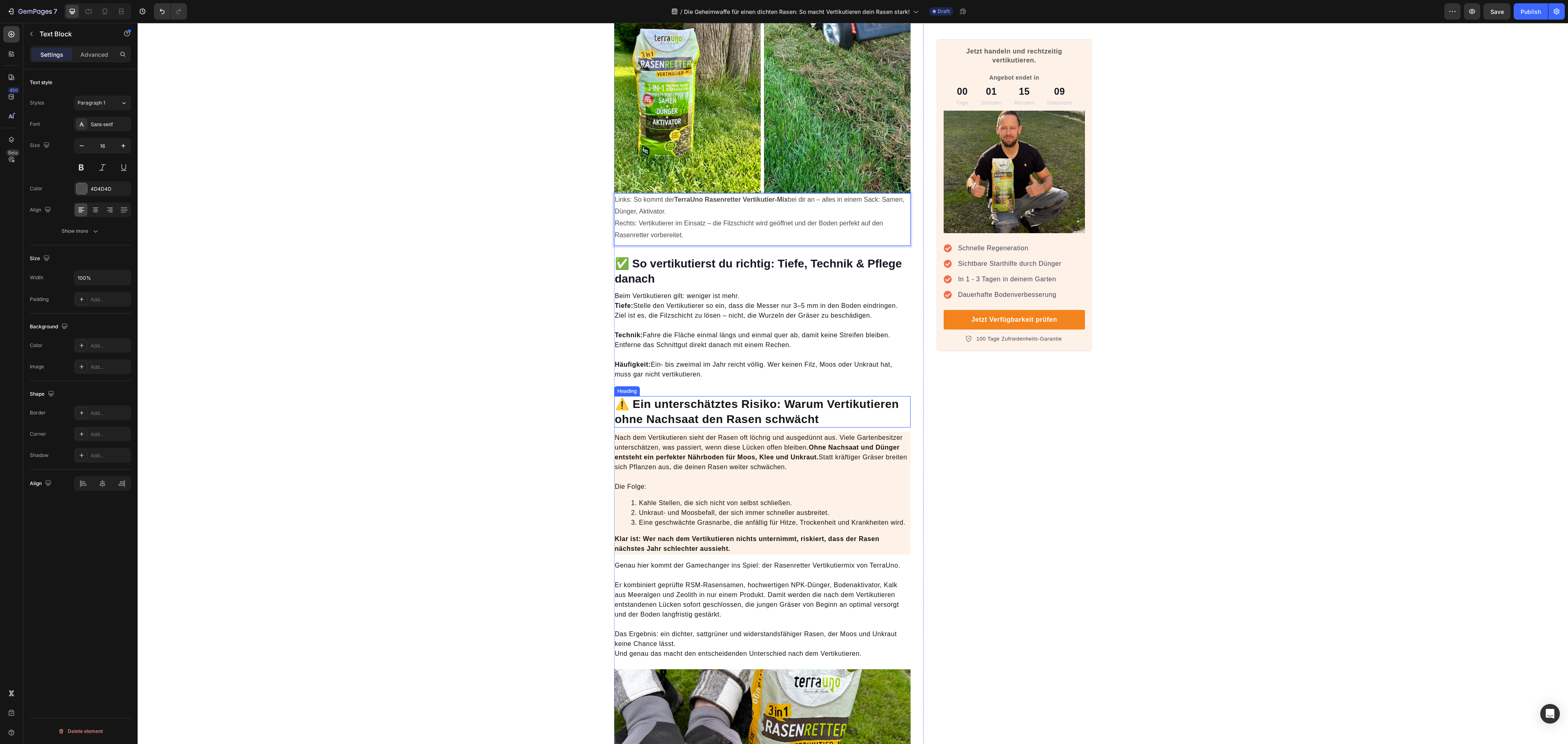
click at [755, 409] on strong "⚠️ Ein unterschätztes Risiko: Warum Vertikutieren ohne Nachsaat den Rasen schwä…" at bounding box center [757, 411] width 284 height 27
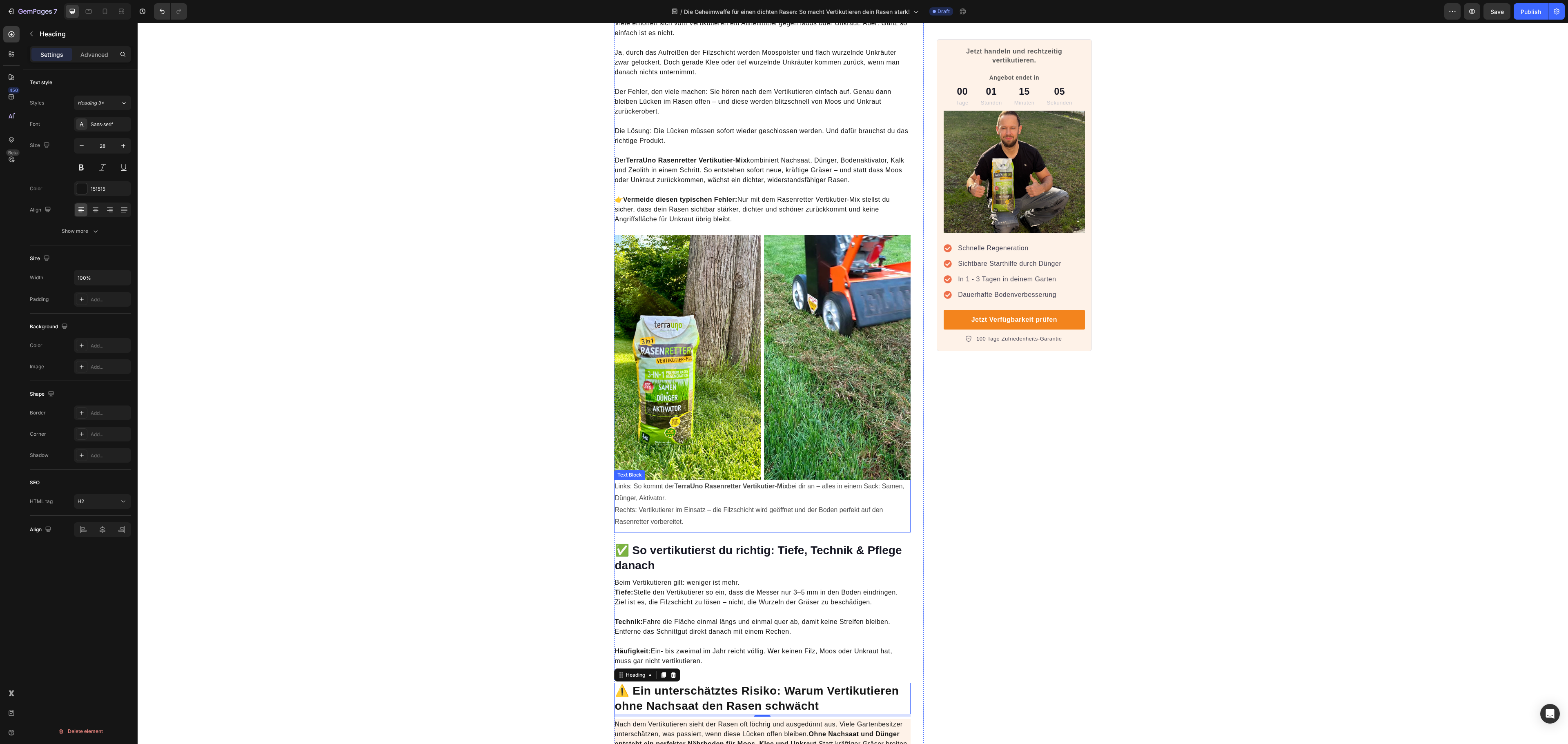
scroll to position [1307, 0]
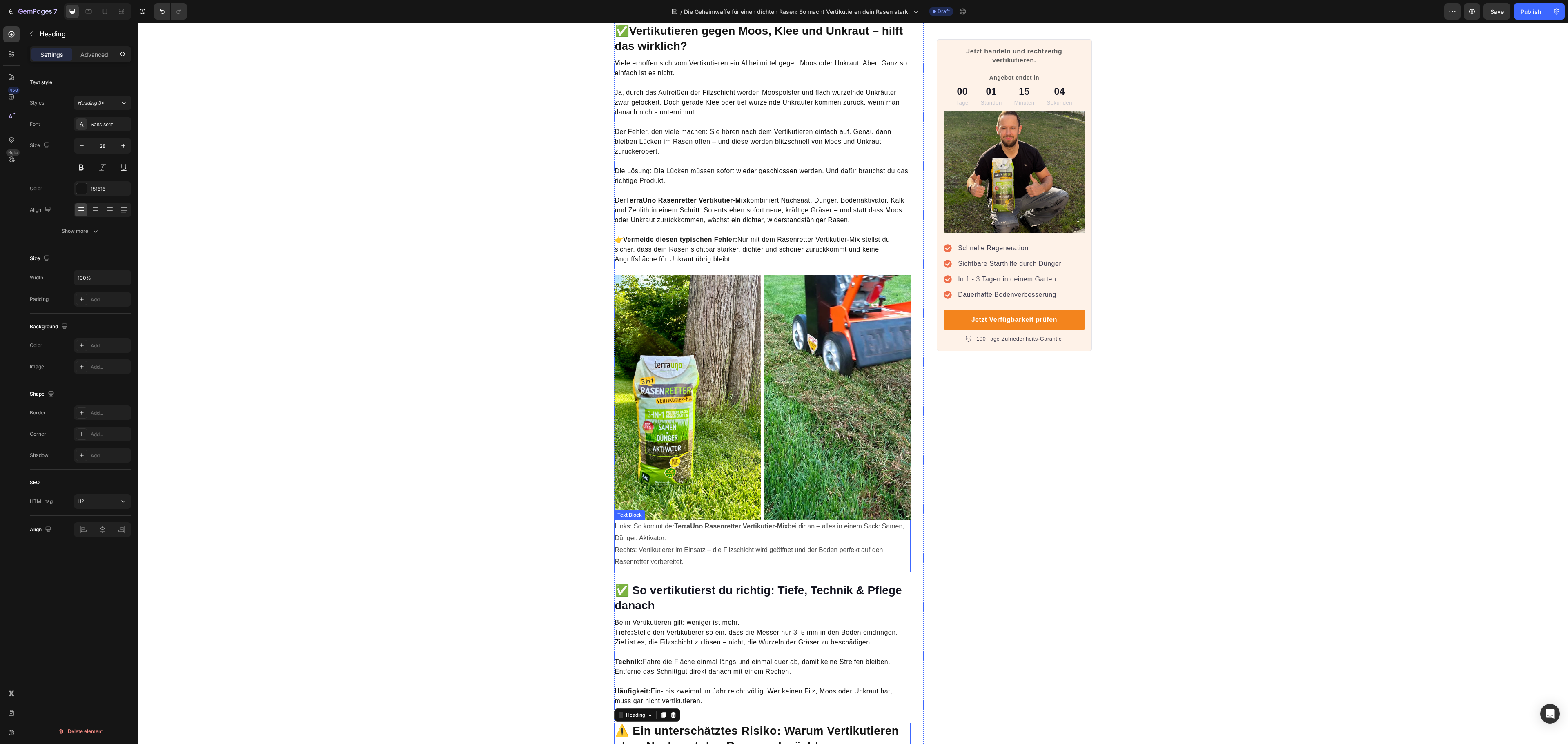
click at [688, 544] on p "Links: So kommt der TerraUno Rasenretter Vertikutier-Mix bei dir an – alles in …" at bounding box center [762, 544] width 295 height 47
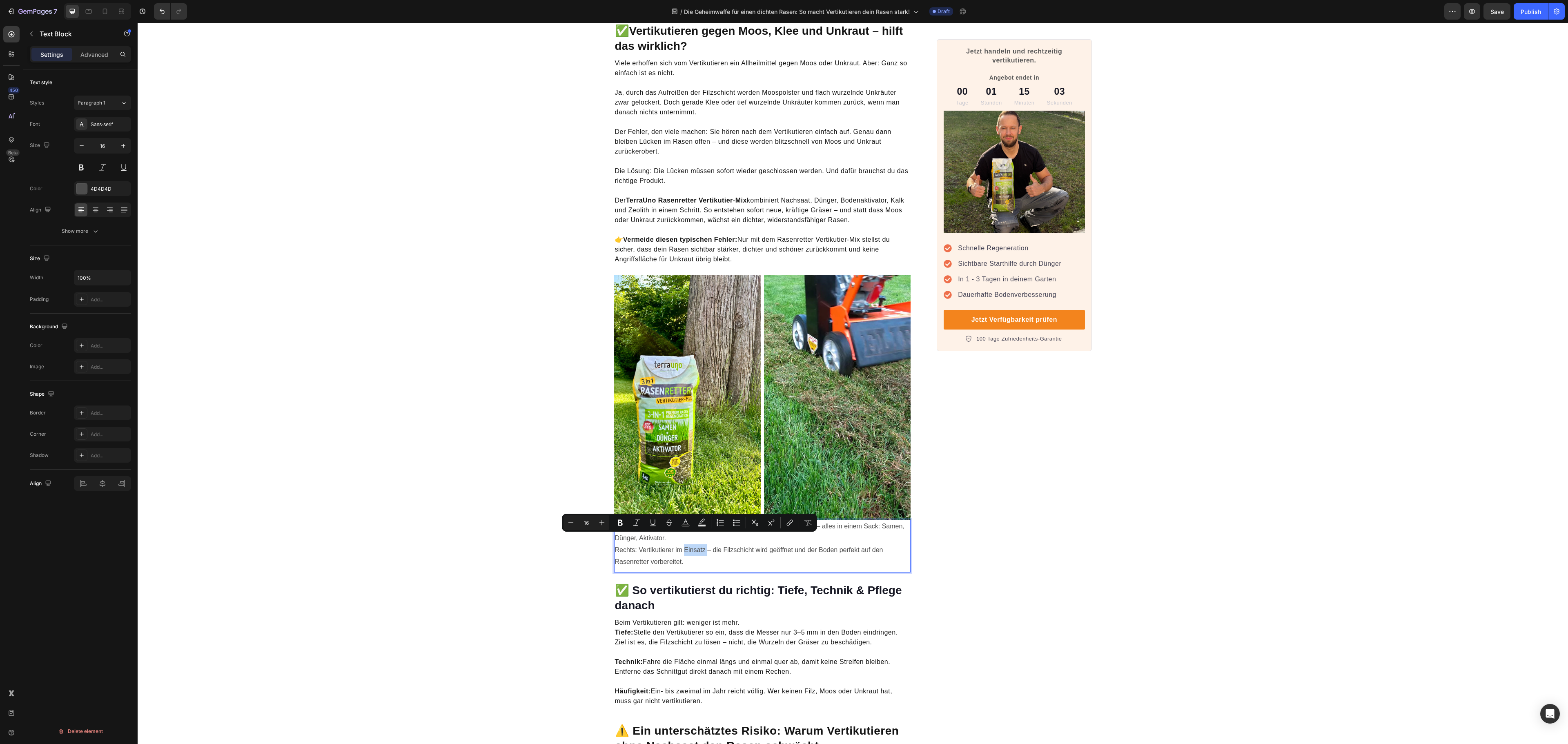
click at [684, 549] on p "Links: So kommt der TerraUno Rasenretter Vertikutier-Mix bei dir an – alles in …" at bounding box center [762, 544] width 295 height 47
drag, startPoint x: 684, startPoint y: 552, endPoint x: 673, endPoint y: 547, distance: 12.1
click at [673, 547] on p "Links: So kommt der TerraUno Rasenretter Vertikutier-Mix bei dir an – alles in …" at bounding box center [762, 544] width 295 height 47
click at [686, 547] on p "Links: So kommt der TerraUno Rasenretter Vertikutier-Mix bei dir an – alles in …" at bounding box center [762, 544] width 295 height 47
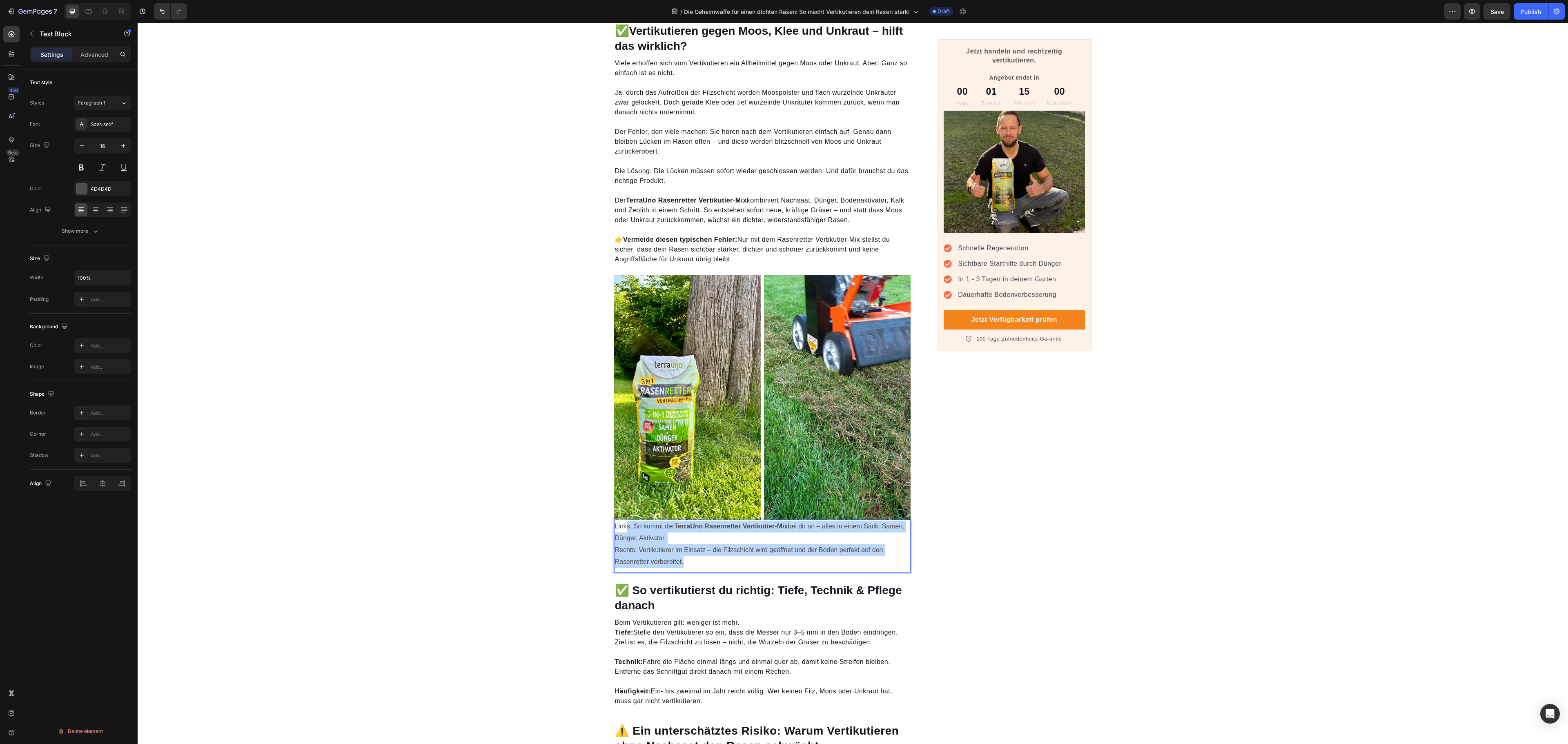
drag, startPoint x: 686, startPoint y: 547, endPoint x: 621, endPoint y: 509, distance: 75.3
click at [621, 520] on div "Links: So kommt der TerraUno Rasenretter Vertikutier-Mix bei dir an – alles in …" at bounding box center [763, 544] width 297 height 49
click at [637, 533] on p "Links: So kommt der TerraUno Rasenretter Vertikutier-Mix bei dir an – alles in …" at bounding box center [762, 544] width 295 height 47
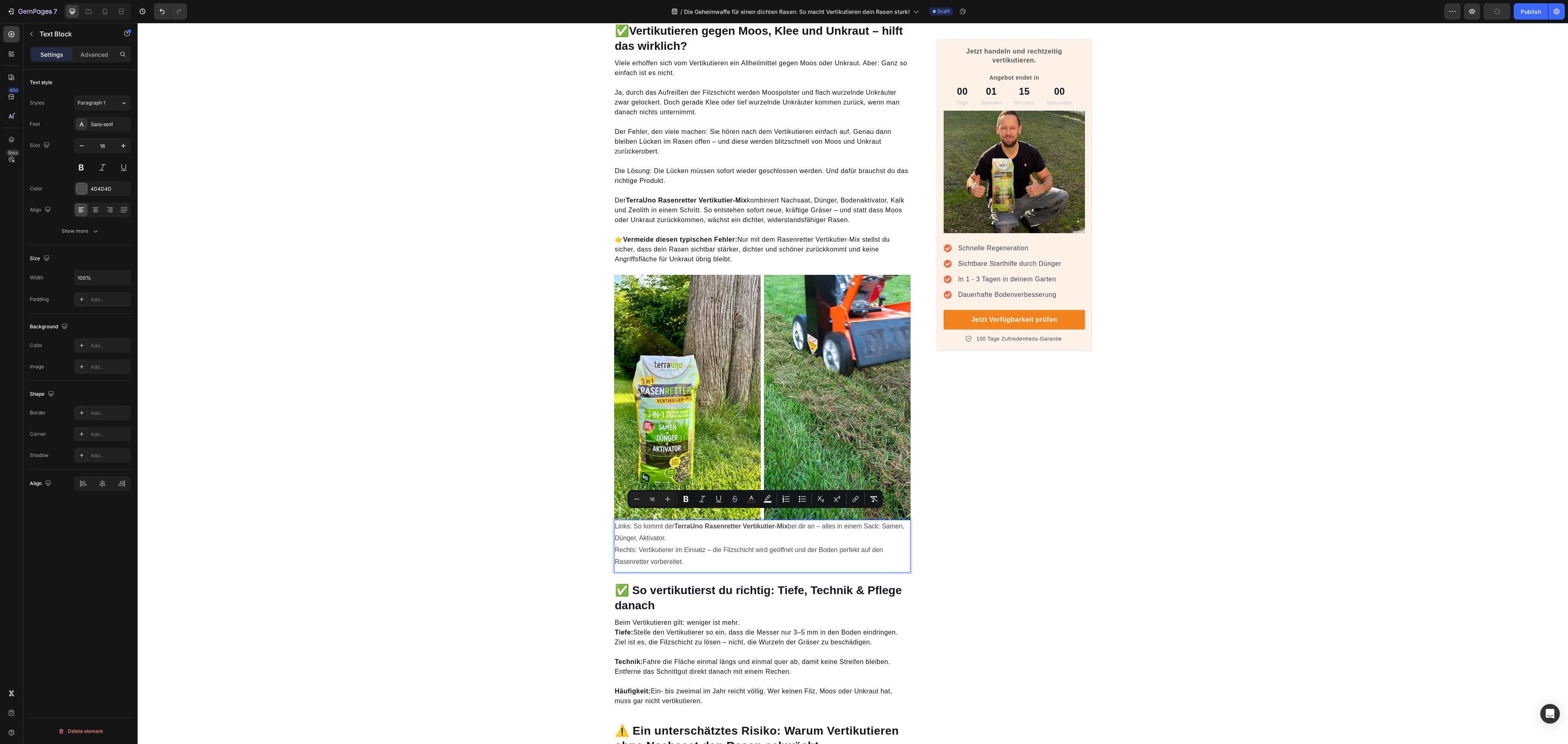
click at [637, 533] on p "Links: So kommt der TerraUno Rasenretter Vertikutier-Mix bei dir an – alles in …" at bounding box center [762, 544] width 295 height 47
click at [103, 192] on div "4D4D4D" at bounding box center [102, 189] width 24 height 7
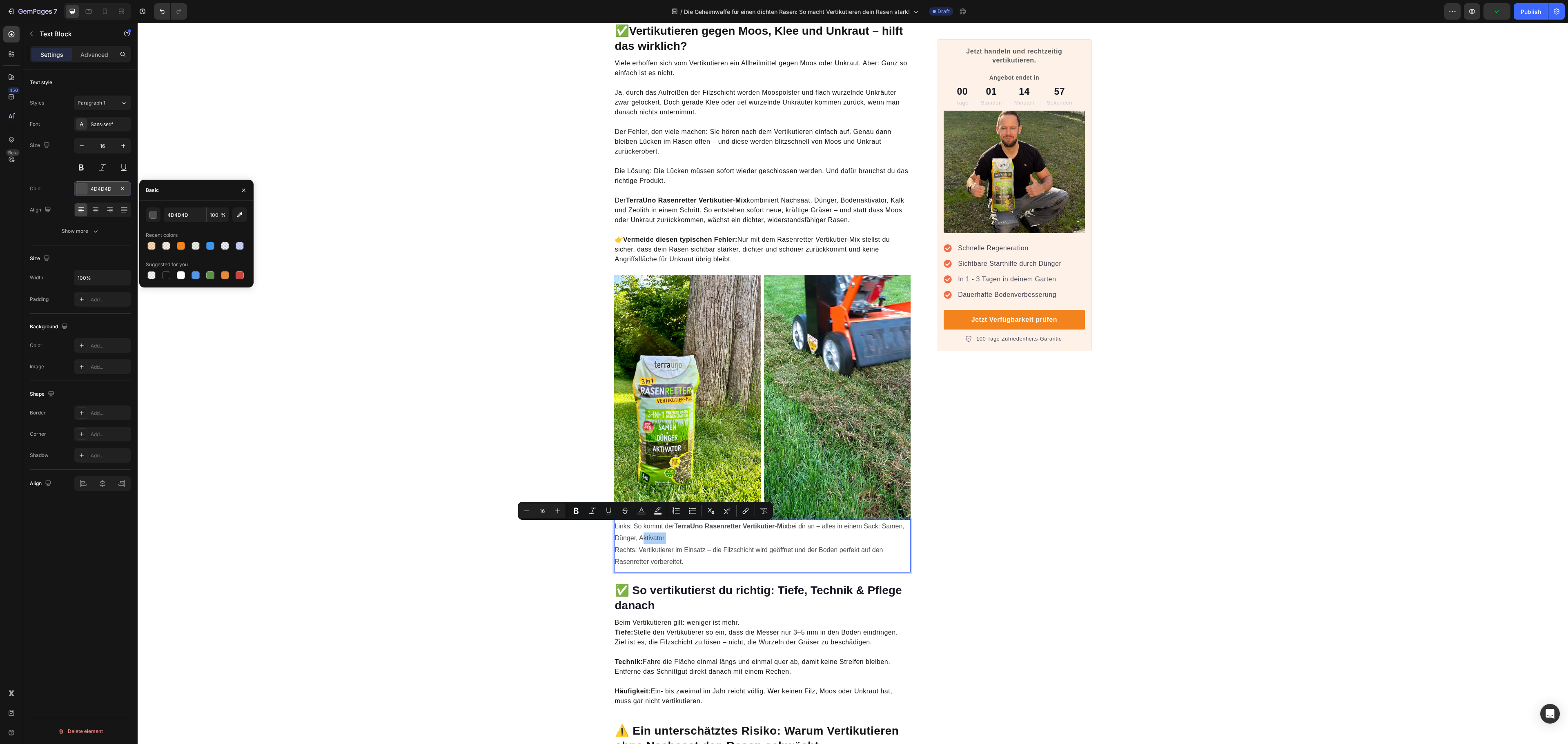
click at [103, 192] on div "4D4D4D" at bounding box center [102, 189] width 24 height 7
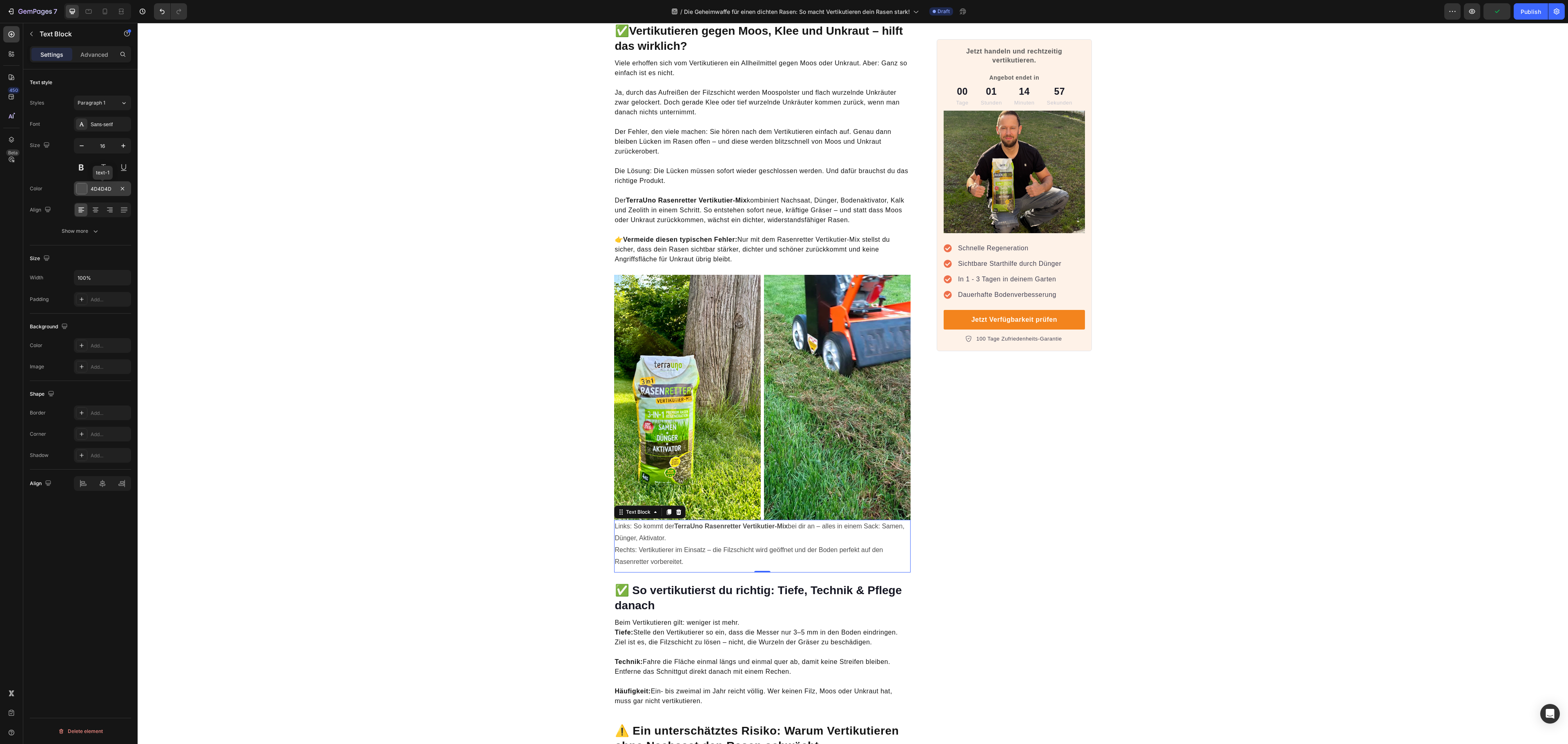
click at [105, 192] on div "4D4D4D" at bounding box center [102, 189] width 24 height 7
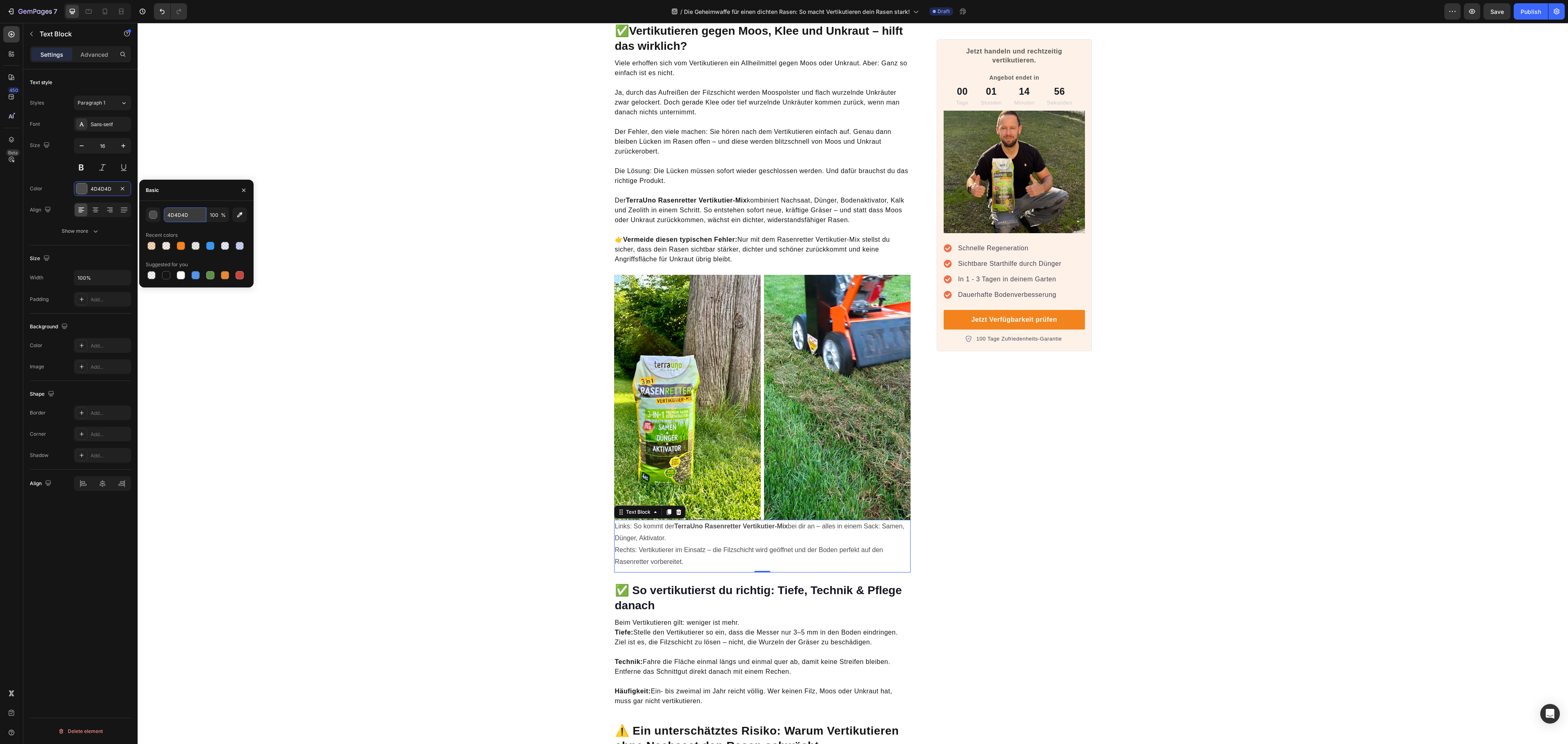
click at [173, 214] on input "4D4D4D" at bounding box center [185, 215] width 43 height 15
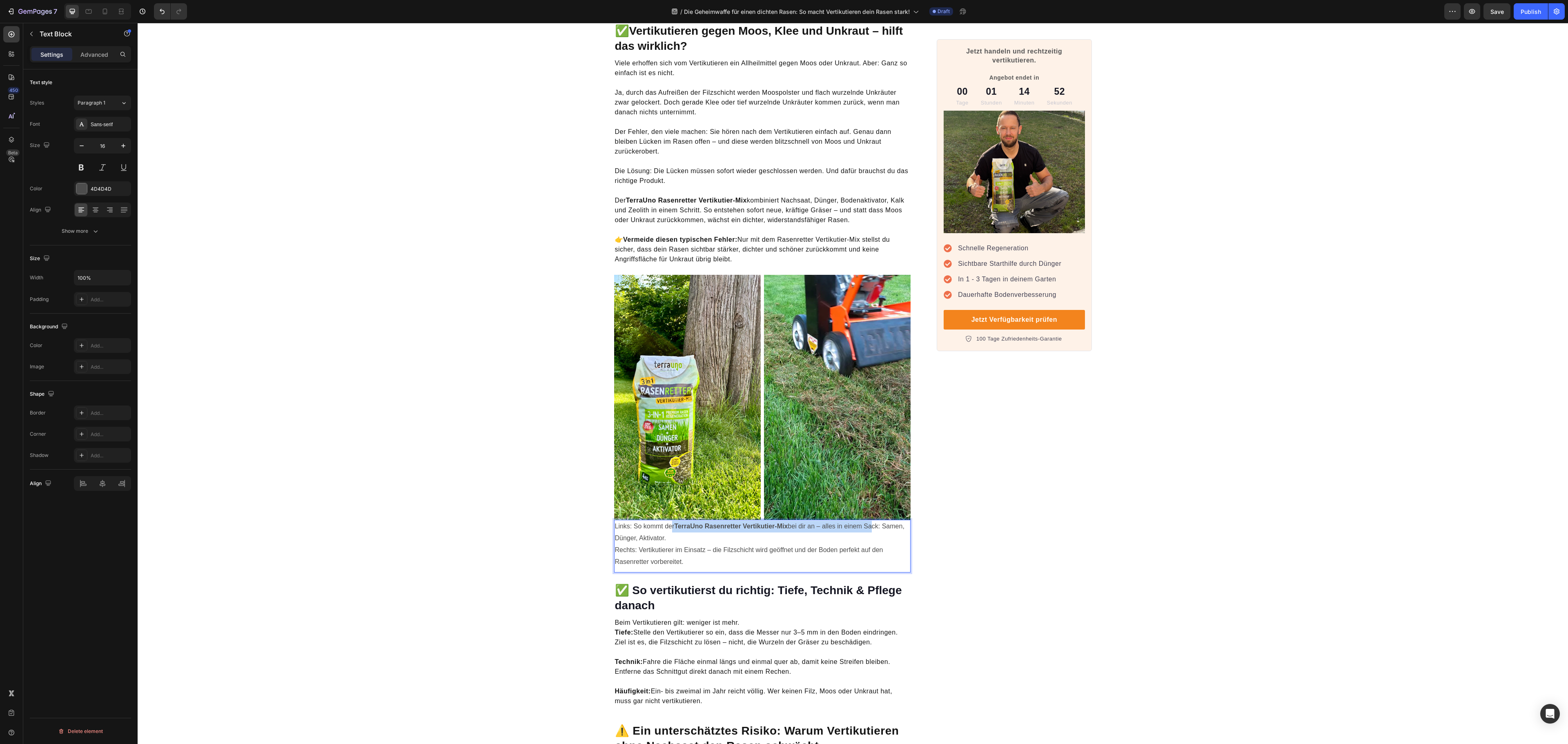
drag, startPoint x: 667, startPoint y: 514, endPoint x: 865, endPoint y: 517, distance: 198.0
click at [865, 521] on p "Links: So kommt der TerraUno Rasenretter Vertikutier-Mix bei dir an – alles in …" at bounding box center [762, 544] width 295 height 47
click at [96, 189] on div "4D4D4D" at bounding box center [102, 189] width 24 height 7
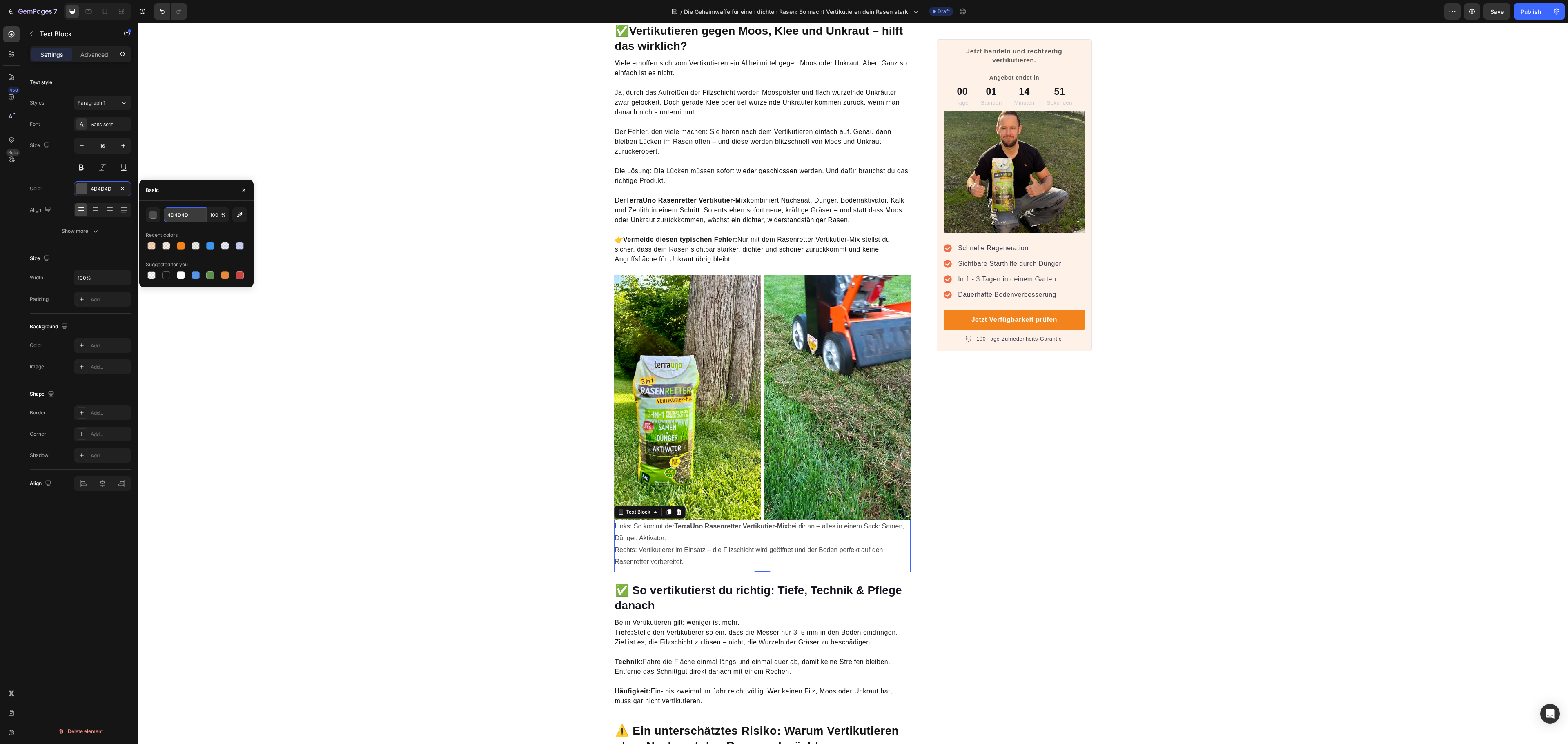
click at [178, 215] on input "4D4D4D" at bounding box center [185, 215] width 43 height 15
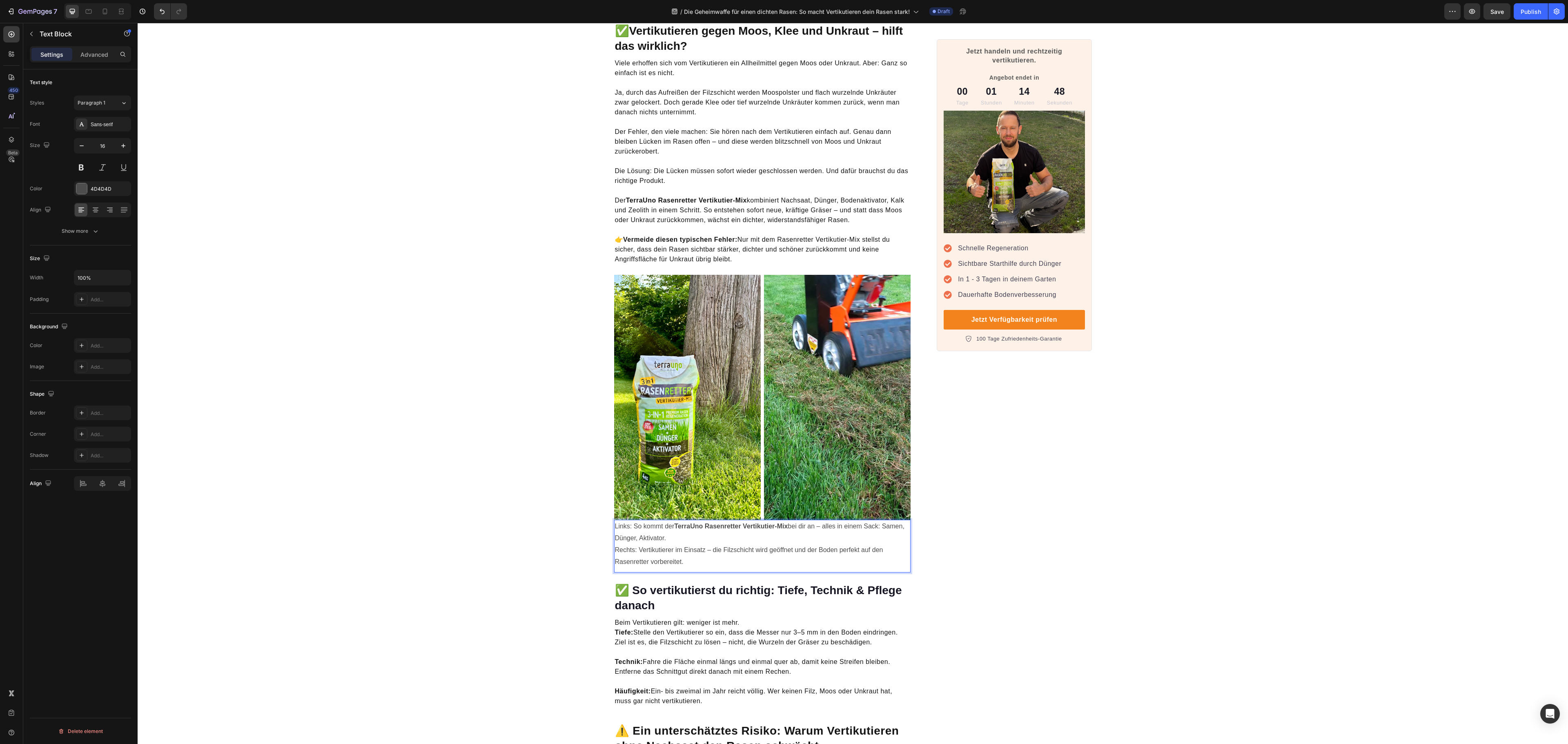
click at [805, 521] on p "Links: So kommt der TerraUno Rasenretter Vertikutier-Mix bei dir an – alles in …" at bounding box center [762, 544] width 295 height 47
drag, startPoint x: 803, startPoint y: 518, endPoint x: 660, endPoint y: 517, distance: 143.0
click at [660, 521] on p "Links: So kommt der TerraUno Rasenretter Vertikutier-Mix bei dir an – alles in …" at bounding box center [762, 544] width 295 height 47
click at [665, 500] on icon "Editor contextual toolbar" at bounding box center [662, 499] width 8 height 8
click at [665, 500] on img at bounding box center [687, 397] width 147 height 245
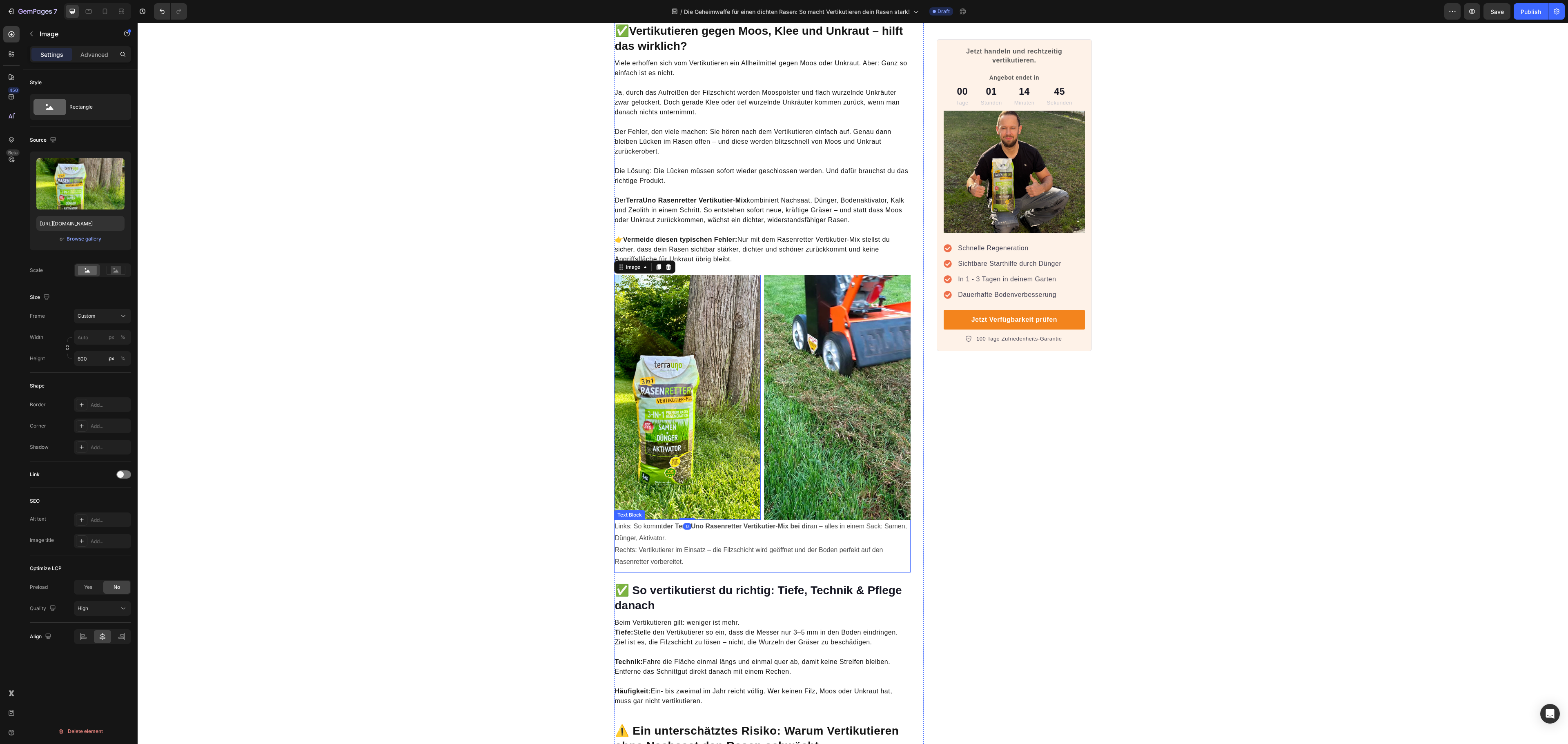
click at [684, 533] on p "Links: So kommt der TerraUno Rasenretter Vertikutier-Mix bei dir an – alles in …" at bounding box center [762, 544] width 295 height 47
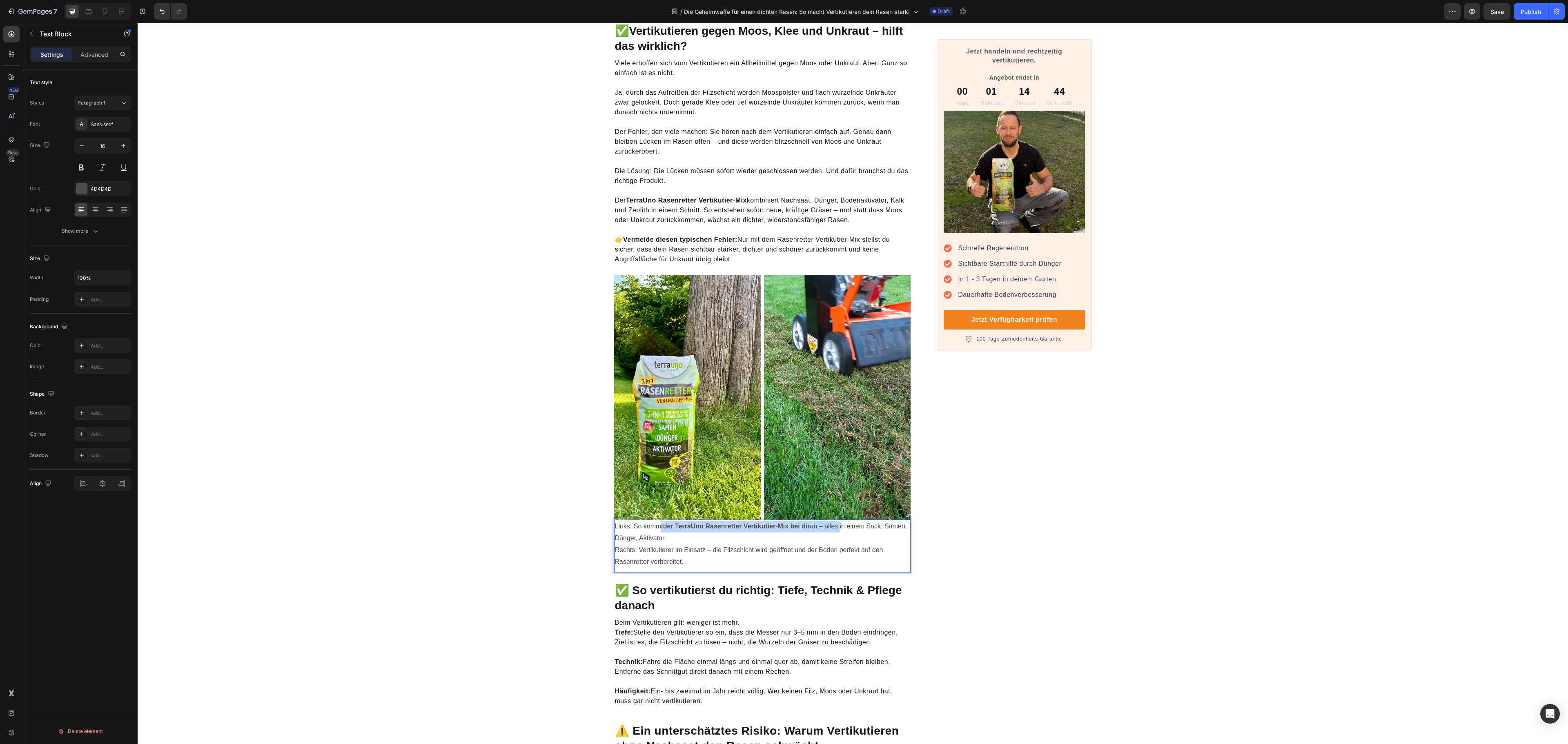
drag, startPoint x: 655, startPoint y: 519, endPoint x: 835, endPoint y: 519, distance: 180.0
click at [681, 496] on button "Bold" at bounding box center [676, 499] width 15 height 15
click at [681, 496] on img at bounding box center [687, 397] width 147 height 245
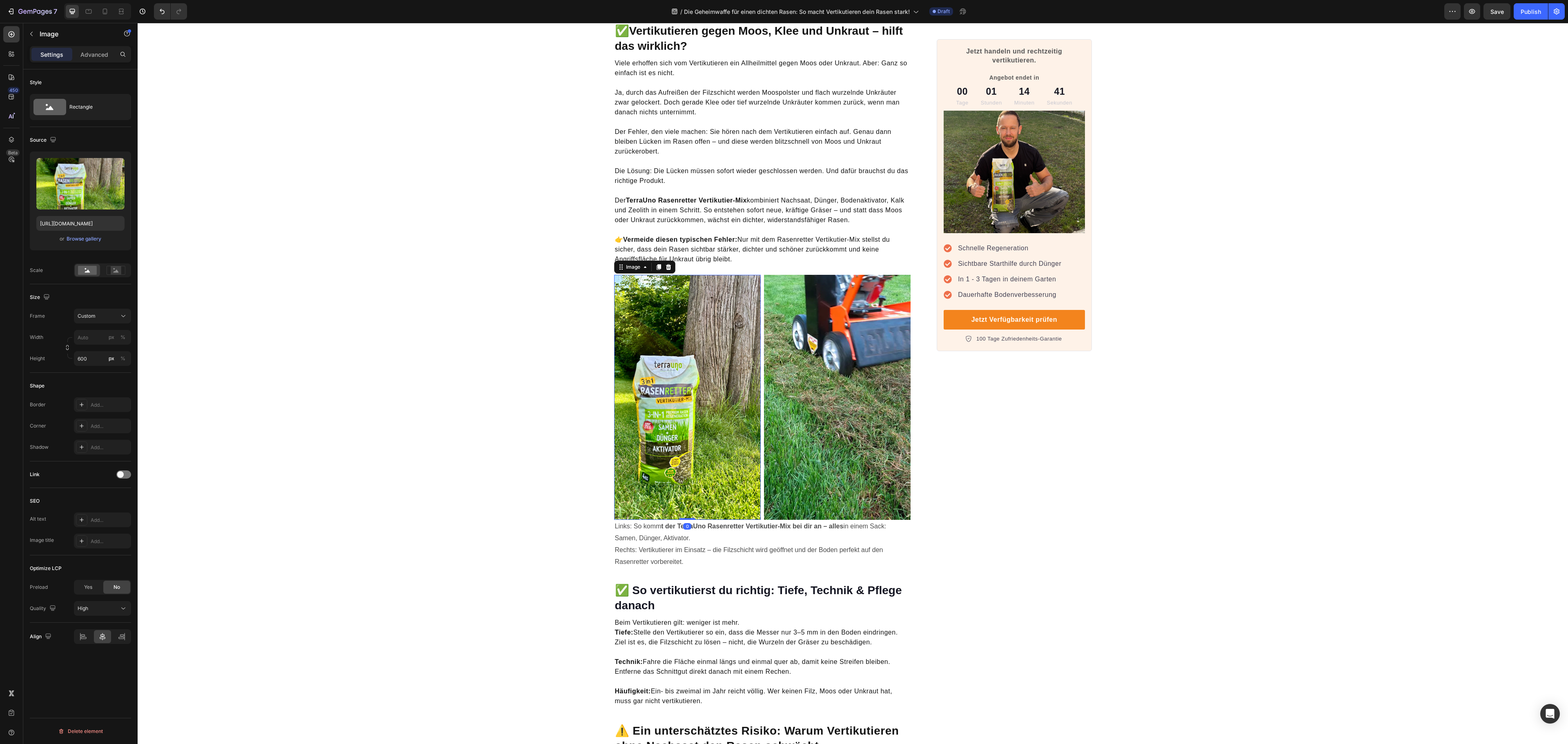
click at [777, 527] on p "Links: So komm t der TerraUno Rasenretter Vertikutier-Mix bei dir an – alles in…" at bounding box center [762, 544] width 295 height 47
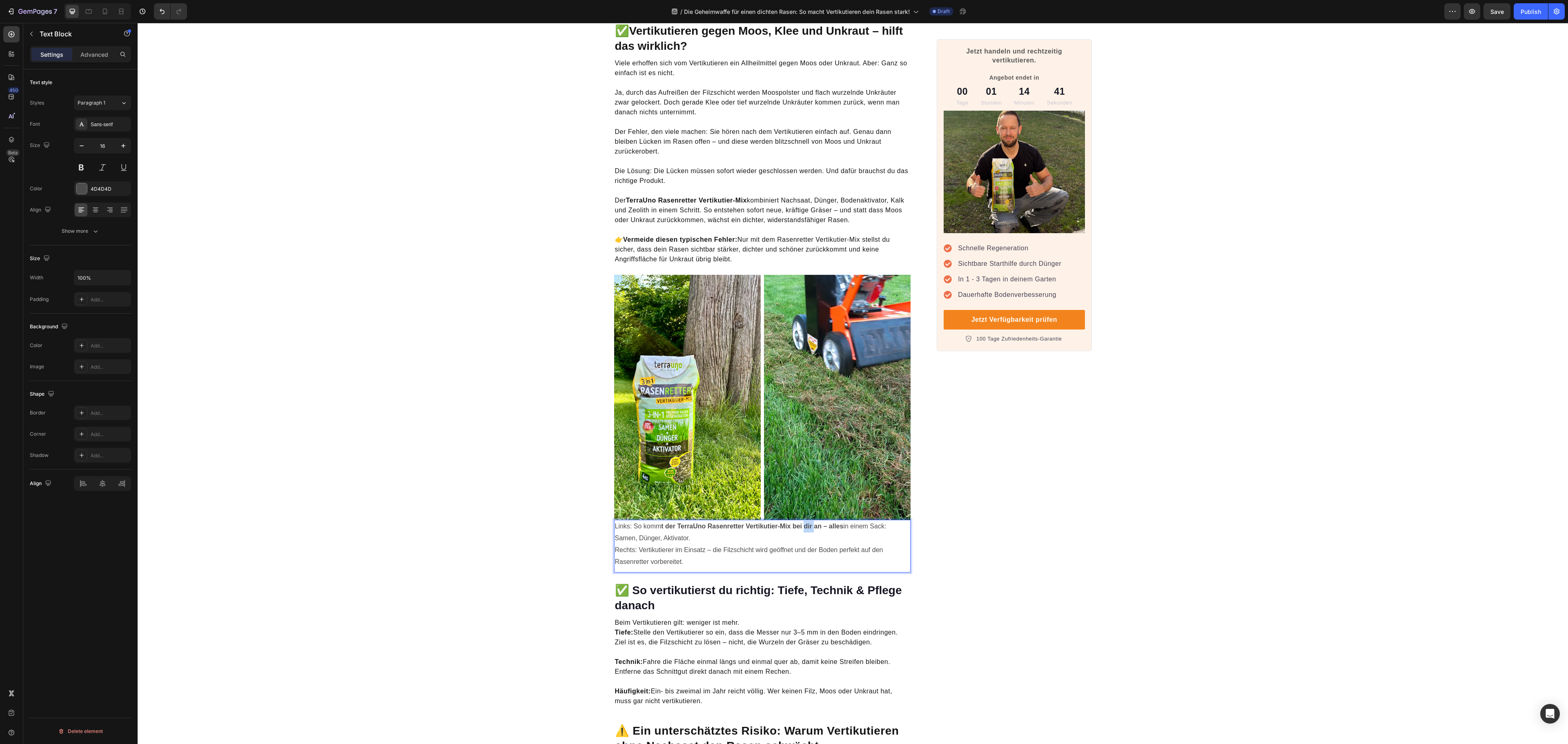
click at [801, 523] on strong "t der TerraUno Rasenretter Vertikutier-Mix bei dir an – alles" at bounding box center [752, 526] width 182 height 7
click at [674, 499] on icon "Editor contextual toolbar" at bounding box center [676, 499] width 8 height 8
click at [674, 499] on img at bounding box center [687, 397] width 147 height 245
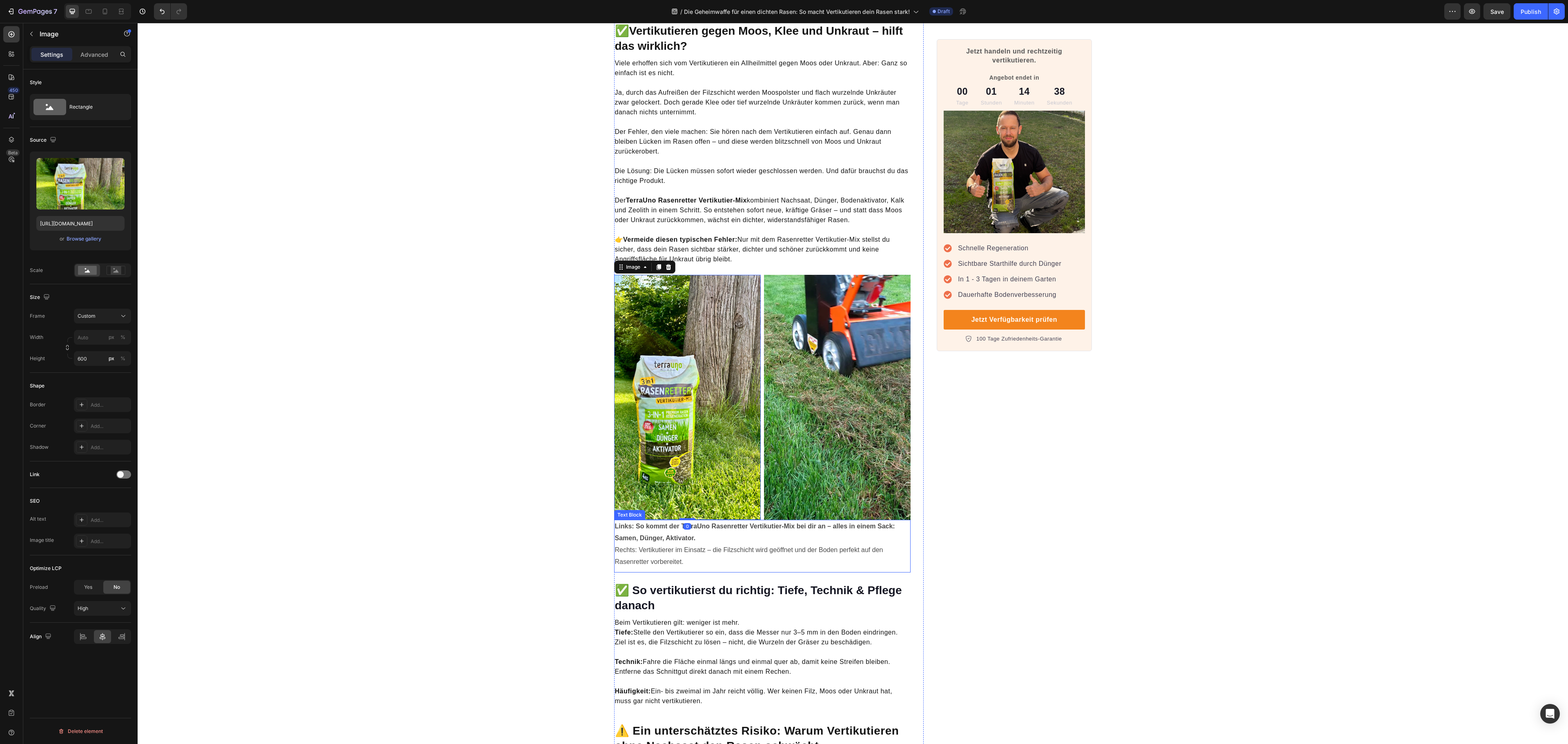
click at [693, 529] on p "Links: So kommt der TerraUno Rasenretter Vertikutier-Mix bei dir an – alles in …" at bounding box center [762, 544] width 295 height 47
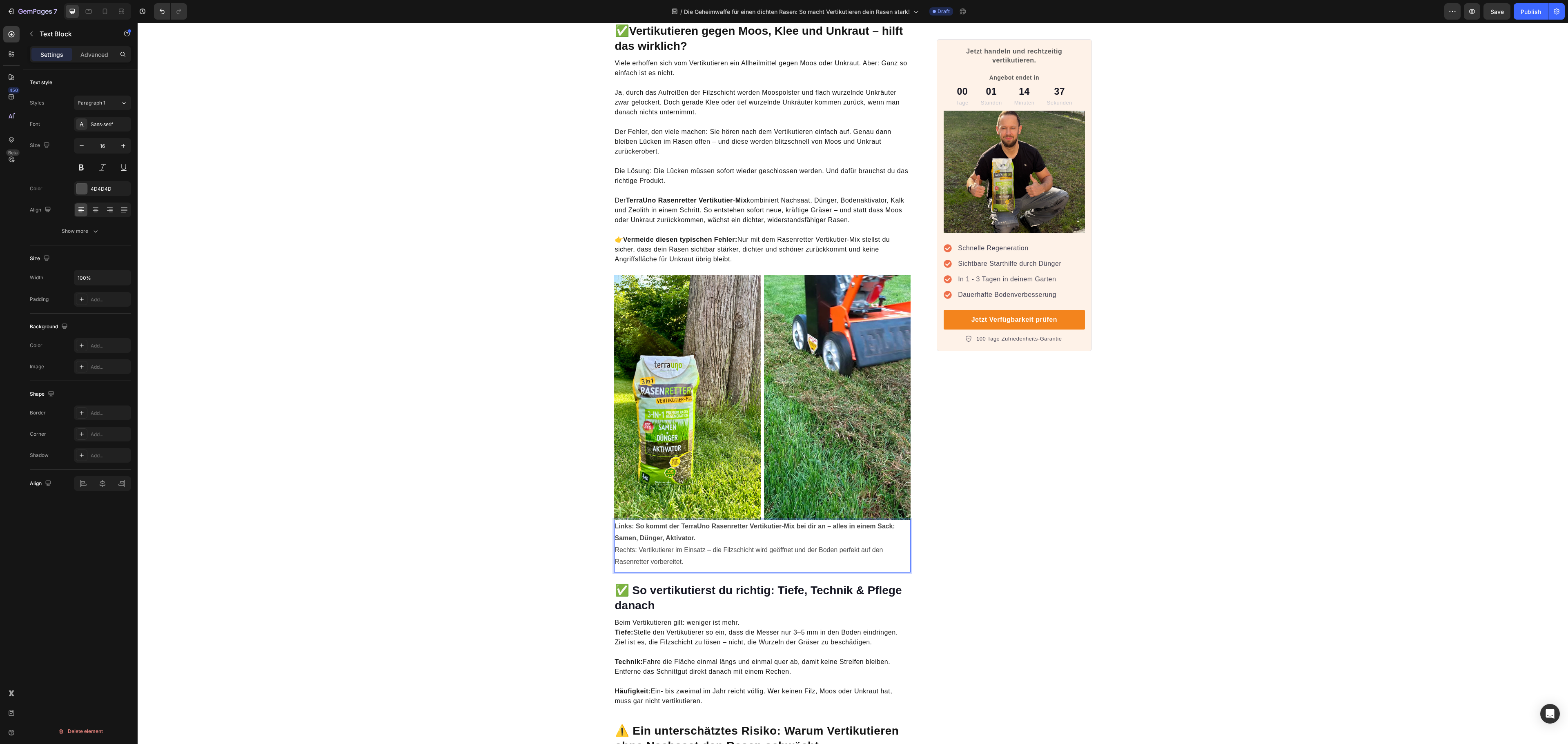
drag, startPoint x: 694, startPoint y: 530, endPoint x: 612, endPoint y: 521, distance: 82.5
click at [615, 521] on p "Links: So kommt der TerraUno Rasenretter Vertikutier-Mix bei dir an – alles in …" at bounding box center [762, 544] width 295 height 47
click at [674, 530] on strong "Links: So kommt der TerraUno Rasenretter Vertikutier-Mix bei dir an – alles in …" at bounding box center [755, 532] width 280 height 19
click at [690, 528] on p "Links: So kommt der TerraUno Rasenretter Vertikutier-Mix bei dir an – alles in …" at bounding box center [762, 544] width 295 height 47
drag, startPoint x: 693, startPoint y: 528, endPoint x: 607, endPoint y: 512, distance: 87.5
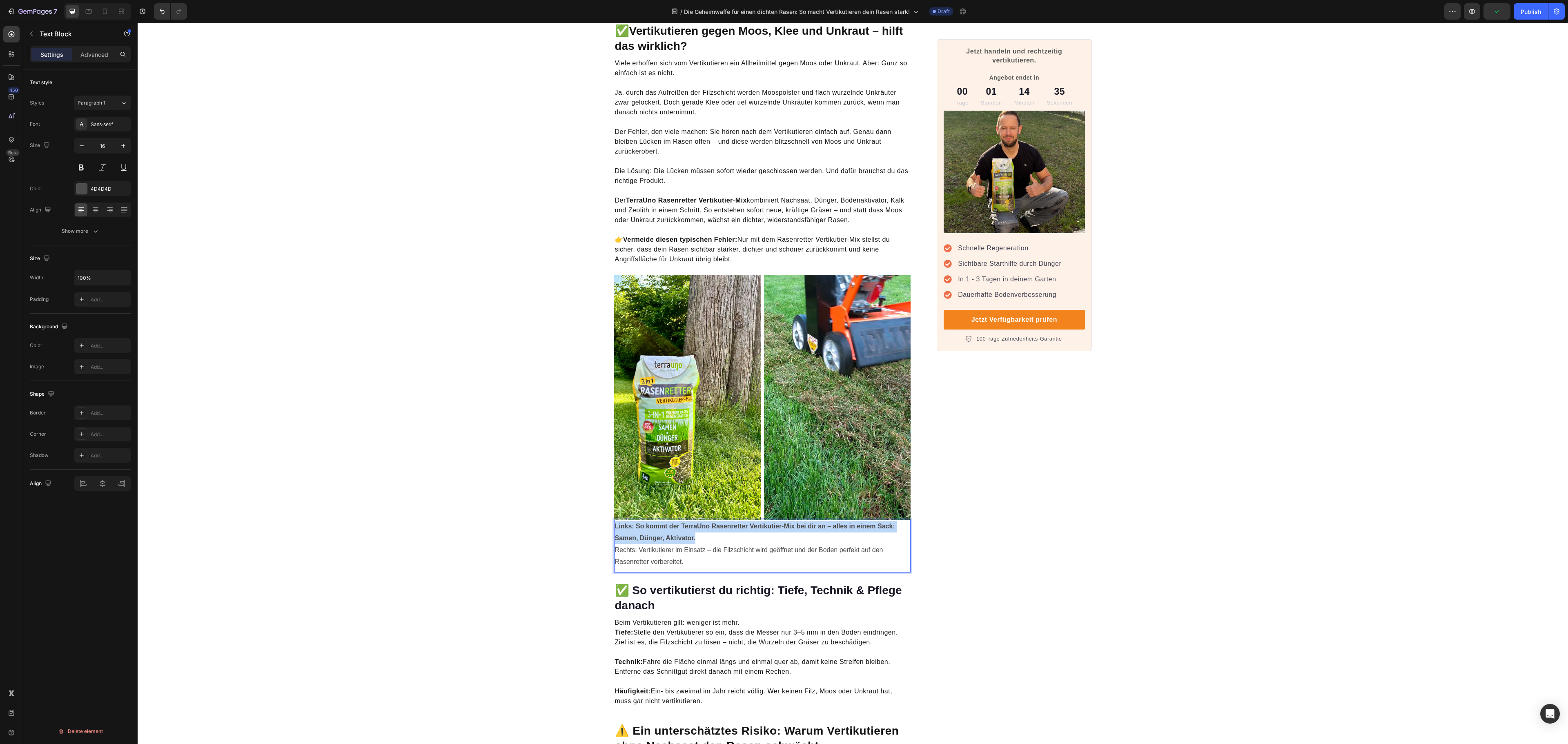
click at [614, 520] on div "Links: So kommt der TerraUno Rasenretter Vertikutier-Mix bei dir an – alles in …" at bounding box center [763, 544] width 297 height 49
click at [681, 499] on icon "Editor contextual toolbar" at bounding box center [679, 499] width 5 height 6
drag, startPoint x: 690, startPoint y: 508, endPoint x: 737, endPoint y: 538, distance: 55.8
click at [737, 538] on p "Links: So kommt der TerraUno Rasenretter Vertikutier-Mix bei dir an – alles in …" at bounding box center [762, 544] width 295 height 47
click at [1002, 524] on div "Jetzt handeln und rechtzeitig vertikutieren. Angebot endet in Text block 00 Tag…" at bounding box center [1014, 251] width 155 height 2997
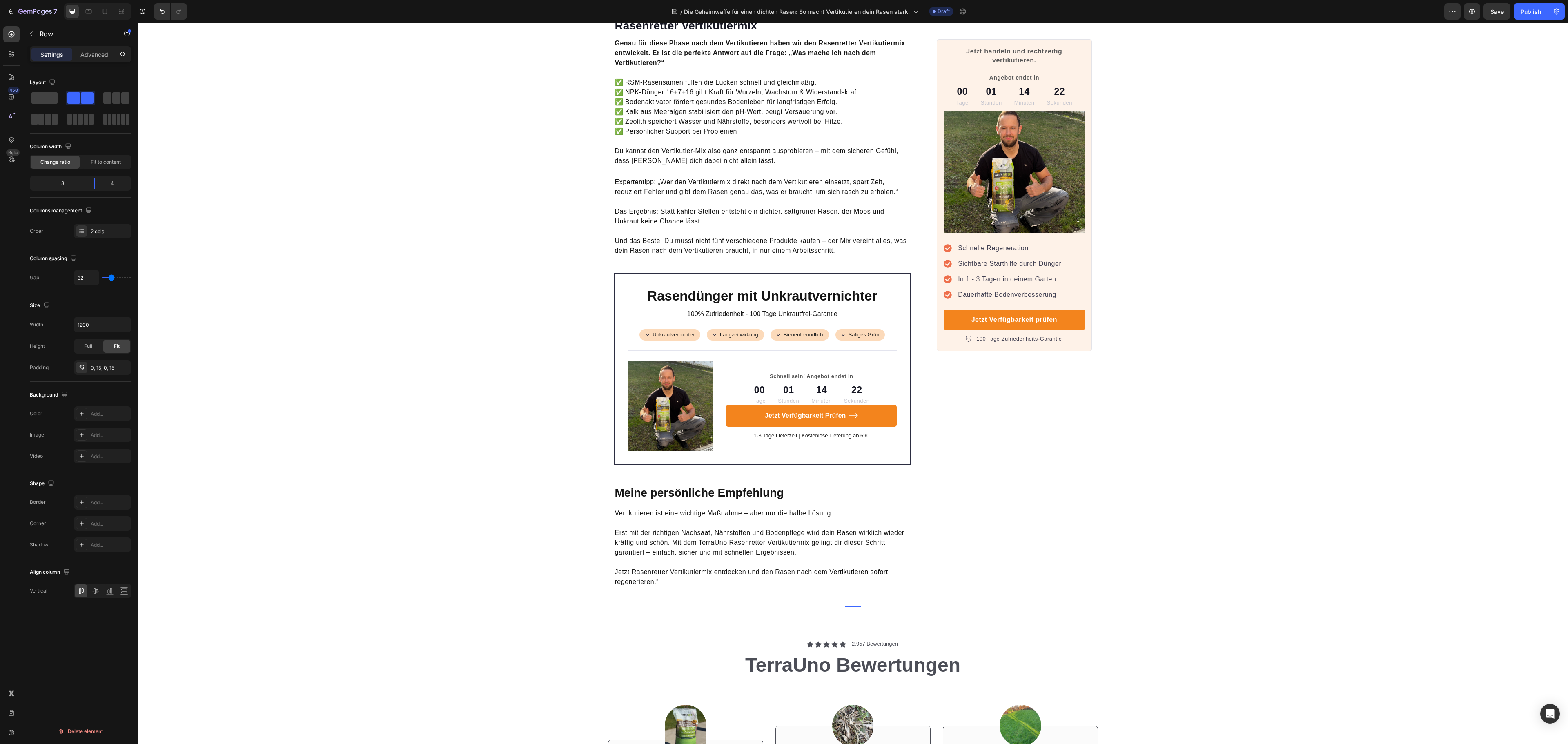
scroll to position [2423, 0]
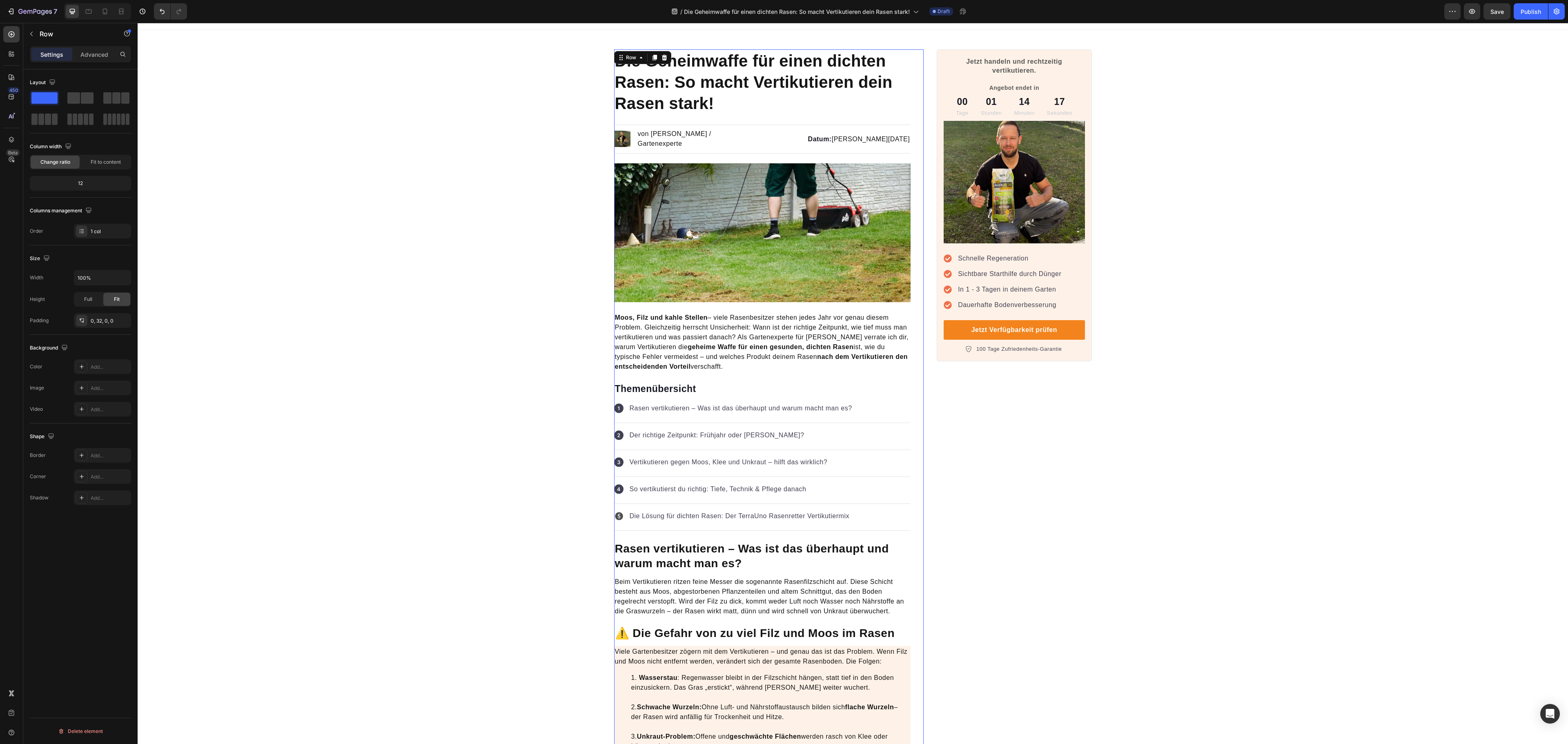
scroll to position [0, 0]
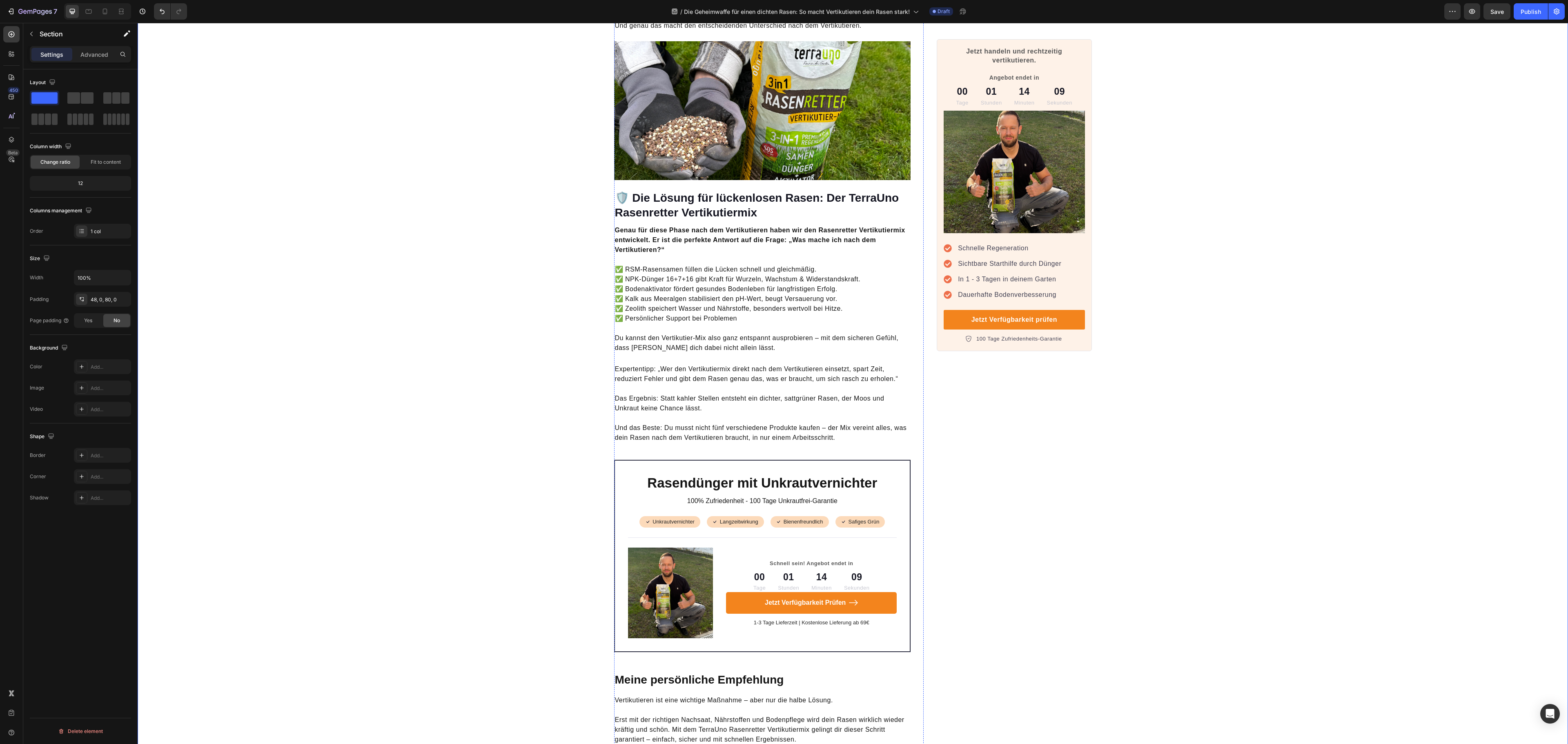
scroll to position [2287, 0]
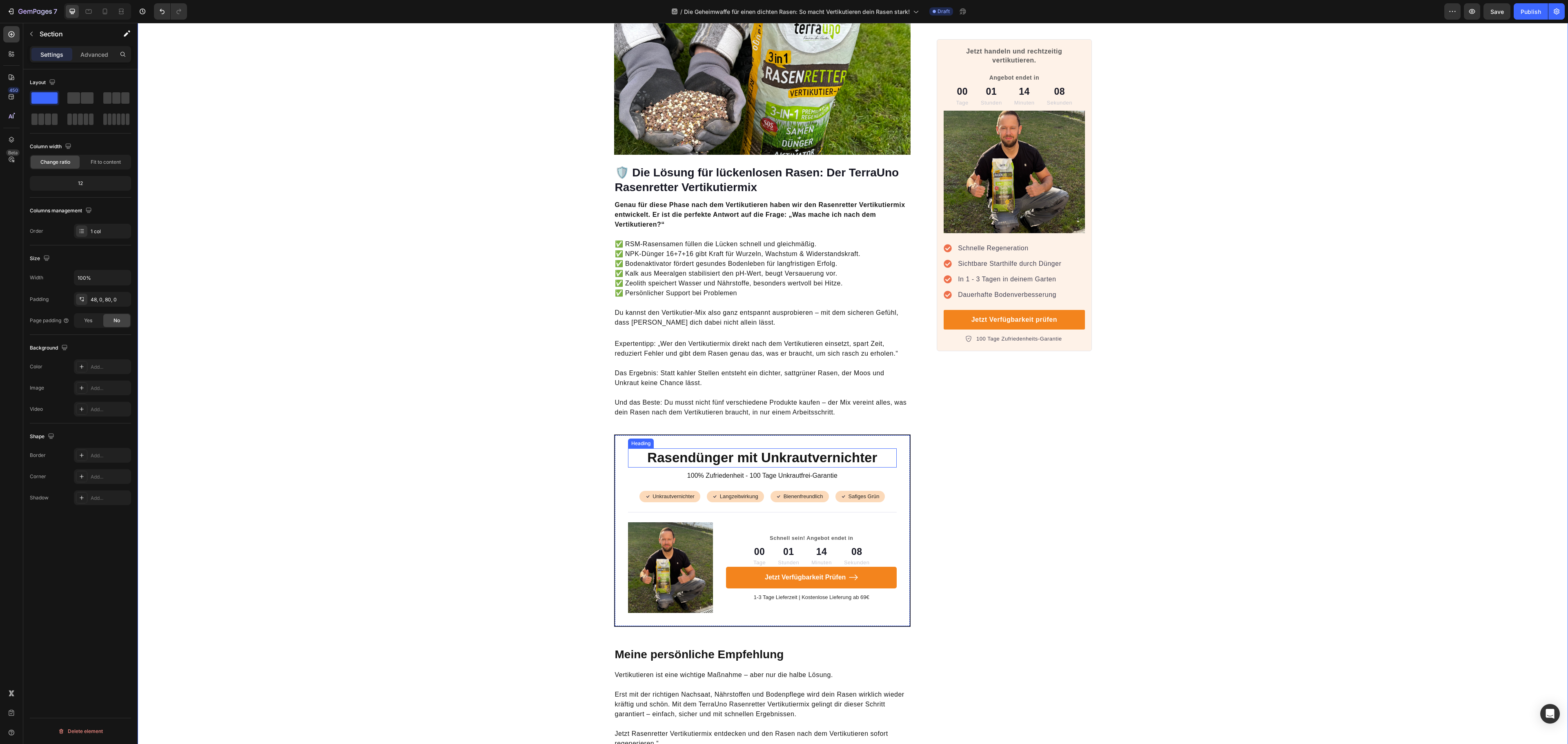
click at [765, 451] on h2 "Rasendünger mit Unkrautvernichter" at bounding box center [763, 458] width 269 height 19
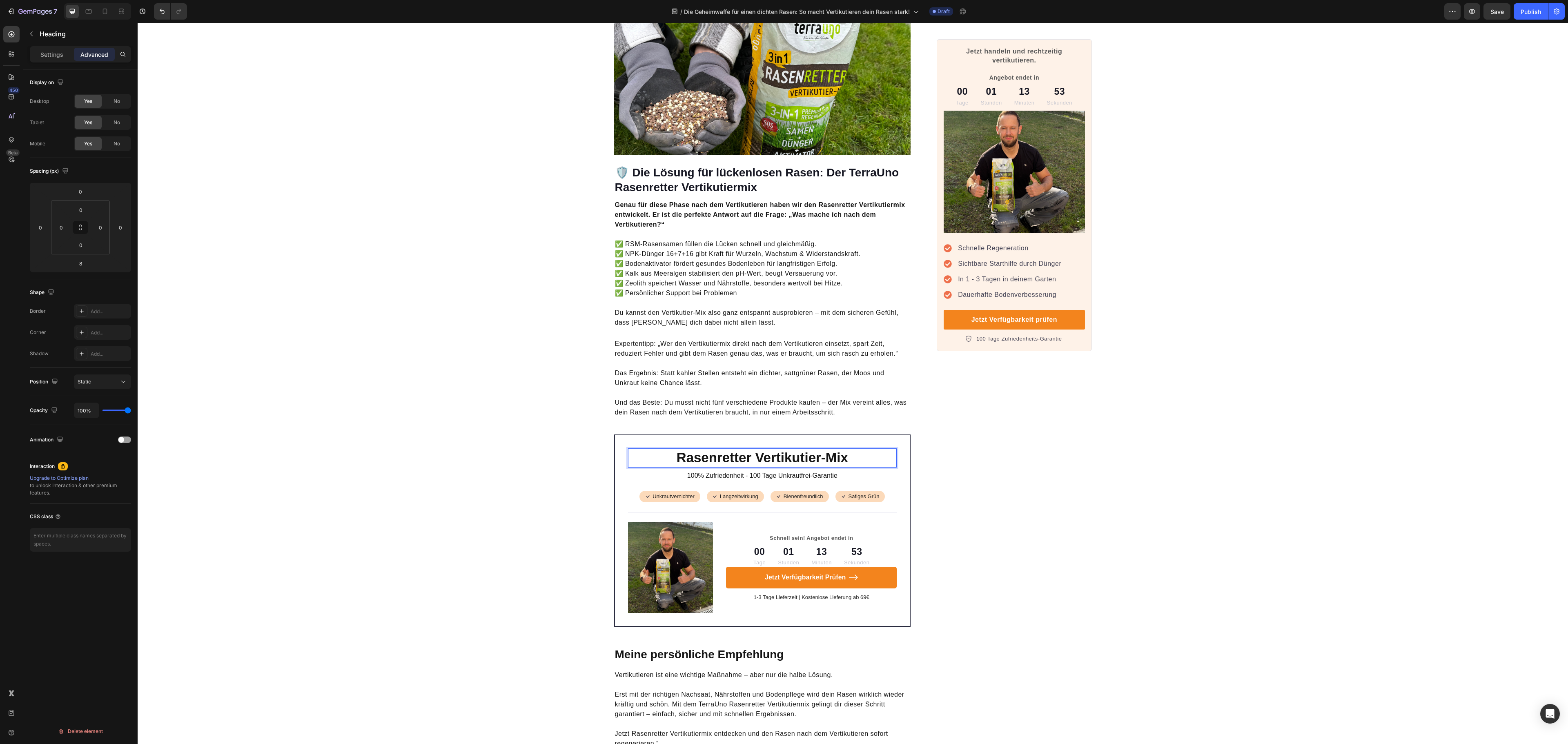
click at [667, 449] on p "Rasenretter Vertikutier-Mix" at bounding box center [762, 458] width 267 height 18
click at [674, 449] on p "Rasenretter Vertikutier-Mix" at bounding box center [762, 458] width 267 height 18
click at [688, 449] on p "rreTRasenretter Vertikutier-Mix" at bounding box center [762, 458] width 267 height 18
click at [688, 449] on p "rrrreTeRasenretter Vertikutier-Mix" at bounding box center [762, 458] width 267 height 18
drag, startPoint x: 695, startPoint y: 444, endPoint x: 616, endPoint y: 454, distance: 79.6
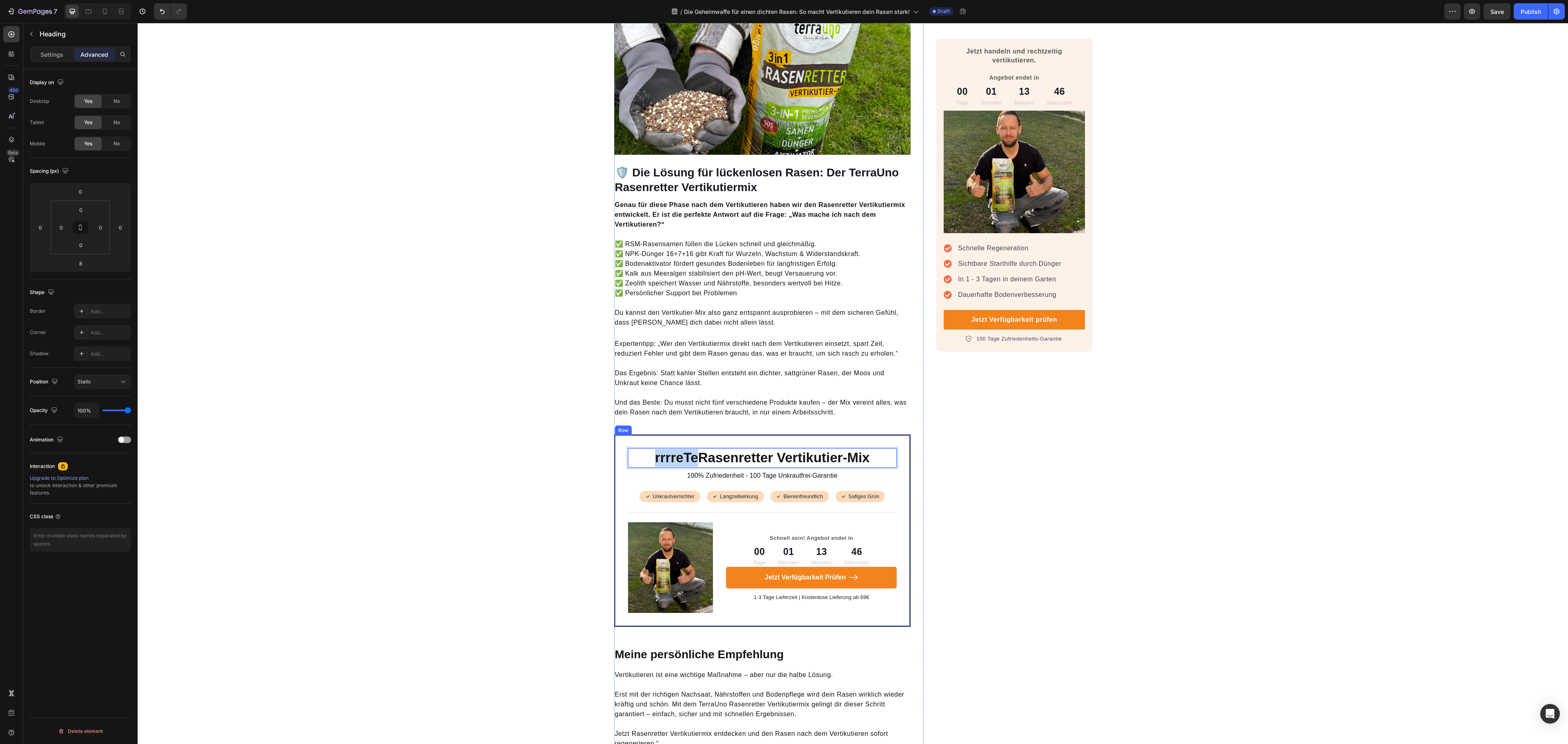
click at [616, 454] on div "rrrreTeRasenretter Vertikutier-Mix Heading 8 100% Zufriedenheit - 100 Tage Unkr…" at bounding box center [763, 531] width 297 height 192
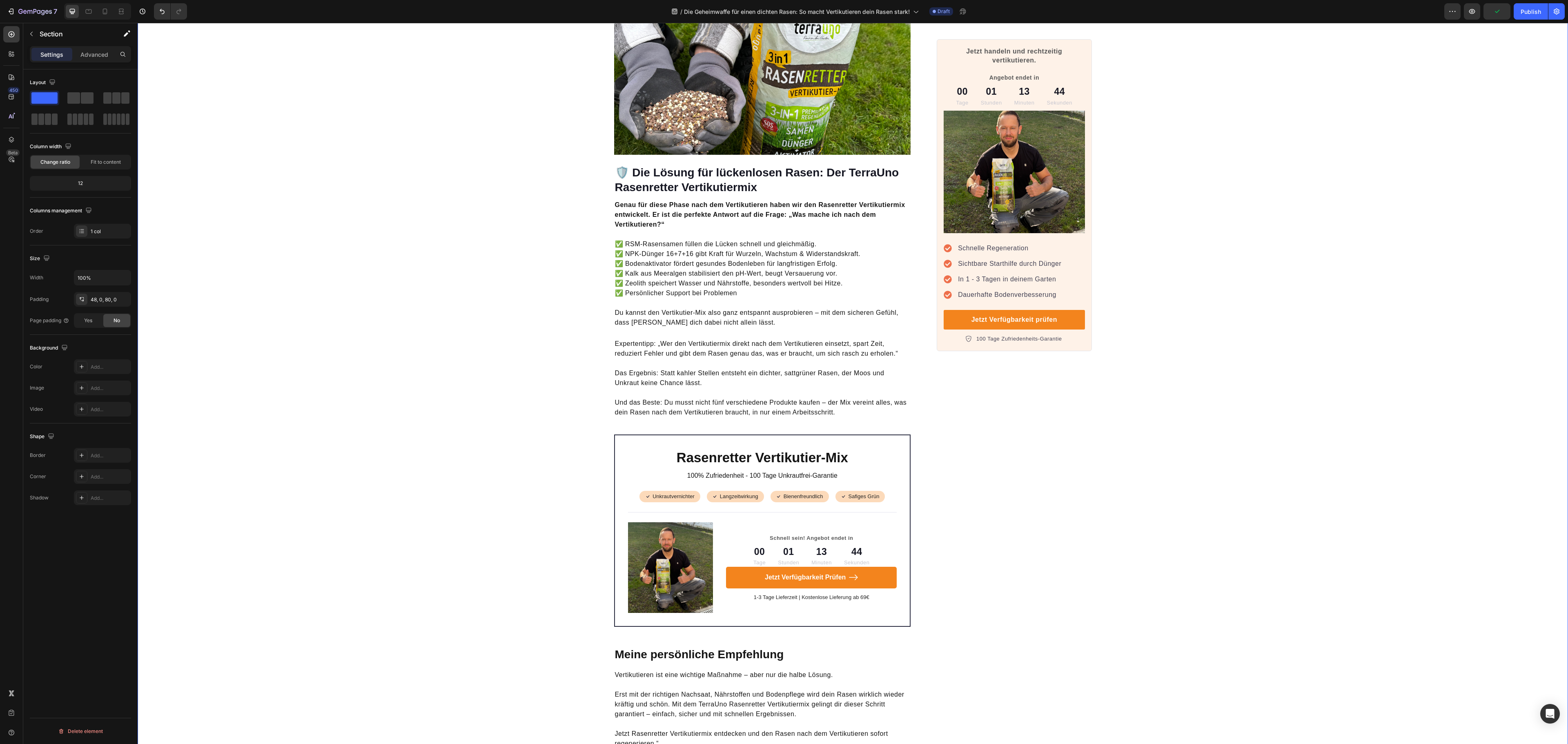
click at [796, 472] on p "100% Zufriedenheit - 100 Tage Unkrautfrei-Garantie" at bounding box center [762, 476] width 267 height 9
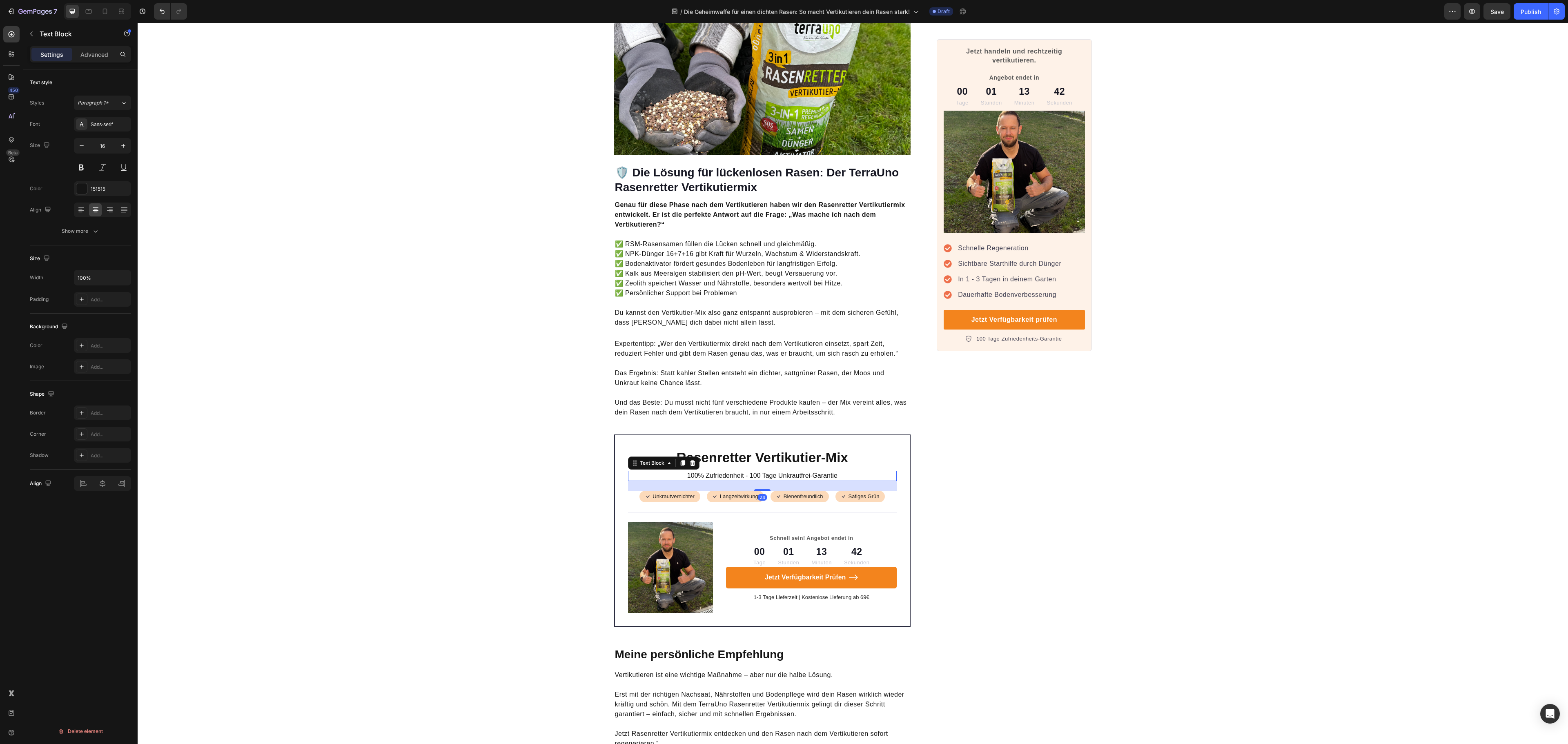
click at [796, 472] on p "100% Zufriedenheit - 100 Tage Unkrautfrei-Garantie" at bounding box center [762, 476] width 267 height 9
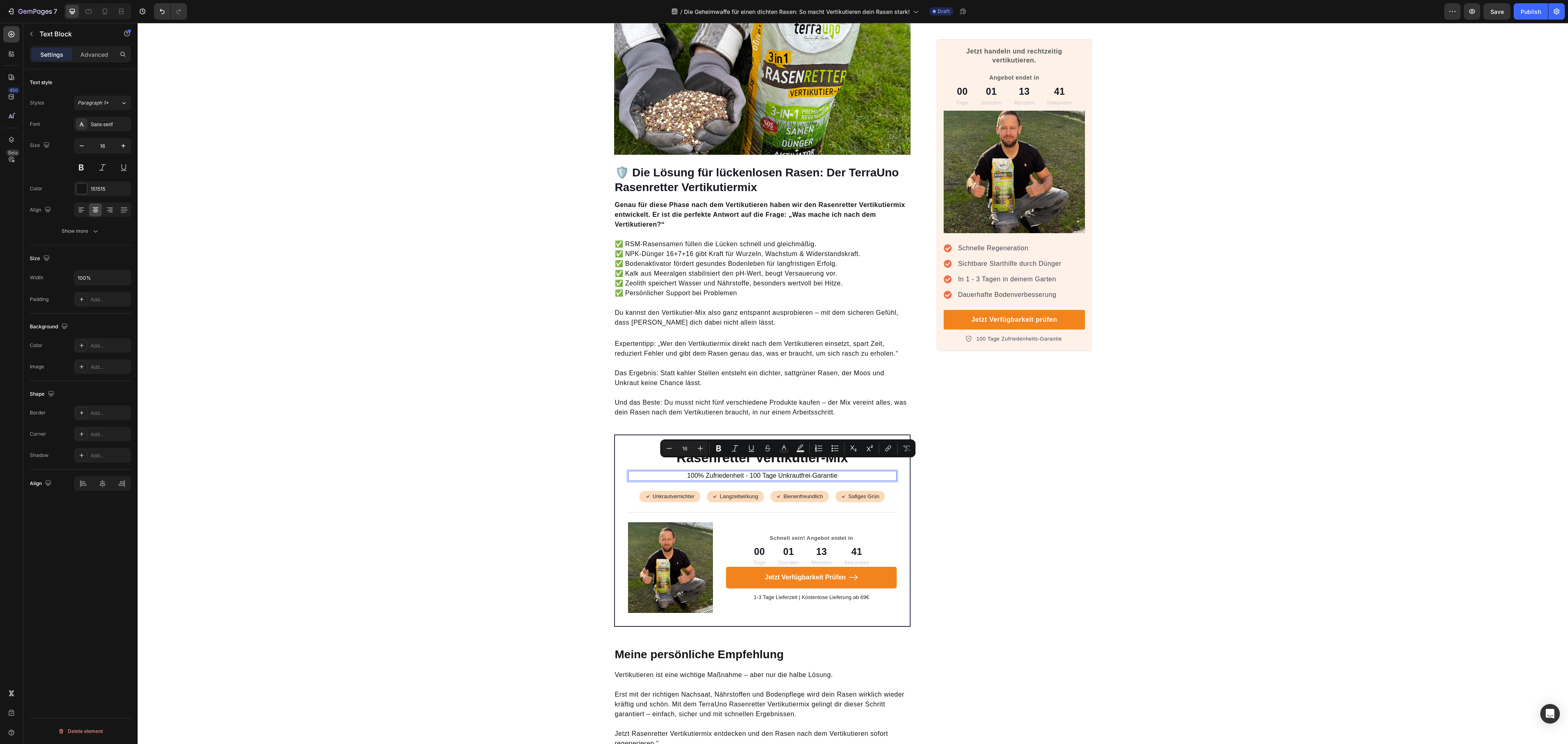
click at [761, 472] on p "100% Zufriedenheit - 100 Tage Unkrautfrei-Garantie" at bounding box center [762, 476] width 267 height 9
drag, startPoint x: 746, startPoint y: 465, endPoint x: 849, endPoint y: 458, distance: 103.2
click at [849, 458] on div "Rasenretter Vertikutier-Mix Heading 100% Zufriedenheit - 100 Tage Unkrautfrei-G…" at bounding box center [763, 531] width 269 height 164
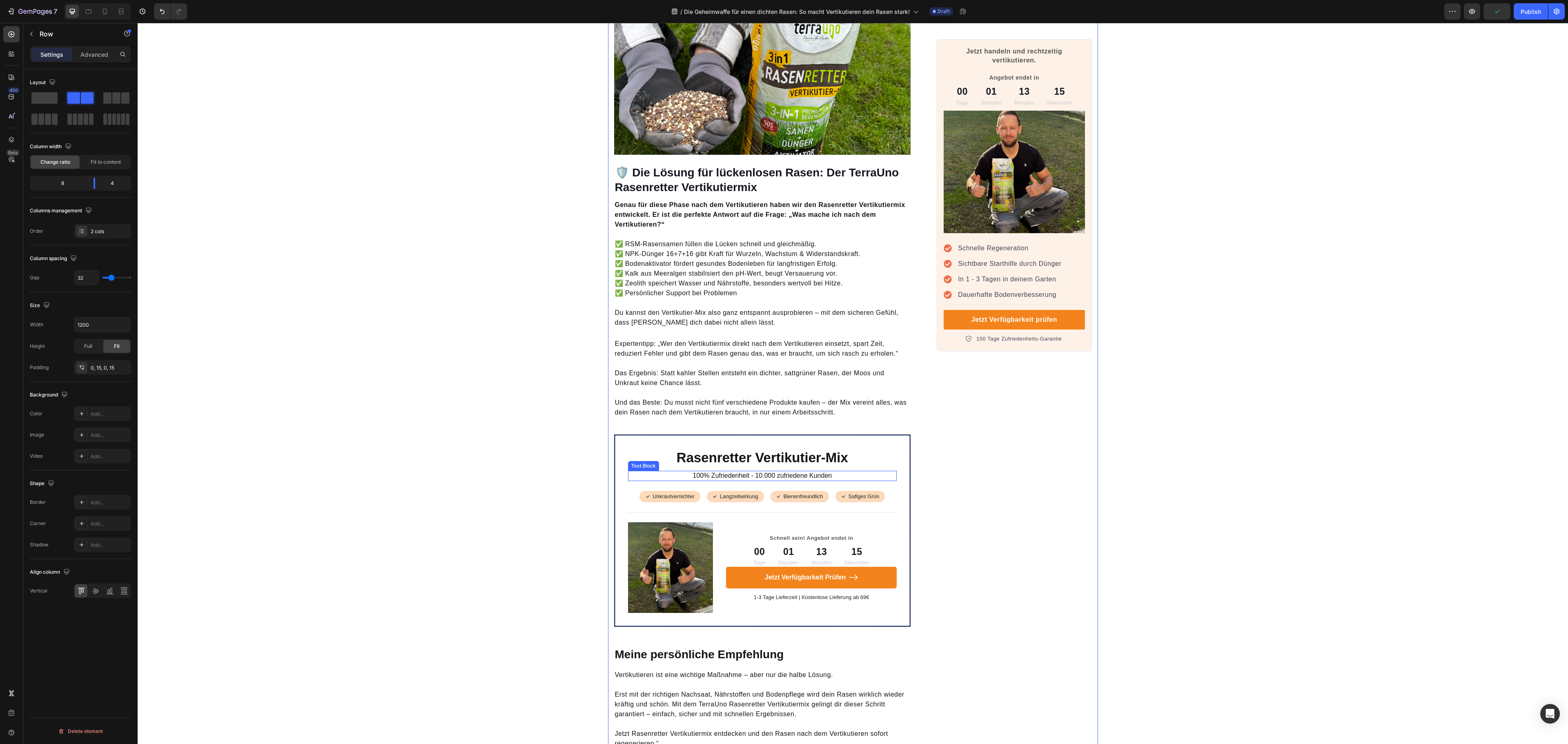
click at [791, 472] on p "100% Zufriedenheit - 10.000 zufriedene Kunden" at bounding box center [762, 476] width 267 height 9
click at [775, 472] on p "100% Zufriedenheit - 10.000 zufriedene Kunden" at bounding box center [762, 476] width 267 height 9
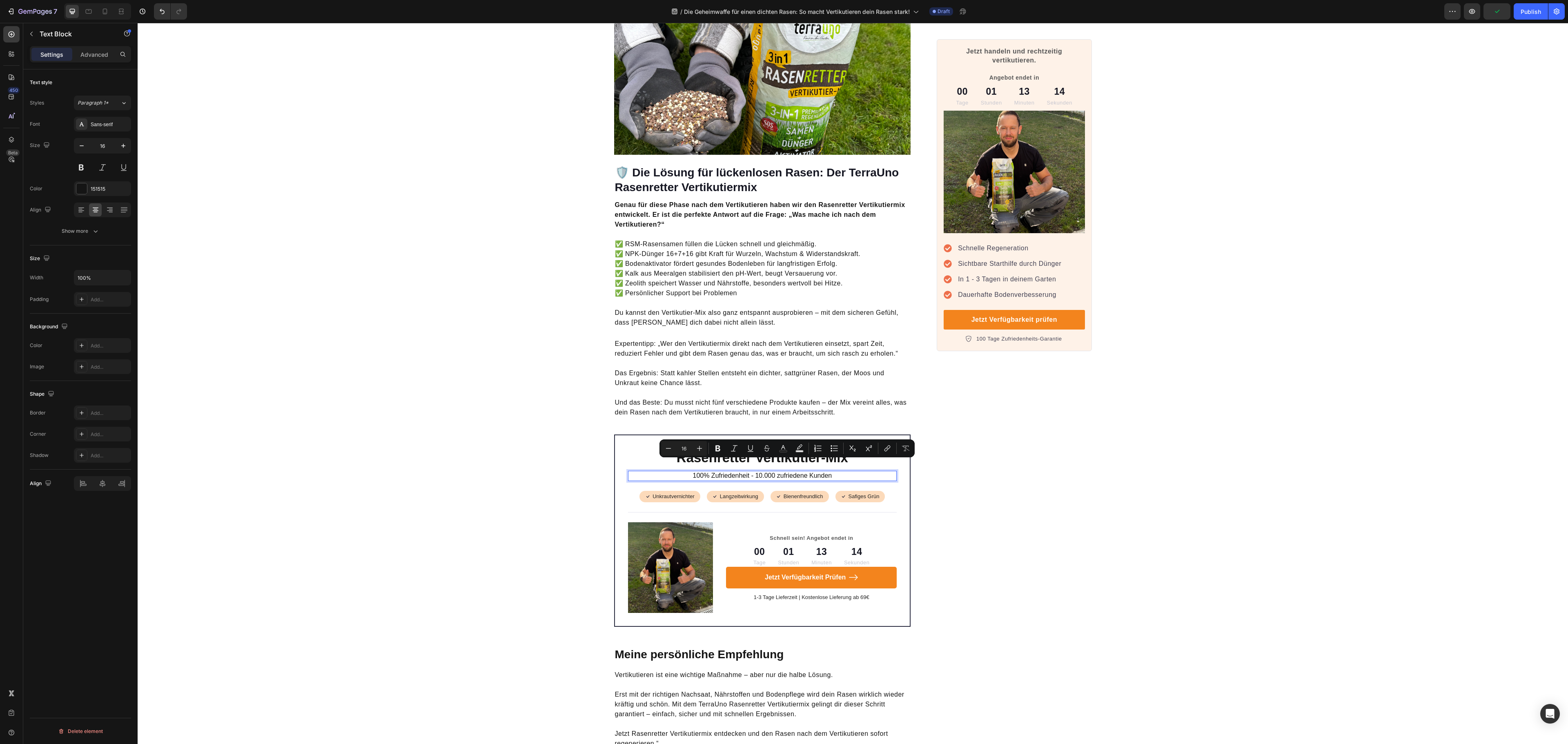
click at [847, 472] on p "100% Zufriedenheit - 10.000 zufriedene Kunden" at bounding box center [762, 476] width 267 height 9
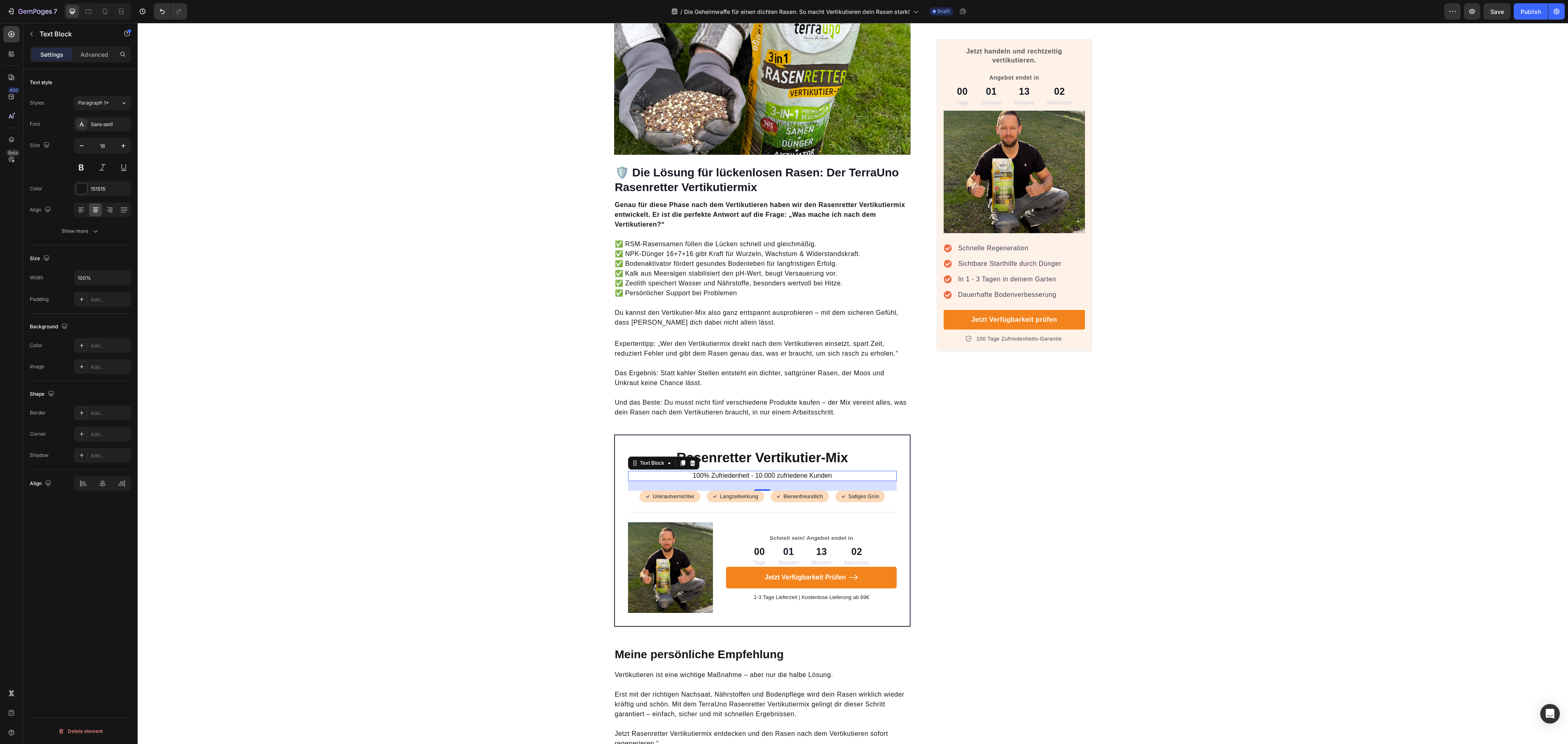
click at [763, 472] on p "100% Zufriedenheit - 10.000 zufriedene Kunden" at bounding box center [762, 476] width 267 height 9
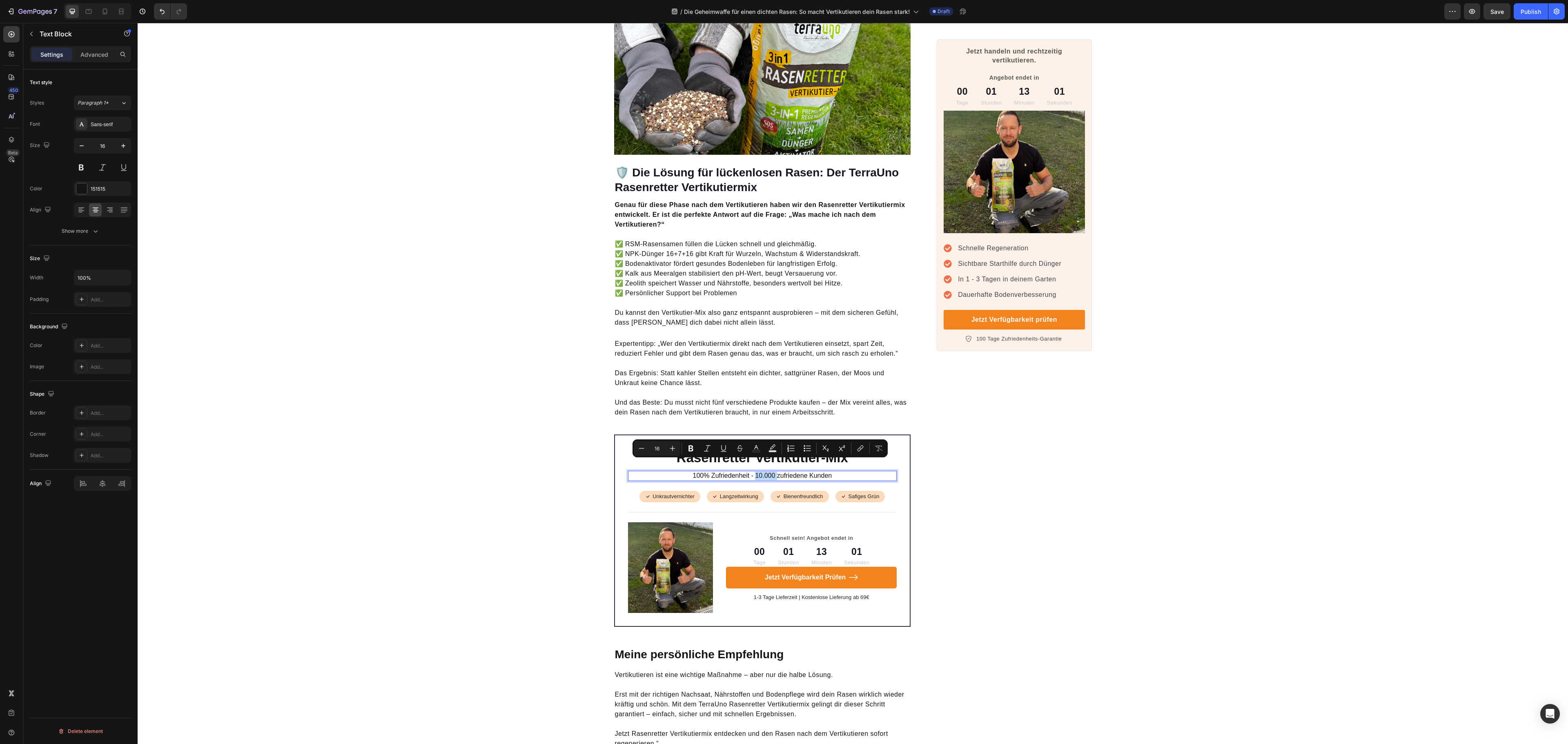
click at [758, 472] on p "100% Zufriedenheit - 10.000 zufriedene Kunden" at bounding box center [762, 476] width 267 height 9
drag, startPoint x: 770, startPoint y: 464, endPoint x: 756, endPoint y: 464, distance: 14.0
click at [756, 472] on p "100% Zufriedenheit - 10.000 zufriedene Kunden" at bounding box center [762, 476] width 267 height 9
drag, startPoint x: 750, startPoint y: 464, endPoint x: 844, endPoint y: 461, distance: 94.0
click at [844, 472] on p "100% Zufriedenheit - 10.000 zufriedene Kunden" at bounding box center [762, 476] width 267 height 9
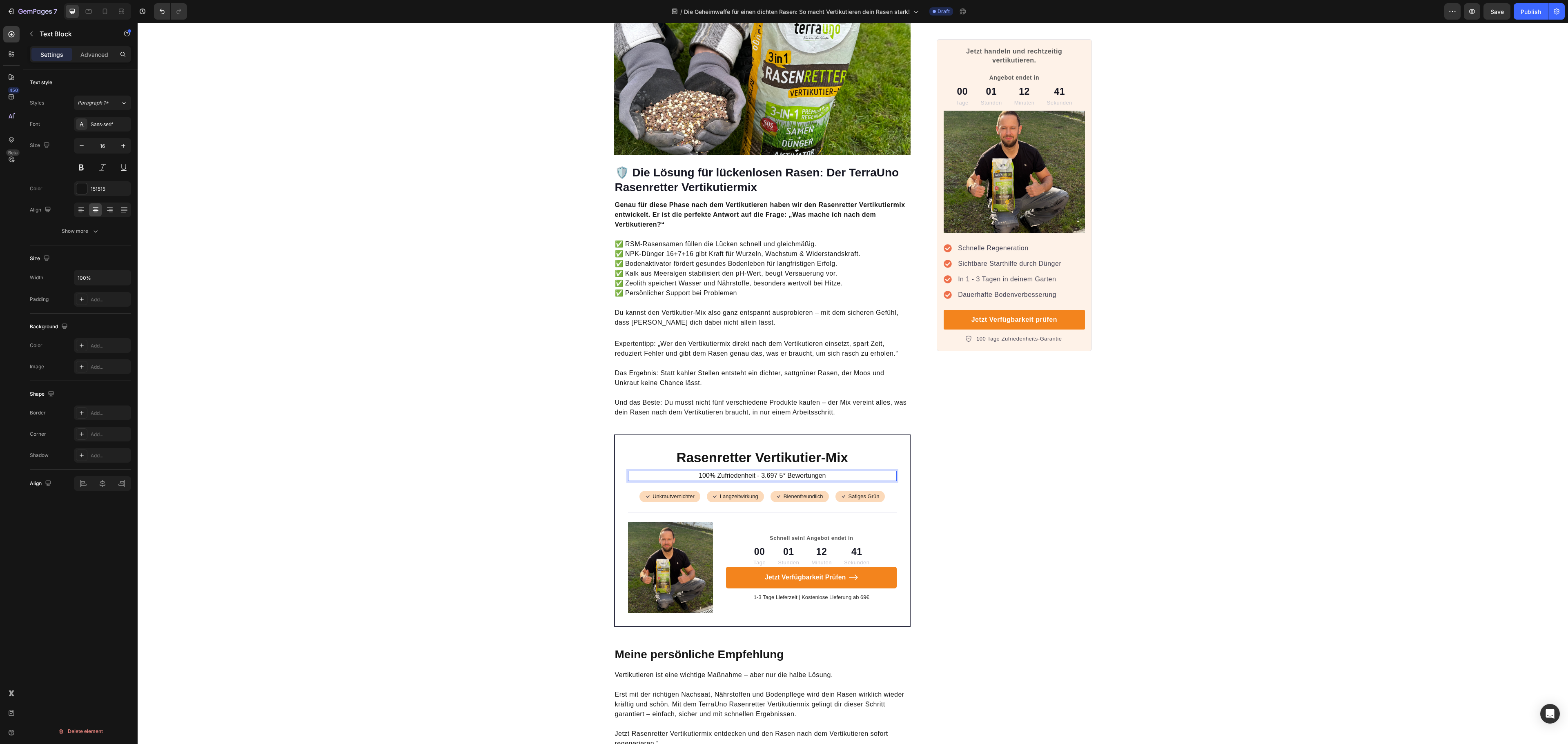
click at [779, 472] on p "100% Zufriedenheit - 3.697 5* Bewertungen" at bounding box center [762, 476] width 267 height 9
click at [775, 472] on p "100% Zufriedenheit - 3.697 5* Bewertungen" at bounding box center [762, 476] width 267 height 9
click at [779, 472] on p "100% Zufriedenheit - 3.697 5* Bewertungen" at bounding box center [762, 476] width 267 height 9
click at [758, 471] on div "100% Zufriedenheit - 3.697 zufriedene Bewertungen" at bounding box center [763, 476] width 269 height 10
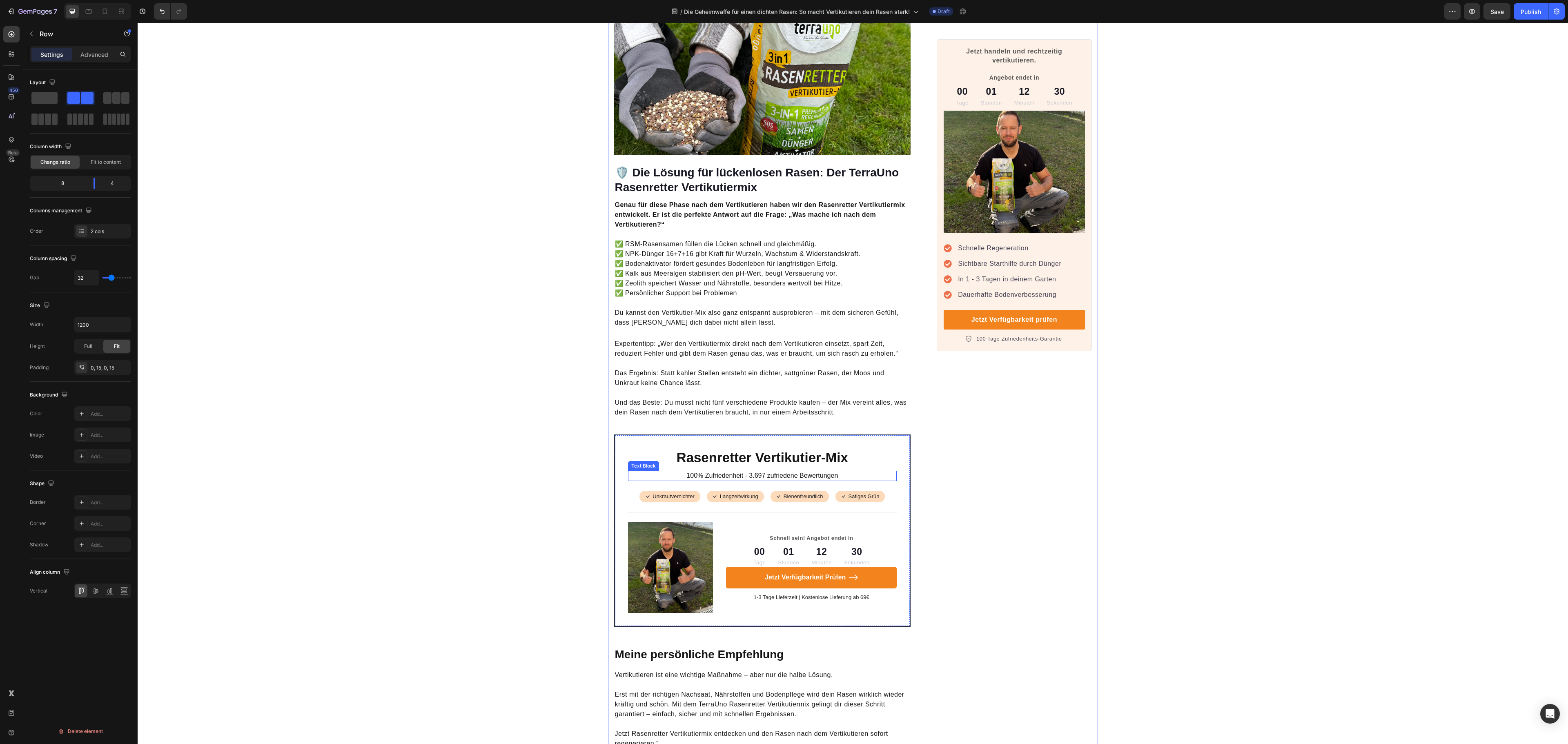
click at [758, 471] on div "100% Zufriedenheit - 3.697 zufriedene Bewertungen" at bounding box center [763, 476] width 269 height 10
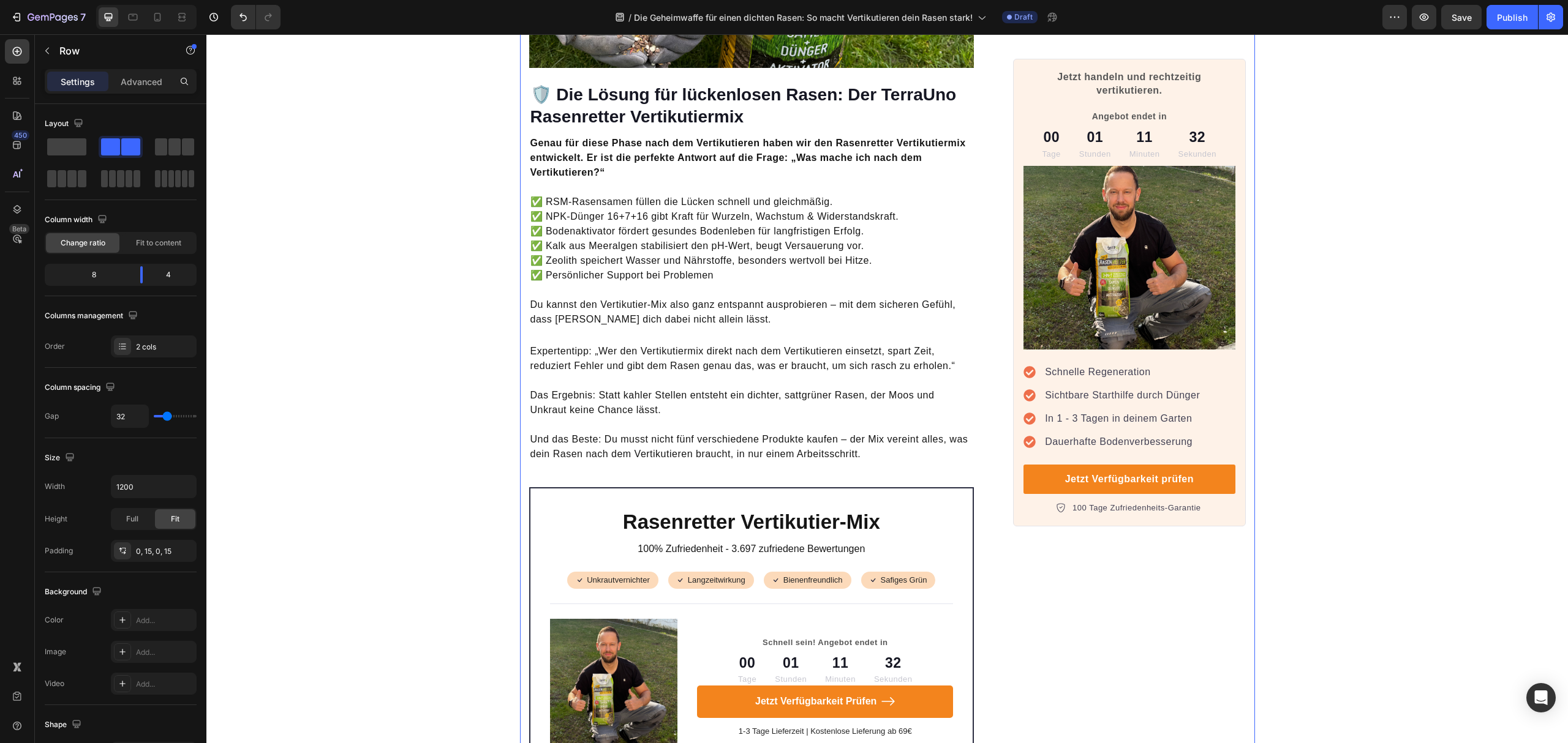
scroll to position [3633, 0]
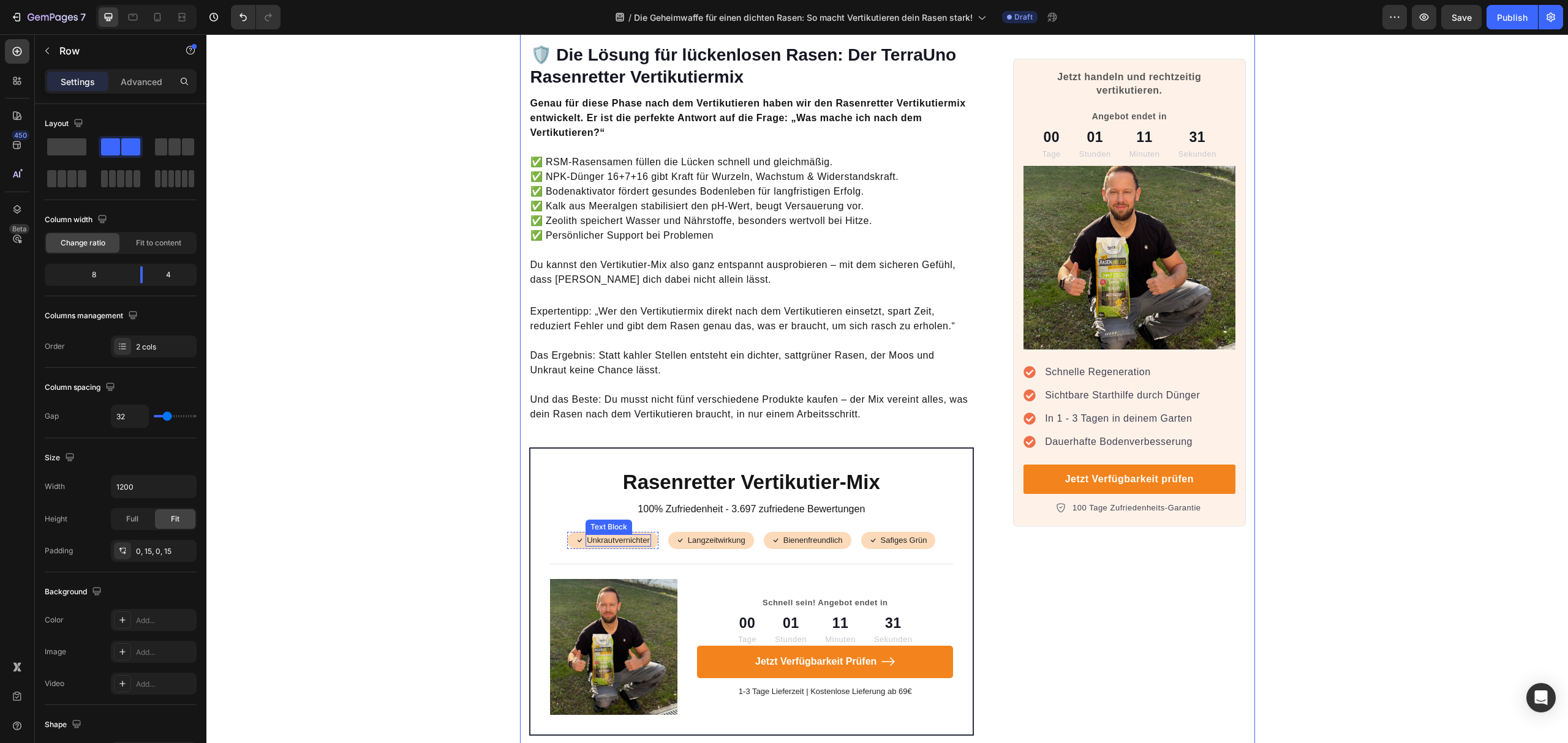
click at [594, 536] on p "Unkrautvernichter" at bounding box center [618, 540] width 63 height 10
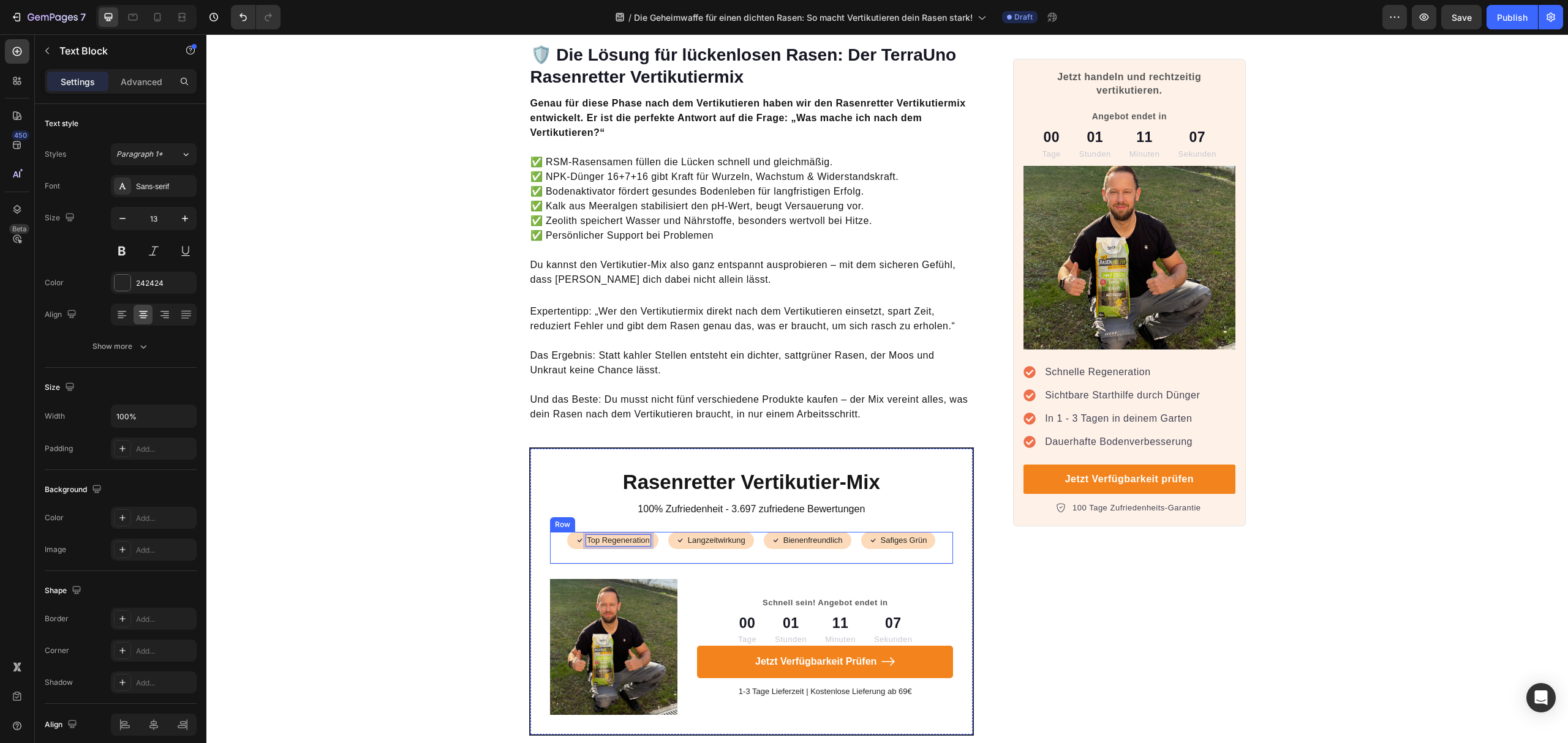
click at [661, 532] on div "Icon Top Regeneration Text Block 0 Row Icon Langzeitwirkung Text Block Row Row …" at bounding box center [752, 549] width 404 height 33
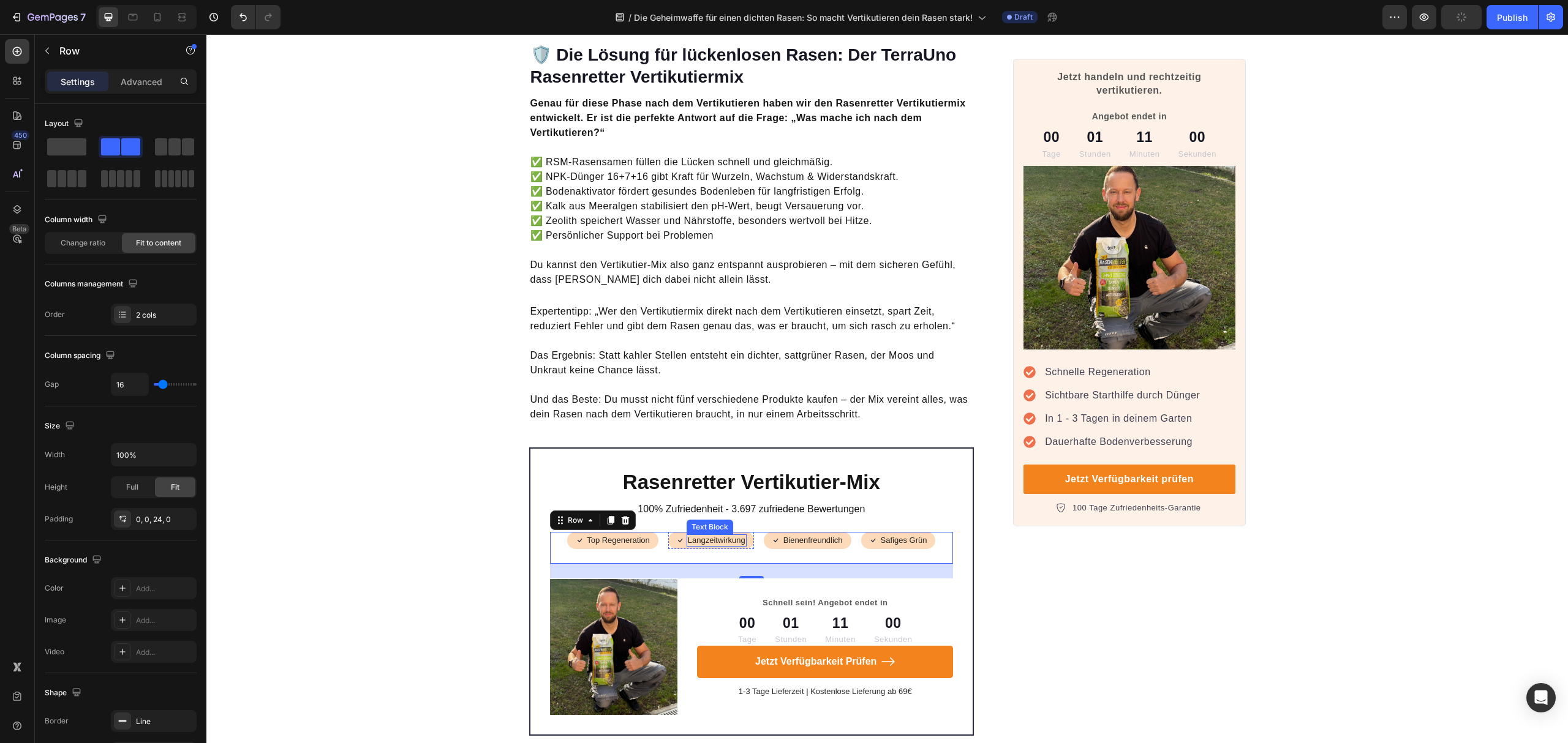
click at [720, 536] on p "Langzeitwirkung" at bounding box center [716, 540] width 58 height 10
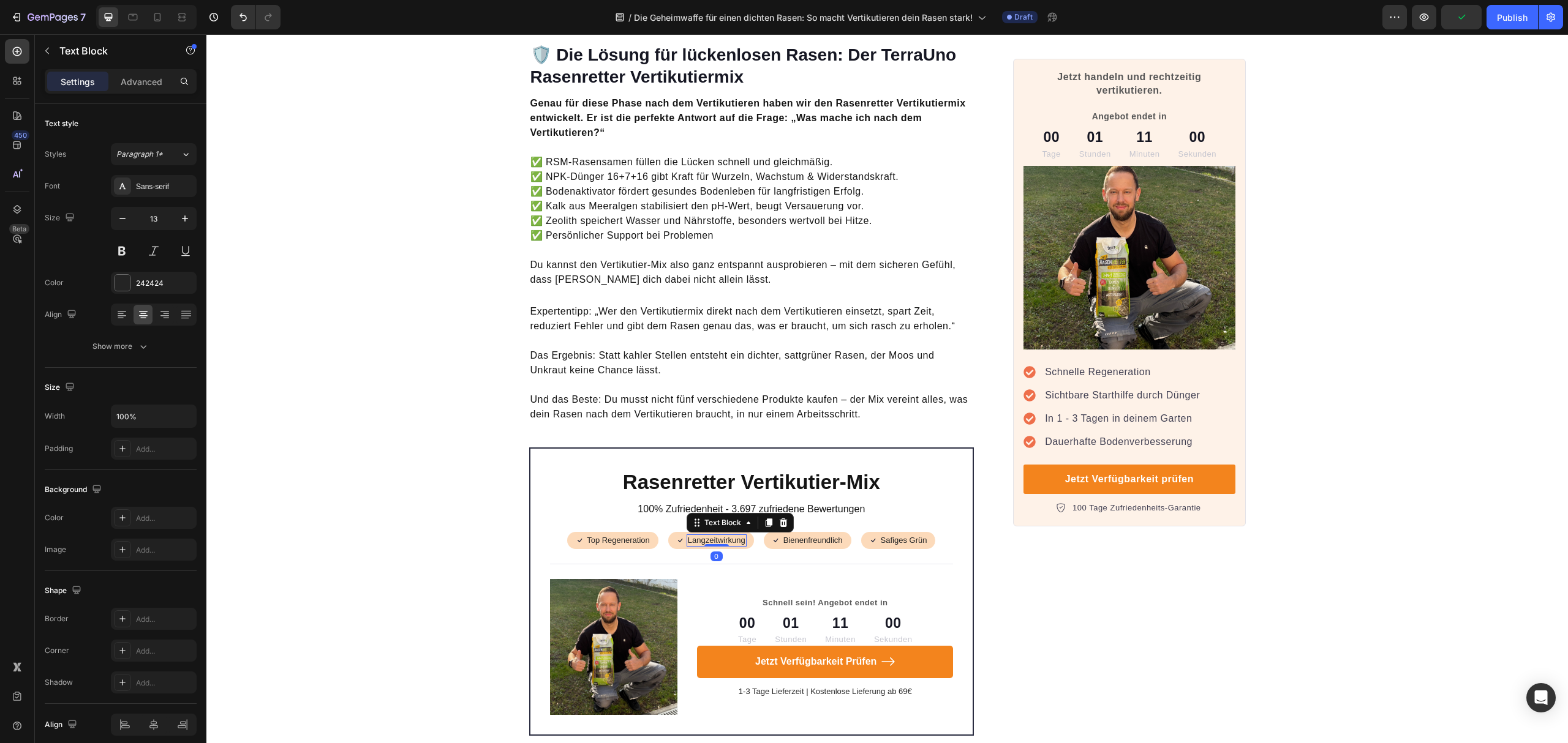
click at [720, 536] on p "Langzeitwirkung" at bounding box center [716, 540] width 58 height 10
click at [786, 536] on p "Bienenfreundlich" at bounding box center [816, 540] width 59 height 10
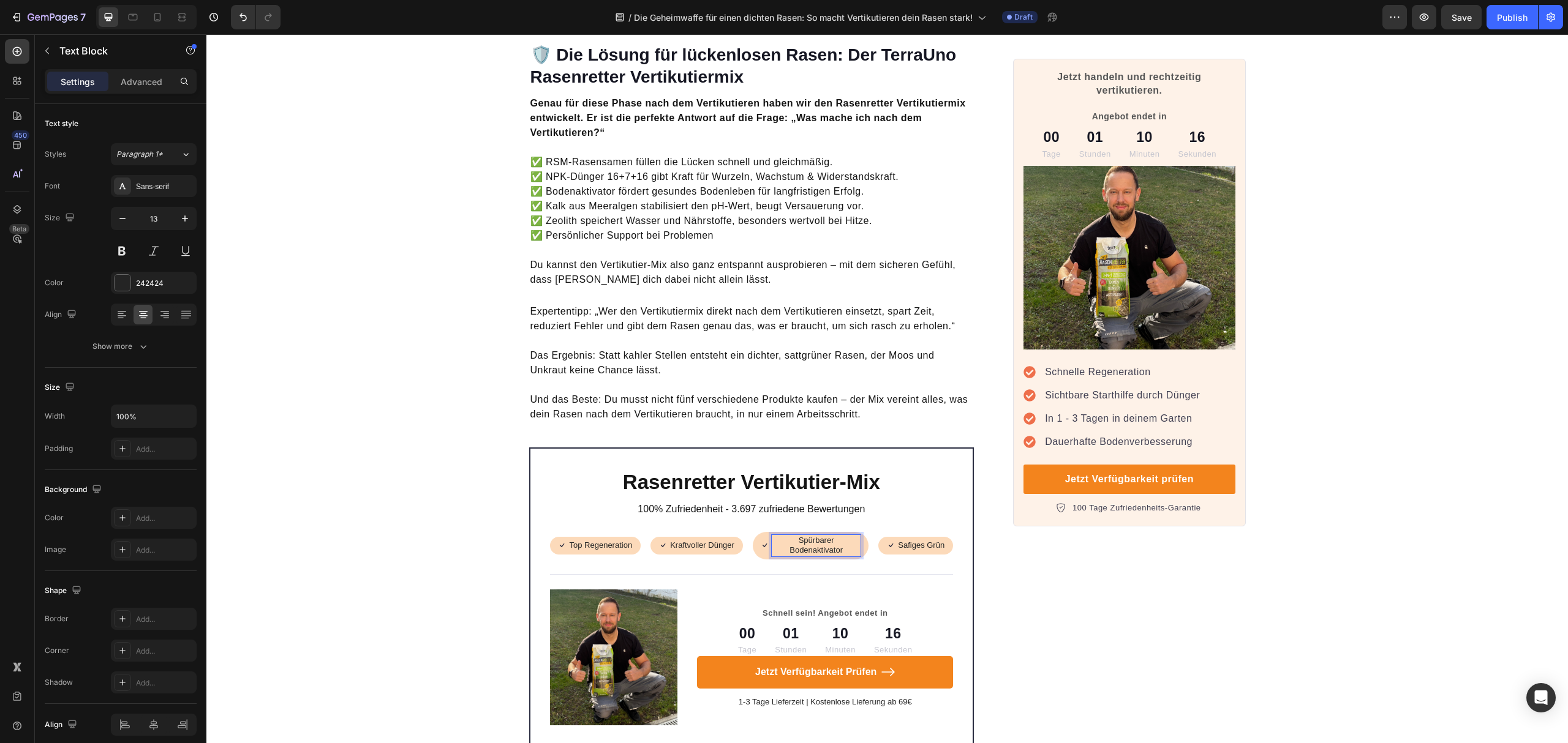
click at [812, 536] on p "Spürbarer Bodenaktivator" at bounding box center [816, 546] width 88 height 21
click at [905, 549] on div "Rasenretter Vertikutier-Mix Heading 100% Zufriedenheit - 3.697 zufriedene Bewer…" at bounding box center [752, 597] width 404 height 257
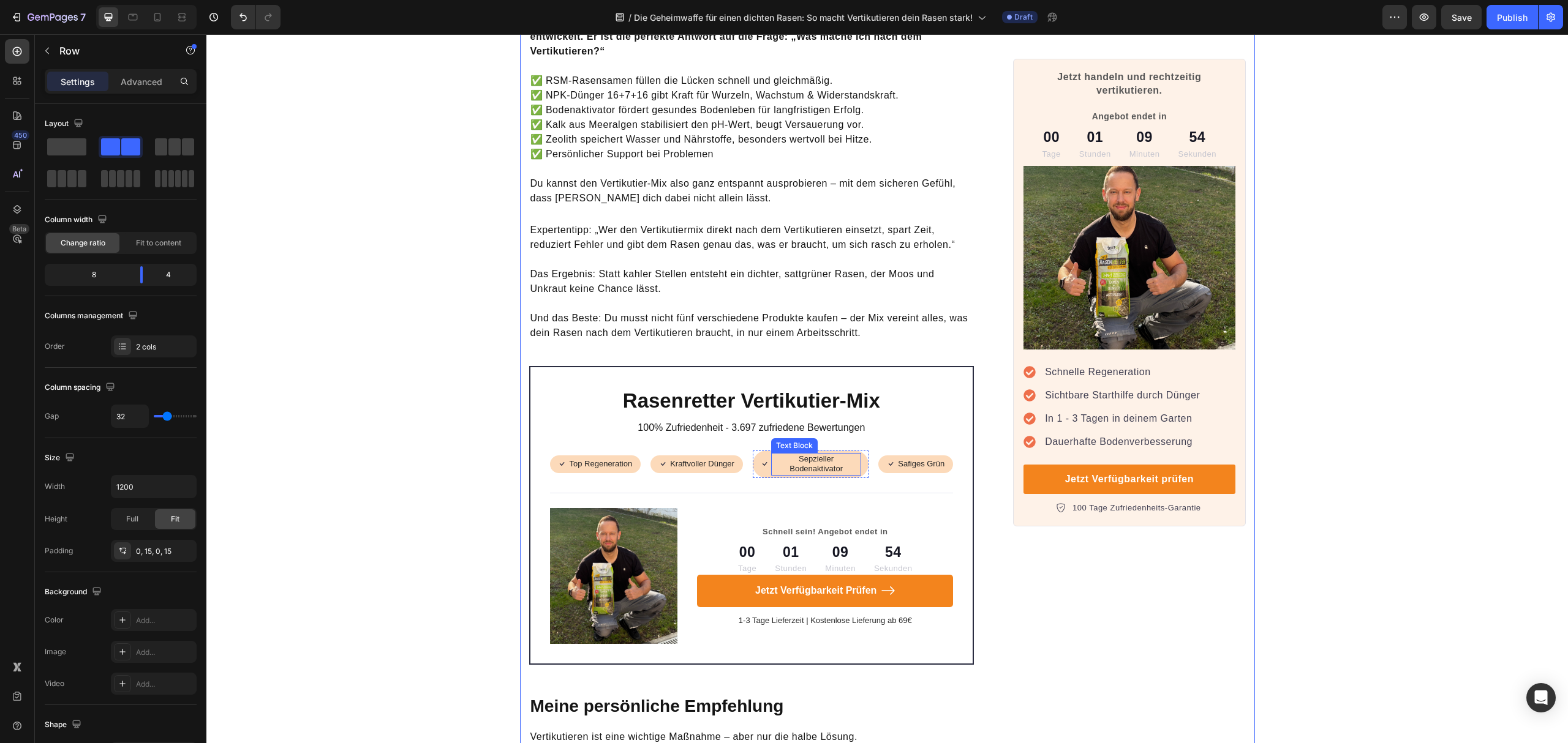
click at [812, 455] on p "Sepzieller Bodenaktivator" at bounding box center [816, 465] width 88 height 21
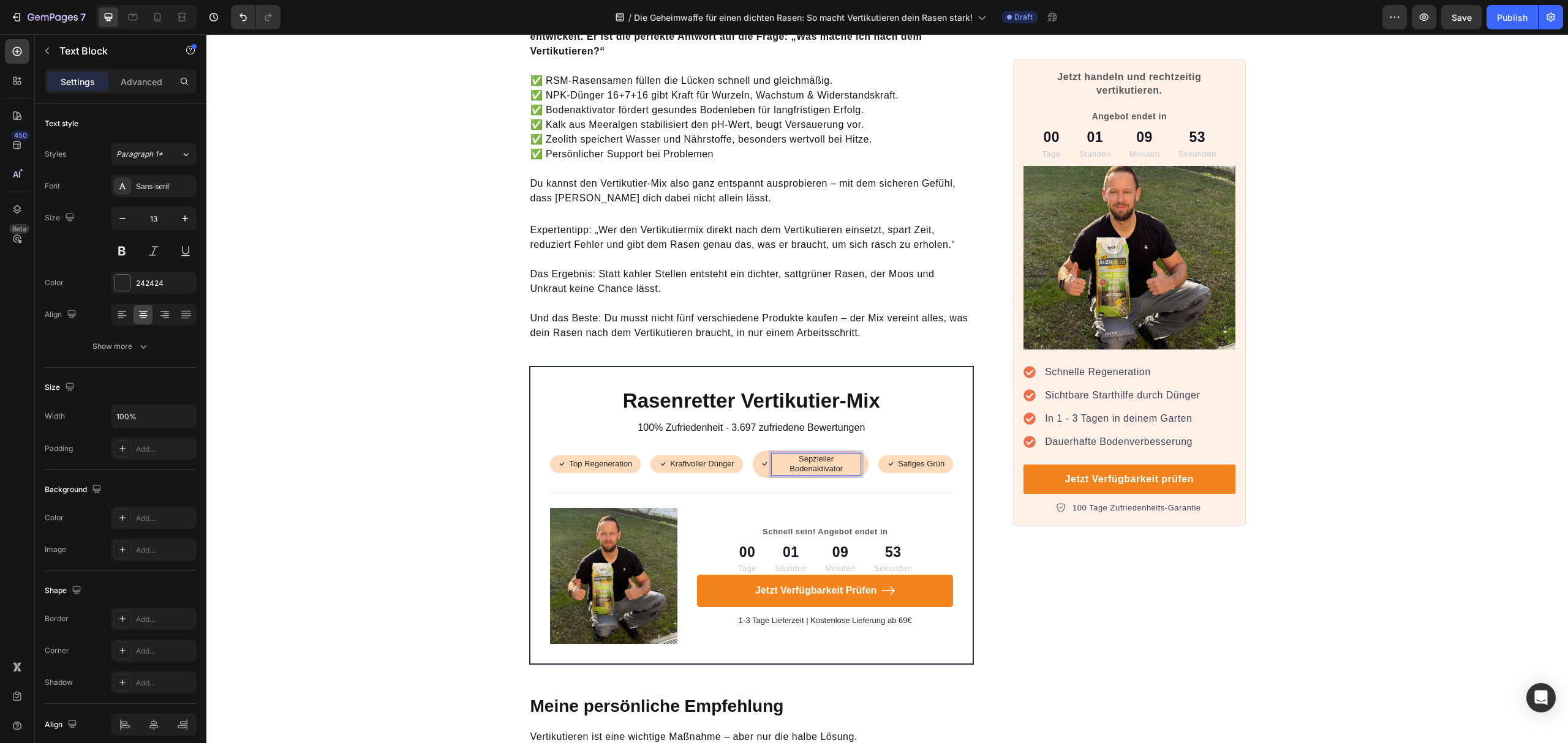
click at [805, 455] on p "Sepzieller Bodenaktivator" at bounding box center [816, 465] width 88 height 21
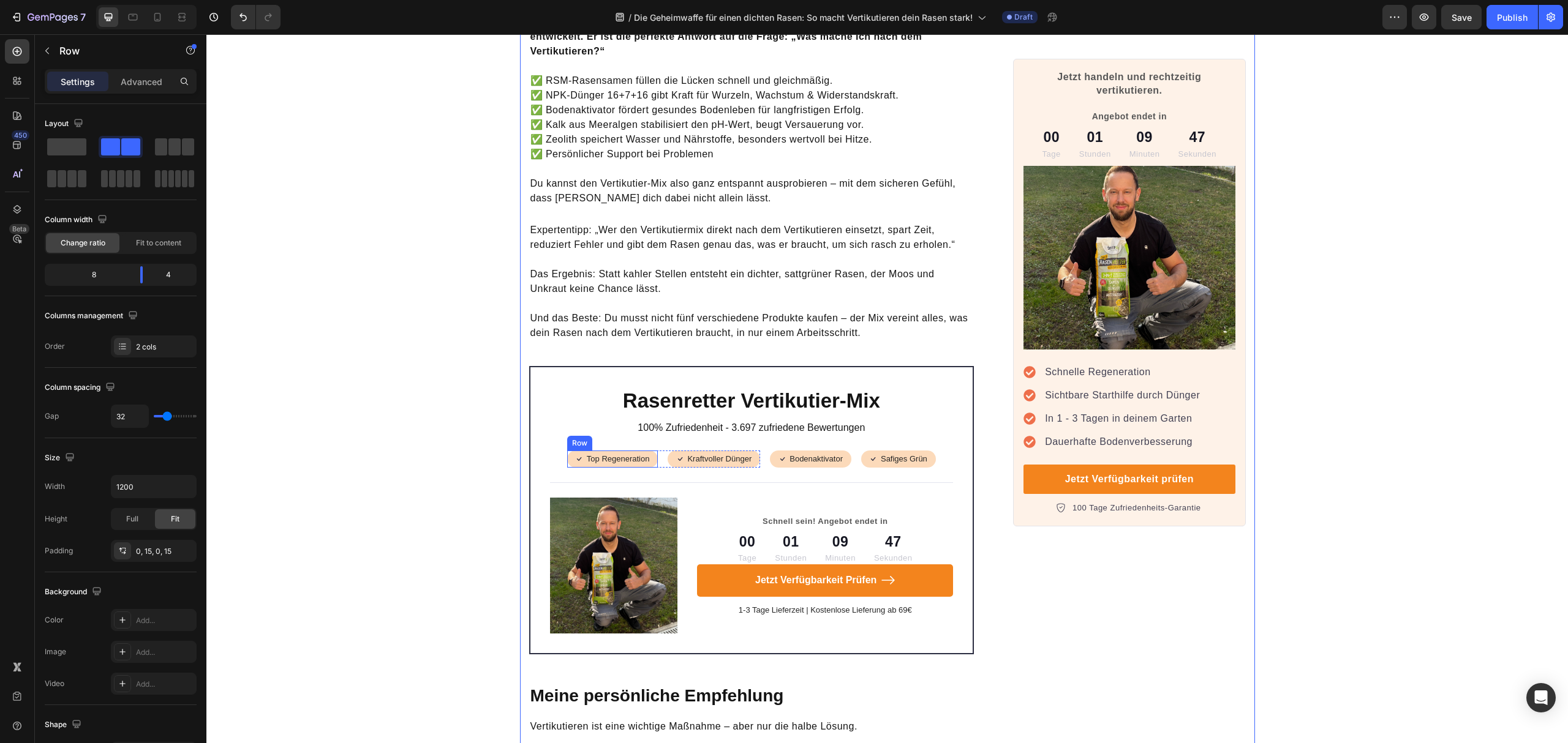
click at [601, 455] on p "Top Regeneration" at bounding box center [618, 459] width 63 height 10
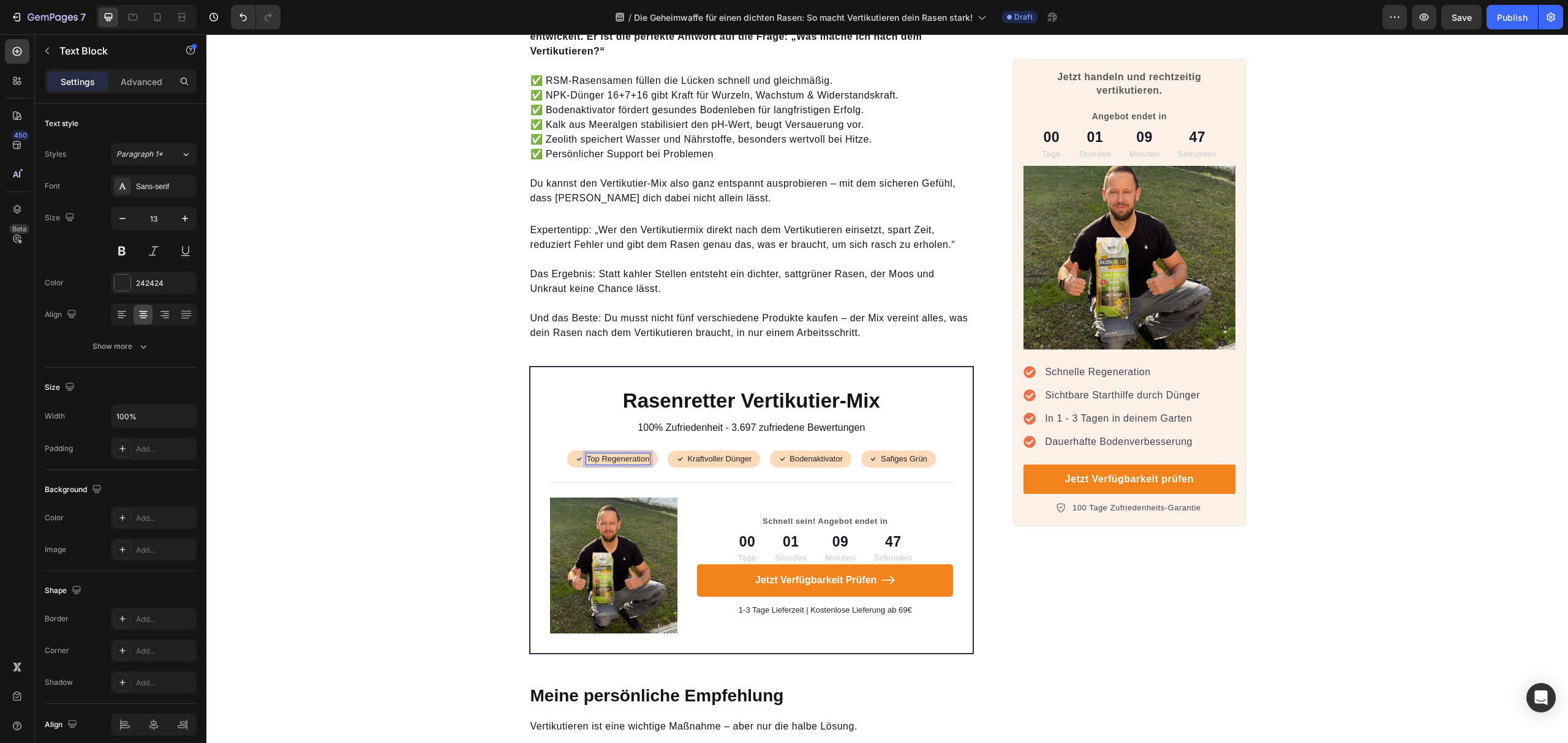
click at [587, 455] on p "Top Regeneration" at bounding box center [618, 459] width 63 height 10
click at [799, 455] on p "Bodenaktivator" at bounding box center [826, 459] width 53 height 10
click at [904, 456] on div "Rasenretter Vertikutier-Mix Heading 100% Zufriedenheit - 3.697 zufriedene Bewer…" at bounding box center [752, 510] width 404 height 246
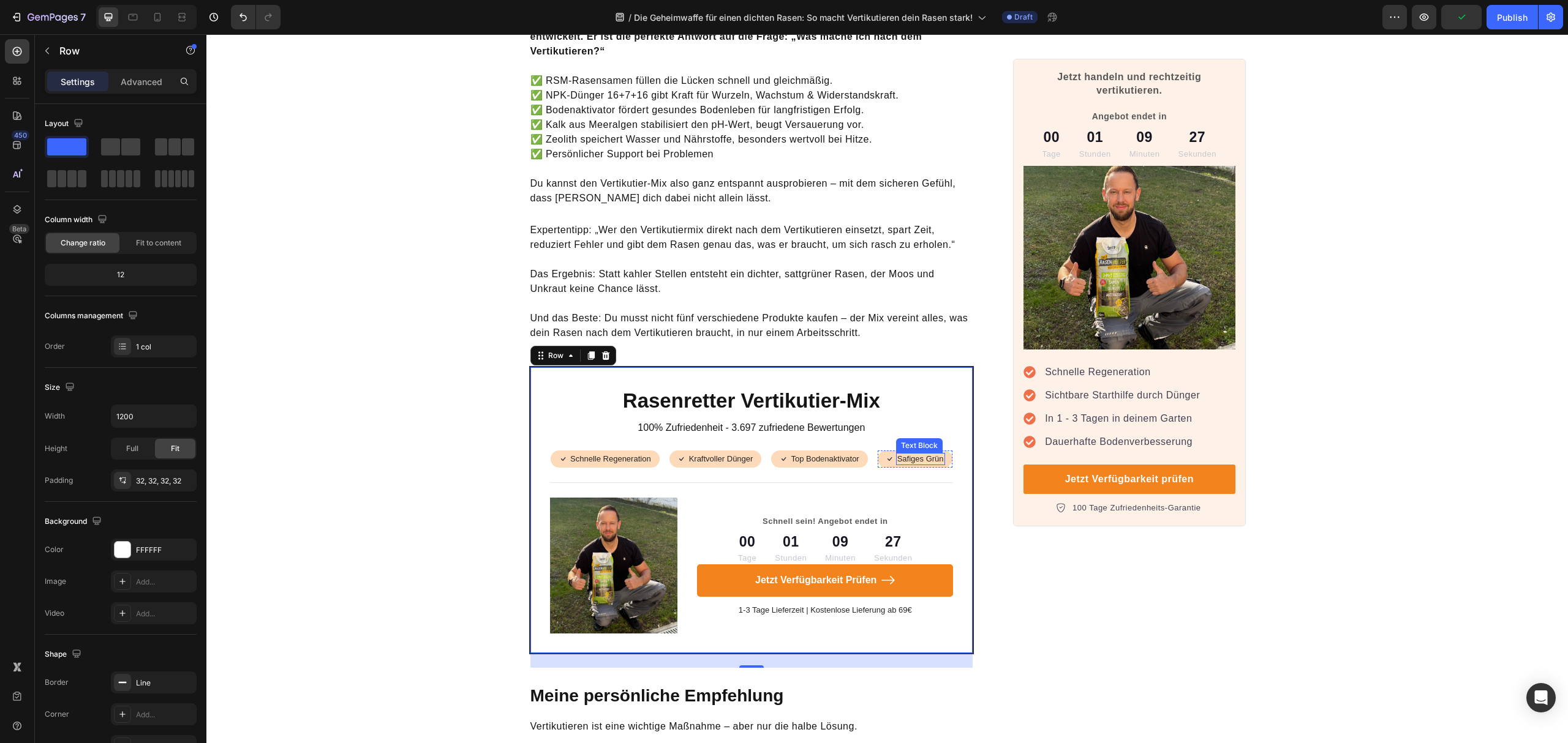
click at [903, 455] on p "Safiges Grün" at bounding box center [921, 459] width 47 height 10
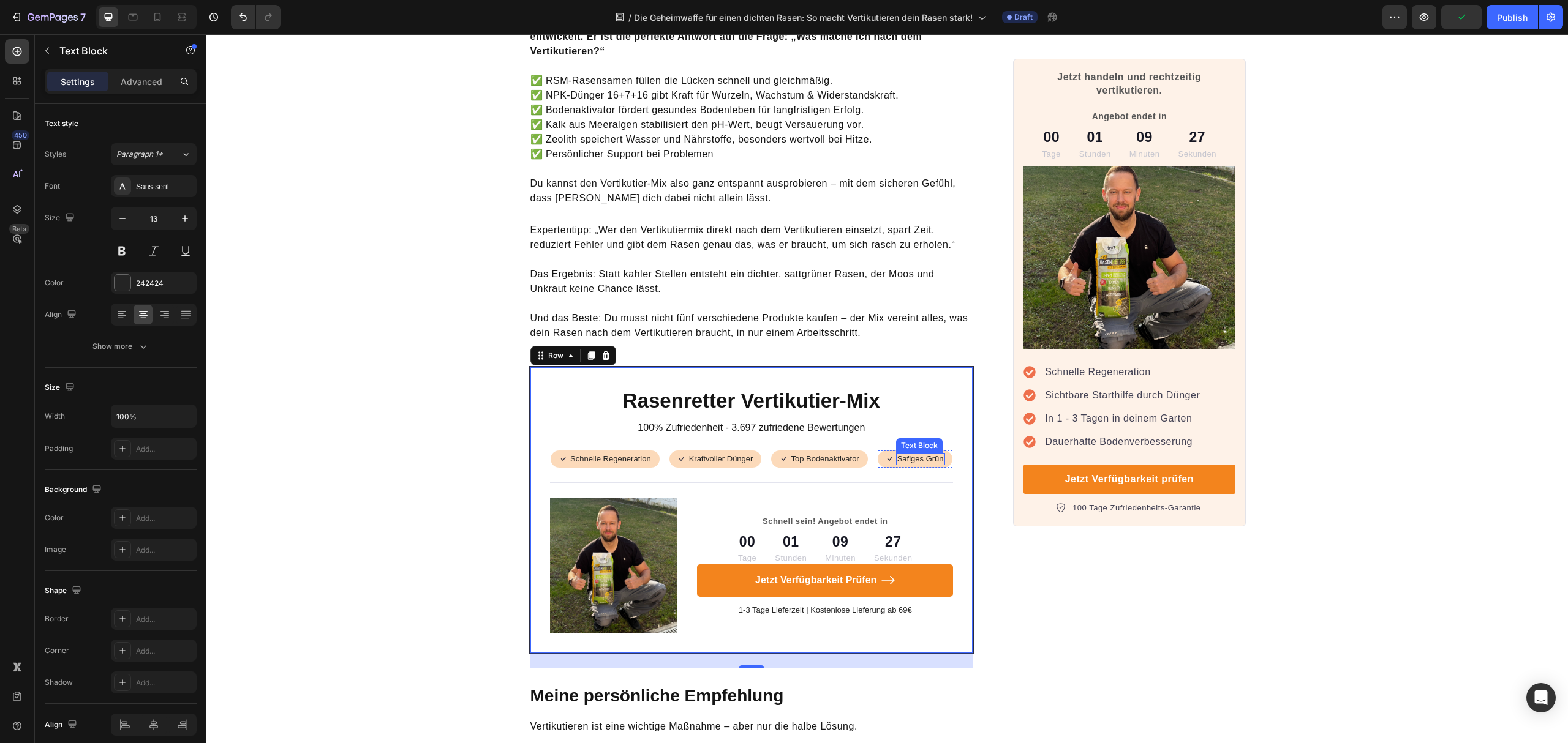
click at [903, 455] on p "Safiges Grün" at bounding box center [921, 459] width 47 height 10
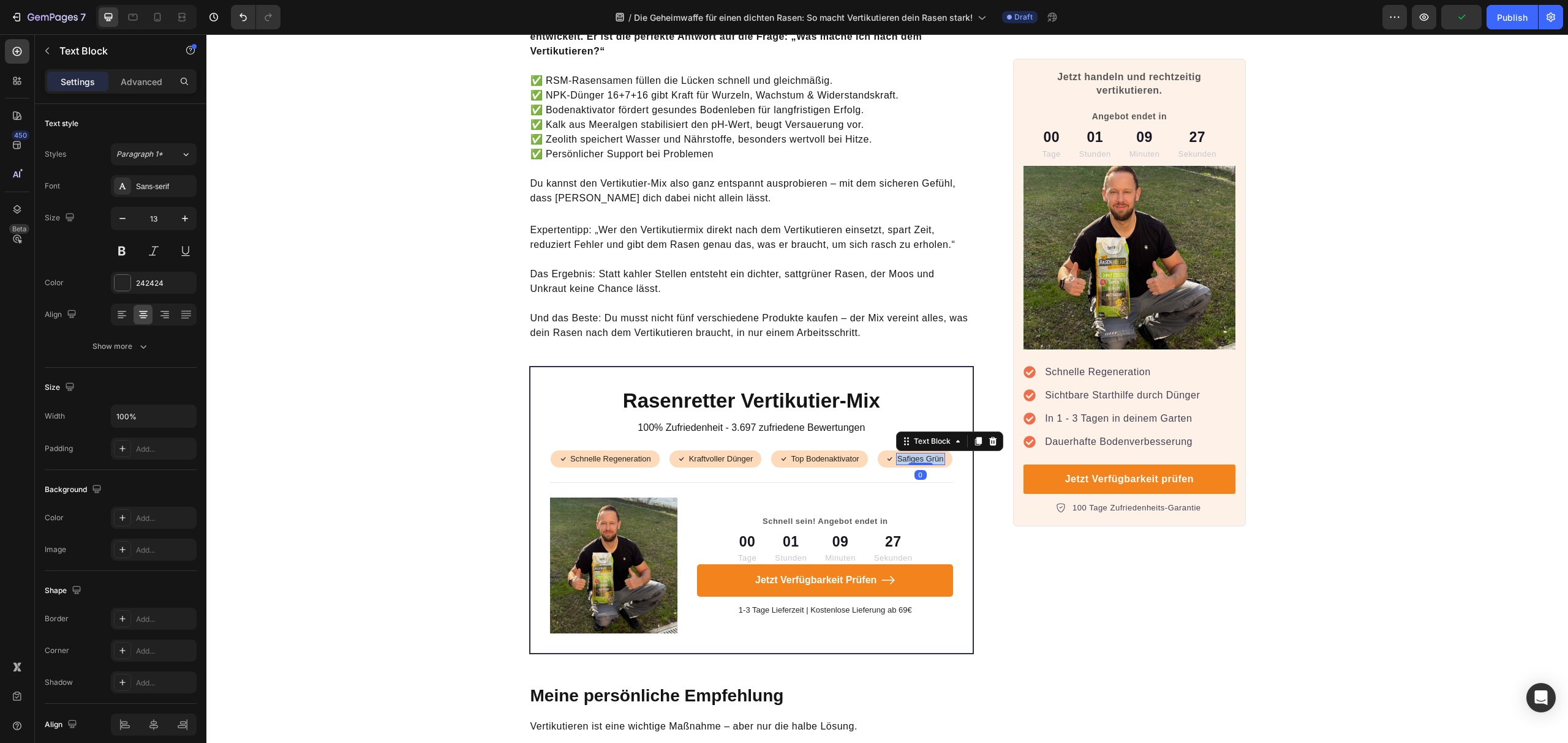
click at [903, 455] on p "Safiges Grün" at bounding box center [921, 459] width 47 height 10
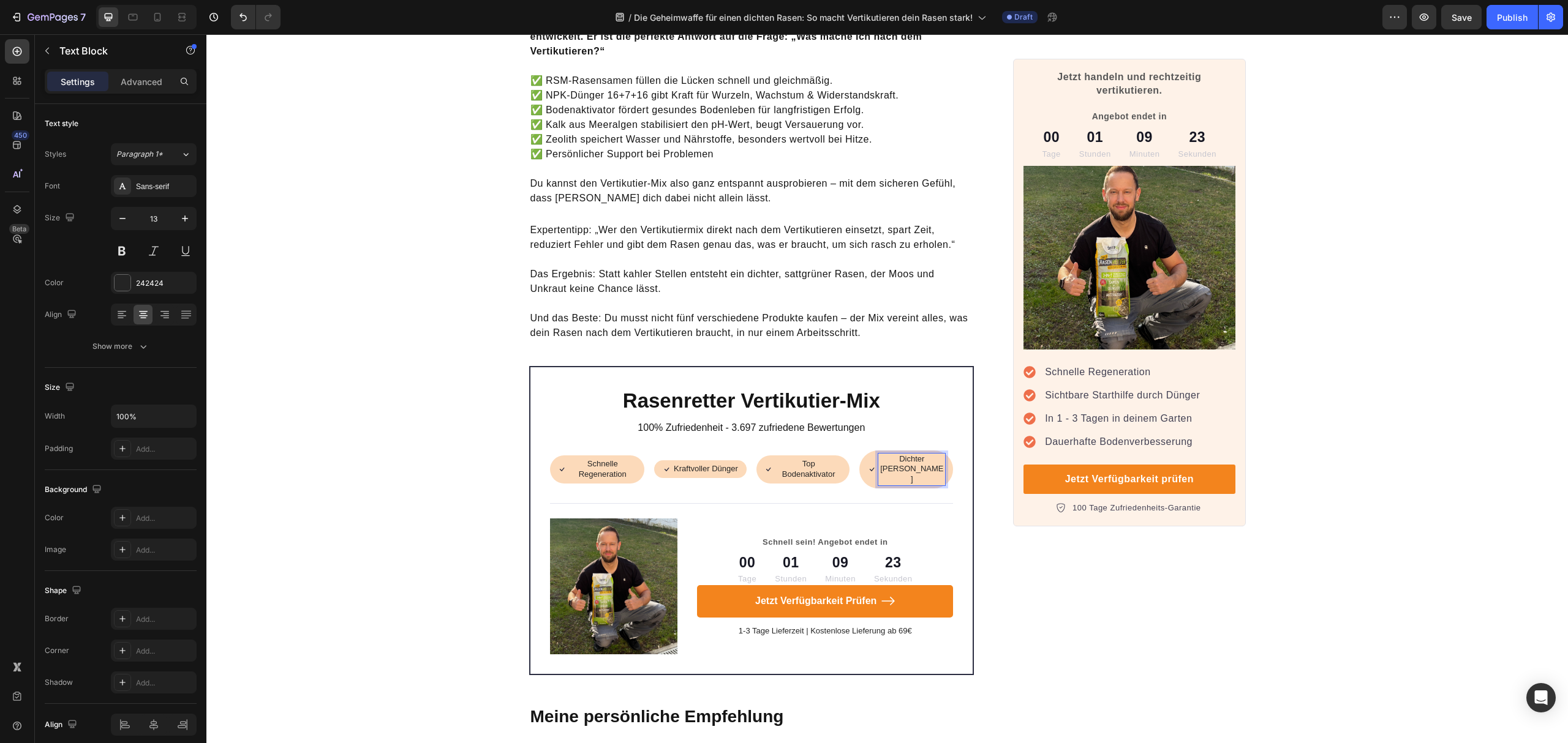
scroll to position [3720, 0]
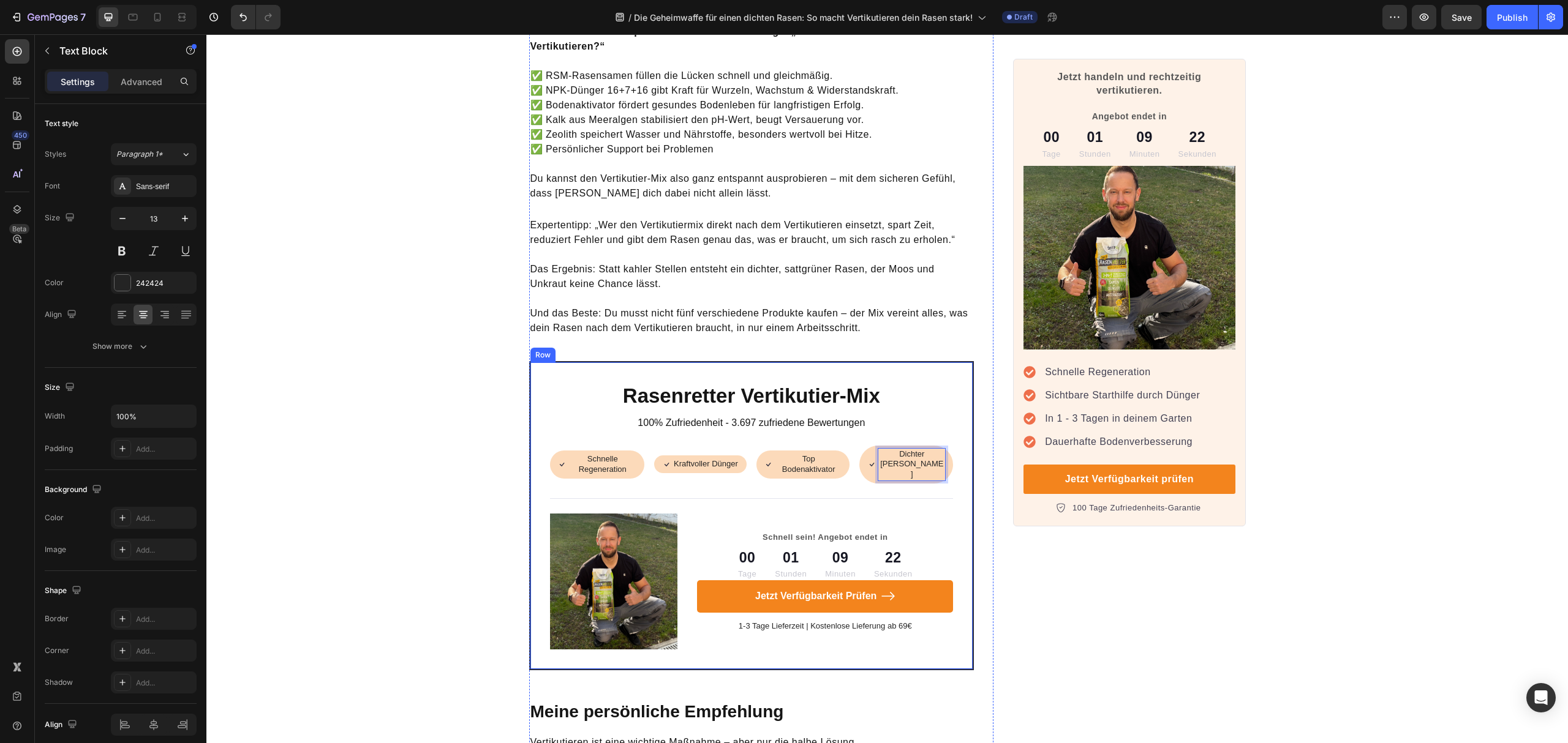
click at [932, 466] on div "Rasenretter Vertikutier-Mix Heading 100% Zufriedenheit - 3.697 zufriedene Bewer…" at bounding box center [752, 516] width 404 height 267
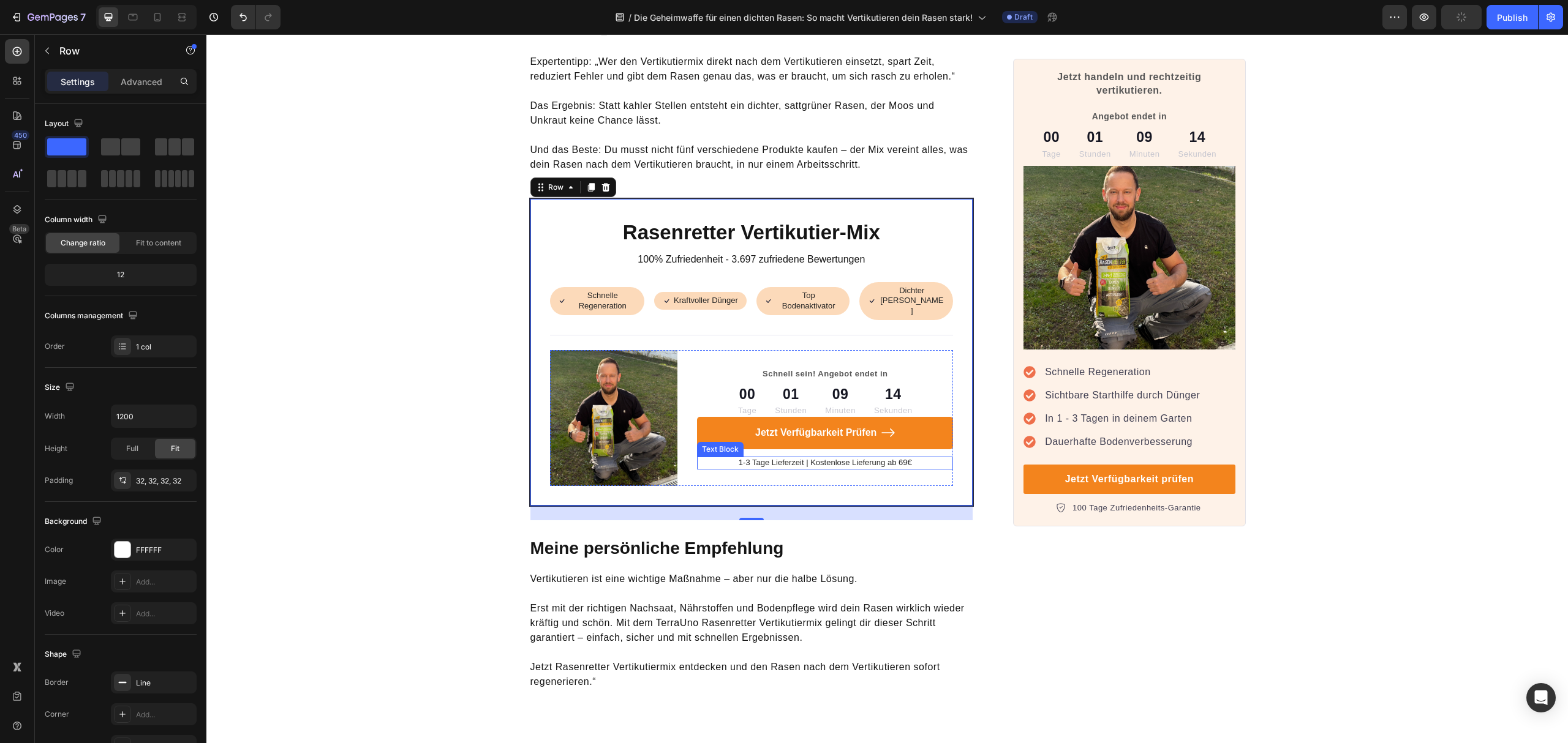
scroll to position [3802, 0]
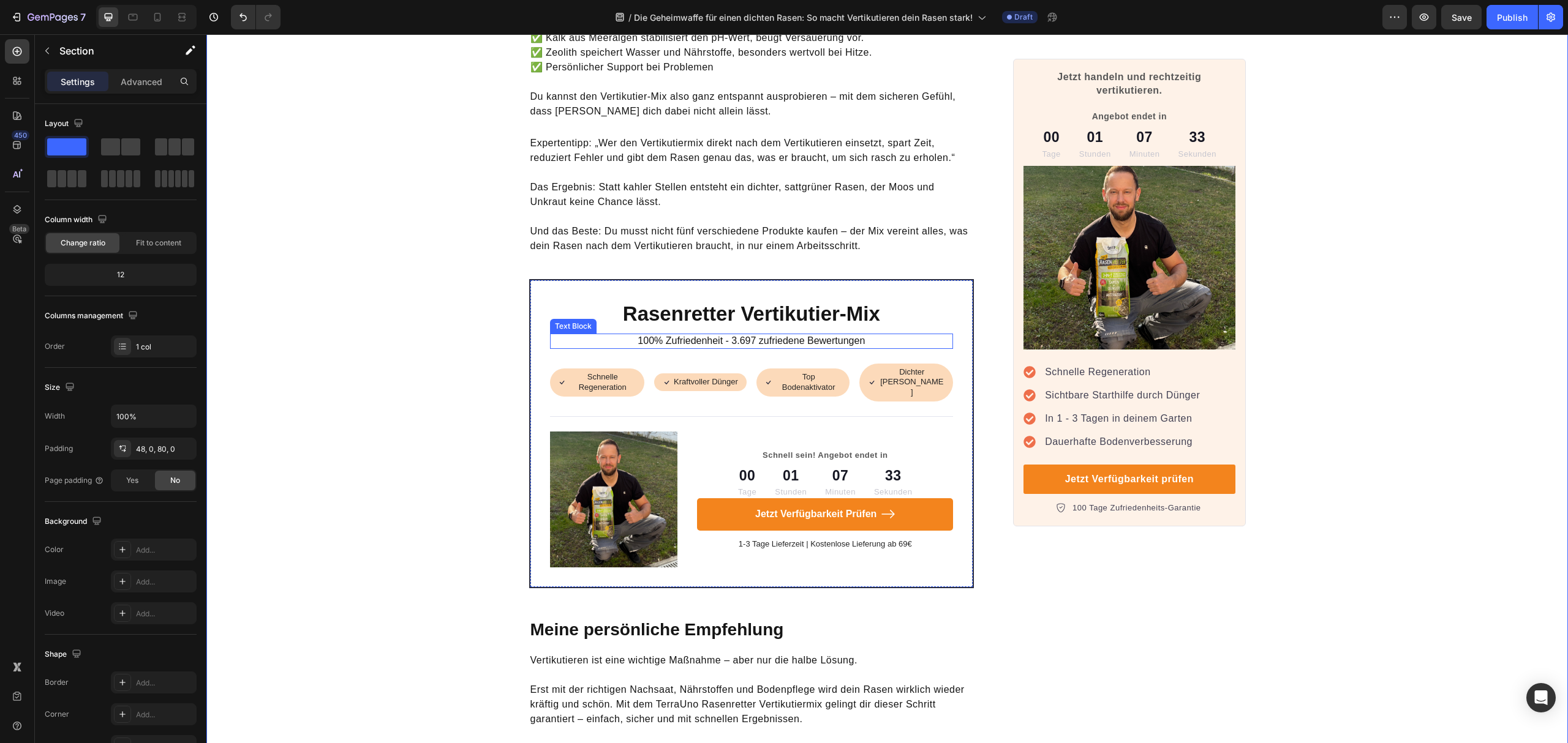
click at [755, 335] on p "100% Zufriedenheit - 3.697 zufriedene Bewertungen" at bounding box center [752, 341] width 401 height 13
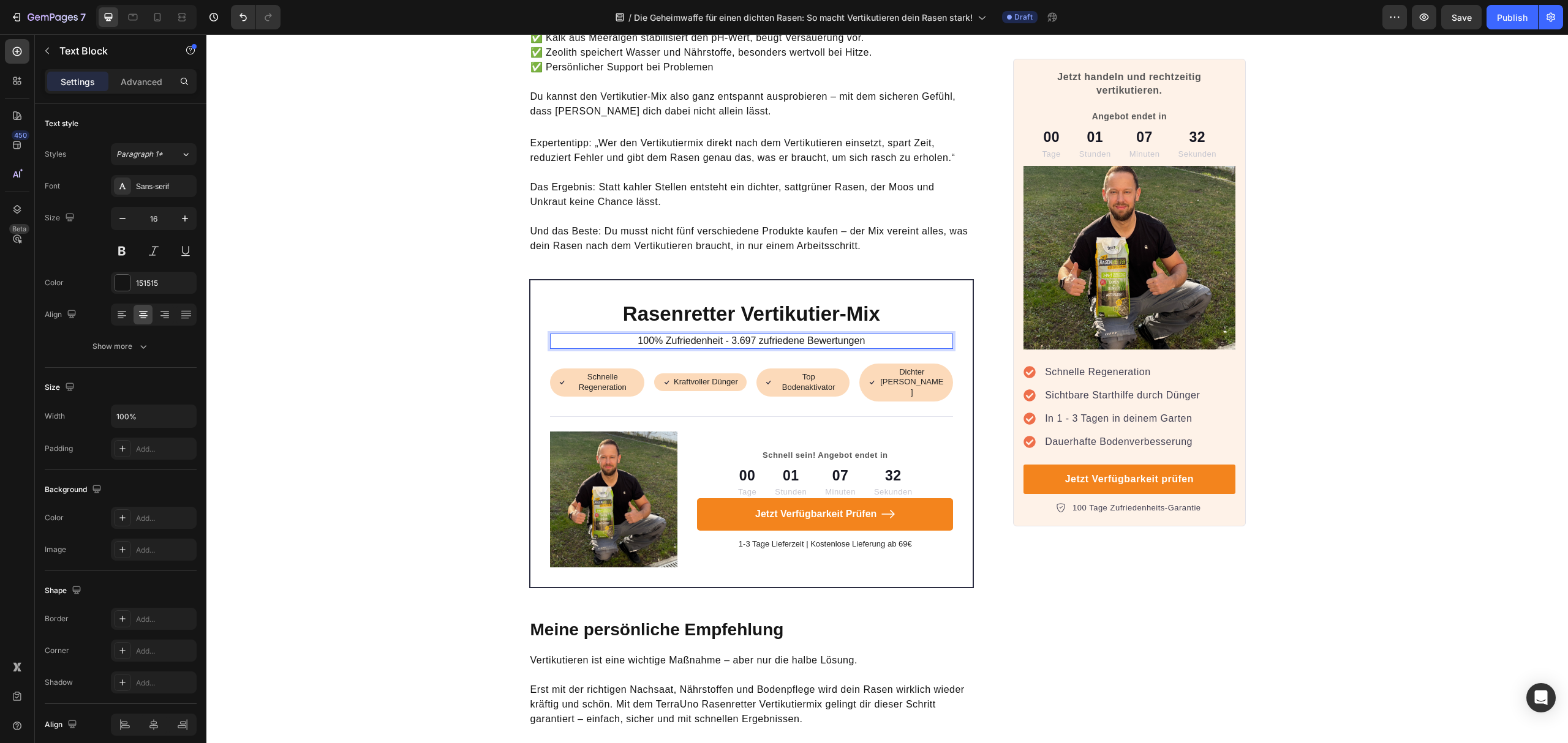
click at [726, 335] on p "100% Zufriedenheit - 3.697 zufriedene Bewertungen" at bounding box center [752, 341] width 401 height 13
click at [892, 301] on p "Rasenretter Vertikutier-Mix" at bounding box center [752, 314] width 401 height 26
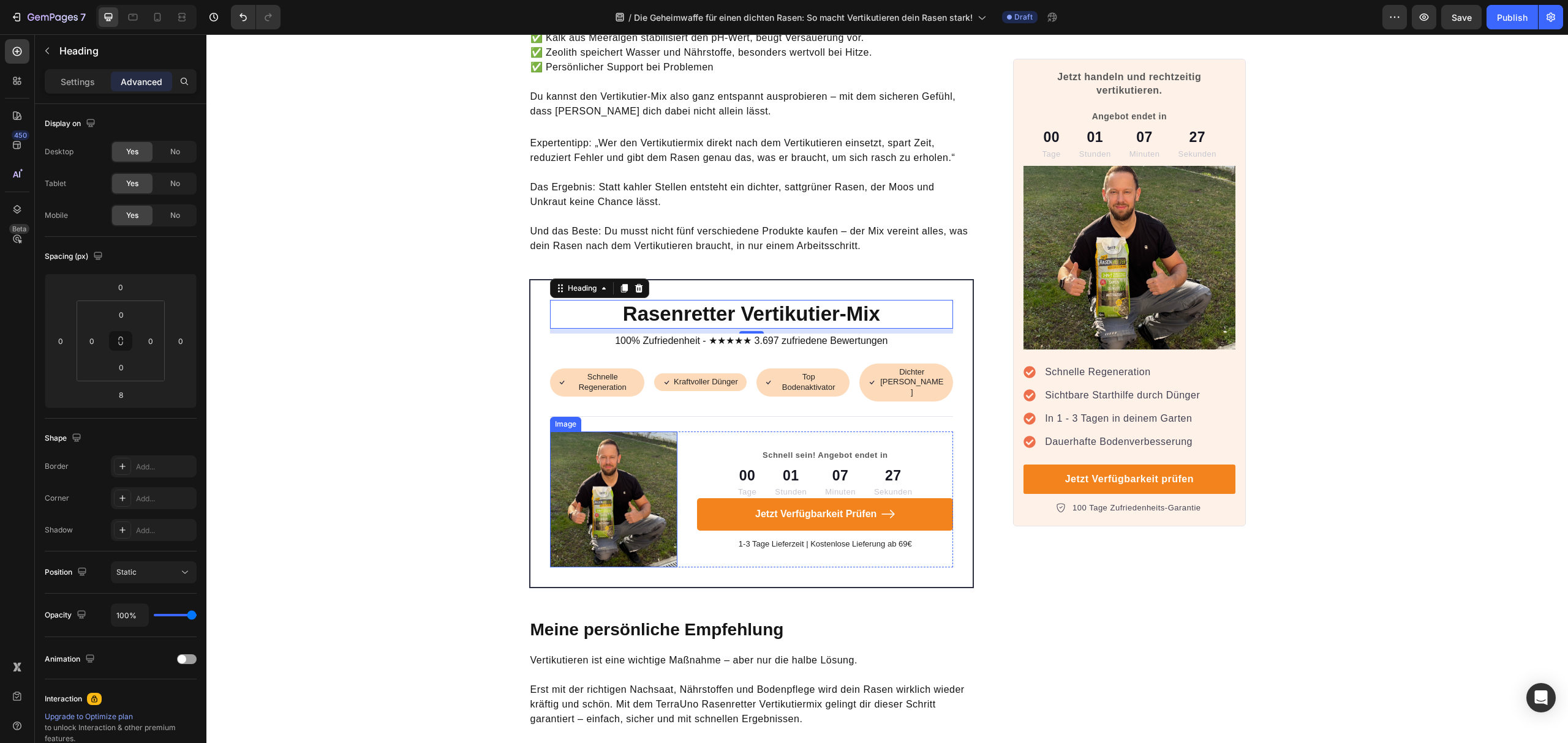
click at [570, 447] on img at bounding box center [614, 499] width 128 height 135
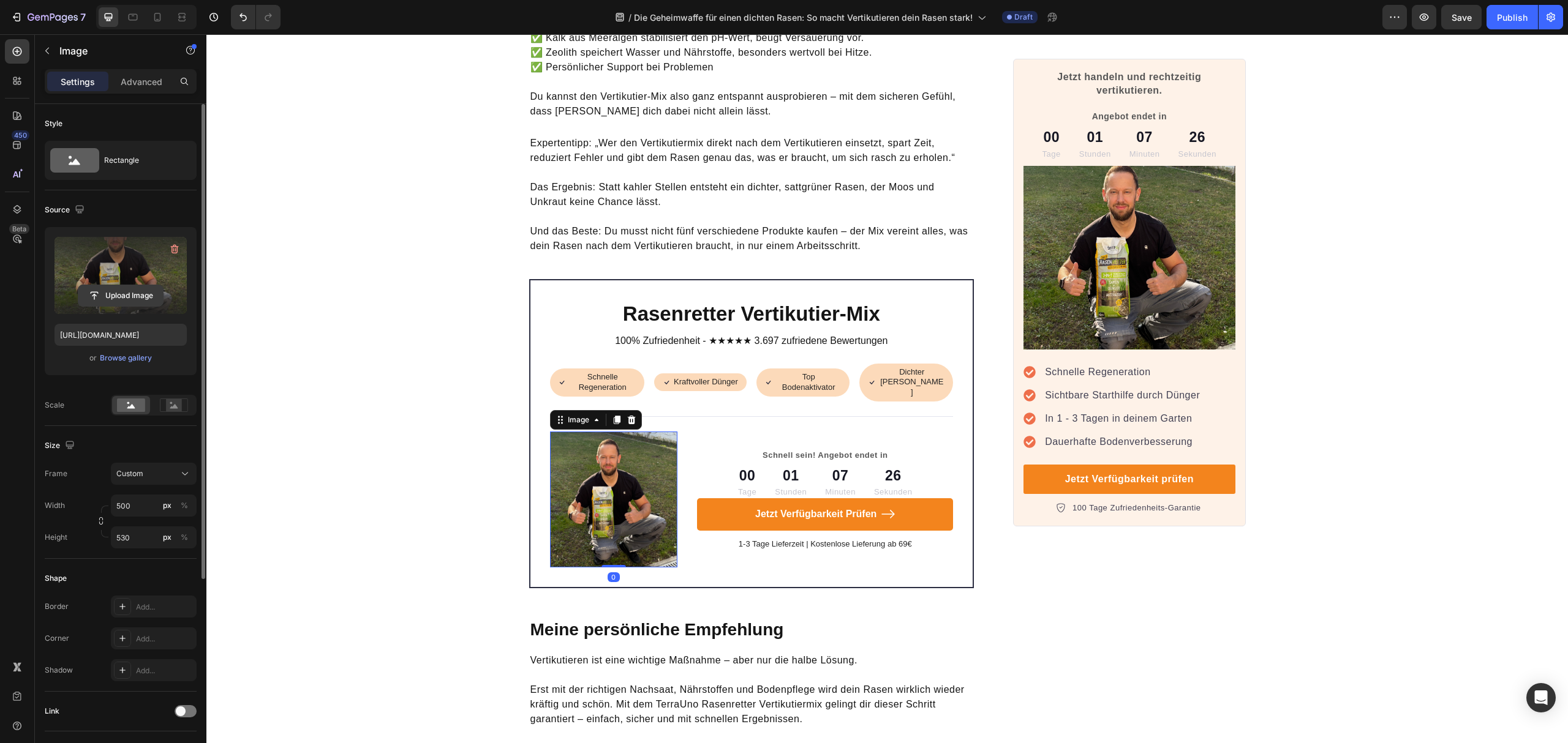
click at [106, 293] on input "file" at bounding box center [121, 296] width 85 height 21
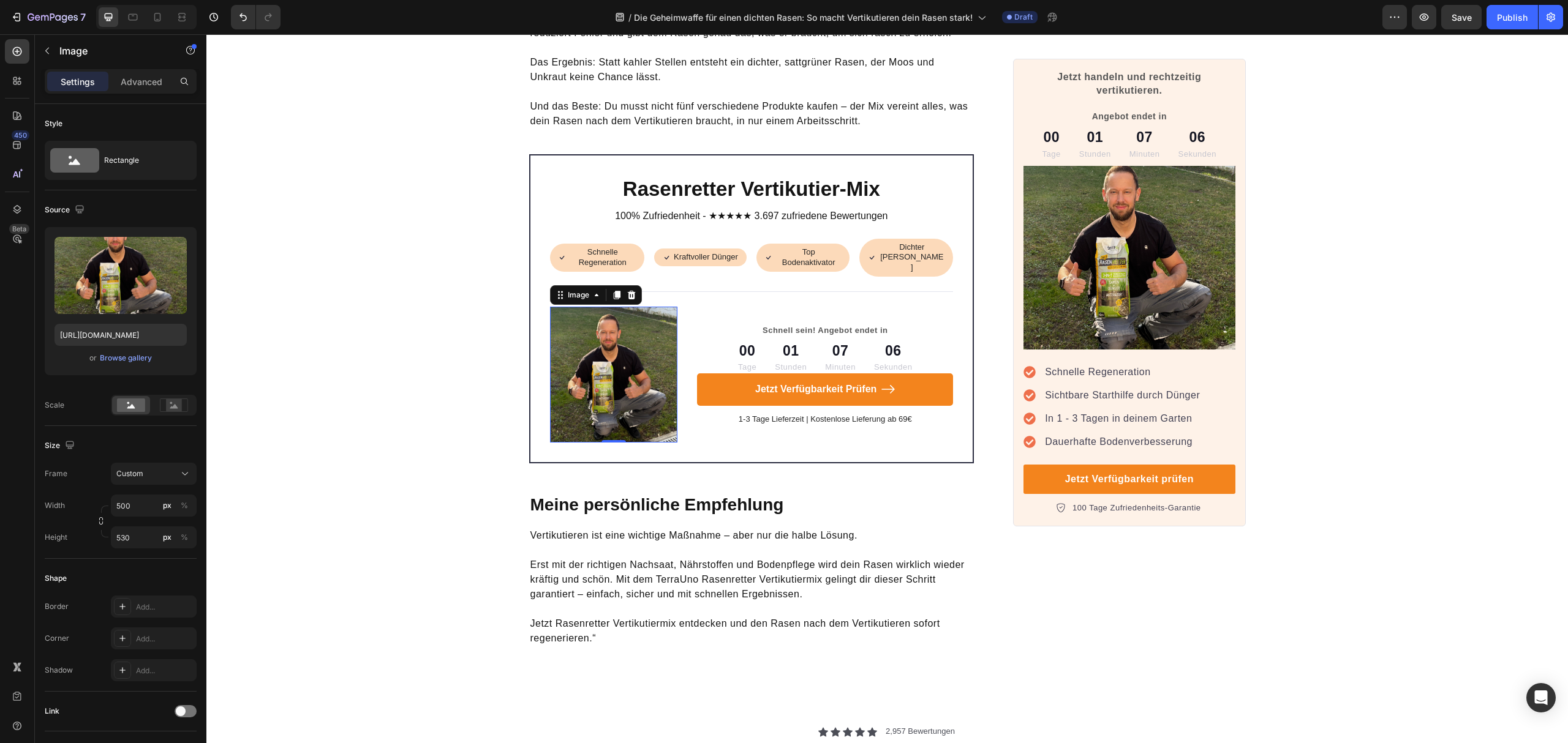
scroll to position [3883, 0]
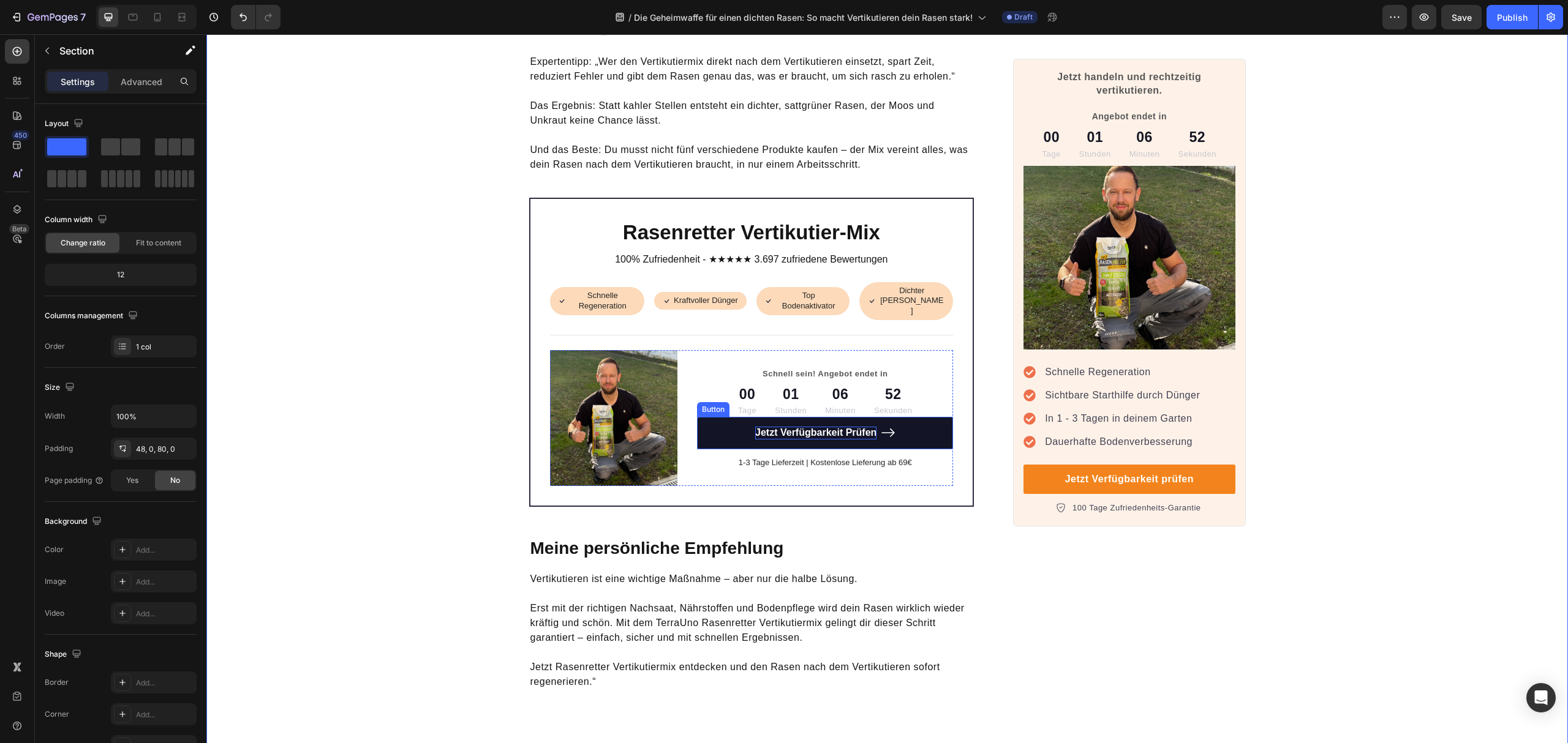
click at [835, 427] on p "Jetzt Verfügbarkeit Prüfen" at bounding box center [816, 434] width 121 height 13
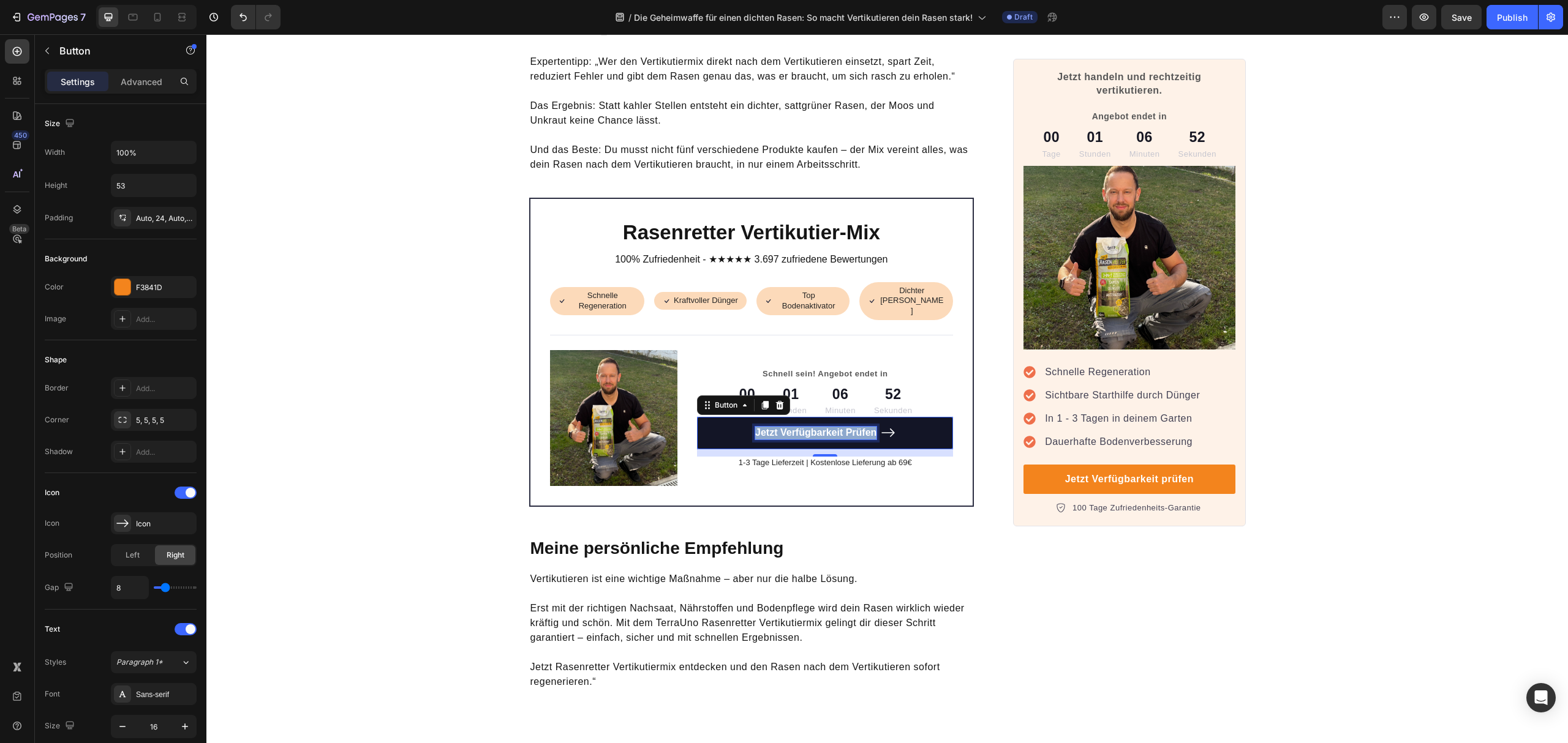
click at [835, 427] on p "Jetzt Verfügbarkeit Prüfen" at bounding box center [816, 434] width 121 height 13
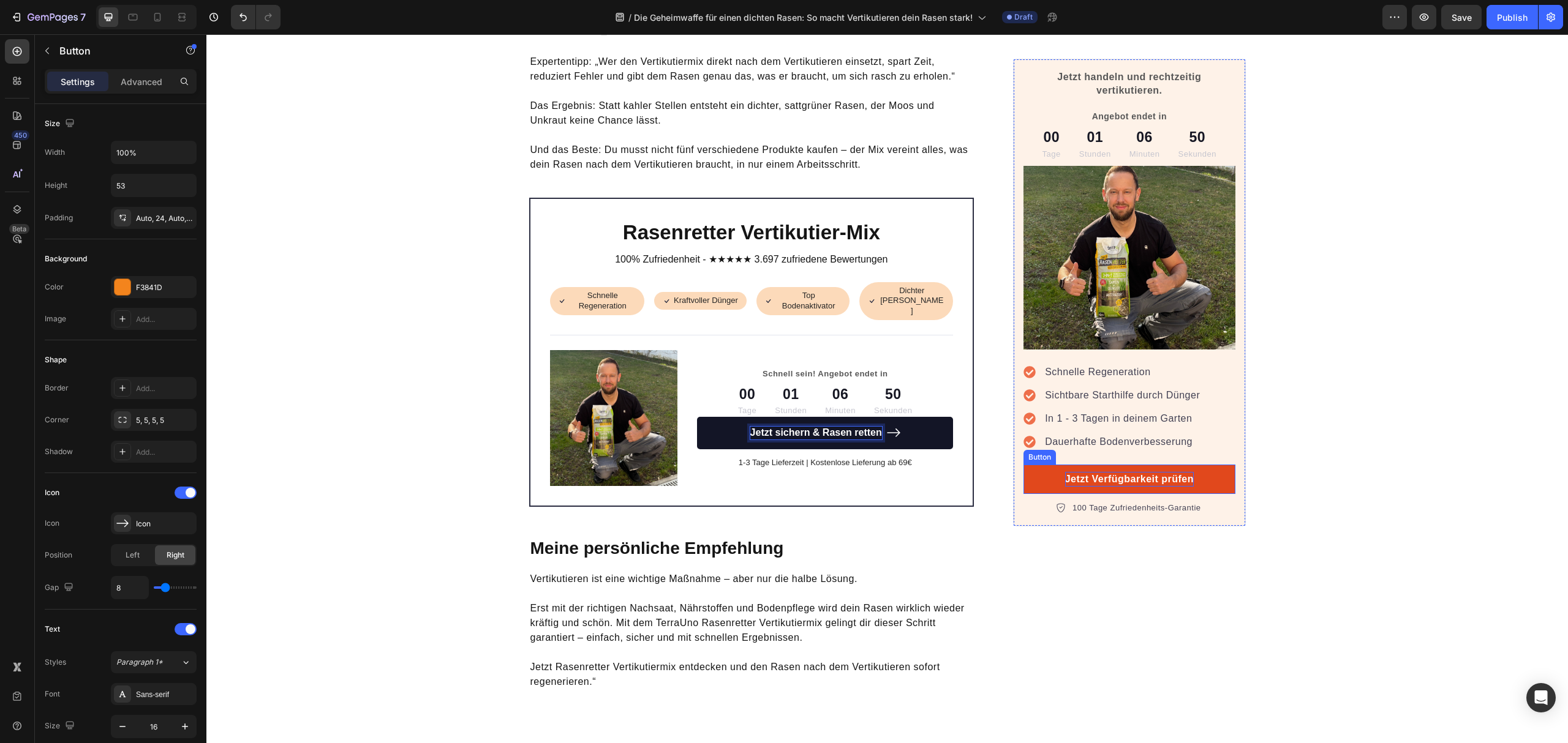
click at [1120, 481] on p "Jetzt Verfügbarkeit prüfen" at bounding box center [1130, 479] width 129 height 15
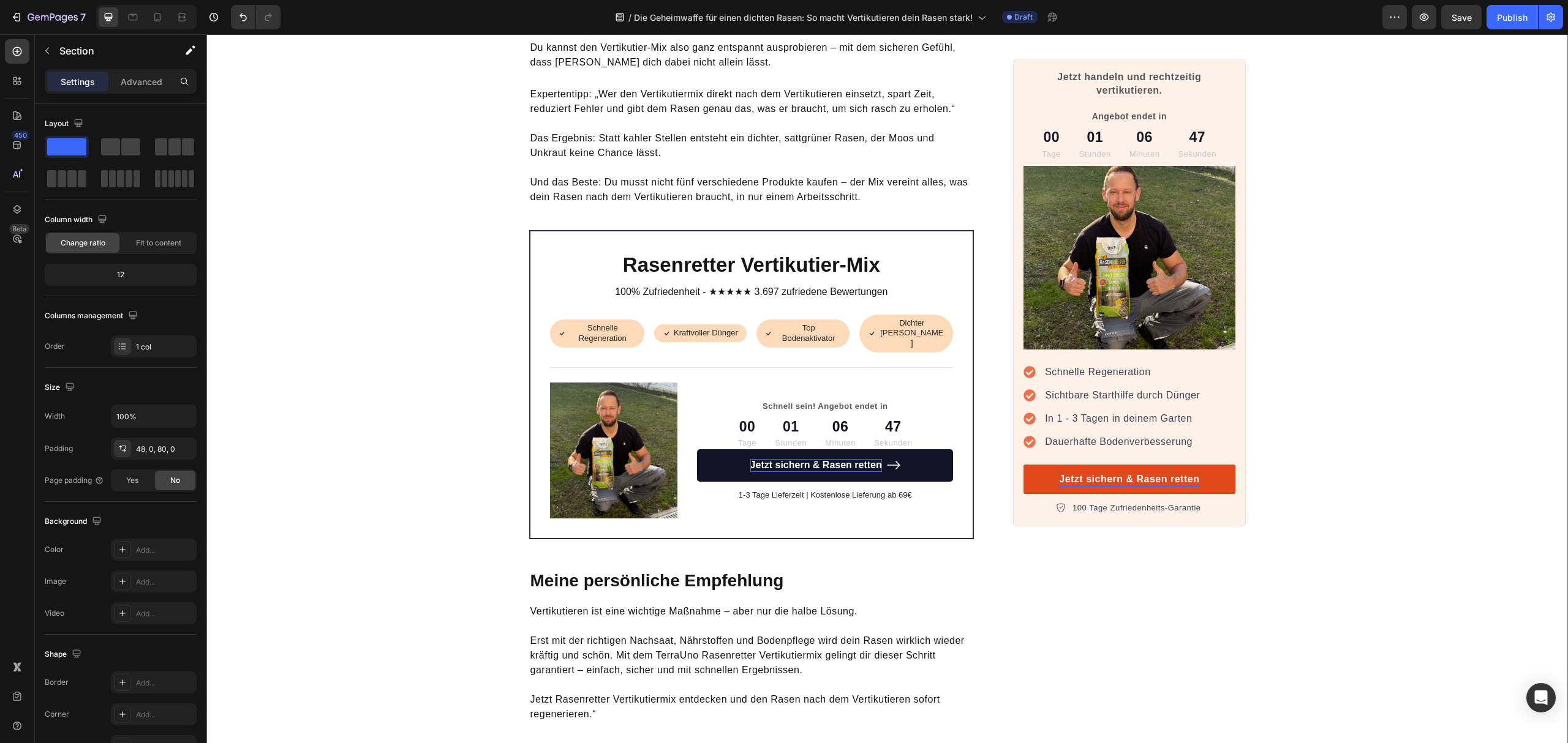
scroll to position [3802, 0]
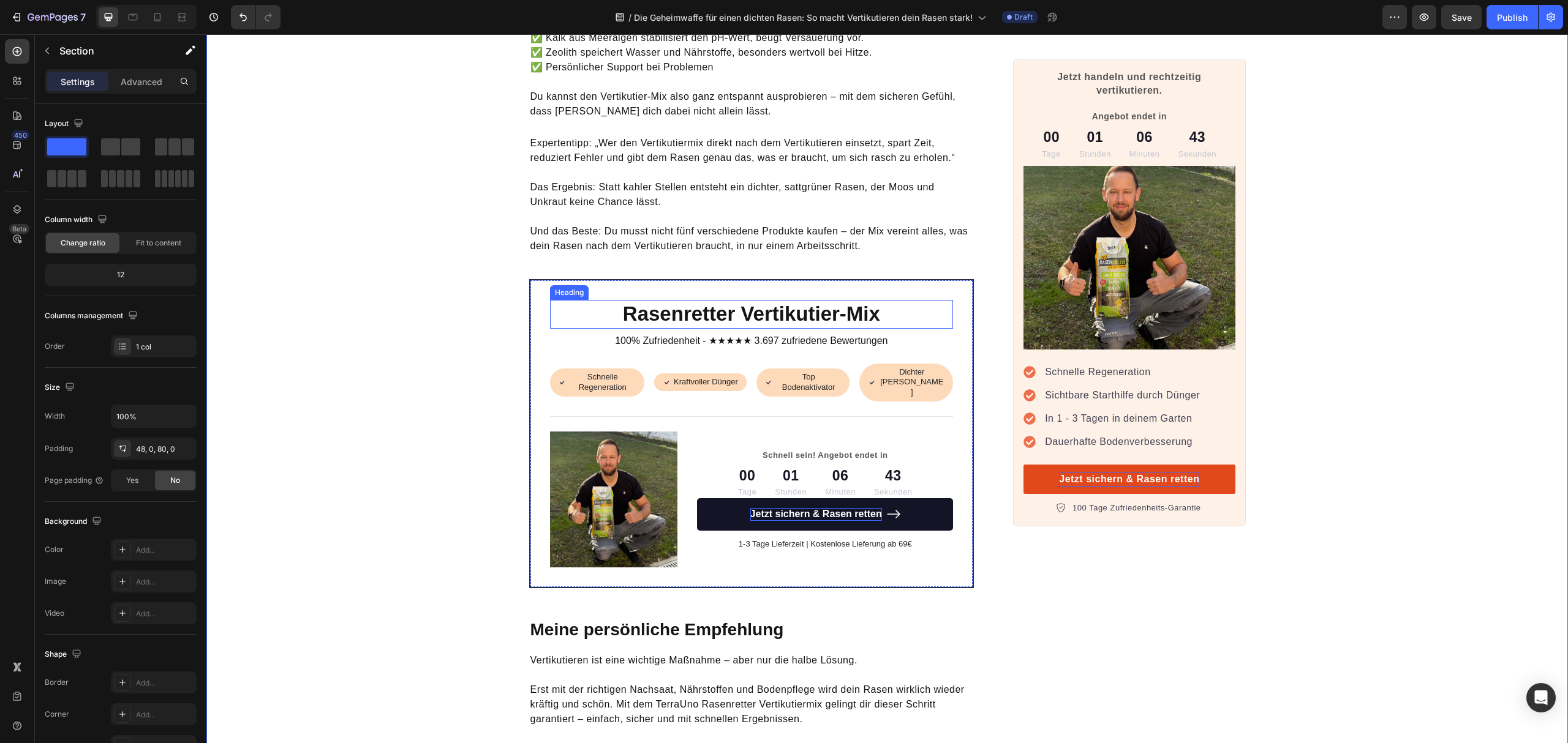
click at [645, 301] on p "Rasenretter Vertikutier-Mix" at bounding box center [752, 314] width 401 height 26
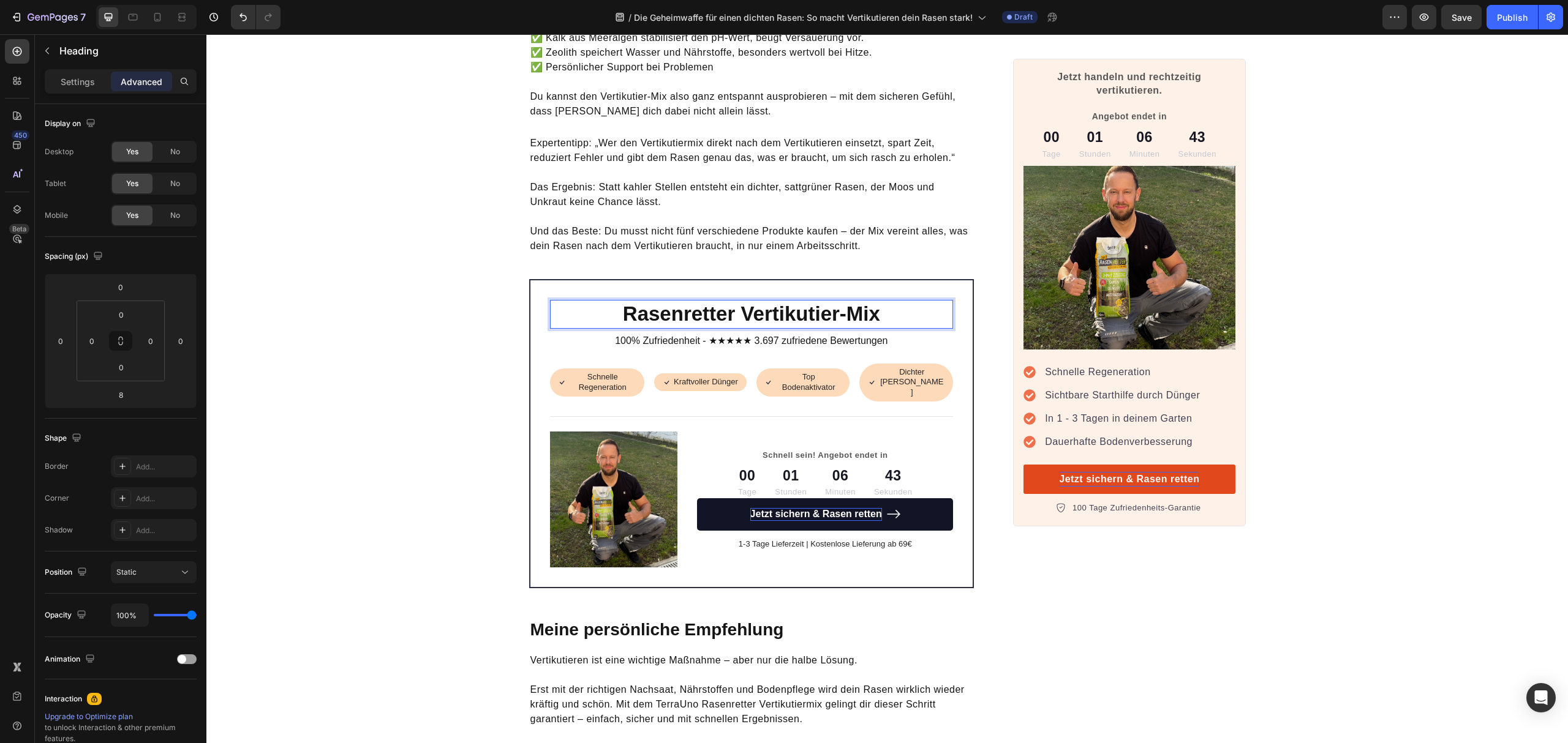
click at [626, 301] on p "Rasenretter Vertikutier-Mix" at bounding box center [752, 314] width 401 height 26
click at [618, 301] on p "Rasenretter Vertikutier-Mix" at bounding box center [752, 314] width 401 height 26
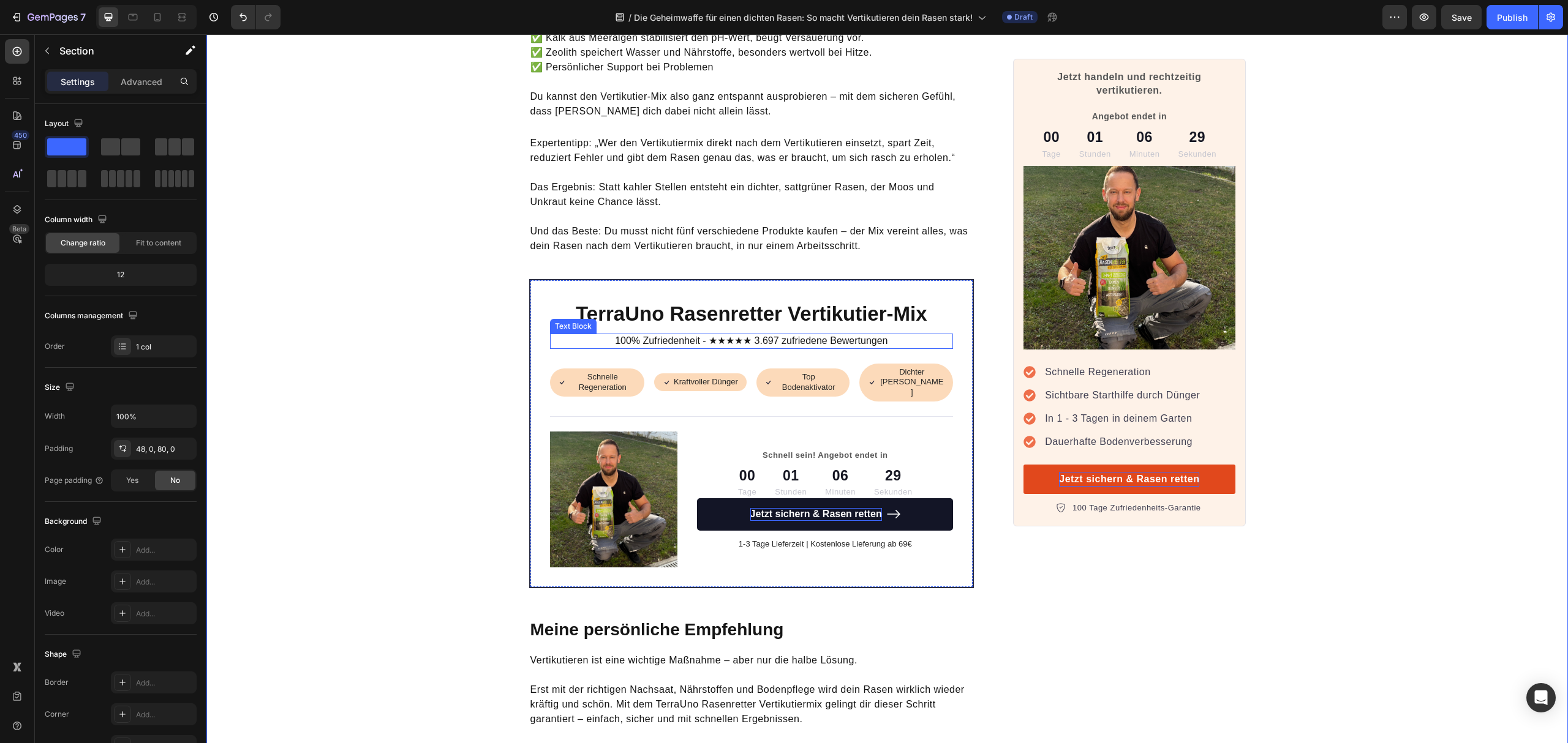
click at [697, 335] on p "100% Zufriedenheit - ★★★★★ 3.697 zufriedene Bewertungen" at bounding box center [752, 341] width 401 height 13
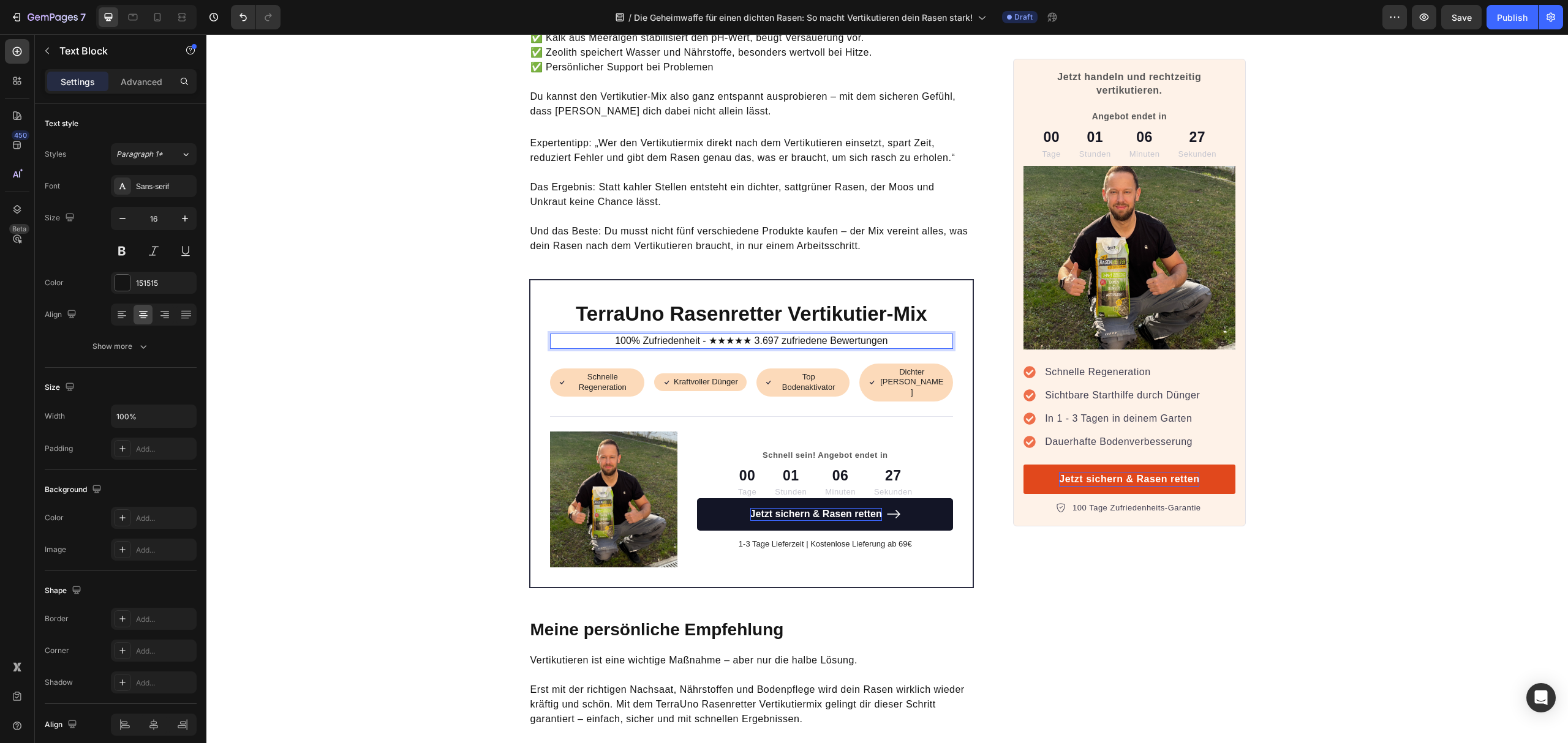
click at [695, 335] on p "100% Zufriedenheit - ★★★★★ 3.697 zufriedene Bewertungen" at bounding box center [752, 341] width 401 height 13
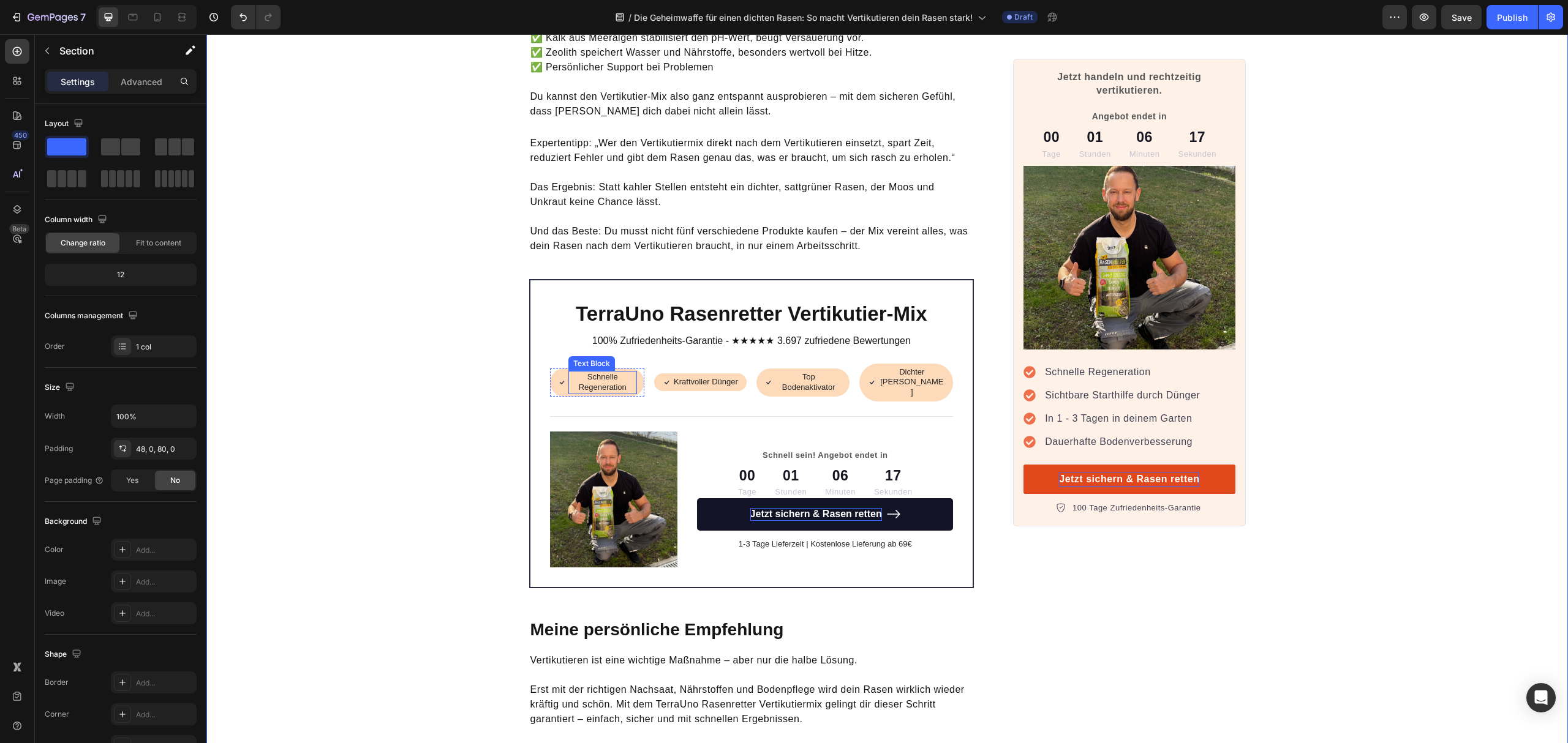
click at [616, 372] on p "Schnelle Regeneration" at bounding box center [603, 382] width 67 height 21
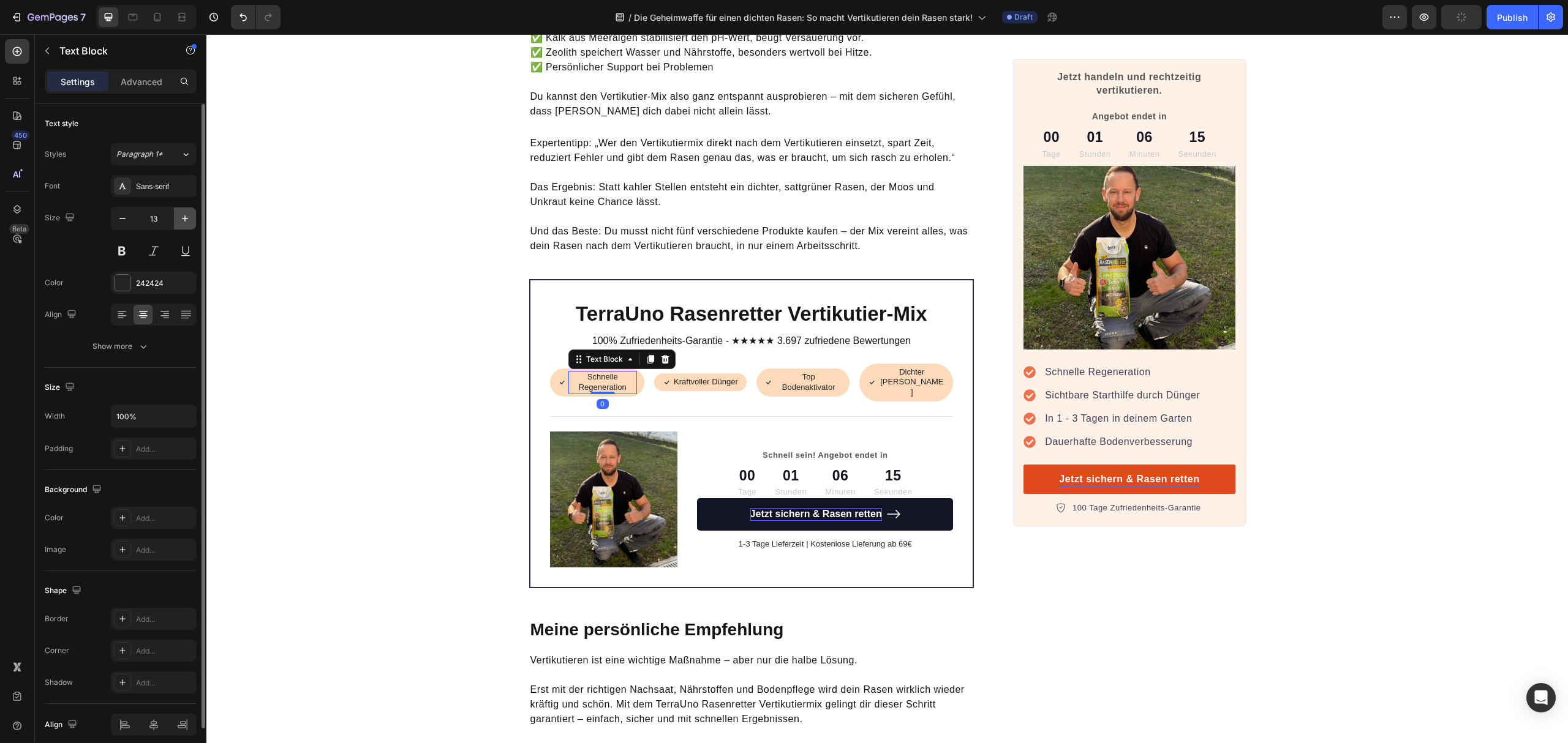
click at [186, 216] on icon "button" at bounding box center [184, 218] width 12 height 12
type input "14"
click at [716, 377] on p "Kraftvoller Dünger" at bounding box center [706, 382] width 64 height 10
click at [185, 215] on icon "button" at bounding box center [184, 218] width 12 height 12
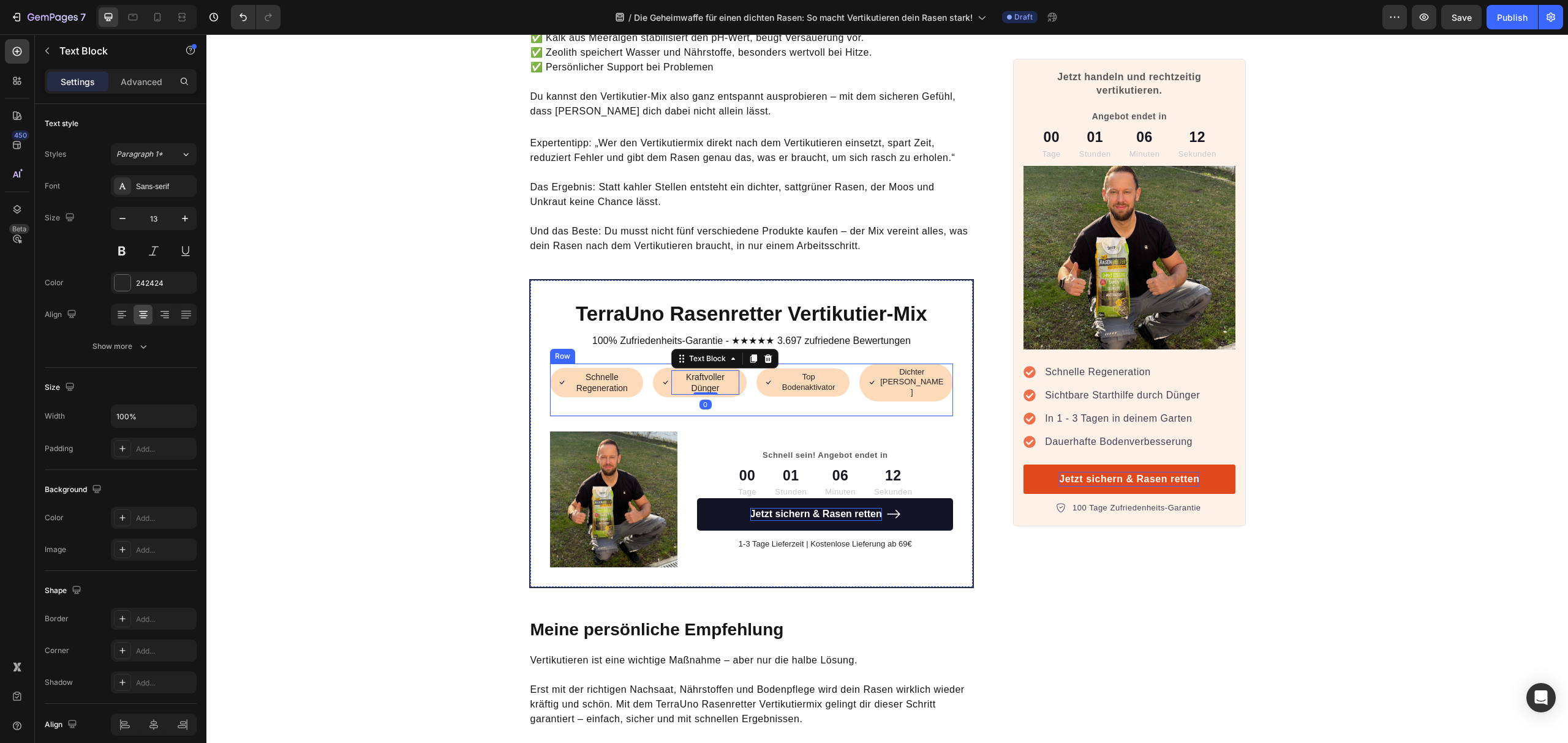
type input "14"
click at [790, 372] on p "Top Bodenaktivator" at bounding box center [809, 382] width 66 height 21
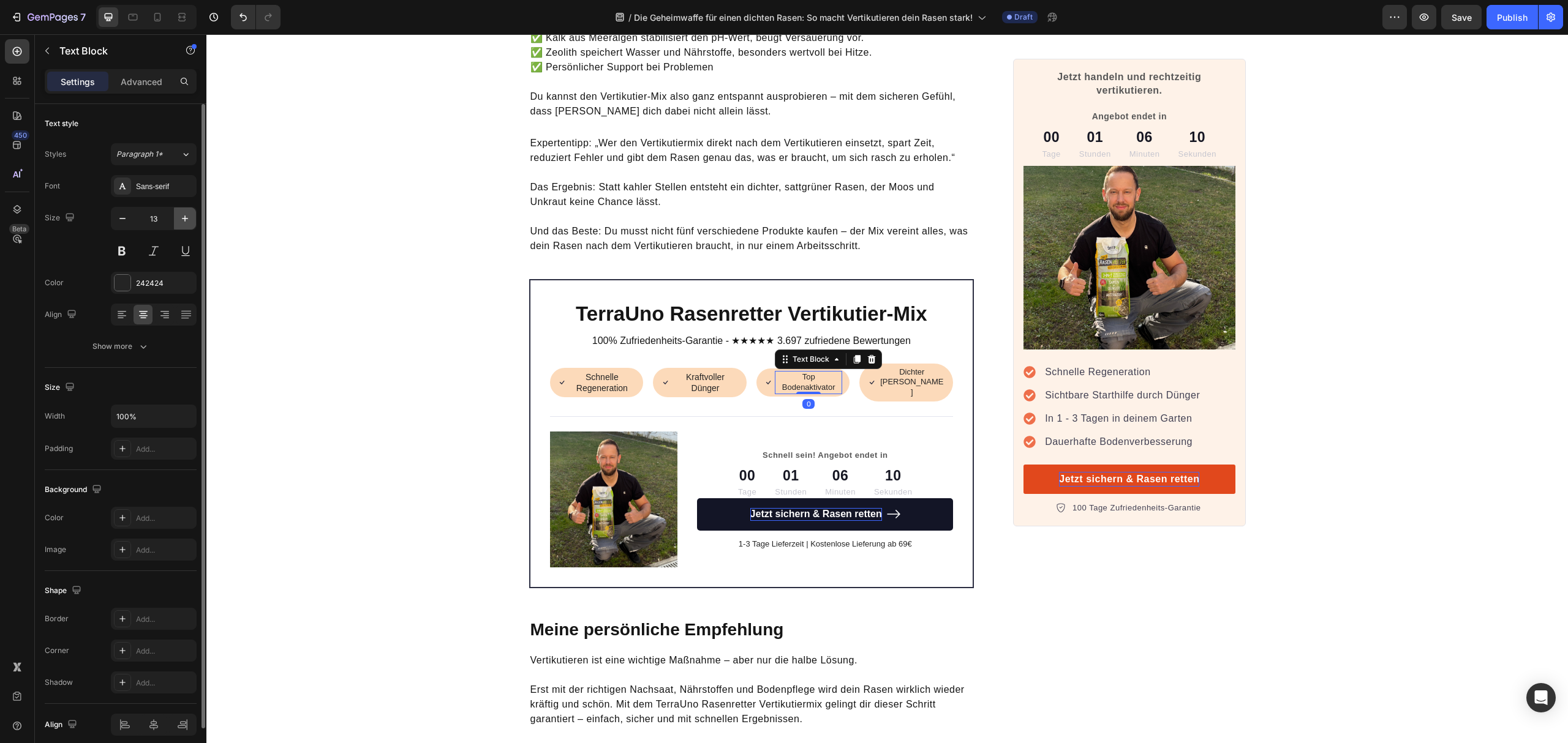
click at [180, 221] on icon "button" at bounding box center [184, 218] width 12 height 12
type input "14"
click at [932, 367] on p "Dichter [PERSON_NAME]" at bounding box center [912, 382] width 66 height 31
click at [175, 220] on button "button" at bounding box center [185, 218] width 22 height 22
type input "14"
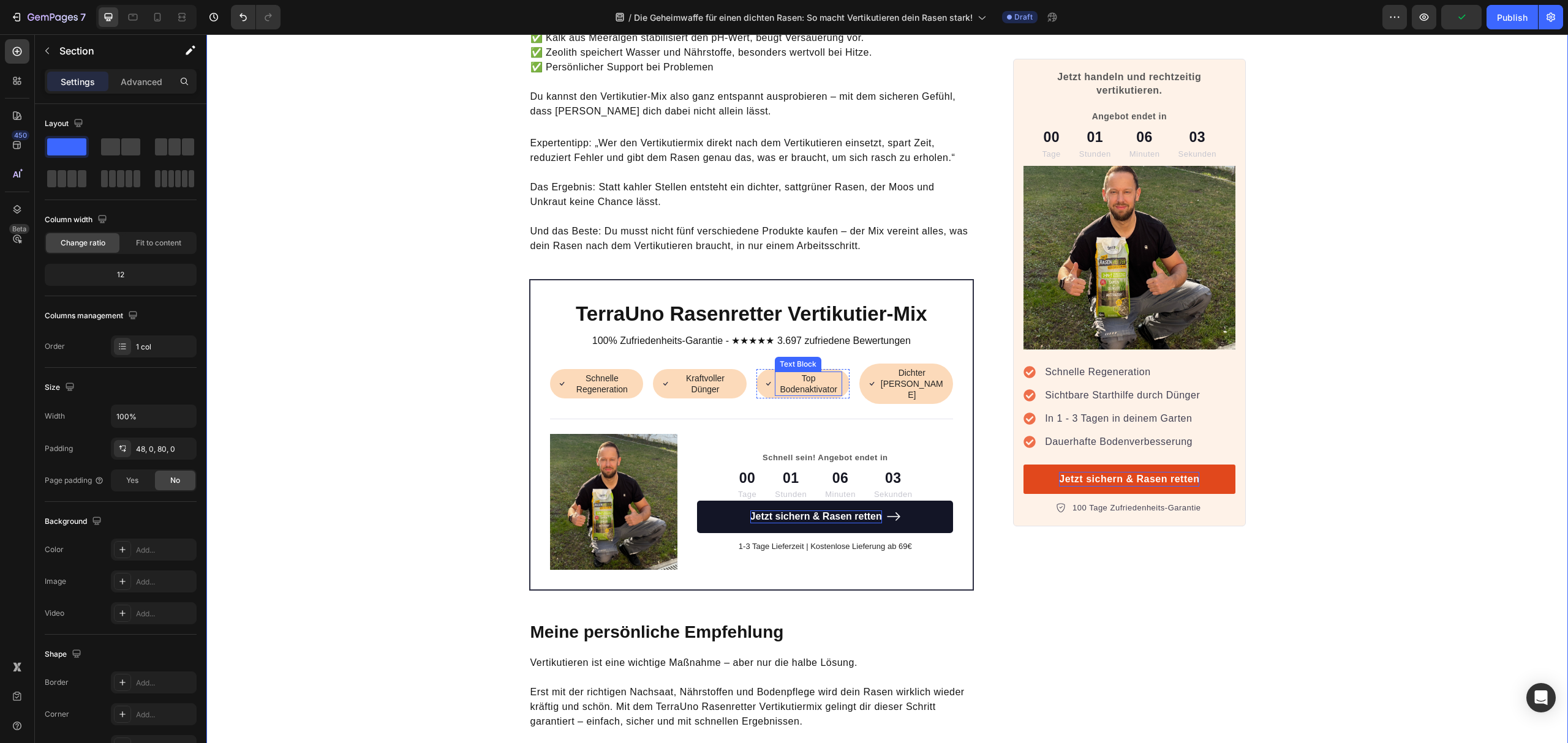
click at [799, 373] on p "Top Bodenaktivator" at bounding box center [809, 384] width 66 height 22
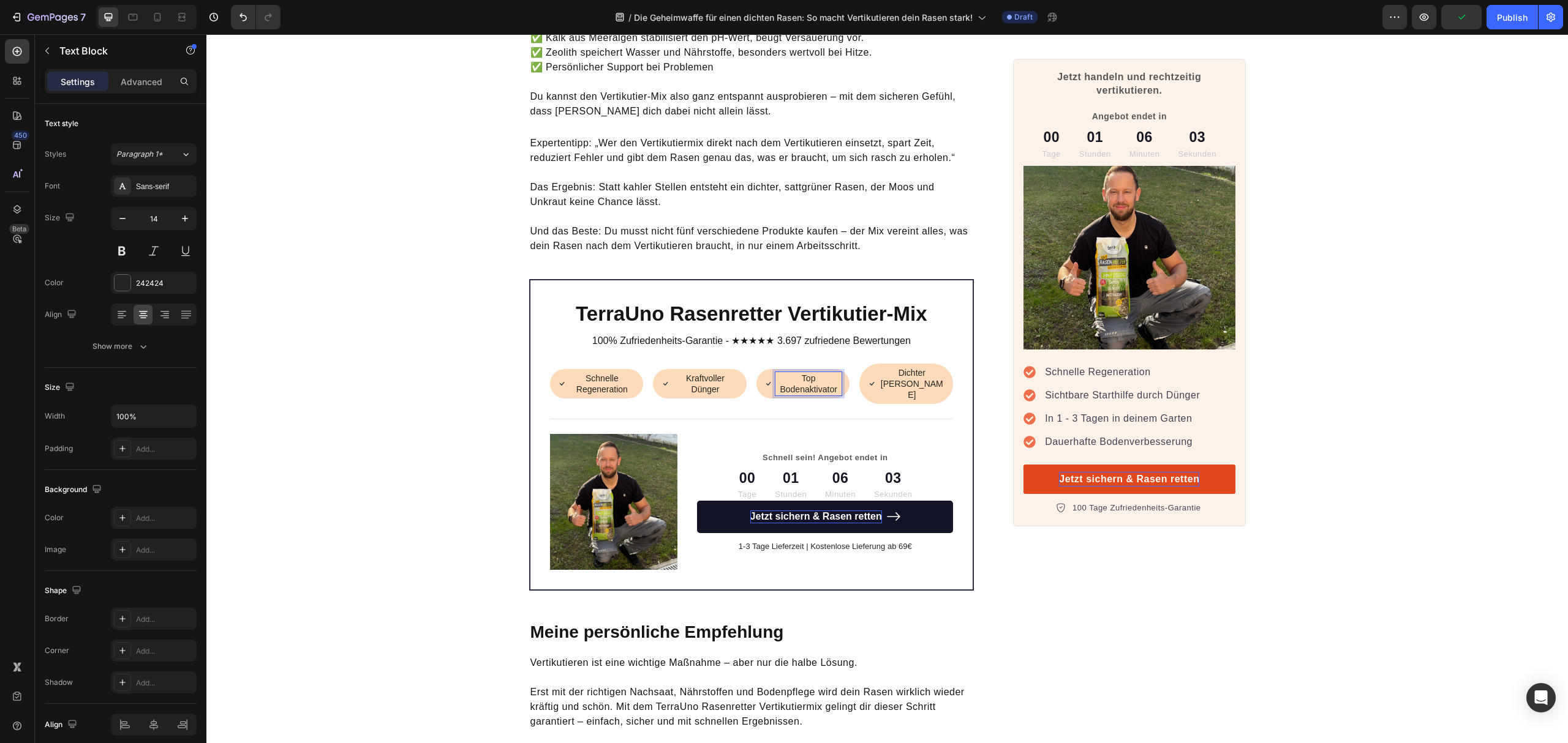
click at [790, 373] on p "Top Bodenaktivator" at bounding box center [809, 384] width 66 height 22
click at [905, 367] on p "Dichter [PERSON_NAME]" at bounding box center [912, 383] width 66 height 34
click at [910, 367] on p "Dichter [PERSON_NAME]" at bounding box center [912, 383] width 66 height 34
click at [911, 367] on p "Dichter [PERSON_NAME]" at bounding box center [912, 383] width 66 height 34
click at [896, 367] on p "Dichter [PERSON_NAME]" at bounding box center [912, 383] width 66 height 34
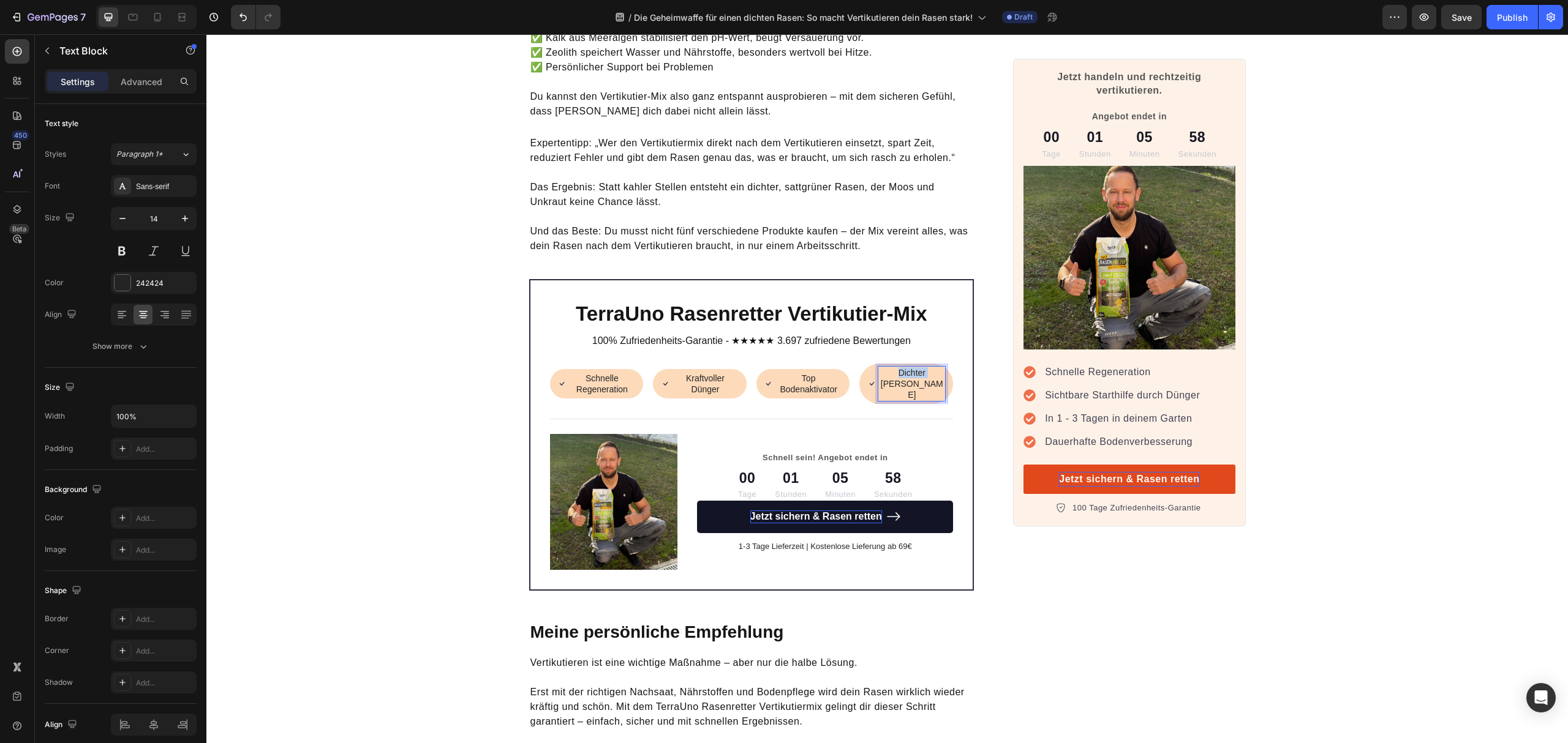
click at [896, 367] on p "Dichter [PERSON_NAME]" at bounding box center [912, 383] width 66 height 34
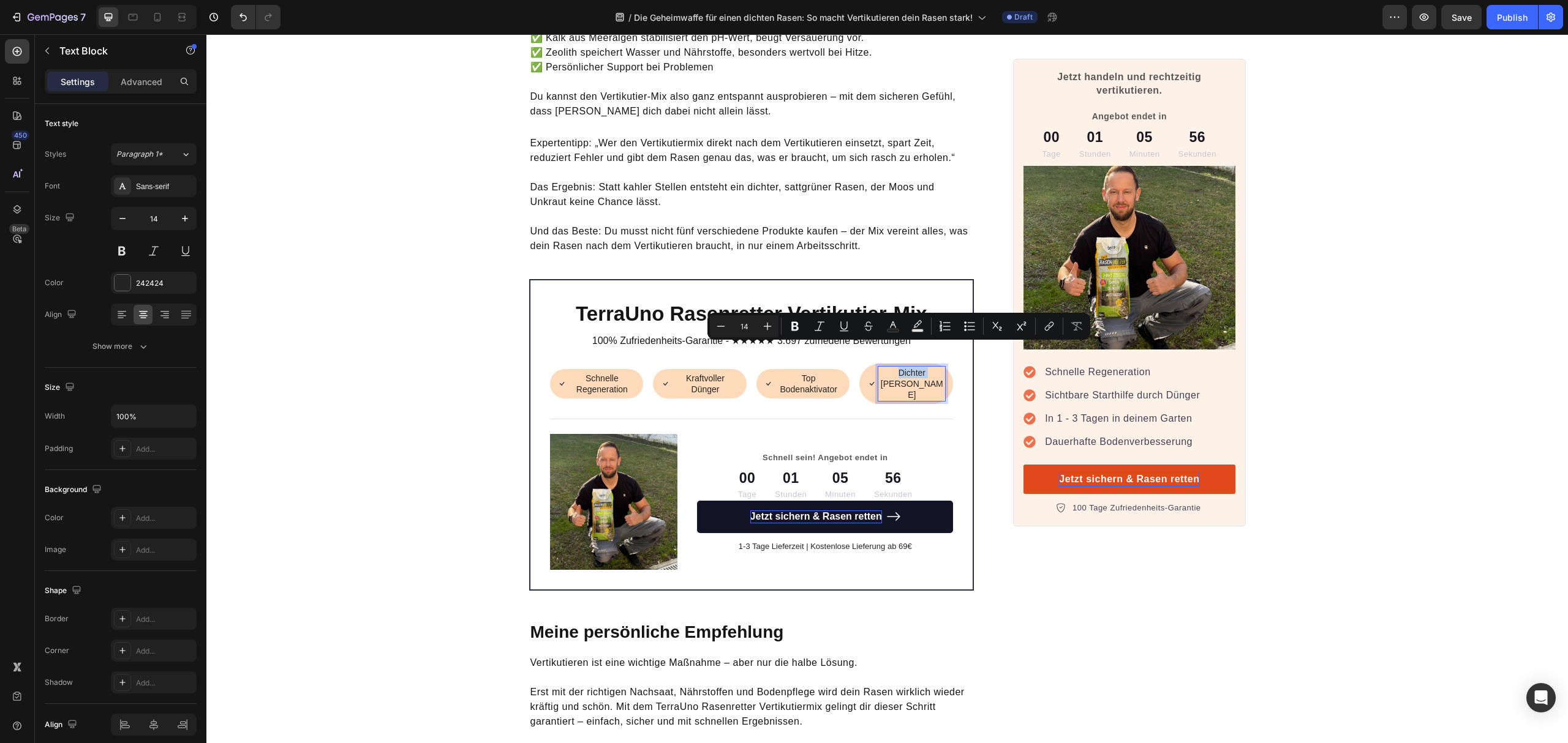
click at [914, 367] on p "Dichter [PERSON_NAME]" at bounding box center [912, 383] width 66 height 34
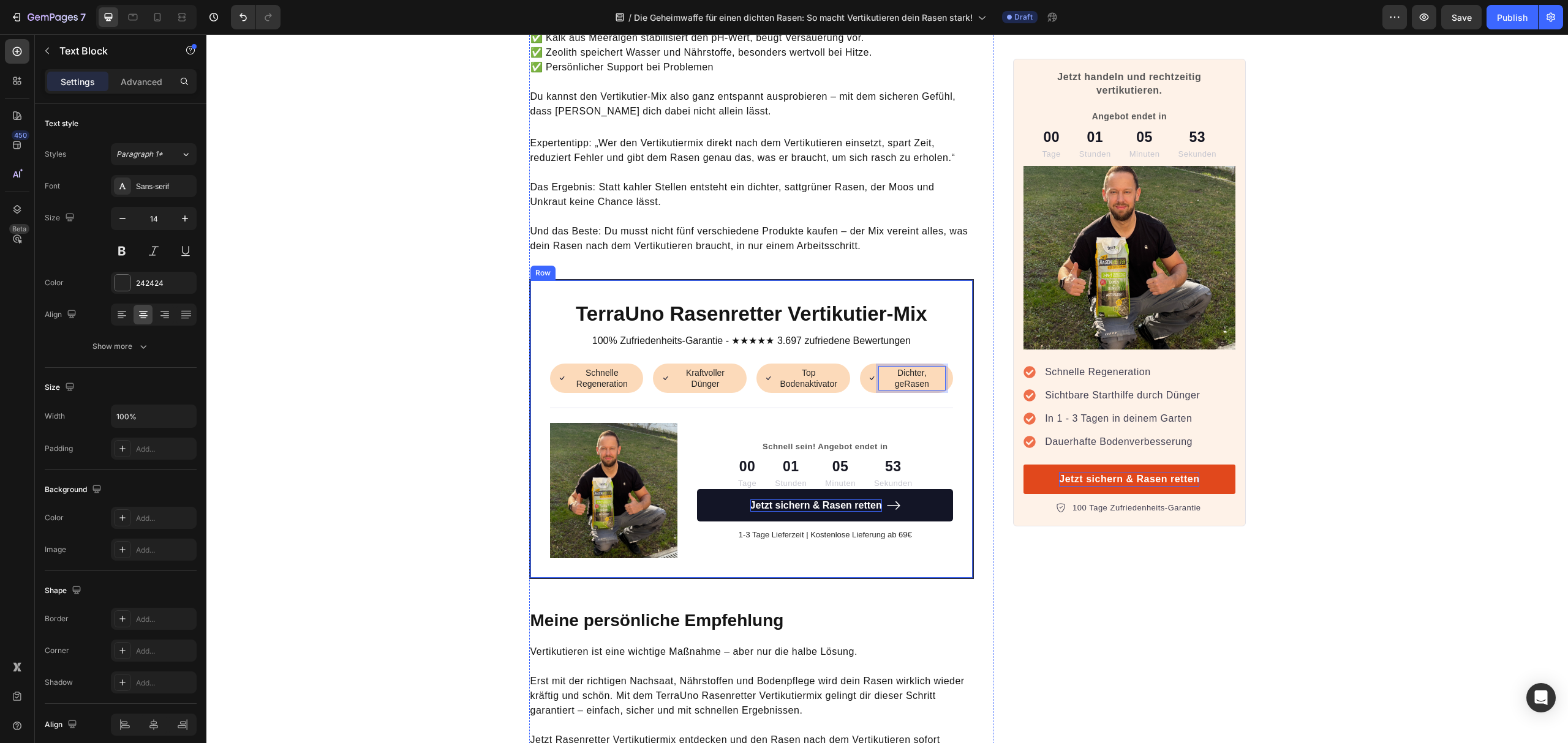
scroll to position [3795, 0]
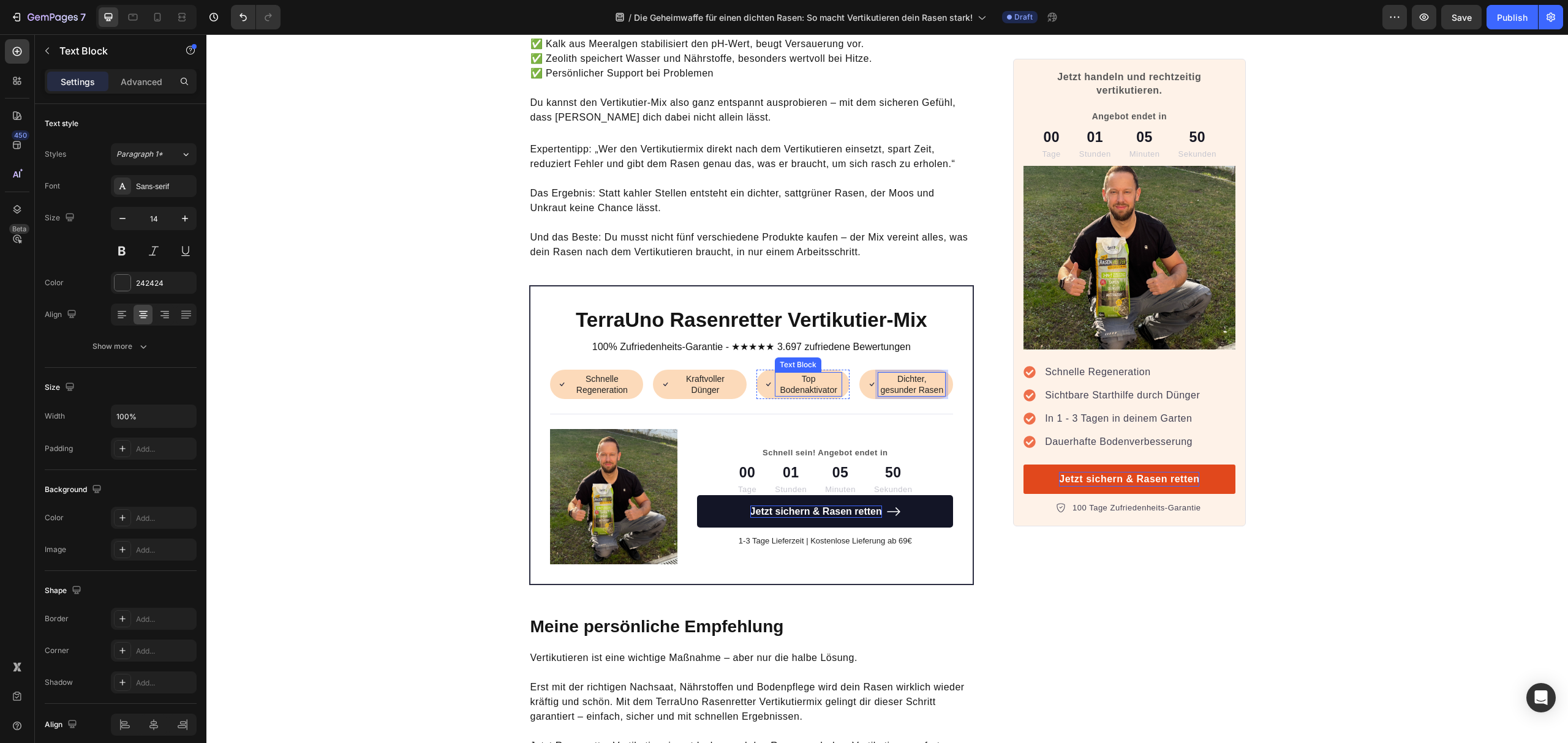
click at [807, 373] on p "Top Bodenaktivator" at bounding box center [809, 384] width 66 height 22
click at [801, 373] on p "Top Bodenaktivator" at bounding box center [809, 384] width 66 height 22
click at [915, 401] on div "TerraUno Rasenretter Vertikutier-Mix Heading 100% Zufriedenheits-Garantie - ★★★…" at bounding box center [752, 435] width 404 height 259
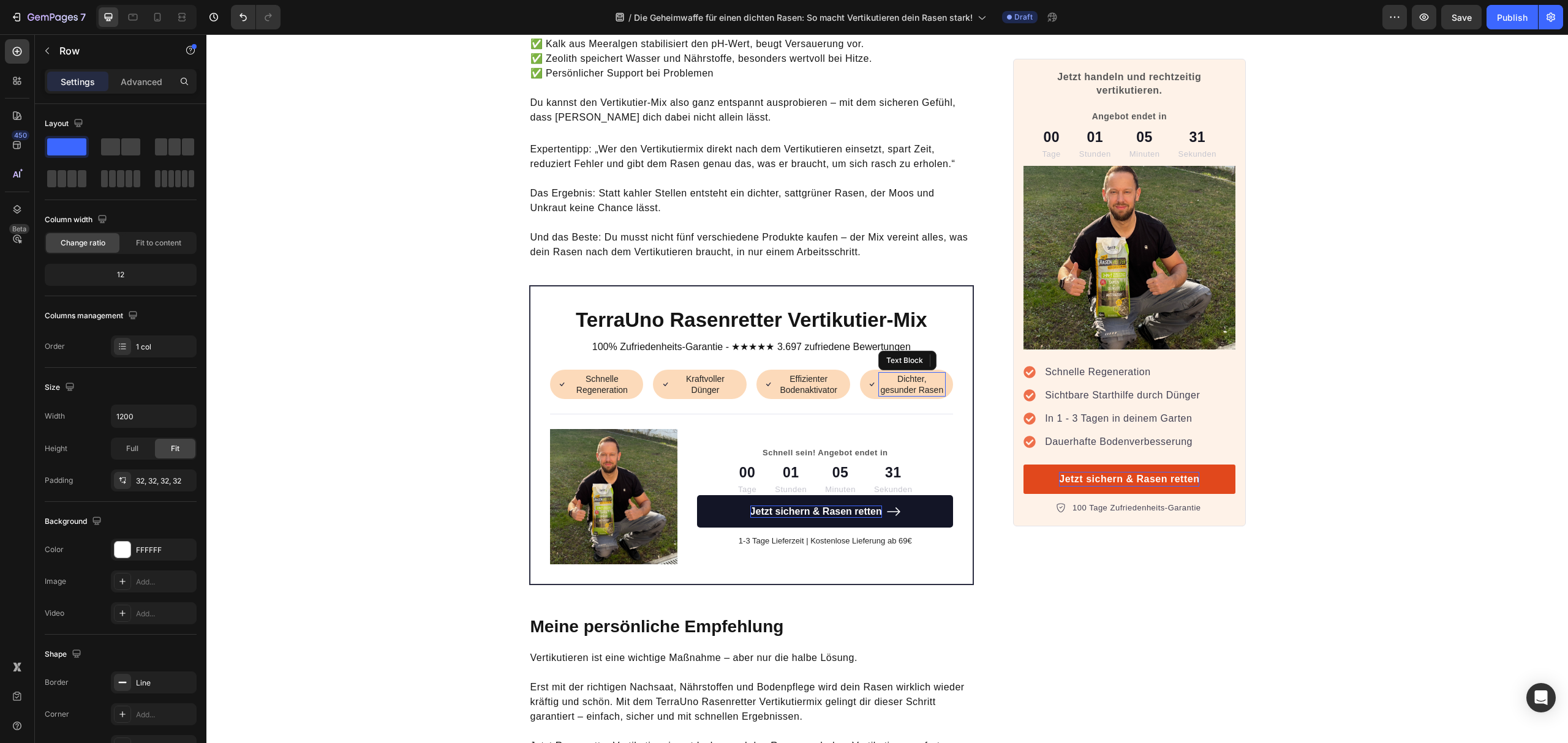
click at [910, 373] on p "Dichter, gesunder Rasen" at bounding box center [912, 384] width 66 height 22
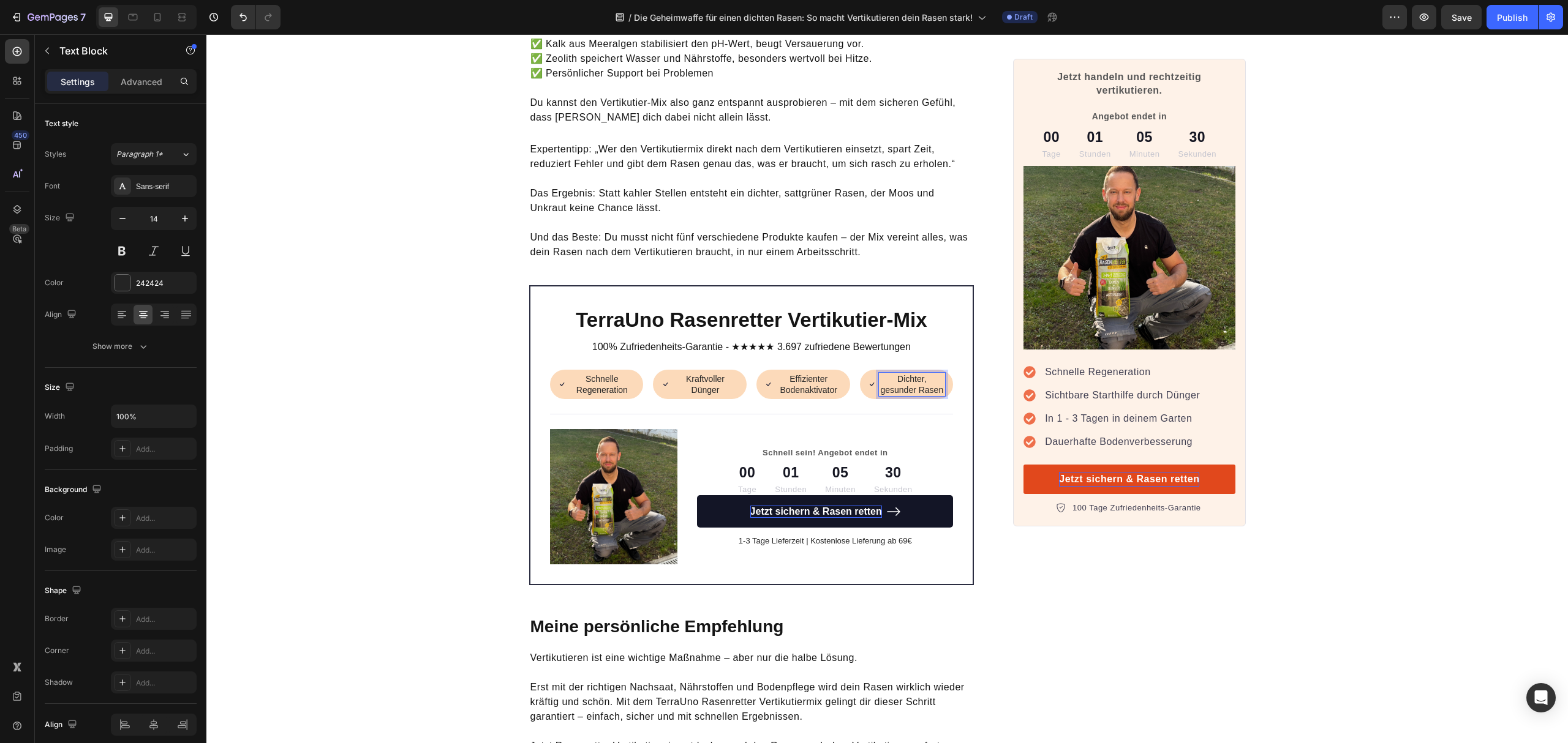
click at [888, 373] on p "Dichter, gesunder Rasen" at bounding box center [912, 384] width 66 height 22
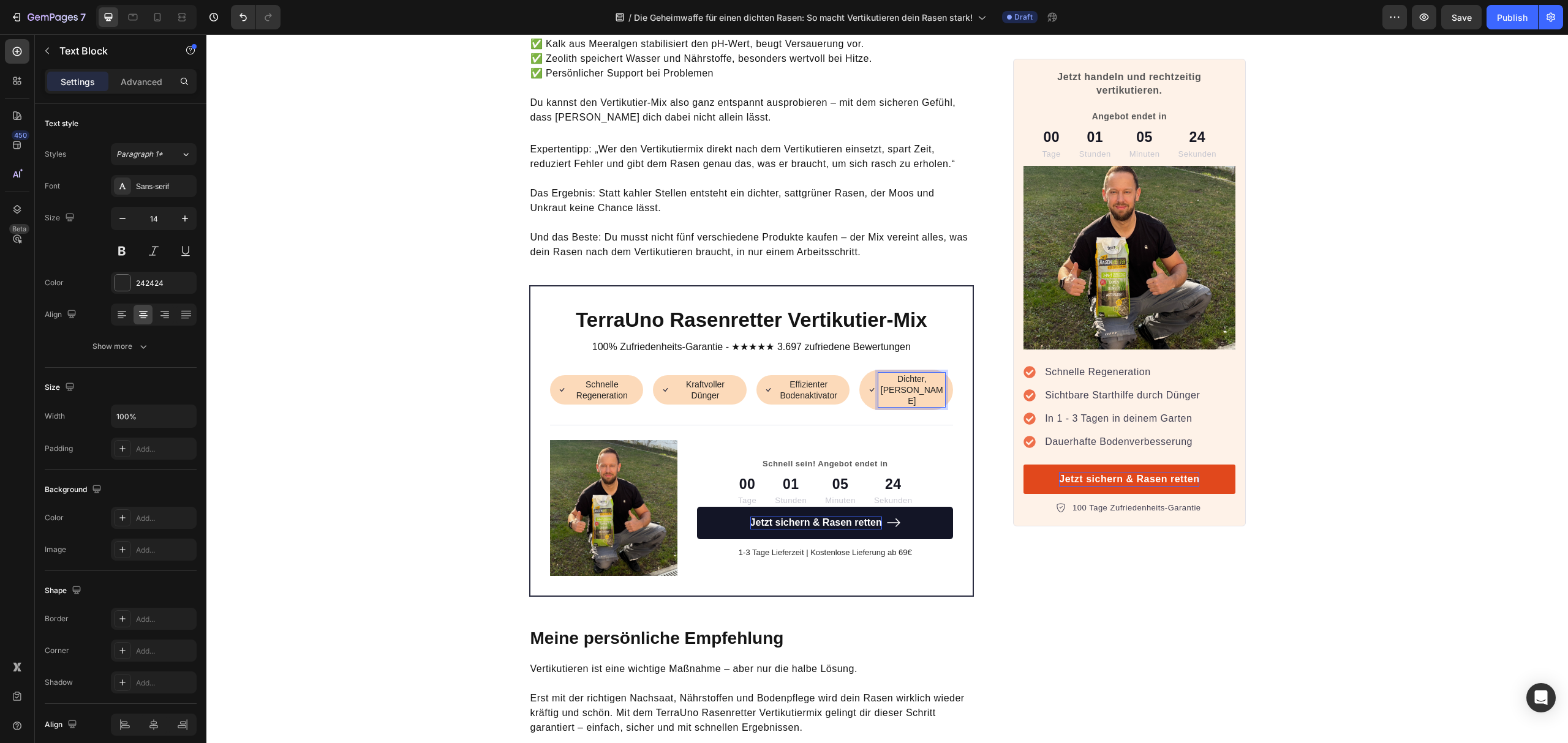
click at [912, 373] on p "Dichter, [PERSON_NAME]" at bounding box center [912, 390] width 66 height 34
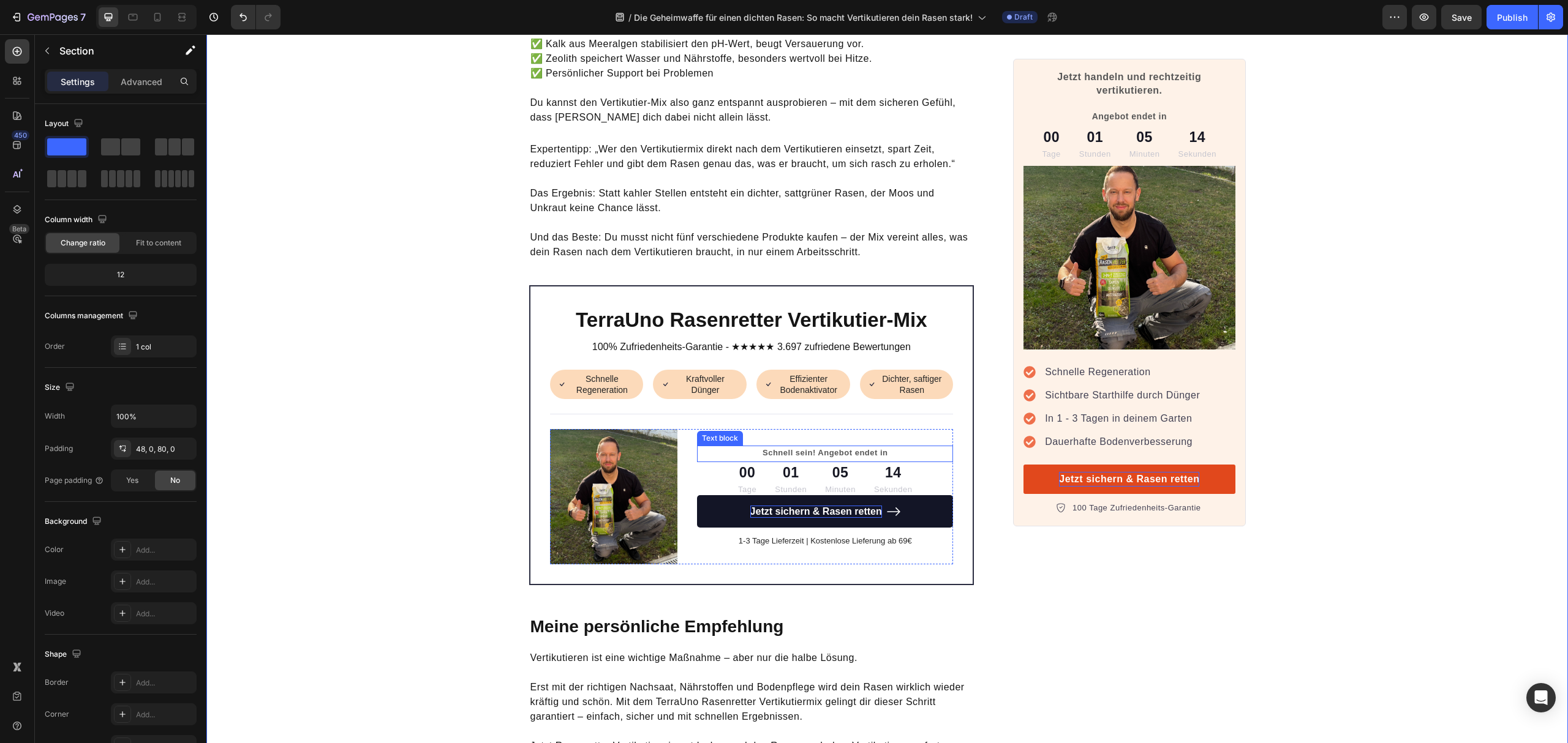
click at [838, 447] on p "Schnell sein! Angebot endet in" at bounding box center [826, 453] width 254 height 12
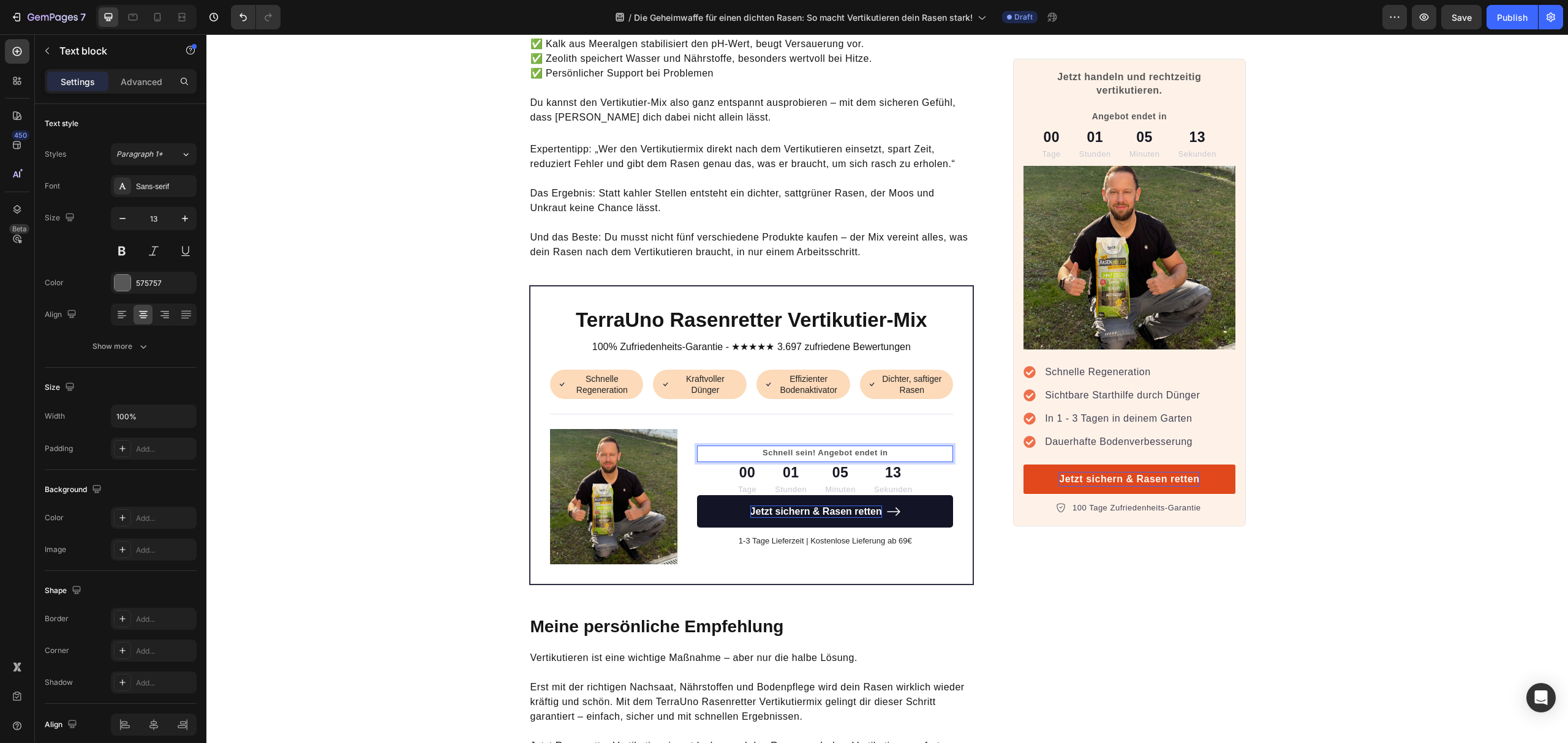
click at [838, 447] on p "Schnell sein! Angebot endet in" at bounding box center [826, 453] width 254 height 12
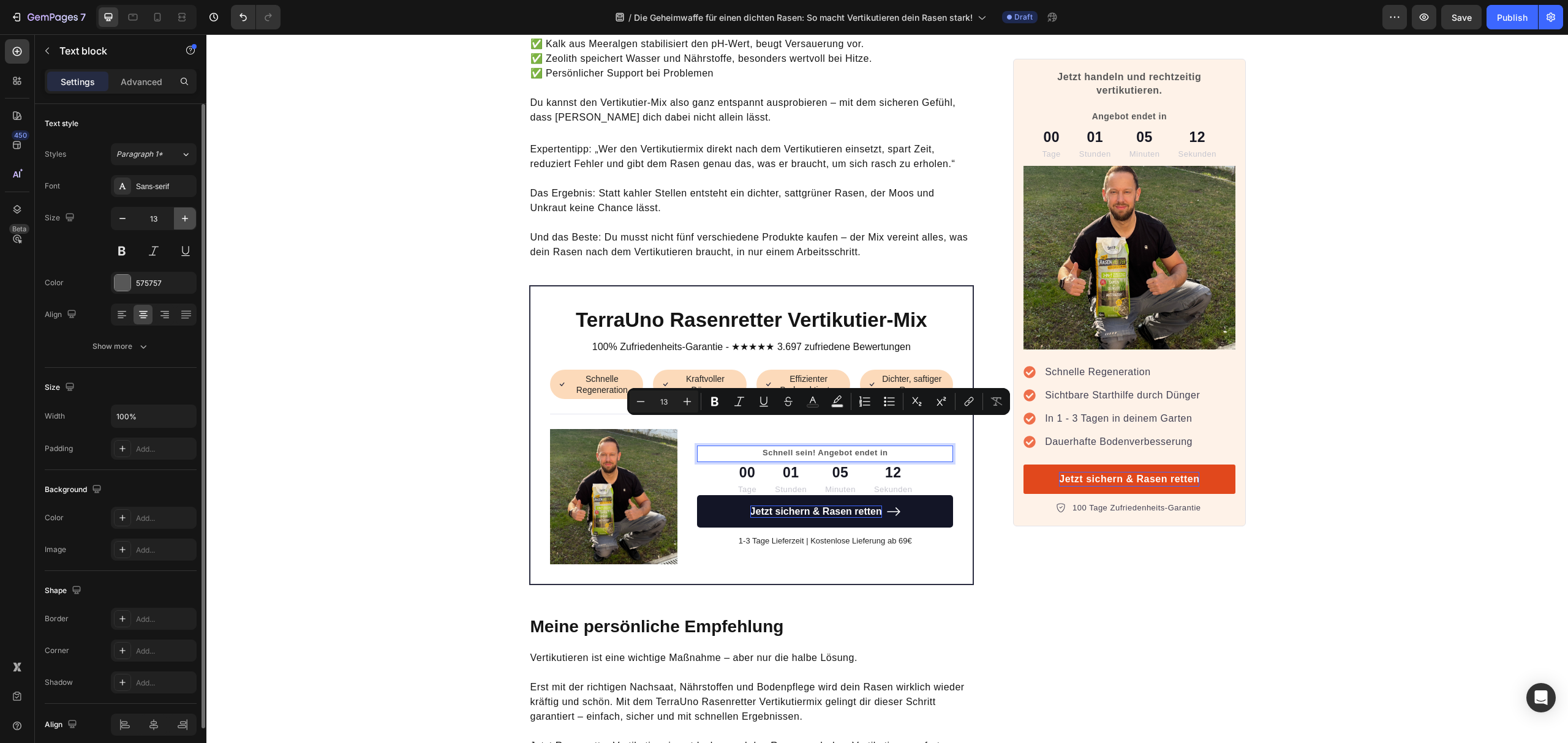
click at [178, 212] on button "button" at bounding box center [185, 218] width 22 height 22
type input "14"
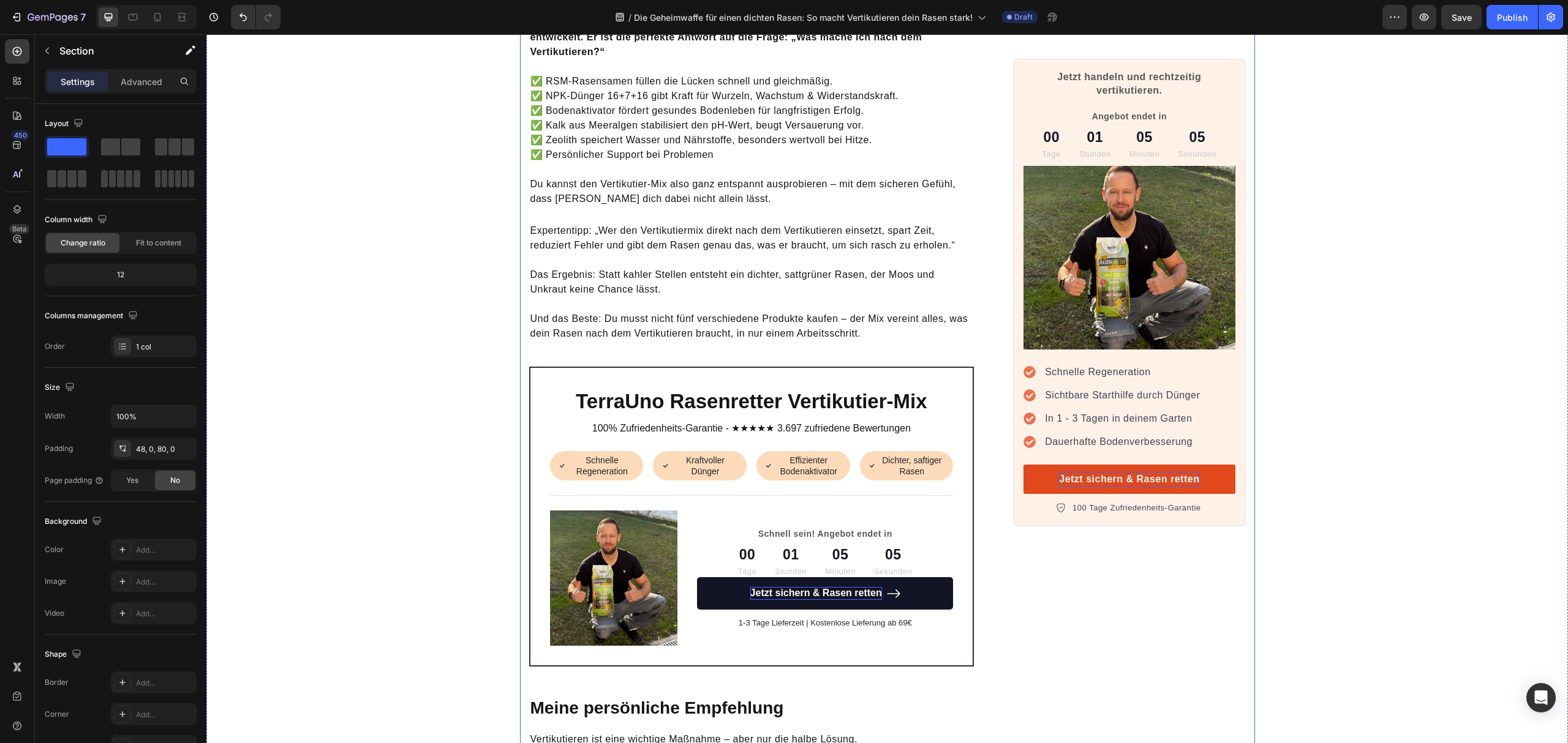
scroll to position [3860, 0]
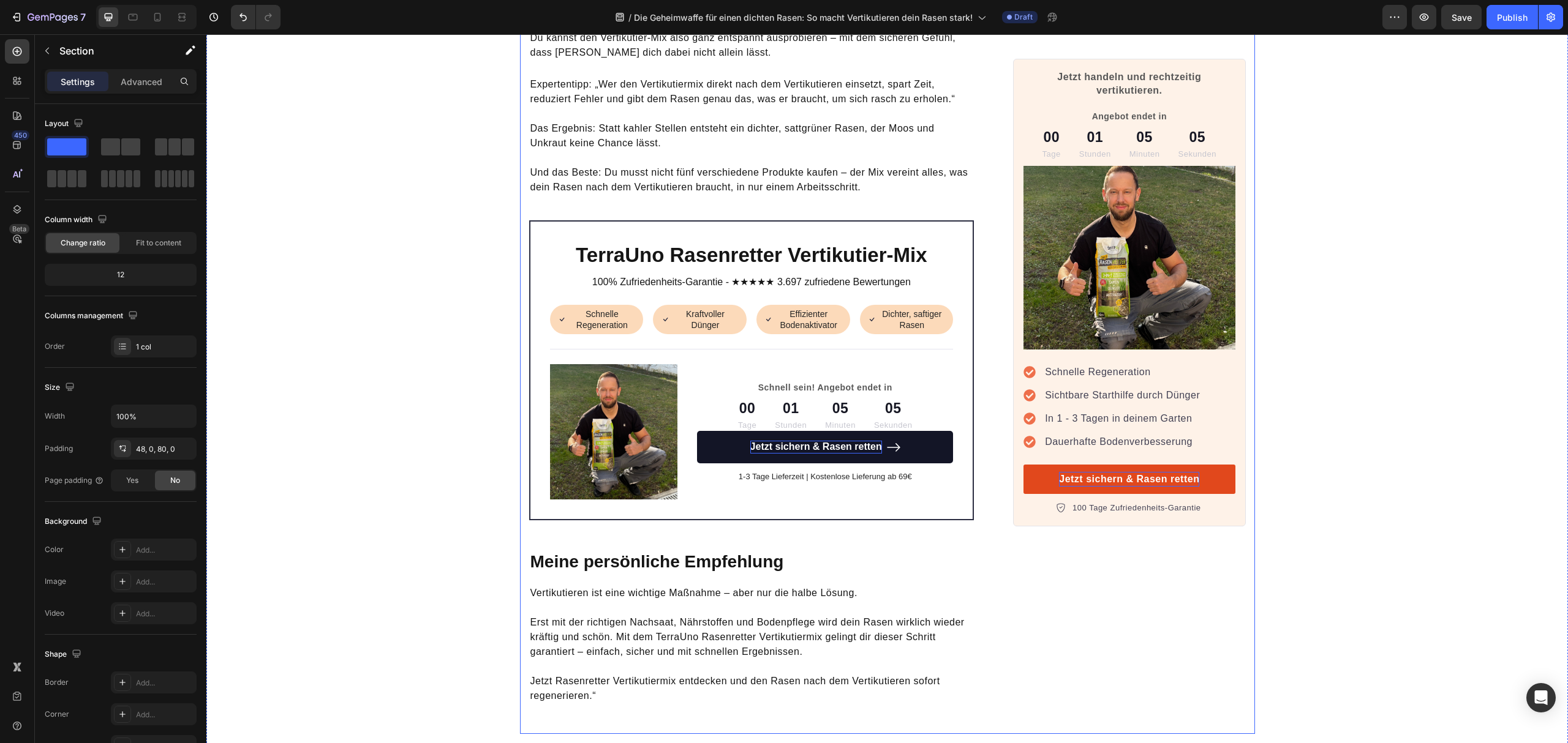
click at [809, 382] on p "Schnell sein! Angebot endet in" at bounding box center [826, 388] width 254 height 13
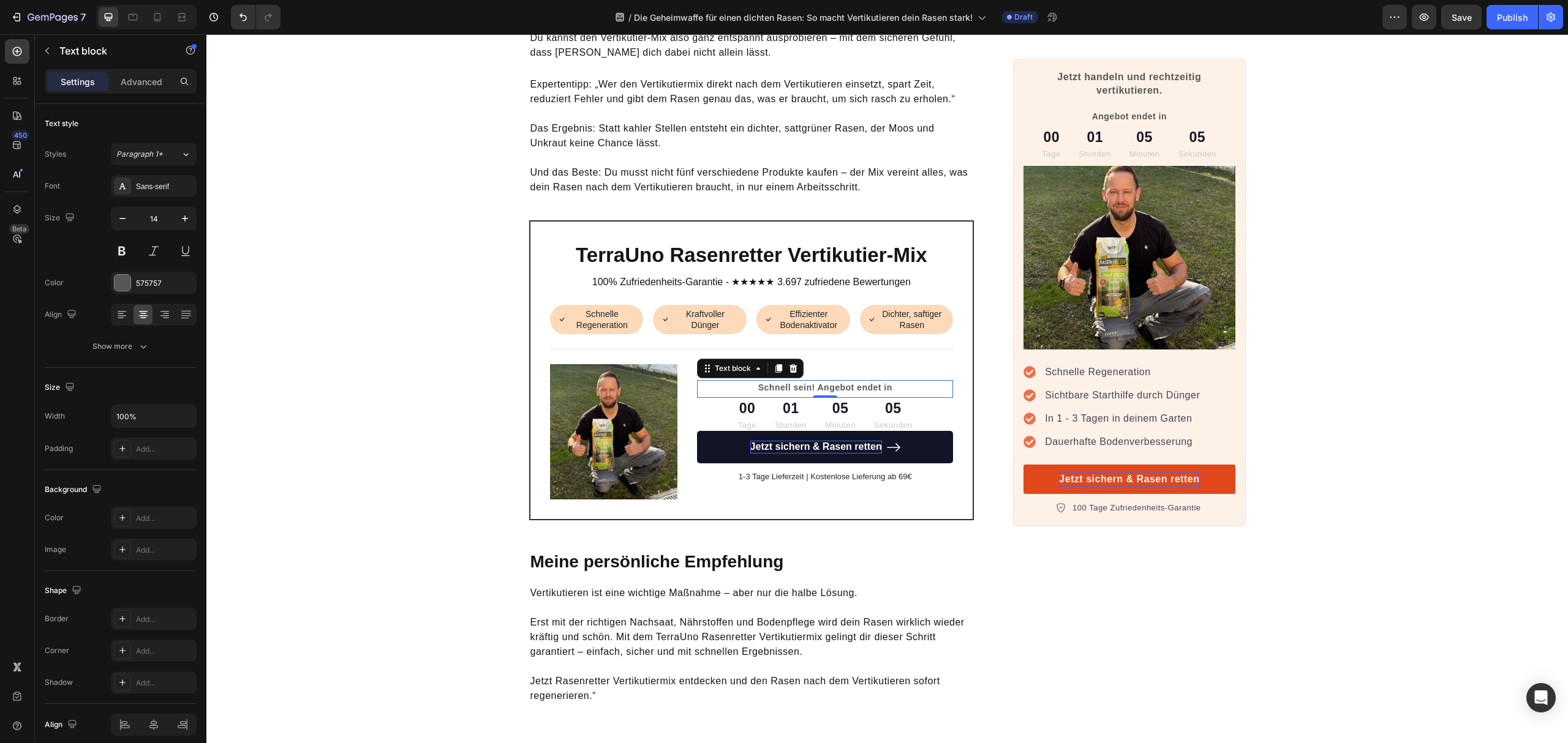
click at [806, 382] on p "Schnell sein! Angebot endet in" at bounding box center [826, 388] width 254 height 13
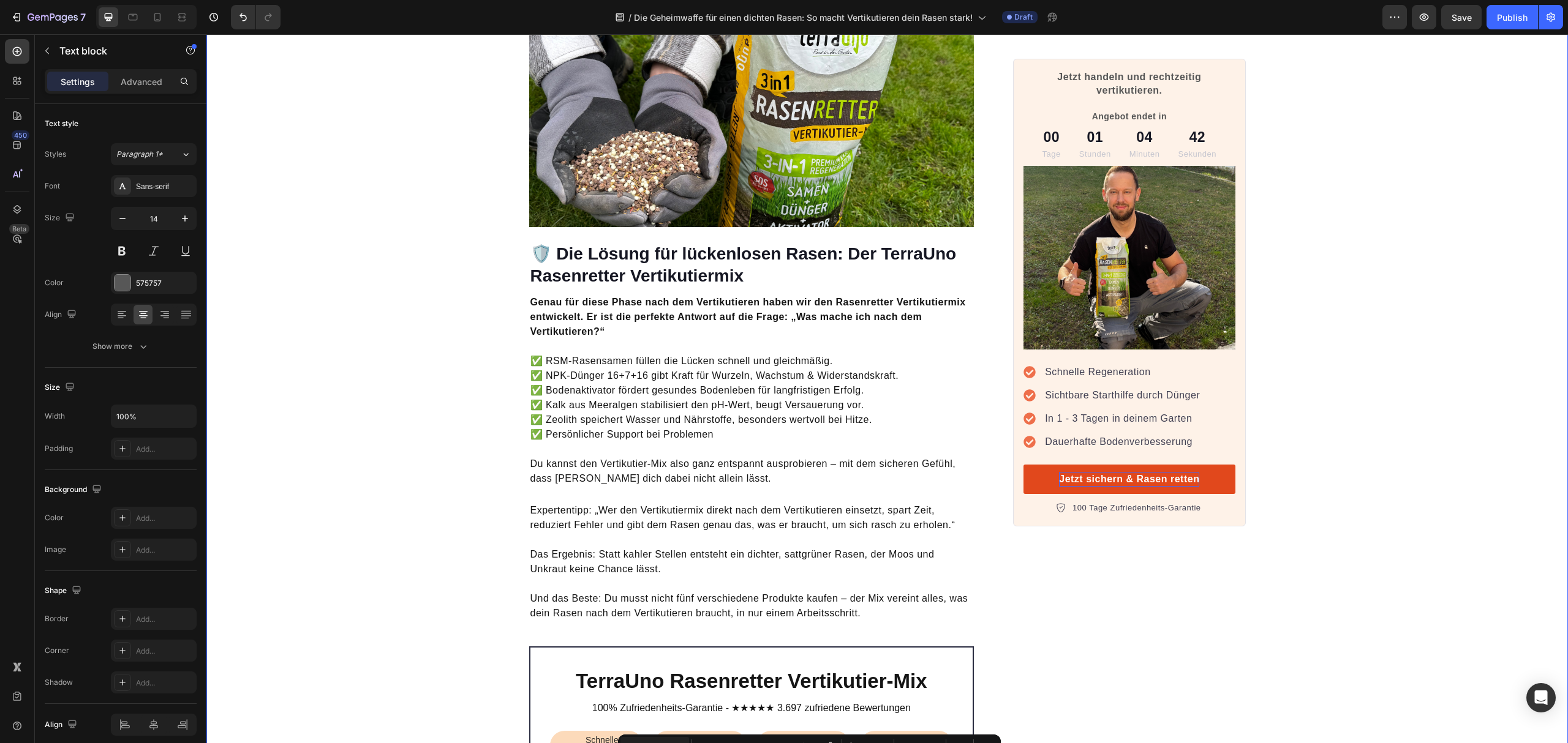
scroll to position [3511, 0]
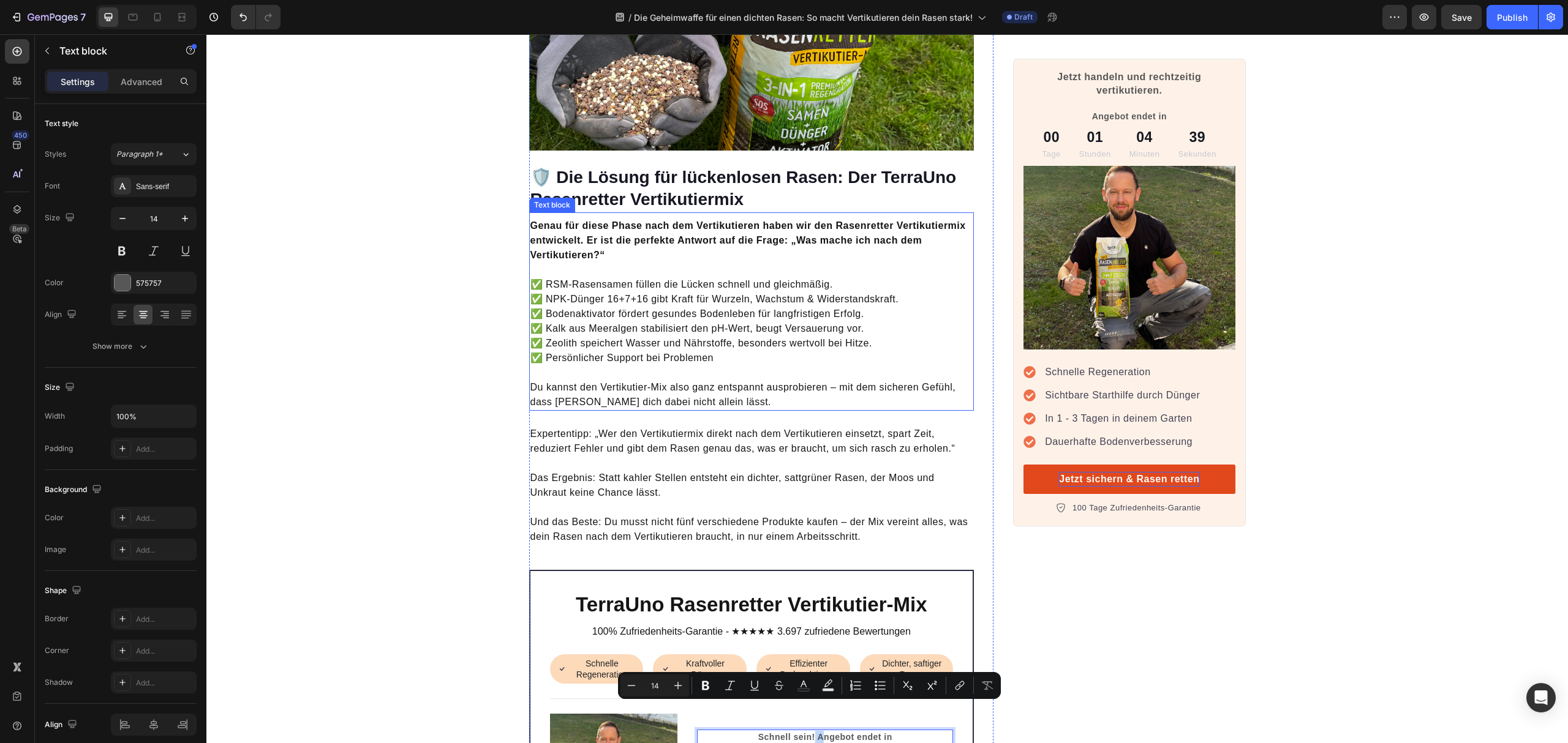
click at [731, 333] on p "✅ RSM-Rasensamen füllen die Lücken schnell und gleichmäßig. ✅ NPK-Dünger 16+7+1…" at bounding box center [752, 321] width 443 height 89
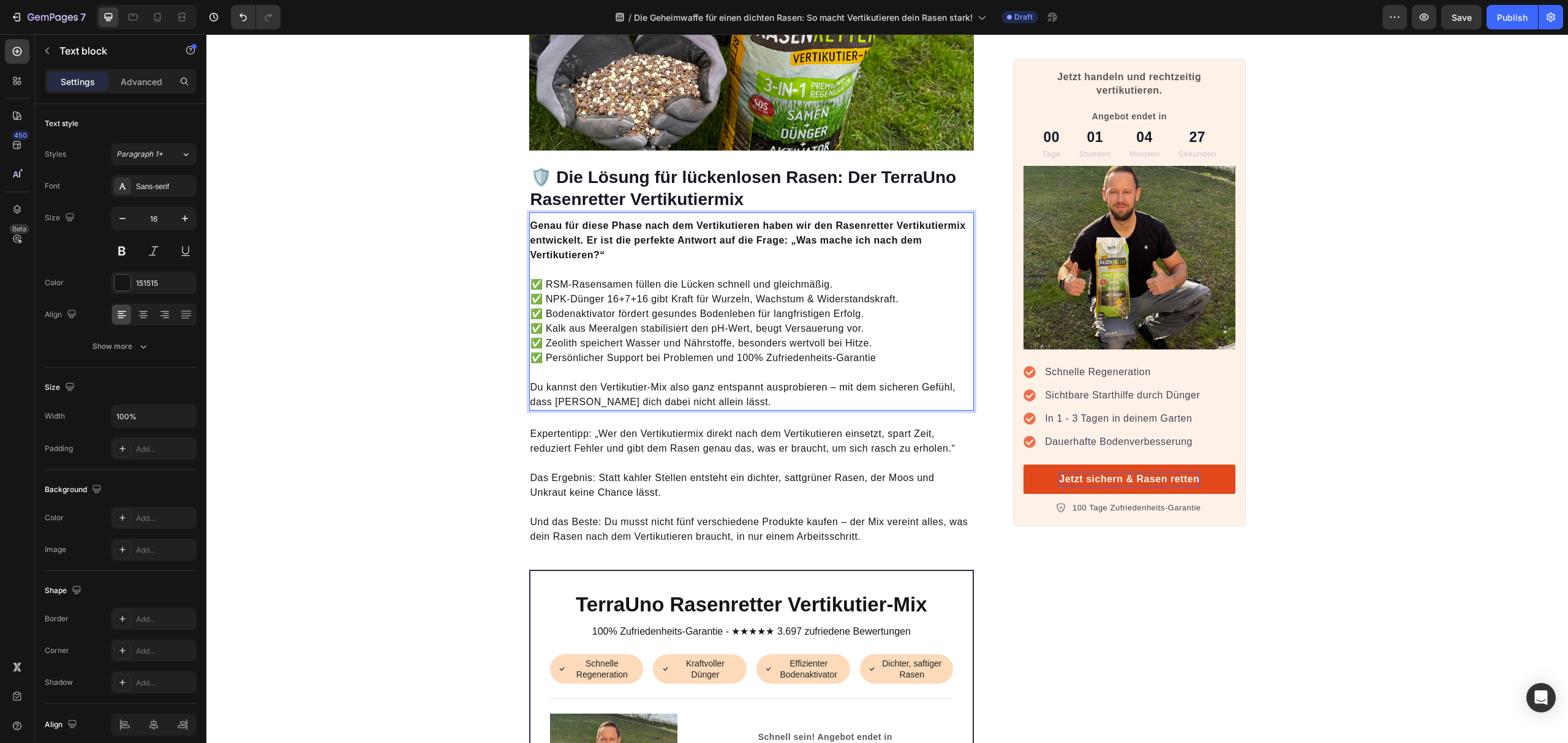
click at [742, 316] on p "✅ RSM-Rasensamen füllen die Lücken schnell und gleichmäßig. ✅ NPK-Dünger 16+7+1…" at bounding box center [752, 321] width 443 height 89
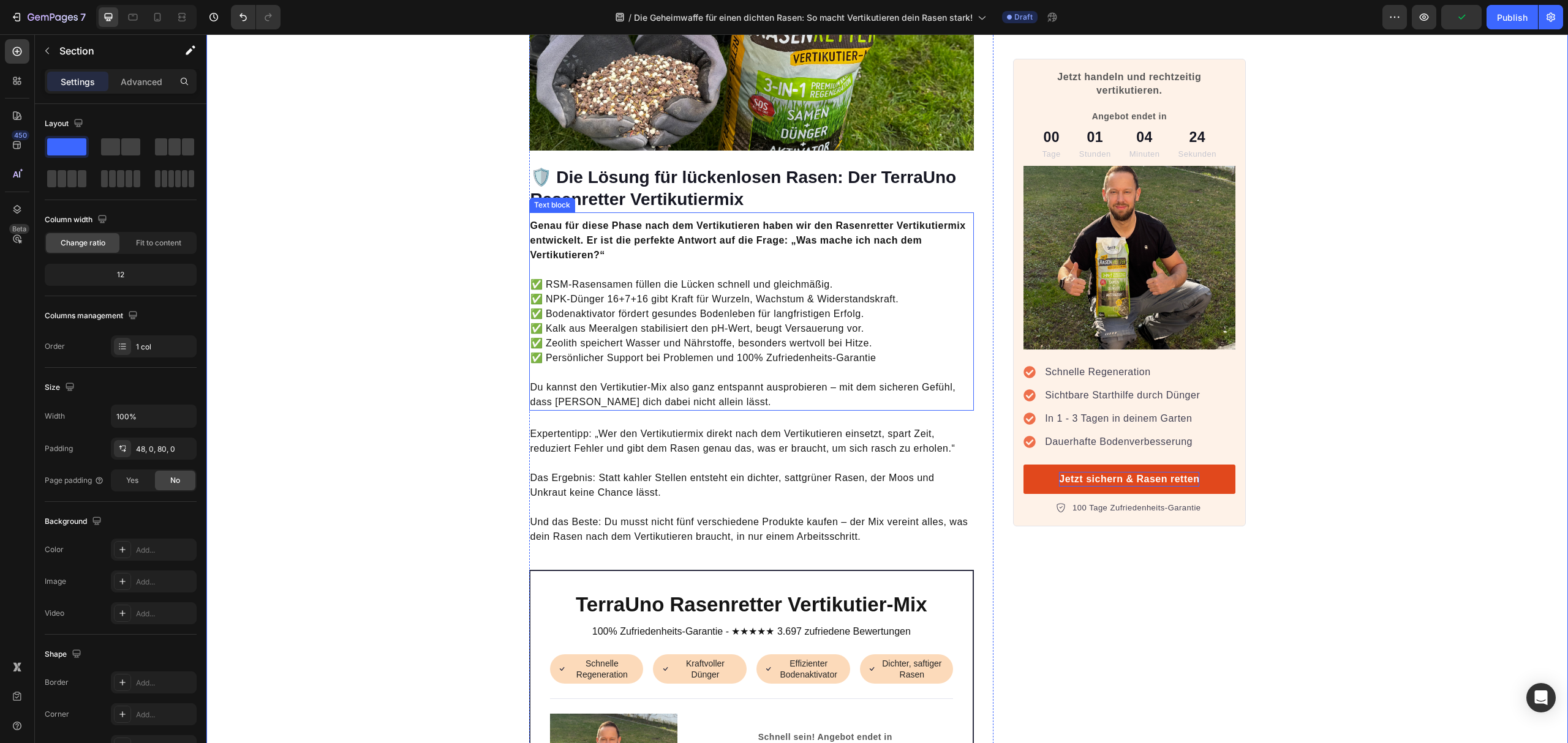
click at [755, 365] on p "Rich Text Editor. Editing area: main" at bounding box center [752, 372] width 443 height 15
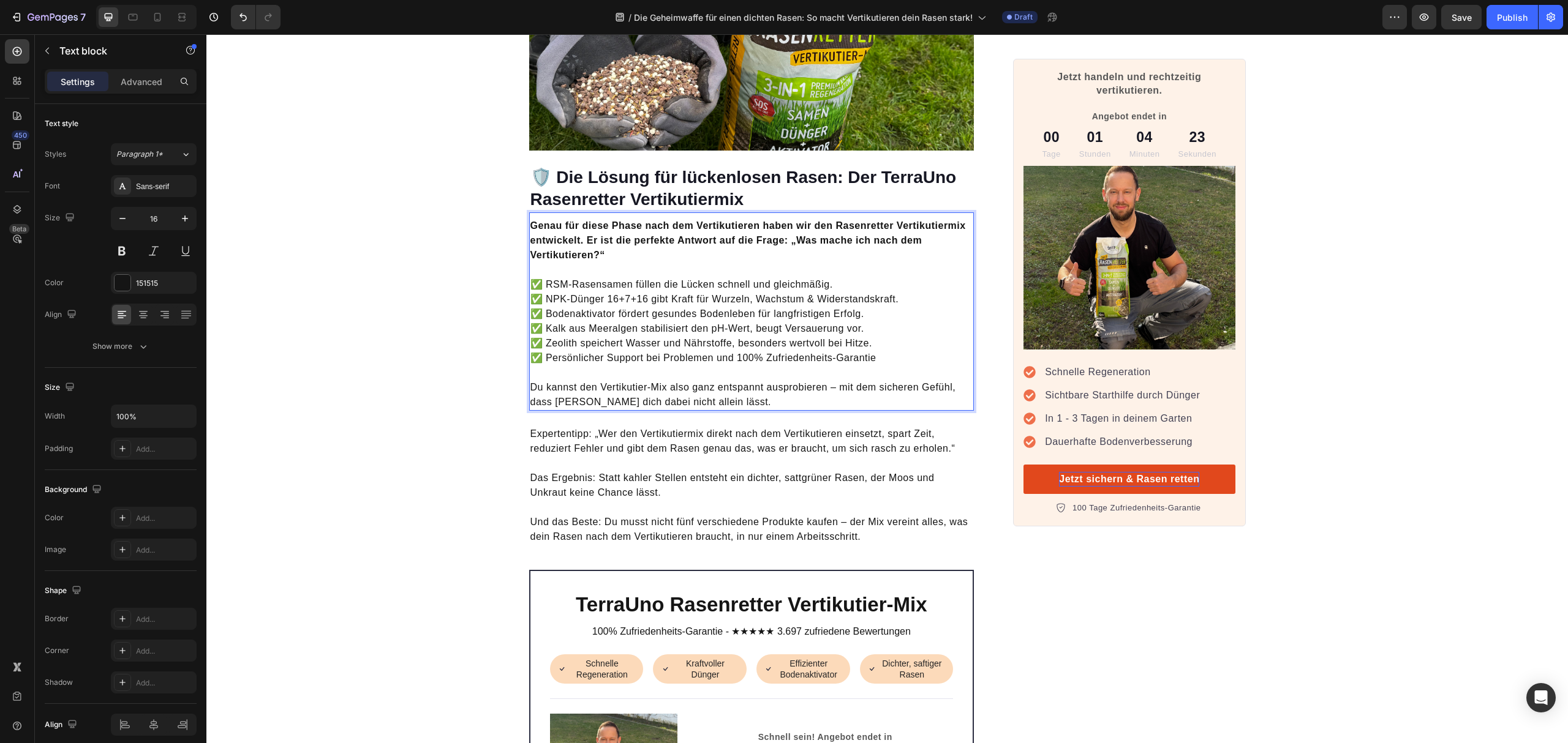
click at [679, 332] on p "✅ RSM-Rasensamen füllen die Lücken schnell und gleichmäßig. ✅ NPK-Dünger 16+7+1…" at bounding box center [752, 321] width 443 height 89
click at [765, 381] on p "Du kannst den Vertikutier-Mix also ganz entspannt ausprobieren – mit dem sicher…" at bounding box center [752, 395] width 443 height 29
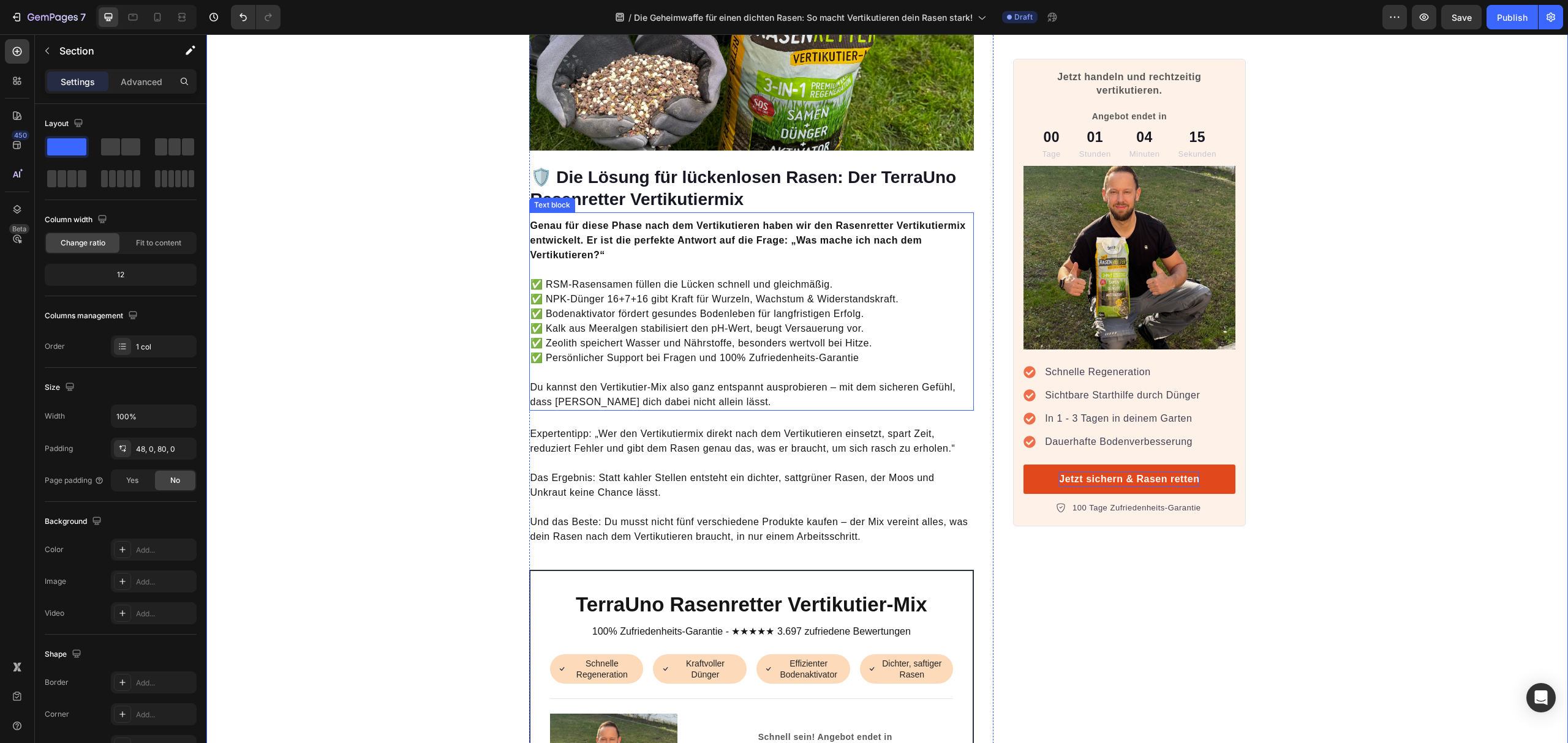
click at [668, 321] on p "✅ RSM-Rasensamen füllen die Lücken schnell und gleichmäßig. ✅ NPK-Dünger 16+7+1…" at bounding box center [752, 321] width 443 height 89
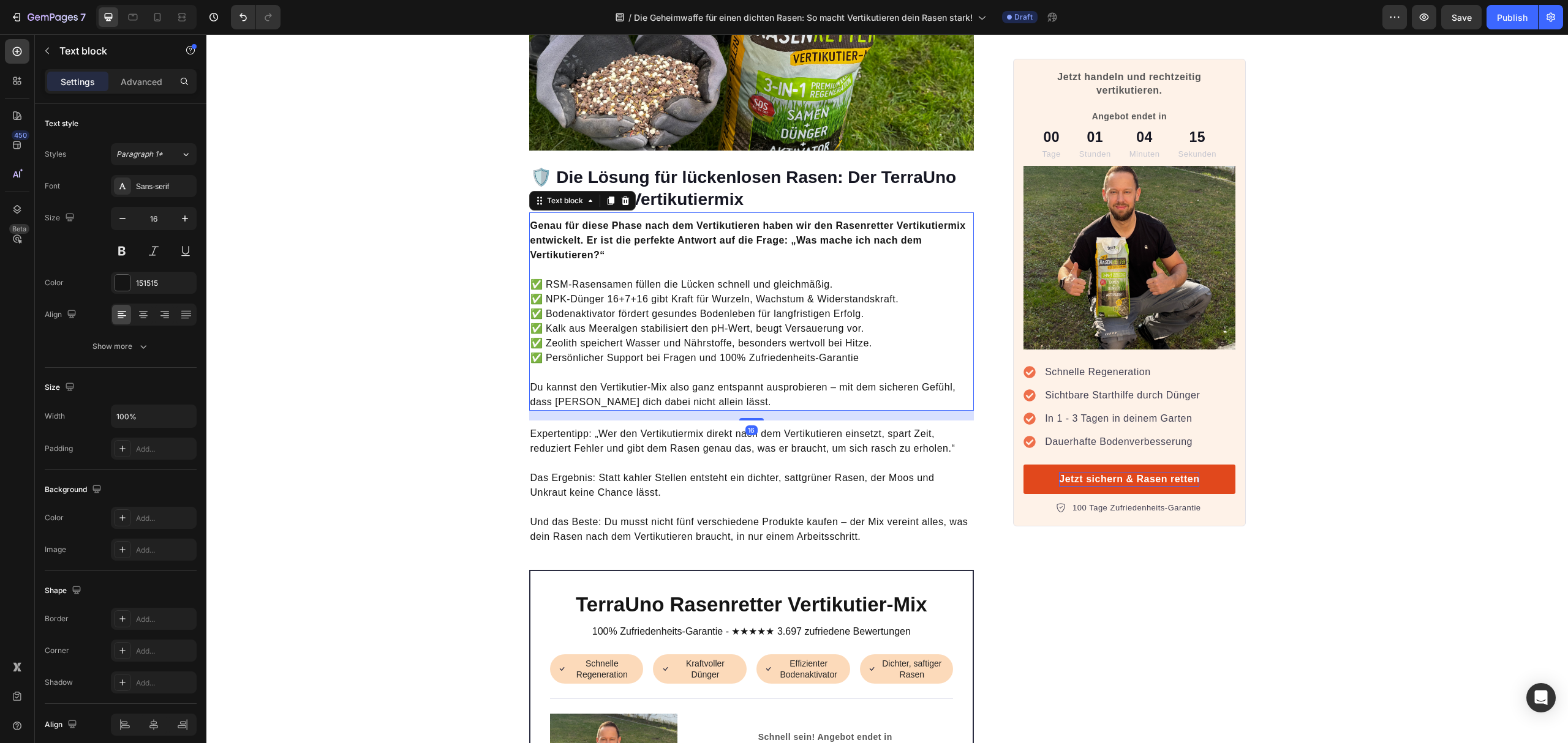
click at [696, 456] on p "Das Ergebnis: Statt kahler Stellen entsteht ein dichter, sattgrüner Rasen, der …" at bounding box center [752, 478] width 443 height 44
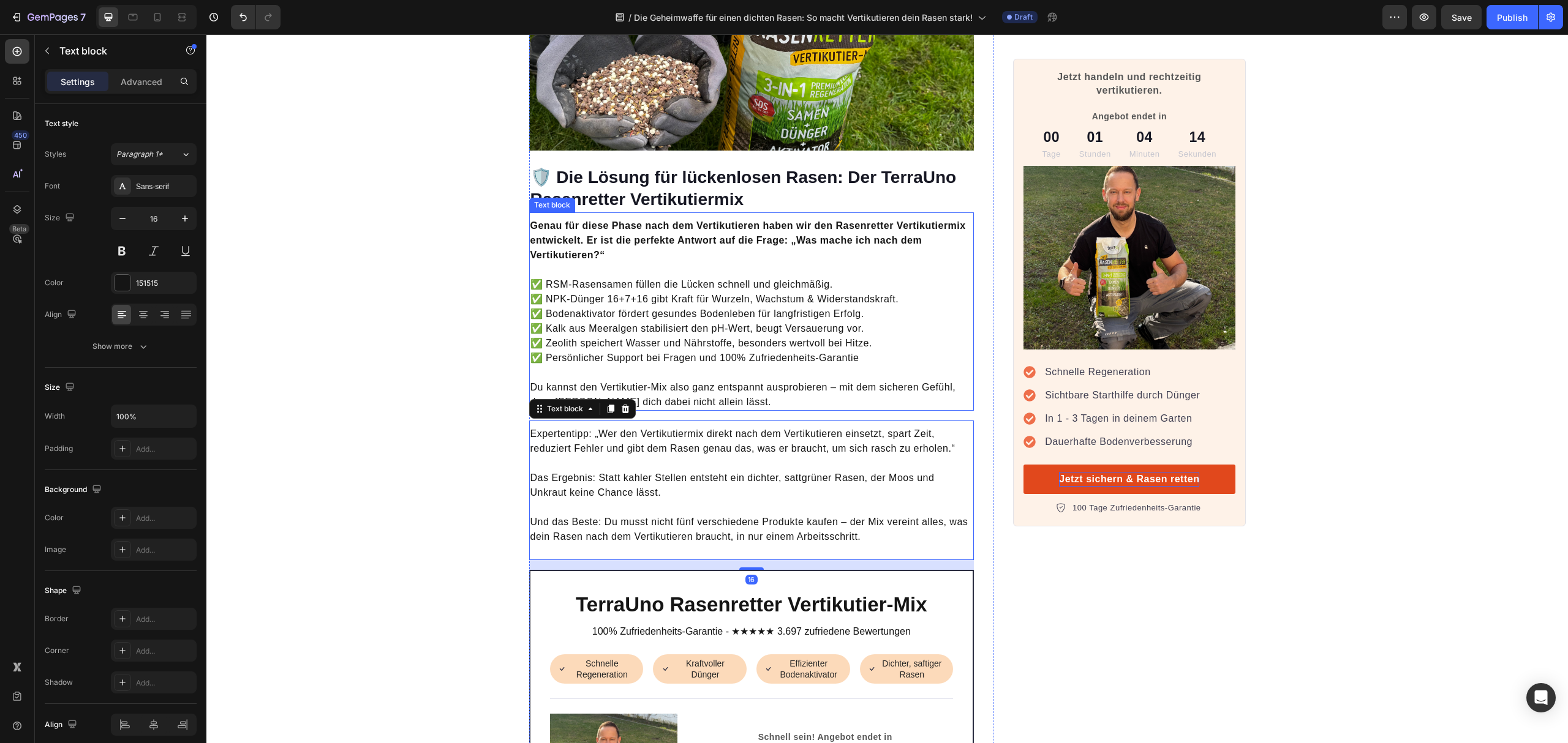
click at [793, 381] on p "Du kannst den Vertikutier-Mix also ganz entspannt ausprobieren – mit dem sicher…" at bounding box center [752, 395] width 443 height 29
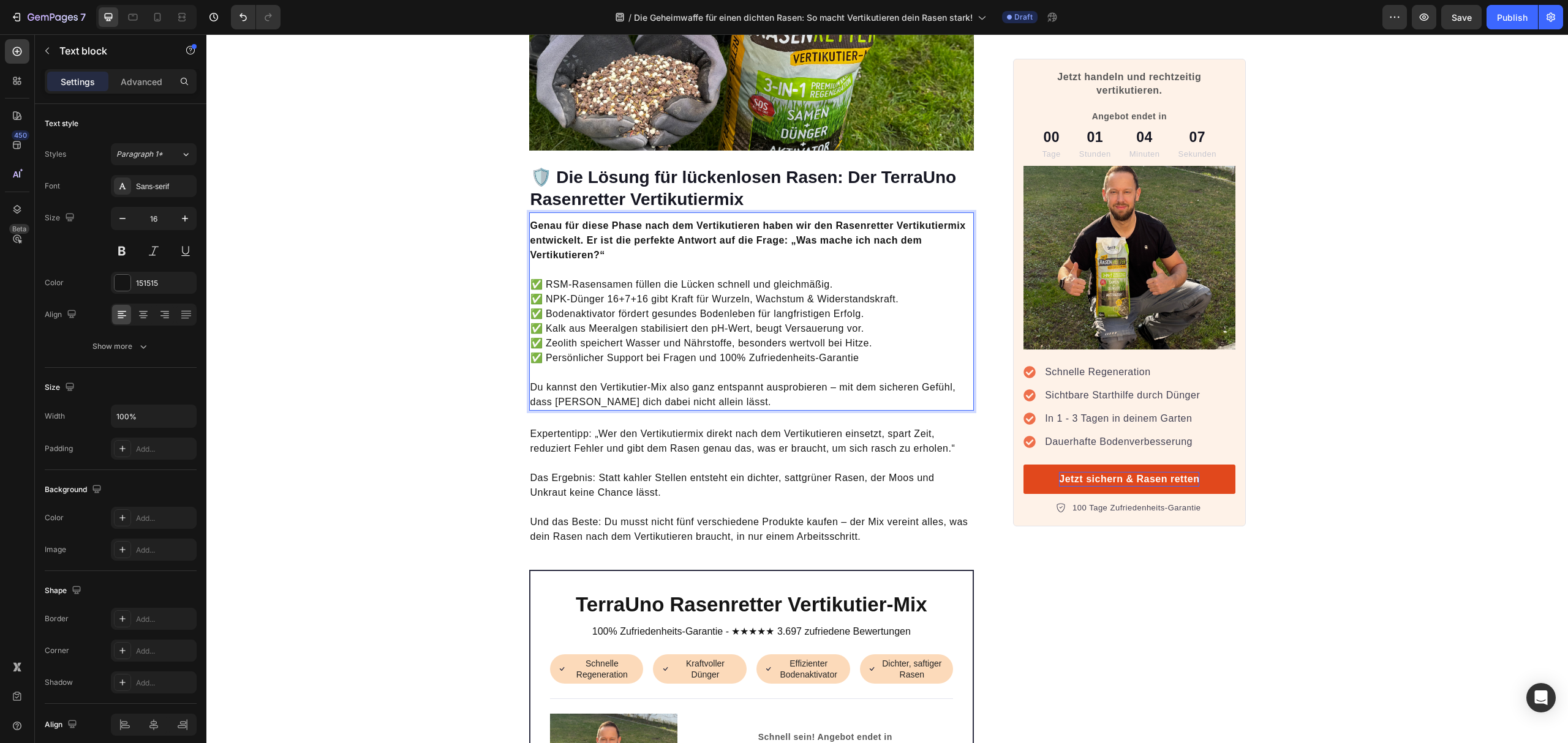
click at [645, 381] on p "Du kannst den Vertikutier-Mix also ganz entspannt ausprobieren – mit dem sicher…" at bounding box center [752, 395] width 443 height 29
drag, startPoint x: 662, startPoint y: 359, endPoint x: 595, endPoint y: 359, distance: 67.0
click at [595, 381] on p "Du kannst den Vertikutier-Mix also ganz entspannt ausprobieren – mit dem sicher…" at bounding box center [752, 395] width 443 height 29
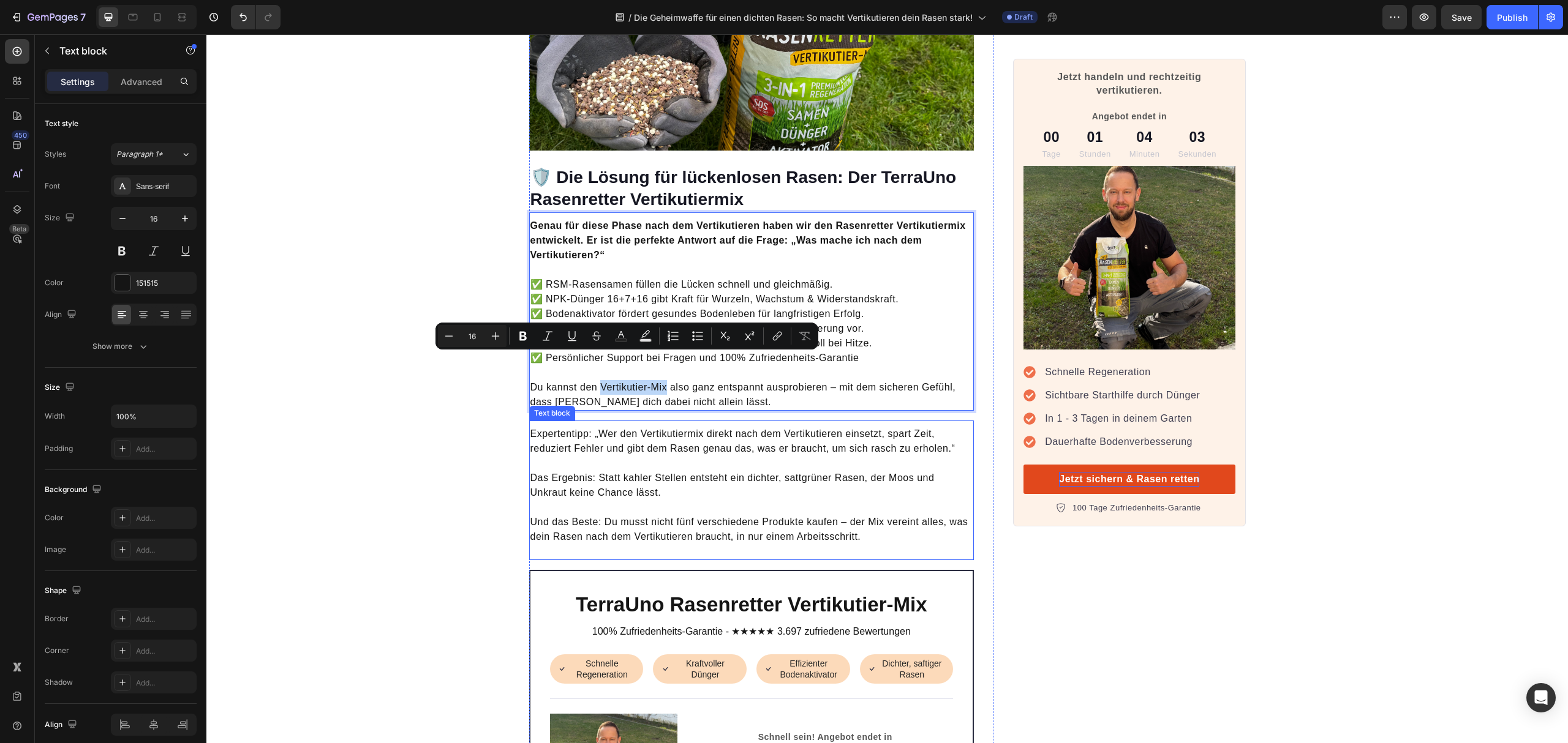
copy p "Vertikutier-Mix"
click at [668, 427] on p "Expertentipp: „Wer den Vertikutiermix direkt nach dem Vertikutieren einsetzt, s…" at bounding box center [752, 442] width 443 height 29
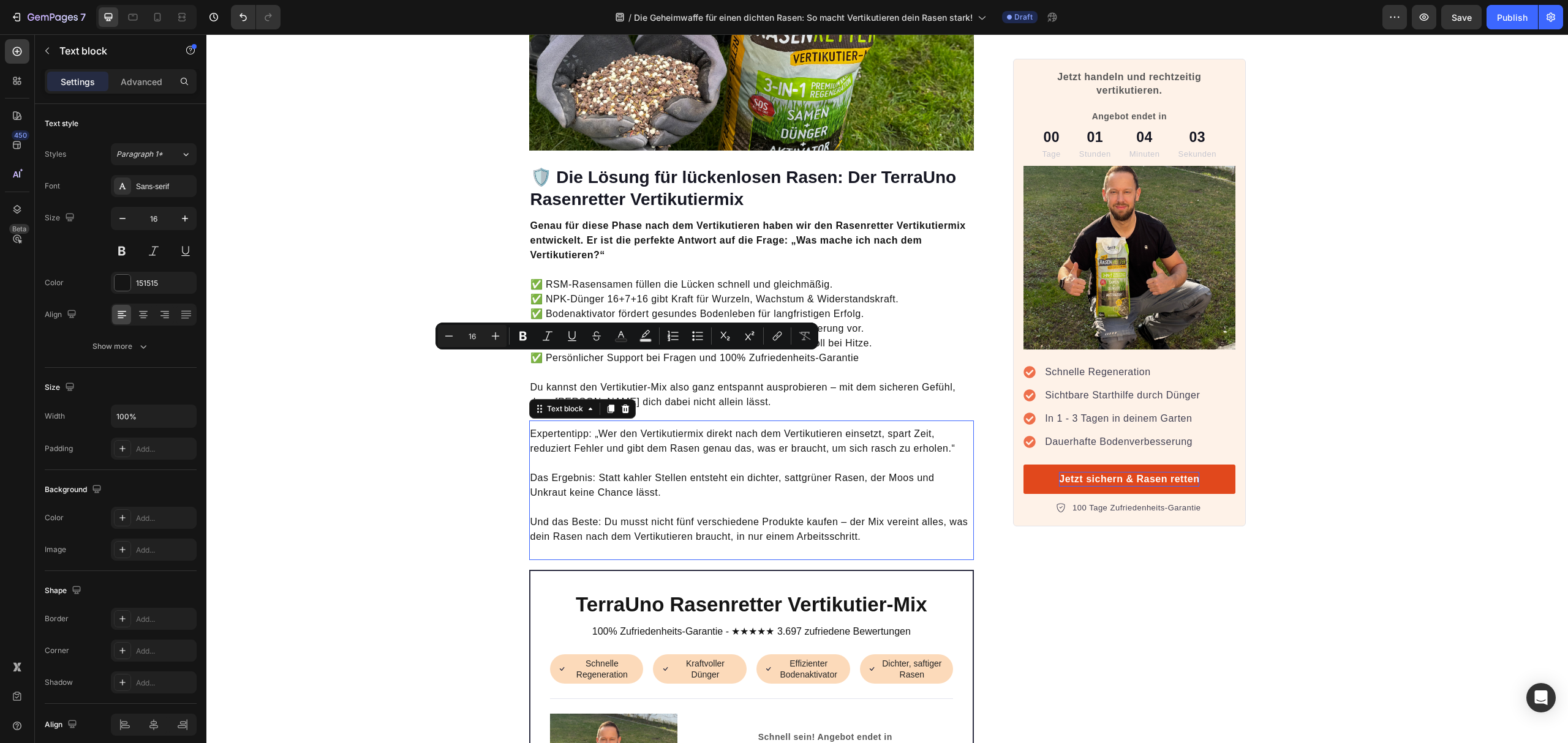
click at [668, 427] on p "Expertentipp: „Wer den Vertikutiermix direkt nach dem Vertikutieren einsetzt, s…" at bounding box center [752, 442] width 443 height 29
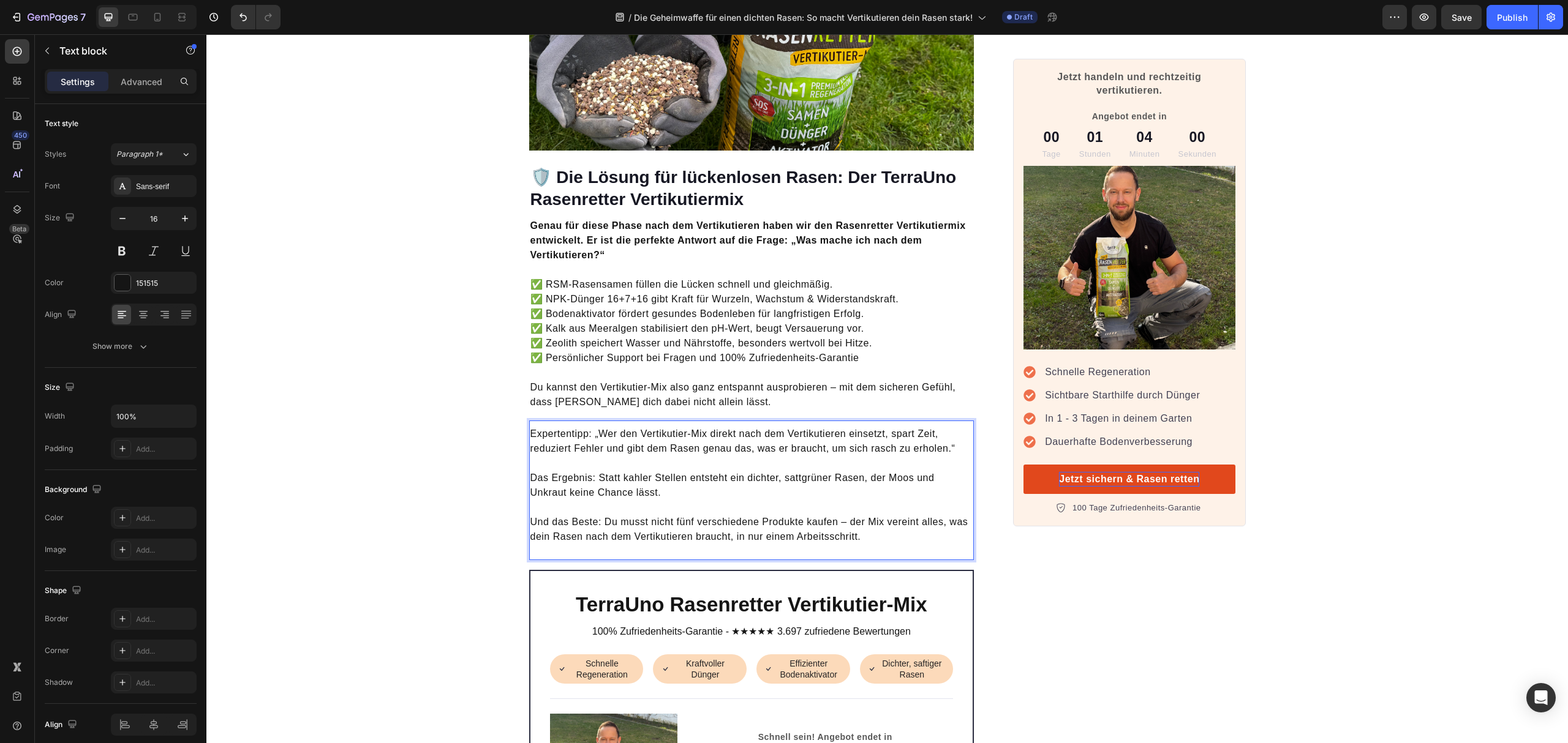
click at [853, 456] on p "Das Ergebnis: Statt kahler Stellen entsteht ein dichter, sattgrüner Rasen, der …" at bounding box center [752, 478] width 443 height 44
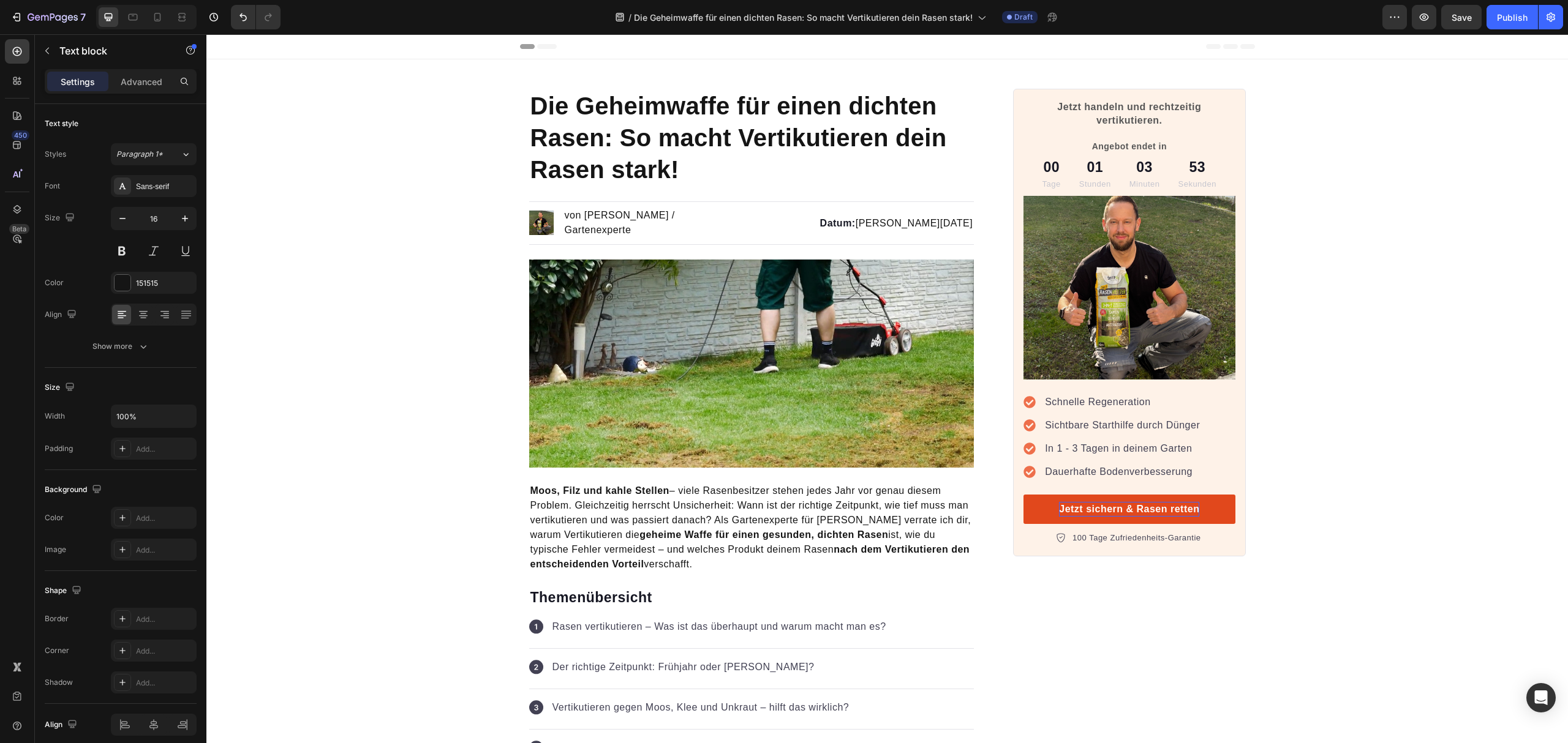
scroll to position [245, 0]
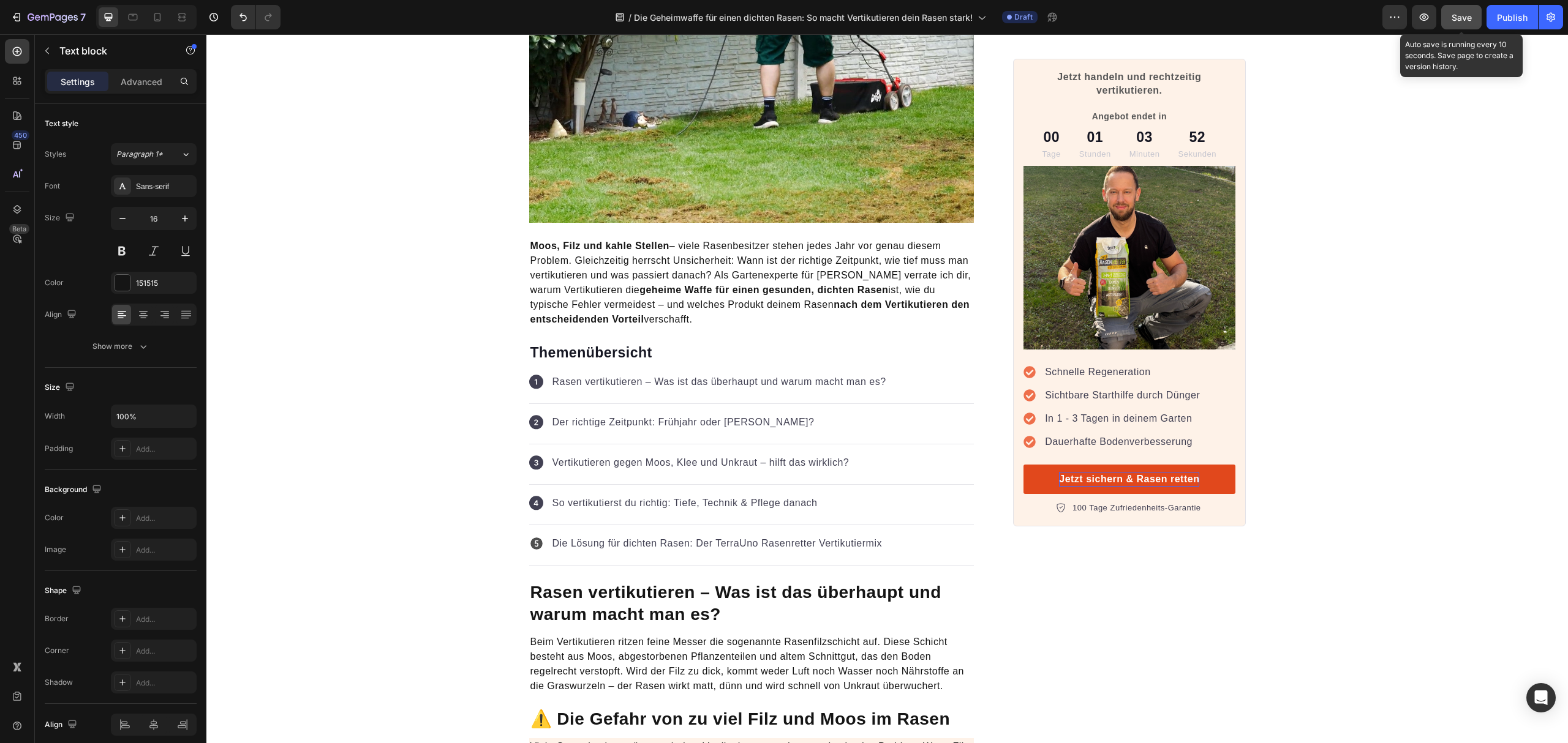
click at [1464, 23] on div "Save" at bounding box center [1462, 17] width 20 height 13
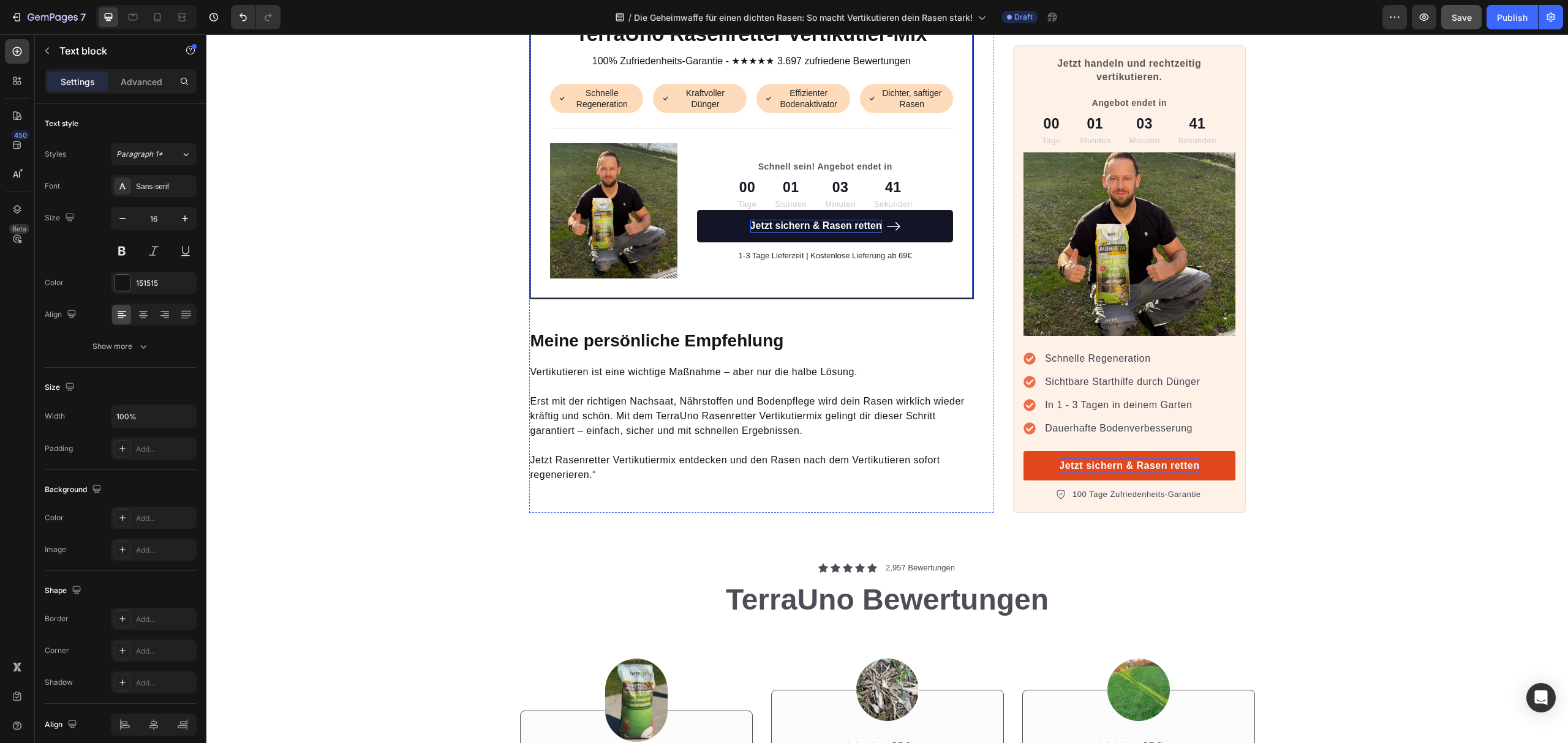
scroll to position [4001, 0]
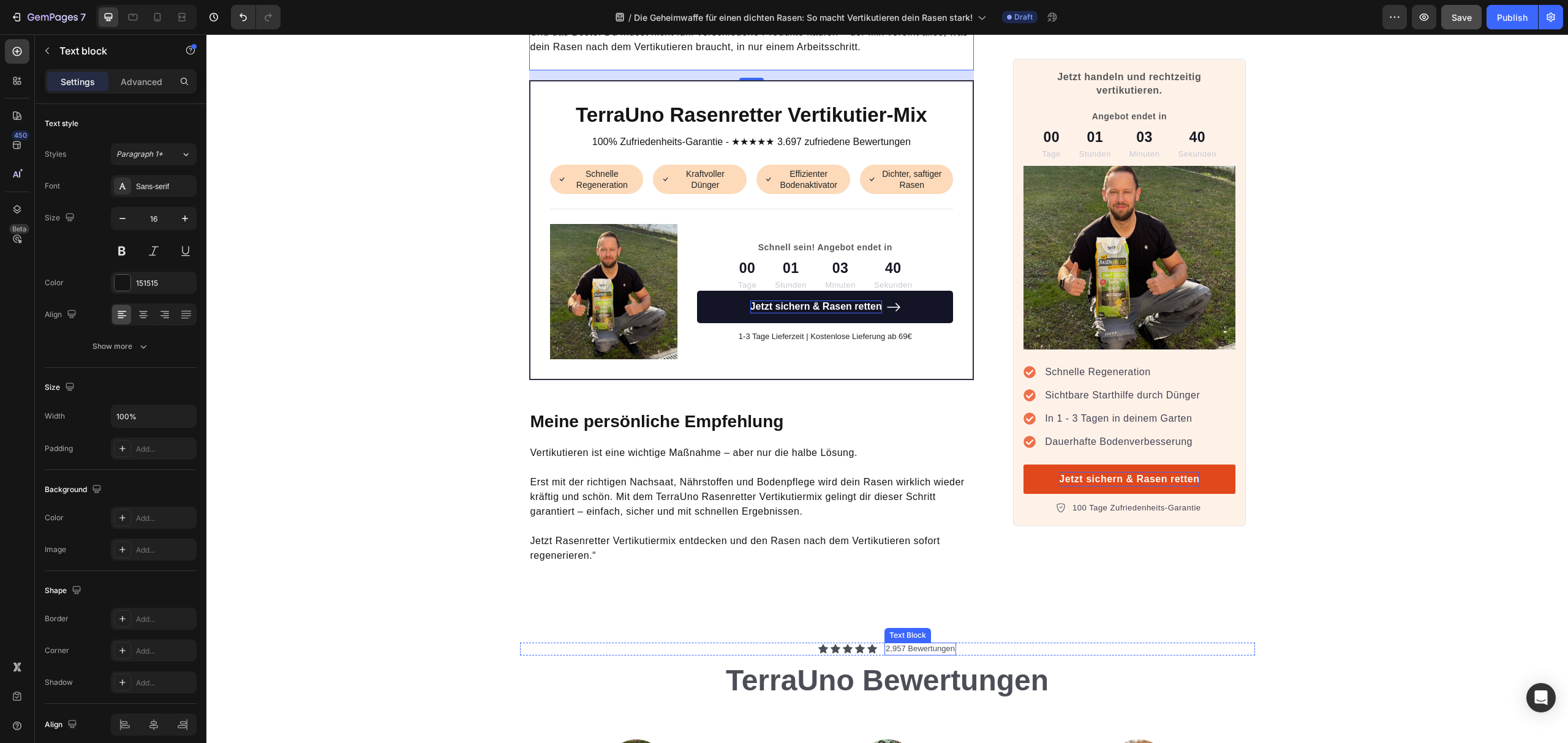
click at [931, 644] on p "2,957 Bewertungen" at bounding box center [921, 649] width 69 height 10
click at [889, 644] on p "2,957 Bewertungen" at bounding box center [921, 649] width 69 height 10
click at [898, 644] on p "3,957 Bewertungen" at bounding box center [921, 649] width 69 height 10
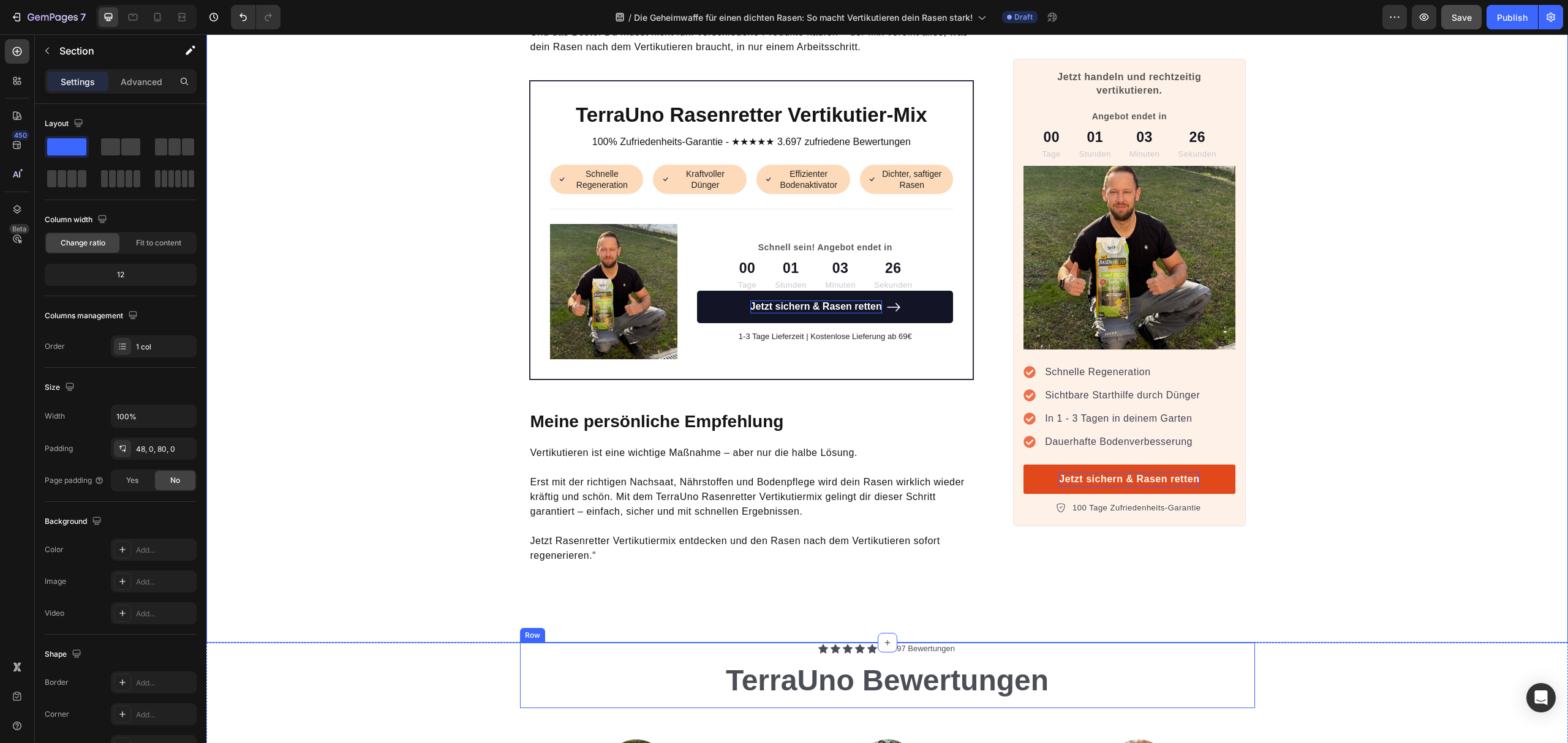
click at [1044, 675] on div "Icon Icon Icon Icon Icon Icon List 3,697 Bewertungen Text Block Row TerraUno Be…" at bounding box center [888, 675] width 735 height 66
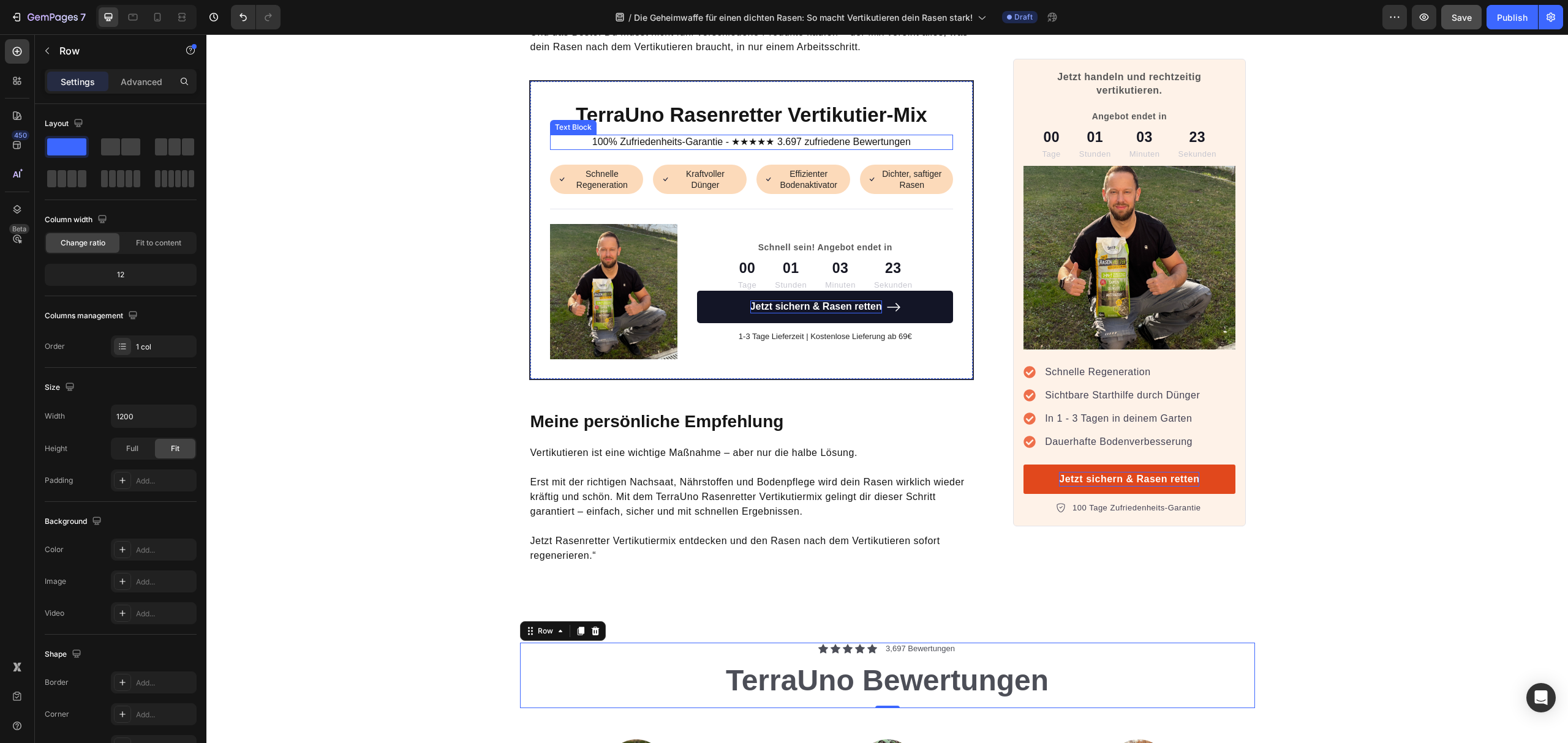
click at [783, 136] on p "100% Zufriedenheits-Garantie - ★★★★★ 3.697 zufriedene Bewertungen" at bounding box center [752, 142] width 401 height 13
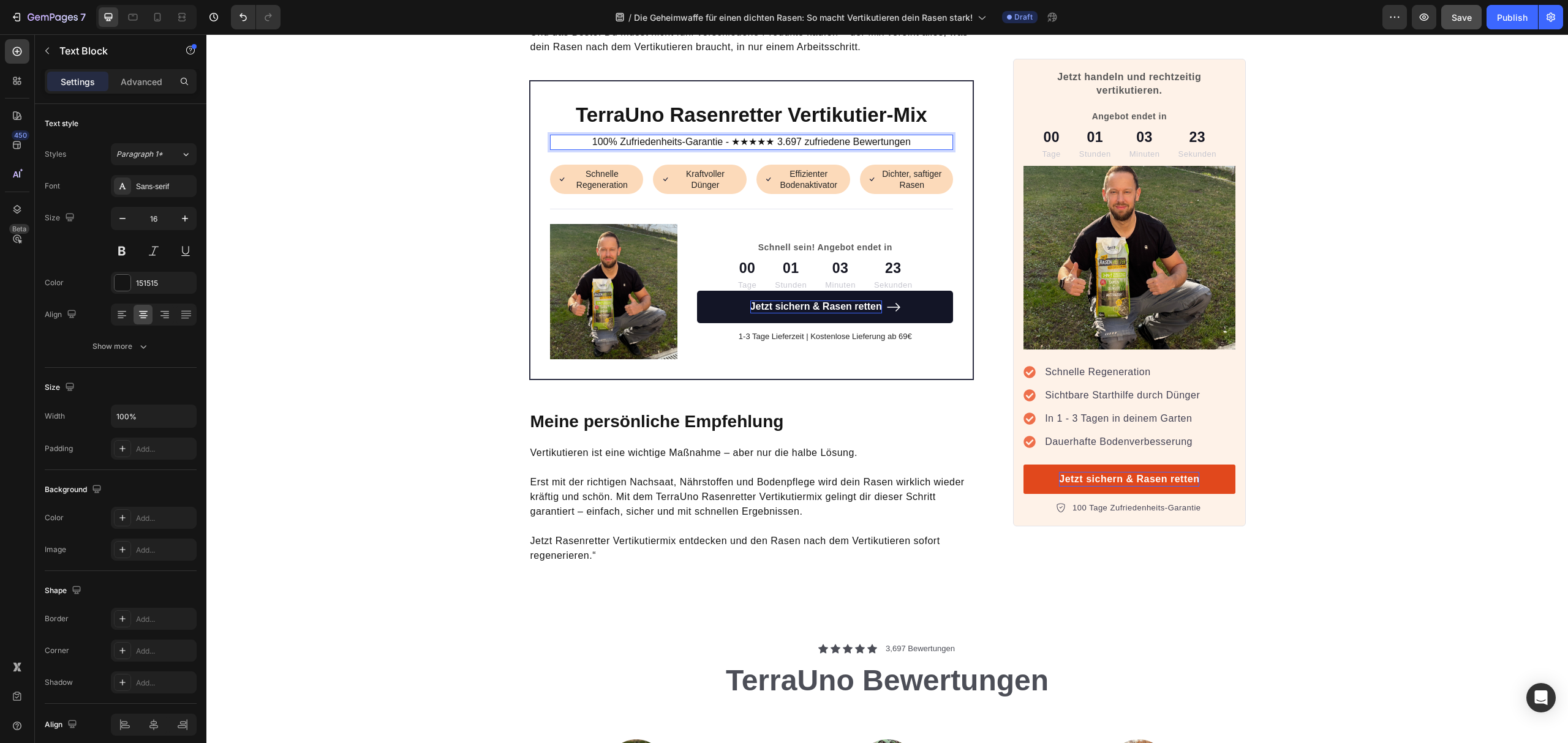
click at [777, 136] on p "100% Zufriedenheits-Garantie - ★★★★★ 3.697 zufriedene Bewertungen" at bounding box center [752, 142] width 401 height 13
click at [779, 136] on p "100% Zufriedenheits-Garantie - ★★★★★ 3.697 zufriedene Bewertungen" at bounding box center [752, 142] width 401 height 13
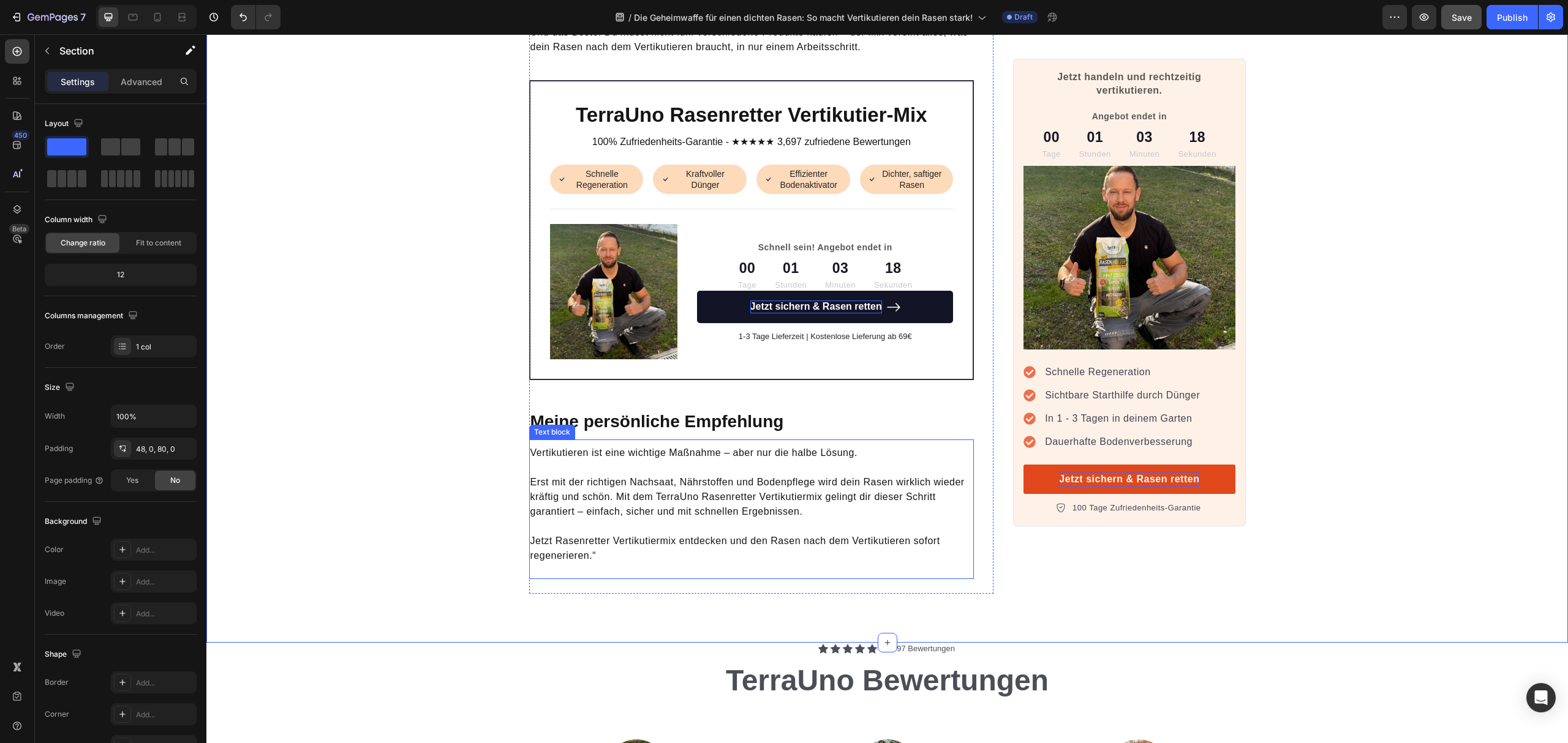
click at [808, 460] on p "Erst mit der richtigen Nachsaat, Nährstoffen und Bodenpflege wird dein Rasen wi…" at bounding box center [752, 489] width 443 height 58
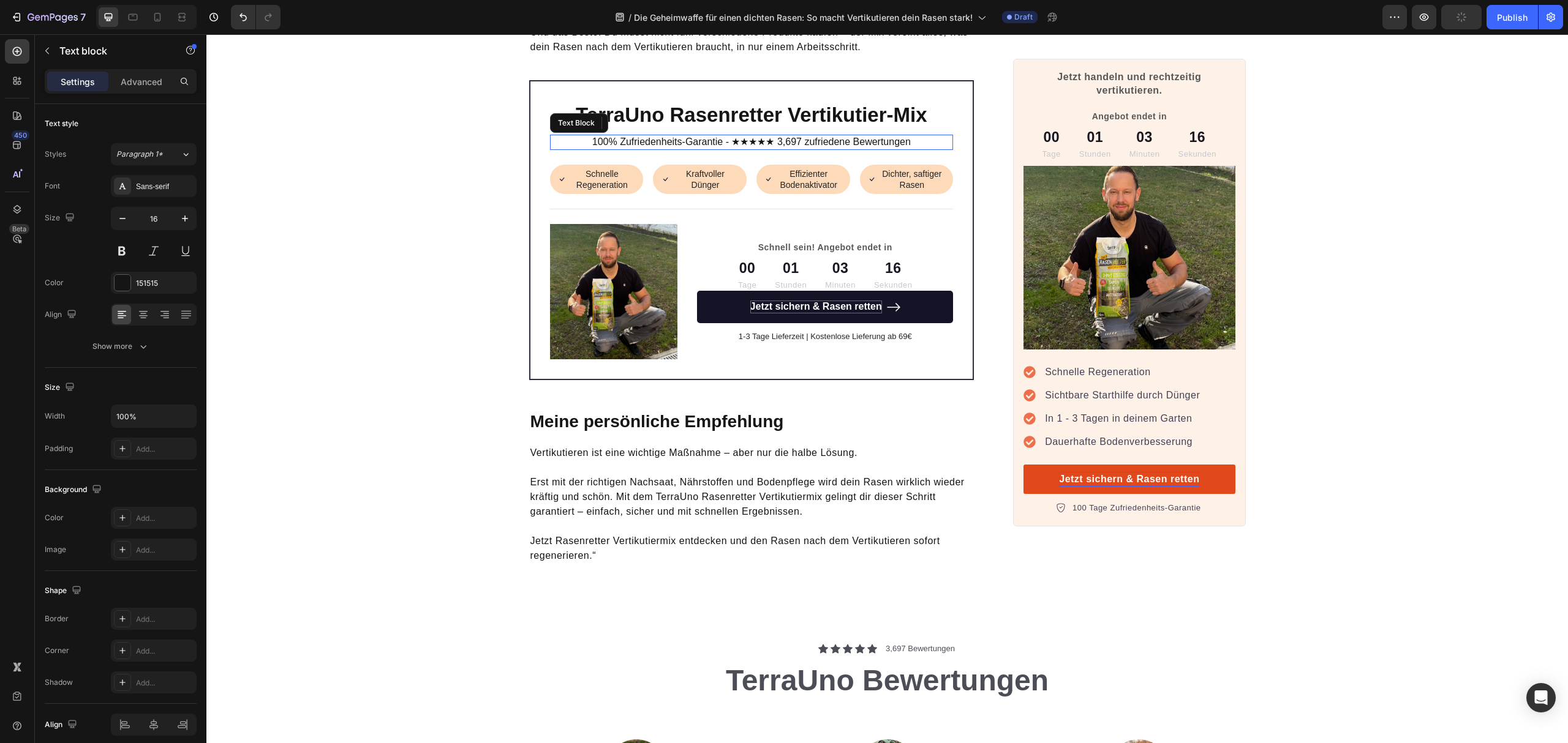
click at [874, 136] on p "100% Zufriedenheits-Garantie - ★★★★★ 3,697 zufriedene Bewertungen" at bounding box center [752, 142] width 401 height 13
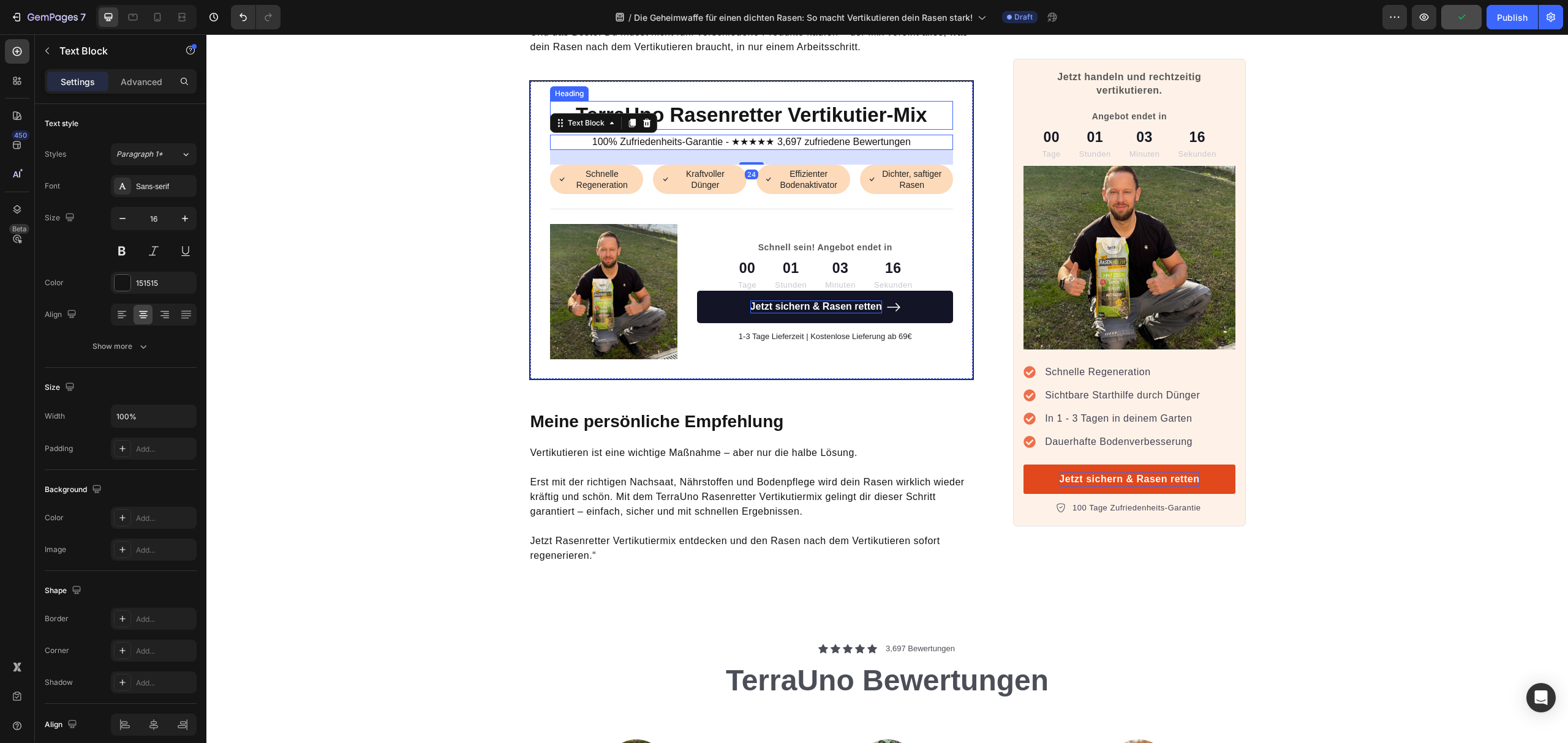
click at [903, 102] on p "TerraUno Rasenretter Vertikutier-Mix" at bounding box center [752, 115] width 401 height 26
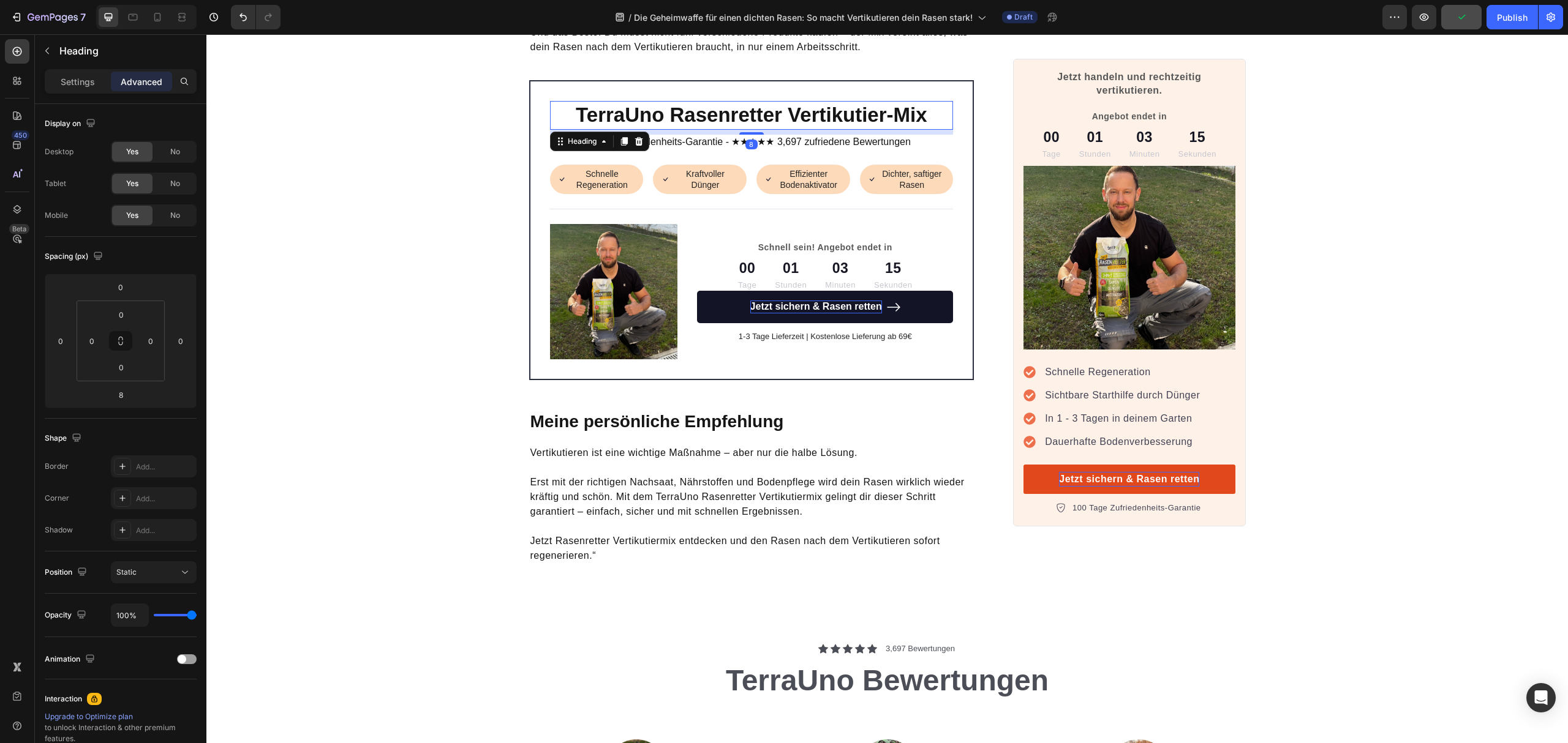
click at [911, 130] on div "8" at bounding box center [752, 131] width 404 height 5
click at [913, 136] on p "100% Zufriedenheits-Garantie - ★★★★★ 3,697 zufriedene Bewertungen" at bounding box center [752, 142] width 401 height 13
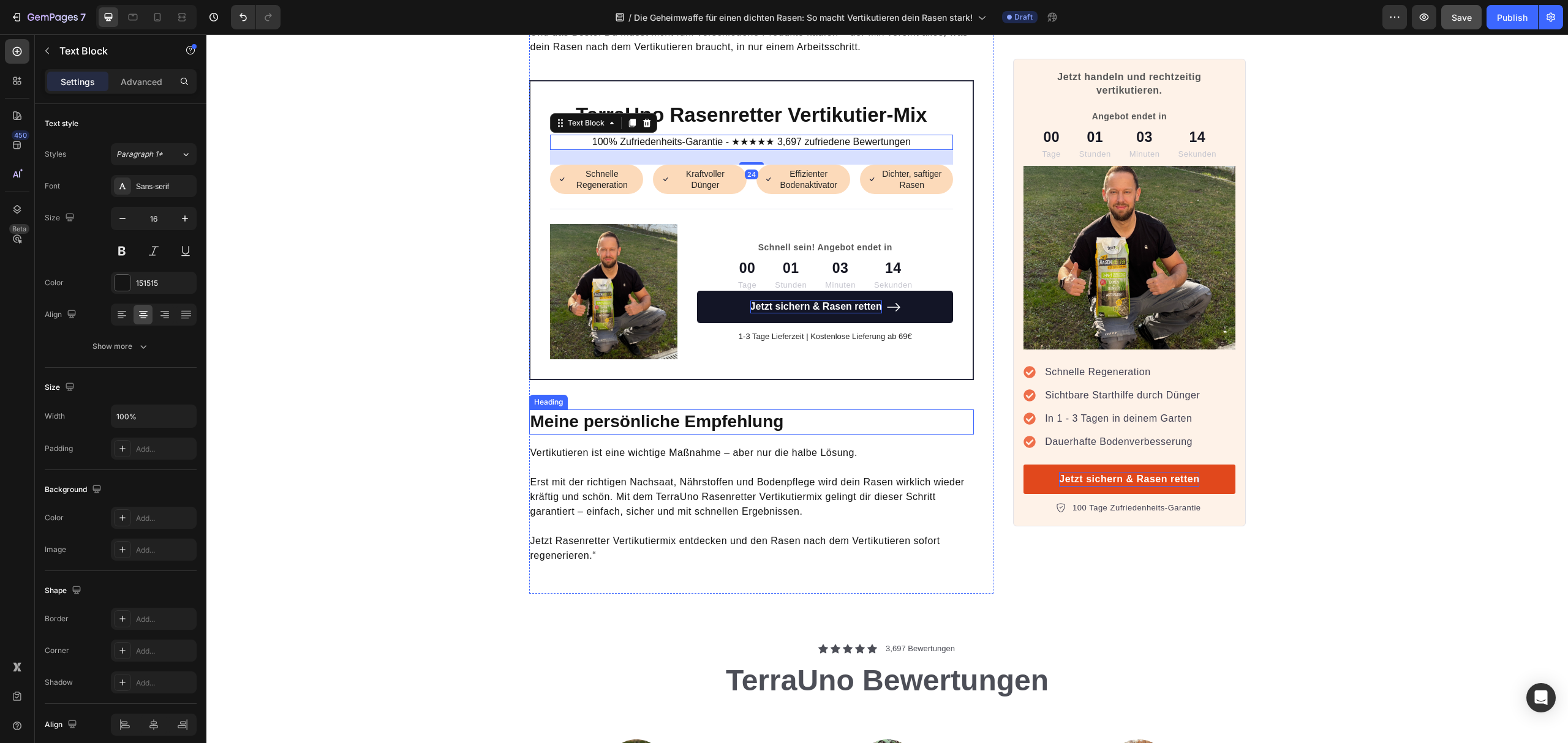
click at [888, 445] on p "Vertikutieren ist eine wichtige Maßnahme – aber nur die halbe Lösung." at bounding box center [752, 453] width 443 height 15
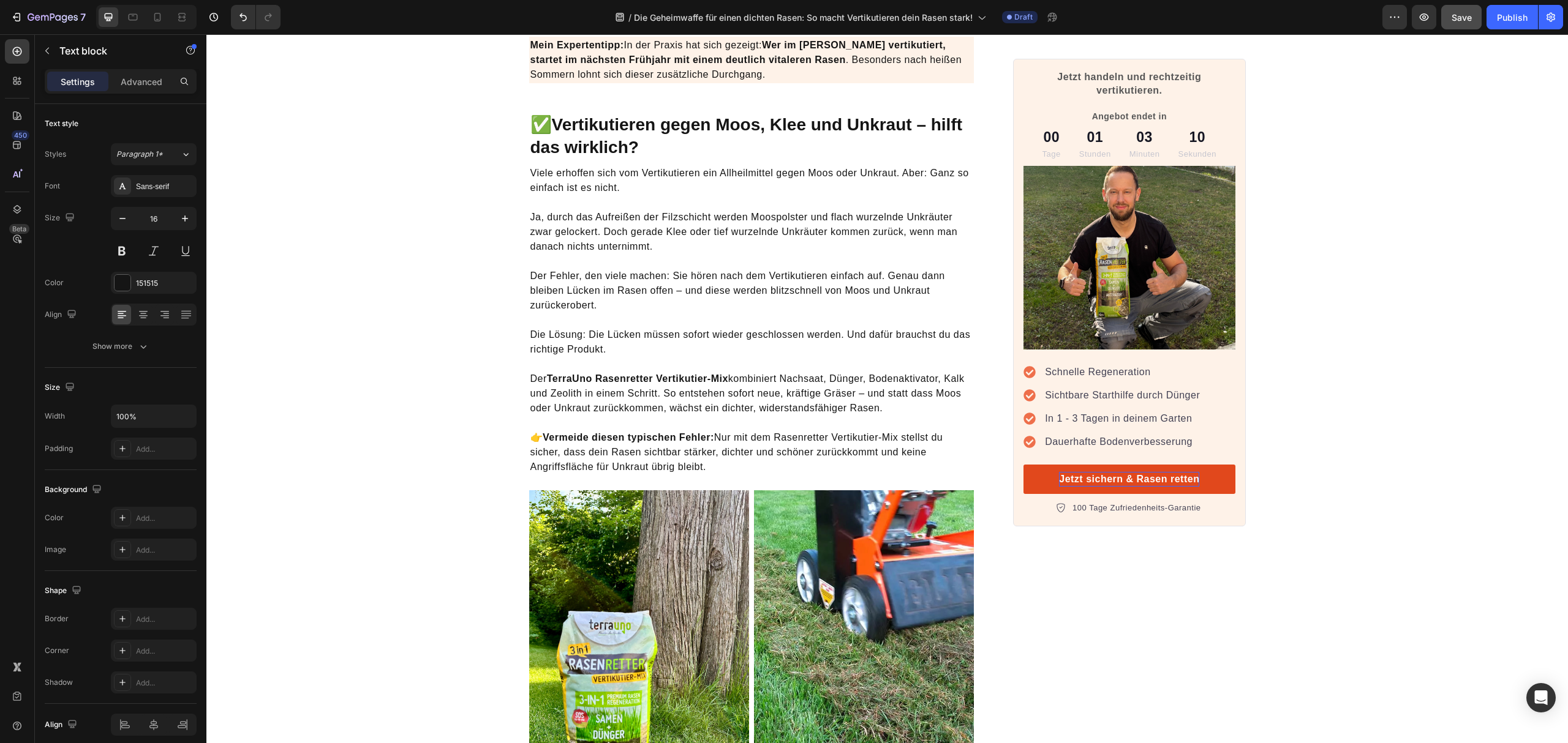
scroll to position [1878, 0]
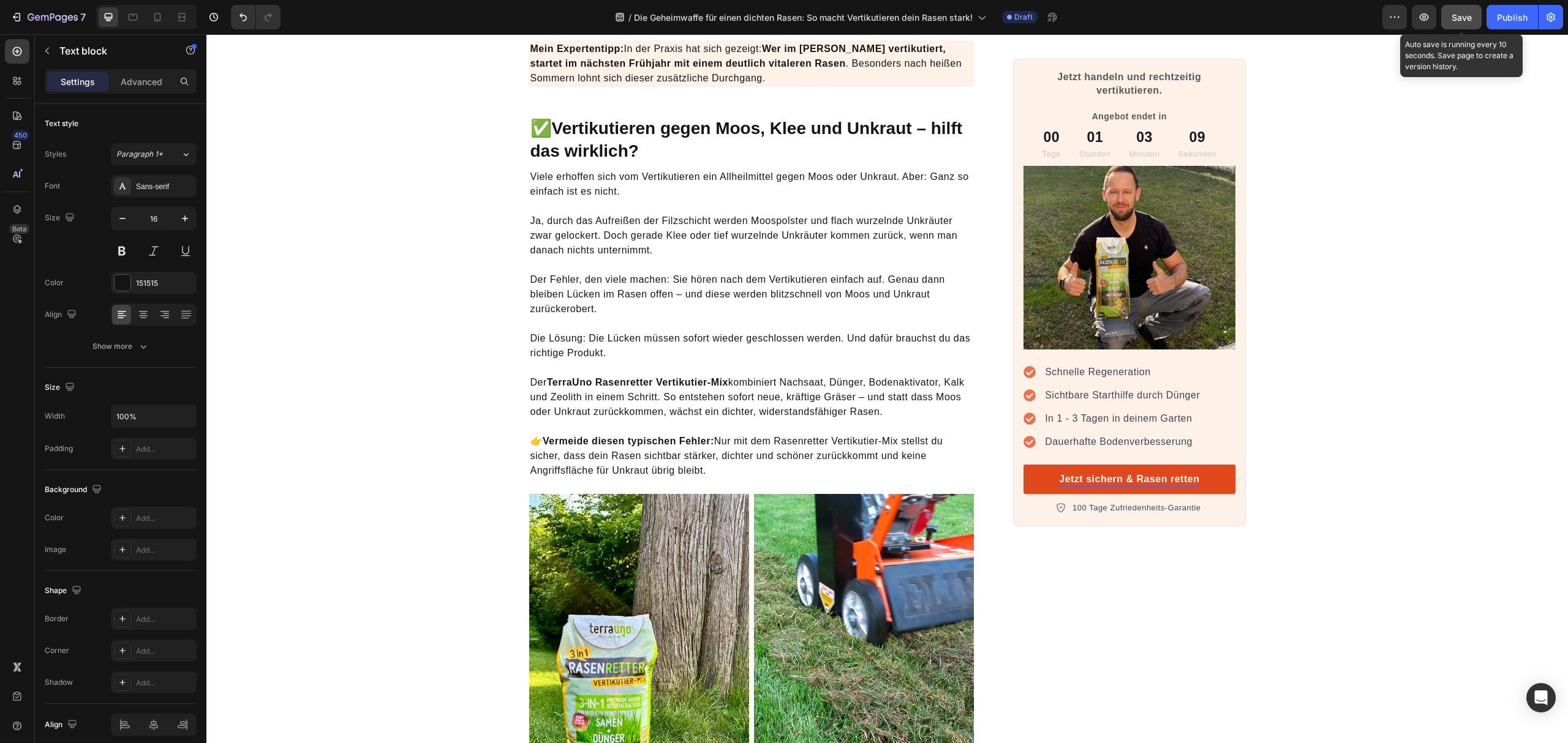
click at [1466, 8] on button "Save" at bounding box center [1461, 16] width 40 height 25
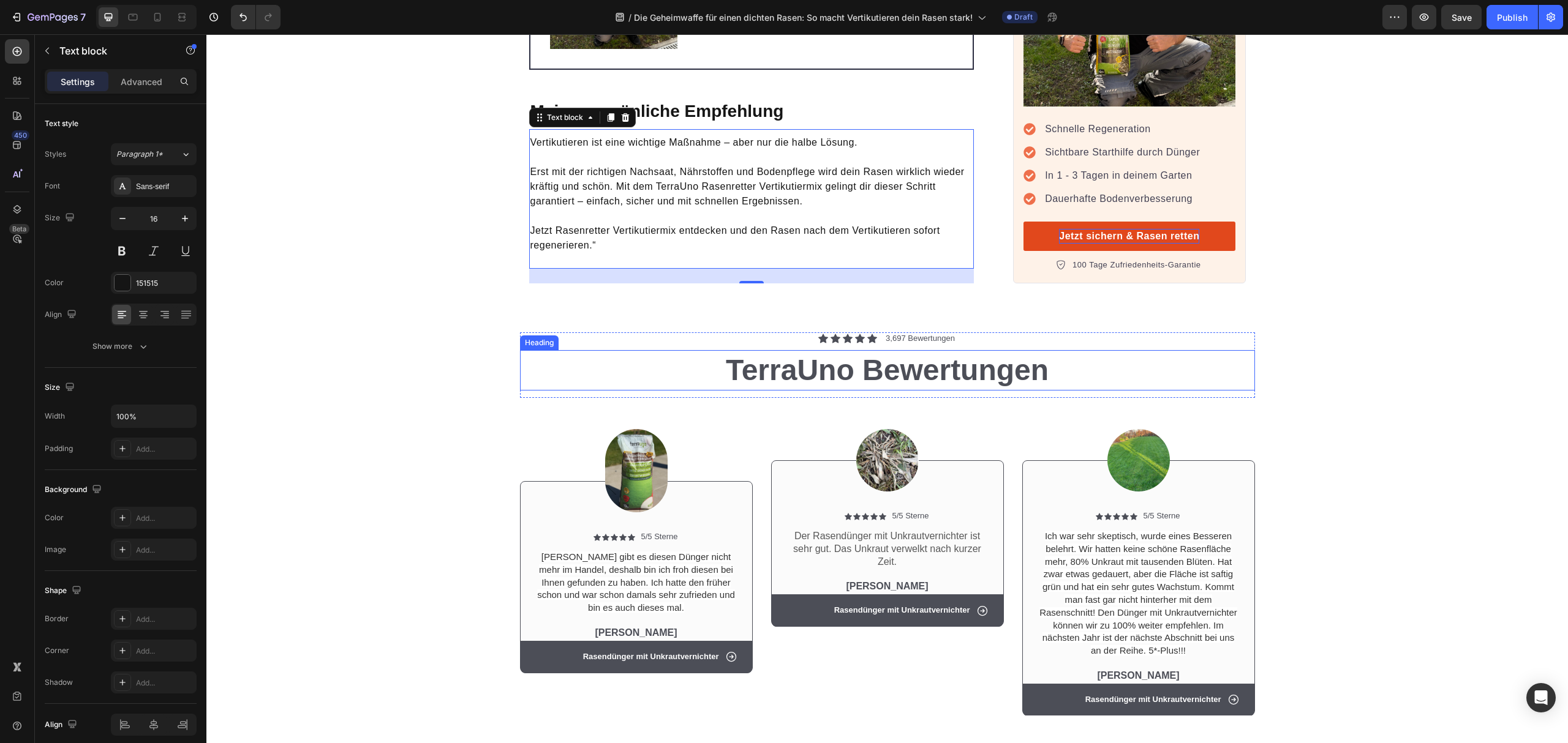
scroll to position [4327, 0]
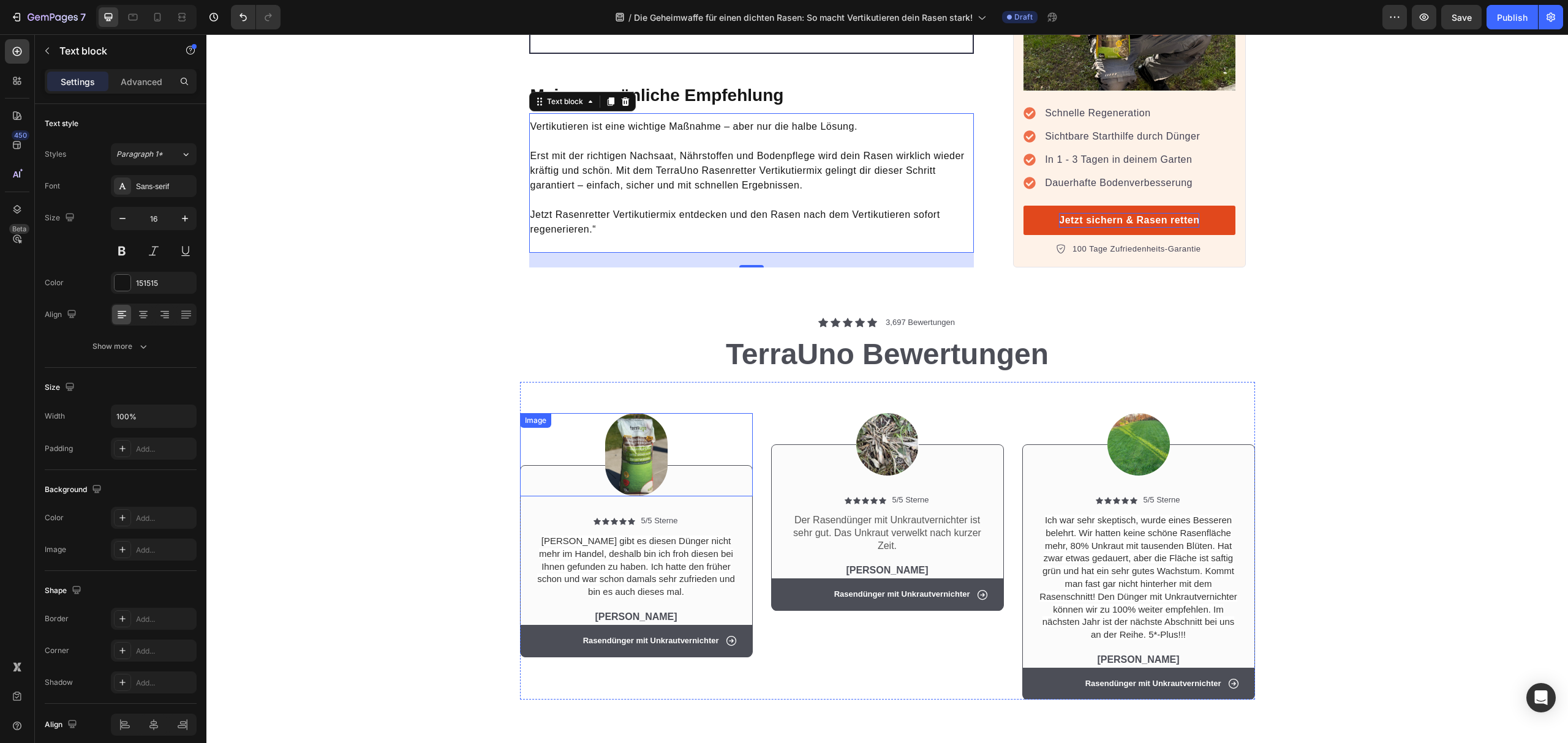
click at [613, 438] on img at bounding box center [637, 455] width 62 height 83
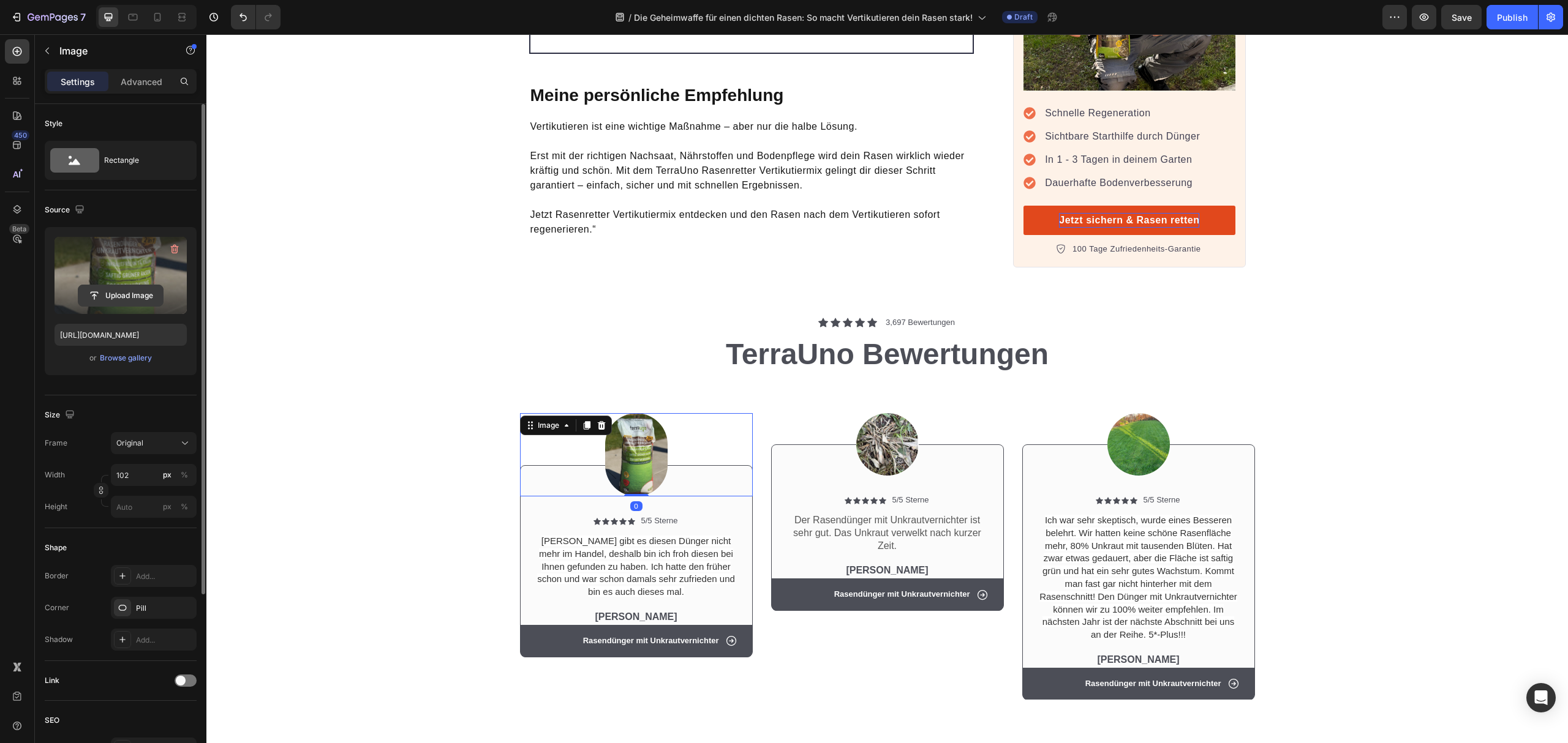
click at [115, 297] on input "file" at bounding box center [121, 296] width 85 height 21
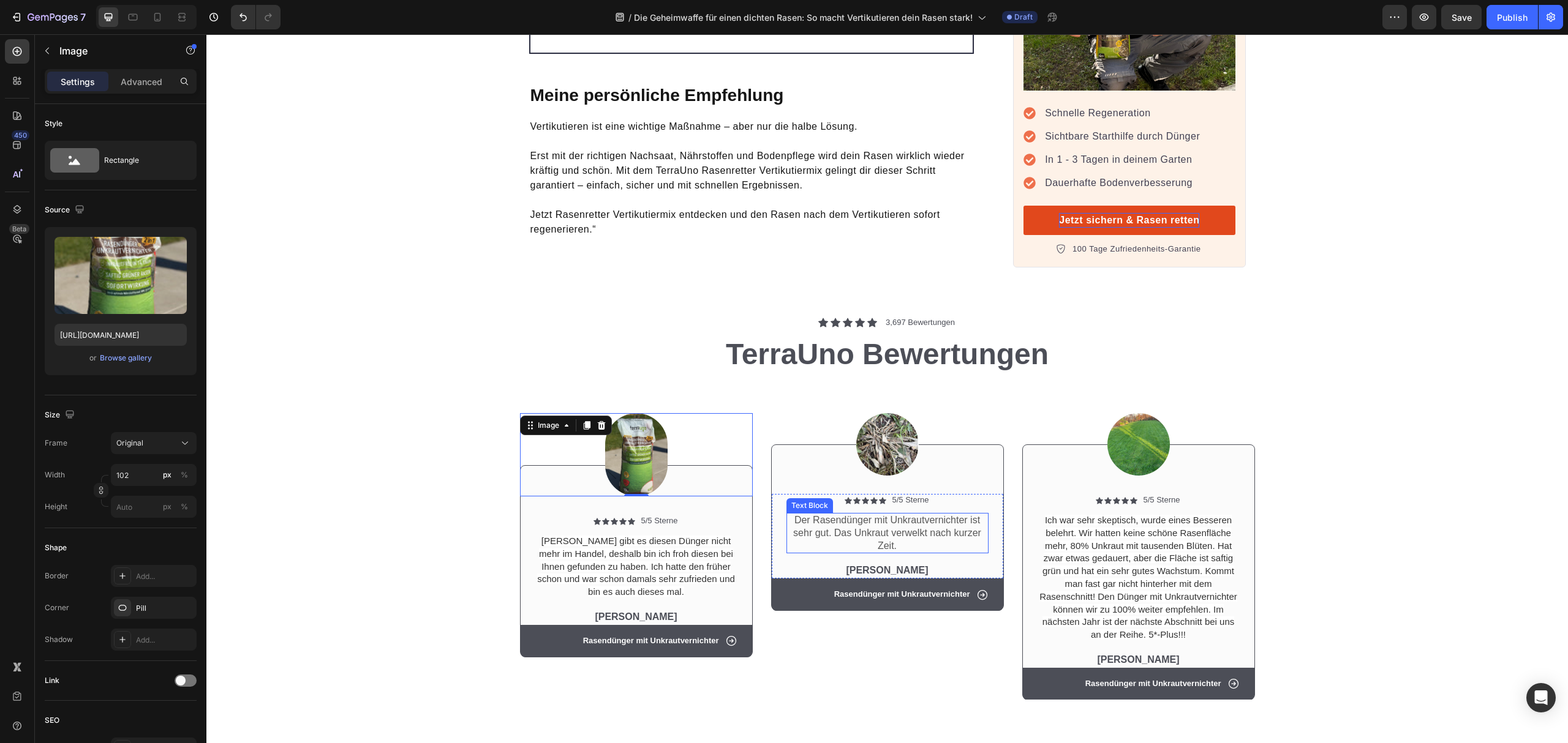
click at [855, 515] on p "Der Rasendünger mit Unkrautvernichter ist sehr gut. Das Unkraut verwelkt nach k…" at bounding box center [888, 534] width 200 height 38
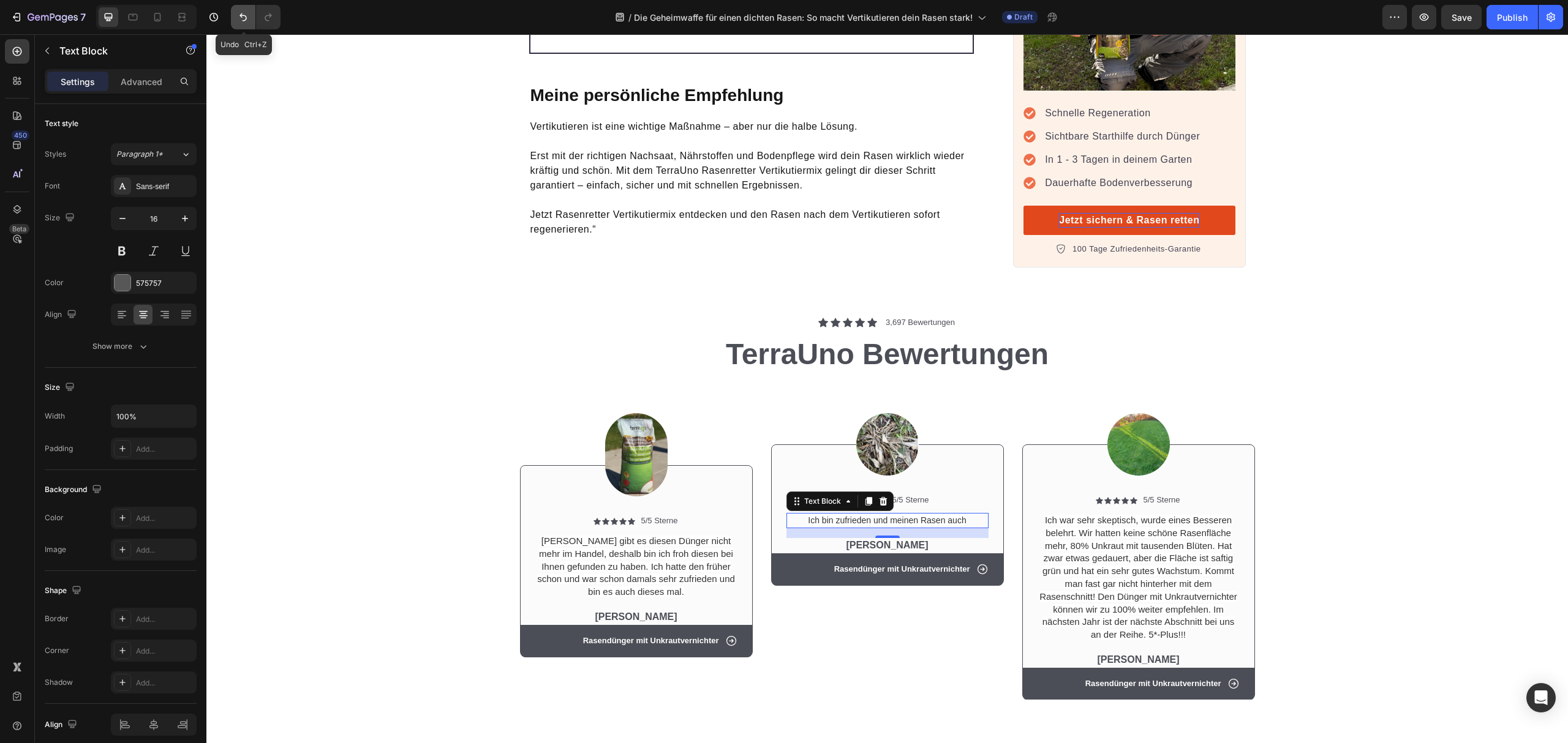
click at [248, 7] on button "Undo/Redo" at bounding box center [243, 16] width 25 height 25
click at [870, 578] on div "Text Block" at bounding box center [857, 583] width 42 height 11
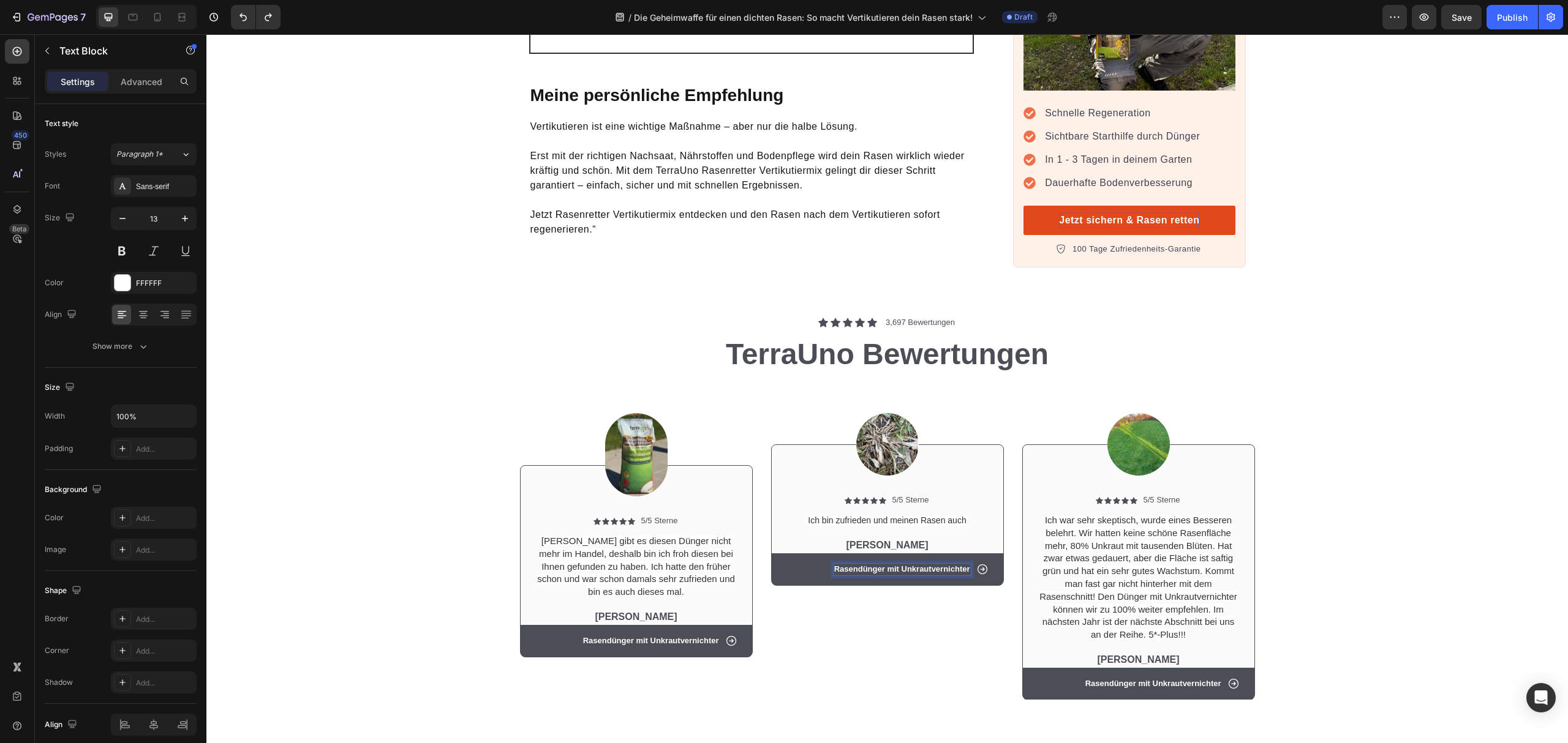
click at [229, 13] on div at bounding box center [254, 16] width 55 height 25
click at [237, 13] on icon "Undo/Redo" at bounding box center [243, 16] width 12 height 12
click at [883, 630] on div "Image Icon Icon Icon Icon Icon Icon List 5/5 Sterne Text Block Row Ich bin zufr…" at bounding box center [888, 541] width 233 height 318
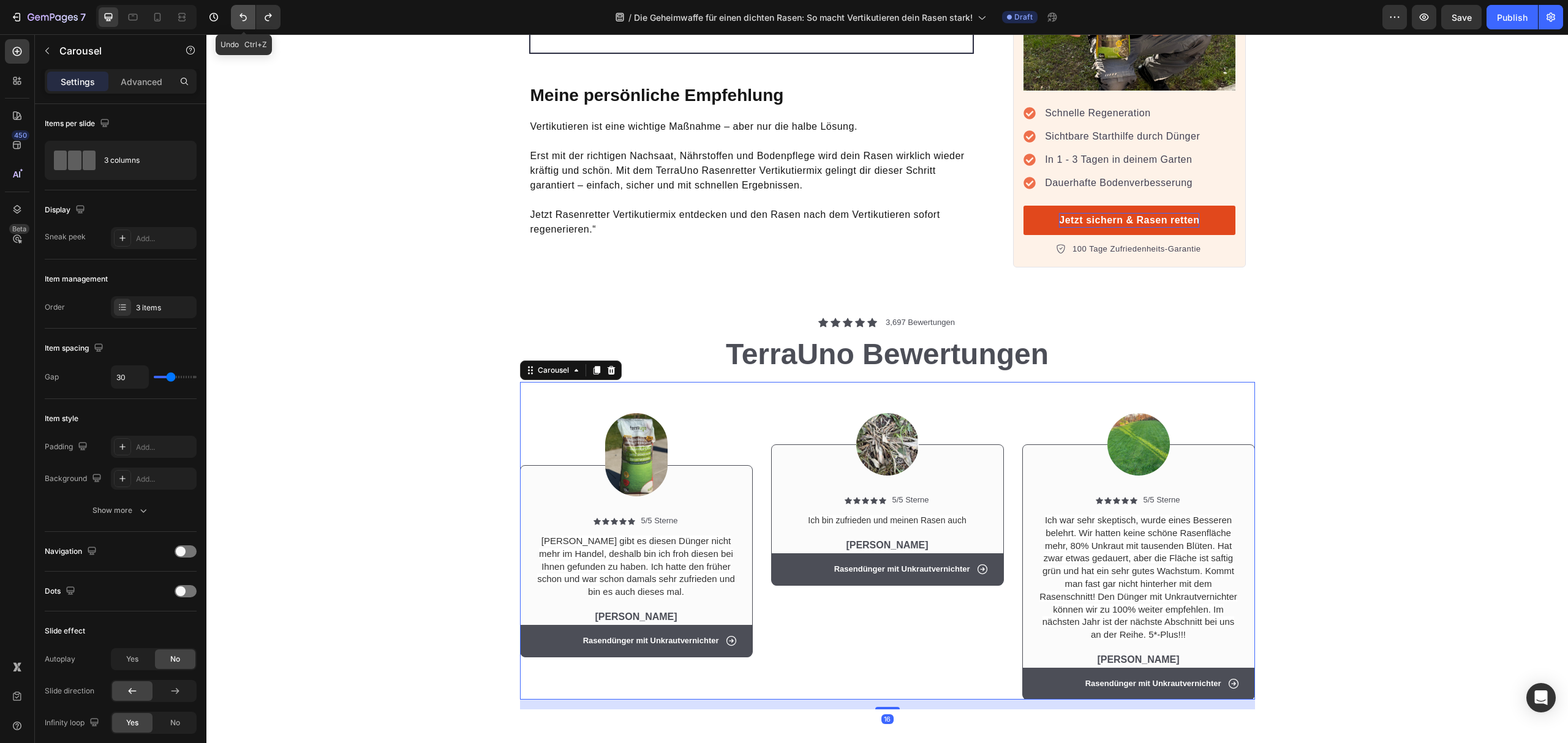
click at [238, 14] on icon "Undo/Redo" at bounding box center [243, 16] width 12 height 12
click at [269, 14] on icon "Undo/Redo" at bounding box center [268, 16] width 12 height 12
click at [870, 516] on span "Ich bin zufrieden und meinen Rasen auch" at bounding box center [887, 520] width 158 height 10
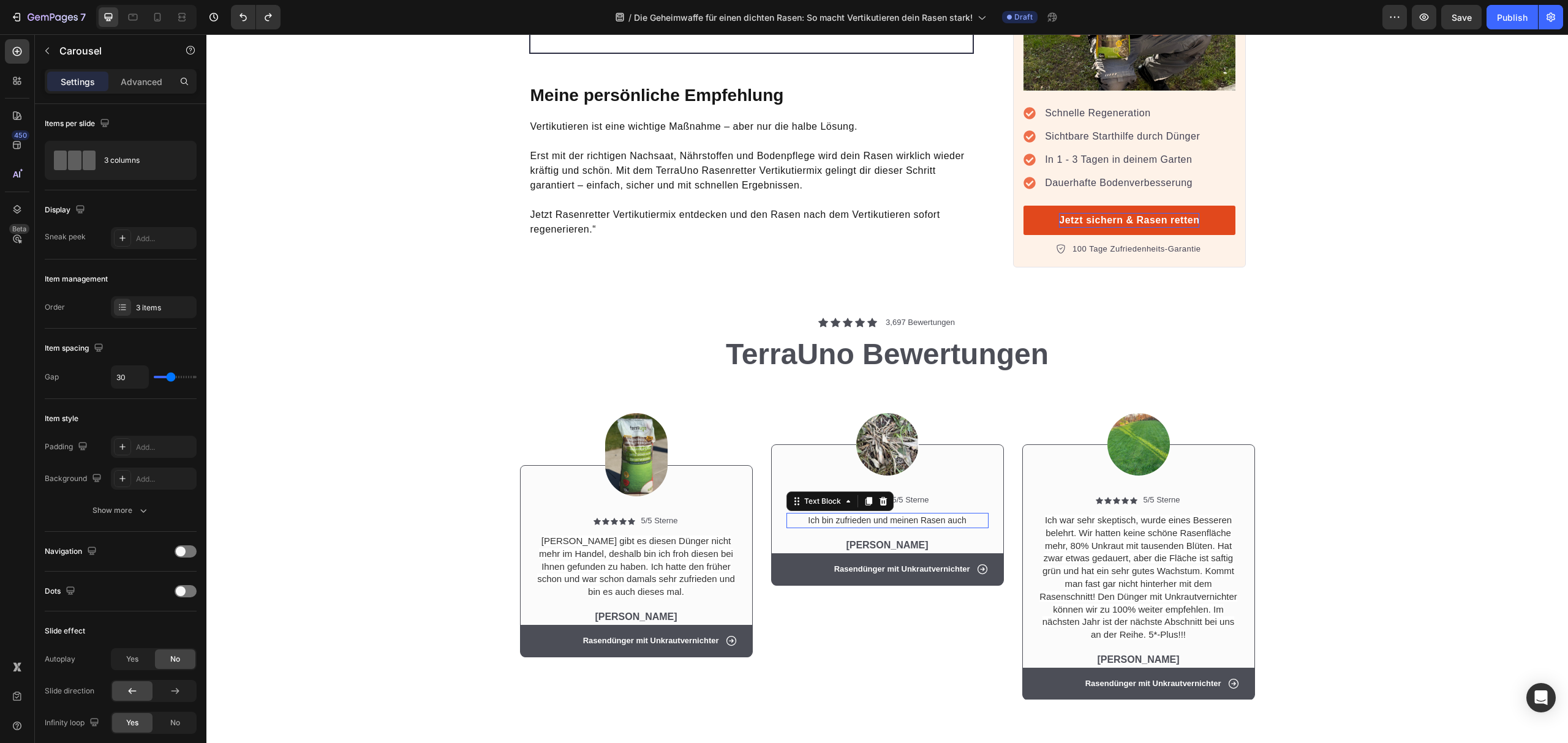
click at [870, 516] on span "Ich bin zufrieden und meinen Rasen auch" at bounding box center [887, 520] width 158 height 10
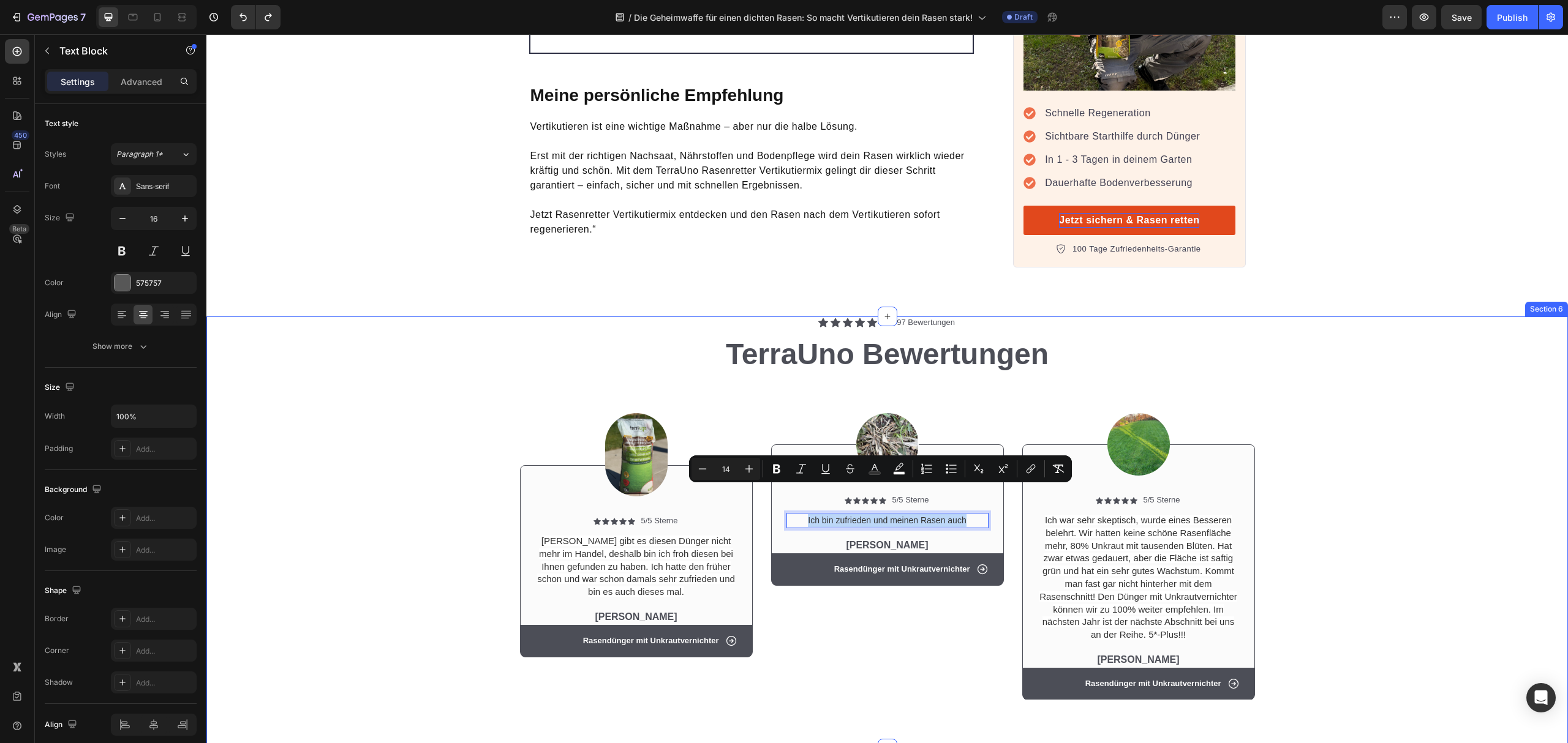
click at [808, 703] on div "Icon Icon Icon Icon Icon Icon List 3,697 Bewertungen Text Block Row TerraUno Be…" at bounding box center [887, 533] width 1362 height 433
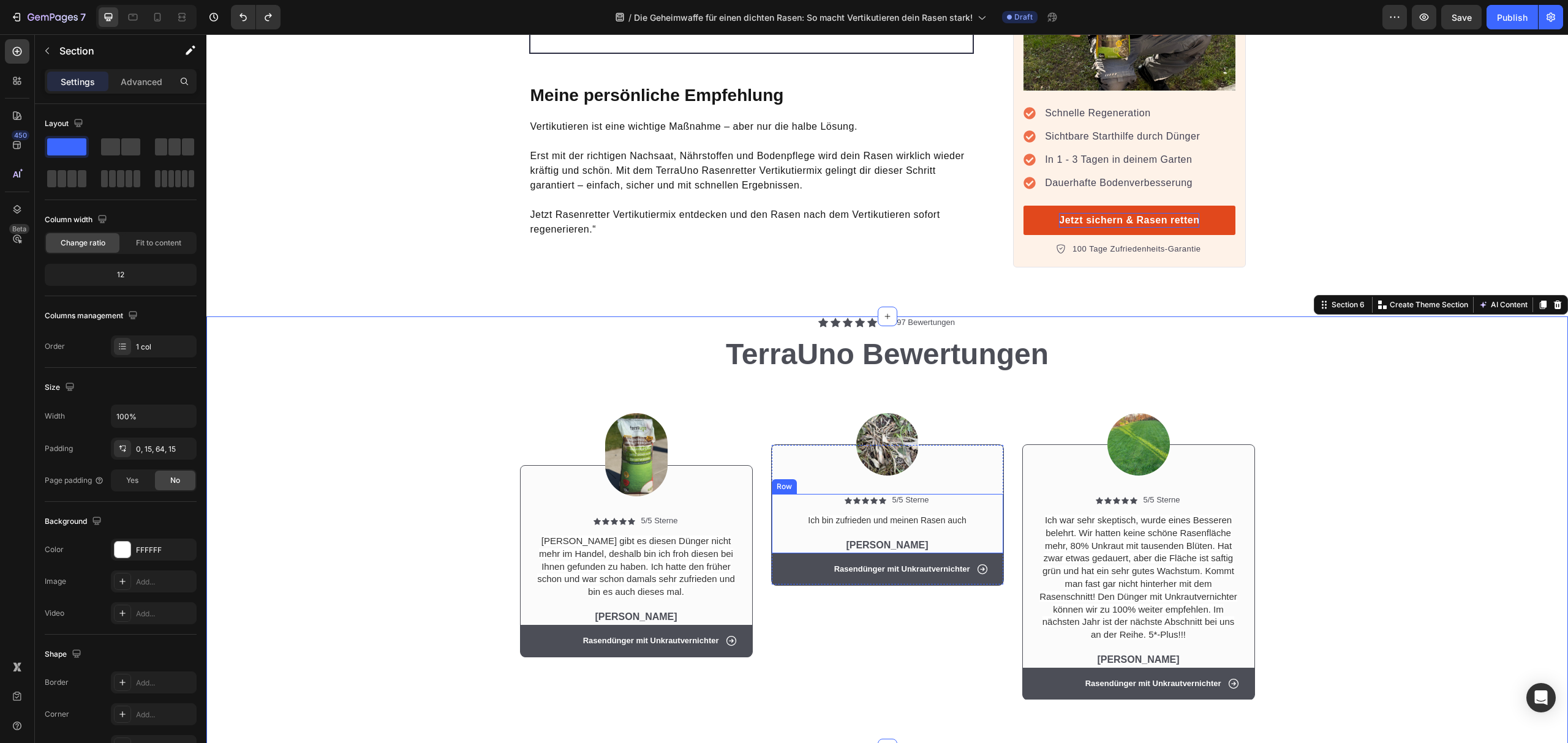
click at [631, 535] on p "[PERSON_NAME] gibt es diesen Dünger nicht mehr im Handel, deshalb bin ich froh …" at bounding box center [637, 567] width 200 height 64
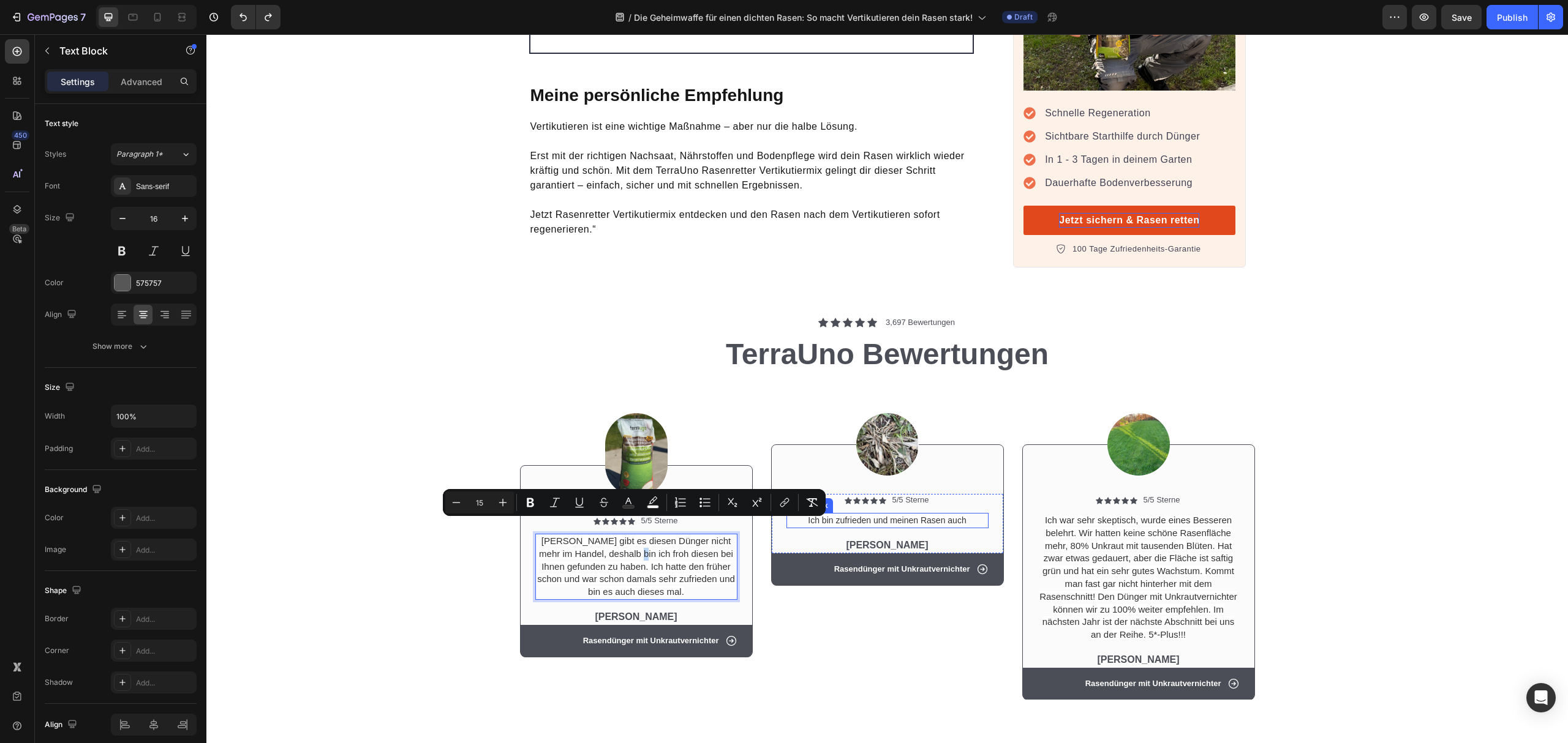
click at [924, 516] on span "Ich bin zufrieden und meinen Rasen auch" at bounding box center [887, 520] width 158 height 10
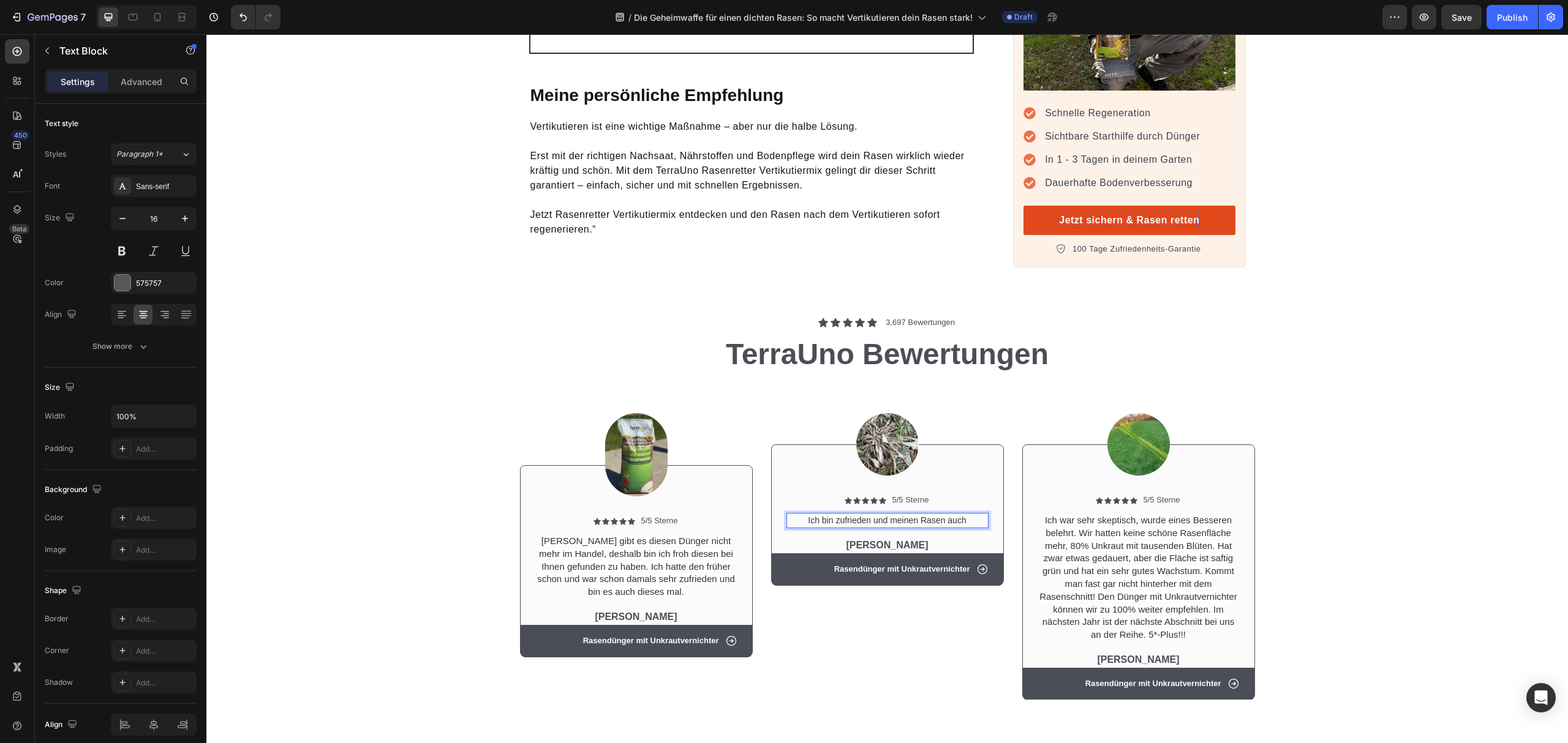
click at [947, 516] on span "Ich bin zufrieden und meinen Rasen auch" at bounding box center [887, 520] width 158 height 10
click at [964, 515] on p "Ich bin zufrieden und meinen Rasen auch" at bounding box center [888, 521] width 200 height 13
click at [885, 424] on img at bounding box center [888, 445] width 62 height 62
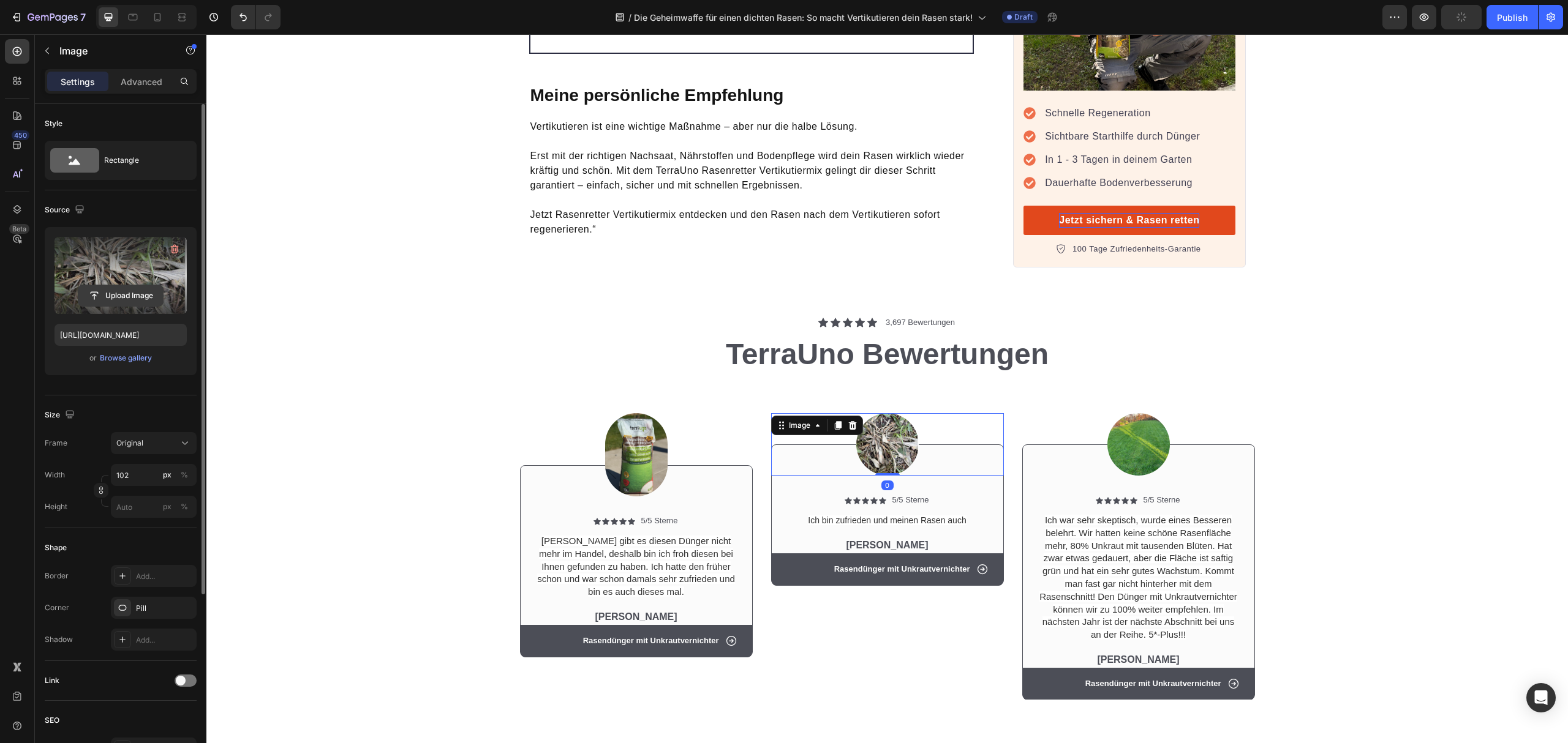
click at [120, 297] on input "file" at bounding box center [121, 296] width 85 height 21
click at [890, 539] on p "[PERSON_NAME]" at bounding box center [888, 546] width 200 height 13
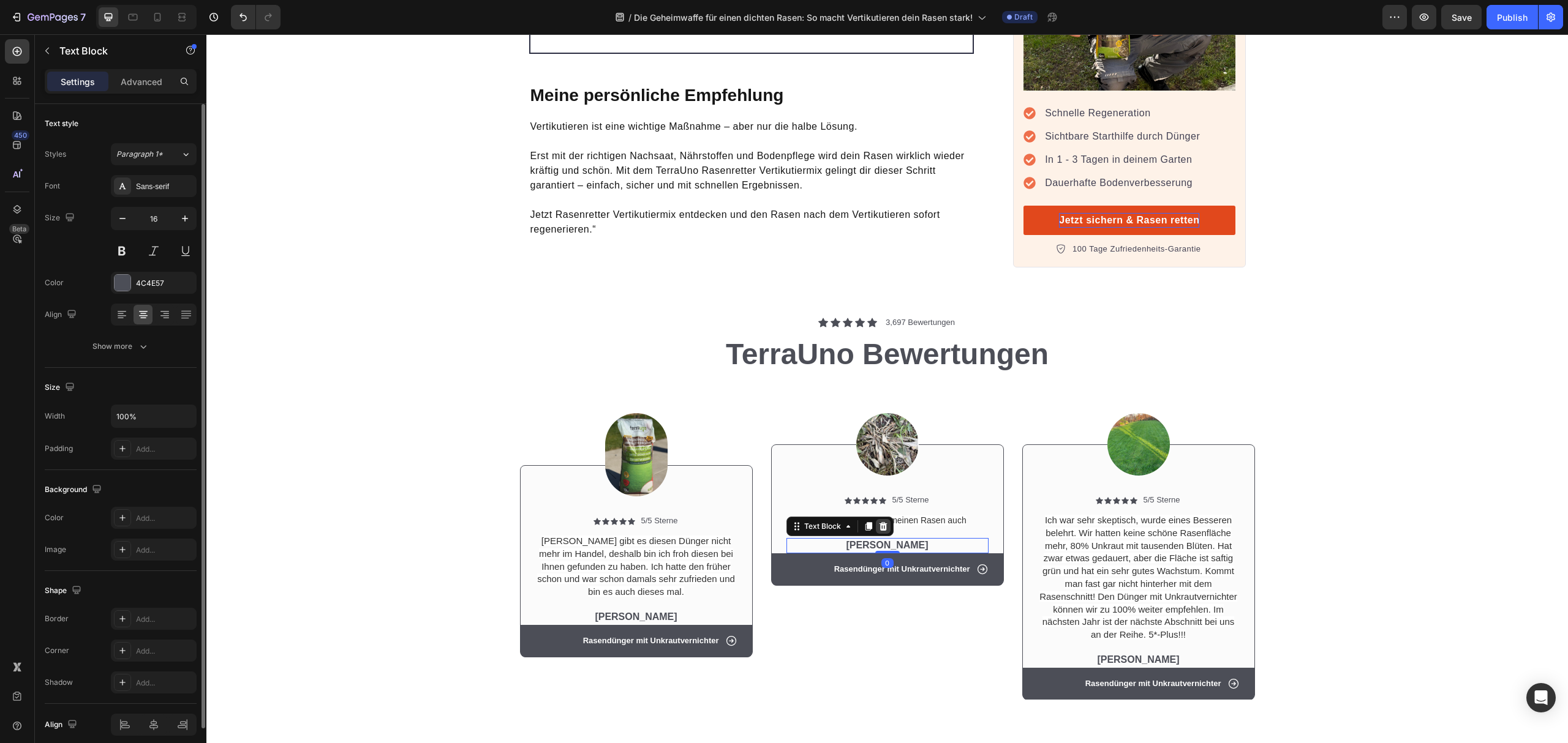
click at [879, 522] on icon at bounding box center [883, 527] width 10 height 10
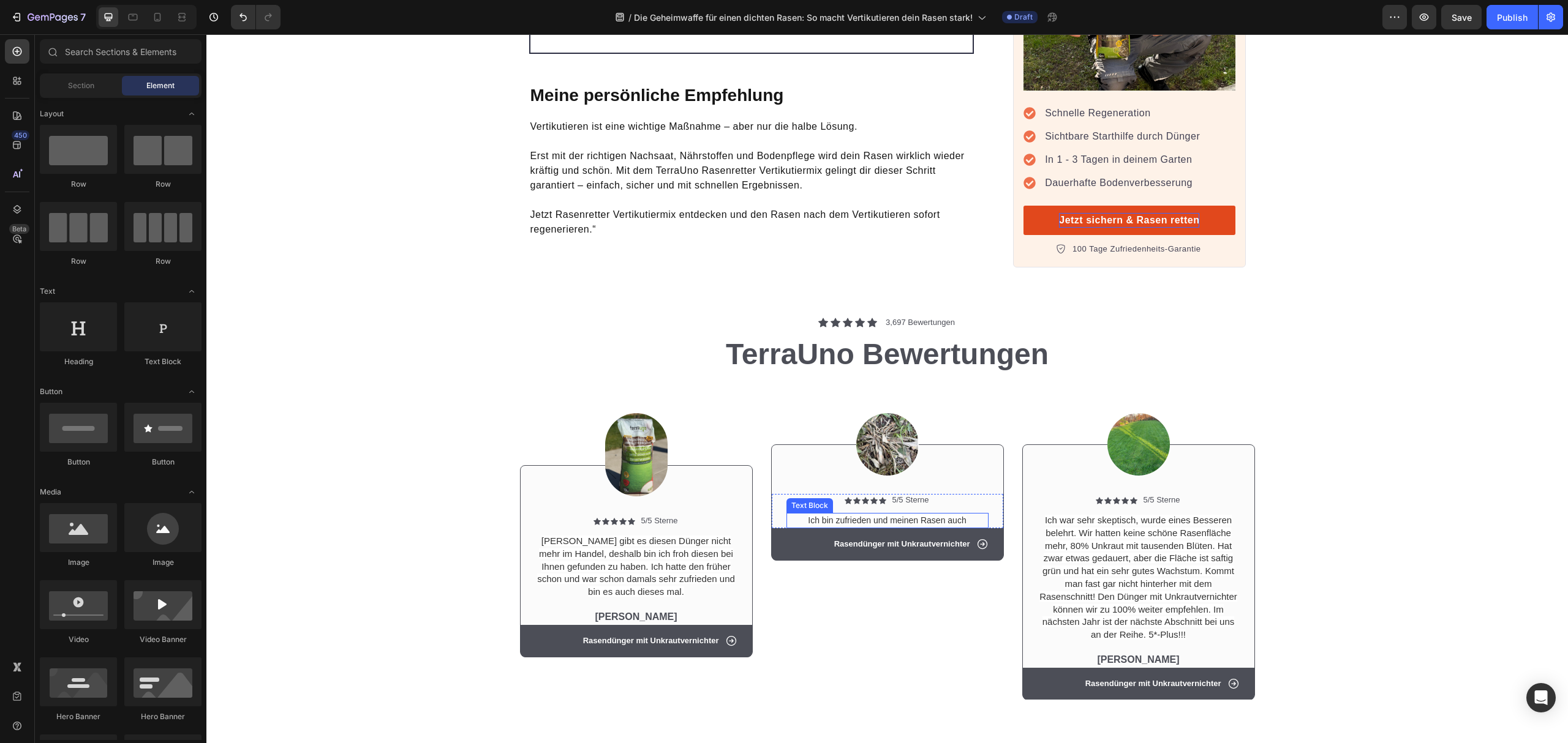
click at [964, 513] on div "Ich bin zufrieden und meinen Rasen auch" at bounding box center [887, 520] width 202 height 16
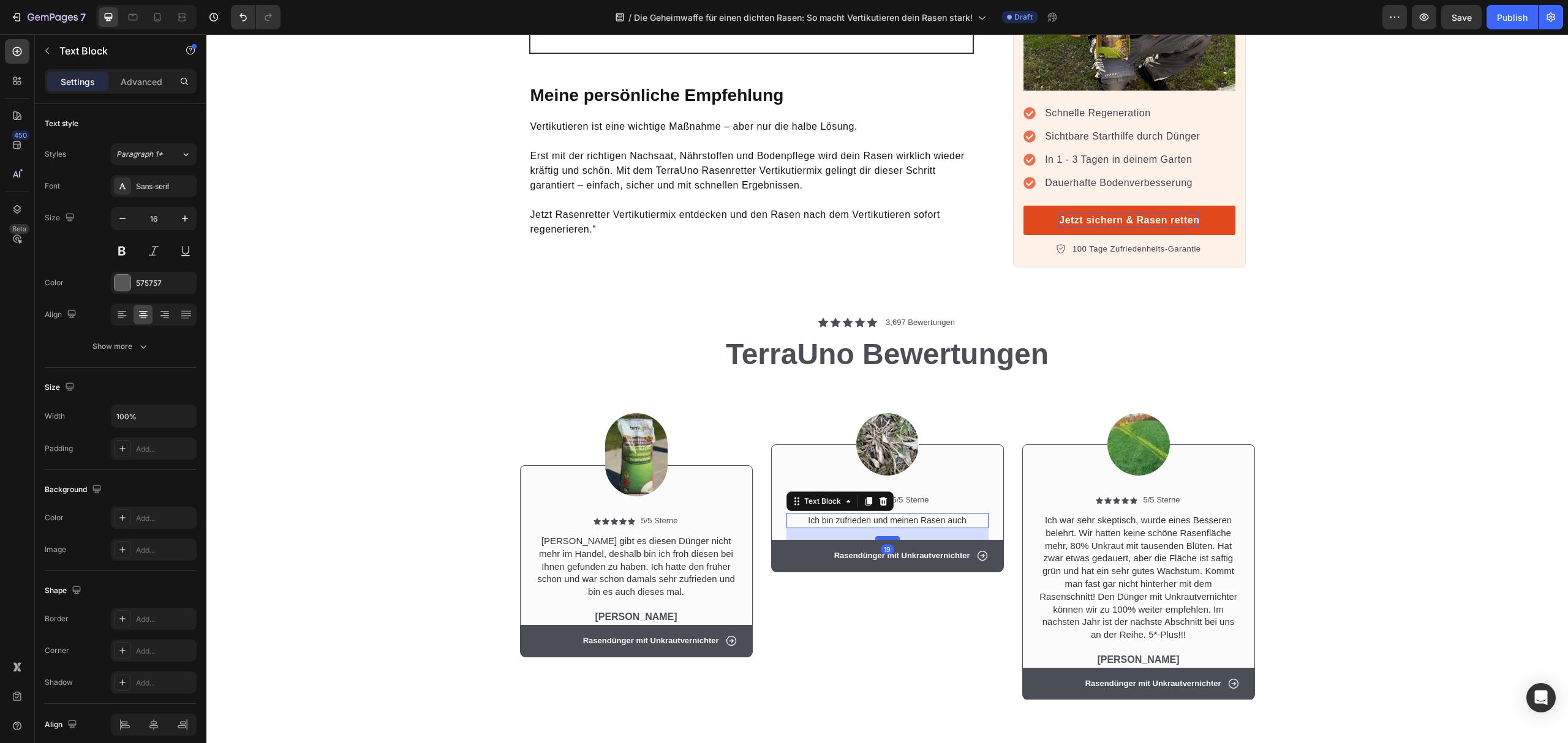
drag, startPoint x: 886, startPoint y: 497, endPoint x: 888, endPoint y: 509, distance: 12.2
click at [888, 537] on div at bounding box center [888, 539] width 25 height 4
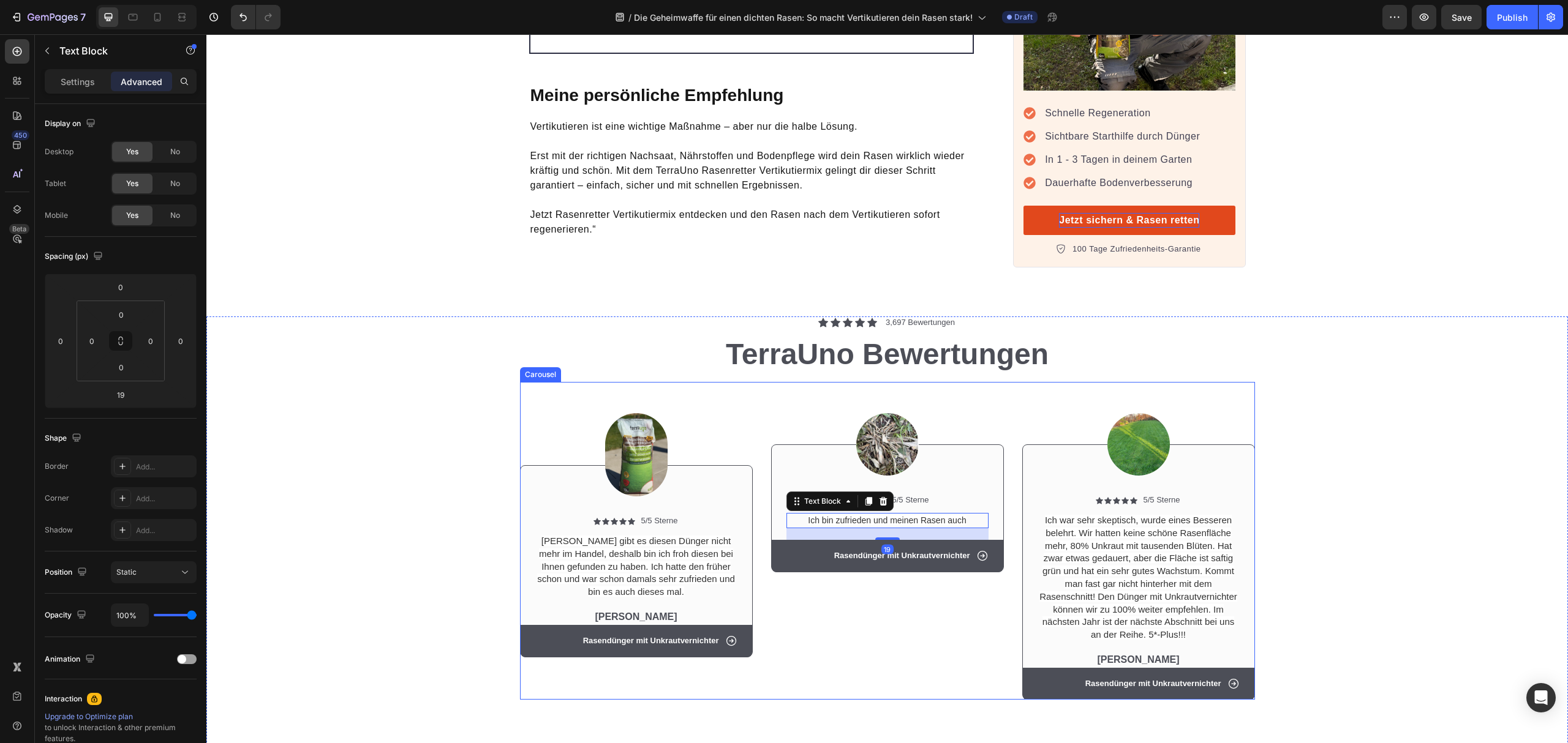
click at [932, 589] on div "Image Icon Icon Icon Icon Icon Icon List 5/5 Sterne Text Block Row Ich bin zufr…" at bounding box center [888, 541] width 233 height 318
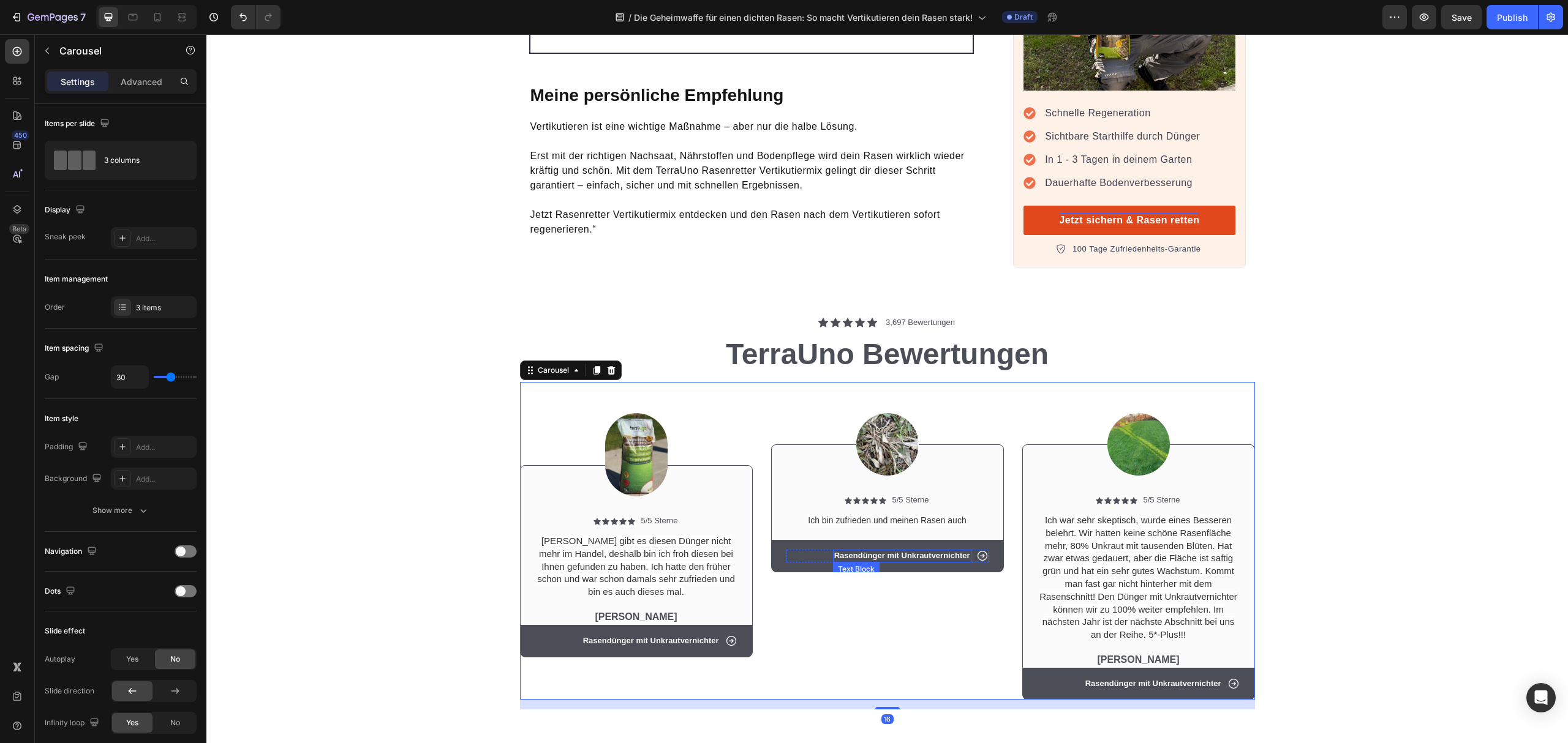
click at [946, 551] on p "Rasendünger mit Unkrautvernichter" at bounding box center [902, 556] width 136 height 10
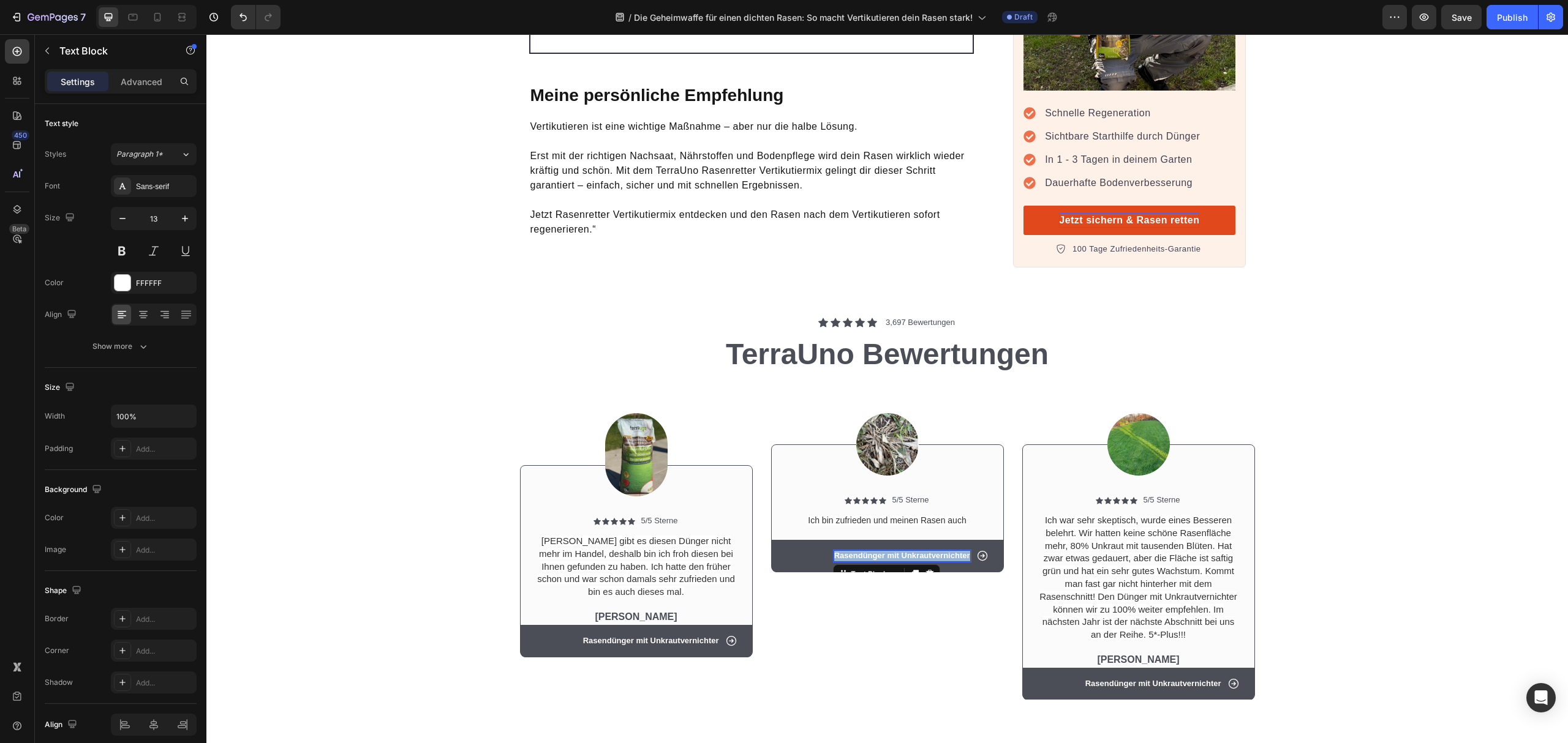
click at [946, 551] on p "Rasendünger mit Unkrautvernichter" at bounding box center [902, 556] width 136 height 10
click at [926, 632] on div "Image Icon Icon Icon Icon Icon Icon List 5/5 Sterne Text Block Row Ich bin zufr…" at bounding box center [888, 541] width 233 height 318
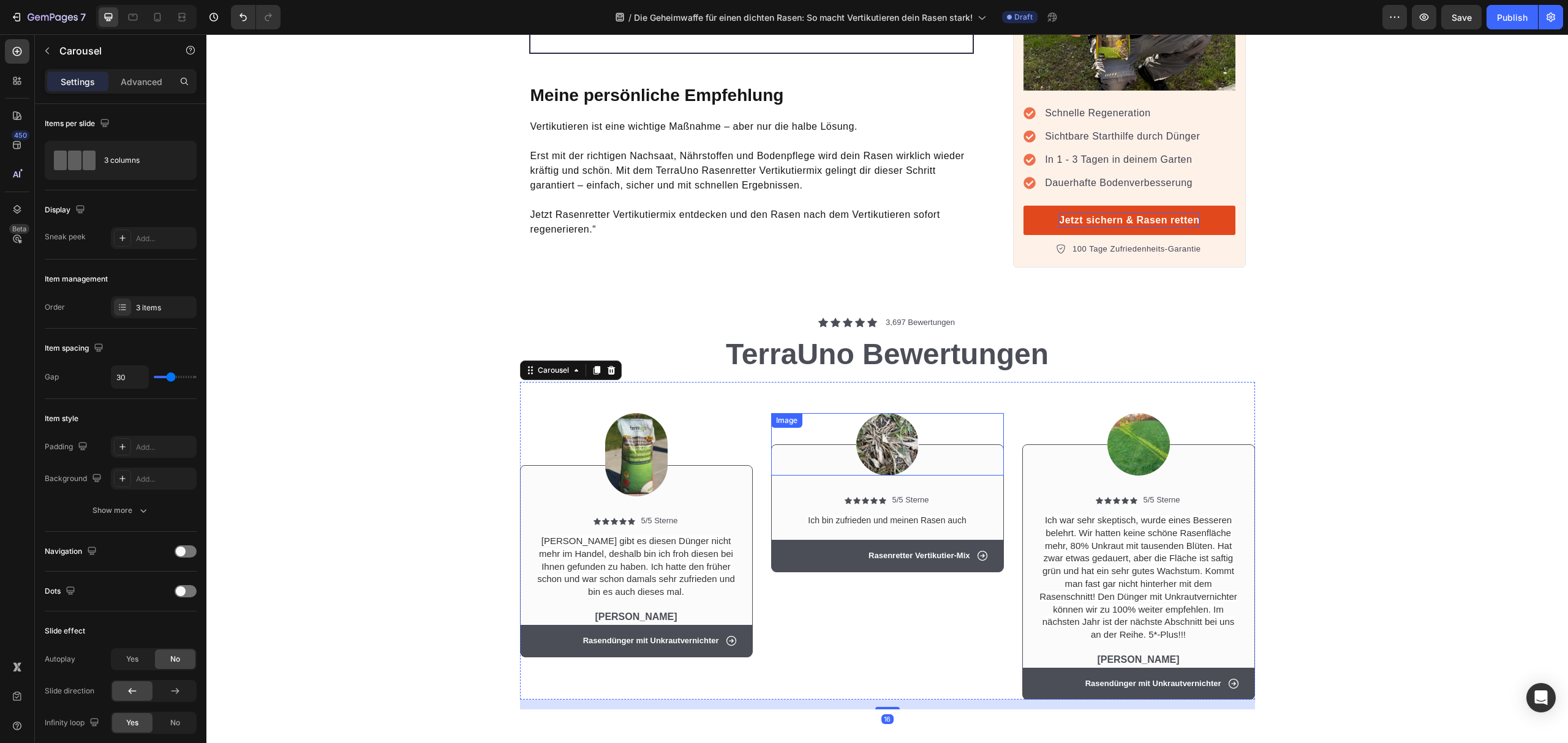
click at [898, 413] on img at bounding box center [888, 445] width 62 height 62
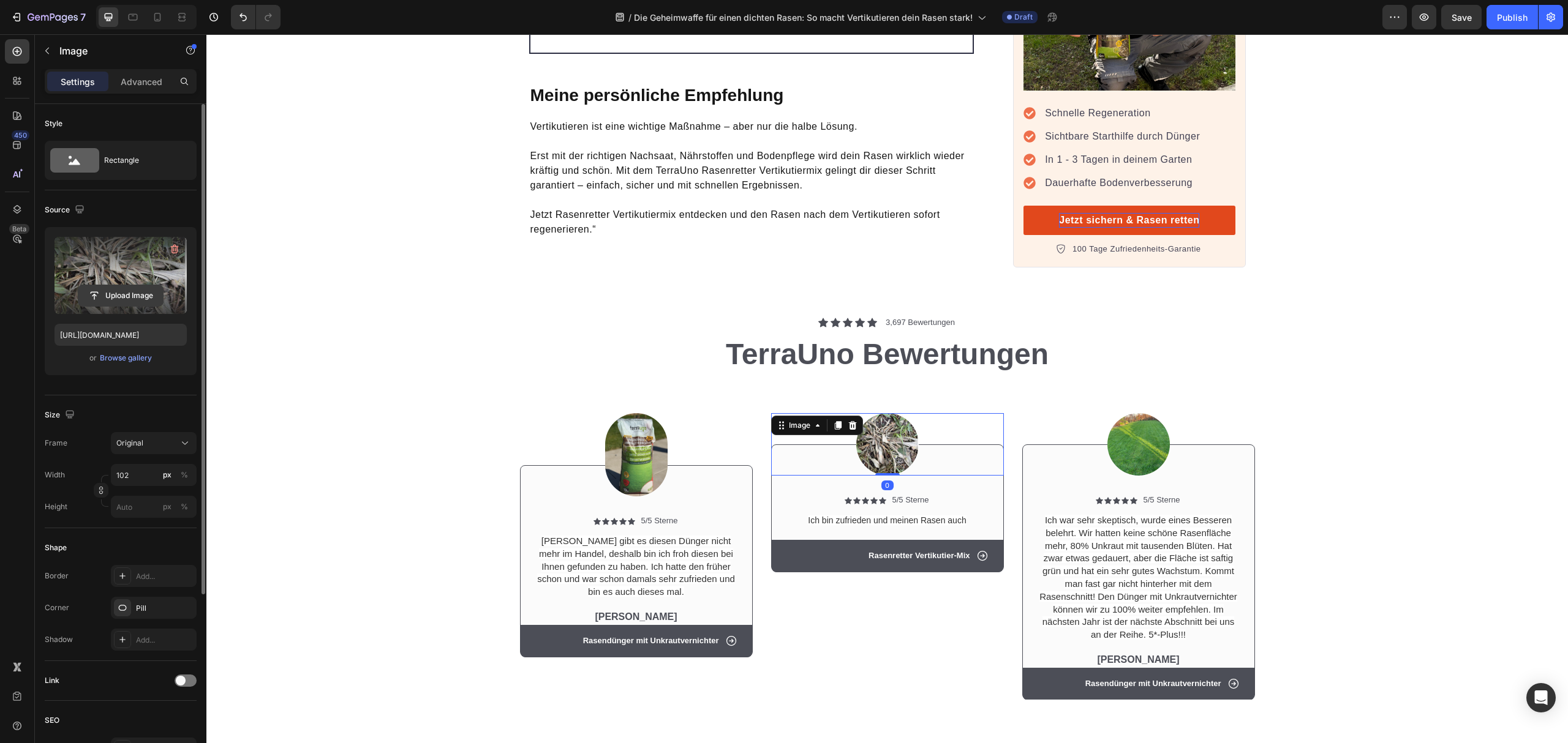
click at [121, 293] on input "file" at bounding box center [121, 296] width 85 height 21
type input "[URL][DOMAIN_NAME]"
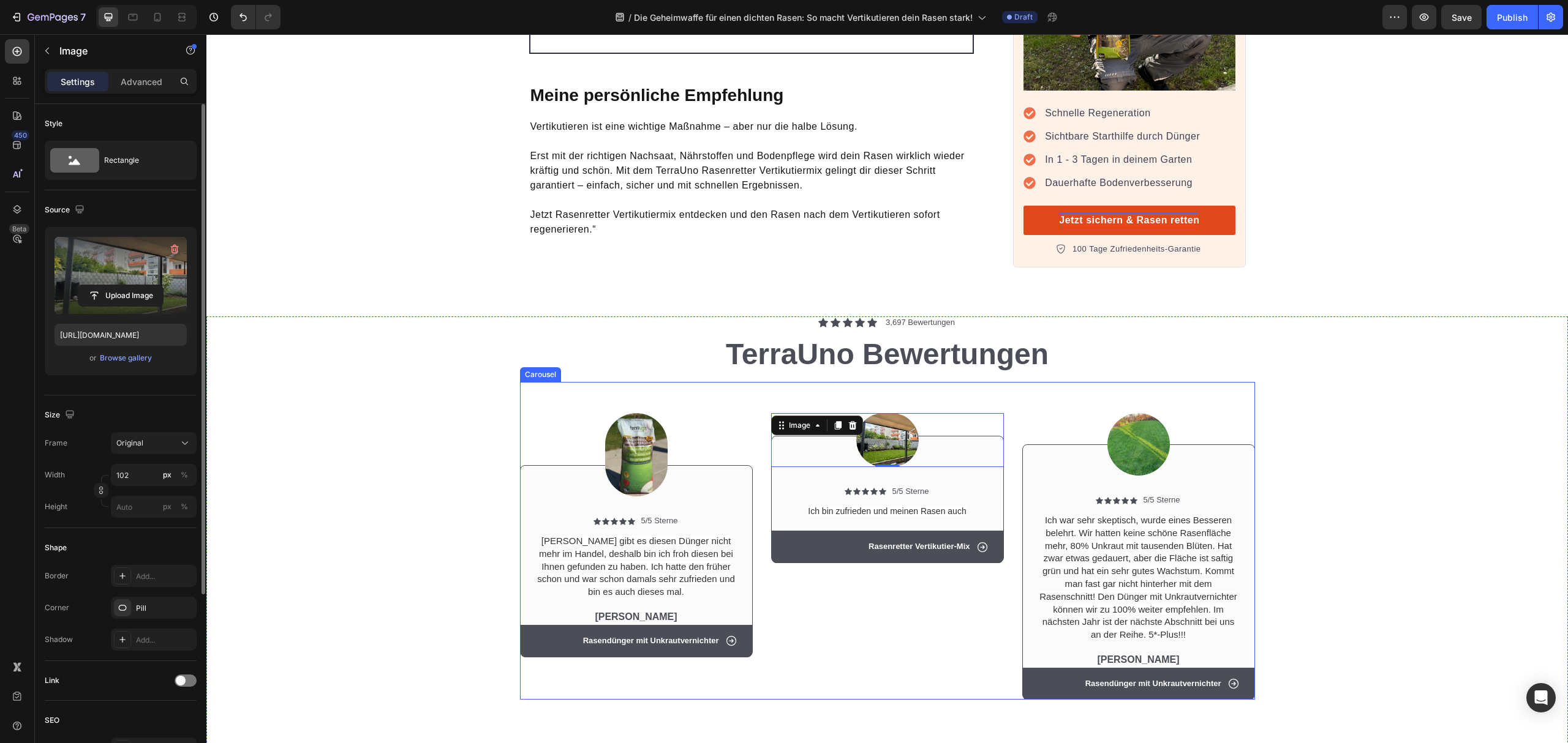
click at [937, 665] on div "Image 0 Icon Icon Icon Icon Icon Icon List 5/5 Sterne Text Block Row Ich bin zu…" at bounding box center [888, 541] width 233 height 318
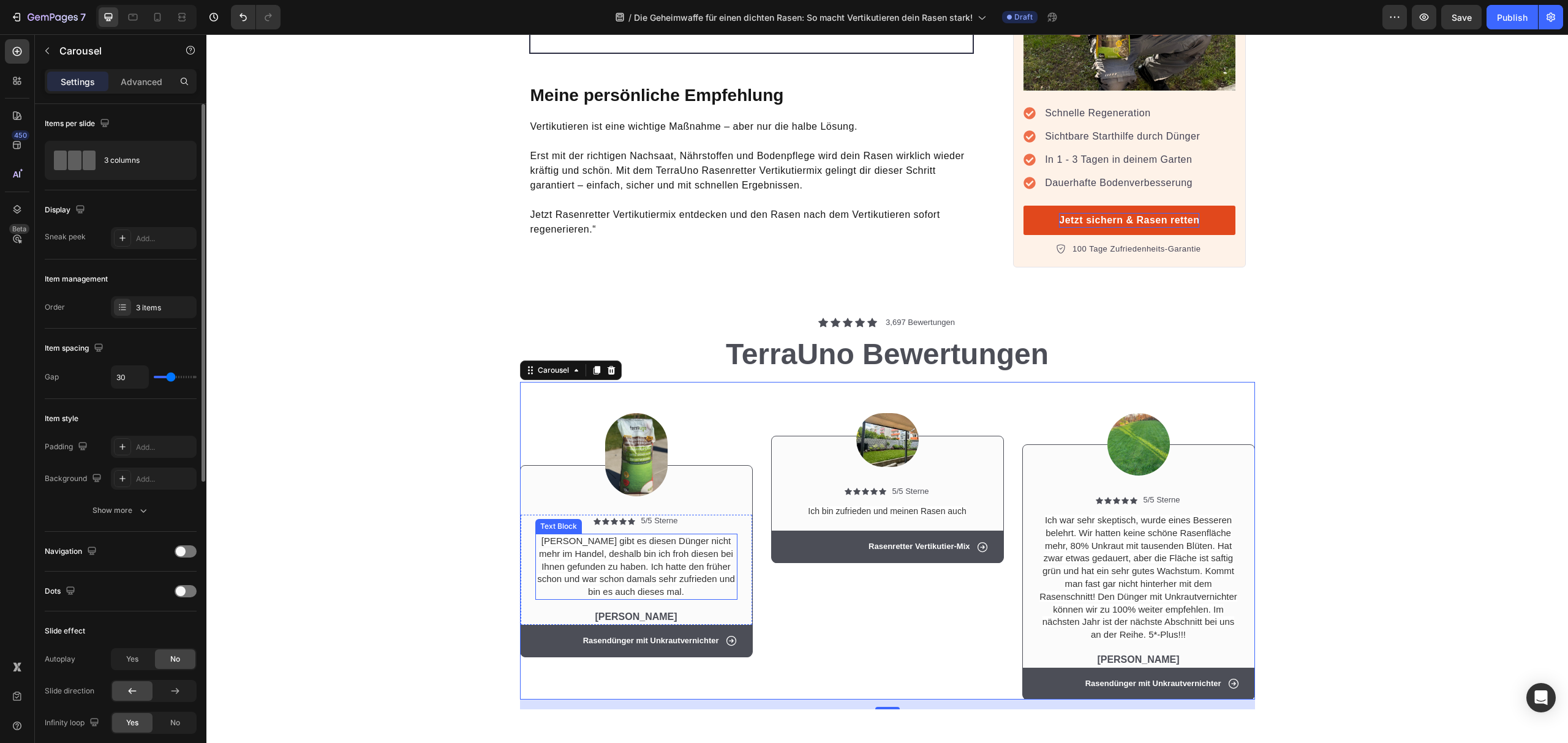
click at [650, 539] on span "[PERSON_NAME] gibt es diesen Dünger nicht mehr im Handel, deshalb bin ich froh …" at bounding box center [636, 566] width 198 height 61
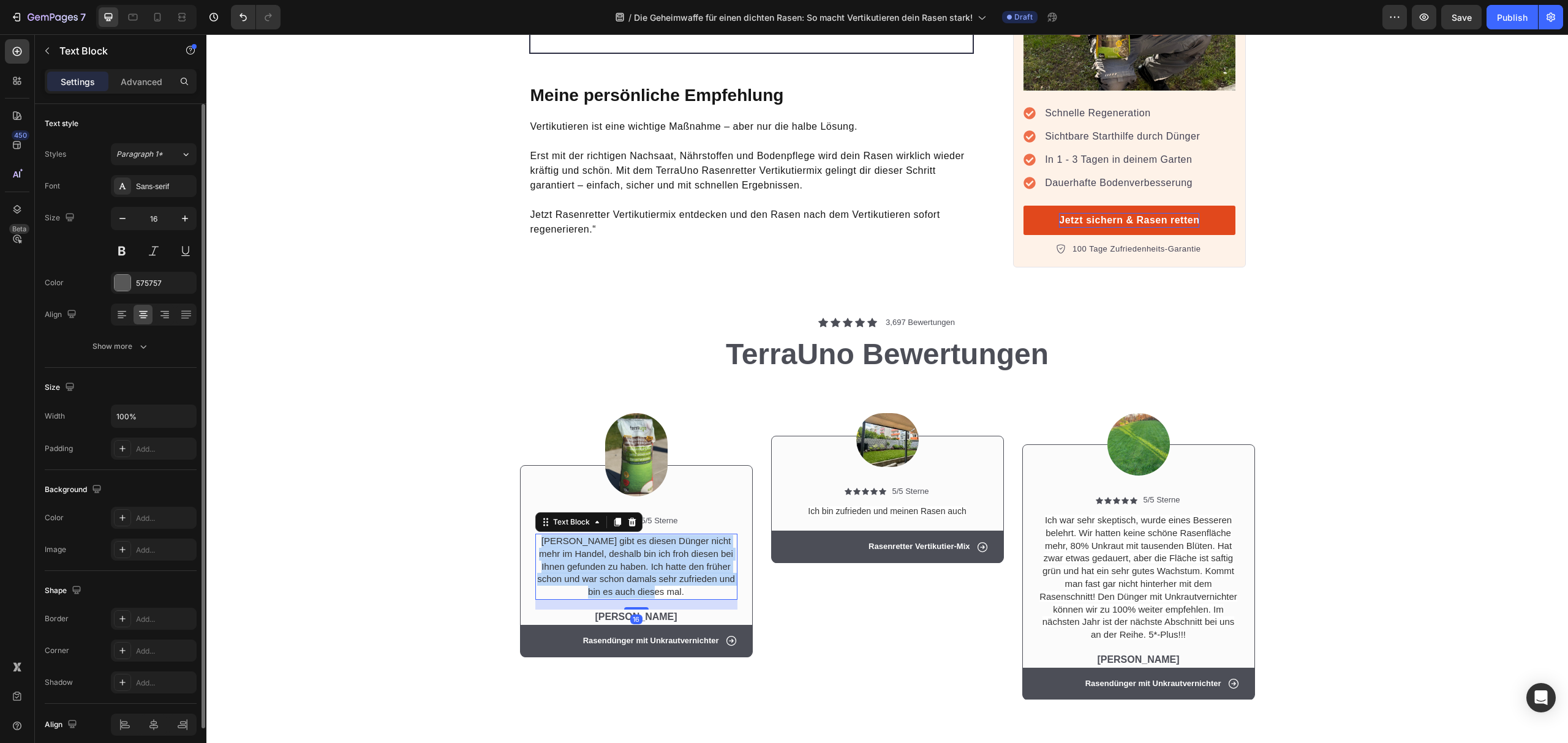
click at [650, 539] on span "[PERSON_NAME] gibt es diesen Dünger nicht mehr im Handel, deshalb bin ich froh …" at bounding box center [636, 566] width 198 height 61
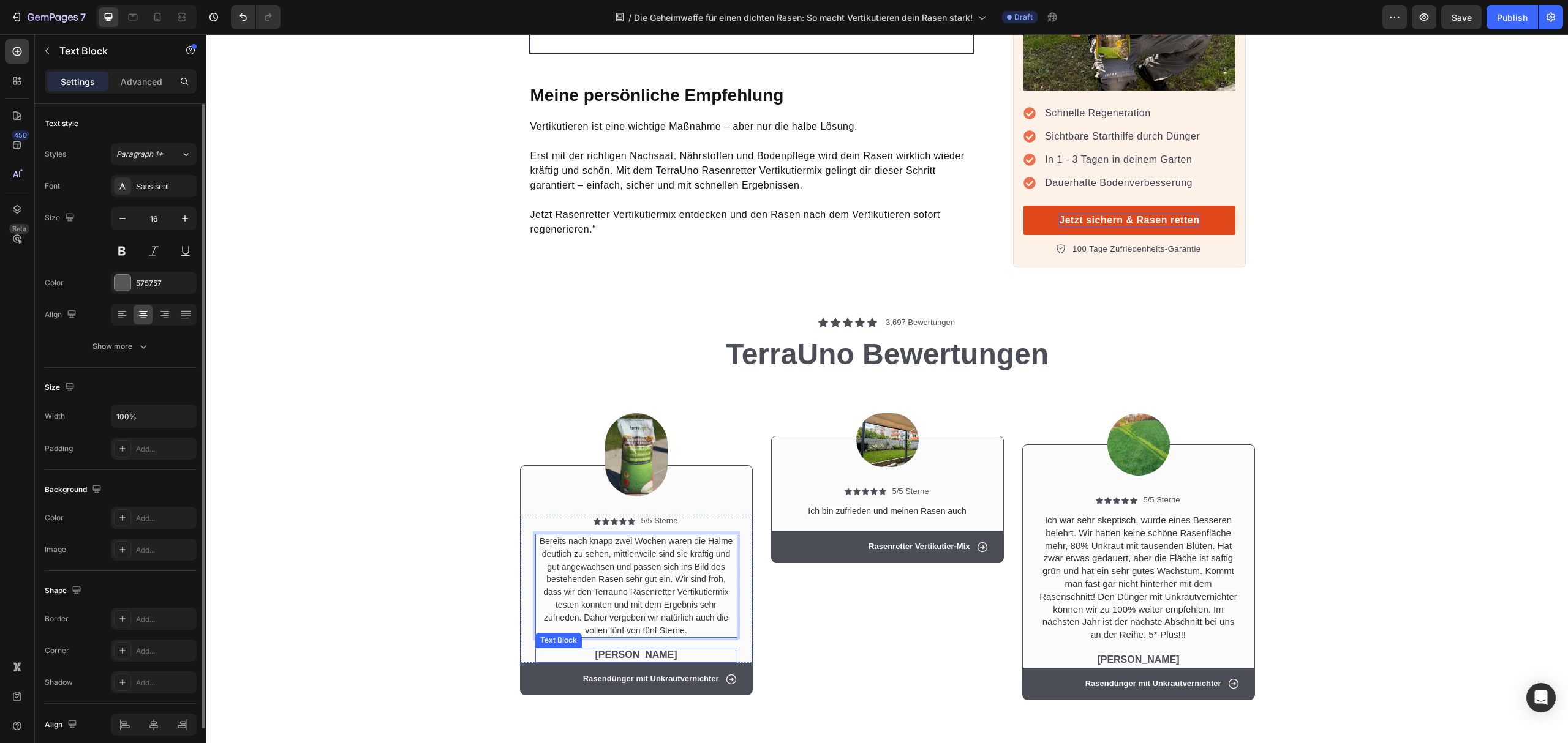
click at [633, 649] on p "[PERSON_NAME]" at bounding box center [637, 655] width 200 height 13
click at [630, 649] on p "[PERSON_NAME]" at bounding box center [637, 655] width 200 height 13
click at [772, 650] on div "Image Icon Icon Icon Icon Icon Icon List 5/5 Sterne Text Block Row Ich bin zufr…" at bounding box center [888, 541] width 233 height 318
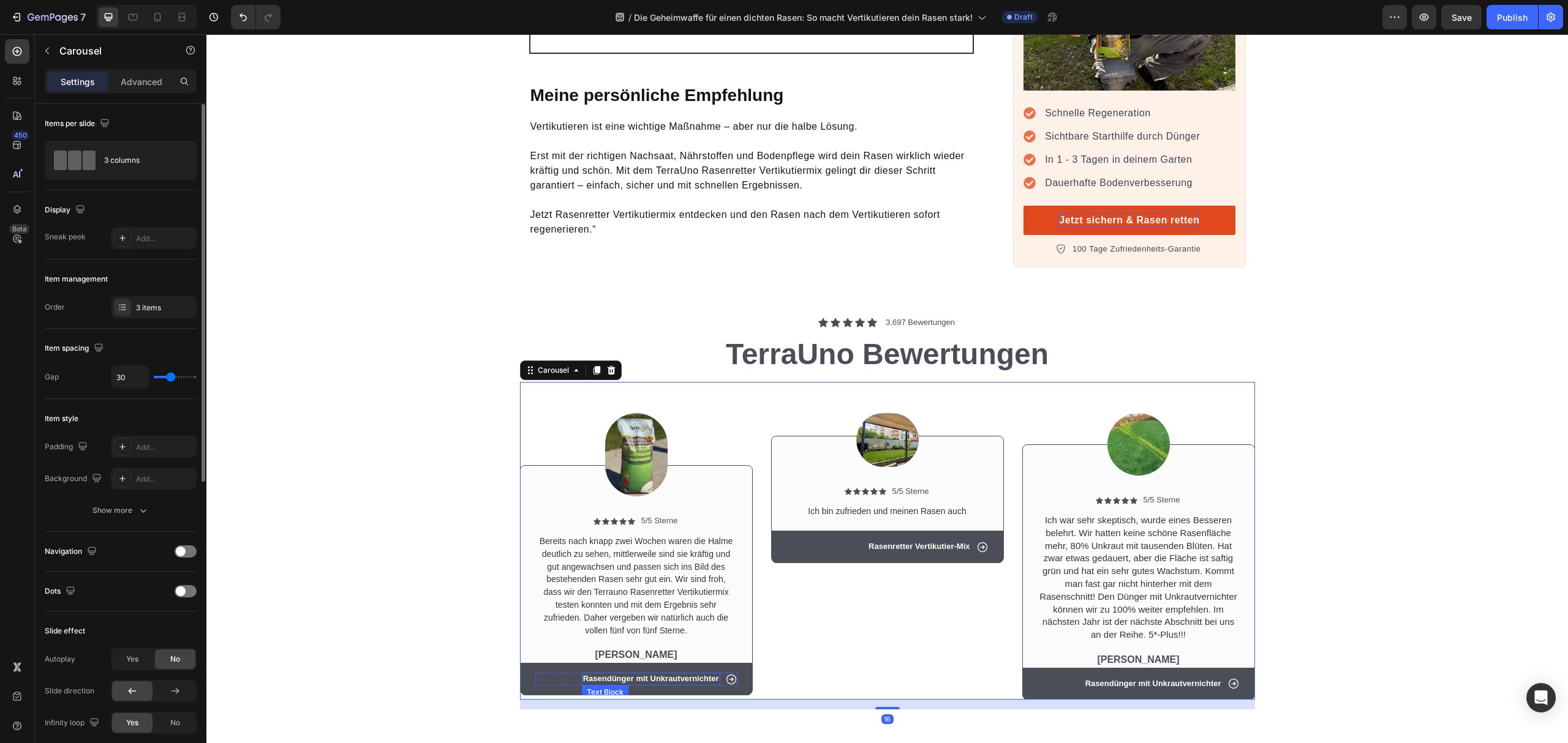
click at [621, 675] on p "Rasendünger mit Unkrautvernichter" at bounding box center [651, 679] width 136 height 10
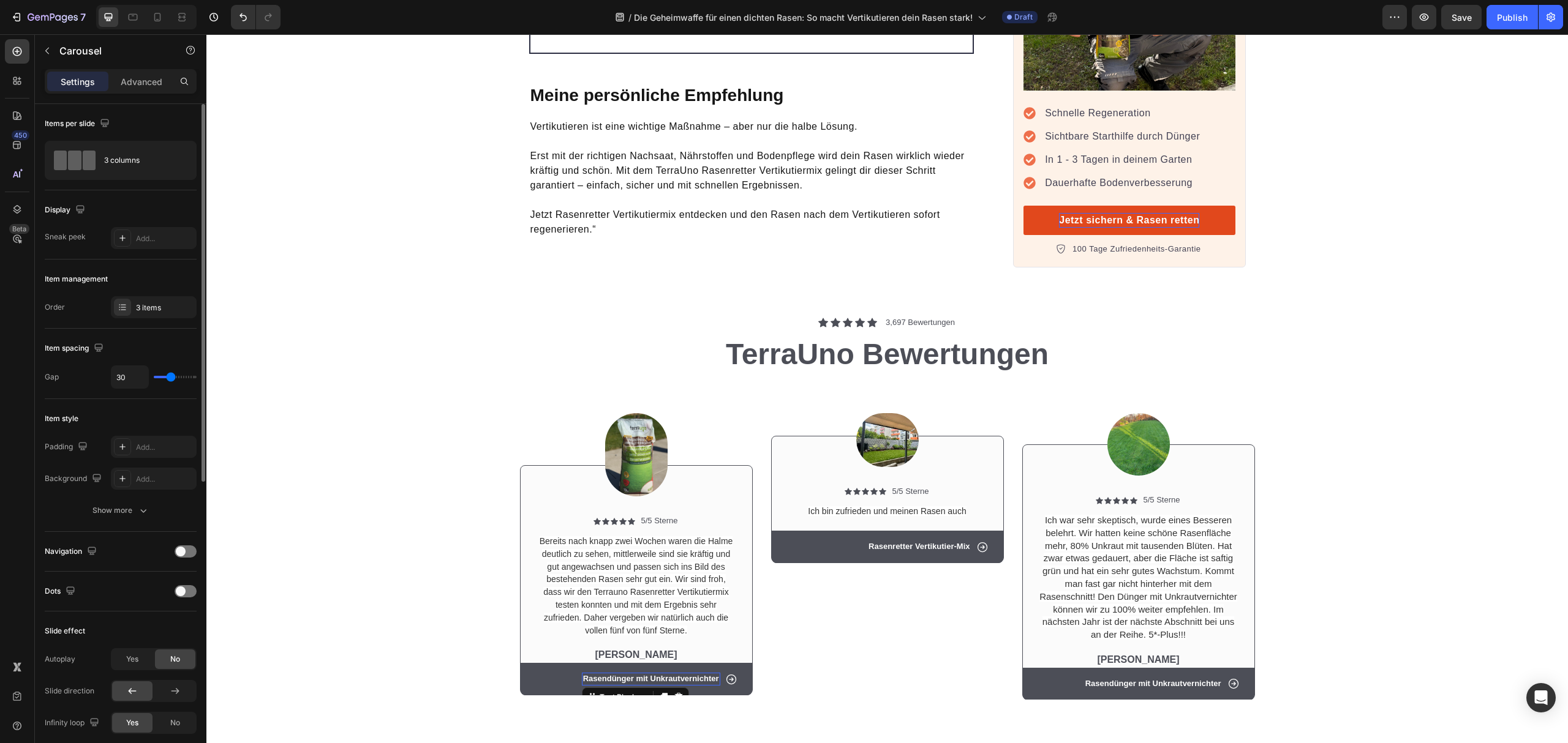
click at [621, 675] on p "Rasendünger mit Unkrautvernichter" at bounding box center [651, 679] width 136 height 10
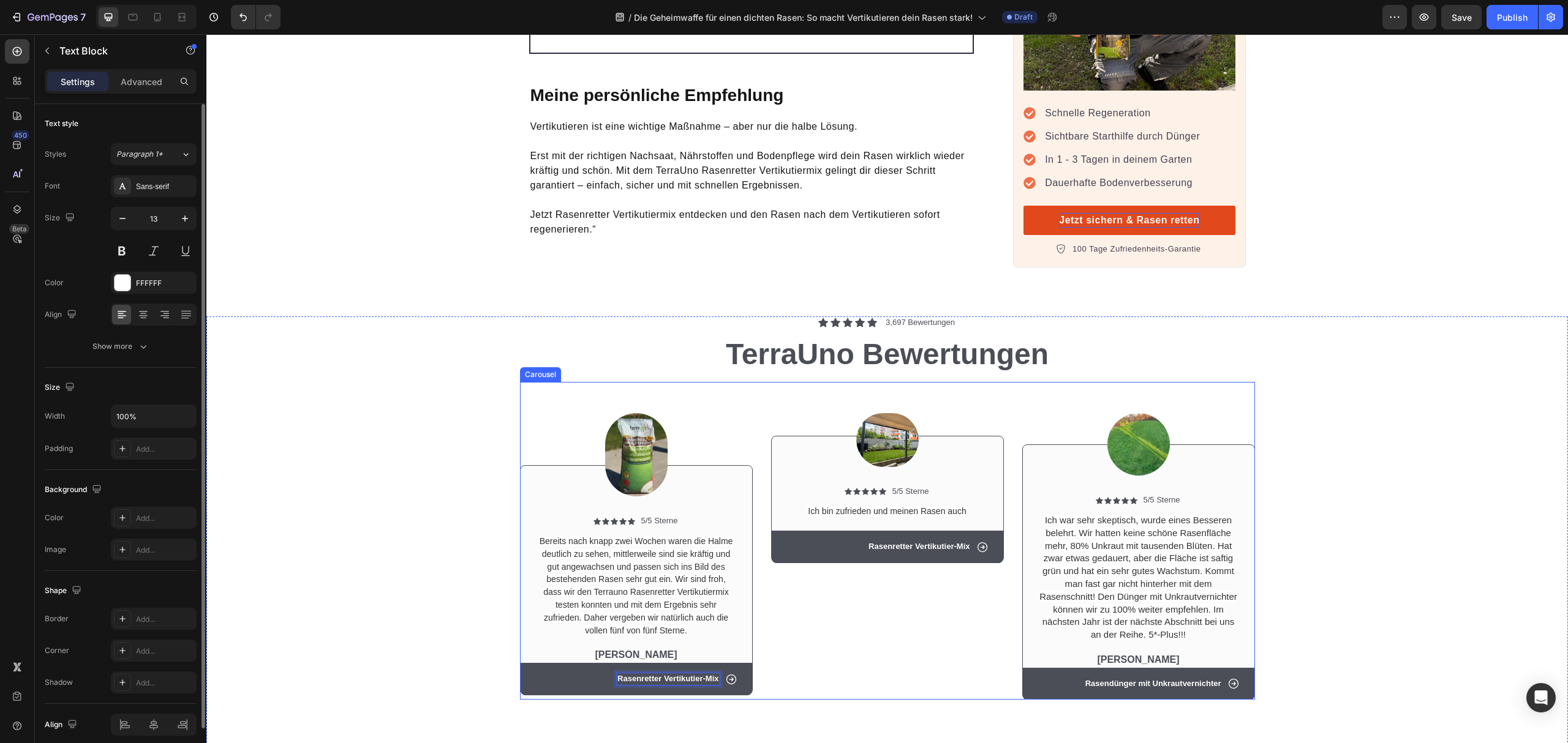
click at [879, 607] on div "Image Icon Icon Icon Icon Icon Icon List 5/5 Sterne Text Block Row Ich bin zufr…" at bounding box center [888, 541] width 233 height 318
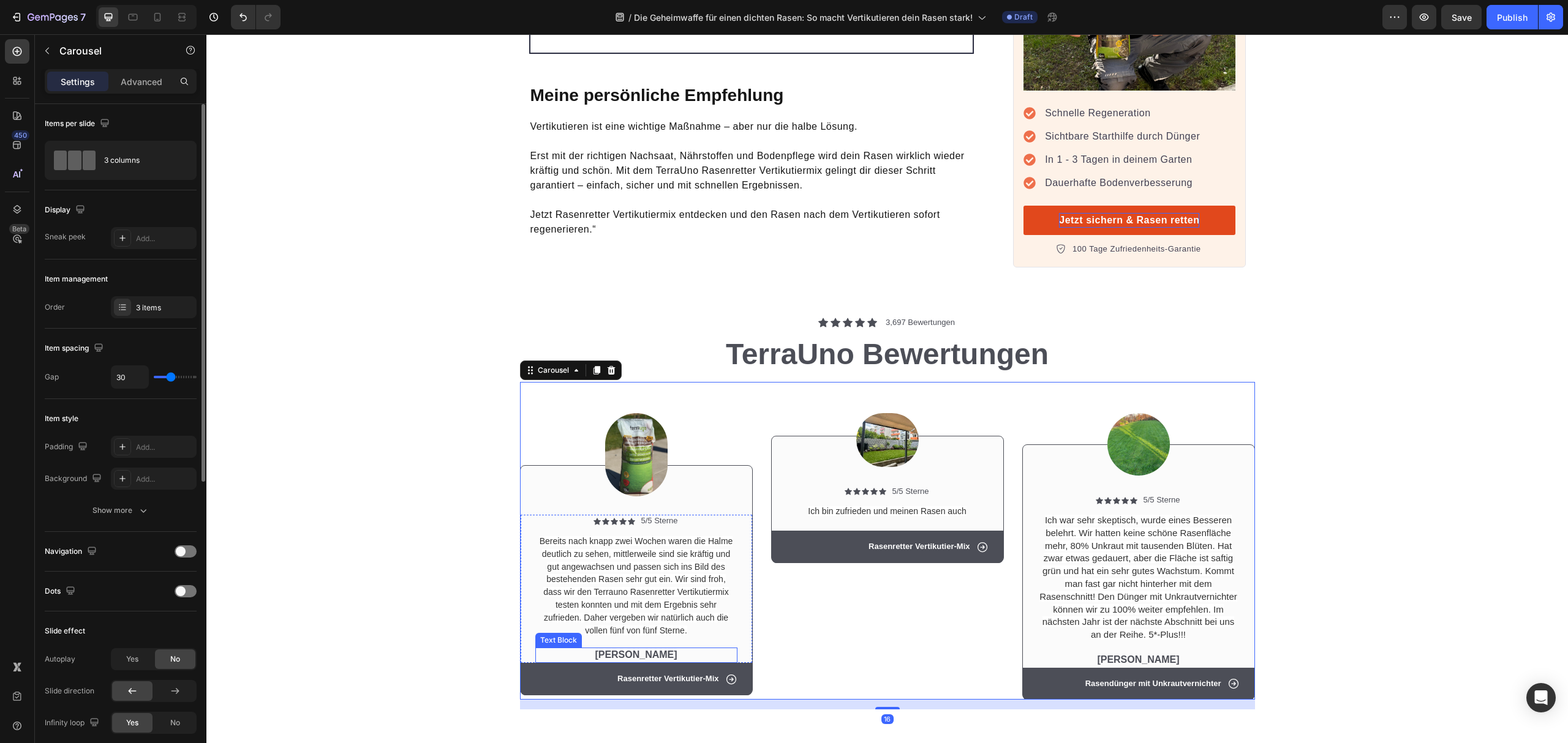
click at [669, 649] on p "[PERSON_NAME]" at bounding box center [637, 655] width 200 height 13
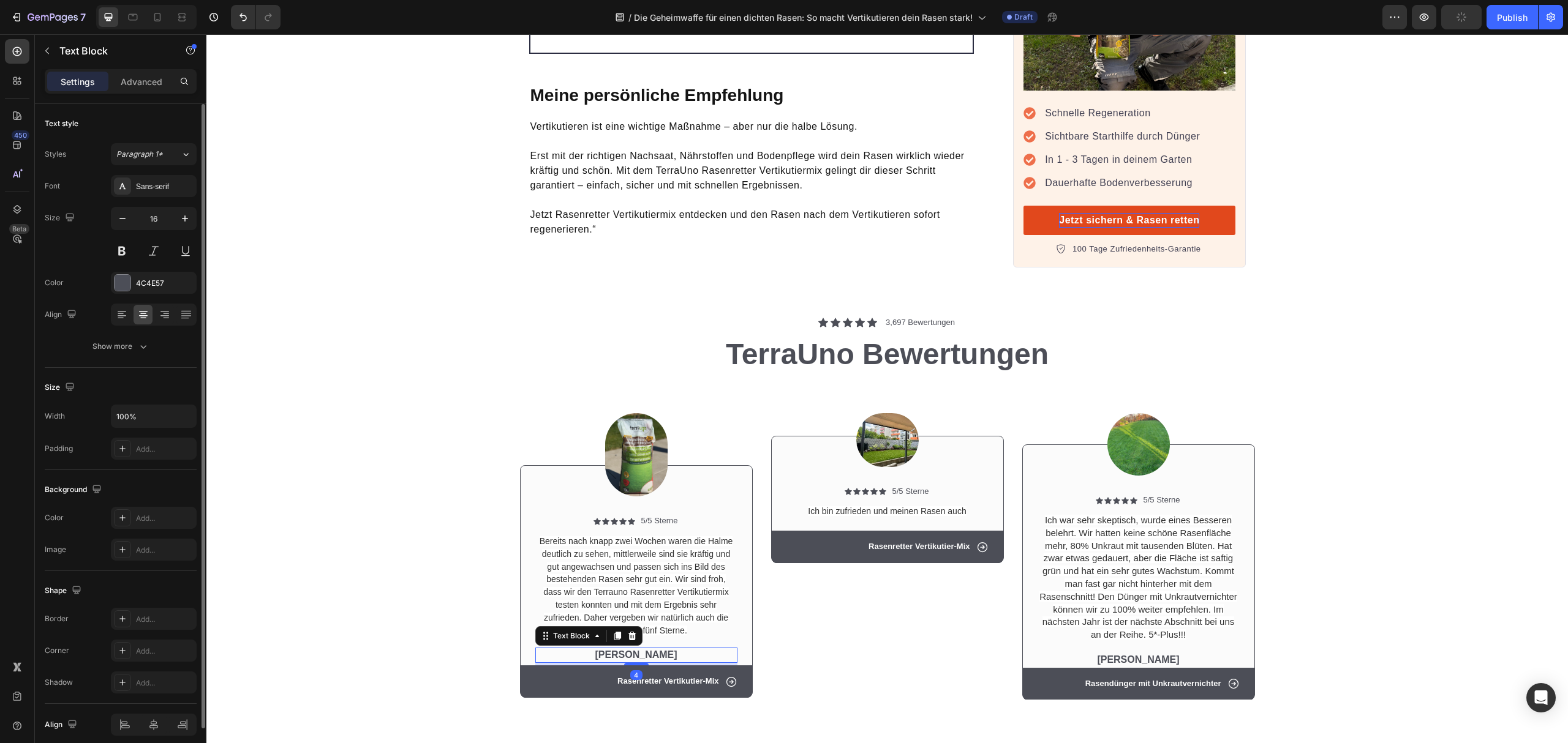
click at [632, 664] on div at bounding box center [637, 665] width 25 height 3
click at [794, 628] on div "Image Icon Icon Icon Icon Icon Icon List 5/5 Sterne Text Block Row Ich bin zufr…" at bounding box center [888, 541] width 233 height 318
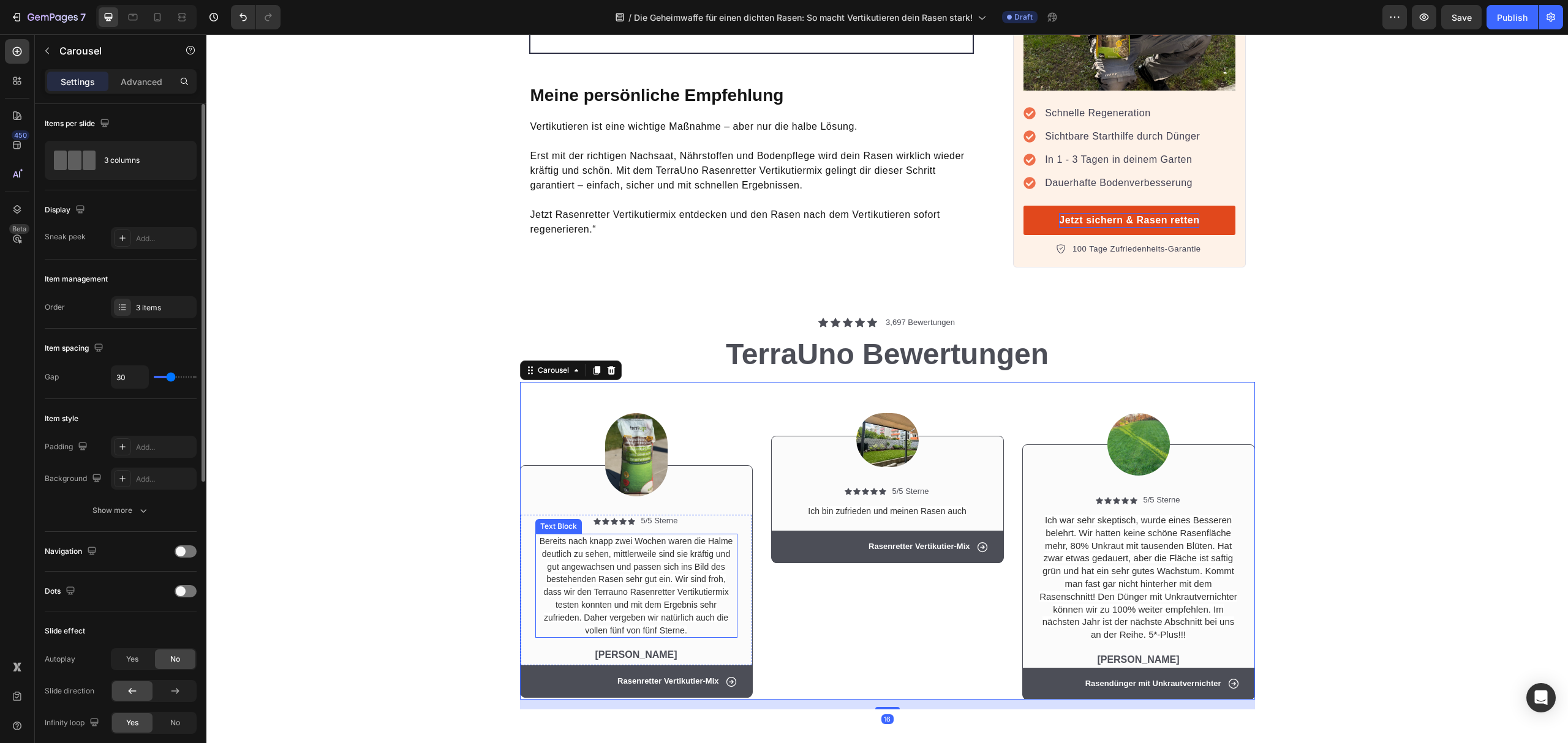
click at [668, 541] on span "Bereits nach knapp zwei Wochen waren die Halme deutlich zu sehen, mittlerweile …" at bounding box center [637, 586] width 194 height 99
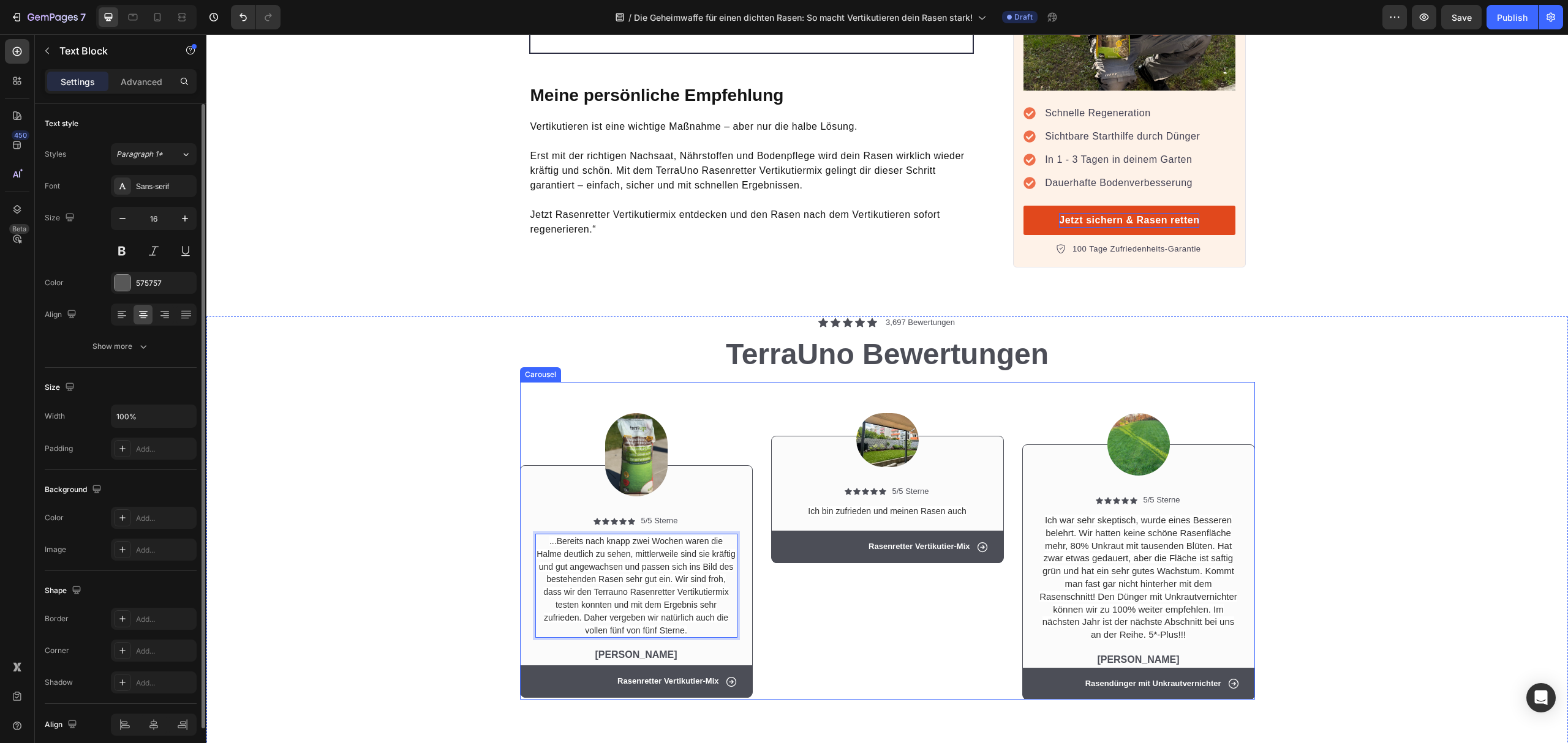
click at [876, 621] on div "Image Icon Icon Icon Icon Icon Icon List 5/5 Sterne Text Block Row Ich bin zufr…" at bounding box center [888, 541] width 233 height 318
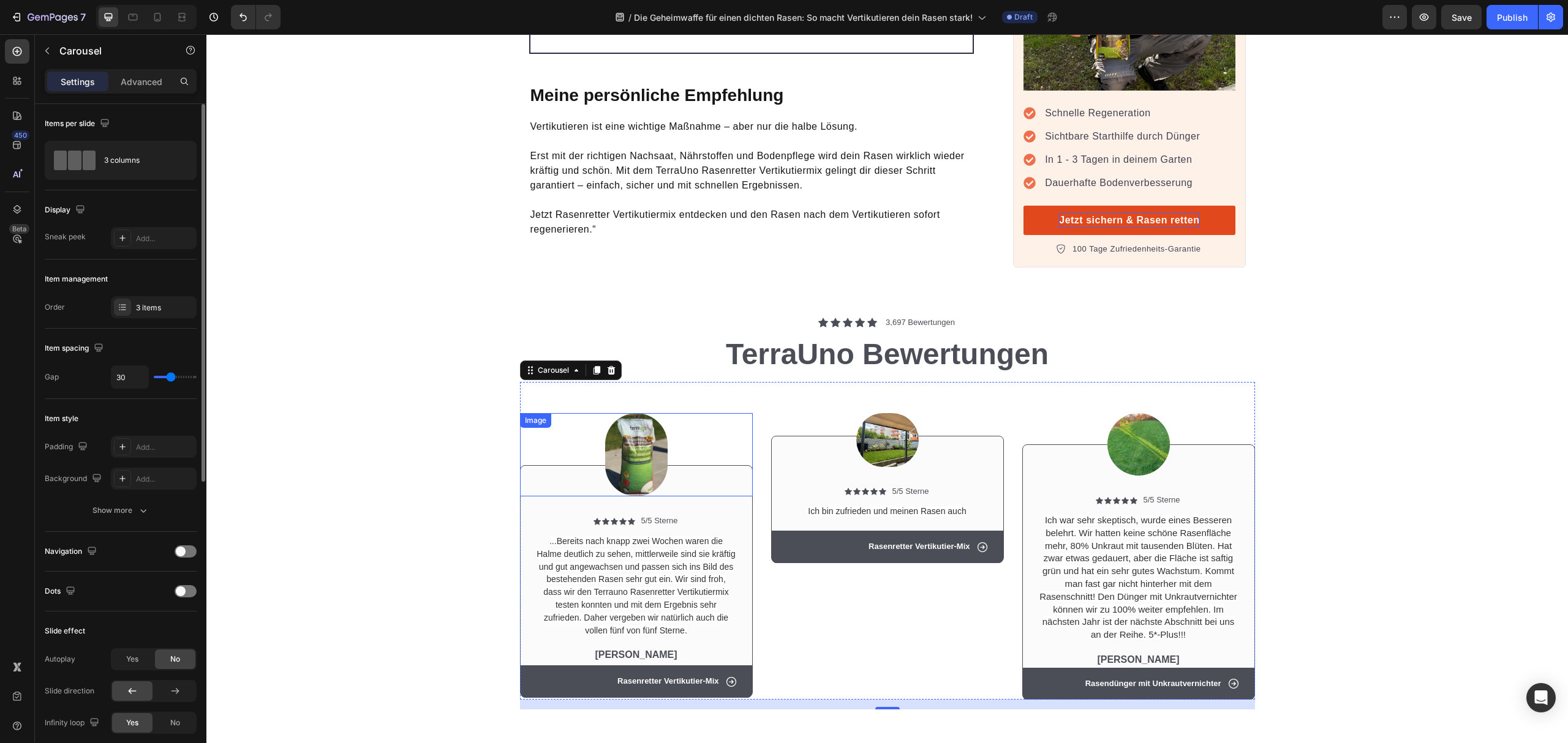
click at [634, 433] on img at bounding box center [637, 455] width 62 height 83
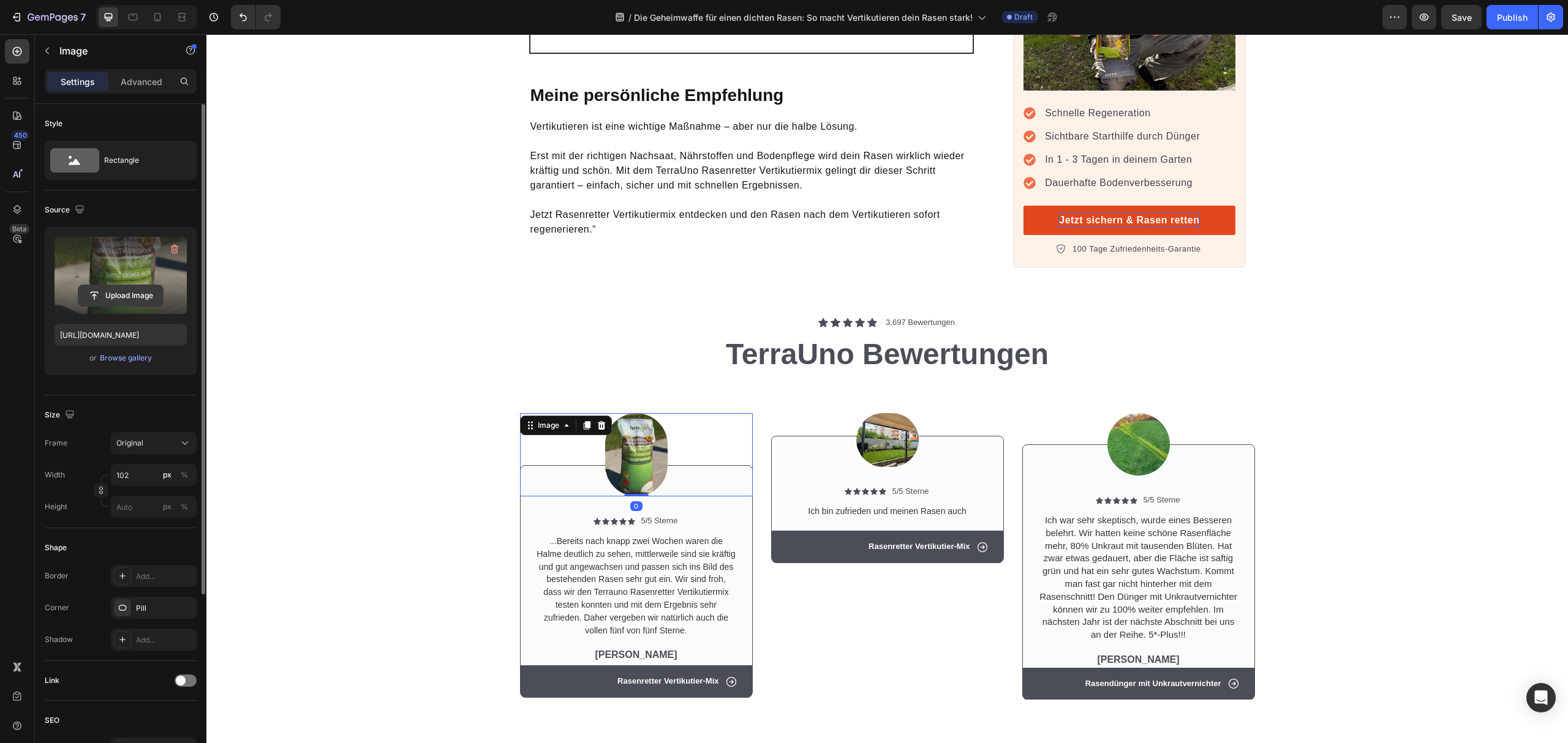
click at [109, 288] on input "file" at bounding box center [121, 296] width 85 height 21
type input "[URL][DOMAIN_NAME]"
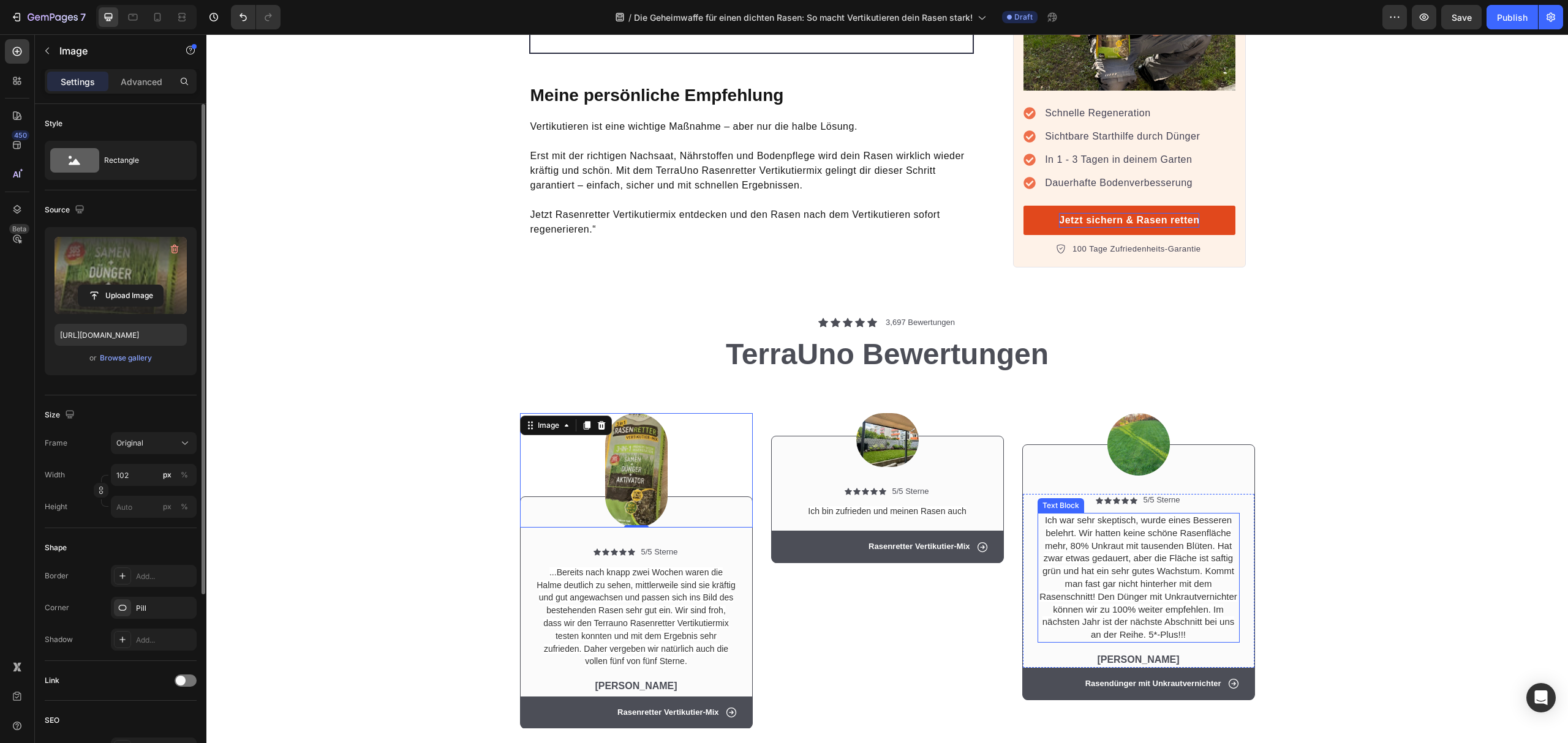
click at [1131, 517] on span "Ich war sehr skeptisch, wurde eines Besseren belehrt. Wir hatten keine schöne R…" at bounding box center [1138, 577] width 198 height 125
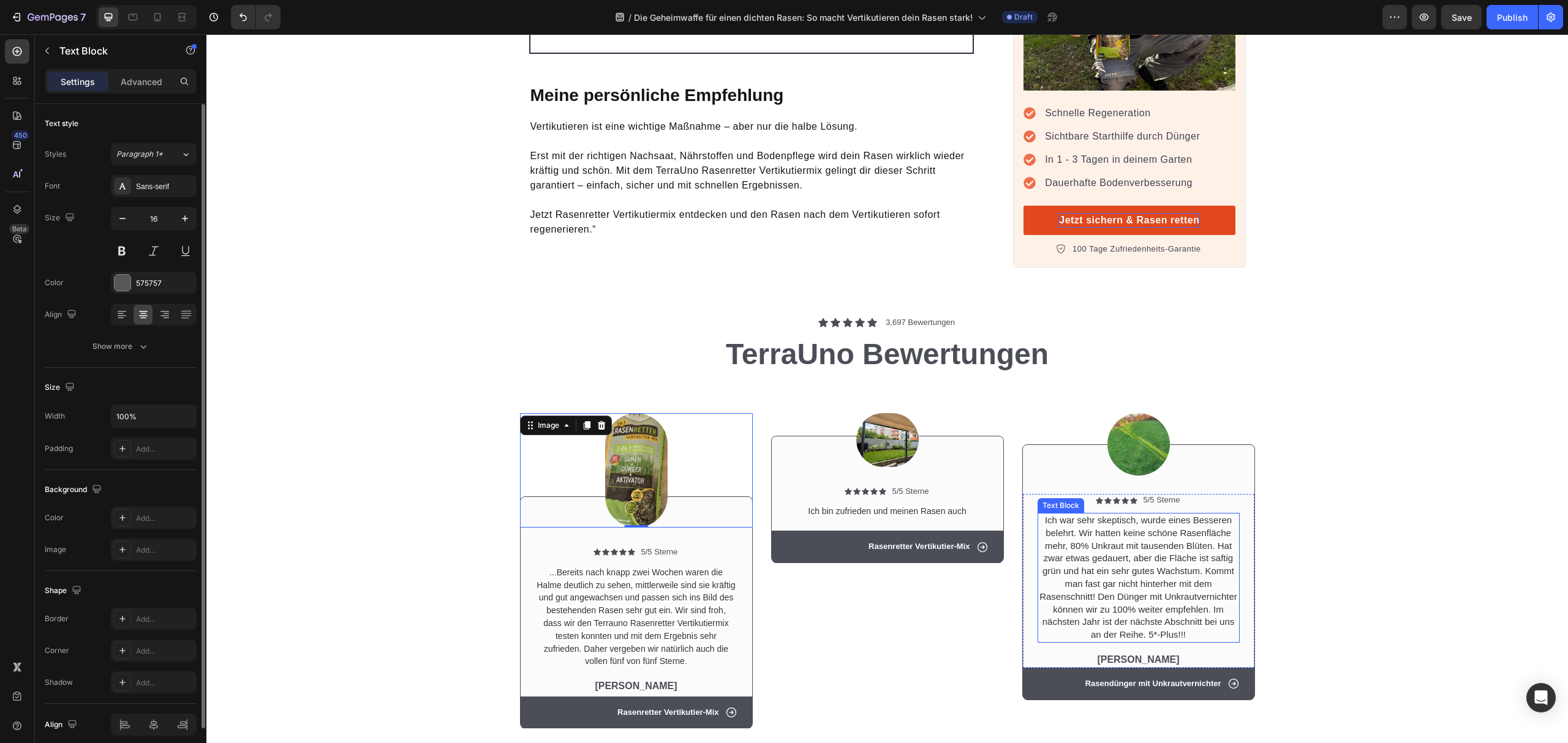
click at [1131, 517] on span "Ich war sehr skeptisch, wurde eines Besseren belehrt. Wir hatten keine schöne R…" at bounding box center [1138, 577] width 198 height 125
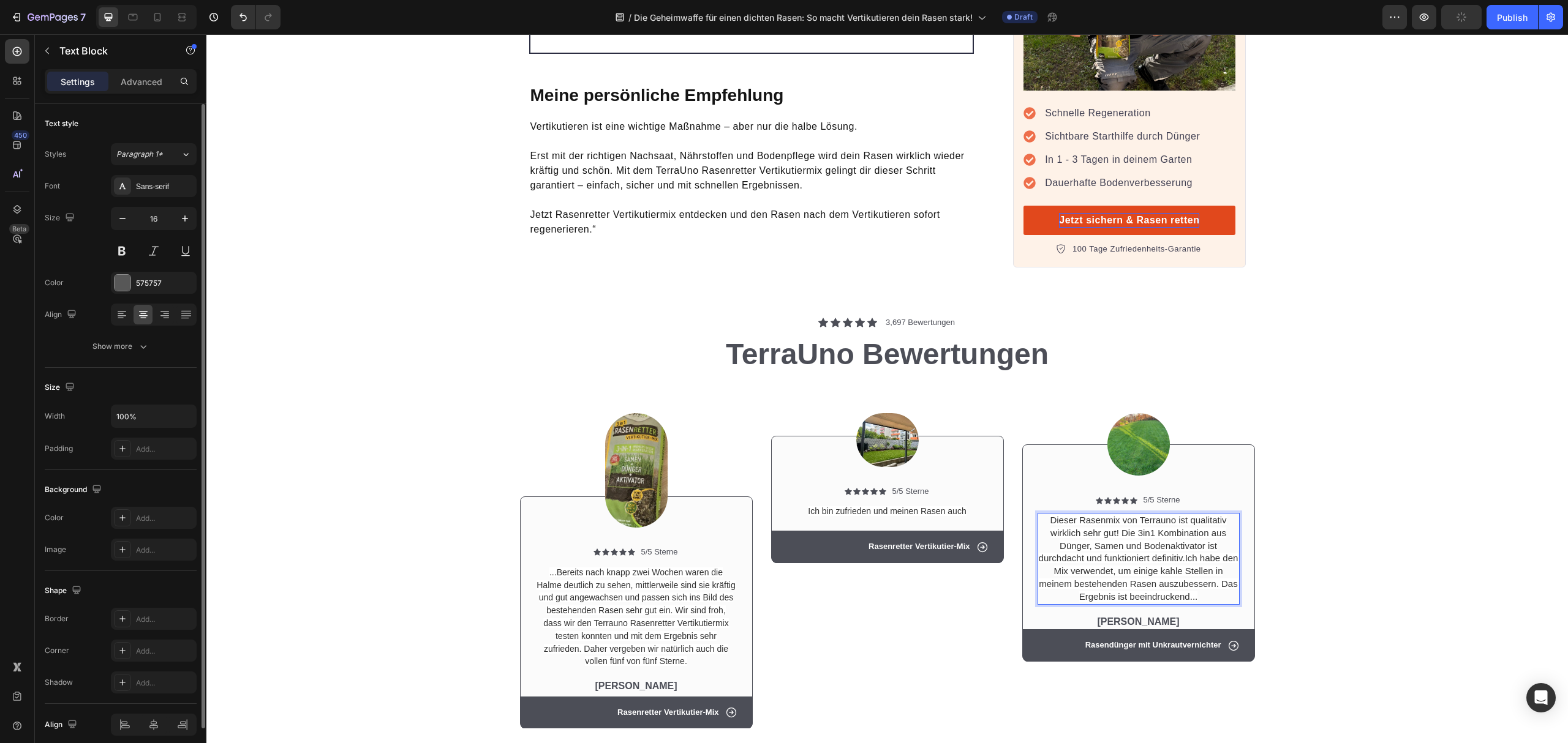
click at [1188, 528] on span "Dieser Rasenmix von Terrauno ist qualitativ wirklich sehr gut! Die 3in1 Kombina…" at bounding box center [1139, 558] width 200 height 87
click at [1133, 616] on p "[PERSON_NAME]" at bounding box center [1139, 623] width 200 height 13
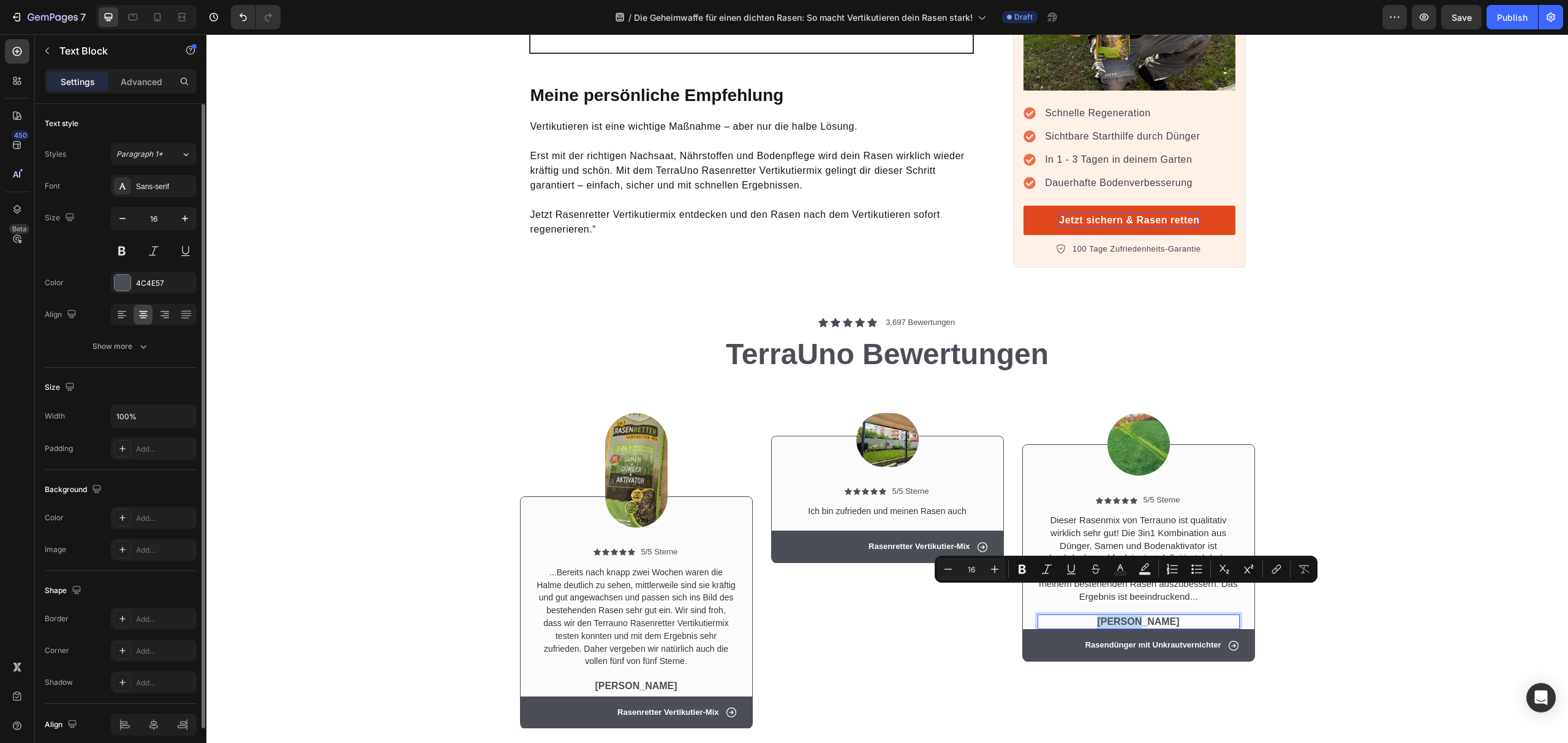
click at [1133, 616] on p "[PERSON_NAME]" at bounding box center [1139, 623] width 200 height 13
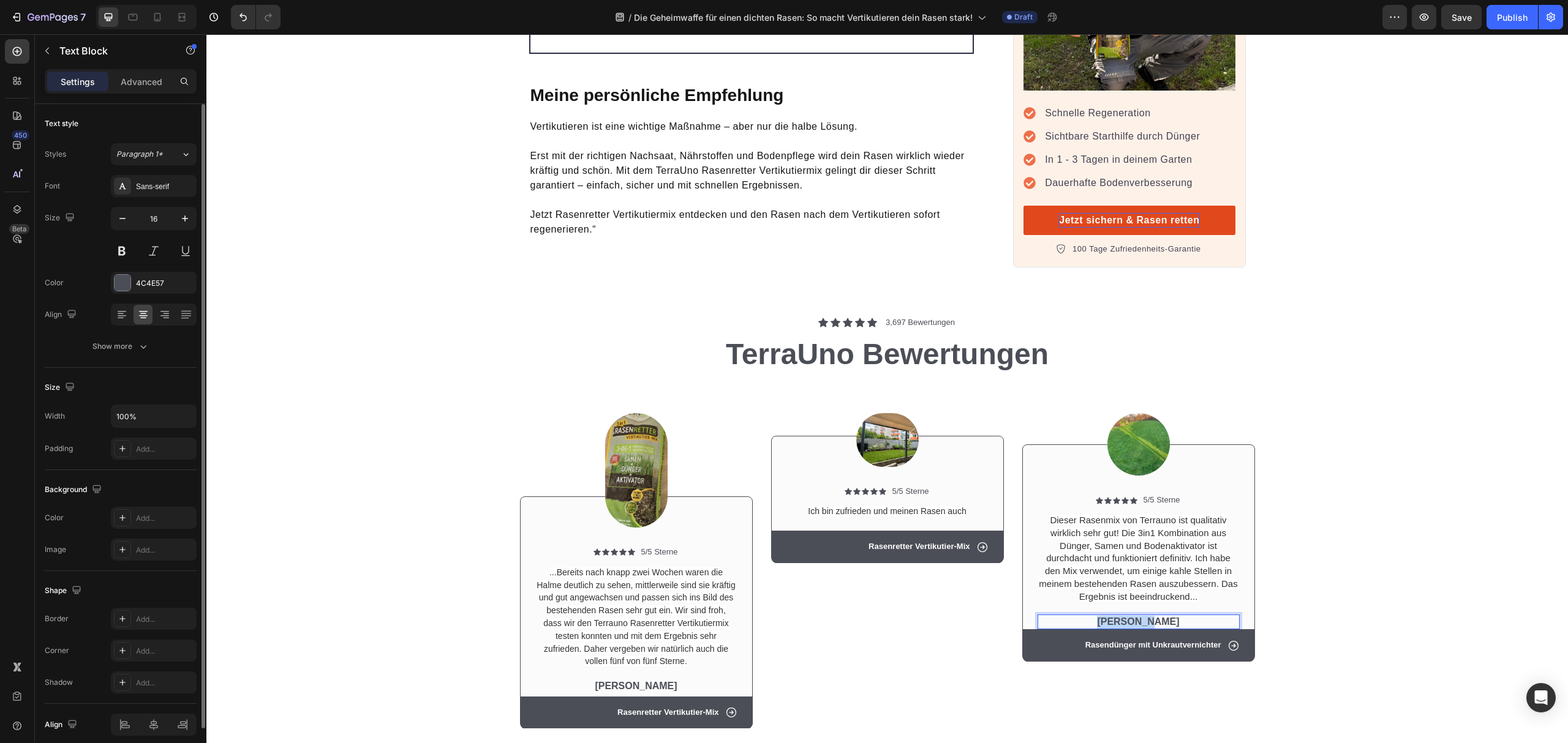
click at [1133, 616] on p "[PERSON_NAME]" at bounding box center [1139, 623] width 200 height 13
click at [1346, 621] on div "Image Icon Icon Icon Icon Icon Icon List 5/5 Sterne Text Block Row ...Bereits n…" at bounding box center [887, 560] width 1343 height 356
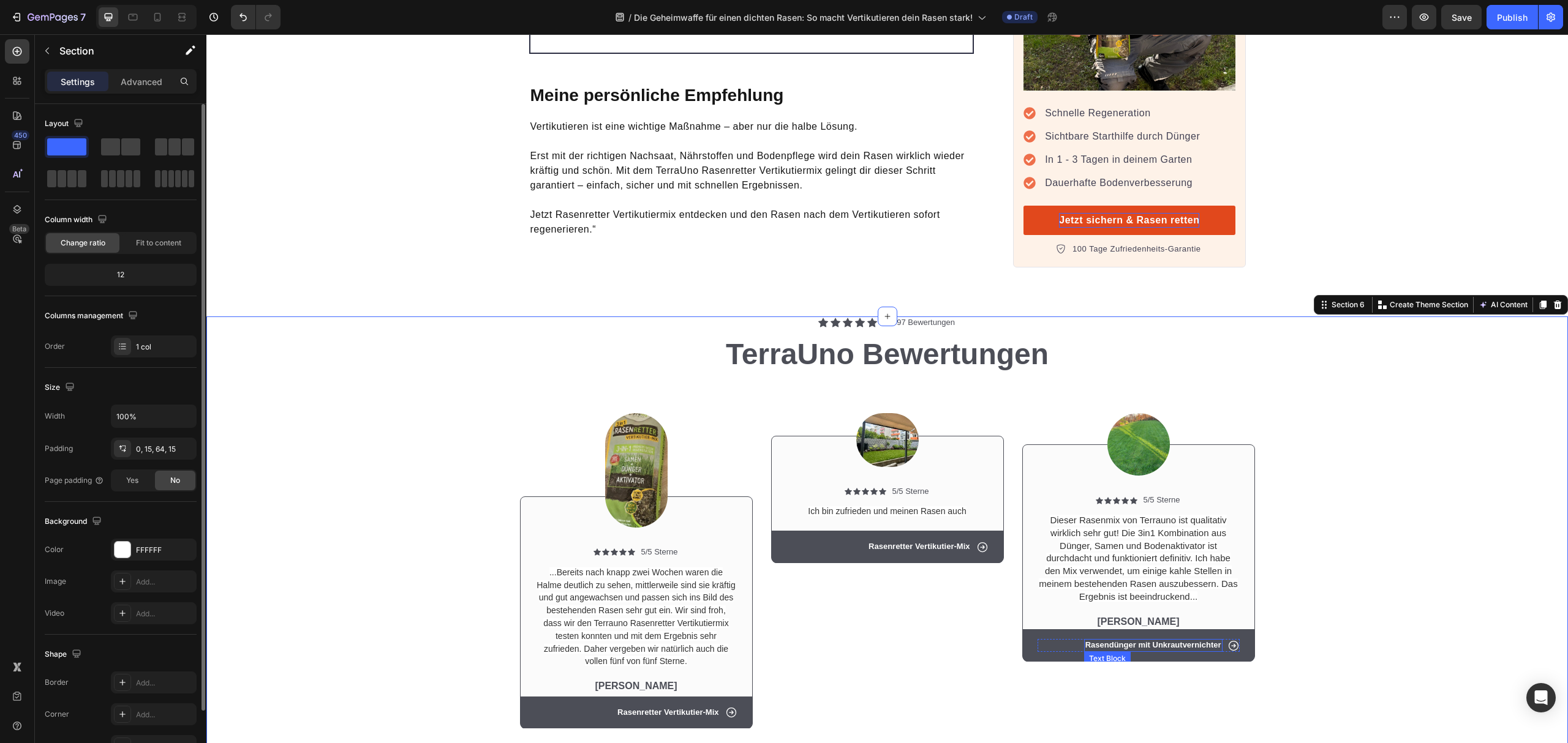
click at [1161, 641] on p "Rasendünger mit Unkrautvernichter" at bounding box center [1153, 645] width 136 height 10
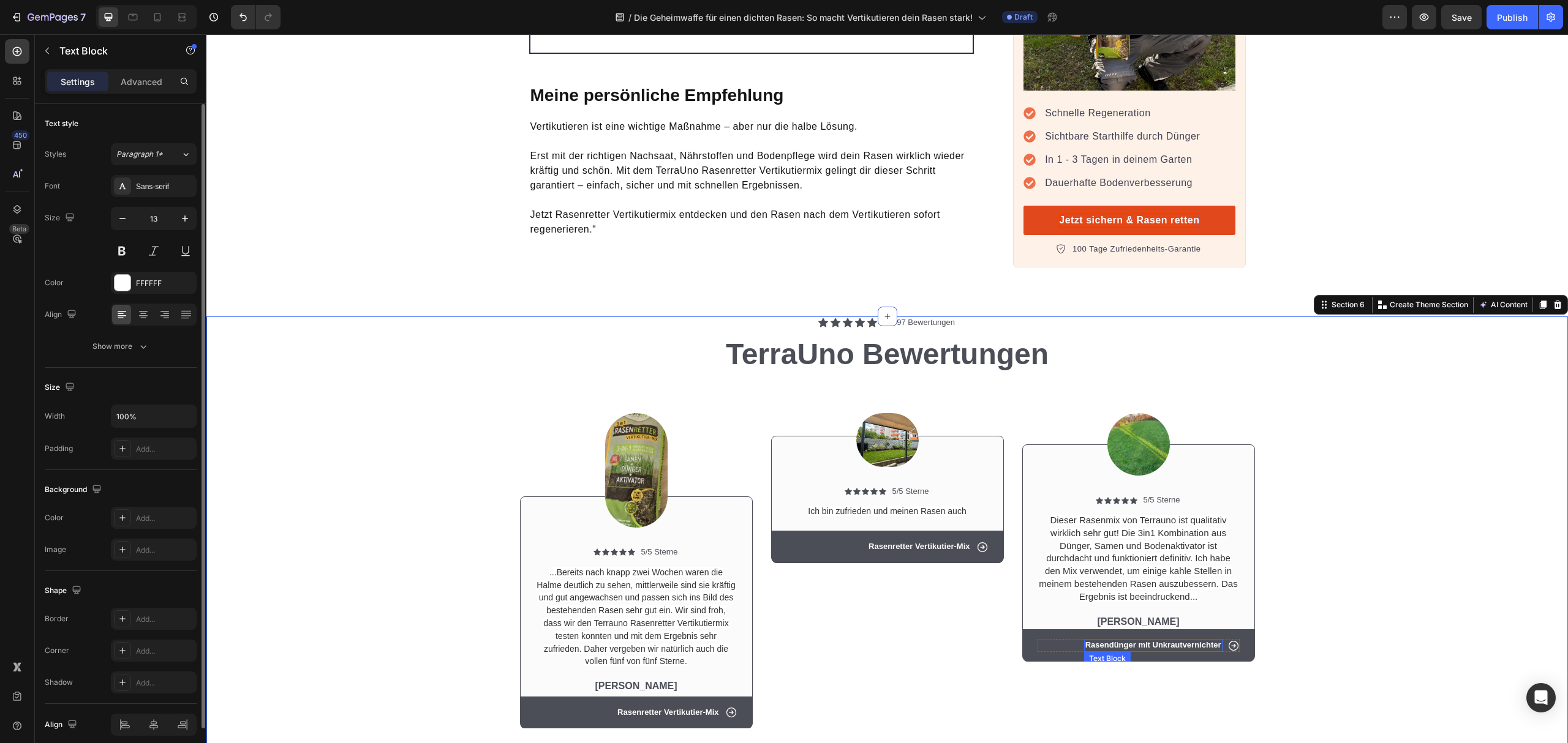
click at [1161, 641] on p "Rasendünger mit Unkrautvernichter" at bounding box center [1153, 645] width 136 height 10
click at [1143, 496] on p "5/5 Sterne" at bounding box center [1162, 500] width 37 height 10
click at [1131, 497] on icon at bounding box center [1134, 501] width 7 height 7
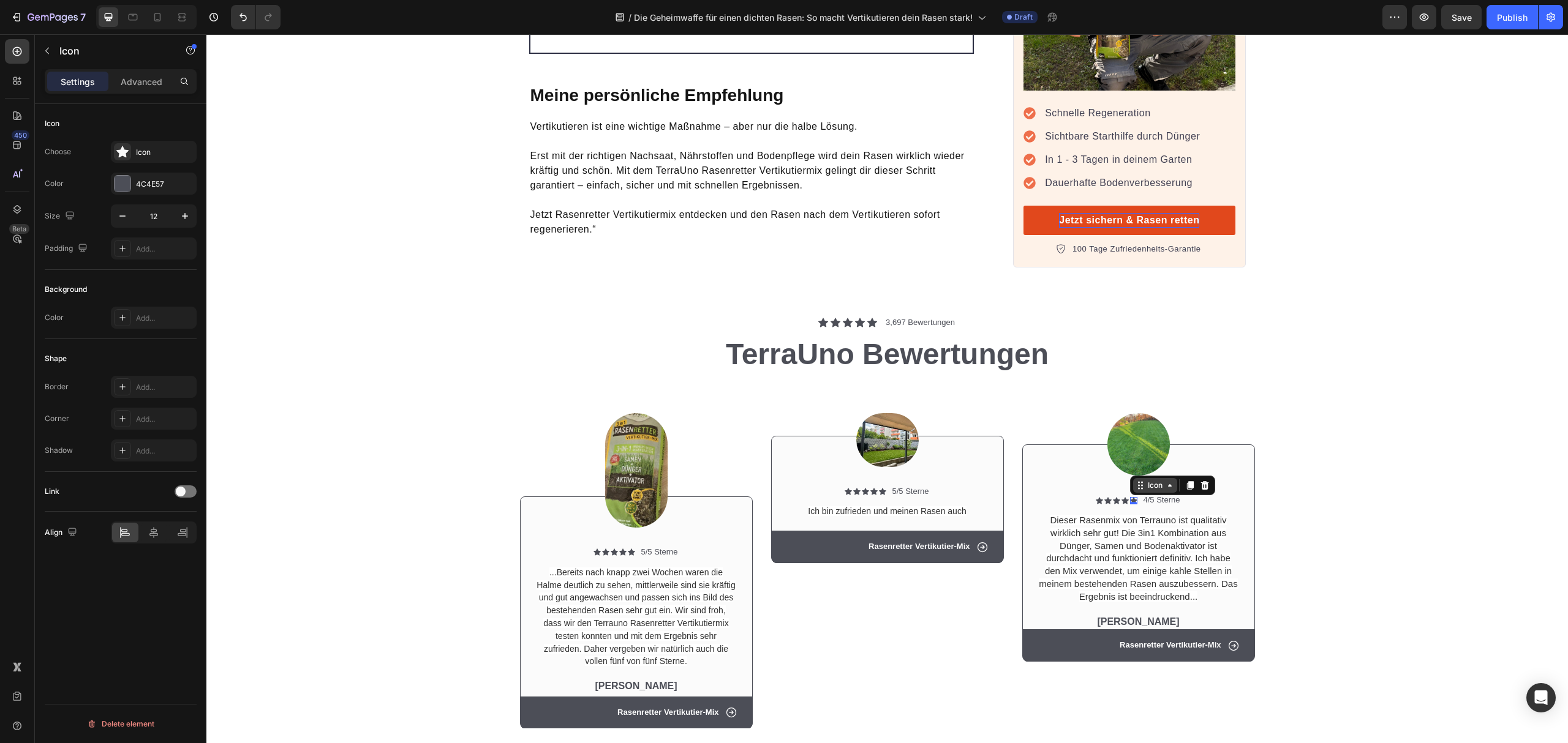
click at [1145, 478] on div "Icon" at bounding box center [1155, 486] width 44 height 15
click at [1151, 515] on span "Dieser Rasenmix von Terrauno ist qualitativ wirklich sehr gut! Die 3in1 Kombina…" at bounding box center [1138, 558] width 198 height 87
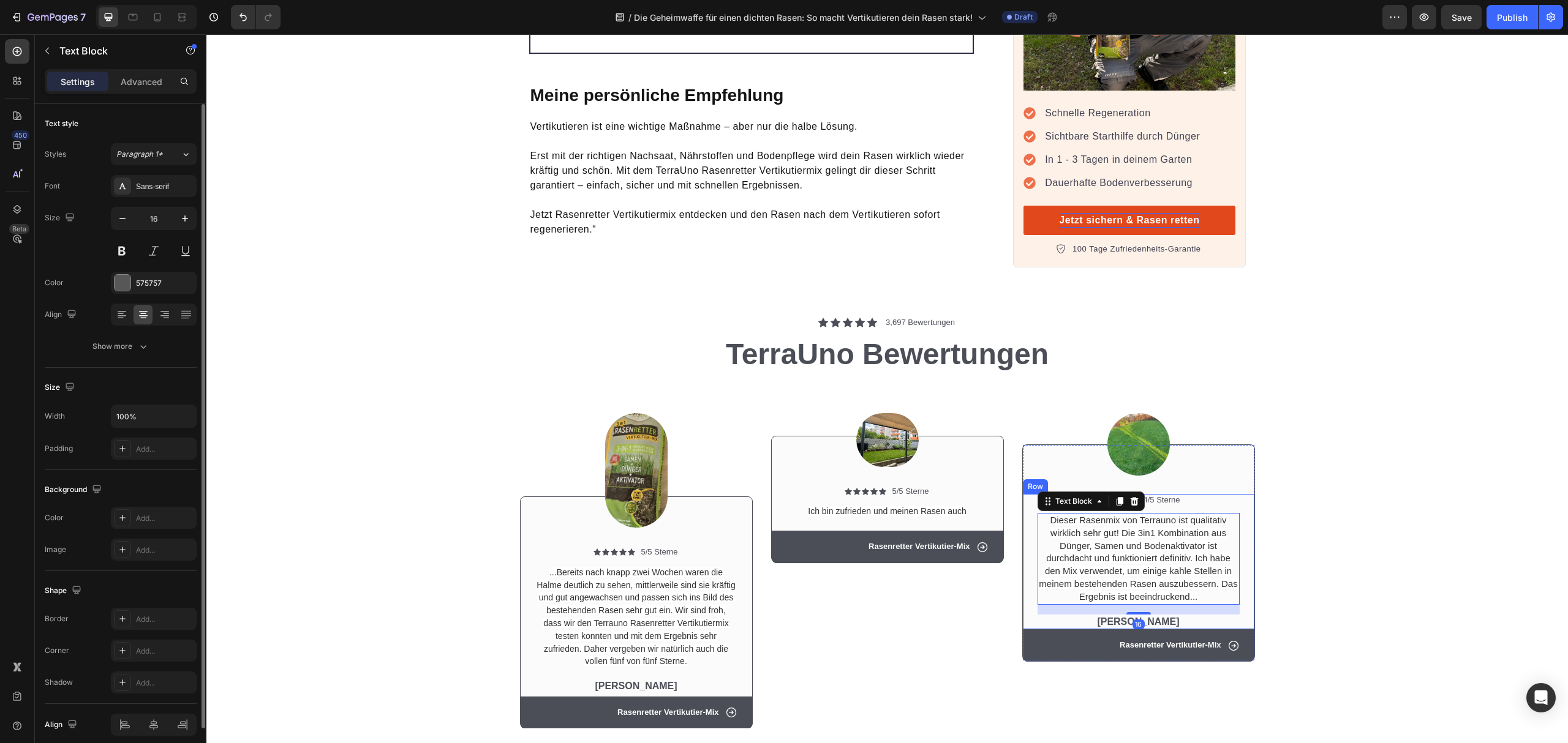
click at [1322, 455] on div "Image Icon Icon Icon Icon Icon Icon List 5/5 Sterne Text Block Row ...Bereits n…" at bounding box center [887, 560] width 1343 height 356
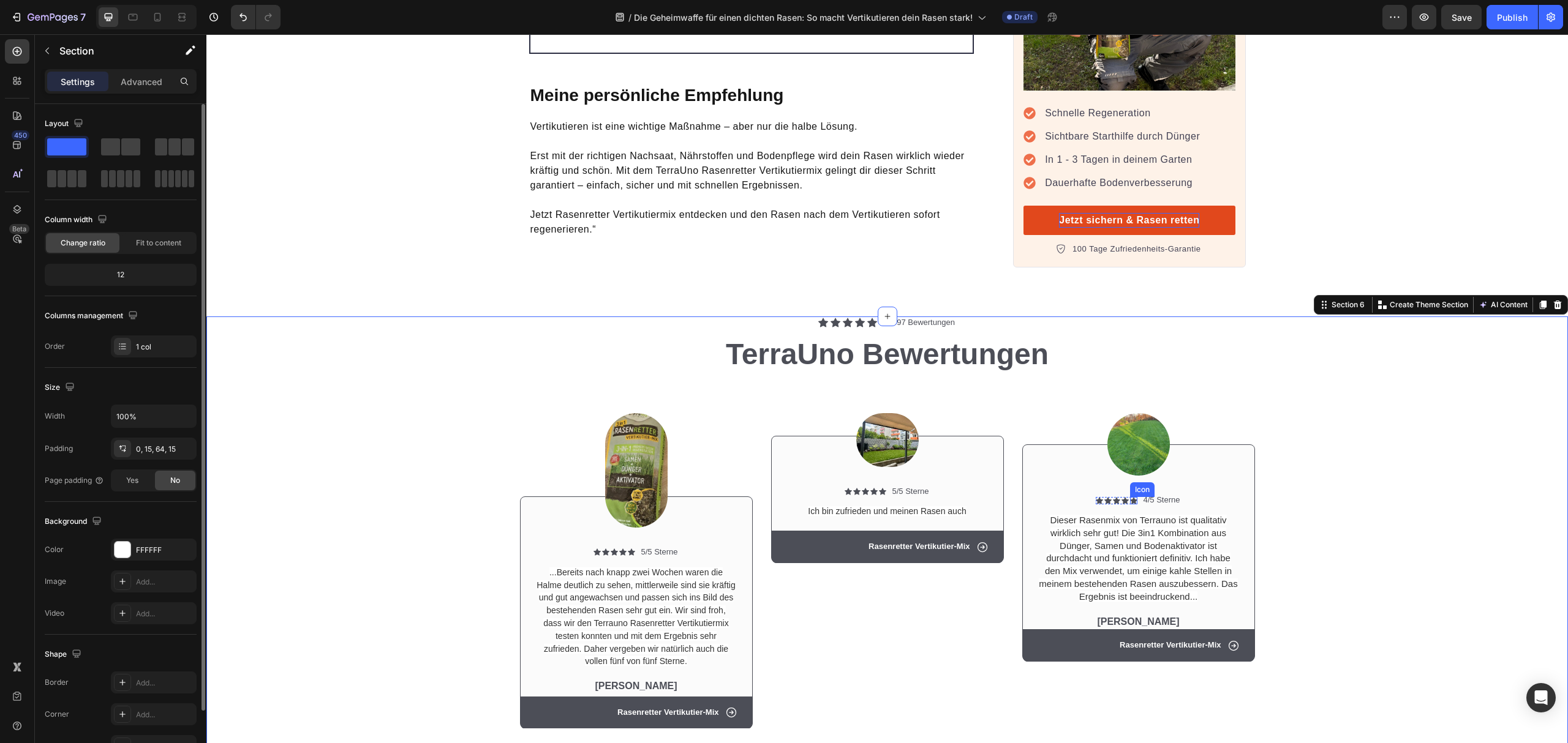
click at [1131, 497] on icon at bounding box center [1134, 500] width 7 height 6
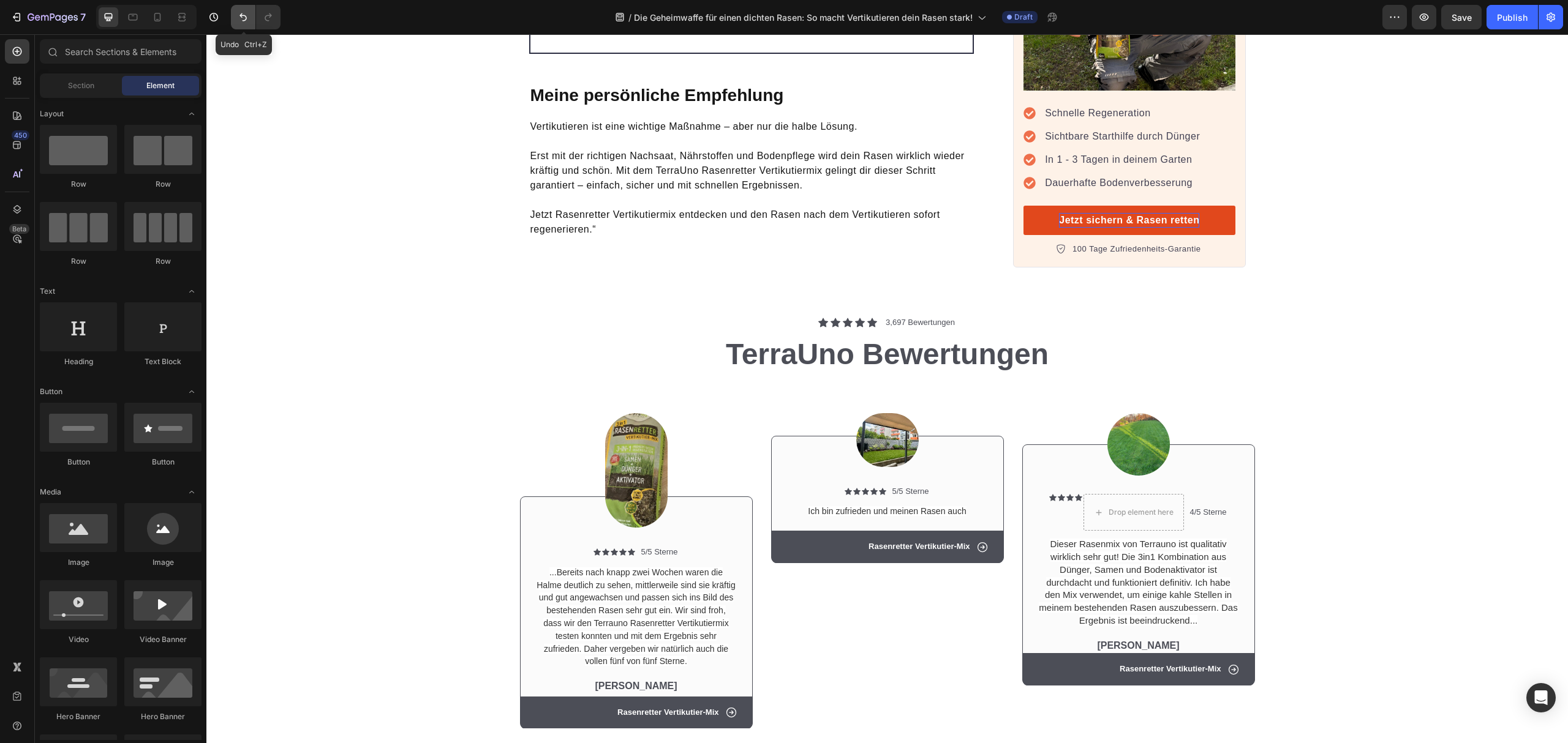
click at [239, 15] on icon "Undo/Redo" at bounding box center [243, 16] width 12 height 12
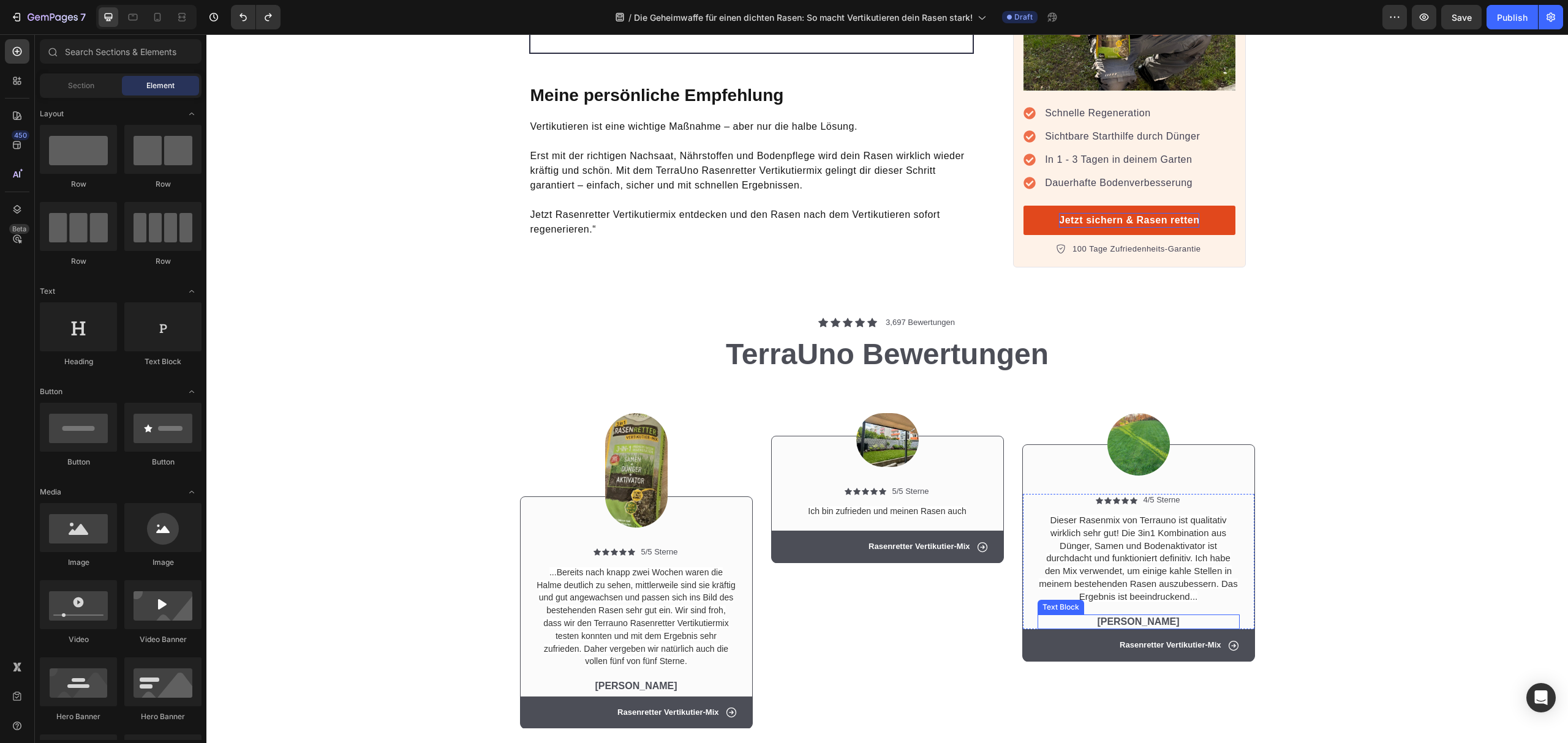
click at [1174, 616] on p "[PERSON_NAME]" at bounding box center [1139, 623] width 200 height 13
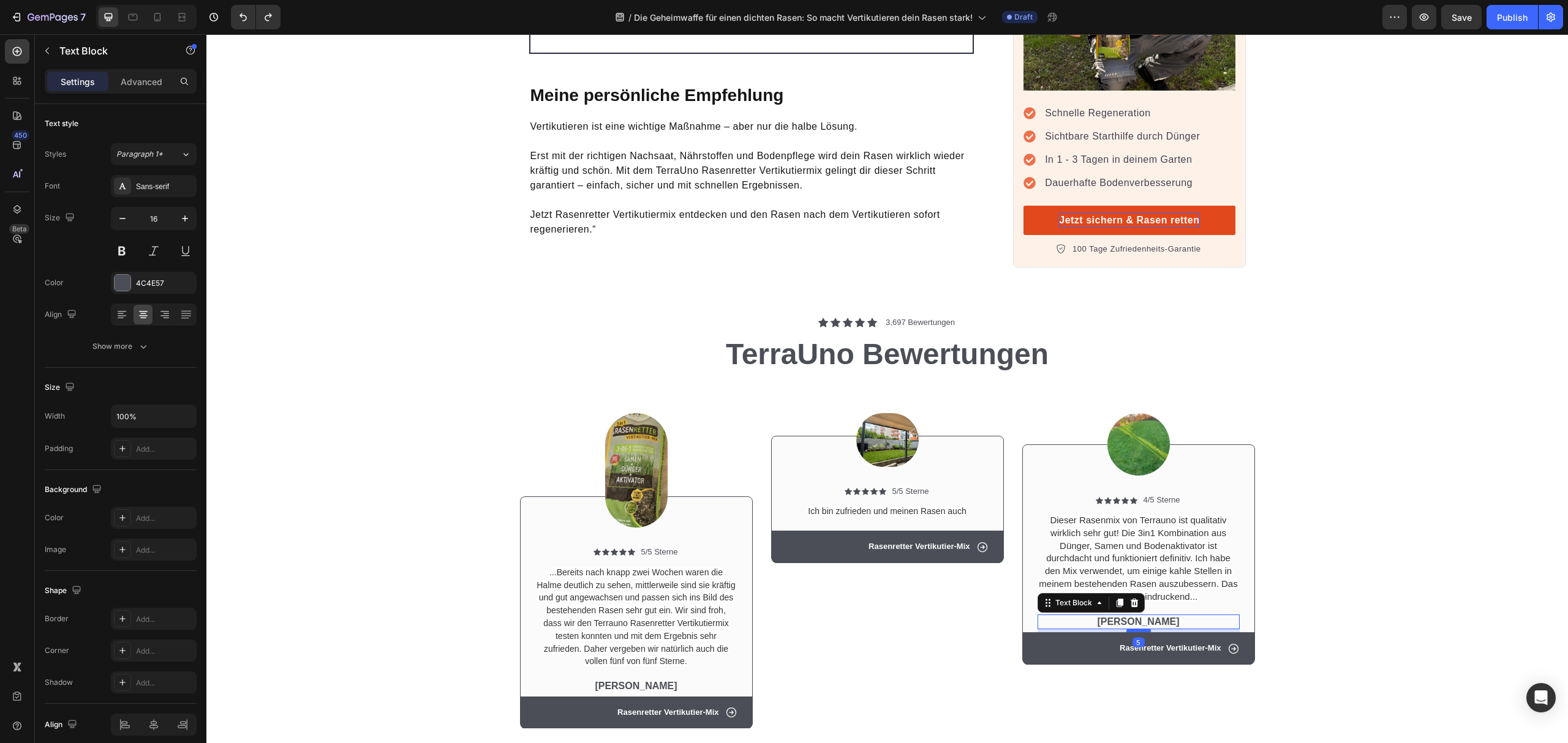
click at [1134, 629] on div at bounding box center [1139, 631] width 25 height 4
click at [1355, 549] on div "Image Icon Icon Icon Icon Icon Icon List 5/5 Sterne Text Block Row ...Bereits n…" at bounding box center [887, 560] width 1343 height 356
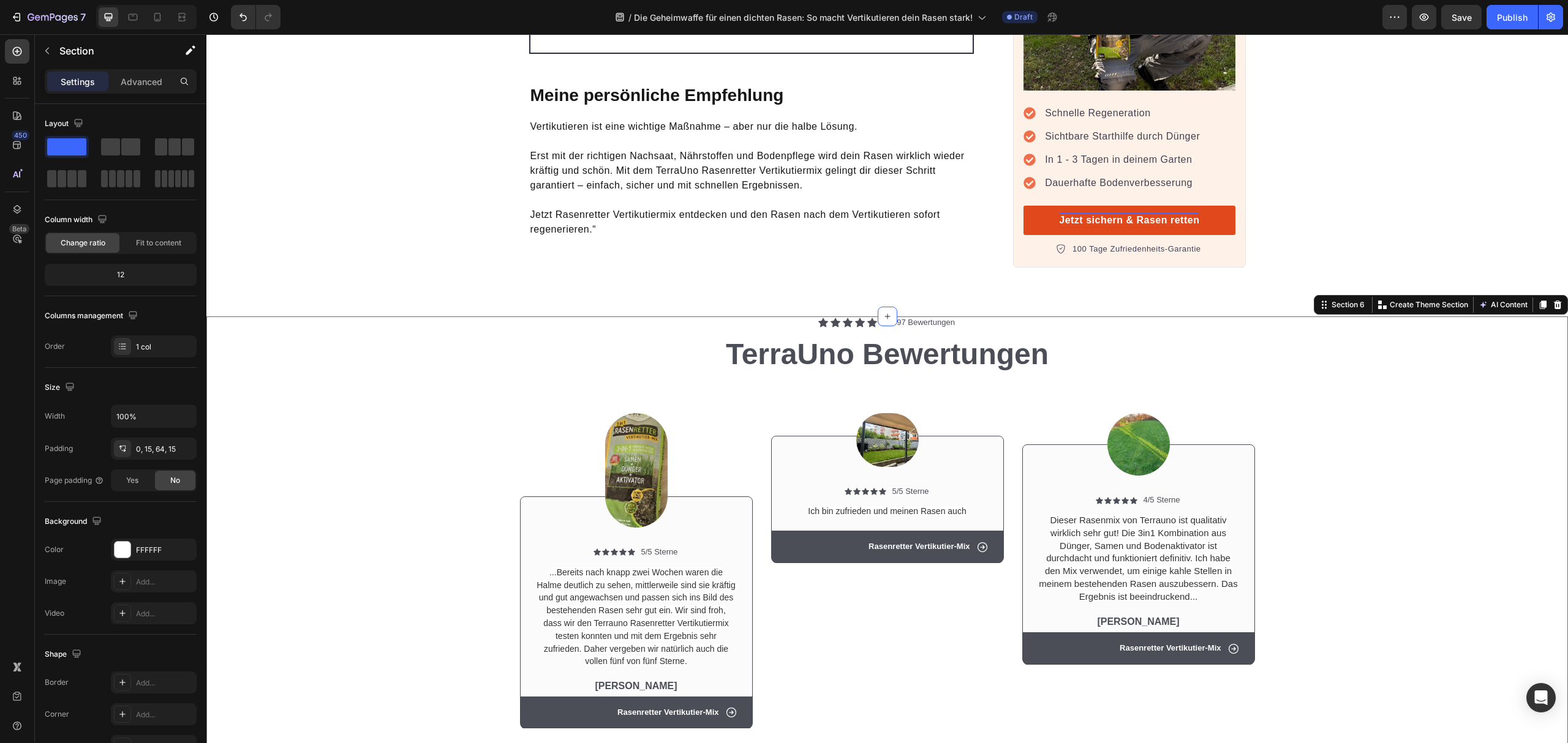
click at [1358, 556] on div "Image Icon Icon Icon Icon Icon Icon List 5/5 Sterne Text Block Row ...Bereits n…" at bounding box center [887, 560] width 1343 height 356
click at [621, 434] on img at bounding box center [637, 470] width 62 height 114
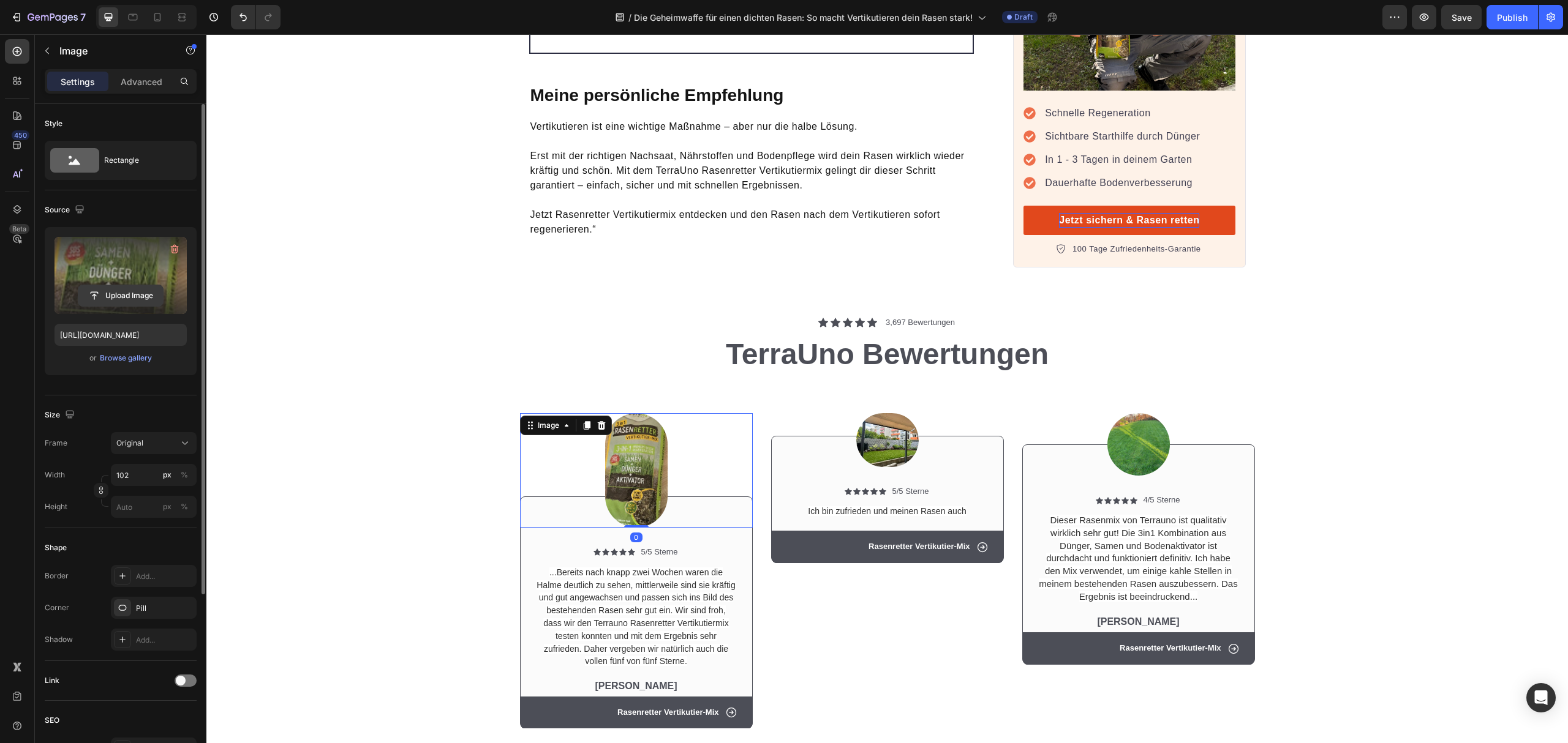
click at [109, 297] on input "file" at bounding box center [121, 296] width 85 height 21
type input "[URL][DOMAIN_NAME]"
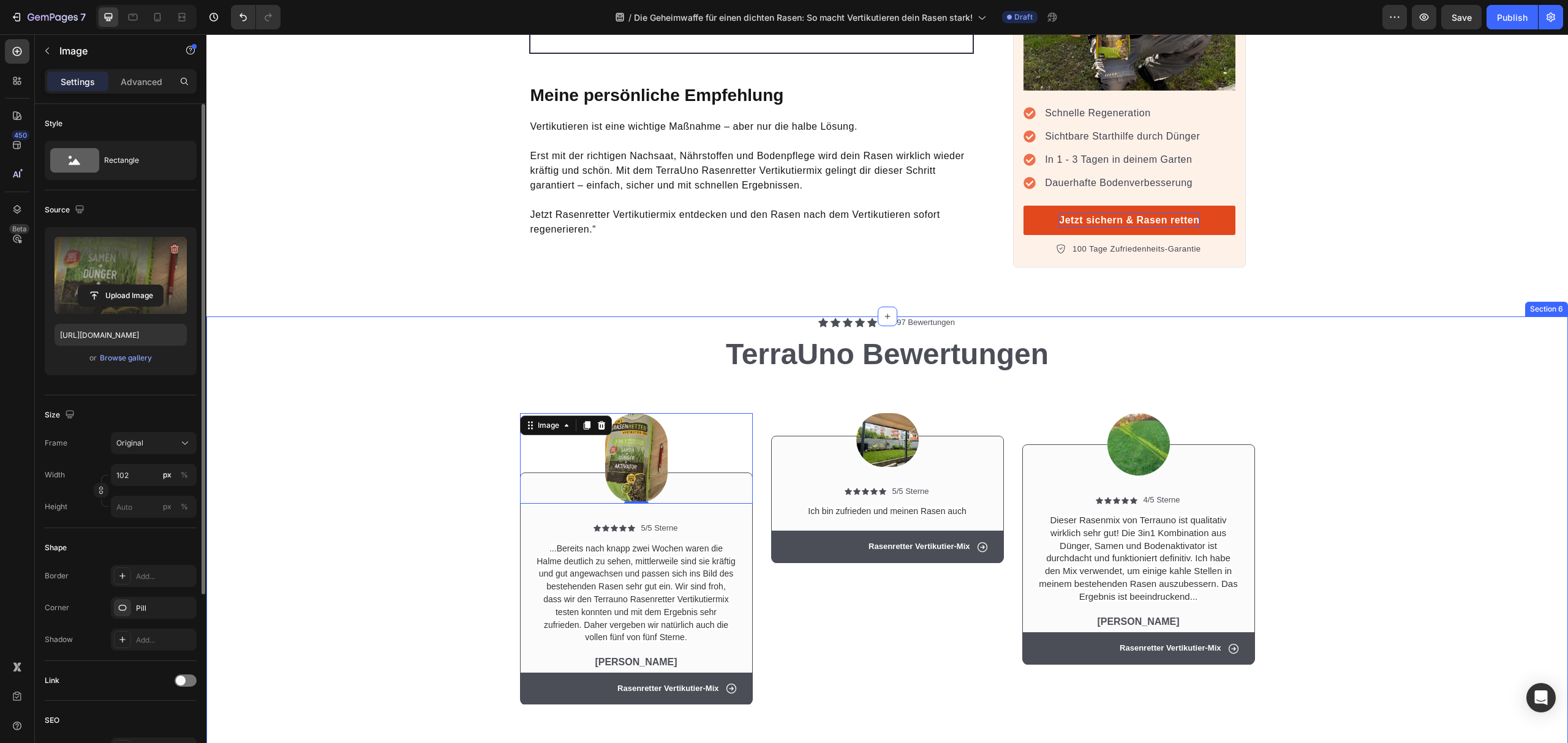
click at [1349, 456] on div "Image 0 Icon Icon Icon Icon Icon Icon List 5/5 Sterne Text Block Row ...Bereits…" at bounding box center [887, 549] width 1343 height 332
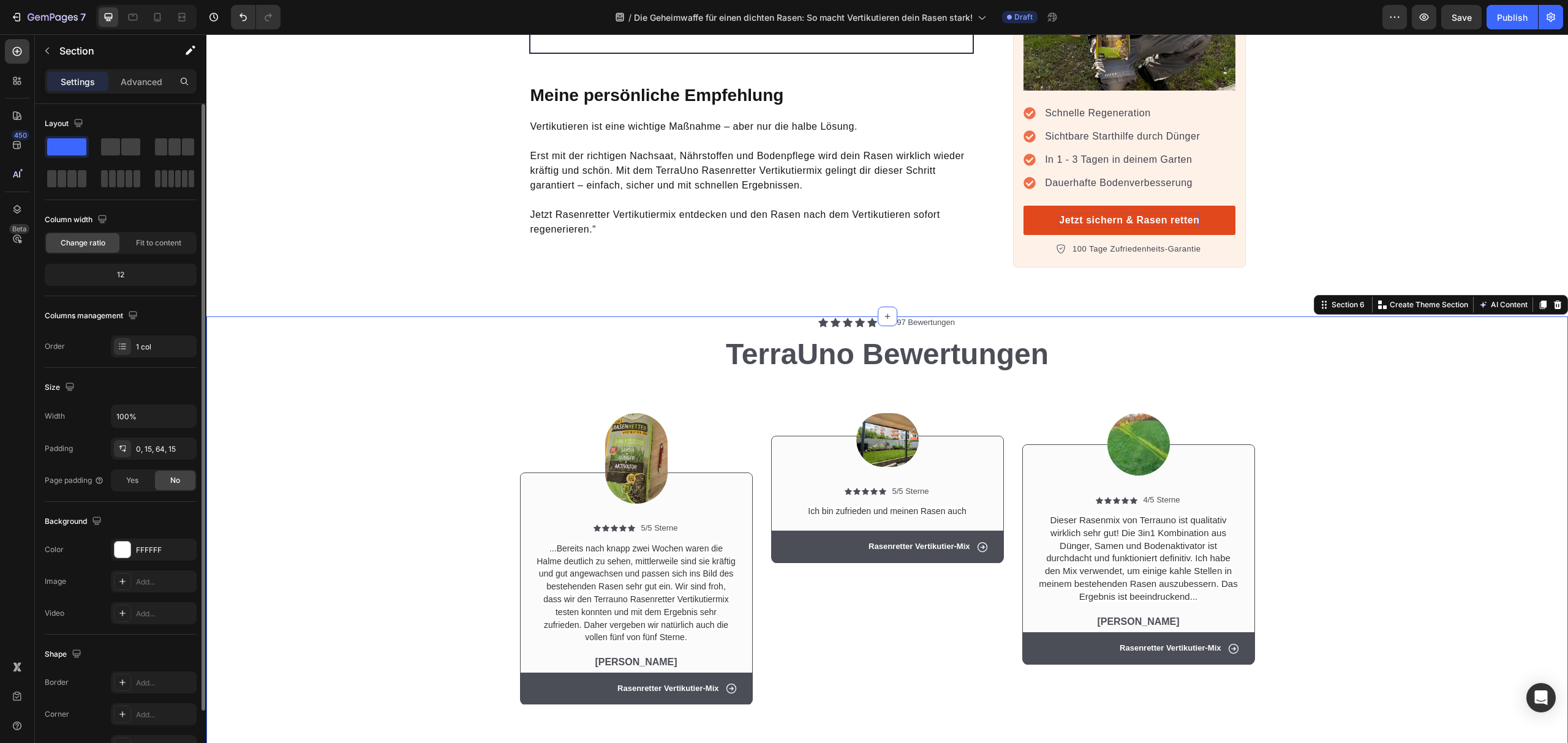
click at [1432, 382] on div "Image Icon Icon Icon Icon Icon Icon List 5/5 Sterne Text Block Row ...Bereits n…" at bounding box center [887, 549] width 1343 height 332
click at [847, 193] on p "Jetzt Rasenretter Vertikutiermix entdecken und den Rasen nach dem Vertikutieren…" at bounding box center [752, 215] width 443 height 44
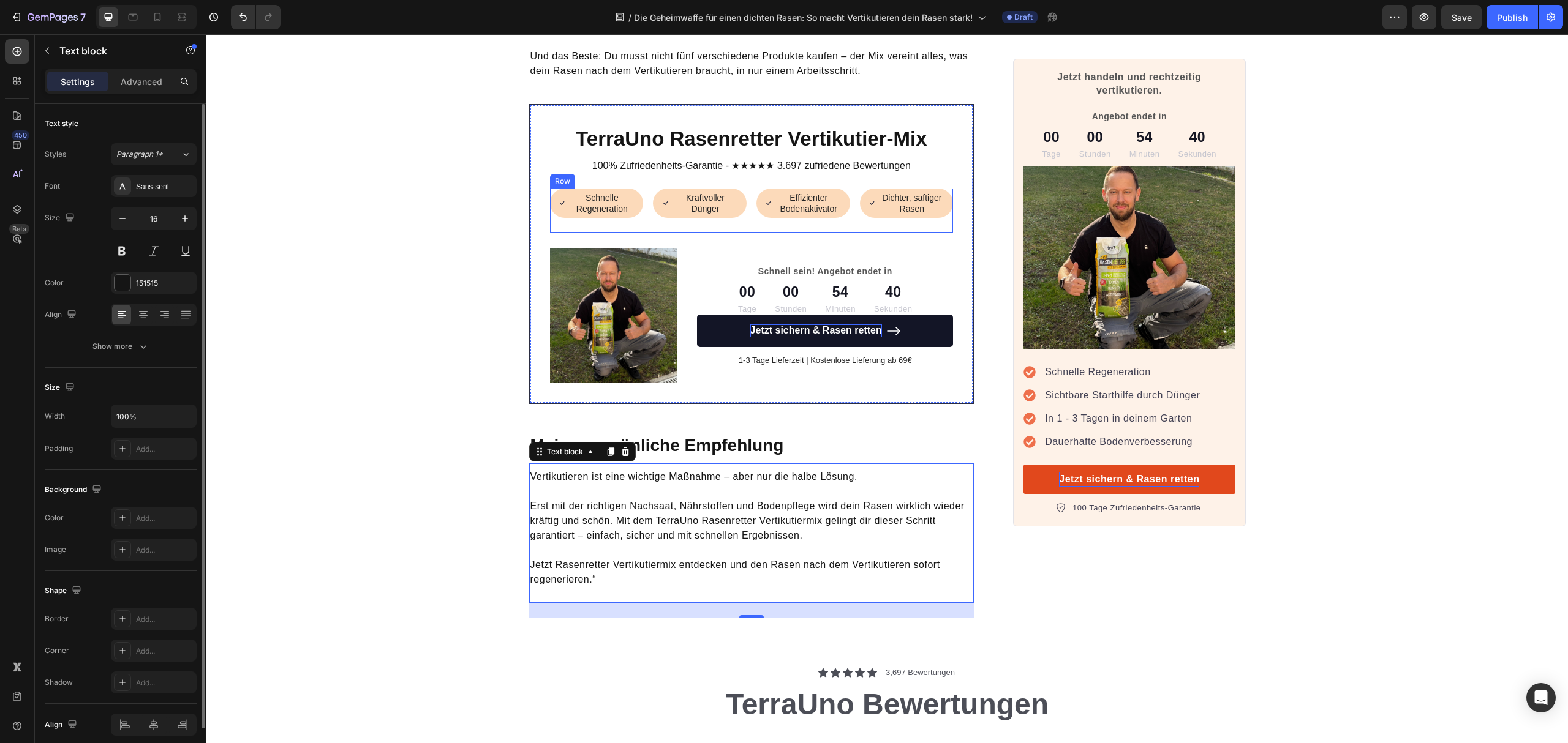
scroll to position [4001, 0]
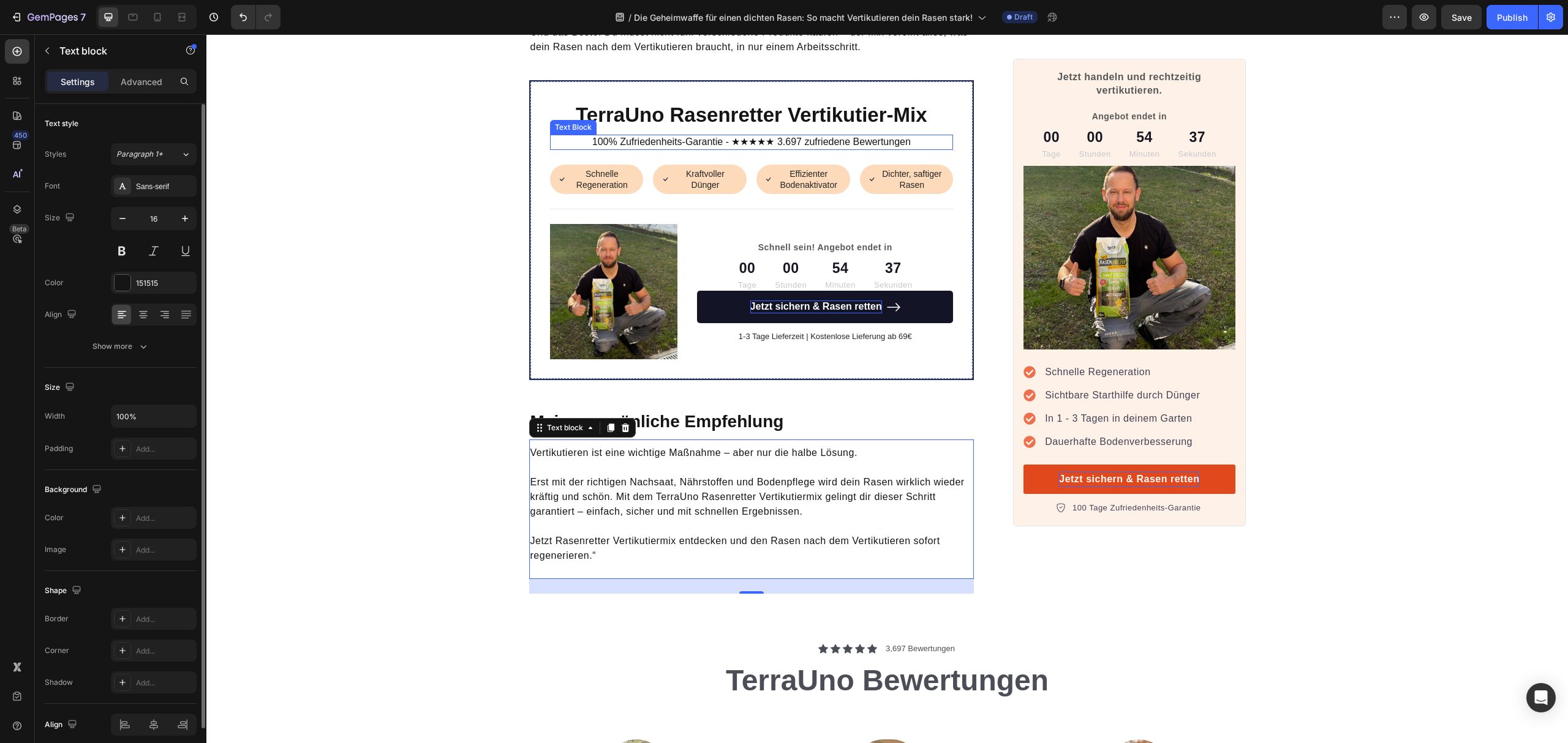
click at [788, 136] on p "100% Zufriedenheits-Garantie - ★★★★★ 3.697 zufriedene Bewertungen" at bounding box center [752, 142] width 401 height 13
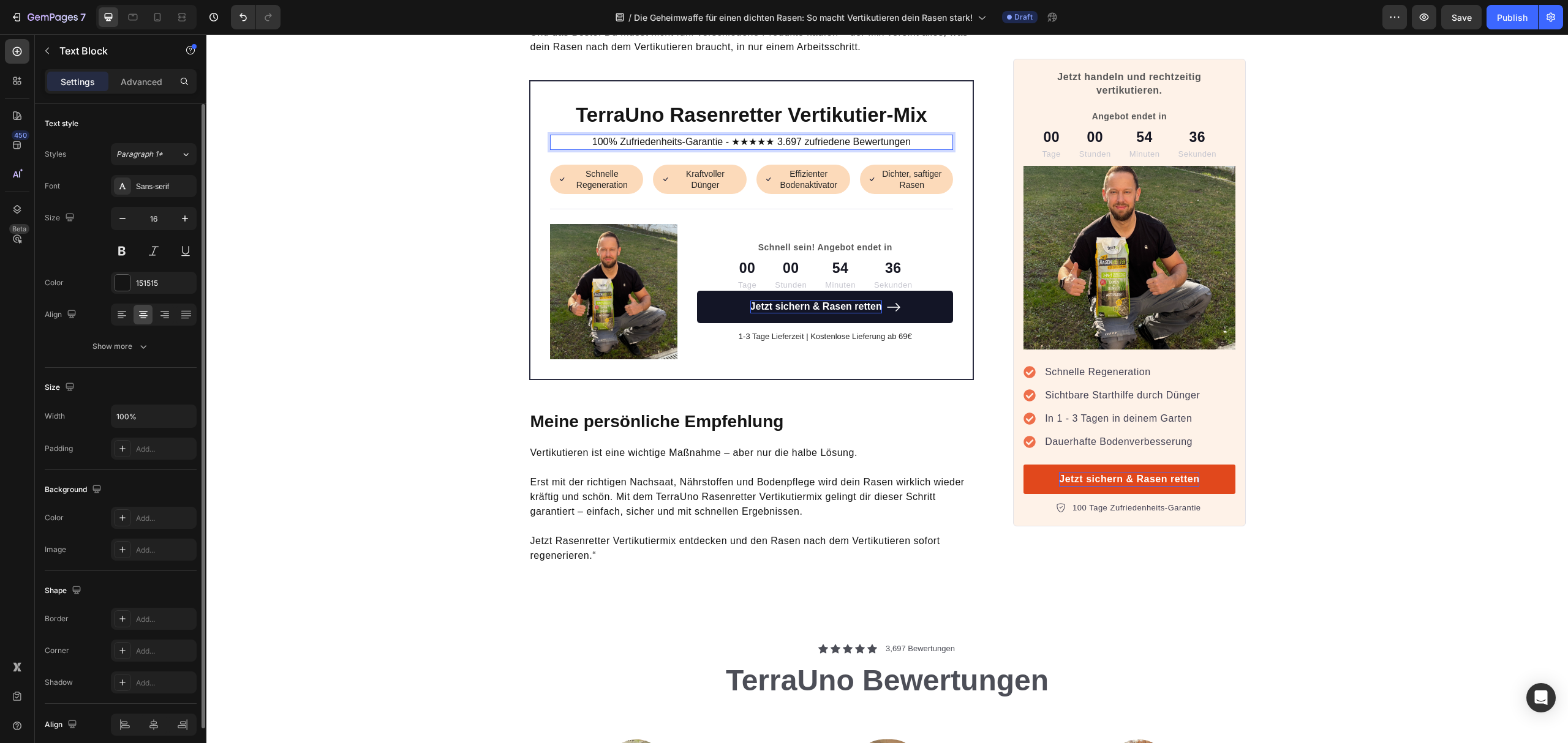
click at [777, 136] on p "100% Zufriedenheits-Garantie - ★★★★★ 3.697 zufriedene Bewertungen" at bounding box center [752, 142] width 401 height 13
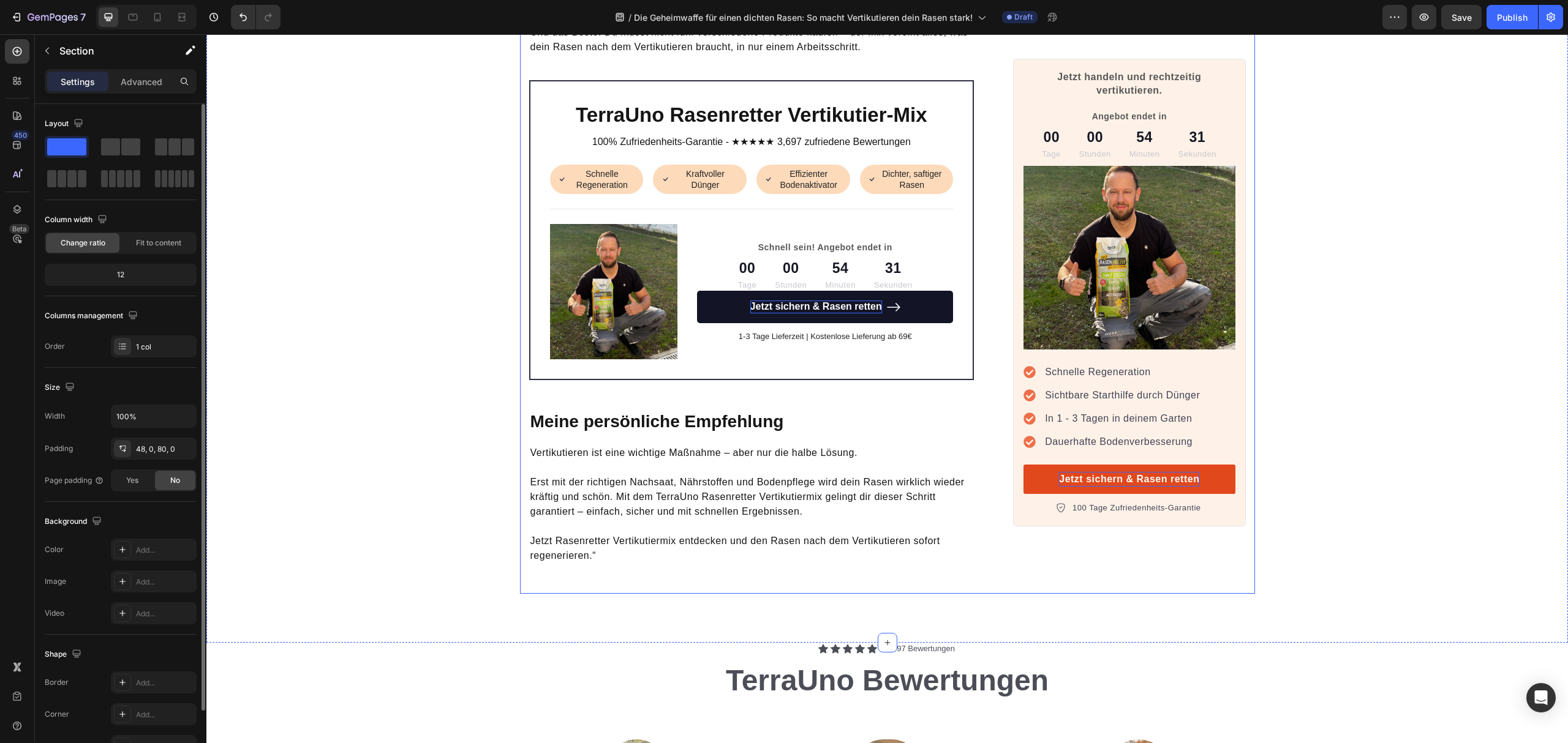
scroll to position [4409, 0]
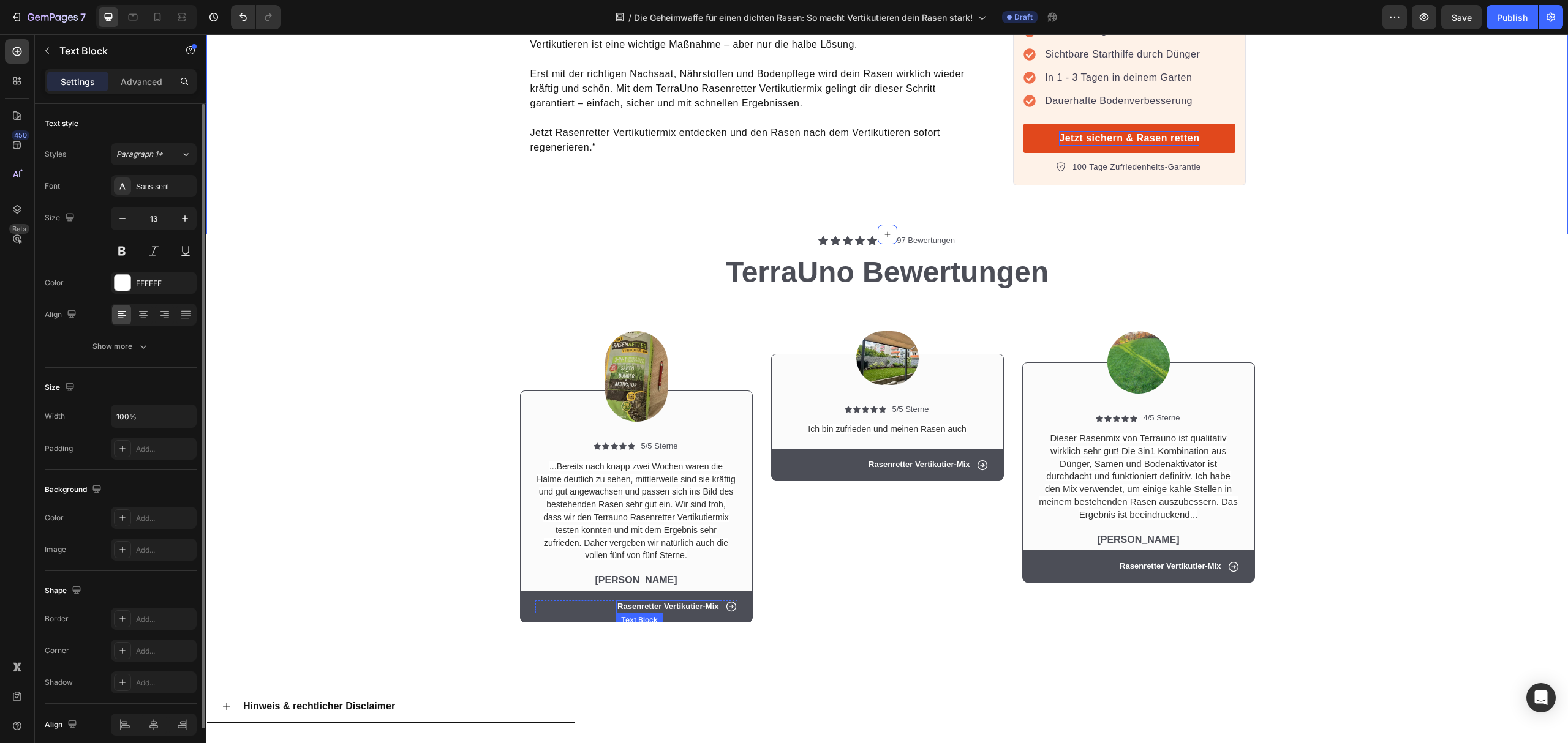
click at [645, 602] on p "Rasenretter Vertikutier-Mix" at bounding box center [668, 606] width 101 height 10
click at [870, 552] on div "Image Icon Icon Icon Icon Icon Icon List 5/5 Sterne Text Block Row Ich bin zufr…" at bounding box center [888, 462] width 233 height 323
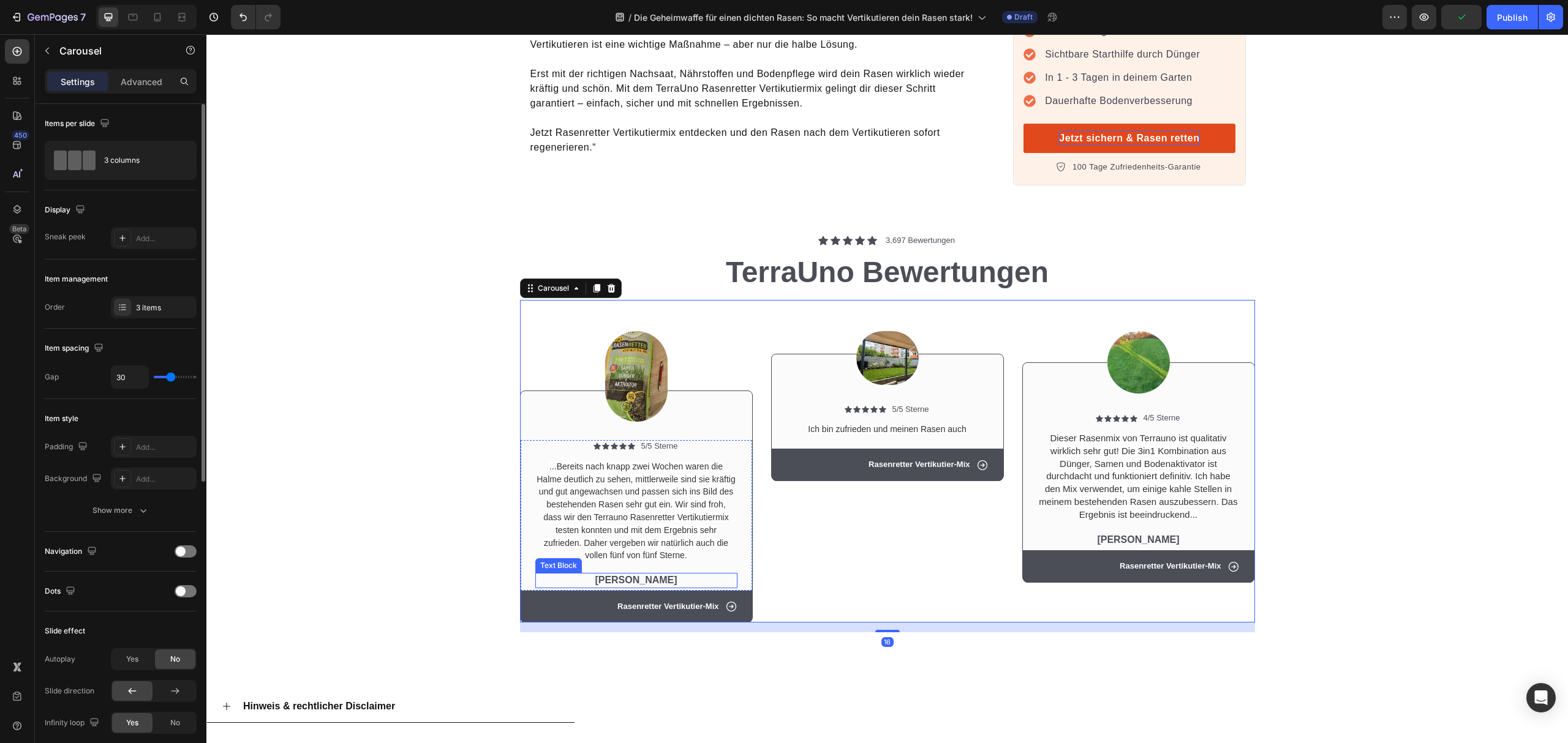
click at [710, 574] on p "[PERSON_NAME]" at bounding box center [637, 581] width 200 height 13
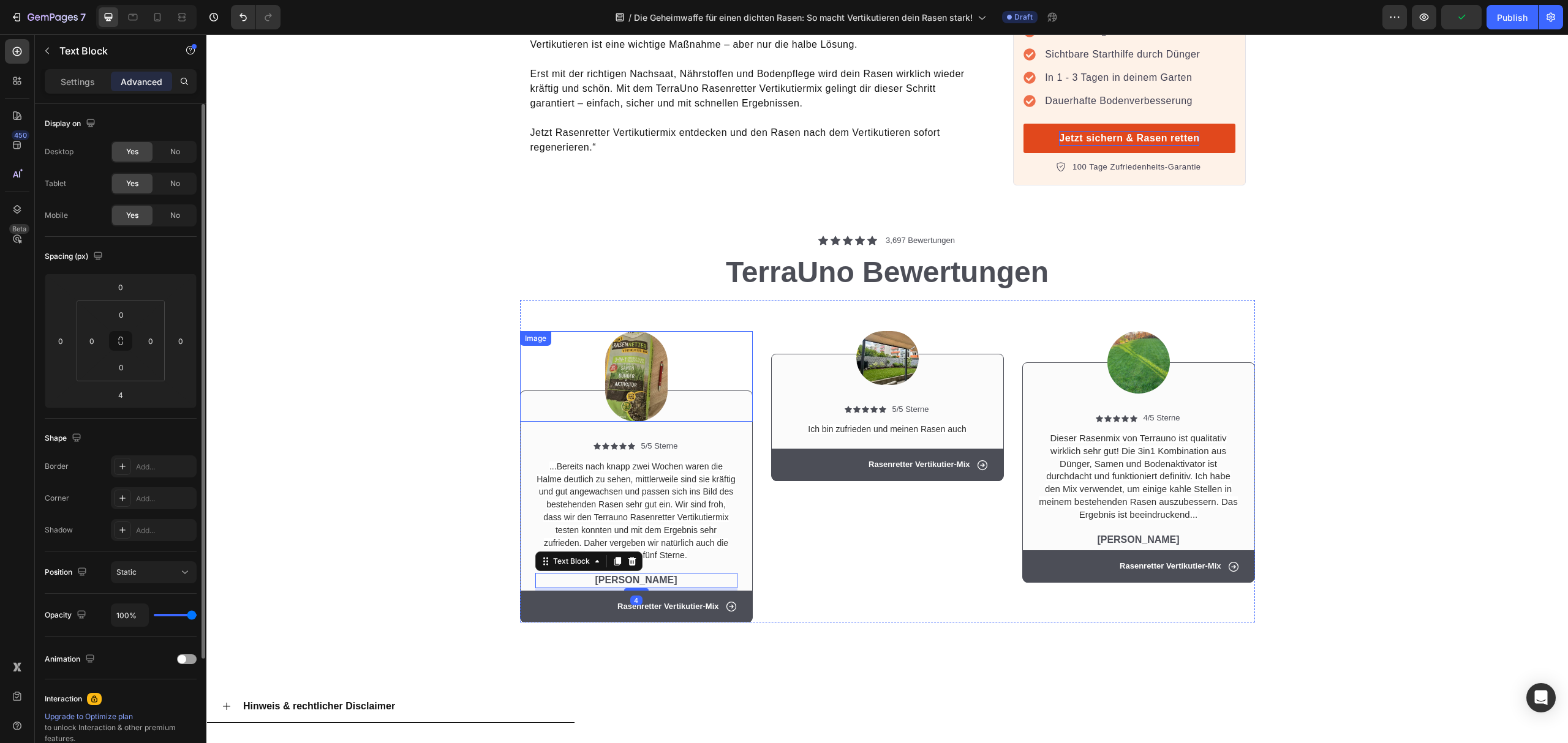
click at [721, 381] on div at bounding box center [637, 376] width 233 height 90
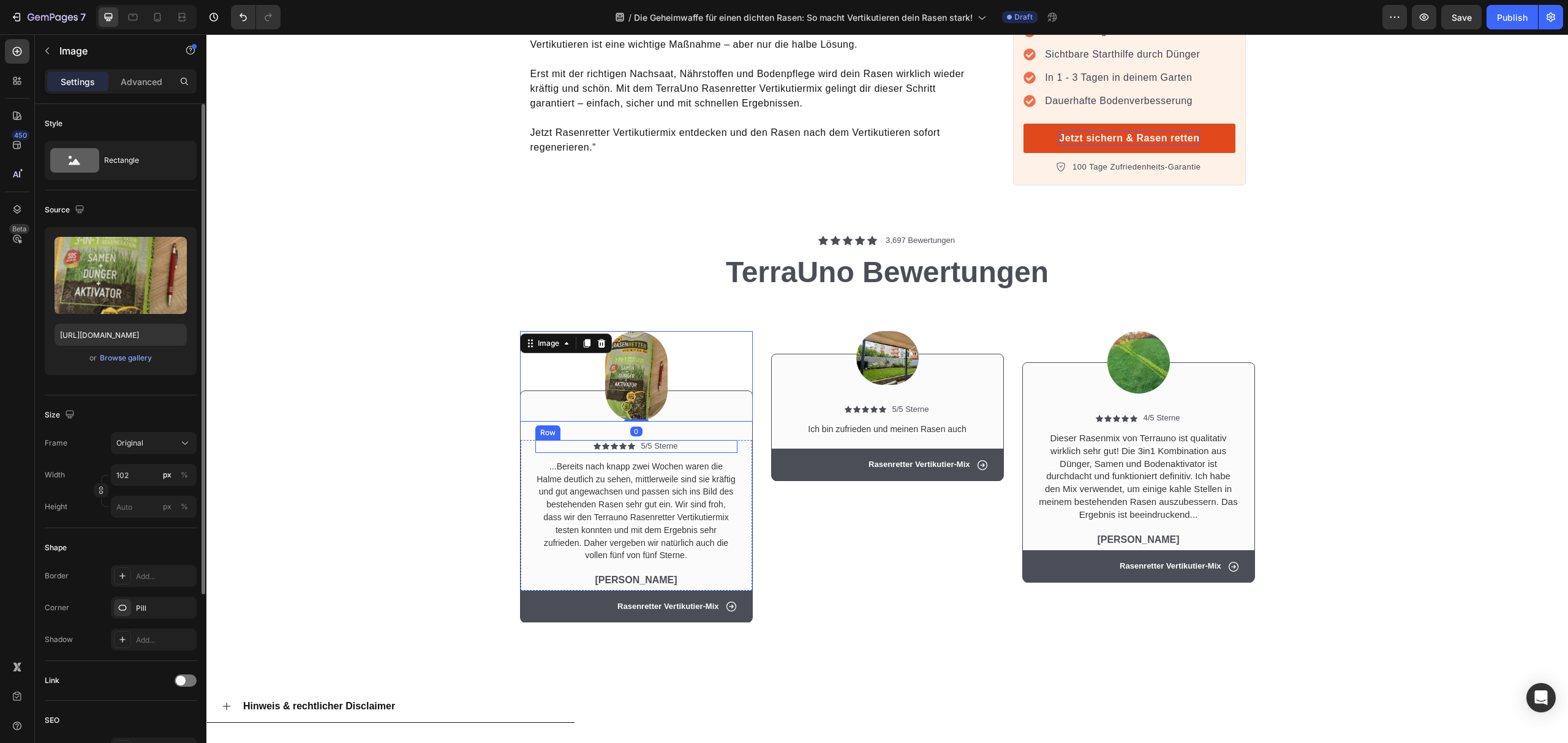
click at [729, 440] on div "Icon Icon Icon Icon Icon Icon List 5/5 Sterne Text Block Row" at bounding box center [636, 446] width 202 height 13
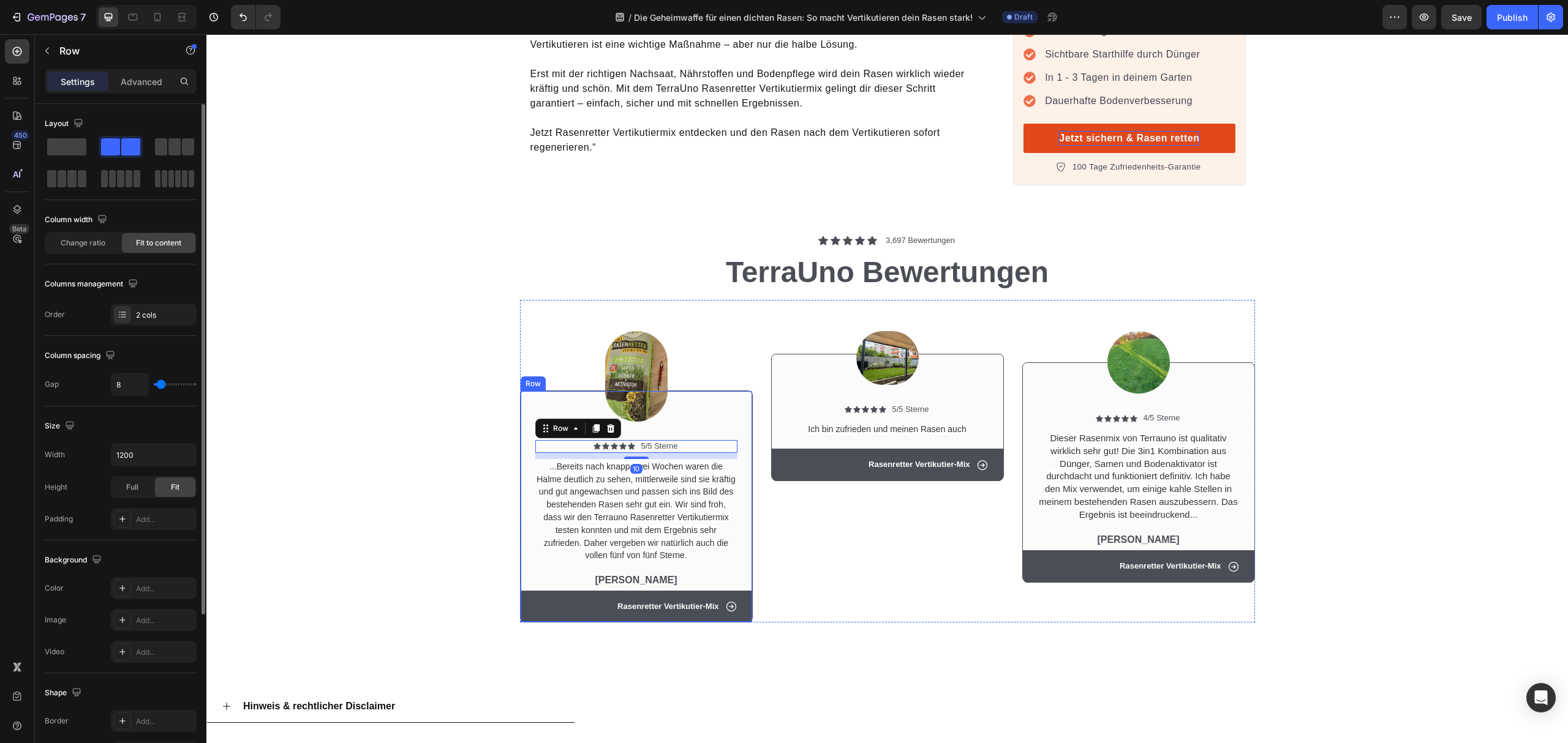
click at [736, 405] on div "Icon Icon Icon Icon Icon Icon List 5/5 Sterne Text Block Row 10 ...Bereits nach…" at bounding box center [637, 507] width 233 height 232
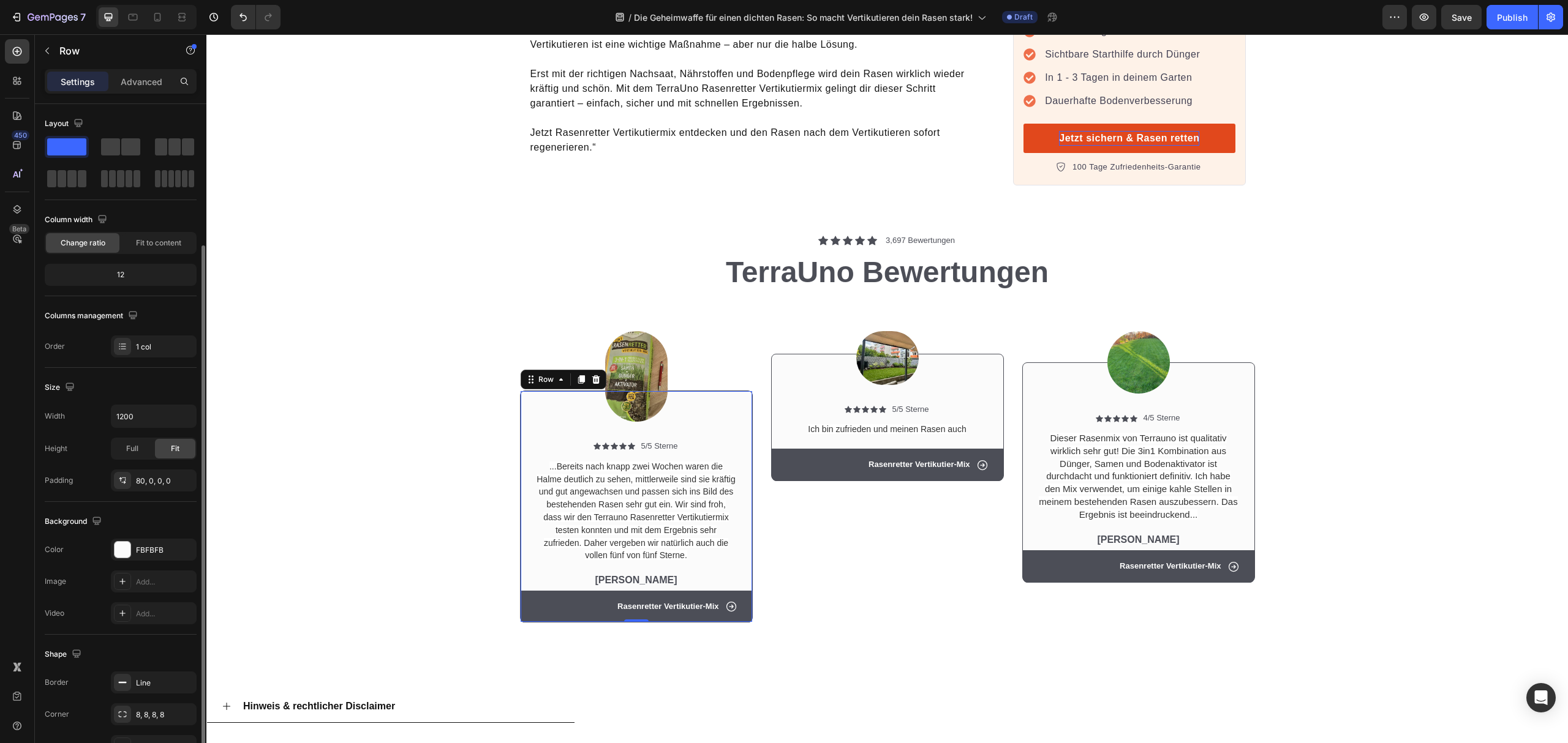
scroll to position [74, 0]
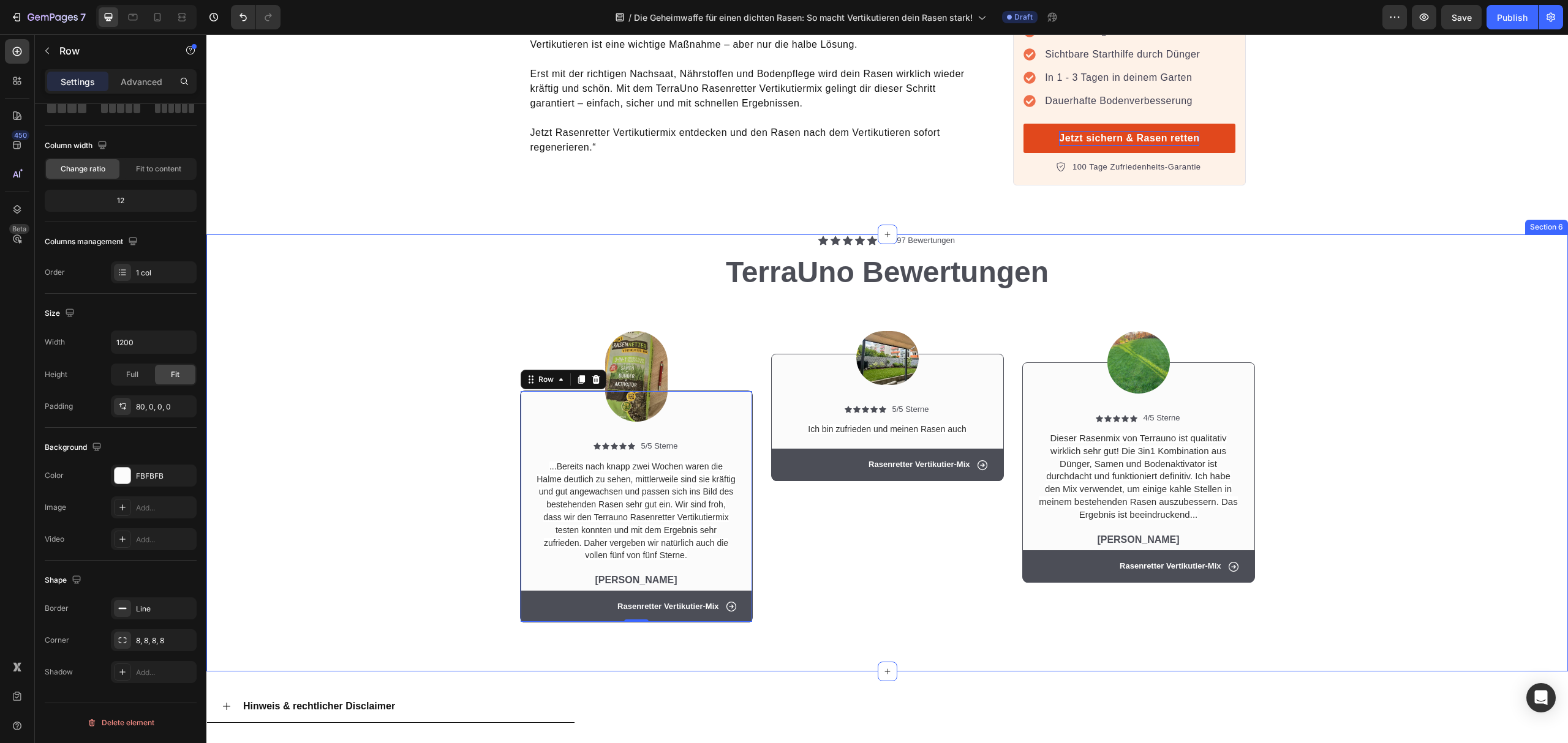
click at [828, 596] on div "Image Icon Icon Icon Icon Icon Icon List 5/5 Sterne Text Block Row ...Bereits n…" at bounding box center [887, 466] width 1343 height 332
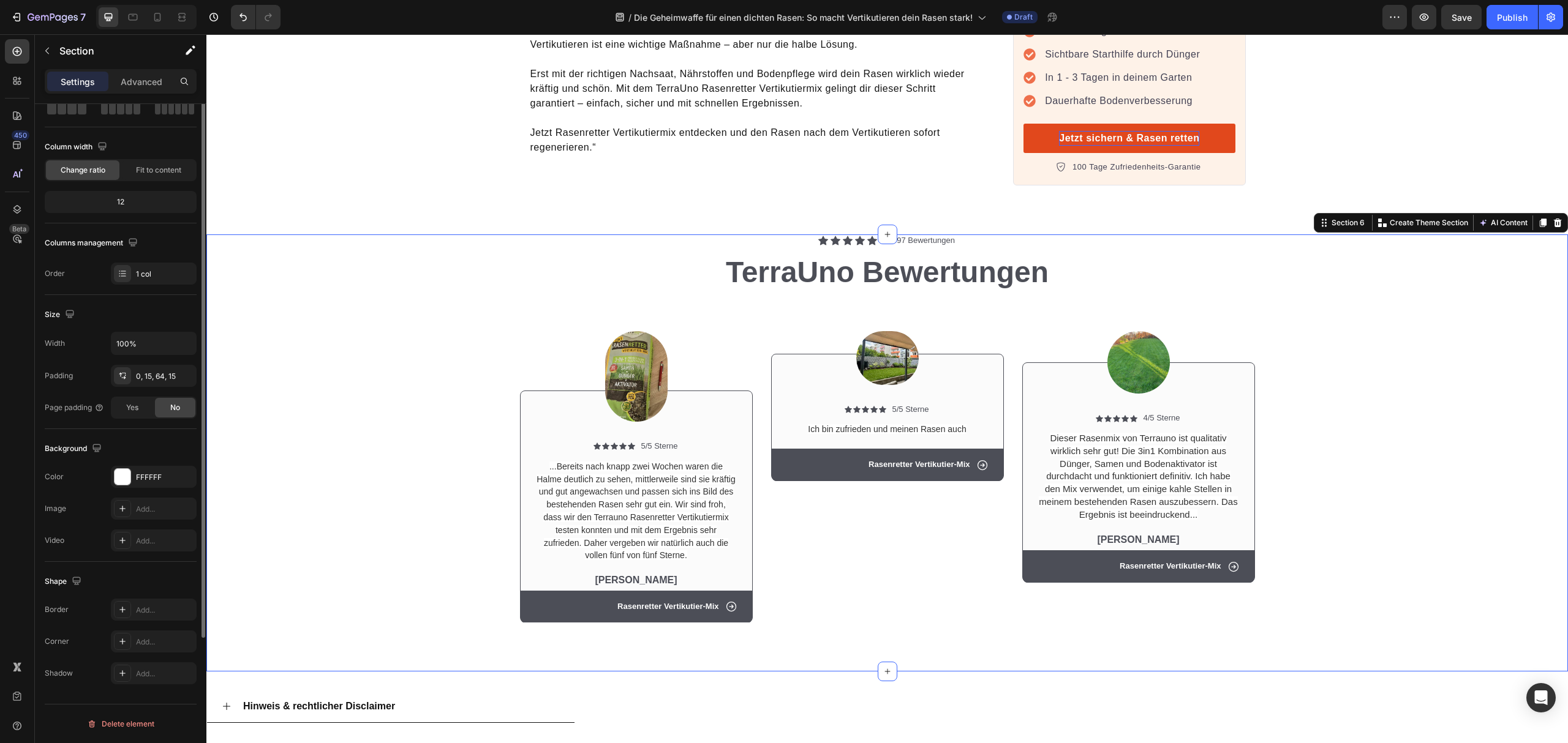
scroll to position [0, 0]
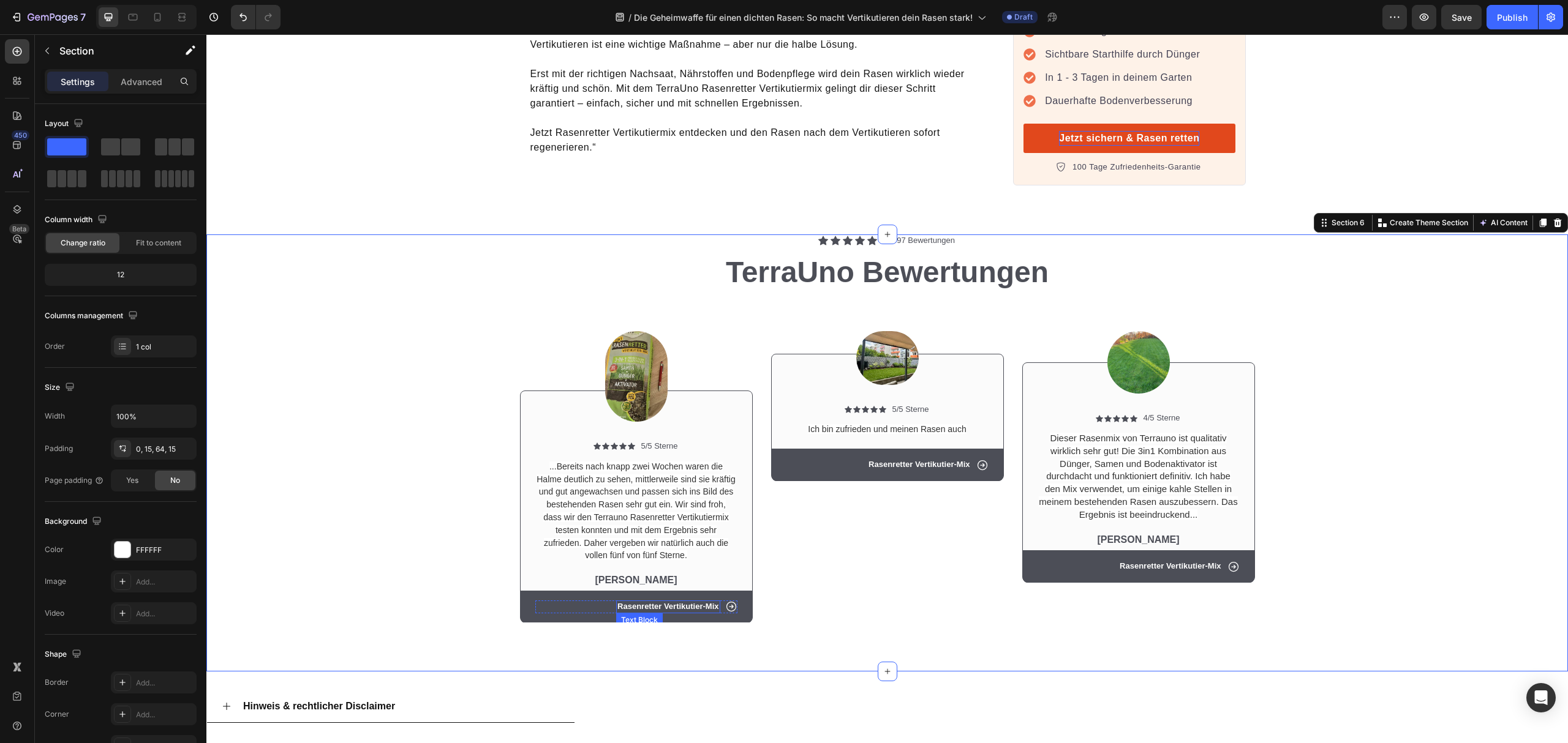
click at [617, 602] on p "Rasenretter Vertikutier-Mix" at bounding box center [668, 606] width 101 height 10
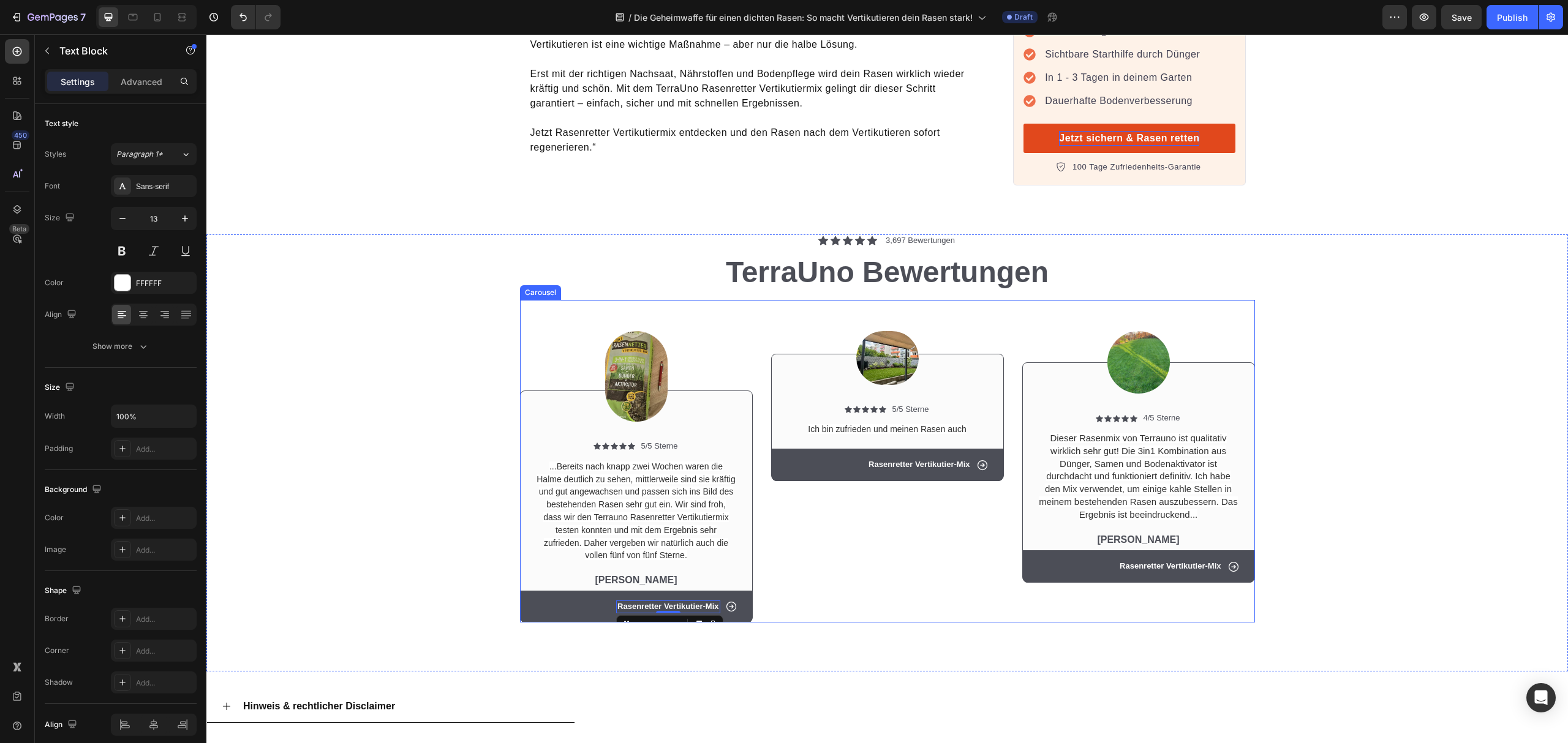
click at [841, 544] on div "Image Icon Icon Icon Icon Icon Icon List 5/5 Sterne Text Block Row Ich bin zufr…" at bounding box center [888, 462] width 233 height 323
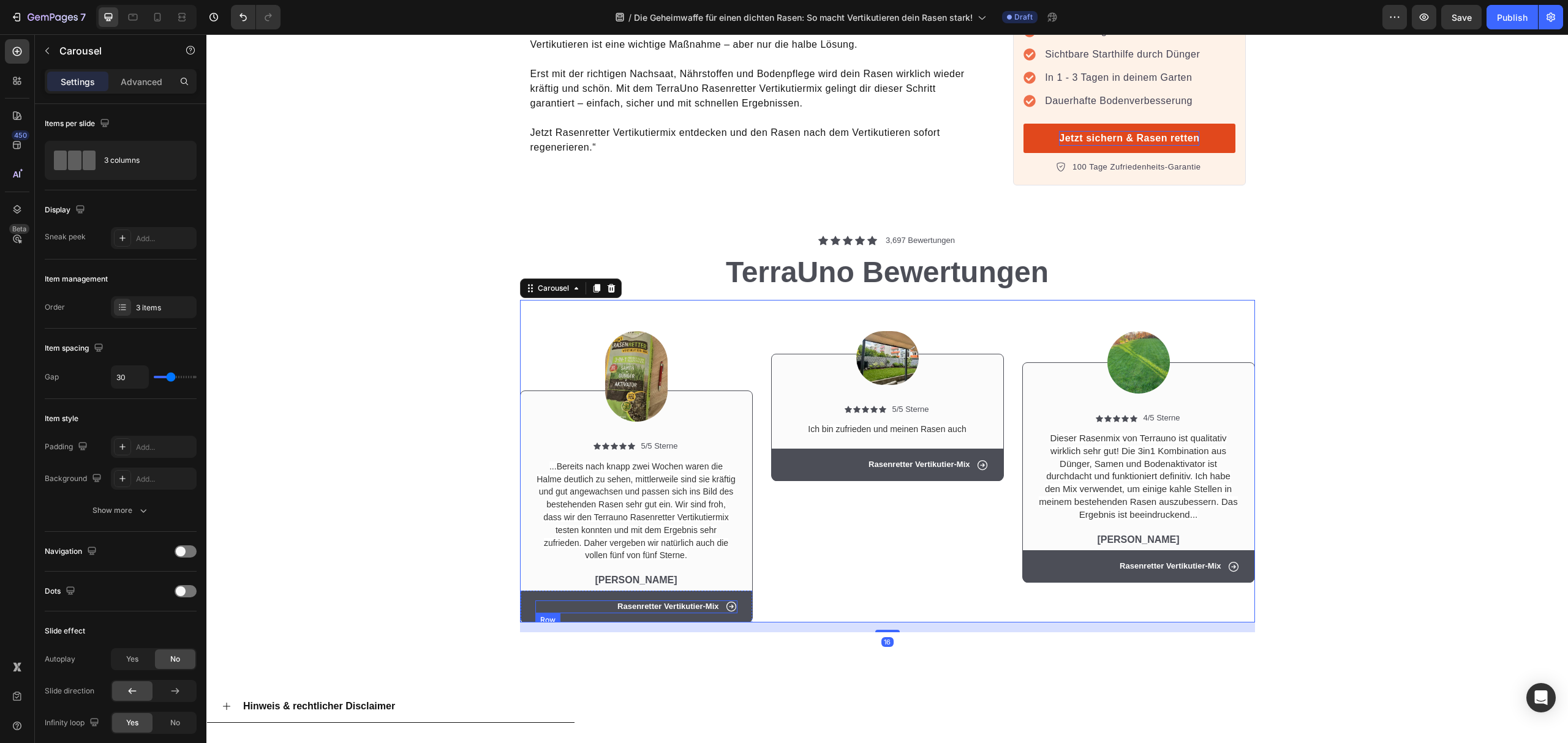
click at [581, 601] on div "Icon Rasenretter Vertikutier-Mix Text Block Row" at bounding box center [636, 607] width 202 height 13
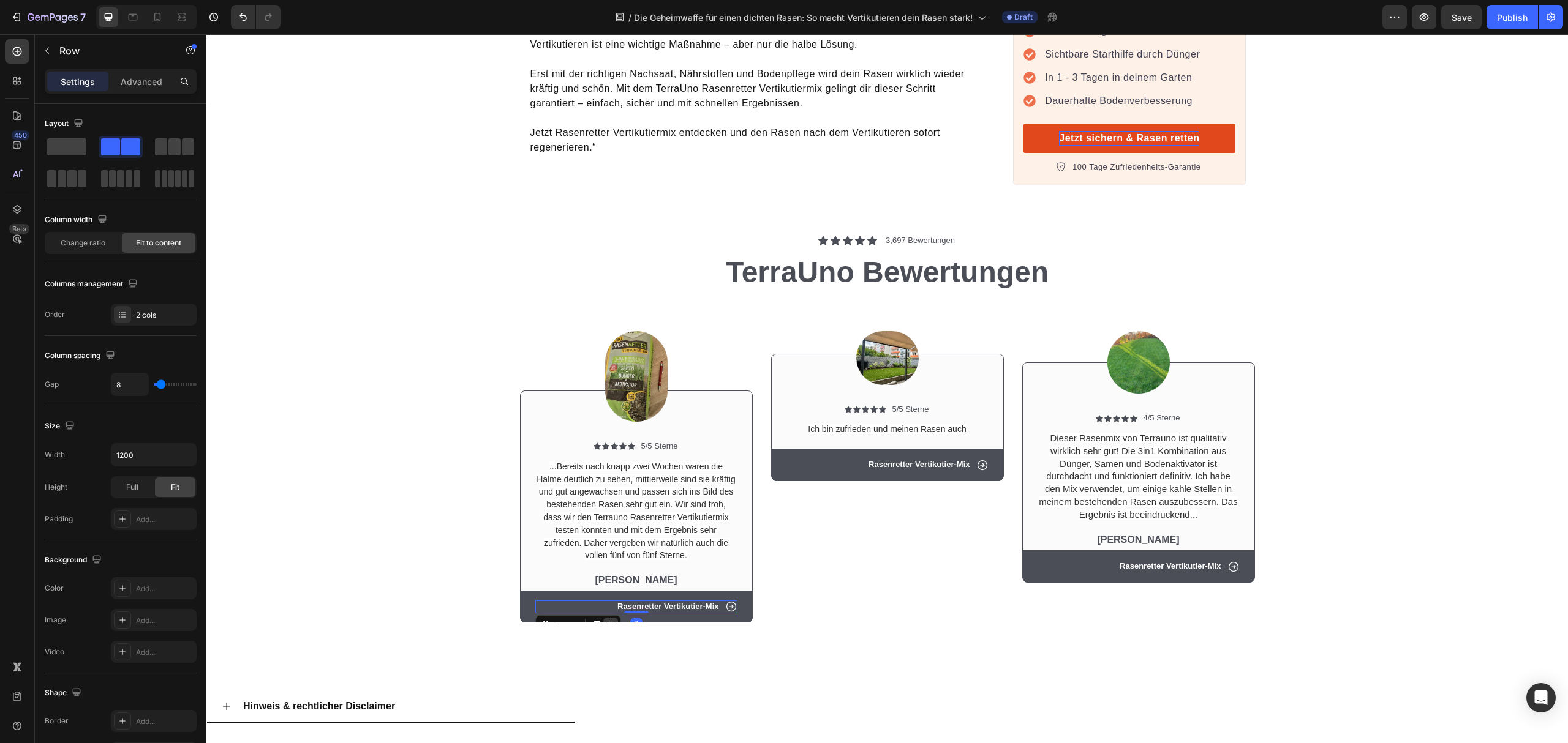
click at [604, 618] on div at bounding box center [611, 625] width 15 height 15
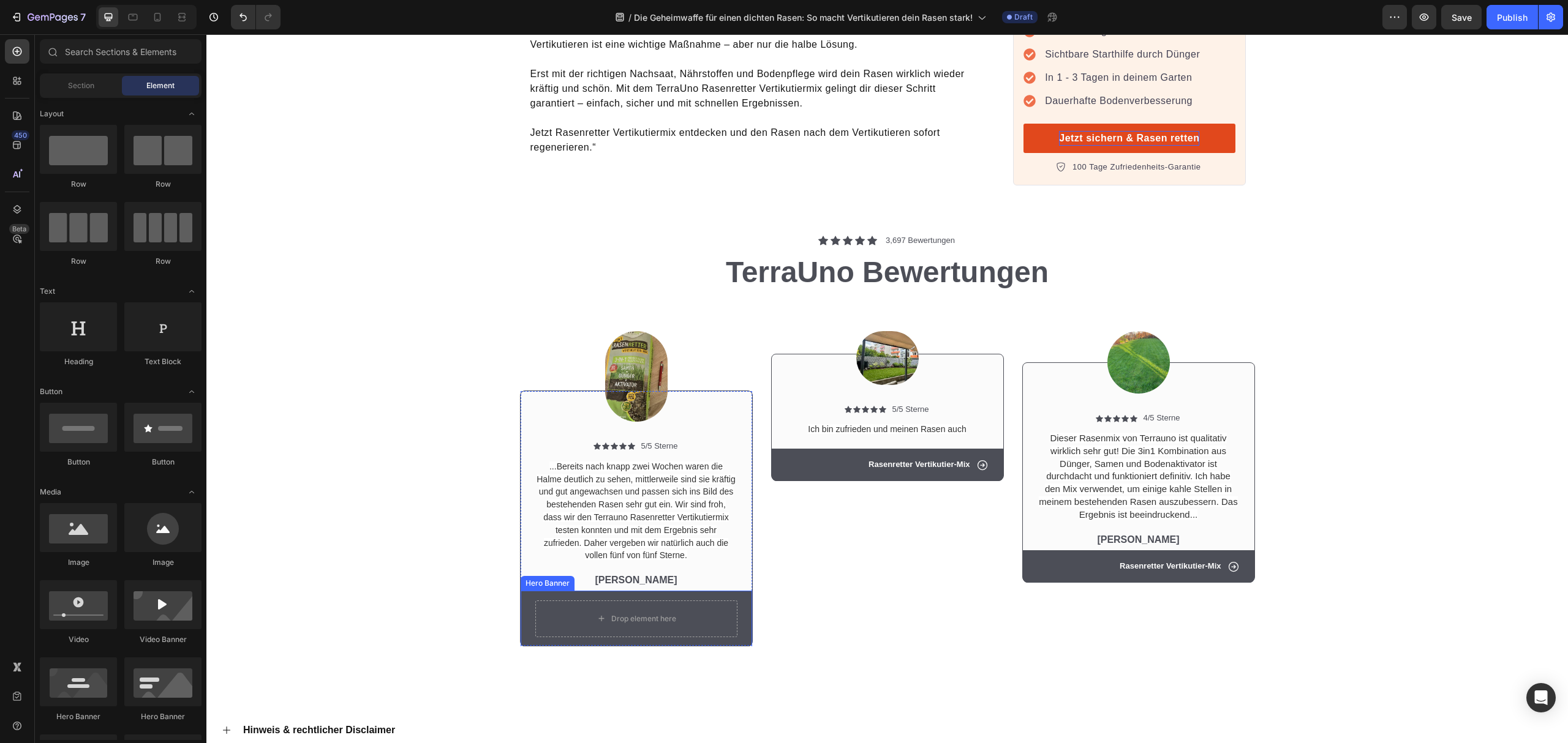
click at [681, 591] on div "Drop element here" at bounding box center [637, 619] width 232 height 57
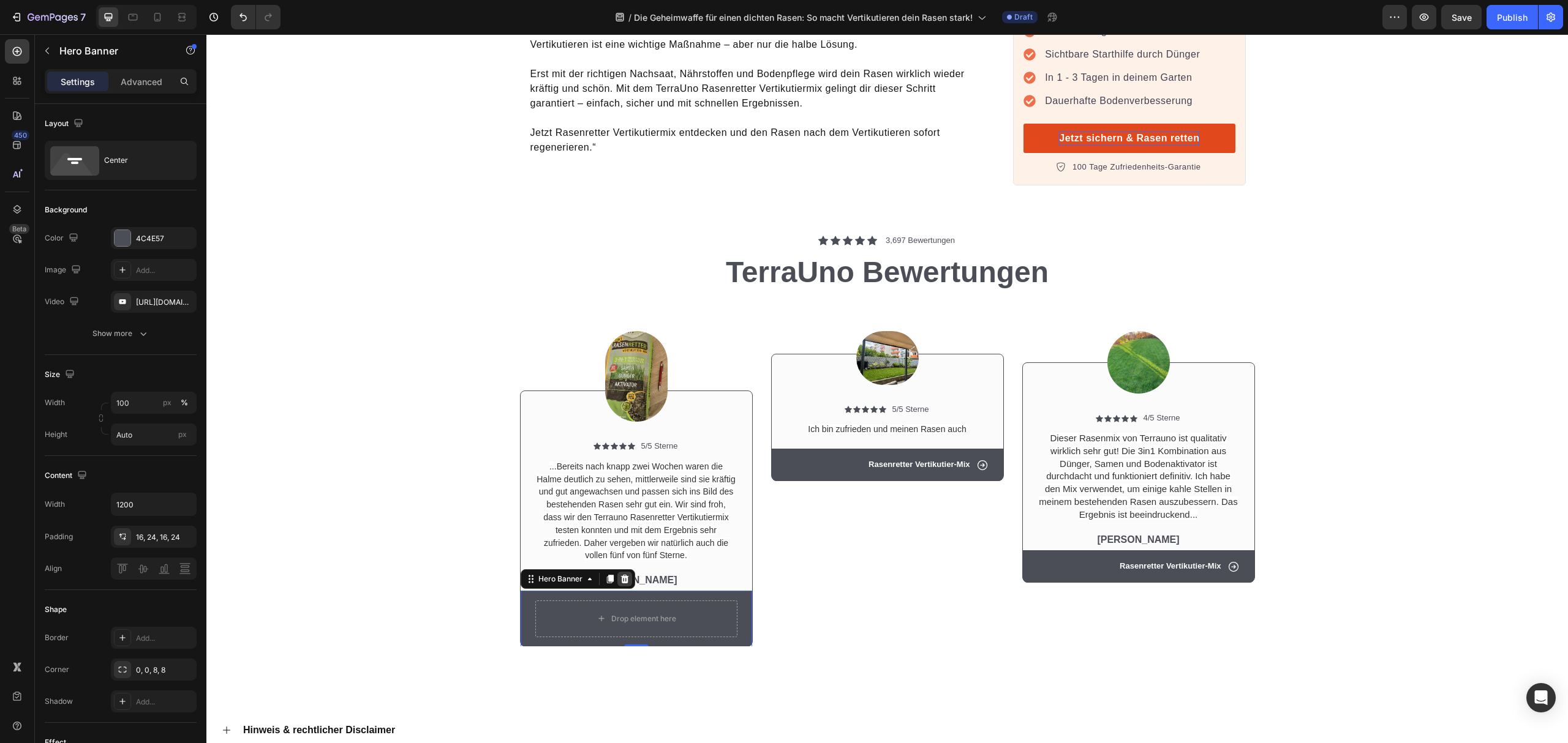
click at [620, 574] on icon at bounding box center [625, 579] width 10 height 10
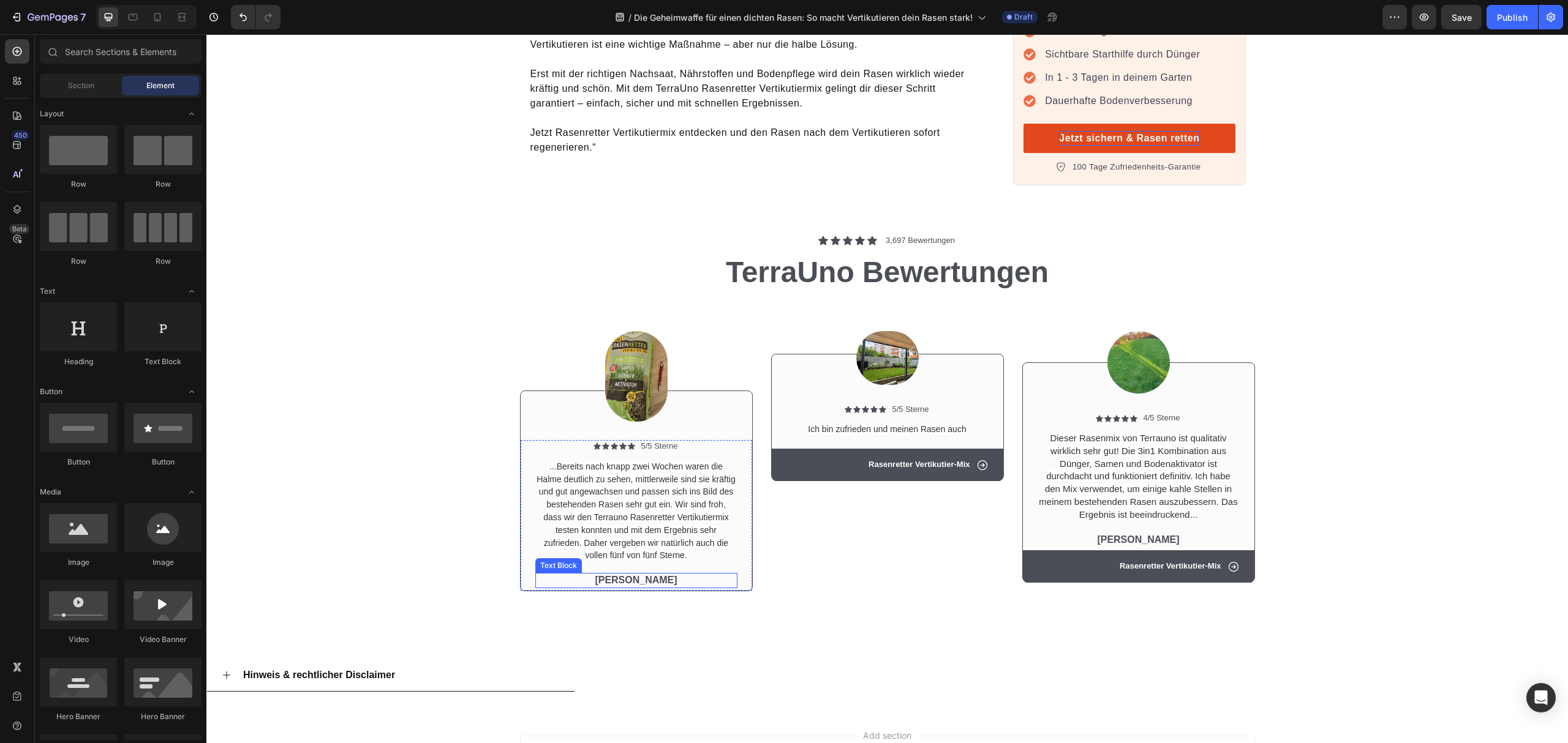
click at [643, 574] on p "[PERSON_NAME]" at bounding box center [637, 581] width 200 height 13
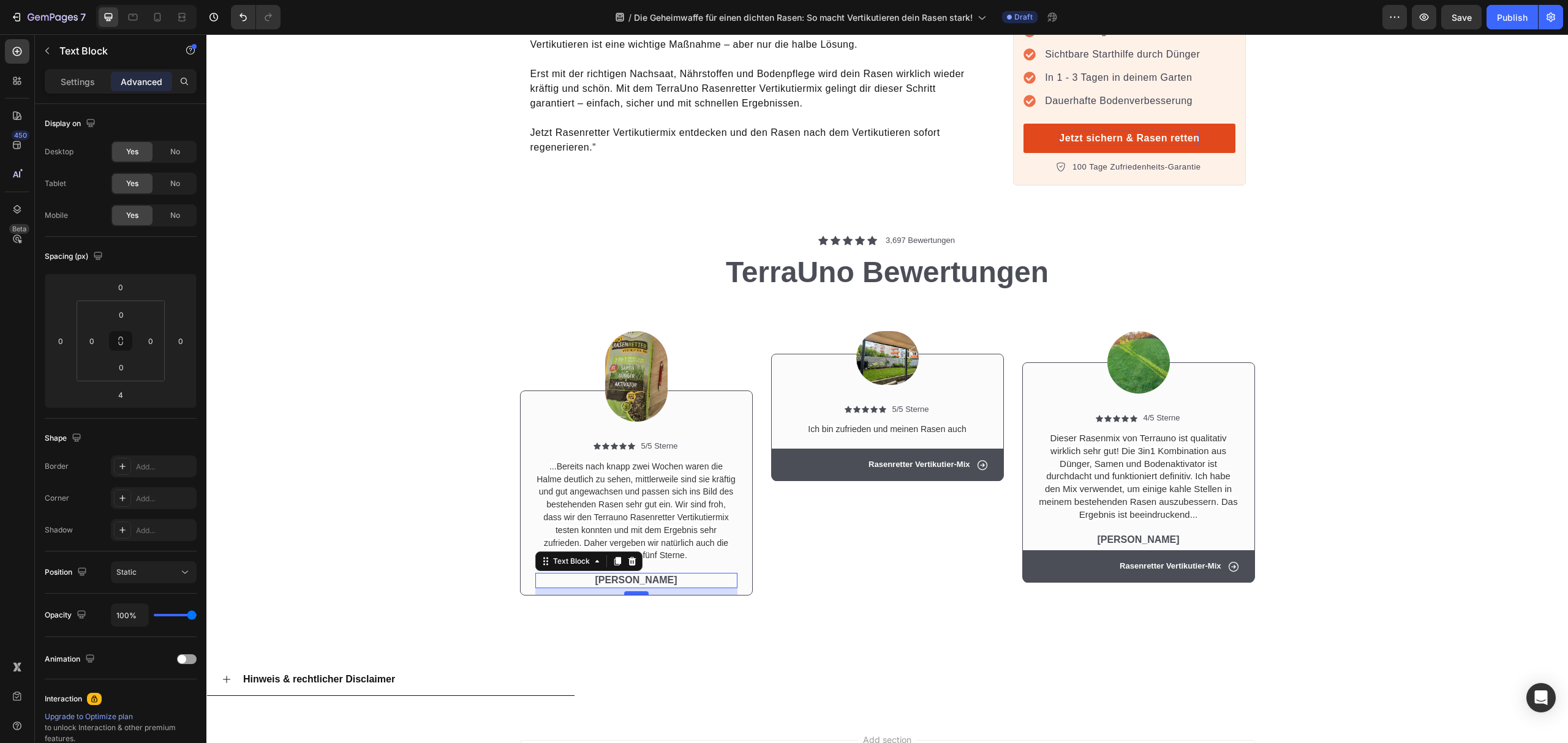
click at [628, 591] on div at bounding box center [637, 593] width 25 height 4
type input "12"
click at [831, 529] on div "Image Icon Icon Icon Icon Icon Icon List 5/5 Sterne Text Block Row Ich bin zufr…" at bounding box center [888, 448] width 233 height 297
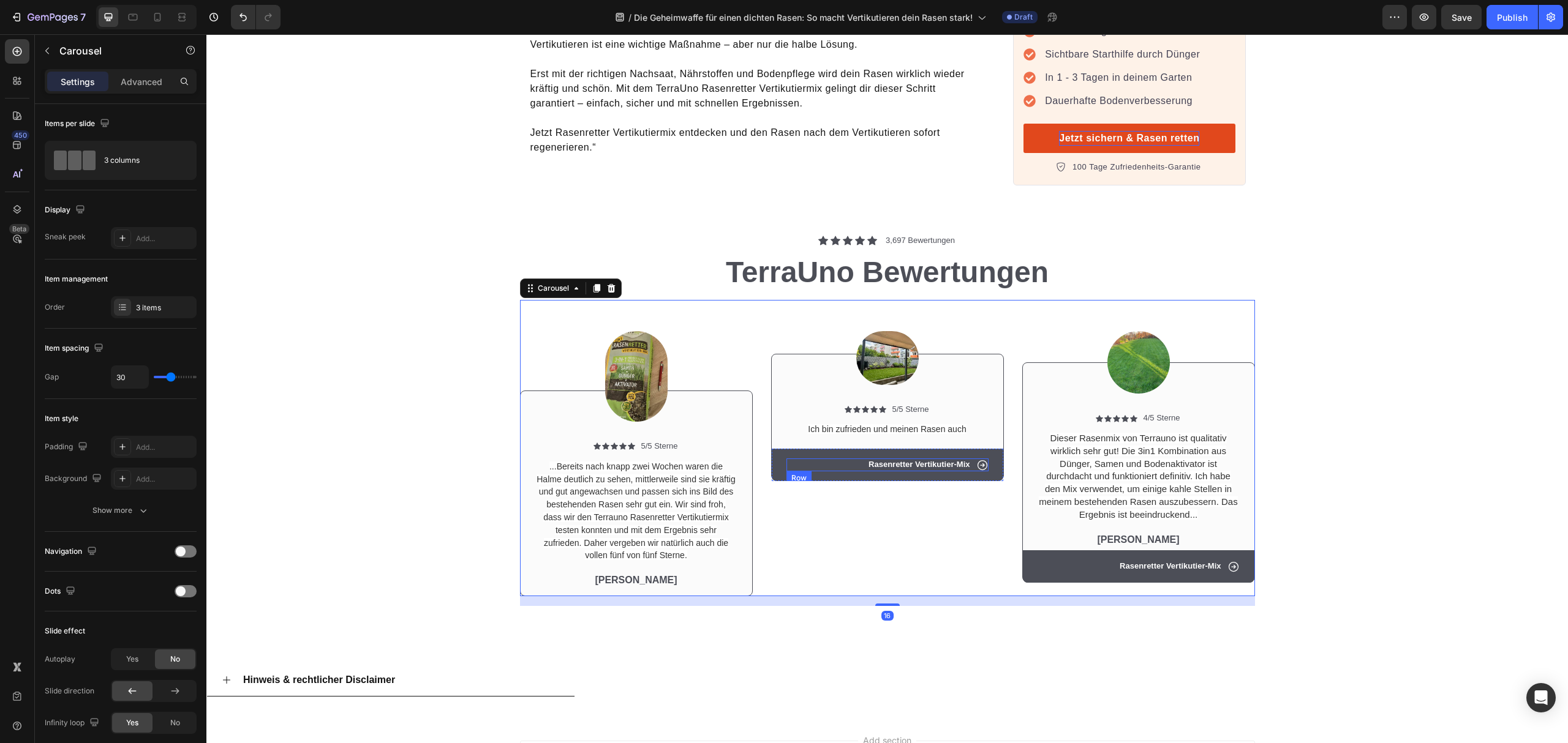
click at [806, 458] on div "Icon Rasenretter Vertikutier-Mix Text Block Row" at bounding box center [887, 465] width 202 height 13
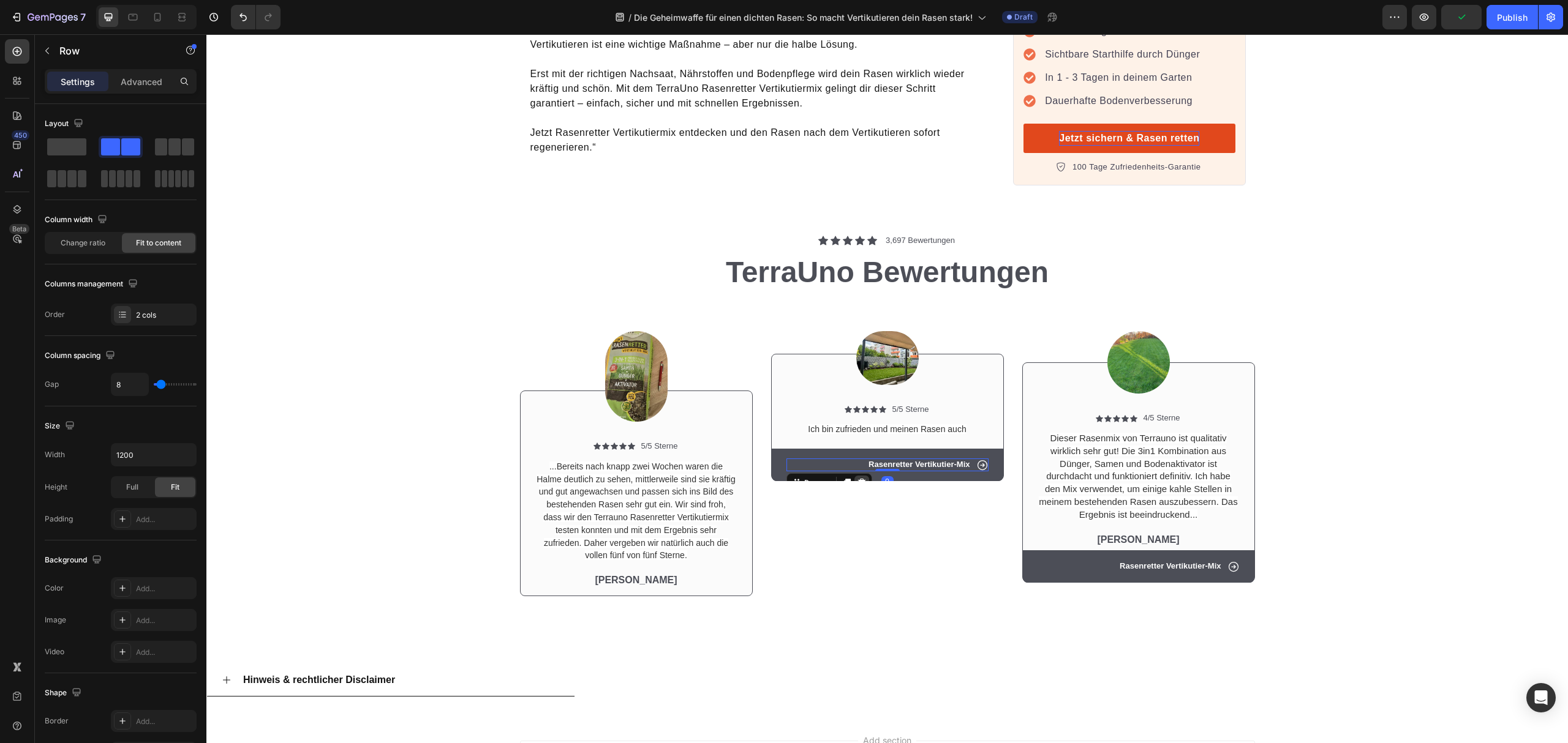
click at [858, 479] on icon at bounding box center [861, 483] width 8 height 8
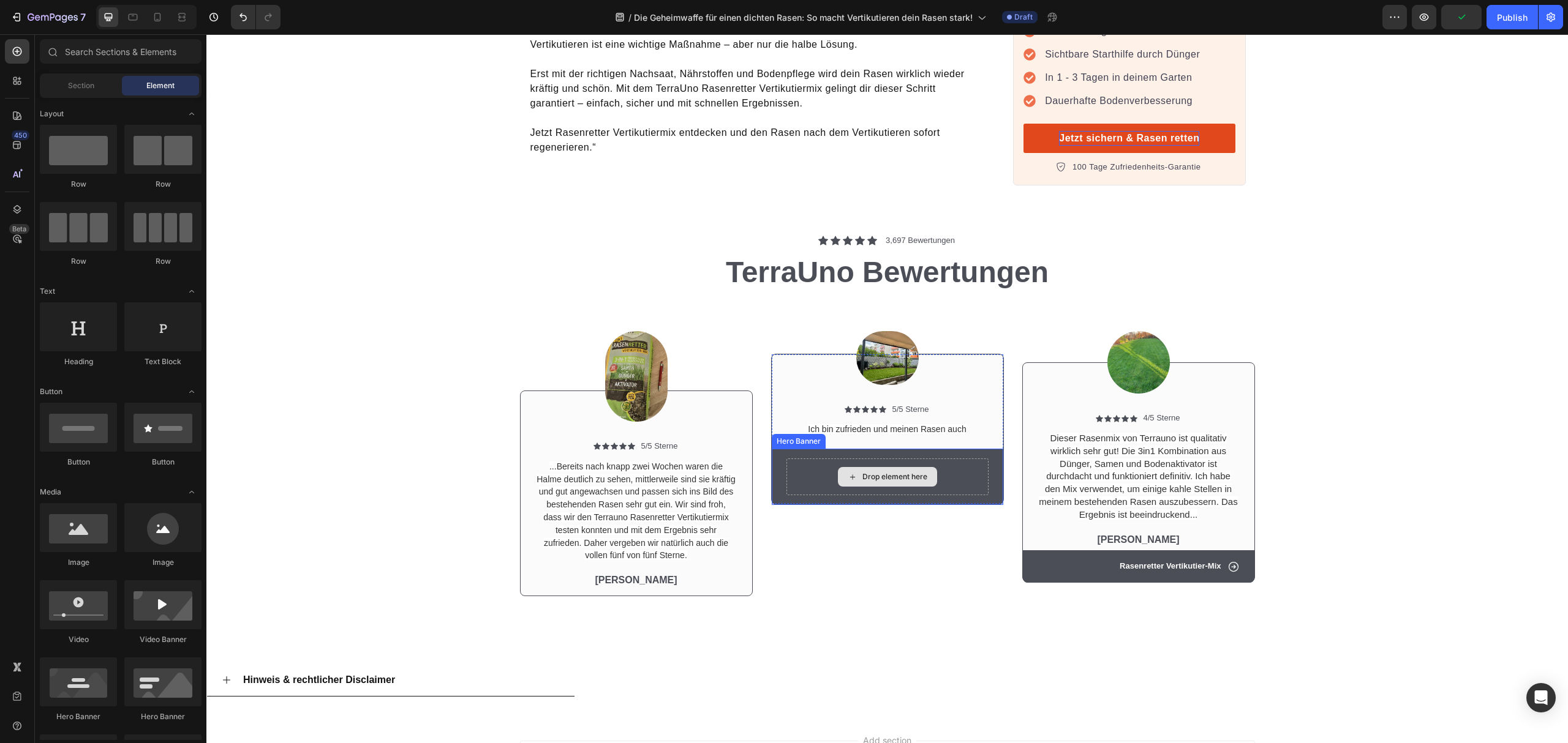
click at [773, 455] on div "Drop element here" at bounding box center [888, 477] width 232 height 57
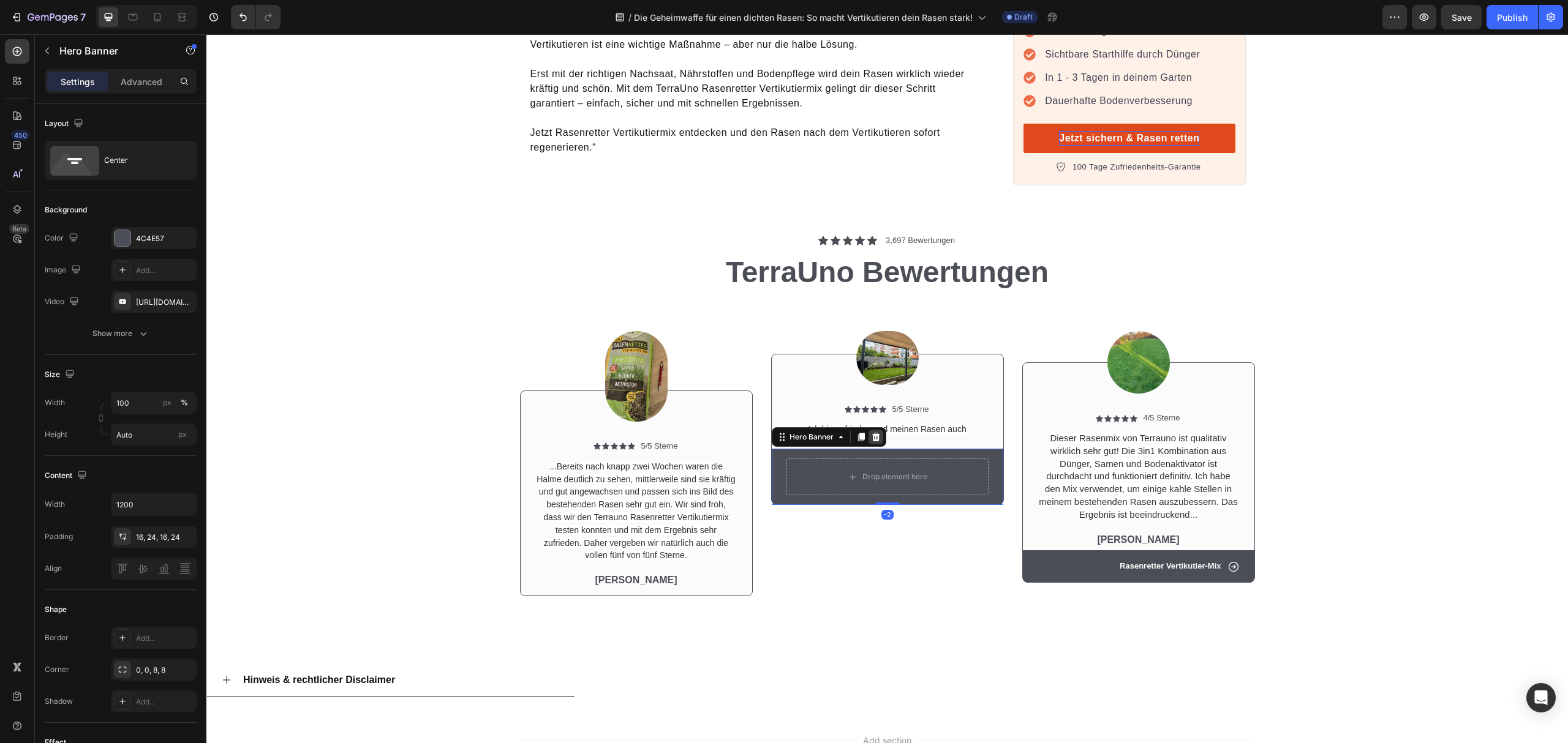
click at [872, 433] on icon at bounding box center [876, 436] width 8 height 8
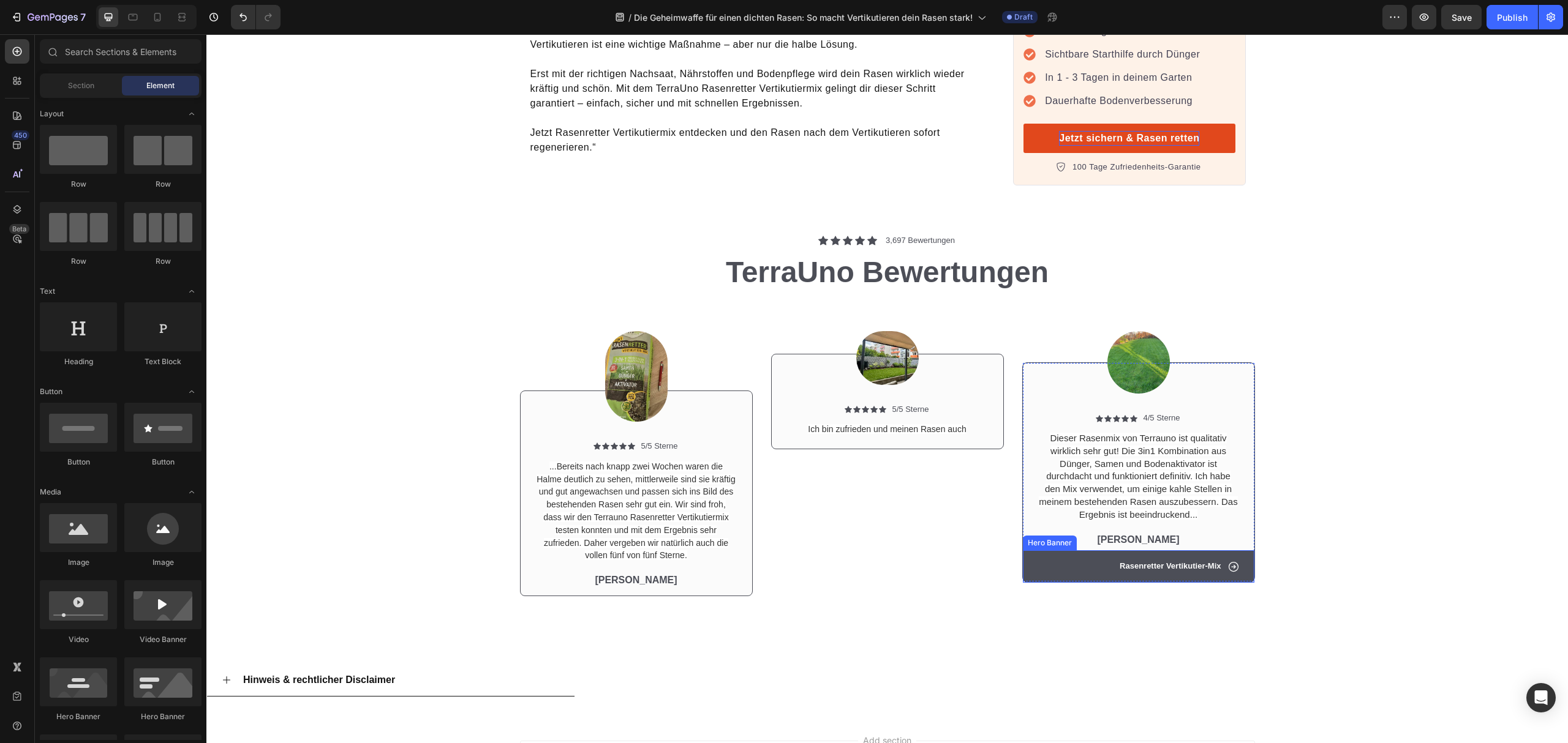
click at [1025, 550] on div "Icon Rasenretter Vertikutier-Mix Text Block Row" at bounding box center [1139, 567] width 232 height 33
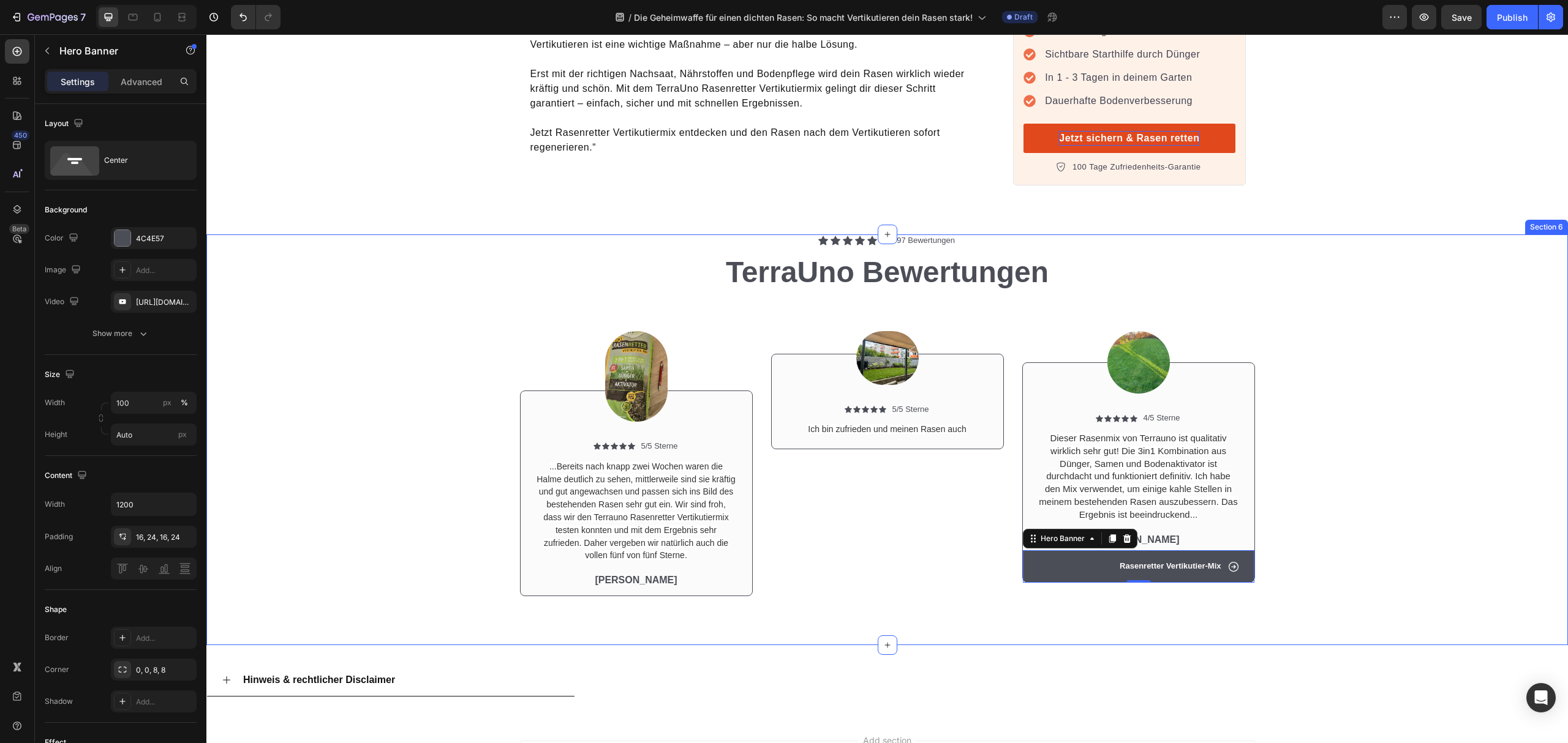
click at [871, 576] on div "Image Icon Icon Icon Icon Icon Icon List 5/5 Sterne Text Block Row ...Bereits n…" at bounding box center [887, 453] width 1343 height 306
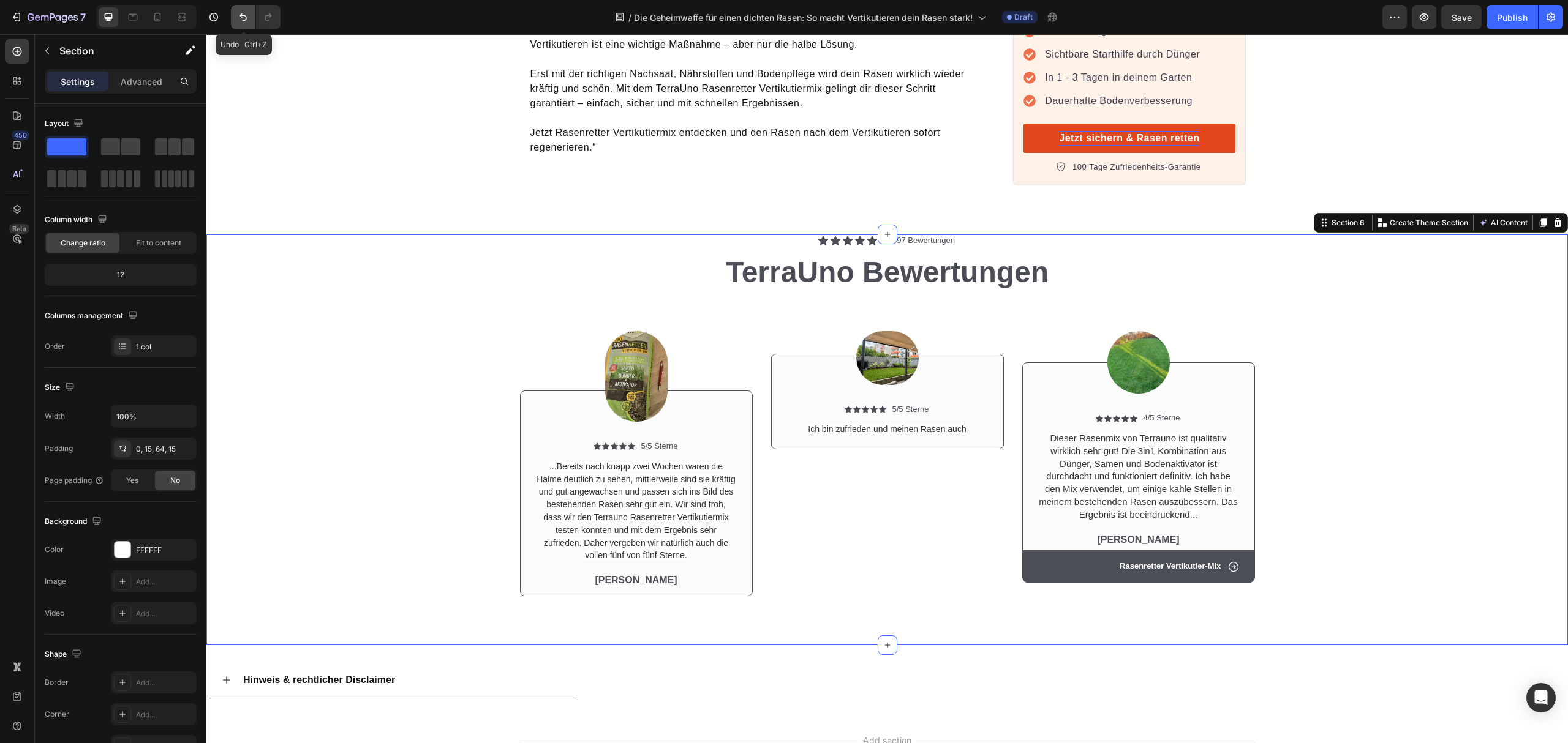
click at [247, 16] on icon "Undo/Redo" at bounding box center [243, 16] width 12 height 12
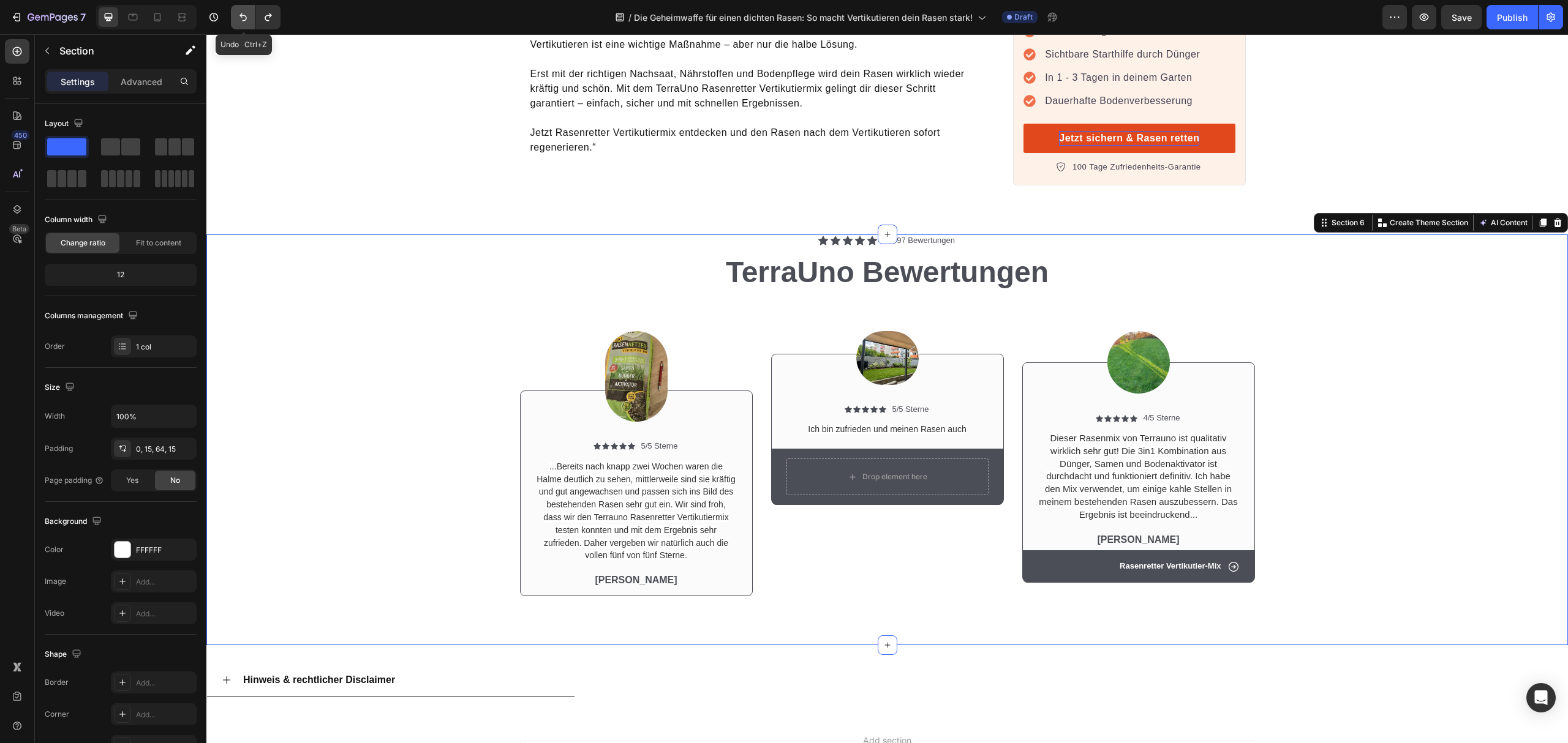
click at [247, 16] on icon "Undo/Redo" at bounding box center [243, 16] width 12 height 12
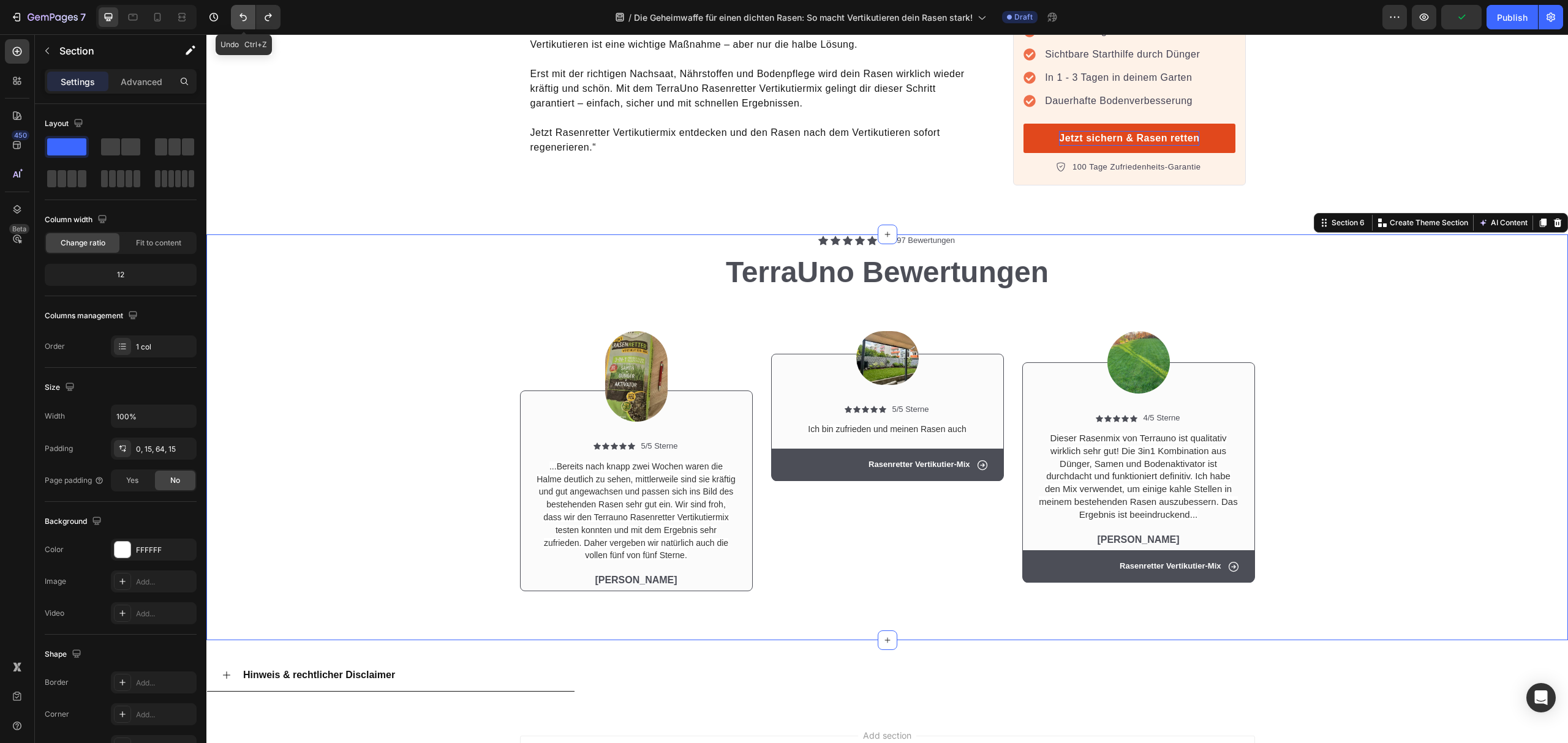
click at [247, 16] on icon "Undo/Redo" at bounding box center [243, 16] width 12 height 12
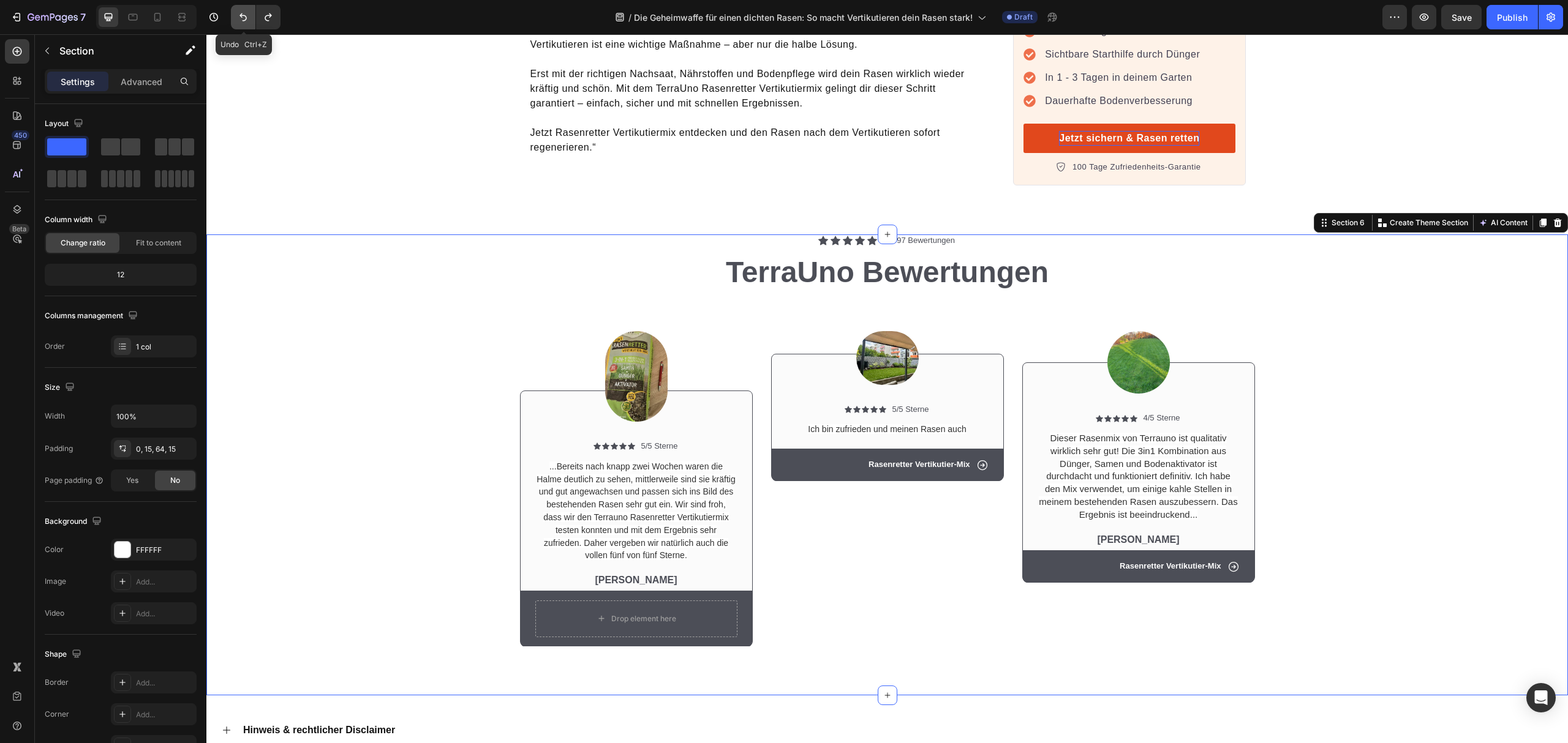
click at [247, 16] on icon "Undo/Redo" at bounding box center [243, 16] width 12 height 12
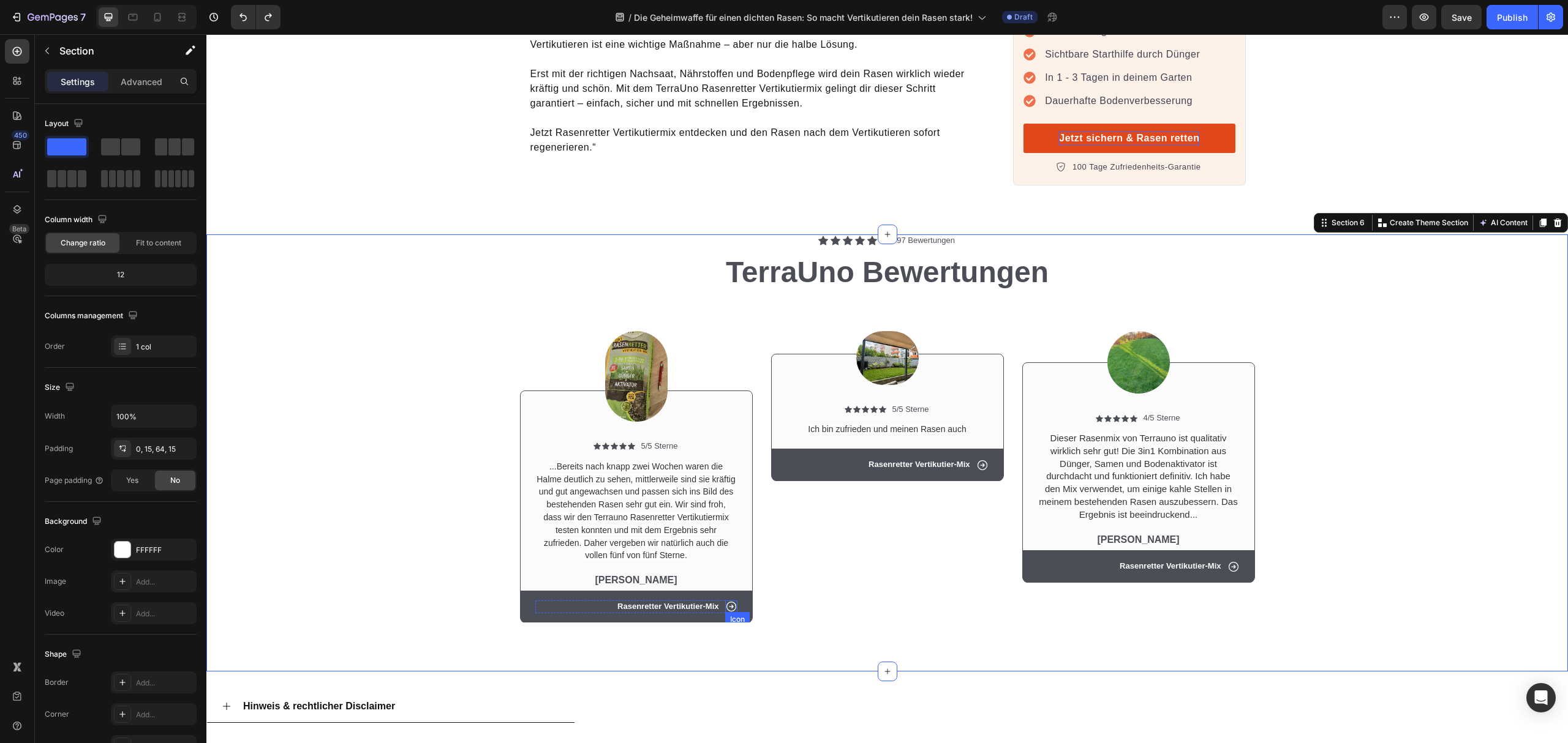
click at [726, 602] on icon at bounding box center [731, 606] width 10 height 10
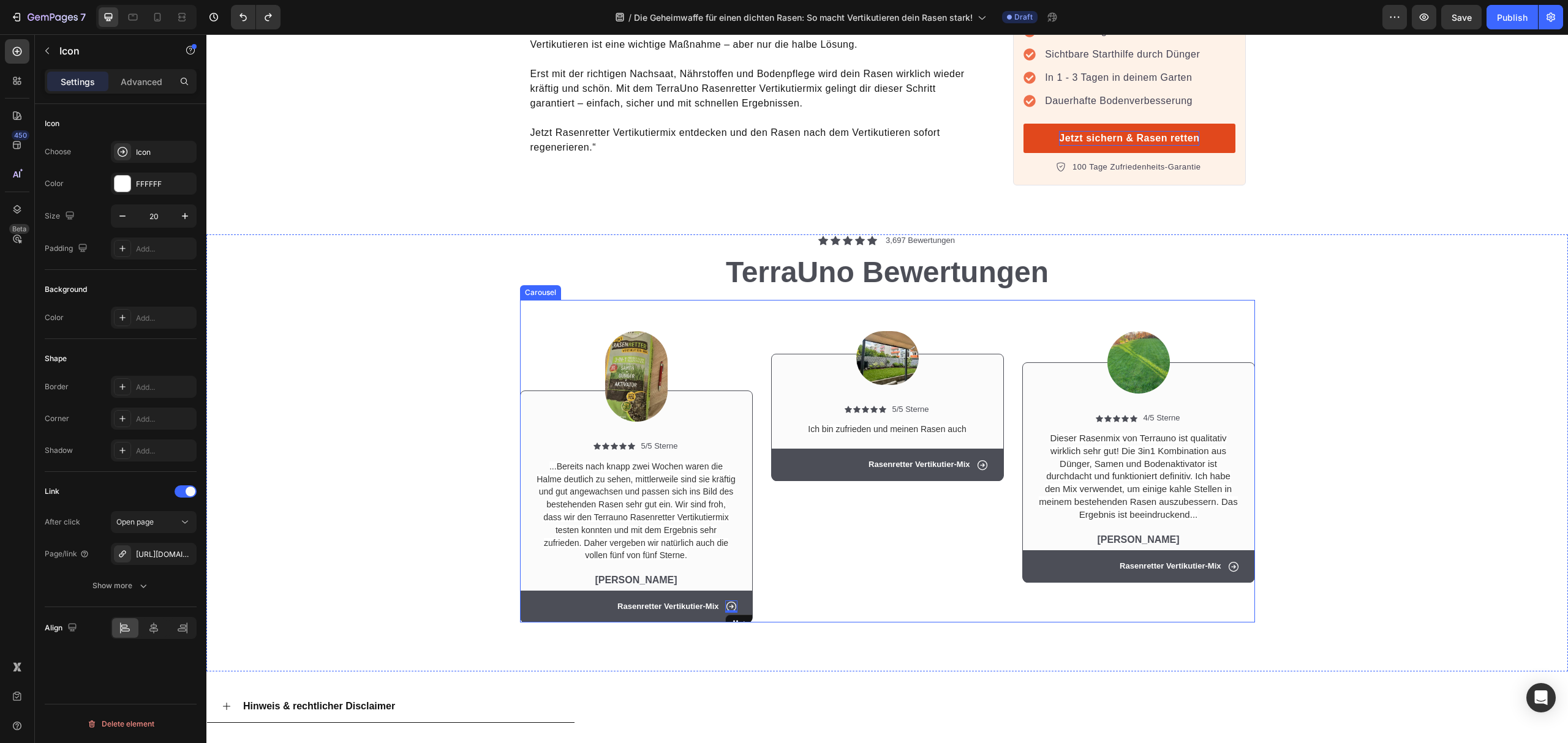
click at [836, 571] on div "Image Icon Icon Icon Icon Icon Icon List 5/5 Sterne Text Block Row Ich bin zufr…" at bounding box center [888, 462] width 233 height 323
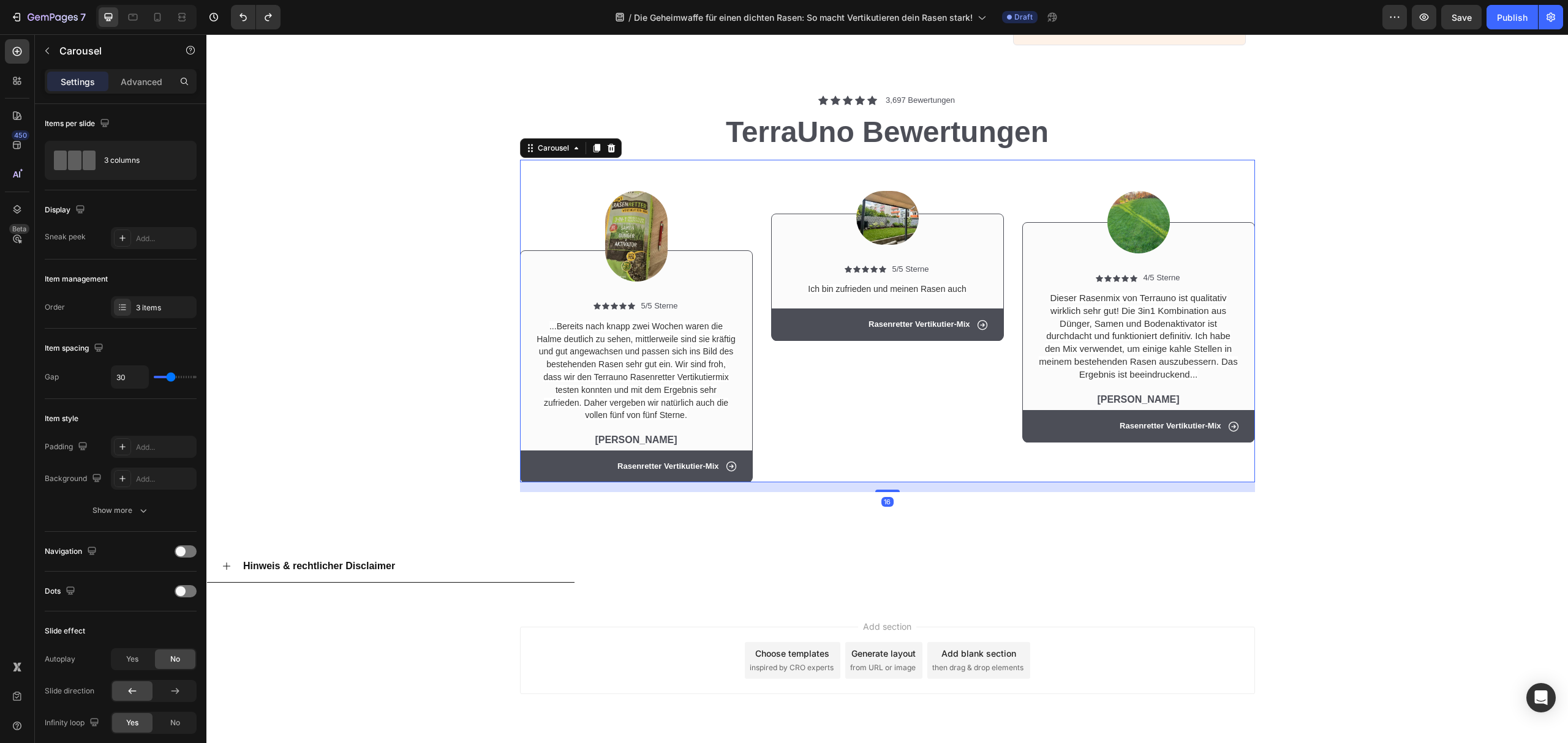
scroll to position [4558, 0]
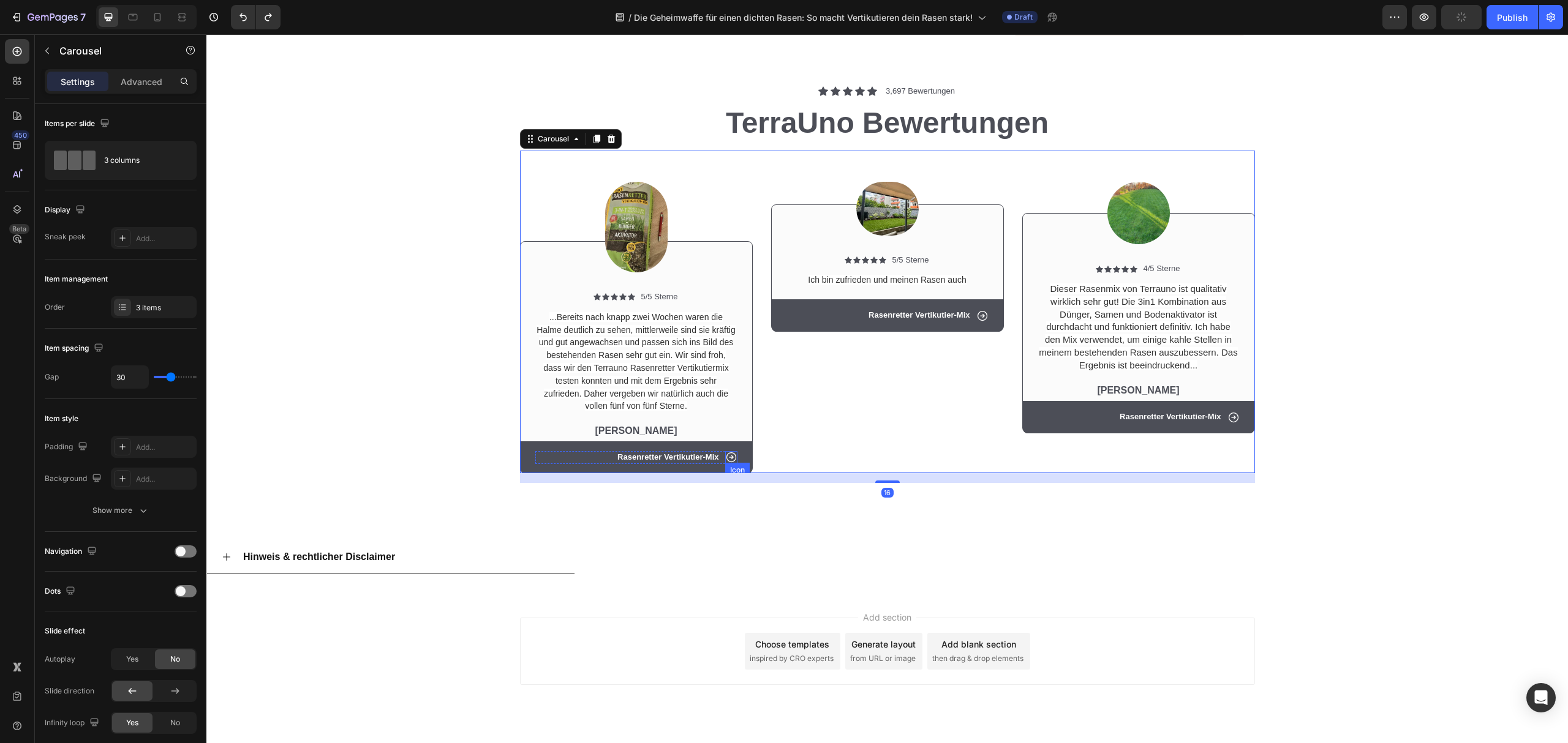
click at [727, 451] on icon at bounding box center [731, 456] width 12 height 12
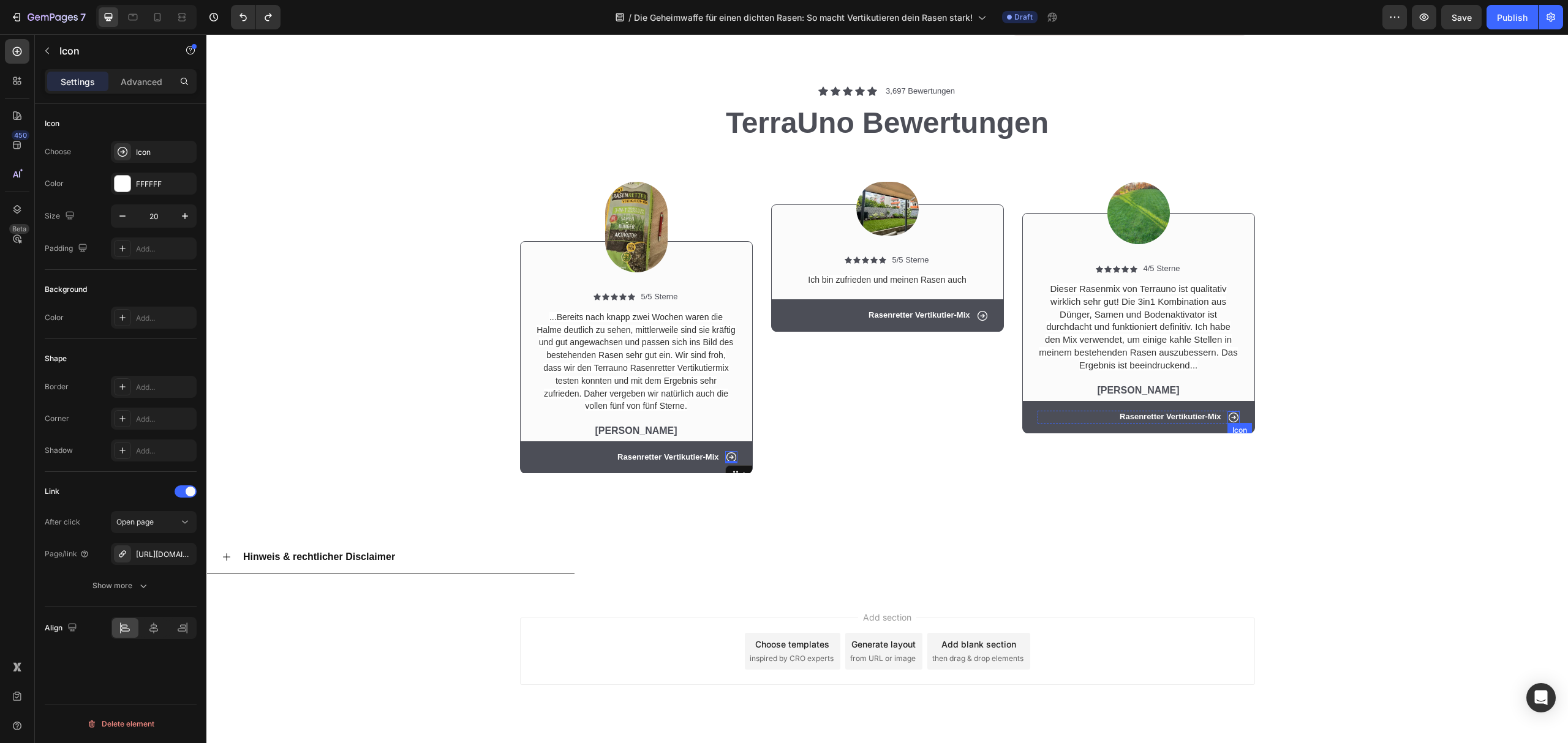
click at [1227, 412] on icon at bounding box center [1233, 417] width 12 height 12
drag, startPoint x: 1238, startPoint y: 404, endPoint x: 1207, endPoint y: 343, distance: 68.4
click at [1207, 343] on div "Icon Icon Icon Icon Icon Icon List 4/5 Sterne Text Block Row Dieser Rasenmix vo…" at bounding box center [1139, 348] width 232 height 170
click at [1163, 407] on div "Image Icon Icon Icon Icon Icon Icon List 4/5 Sterne Text Block Row Dieser Rasen…" at bounding box center [1139, 312] width 233 height 323
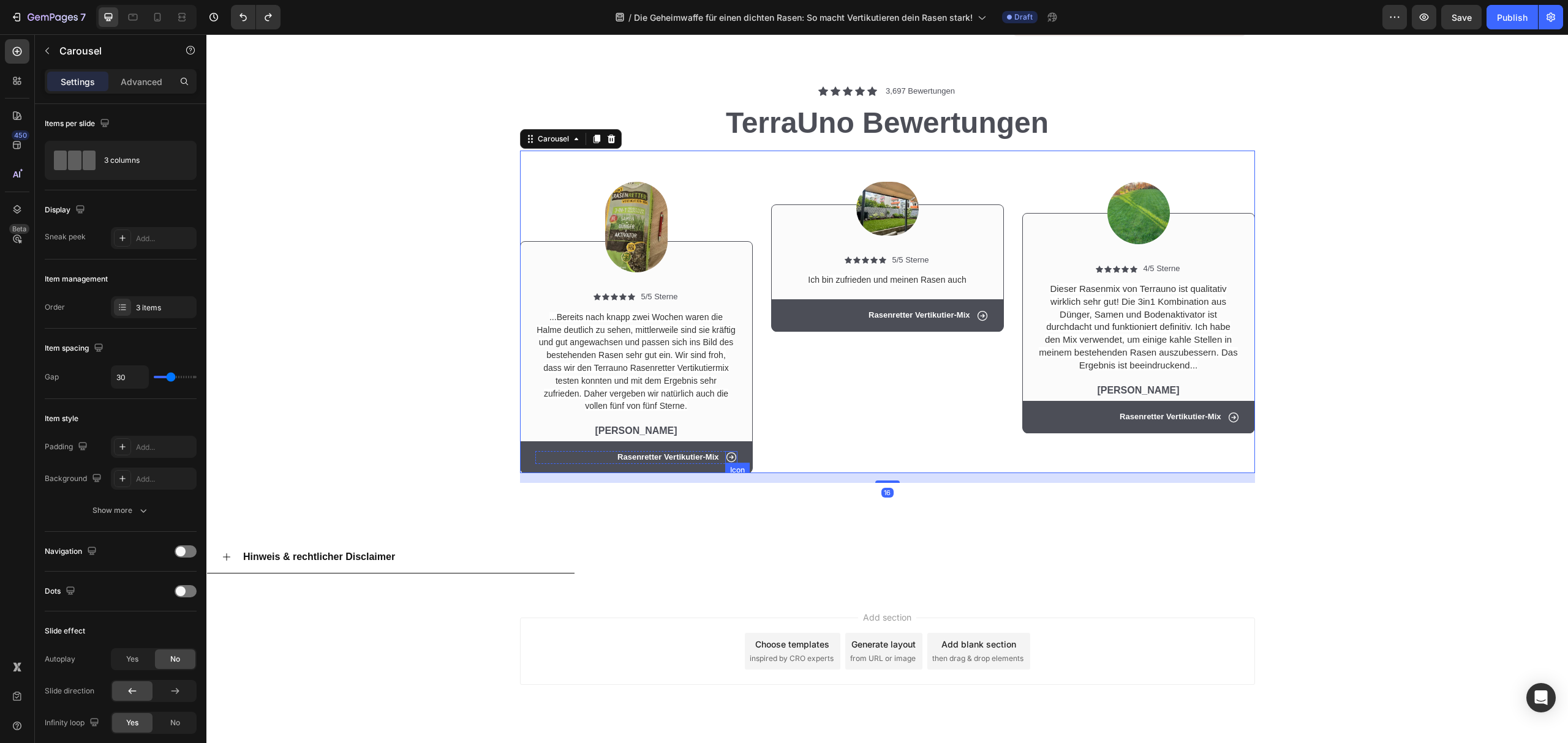
click at [728, 451] on icon at bounding box center [731, 456] width 12 height 12
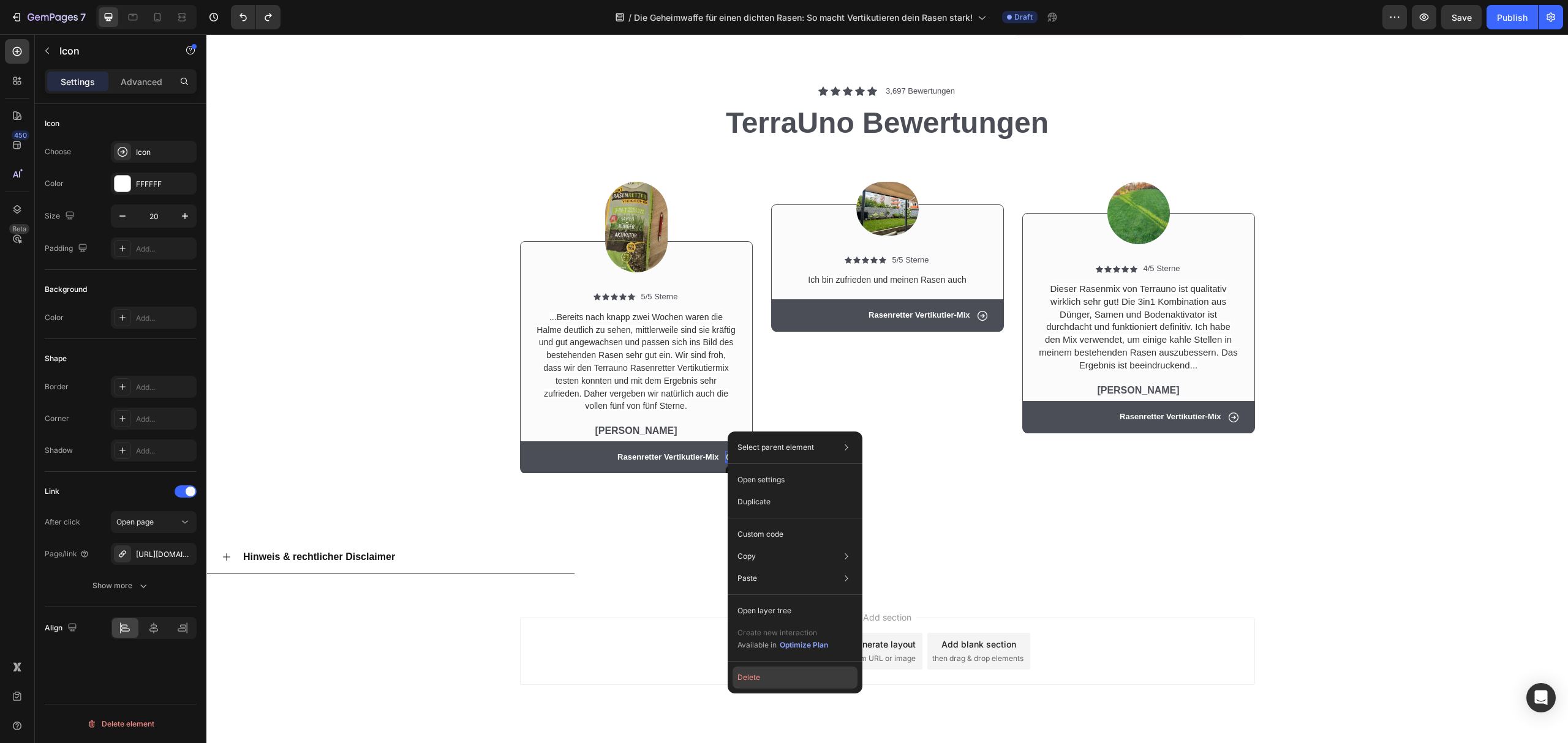
click at [754, 674] on button "Delete" at bounding box center [795, 678] width 125 height 22
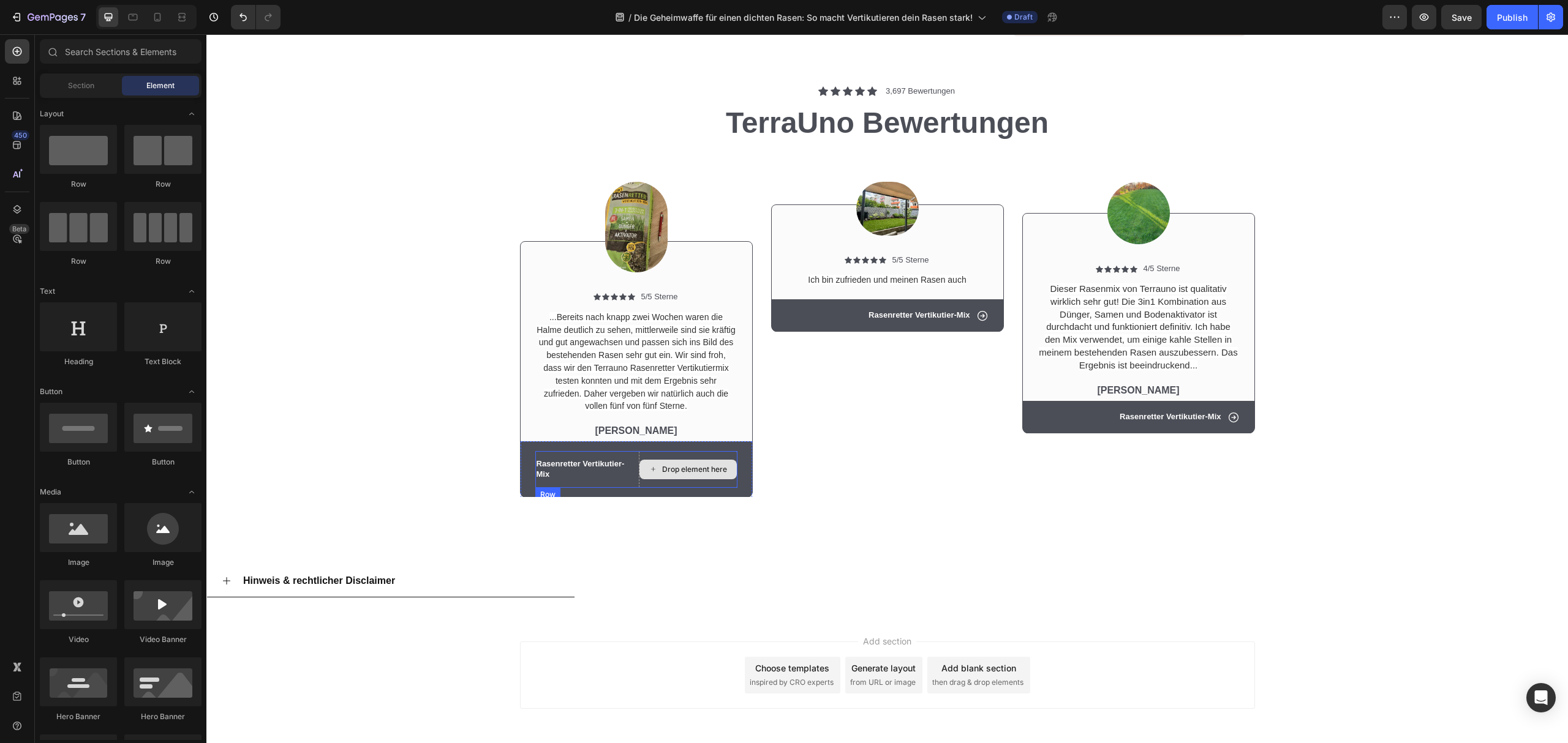
click at [649, 464] on icon at bounding box center [653, 468] width 8 height 10
click at [807, 441] on div "Image Icon Icon Icon Icon Icon Icon List 5/5 Sterne Text Block Row Ich bin zufr…" at bounding box center [888, 324] width 233 height 347
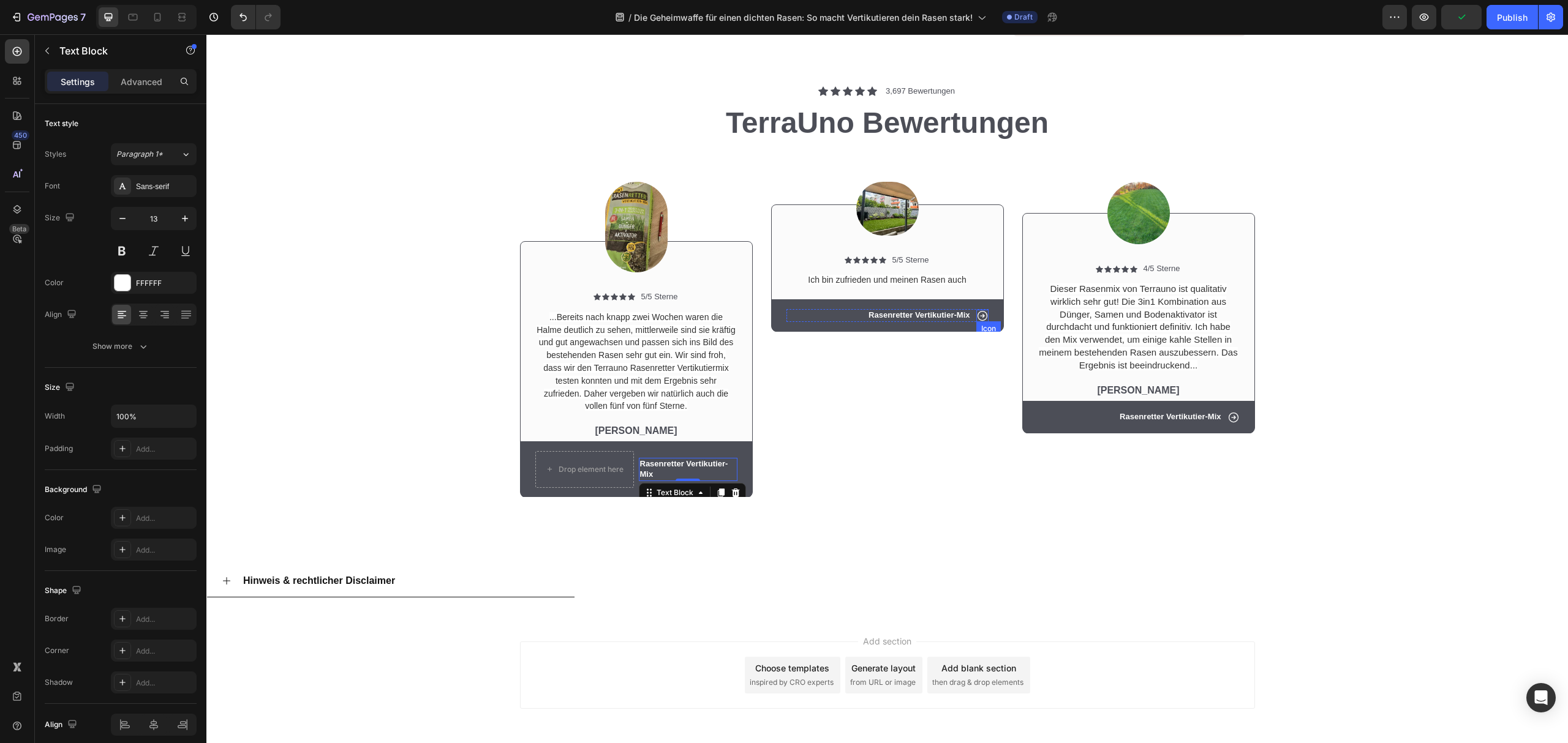
click at [979, 309] on icon at bounding box center [982, 315] width 12 height 12
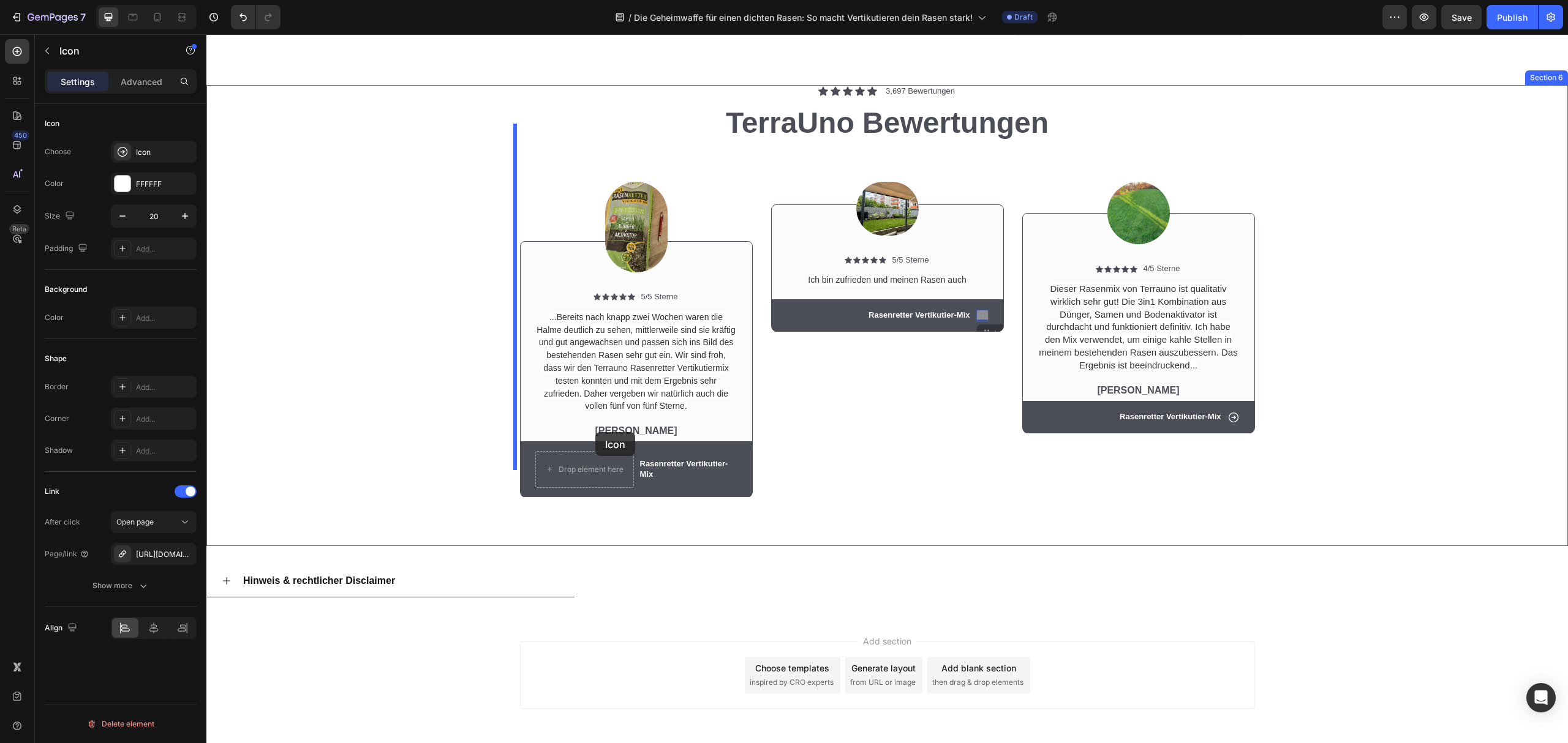
drag, startPoint x: 978, startPoint y: 298, endPoint x: 595, endPoint y: 433, distance: 406.1
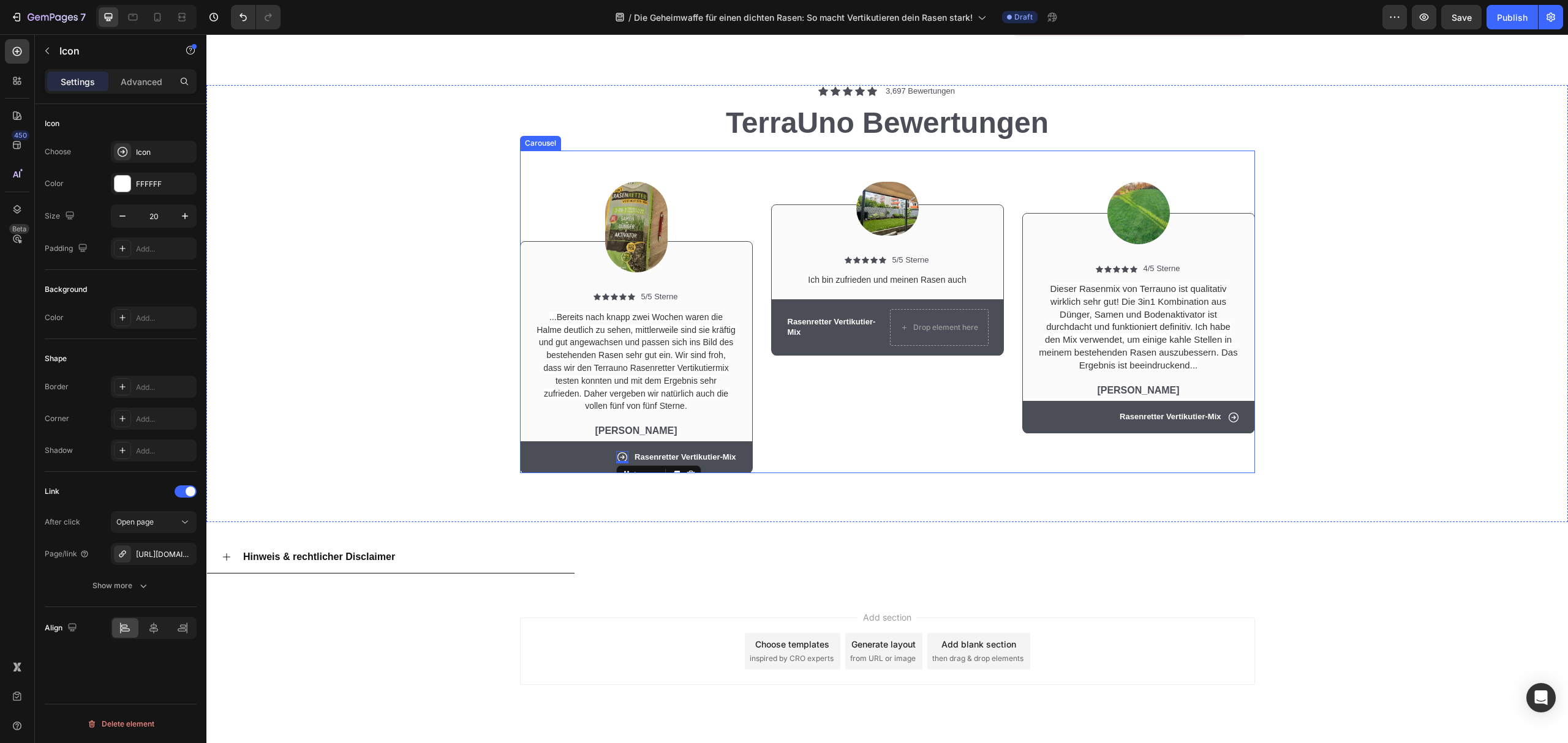
click at [868, 434] on div "Image Icon Icon Icon Icon Icon Icon List 5/5 Sterne Text Block Row Ich bin zufr…" at bounding box center [888, 312] width 233 height 323
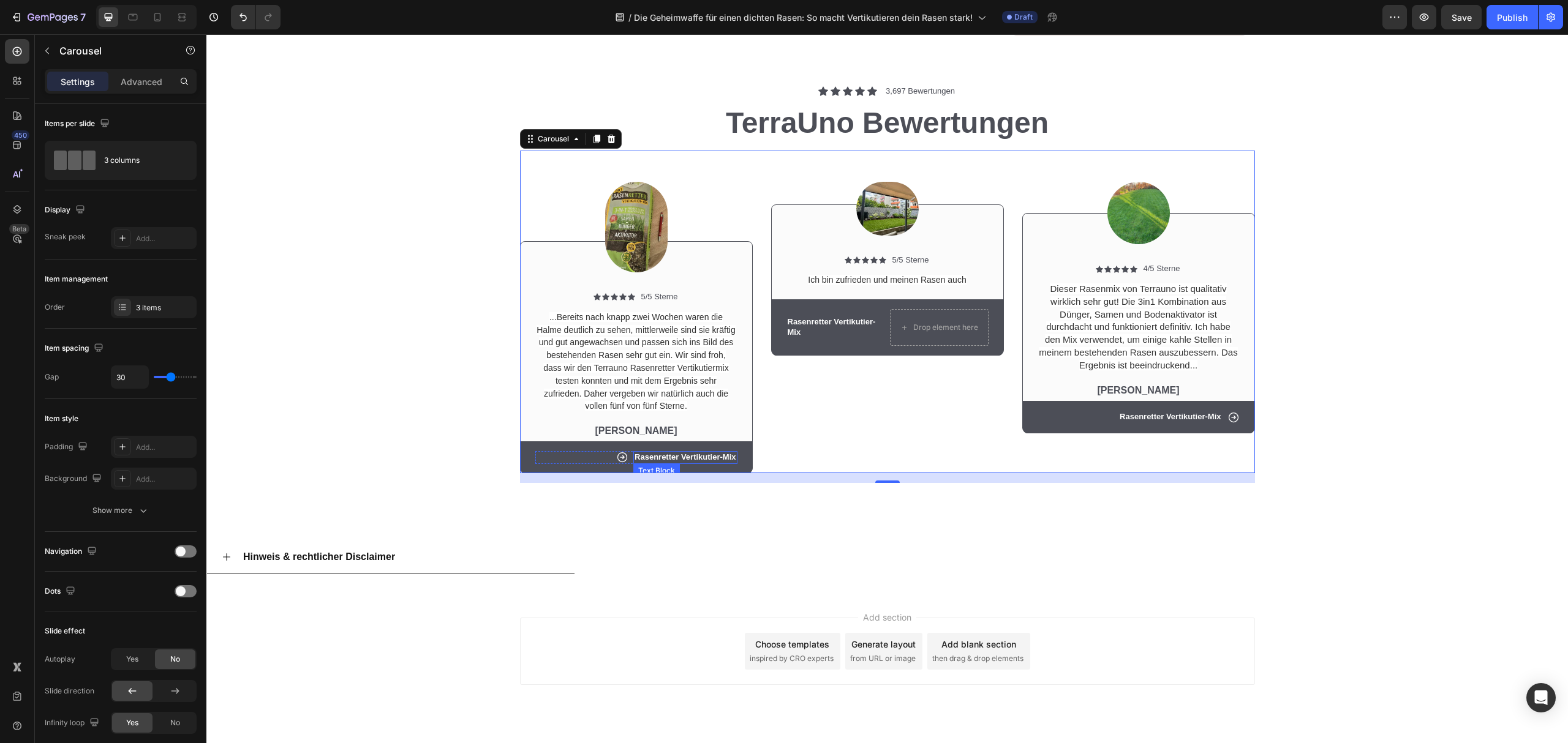
click at [681, 453] on p "Rasenretter Vertikutier-Mix" at bounding box center [685, 457] width 101 height 10
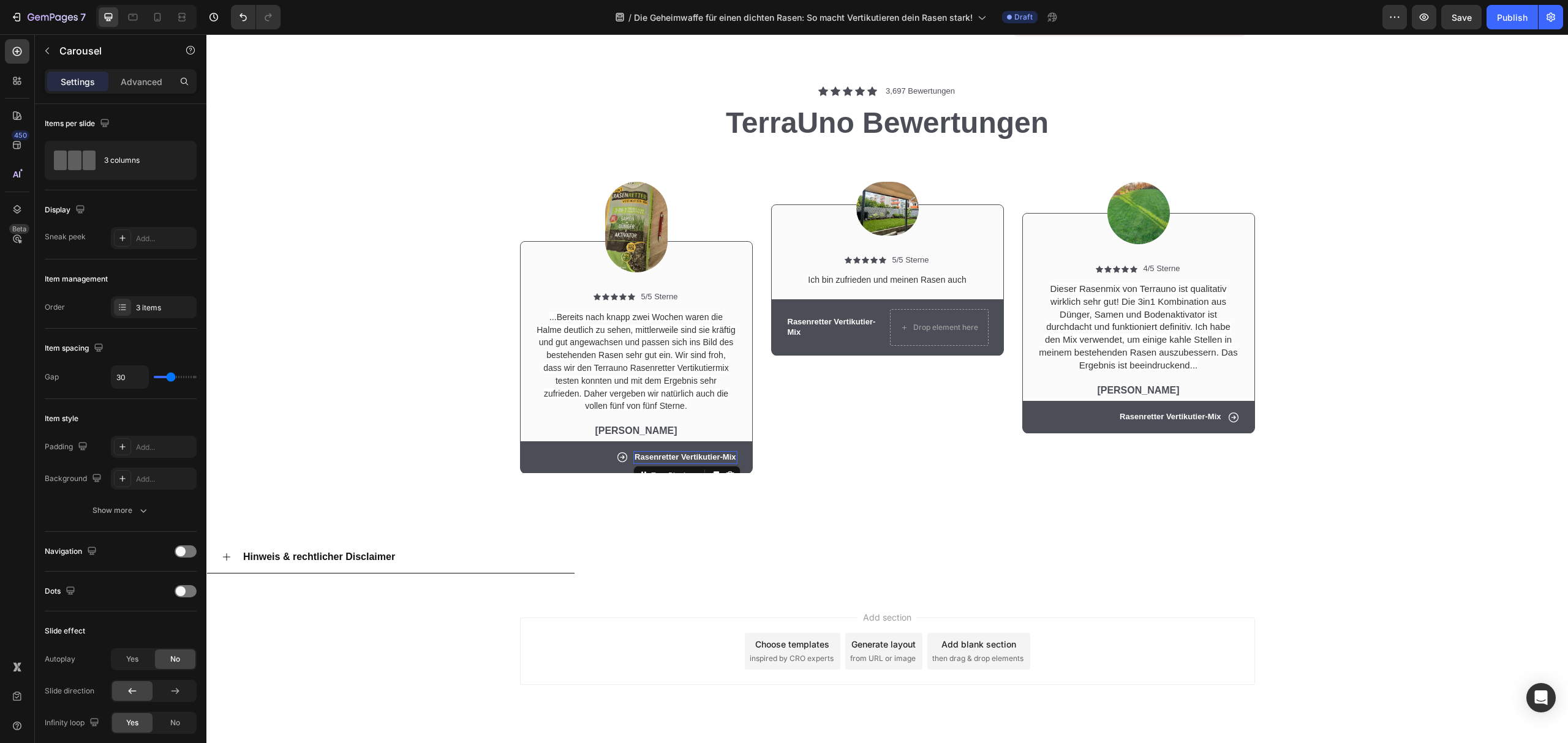
click at [681, 453] on p "Rasenretter Vertikutier-Mix" at bounding box center [685, 457] width 101 height 10
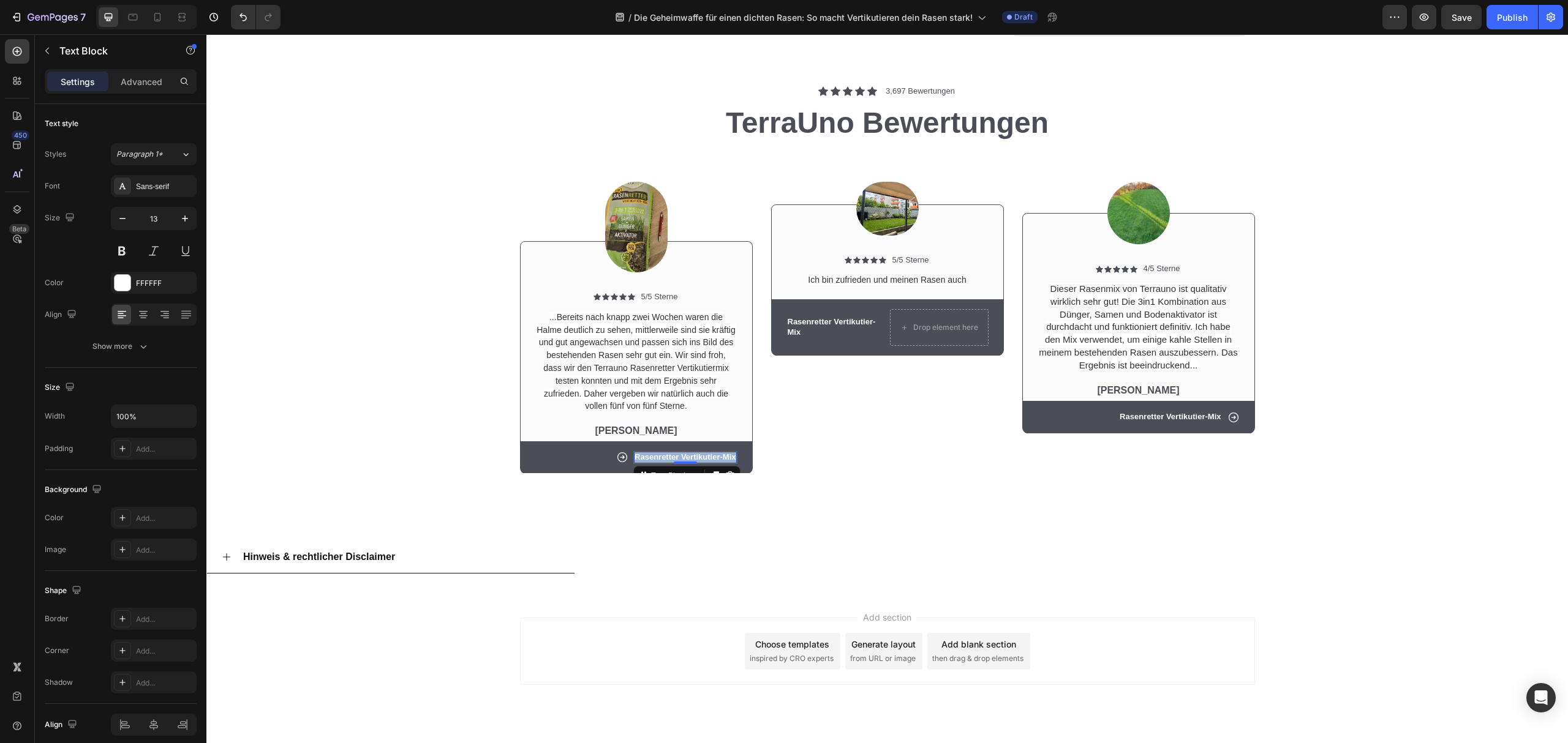
click at [695, 453] on p "Rasenretter Vertikutier-Mix" at bounding box center [685, 457] width 101 height 10
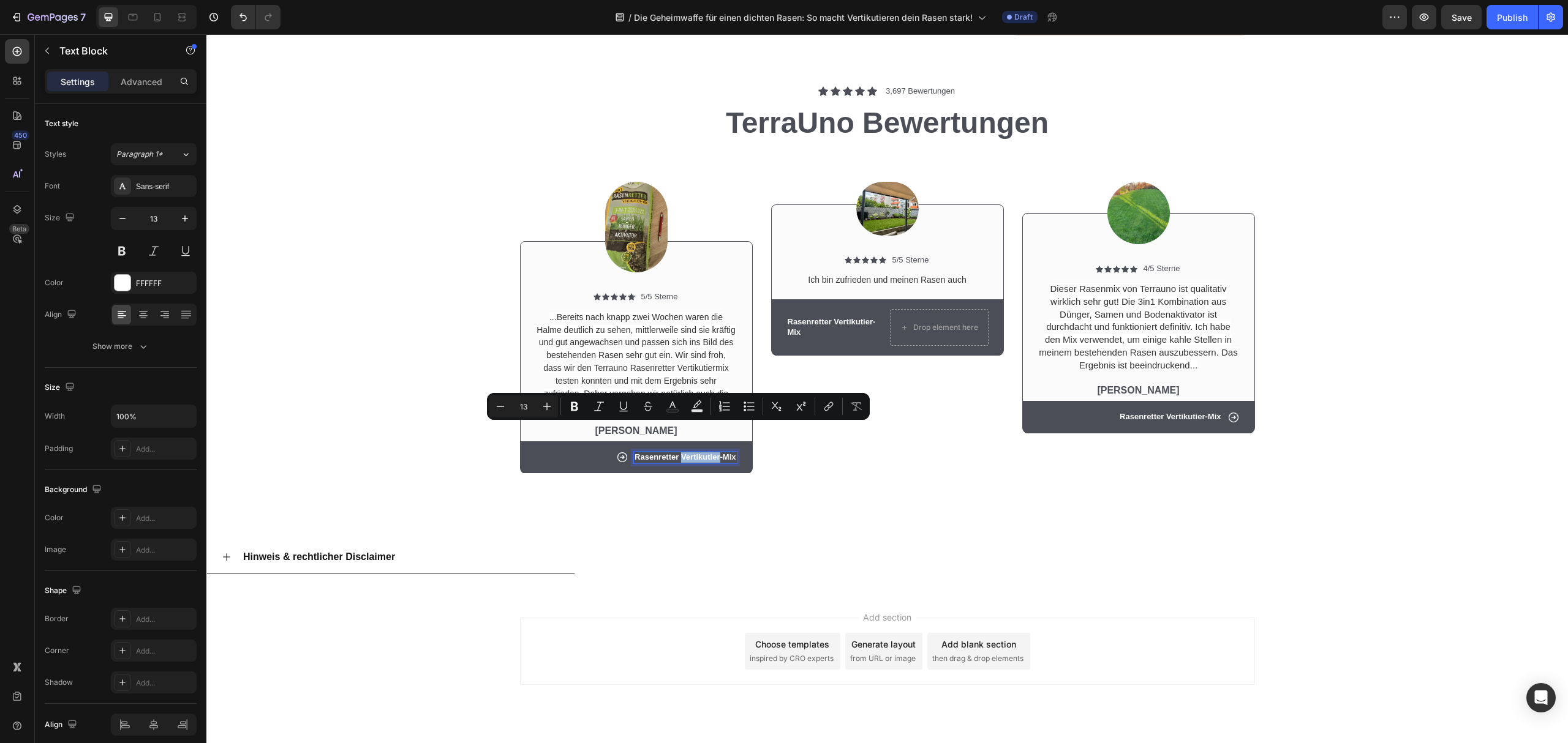
click at [695, 453] on p "Rasenretter Vertikutier-Mix" at bounding box center [685, 457] width 101 height 10
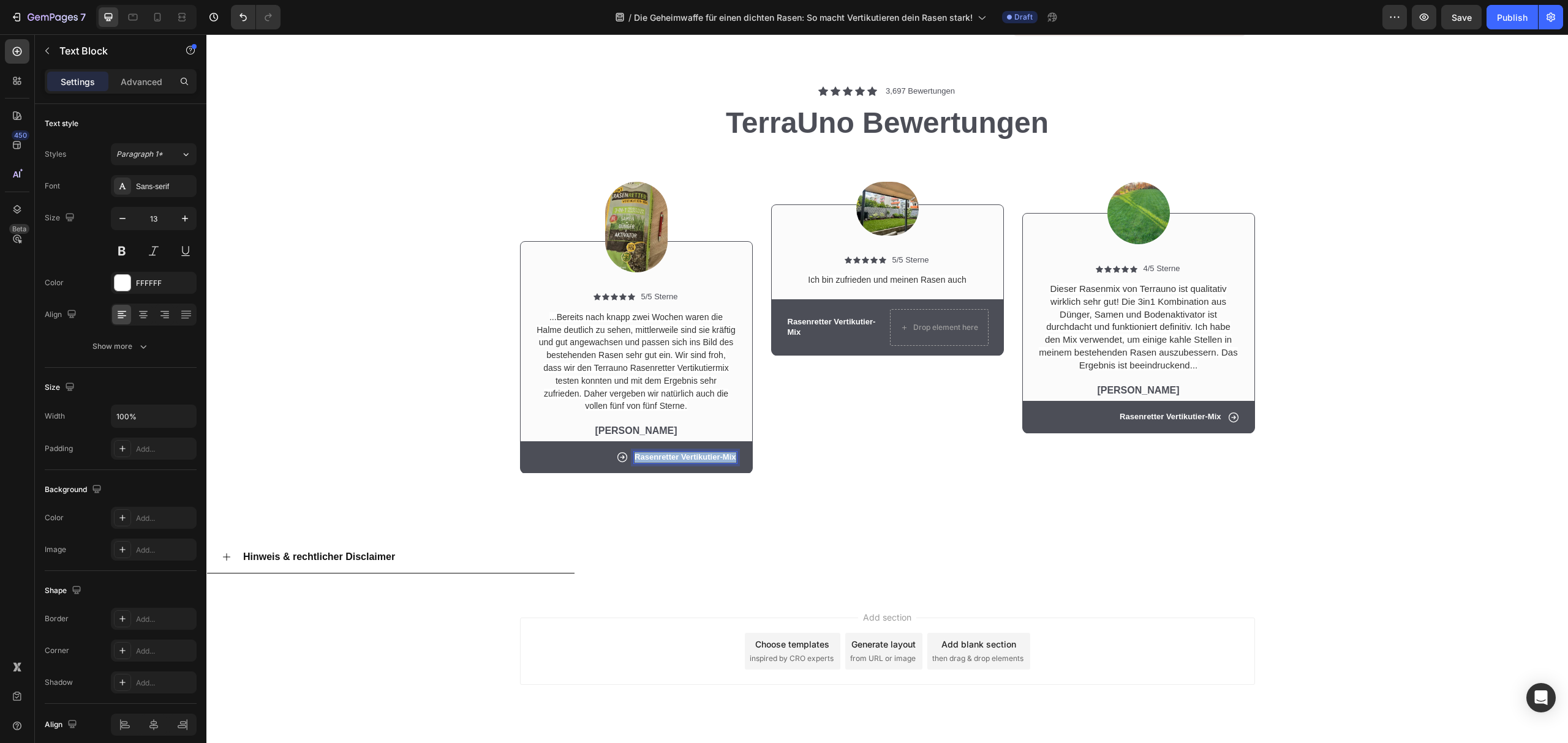
click at [695, 453] on p "Rasenretter Vertikutier-Mix" at bounding box center [685, 457] width 101 height 10
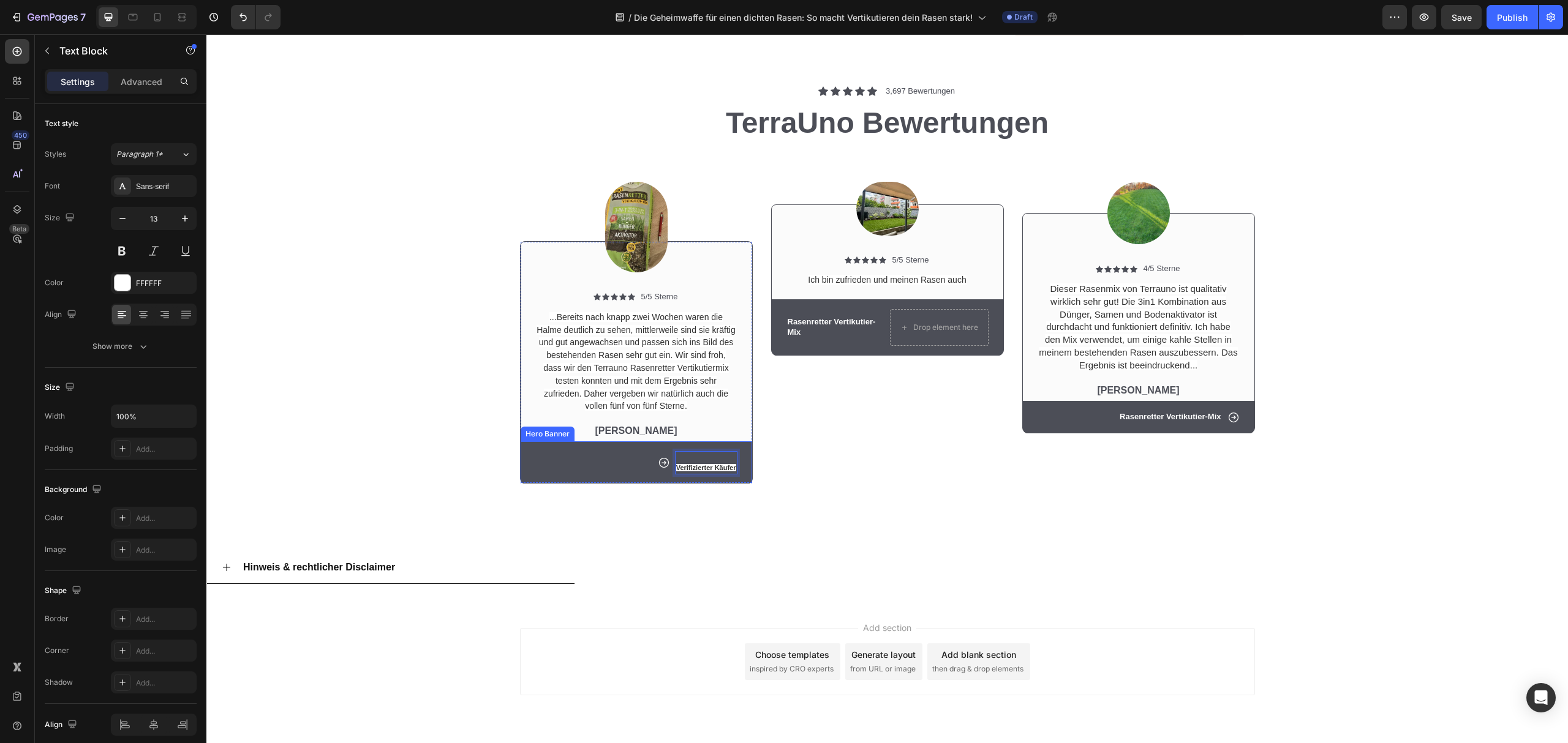
click at [818, 429] on div "Image Icon Icon Icon Icon Icon Icon List 5/5 Sterne Text Block Row Ich bin zufr…" at bounding box center [888, 317] width 233 height 333
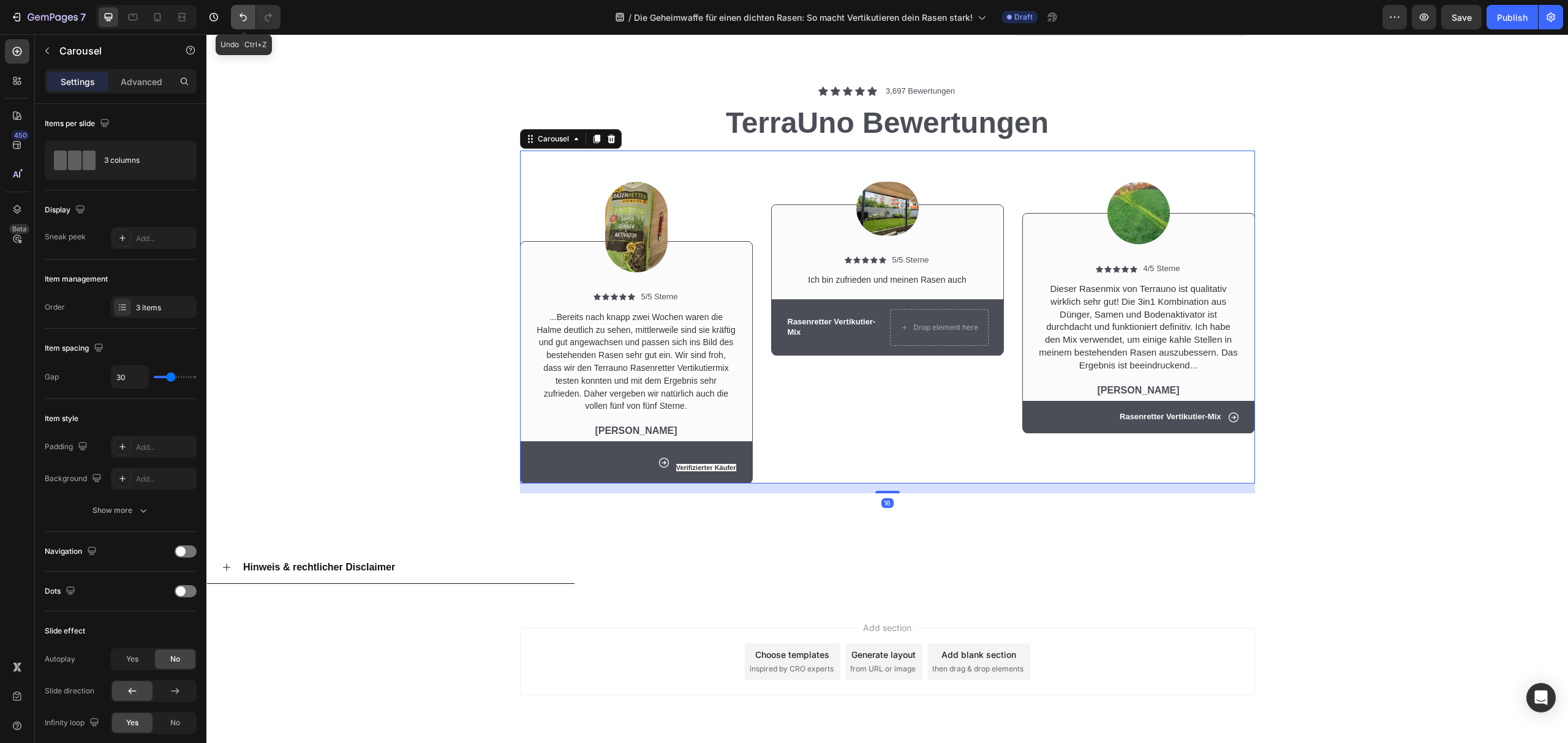
click at [239, 11] on icon "Undo/Redo" at bounding box center [243, 16] width 12 height 12
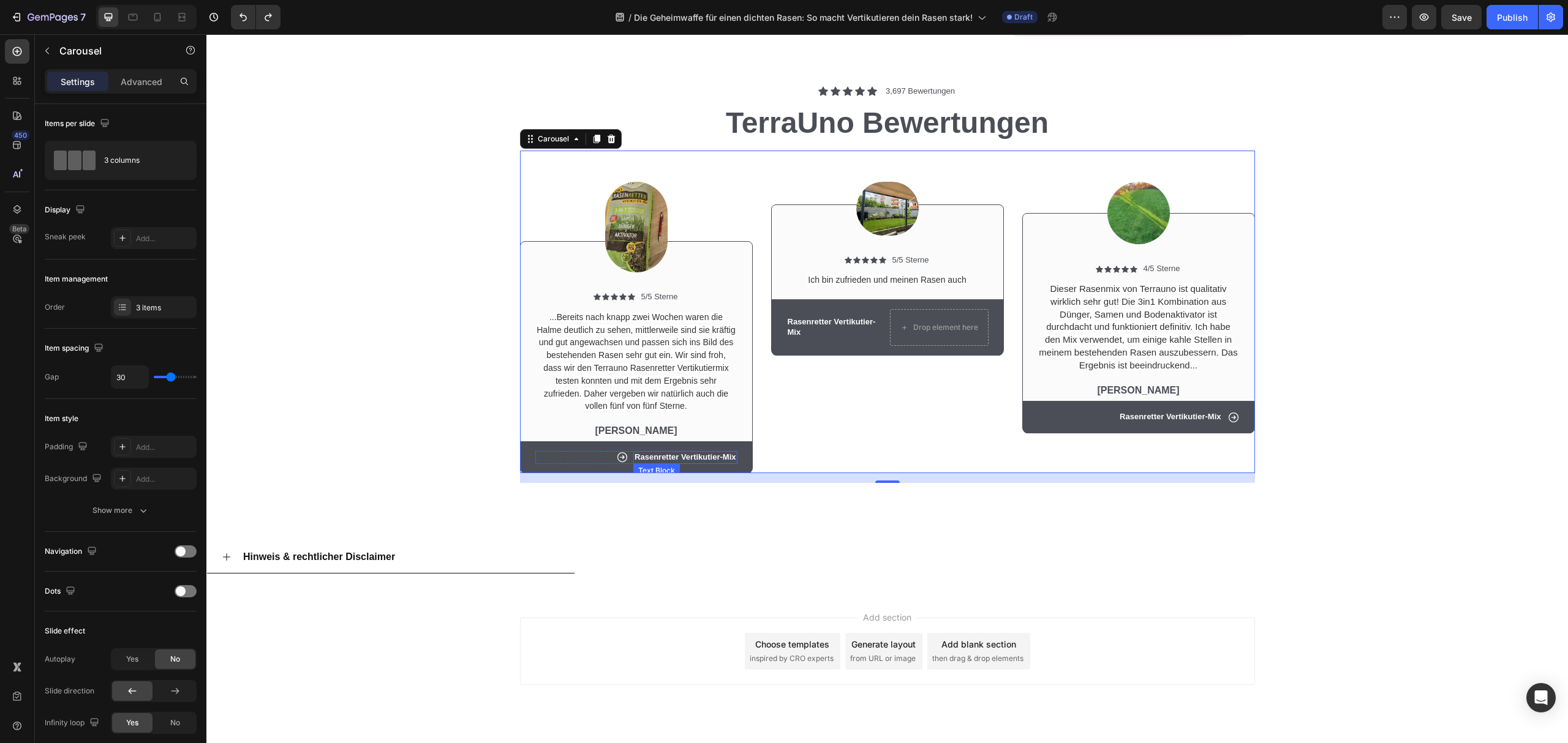
click at [679, 453] on p "Rasenretter Vertikutier-Mix" at bounding box center [685, 457] width 101 height 10
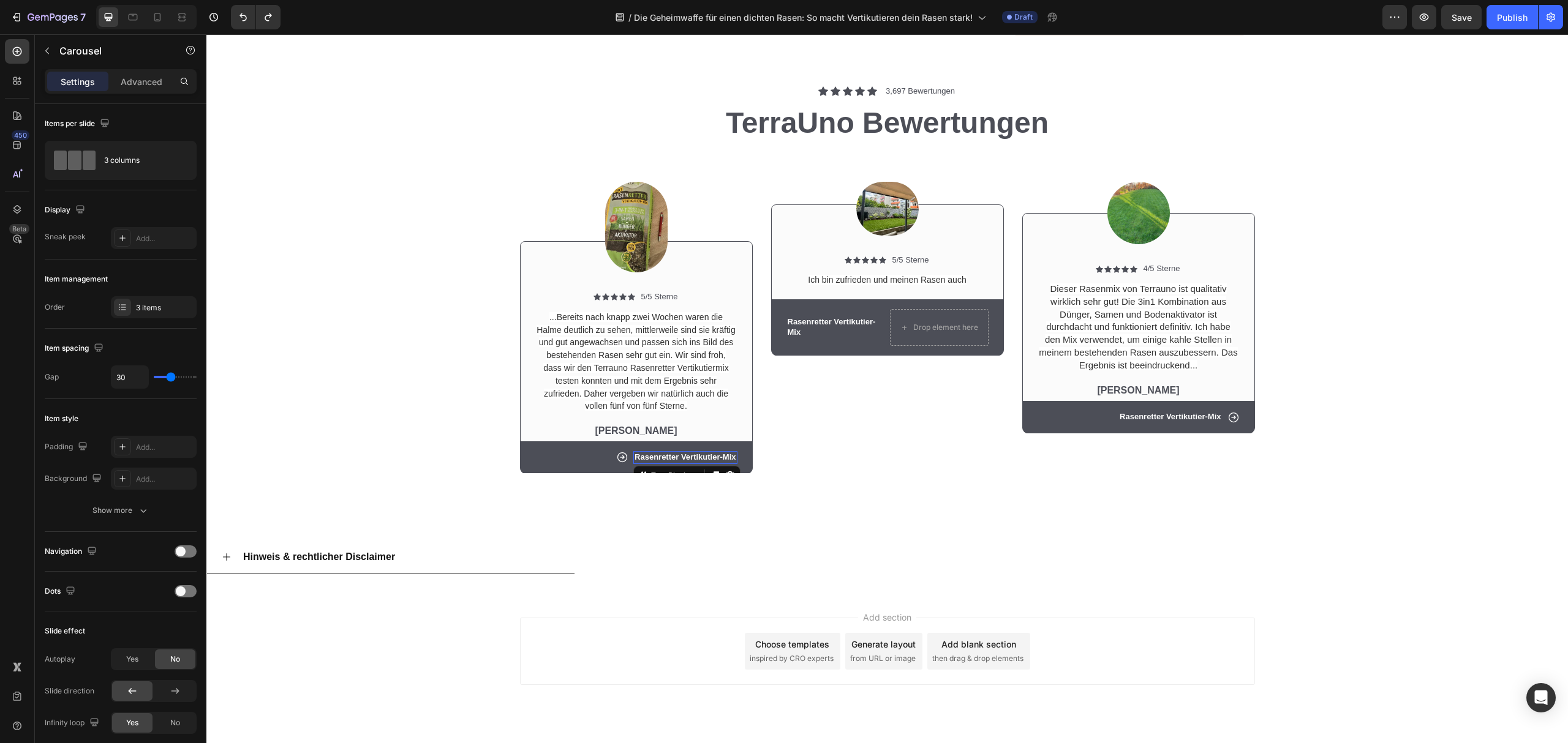
click at [679, 451] on div "Rasenretter Vertikutier-Mix Text Block 0" at bounding box center [685, 457] width 103 height 13
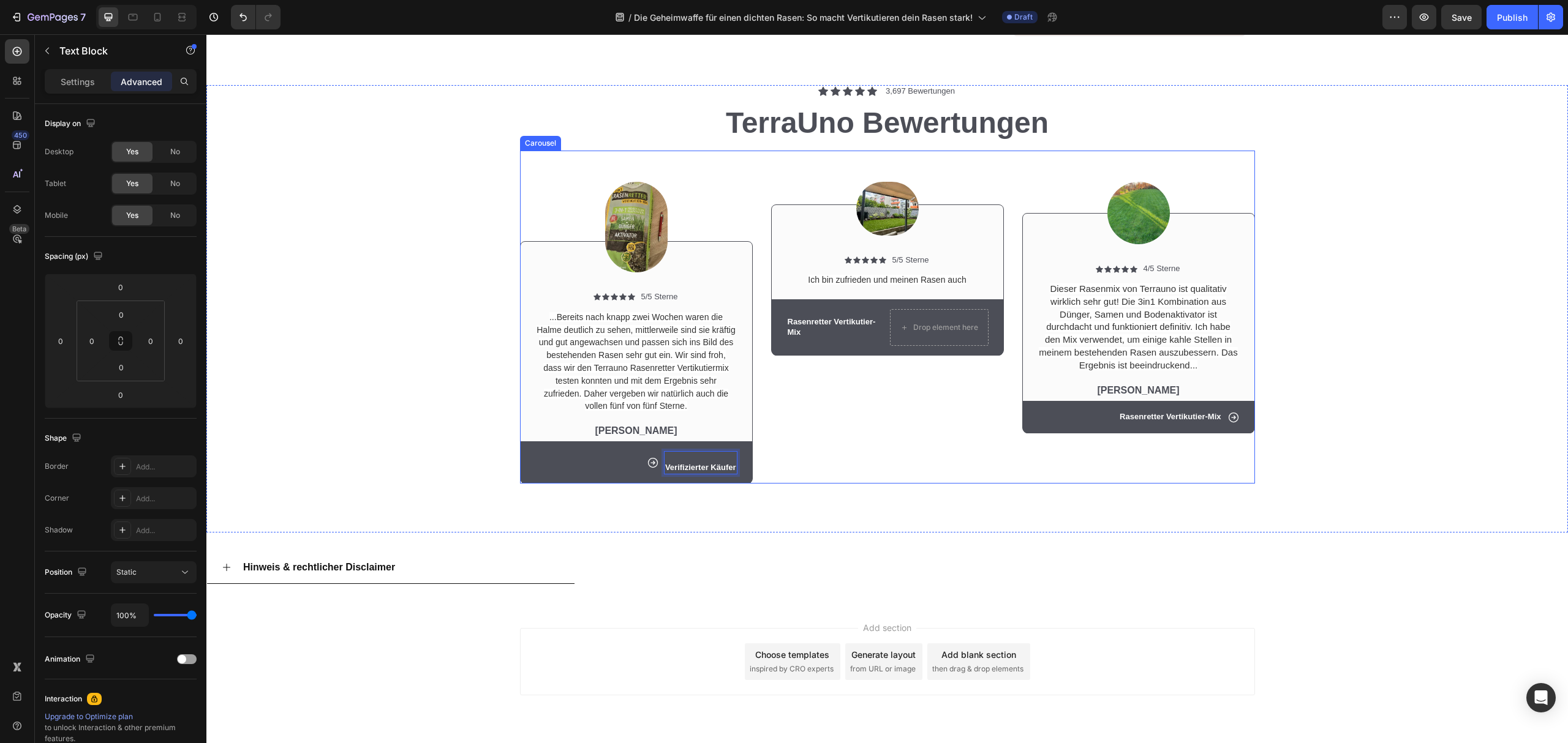
click at [844, 377] on div "Image Icon Icon Icon Icon Icon Icon List 5/5 Sterne Text Block Row Ich bin zufr…" at bounding box center [888, 317] width 233 height 333
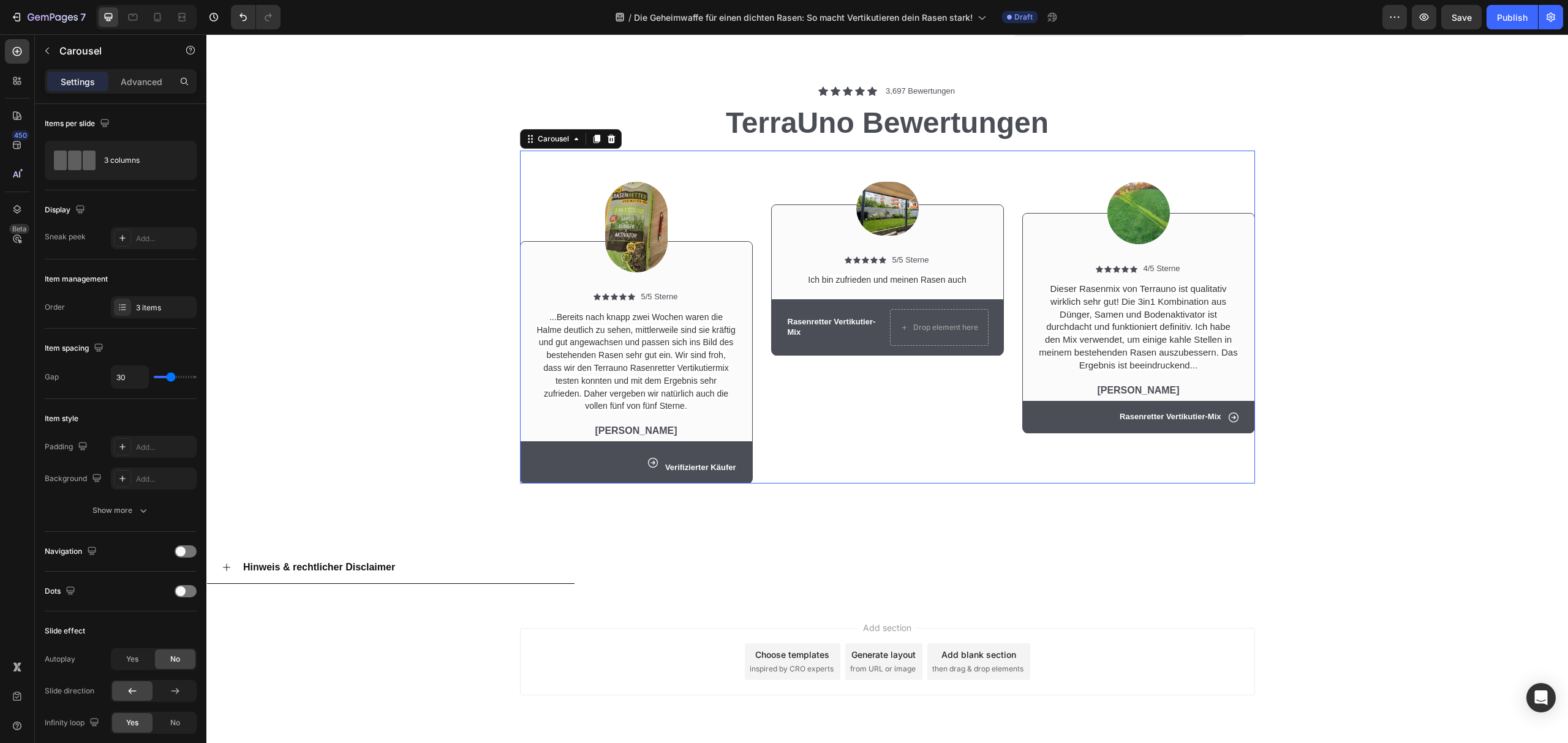
click at [888, 413] on div "Image Icon Icon Icon Icon Icon Icon List 5/5 Sterne Text Block Row Ich bin zufr…" at bounding box center [888, 317] width 233 height 333
click at [701, 453] on p "Verifizierter Käufer" at bounding box center [701, 463] width 71 height 21
click at [701, 453] on p "⁠⁠⁠⁠⁠⁠⁠ Verifizierter Käufer" at bounding box center [701, 463] width 71 height 21
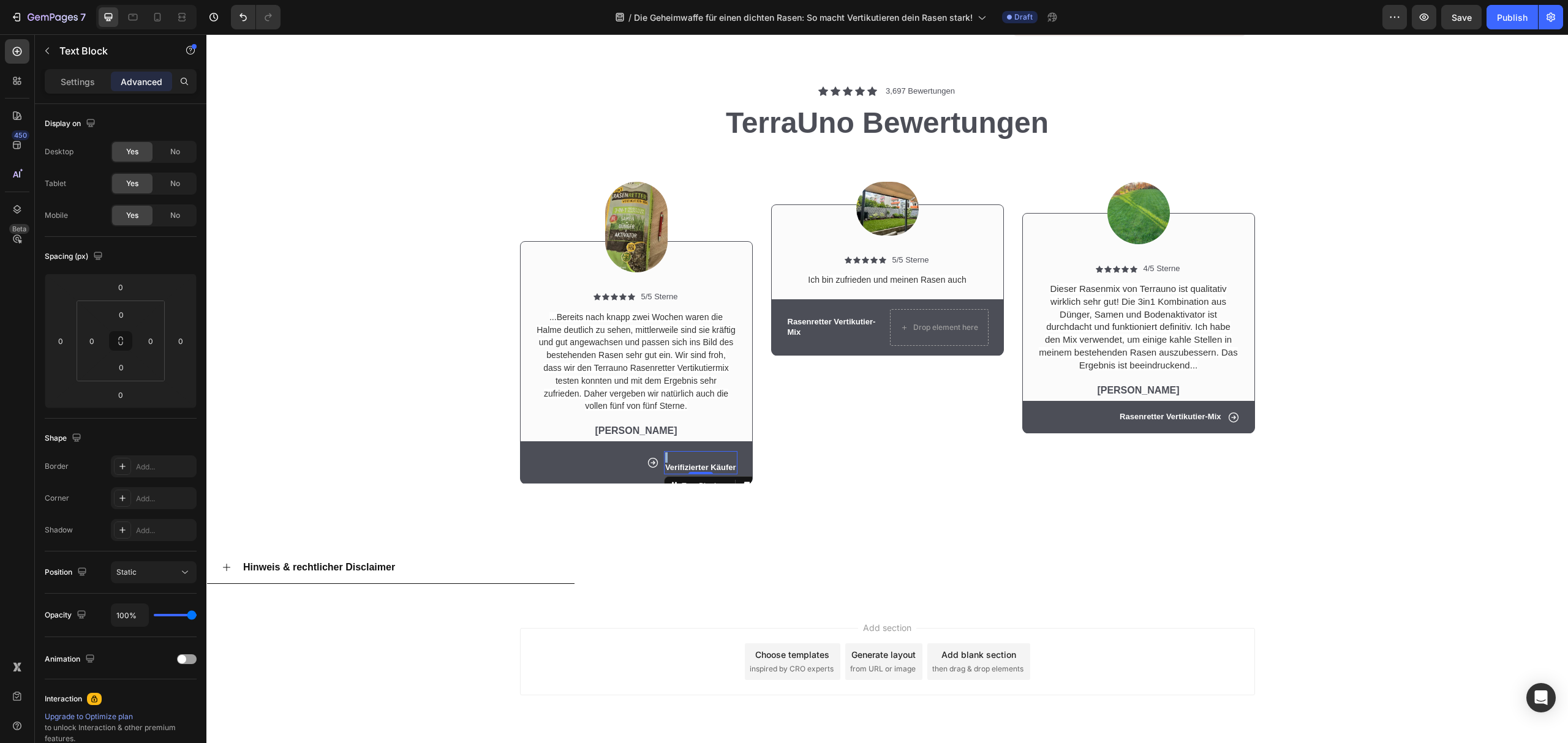
click at [701, 453] on p "Verifizierter Käufer" at bounding box center [701, 463] width 71 height 21
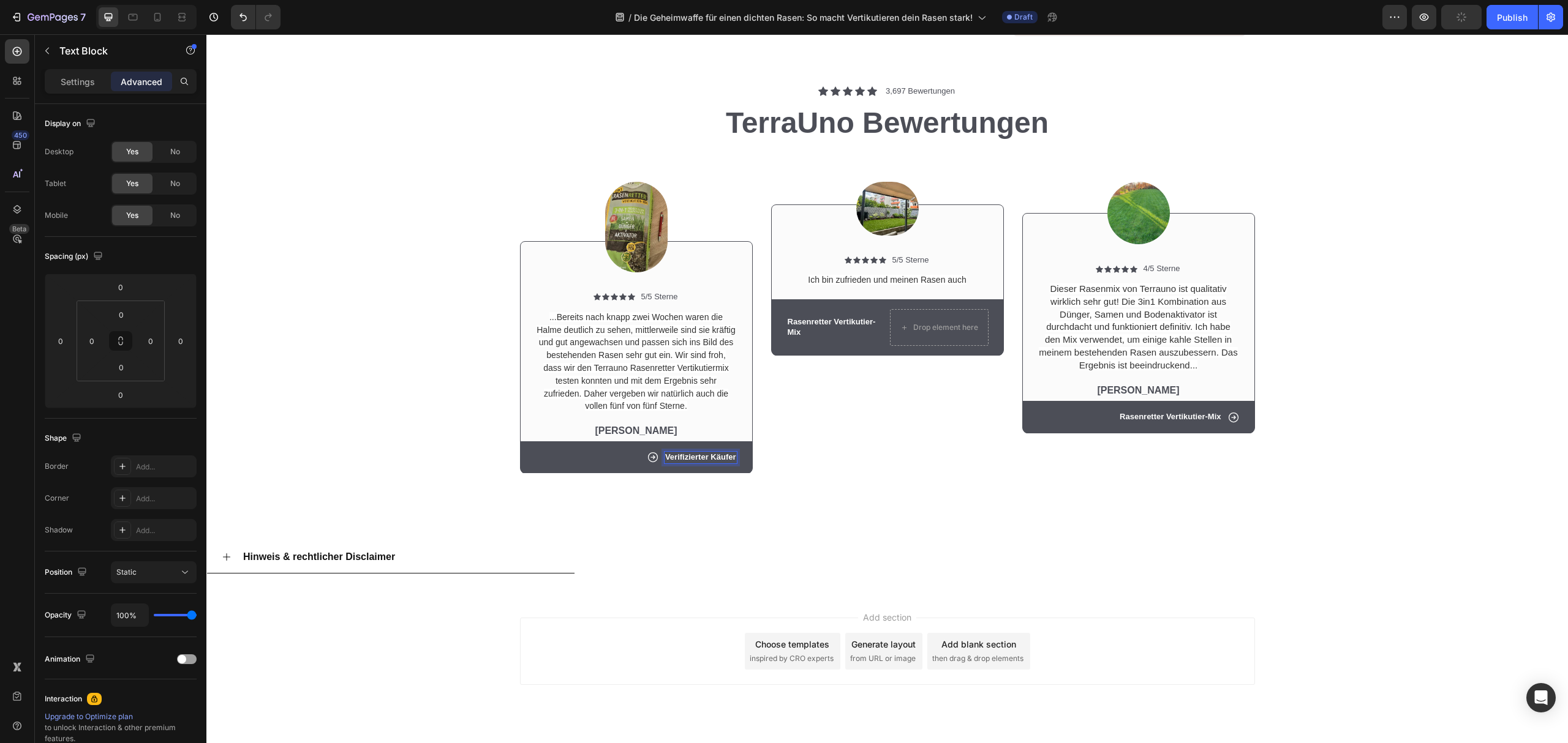
click at [679, 453] on p "Verifizierter Käufer" at bounding box center [701, 457] width 71 height 10
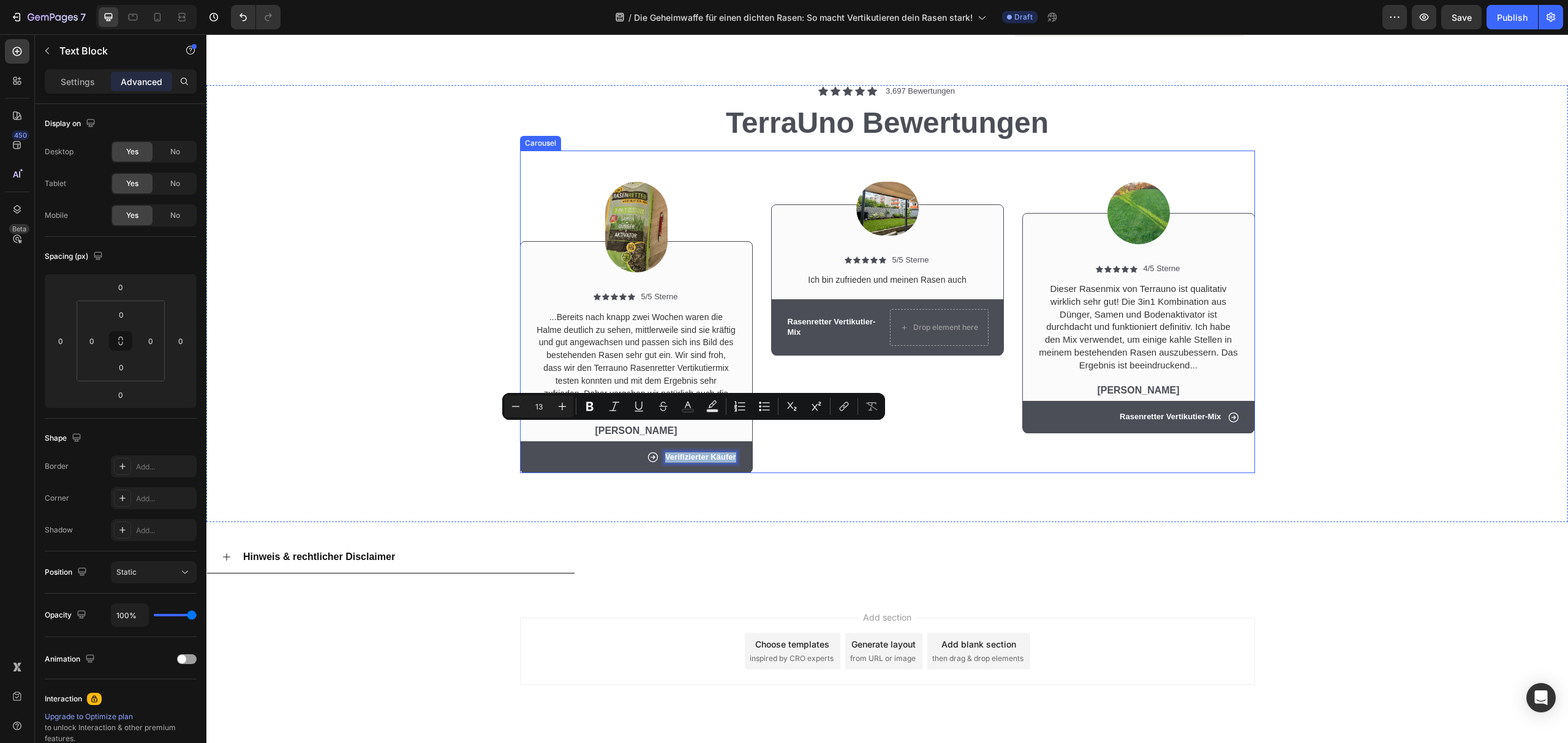
click at [826, 434] on div "Image Icon Icon Icon Icon Icon Icon List 5/5 Sterne Text Block Row Ich bin zufr…" at bounding box center [888, 312] width 233 height 323
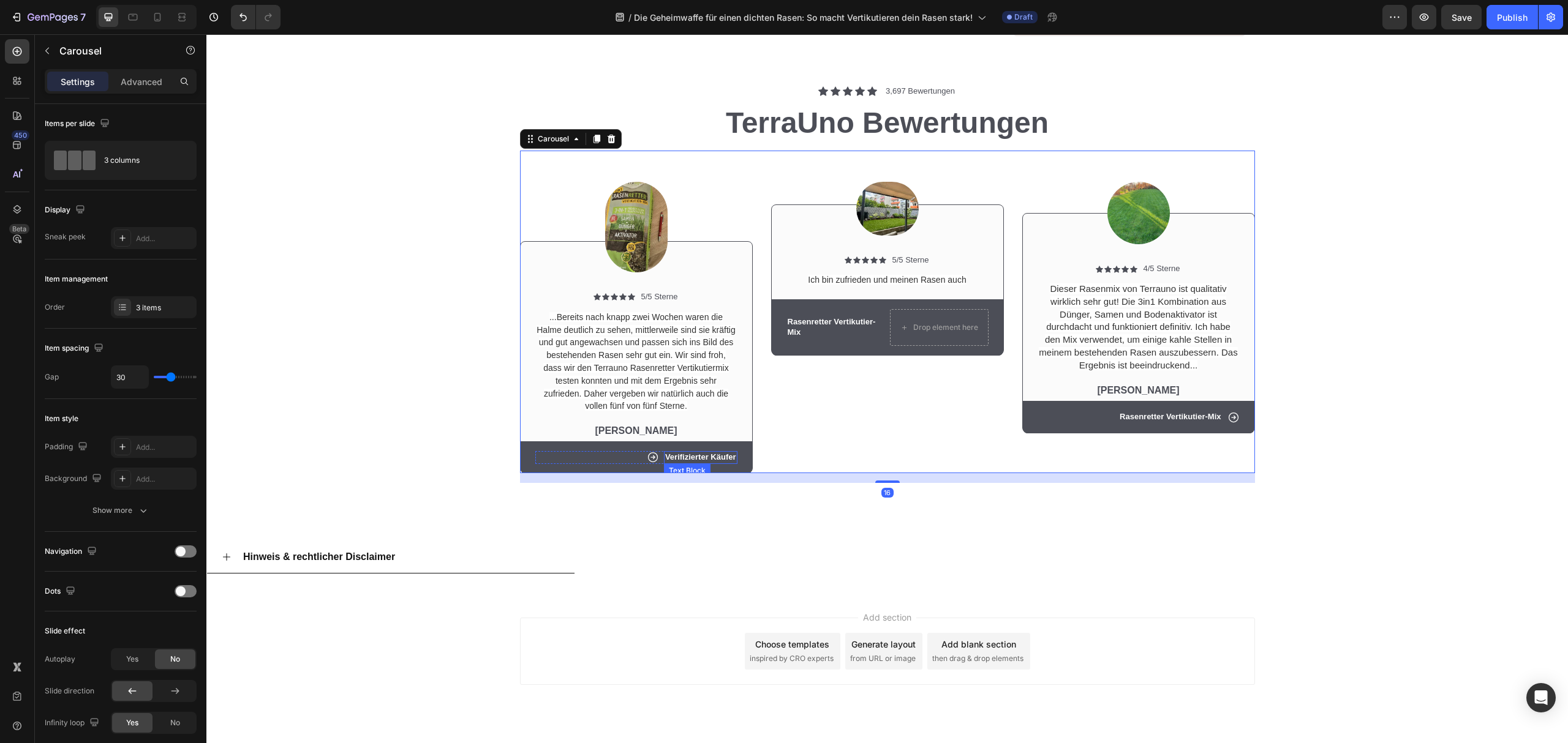
click at [699, 453] on p "Verifizierter Käufer" at bounding box center [701, 457] width 71 height 10
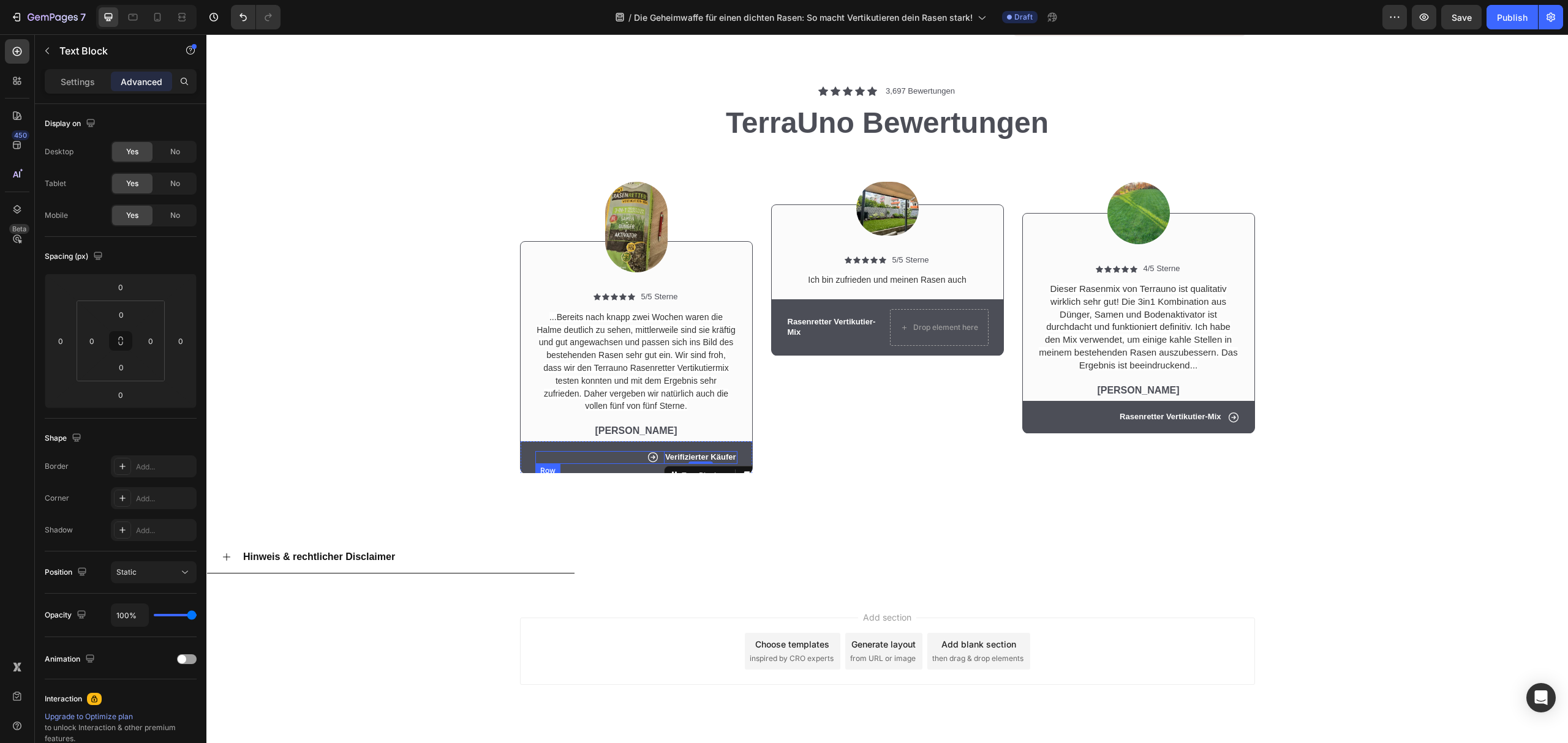
click at [635, 451] on div "Verifizierter Käufer Text Block 0 Icon Row" at bounding box center [636, 457] width 202 height 13
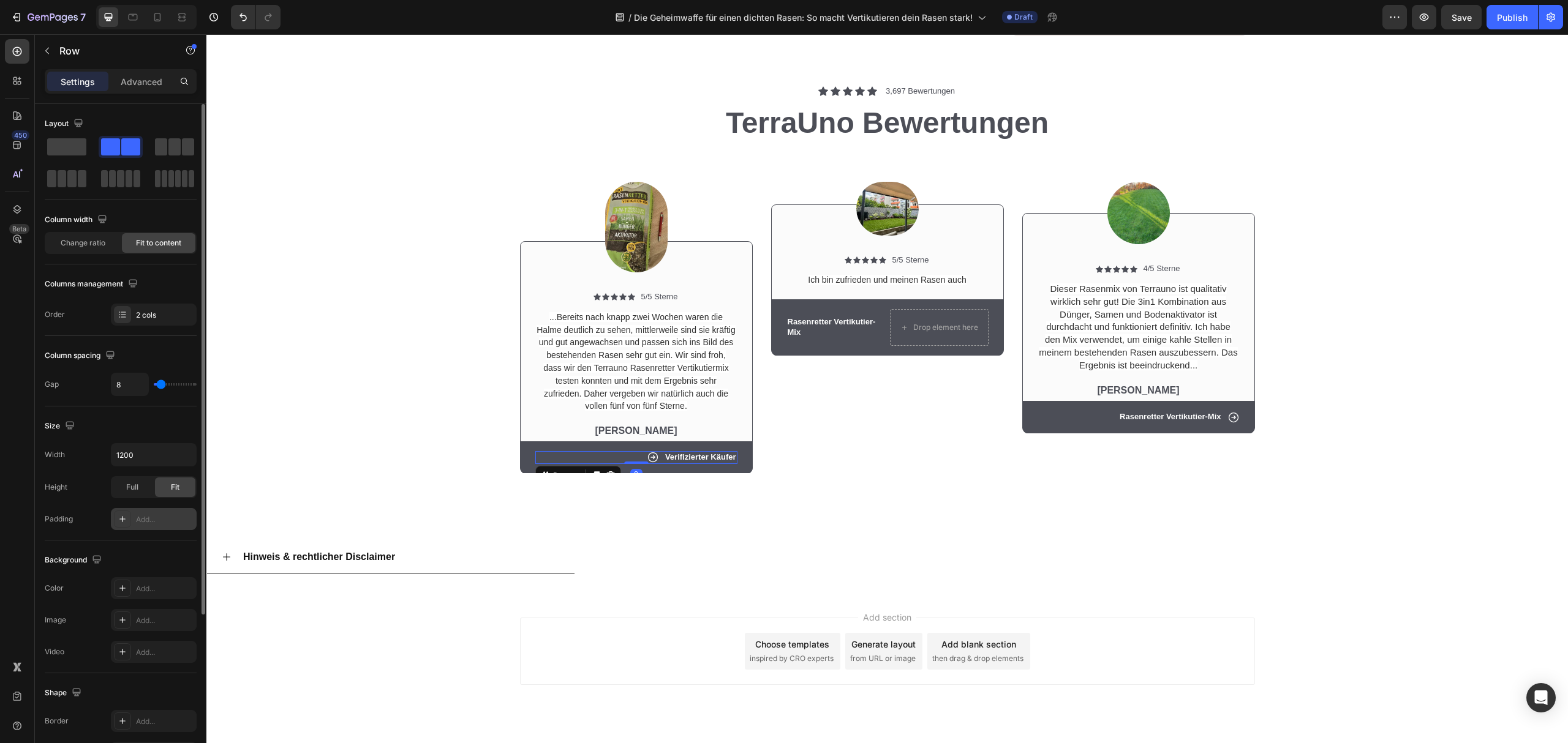
scroll to position [162, 0]
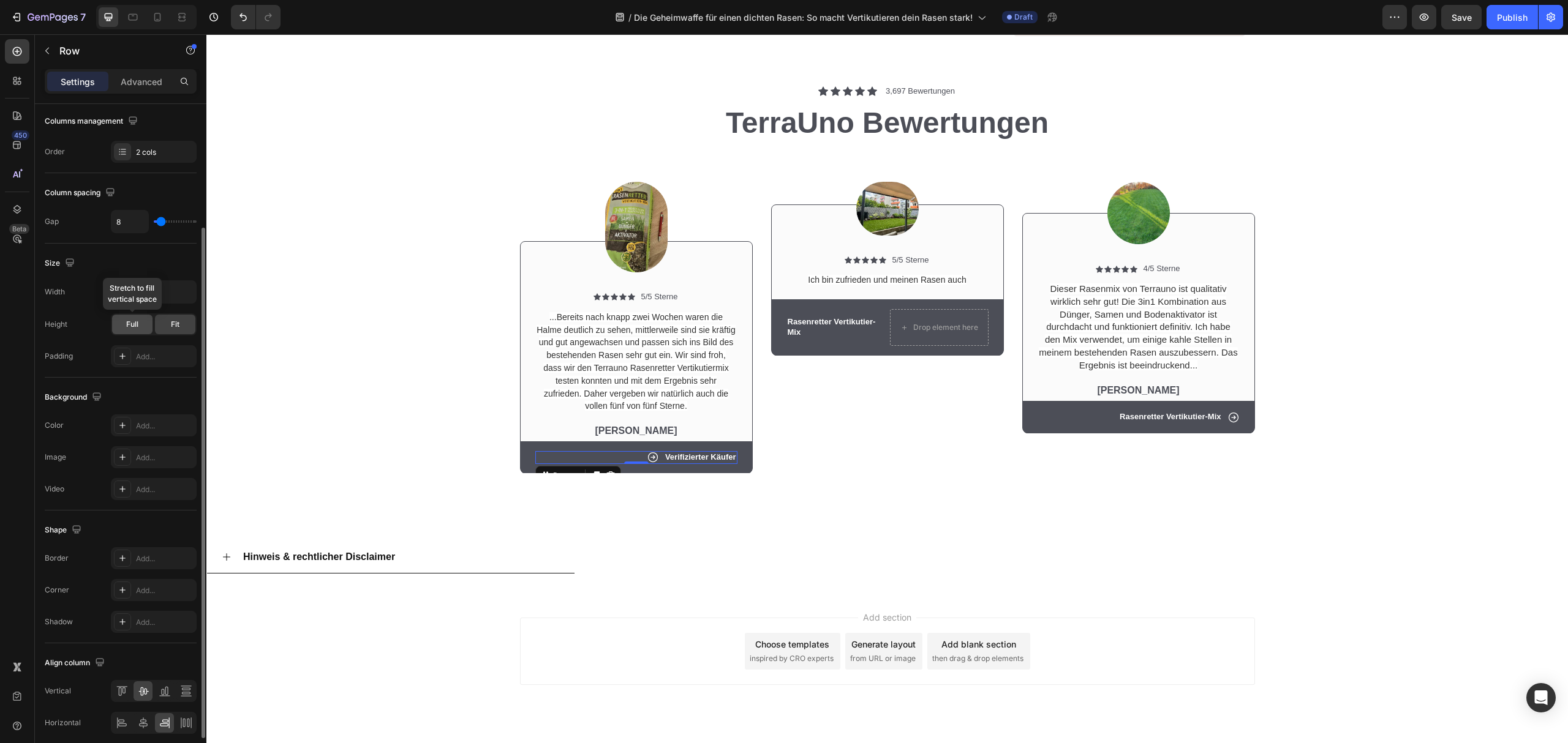
click at [138, 322] on span "Full" at bounding box center [132, 325] width 12 height 11
click at [178, 321] on span "Fit" at bounding box center [174, 325] width 8 height 11
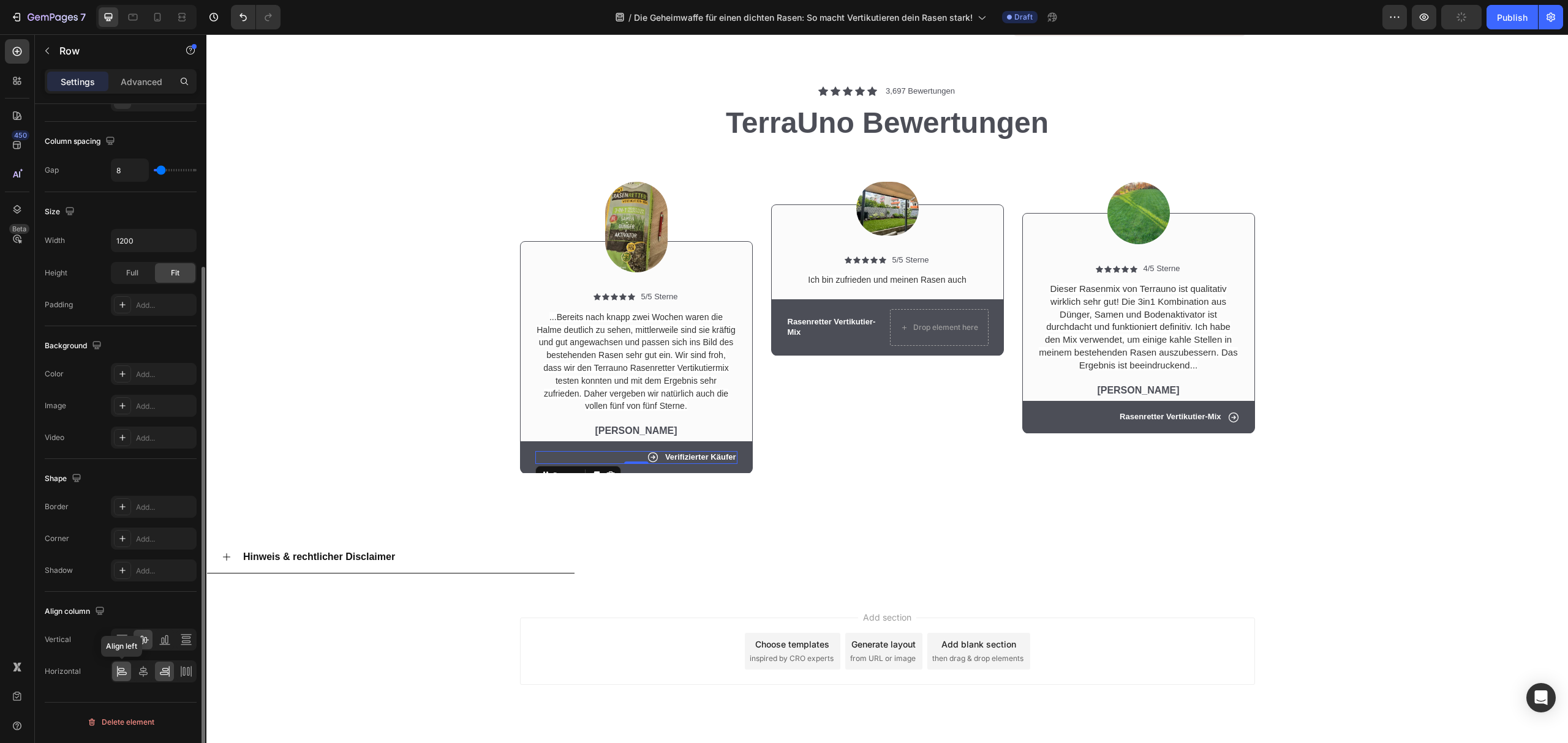
click at [115, 682] on div at bounding box center [121, 671] width 19 height 19
click at [879, 466] on div "Icon Icon Icon Icon Icon Icon List 3,697 Bewertungen Text Block Row TerraUno Be…" at bounding box center [887, 303] width 1362 height 437
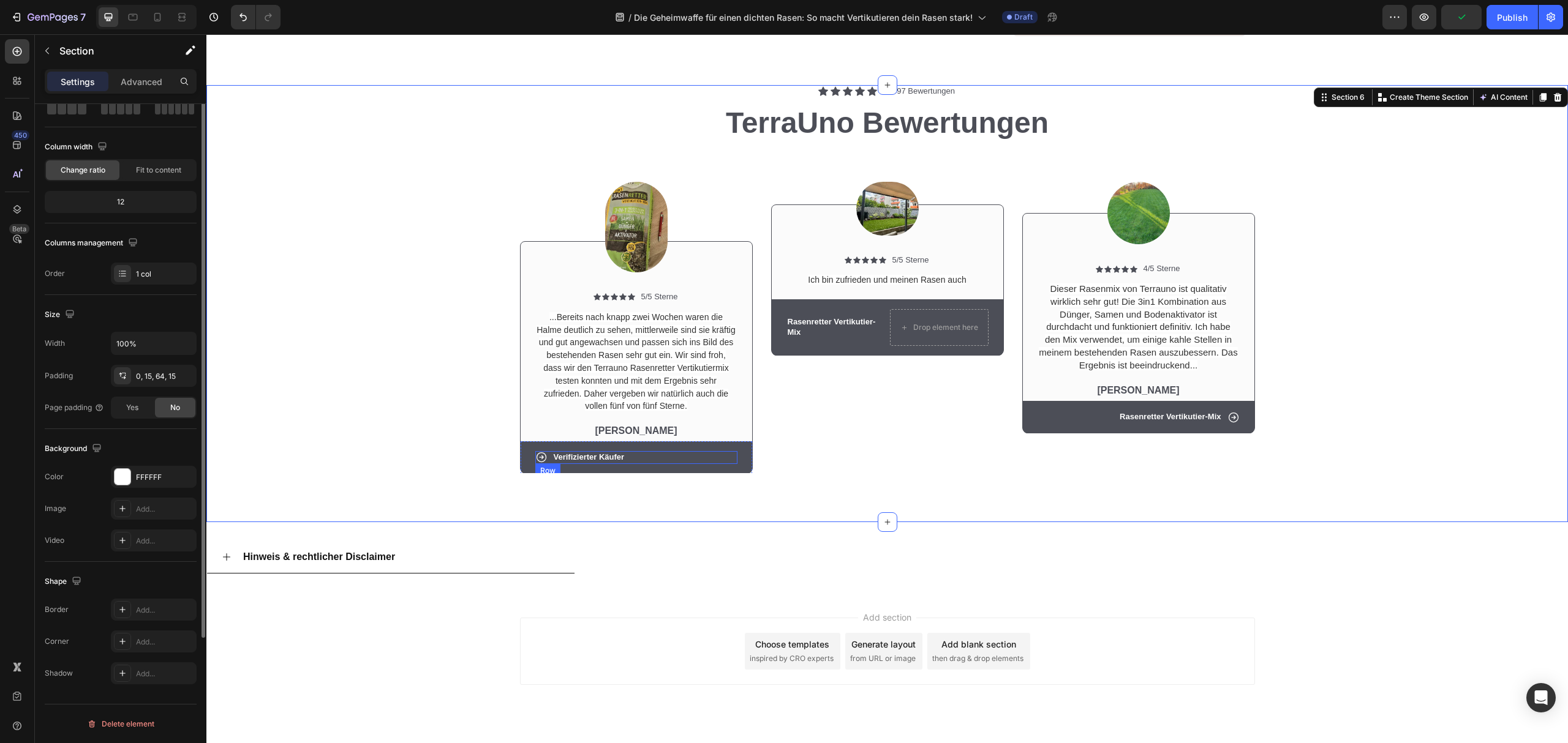
scroll to position [0, 0]
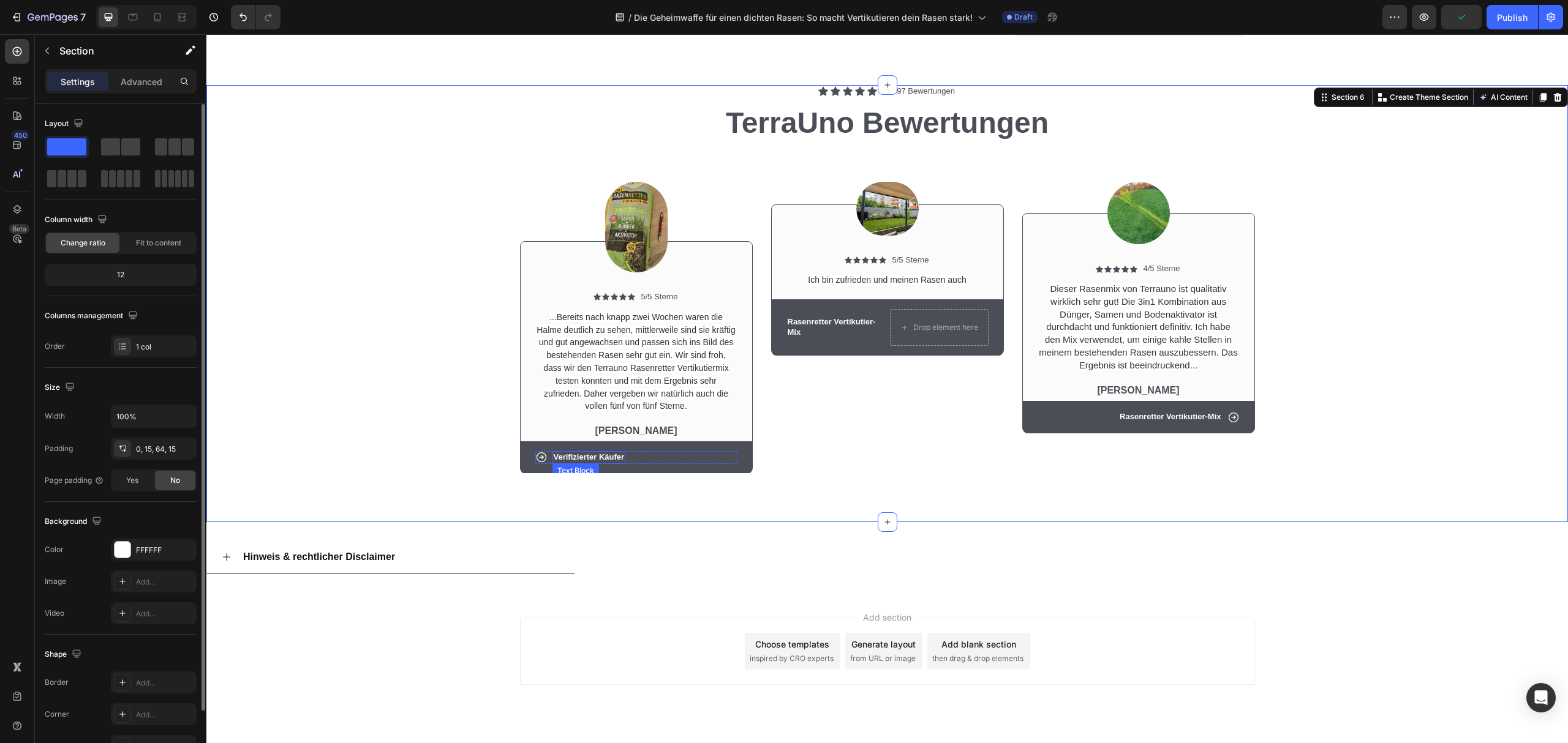
click at [591, 453] on p "Verifizierter Käufer" at bounding box center [589, 457] width 71 height 10
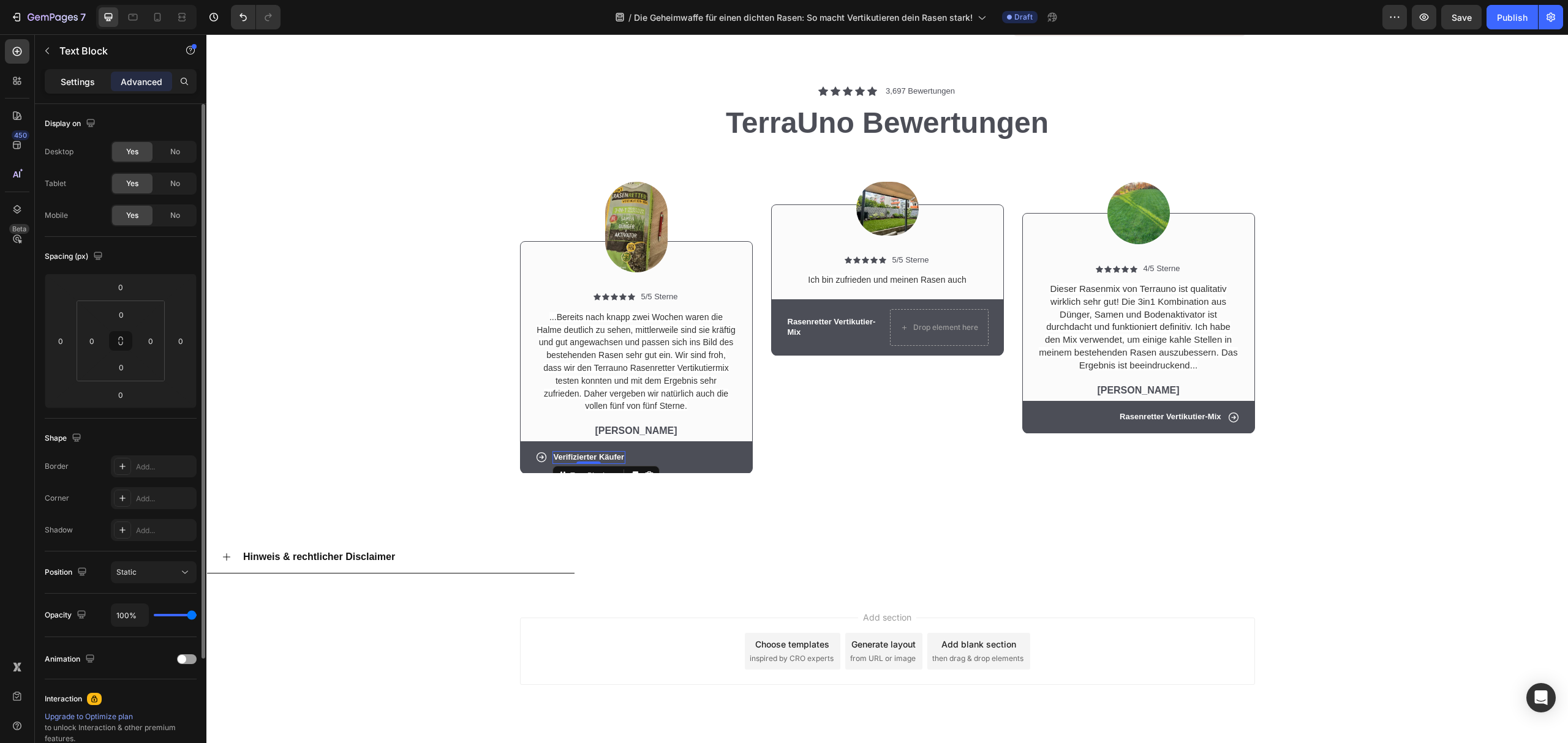
click at [89, 78] on p "Settings" at bounding box center [78, 82] width 35 height 13
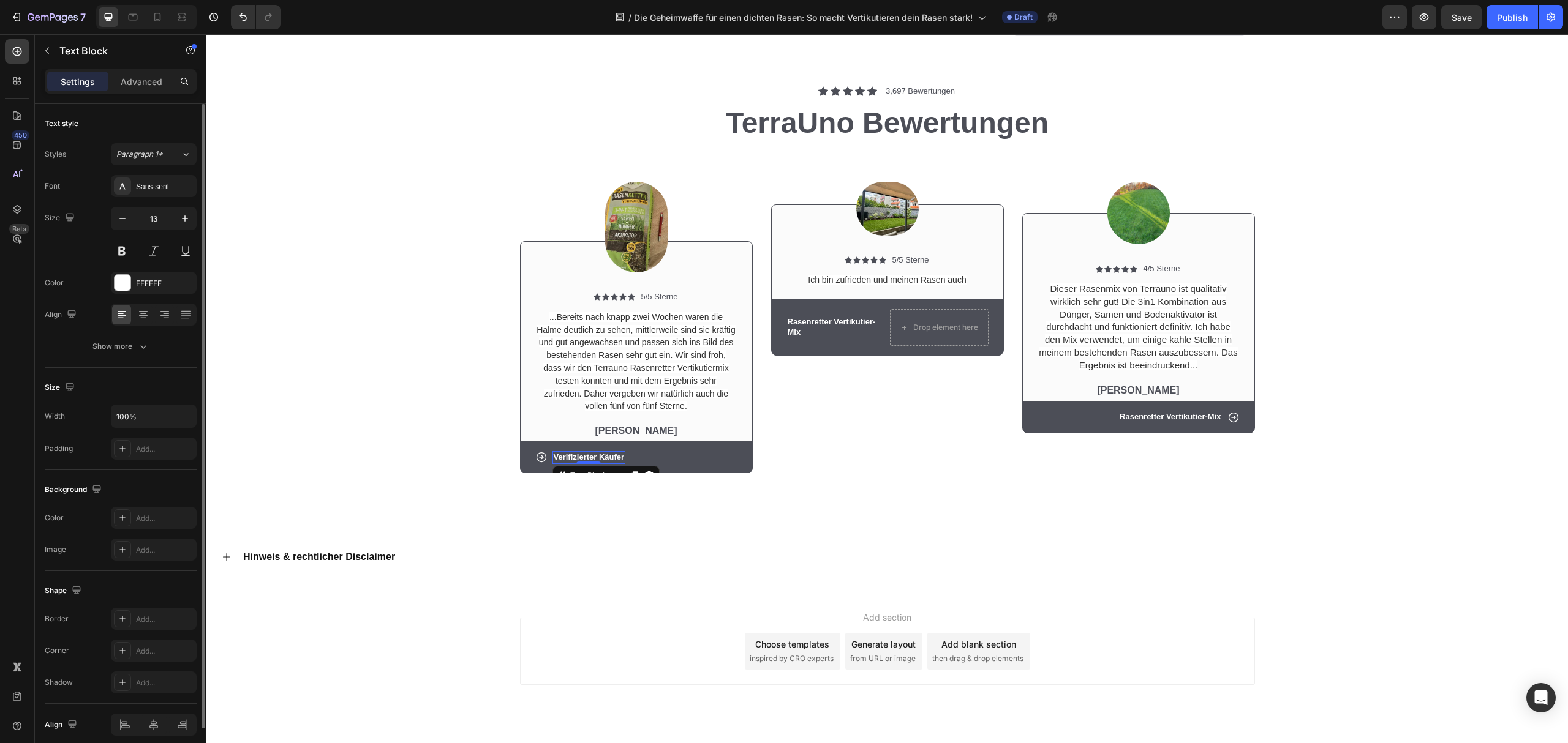
scroll to position [53, 0]
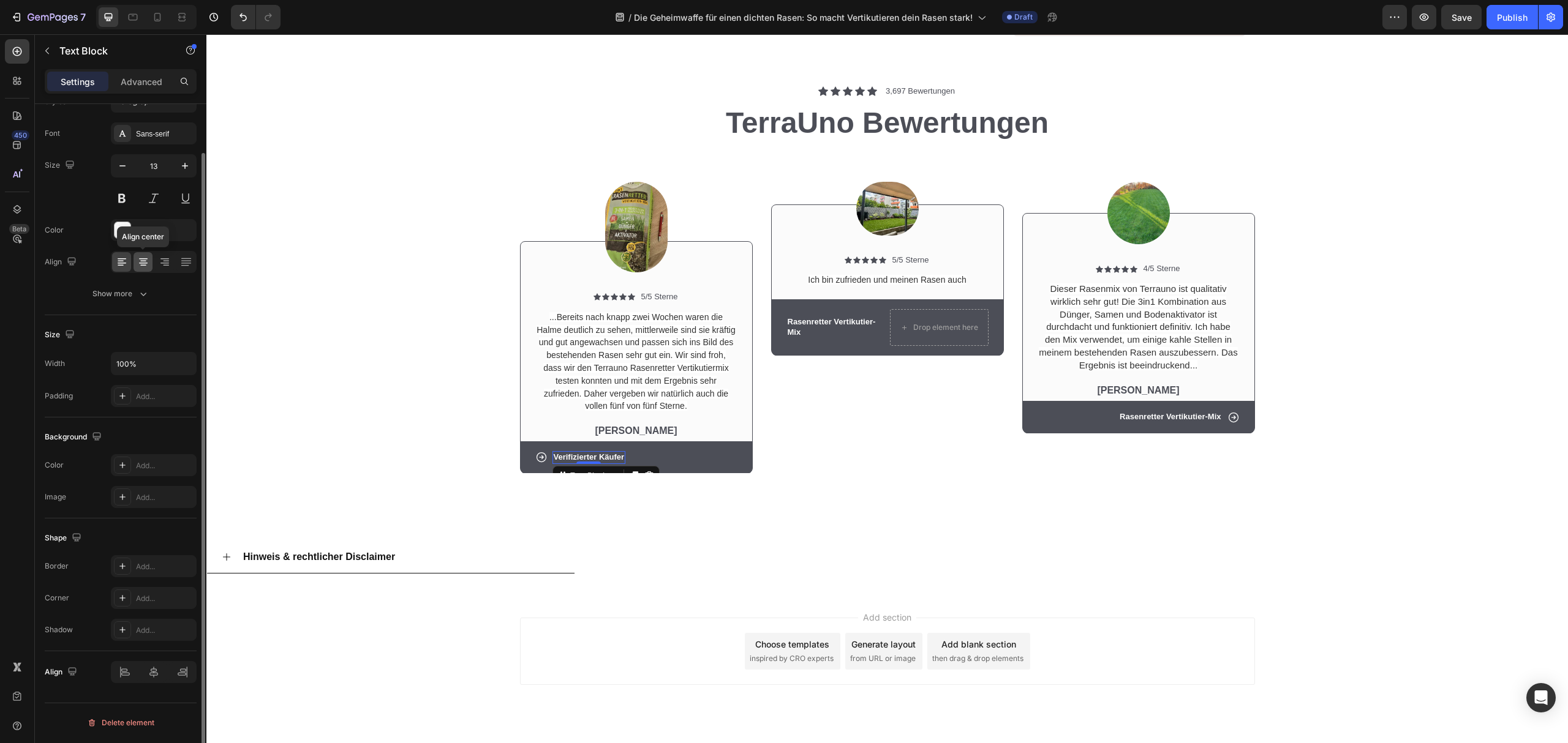
click at [144, 263] on icon at bounding box center [142, 263] width 8 height 1
click at [956, 522] on div "Hinweis & rechtlicher Disclaimer Accordion Section 7" at bounding box center [887, 558] width 1362 height 71
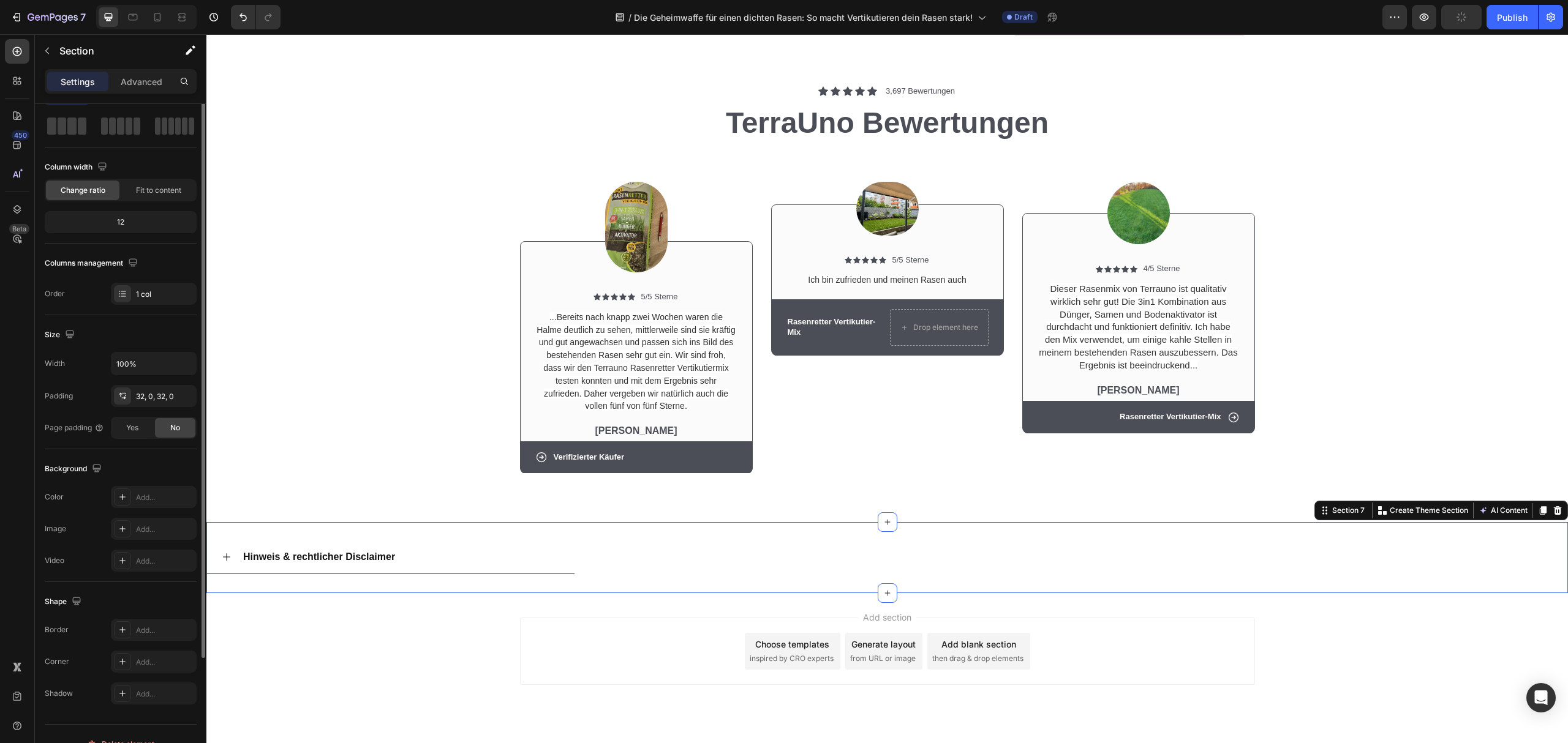
scroll to position [0, 0]
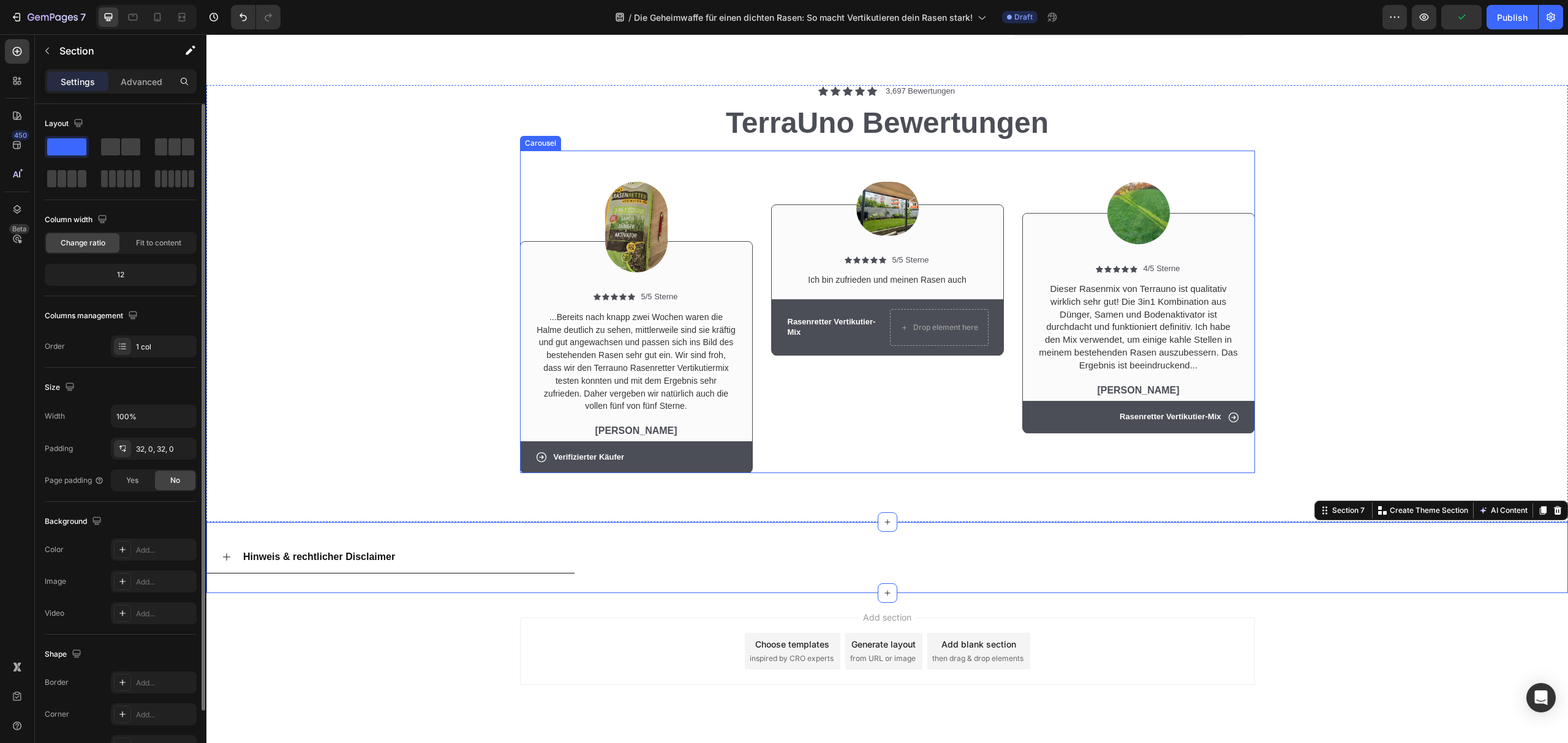
click at [982, 431] on div "Image Icon Icon Icon Icon Icon Icon List 5/5 Sterne Text Block Row Ich bin zufr…" at bounding box center [888, 312] width 233 height 323
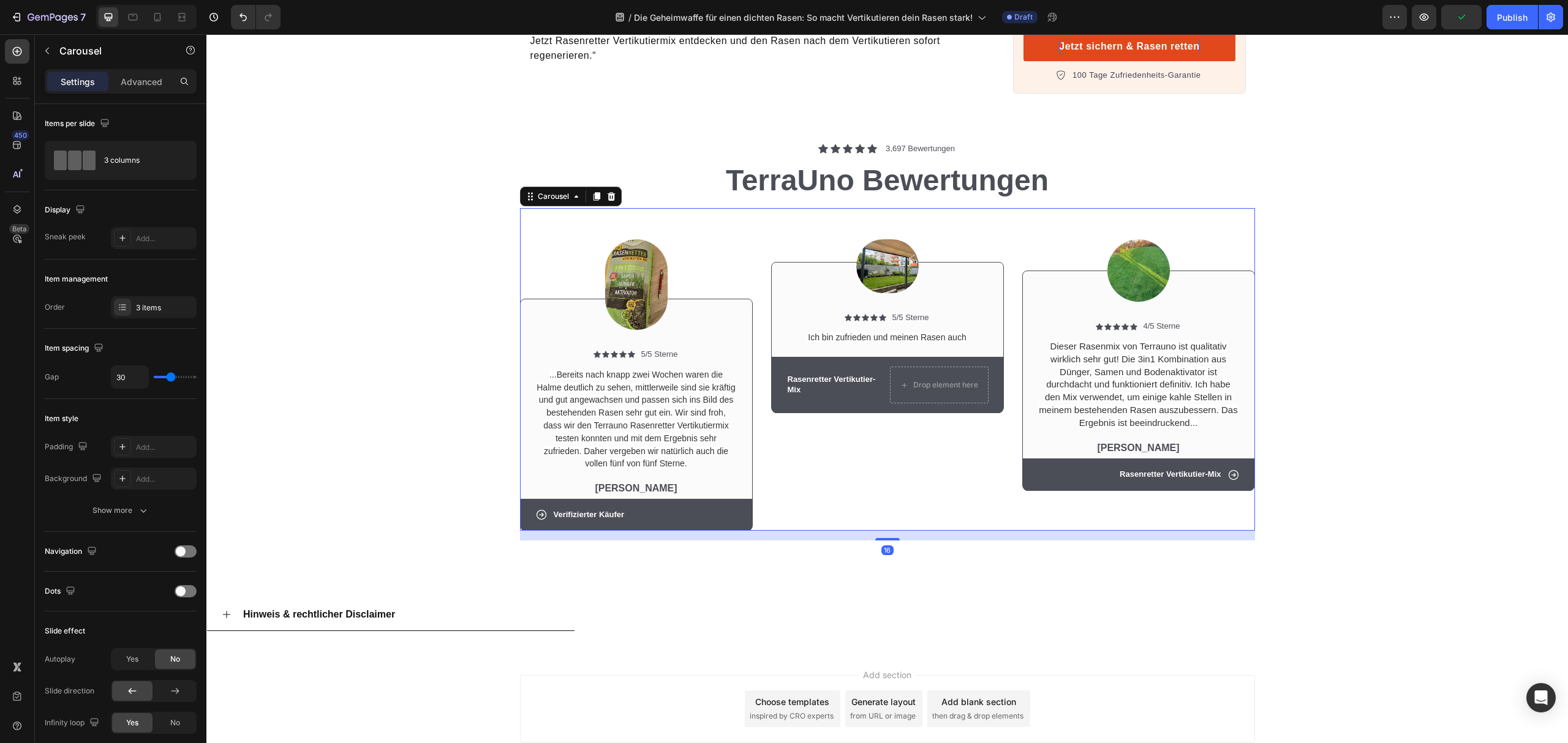
scroll to position [4476, 0]
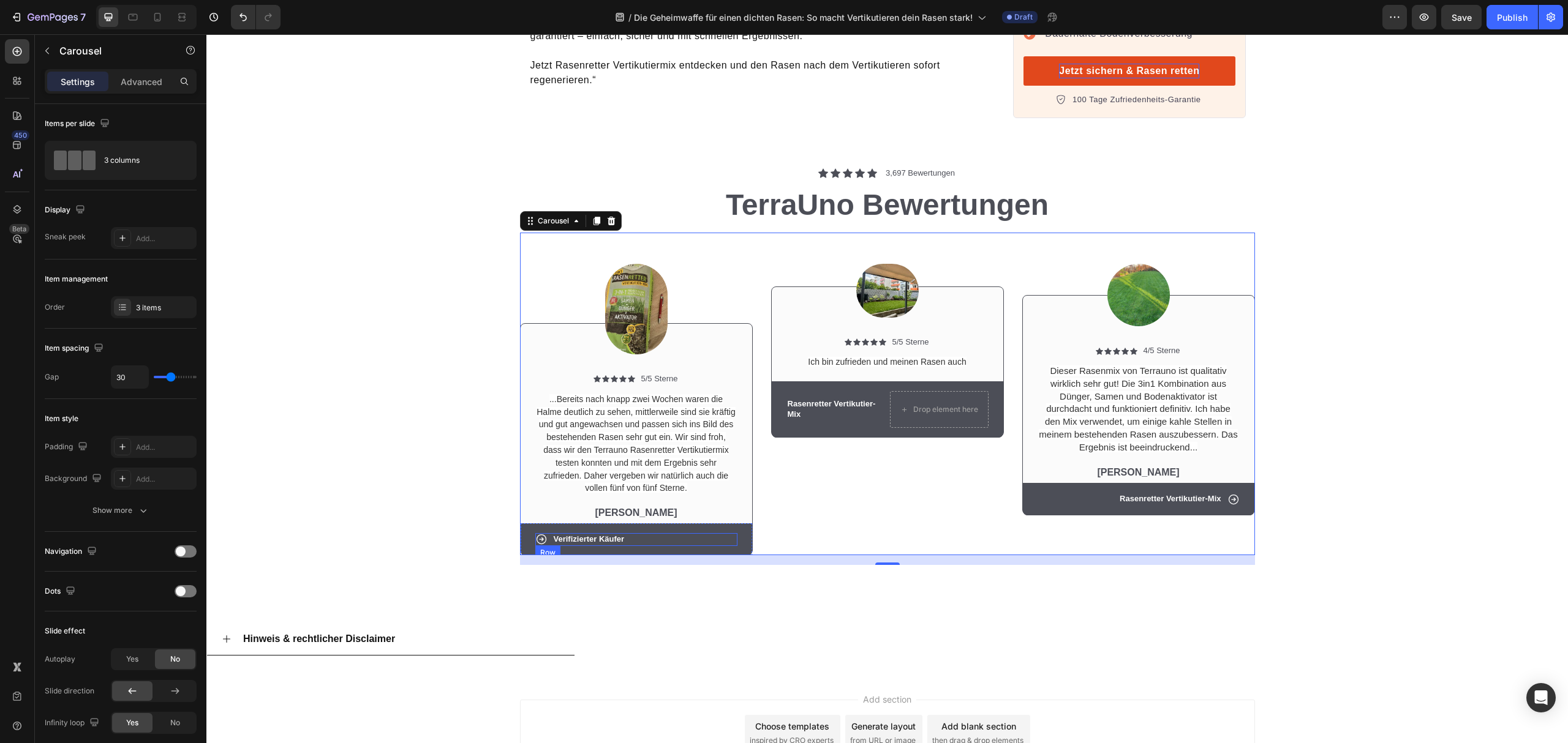
click at [645, 533] on div "Verifizierter Käufer Text Block Icon Row" at bounding box center [636, 539] width 202 height 13
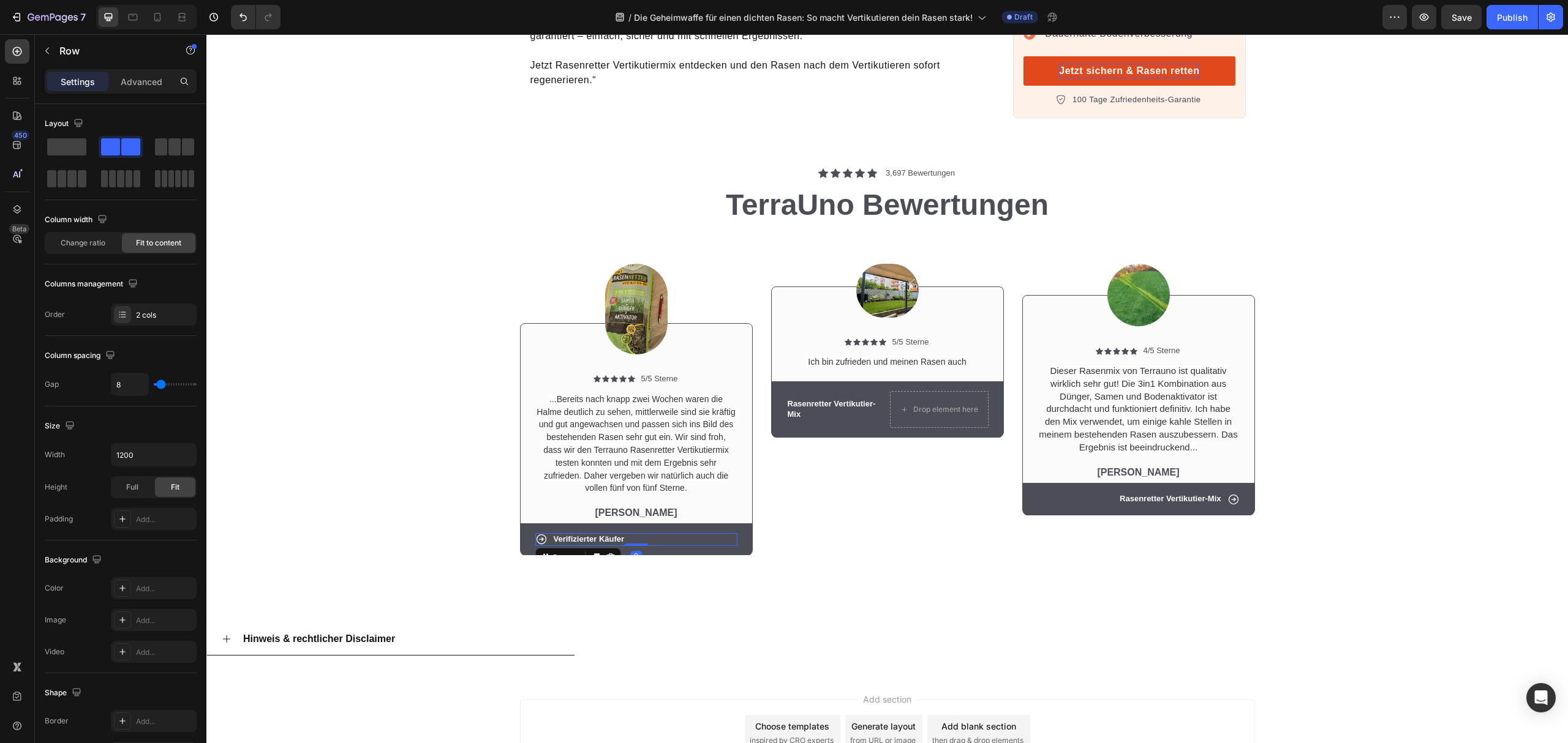
click at [621, 533] on div "Verifizierter Käufer Text Block Icon Row 0" at bounding box center [636, 539] width 202 height 13
click at [616, 535] on p "Verifizierter Käufer" at bounding box center [589, 539] width 71 height 10
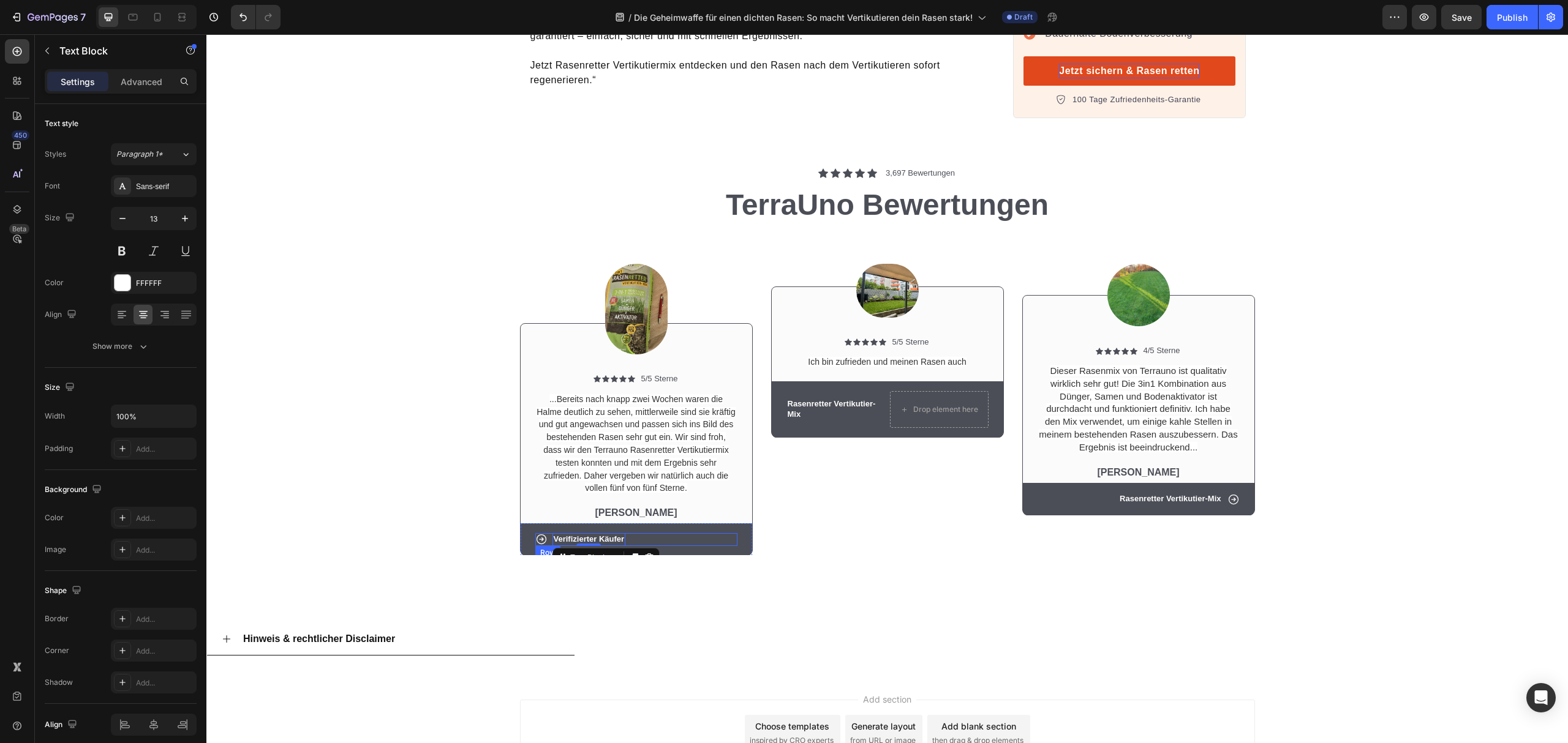
click at [910, 505] on div "Image Icon Icon Icon Icon Icon Icon List 5/5 Sterne Text Block Row Ich bin zufr…" at bounding box center [888, 394] width 233 height 323
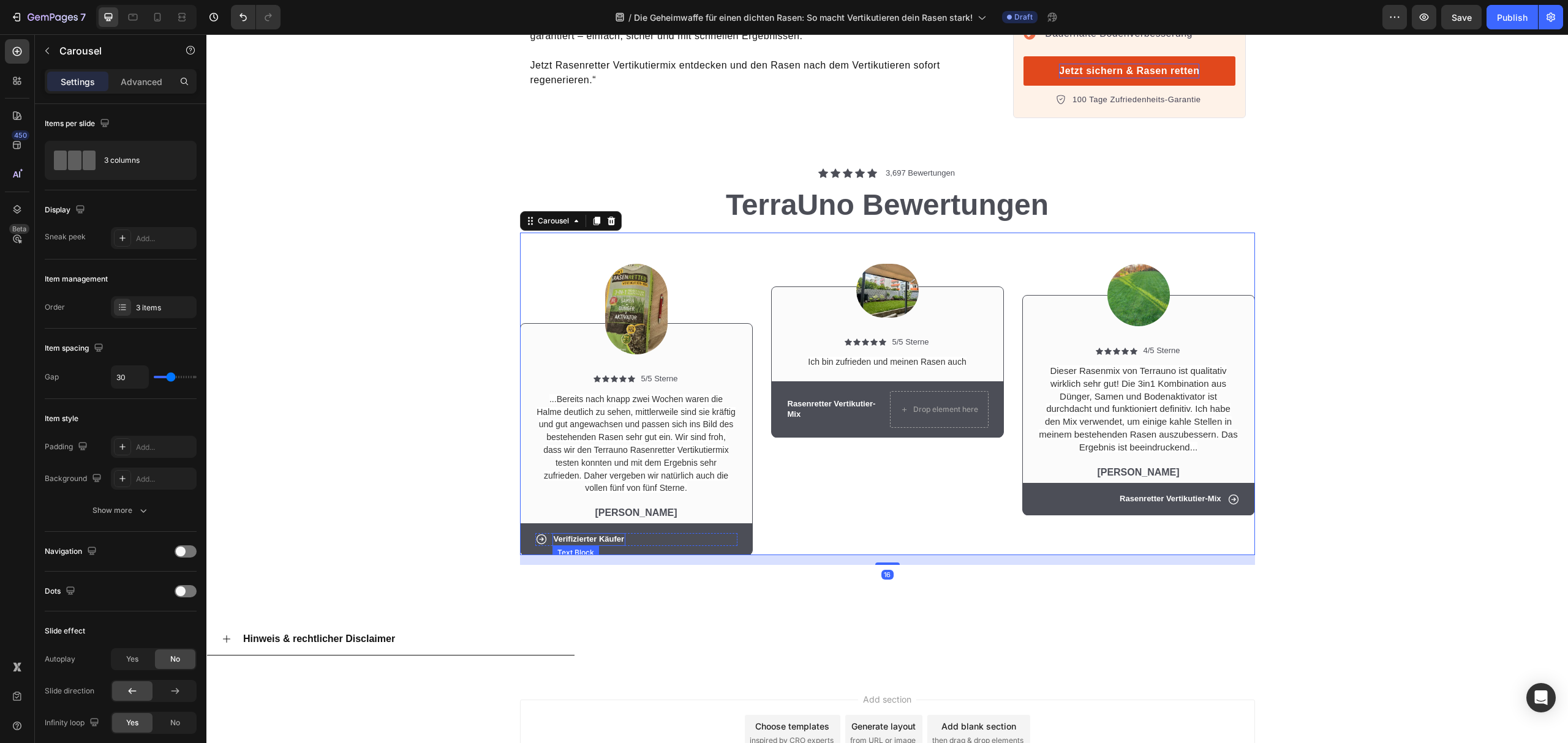
click at [606, 535] on p "Verifizierter Käufer" at bounding box center [589, 539] width 71 height 10
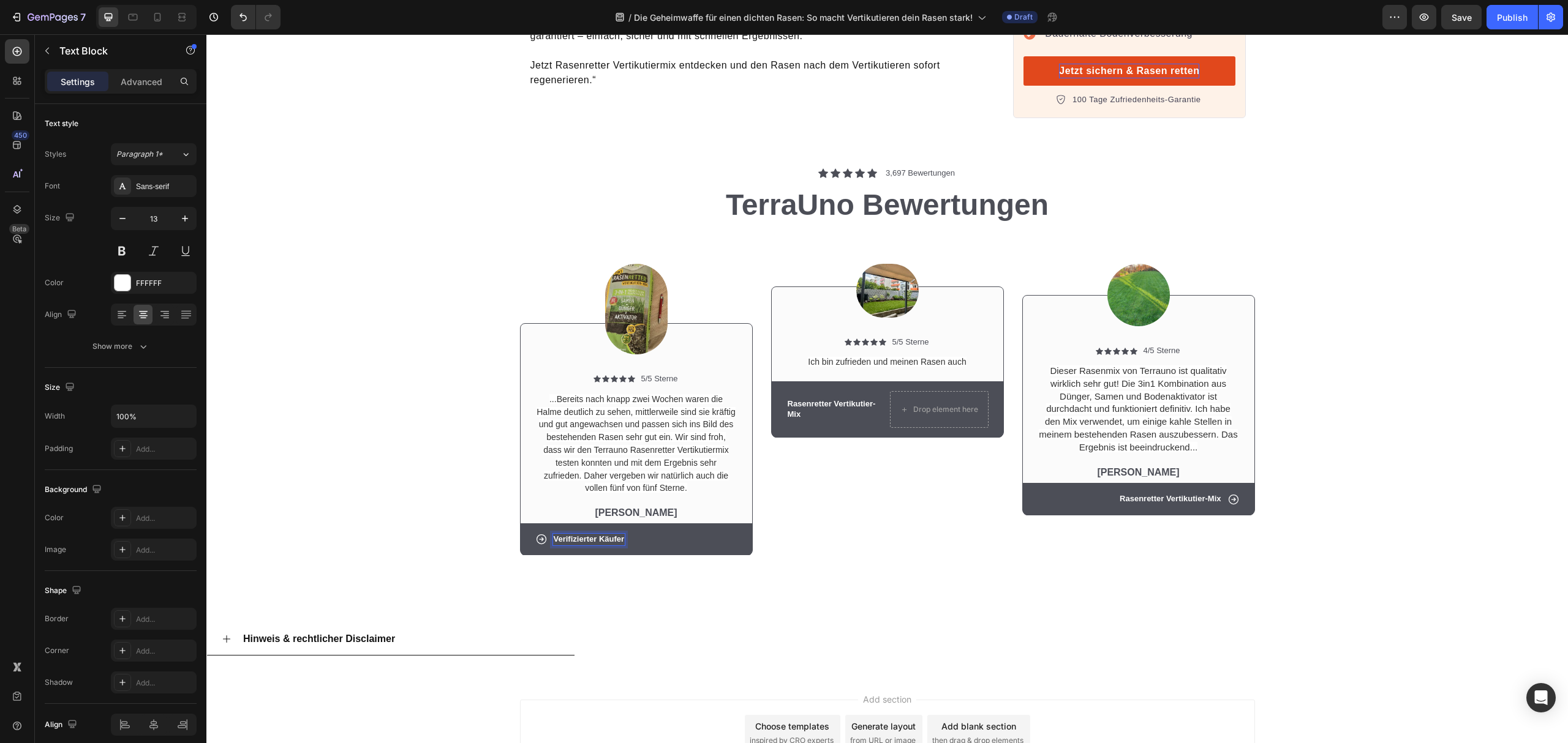
click at [616, 535] on p "Verifizierter Käufer" at bounding box center [589, 539] width 71 height 10
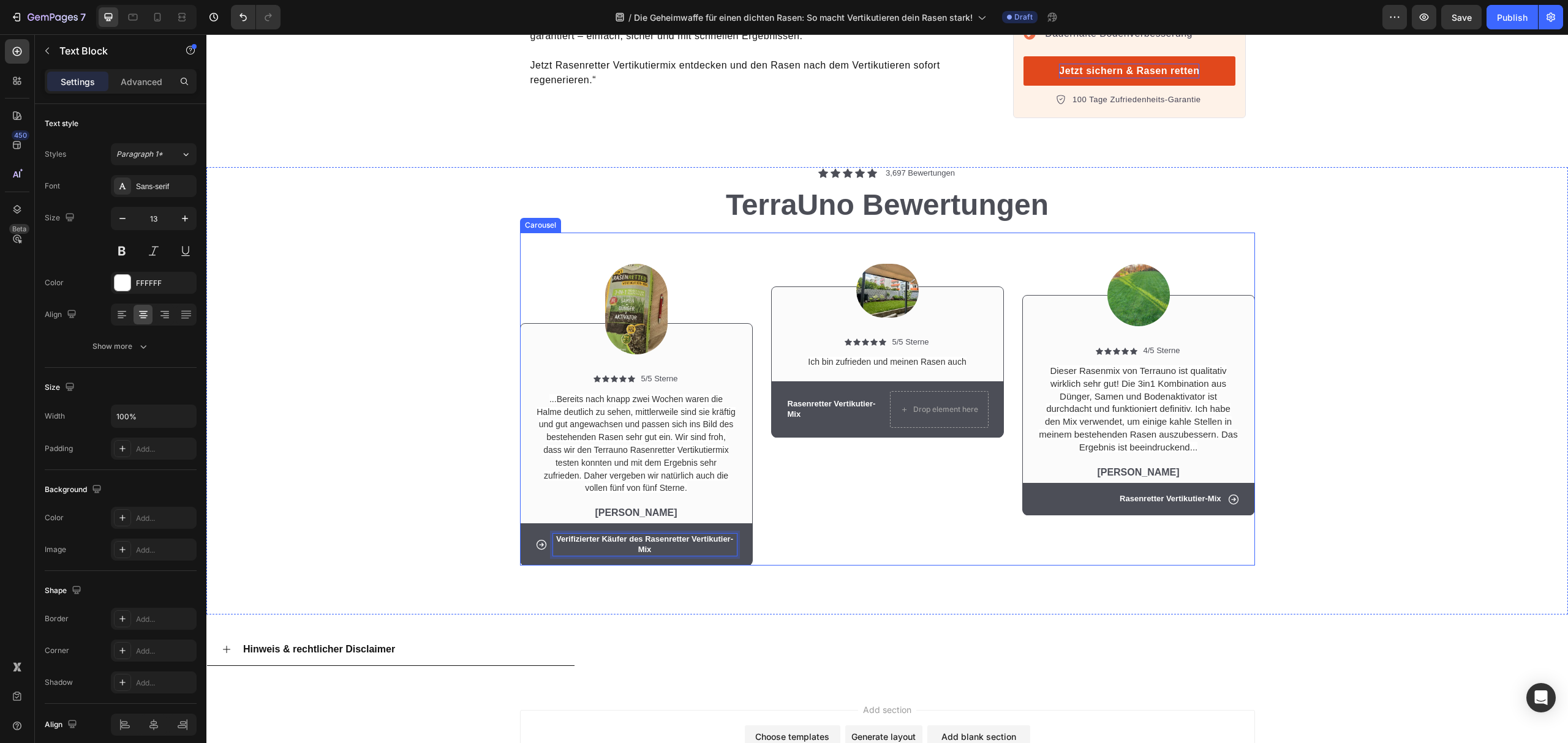
click at [940, 512] on div "Image Icon Icon Icon Icon Icon Icon List 5/5 Sterne Text Block Row Ich bin zufr…" at bounding box center [888, 399] width 233 height 333
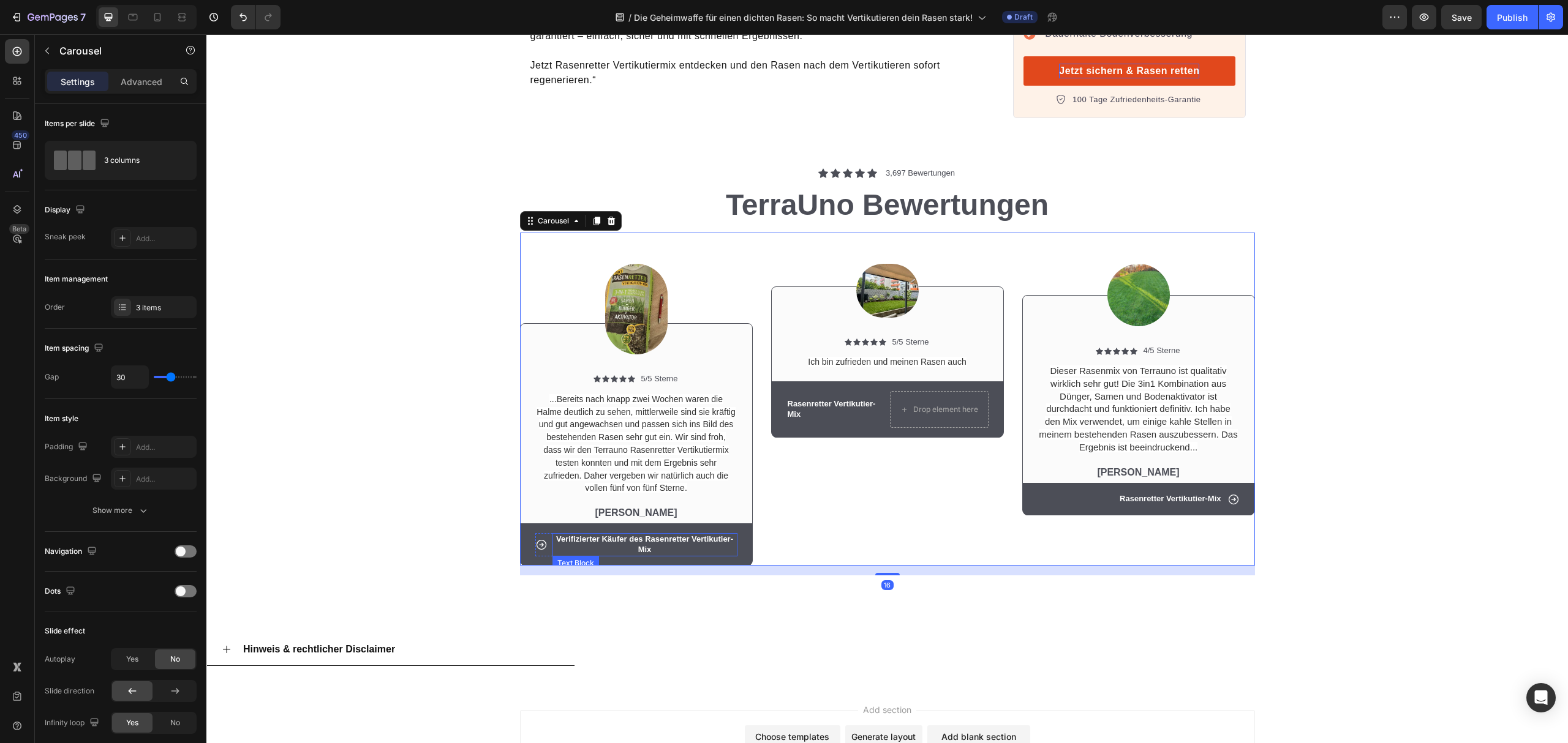
click at [645, 535] on p "Verifizierter Käufer des Rasenretter Vertikutier-Mix" at bounding box center [645, 545] width 183 height 21
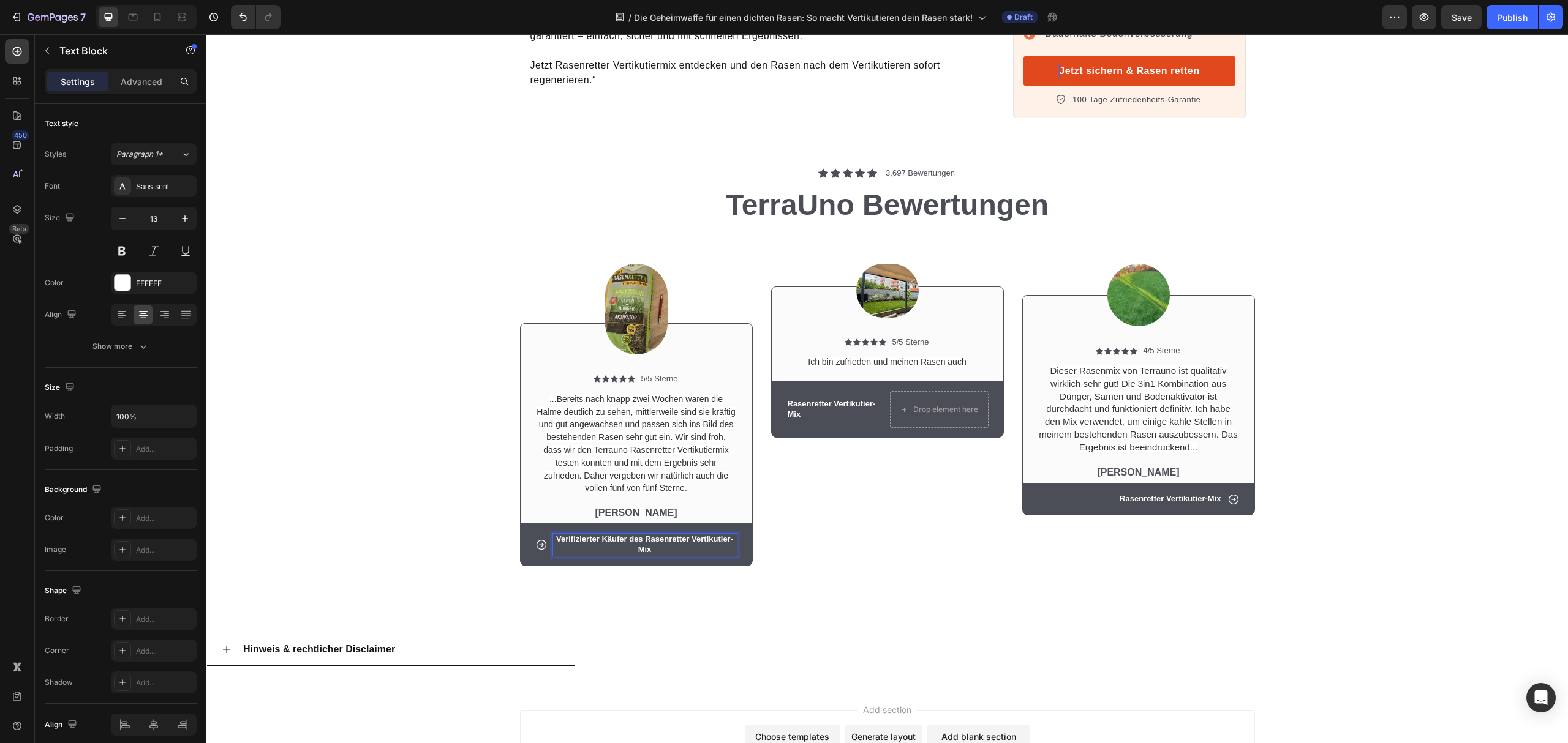
click at [637, 535] on p "Verifizierter Käufer des Rasenretter Vertikutier-Mix" at bounding box center [645, 545] width 183 height 21
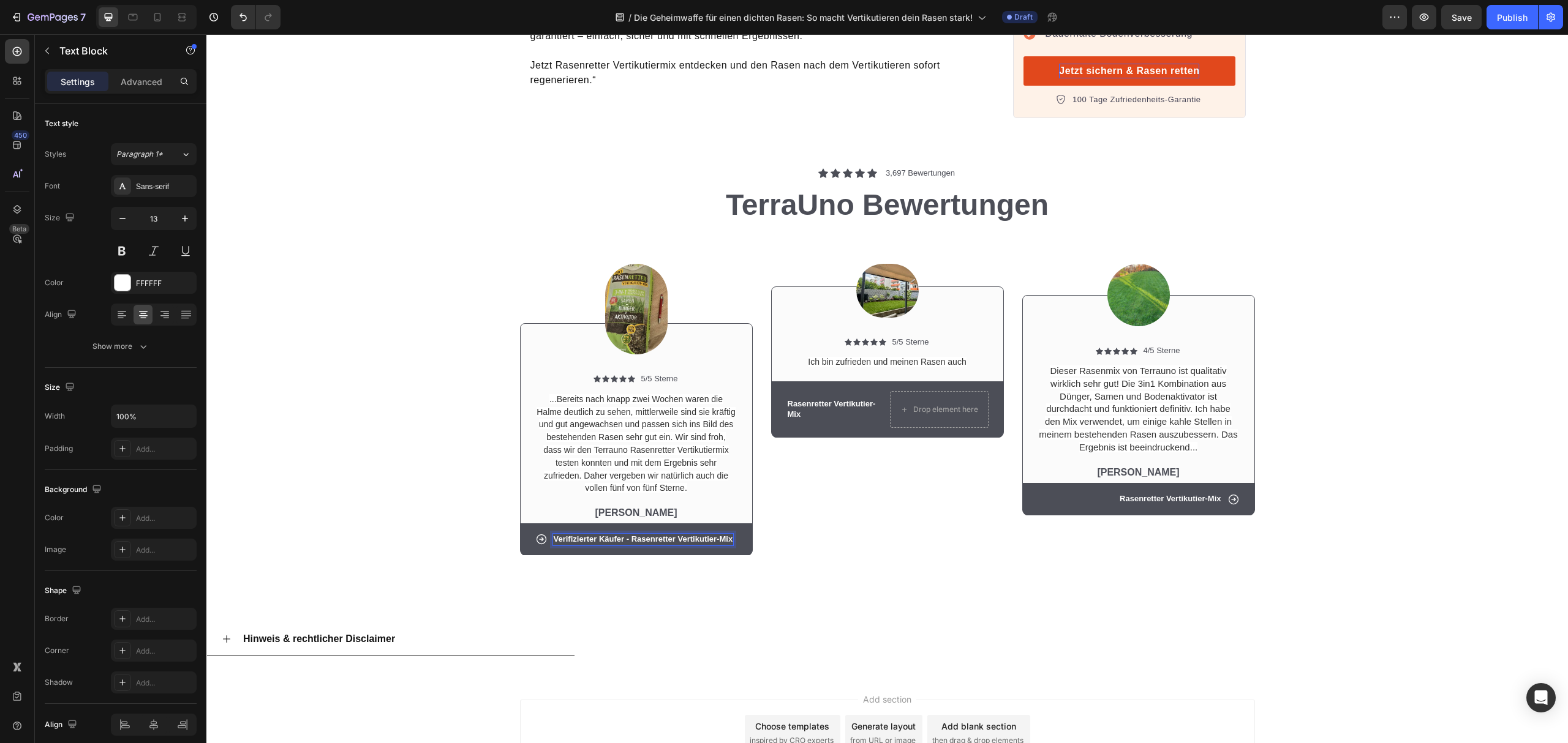
click at [699, 535] on p "Verifizierter Käufer - Rasenretter Vertikutier-Mix" at bounding box center [643, 539] width 180 height 10
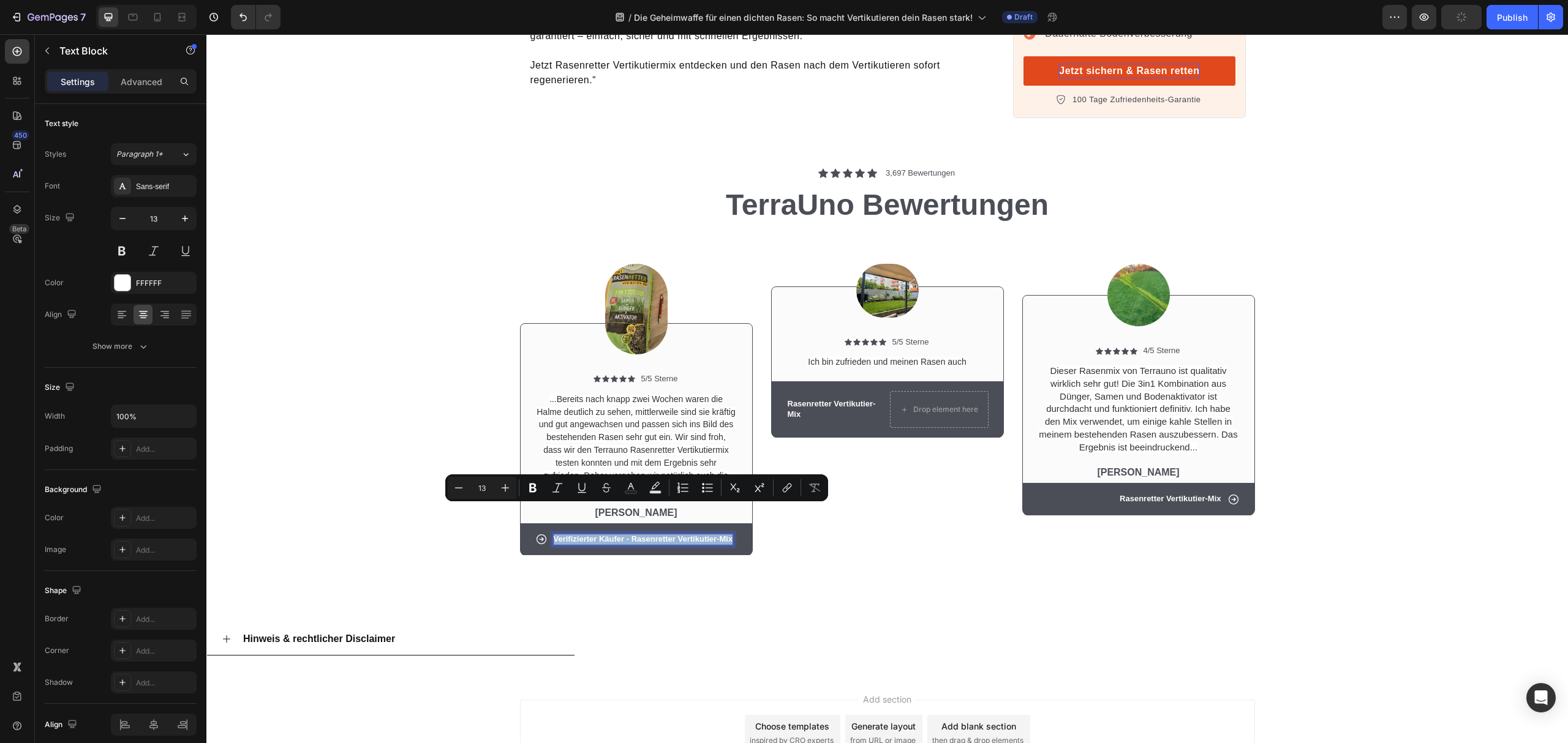
copy p "Verifizierter Käufer - Rasenretter Vertikutier-Mix"
click at [824, 399] on p "Rasenretter Vertikutier-Mix" at bounding box center [836, 409] width 96 height 21
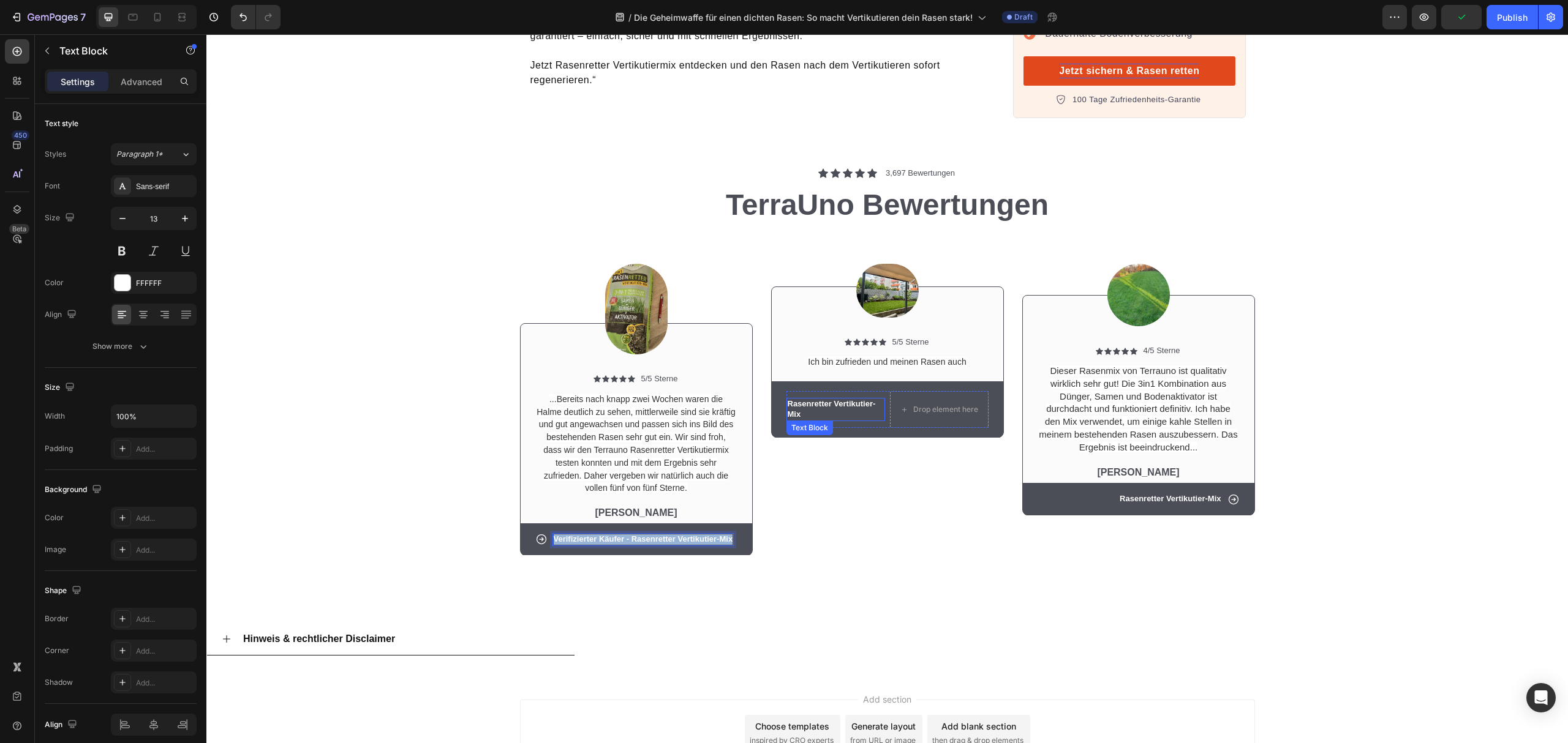
click at [824, 399] on p "Rasenretter Vertikutier-Mix" at bounding box center [836, 409] width 96 height 21
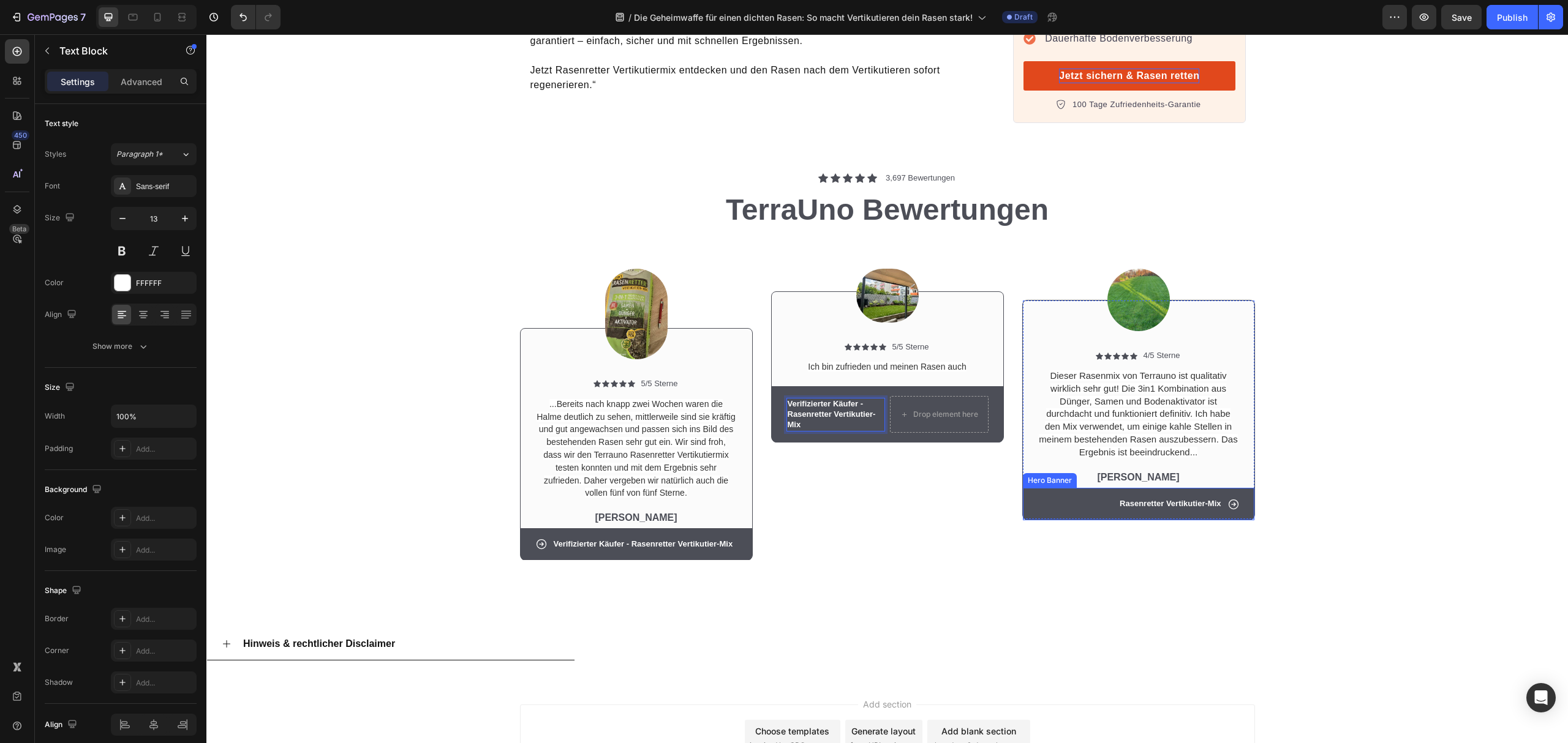
click at [1153, 499] on p "Rasenretter Vertikutier-Mix" at bounding box center [1170, 504] width 101 height 10
click at [1228, 499] on icon at bounding box center [1233, 504] width 10 height 10
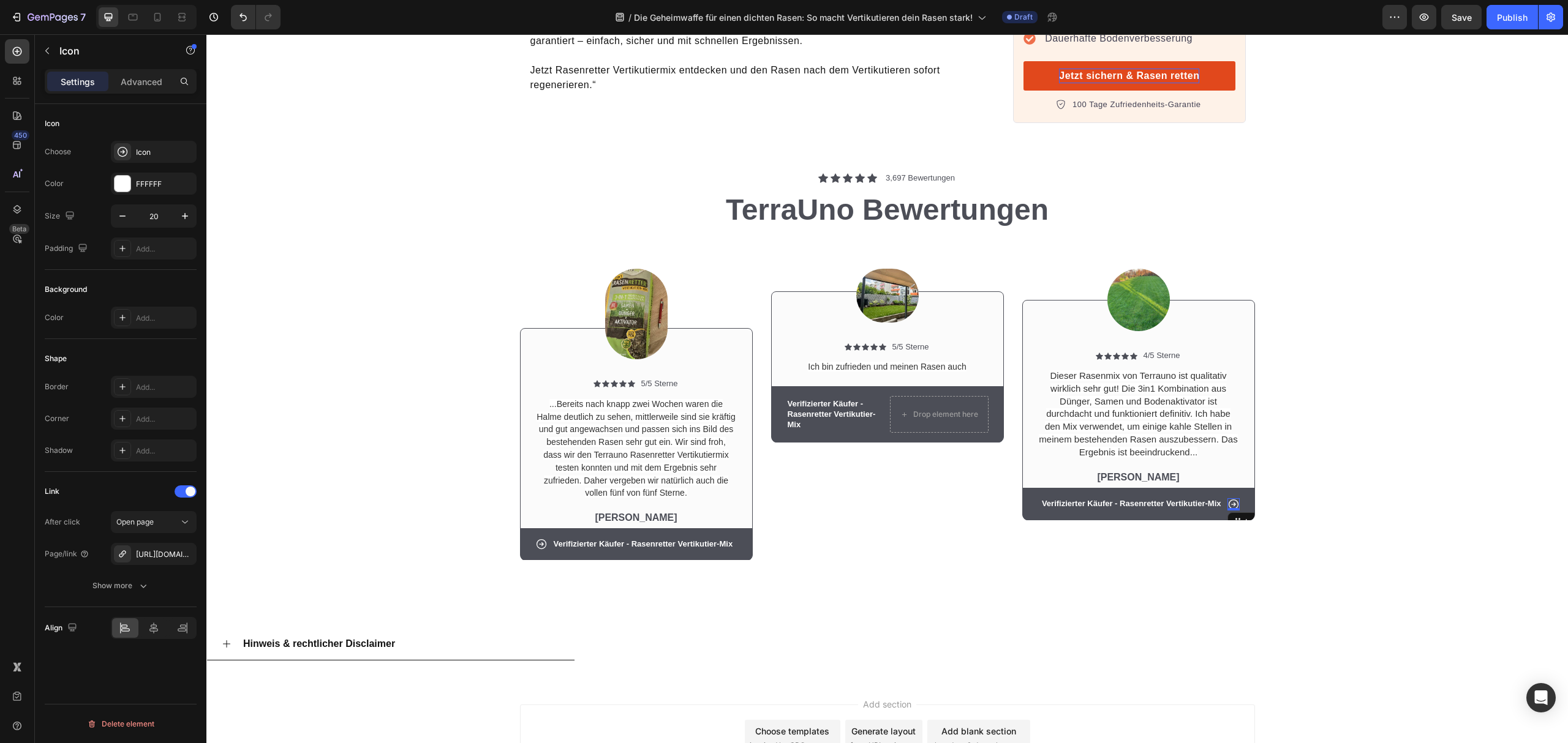
drag, startPoint x: 1231, startPoint y: 480, endPoint x: 1034, endPoint y: 472, distance: 197.2
click at [1037, 497] on div "Icon 0 Verifizierter Käufer - Rasenretter Vertikutier-Mix Text Block Row" at bounding box center [1138, 504] width 202 height 13
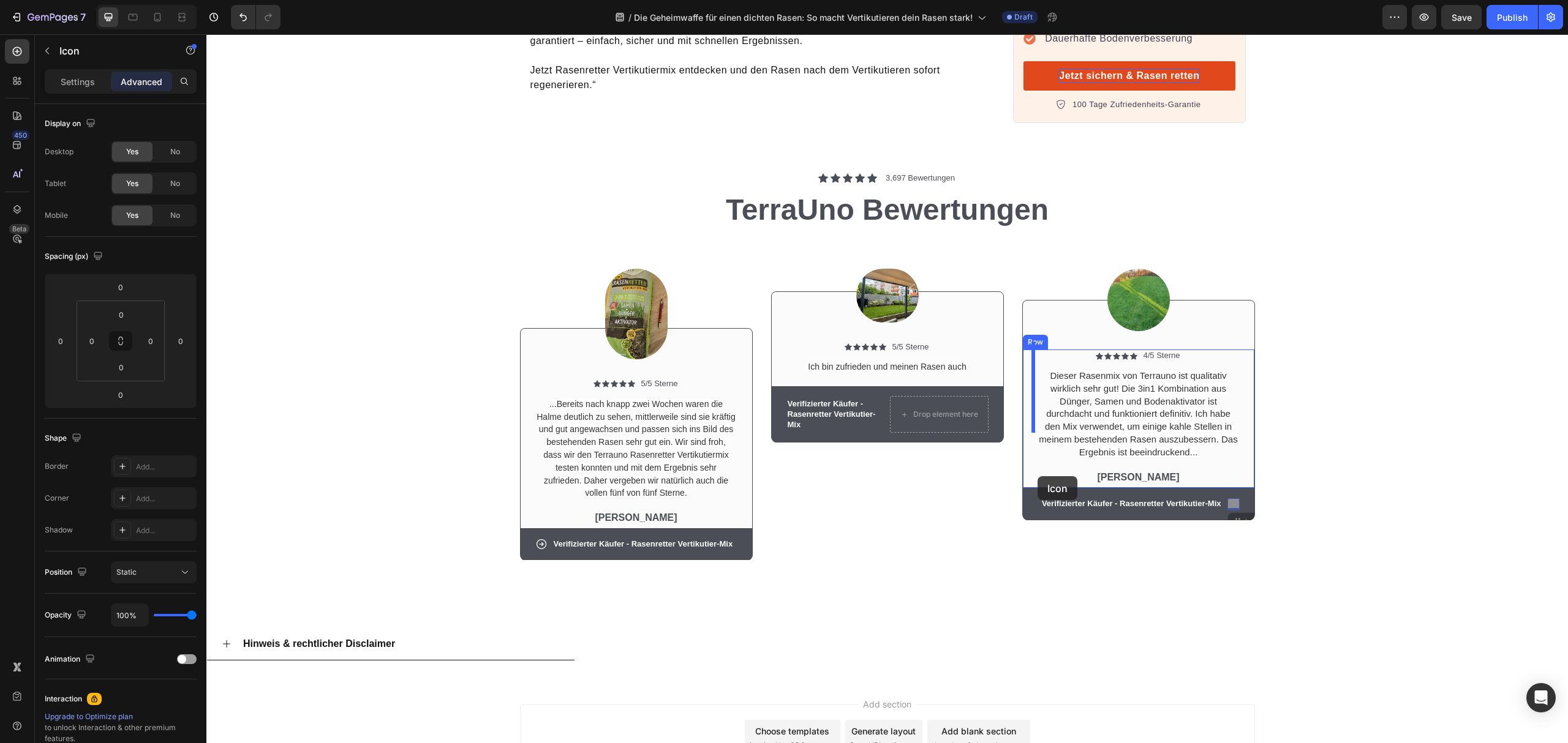
drag, startPoint x: 1227, startPoint y: 490, endPoint x: 1037, endPoint y: 476, distance: 190.5
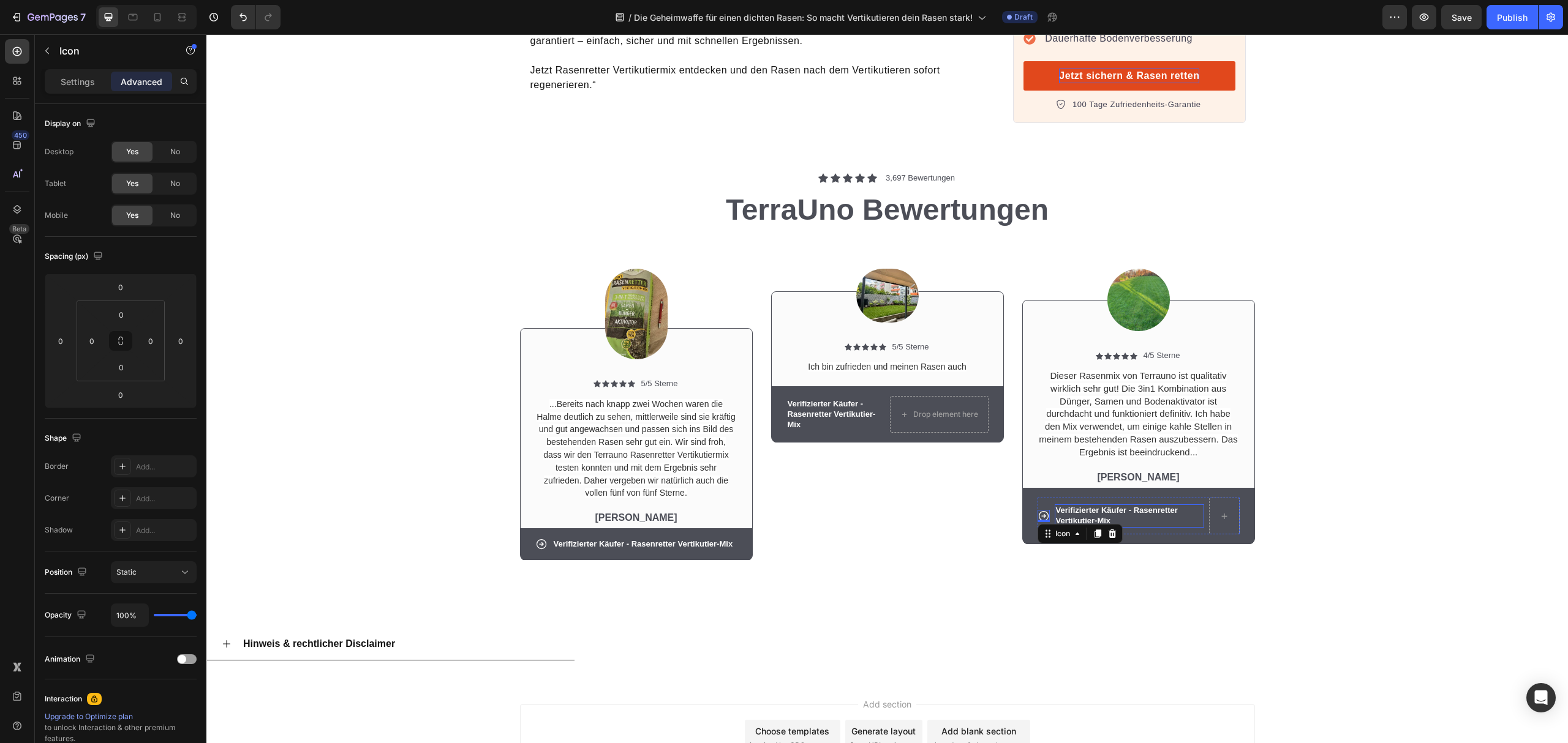
click at [1103, 506] on p "Verifizierter Käufer - Rasenretter Vertikutier-Mix" at bounding box center [1130, 516] width 147 height 21
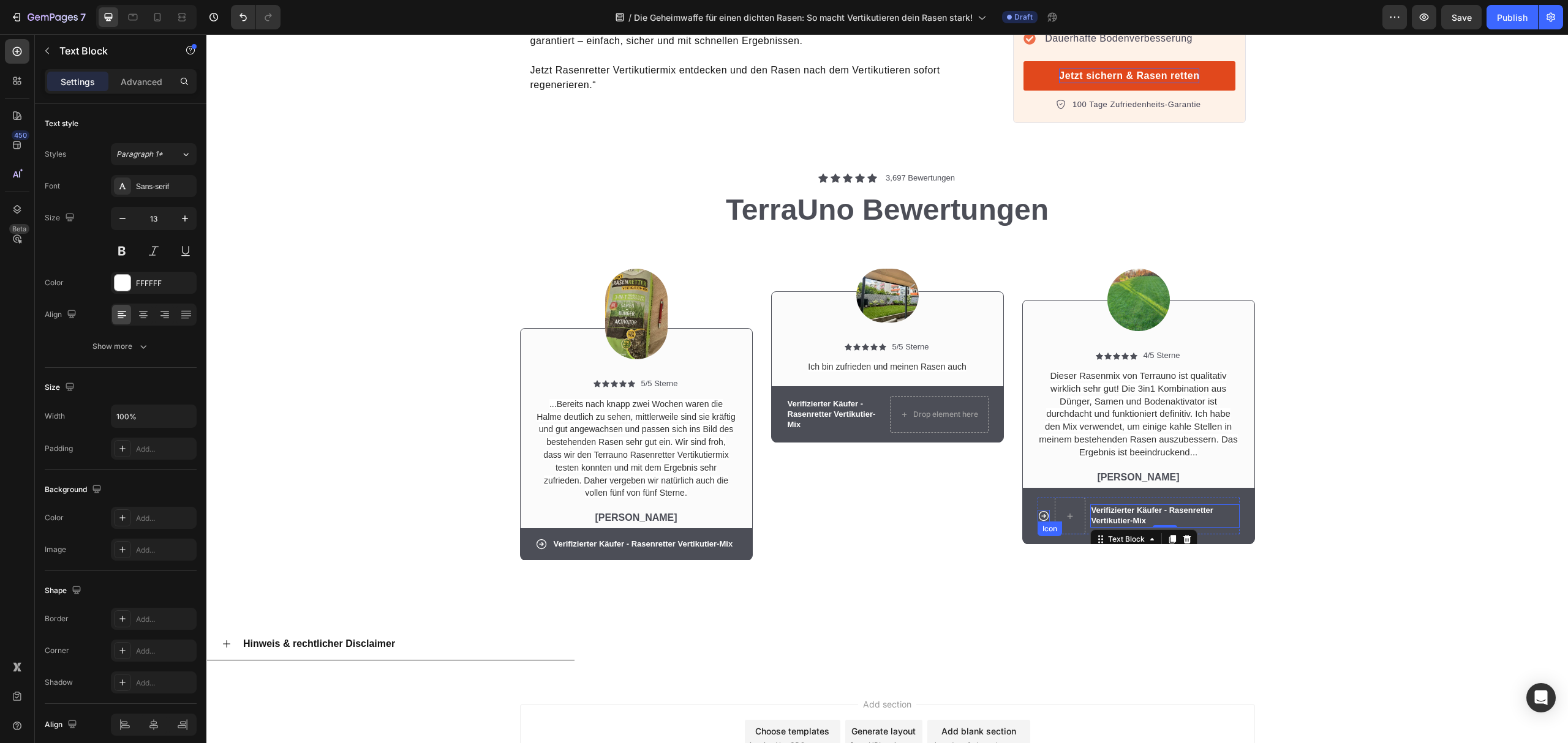
click at [1041, 511] on icon at bounding box center [1043, 516] width 10 height 10
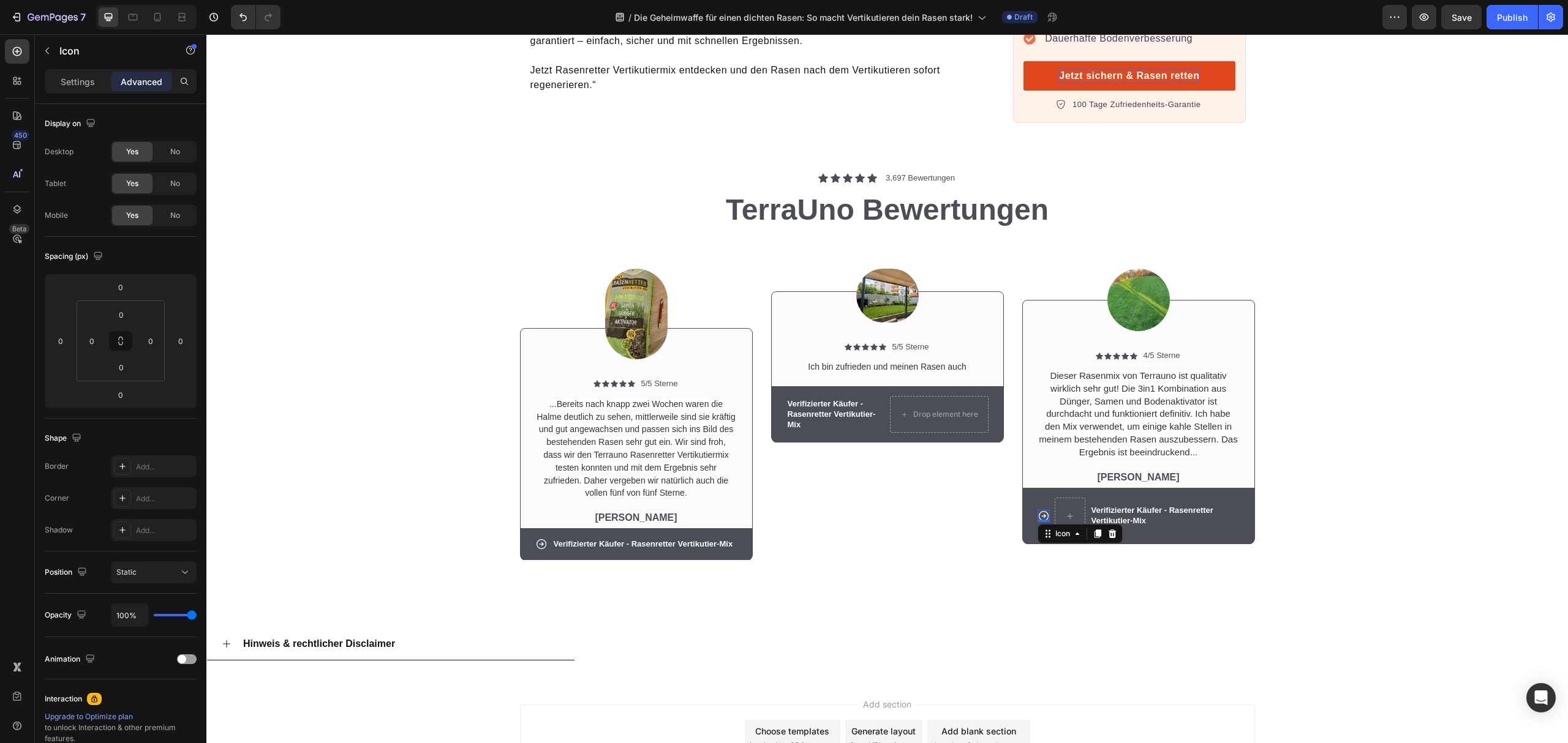
drag, startPoint x: 1057, startPoint y: 507, endPoint x: 1075, endPoint y: 495, distance: 21.6
click at [1075, 497] on div "Verifizierter Käufer - Rasenretter Vertikutier-Mix Text Block Icon 0 Row" at bounding box center [1138, 516] width 202 height 37
click at [1061, 497] on div "Verifizierter Käufer - Rasenretter Vertikutier-Mix Text Block Icon 0 Row" at bounding box center [1138, 516] width 202 height 37
click at [1068, 497] on div at bounding box center [1070, 516] width 31 height 37
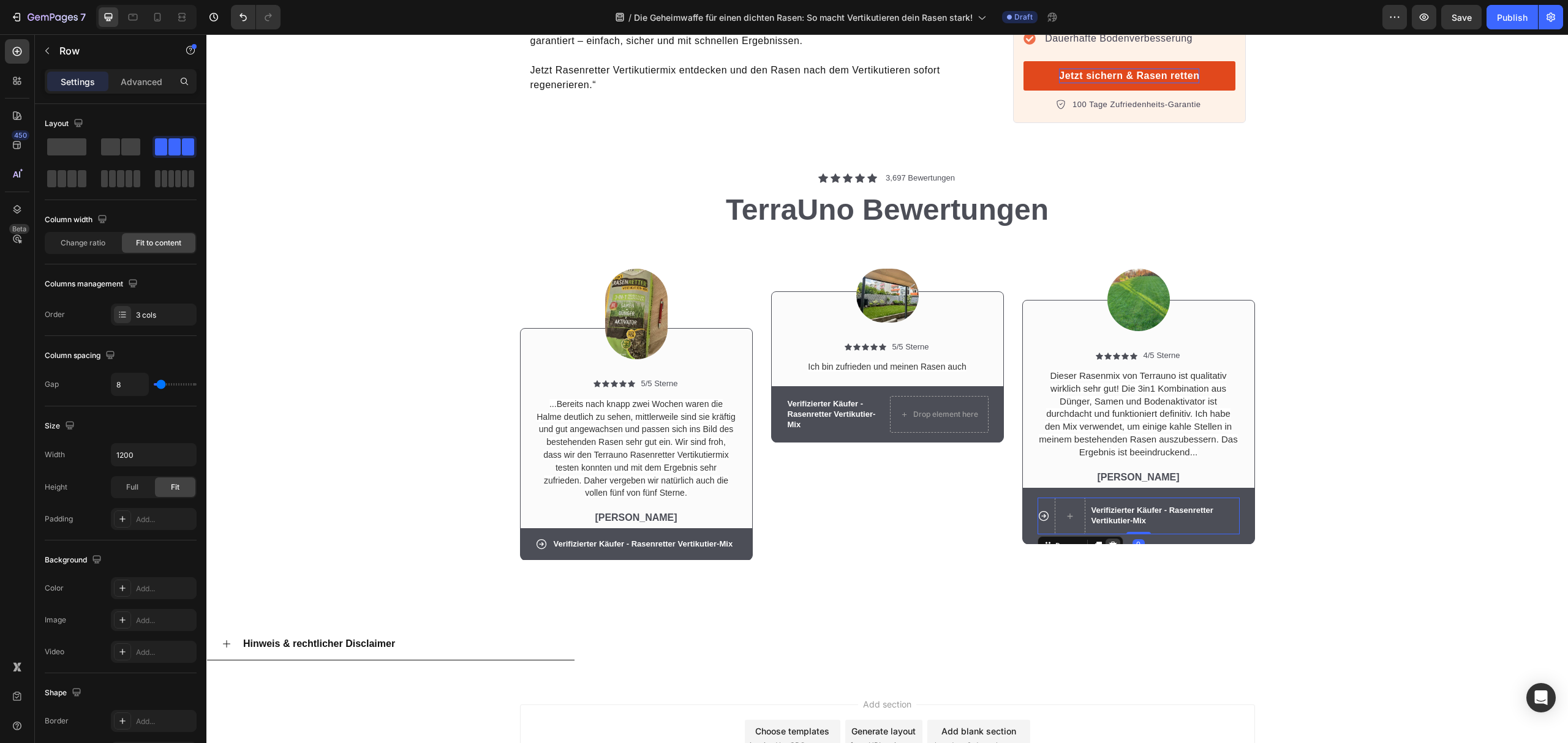
click at [1109, 541] on icon at bounding box center [1113, 546] width 10 height 10
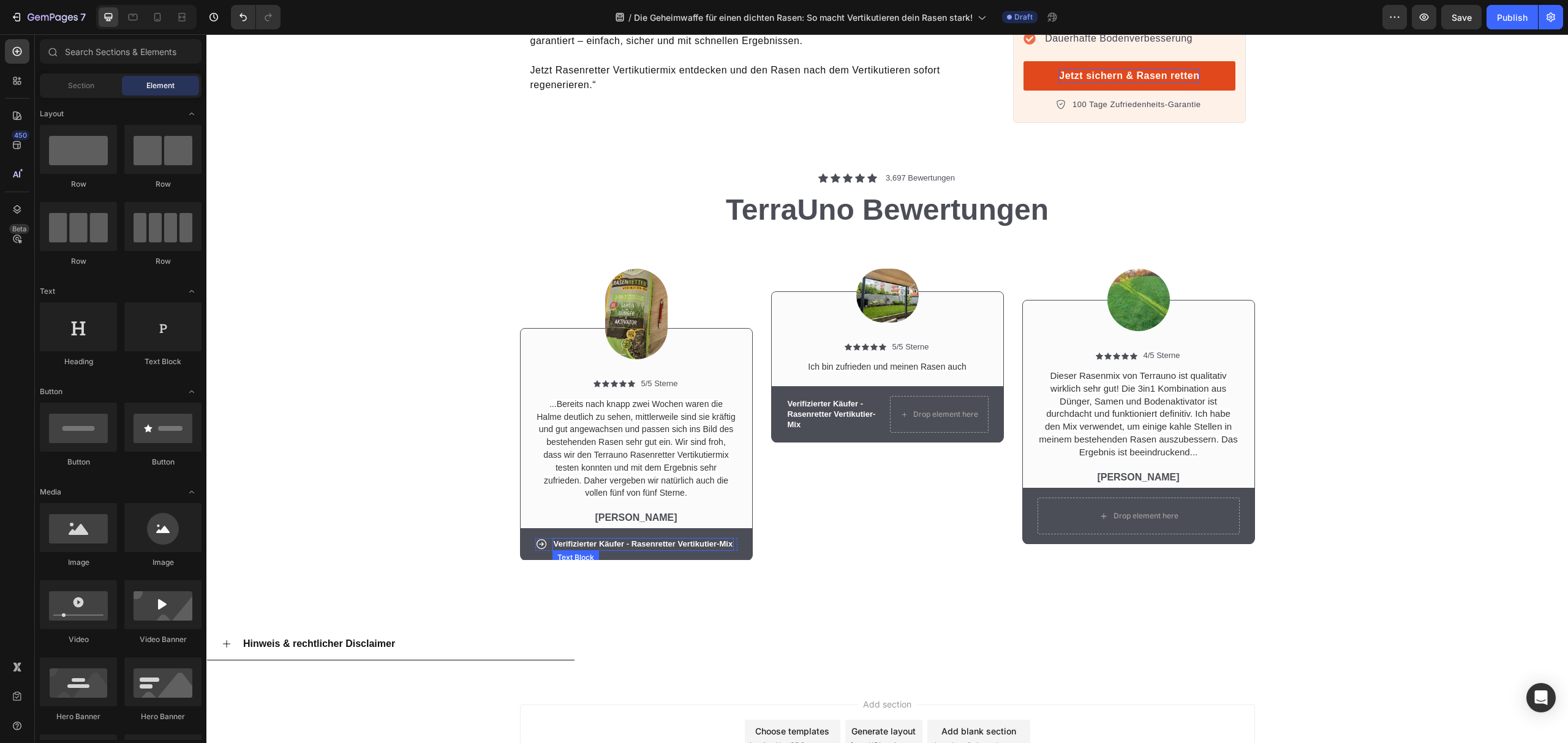
click at [655, 539] on p "Verifizierter Käufer - Rasenretter Vertikutier-Mix" at bounding box center [643, 544] width 180 height 10
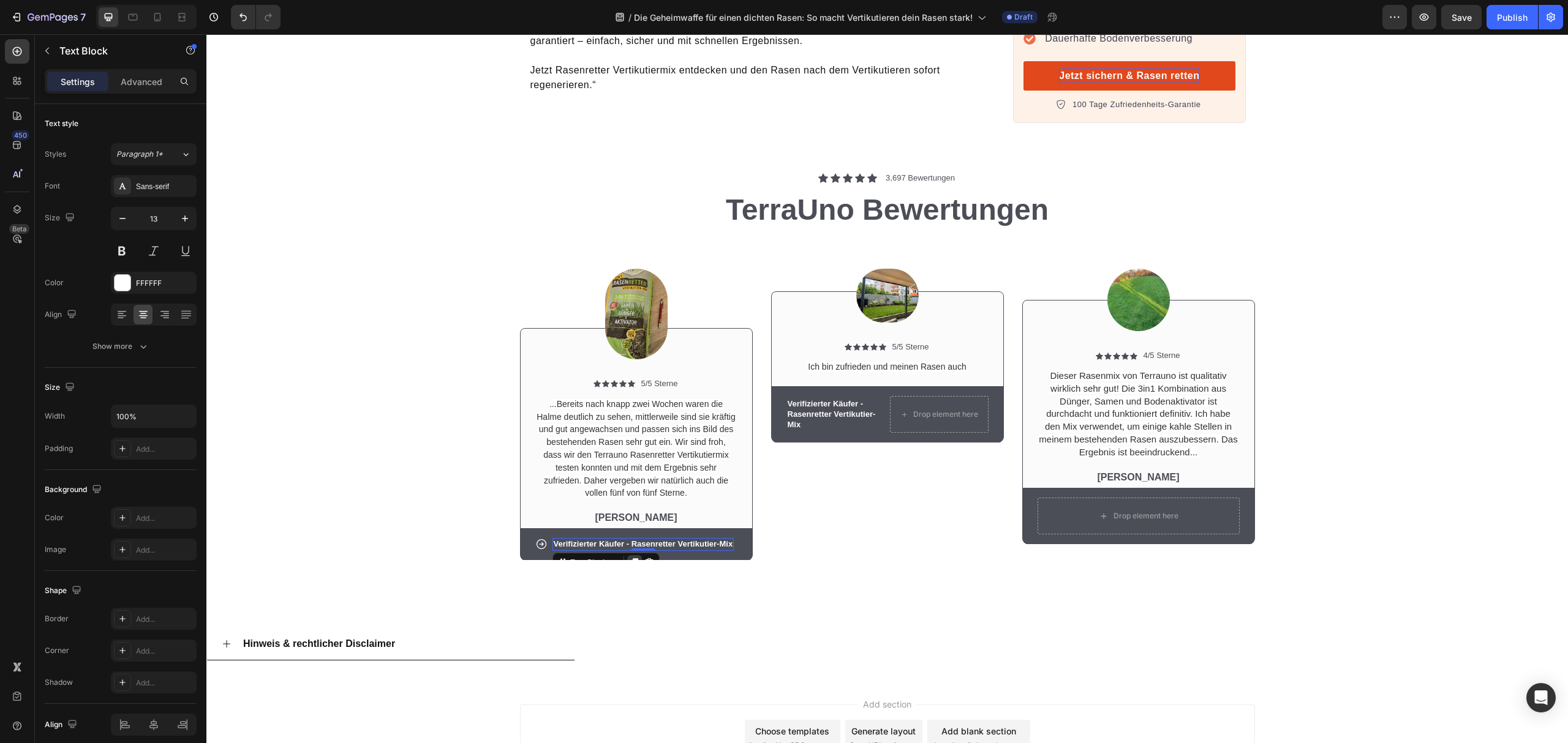
click at [631, 559] on icon at bounding box center [634, 562] width 6 height 8
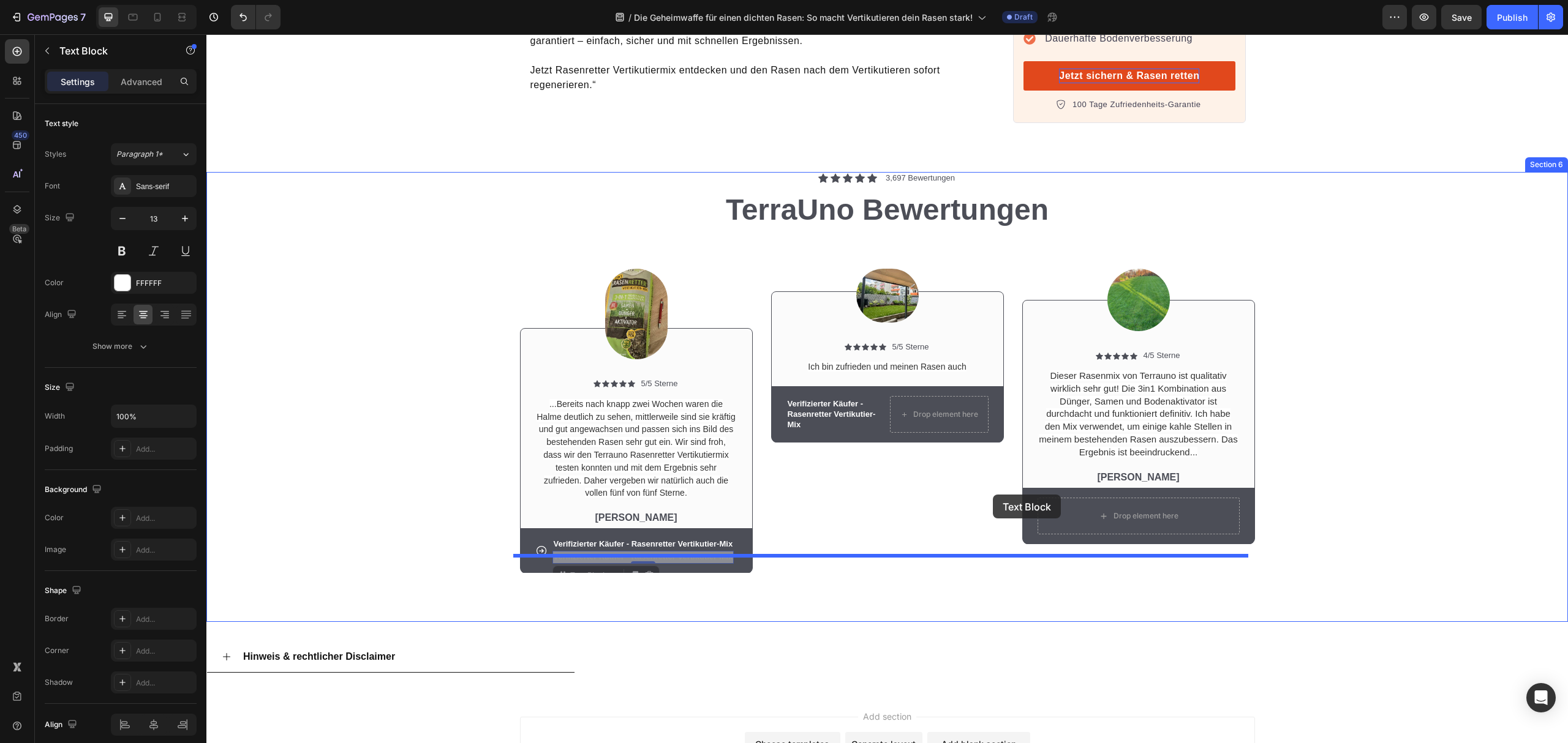
drag, startPoint x: 572, startPoint y: 545, endPoint x: 1107, endPoint y: 485, distance: 538.4
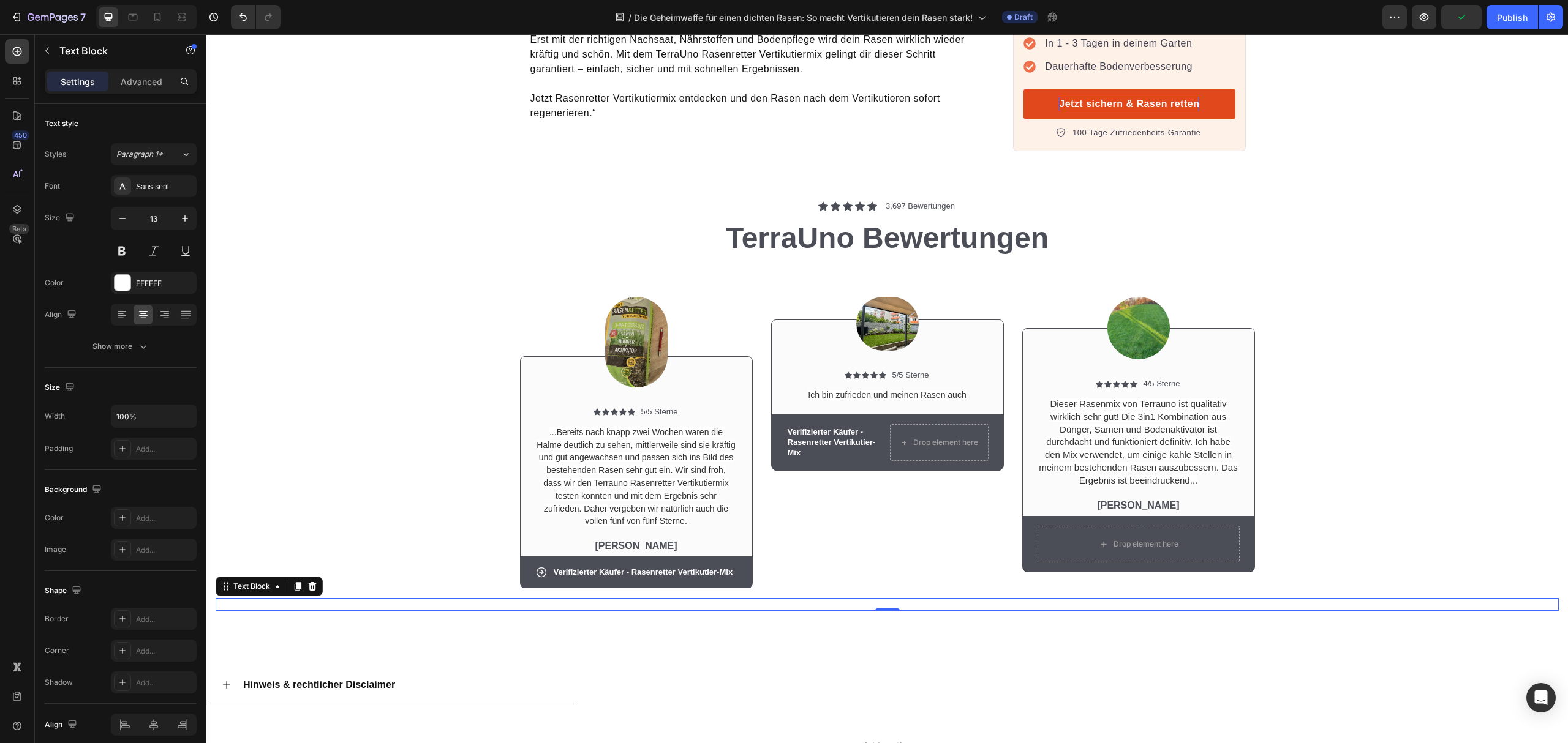
scroll to position [4408, 0]
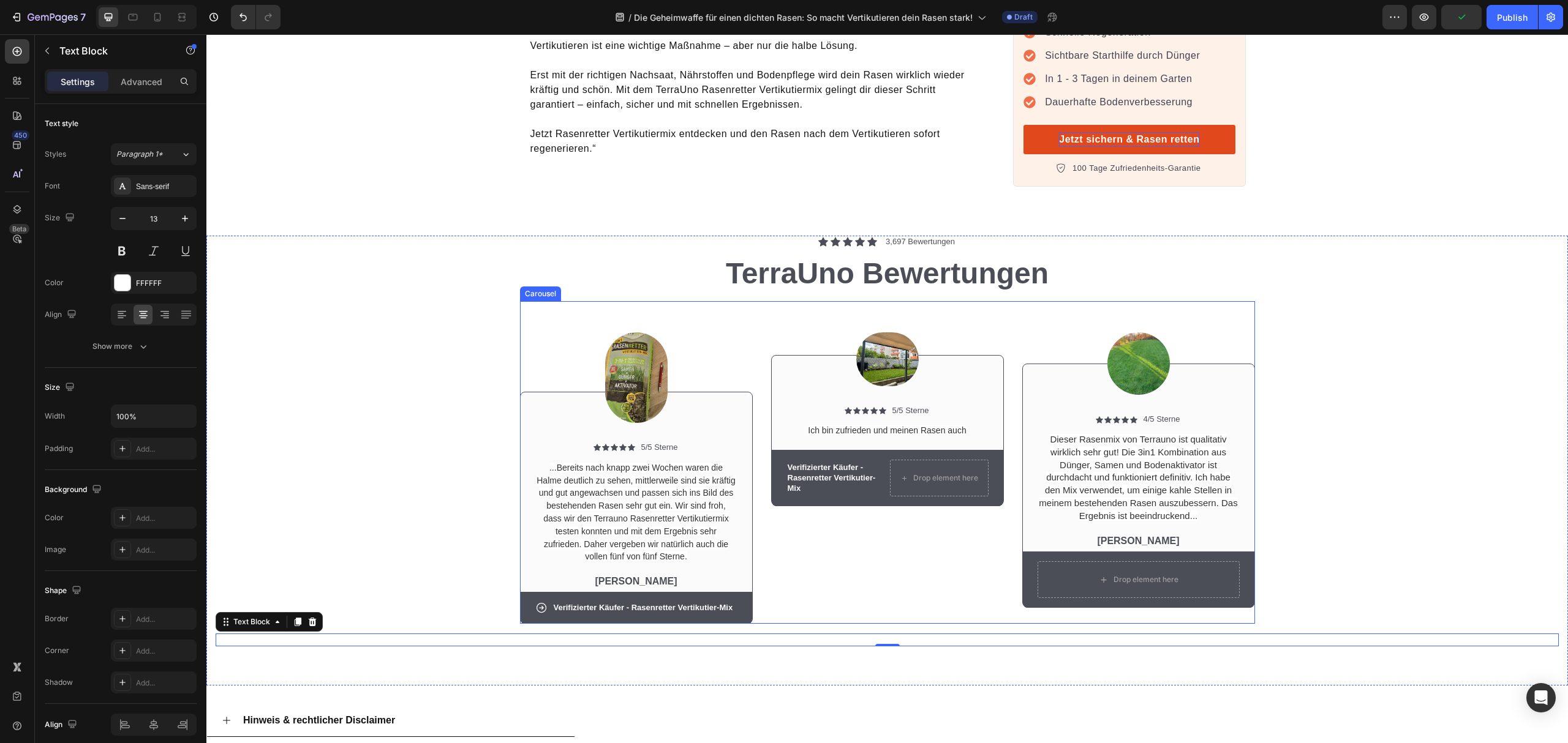
click at [963, 497] on div "Image Icon Icon Icon Icon Icon Icon List 5/5 Sterne Text Block Row Ich bin zufr…" at bounding box center [888, 463] width 233 height 323
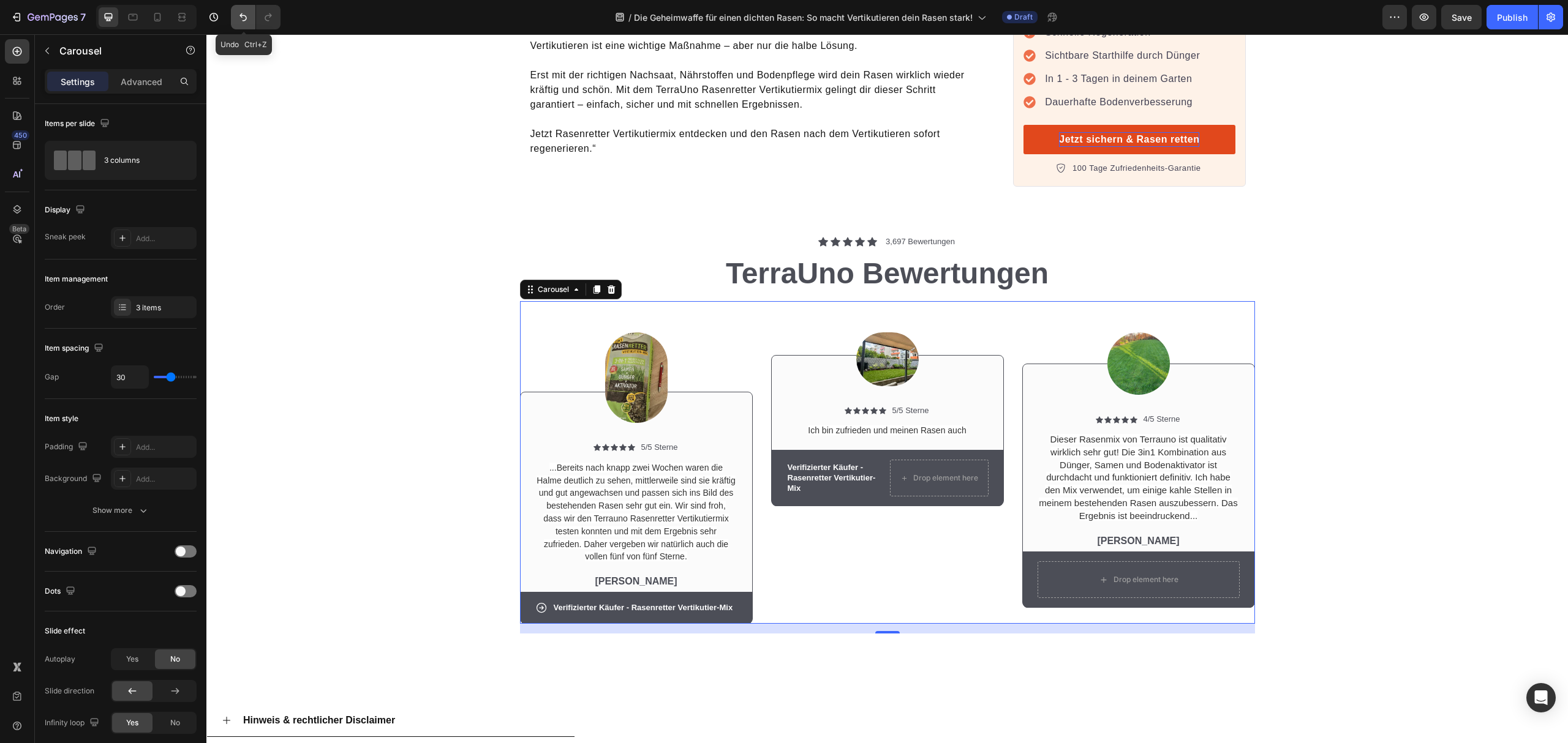
click at [247, 19] on icon "Undo/Redo" at bounding box center [243, 16] width 12 height 12
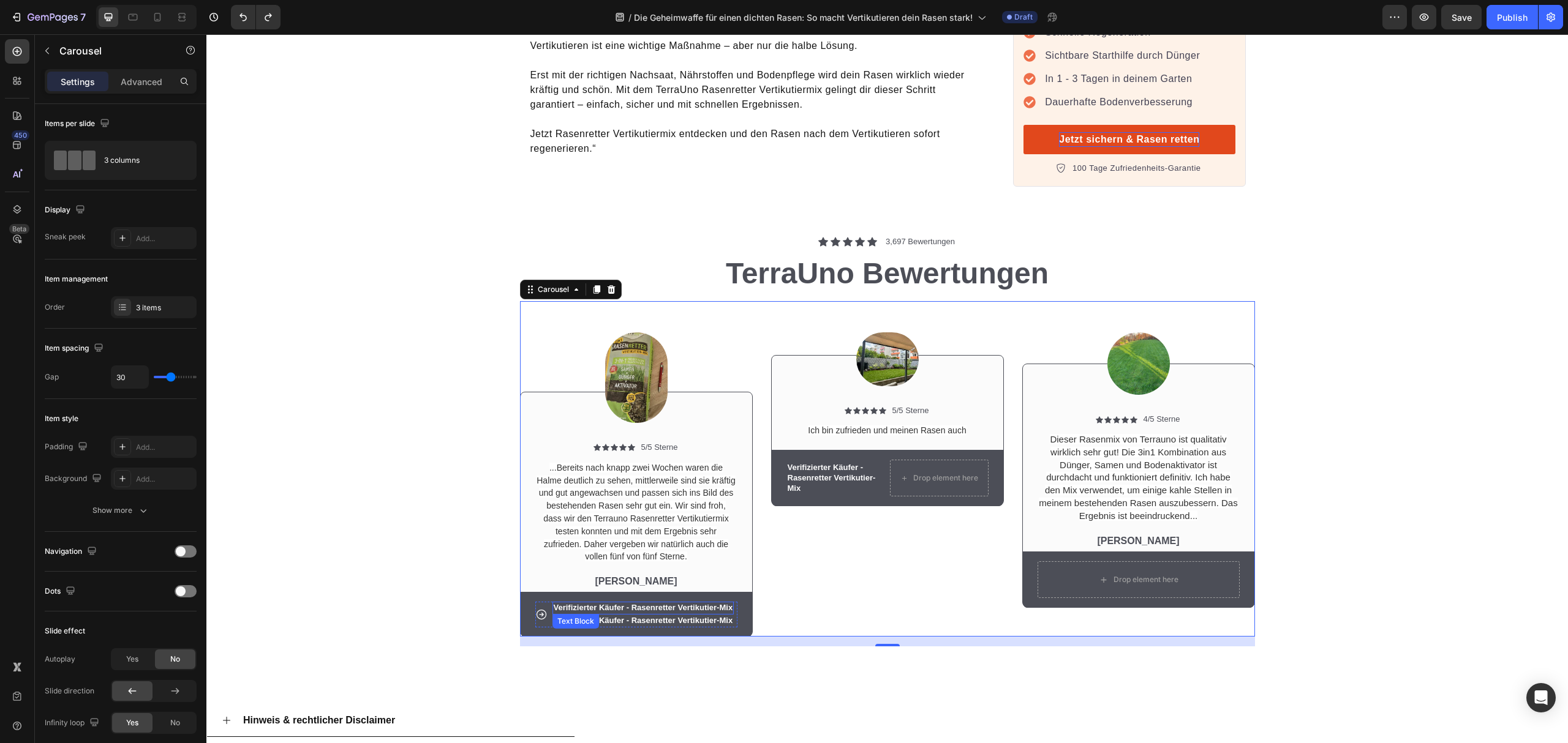
click at [581, 603] on p "Verifizierter Käufer - Rasenretter Vertikutier-Mix" at bounding box center [643, 608] width 180 height 10
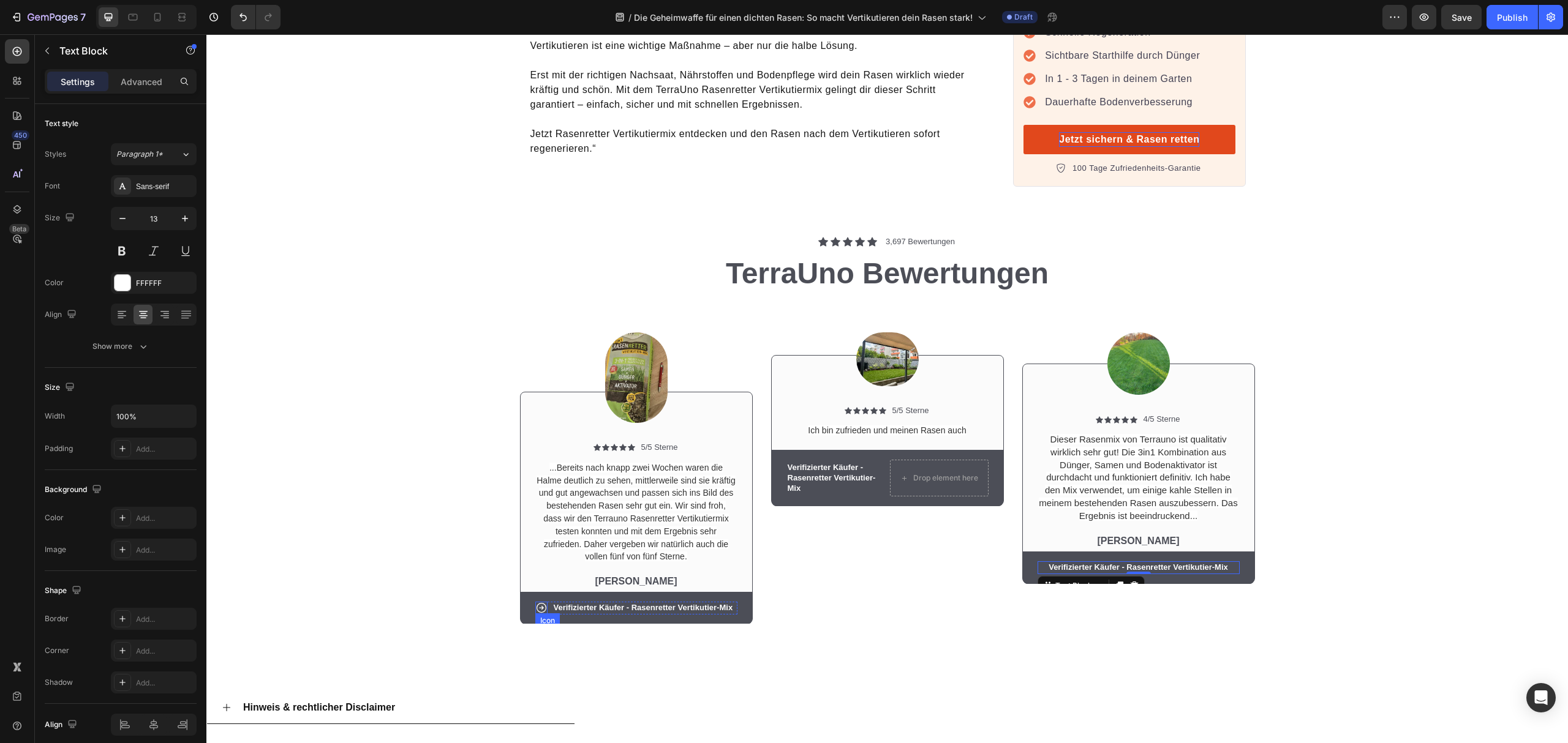
click at [536, 603] on icon at bounding box center [541, 608] width 10 height 10
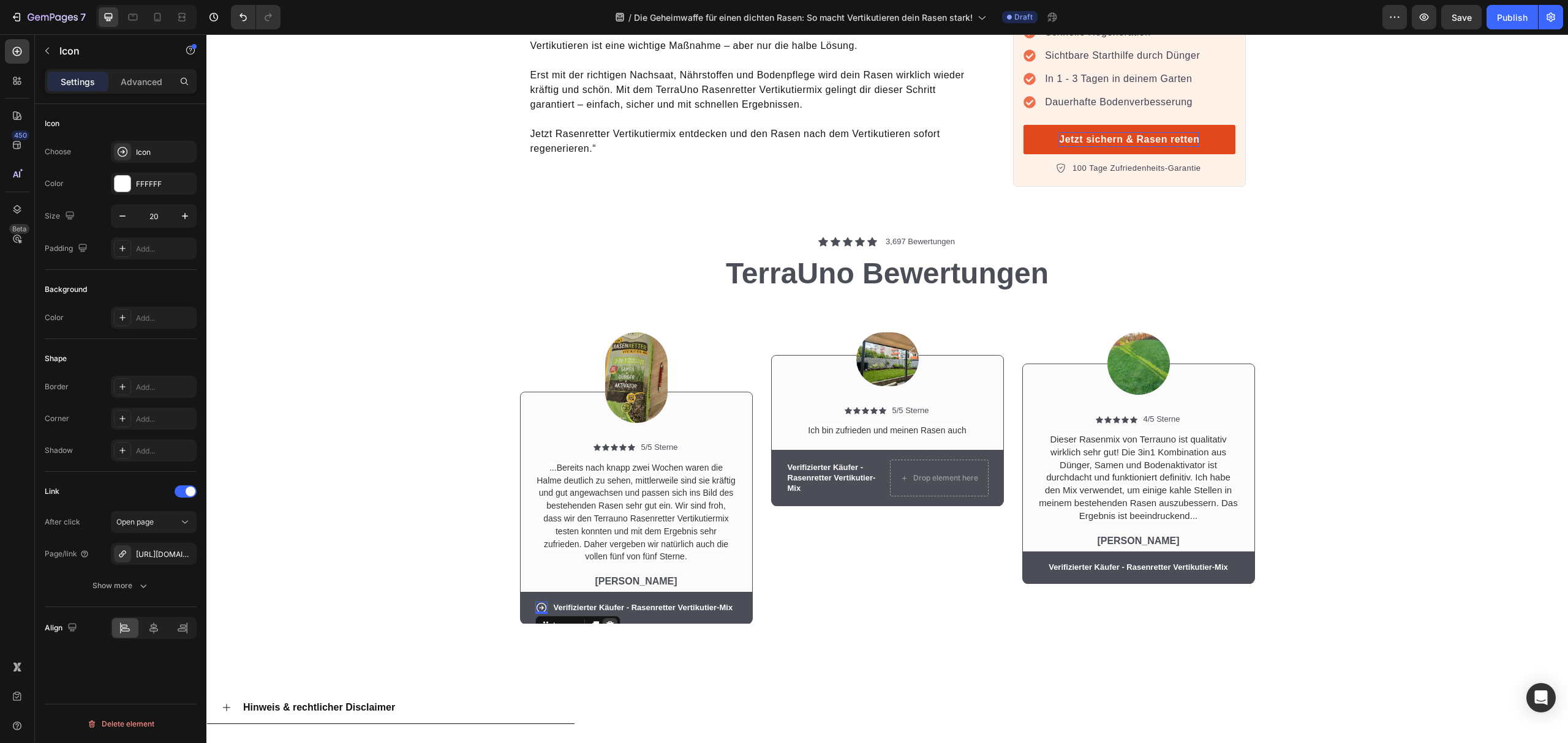
click at [607, 619] on div at bounding box center [610, 626] width 15 height 15
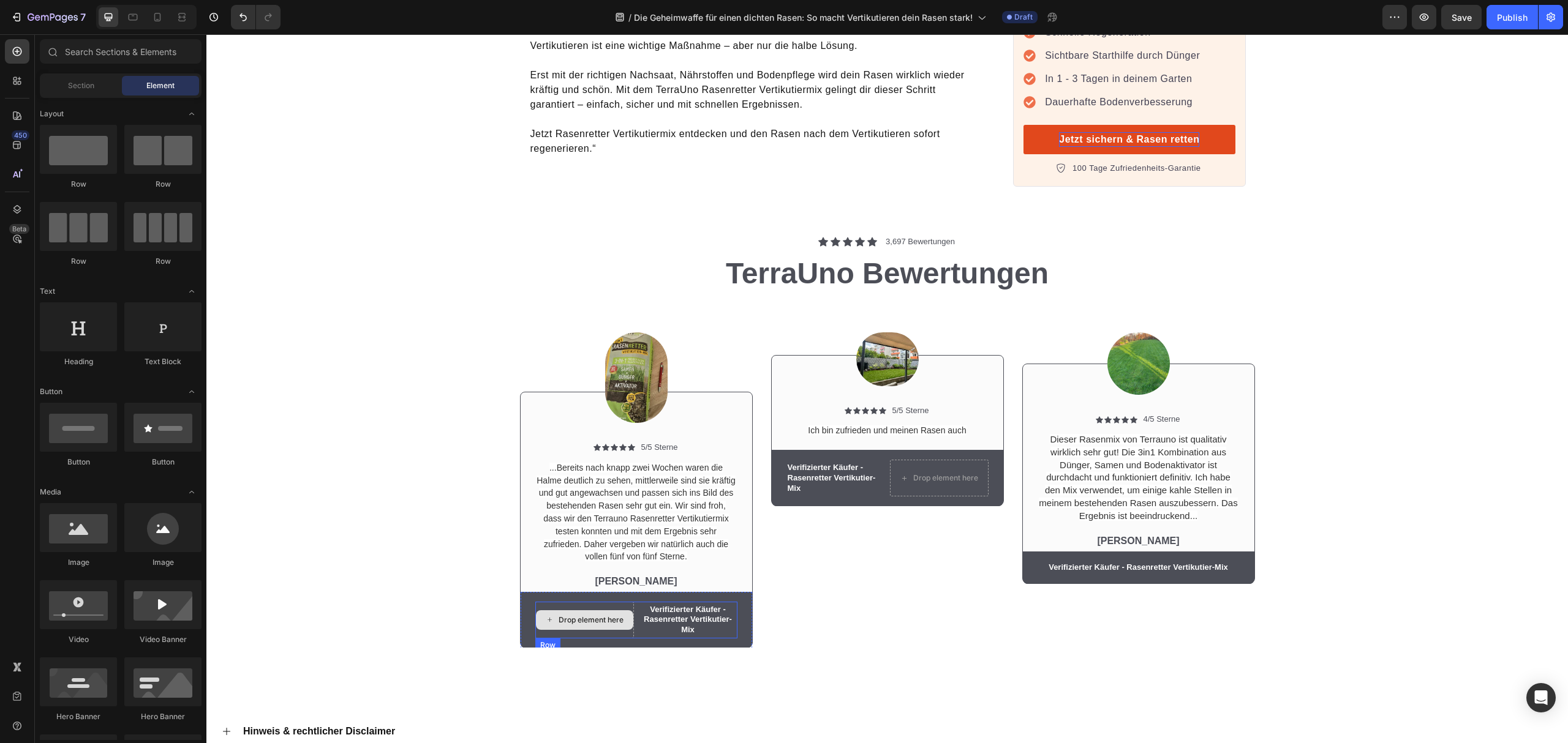
click at [561, 602] on div "Drop element here" at bounding box center [584, 620] width 99 height 37
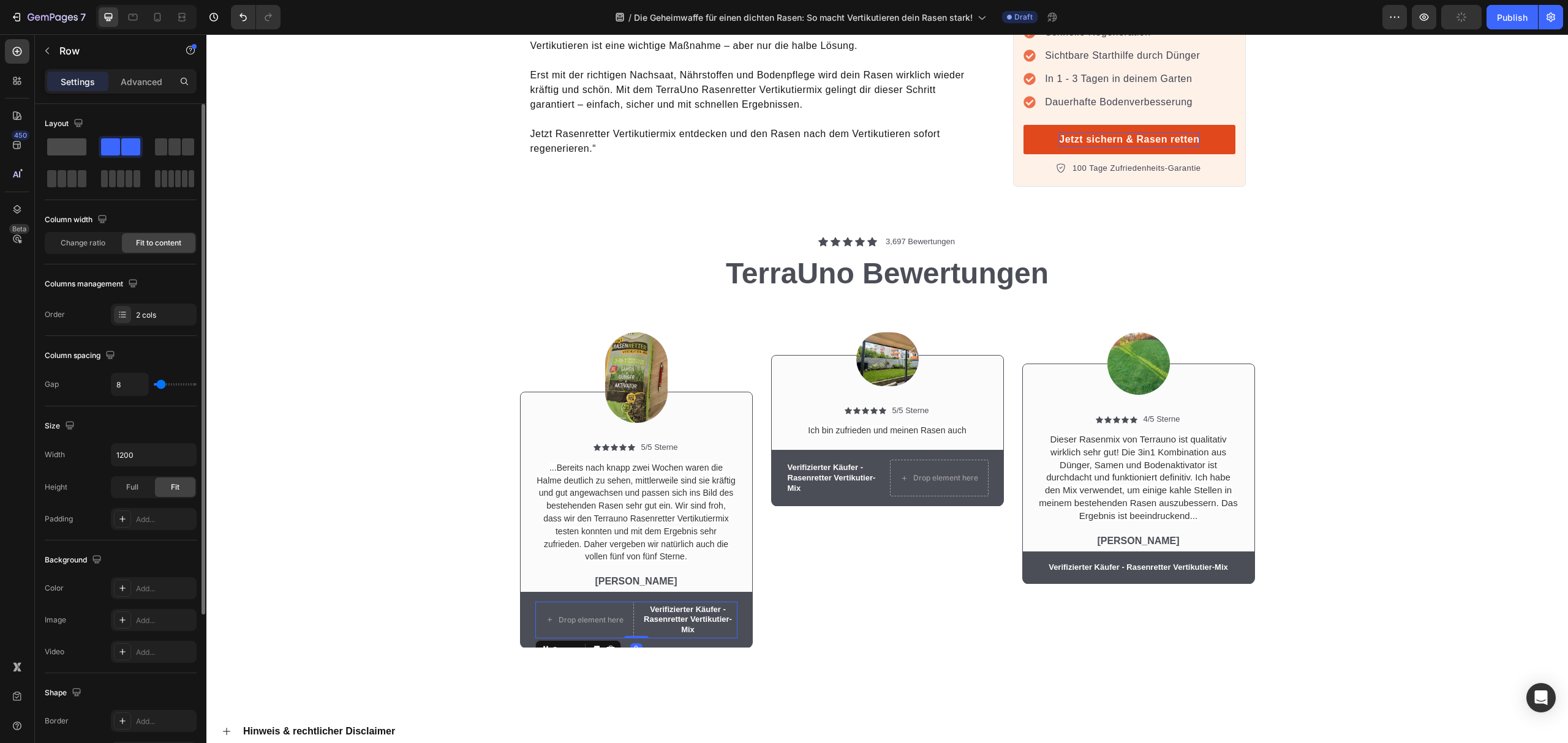
click at [59, 142] on span at bounding box center [67, 147] width 39 height 17
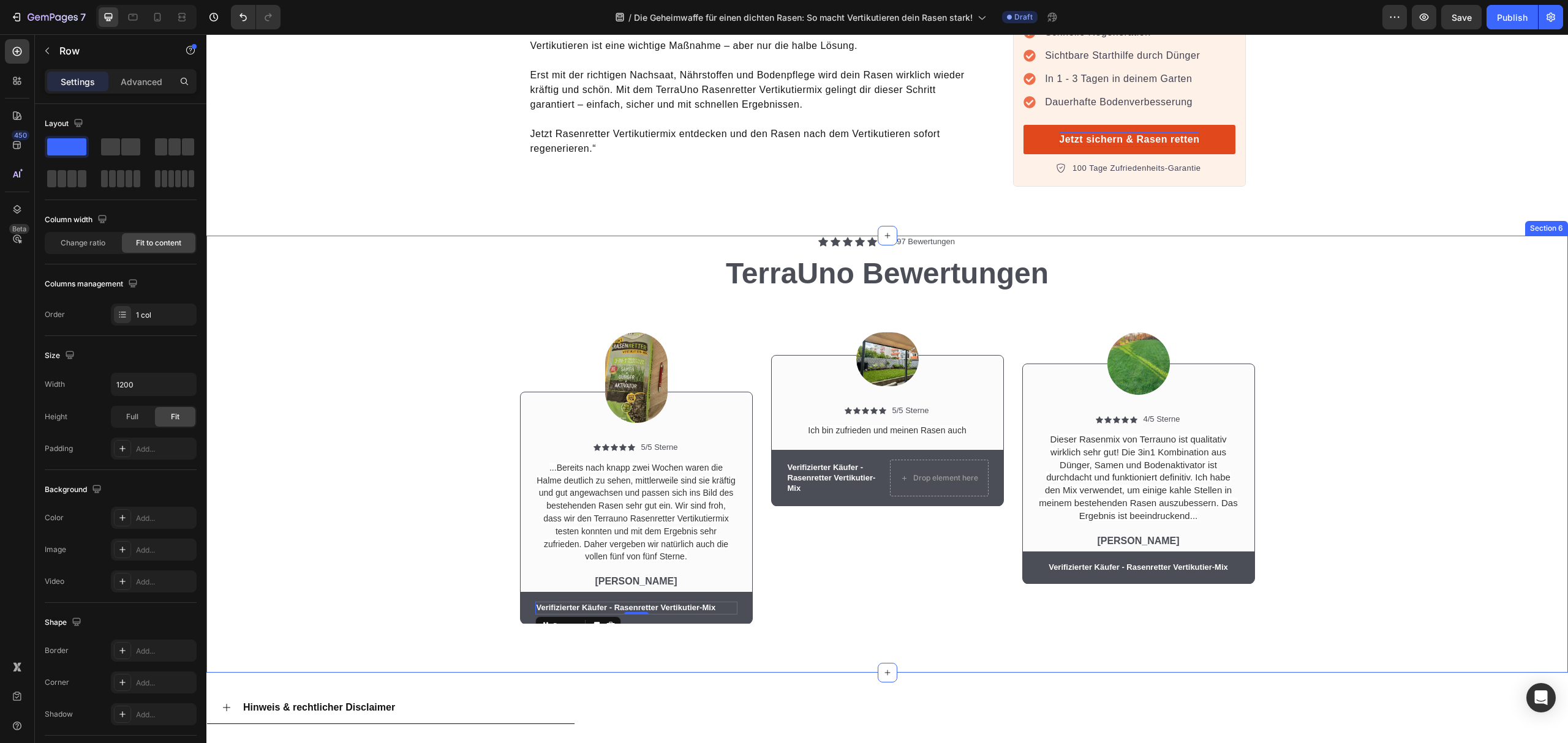
click at [881, 557] on div "Image Icon Icon Icon Icon Icon Icon List 5/5 Sterne Text Block Row Ich bin zufr…" at bounding box center [888, 463] width 233 height 323
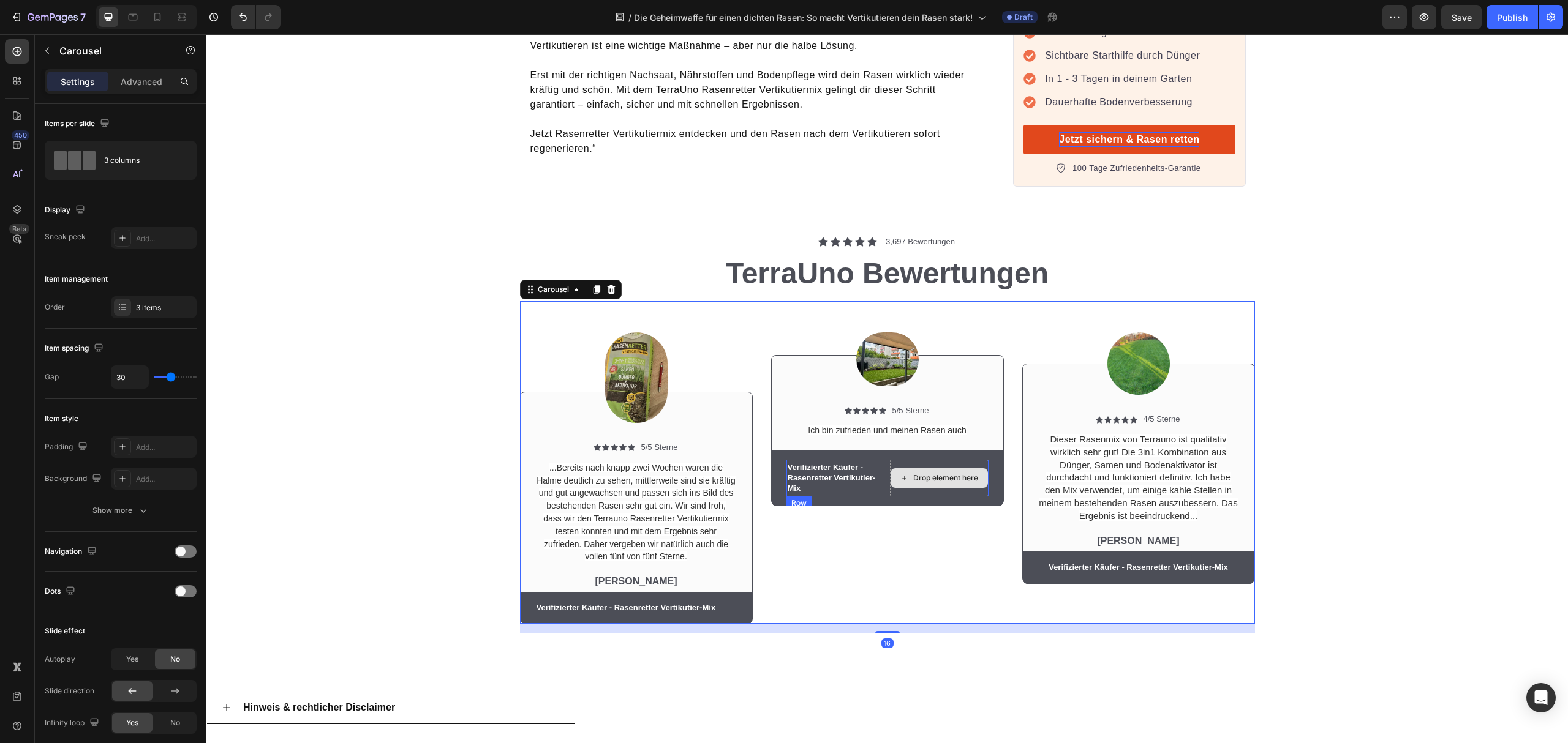
click at [936, 463] on div "Drop element here" at bounding box center [940, 478] width 99 height 37
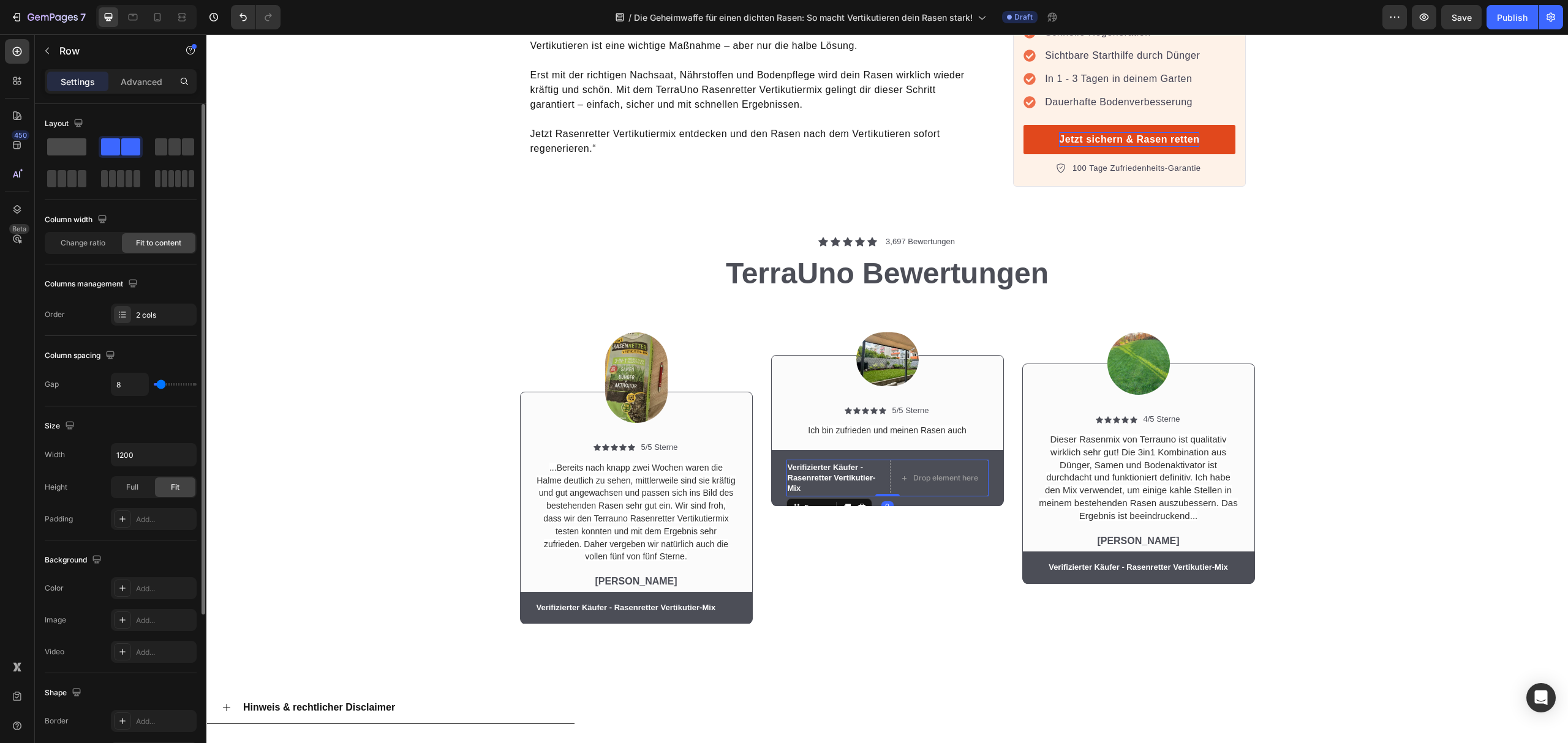
click at [77, 145] on span at bounding box center [67, 147] width 39 height 17
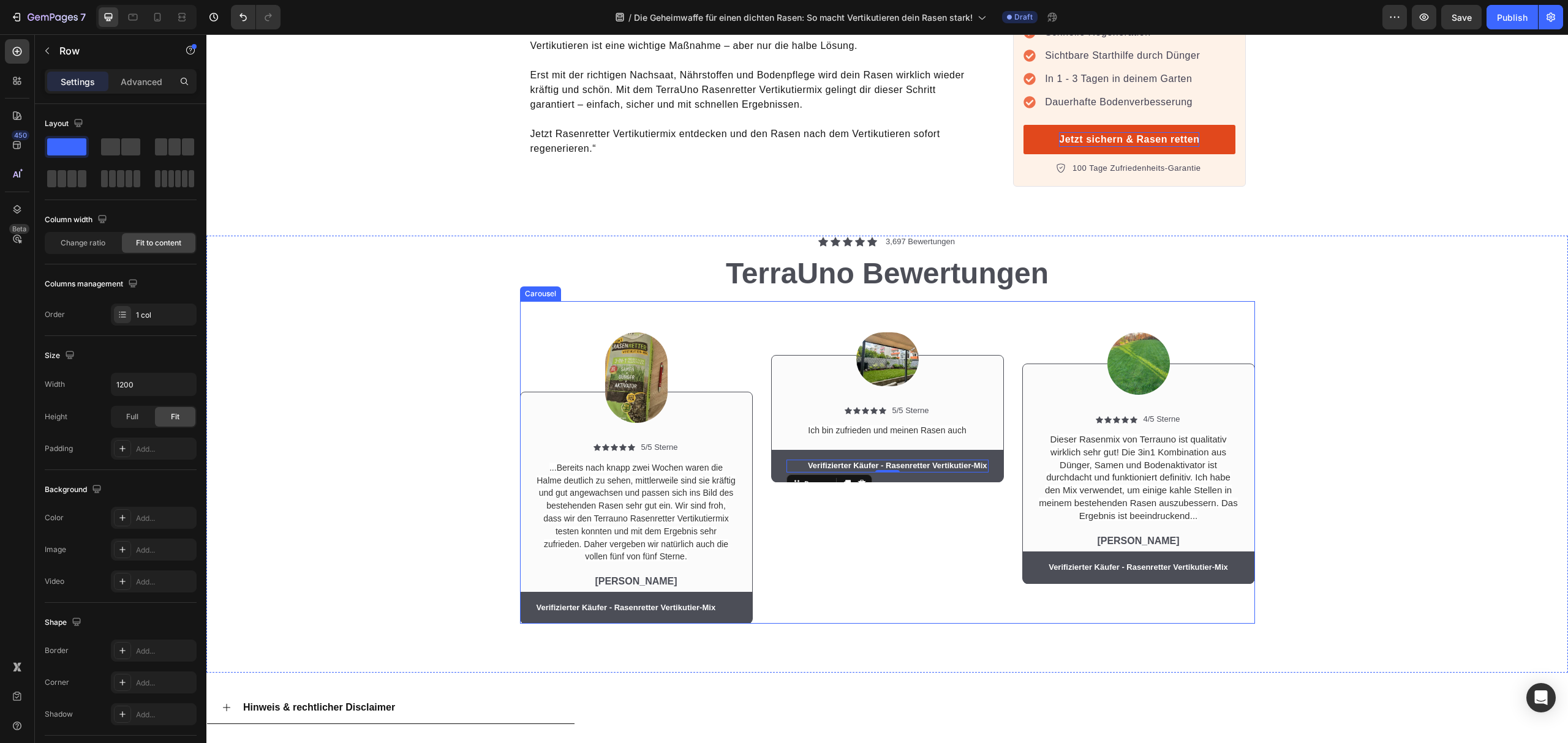
click at [961, 517] on div "Image Icon Icon Icon Icon Icon Icon List 5/5 Sterne Text Block Row Ich bin zufr…" at bounding box center [888, 463] width 233 height 323
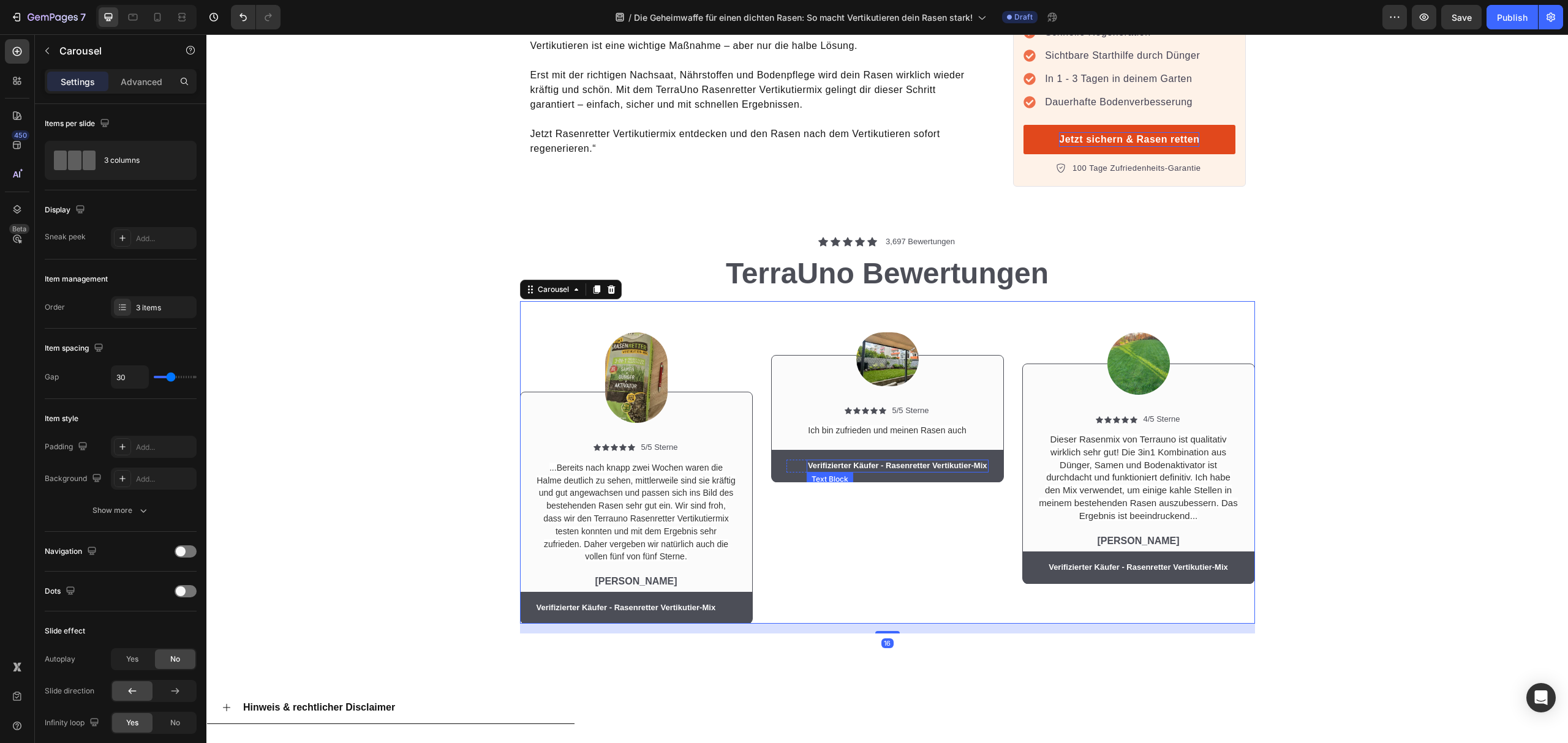
click at [876, 461] on p "Verifizierter Käufer - Rasenretter Vertikutier-Mix" at bounding box center [898, 466] width 180 height 10
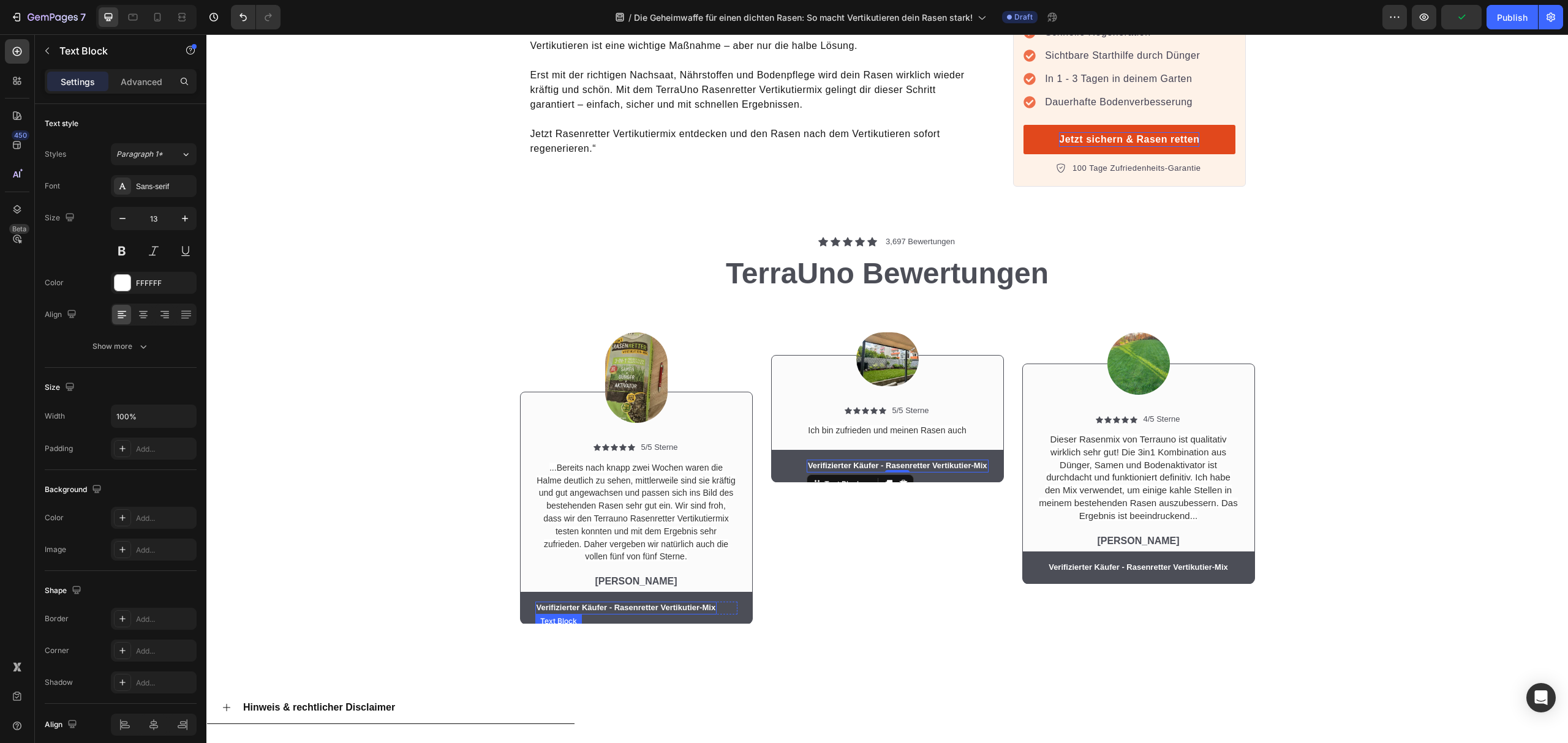
click at [640, 603] on p "Verifizierter Käufer - Rasenretter Vertikutier-Mix" at bounding box center [626, 608] width 180 height 10
click at [126, 317] on icon at bounding box center [121, 314] width 12 height 12
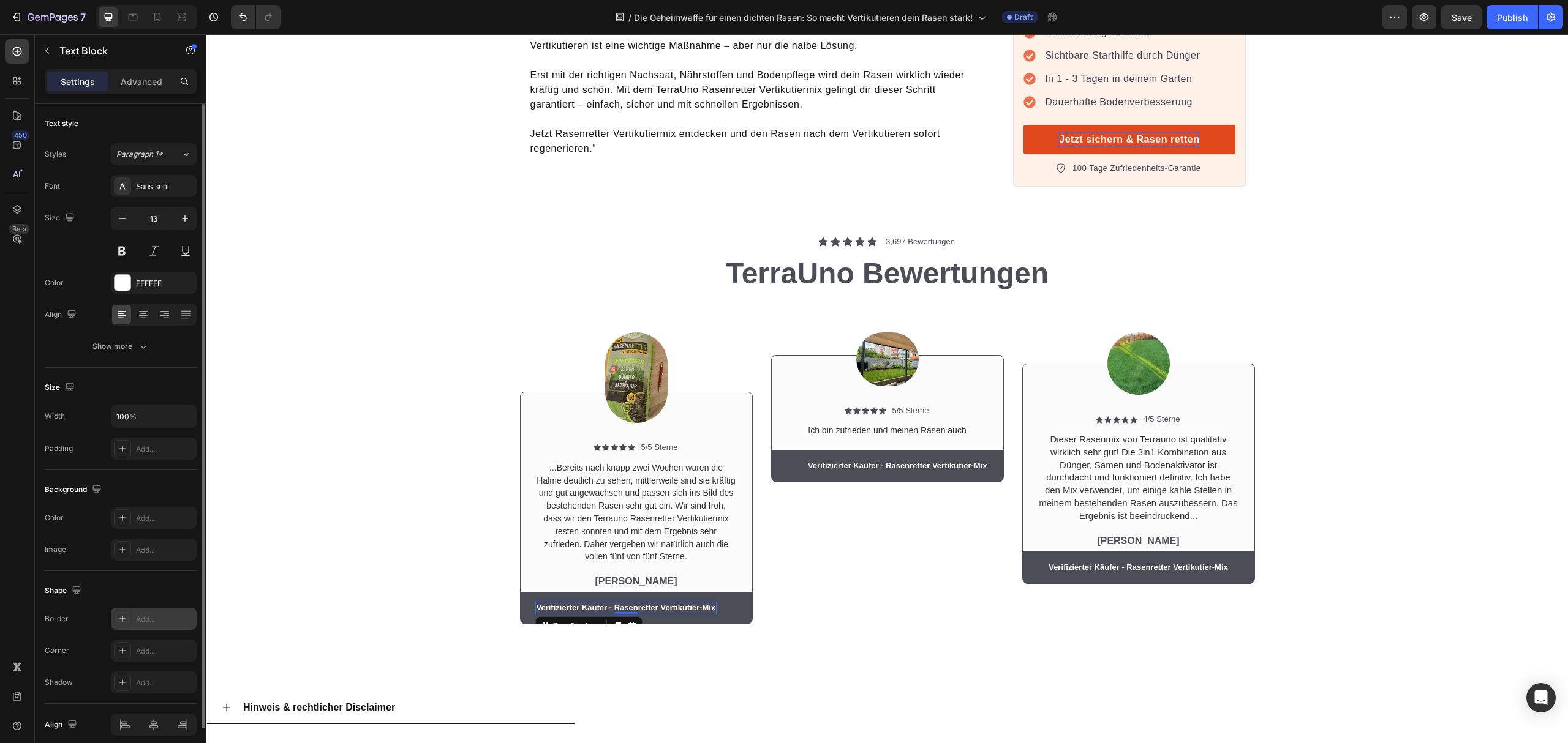
scroll to position [53, 0]
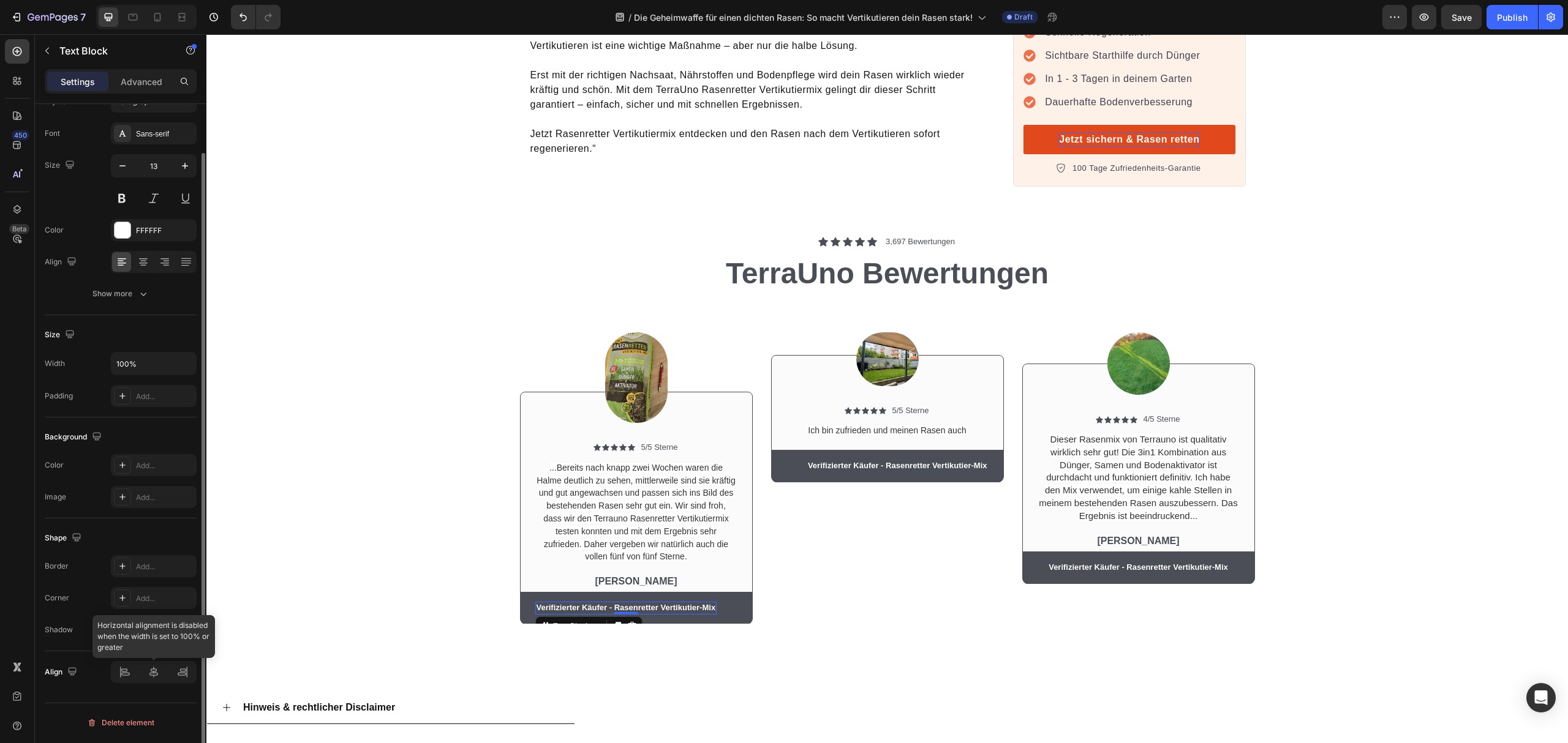
click at [130, 674] on div at bounding box center [153, 672] width 86 height 22
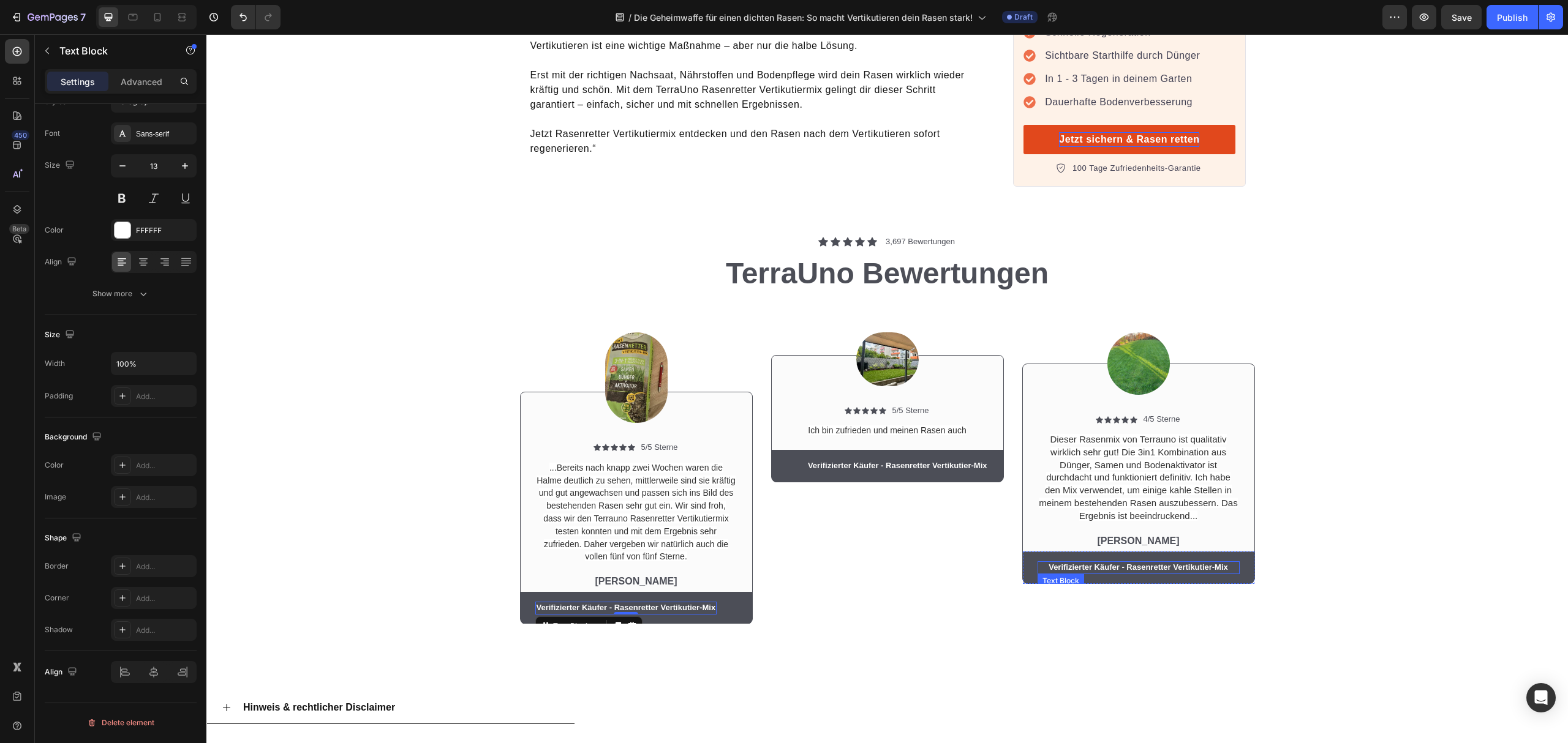
click at [1084, 562] on p "Verifizierter Käufer - Rasenretter Vertikutier-Mix" at bounding box center [1139, 567] width 200 height 10
click at [116, 260] on icon at bounding box center [121, 261] width 12 height 12
click at [839, 461] on p "Verifizierter Käufer - Rasenretter Vertikutier-Mix" at bounding box center [898, 466] width 180 height 10
click at [786, 460] on div "Verifizierter Käufer - Rasenretter Vertikutier-Mix Text Block 0 Row" at bounding box center [887, 466] width 202 height 13
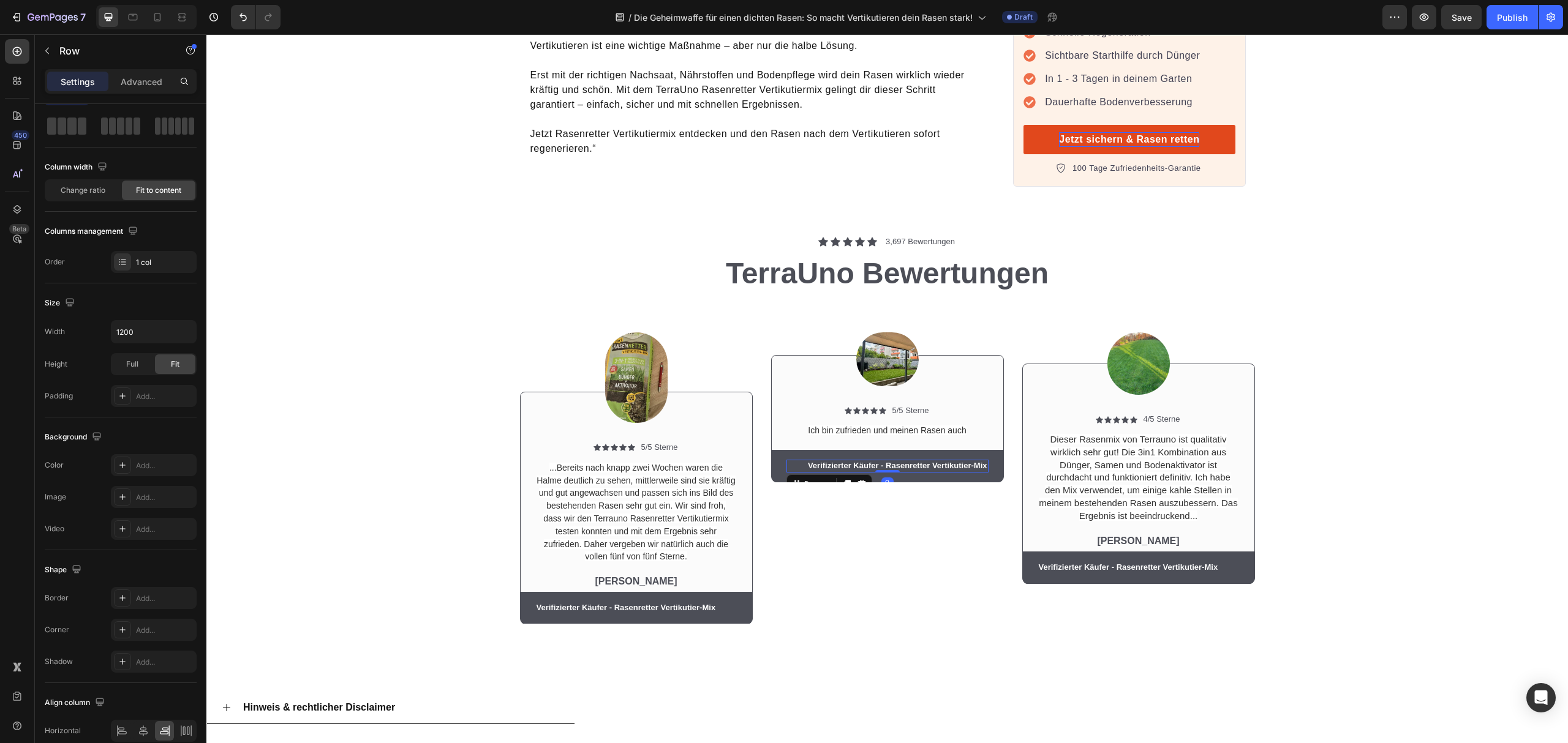
scroll to position [0, 0]
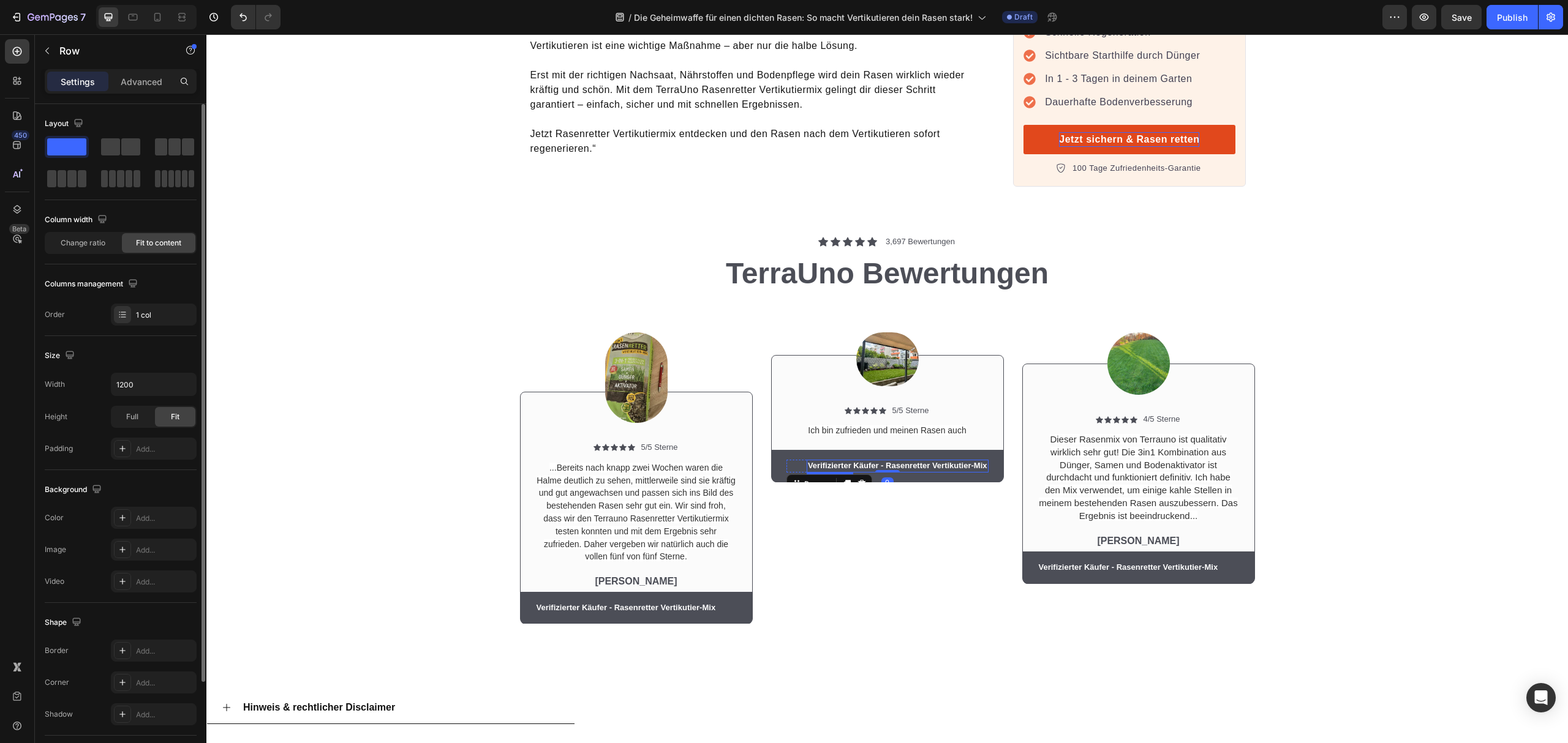
click at [810, 461] on p "Verifizierter Käufer - Rasenretter Vertikutier-Mix" at bounding box center [898, 466] width 180 height 10
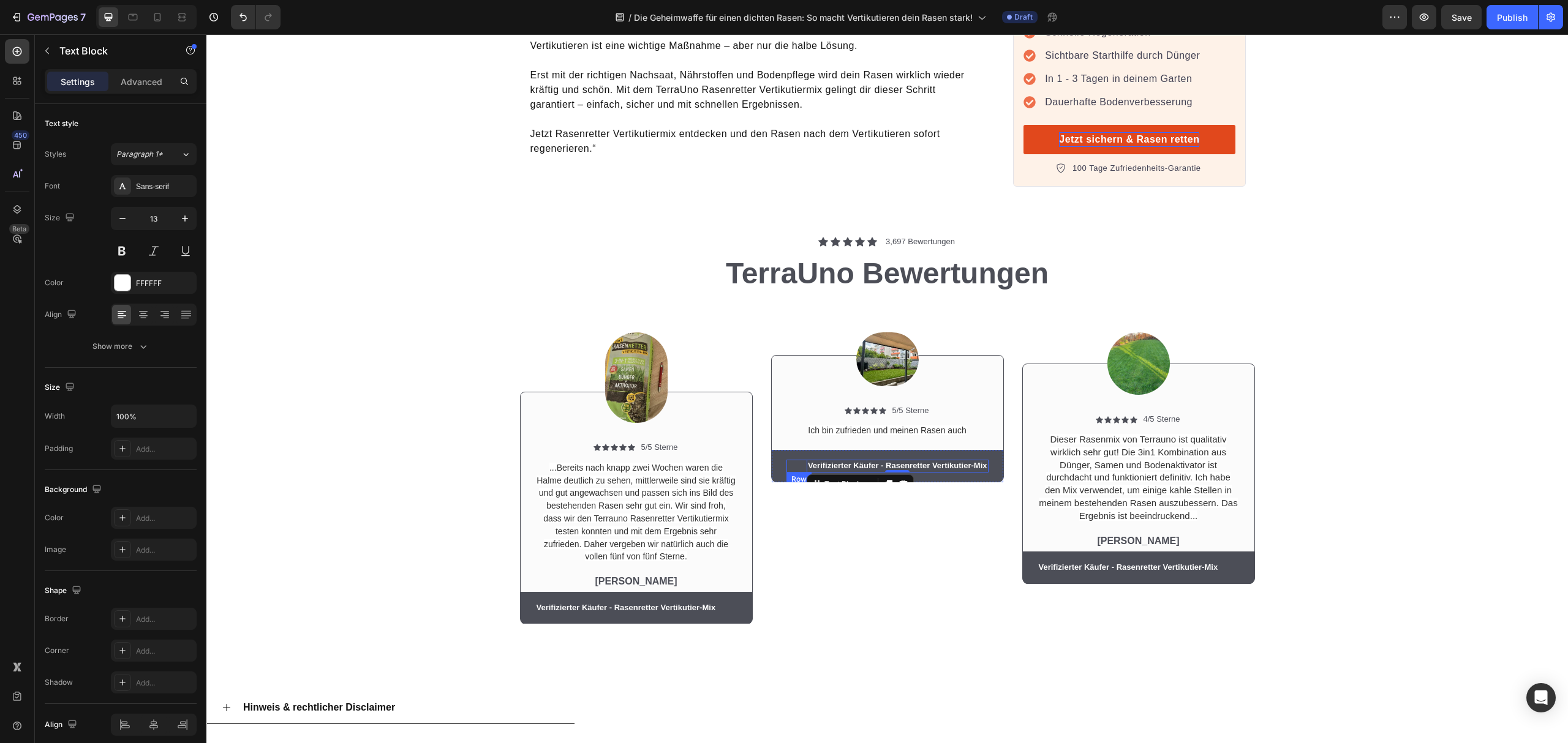
click at [786, 460] on div "Verifizierter Käufer - Rasenretter Vertikutier-Mix Text Block 0 Row" at bounding box center [887, 466] width 202 height 13
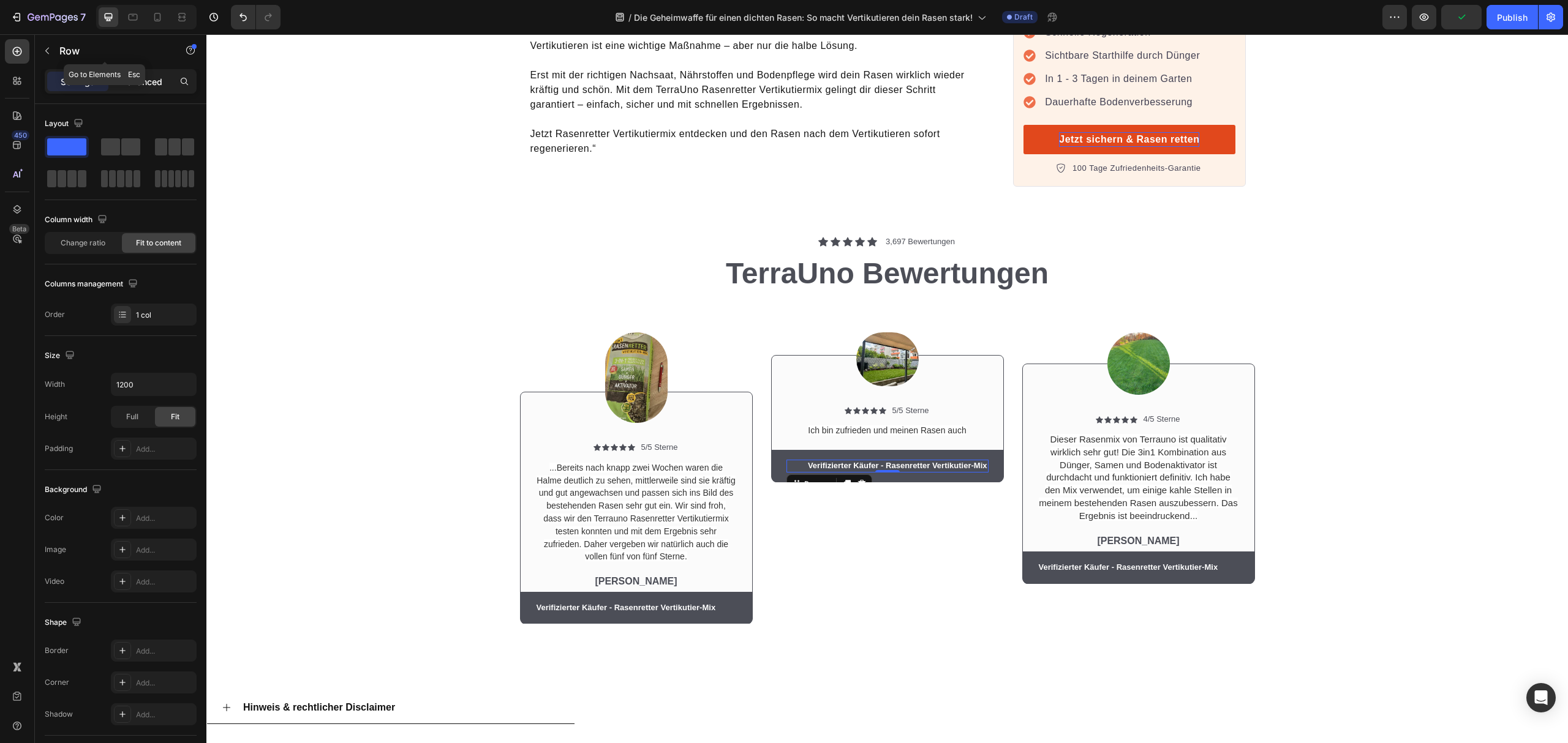
drag, startPoint x: 133, startPoint y: 62, endPoint x: 140, endPoint y: 79, distance: 18.4
click at [137, 74] on div "Sections(18) Elements(83) Section Element Hero Section Product Detail Brands Tr…" at bounding box center [121, 389] width 172 height 709
click at [141, 81] on p "Advanced" at bounding box center [142, 82] width 42 height 13
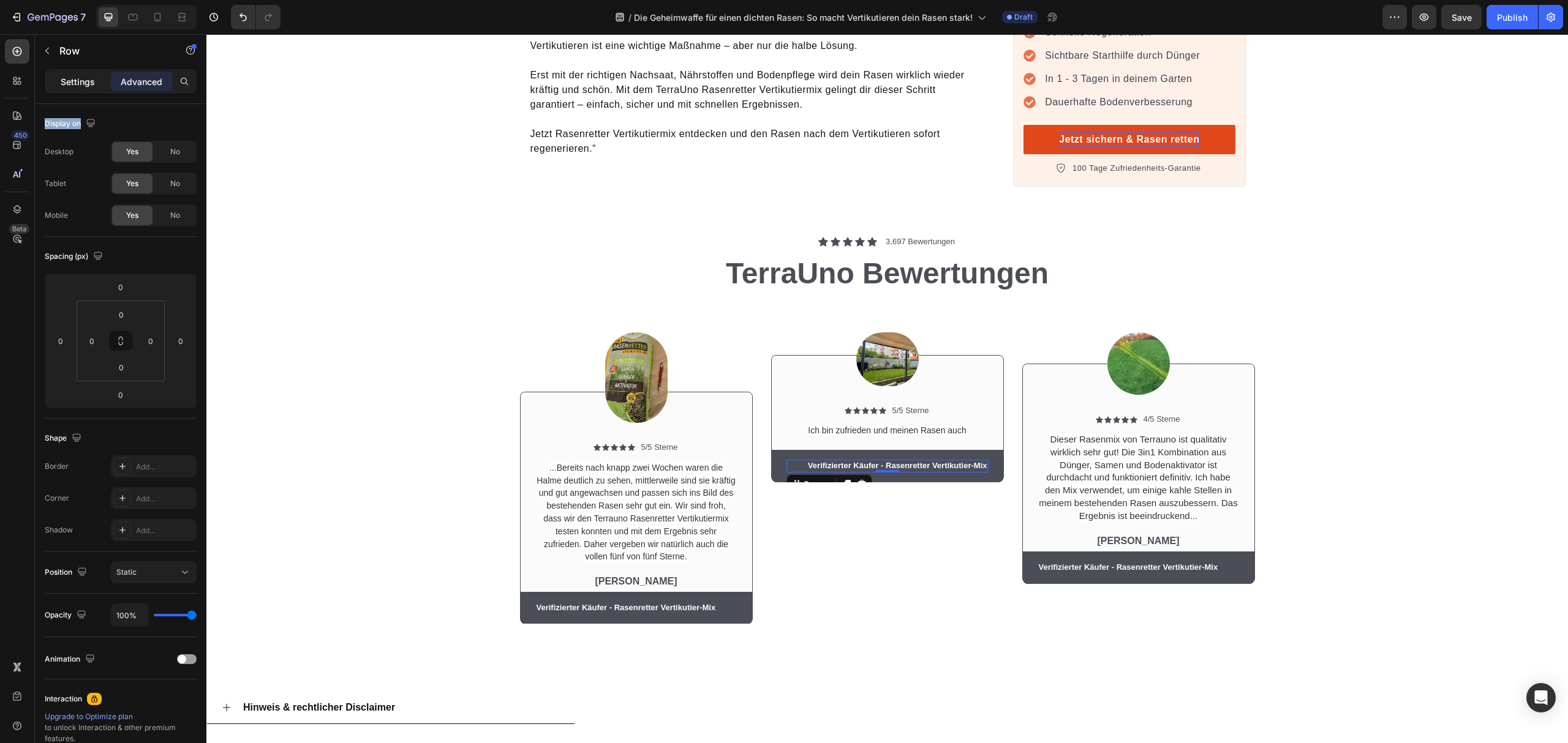
click at [87, 83] on p "Settings" at bounding box center [78, 82] width 35 height 13
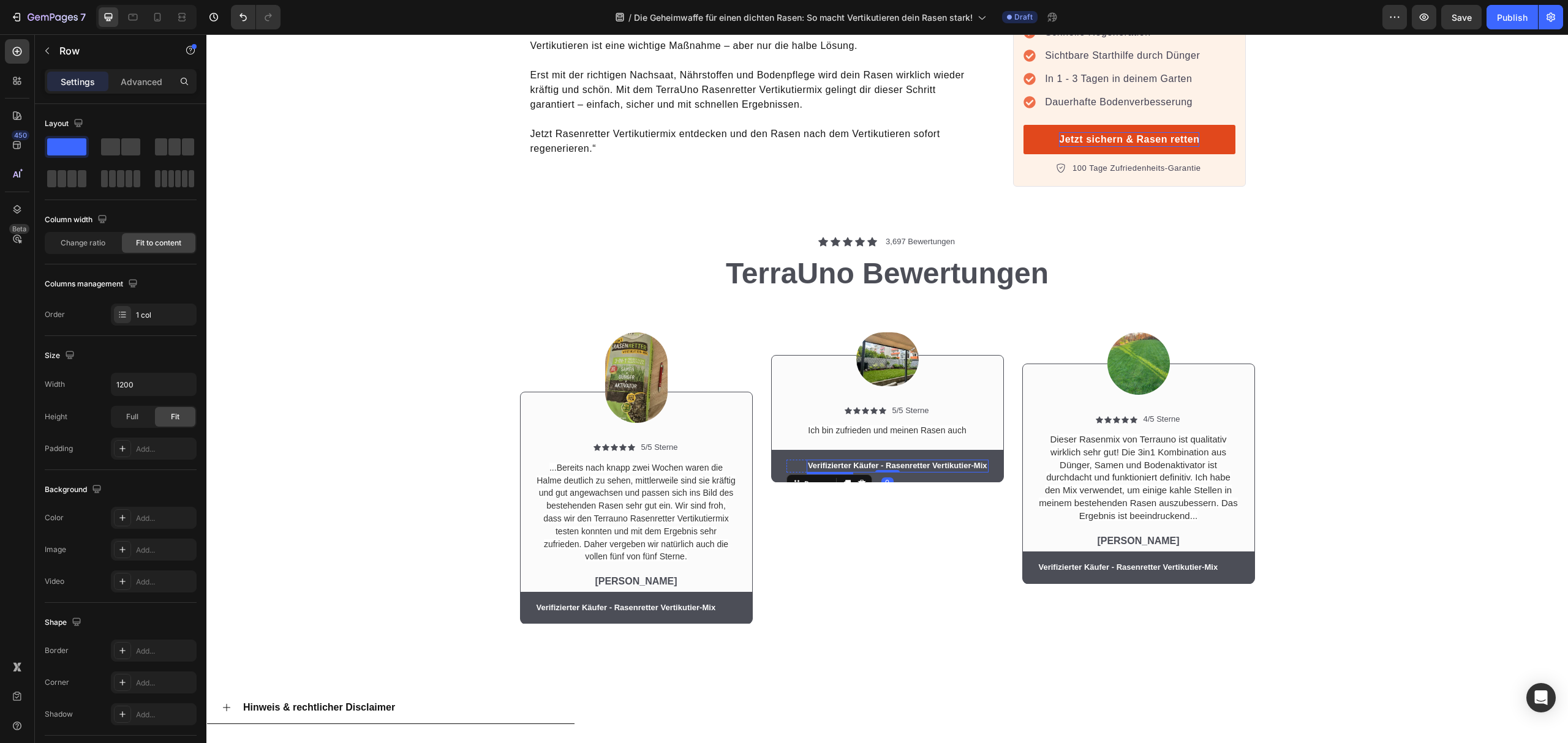
click at [808, 461] on p "Verifizierter Käufer - Rasenretter Vertikutier-Mix" at bounding box center [898, 466] width 180 height 10
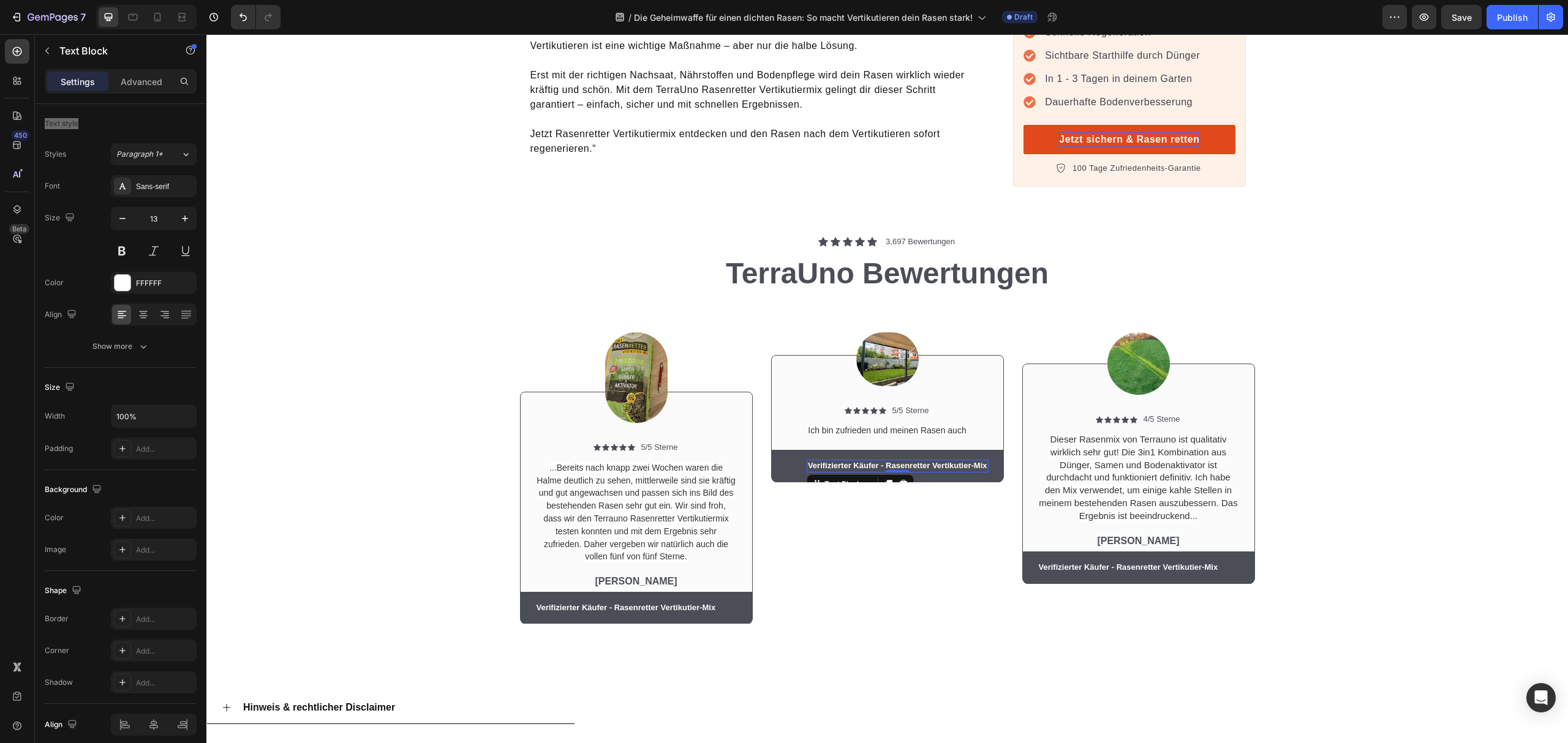
click at [787, 460] on div "Verifizierter Käufer - Rasenretter Vertikutier-Mix Text Block 0 Row" at bounding box center [887, 466] width 202 height 13
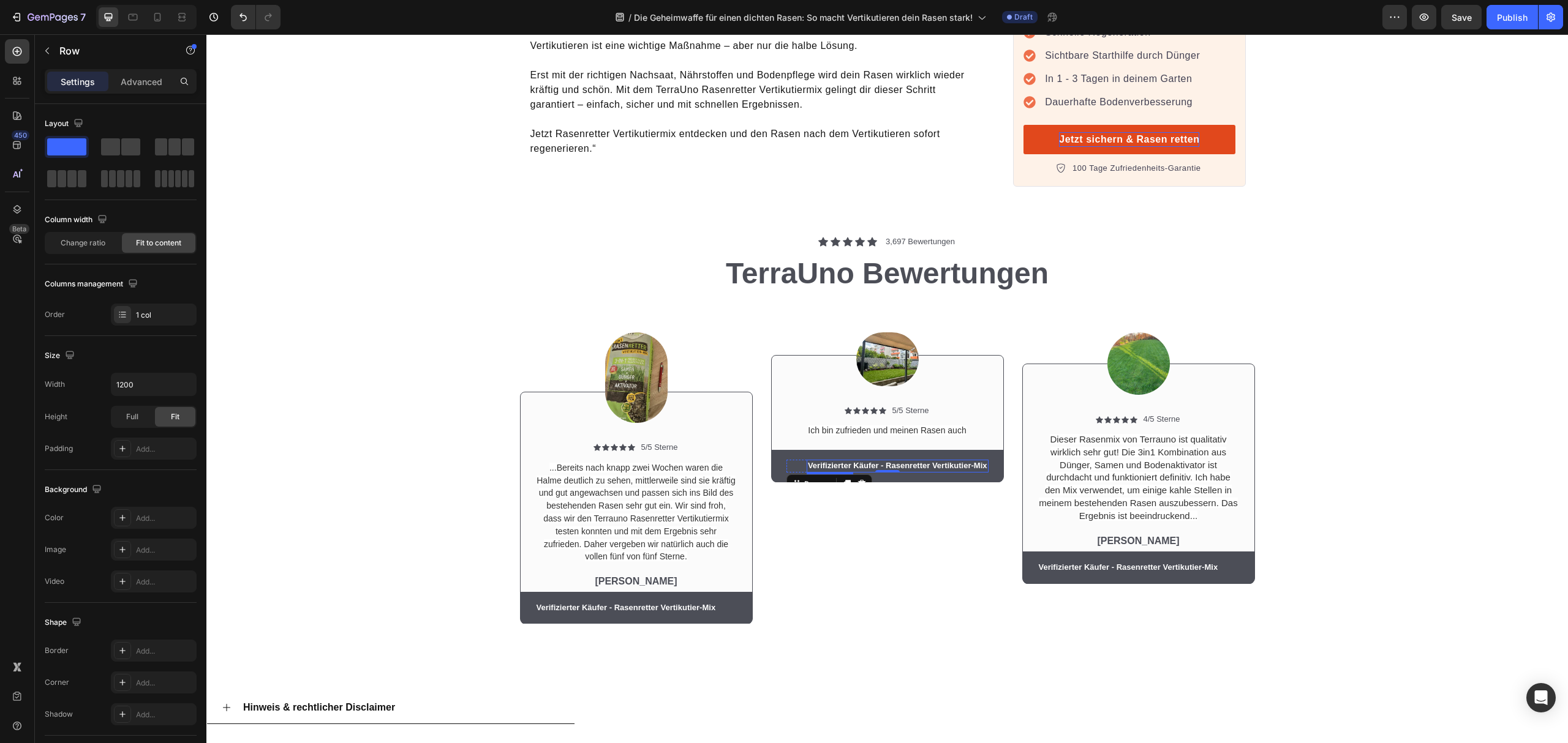
click at [827, 461] on p "Verifizierter Käufer - Rasenretter Vertikutier-Mix" at bounding box center [898, 466] width 180 height 10
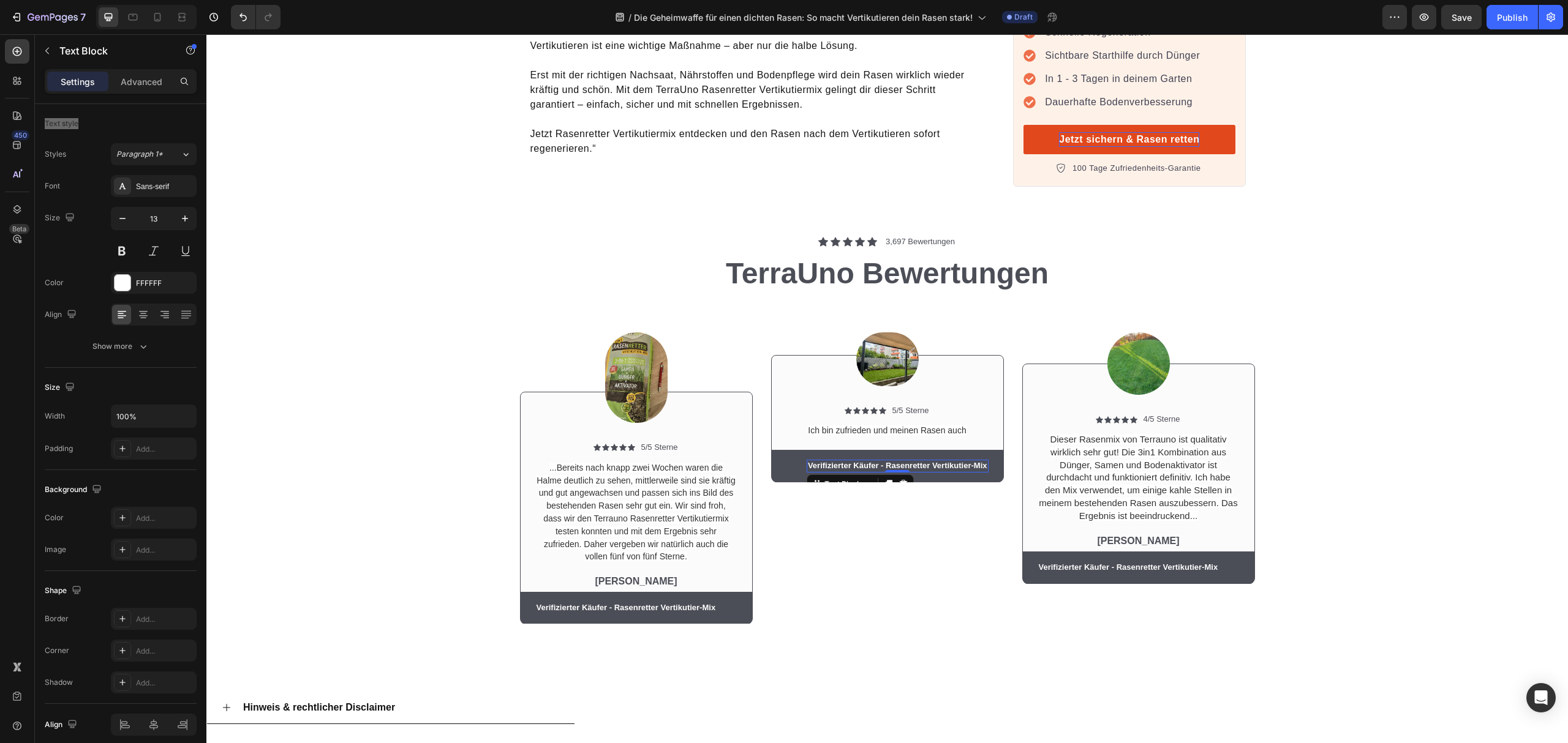
click at [786, 460] on div "Verifizierter Käufer - Rasenretter Vertikutier-Mix Text Block 0 Row" at bounding box center [887, 466] width 202 height 13
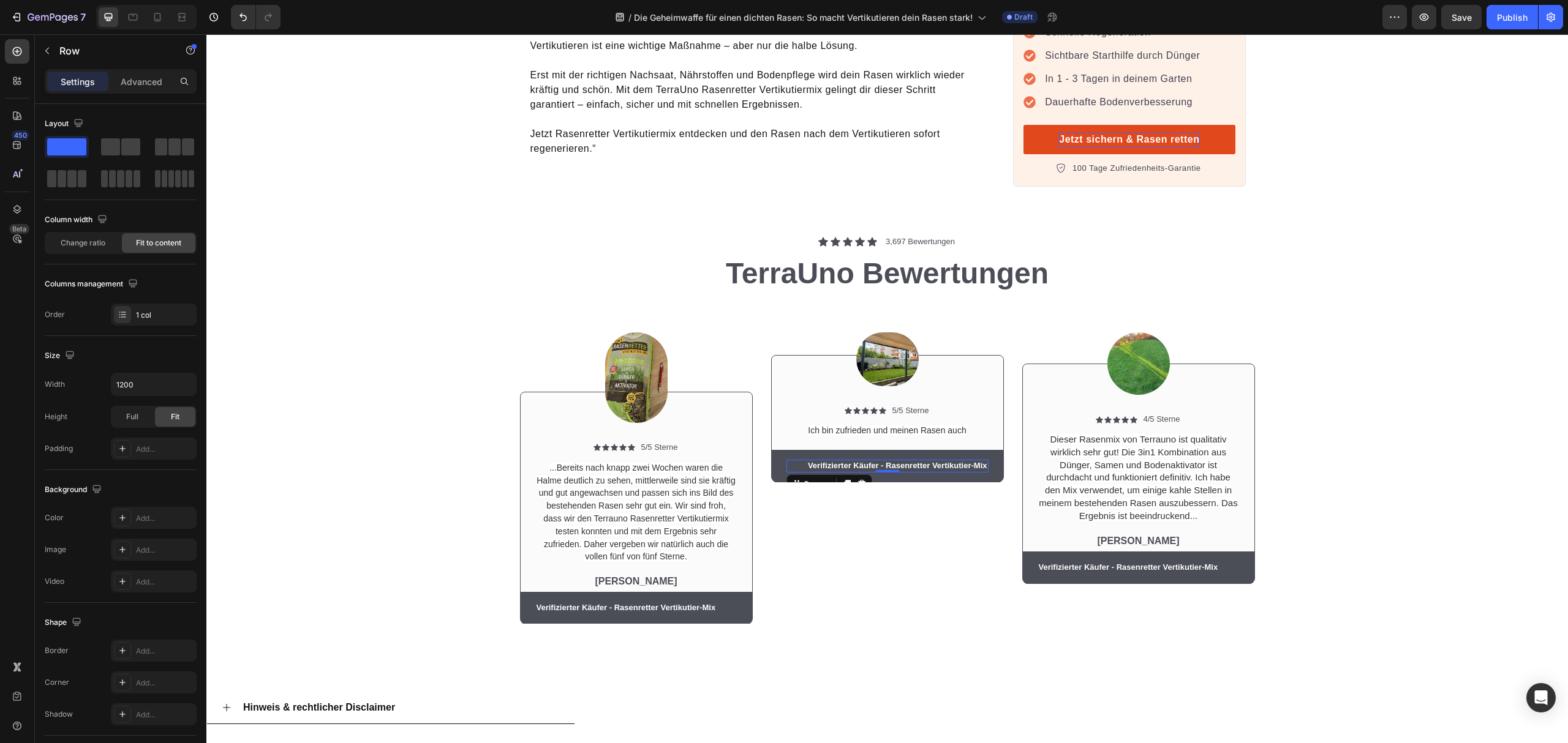
click at [824, 461] on p "Verifizierter Käufer - Rasenretter Vertikutier-Mix" at bounding box center [898, 466] width 180 height 10
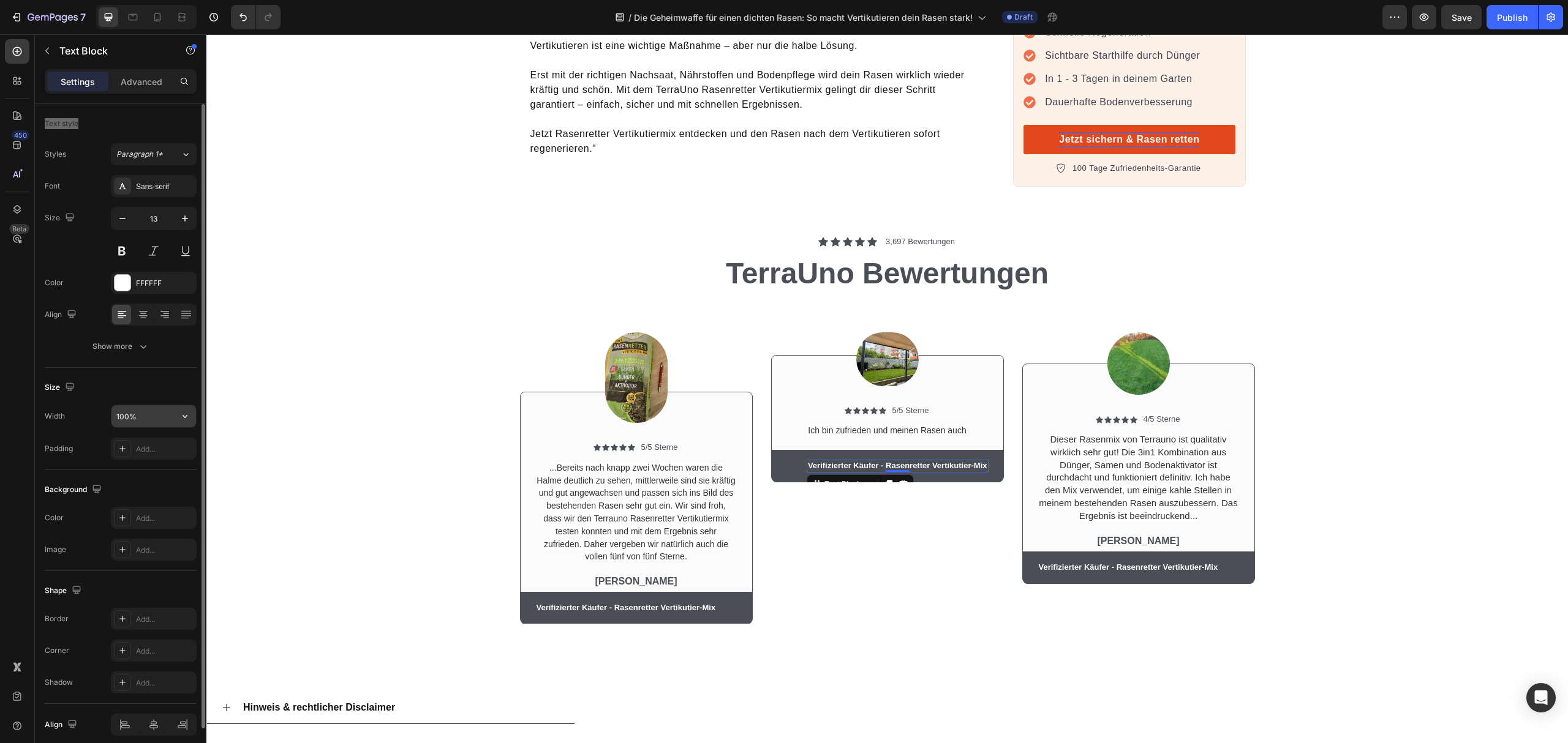
scroll to position [53, 0]
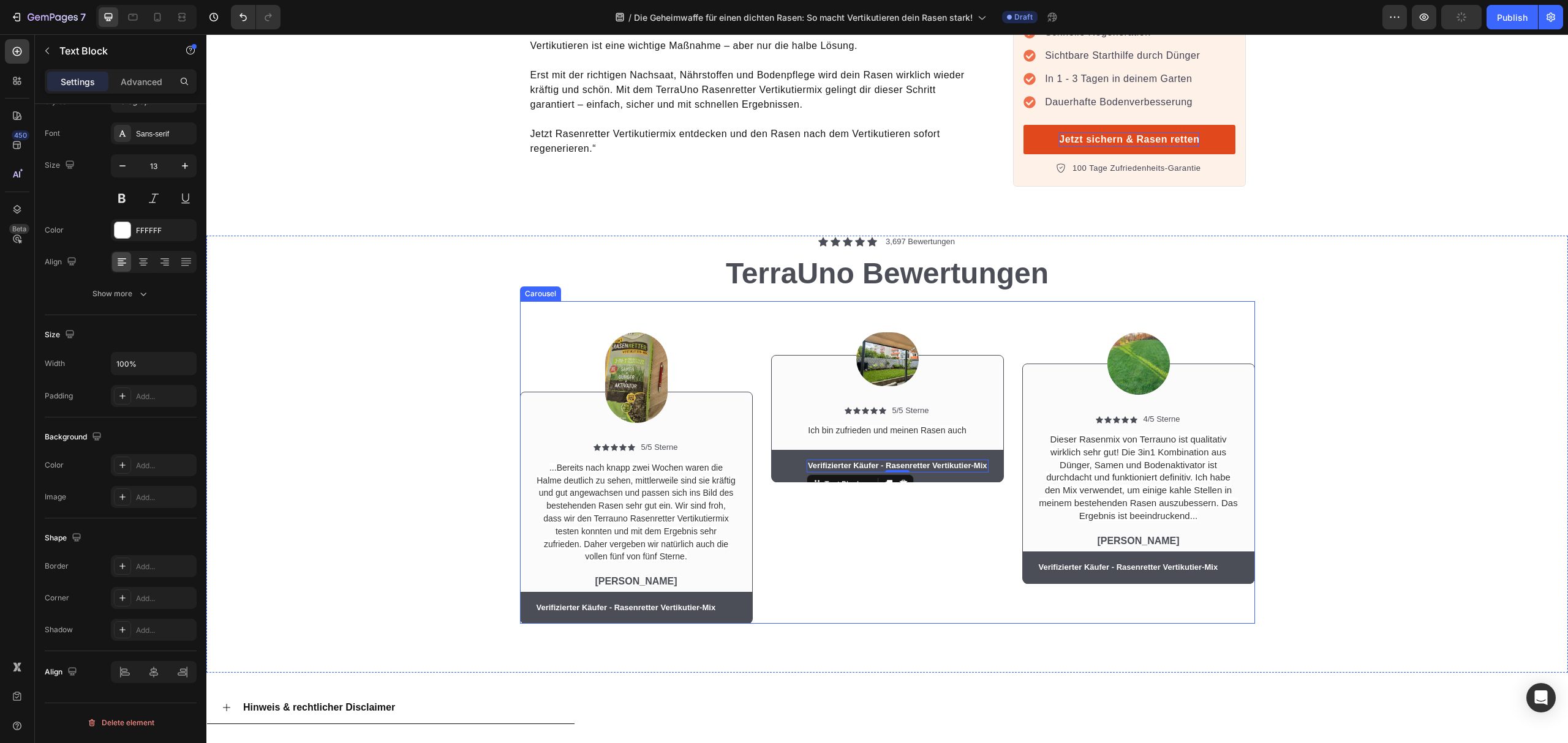
click at [882, 525] on div "Image Icon Icon Icon Icon Icon Icon List 5/5 Sterne Text Block Row Ich bin zufr…" at bounding box center [888, 463] width 233 height 323
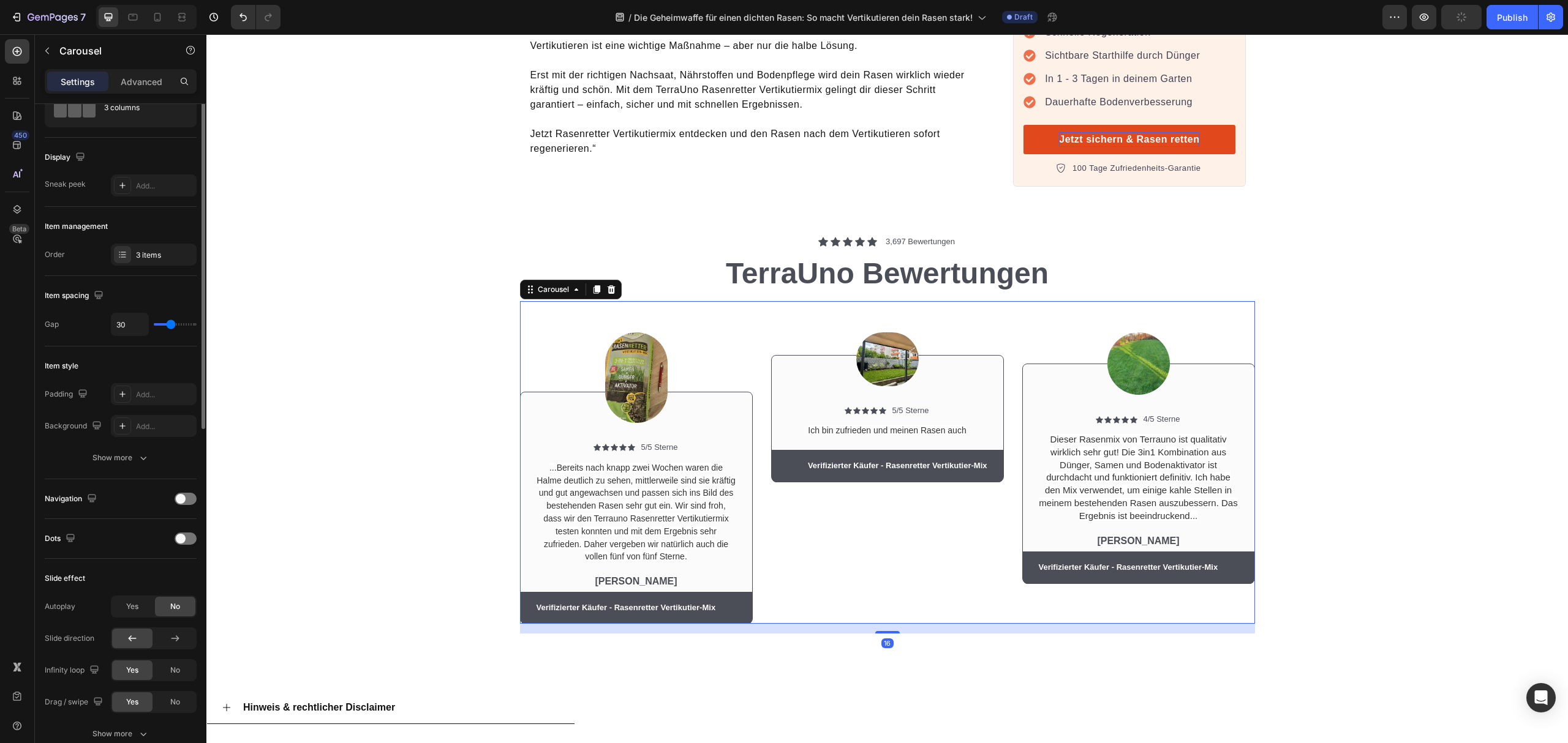
scroll to position [0, 0]
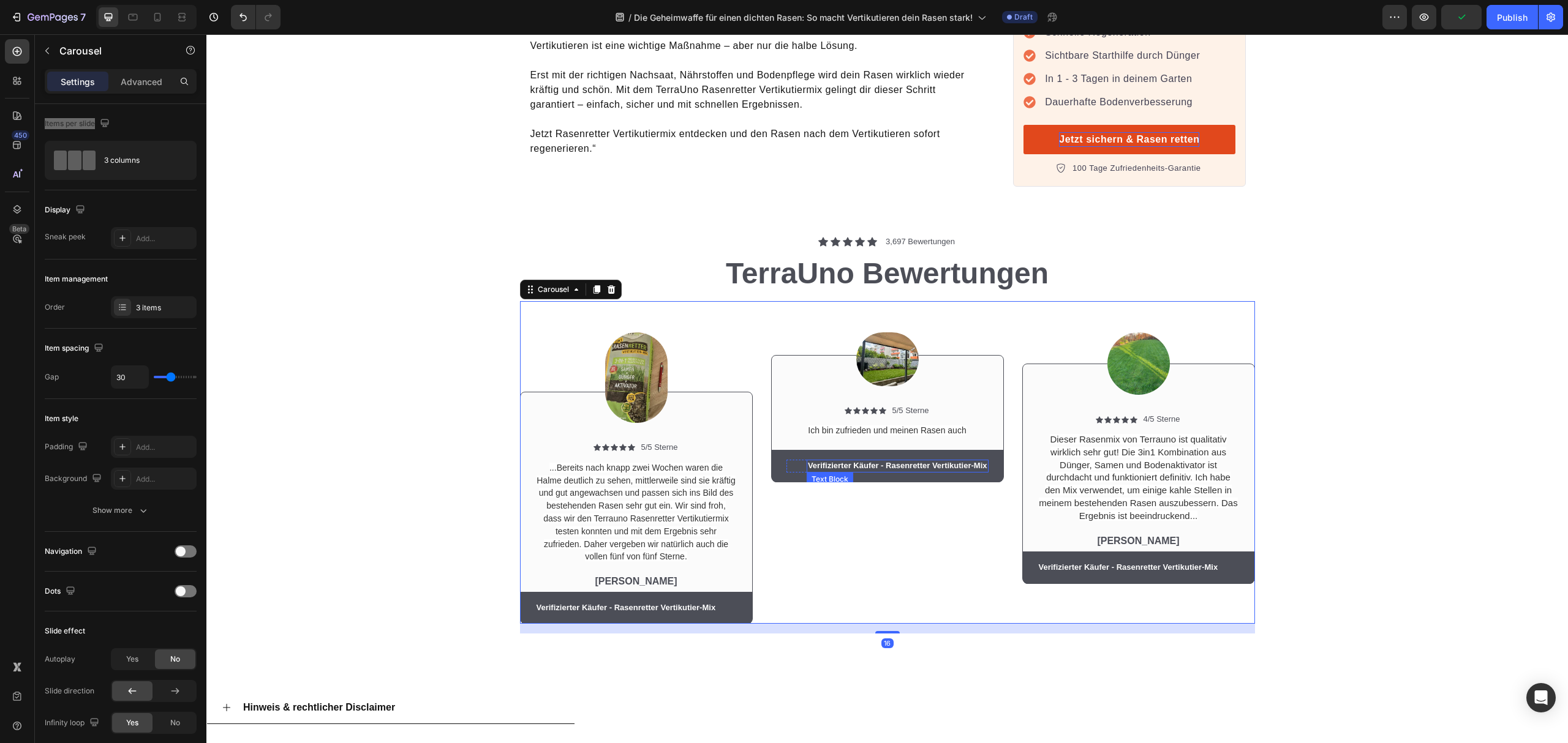
click at [886, 461] on p "Verifizierter Käufer - Rasenretter Vertikutier-Mix" at bounding box center [898, 466] width 180 height 10
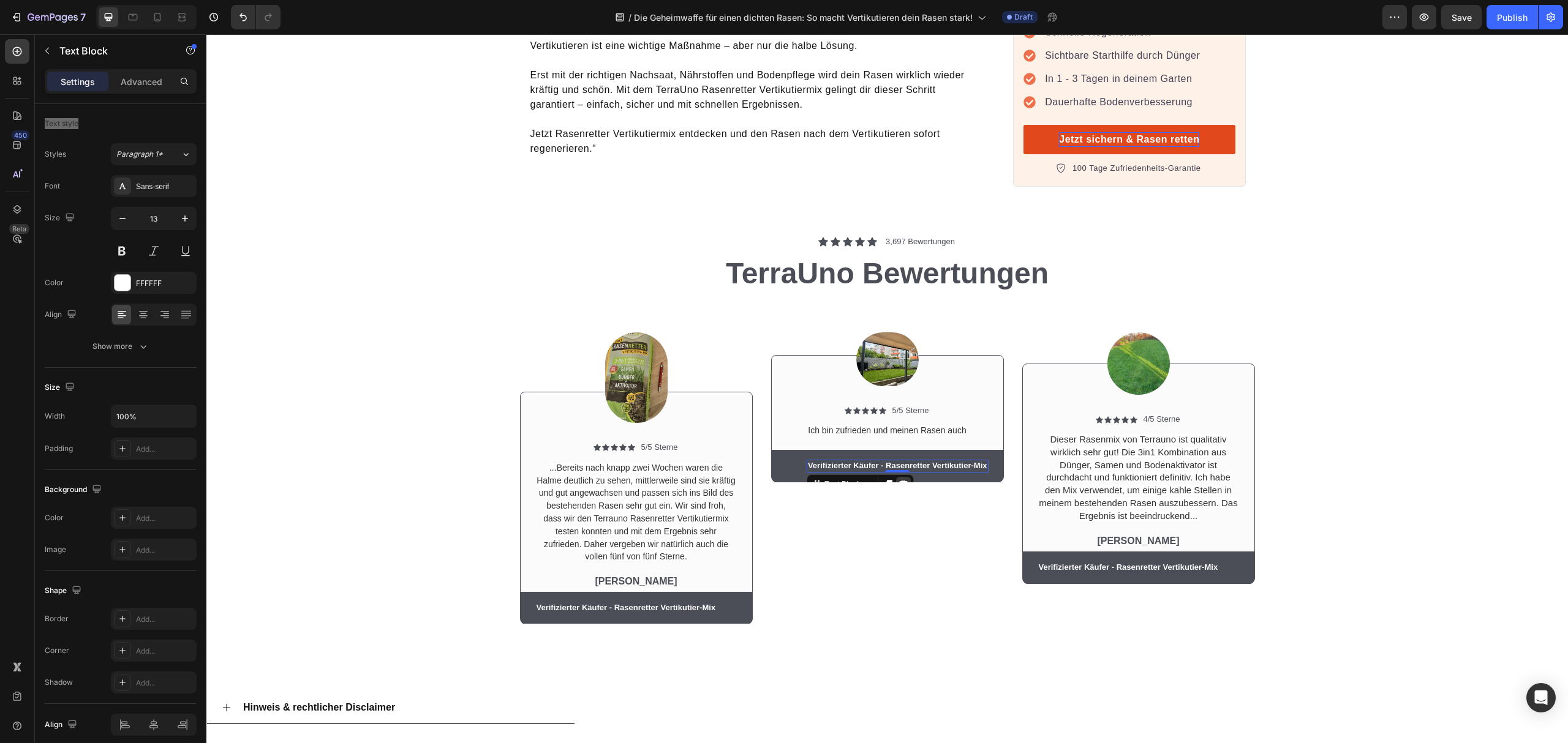
click at [896, 477] on div at bounding box center [903, 485] width 15 height 15
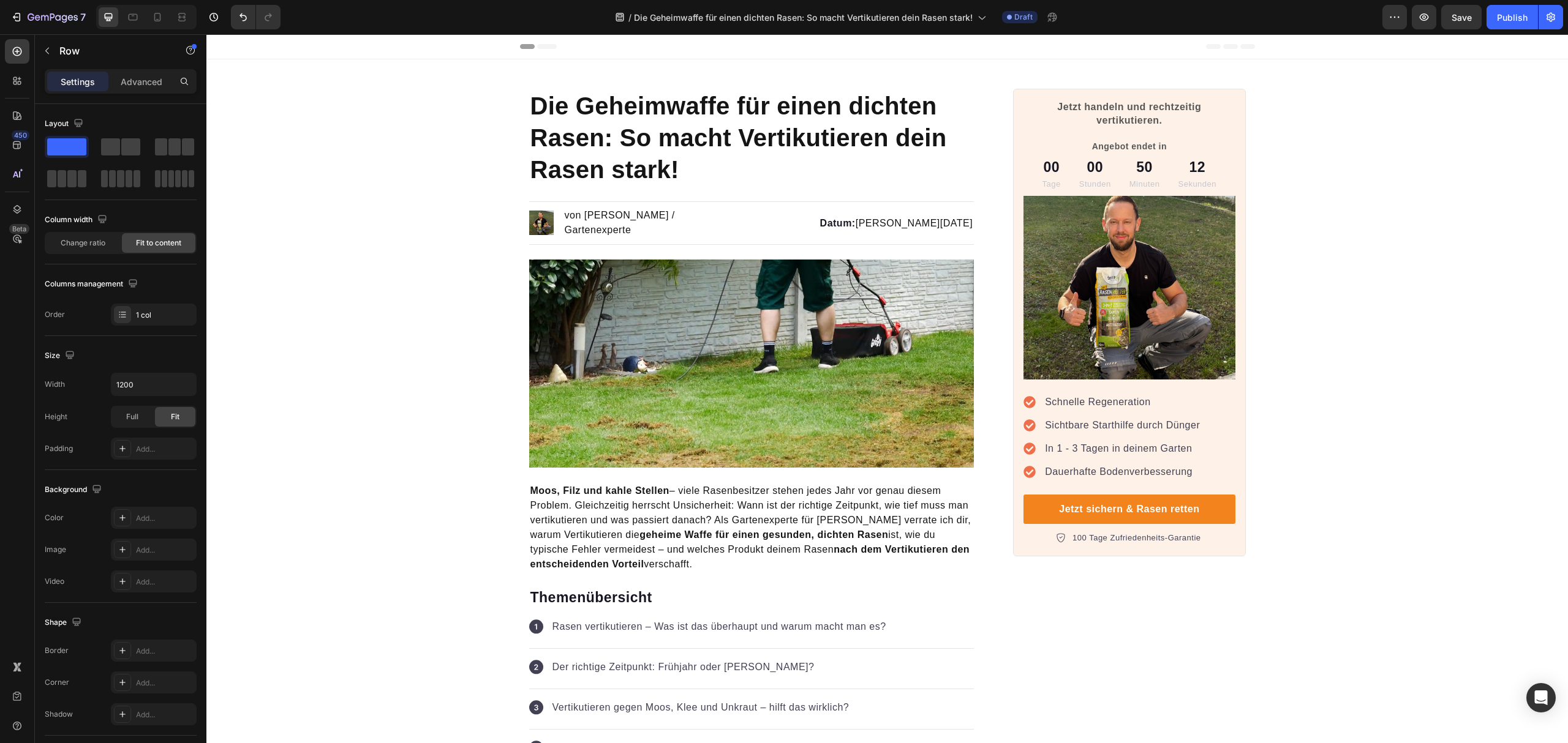
scroll to position [4408, 0]
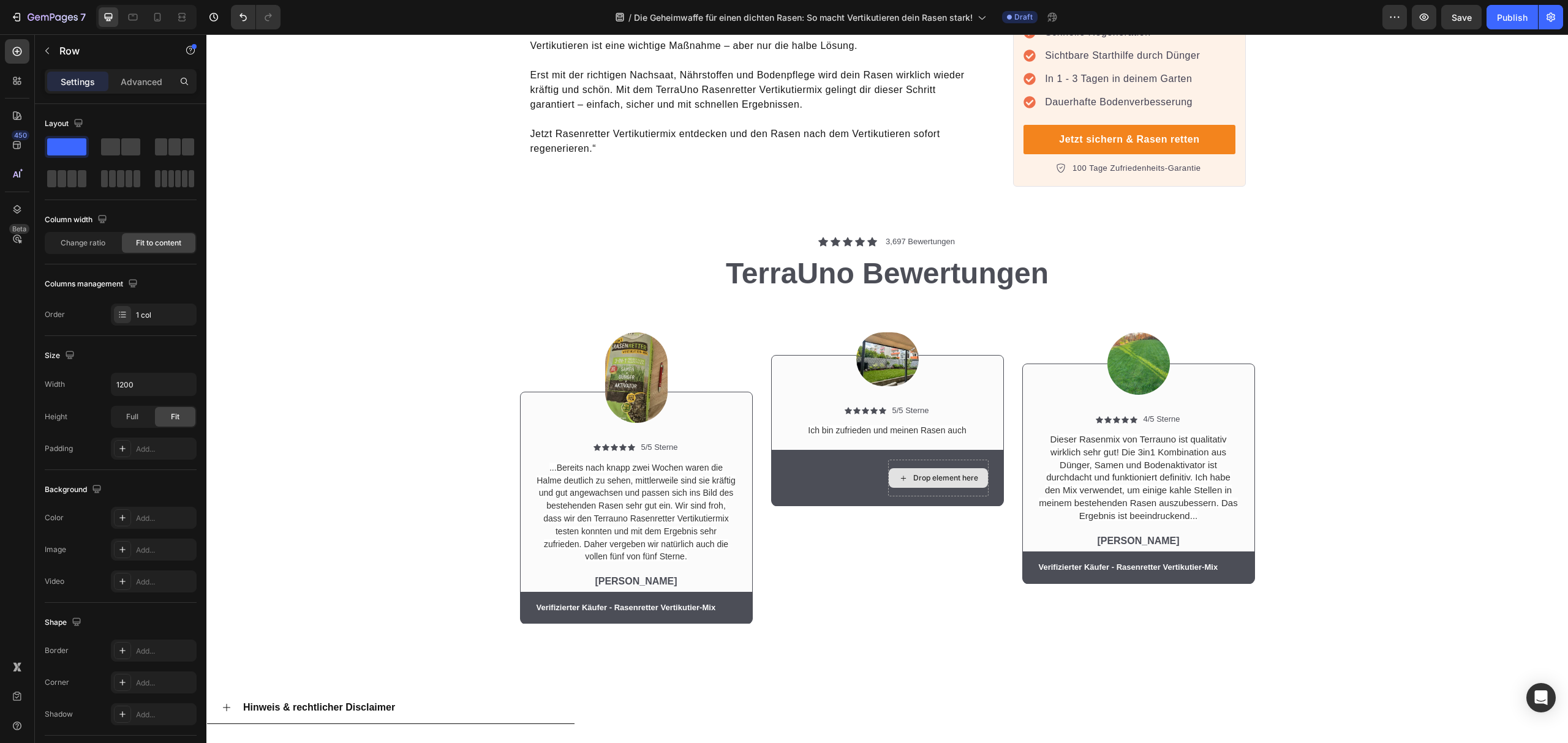
click at [952, 474] on div "Drop element here" at bounding box center [945, 478] width 65 height 10
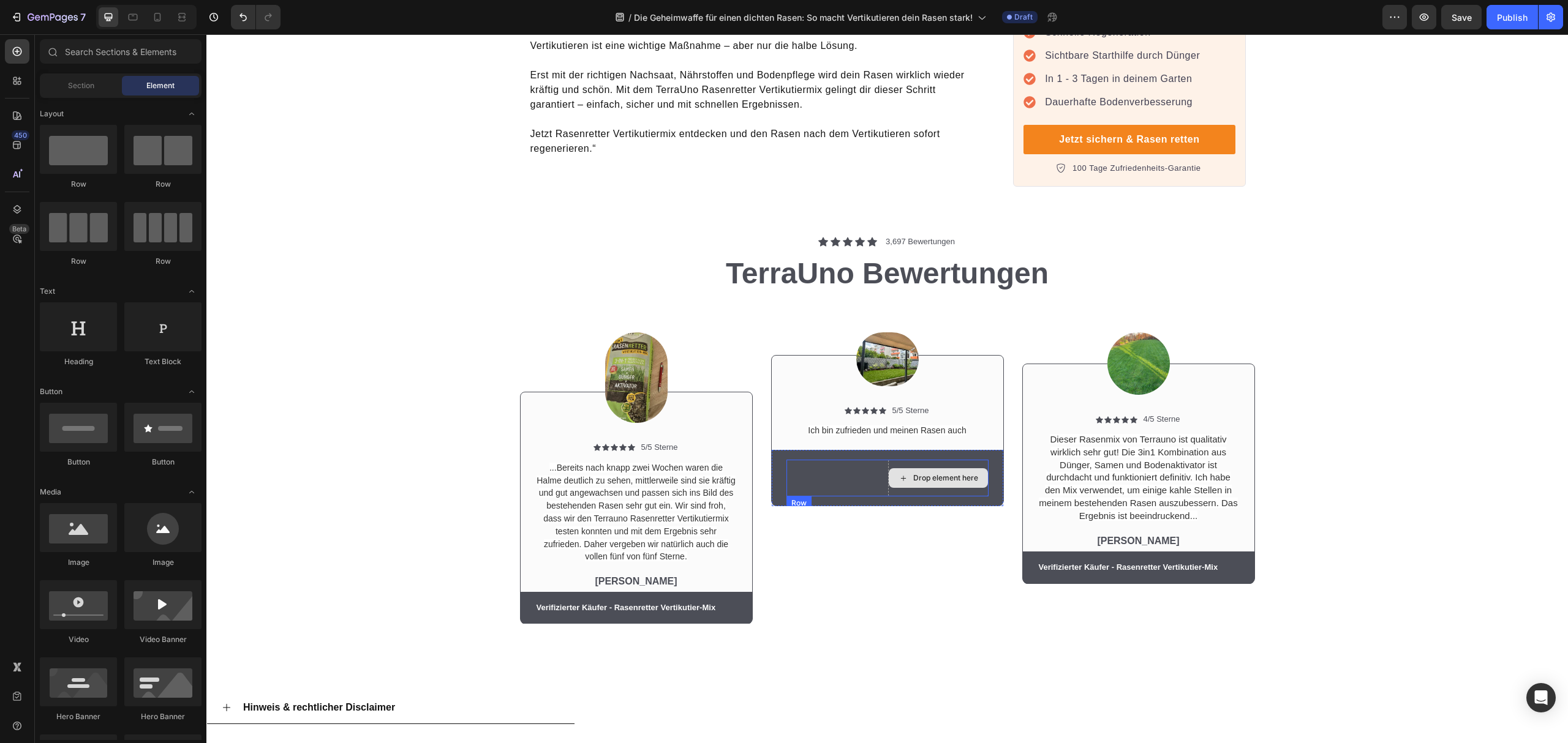
click at [943, 468] on div "Drop element here" at bounding box center [938, 477] width 100 height 19
click at [104, 155] on div at bounding box center [79, 150] width 78 height 49
click at [812, 460] on div "Drop element here Row" at bounding box center [887, 478] width 202 height 37
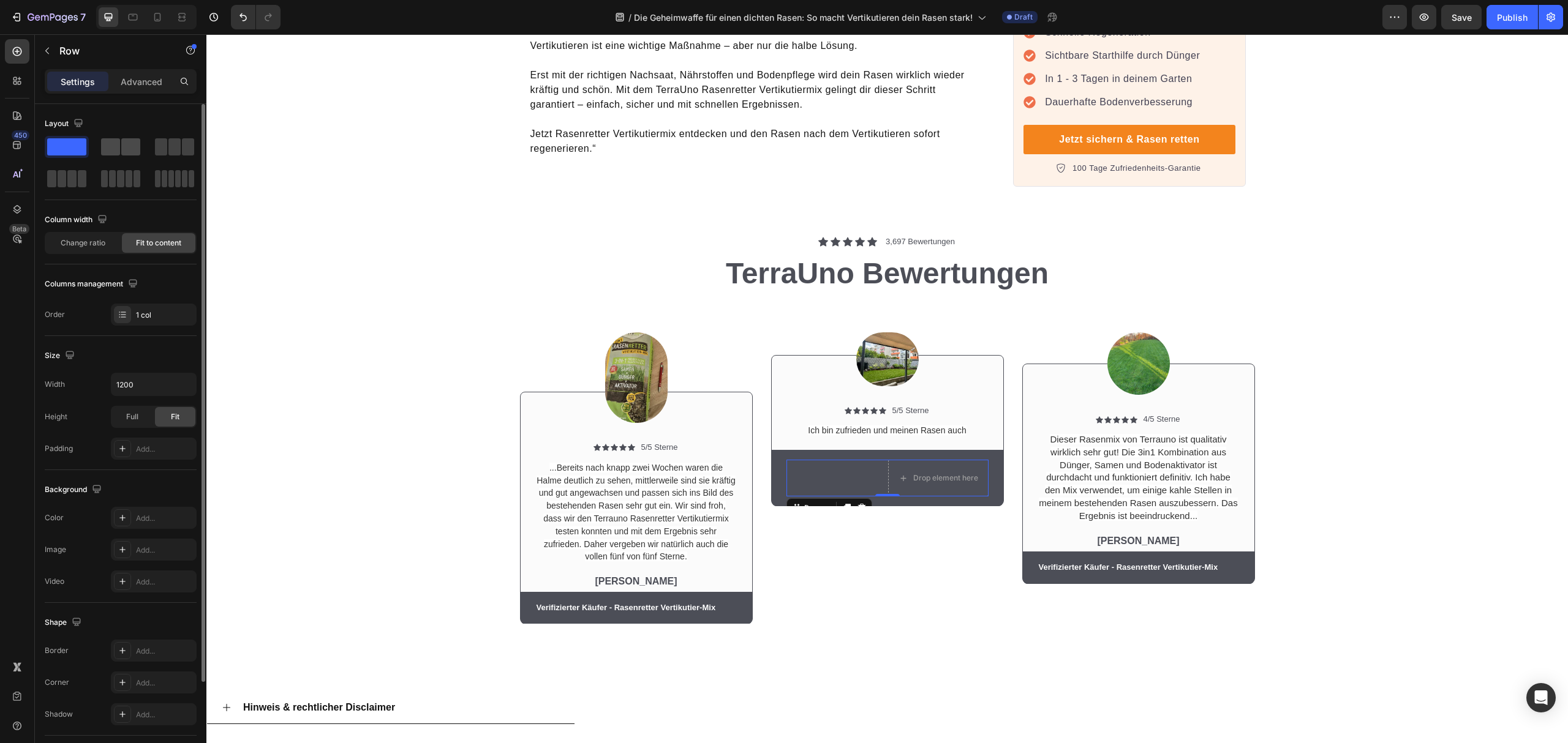
click at [118, 150] on span at bounding box center [110, 147] width 19 height 17
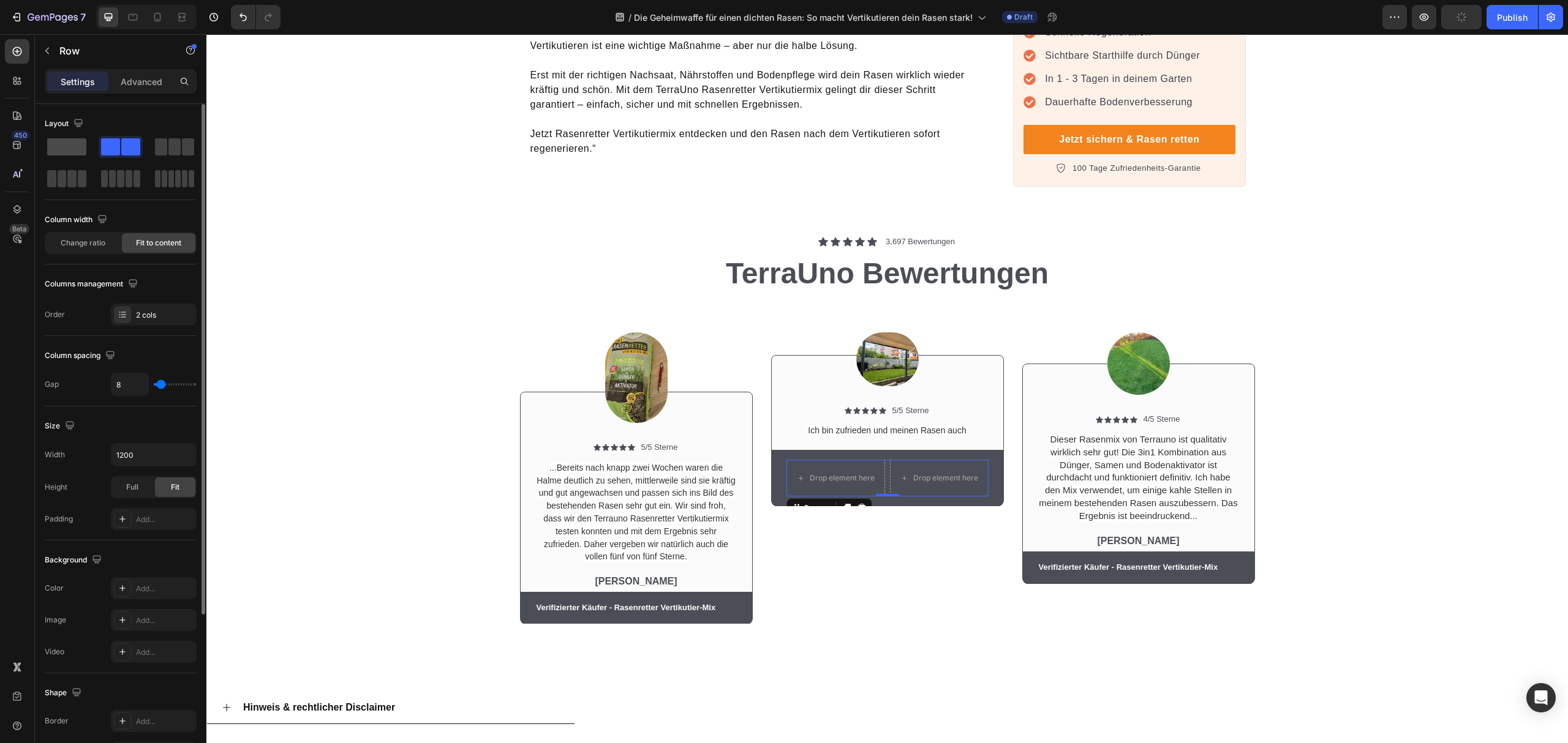
click at [71, 148] on span at bounding box center [67, 147] width 39 height 17
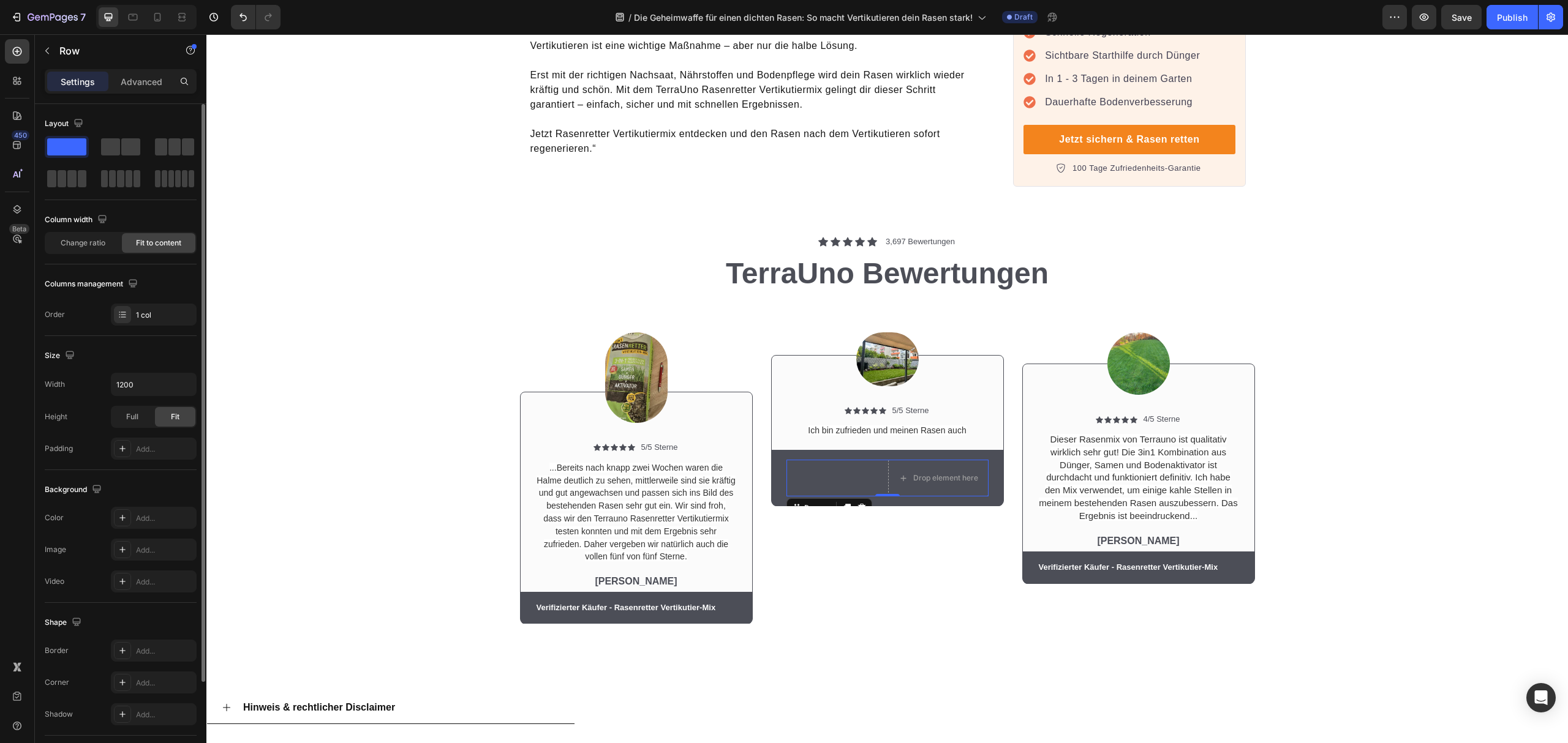
scroll to position [111, 0]
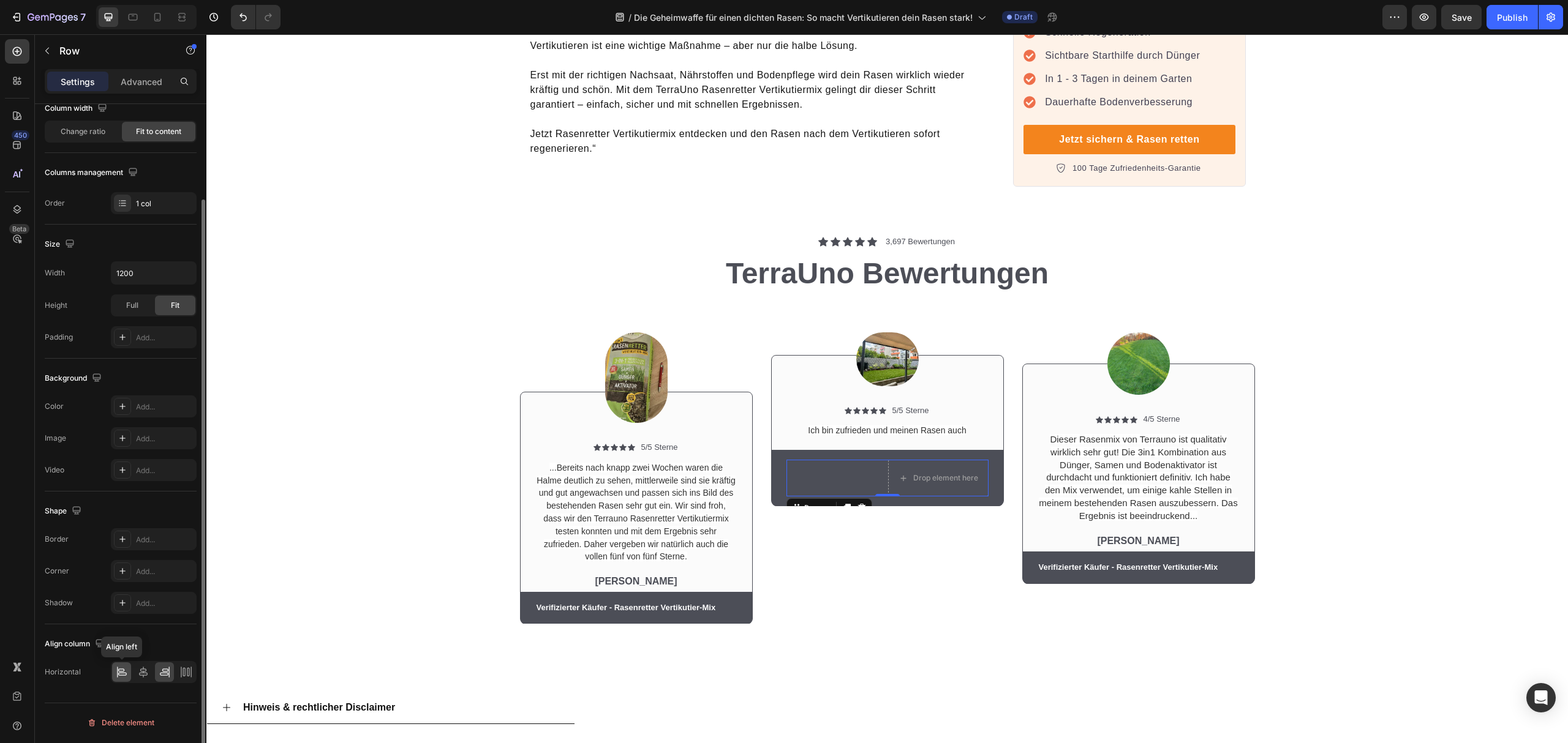
click at [118, 678] on icon at bounding box center [121, 672] width 12 height 12
click at [699, 603] on p "Verifizierter Käufer - Rasenretter Vertikutier-Mix" at bounding box center [626, 608] width 180 height 10
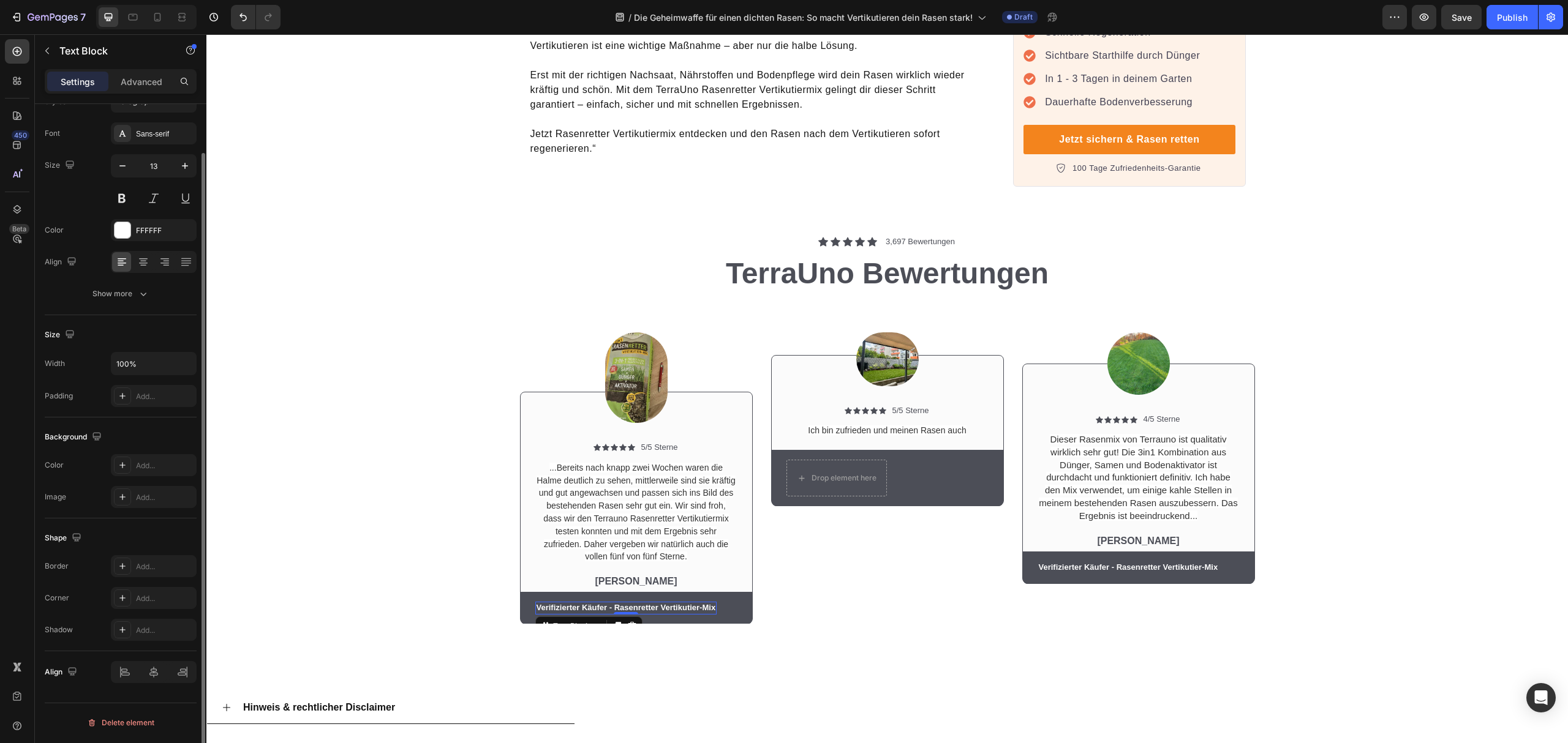
scroll to position [0, 0]
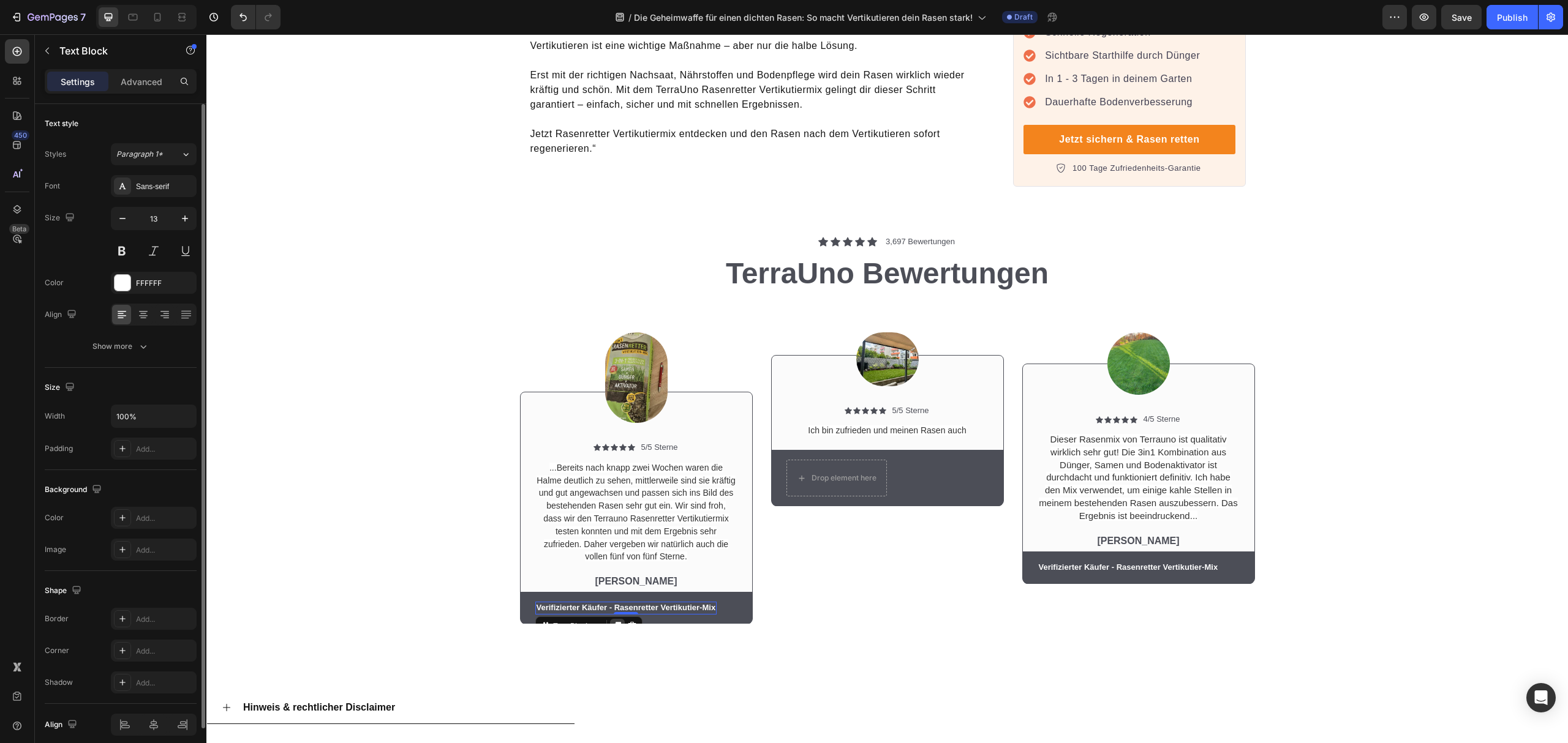
click at [613, 619] on div at bounding box center [617, 626] width 15 height 15
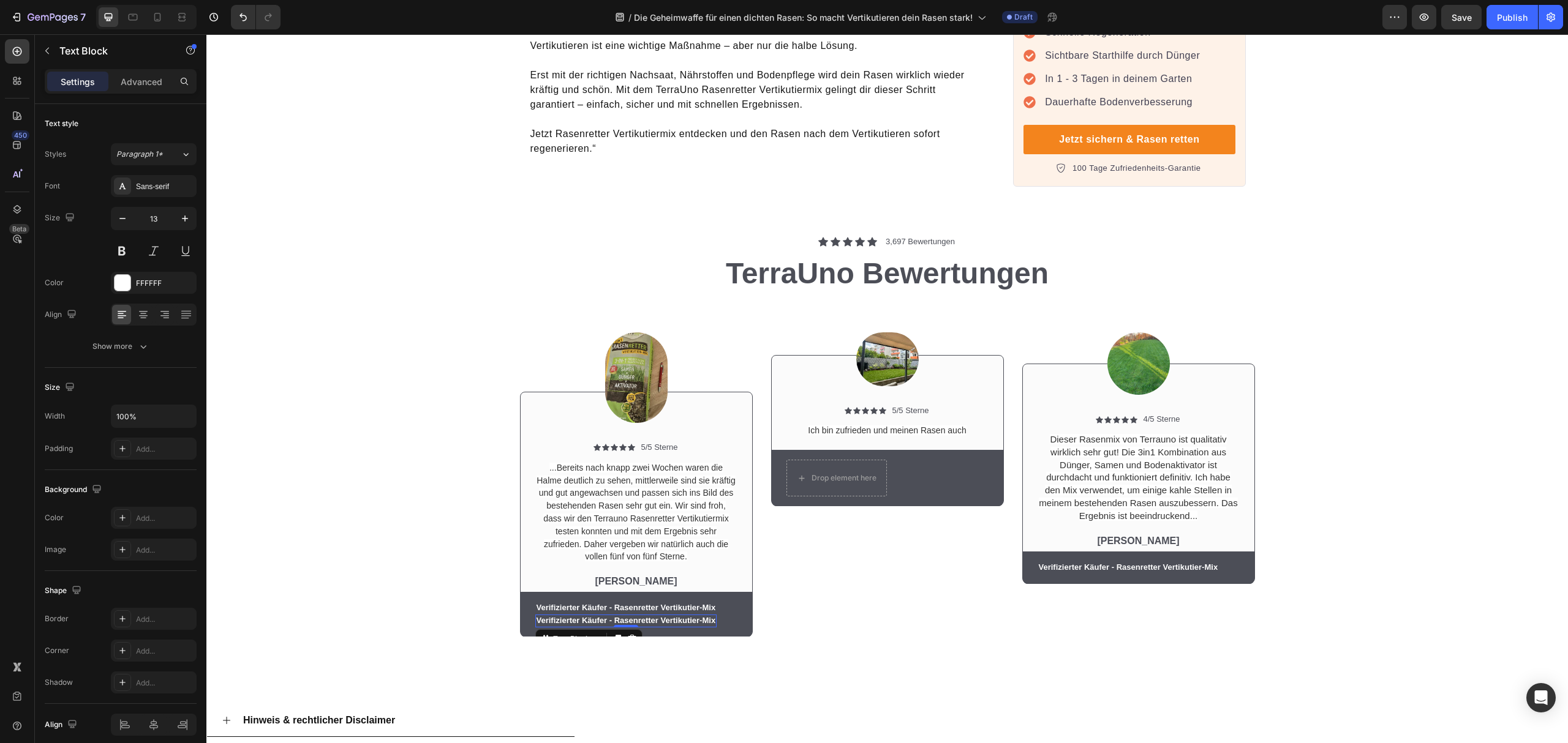
click at [854, 561] on div "Image Icon Icon Icon Icon Icon Icon List 5/5 Sterne Text Block Row Ich bin zufr…" at bounding box center [888, 469] width 233 height 336
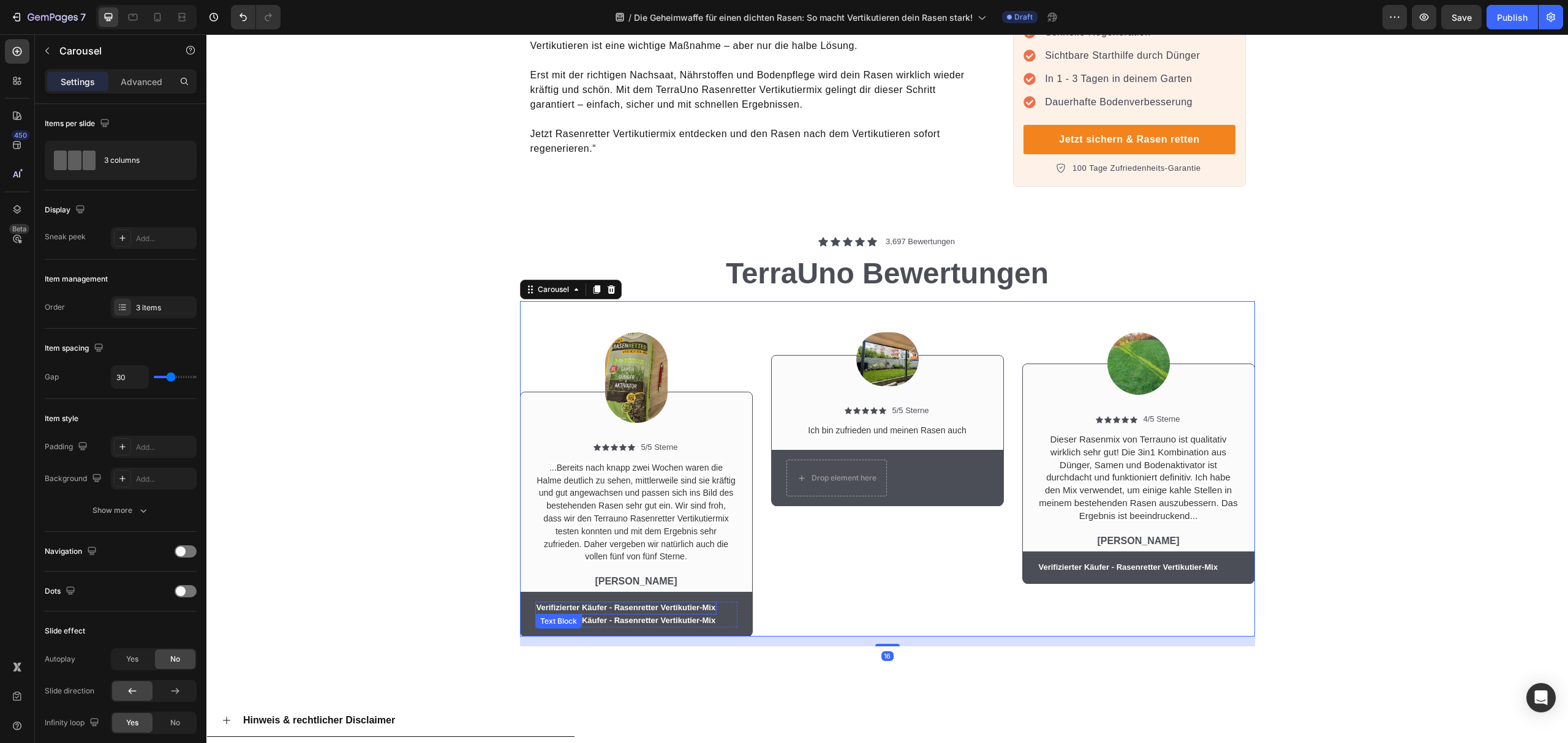
click at [682, 603] on p "Verifizierter Käufer - Rasenretter Vertikutier-Mix" at bounding box center [626, 608] width 180 height 10
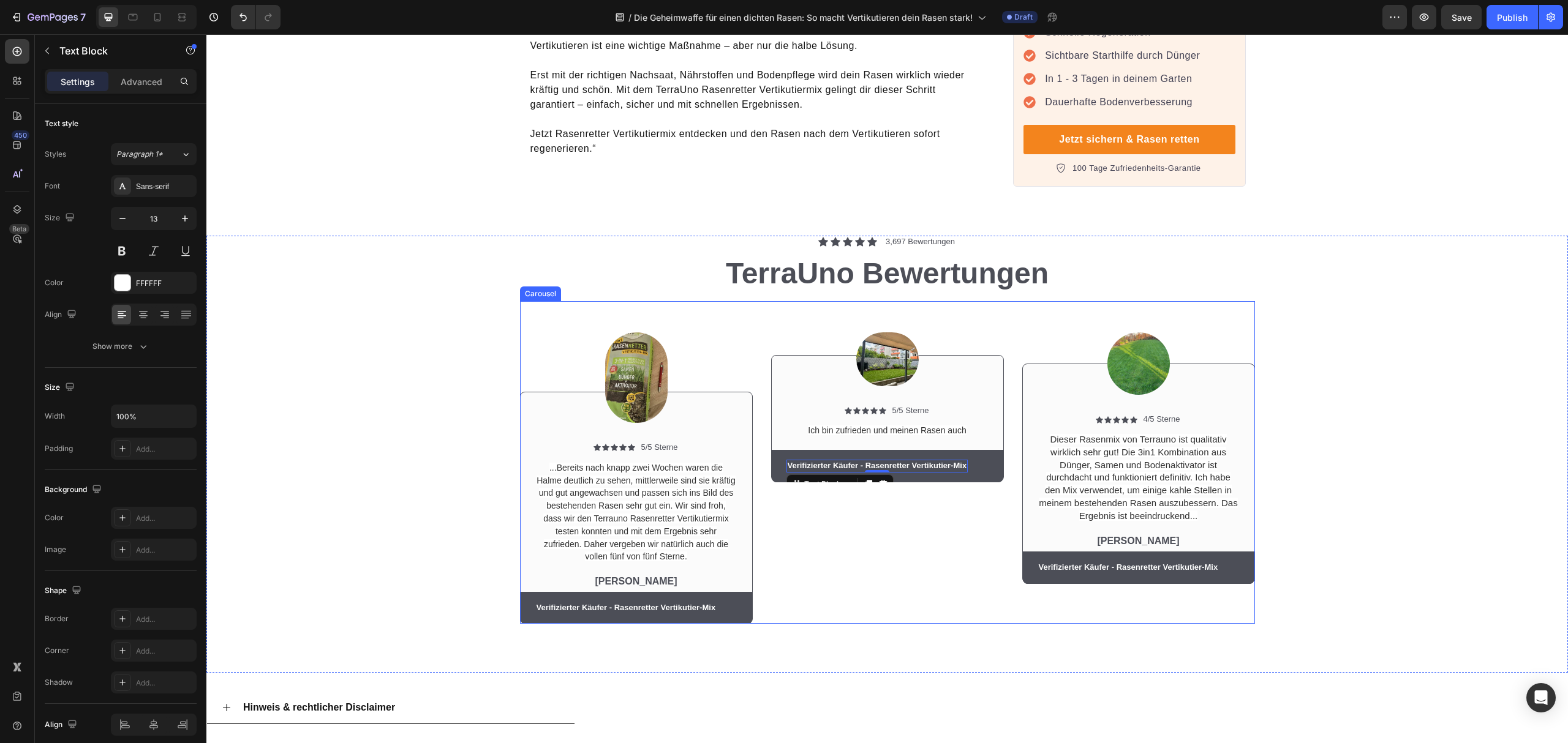
click at [1023, 574] on div "Image Icon Icon Icon Icon Icon Icon List 4/5 Sterne Text Block Row Dieser Rasen…" at bounding box center [1139, 463] width 233 height 323
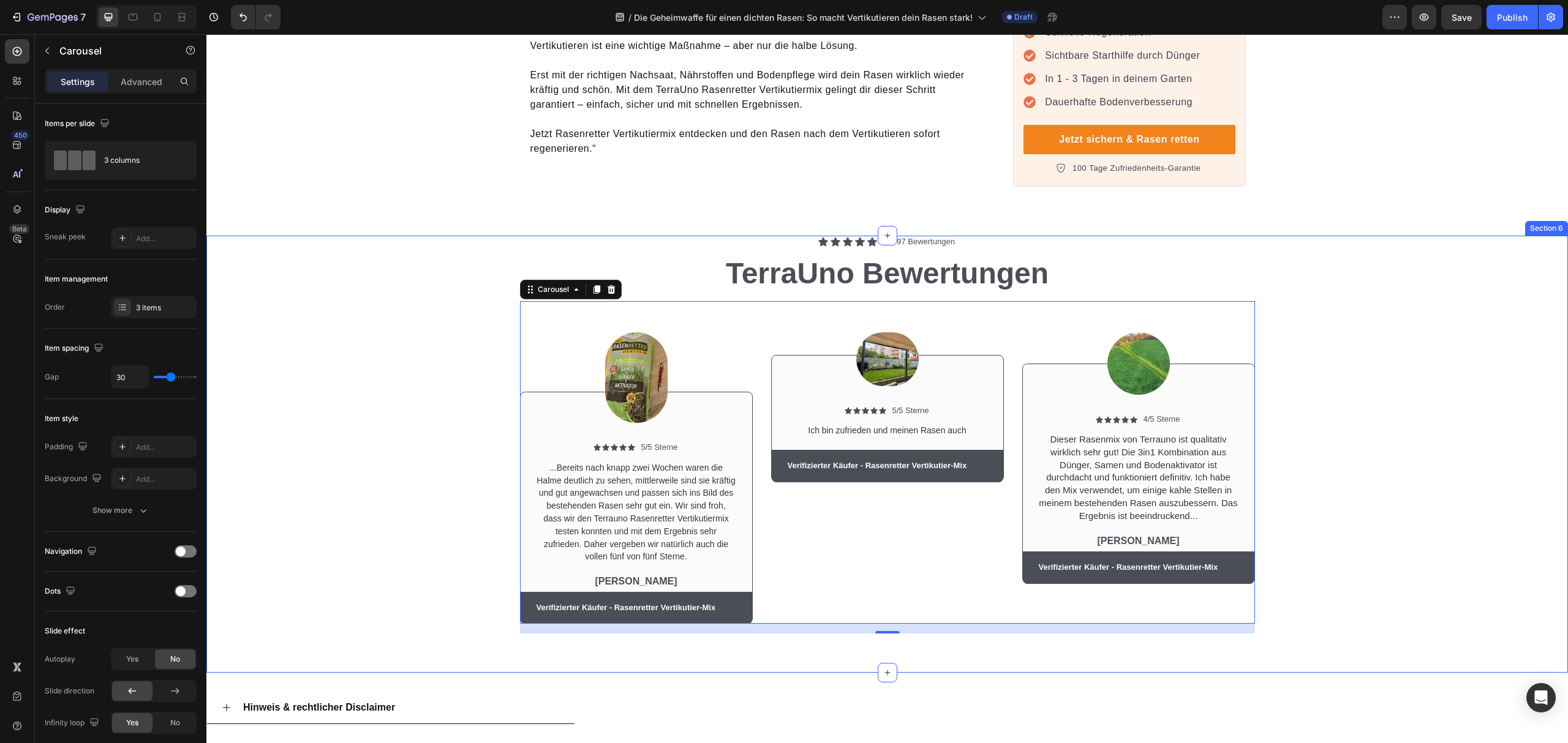
click at [275, 330] on div "Image Icon Icon Icon Icon Icon Icon List 5/5 Sterne Text Block Row ...Bereits n…" at bounding box center [887, 467] width 1343 height 332
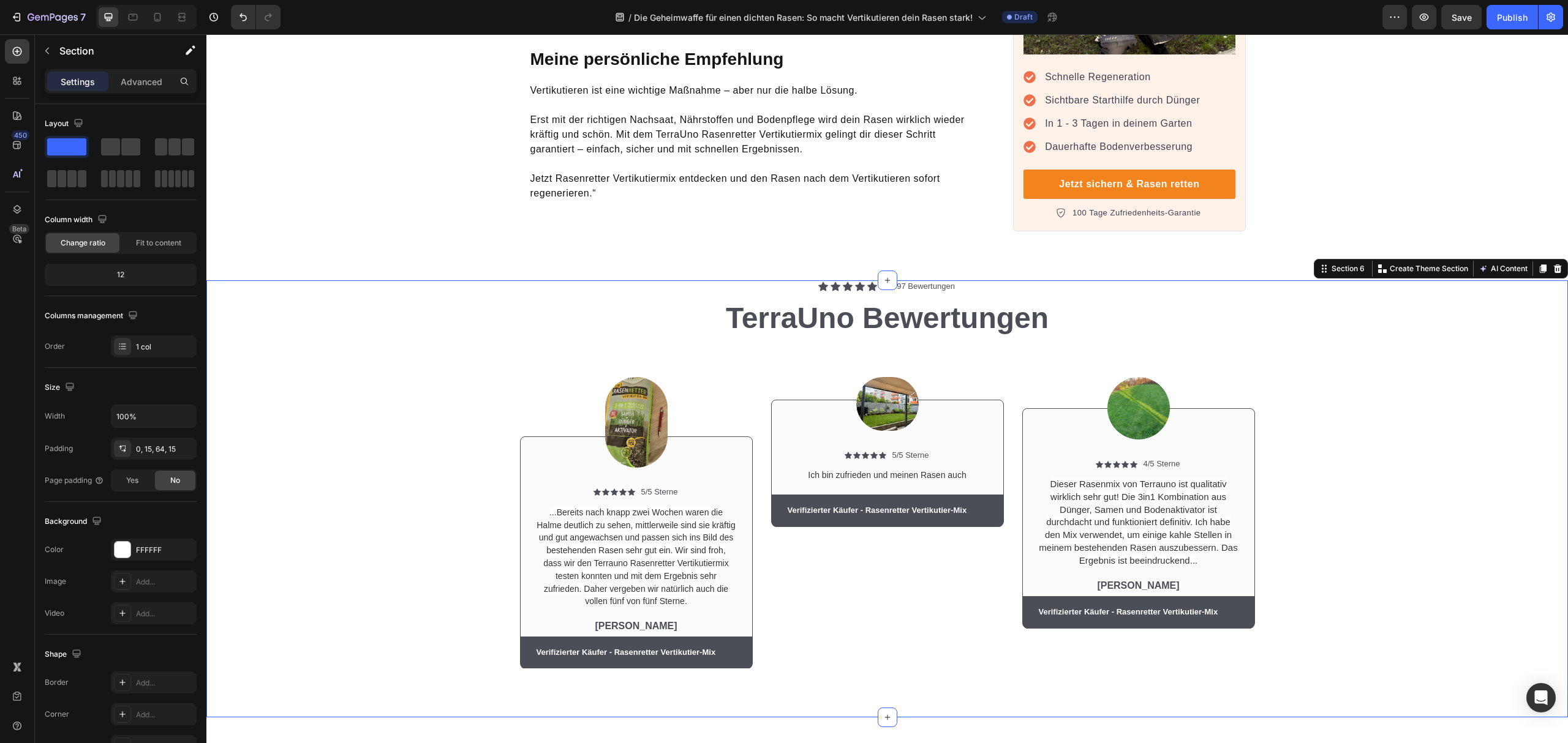
scroll to position [4326, 0]
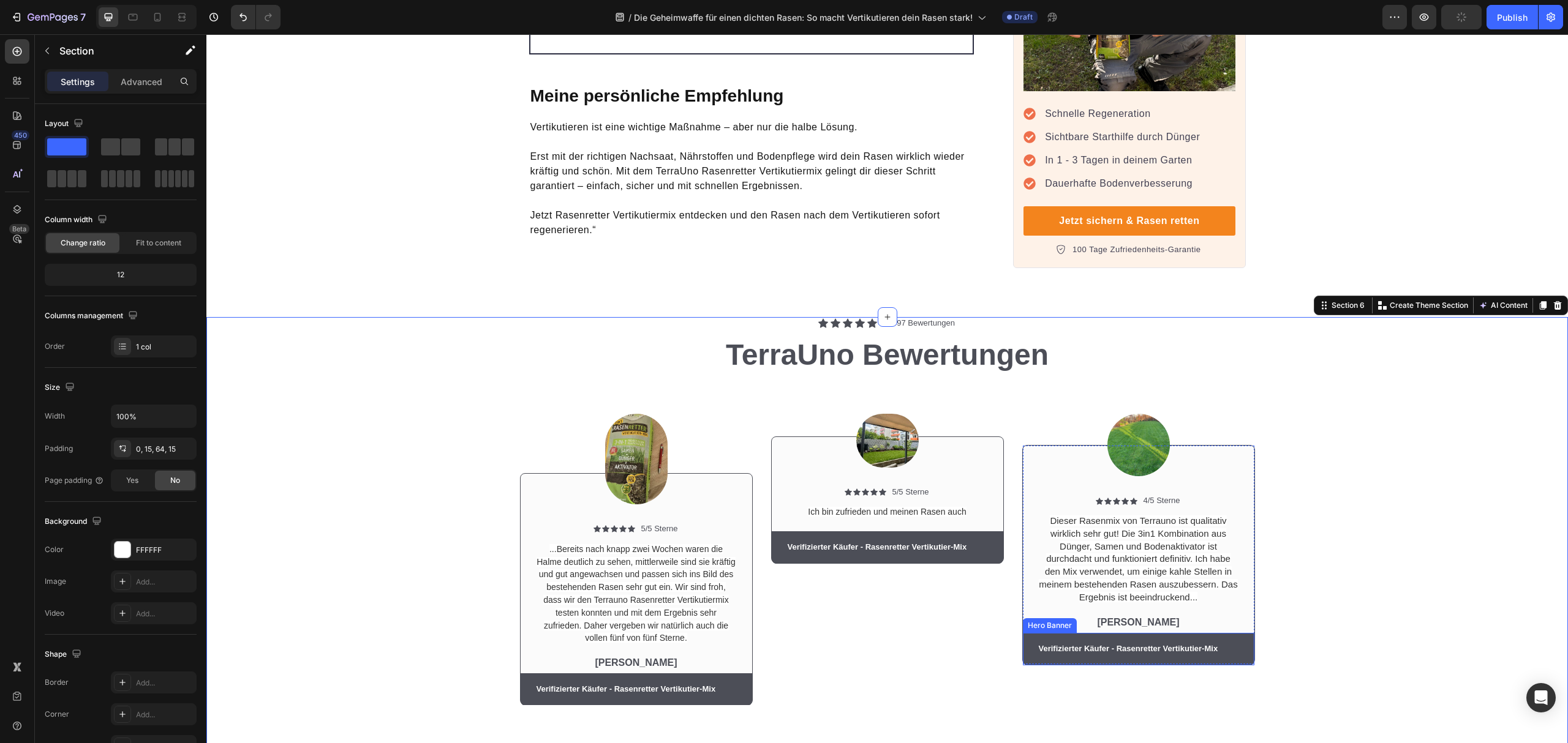
click at [1144, 617] on p "[PERSON_NAME]" at bounding box center [1139, 623] width 200 height 13
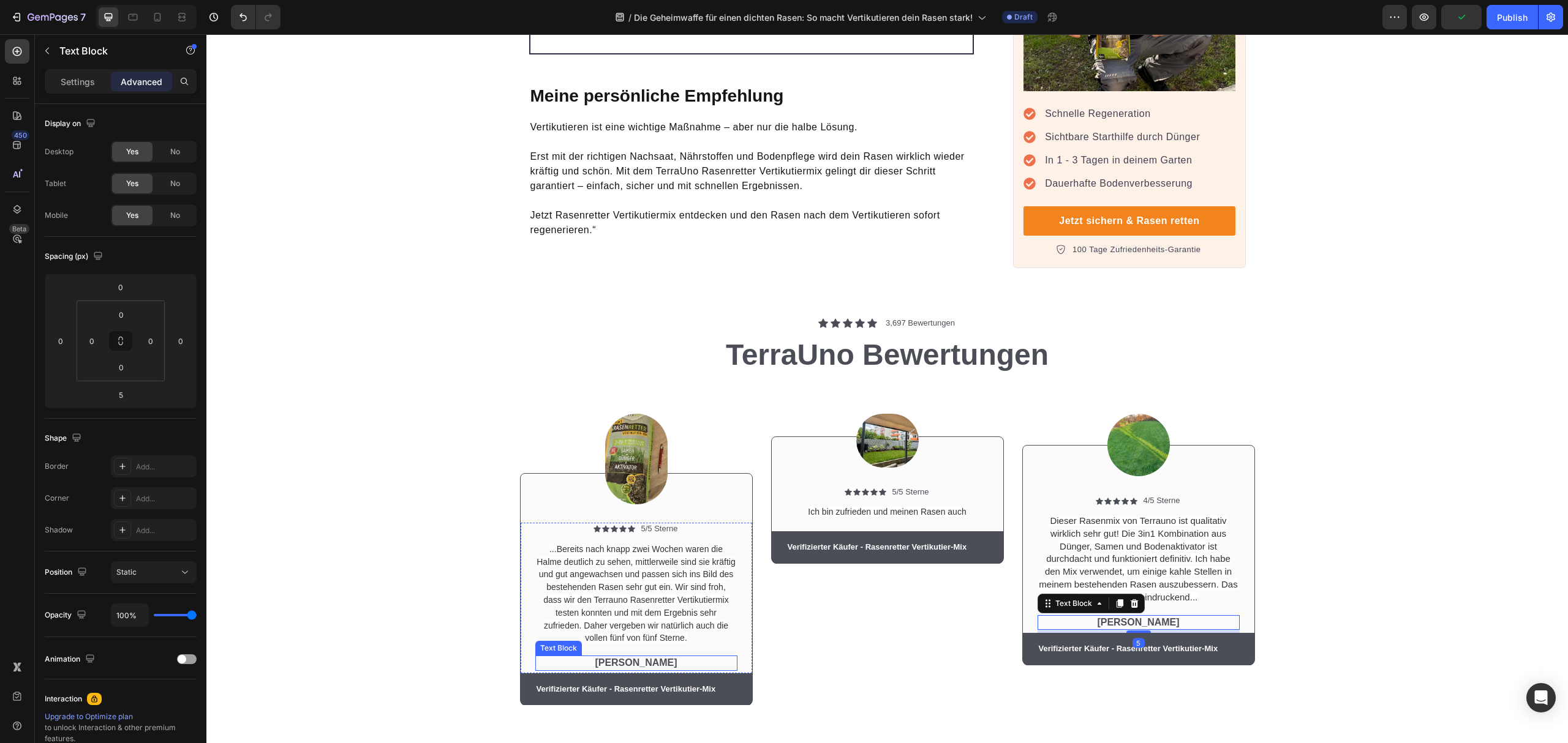
click at [599, 657] on p "[PERSON_NAME]" at bounding box center [637, 664] width 200 height 13
click at [1287, 567] on div "Image Icon Icon Icon Icon Icon Icon List 5/5 Sterne Text Block Row ...Bereits n…" at bounding box center [887, 549] width 1343 height 332
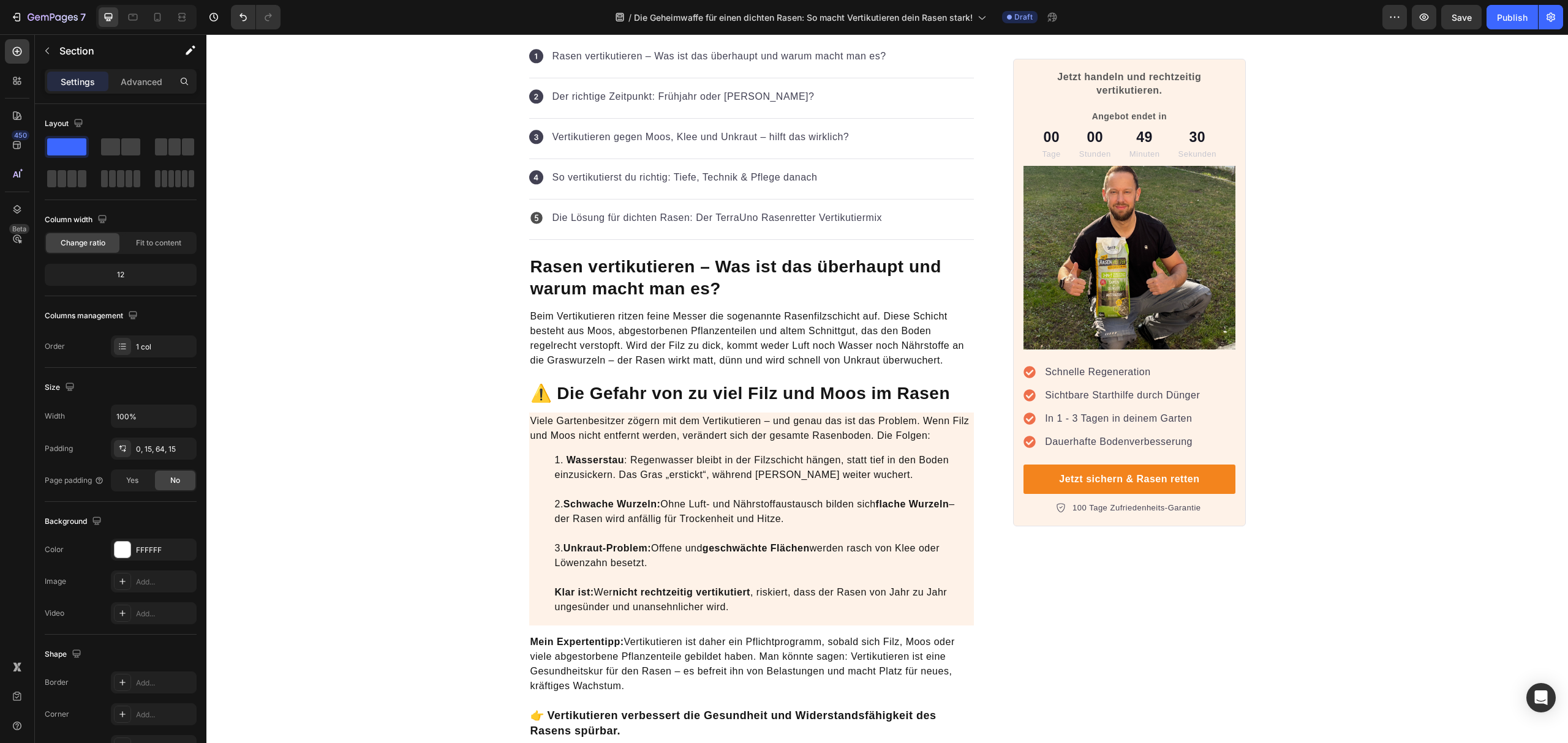
scroll to position [244, 0]
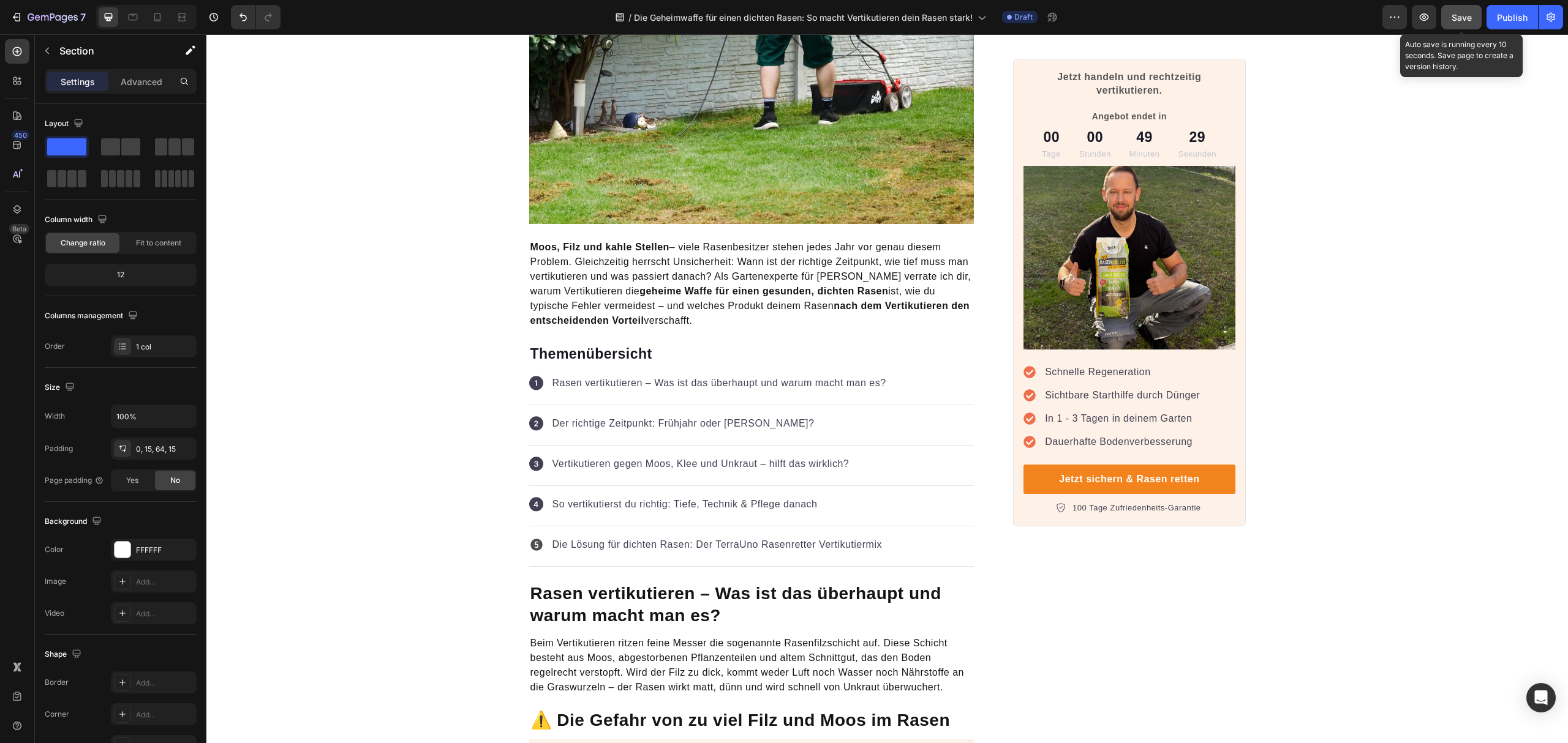
click at [1463, 8] on button "Save" at bounding box center [1461, 16] width 40 height 25
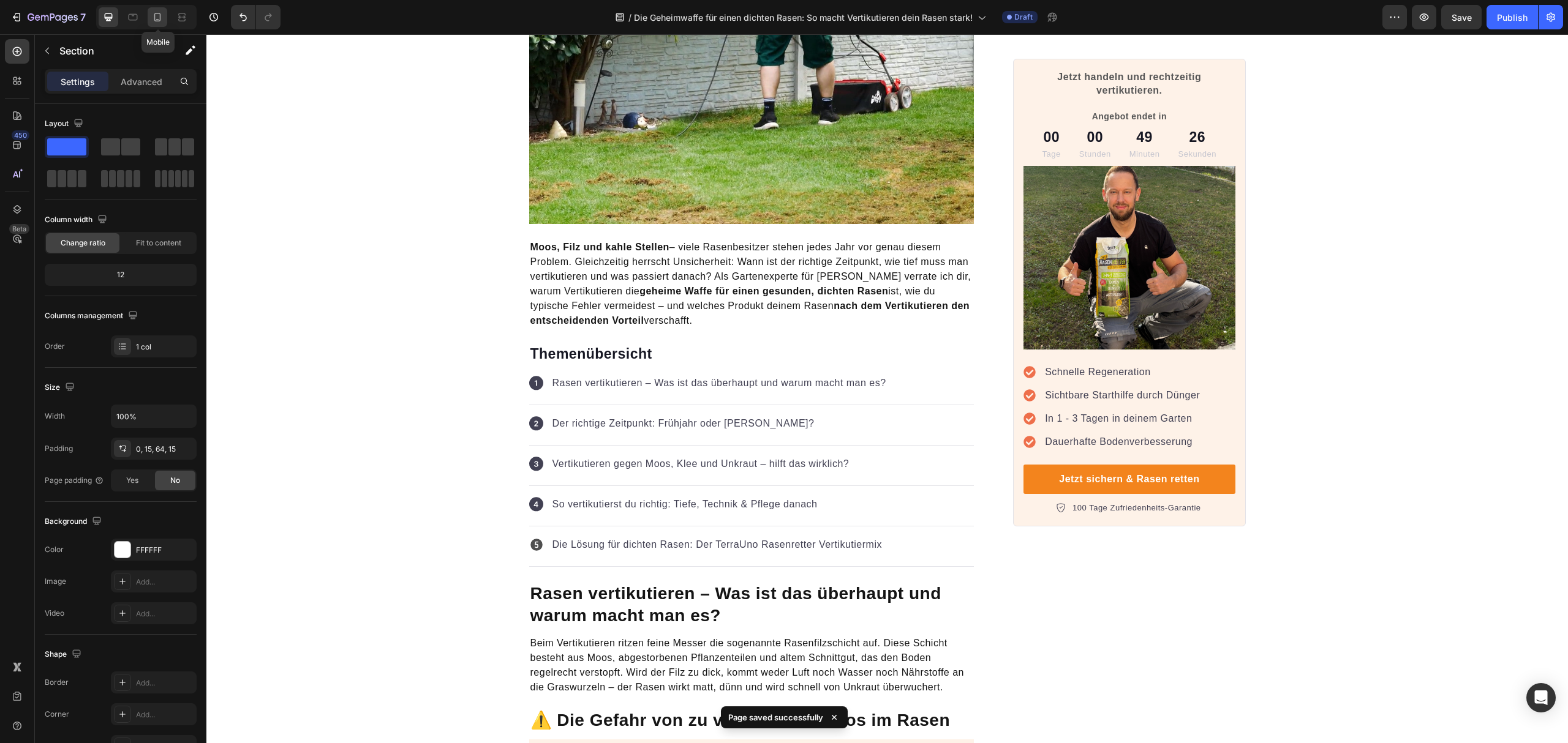
click at [163, 13] on icon at bounding box center [157, 16] width 12 height 12
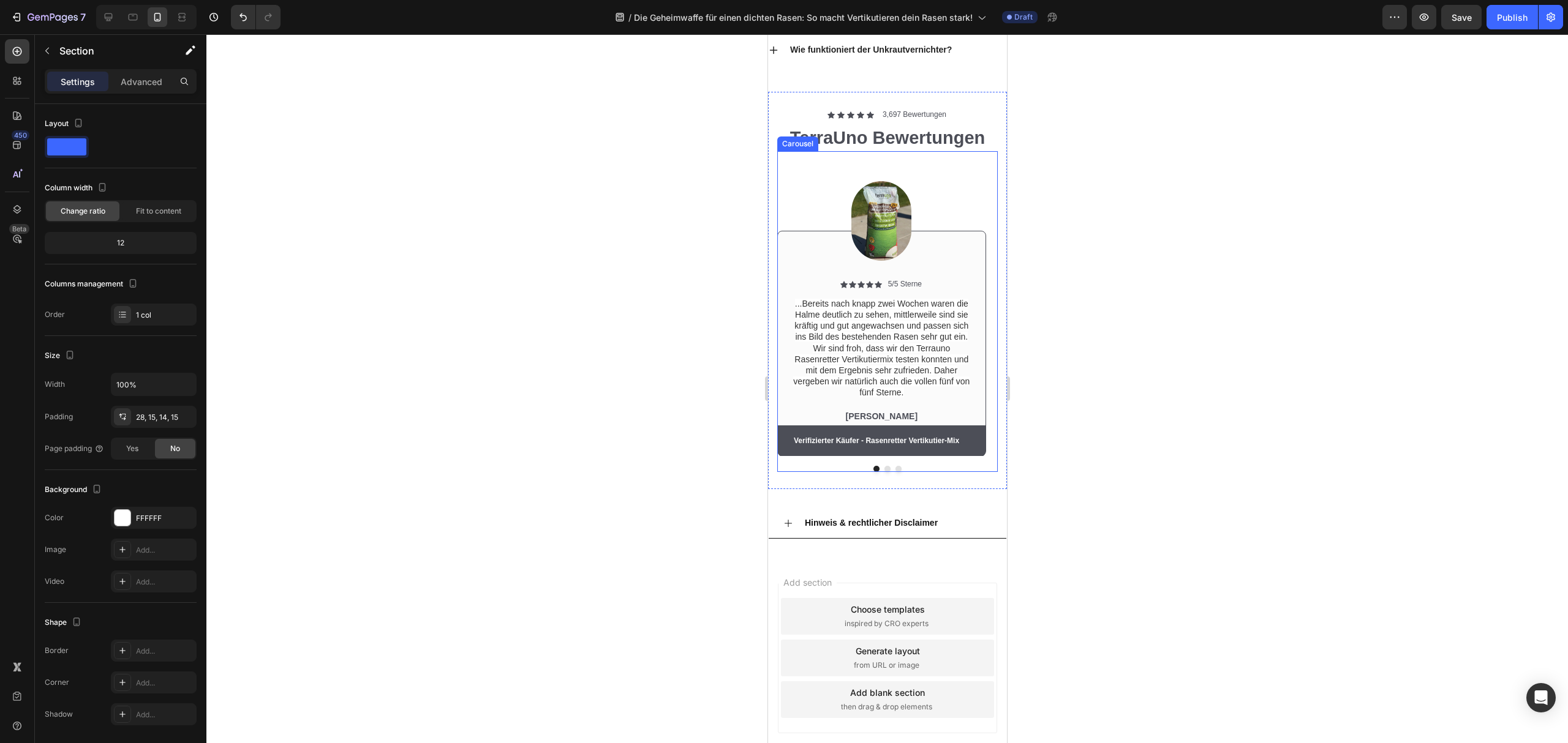
scroll to position [5269, 0]
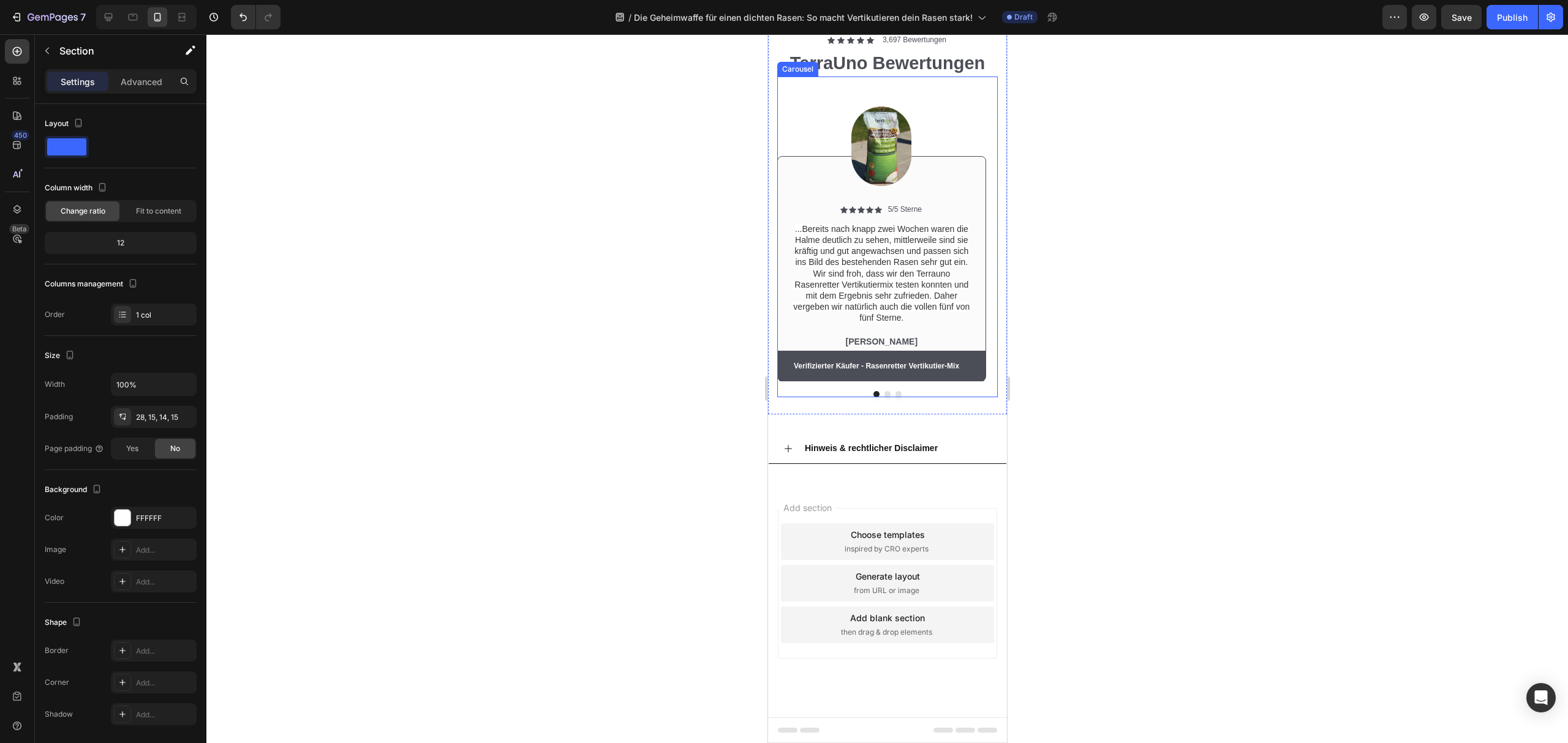
click at [884, 397] on button "Dot" at bounding box center [887, 394] width 6 height 6
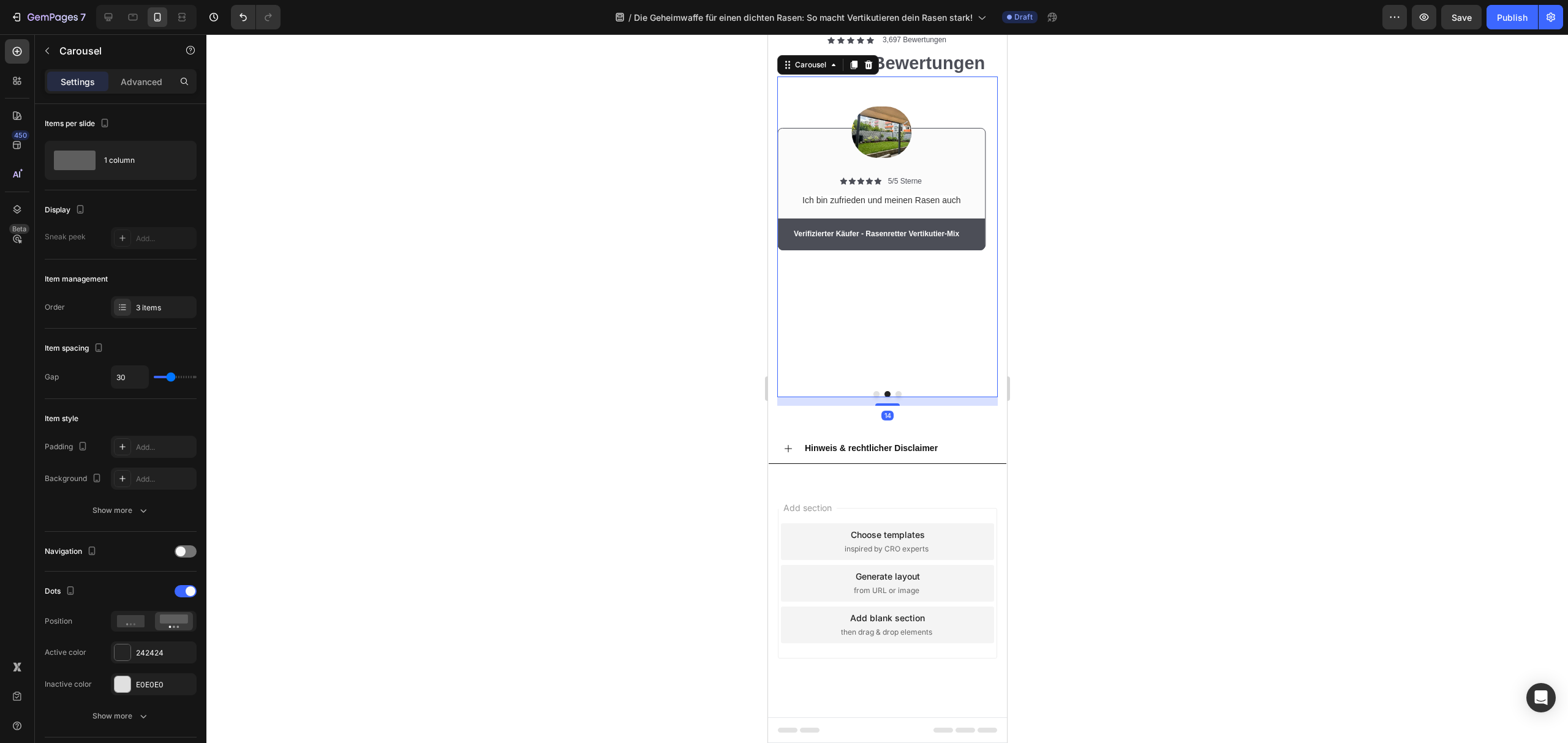
click at [895, 397] on button "Dot" at bounding box center [898, 394] width 6 height 6
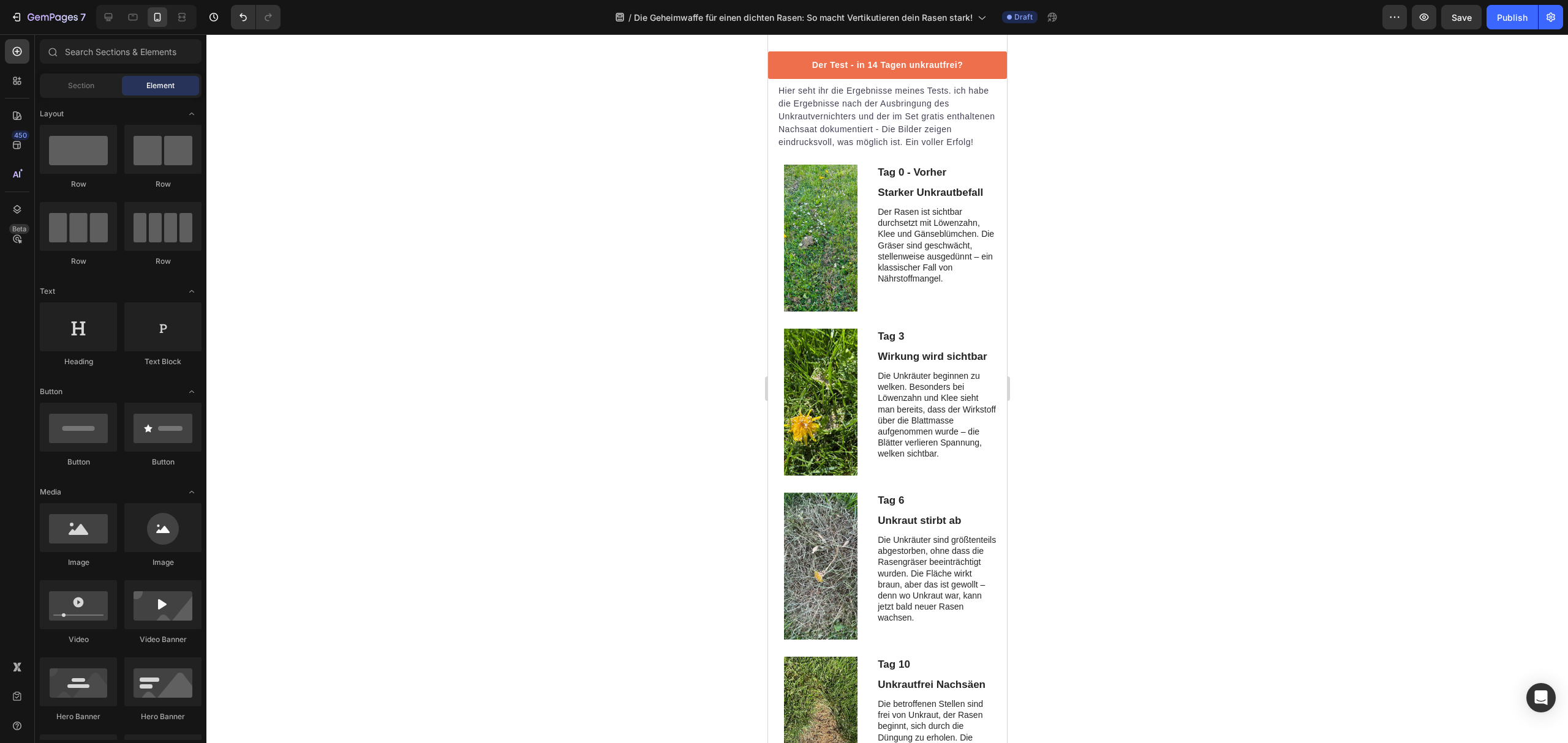
scroll to position [0, 0]
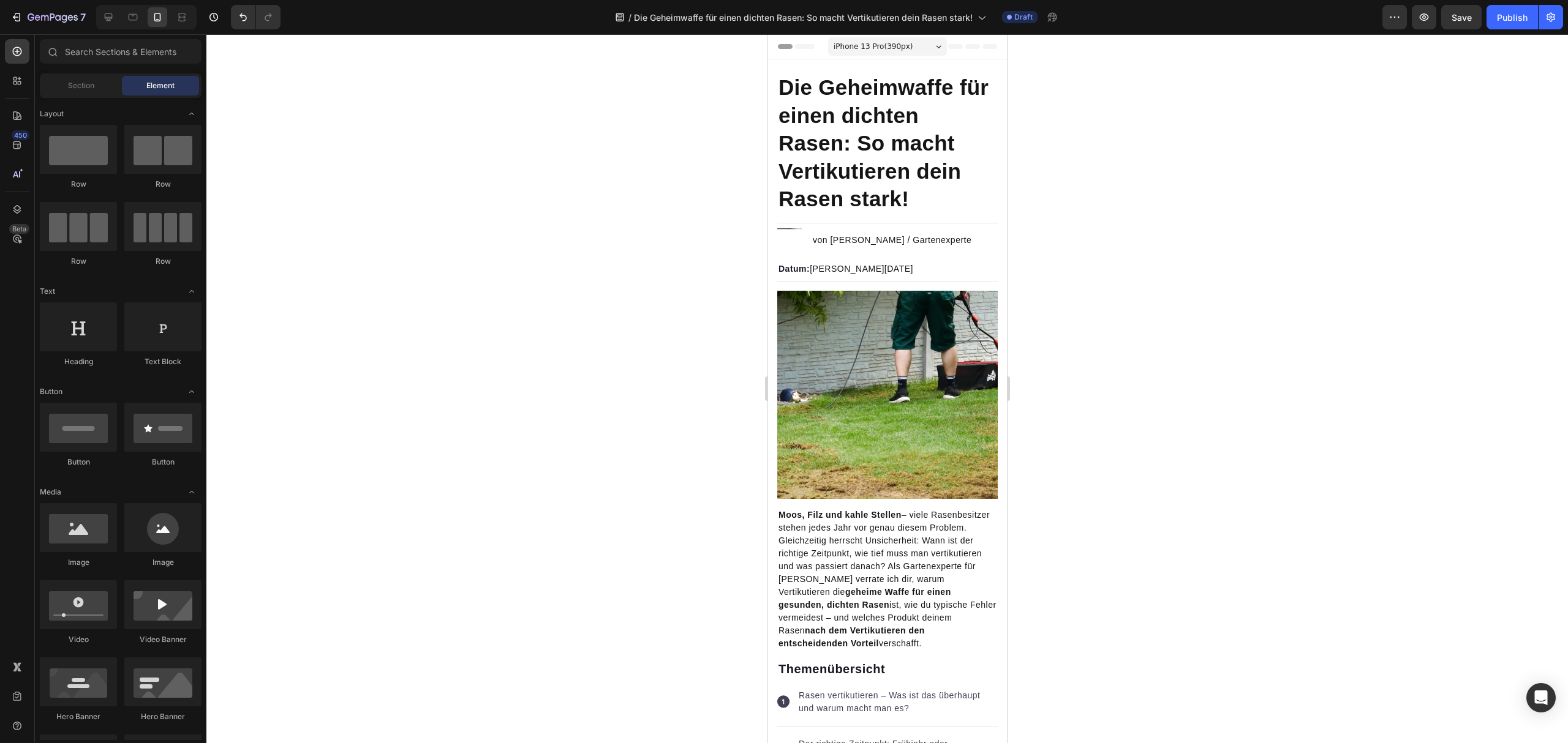
drag, startPoint x: 1001, startPoint y: 299, endPoint x: 1776, endPoint y: 113, distance: 797.0
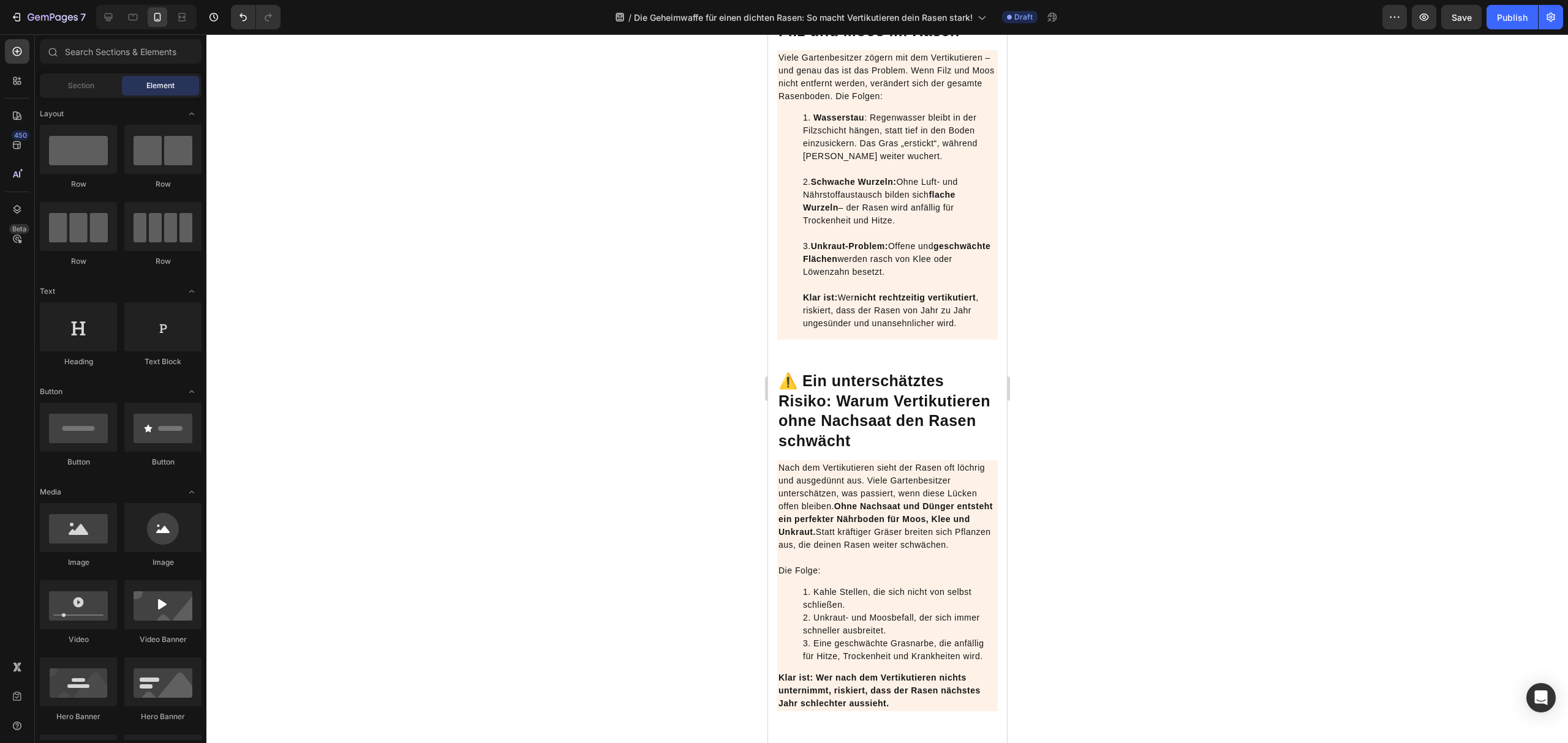
scroll to position [1306, 0]
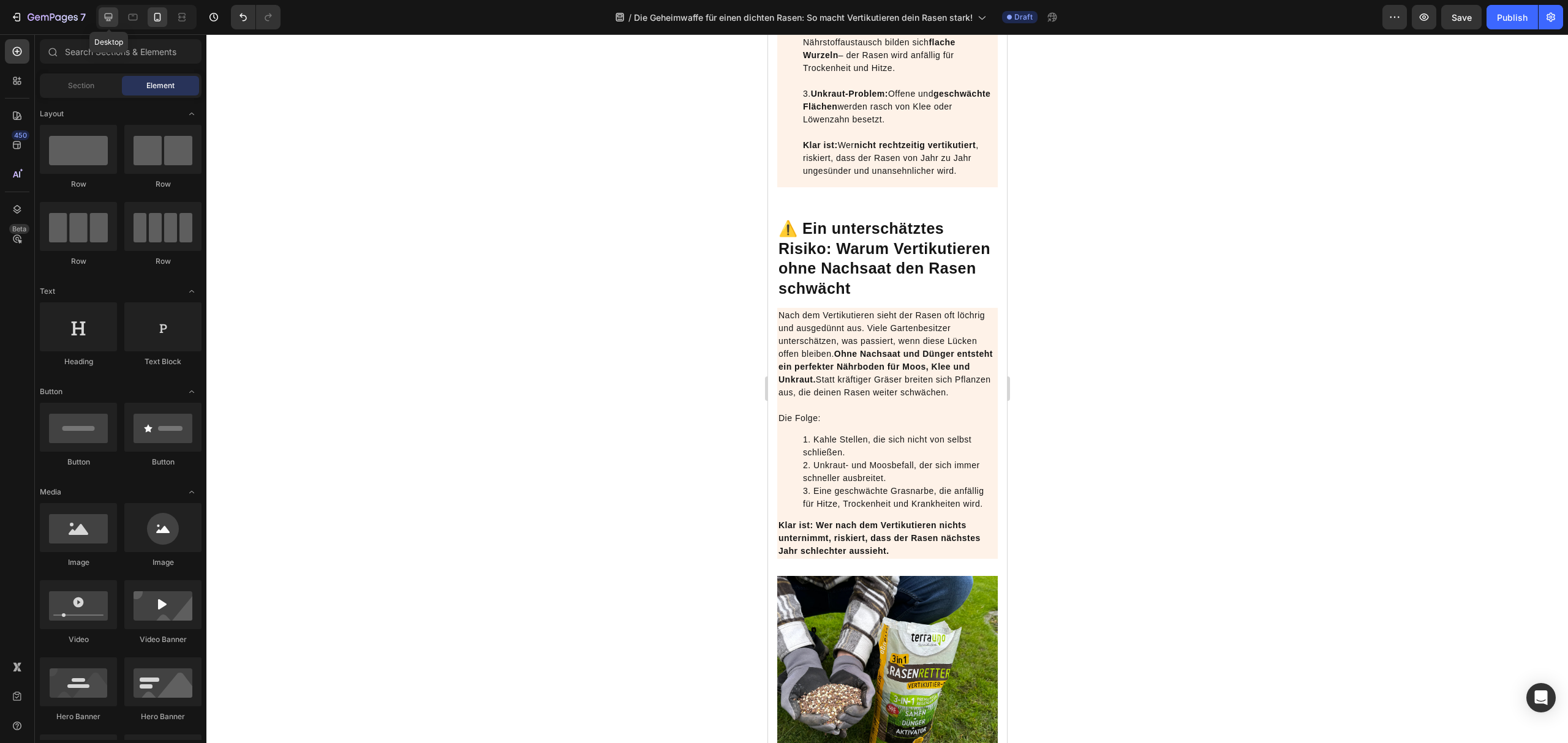
click at [109, 16] on icon at bounding box center [108, 16] width 12 height 12
click at [1469, 22] on div "Save" at bounding box center [1462, 17] width 20 height 13
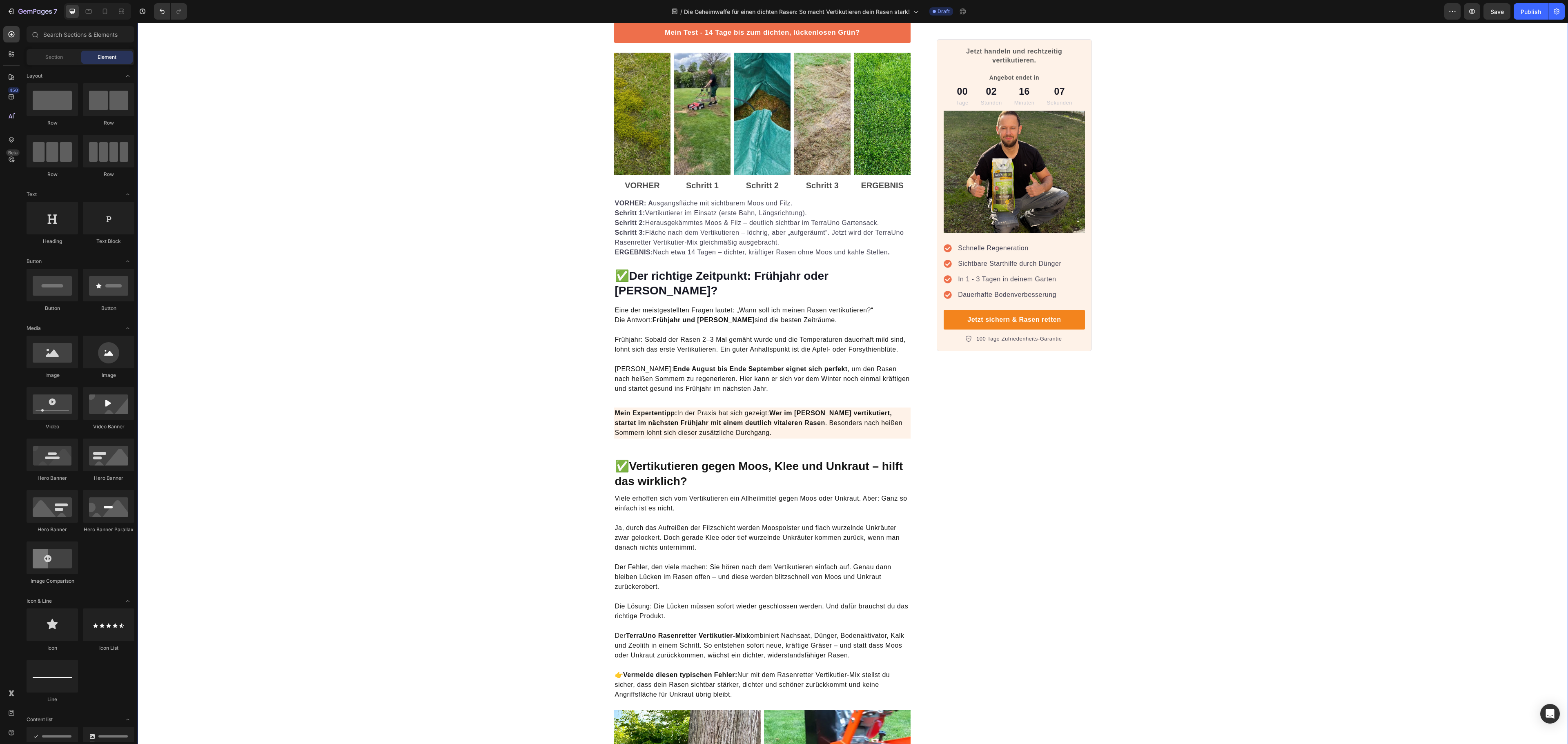
scroll to position [708, 0]
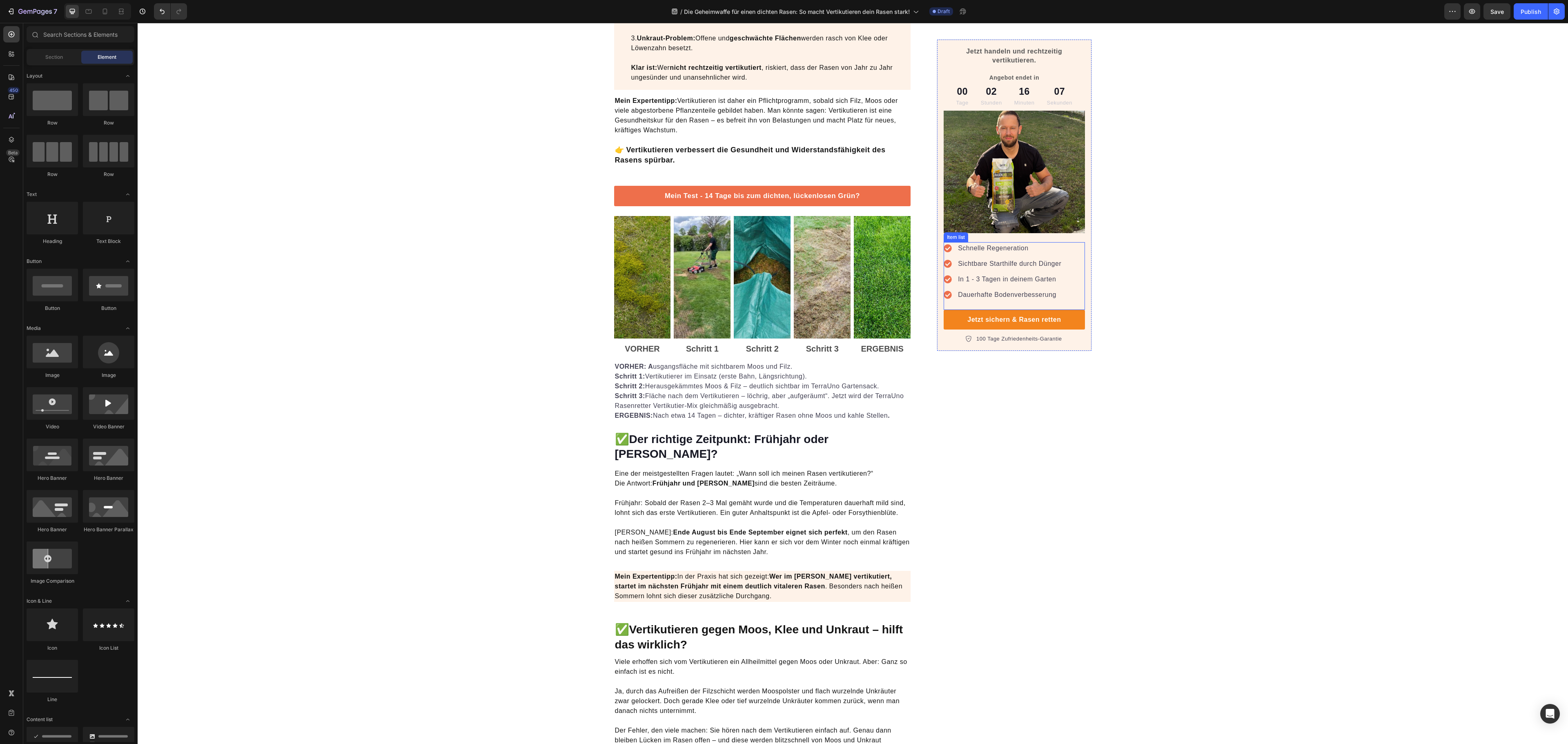
drag, startPoint x: 967, startPoint y: 249, endPoint x: 970, endPoint y: 244, distance: 5.8
click at [967, 249] on p "Schnelle Regeneration" at bounding box center [1010, 248] width 103 height 10
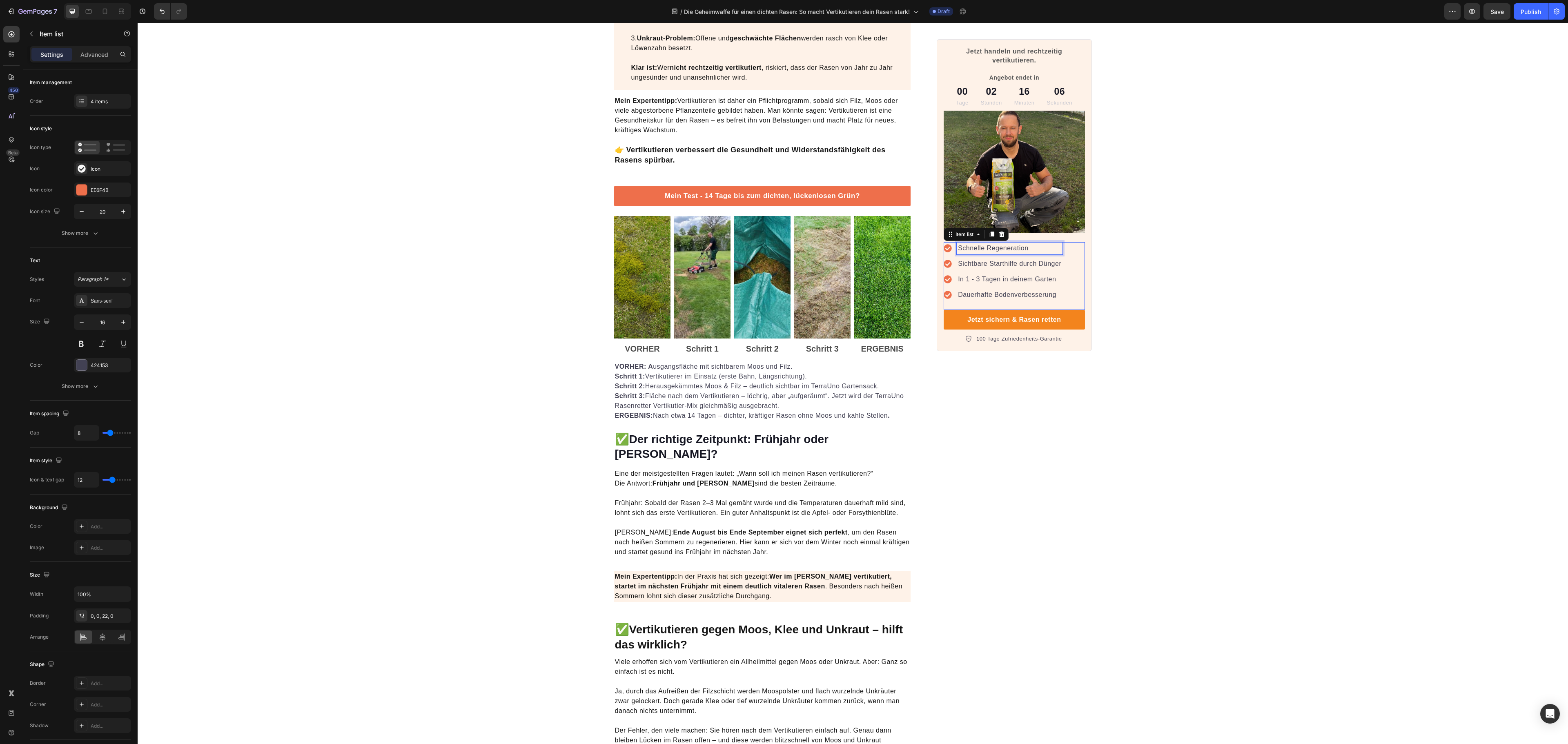
click at [970, 244] on p "Schnelle Regeneration" at bounding box center [1010, 248] width 103 height 10
click at [967, 246] on p "Schnelle Regeneration" at bounding box center [1010, 248] width 103 height 10
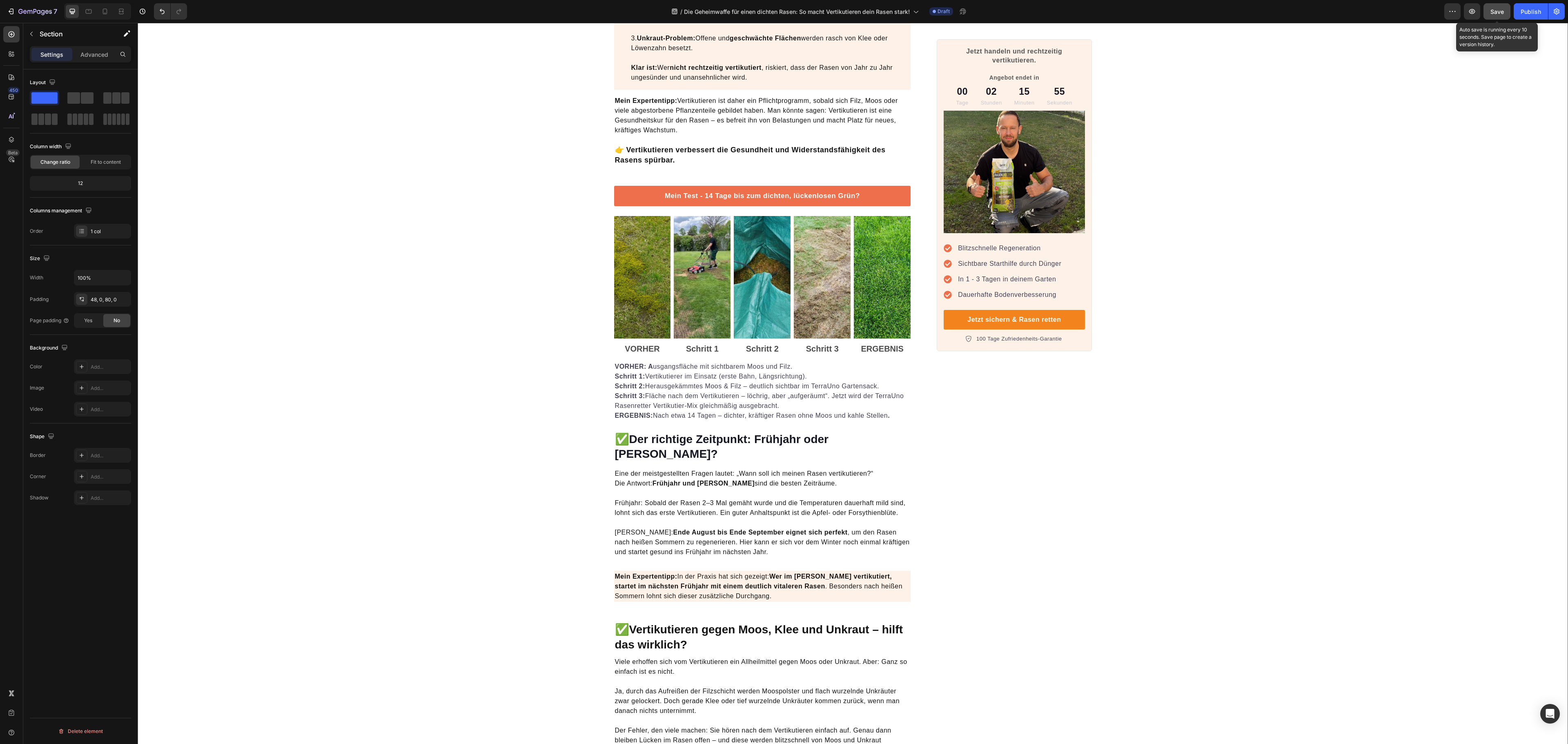
click at [1045, 13] on span "Save" at bounding box center [1497, 11] width 13 height 7
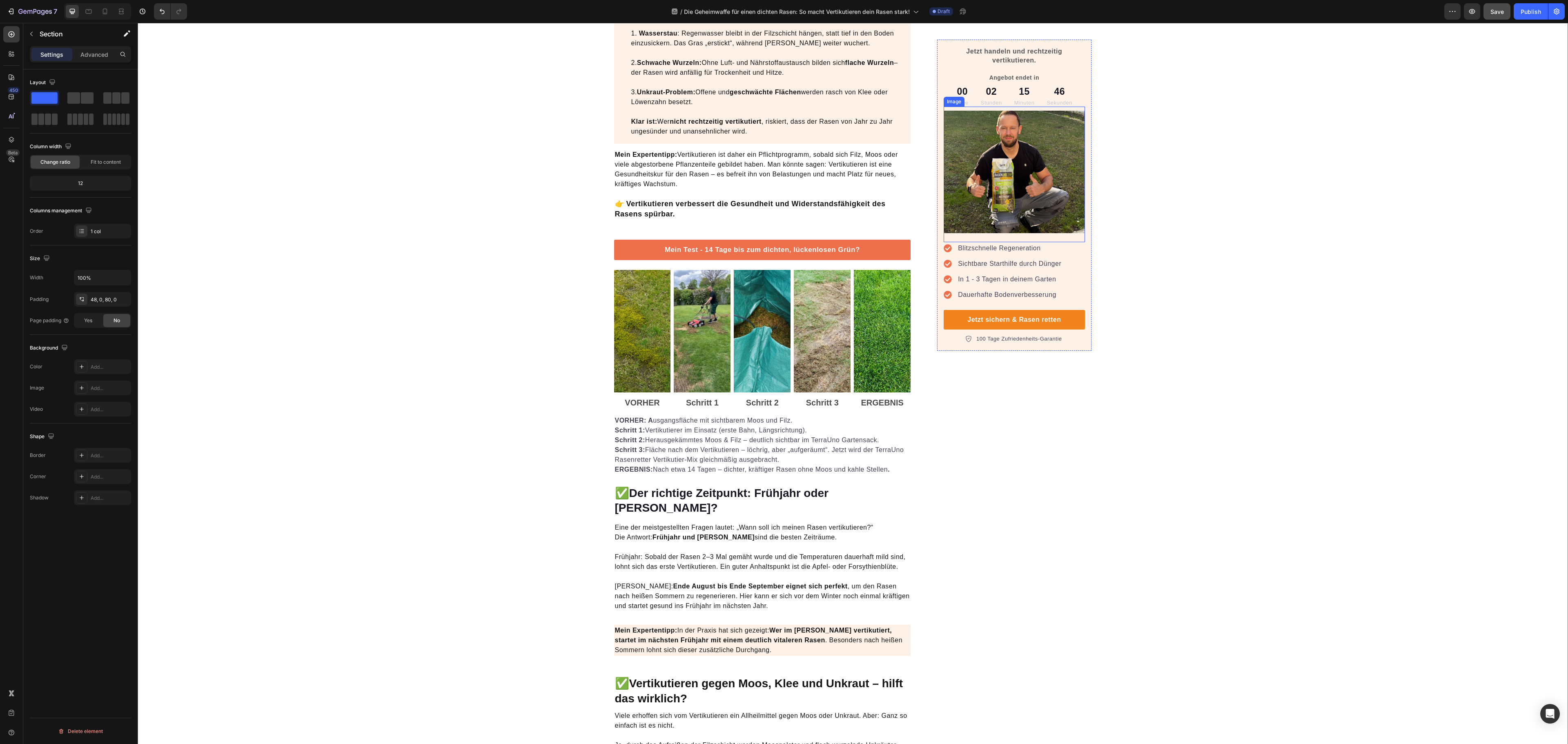
scroll to position [626, 0]
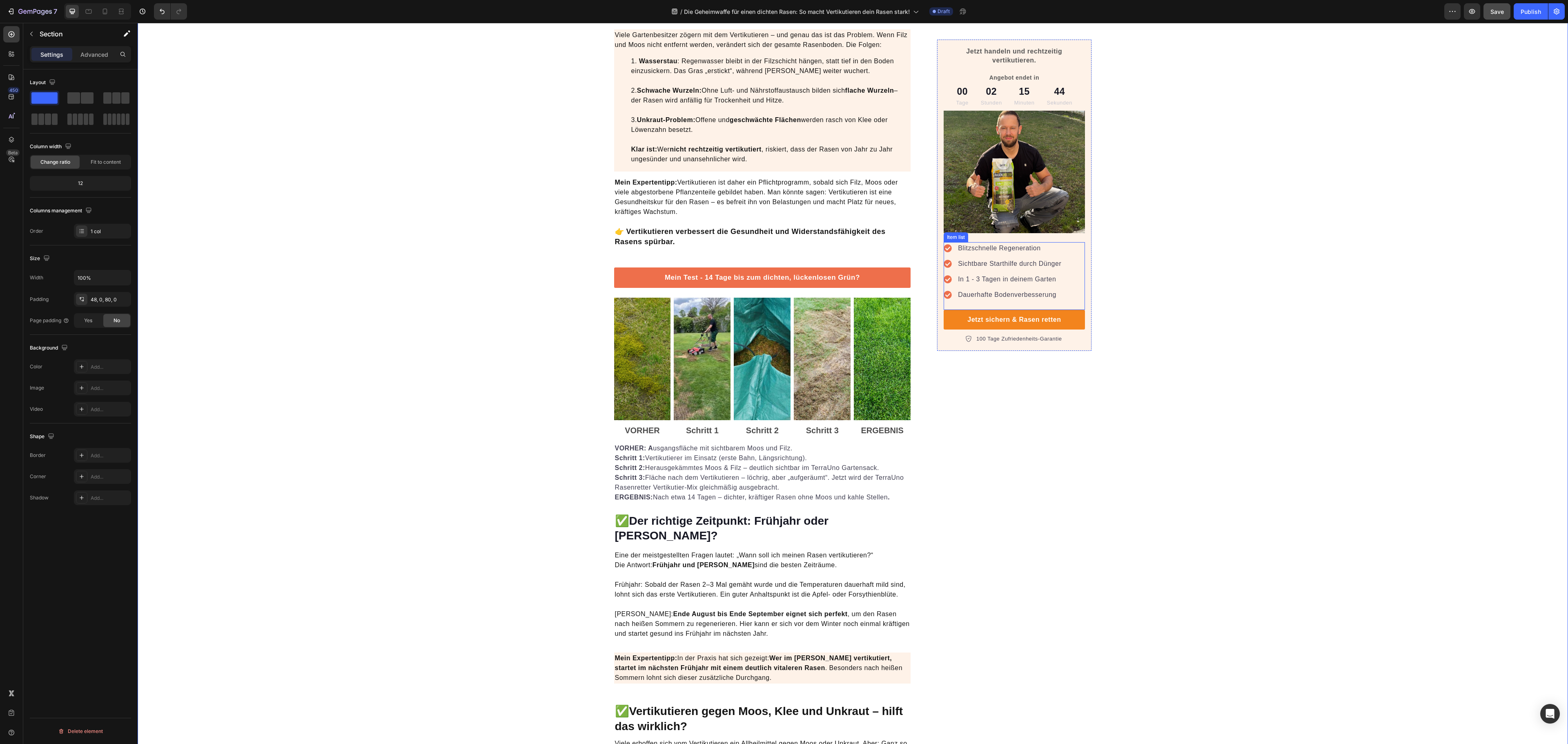
click at [1004, 295] on p "Dauerhafte Bodenverbesserung" at bounding box center [1010, 295] width 103 height 10
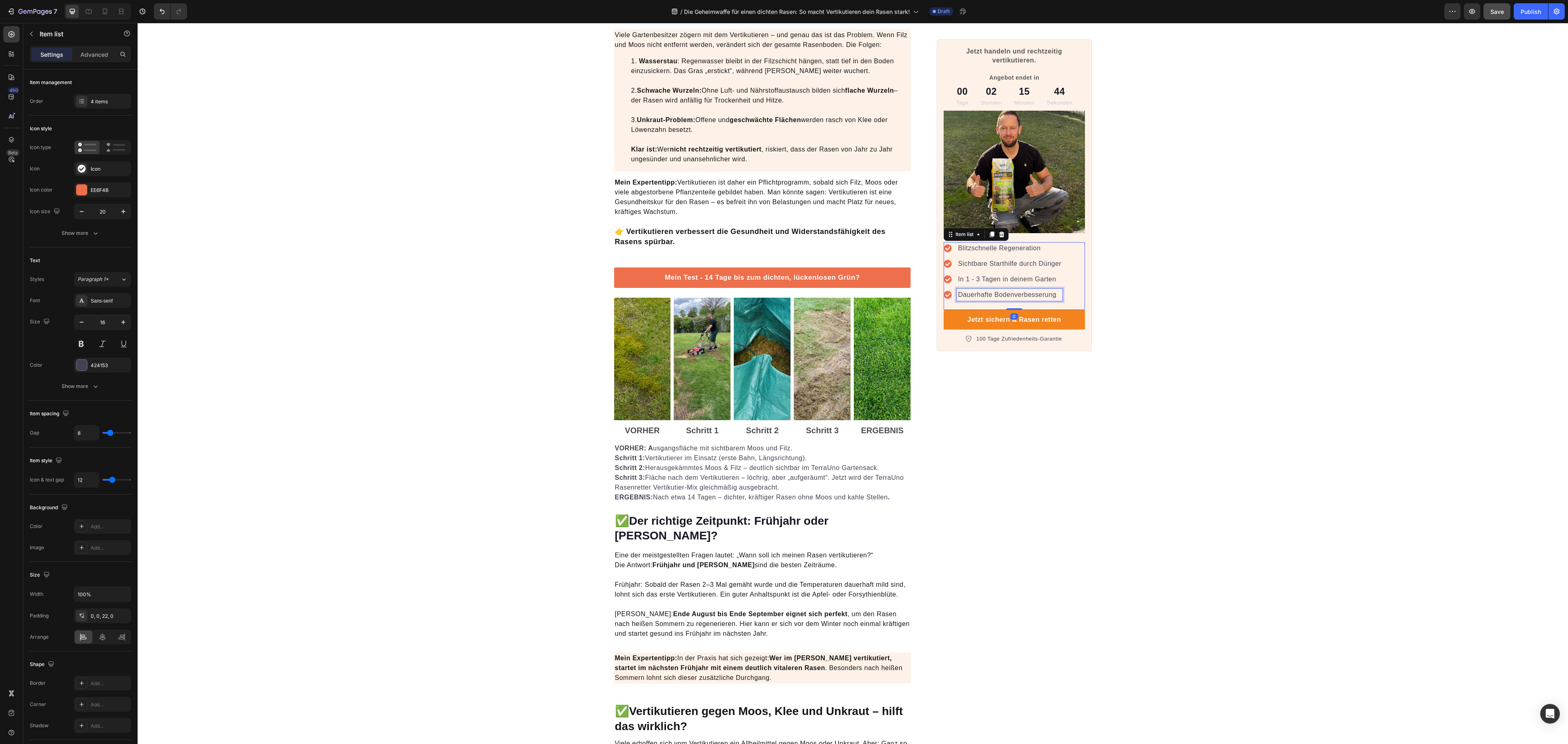
click at [965, 296] on p "Dauerhafte Bodenverbesserung" at bounding box center [1010, 295] width 103 height 10
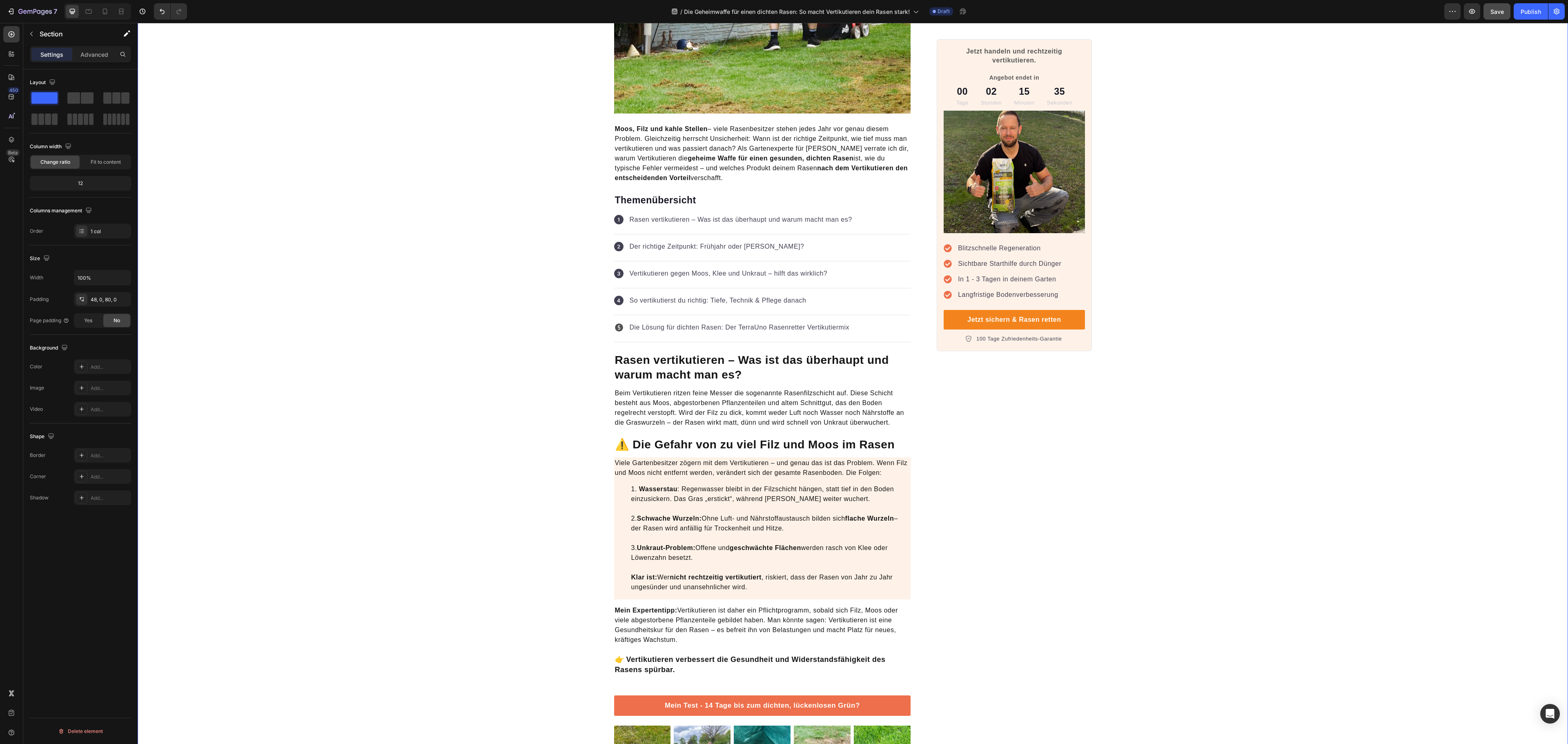
scroll to position [136, 0]
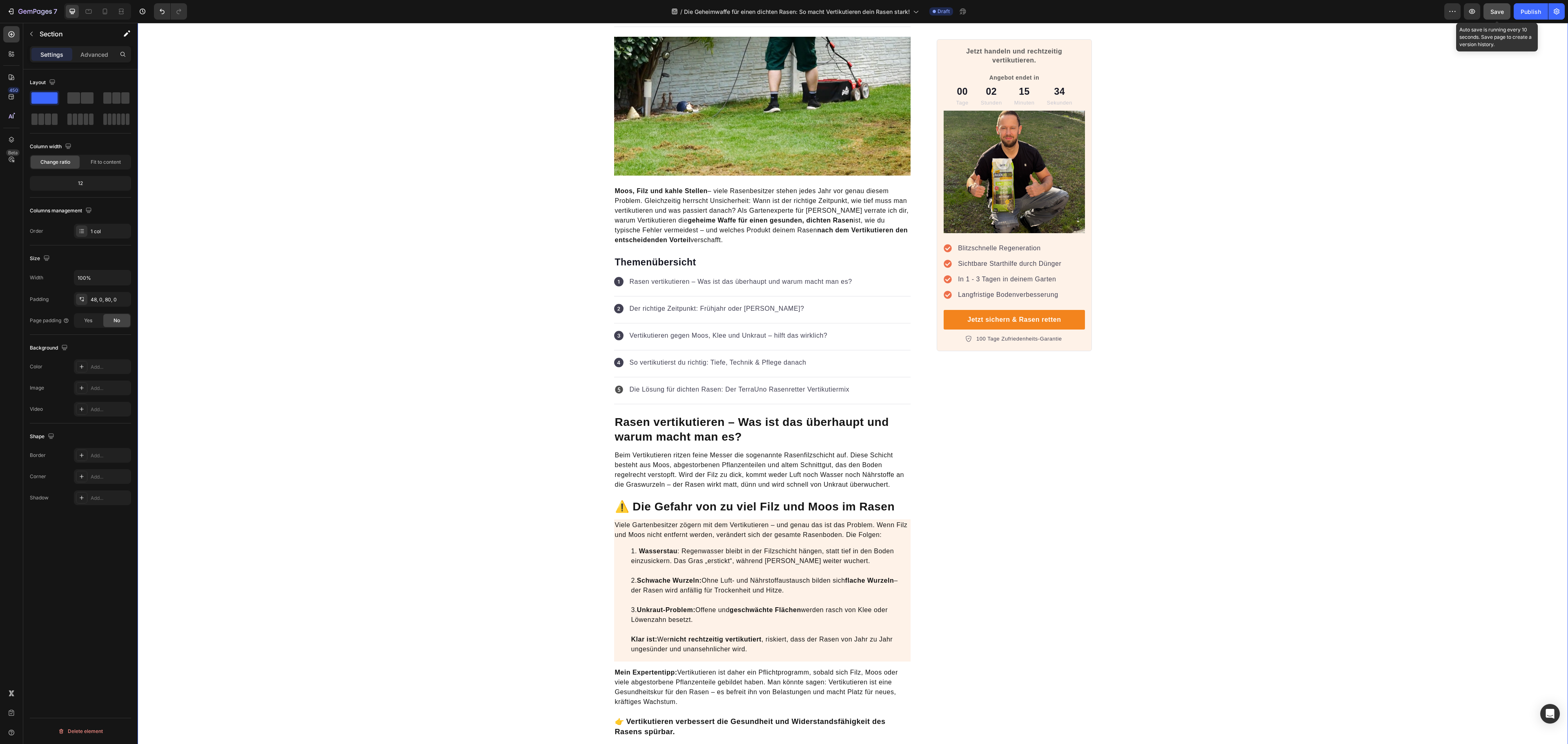
click at [1045, 10] on span "Save" at bounding box center [1497, 11] width 13 height 7
click at [1045, 10] on icon "button" at bounding box center [1472, 11] width 8 height 8
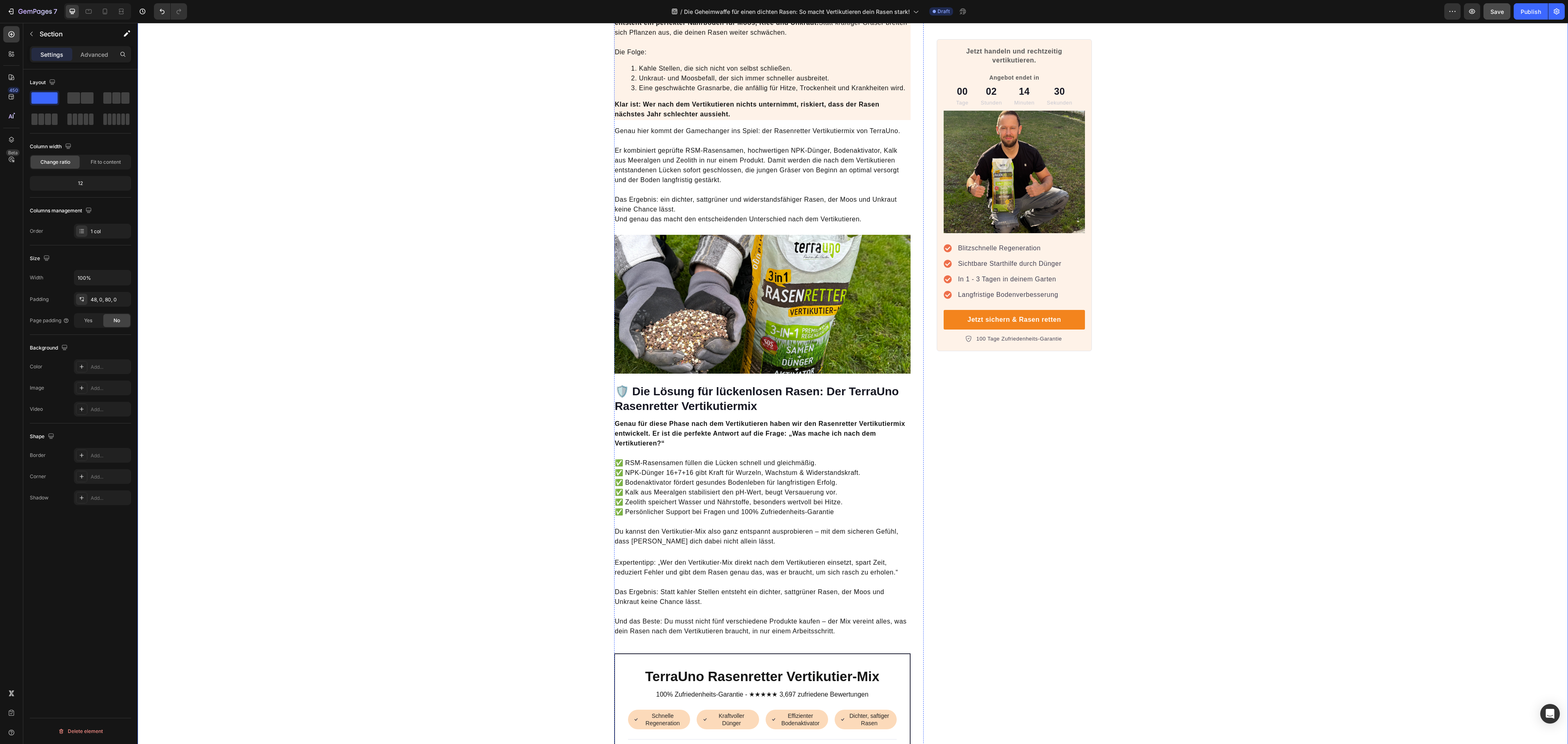
scroll to position [2097, 0]
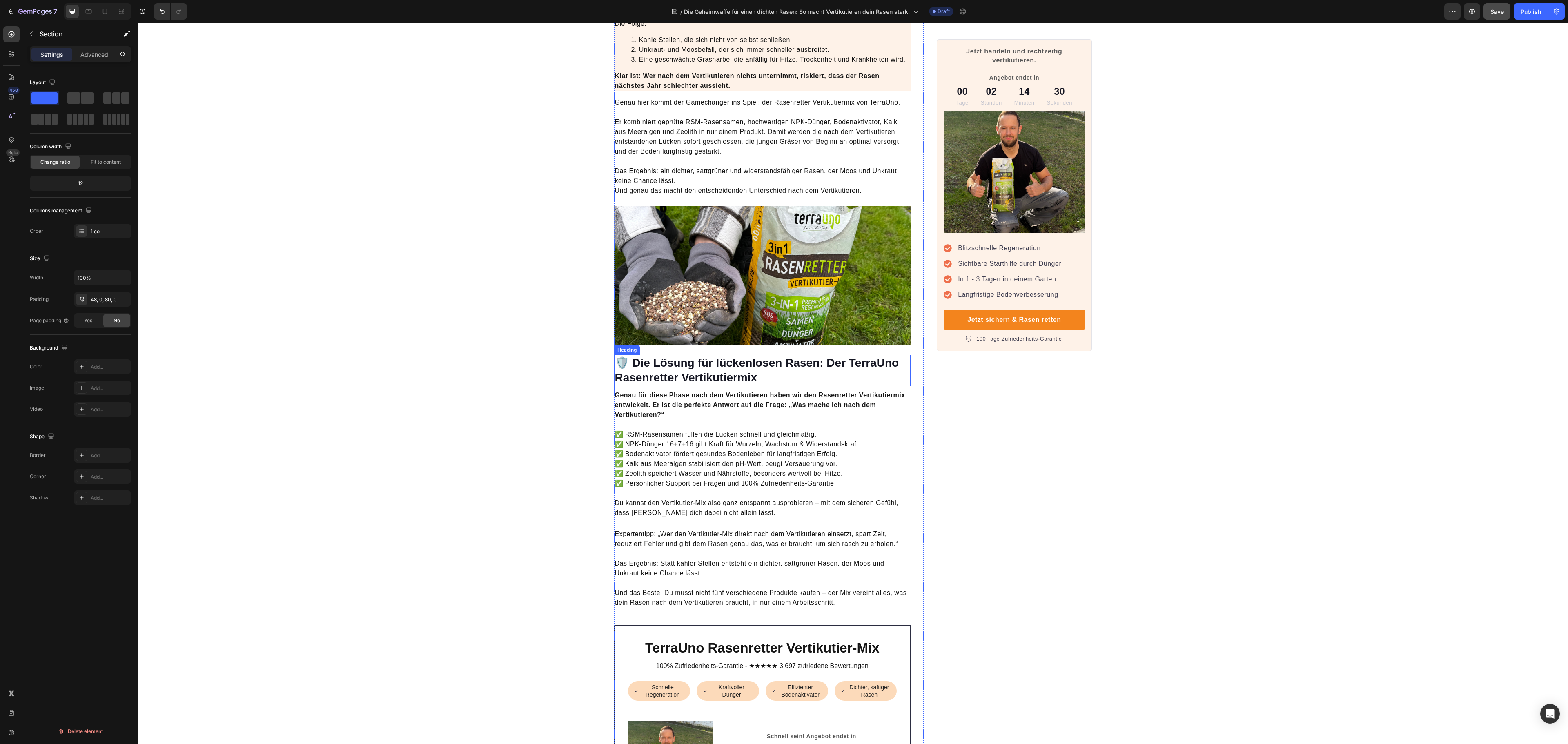
click at [693, 358] on strong "🛡️ Die Lösung für lückenlosen Rasen: Der TerraUno Rasenretter Vertikutiermix" at bounding box center [757, 370] width 284 height 27
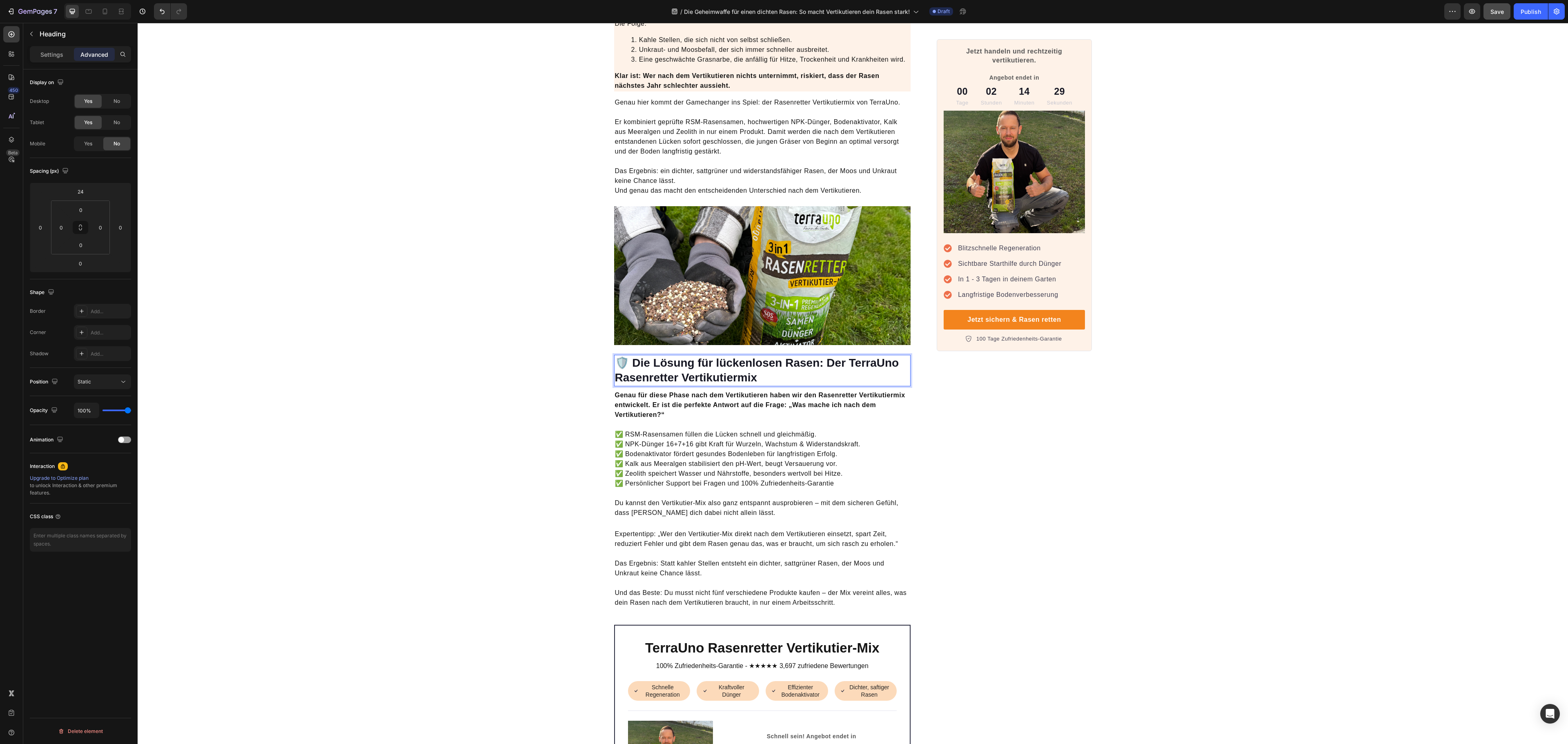
click at [695, 357] on strong "🛡️ Die Lösung für lückenlosen Rasen: Der TerraUno Rasenretter Vertikutiermix" at bounding box center [757, 370] width 284 height 27
drag, startPoint x: 695, startPoint y: 352, endPoint x: 799, endPoint y: 344, distance: 104.3
click at [799, 355] on h2 "🛡️ Die Lösung für lückenlosen Rasen: Der TerraUno Rasenretter Vertikutiermix" at bounding box center [763, 371] width 297 height 32
click at [649, 357] on strong "🛡️ Die Lösung: Der TerraUno Rasenretter Vertikutiermix" at bounding box center [727, 370] width 226 height 27
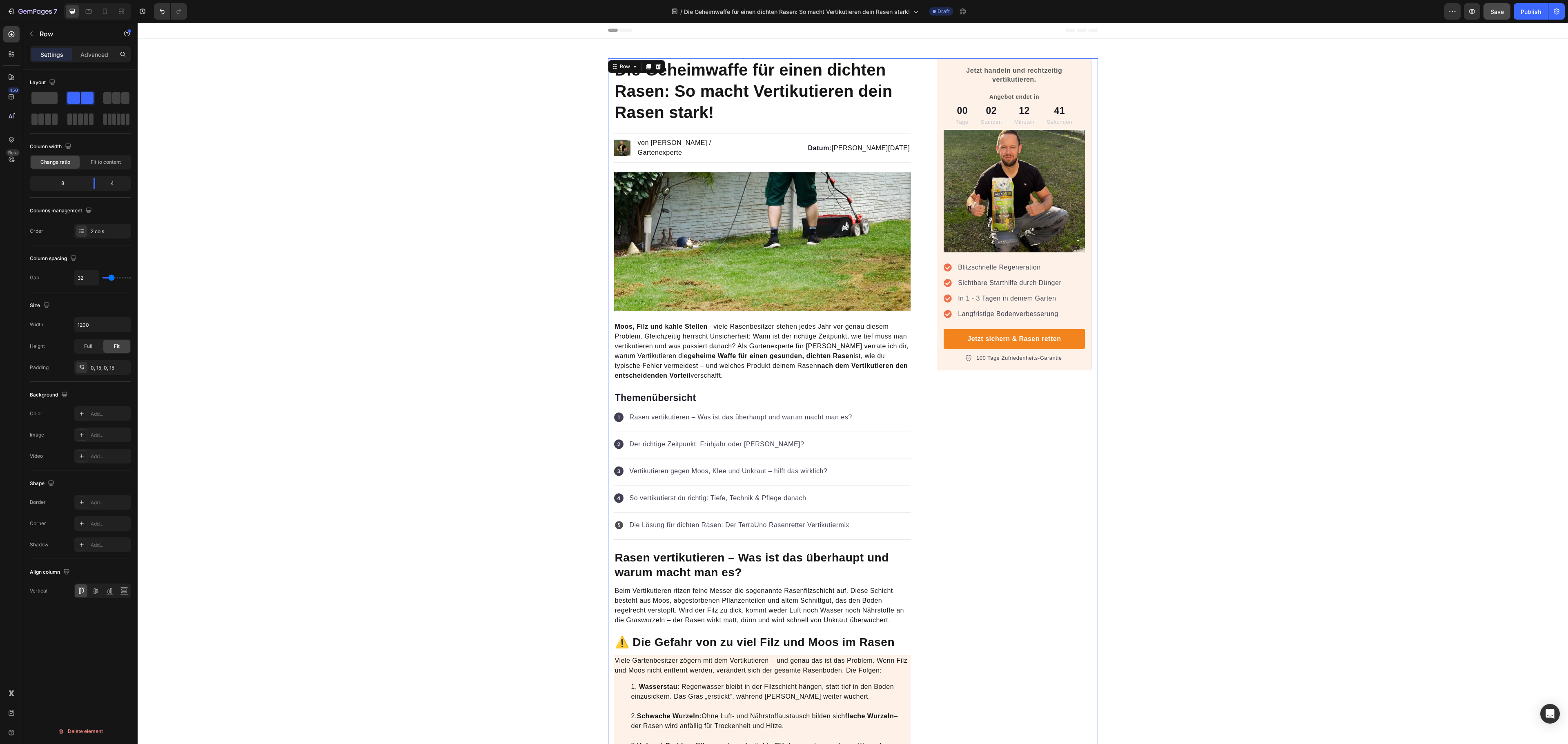
scroll to position [0, 0]
